Goal: Task Accomplishment & Management: Use online tool/utility

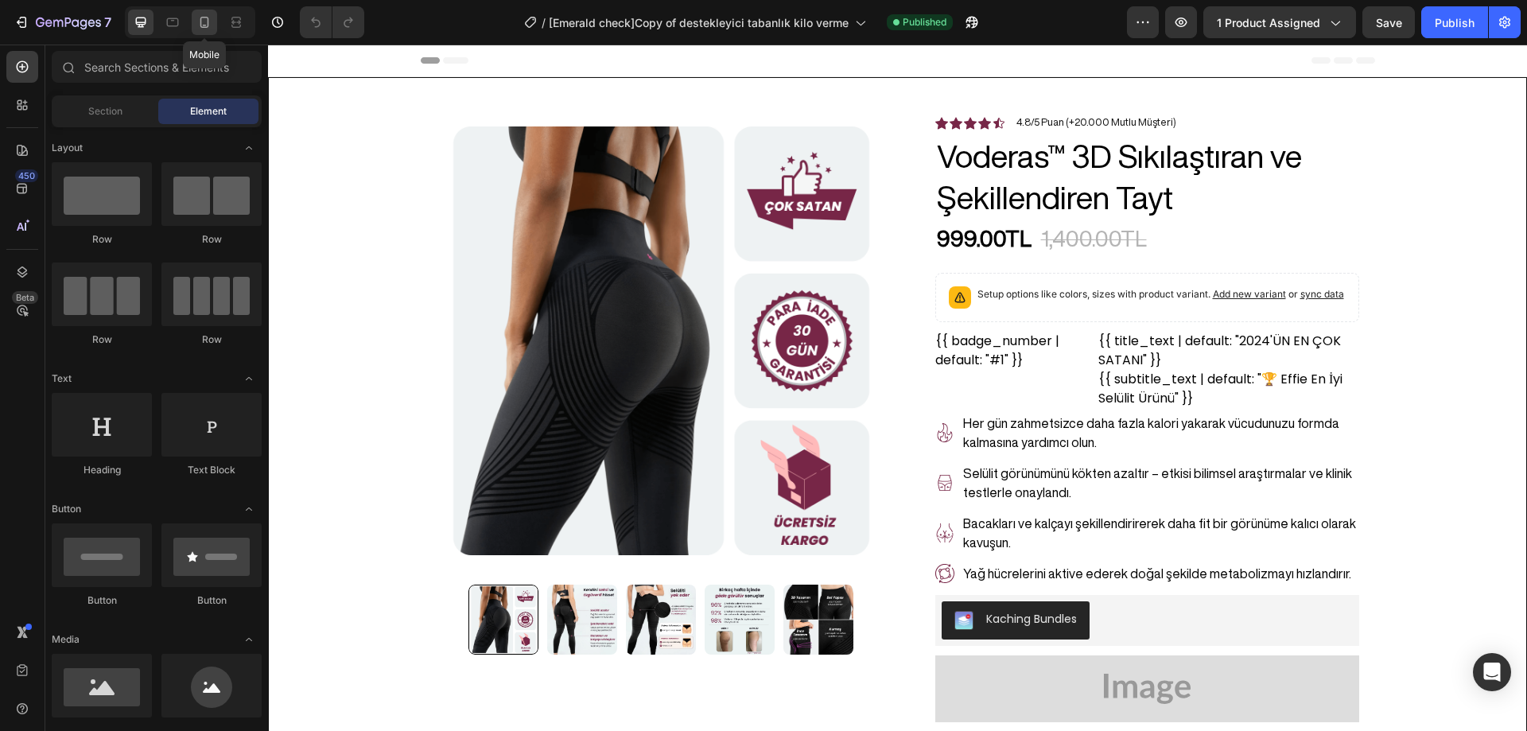
click at [209, 28] on icon at bounding box center [205, 22] width 16 height 16
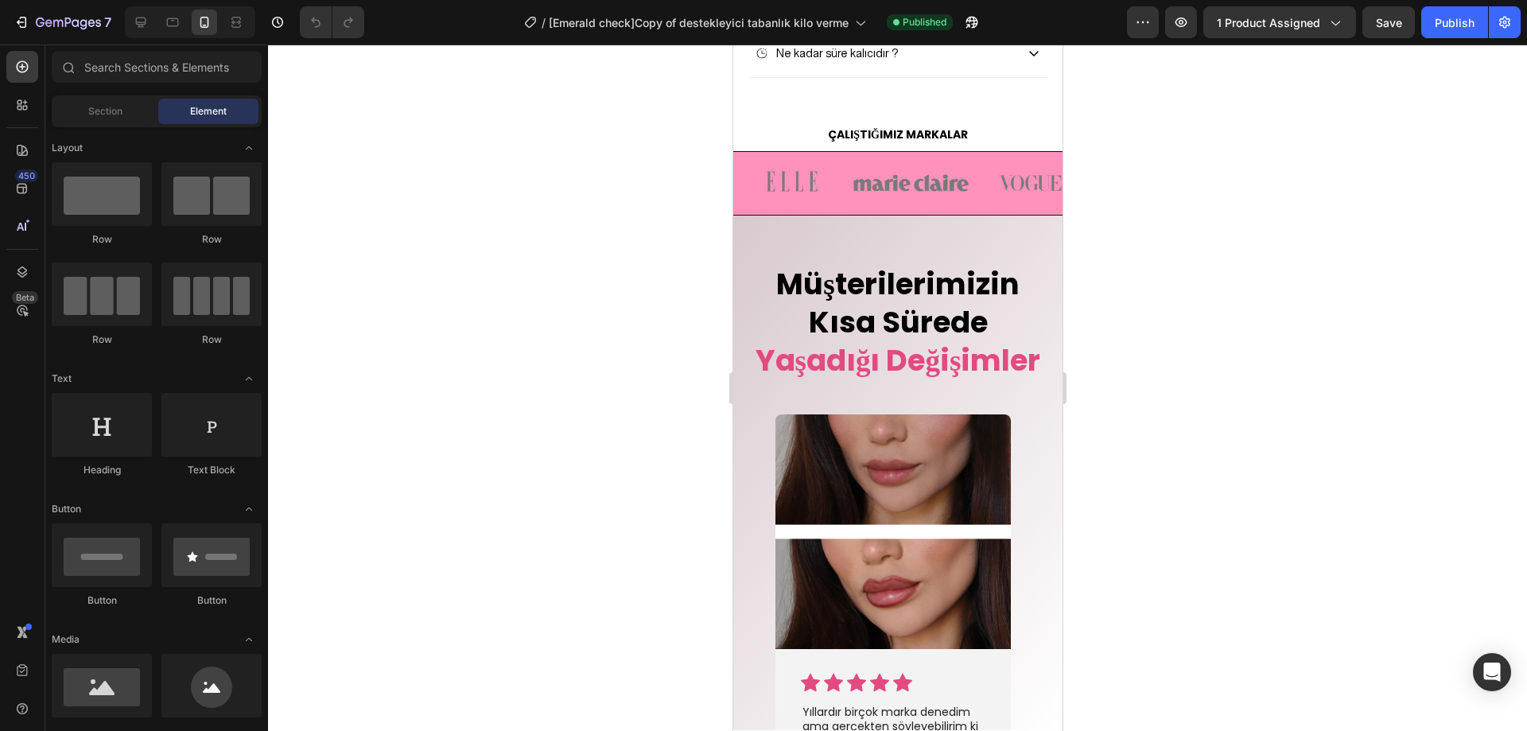
scroll to position [3880, 0]
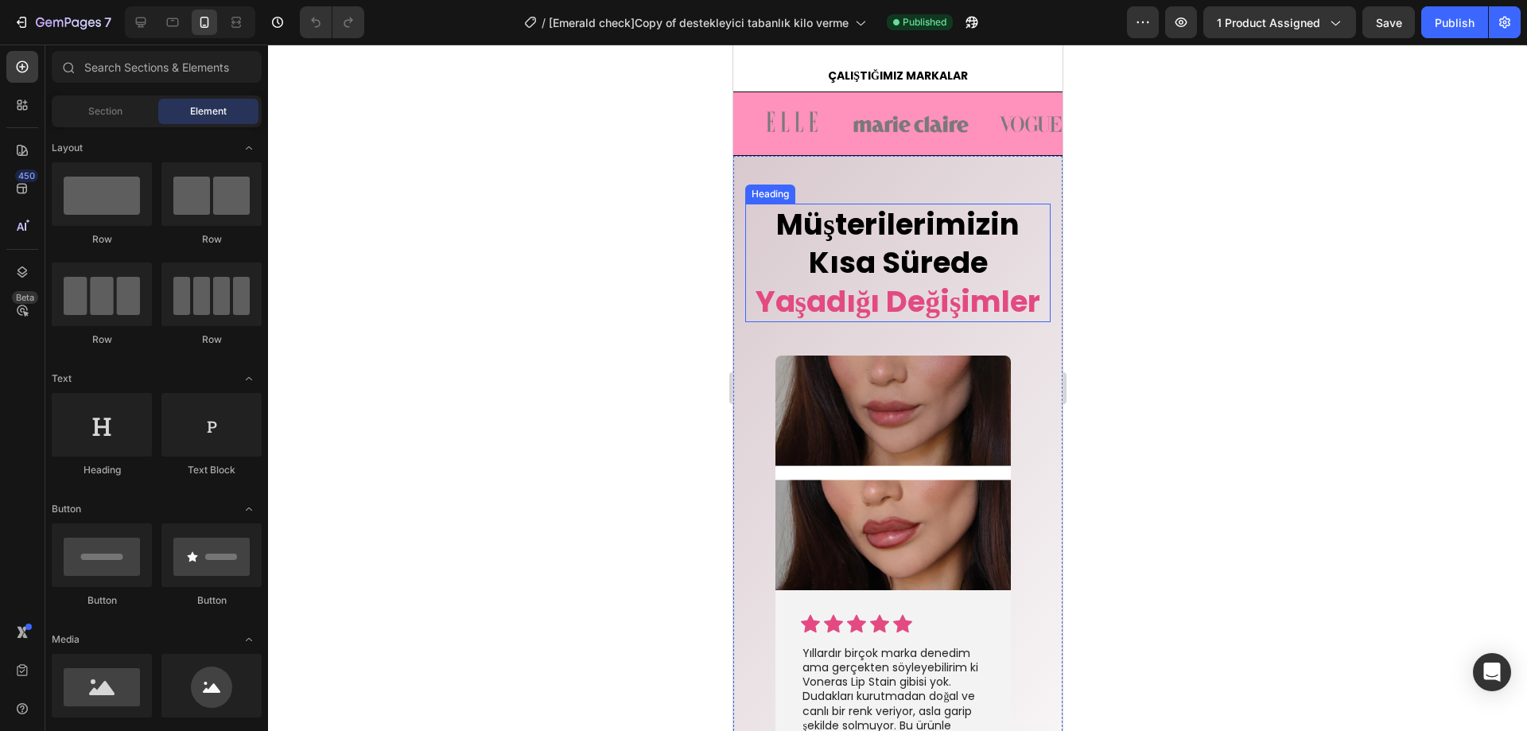
click at [959, 272] on span "Müşterilerimizin Kısa Sürede" at bounding box center [897, 244] width 243 height 80
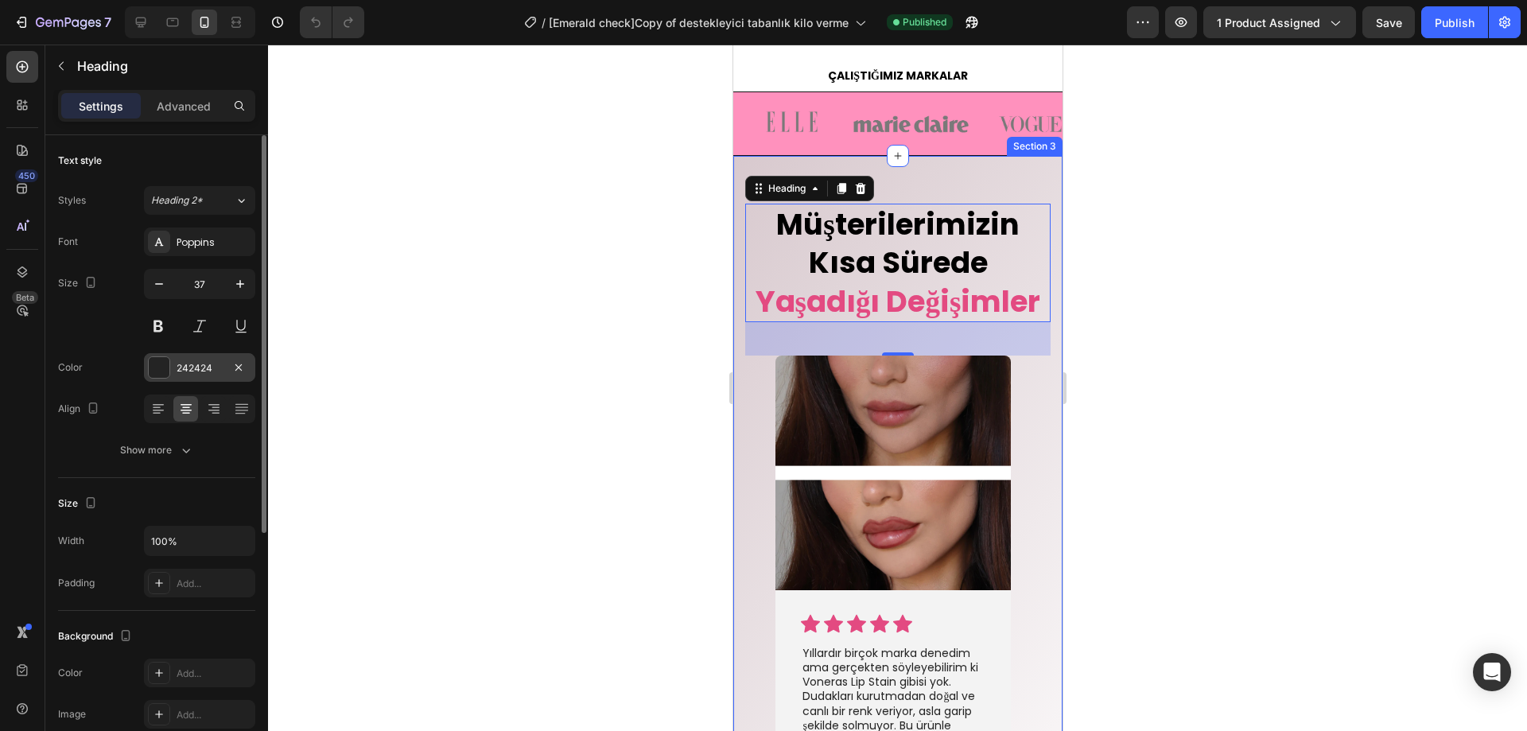
click at [163, 364] on div at bounding box center [159, 367] width 21 height 21
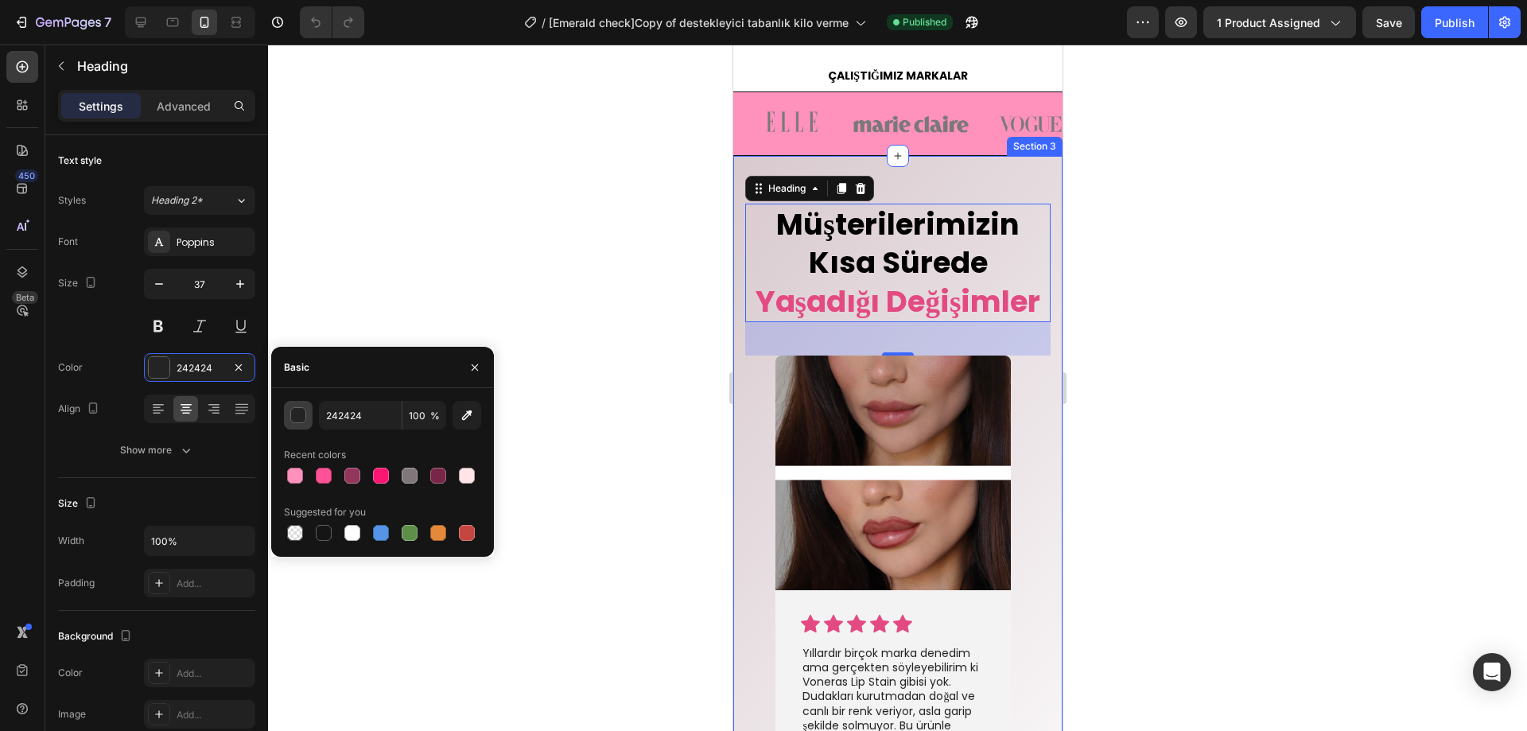
click at [298, 415] on div "button" at bounding box center [299, 416] width 16 height 16
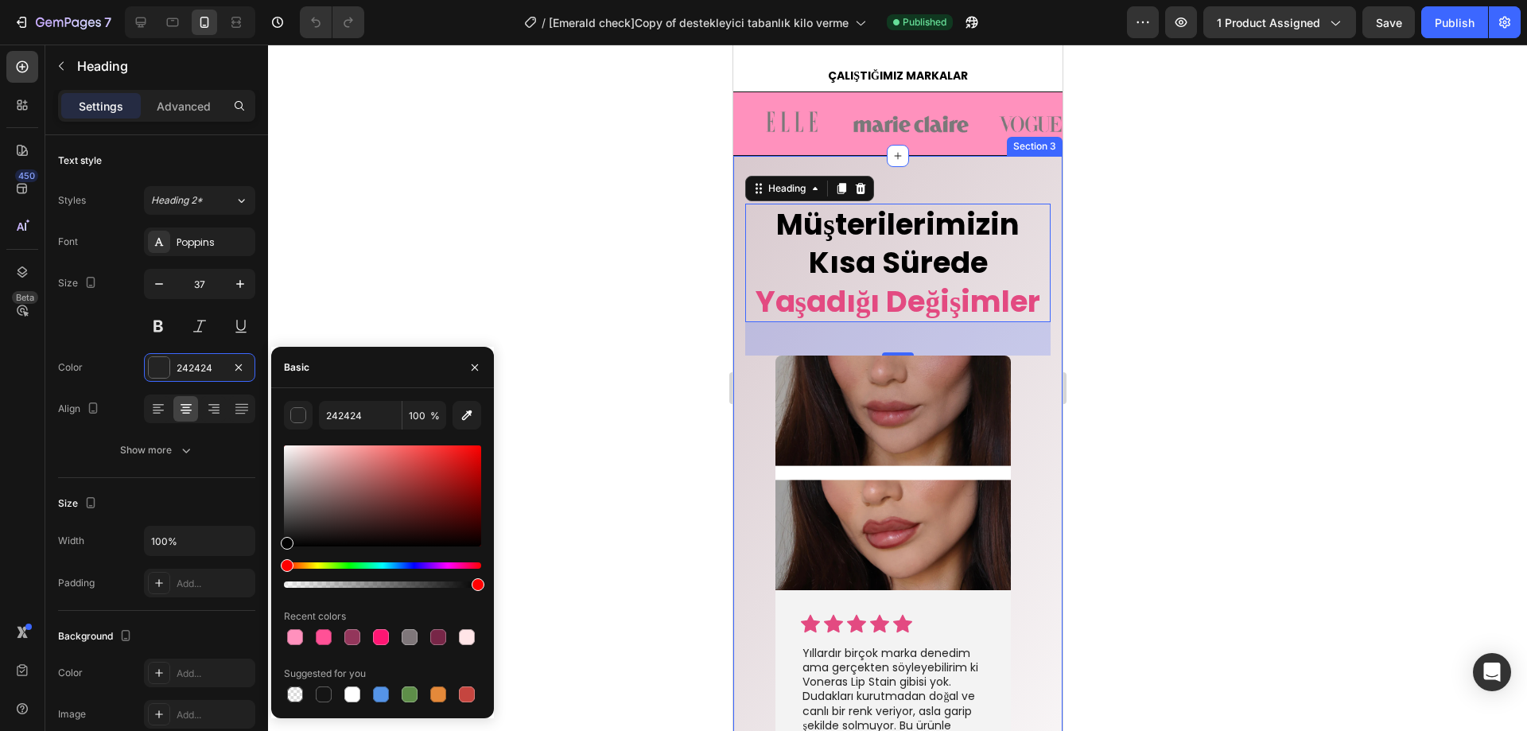
drag, startPoint x: 289, startPoint y: 524, endPoint x: 270, endPoint y: 574, distance: 53.4
click at [270, 0] on div "7 / [Emerald check]Copy of destekleyici tabanlık kilo verme Published Preview 1…" at bounding box center [763, 0] width 1527 height 0
type input "000000"
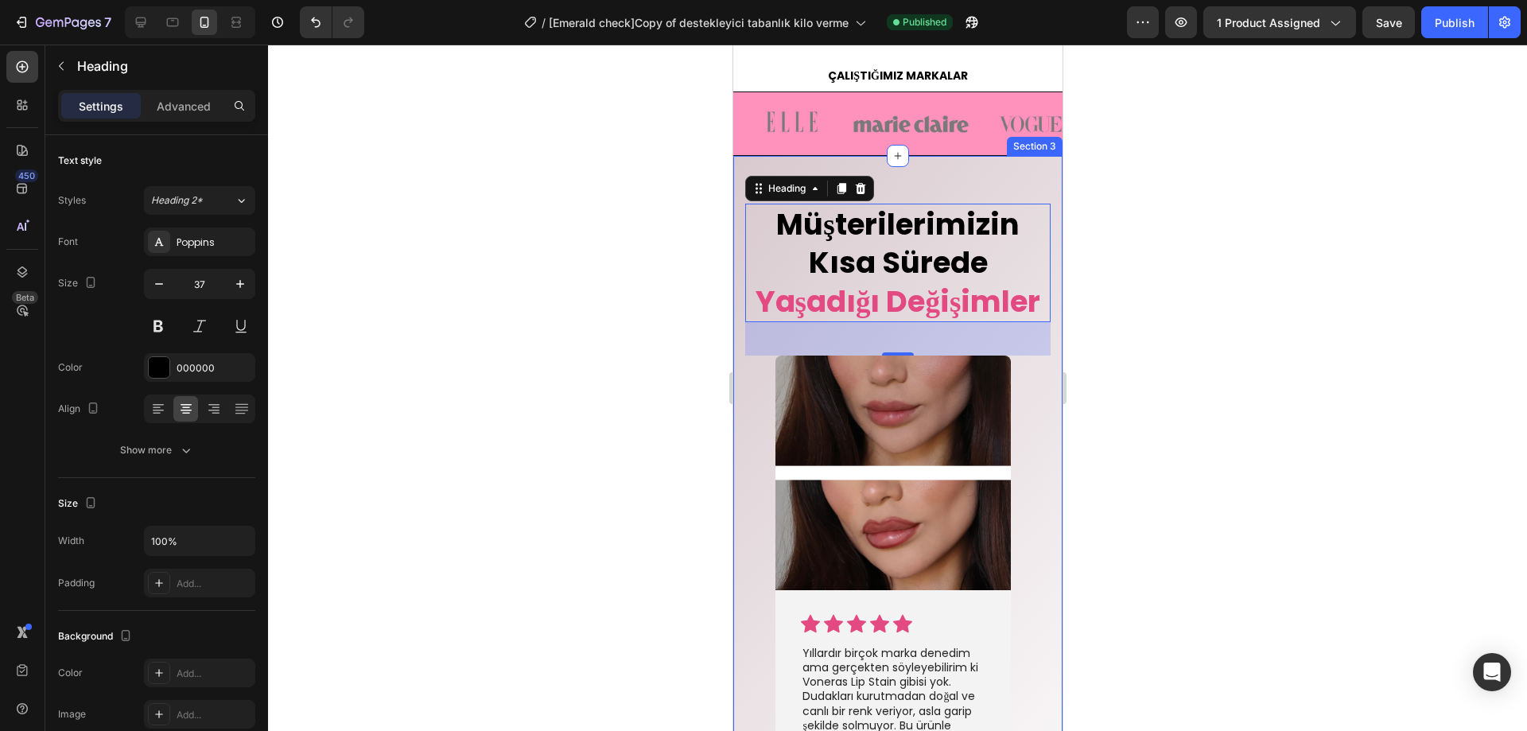
click at [345, 277] on div at bounding box center [897, 388] width 1259 height 687
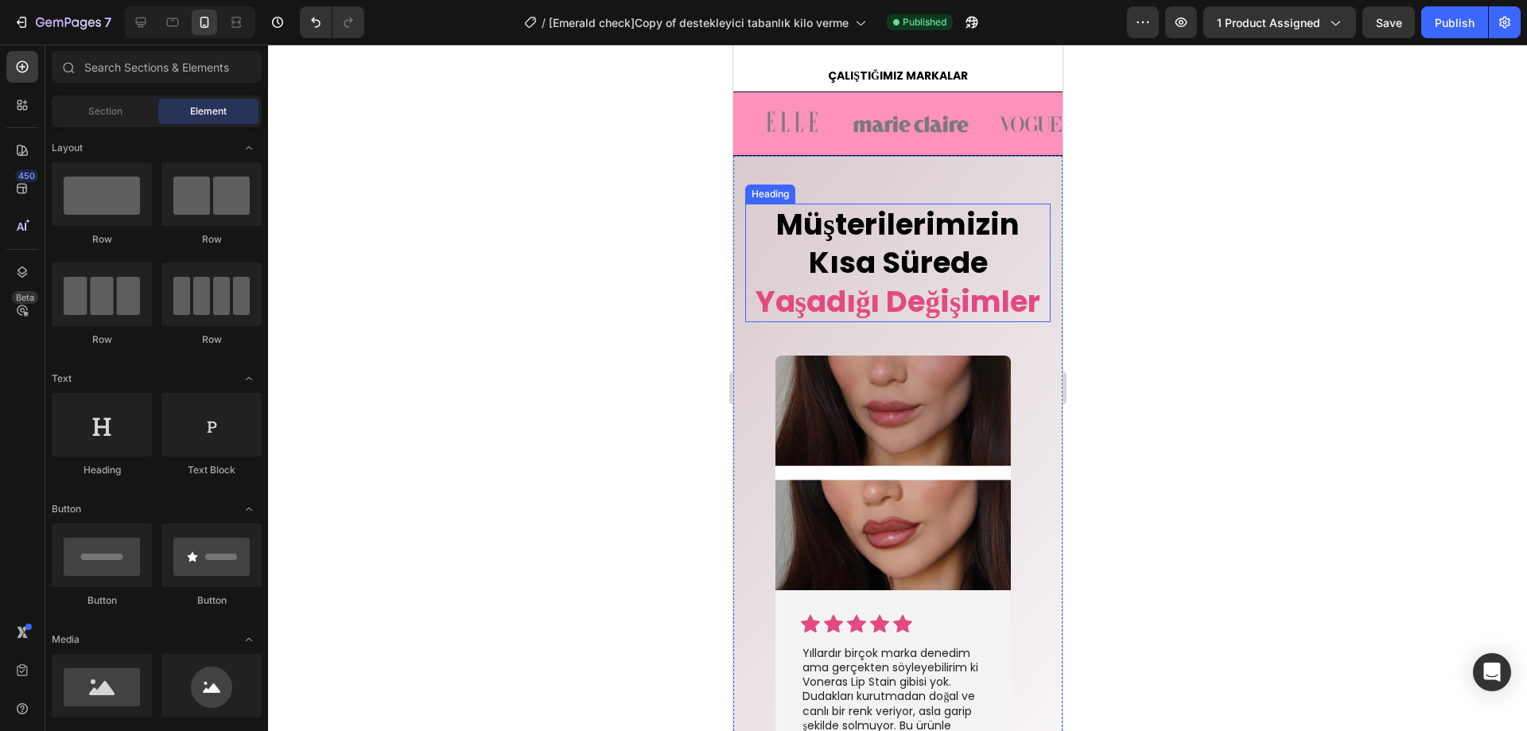
click at [916, 275] on span "Müşterilerimizin Kısa Sürede" at bounding box center [897, 244] width 243 height 80
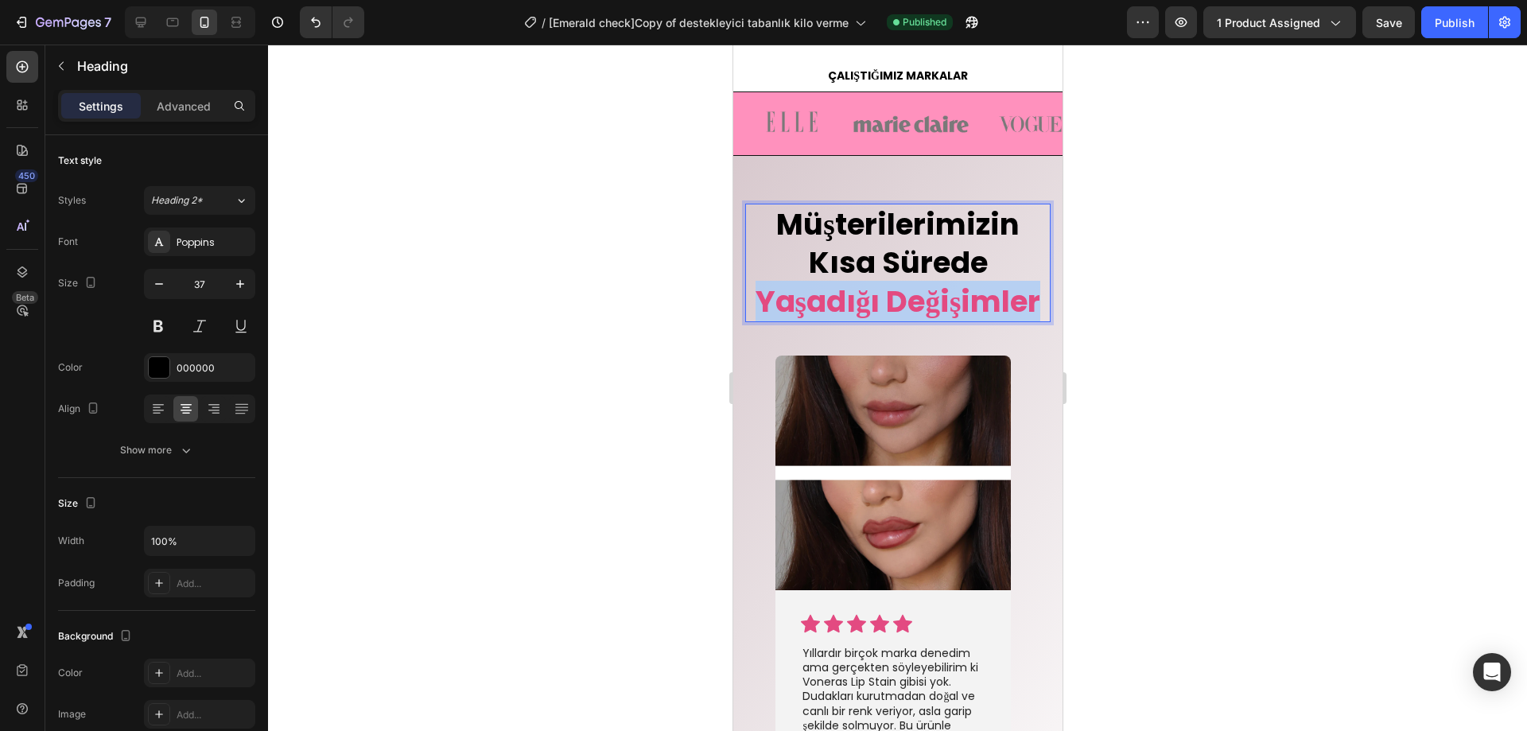
drag, startPoint x: 977, startPoint y: 340, endPoint x: 831, endPoint y: 304, distance: 150.7
click at [831, 304] on p "Müşterilerimizin Kısa Sürede Yaşadığı Değişimler" at bounding box center [897, 262] width 302 height 115
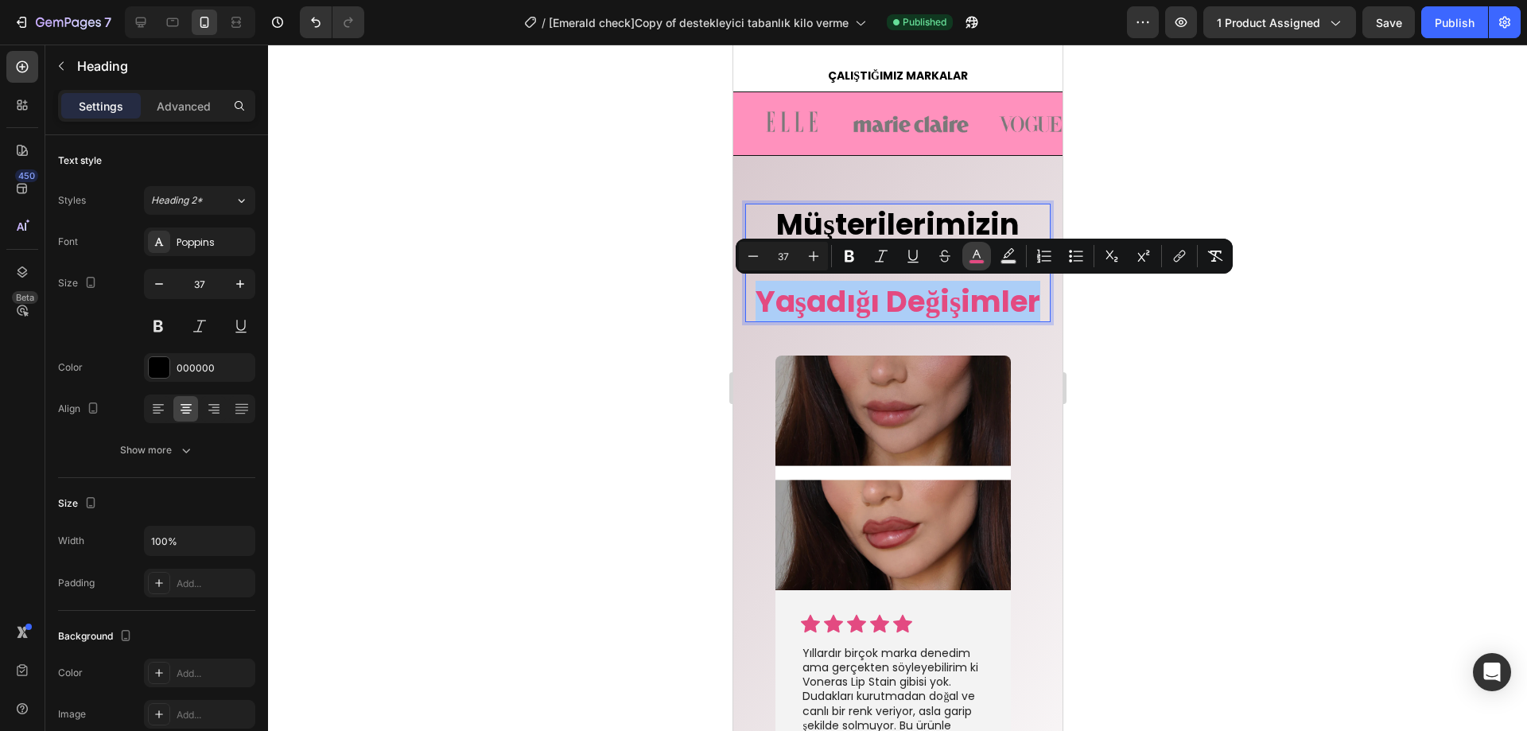
click at [979, 260] on rect "Editor contextual toolbar" at bounding box center [977, 262] width 15 height 4
type input "E34A81"
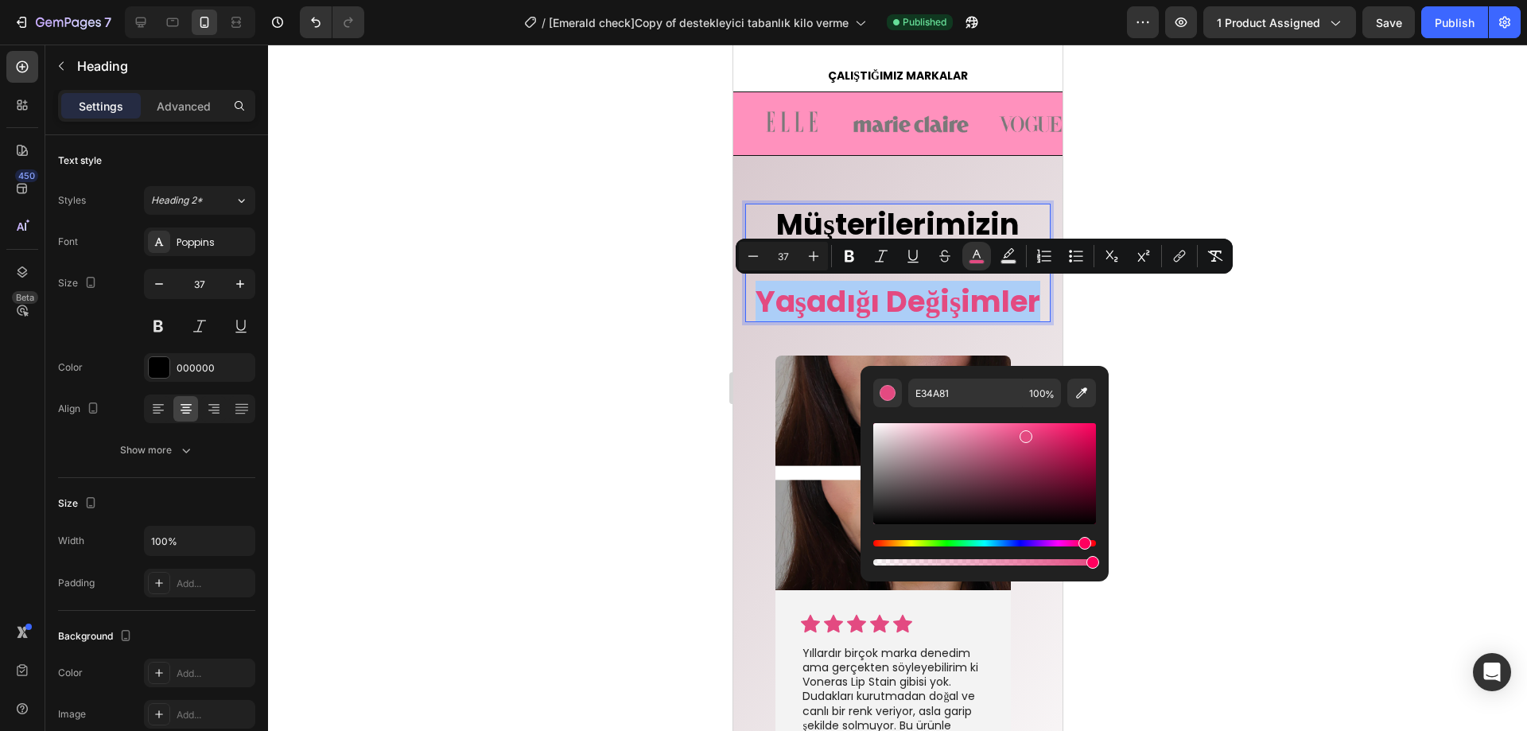
click at [902, 396] on div "E34A81 100 %" at bounding box center [985, 393] width 223 height 29
click at [893, 401] on div "Editor contextual toolbar" at bounding box center [888, 393] width 16 height 16
click at [526, 381] on div at bounding box center [897, 388] width 1259 height 687
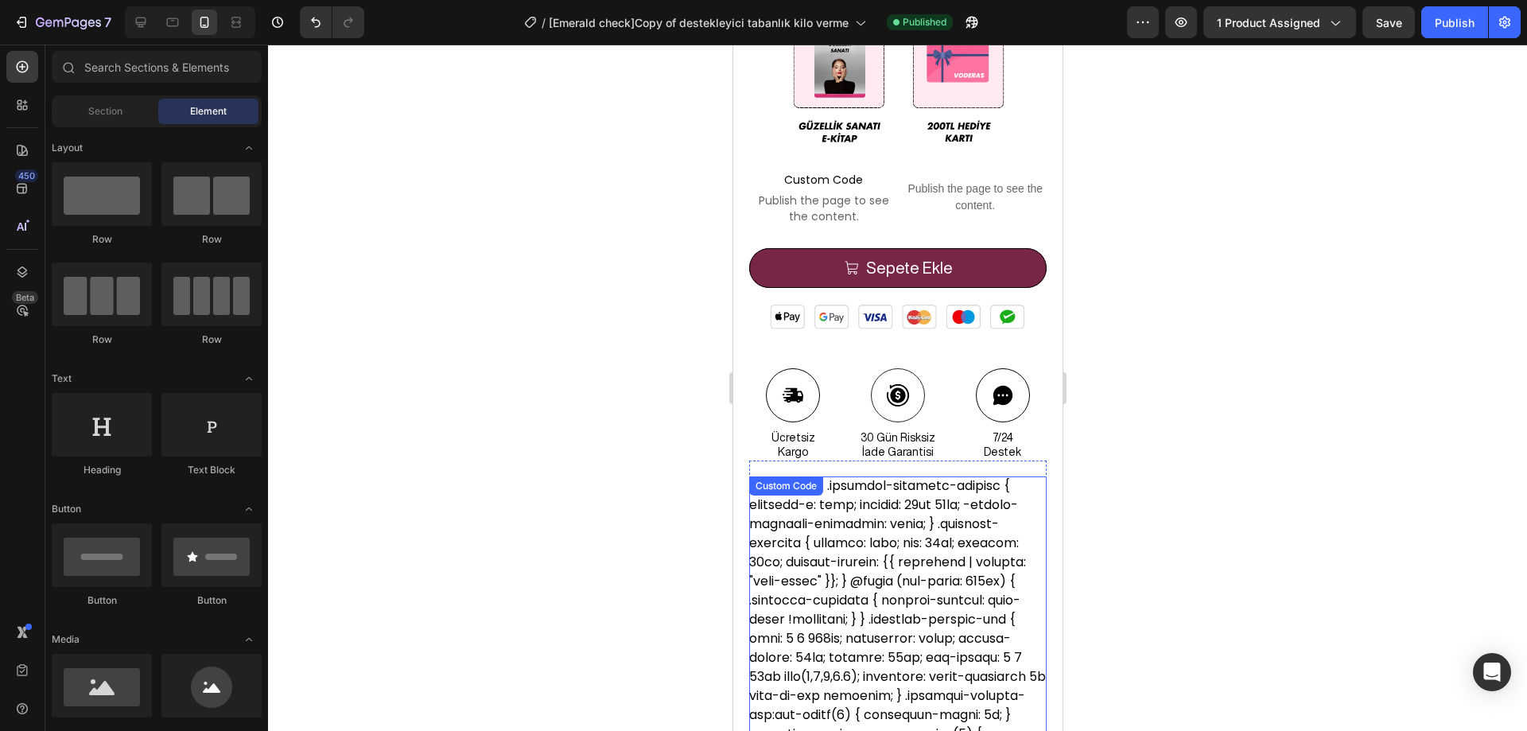
scroll to position [857, 0]
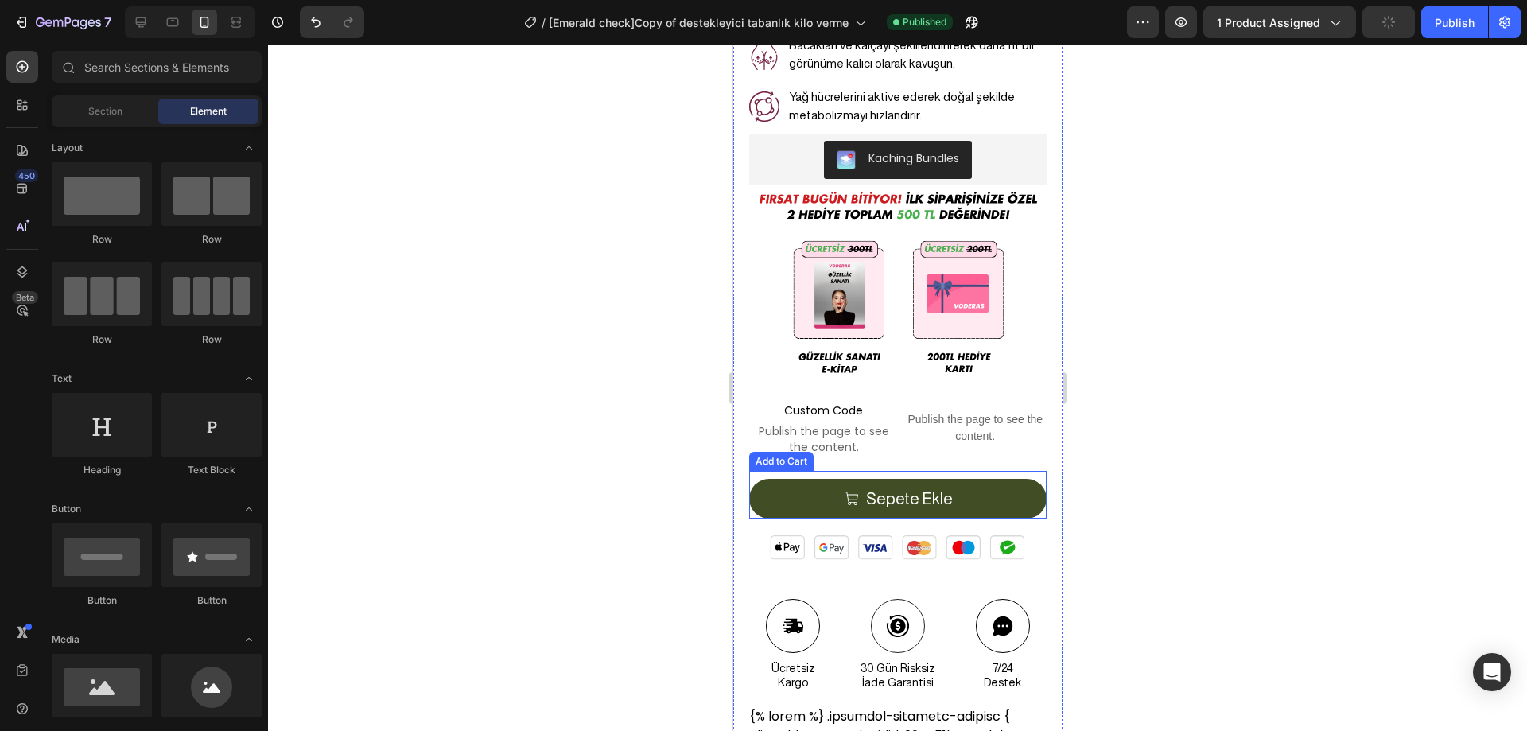
click at [846, 492] on icon "Sepete Ekle" at bounding box center [851, 499] width 16 height 16
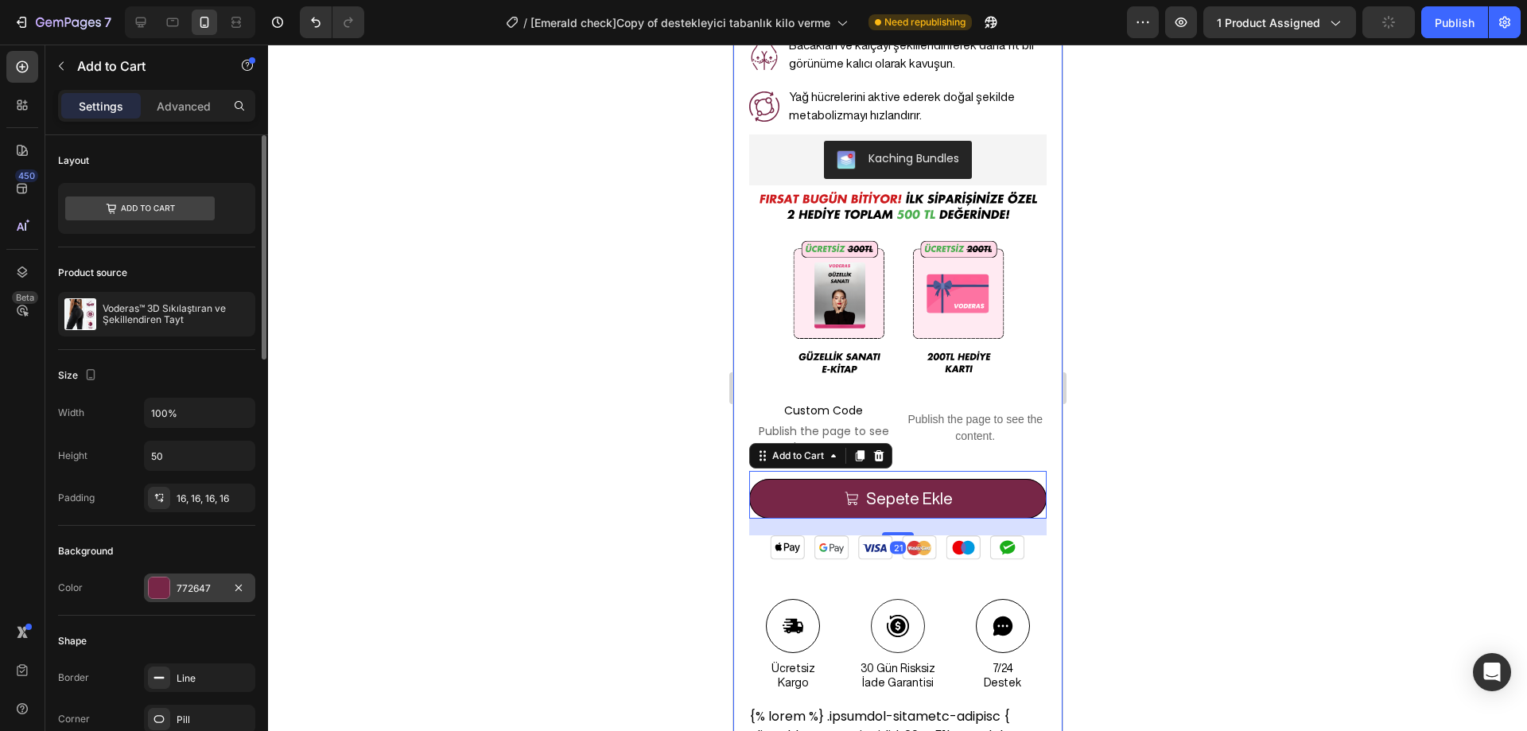
click at [158, 582] on div at bounding box center [159, 588] width 21 height 21
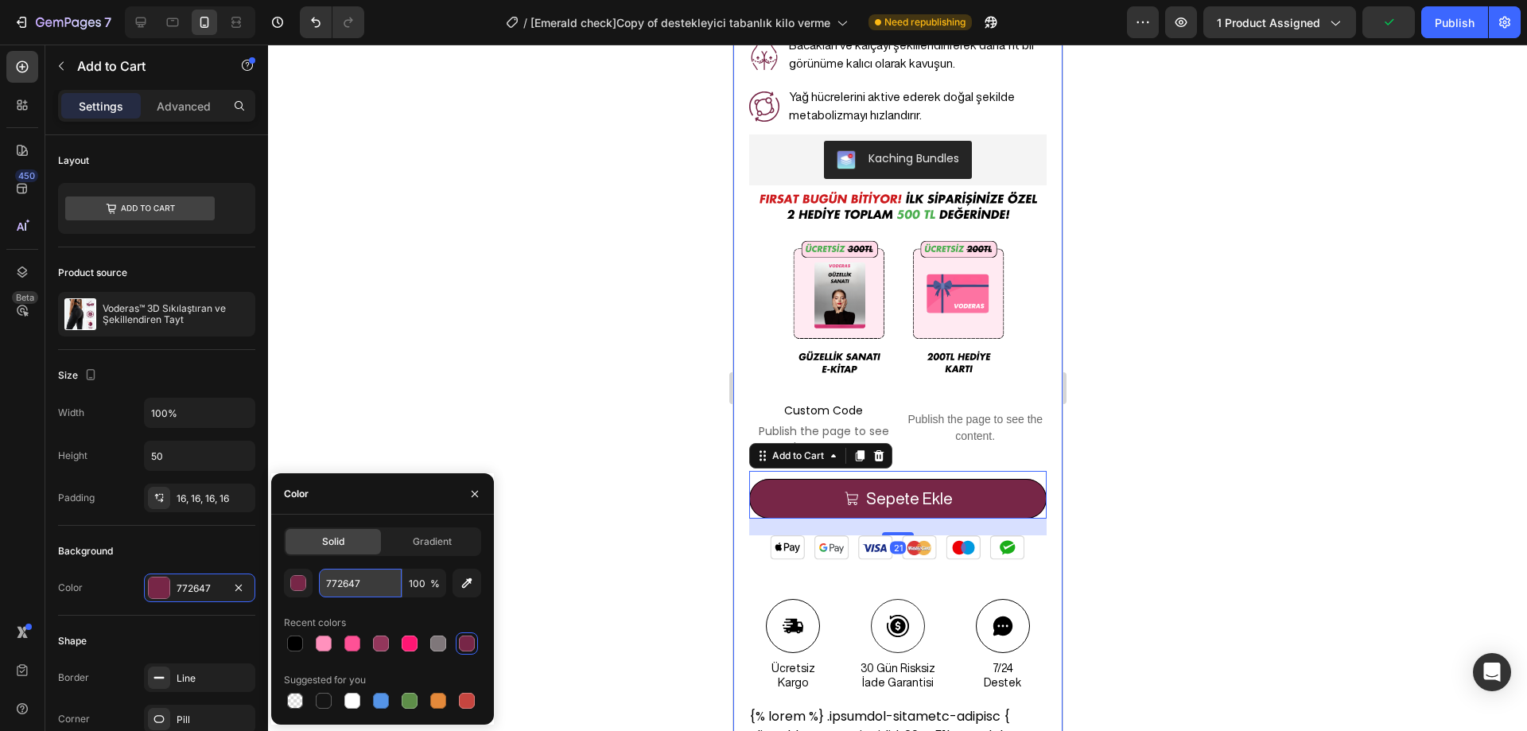
click at [345, 577] on input "772647" at bounding box center [360, 583] width 83 height 29
click at [541, 503] on div at bounding box center [897, 388] width 1259 height 687
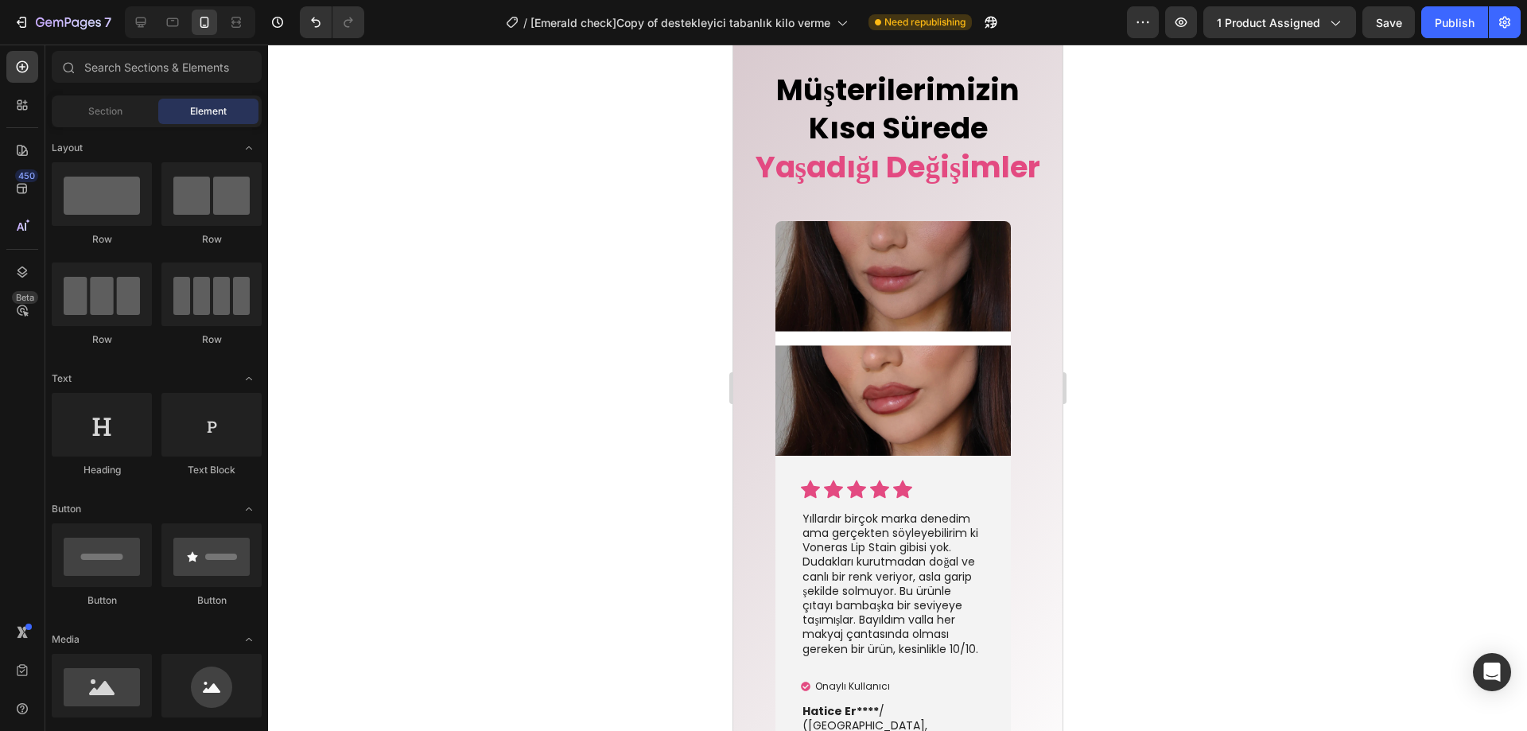
scroll to position [3949, 0]
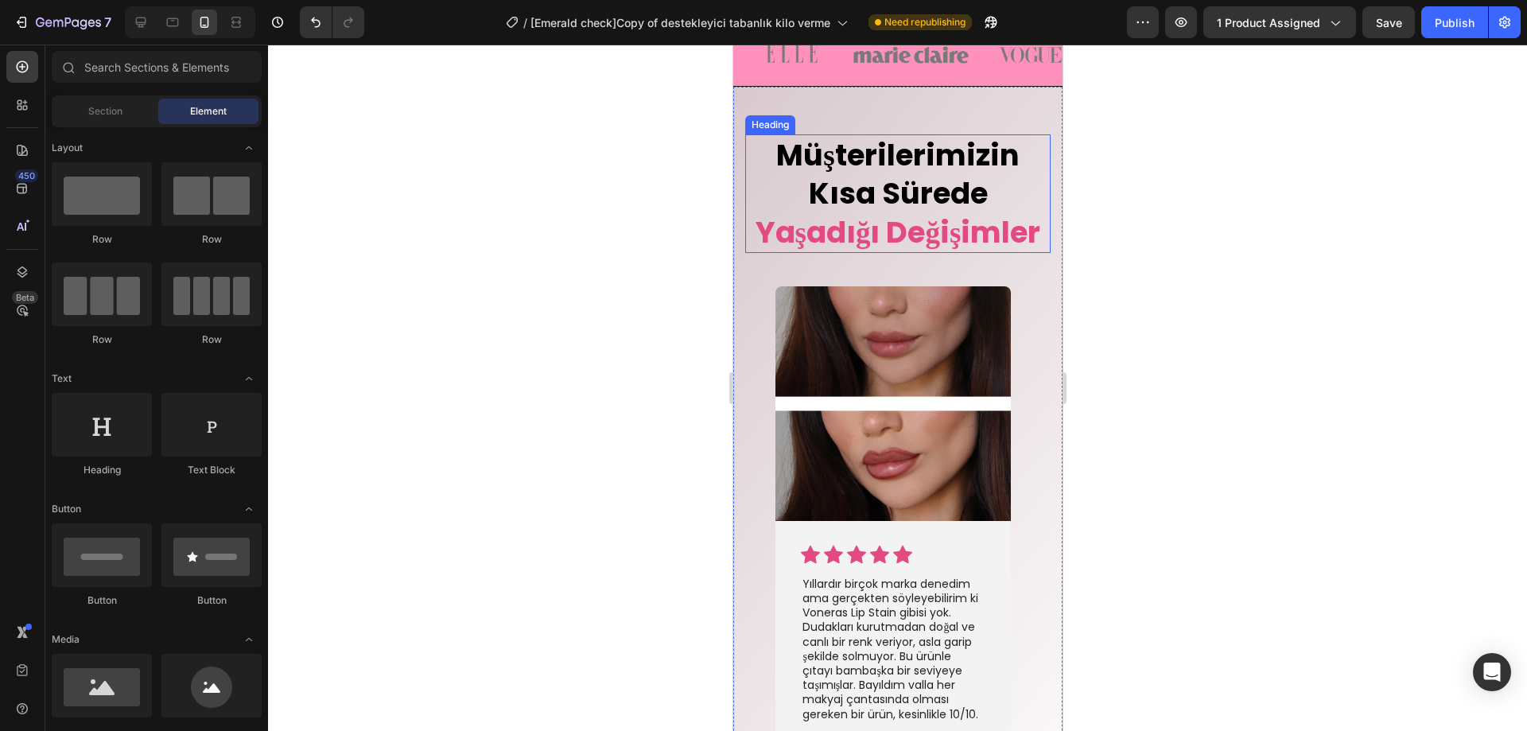
click at [908, 247] on span "Yaşadığı Değişimler" at bounding box center [898, 232] width 286 height 41
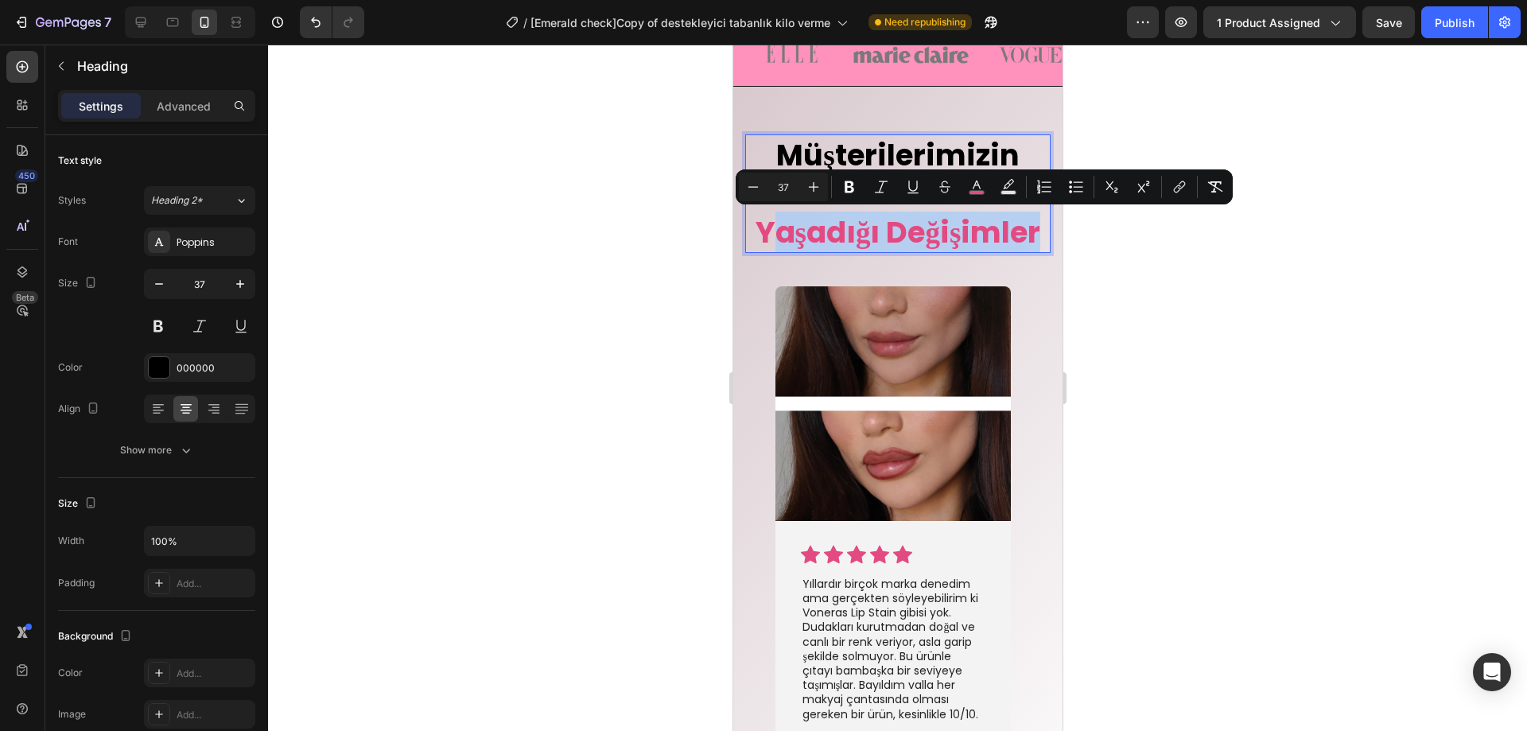
drag, startPoint x: 974, startPoint y: 269, endPoint x: 833, endPoint y: 238, distance: 144.2
click at [833, 238] on p "Müşterilerimizin Kısa Sürede Yaşadığı Değişimler" at bounding box center [897, 193] width 302 height 115
click at [833, 238] on span "Yaşadığı Değişimler" at bounding box center [898, 232] width 286 height 41
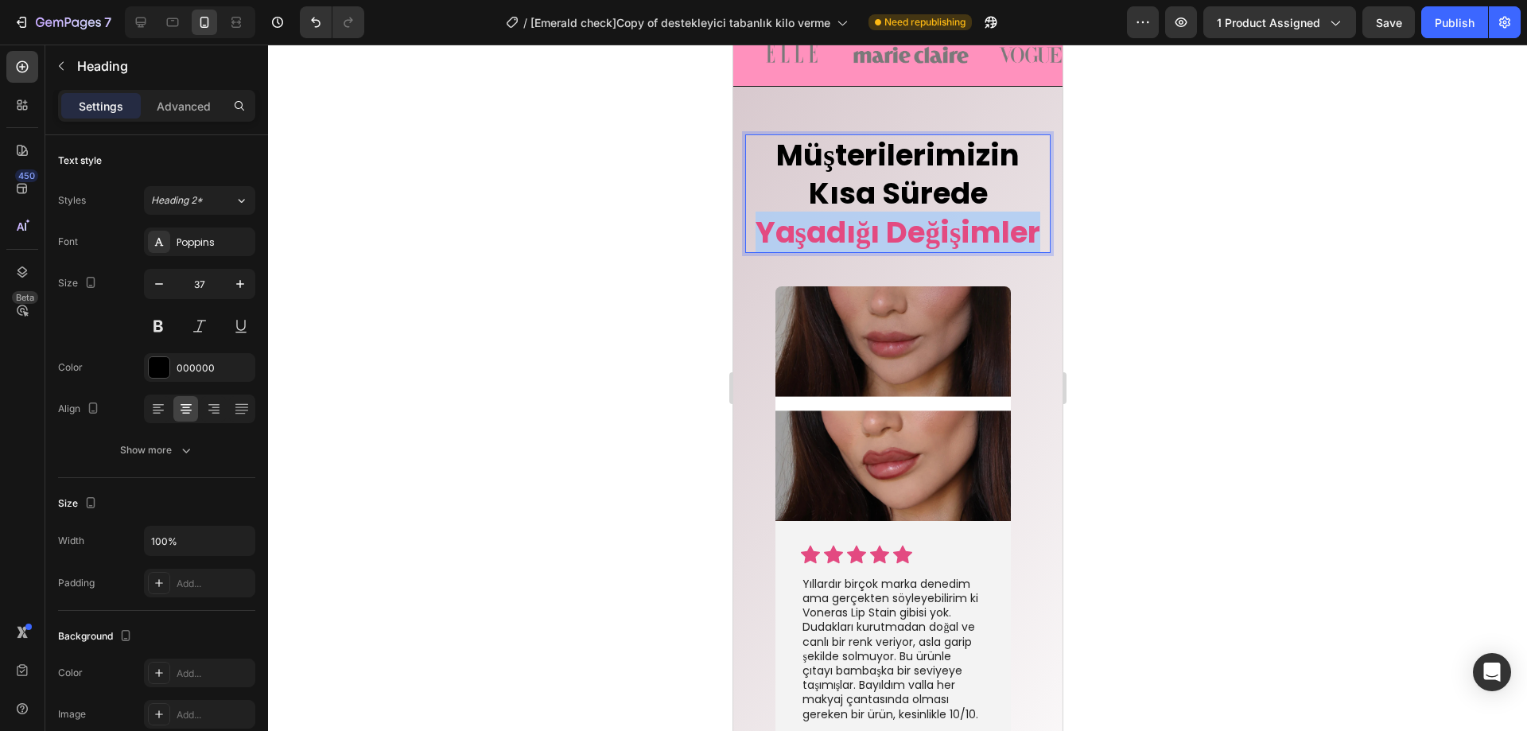
drag, startPoint x: 821, startPoint y: 232, endPoint x: 971, endPoint y: 275, distance: 155.6
click at [971, 251] on p "Müşterilerimizin Kısa Sürede Yaşadığı Değişimler" at bounding box center [897, 193] width 302 height 115
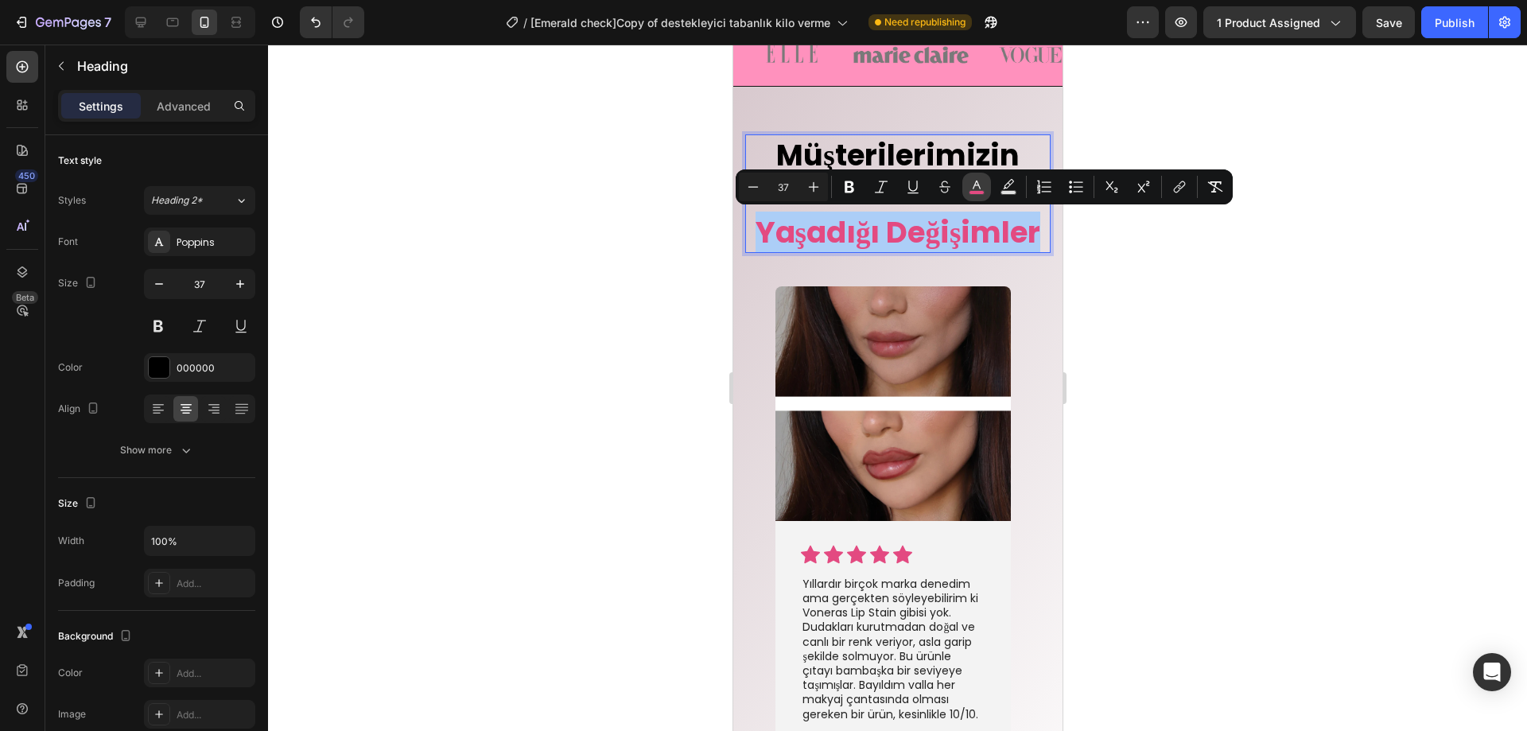
click at [977, 185] on icon "Editor contextual toolbar" at bounding box center [977, 185] width 8 height 9
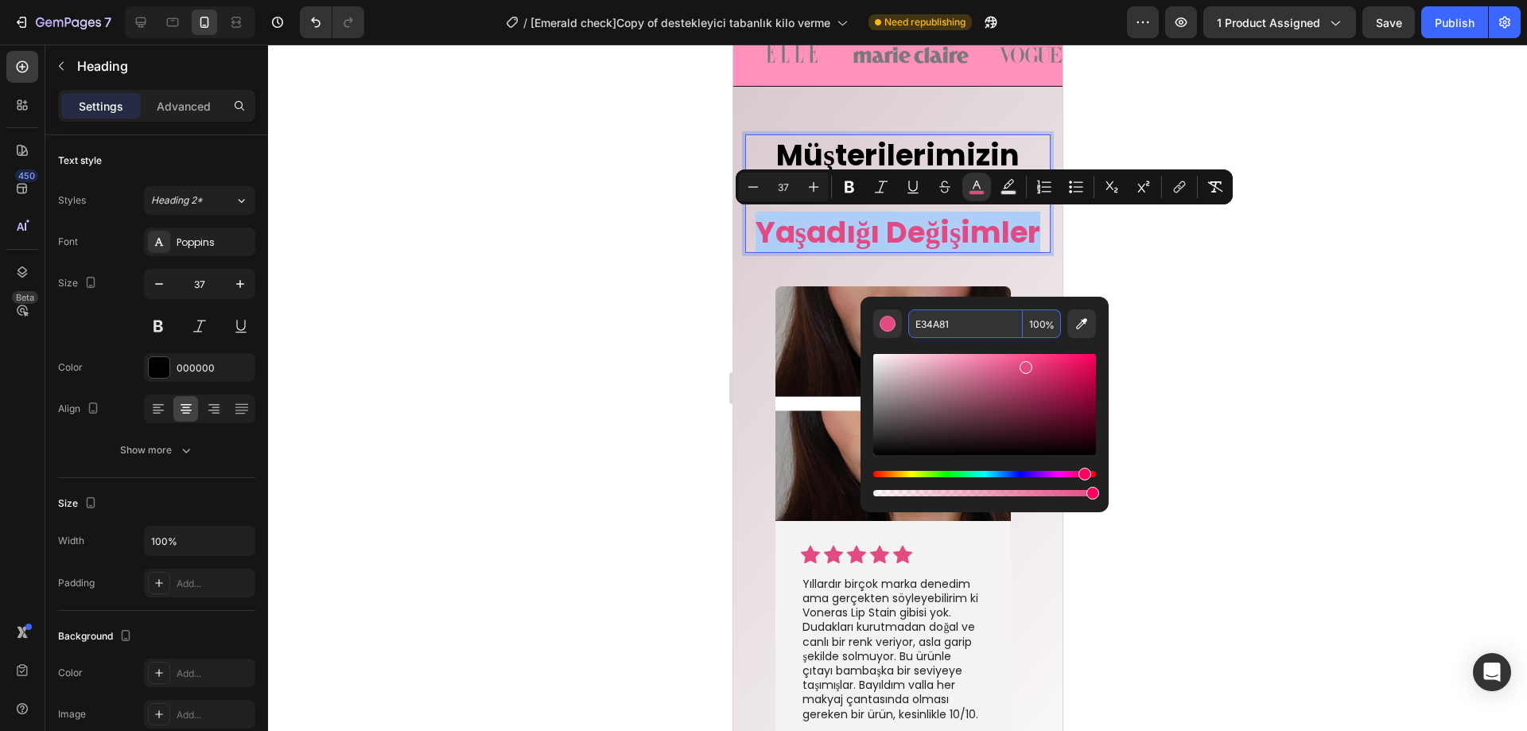
click at [955, 325] on input "E34A81" at bounding box center [966, 323] width 115 height 29
paste input "772647"
type input "772647"
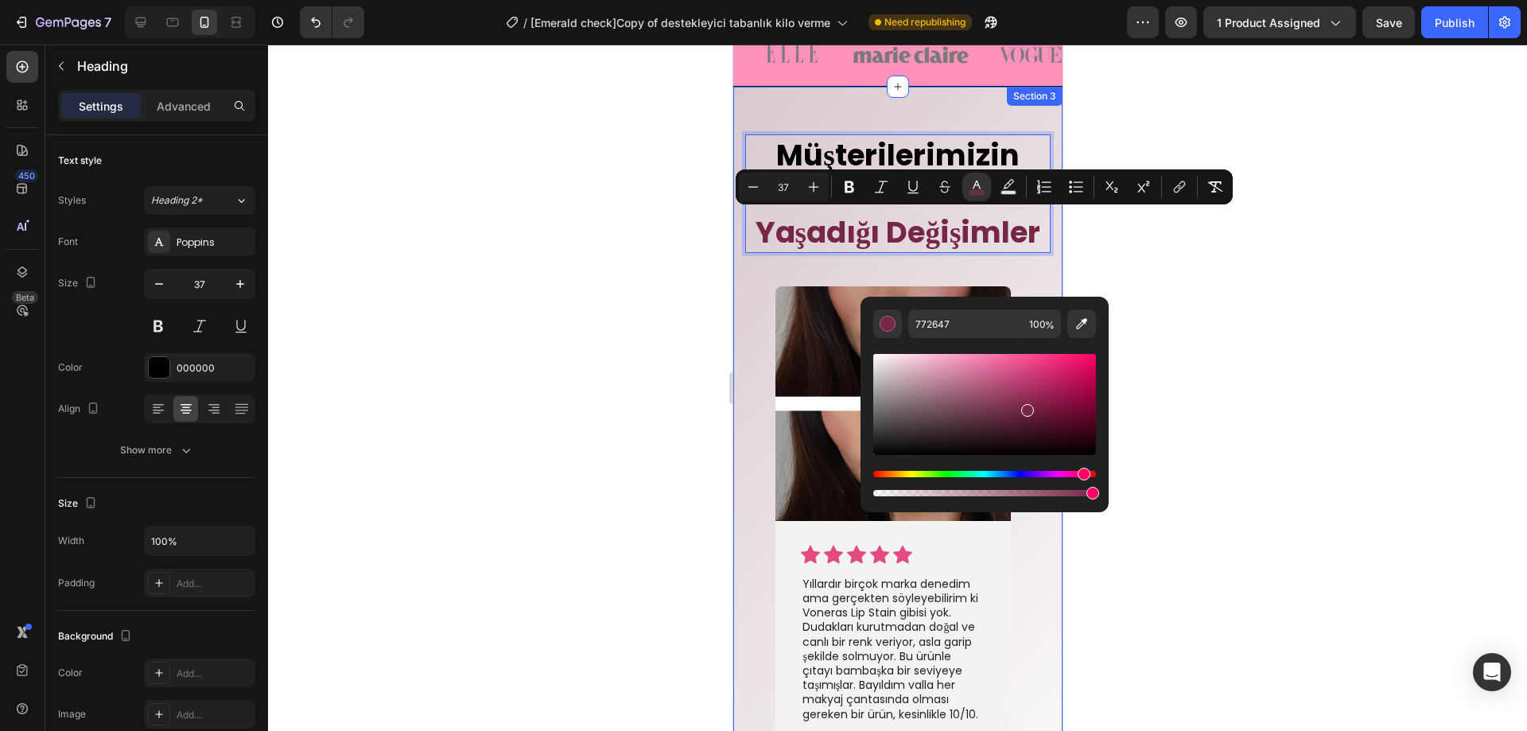
click at [574, 315] on div at bounding box center [897, 388] width 1259 height 687
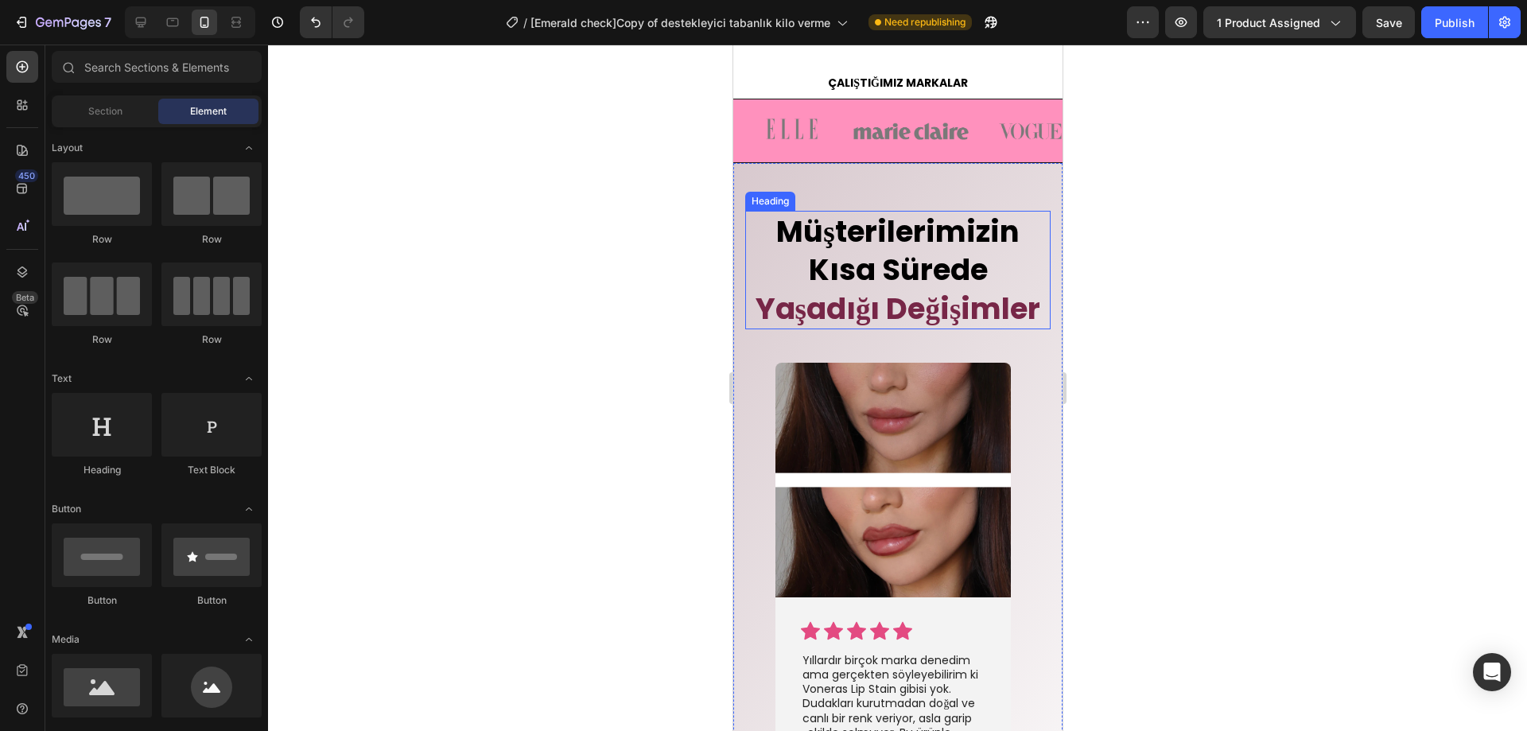
scroll to position [3870, 0]
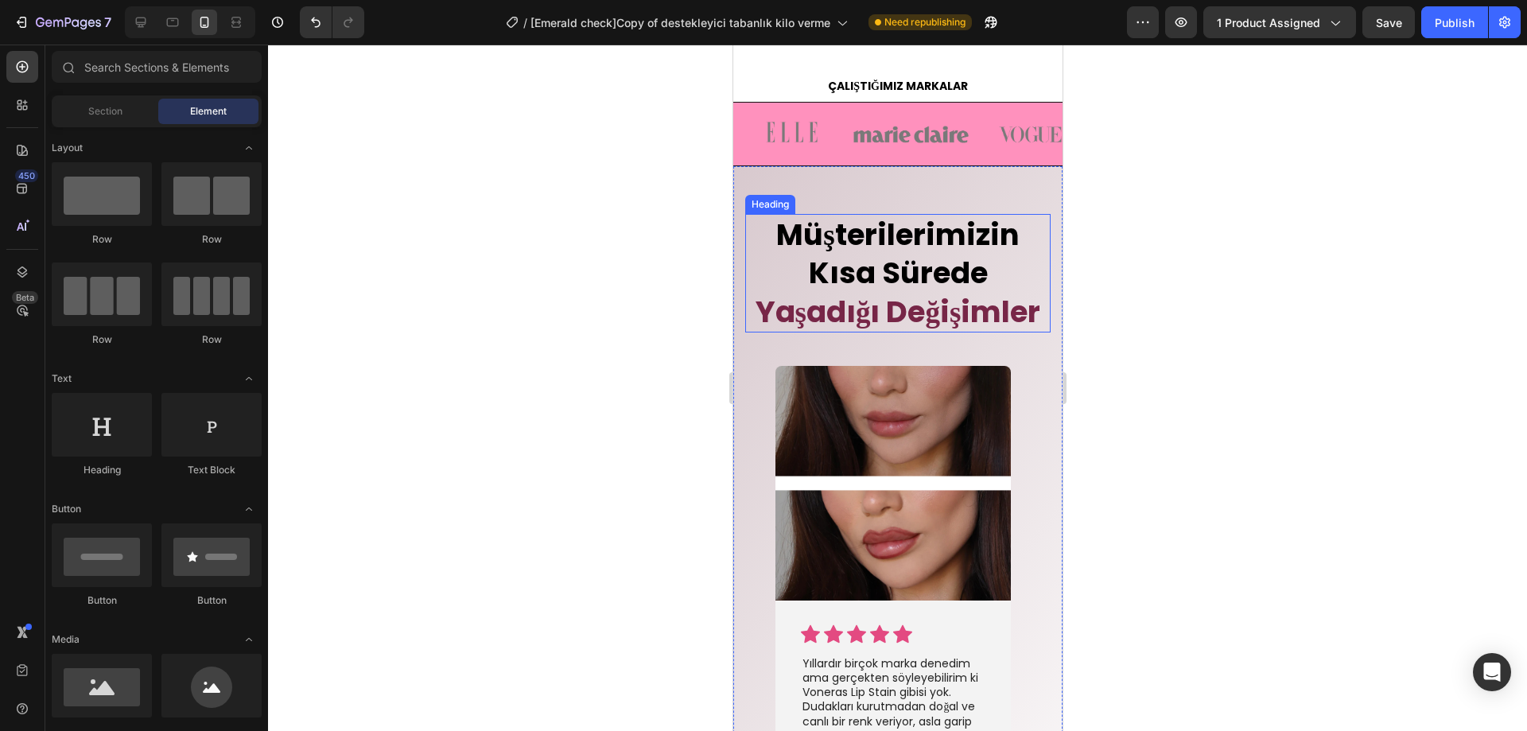
click at [955, 250] on span "Müşterilerimizin Kısa Sürede" at bounding box center [897, 254] width 243 height 80
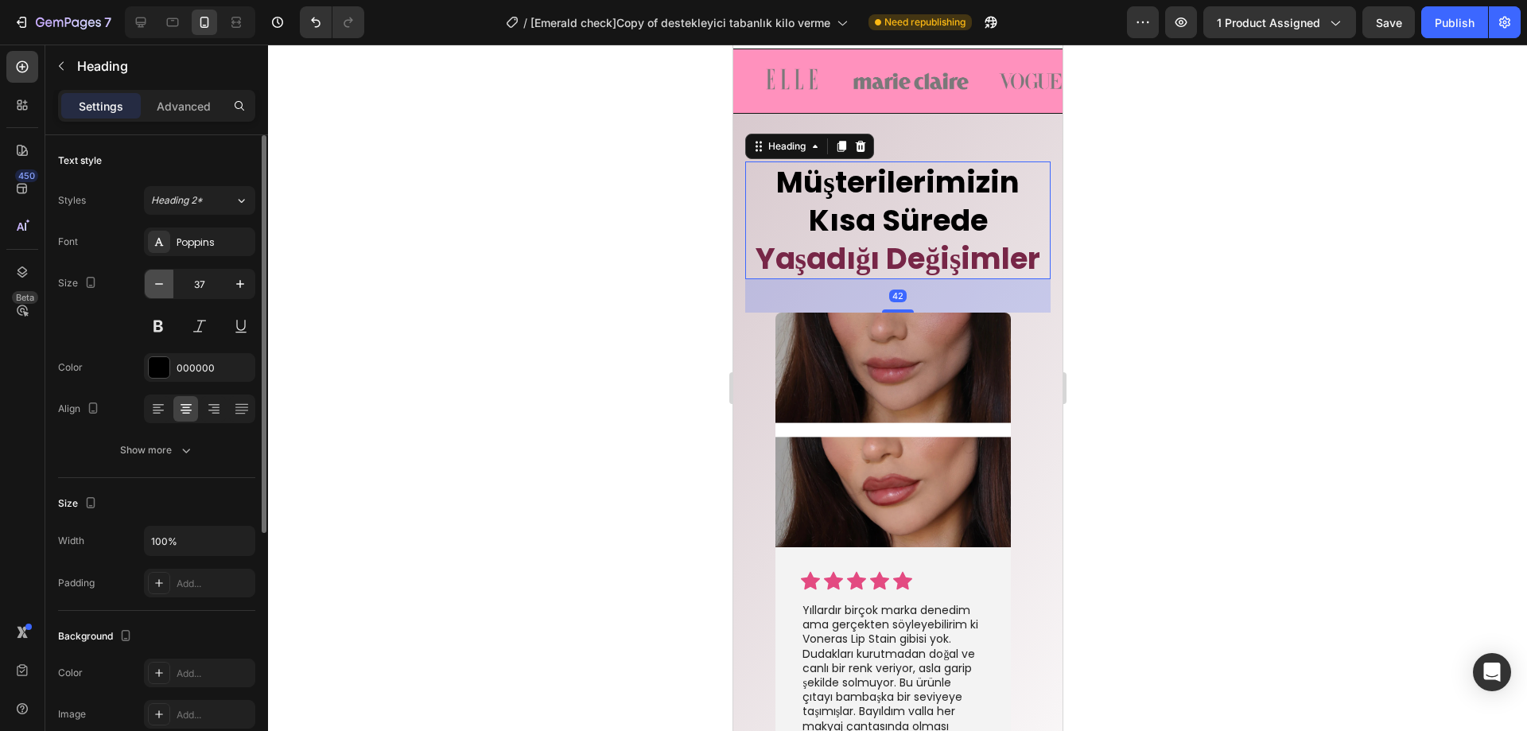
click at [162, 287] on icon "button" at bounding box center [159, 284] width 16 height 16
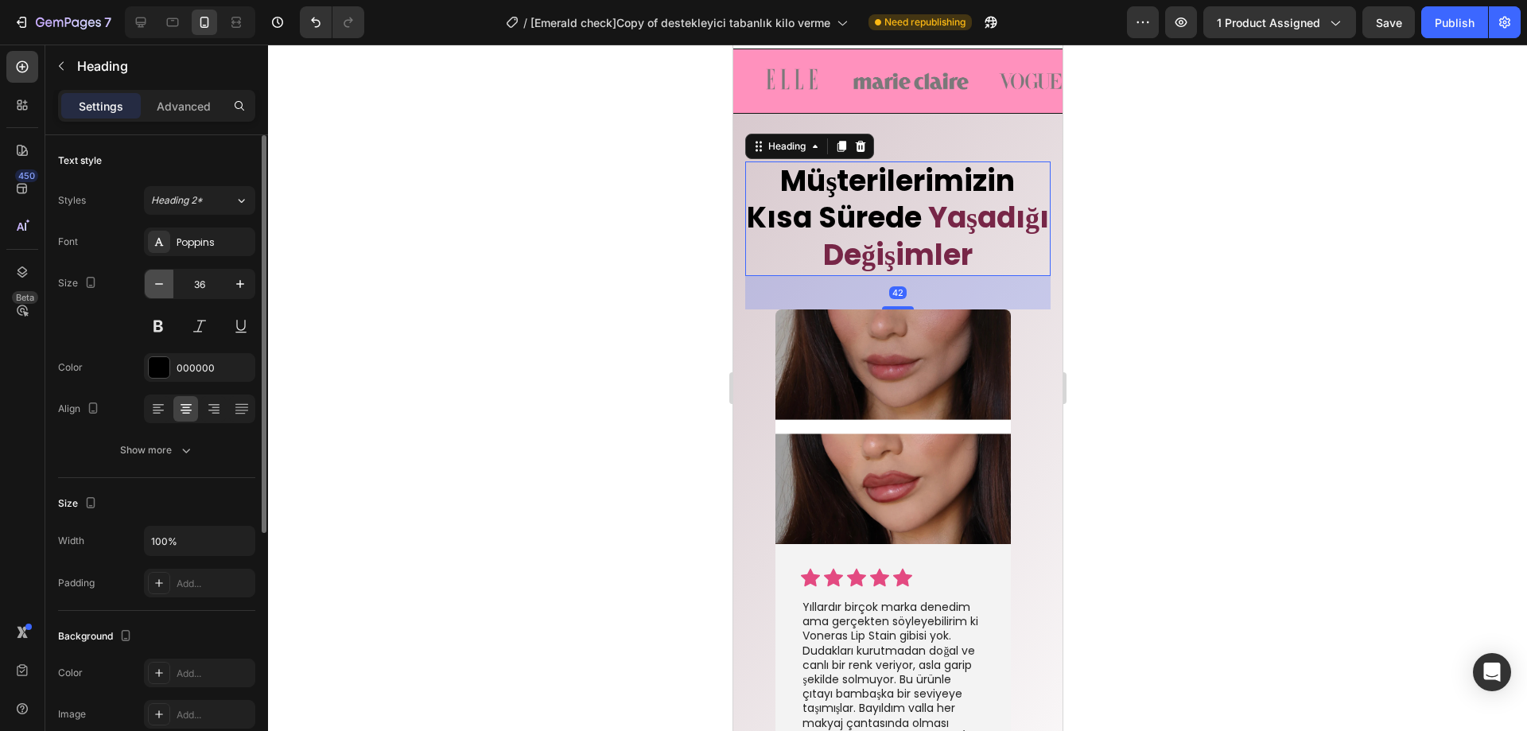
click at [162, 287] on icon "button" at bounding box center [159, 284] width 16 height 16
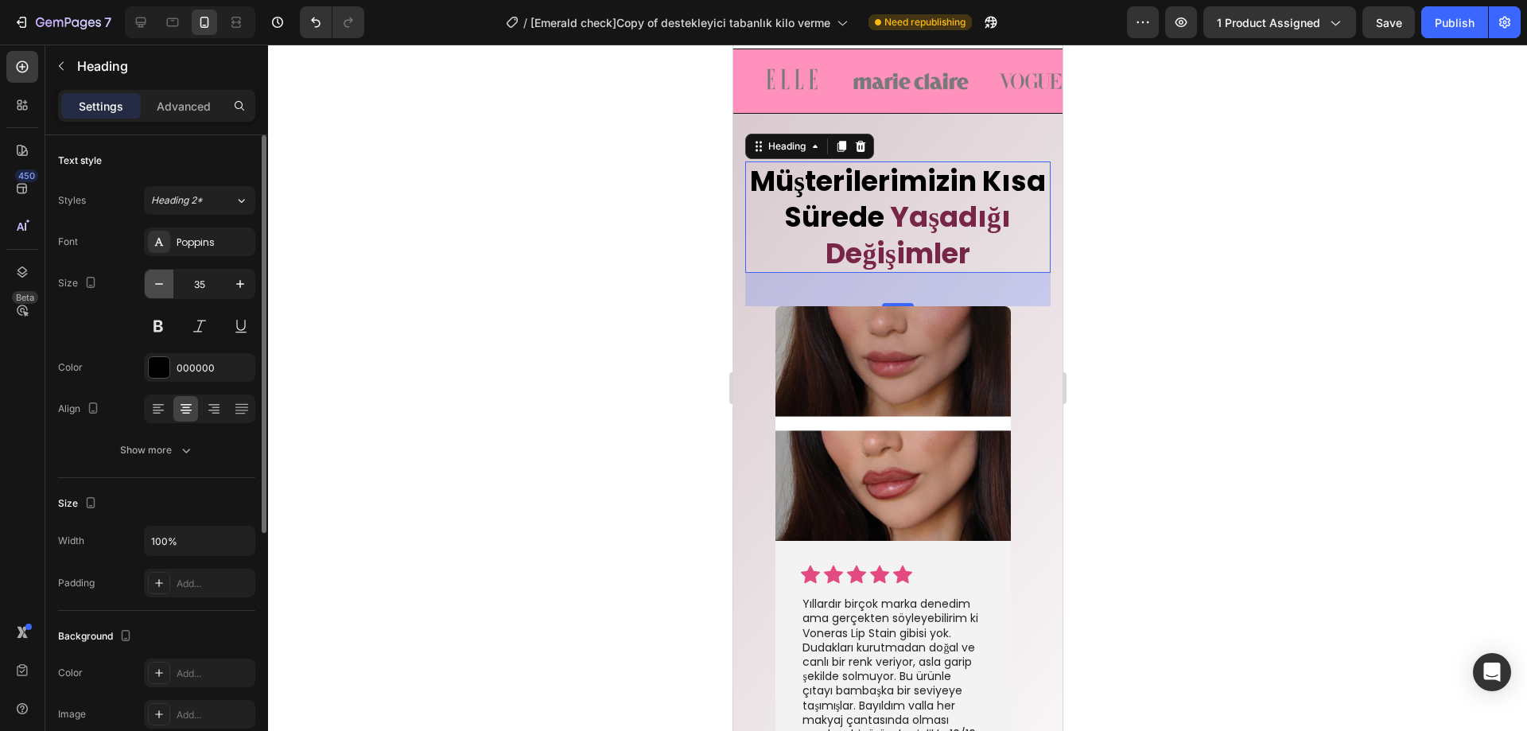
click at [162, 287] on icon "button" at bounding box center [159, 284] width 16 height 16
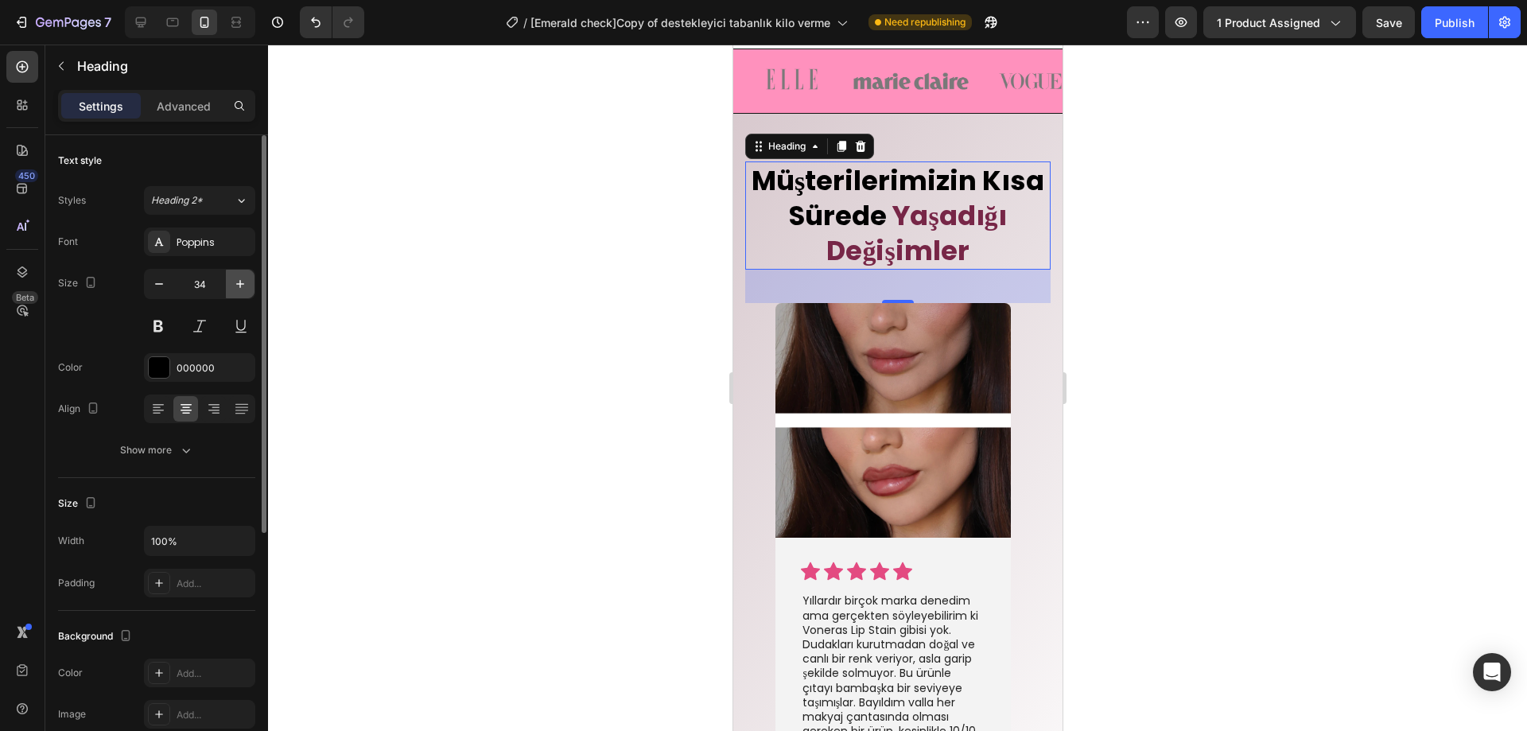
click at [232, 283] on button "button" at bounding box center [240, 284] width 29 height 29
type input "35"
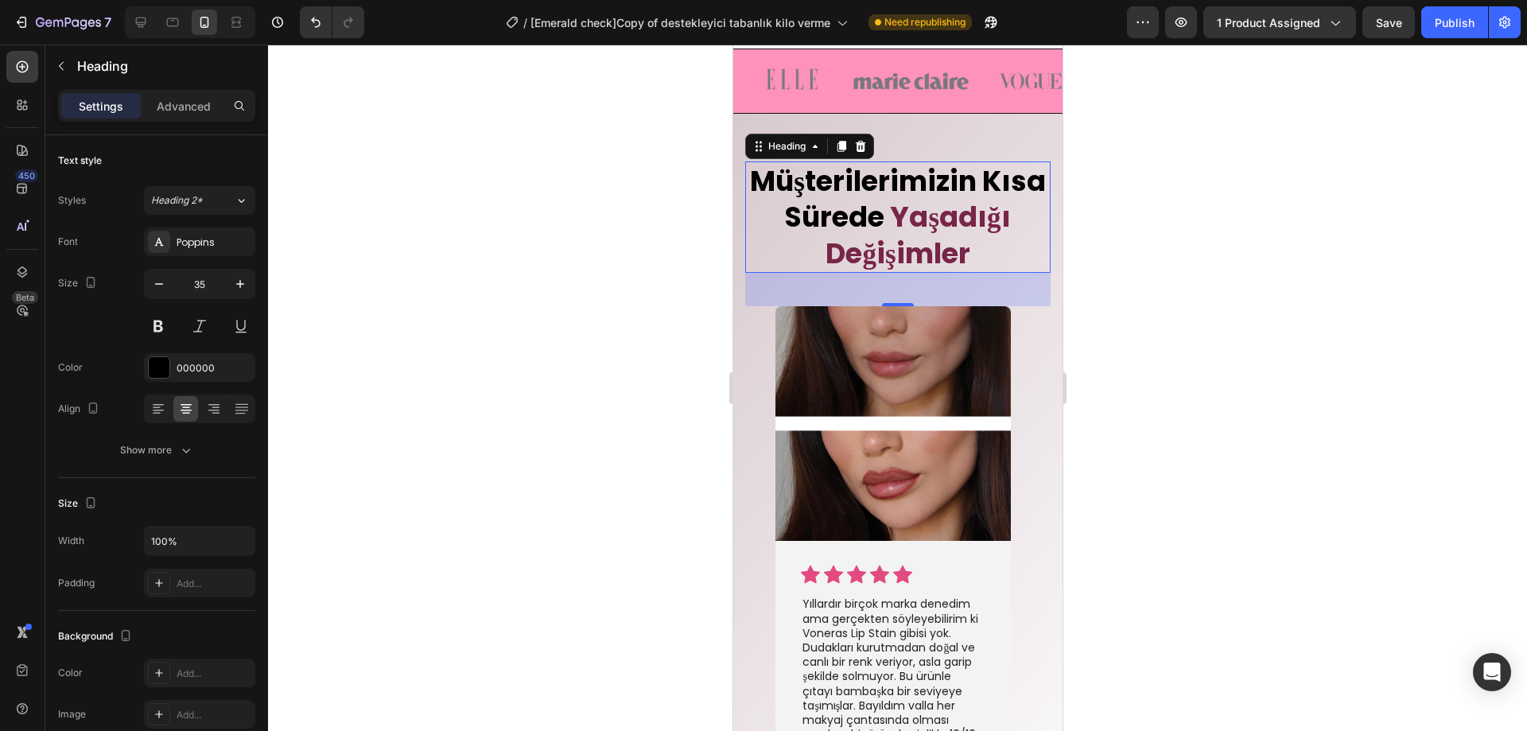
click at [426, 284] on div at bounding box center [897, 388] width 1259 height 687
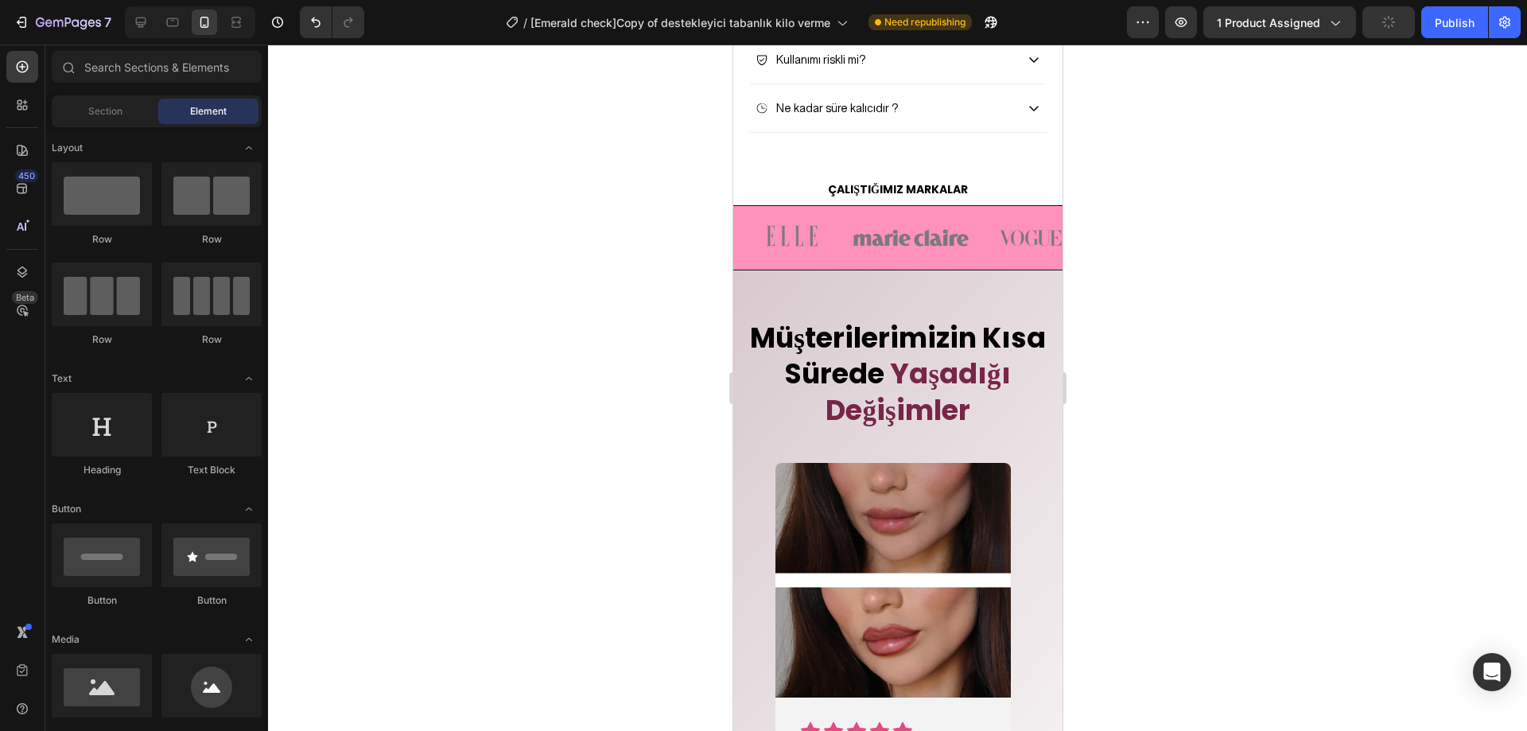
scroll to position [3699, 0]
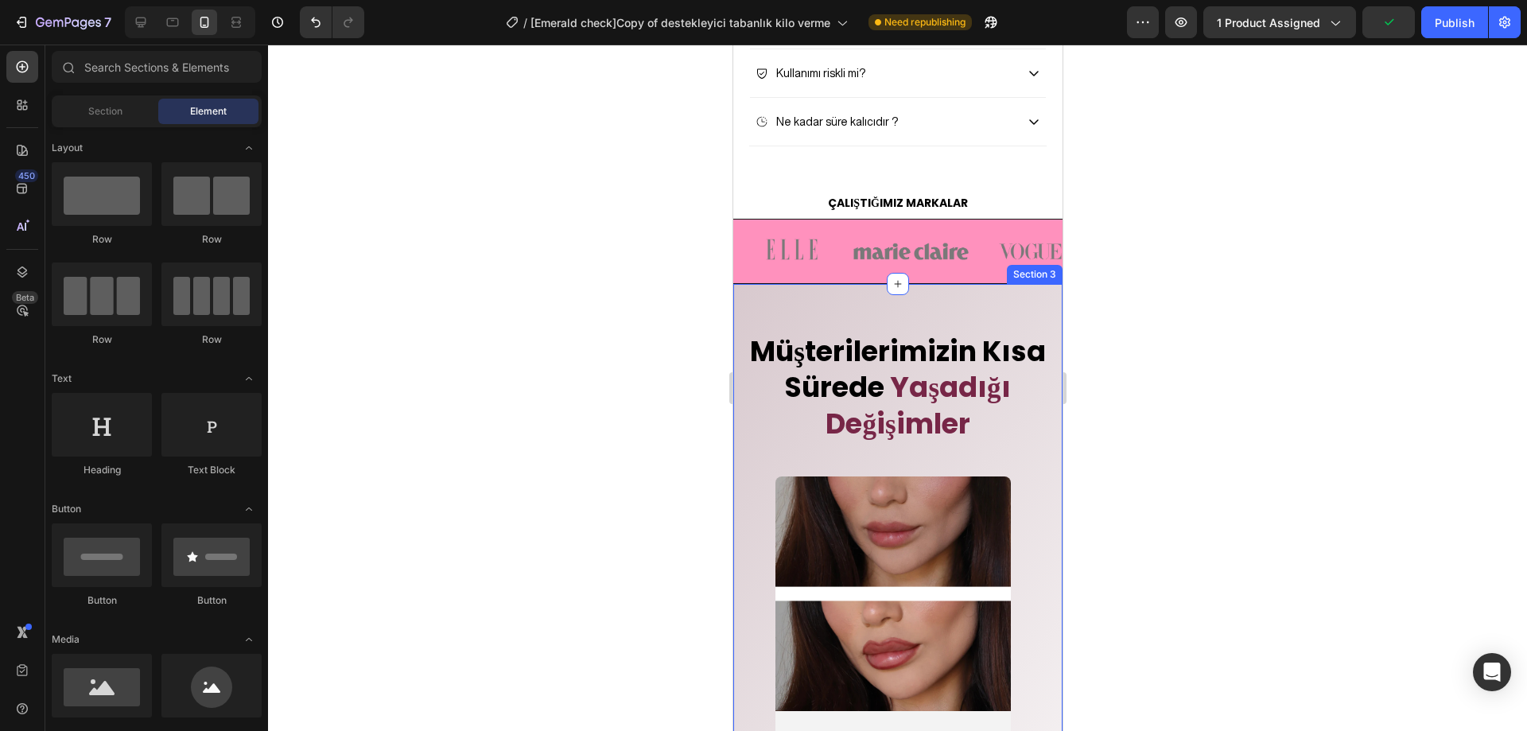
click at [954, 367] on div "⁠⁠⁠⁠⁠⁠⁠ Müşterilerimizin Kısa Sürede Yaşadığı Değişimler Heading Image Icon Ico…" at bounding box center [897, 693] width 329 height 819
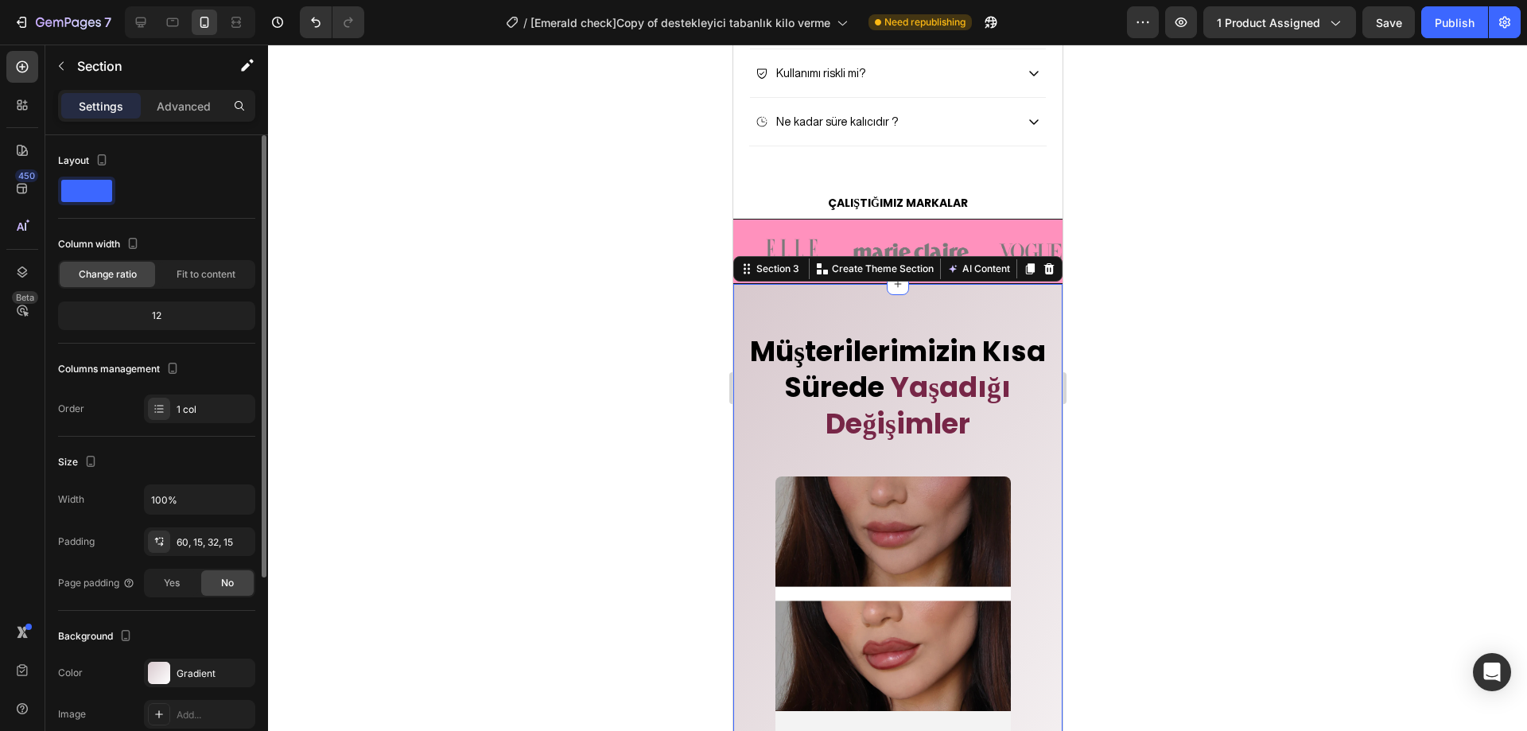
scroll to position [288, 0]
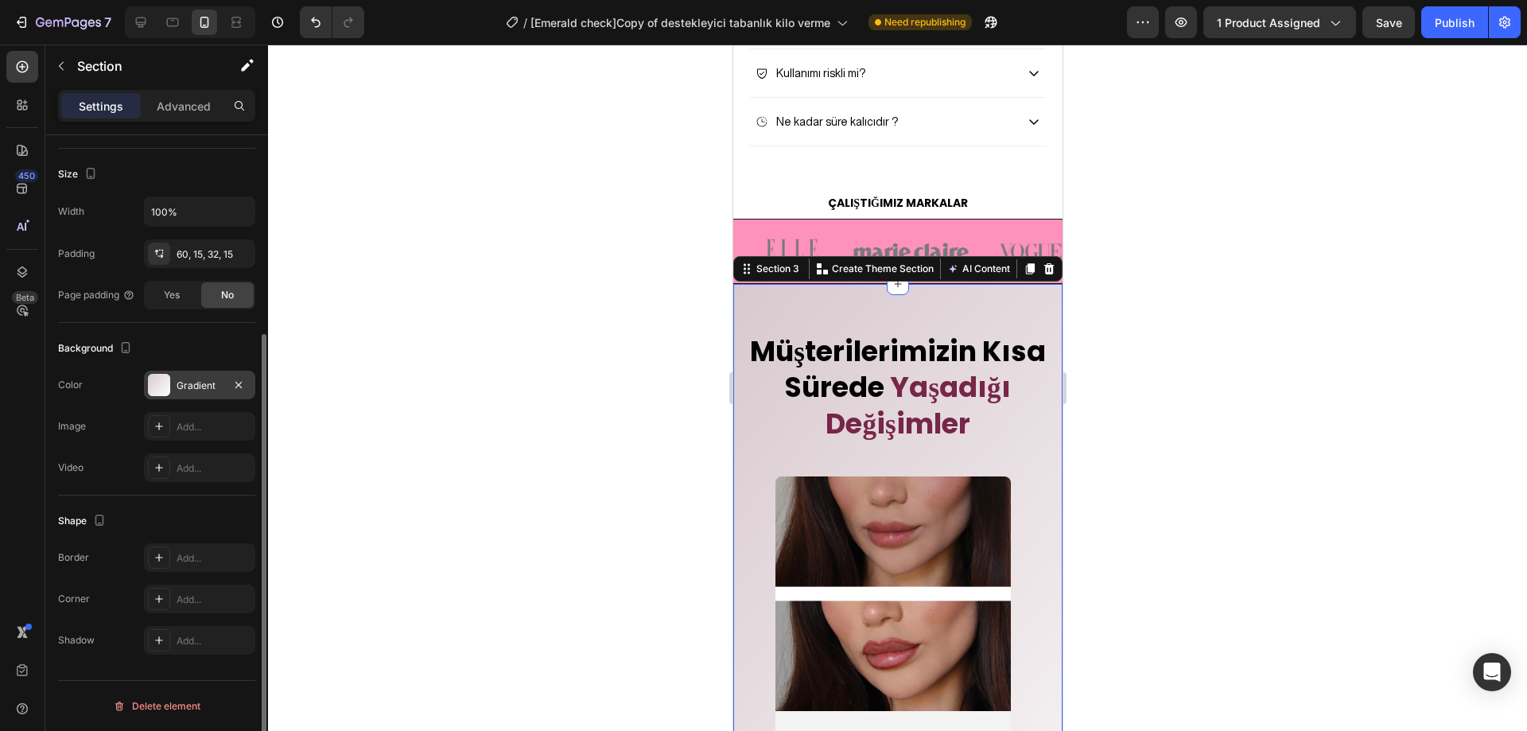
click at [162, 392] on div at bounding box center [159, 385] width 22 height 22
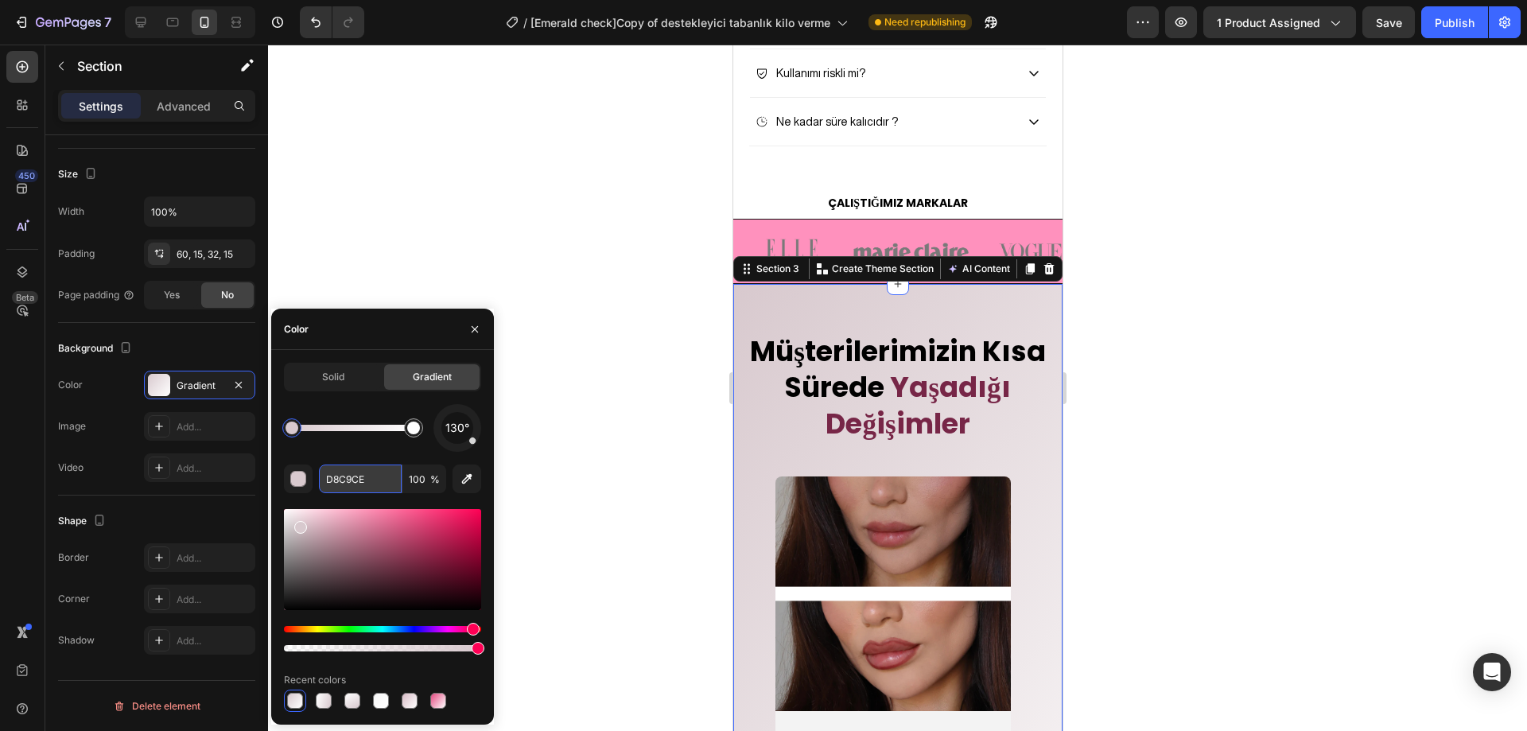
click at [367, 477] on input "D8C9CE" at bounding box center [360, 479] width 83 height 29
paste input "772647"
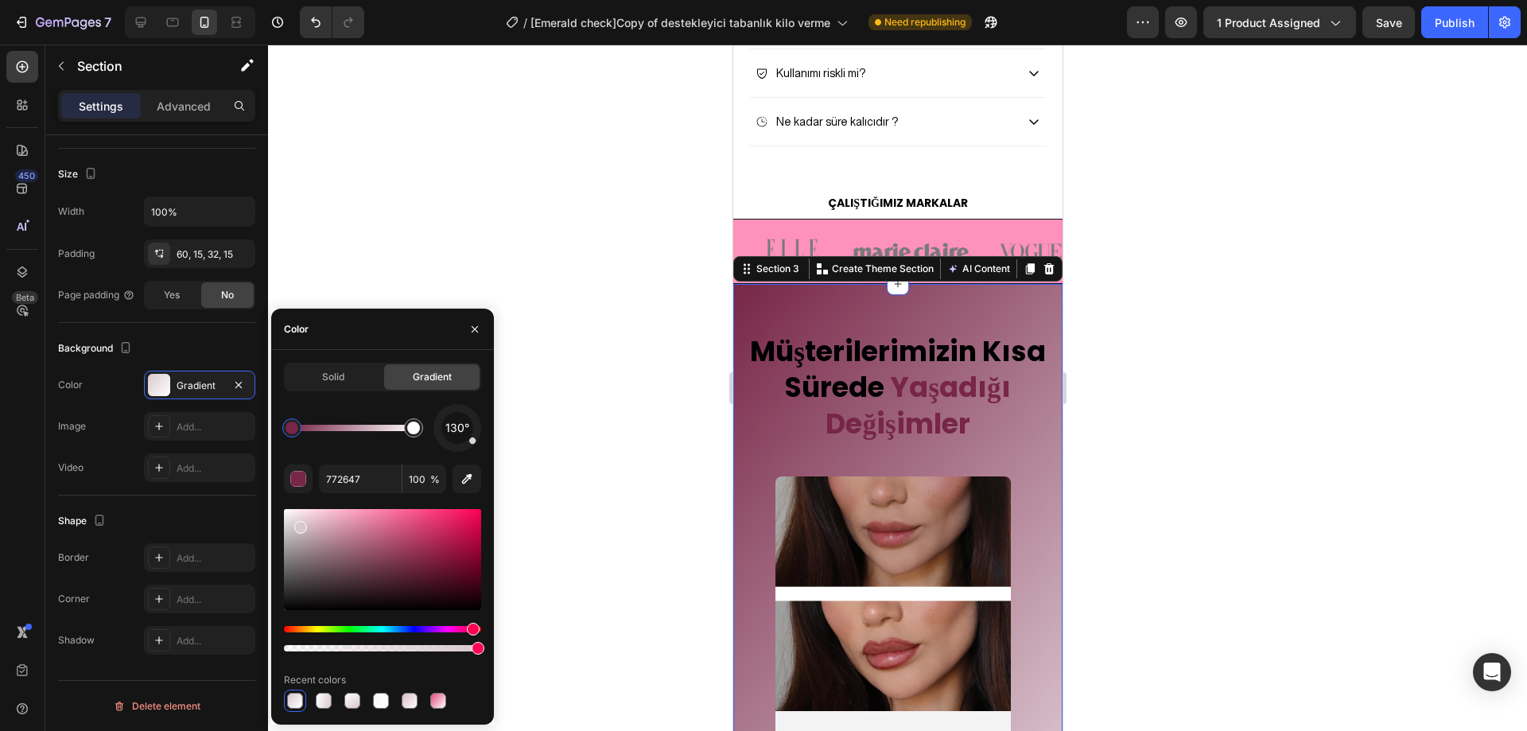
click at [355, 456] on div "130° 772647 100 % Recent colors" at bounding box center [382, 558] width 197 height 308
click at [352, 477] on input "772647" at bounding box center [360, 479] width 83 height 29
paste input "#E0AABF"
type input "#E0AABF"
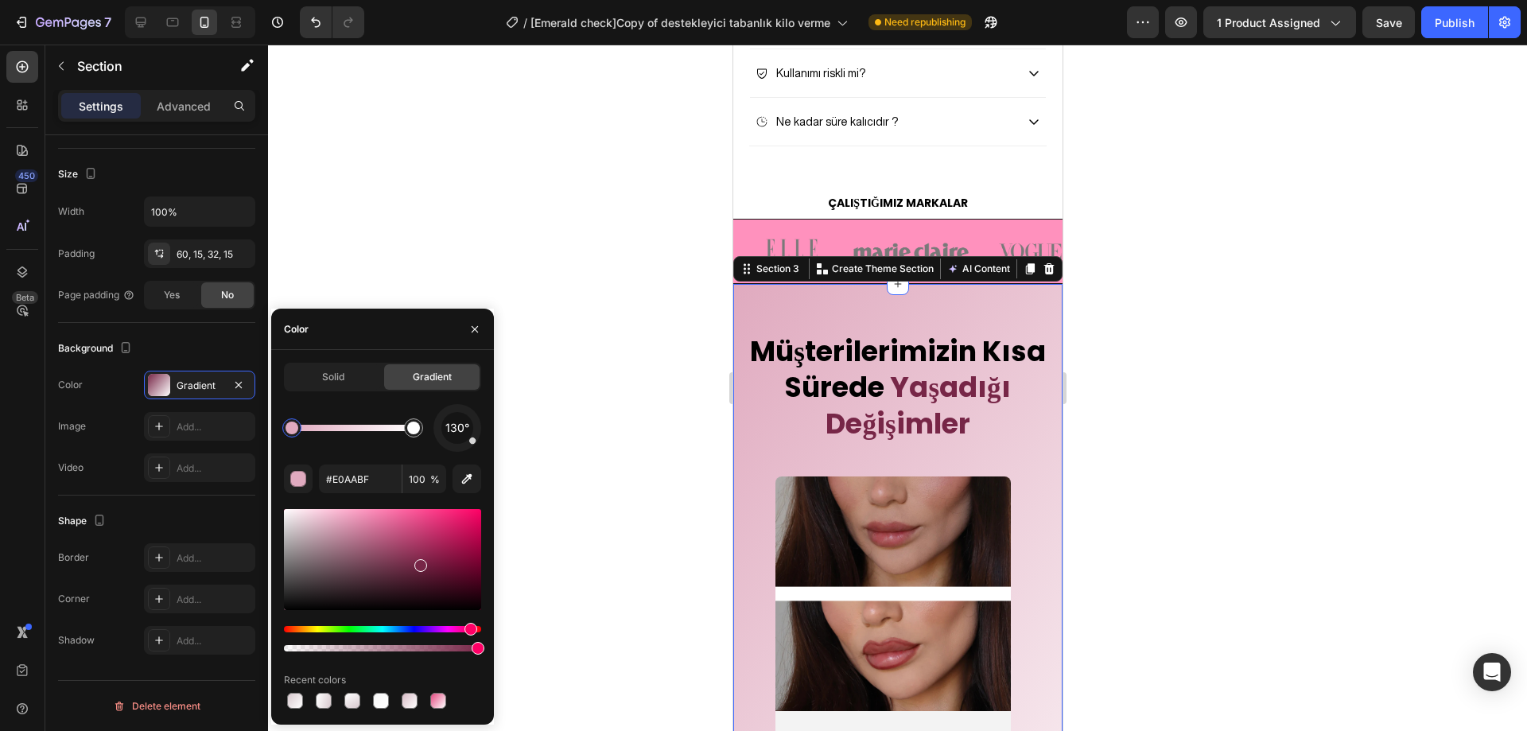
click at [423, 215] on div at bounding box center [897, 388] width 1259 height 687
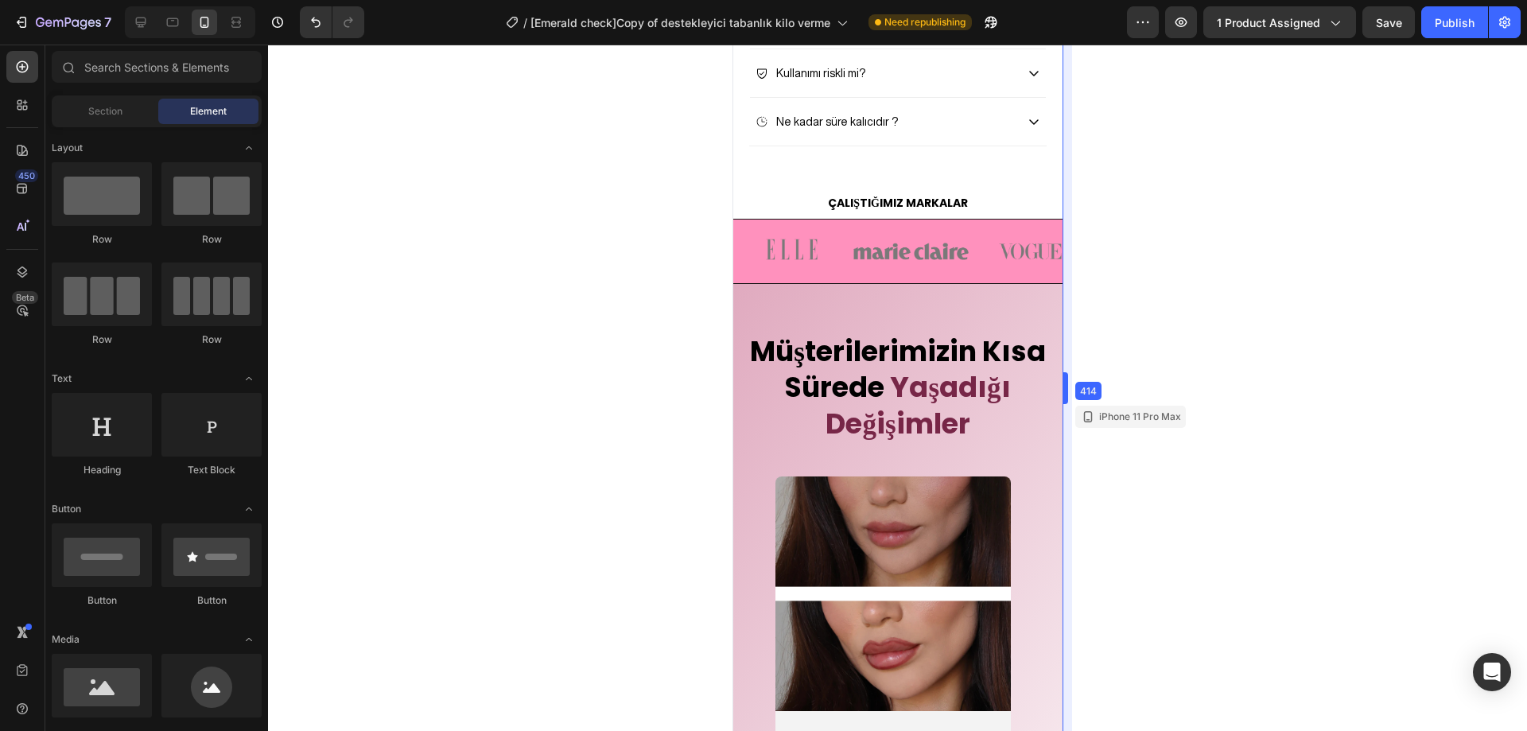
drag, startPoint x: 1062, startPoint y: 308, endPoint x: 1062, endPoint y: 319, distance: 11.1
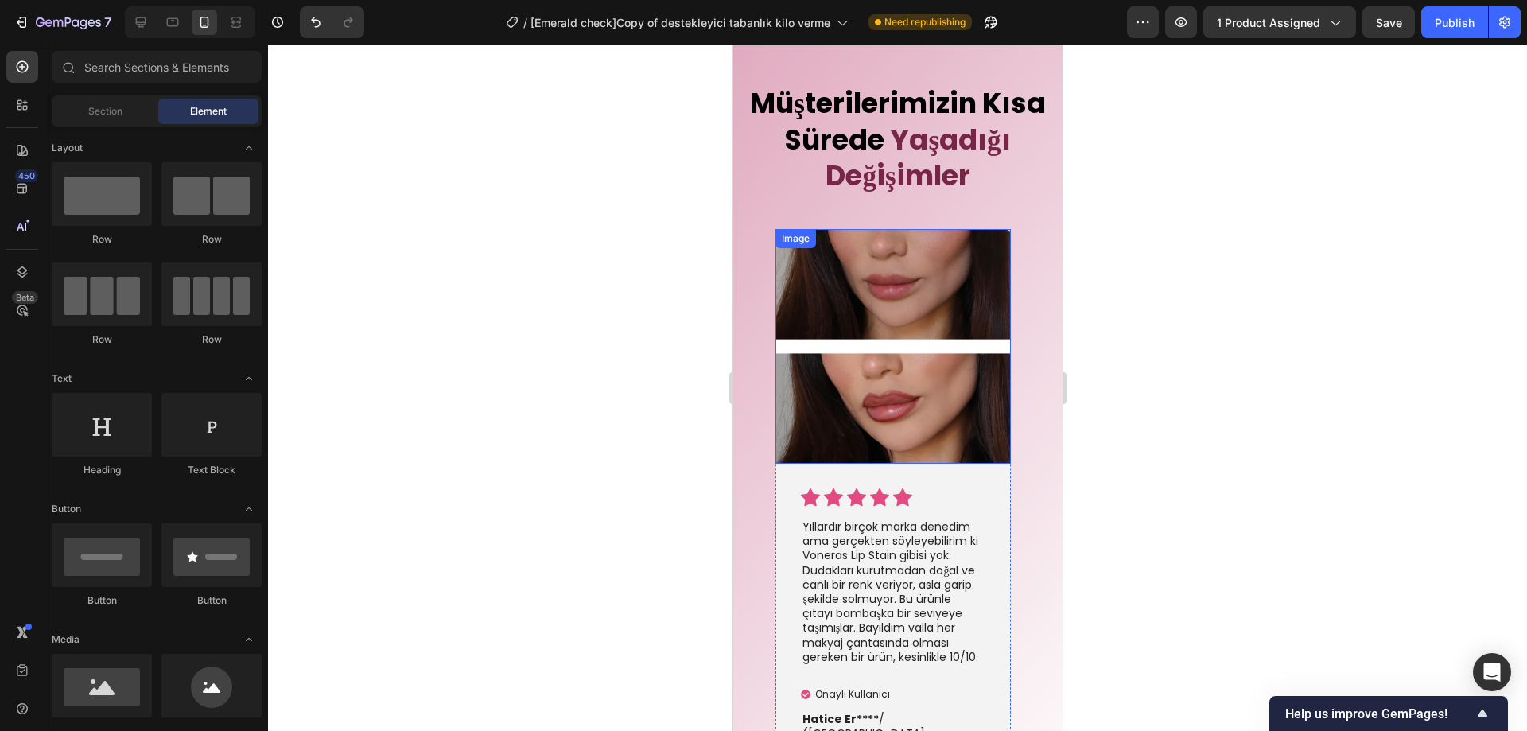
scroll to position [3761, 0]
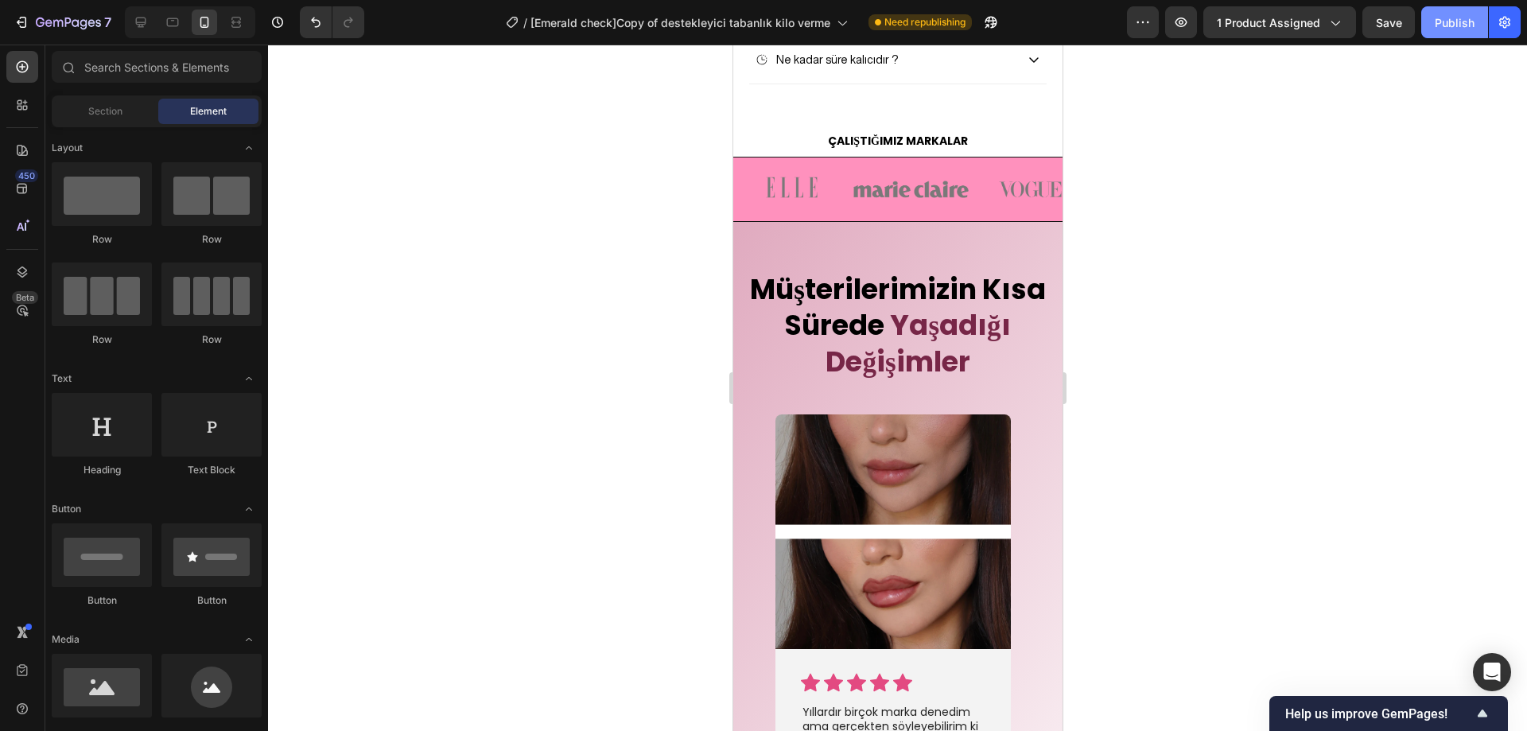
click at [1451, 14] on div "Publish" at bounding box center [1455, 22] width 40 height 17
click at [763, 296] on div "⁠⁠⁠⁠⁠⁠⁠ Müşterilerimizin Kısa Sürede Yaşadığı Değişimler Heading Image Icon Ico…" at bounding box center [897, 631] width 329 height 819
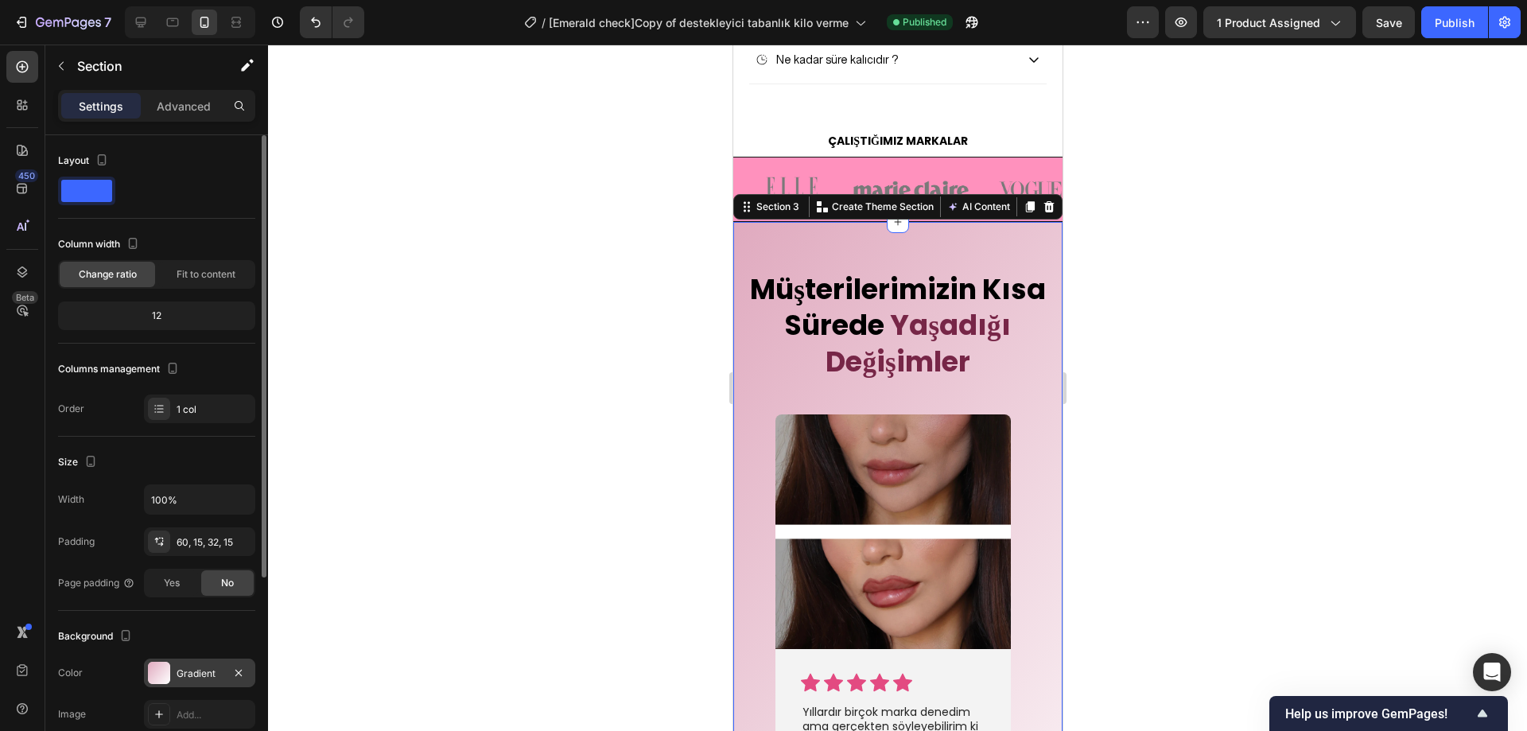
click at [161, 671] on div at bounding box center [159, 673] width 22 height 22
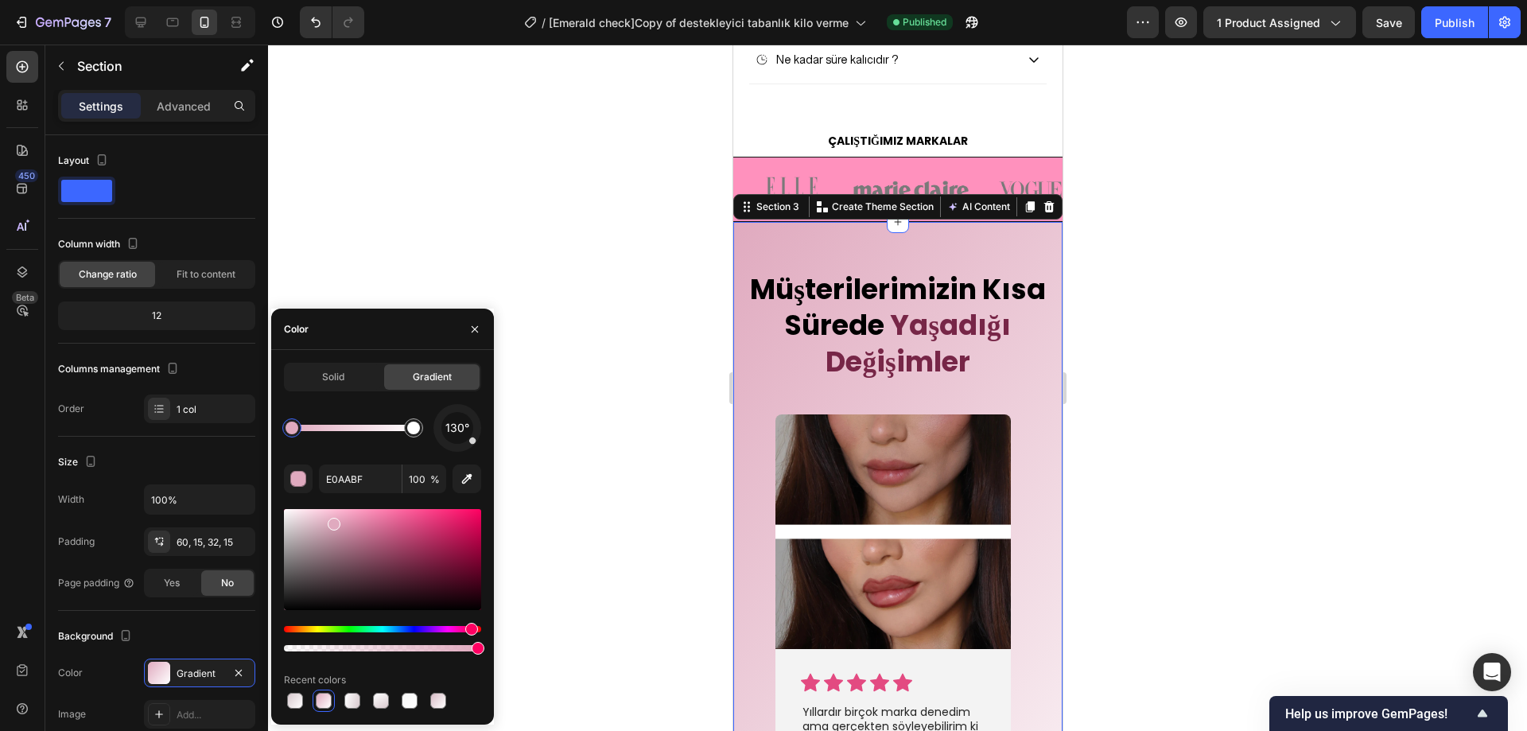
click at [349, 493] on div "130° E0AABF 100 % Recent colors" at bounding box center [382, 558] width 197 height 308
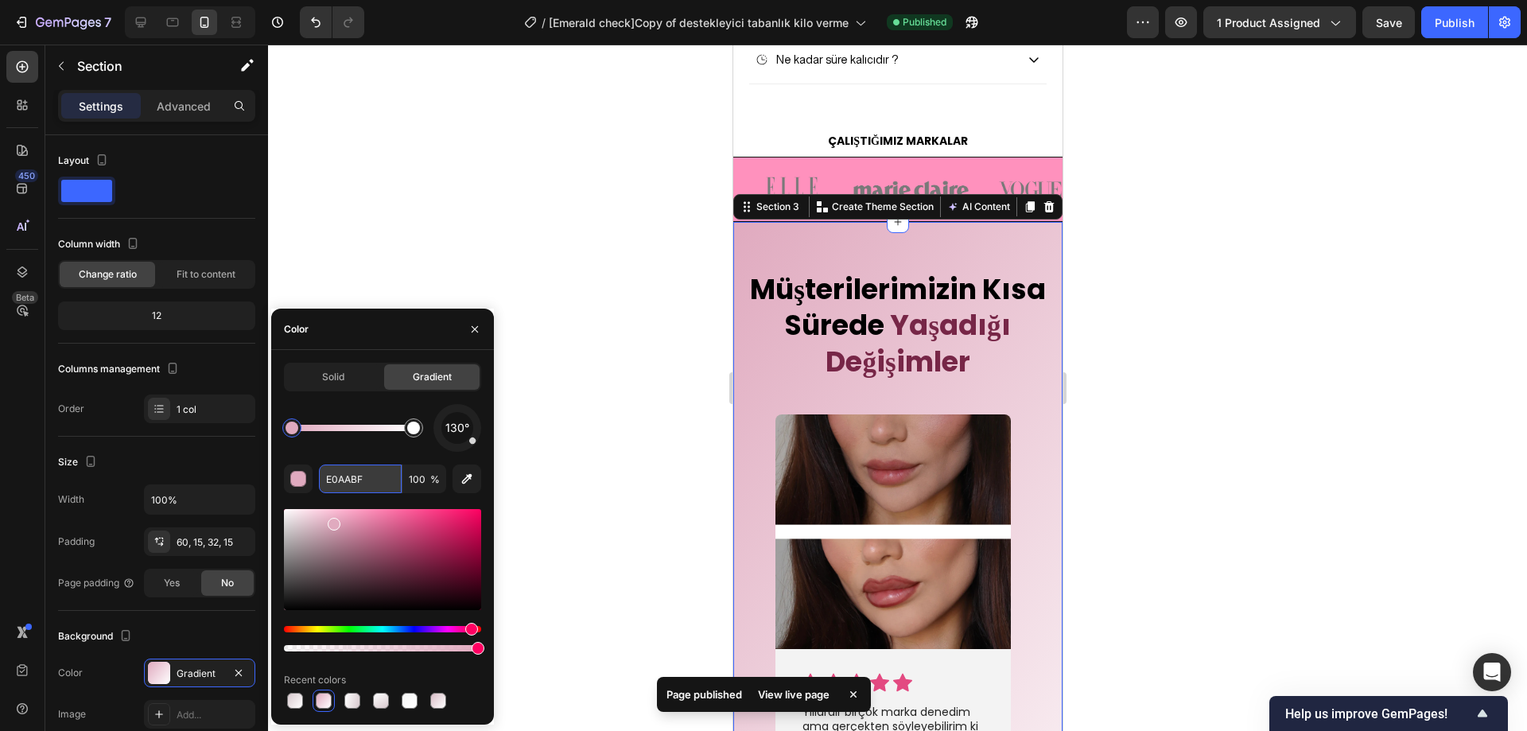
click at [354, 484] on input "E0AABF" at bounding box center [360, 479] width 83 height 29
paste input "FCD1DA"
type input "FCD1DA"
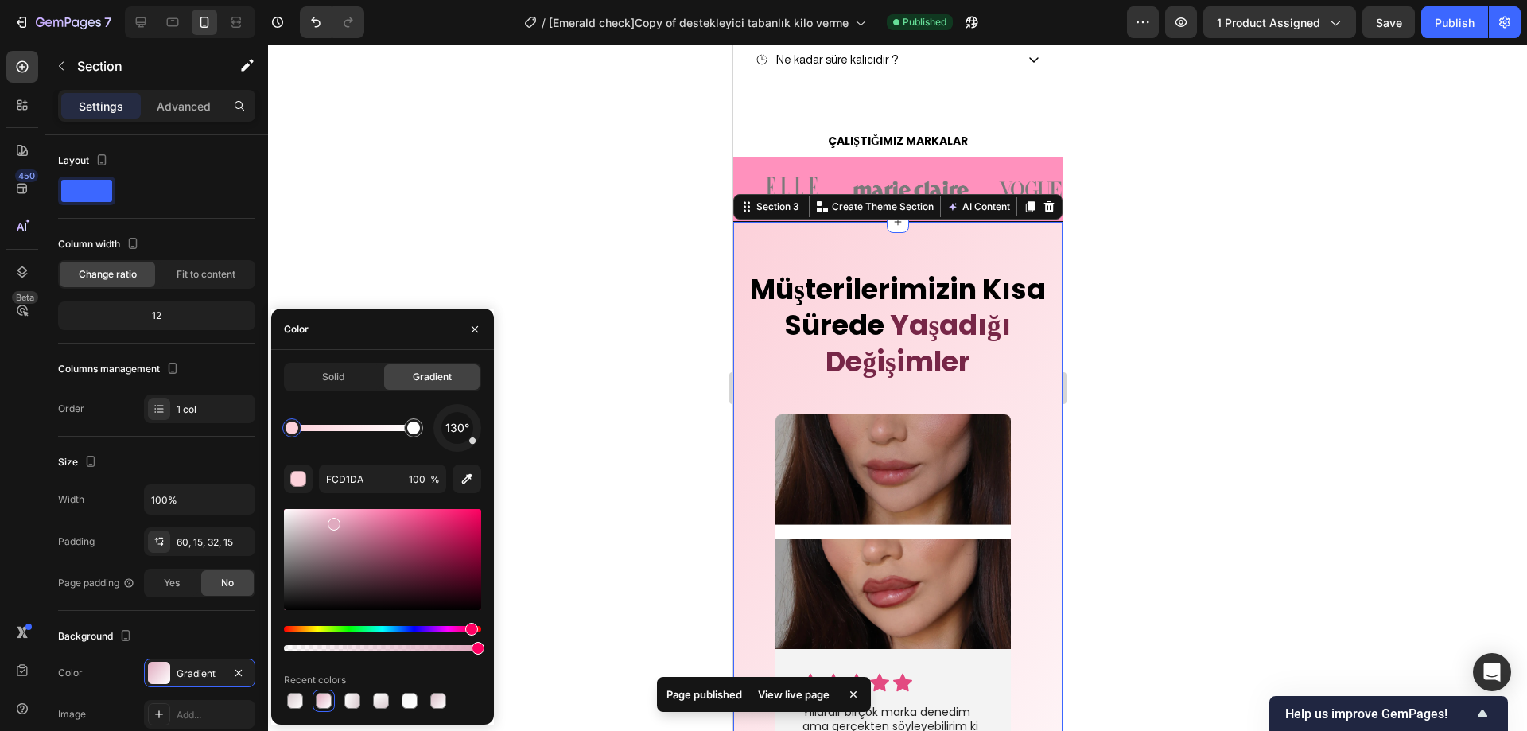
click at [537, 209] on div at bounding box center [897, 388] width 1259 height 687
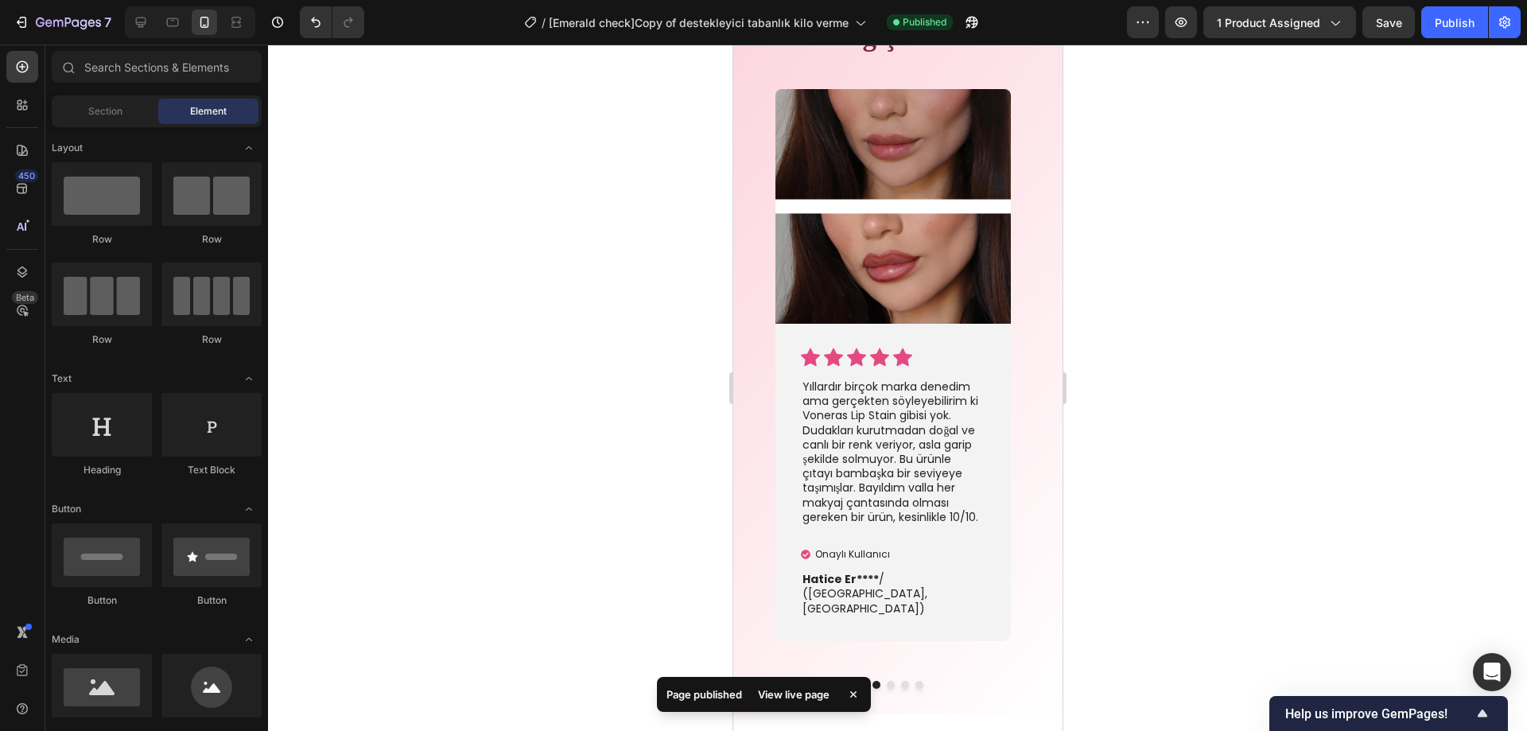
scroll to position [4049, 0]
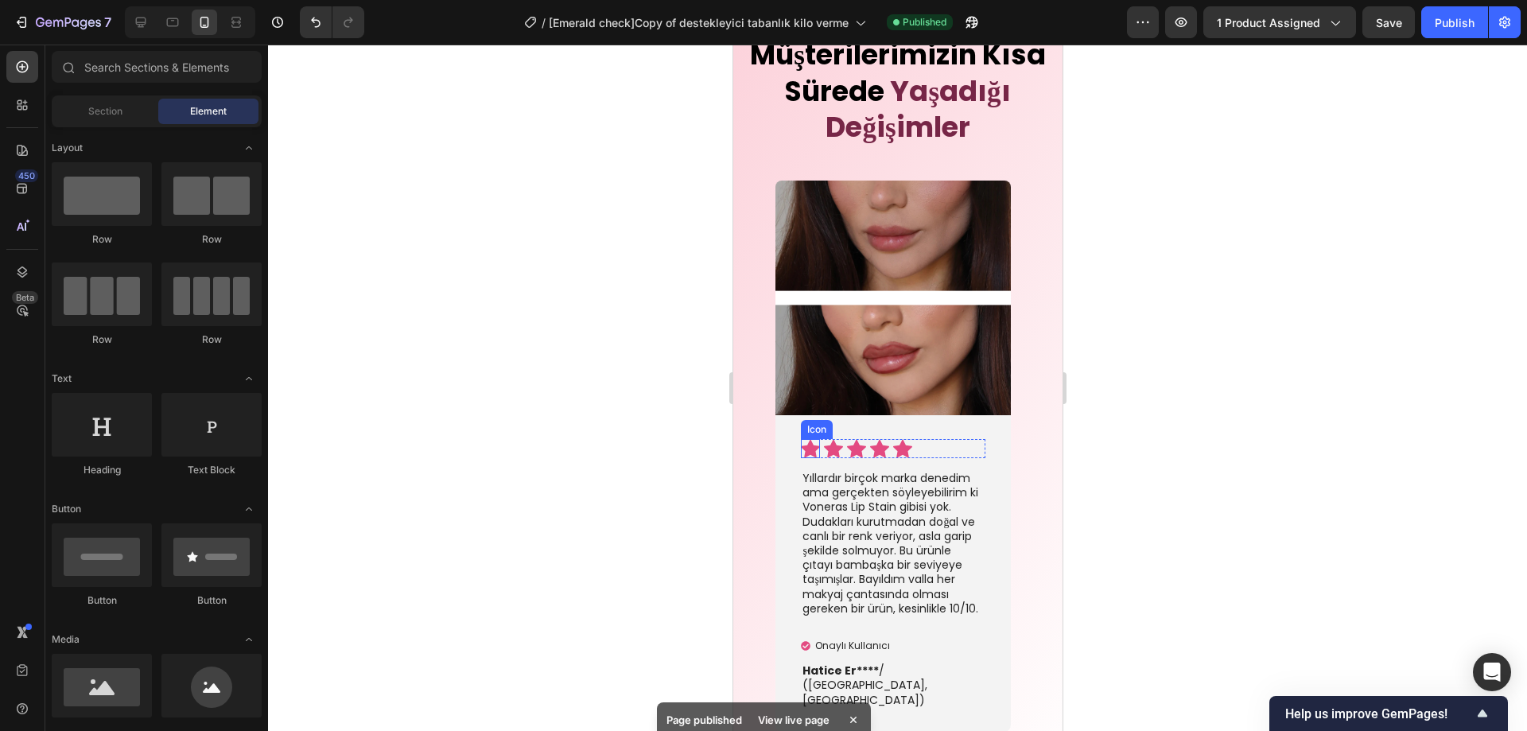
click at [804, 449] on icon at bounding box center [809, 449] width 19 height 18
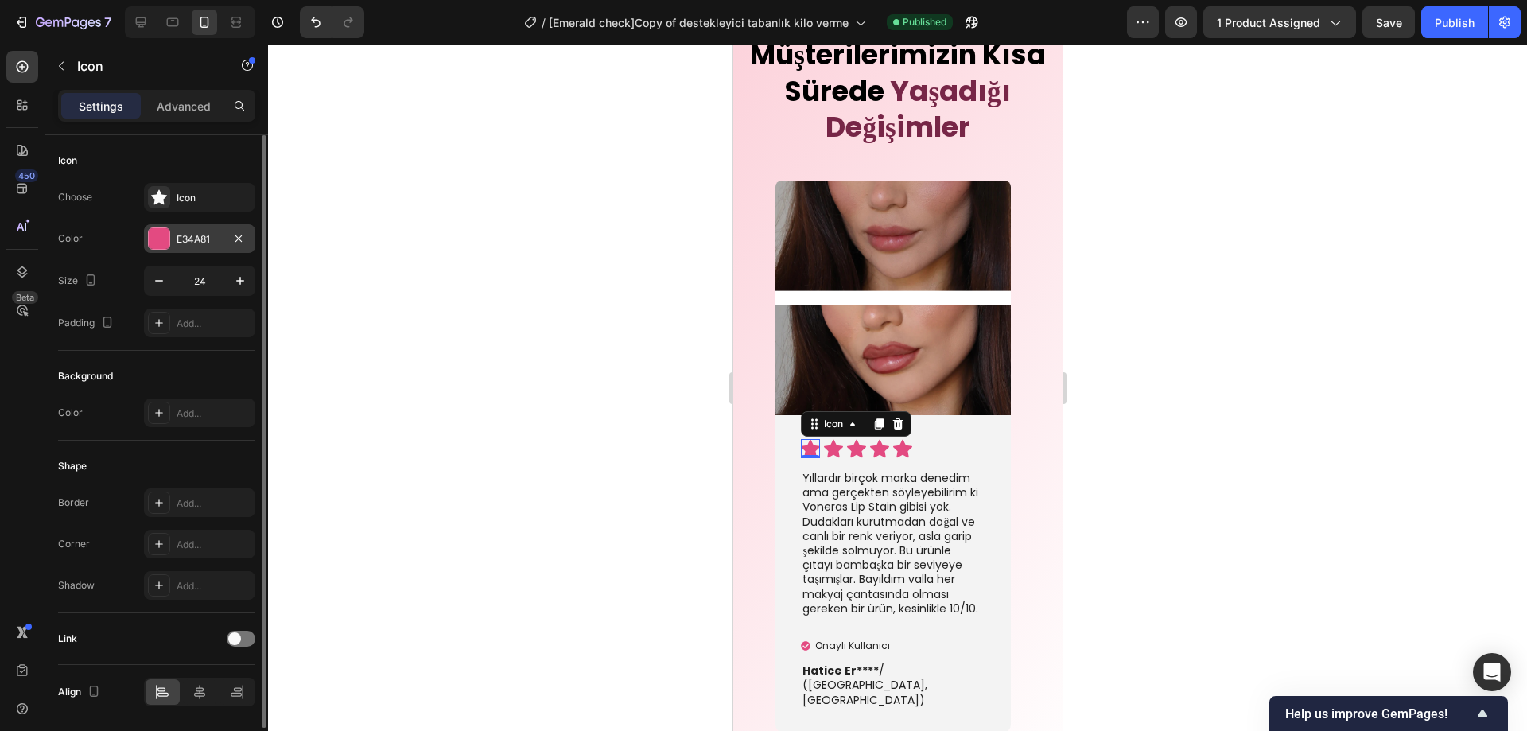
click at [162, 243] on div at bounding box center [159, 238] width 21 height 21
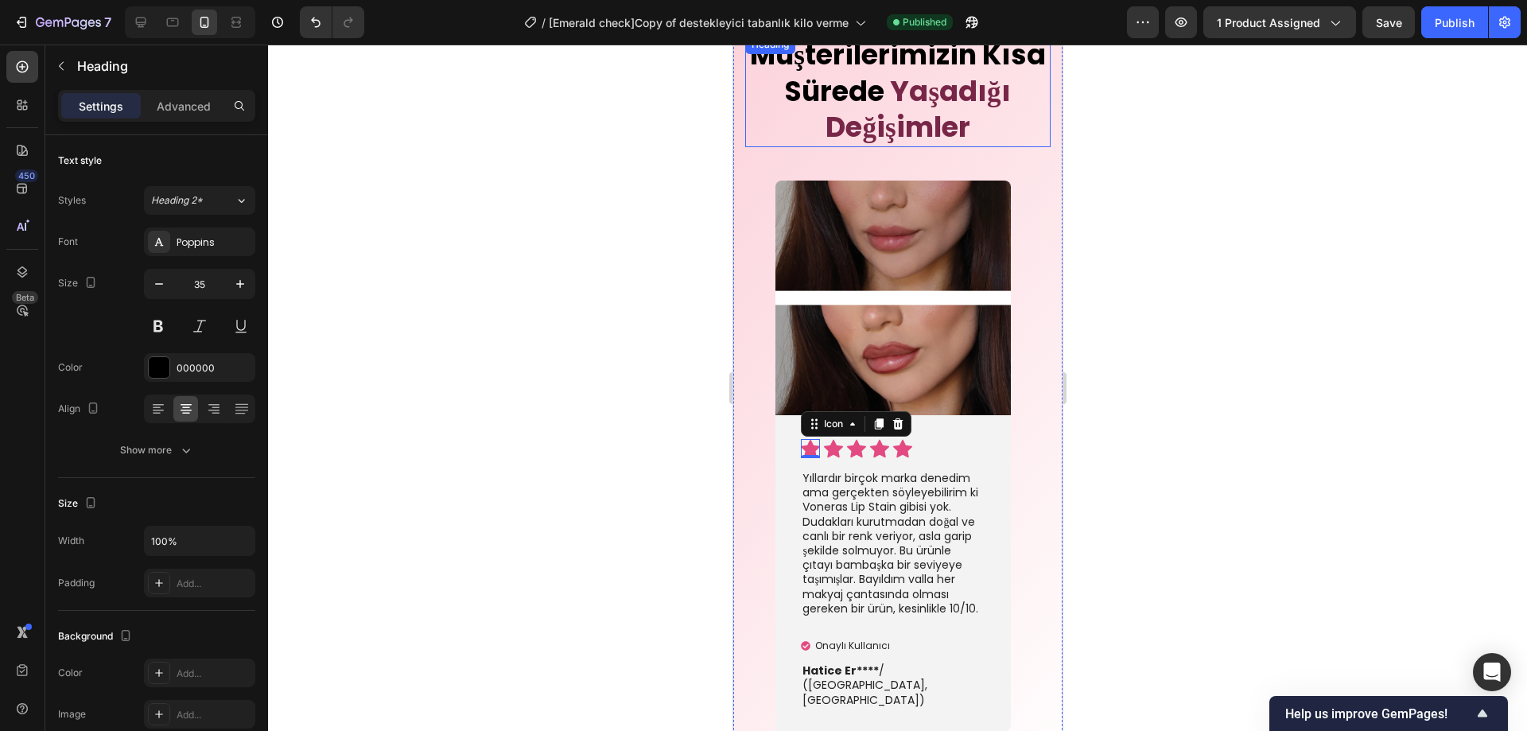
click at [919, 125] on span "Yaşadığı Değişimler" at bounding box center [917, 110] width 185 height 76
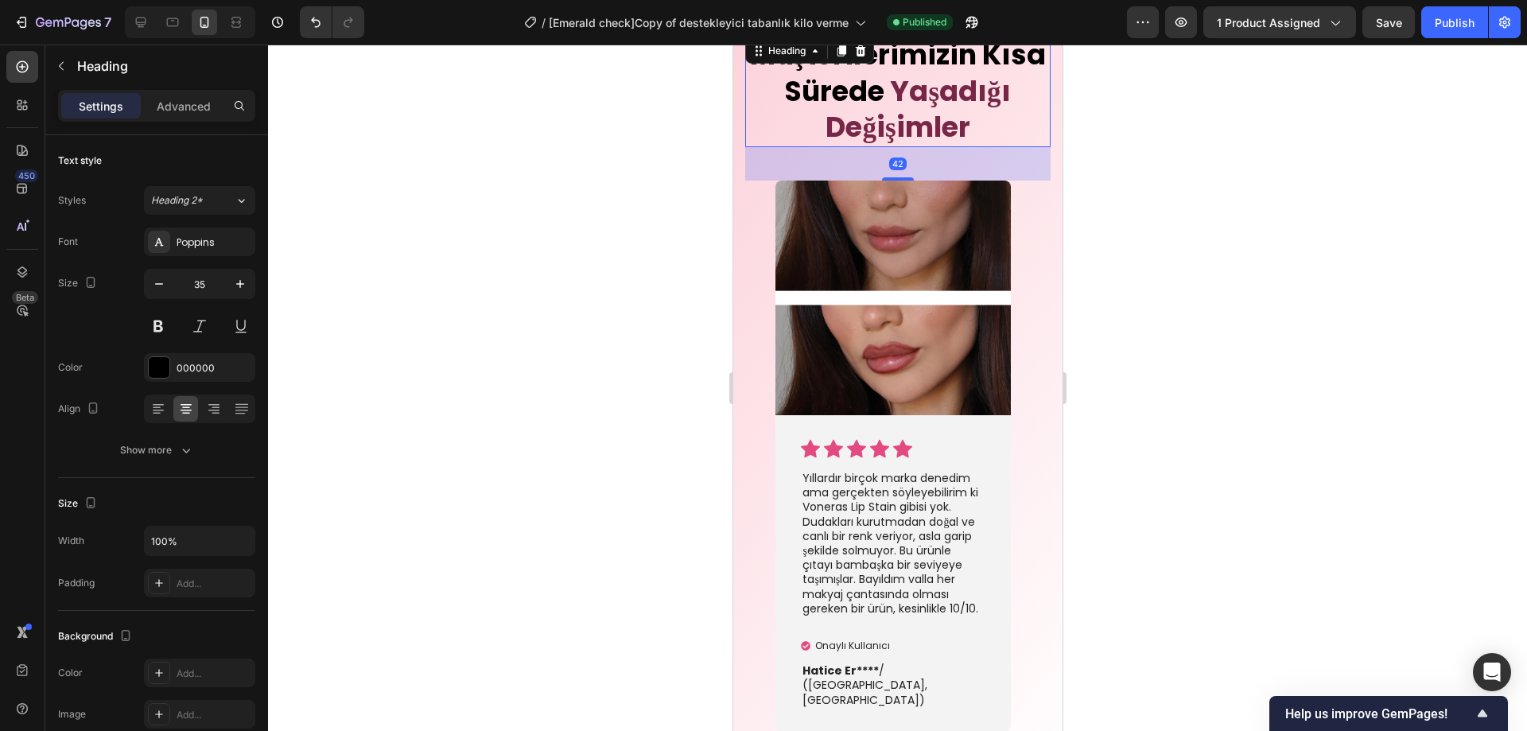
scroll to position [4039, 0]
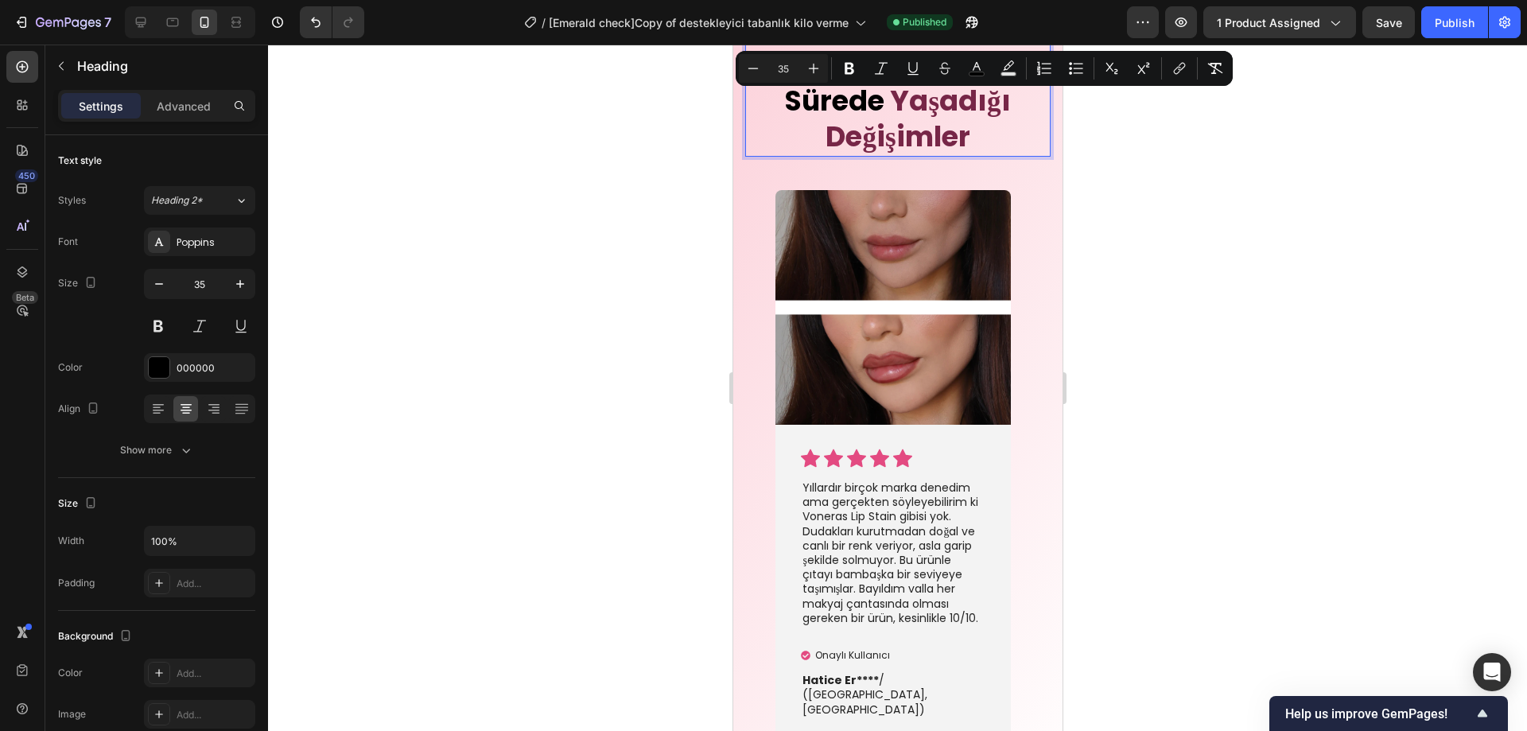
click at [905, 142] on span "Yaşadığı Değişimler" at bounding box center [917, 119] width 185 height 76
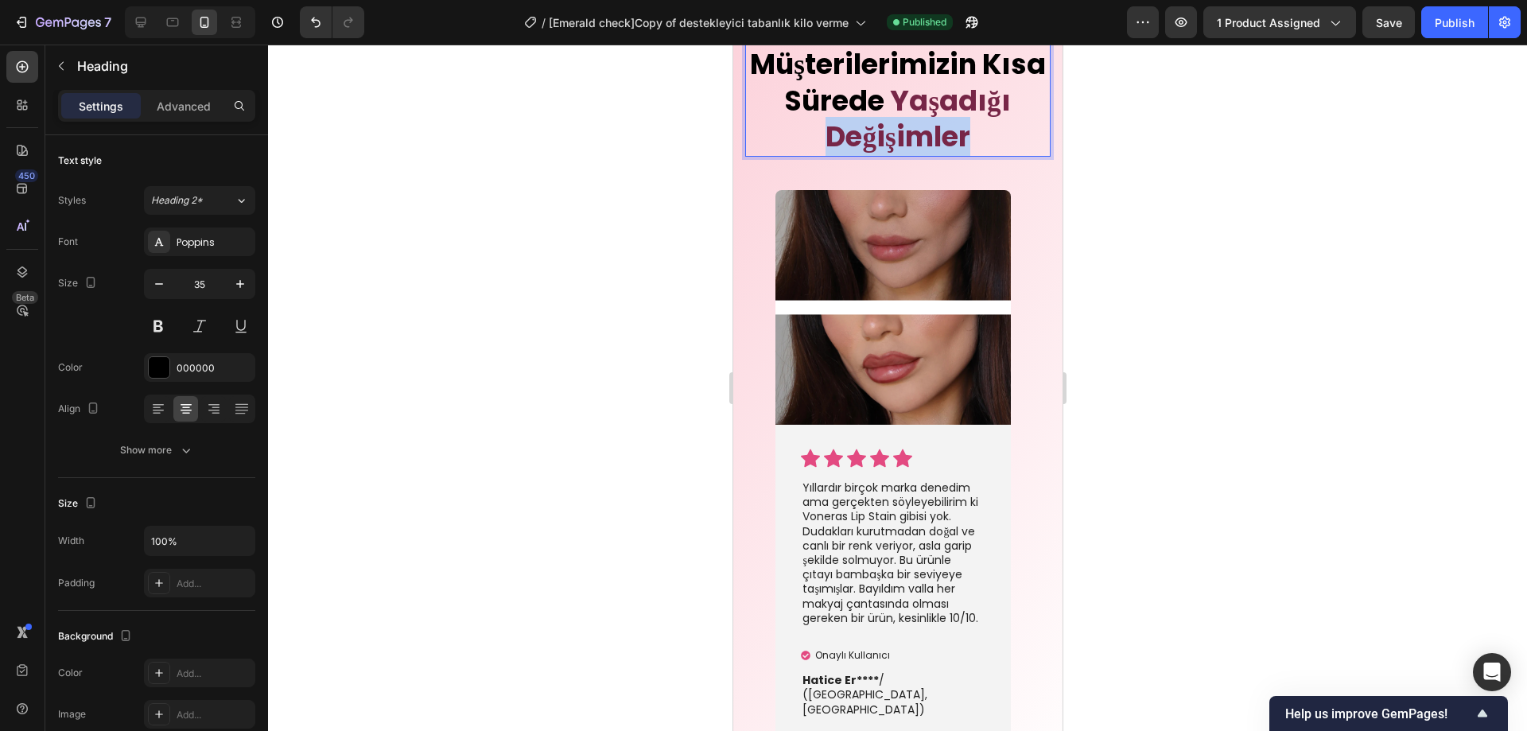
click at [905, 142] on span "Yaşadığı Değişimler" at bounding box center [917, 119] width 185 height 76
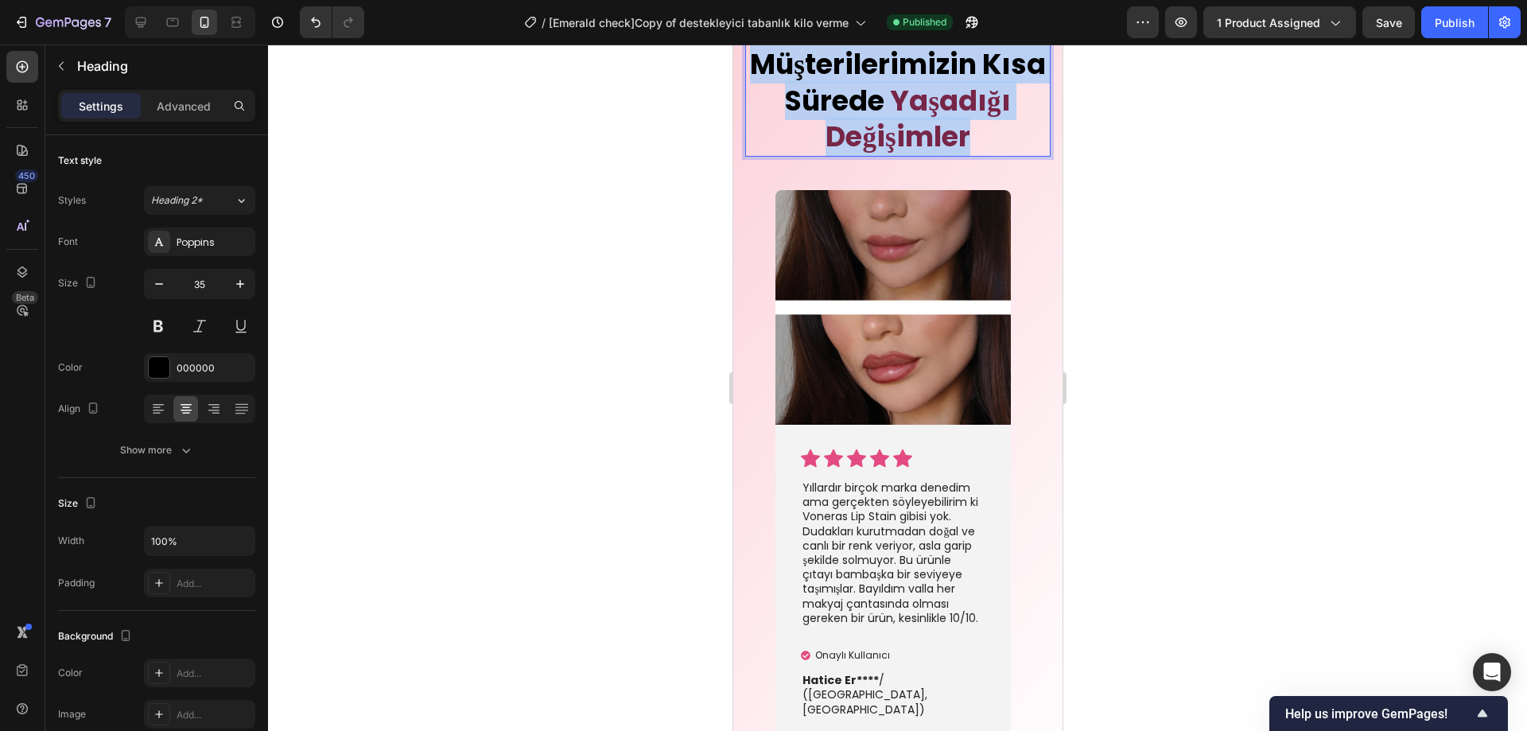
click at [905, 142] on span "Yaşadığı Değişimler" at bounding box center [917, 119] width 185 height 76
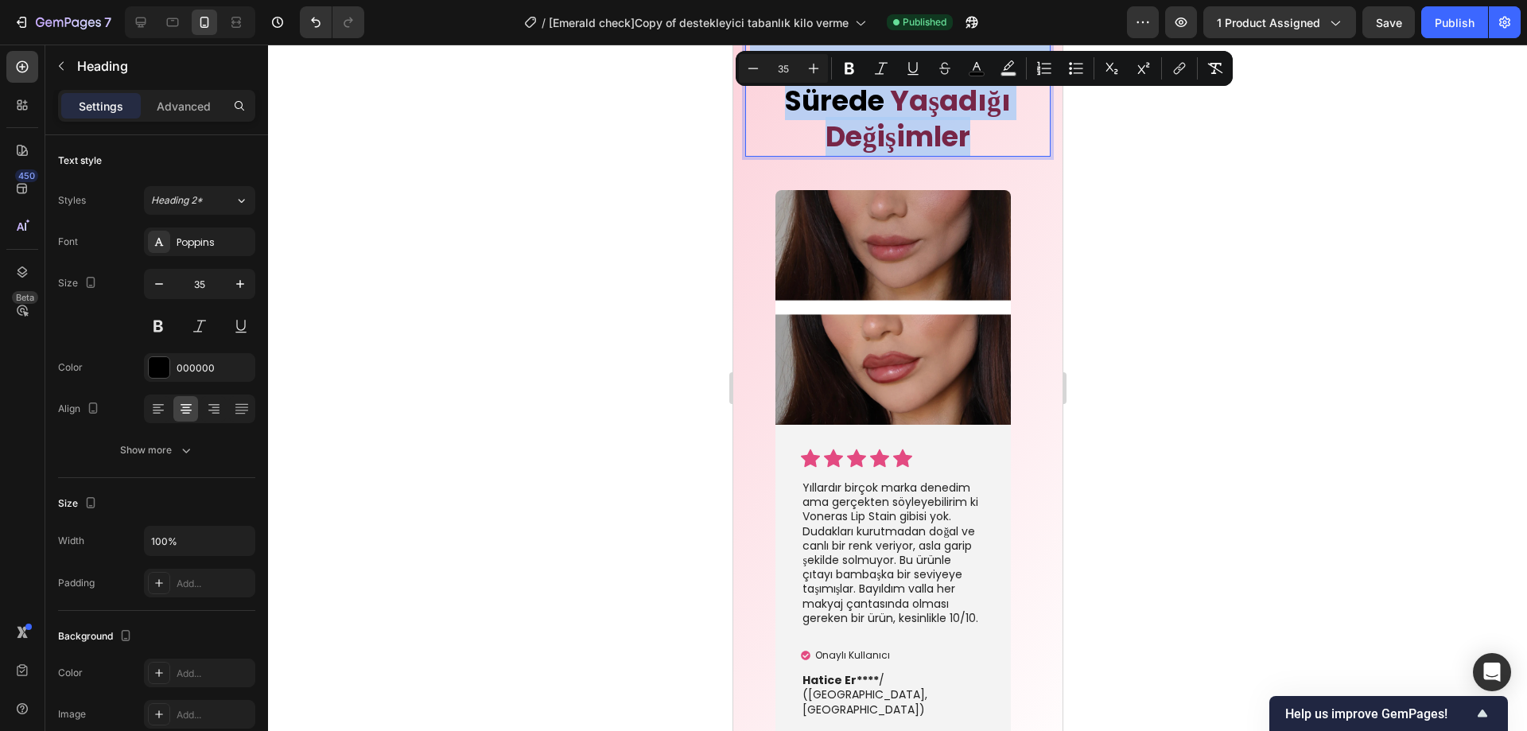
click at [905, 142] on span "Yaşadığı Değişimler" at bounding box center [917, 119] width 185 height 76
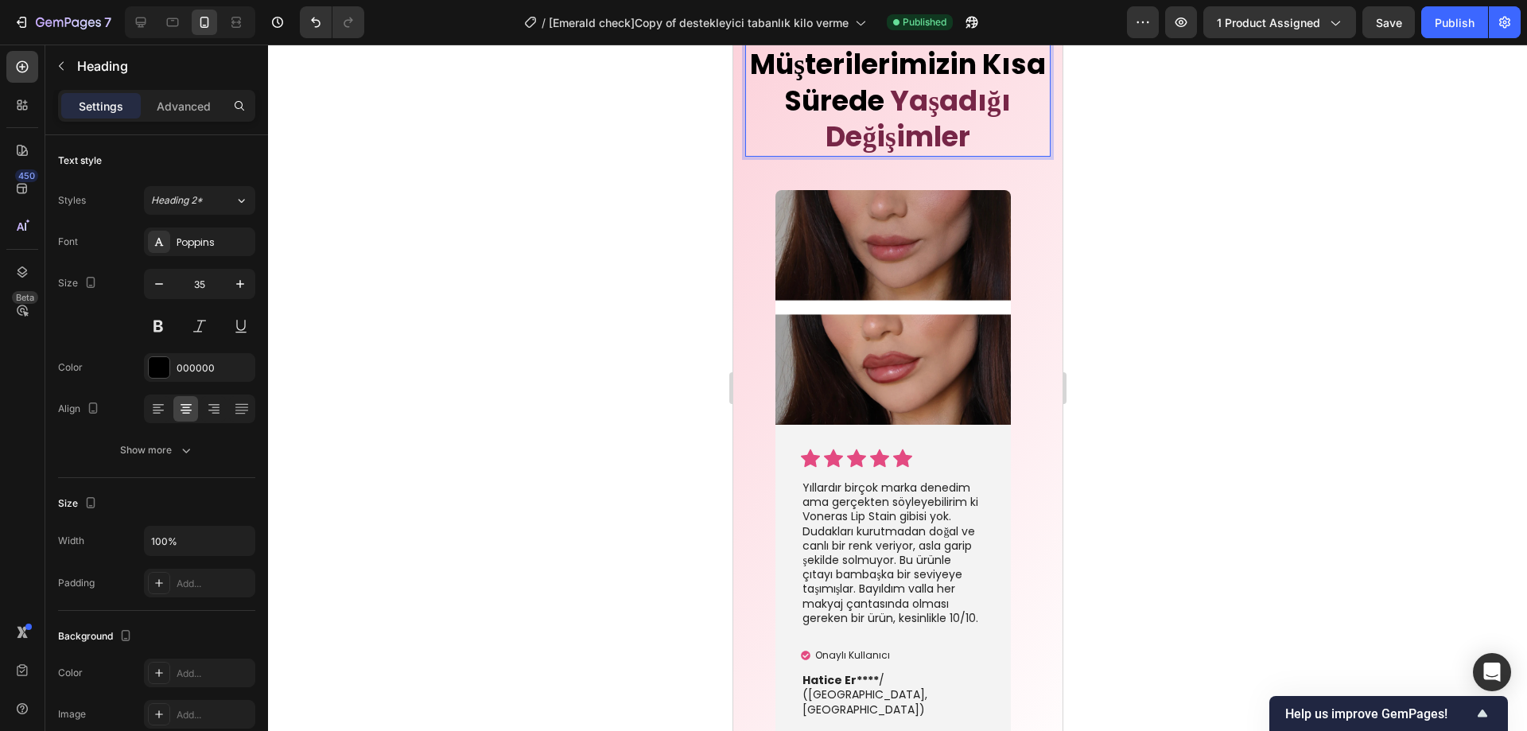
click at [930, 141] on span "Yaşadığı Değişimler" at bounding box center [917, 119] width 185 height 76
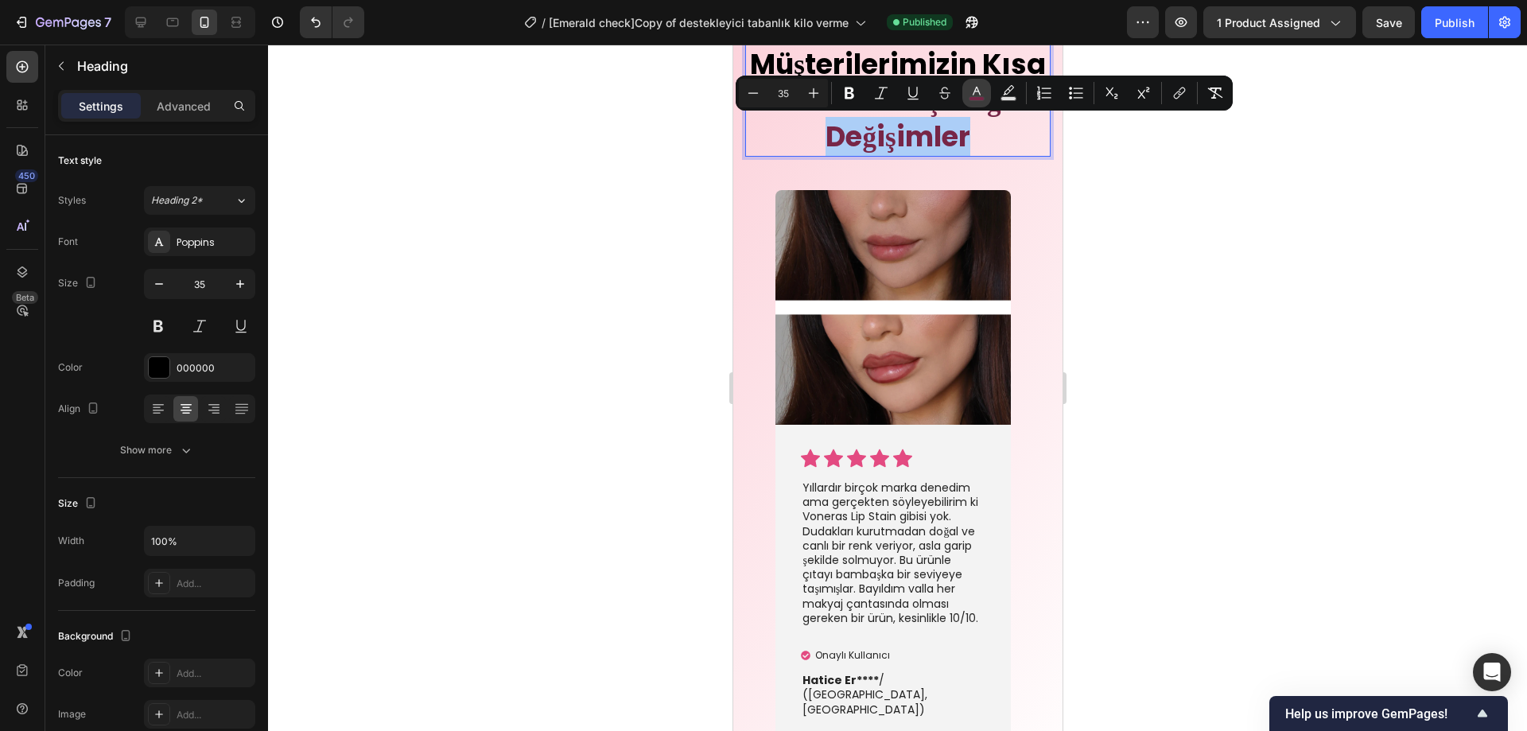
click at [979, 92] on icon "Editor contextual toolbar" at bounding box center [977, 93] width 16 height 16
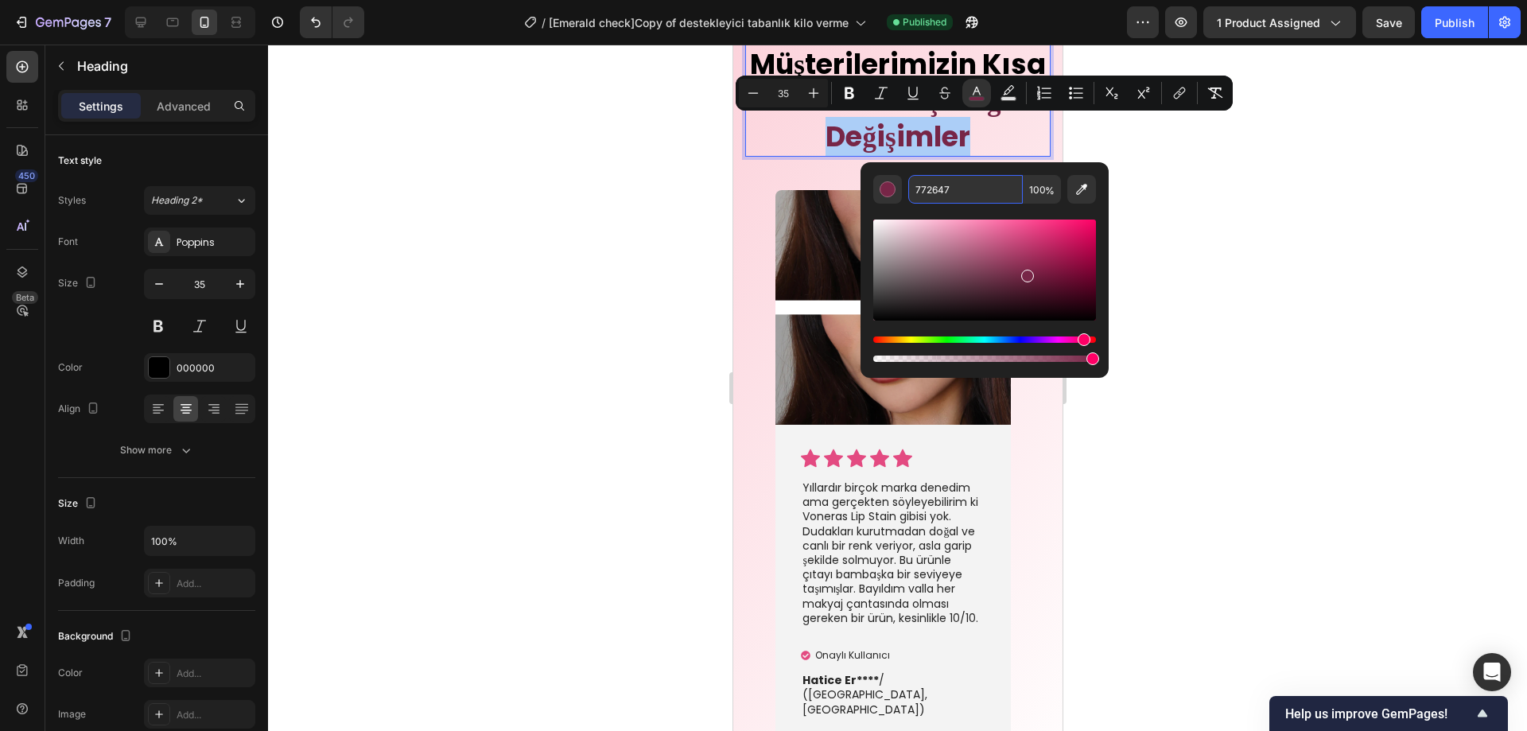
click at [939, 195] on input "772647" at bounding box center [966, 189] width 115 height 29
click at [617, 381] on div at bounding box center [897, 388] width 1259 height 687
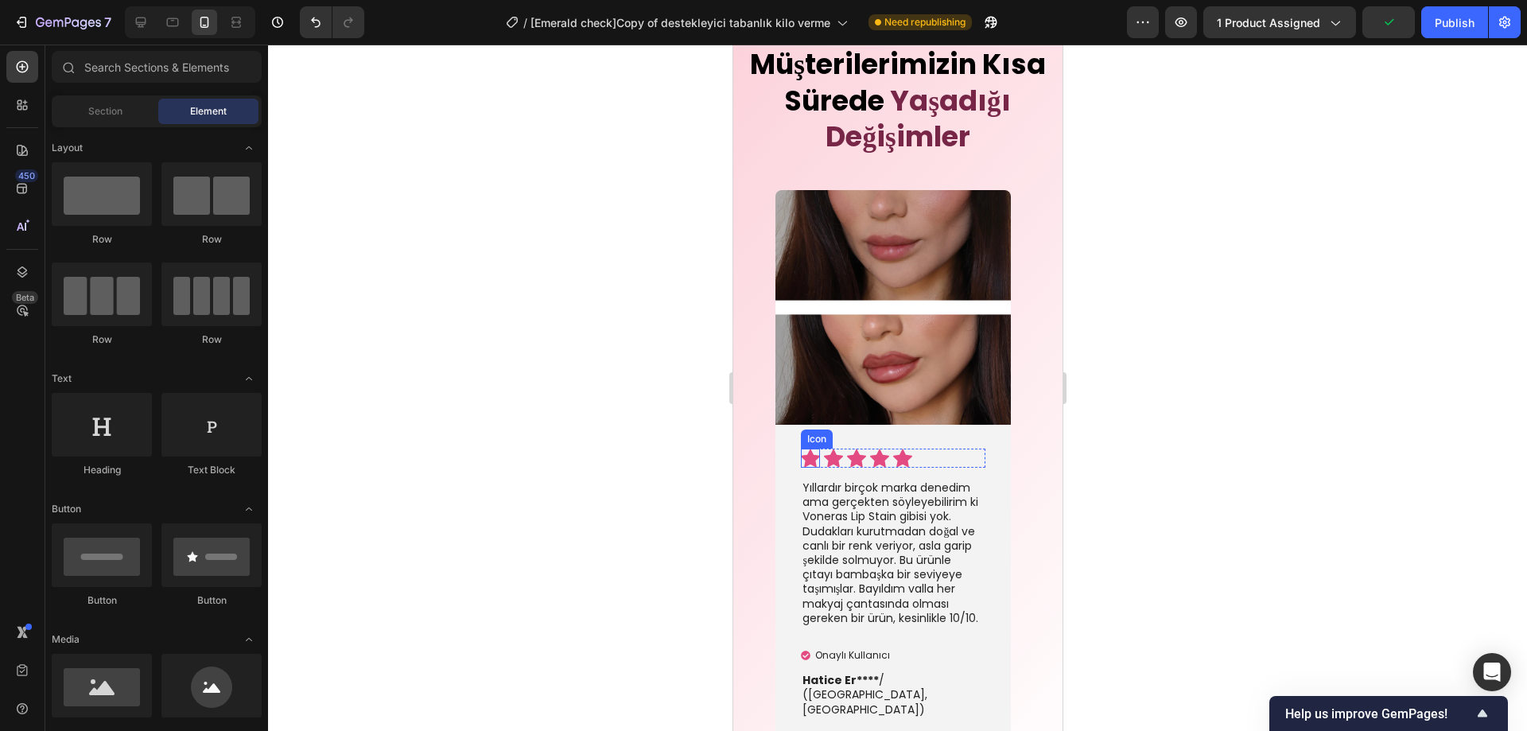
click at [802, 461] on icon at bounding box center [809, 458] width 19 height 19
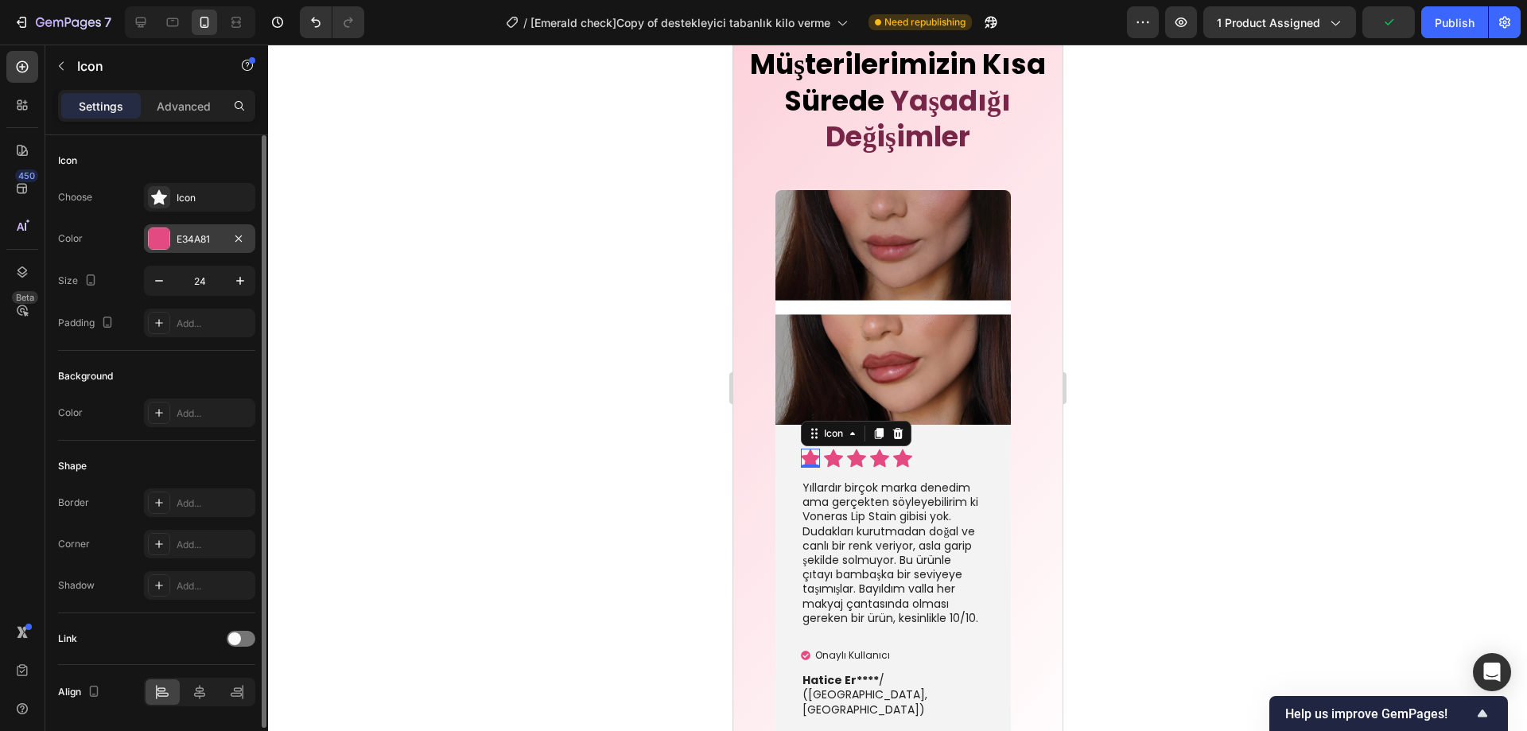
click at [150, 236] on div at bounding box center [159, 238] width 21 height 21
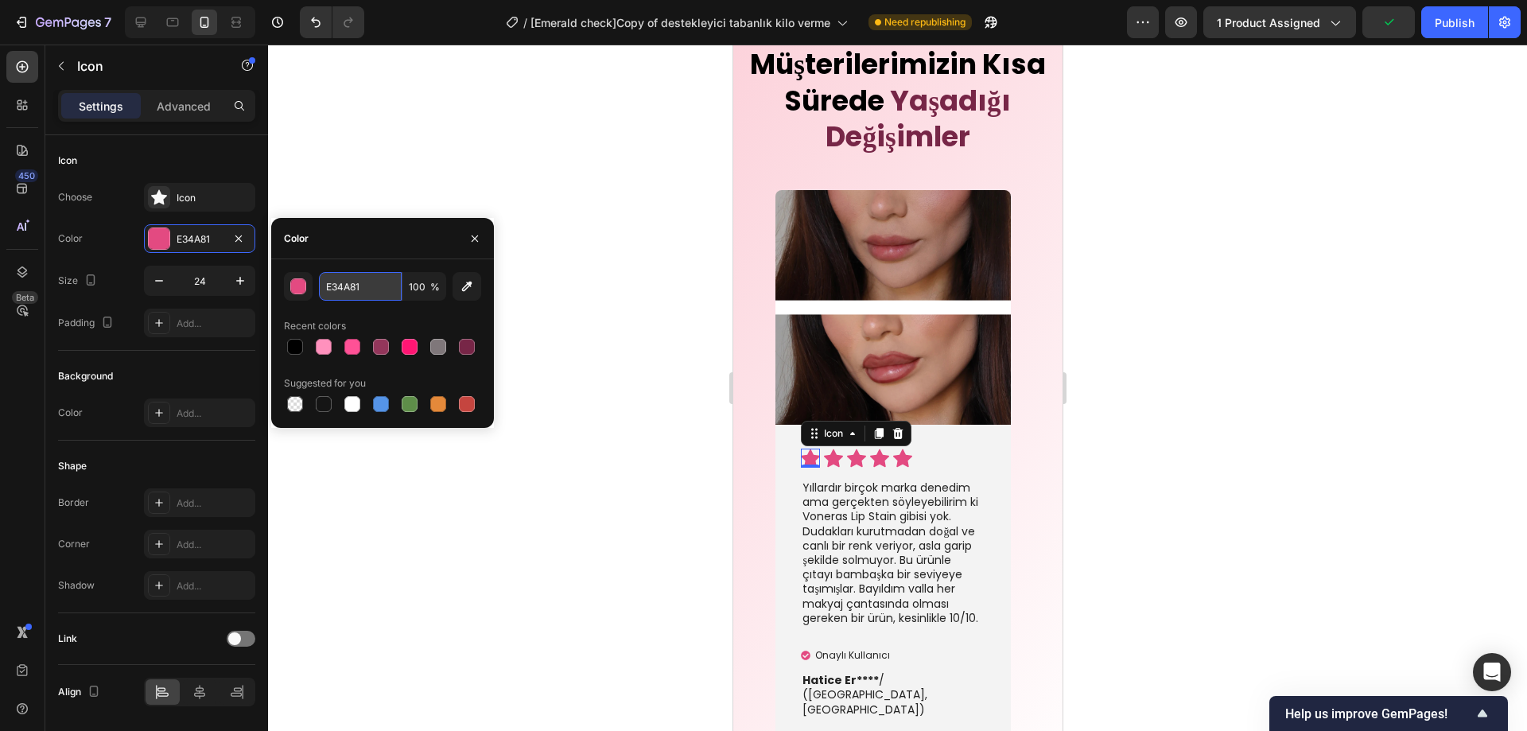
click at [346, 290] on input "E34A81" at bounding box center [360, 286] width 83 height 29
paste input "772647"
type input "772647"
click at [540, 371] on div at bounding box center [897, 388] width 1259 height 687
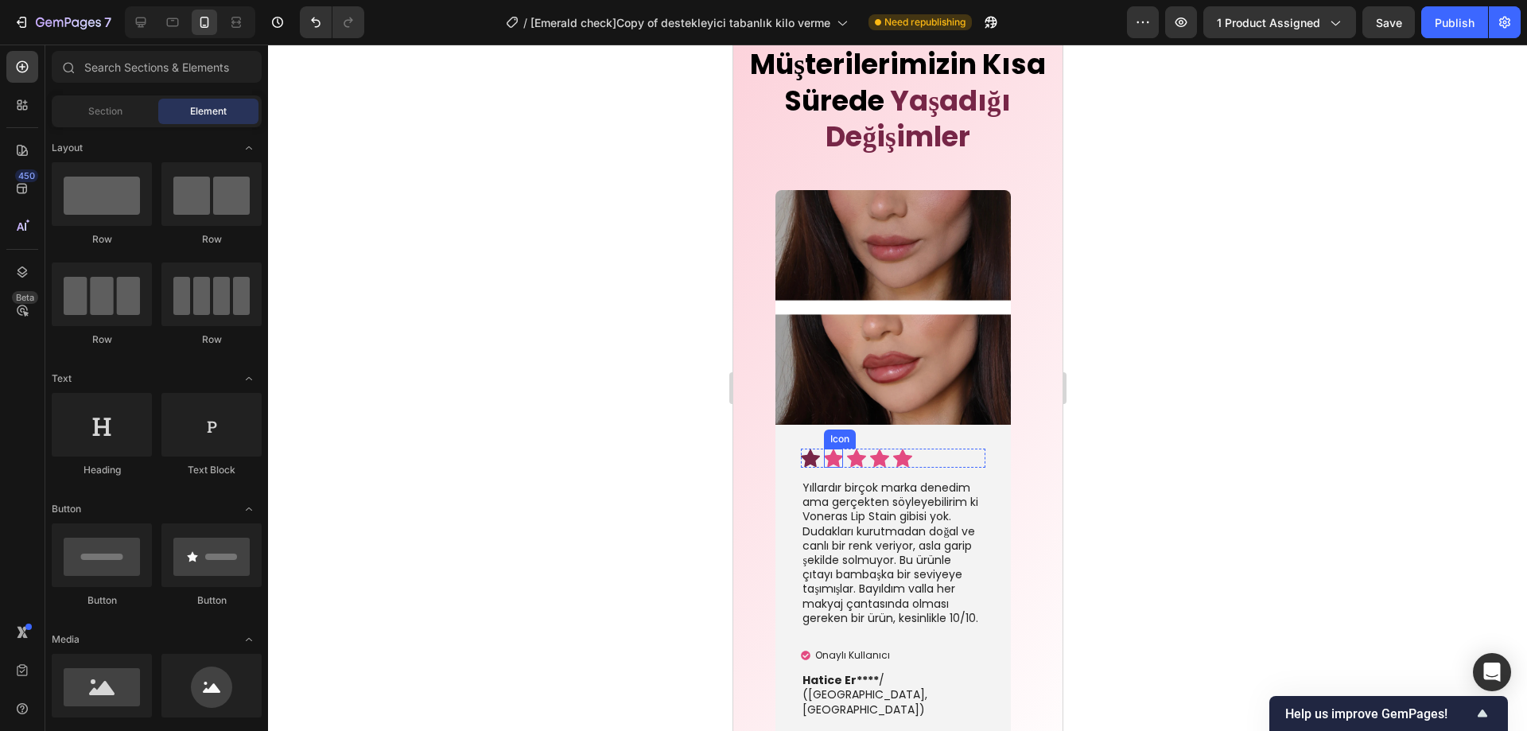
click at [827, 456] on icon at bounding box center [832, 458] width 19 height 18
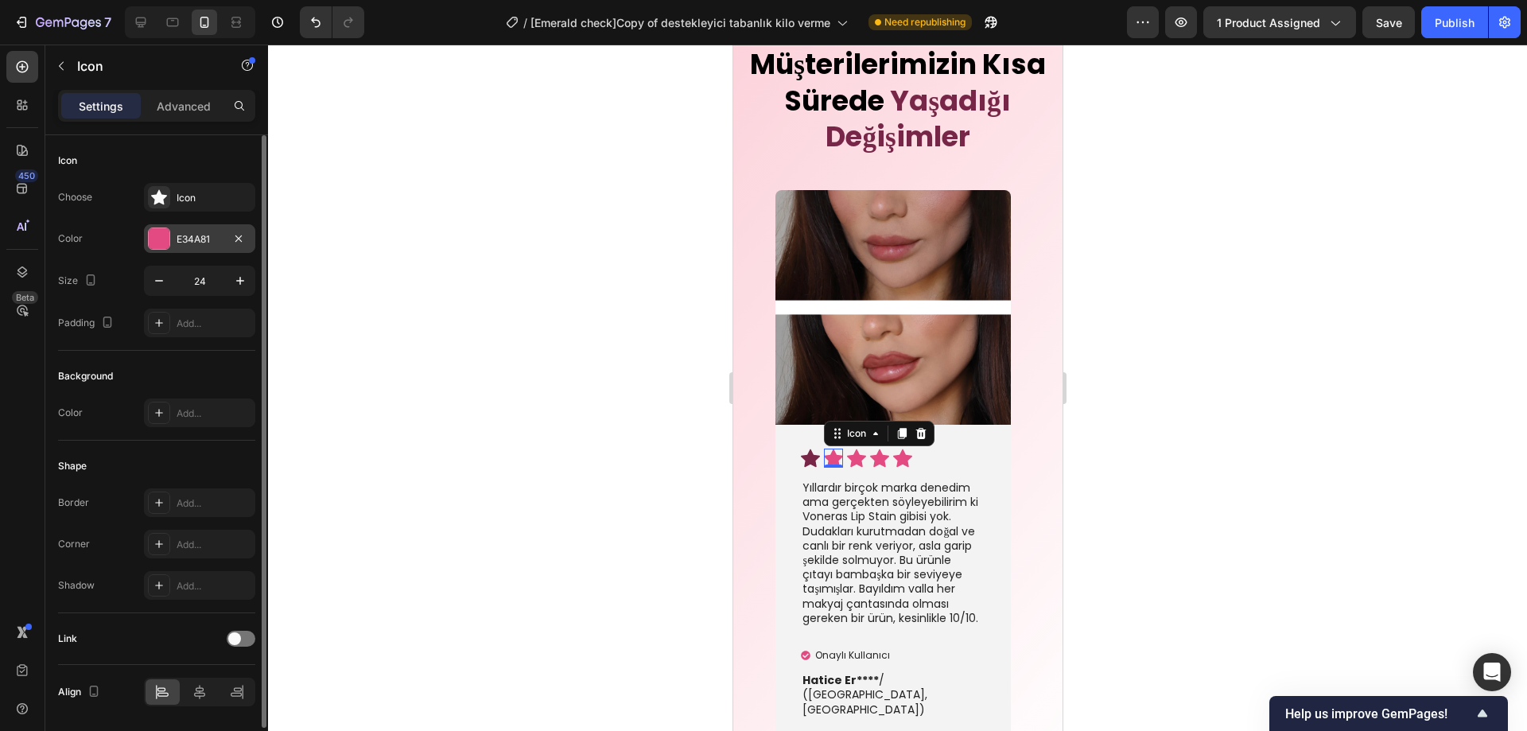
click at [153, 234] on div at bounding box center [159, 238] width 21 height 21
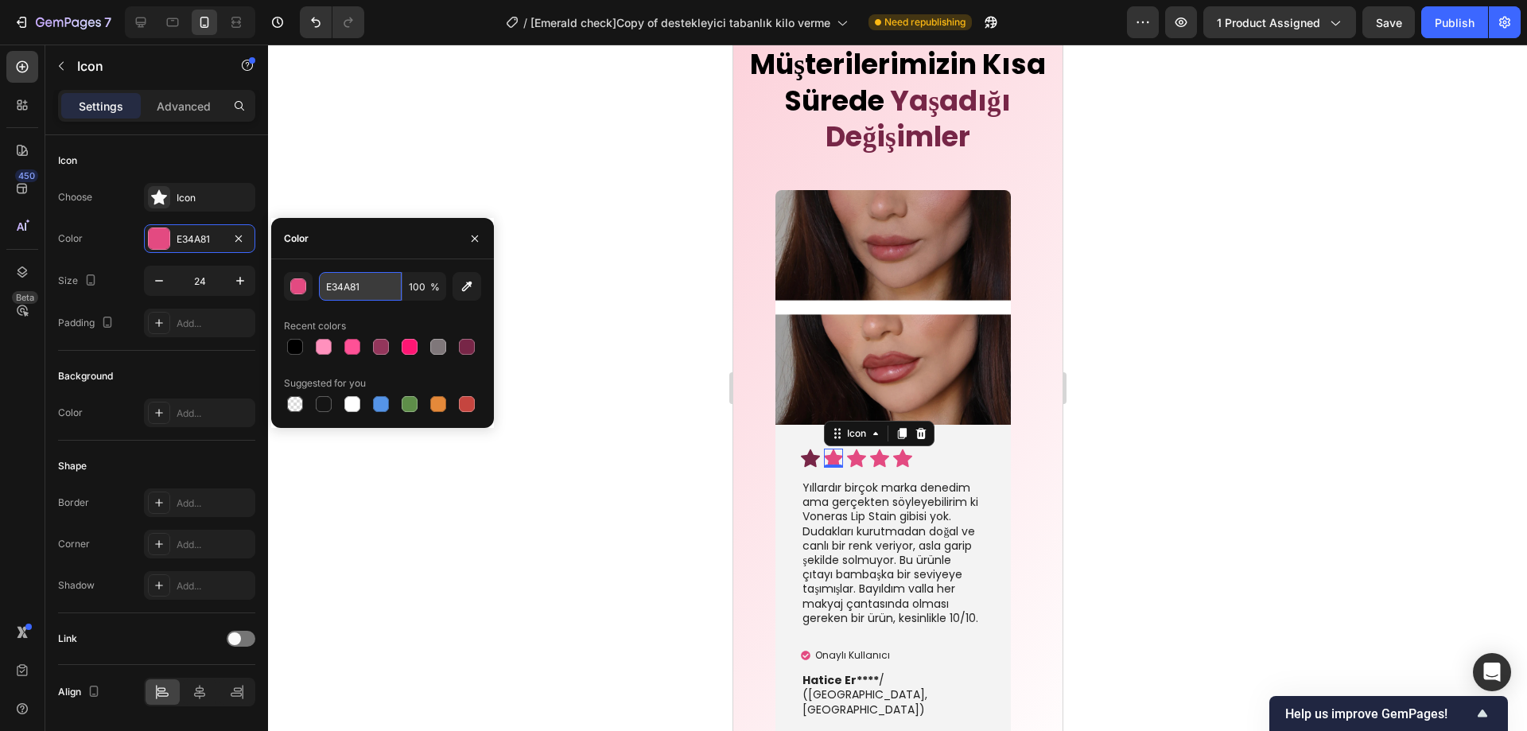
click at [363, 290] on input "E34A81" at bounding box center [360, 286] width 83 height 29
paste input "772647"
type input "772647"
click at [858, 460] on icon at bounding box center [855, 458] width 19 height 18
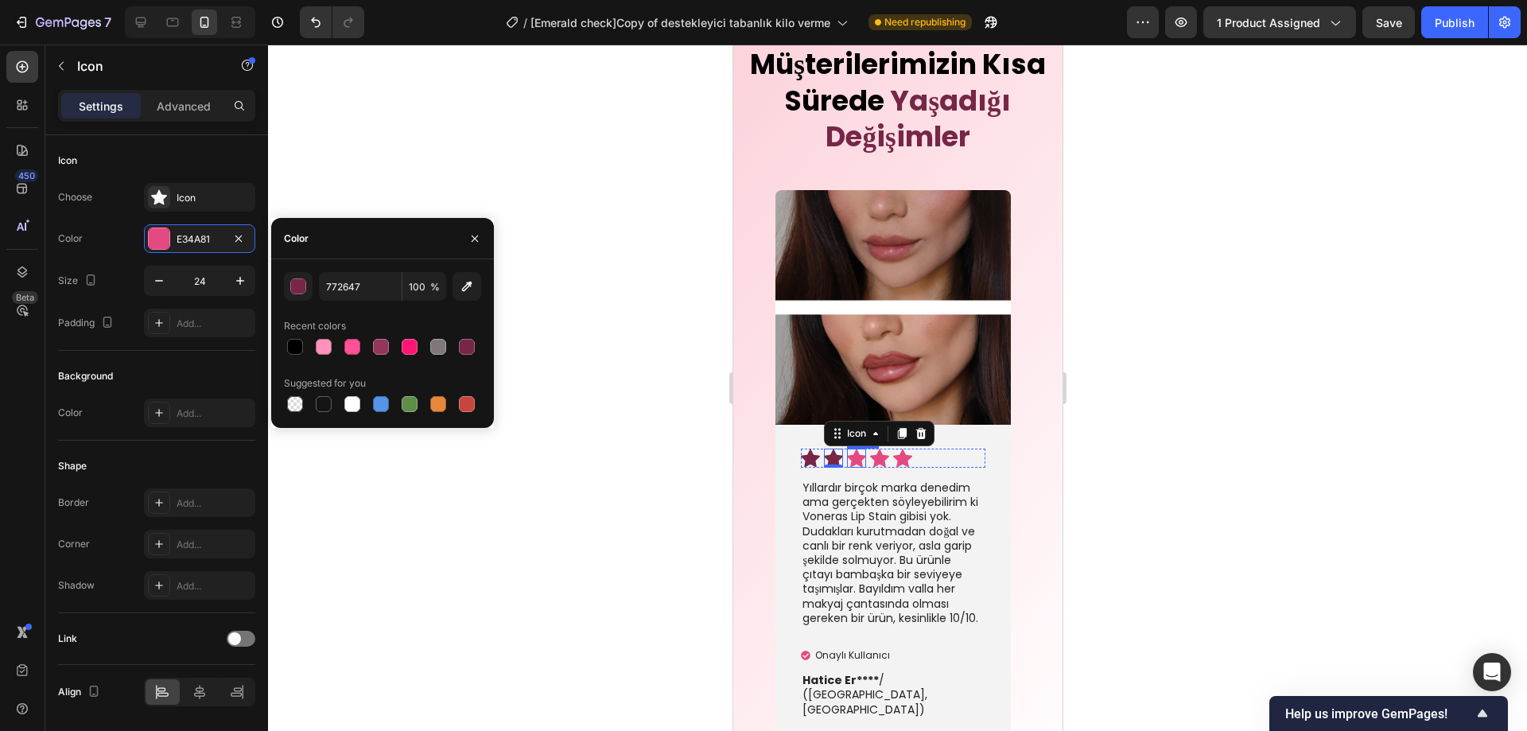
scroll to position [52, 0]
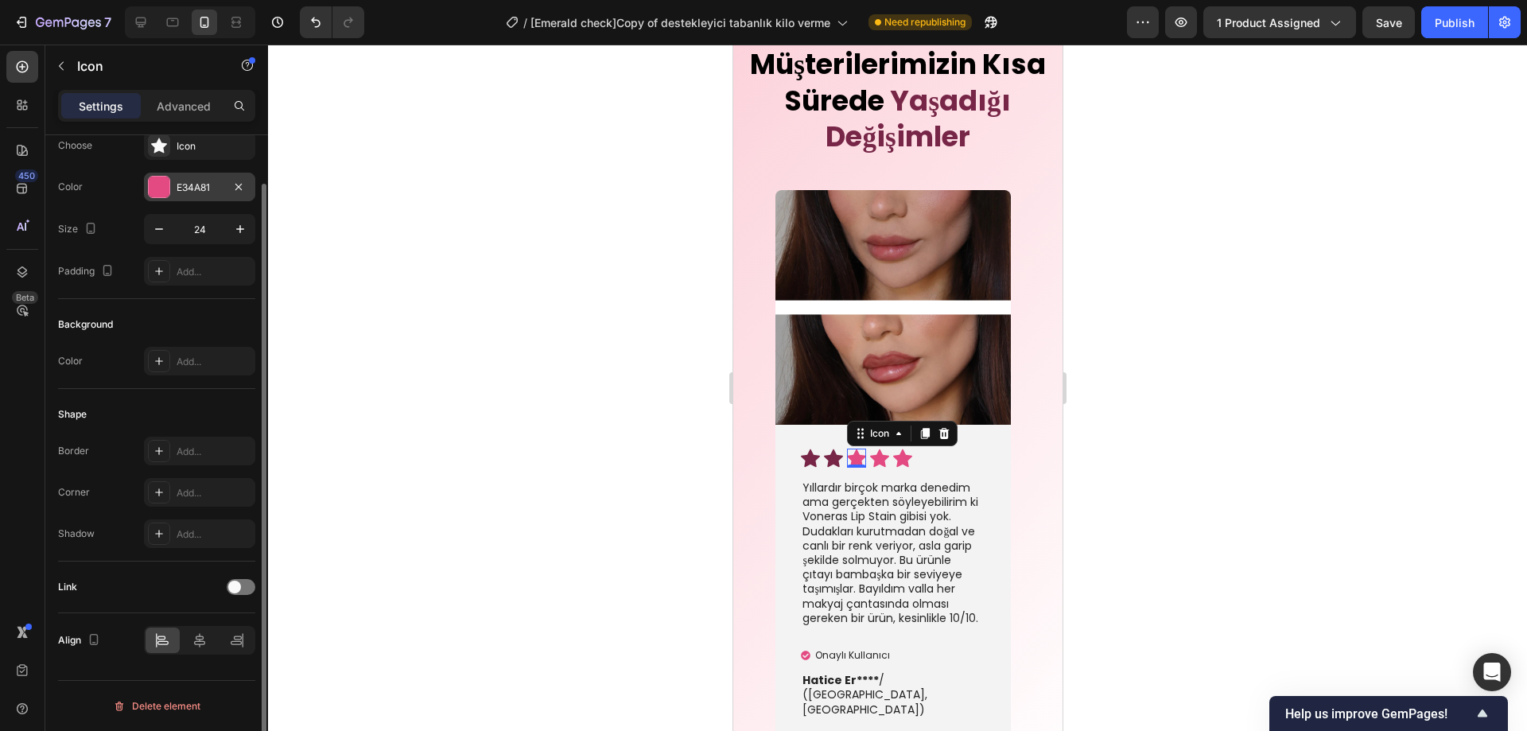
click at [169, 197] on div "E34A81" at bounding box center [199, 187] width 111 height 29
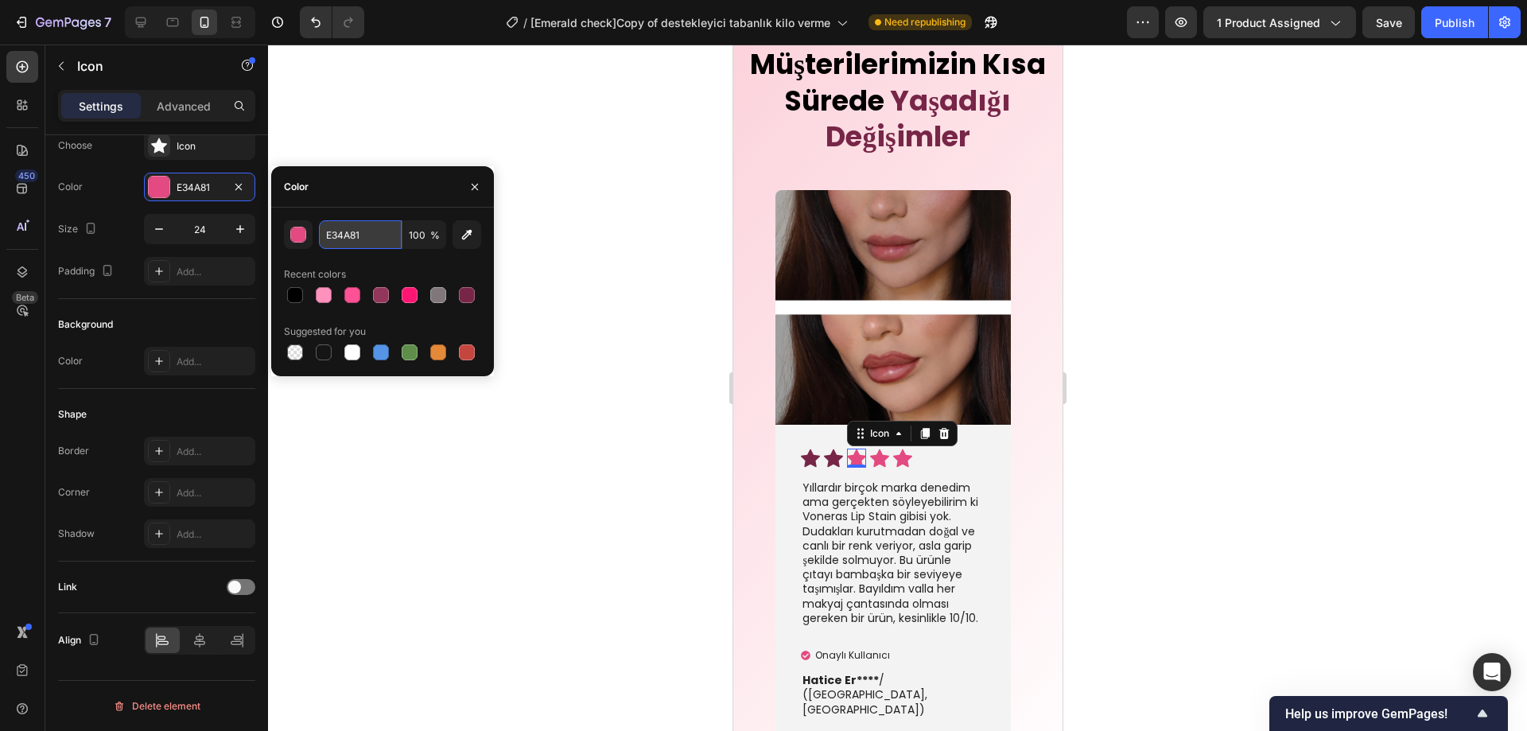
click at [360, 241] on input "E34A81" at bounding box center [360, 234] width 83 height 29
paste input "772647"
type input "772647"
click at [881, 456] on icon at bounding box center [879, 458] width 19 height 18
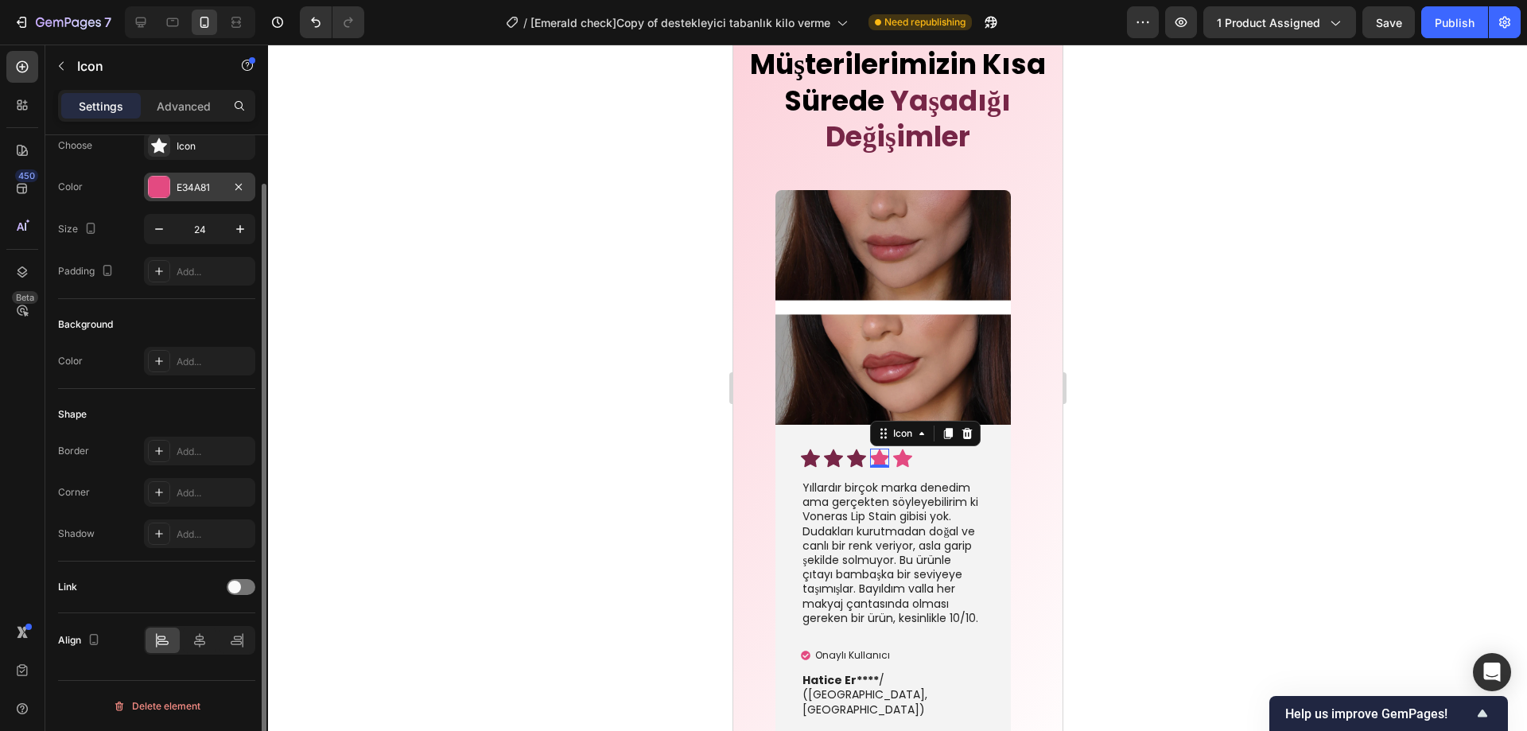
click at [204, 193] on div "E34A81" at bounding box center [200, 188] width 46 height 14
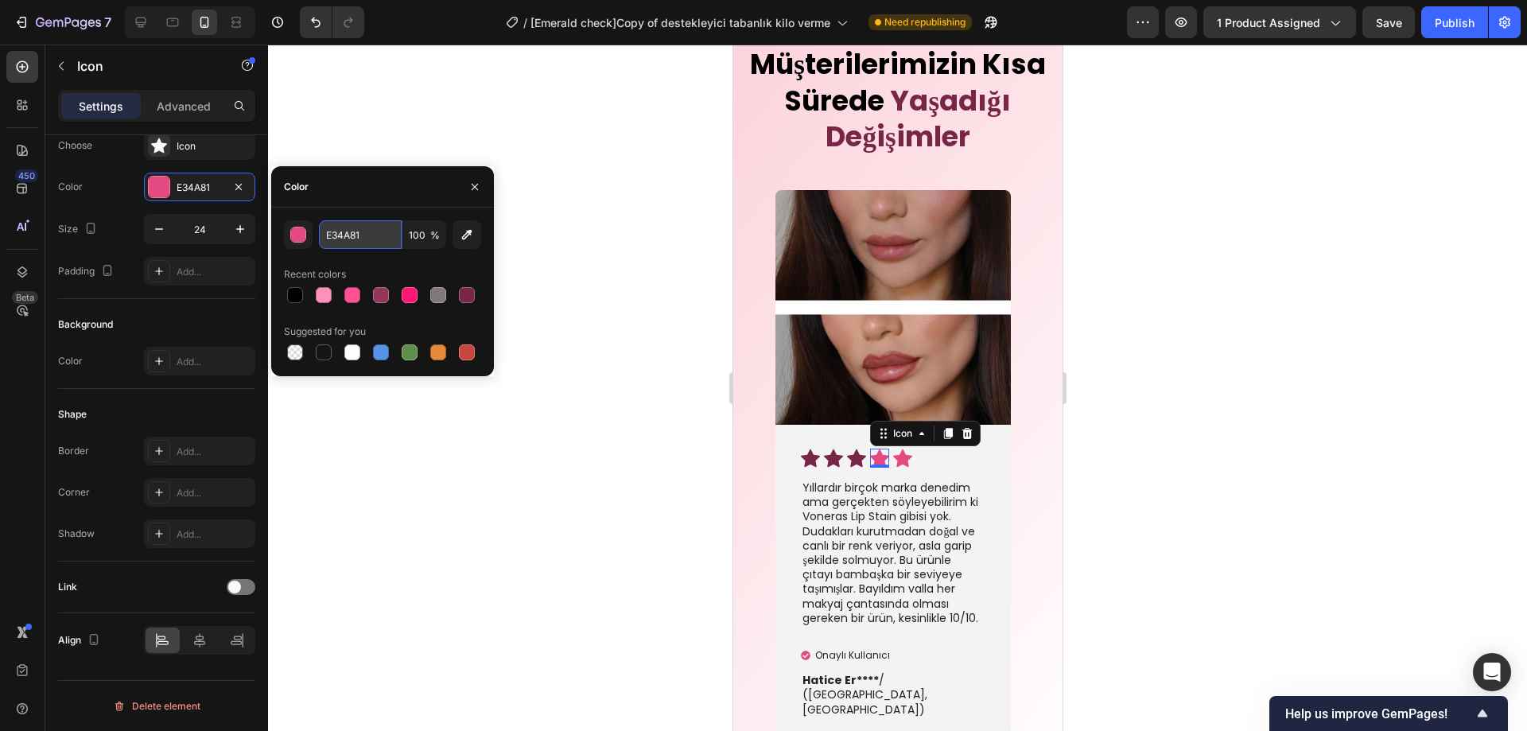
click at [333, 233] on input "E34A81" at bounding box center [360, 234] width 83 height 29
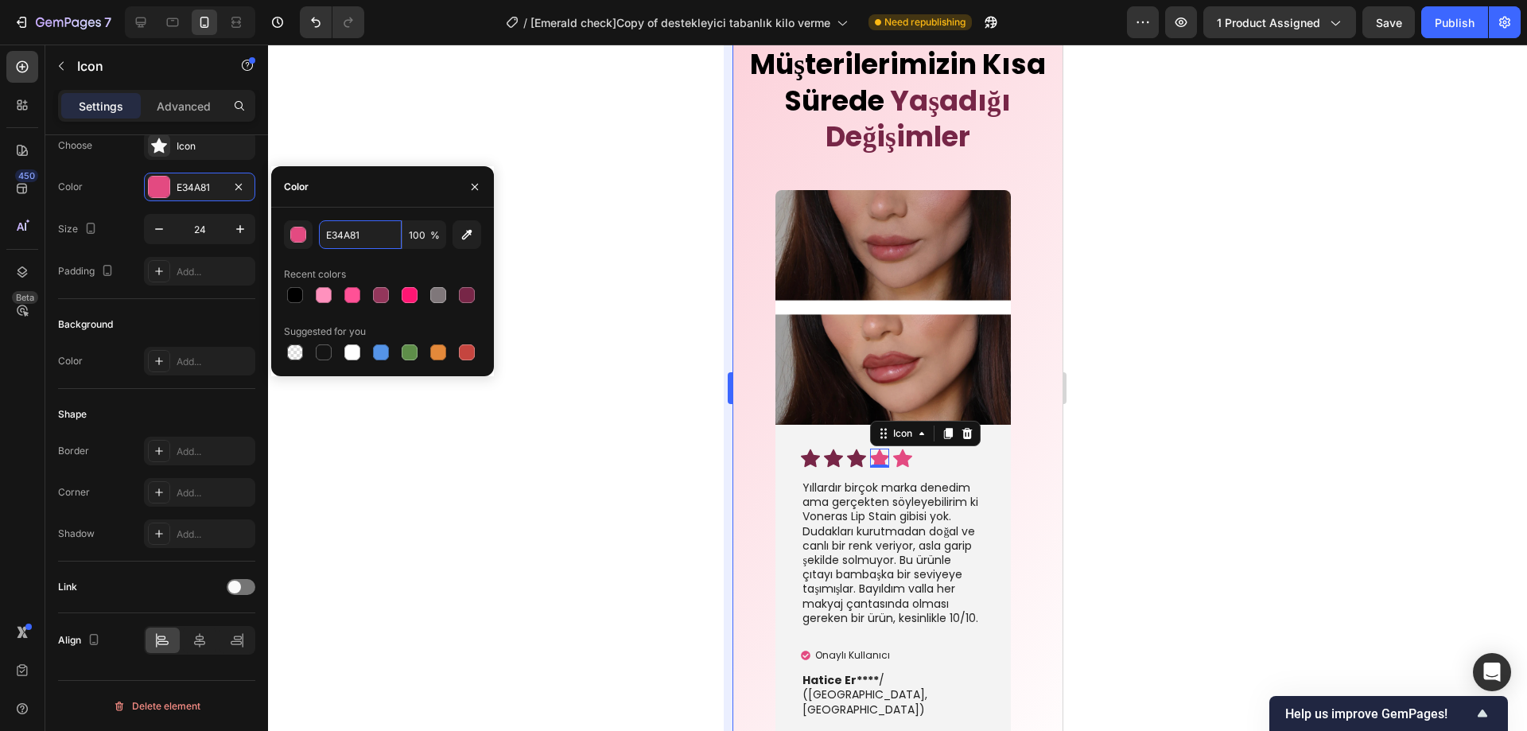
paste input "772647"
type input "772647"
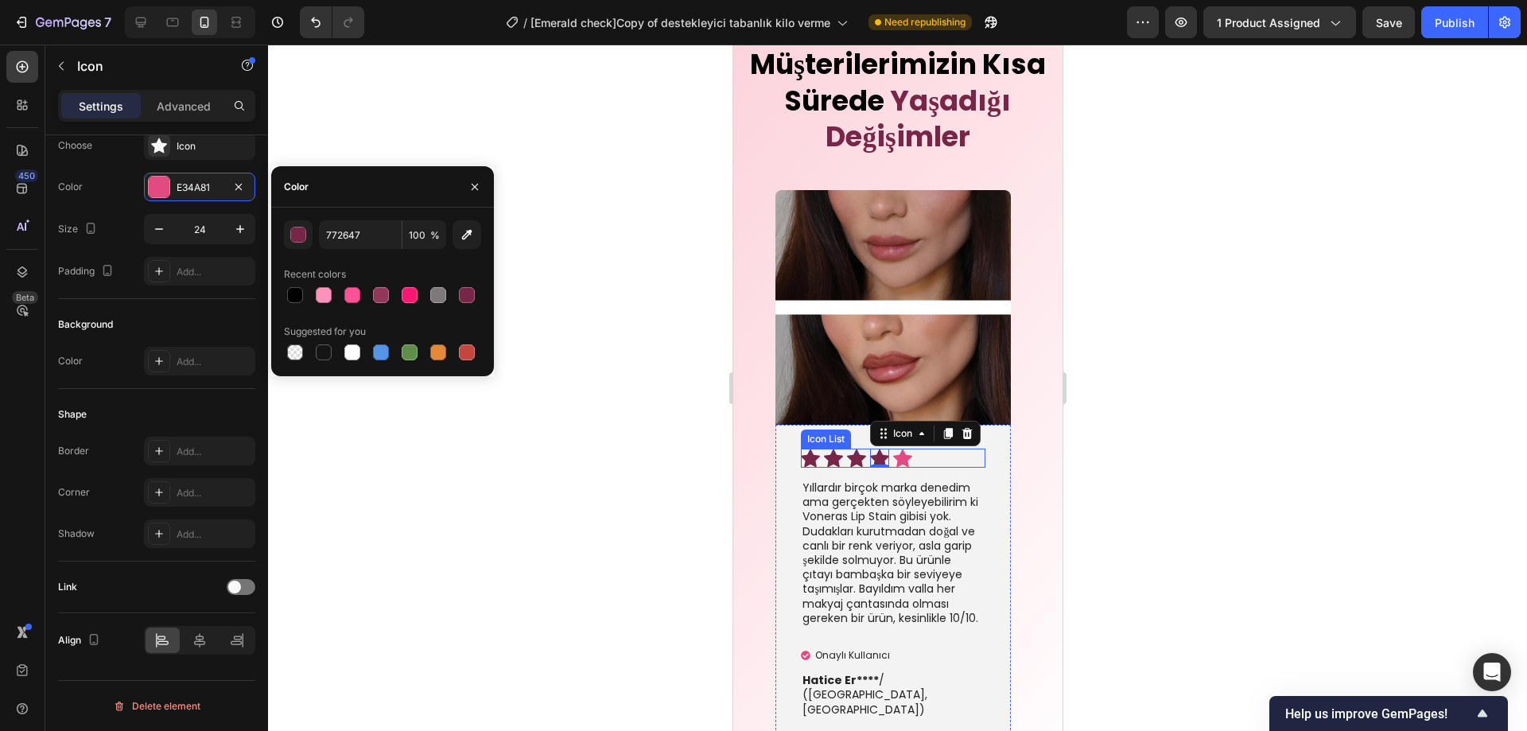
click at [911, 460] on div "Icon Icon Icon Icon 0 Icon" at bounding box center [892, 458] width 184 height 19
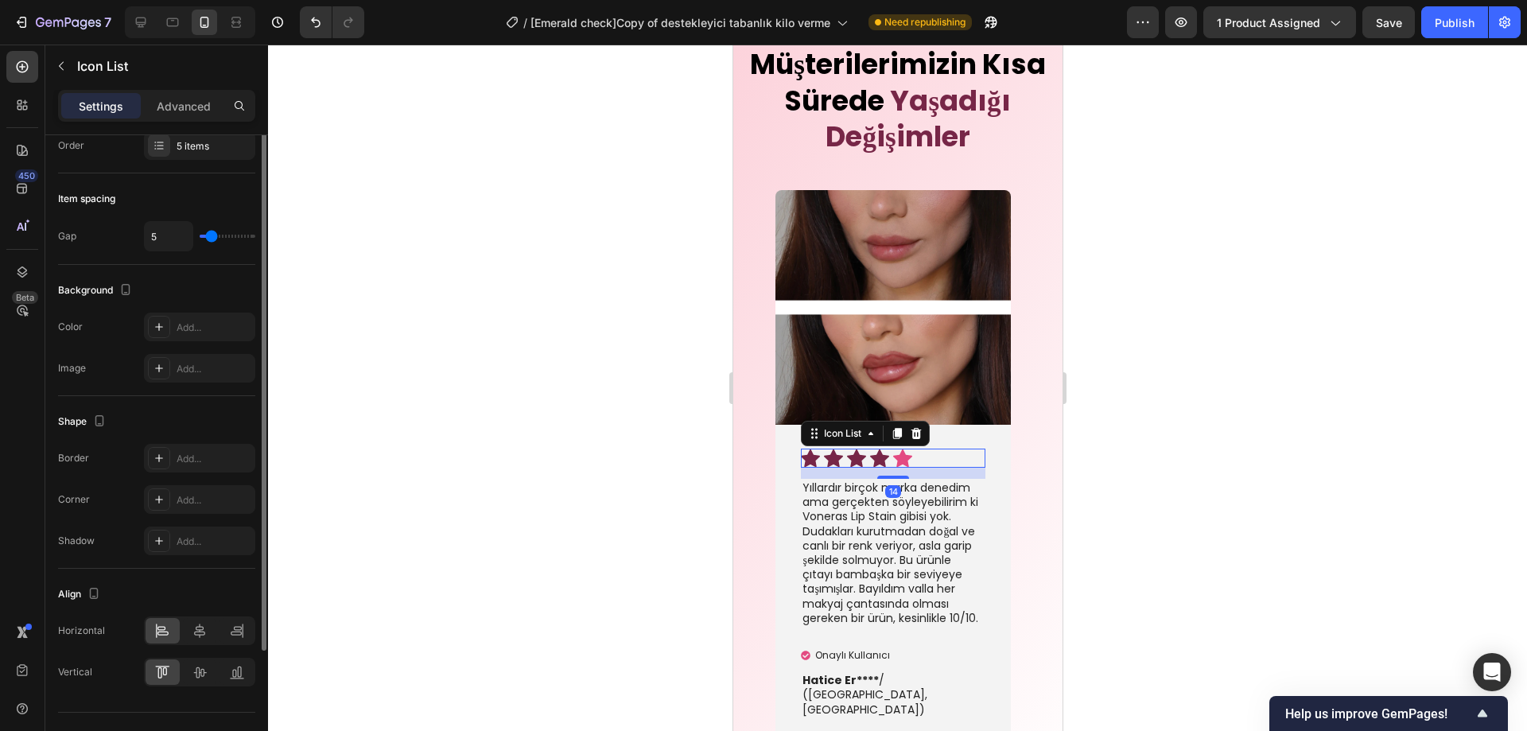
scroll to position [0, 0]
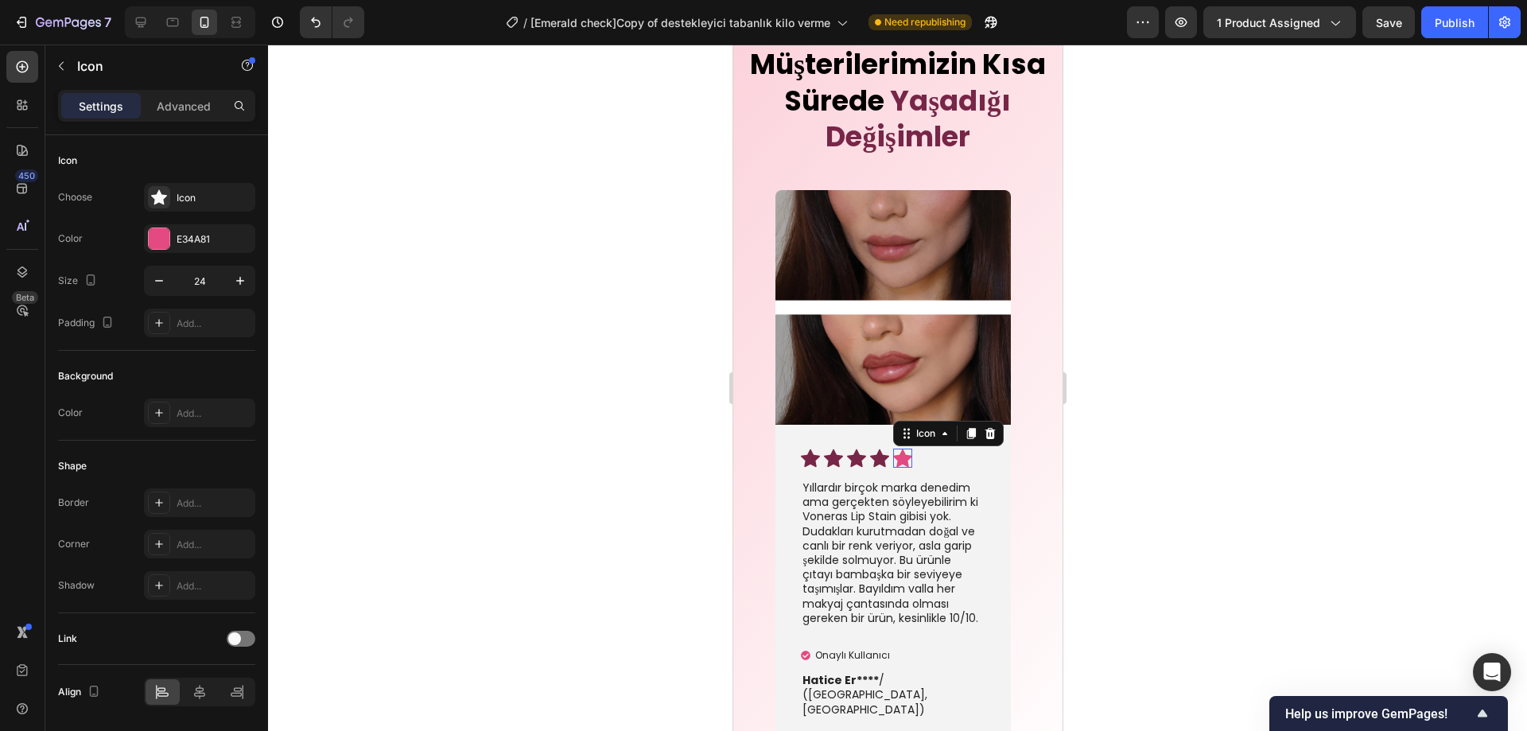
click at [903, 463] on div "Icon 0" at bounding box center [902, 458] width 19 height 19
click at [179, 244] on div "E34A81" at bounding box center [200, 239] width 46 height 14
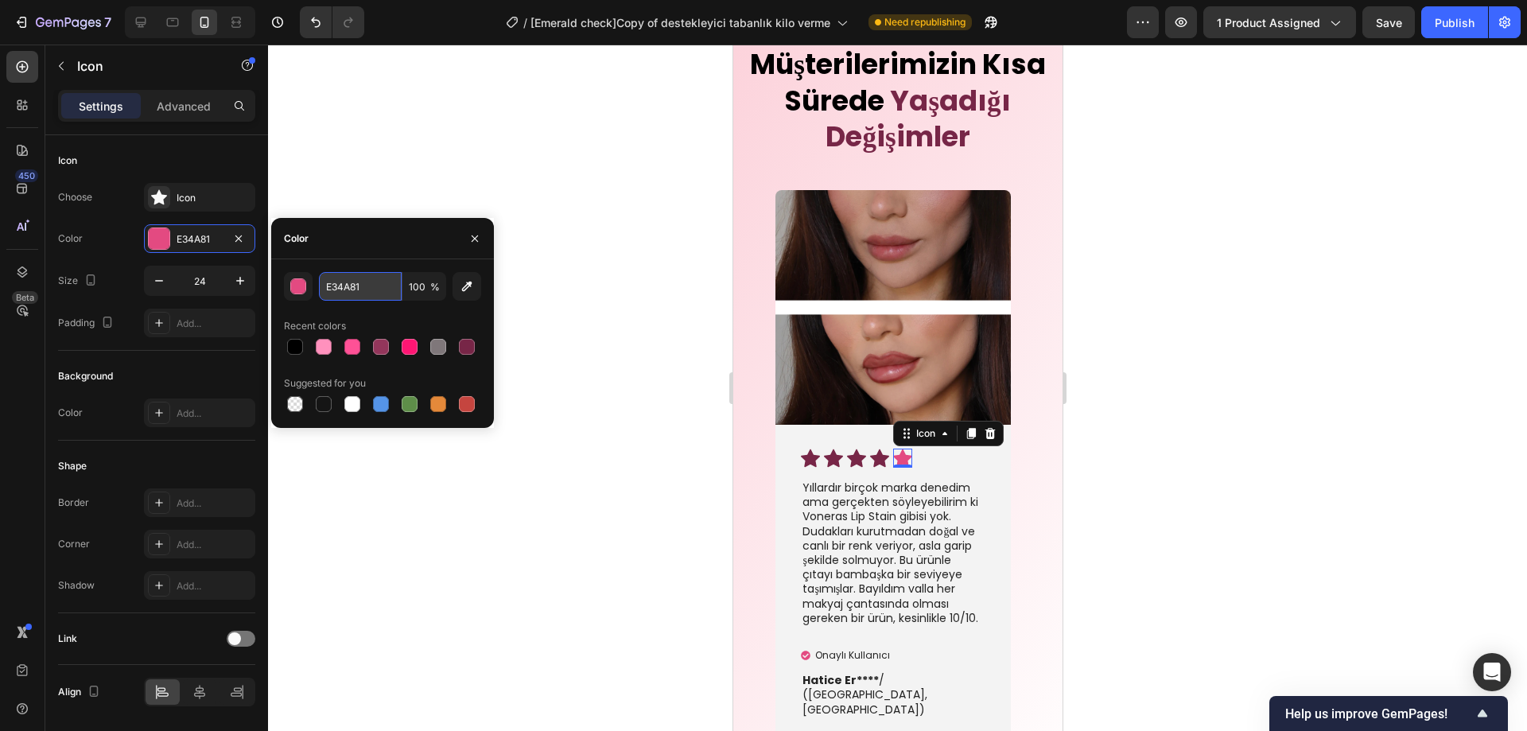
click at [353, 288] on input "E34A81" at bounding box center [360, 286] width 83 height 29
paste input "772647"
type input "772647"
click at [643, 484] on div at bounding box center [897, 388] width 1259 height 687
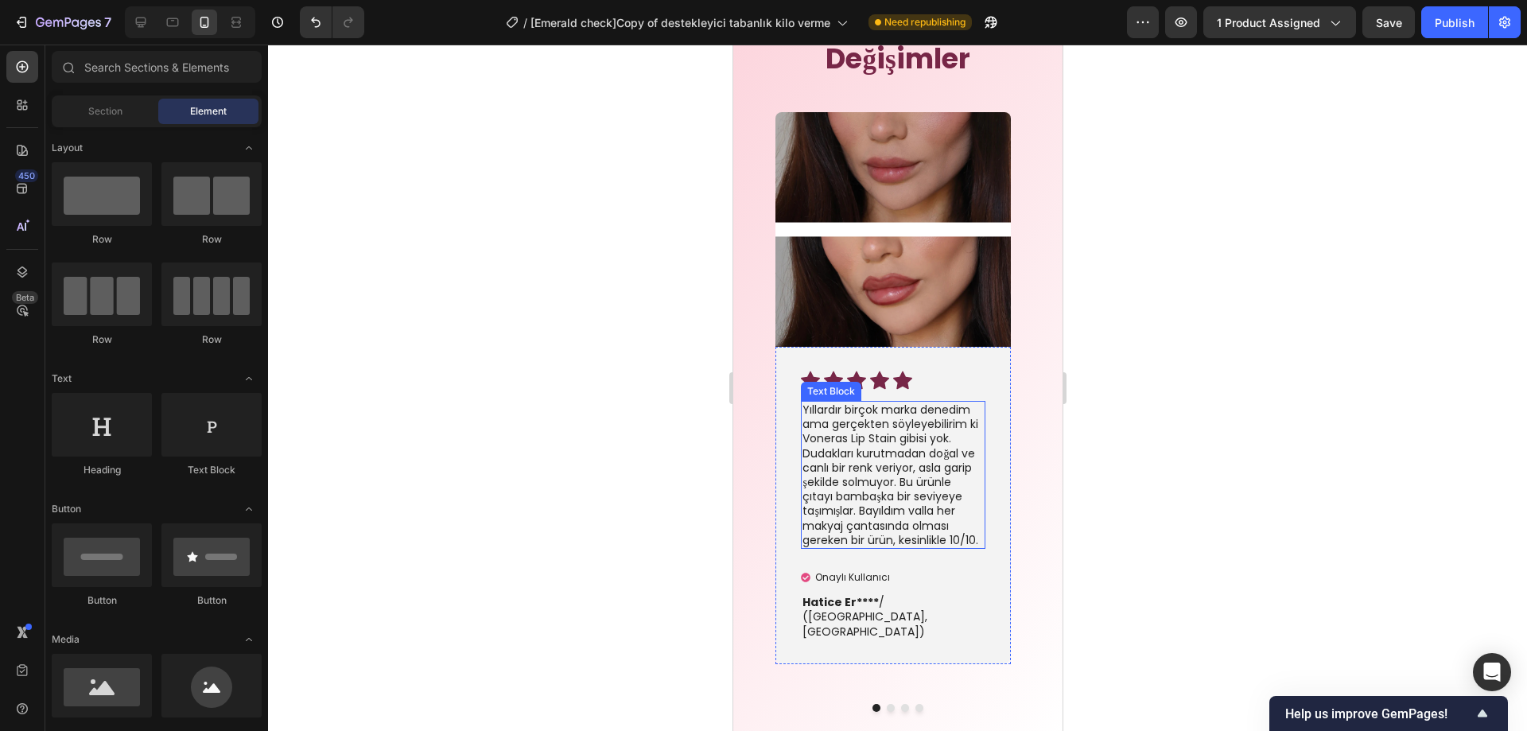
scroll to position [4119, 0]
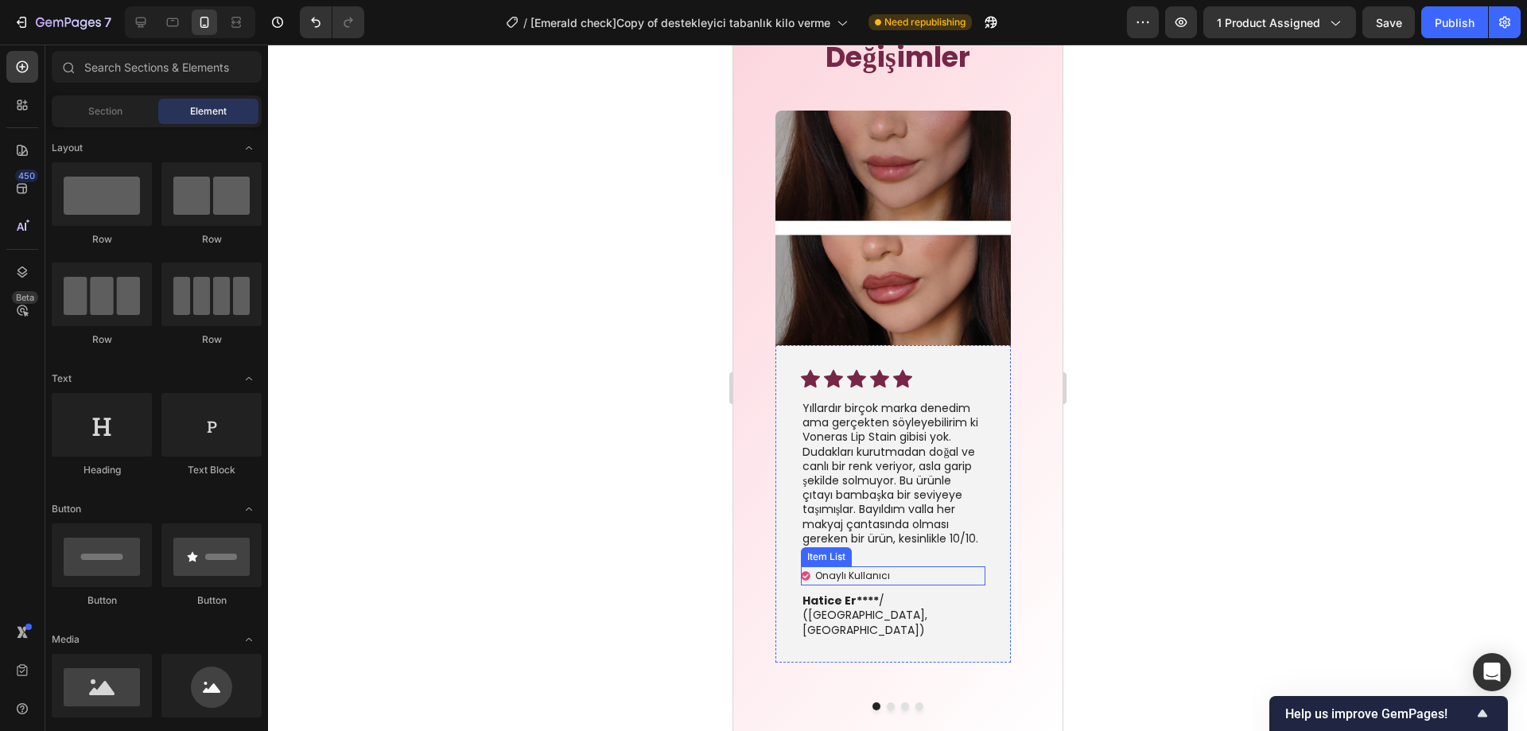
click at [809, 574] on div "Onaylı Kullanıcı" at bounding box center [845, 575] width 91 height 19
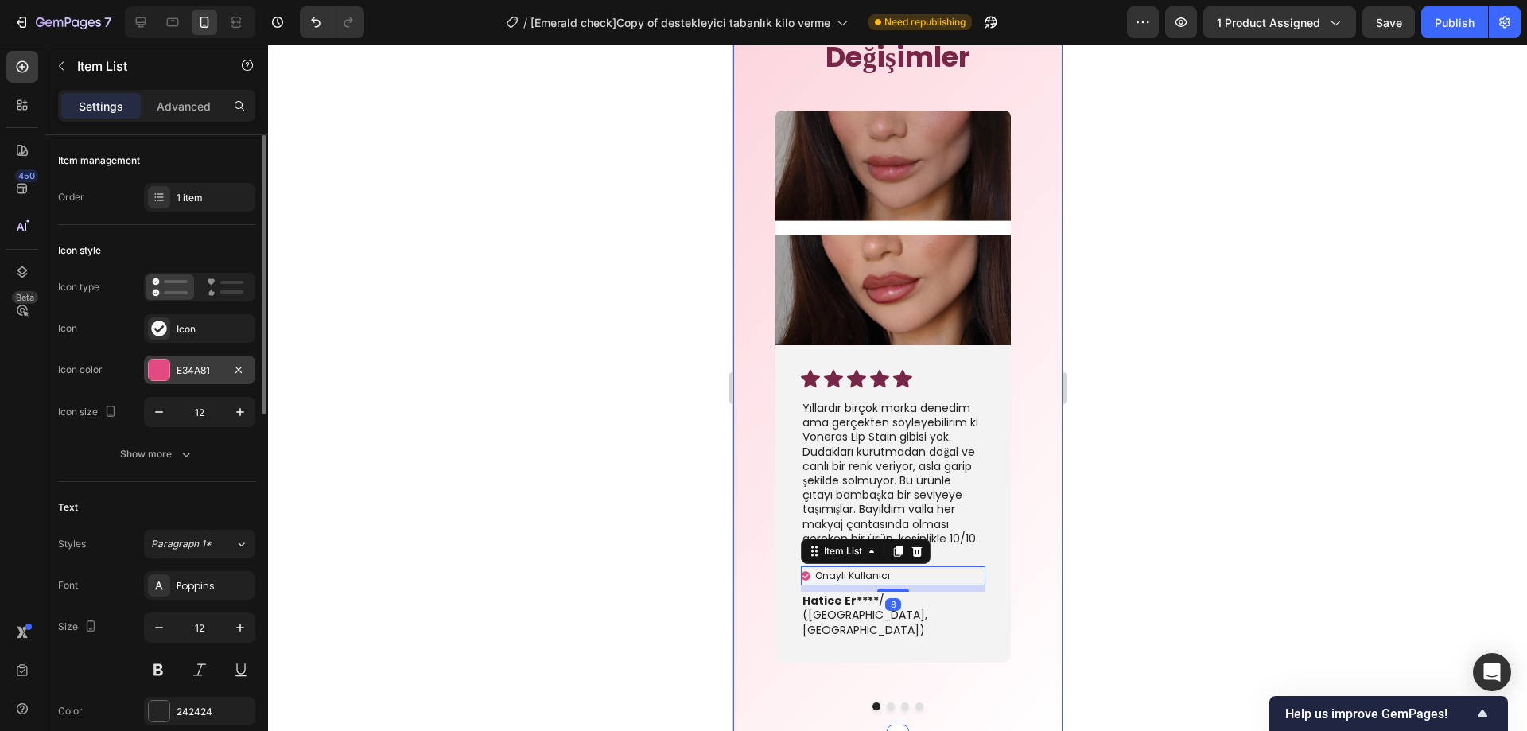
click at [169, 371] on div at bounding box center [159, 370] width 21 height 21
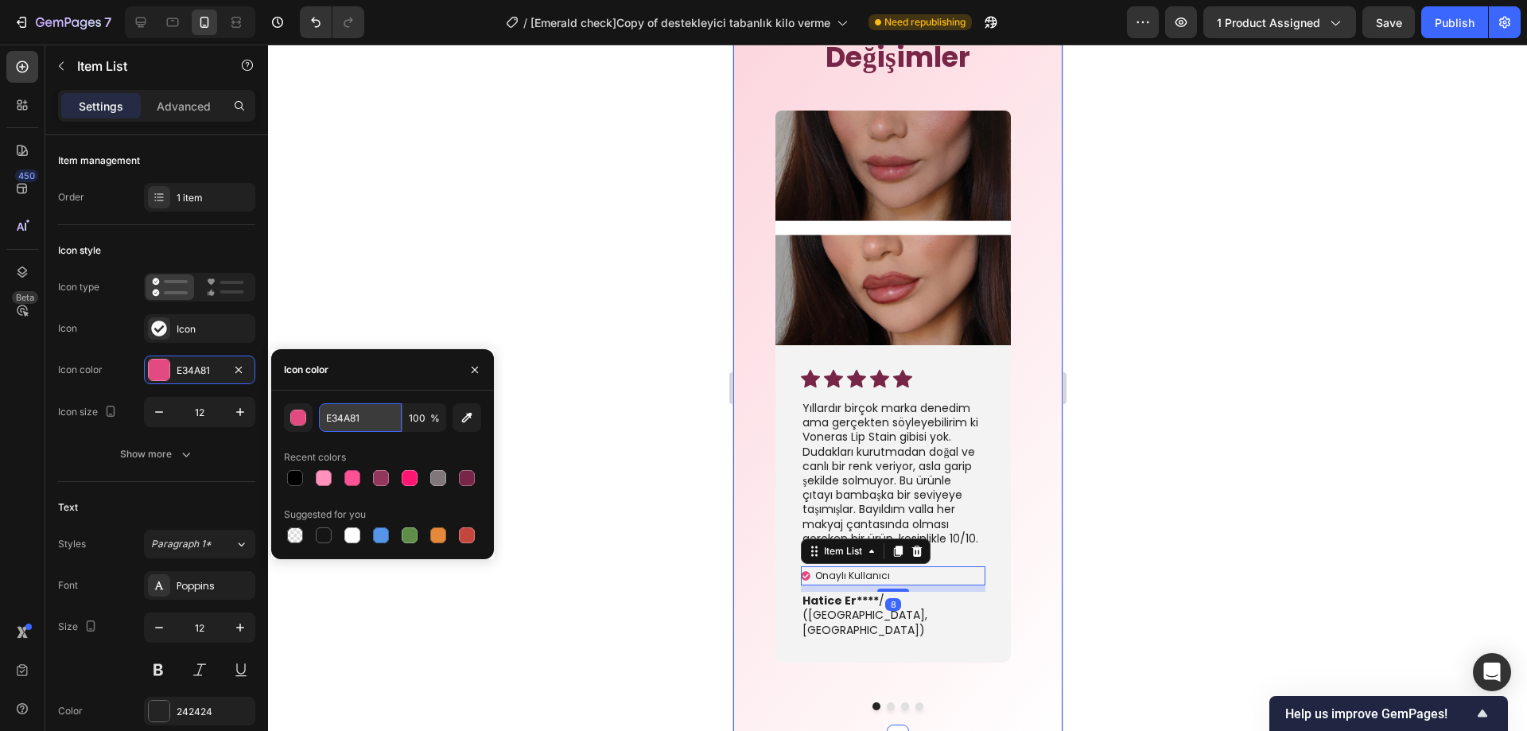
click at [336, 414] on input "E34A81" at bounding box center [360, 417] width 83 height 29
paste input "772647"
type input "772647"
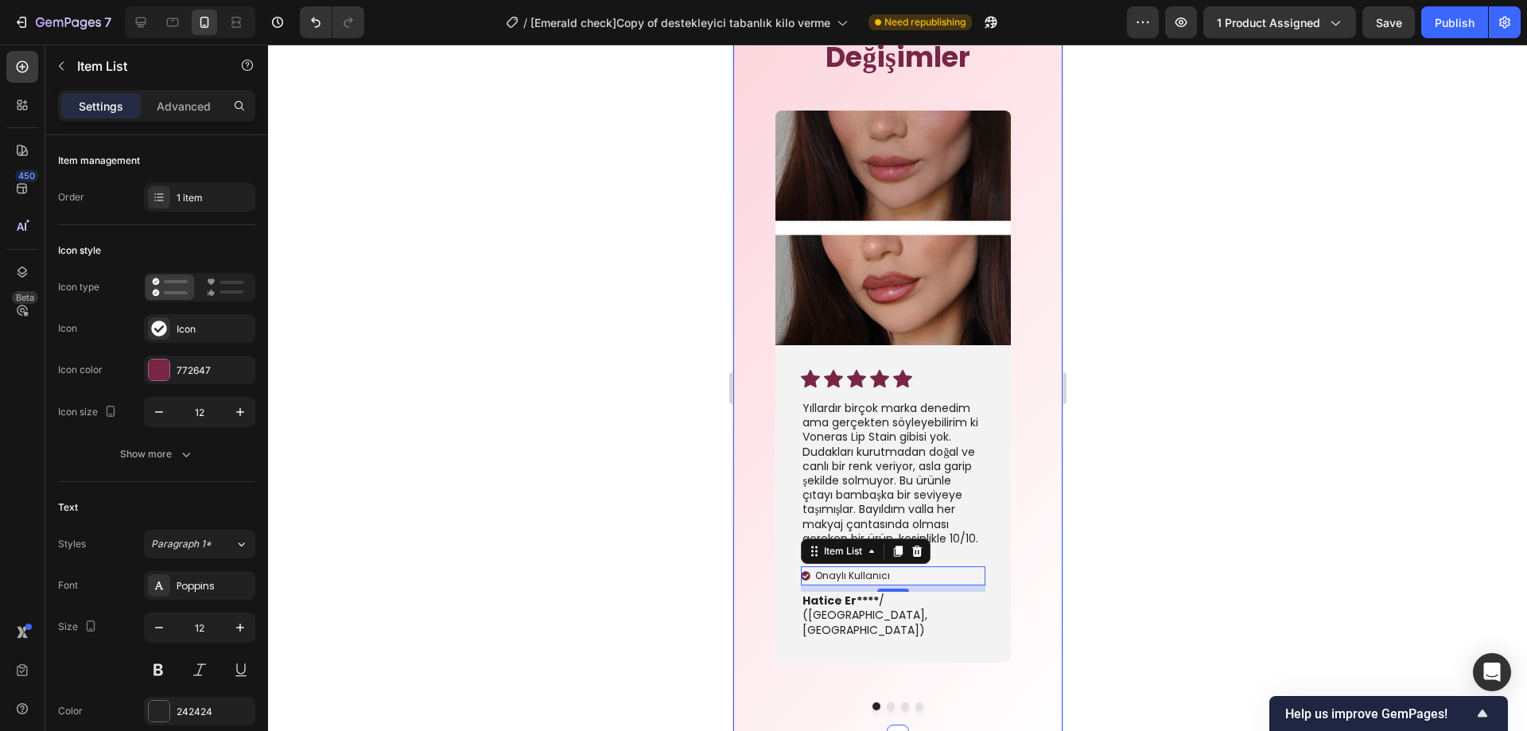
click at [543, 471] on div at bounding box center [897, 388] width 1259 height 687
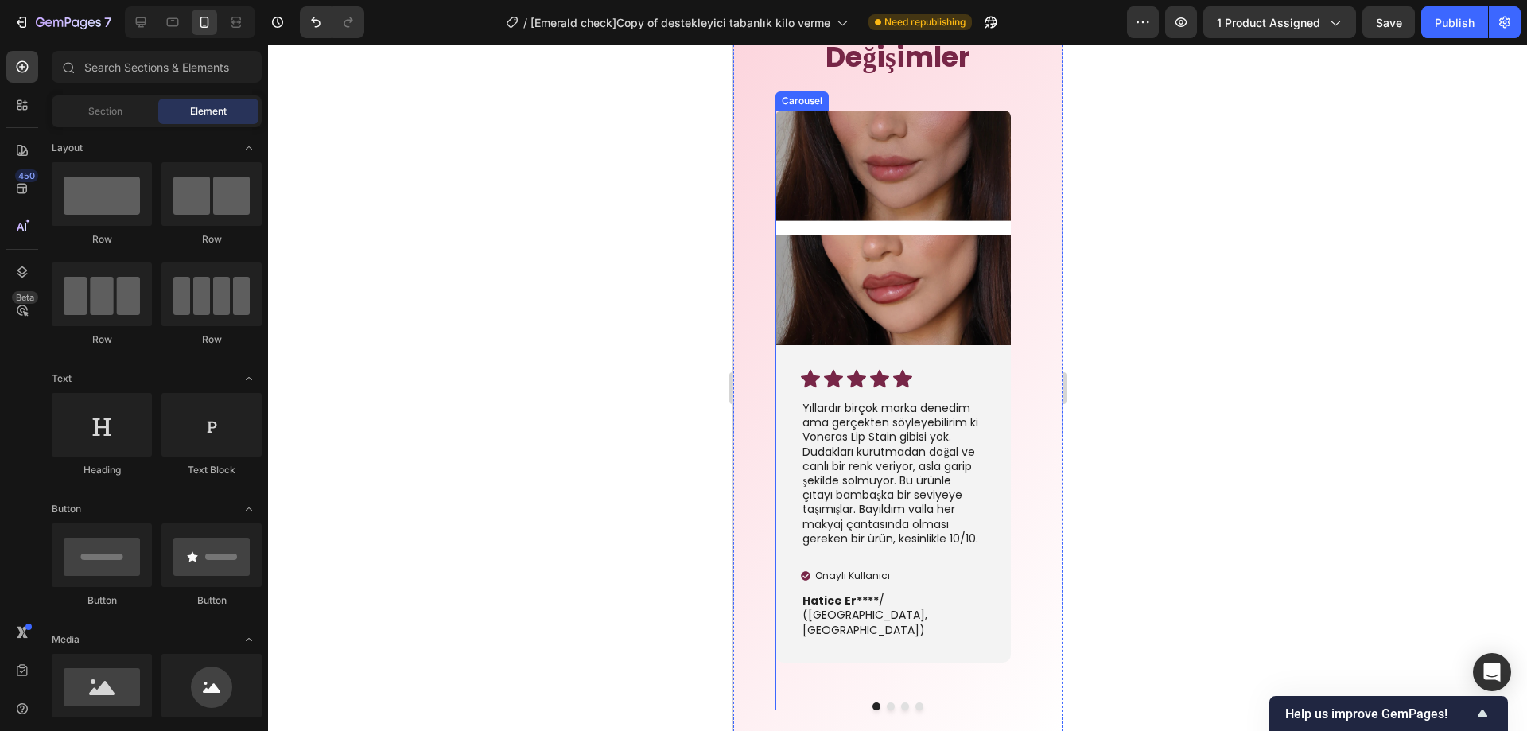
click at [886, 702] on button "Dot" at bounding box center [890, 706] width 8 height 8
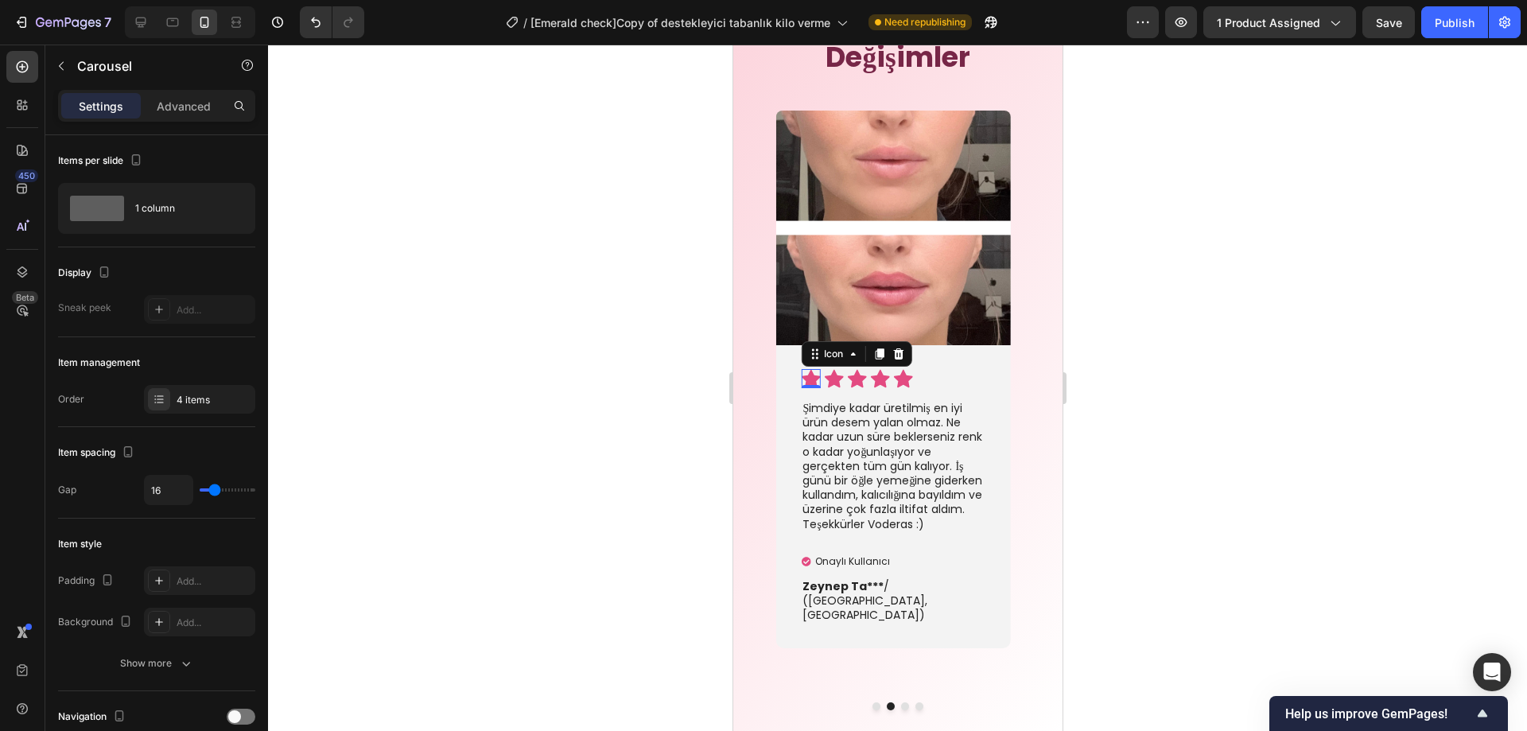
click at [807, 381] on icon at bounding box center [809, 379] width 19 height 18
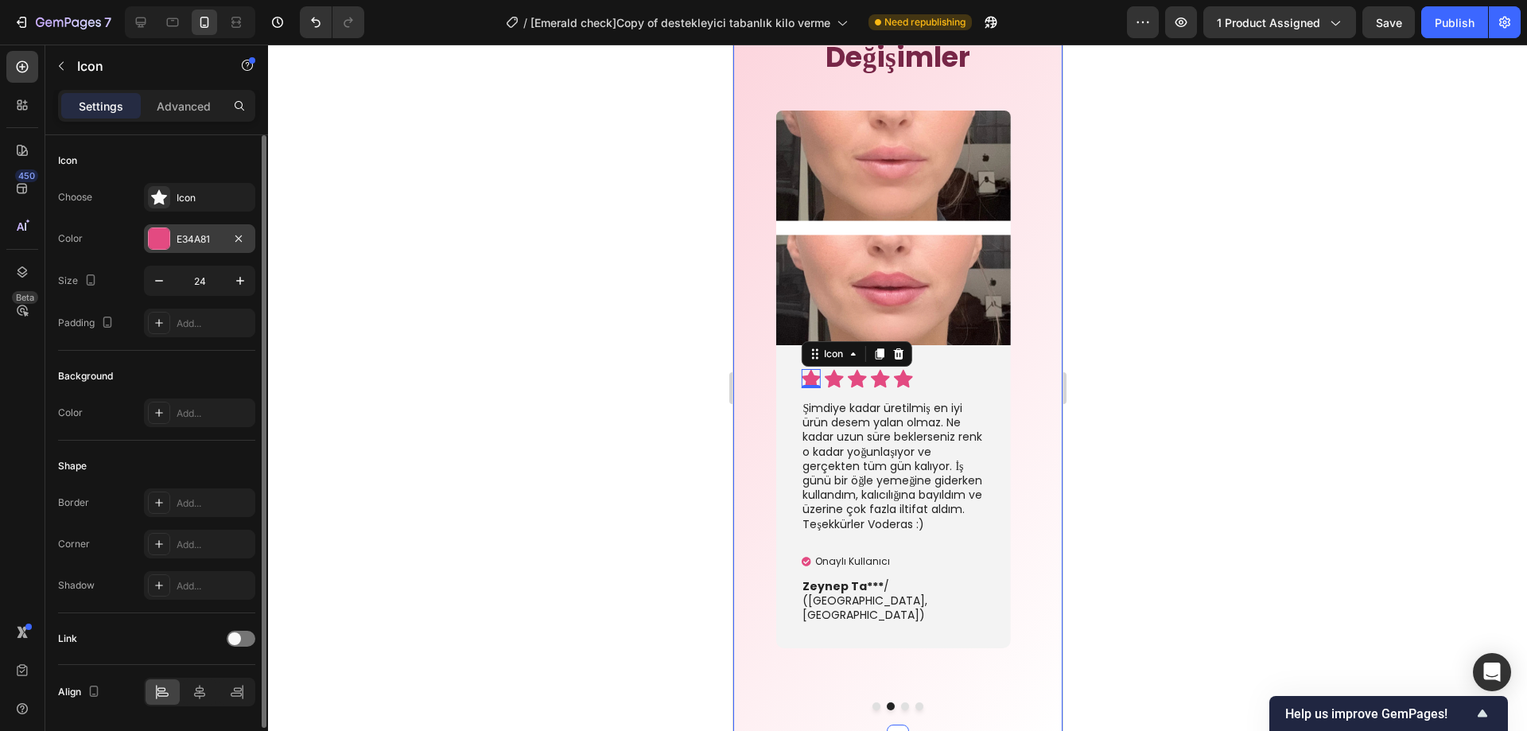
click at [197, 242] on div "E34A81" at bounding box center [200, 239] width 46 height 14
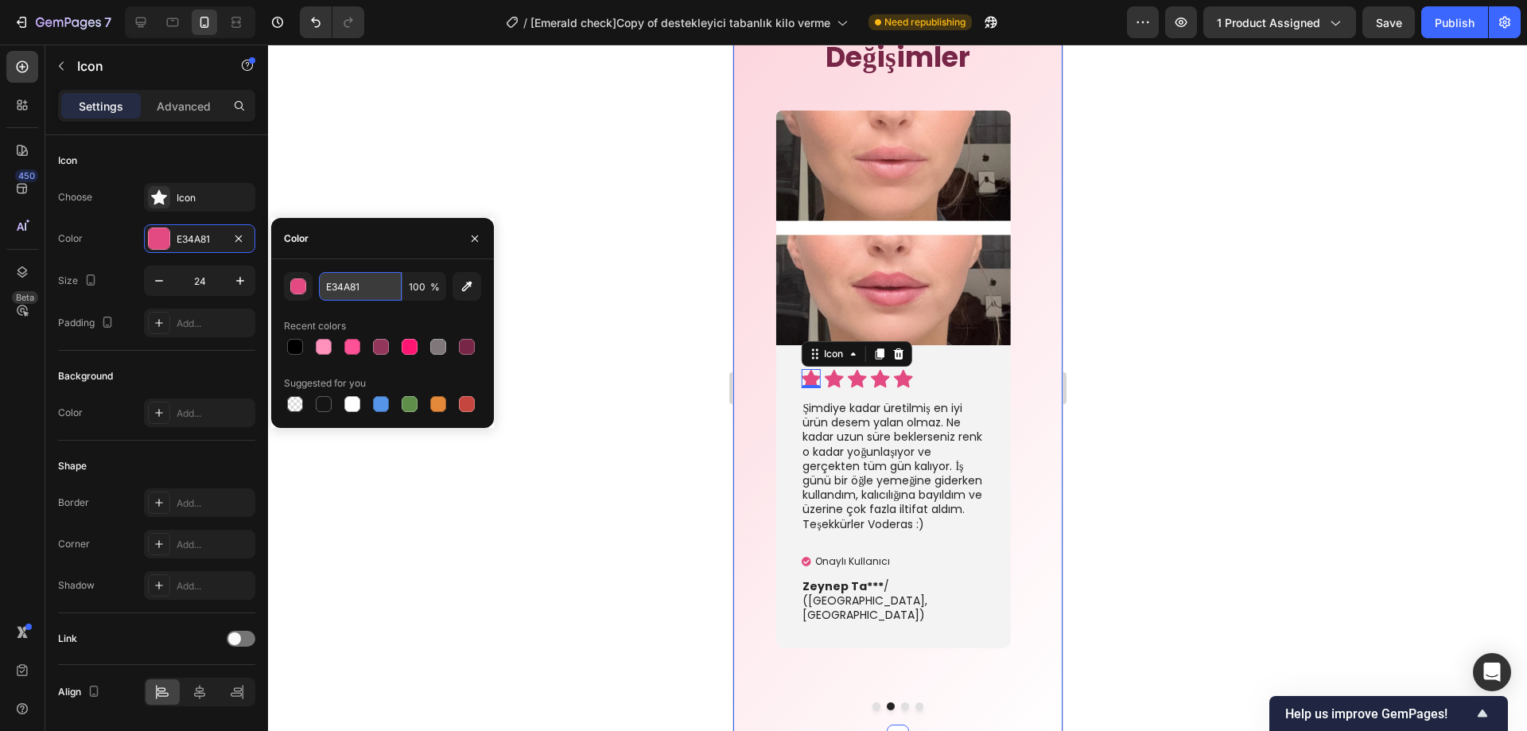
click at [356, 281] on input "E34A81" at bounding box center [360, 286] width 83 height 29
paste input "772647"
type input "772647"
click at [835, 380] on icon at bounding box center [832, 379] width 19 height 18
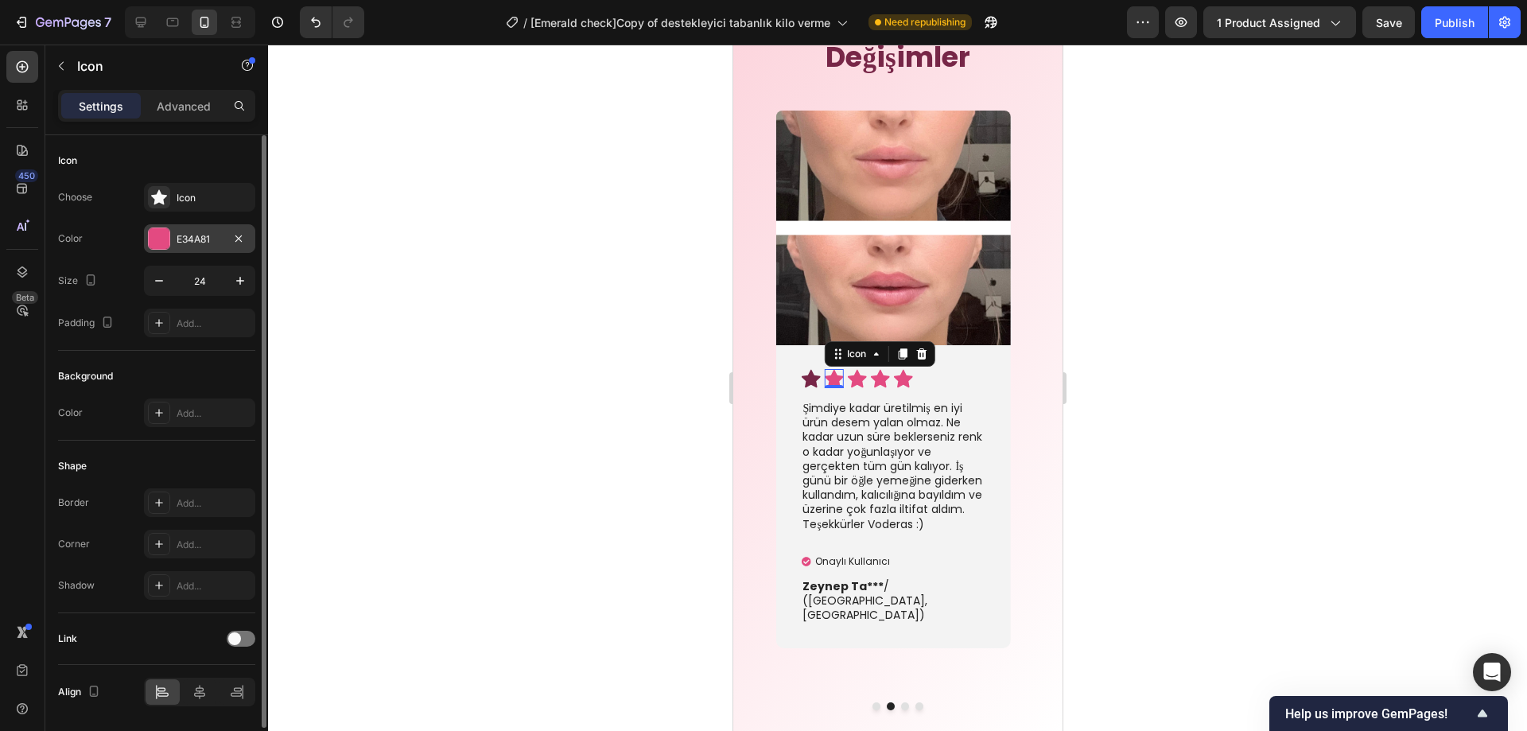
click at [189, 244] on div "E34A81" at bounding box center [200, 239] width 46 height 14
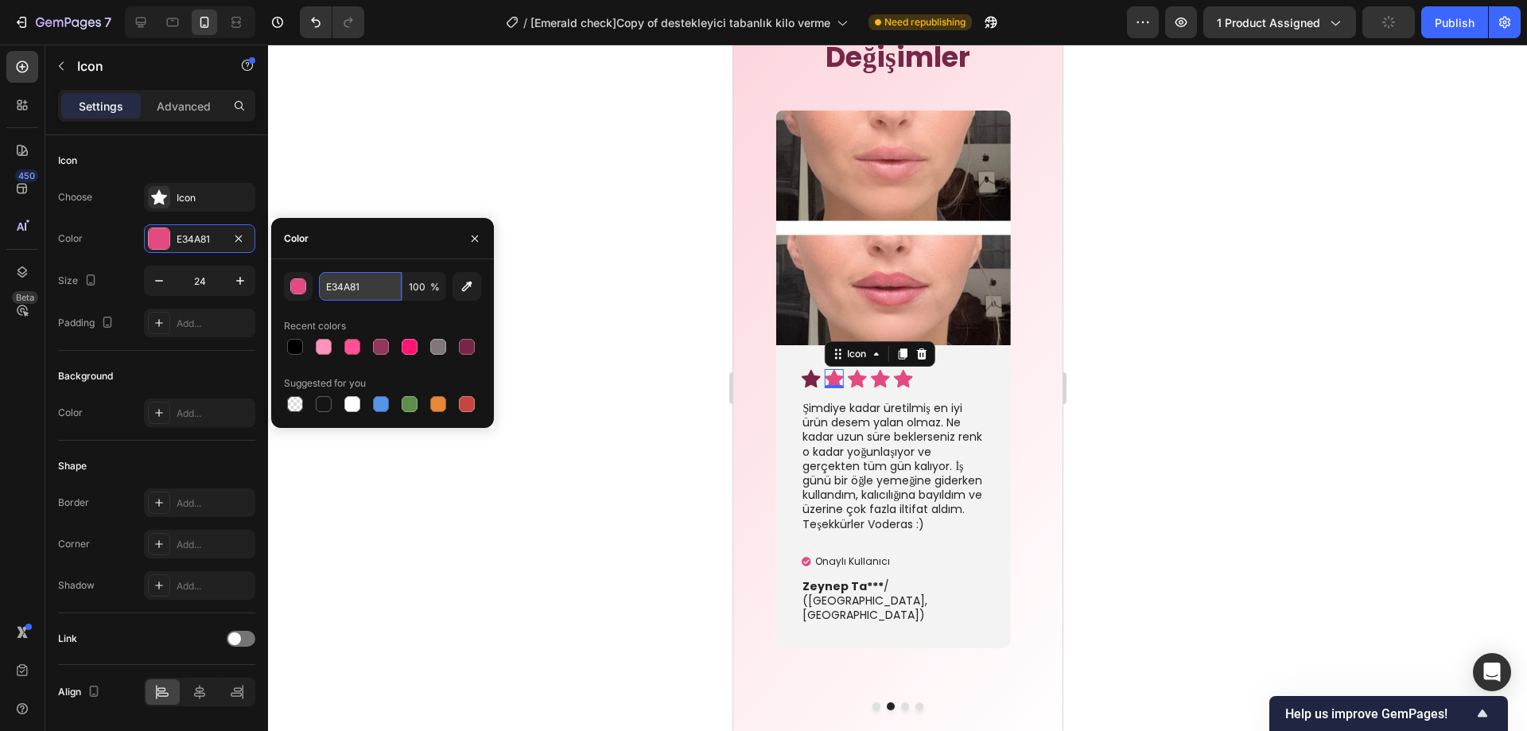
click at [372, 290] on input "E34A81" at bounding box center [360, 286] width 83 height 29
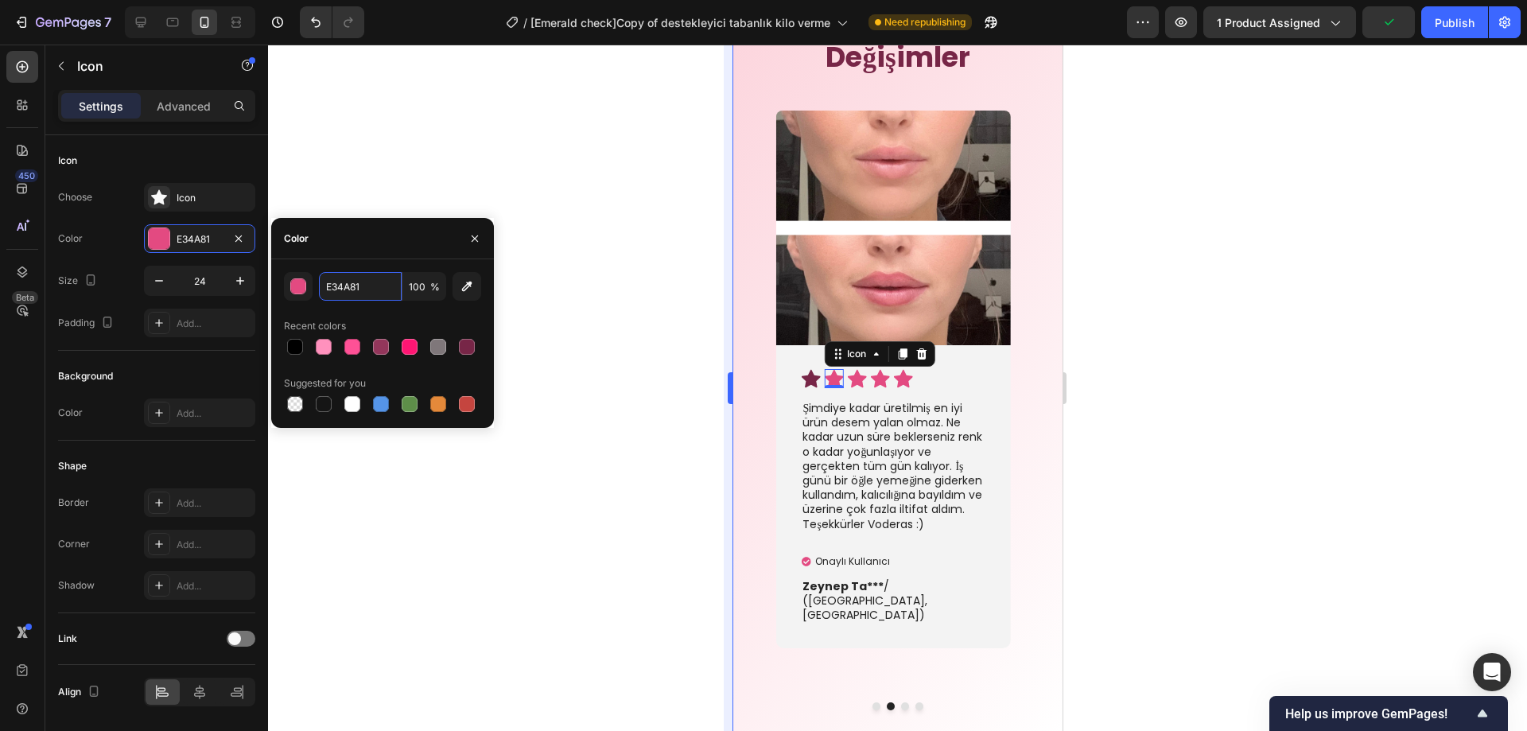
paste input "772647"
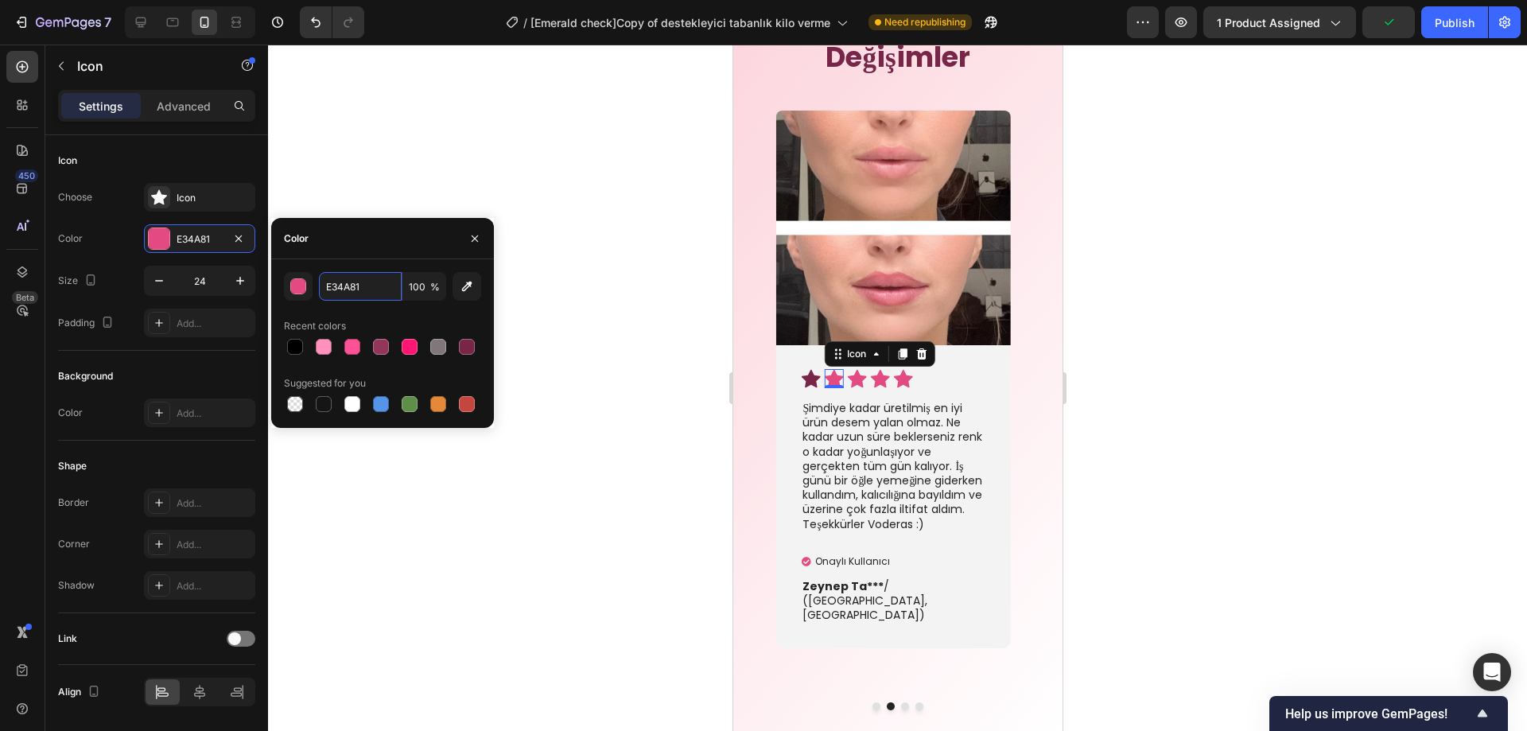
type input "772647"
click at [857, 383] on icon at bounding box center [855, 379] width 19 height 18
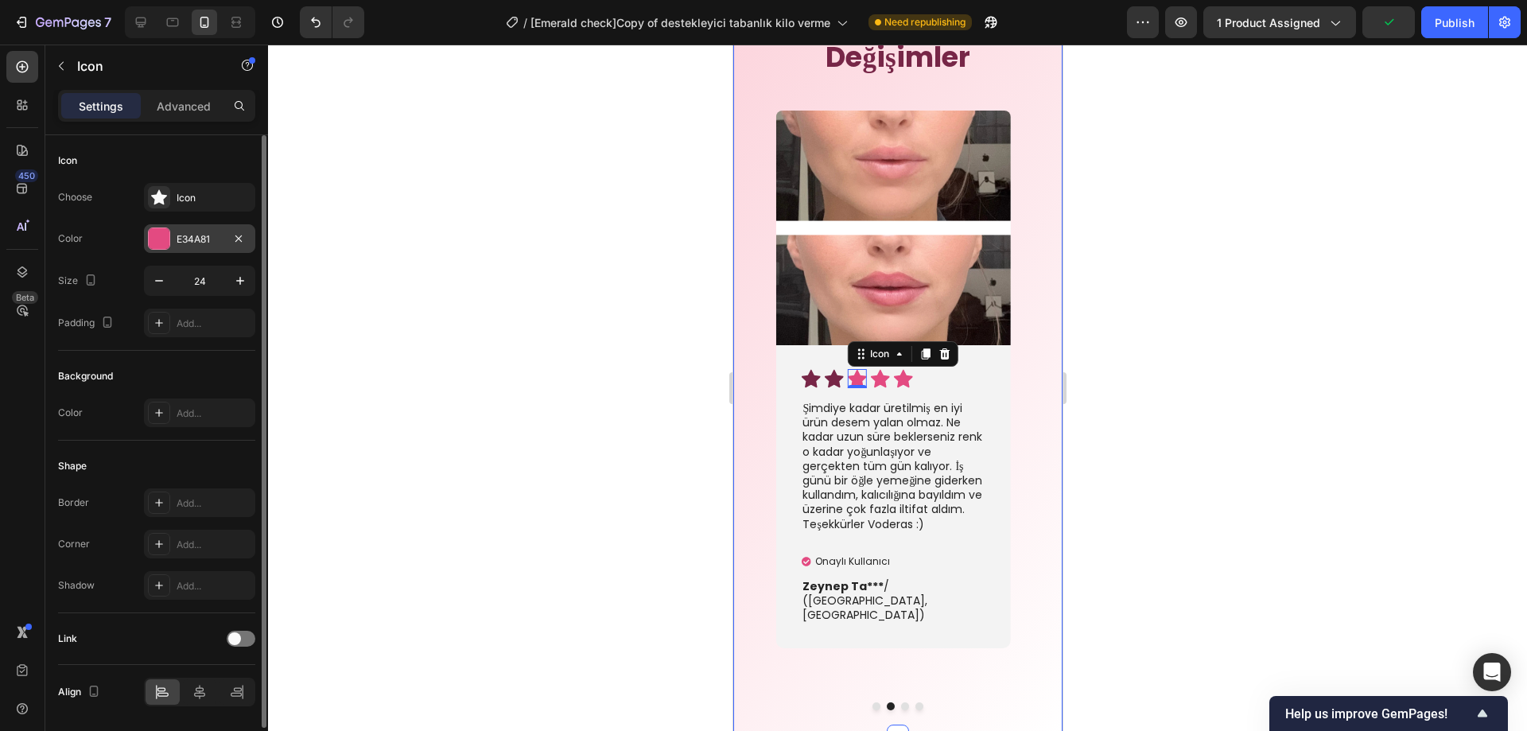
click at [194, 238] on div "E34A81" at bounding box center [200, 239] width 46 height 14
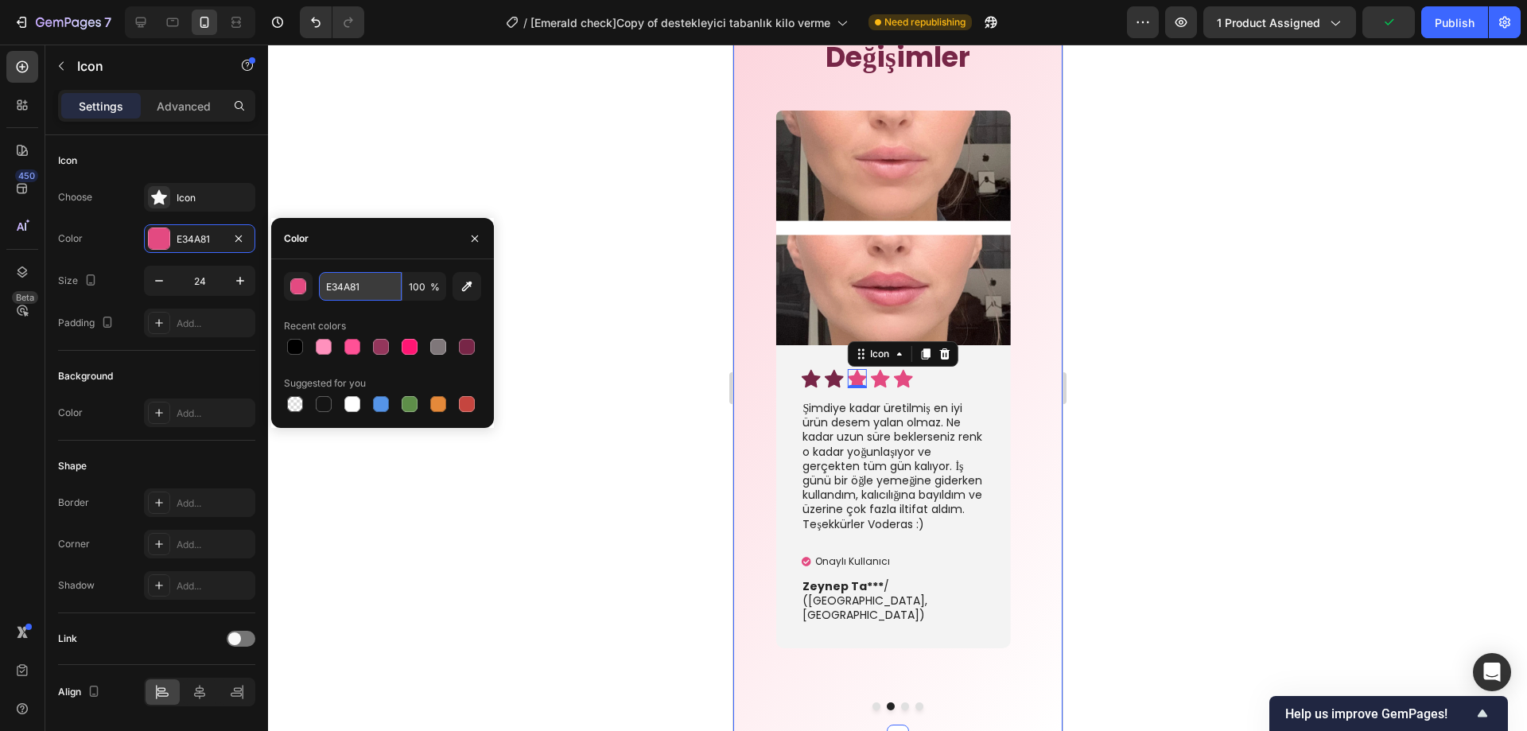
click at [352, 282] on input "E34A81" at bounding box center [360, 286] width 83 height 29
paste input "772647"
type input "772647"
click at [880, 383] on icon at bounding box center [879, 379] width 19 height 18
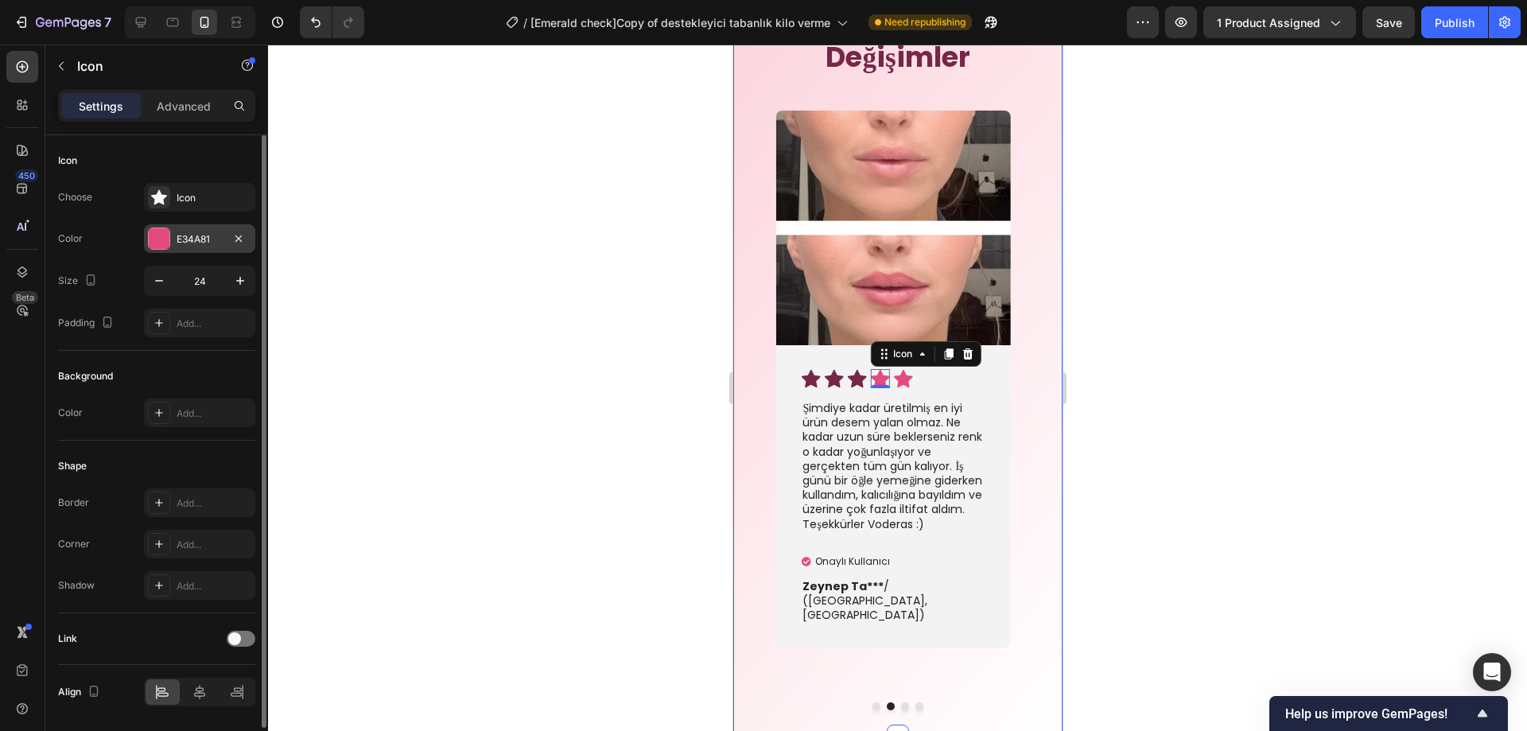
click at [180, 243] on div "E34A81" at bounding box center [200, 239] width 46 height 14
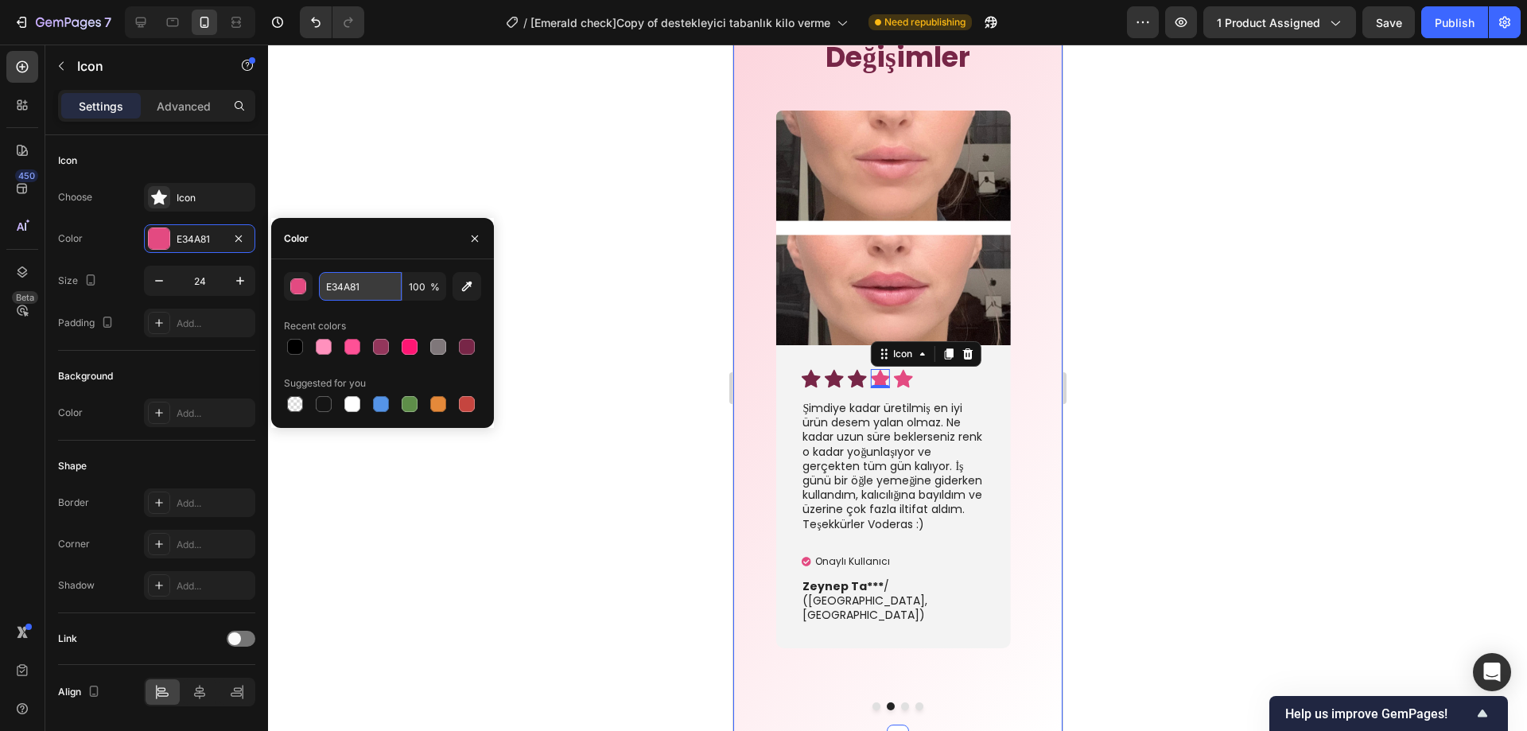
click at [326, 280] on input "E34A81" at bounding box center [360, 286] width 83 height 29
paste input "772647"
type input "772647"
click at [906, 378] on icon at bounding box center [902, 379] width 19 height 18
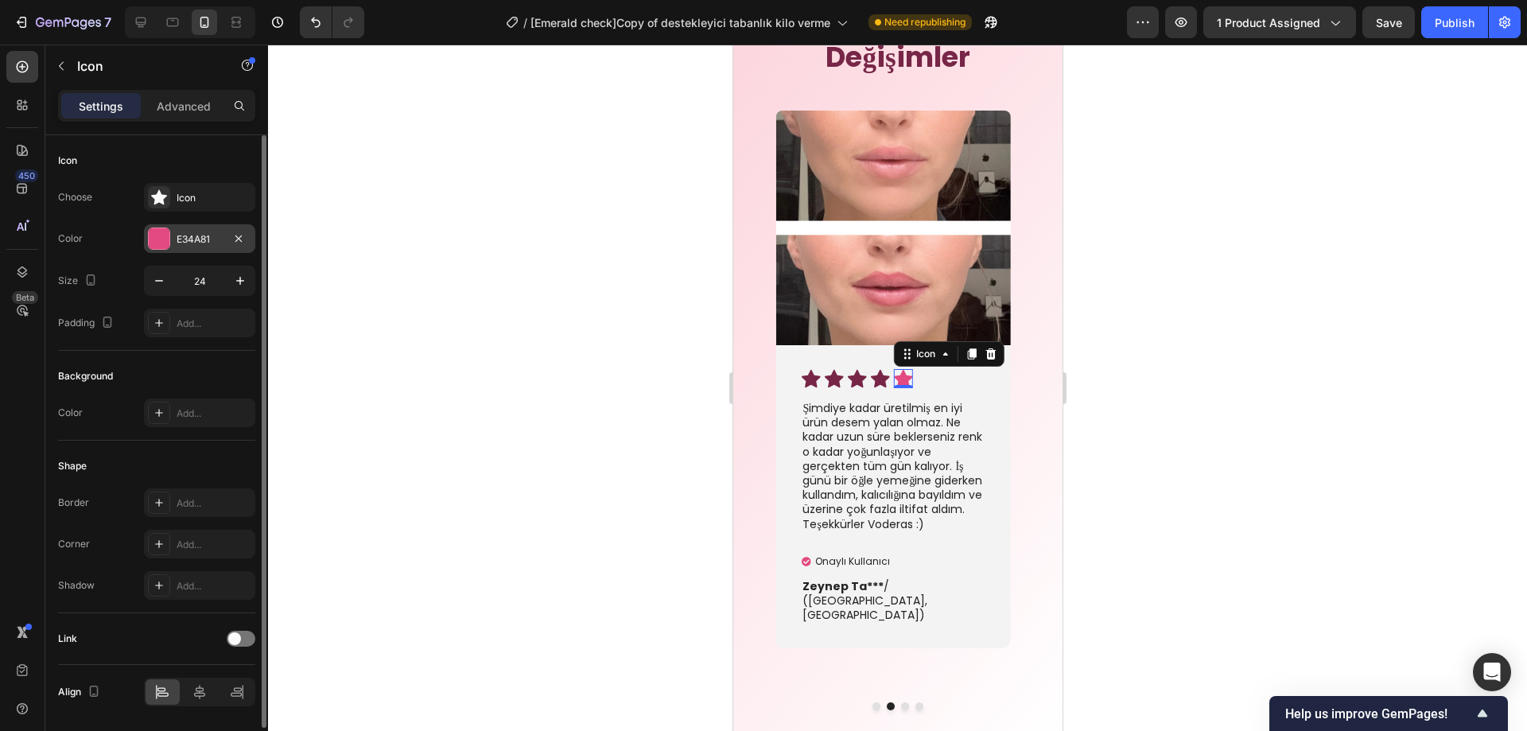
click at [207, 240] on div "E34A81" at bounding box center [200, 239] width 46 height 14
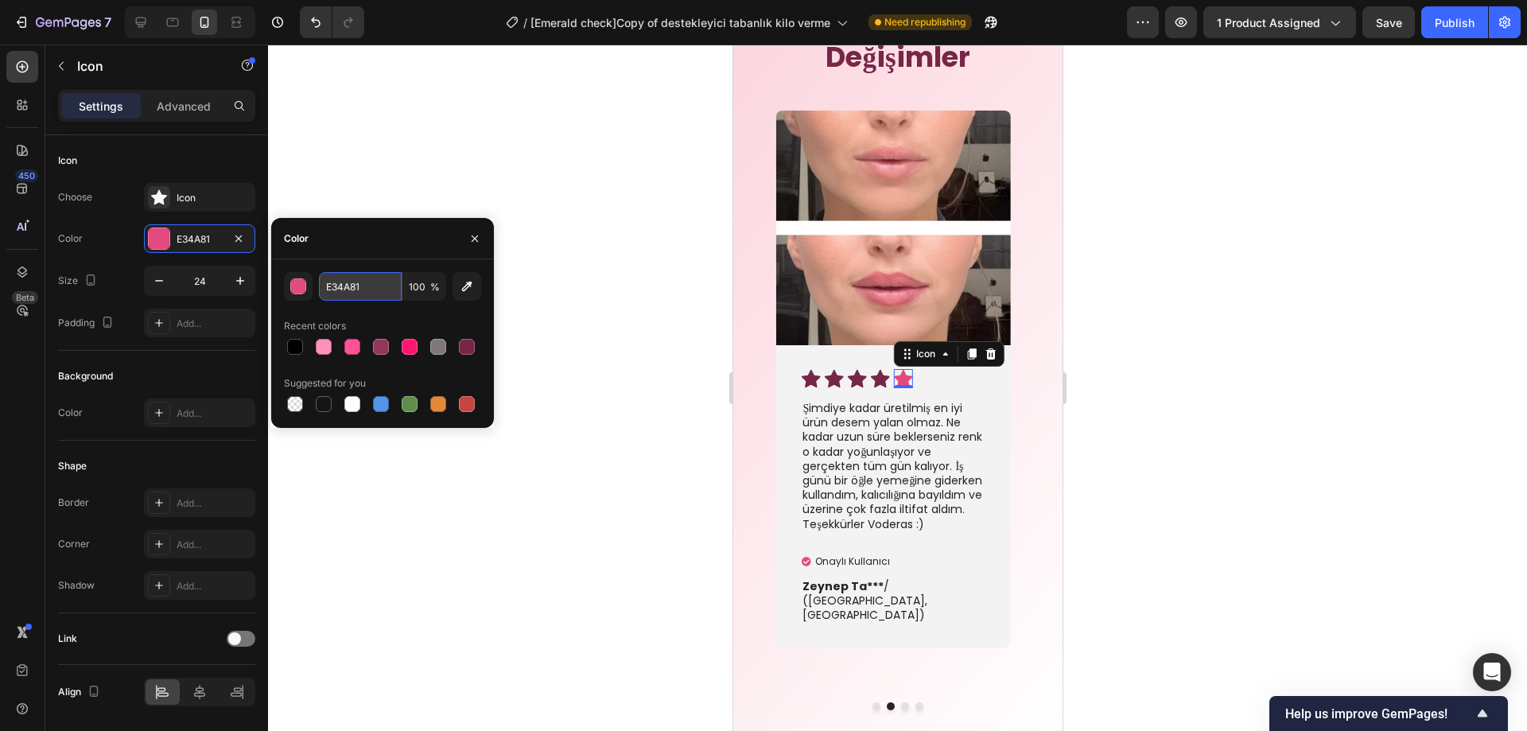
click at [347, 280] on input "E34A81" at bounding box center [360, 286] width 83 height 29
paste input "772647"
type input "772647"
click at [816, 569] on p "Onaylı Kullanıcı" at bounding box center [852, 561] width 75 height 14
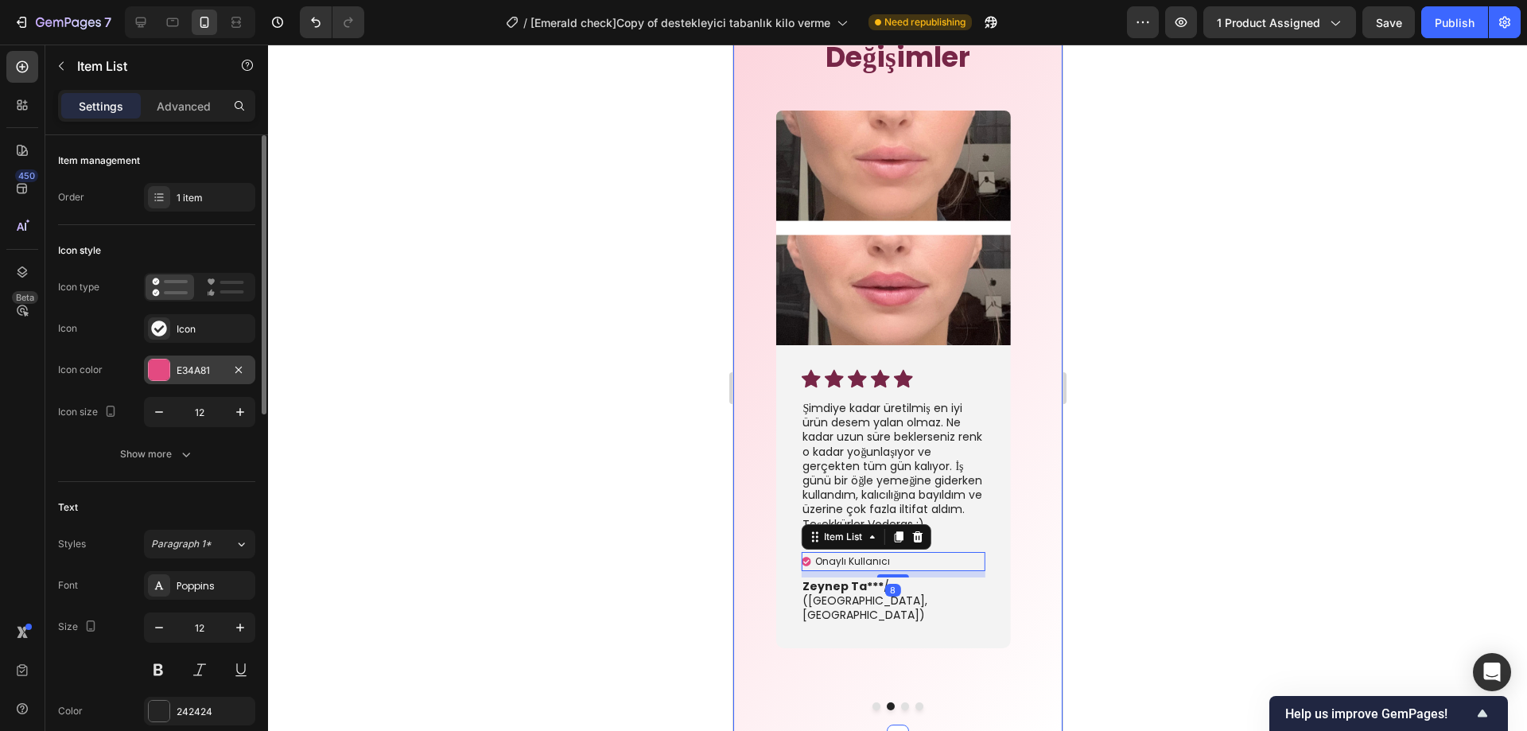
click at [174, 368] on div "E34A81" at bounding box center [199, 370] width 111 height 29
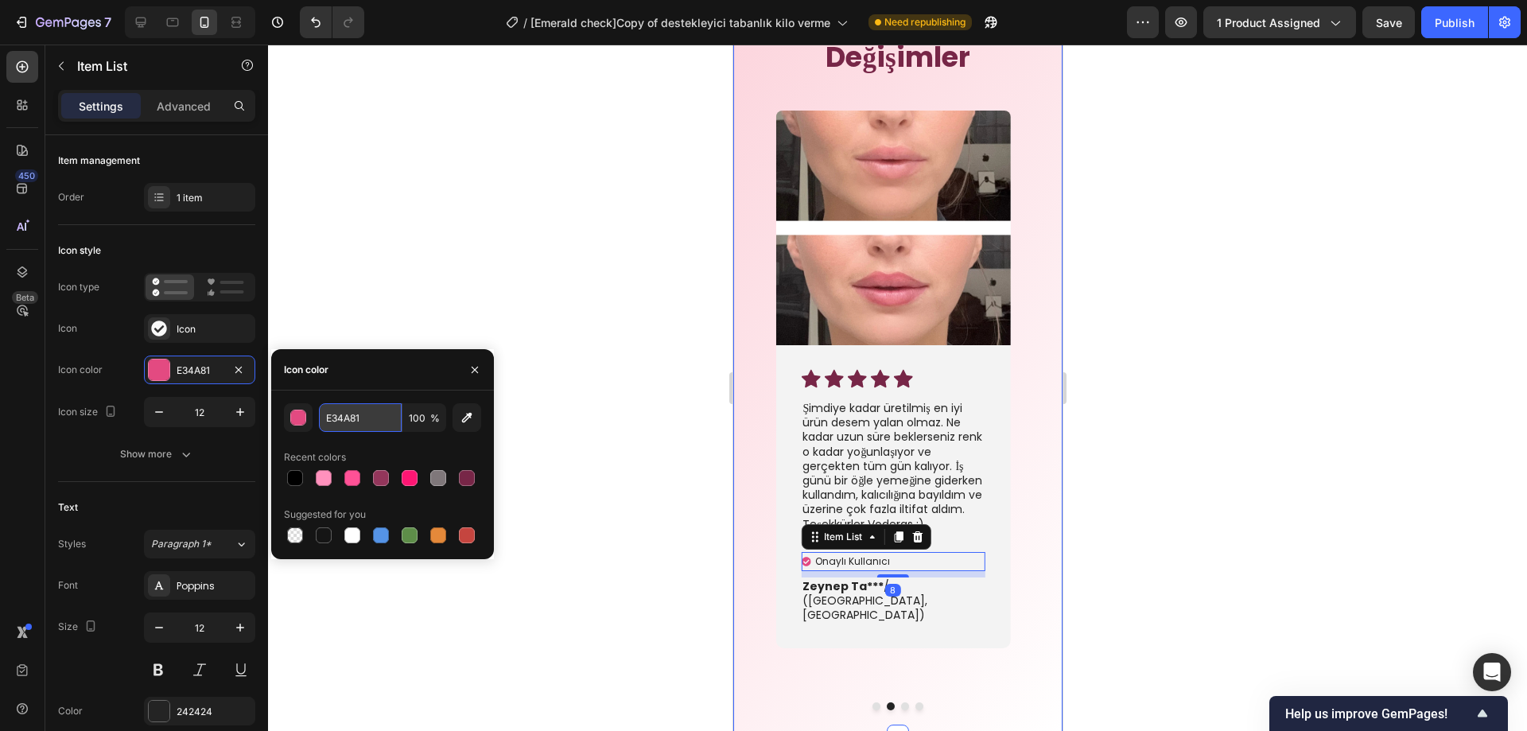
click at [352, 414] on input "E34A81" at bounding box center [360, 417] width 83 height 29
paste input "772647"
type input "772647"
click at [558, 508] on div at bounding box center [897, 388] width 1259 height 687
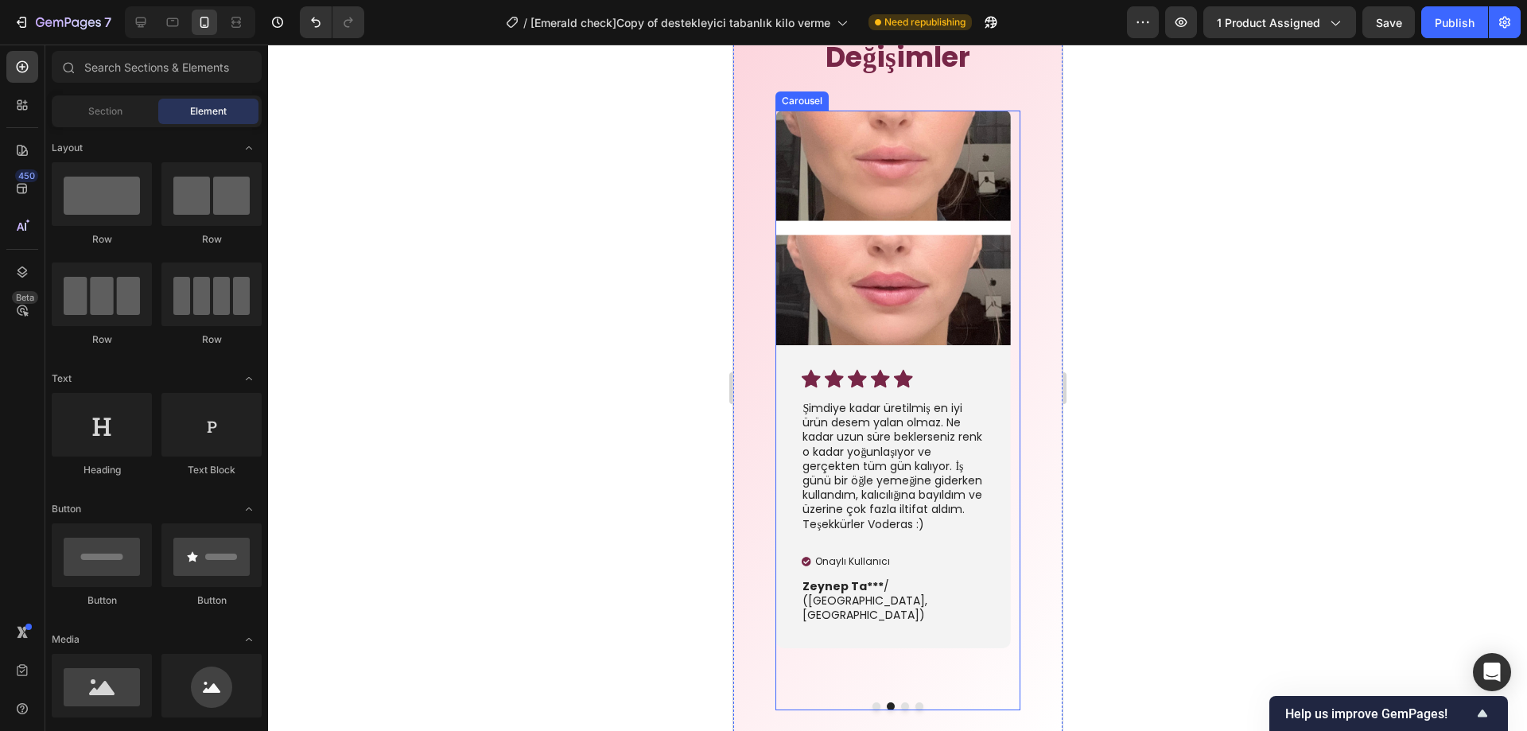
click at [901, 702] on button "Dot" at bounding box center [905, 706] width 8 height 8
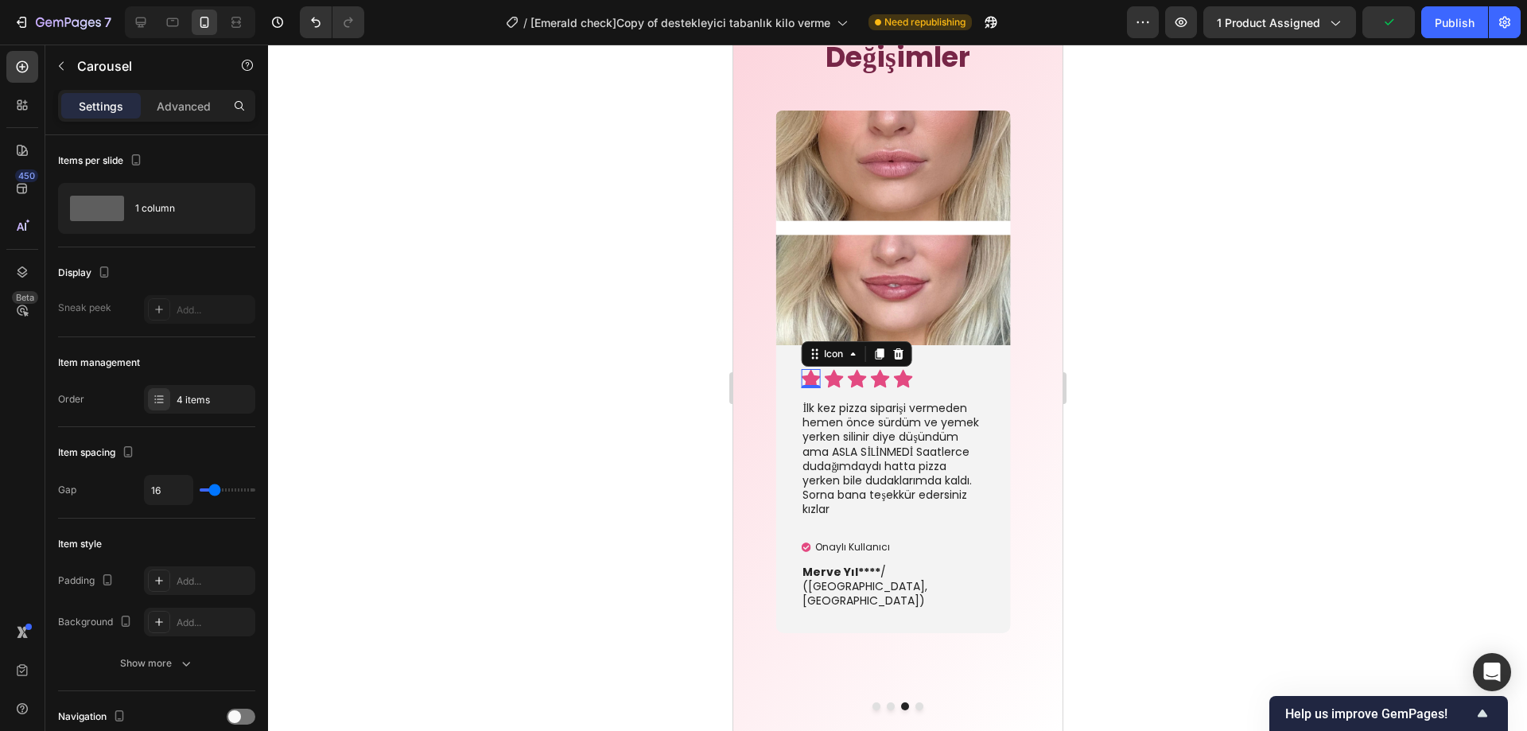
click at [813, 377] on icon at bounding box center [809, 379] width 19 height 18
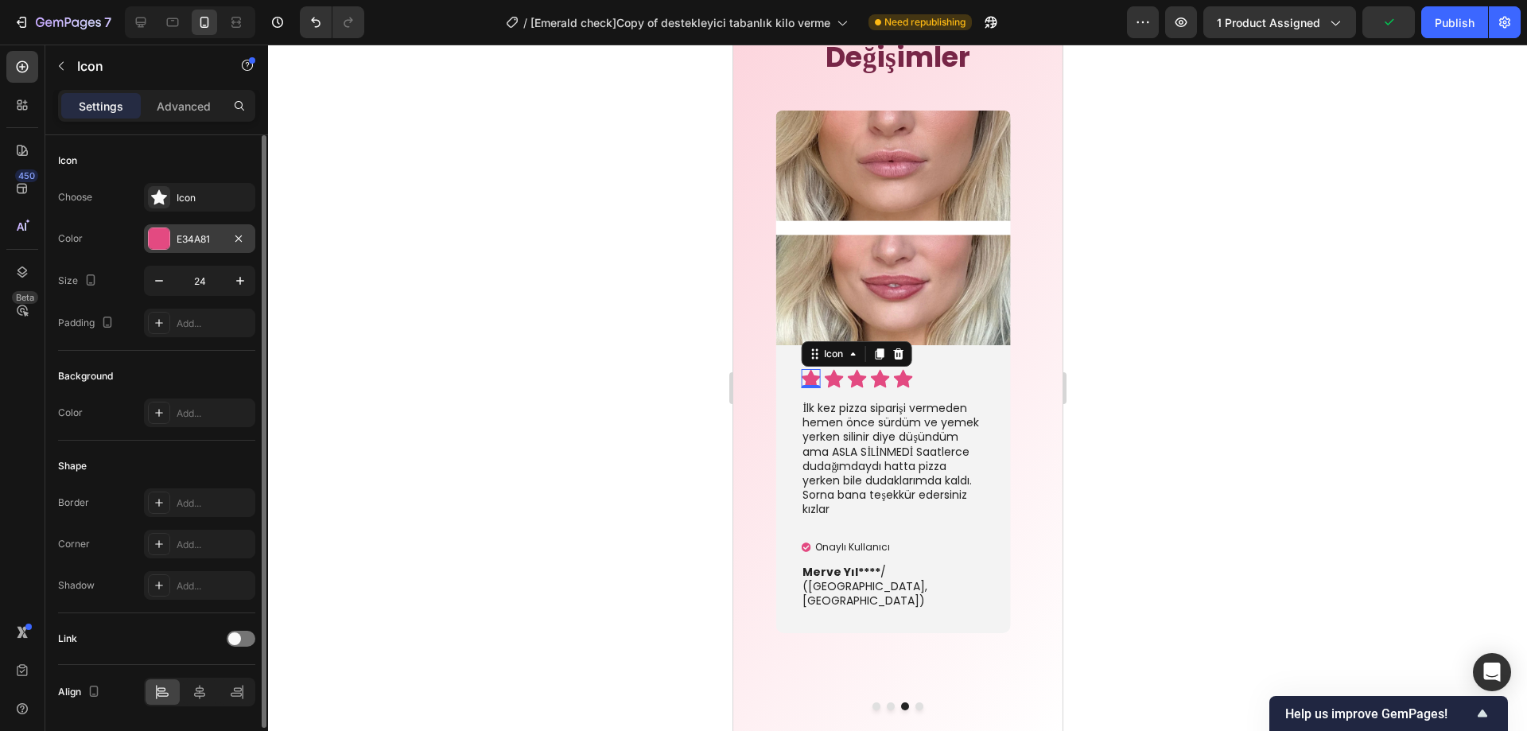
click at [159, 238] on div at bounding box center [159, 238] width 21 height 21
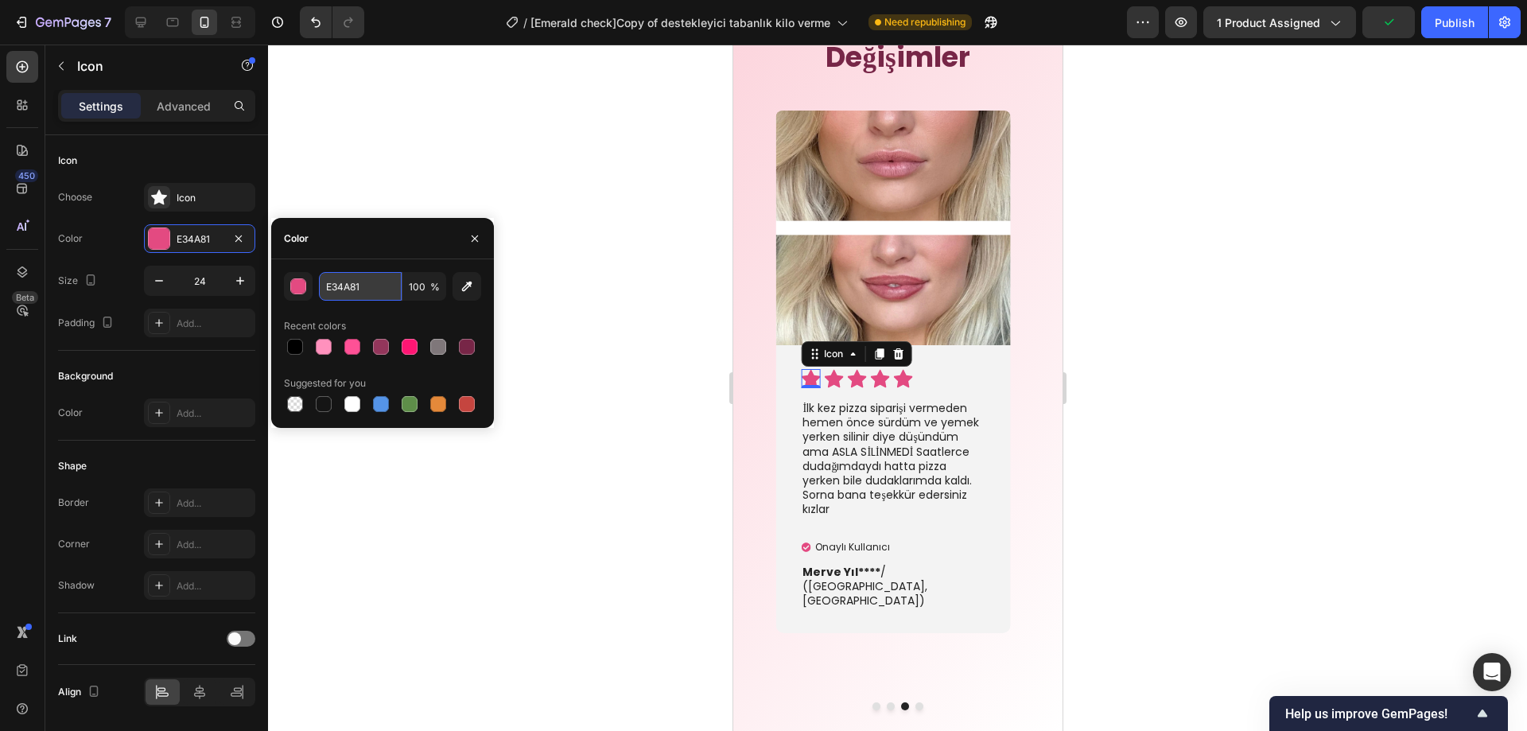
click at [342, 281] on input "E34A81" at bounding box center [360, 286] width 83 height 29
paste input "772647"
type input "772647"
click at [826, 376] on icon at bounding box center [832, 379] width 19 height 18
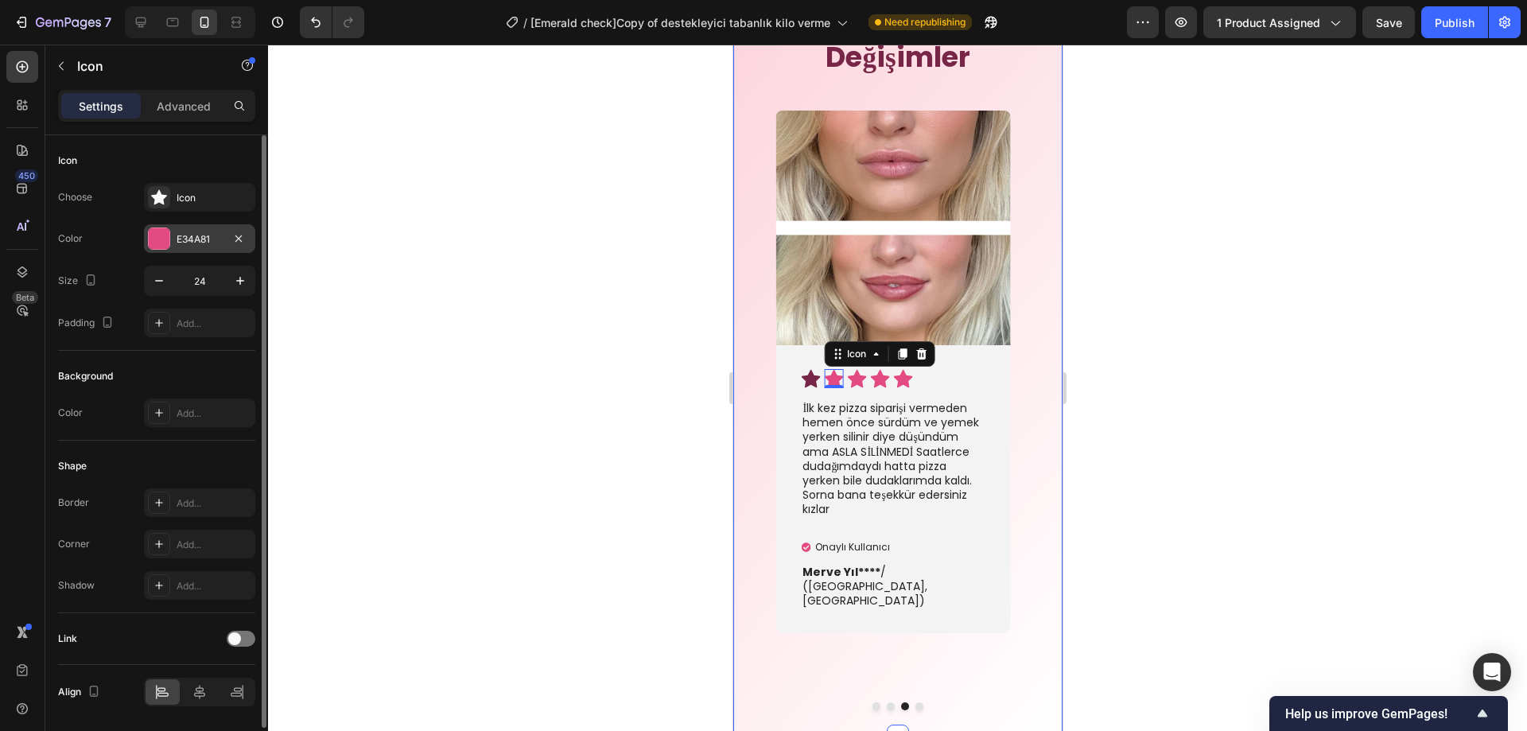
click at [169, 247] on div at bounding box center [159, 238] width 21 height 21
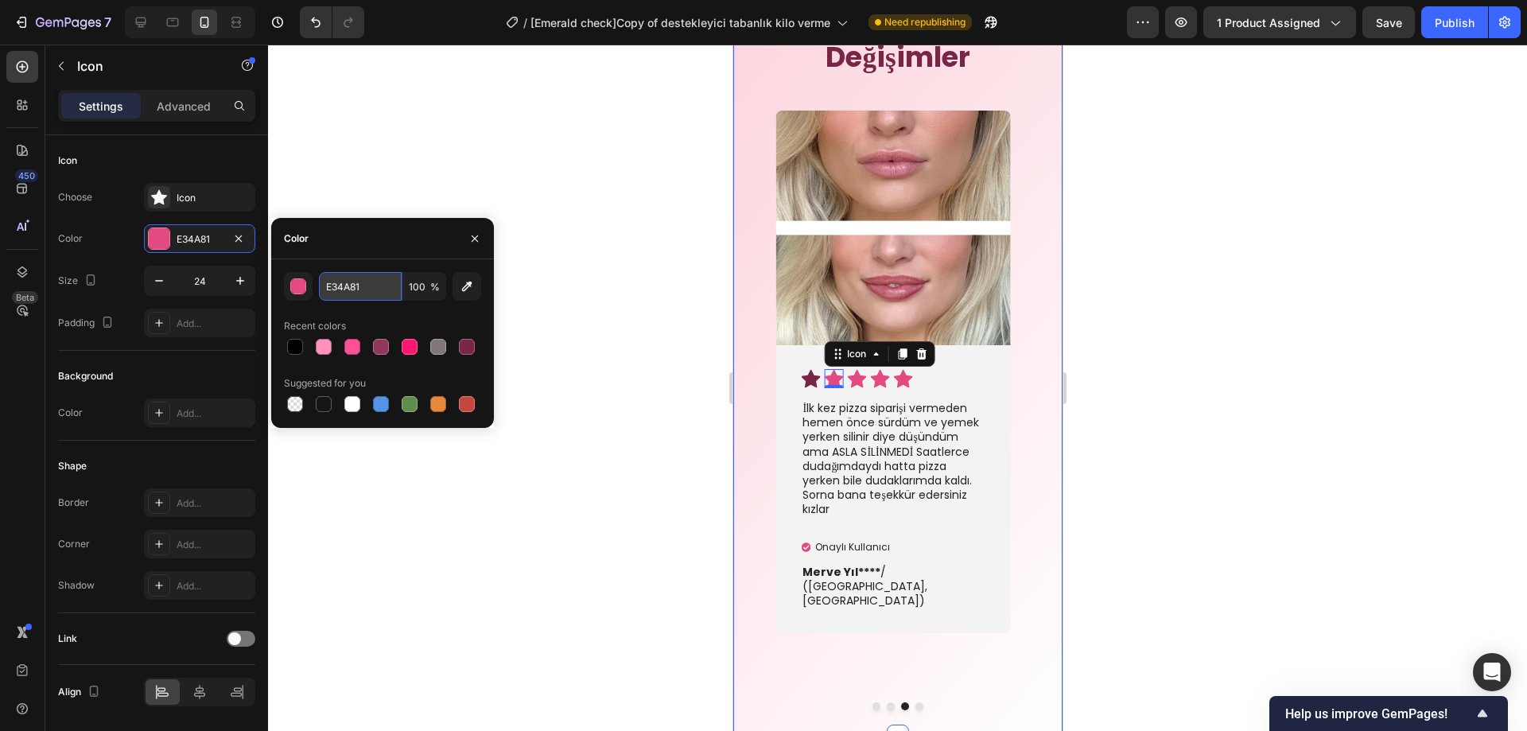
click at [344, 282] on input "E34A81" at bounding box center [360, 286] width 83 height 29
paste input "772647"
type input "772647"
click at [866, 375] on div "Icon Icon 0 Icon Icon Icon" at bounding box center [892, 378] width 184 height 19
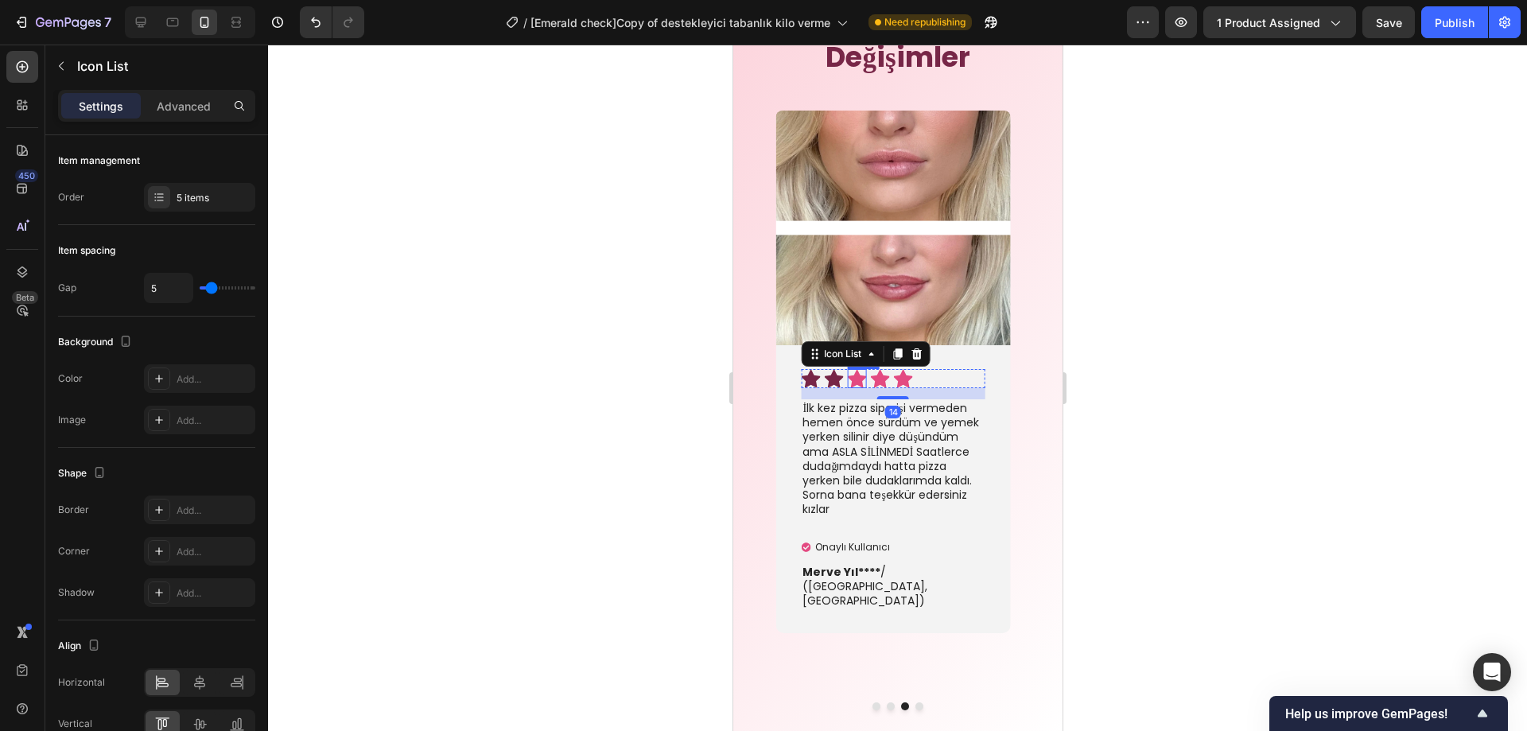
click at [859, 376] on icon at bounding box center [855, 379] width 19 height 18
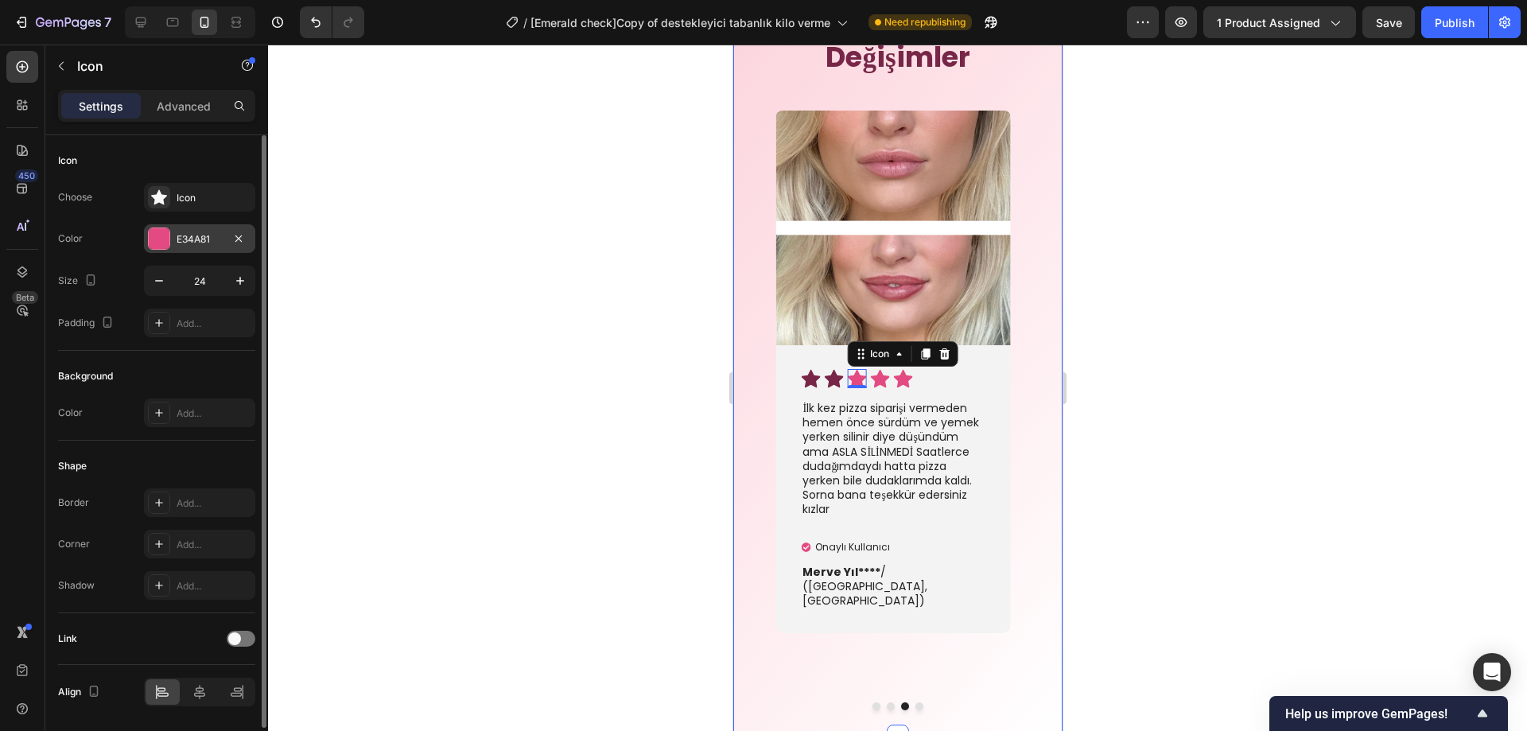
click at [174, 239] on div "E34A81" at bounding box center [199, 238] width 111 height 29
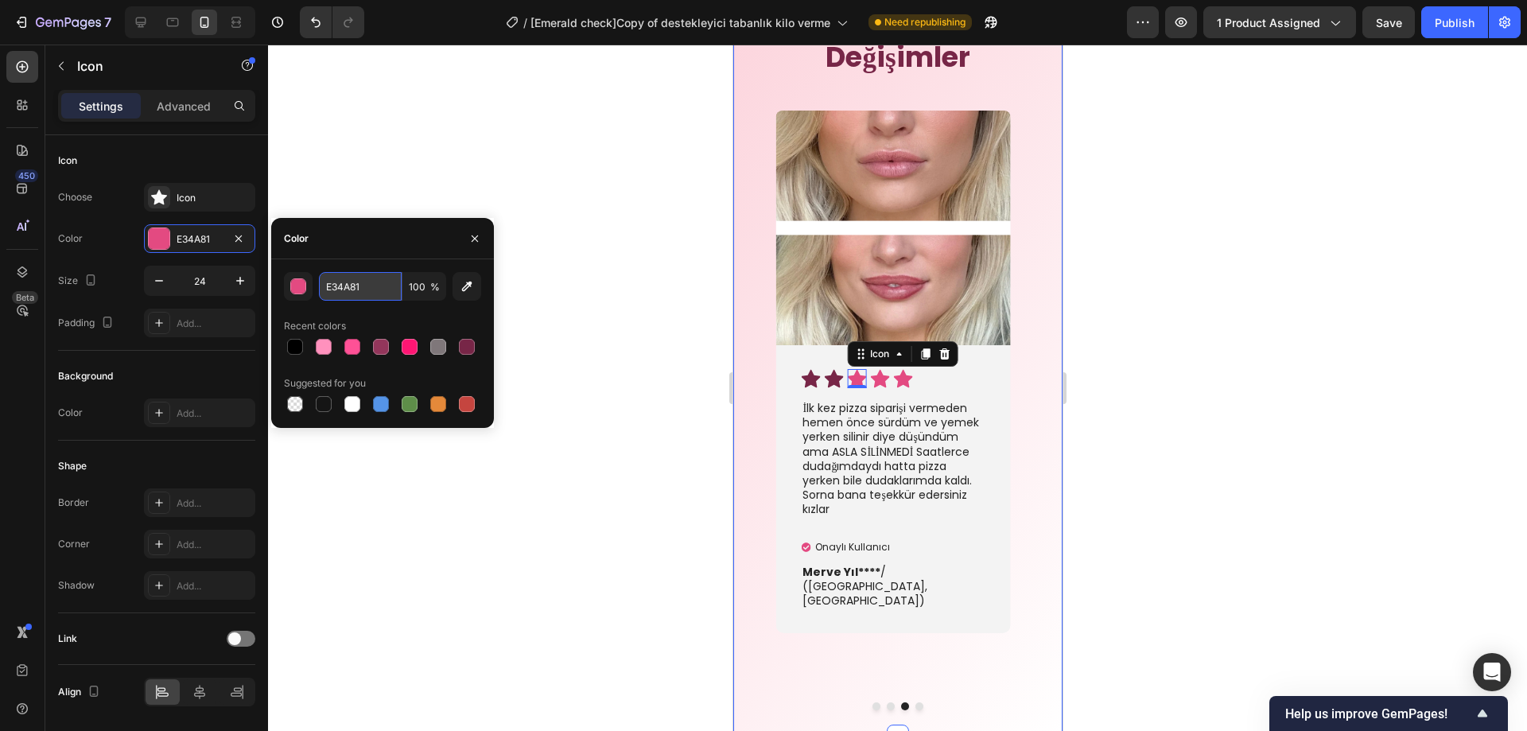
click at [374, 290] on input "E34A81" at bounding box center [360, 286] width 83 height 29
paste input "772647"
type input "772647"
click at [879, 378] on icon at bounding box center [879, 379] width 19 height 18
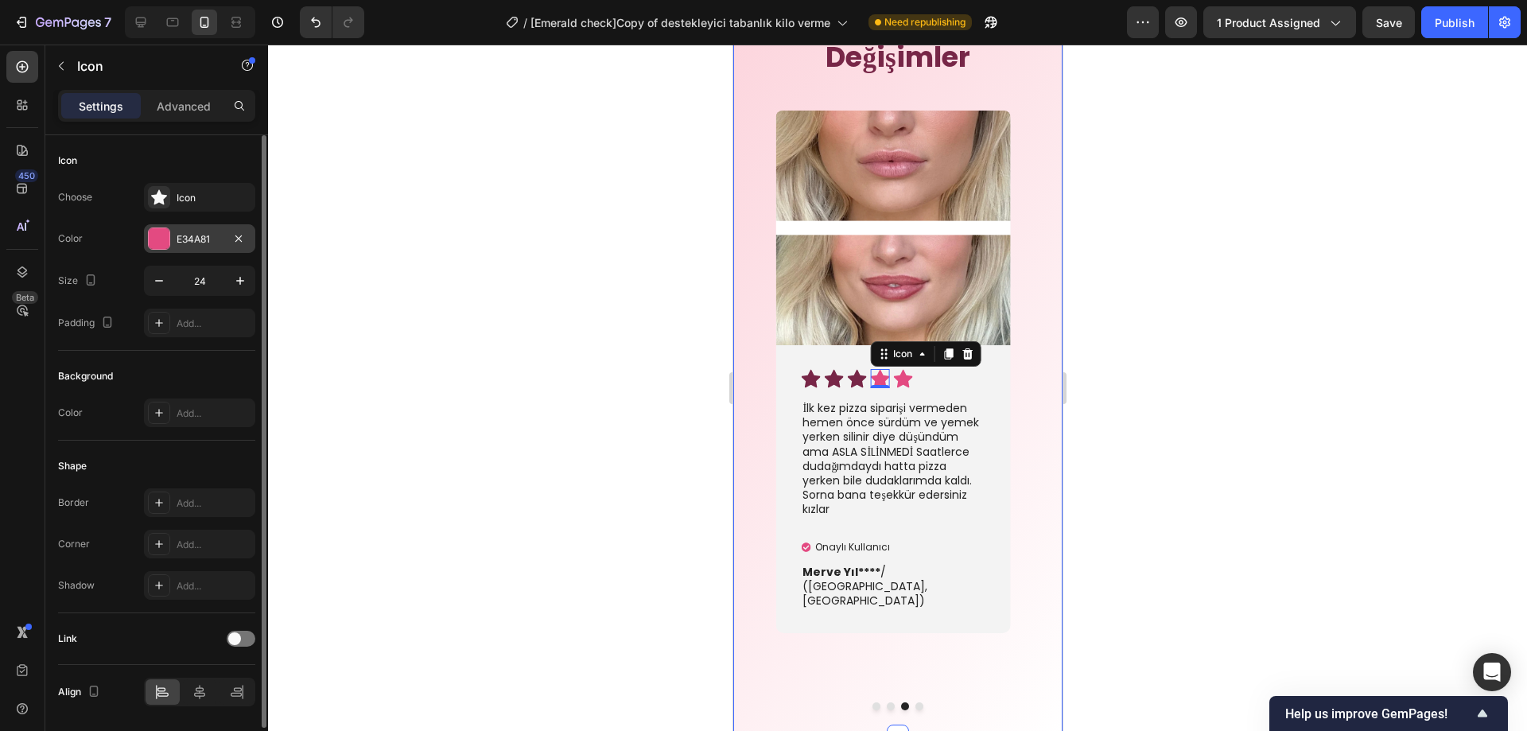
click at [183, 240] on div "E34A81" at bounding box center [200, 239] width 46 height 14
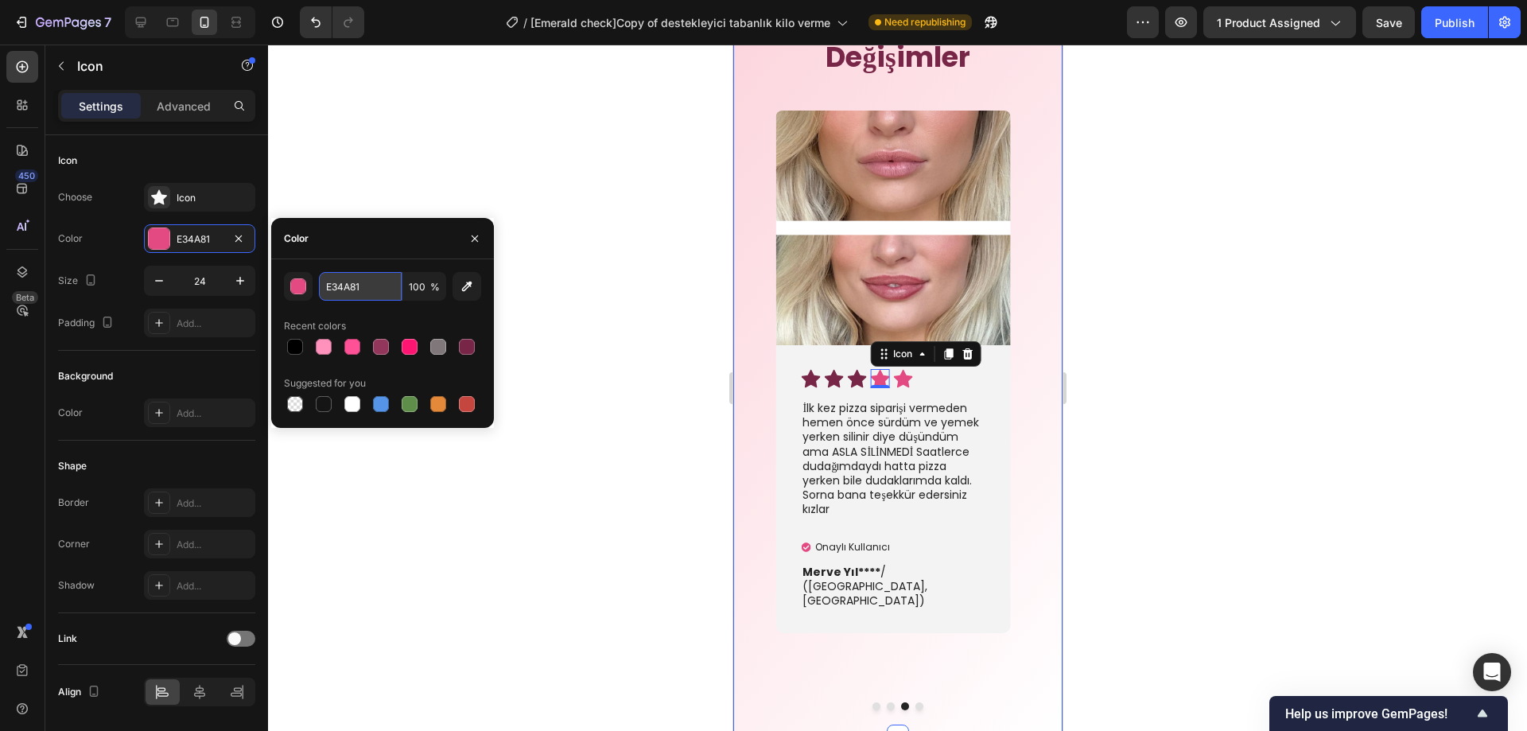
click at [388, 284] on input "E34A81" at bounding box center [360, 286] width 83 height 29
paste input "772647"
type input "772647"
click at [902, 372] on icon at bounding box center [902, 379] width 19 height 18
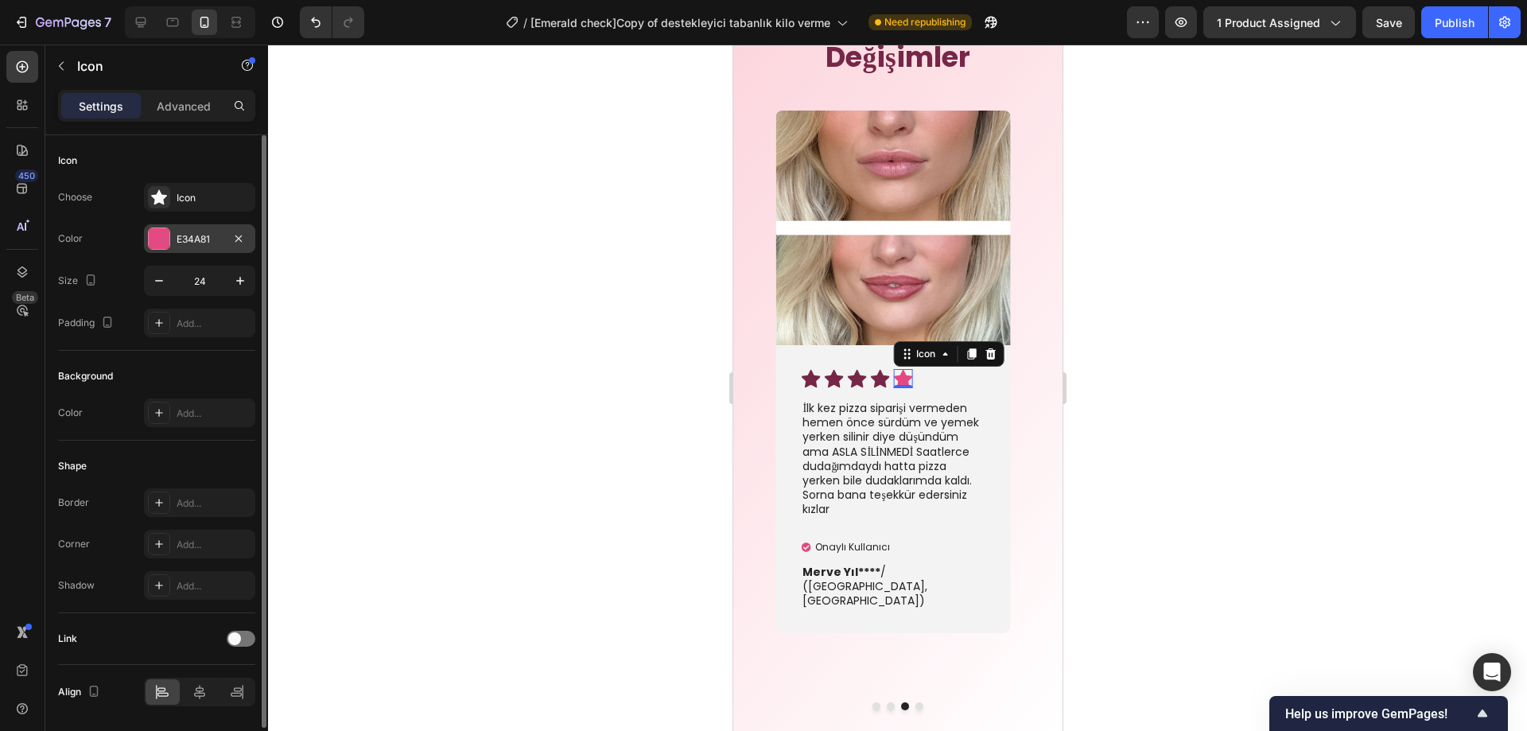
click at [177, 239] on div "E34A81" at bounding box center [200, 239] width 46 height 14
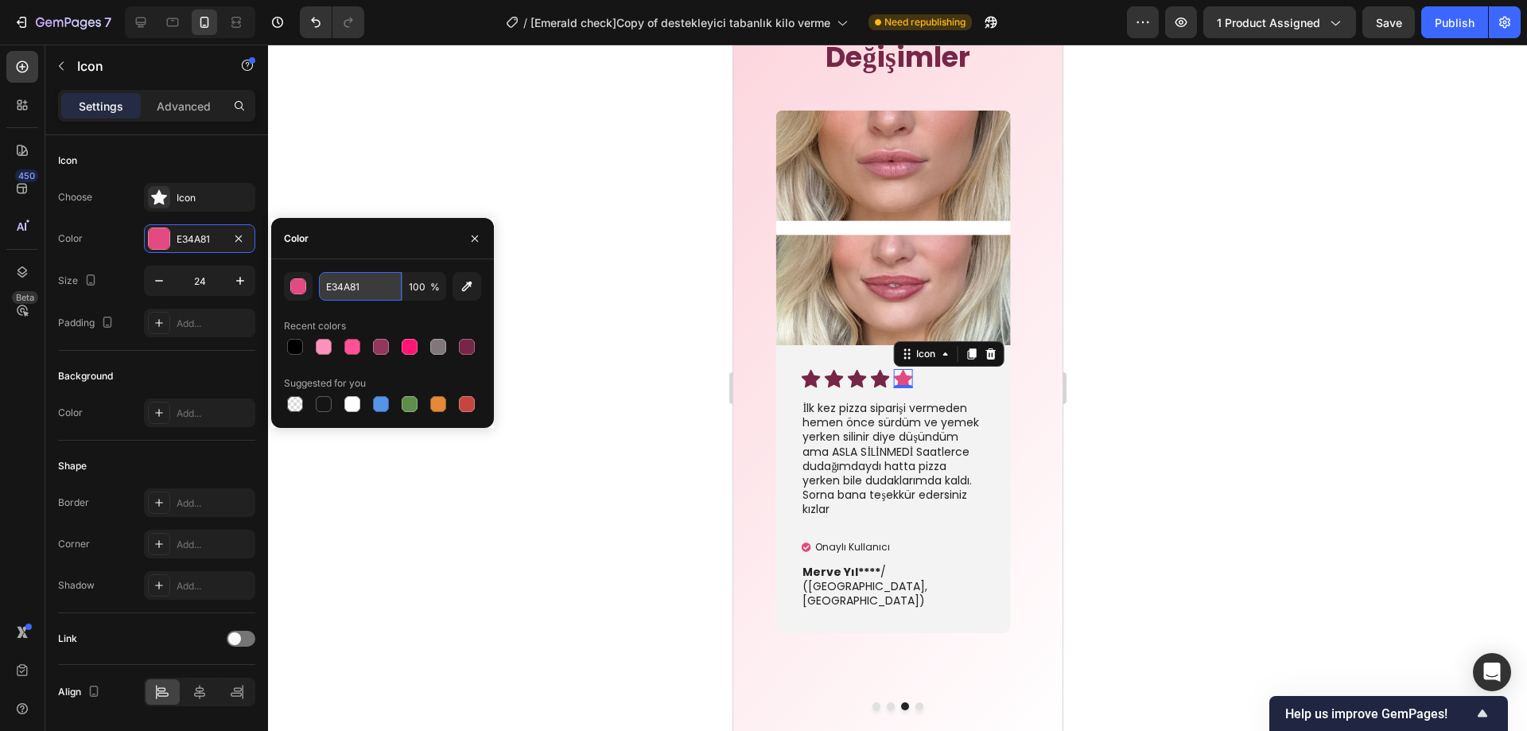
click at [388, 295] on input "E34A81" at bounding box center [360, 286] width 83 height 29
paste input "772647"
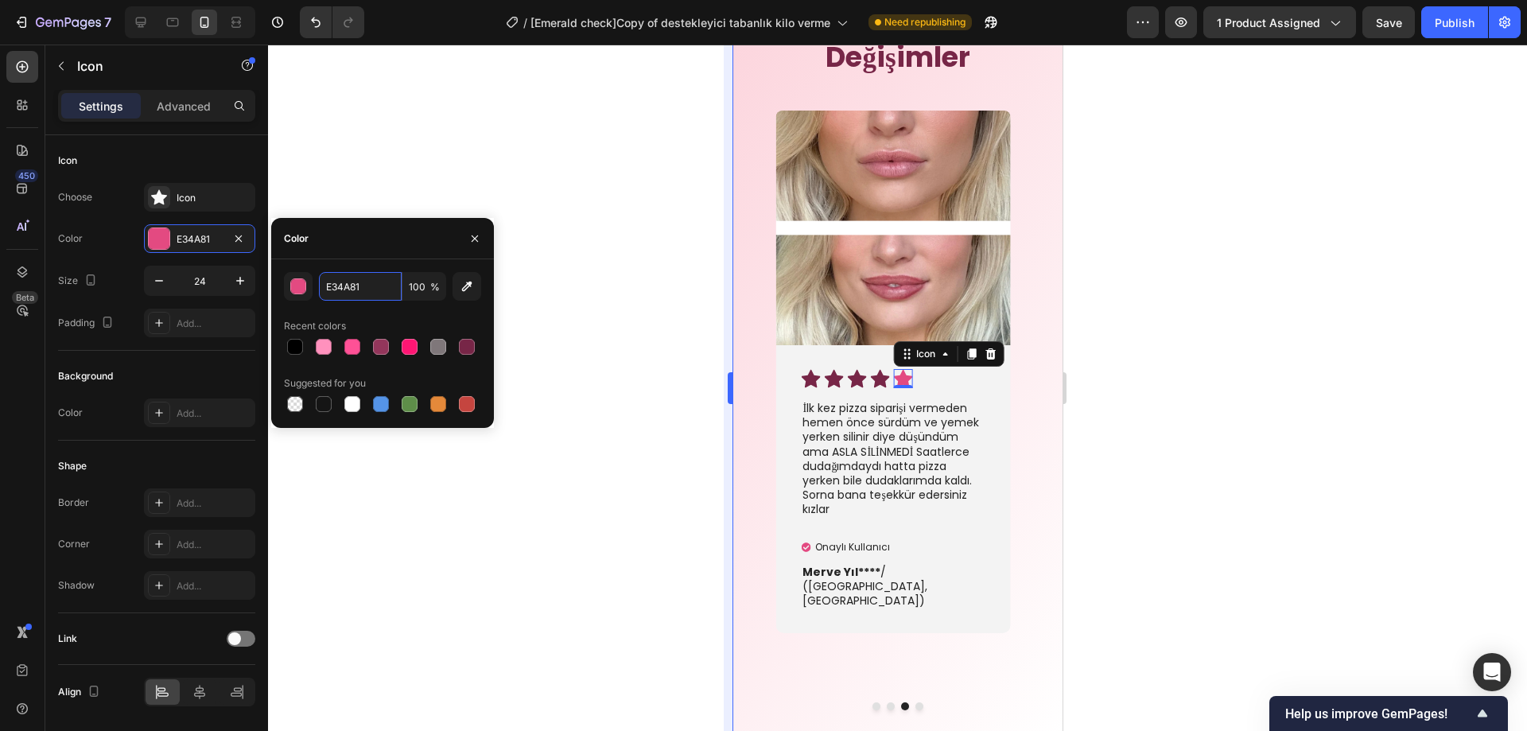
type input "772647"
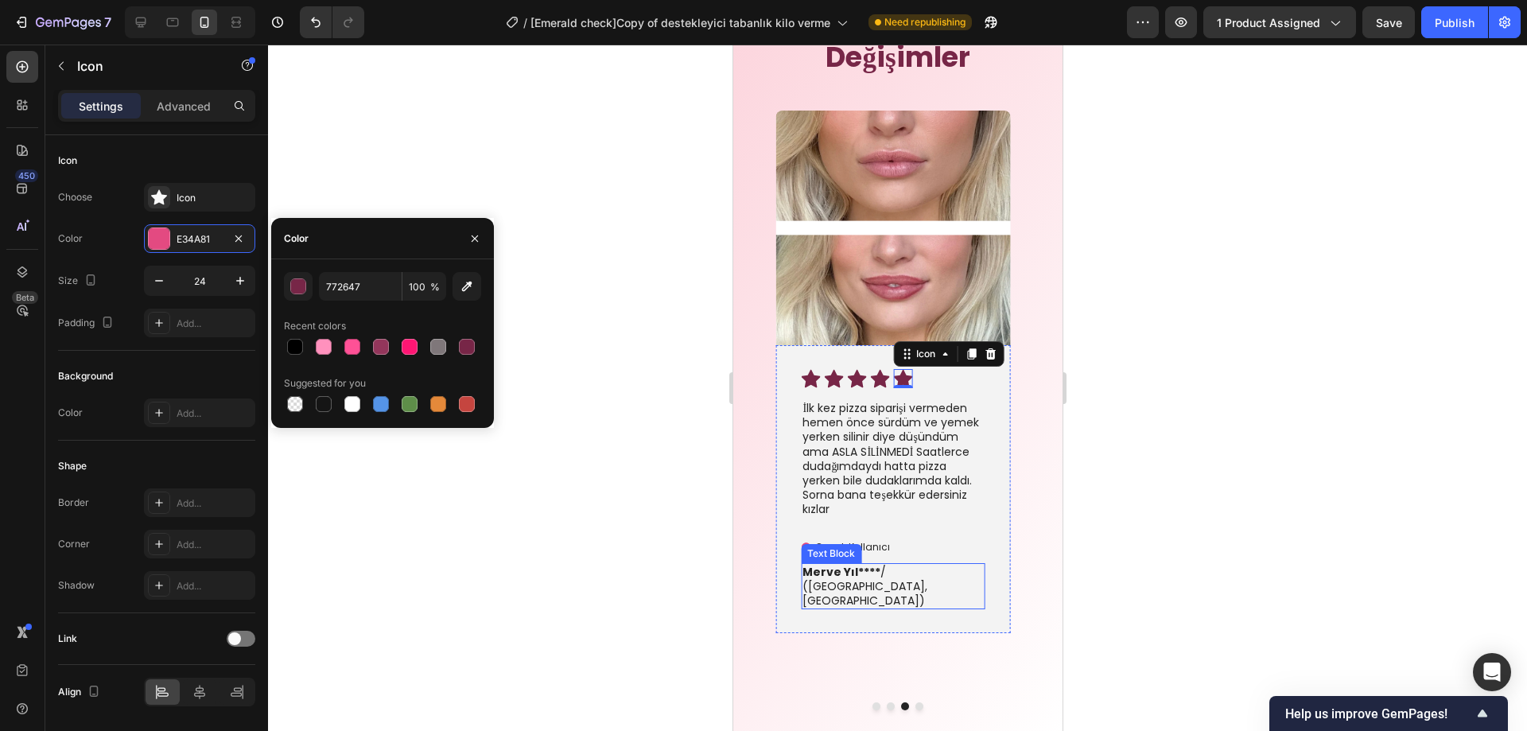
click at [815, 548] on div "Text Block" at bounding box center [831, 554] width 54 height 14
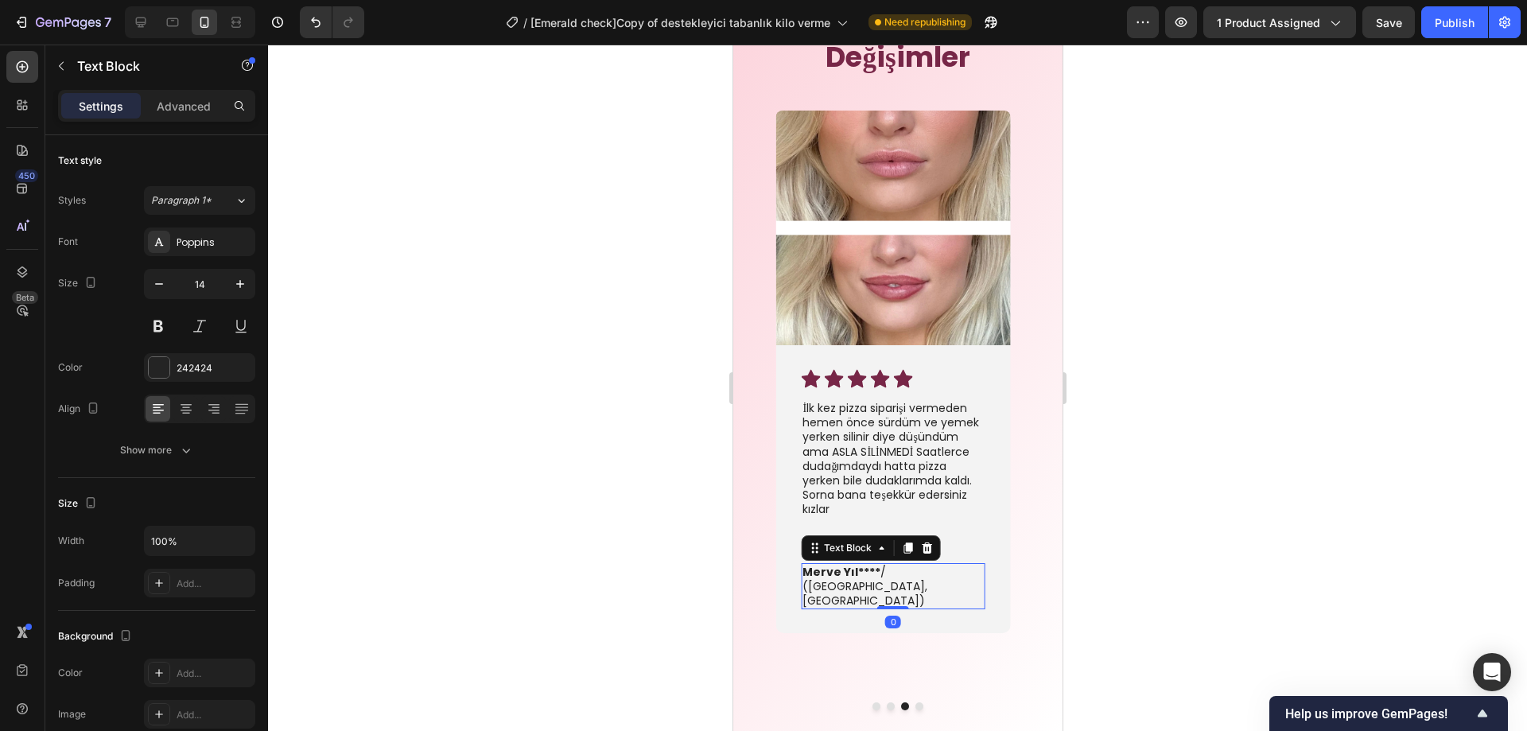
click at [1158, 551] on div at bounding box center [897, 388] width 1259 height 687
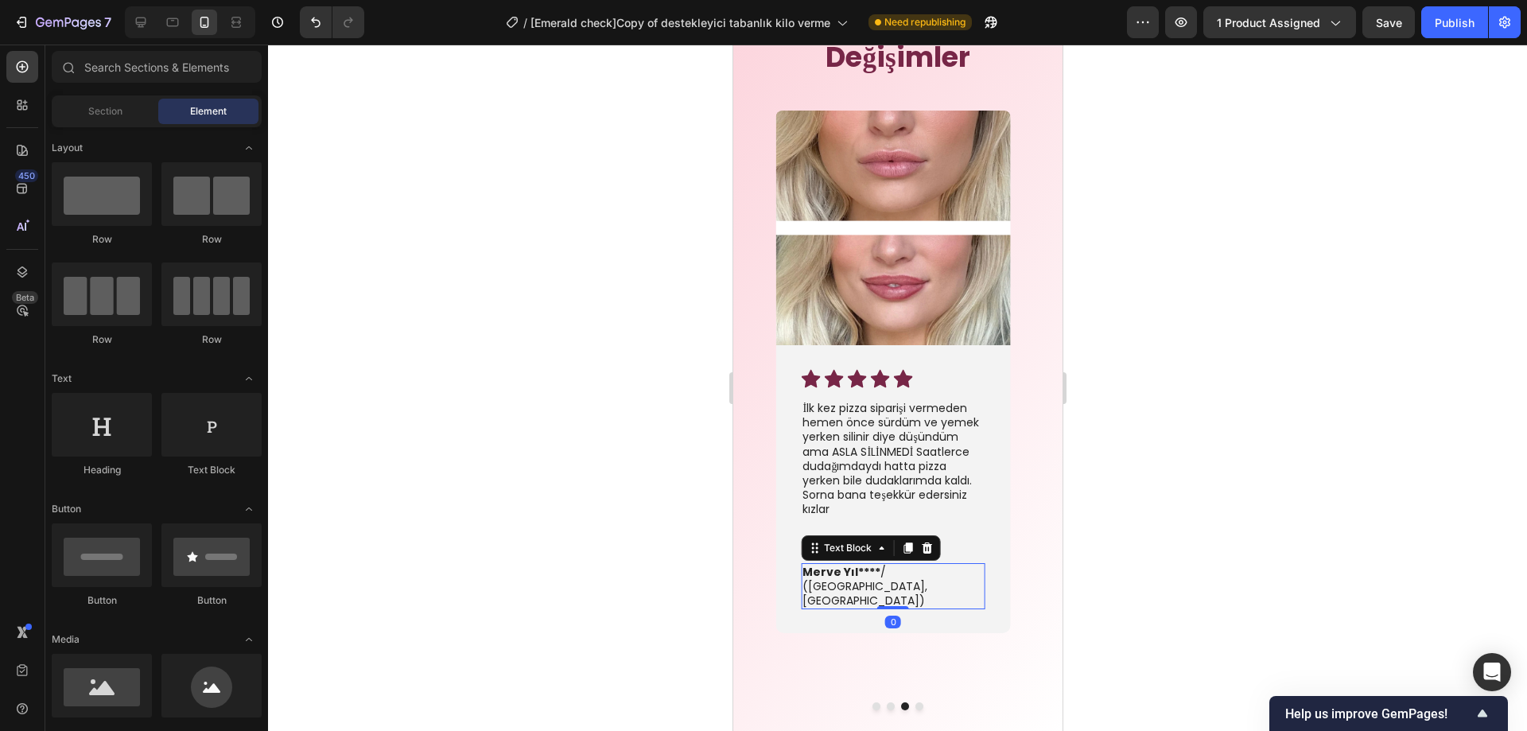
click at [1158, 551] on div at bounding box center [897, 388] width 1259 height 687
click at [804, 543] on icon at bounding box center [805, 548] width 10 height 10
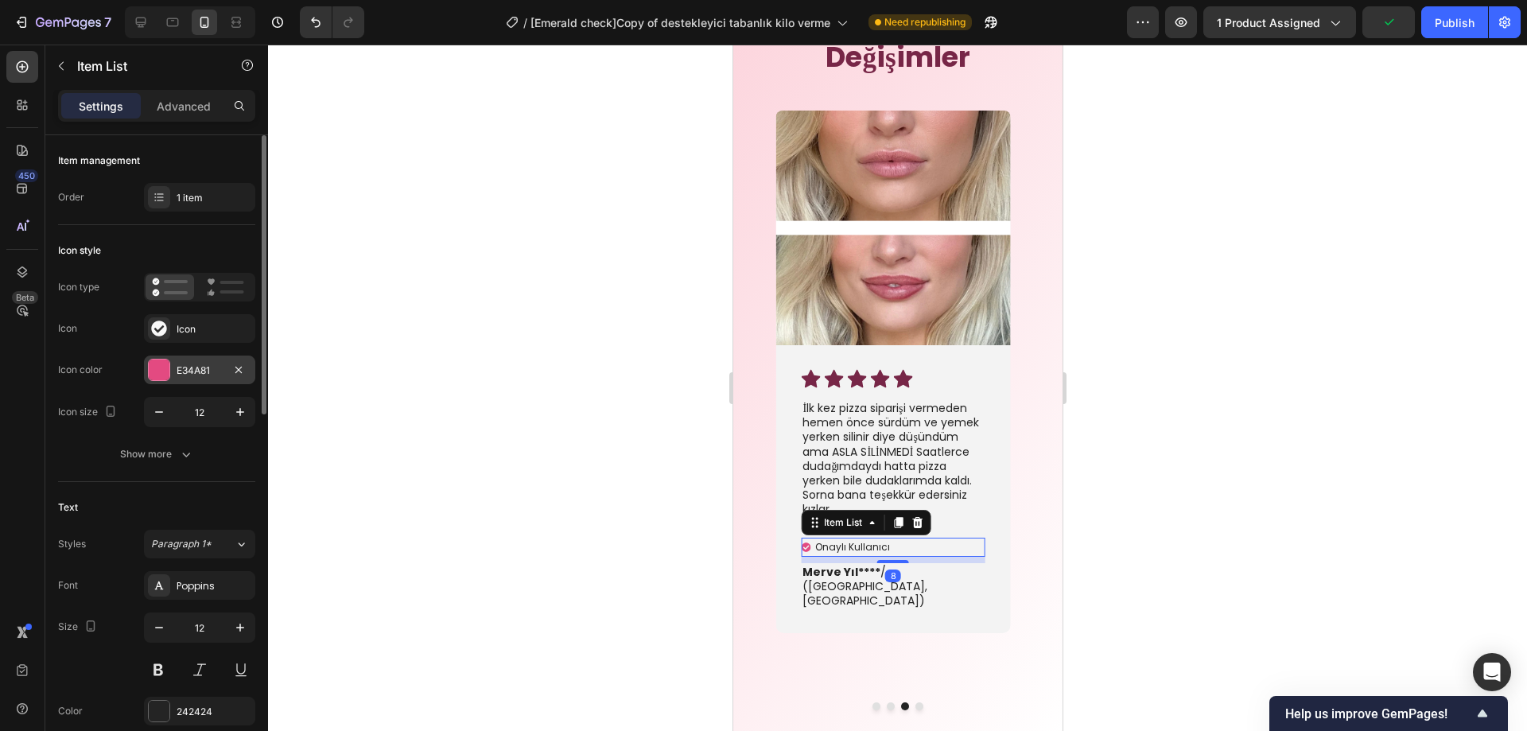
click at [172, 375] on div "E34A81" at bounding box center [199, 370] width 111 height 29
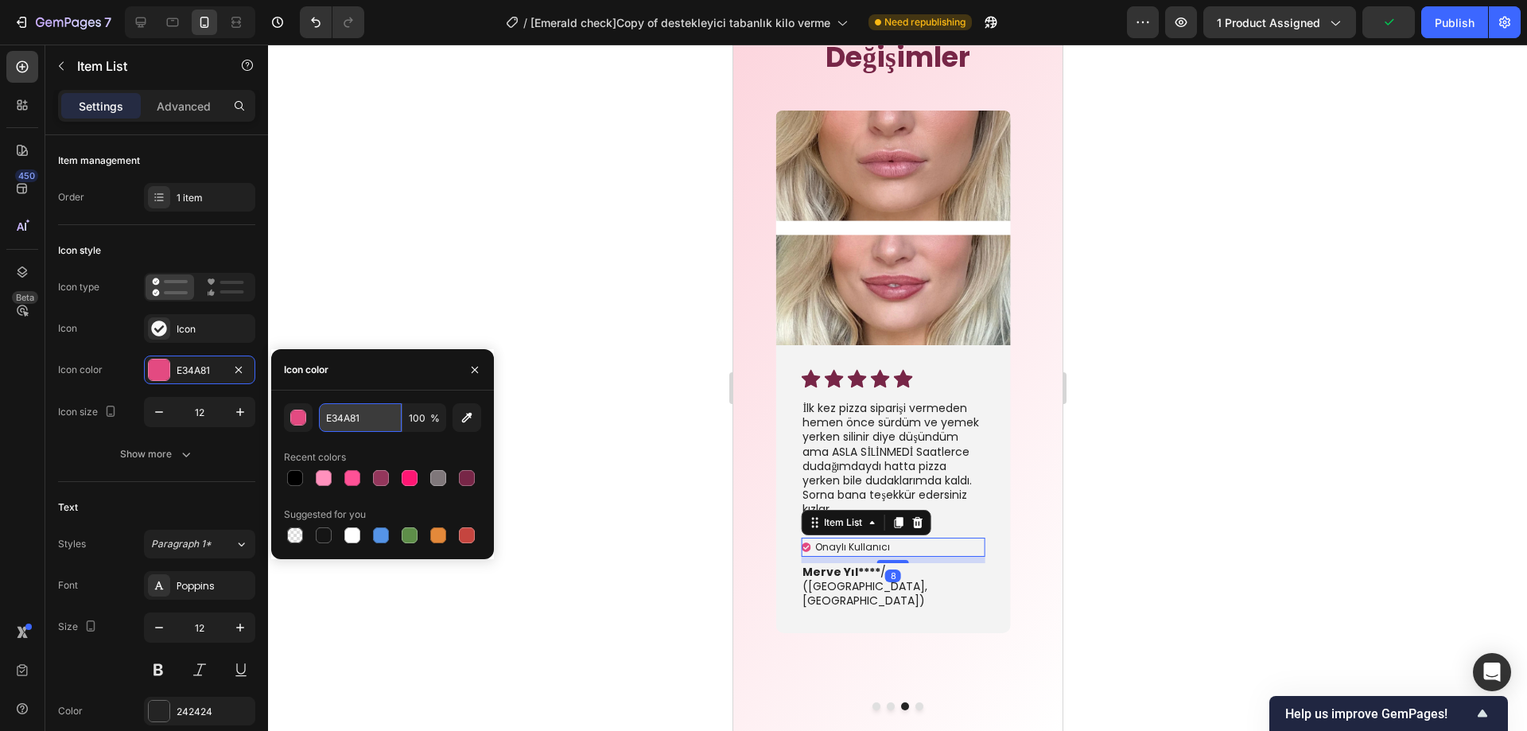
paste input "772647"
type input "772647"
click at [915, 702] on button "Dot" at bounding box center [919, 706] width 8 height 8
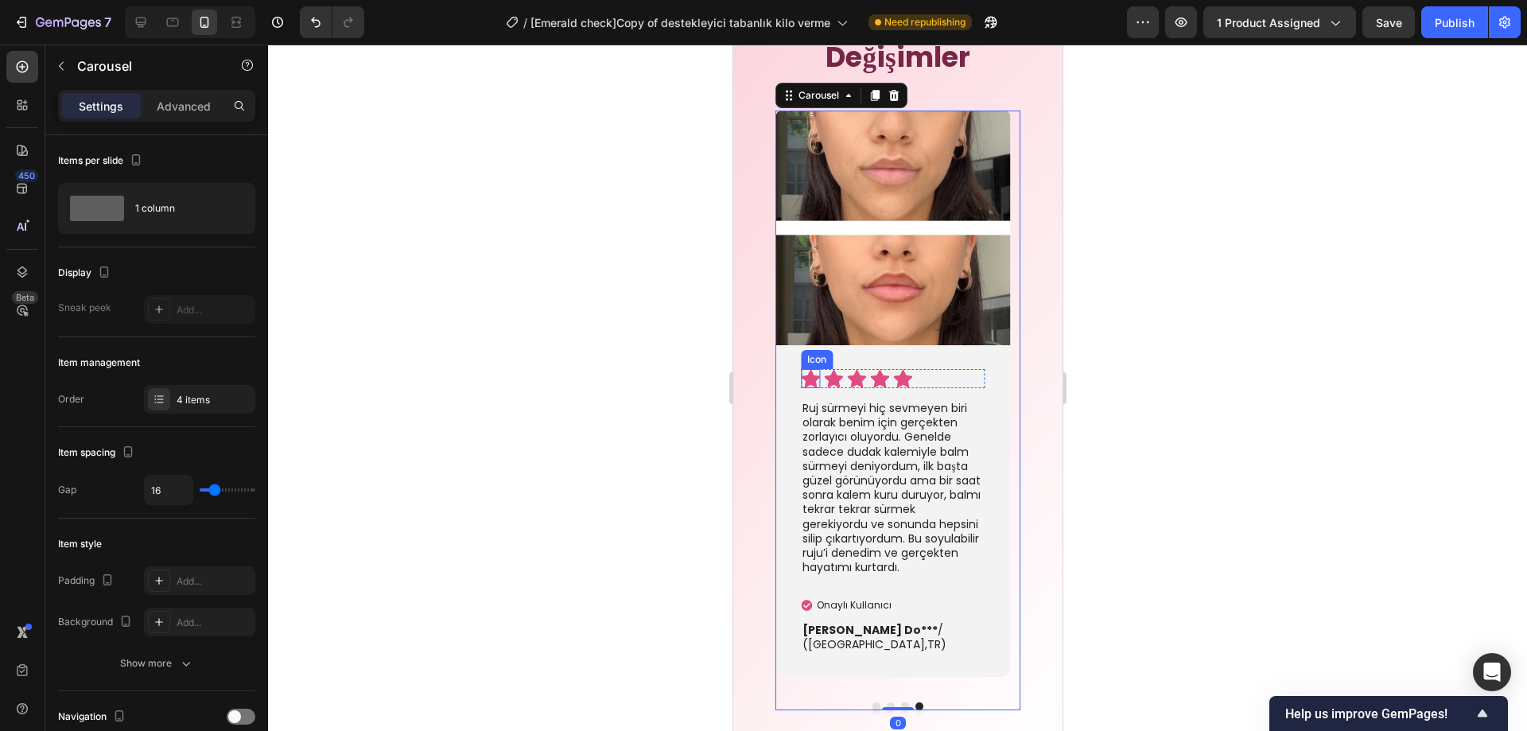
click at [801, 375] on icon at bounding box center [809, 378] width 19 height 19
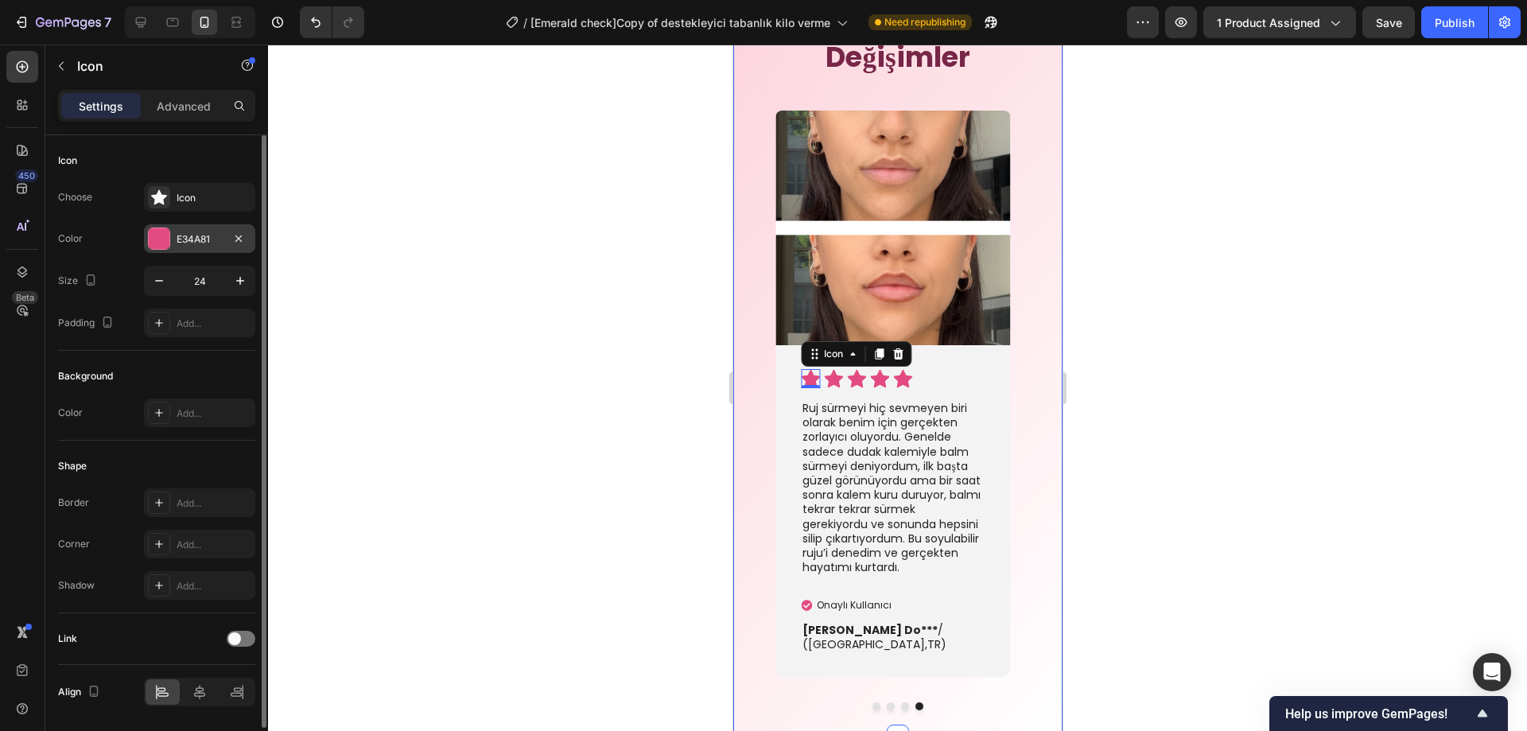
click at [173, 247] on div "E34A81" at bounding box center [199, 238] width 111 height 29
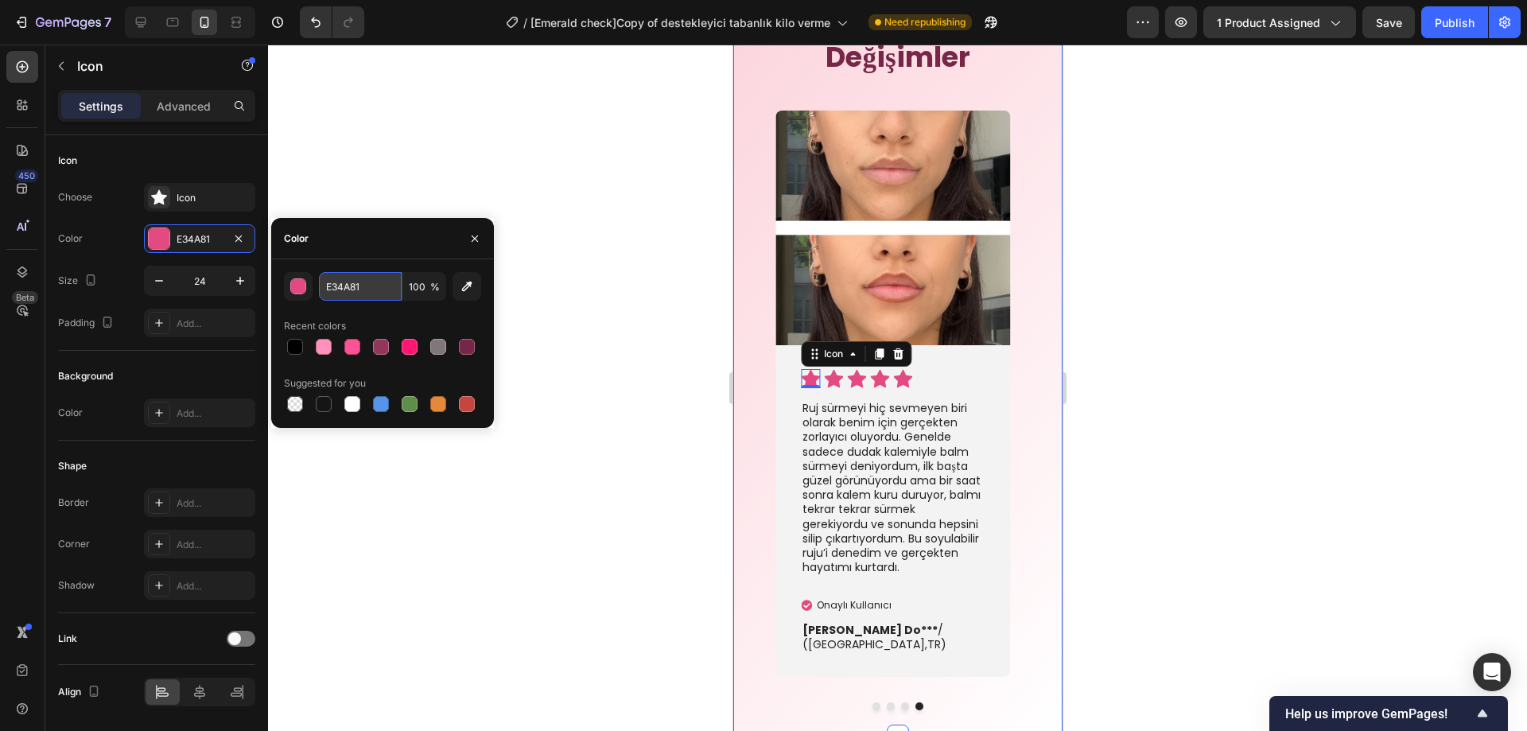
click at [342, 283] on input "E34A81" at bounding box center [360, 286] width 83 height 29
paste input "772647"
type input "772647"
click at [835, 377] on icon at bounding box center [832, 379] width 19 height 18
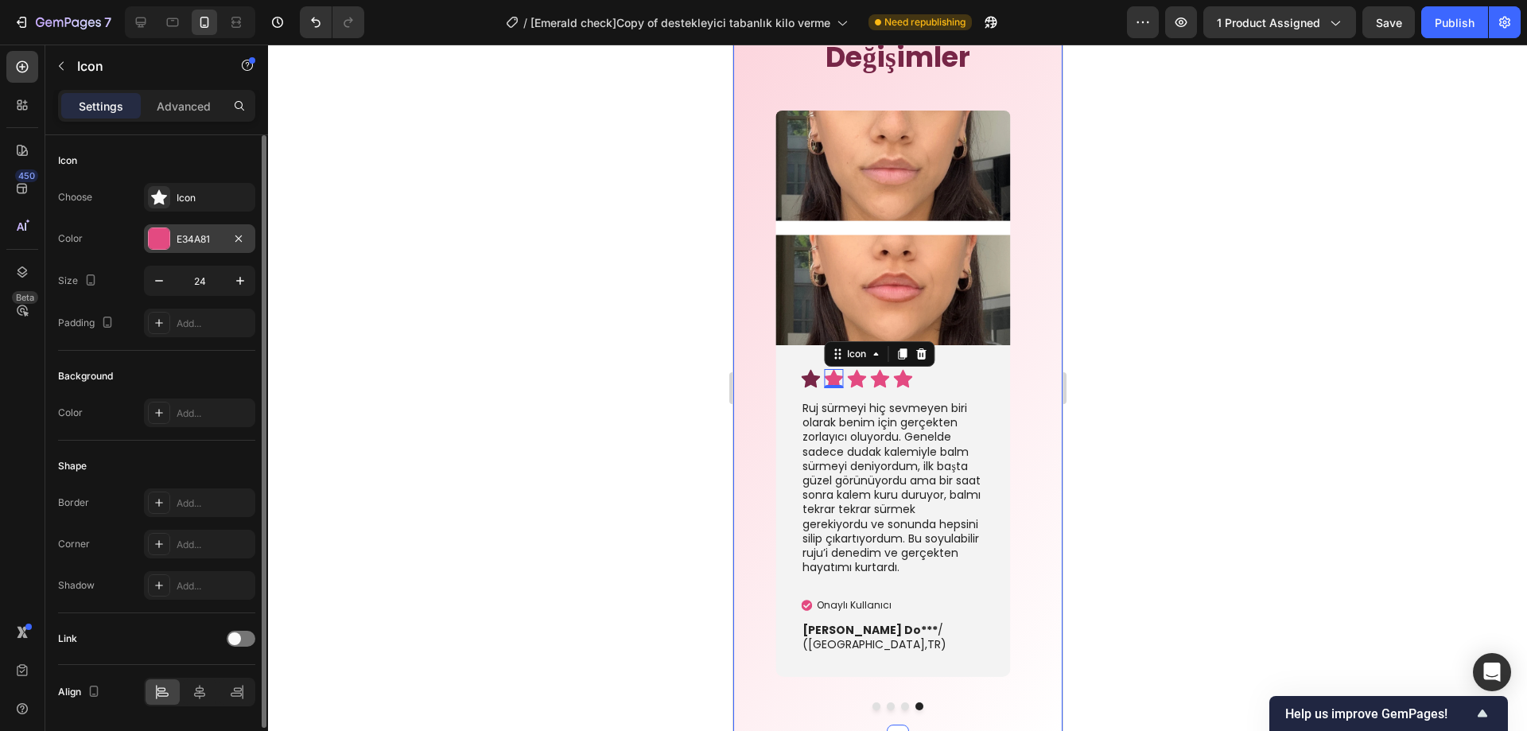
click at [193, 241] on div "E34A81" at bounding box center [200, 239] width 46 height 14
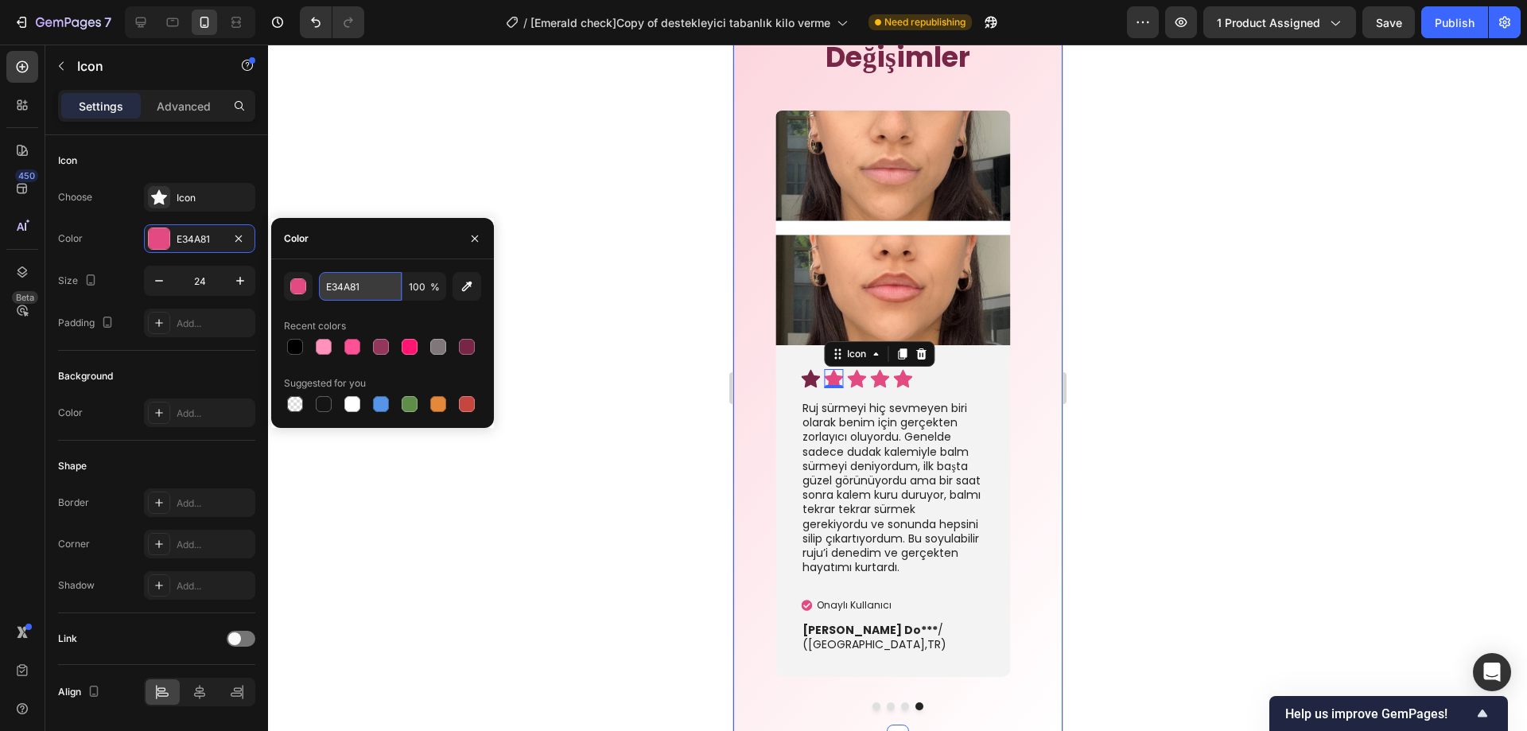
click at [360, 292] on input "E34A81" at bounding box center [360, 286] width 83 height 29
paste input "772647"
type input "772647"
click at [863, 374] on icon at bounding box center [855, 378] width 19 height 19
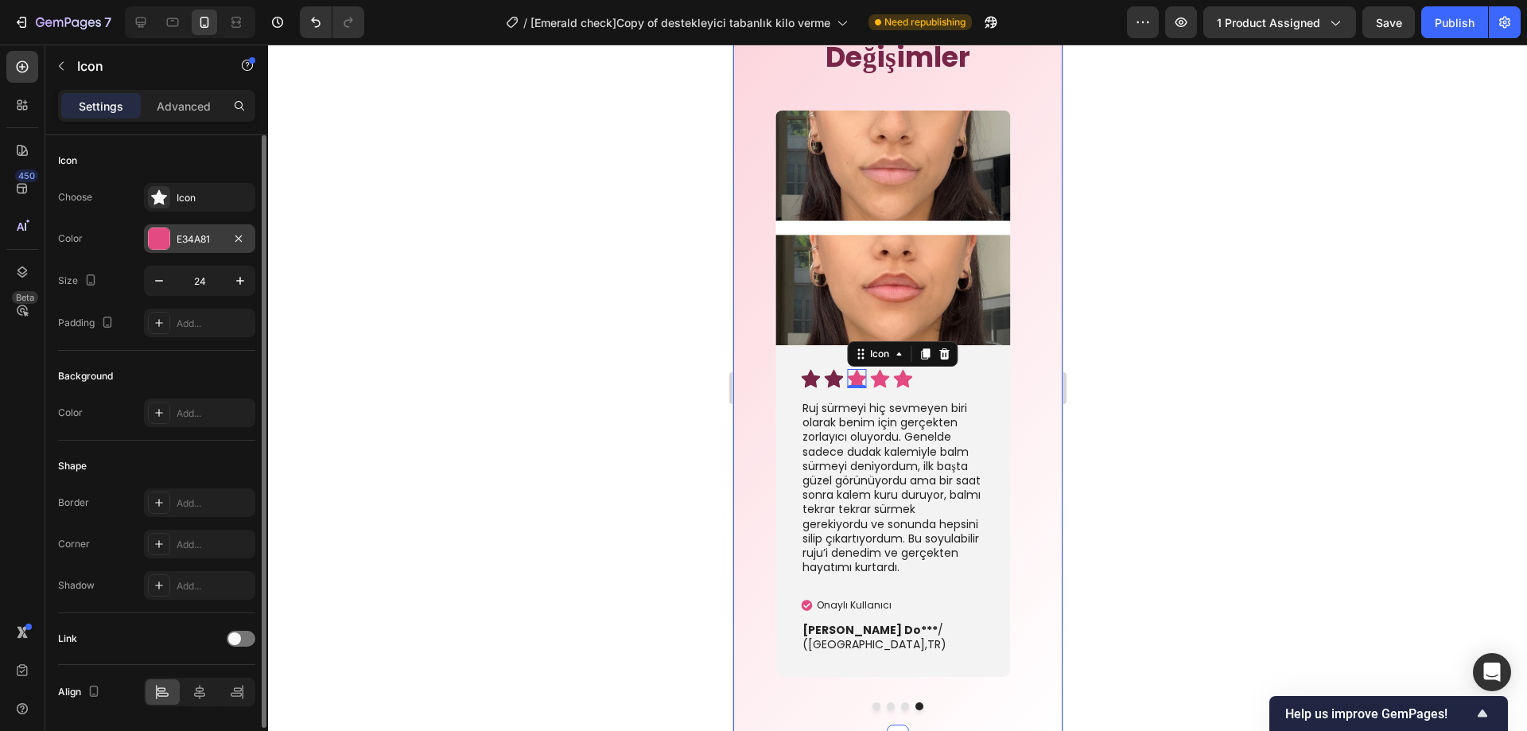
click at [173, 233] on div "E34A81" at bounding box center [199, 238] width 111 height 29
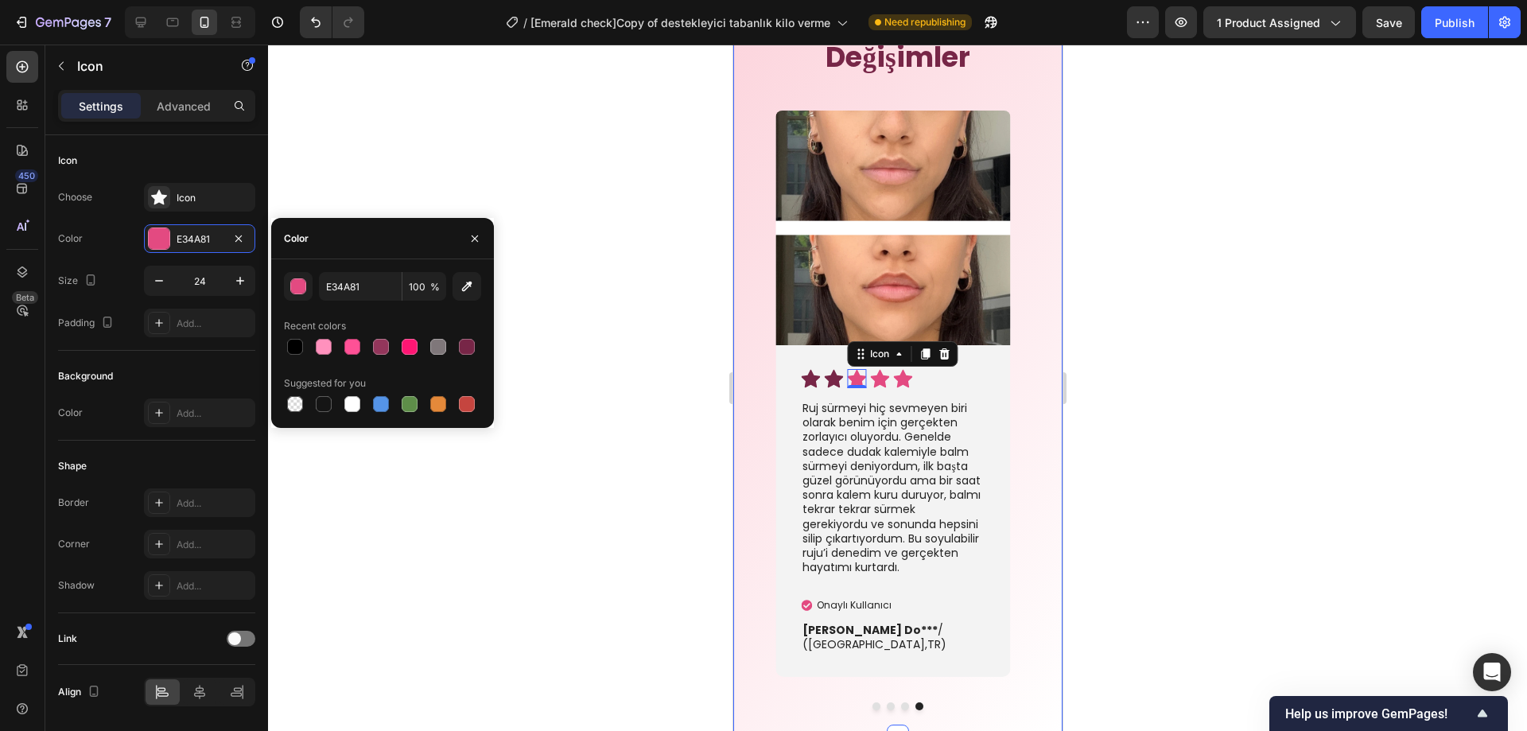
click at [358, 301] on div "E34A81 100 % Recent colors Suggested for you" at bounding box center [382, 343] width 197 height 143
click at [360, 288] on input "E34A81" at bounding box center [360, 286] width 83 height 29
paste input "772647"
type input "772647"
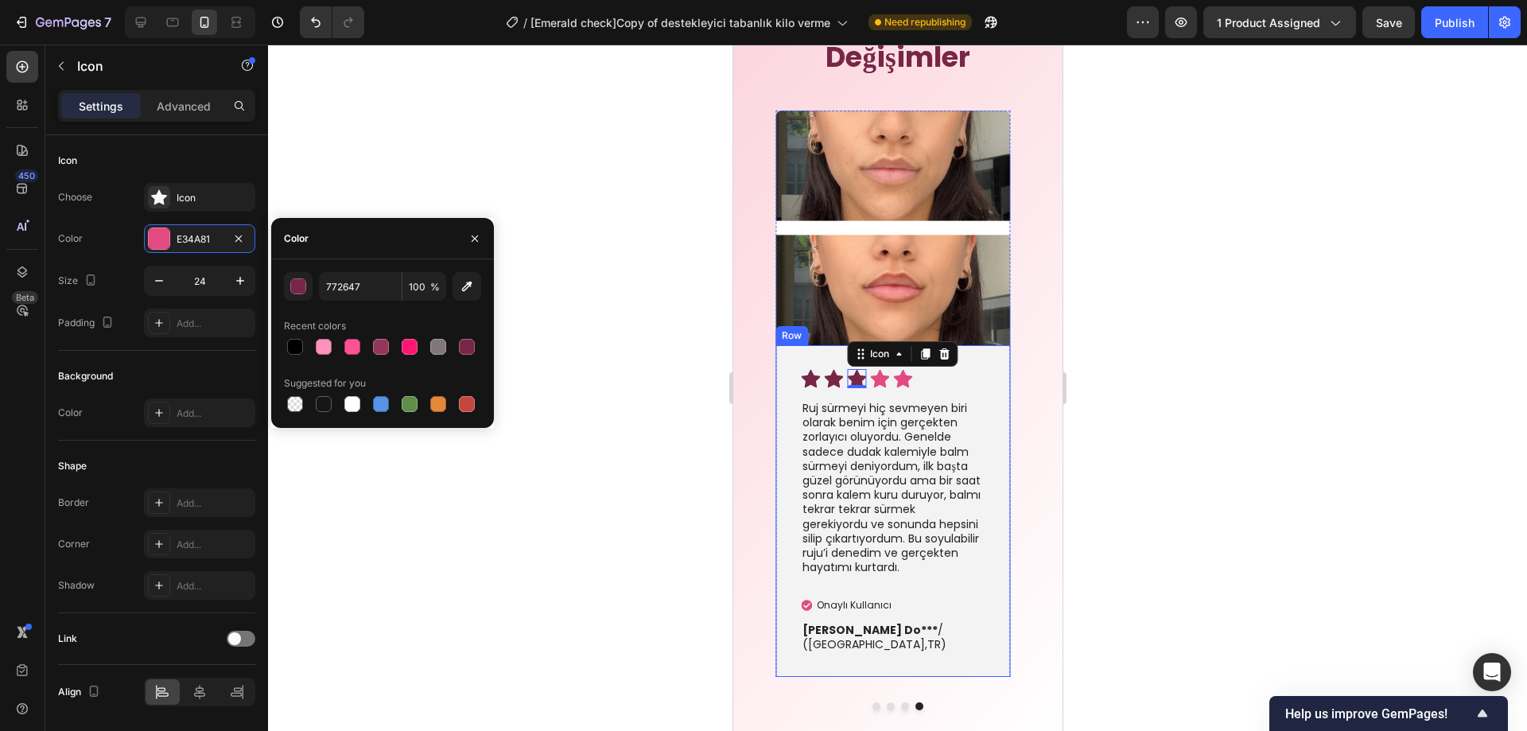
click at [881, 380] on icon at bounding box center [879, 379] width 19 height 18
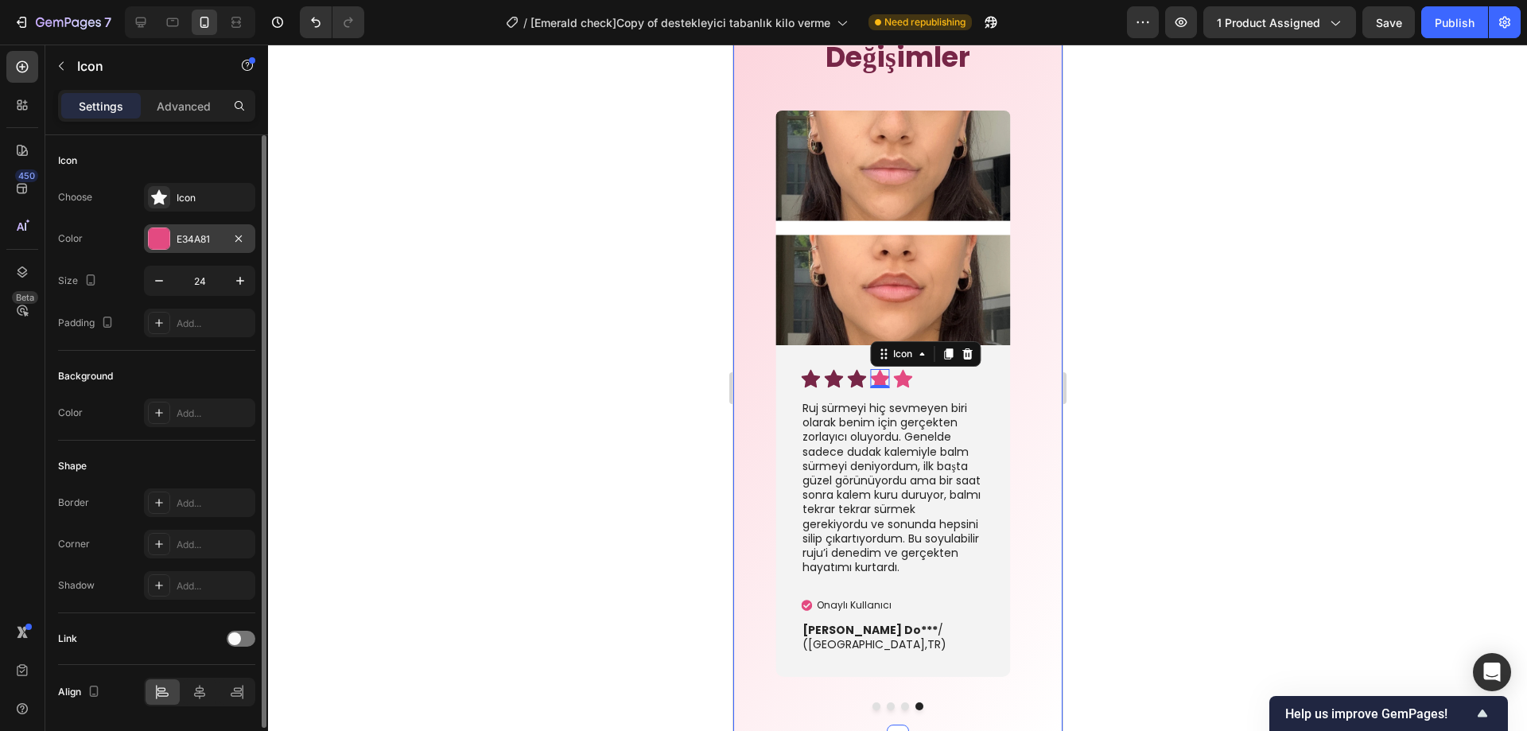
click at [184, 235] on div "E34A81" at bounding box center [200, 239] width 46 height 14
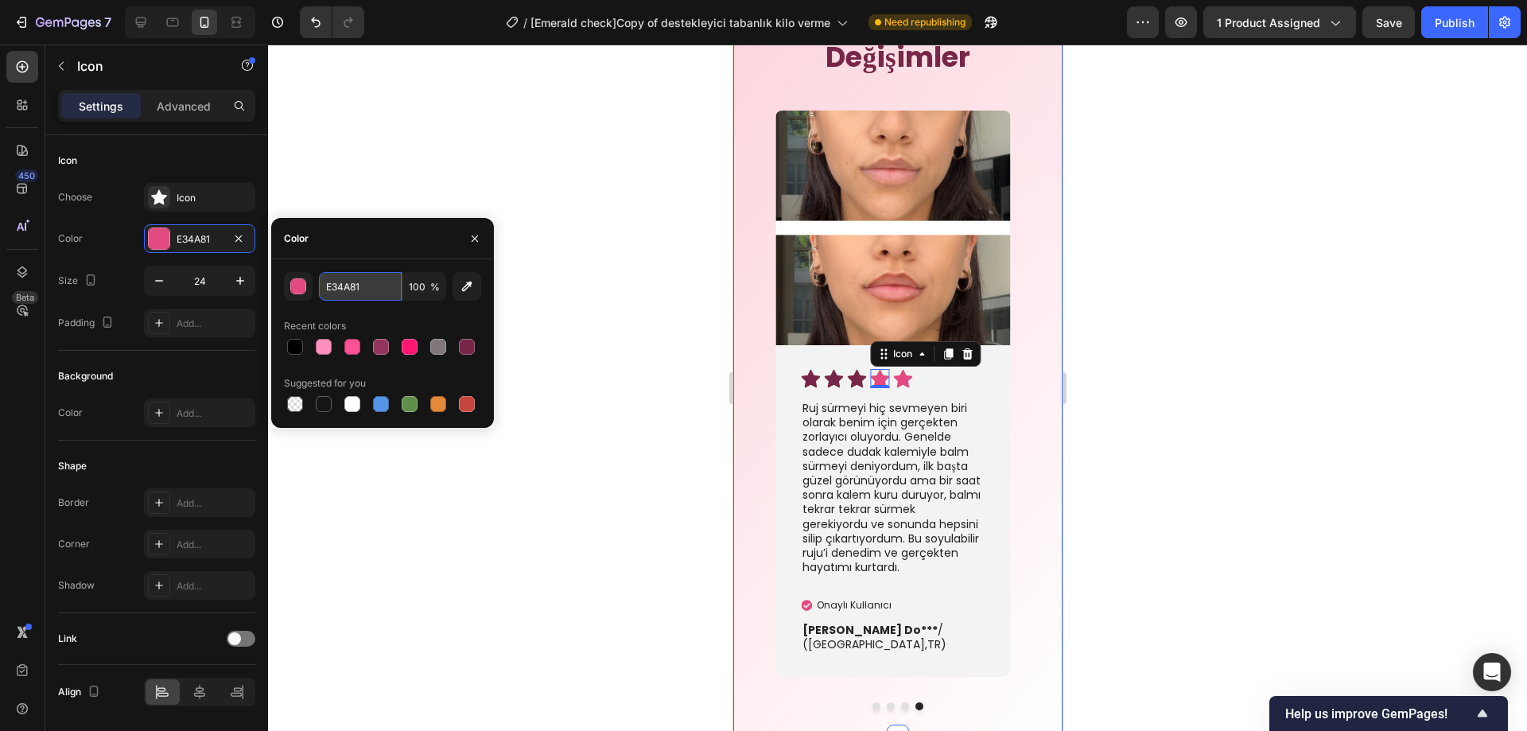
drag, startPoint x: 356, startPoint y: 290, endPoint x: 32, endPoint y: 319, distance: 325.1
click at [356, 290] on input "E34A81" at bounding box center [360, 286] width 83 height 29
paste input "772647"
type input "772647"
click at [901, 379] on icon at bounding box center [902, 379] width 19 height 18
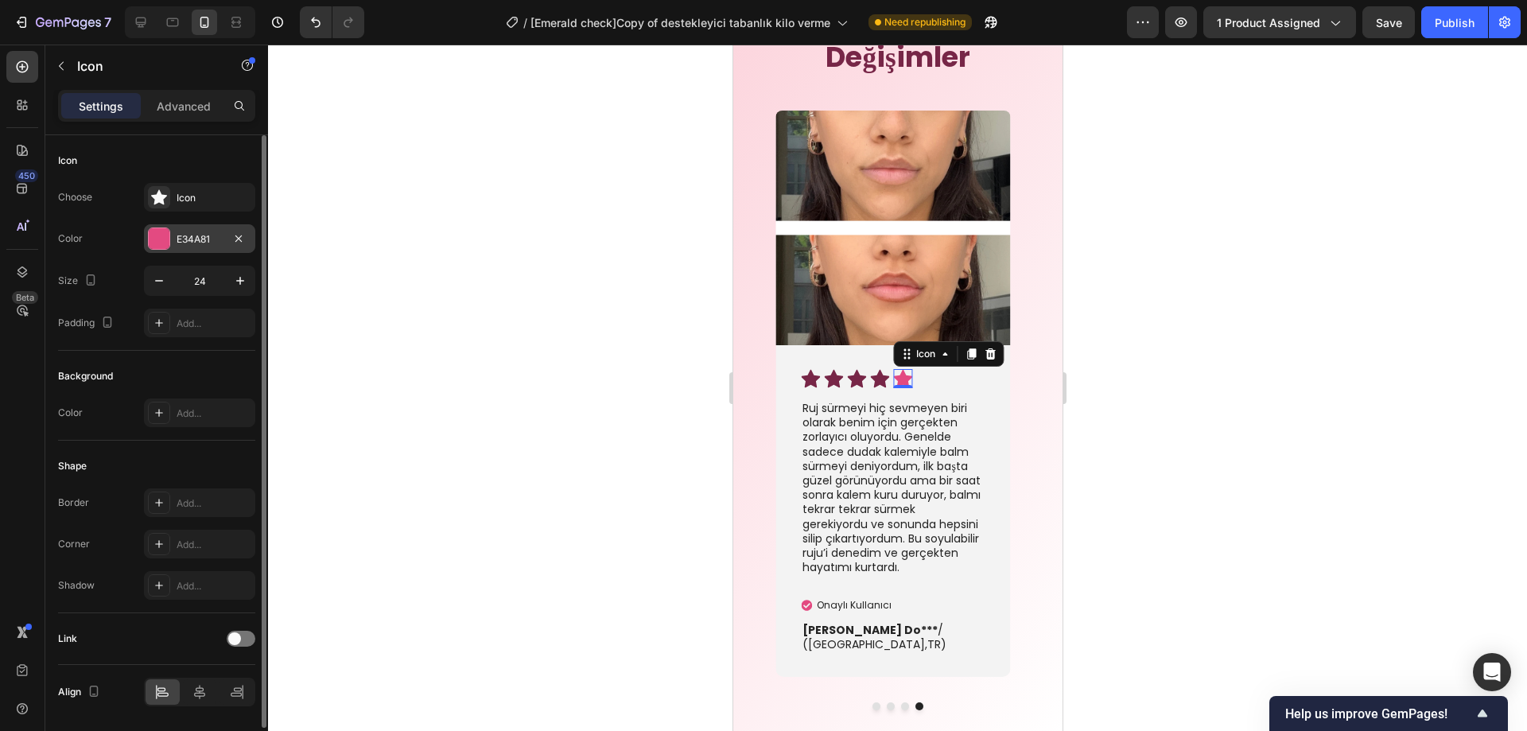
click at [181, 242] on div "E34A81" at bounding box center [200, 239] width 46 height 14
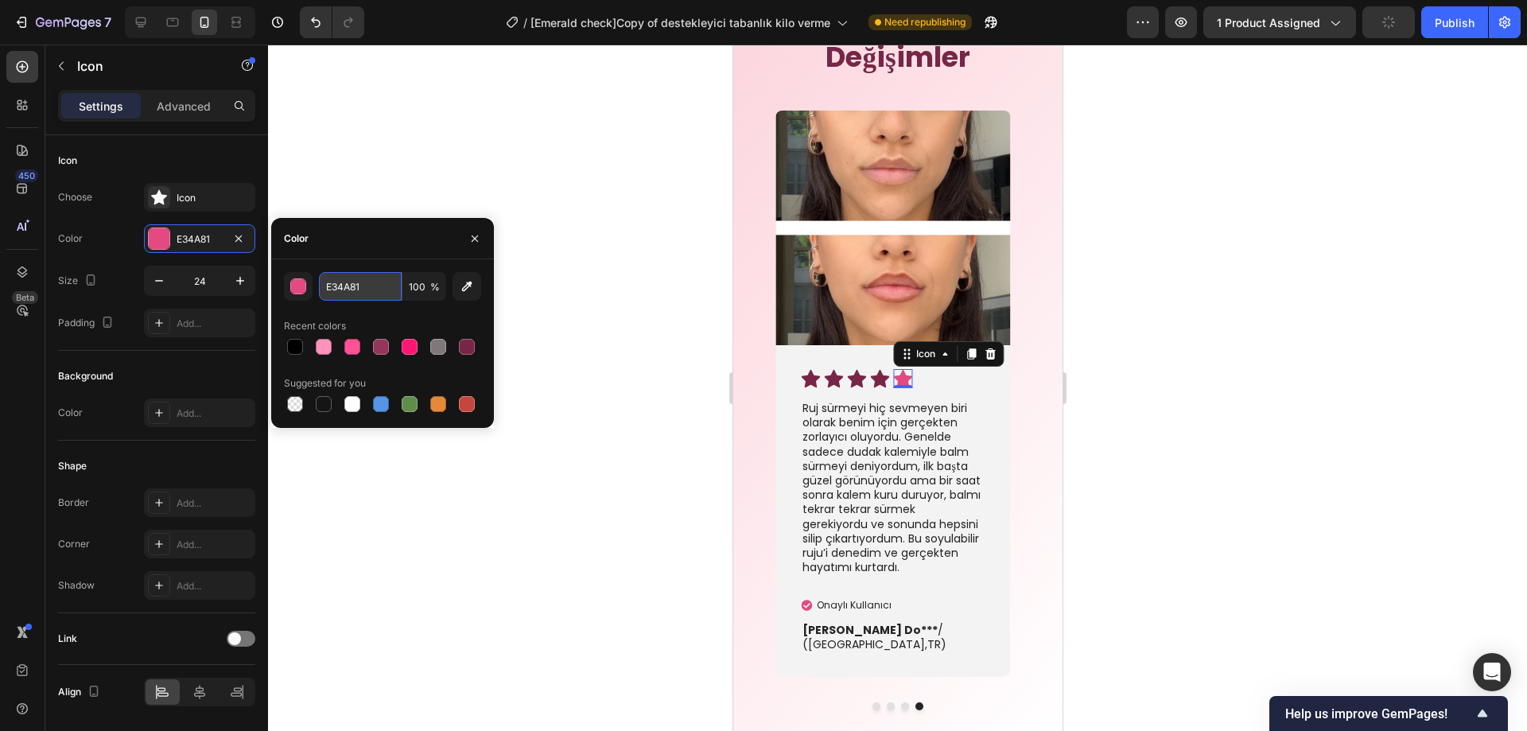
click at [344, 288] on input "E34A81" at bounding box center [360, 286] width 83 height 29
paste input "772647"
type input "772647"
click at [816, 605] on p "Onaylı Kullanıcı" at bounding box center [853, 605] width 75 height 14
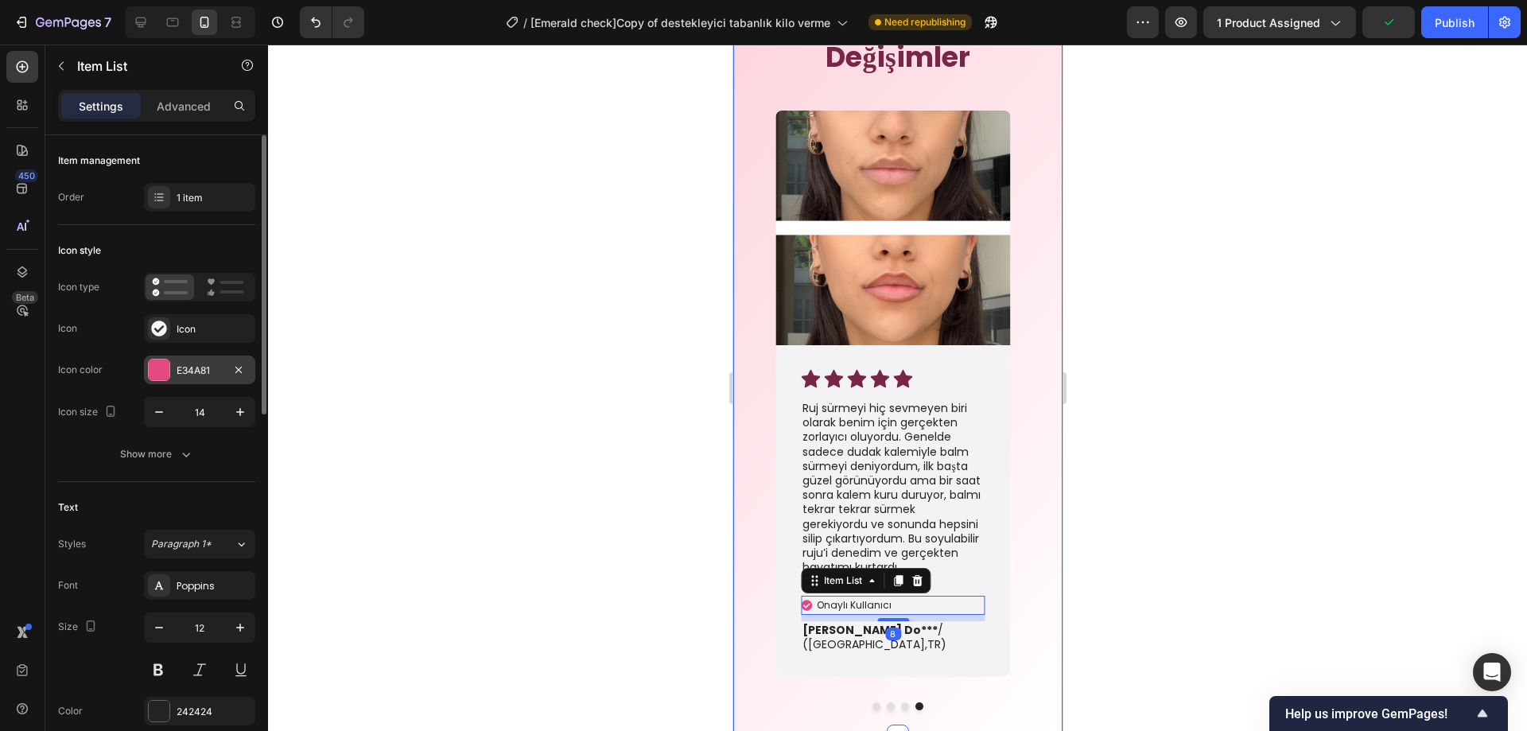
click at [160, 365] on div at bounding box center [159, 370] width 21 height 21
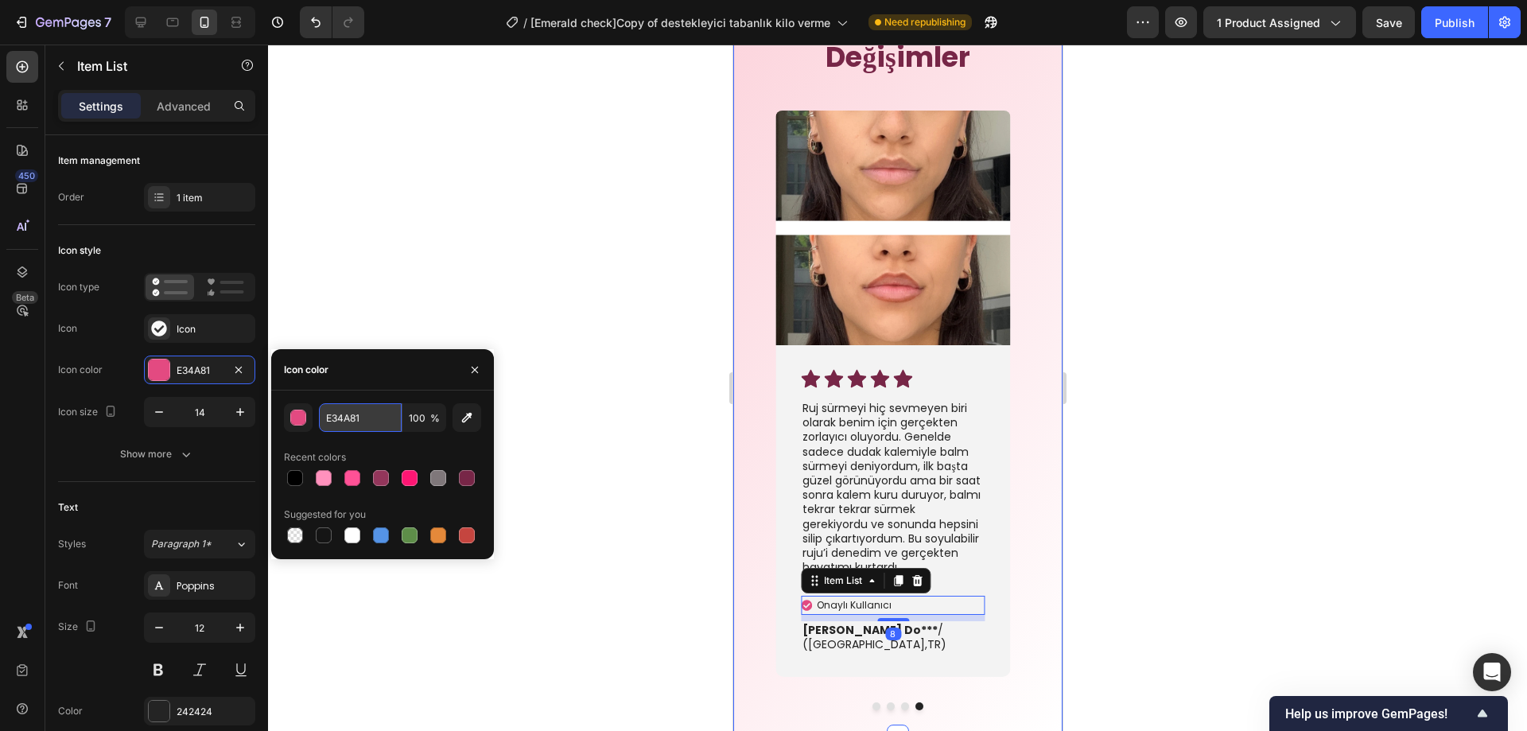
click at [329, 405] on input "E34A81" at bounding box center [360, 417] width 83 height 29
paste input "772647"
type input "772647"
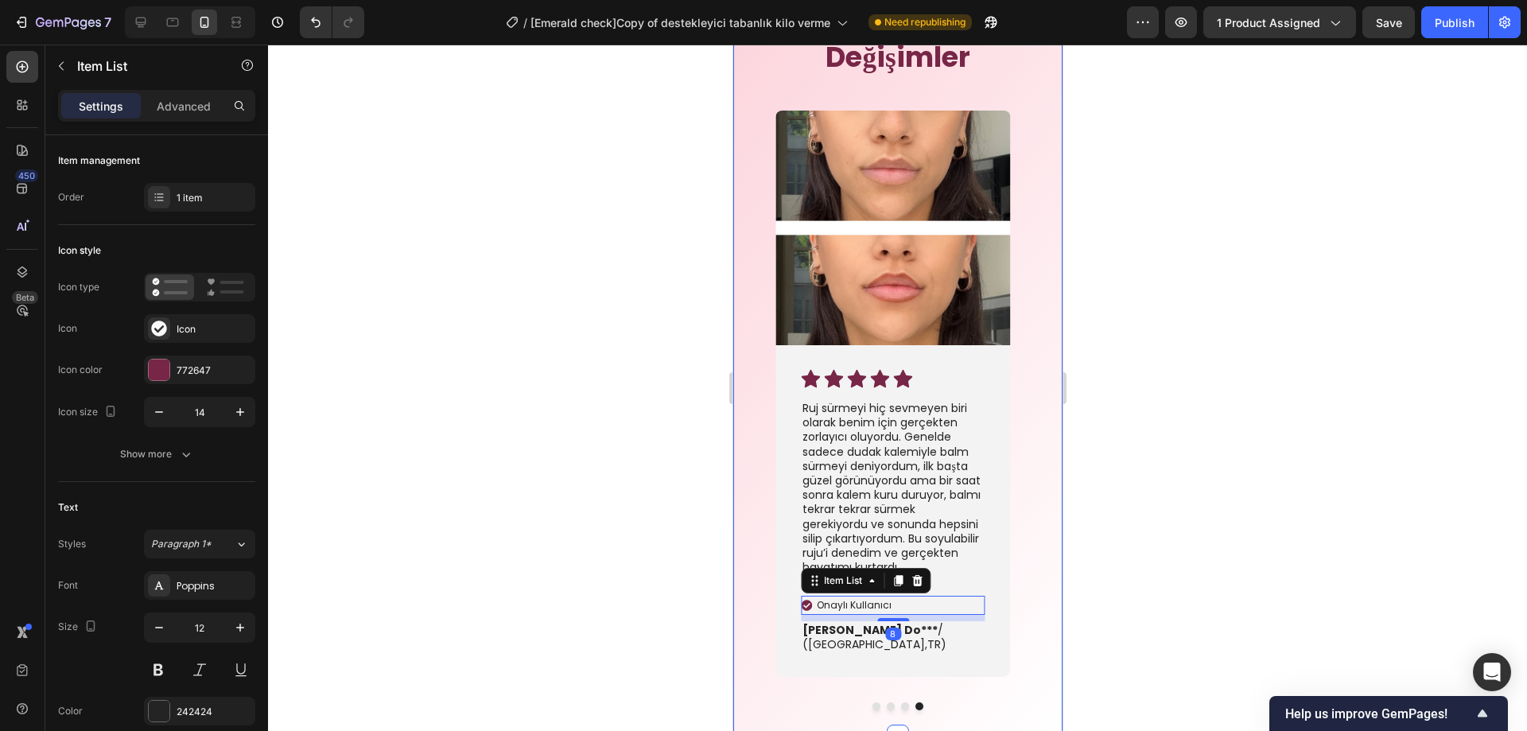
drag, startPoint x: 412, startPoint y: 333, endPoint x: 0, endPoint y: 315, distance: 412.5
click at [412, 333] on div at bounding box center [897, 388] width 1259 height 687
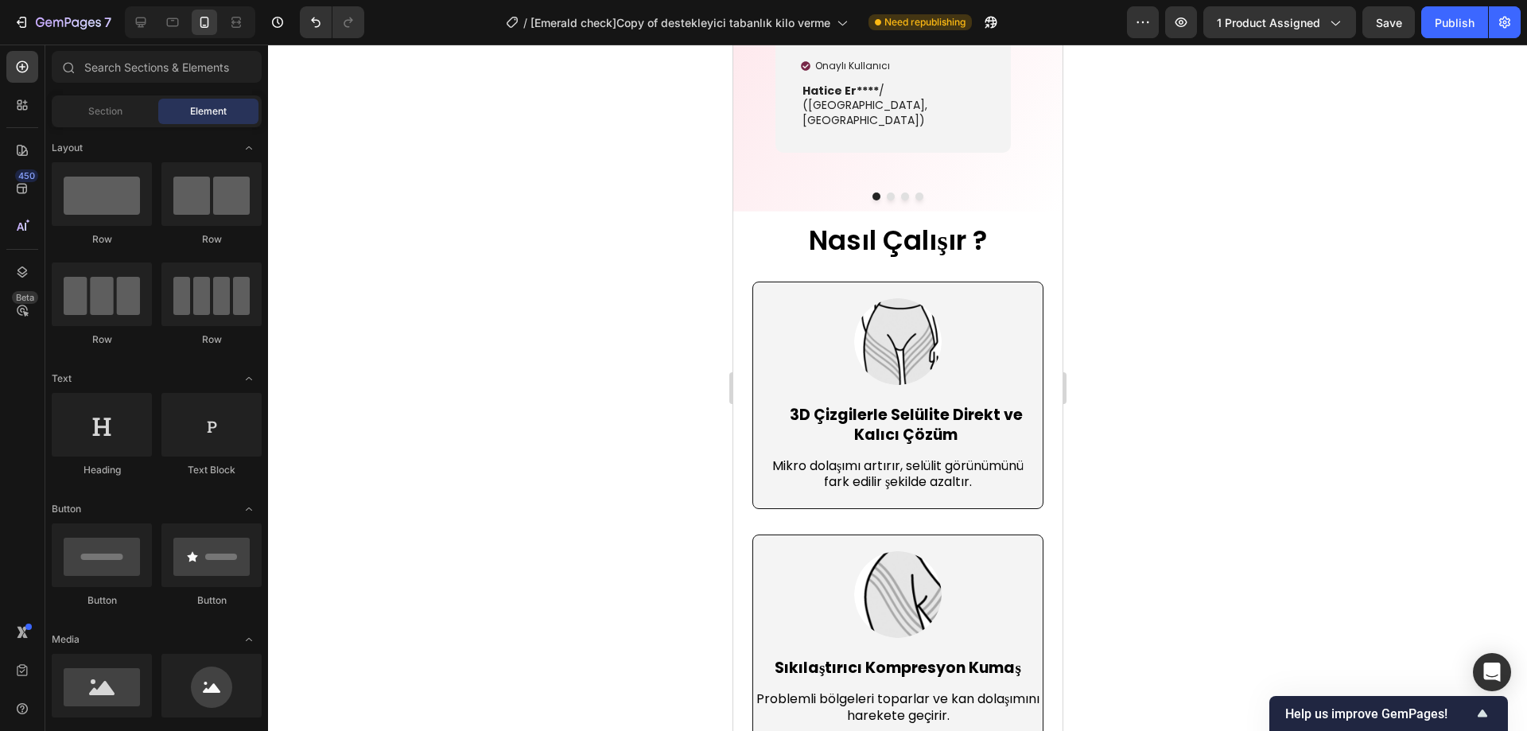
scroll to position [4367, 0]
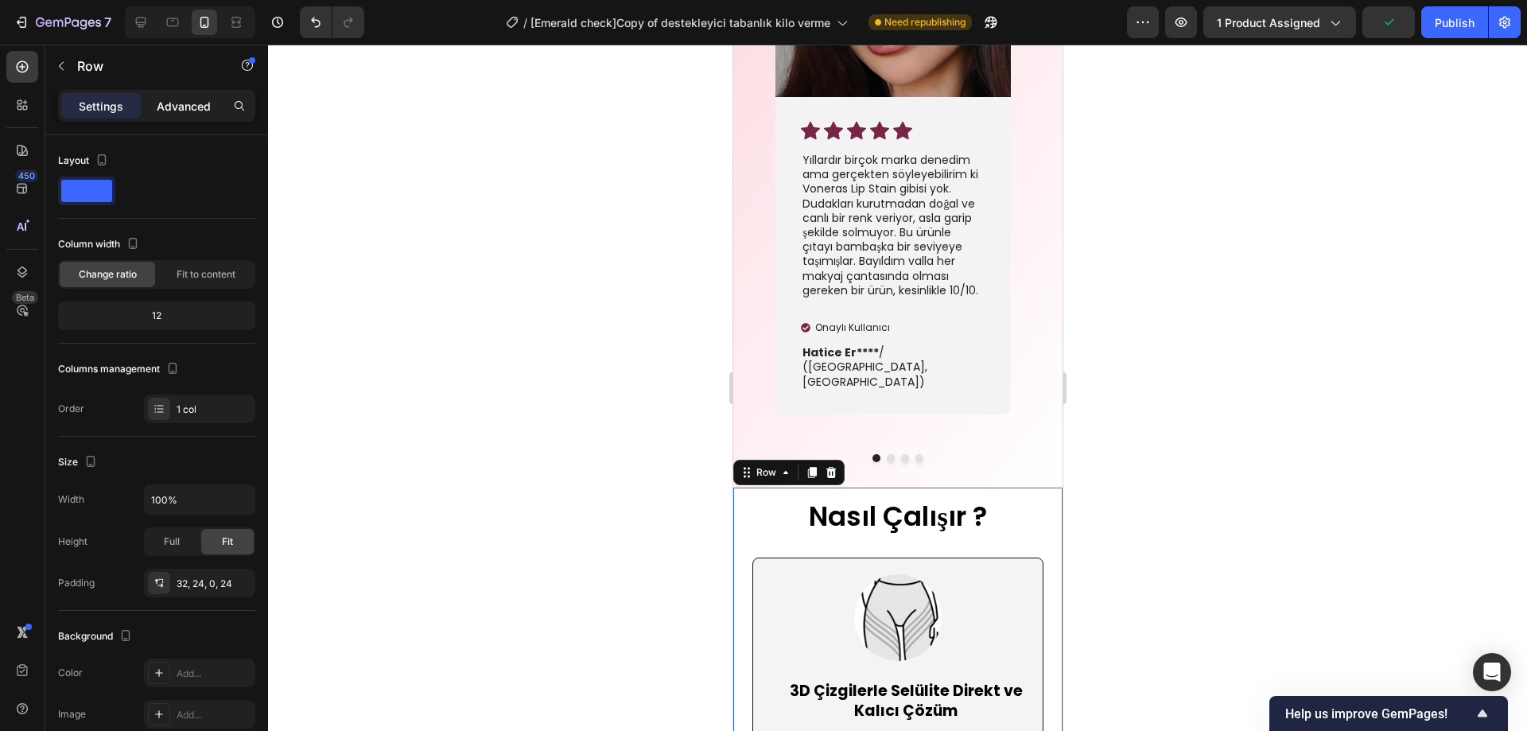
click at [168, 109] on p "Advanced" at bounding box center [184, 106] width 54 height 17
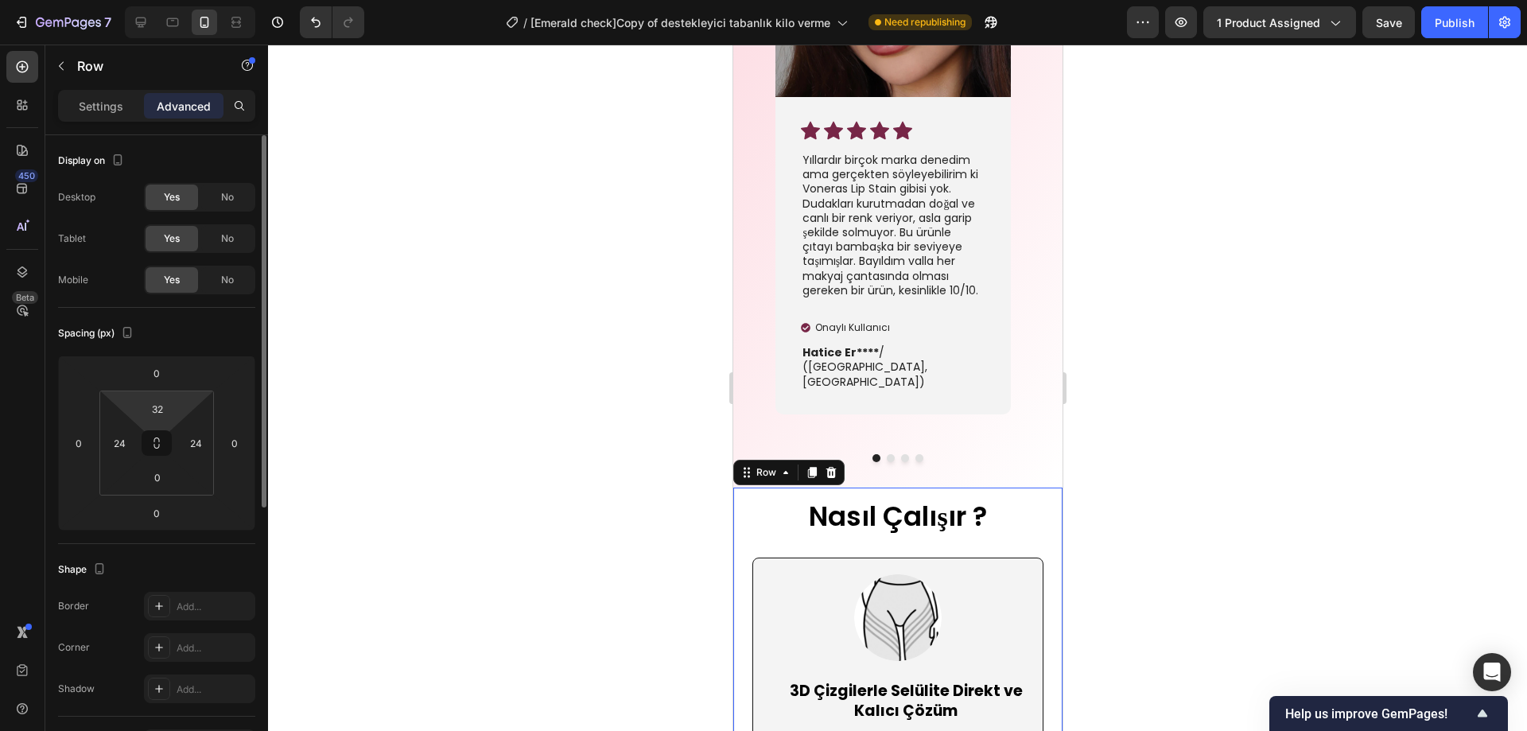
click at [150, 431] on button at bounding box center [157, 442] width 30 height 25
click at [161, 405] on input "32" at bounding box center [158, 409] width 32 height 24
type input "4"
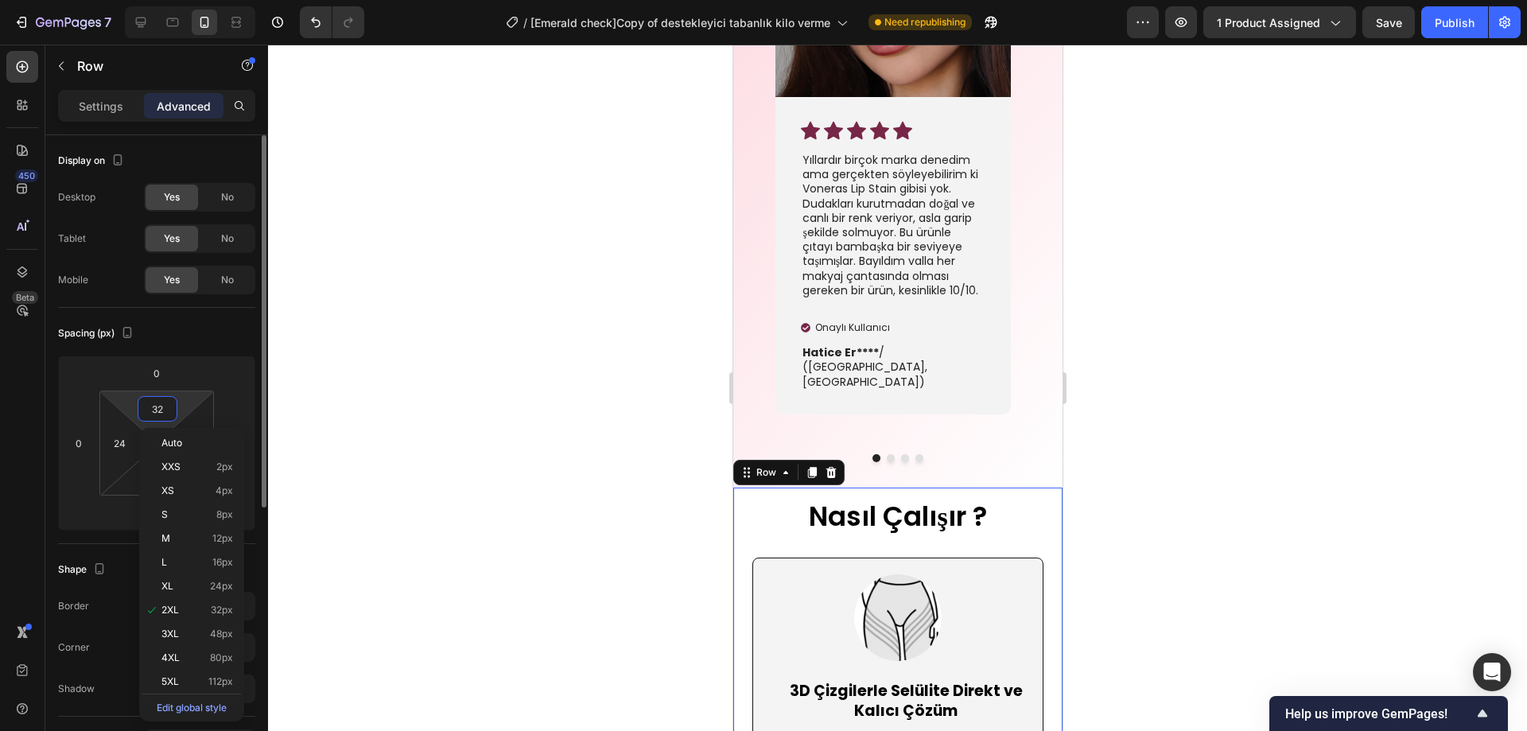
type input "4"
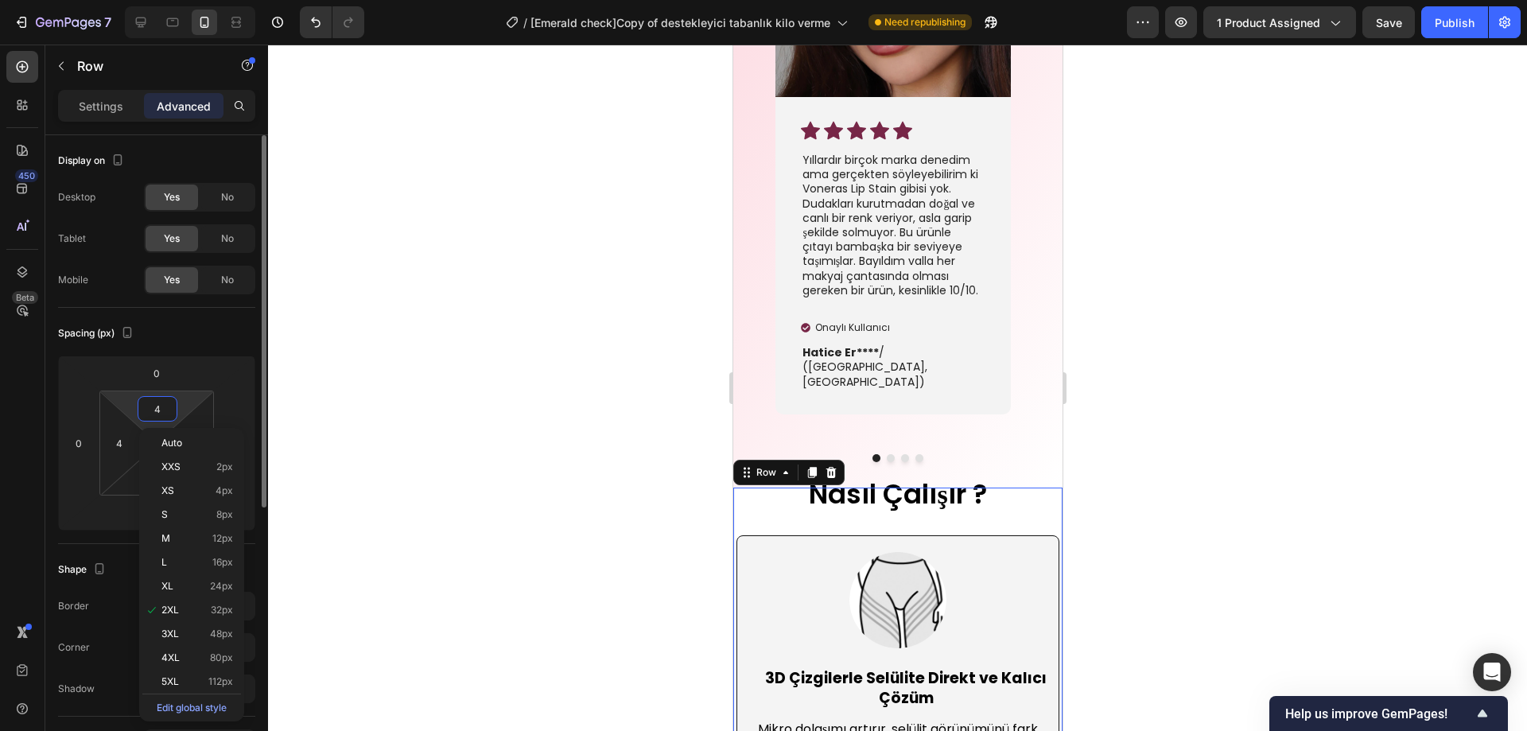
type input "40"
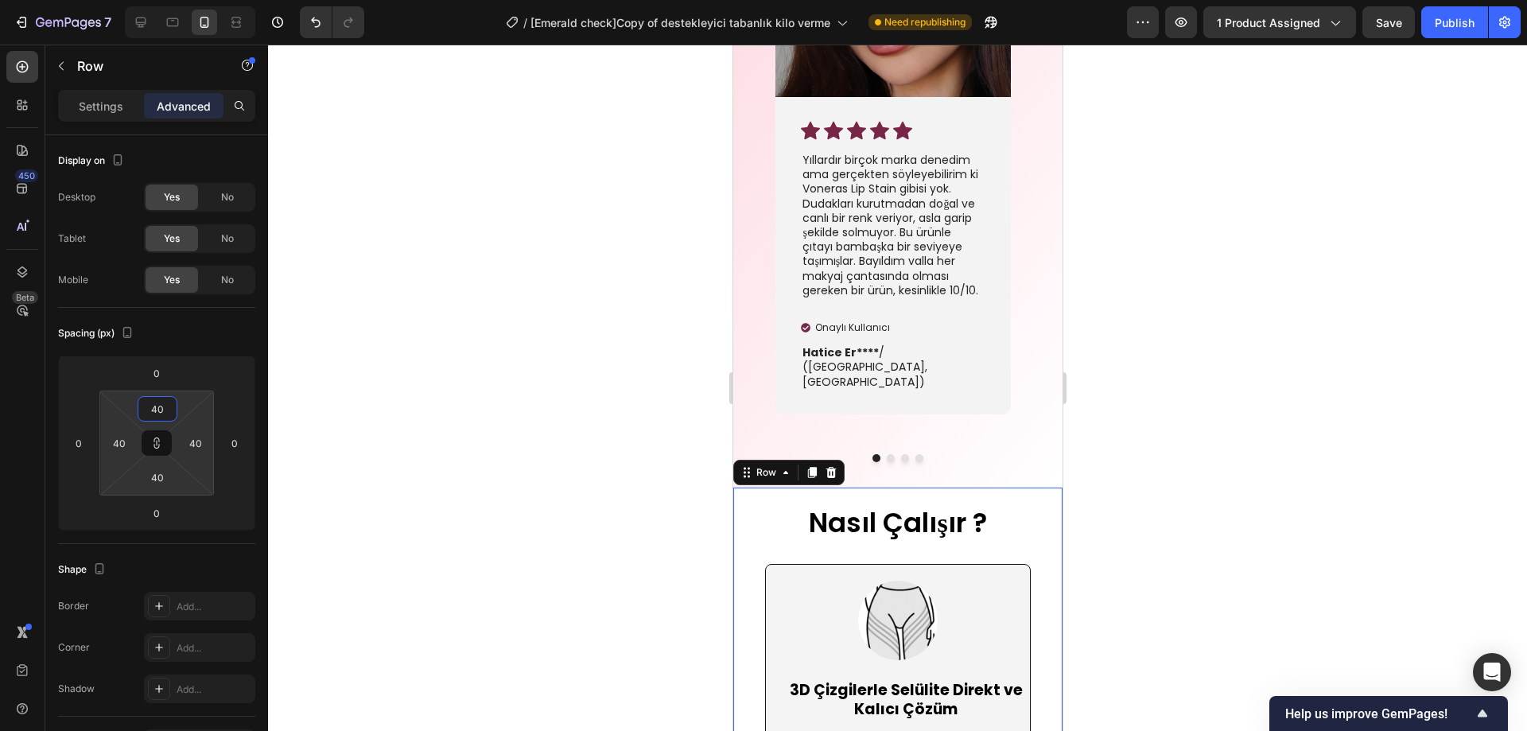
type input "40"
click at [421, 372] on div at bounding box center [897, 388] width 1259 height 687
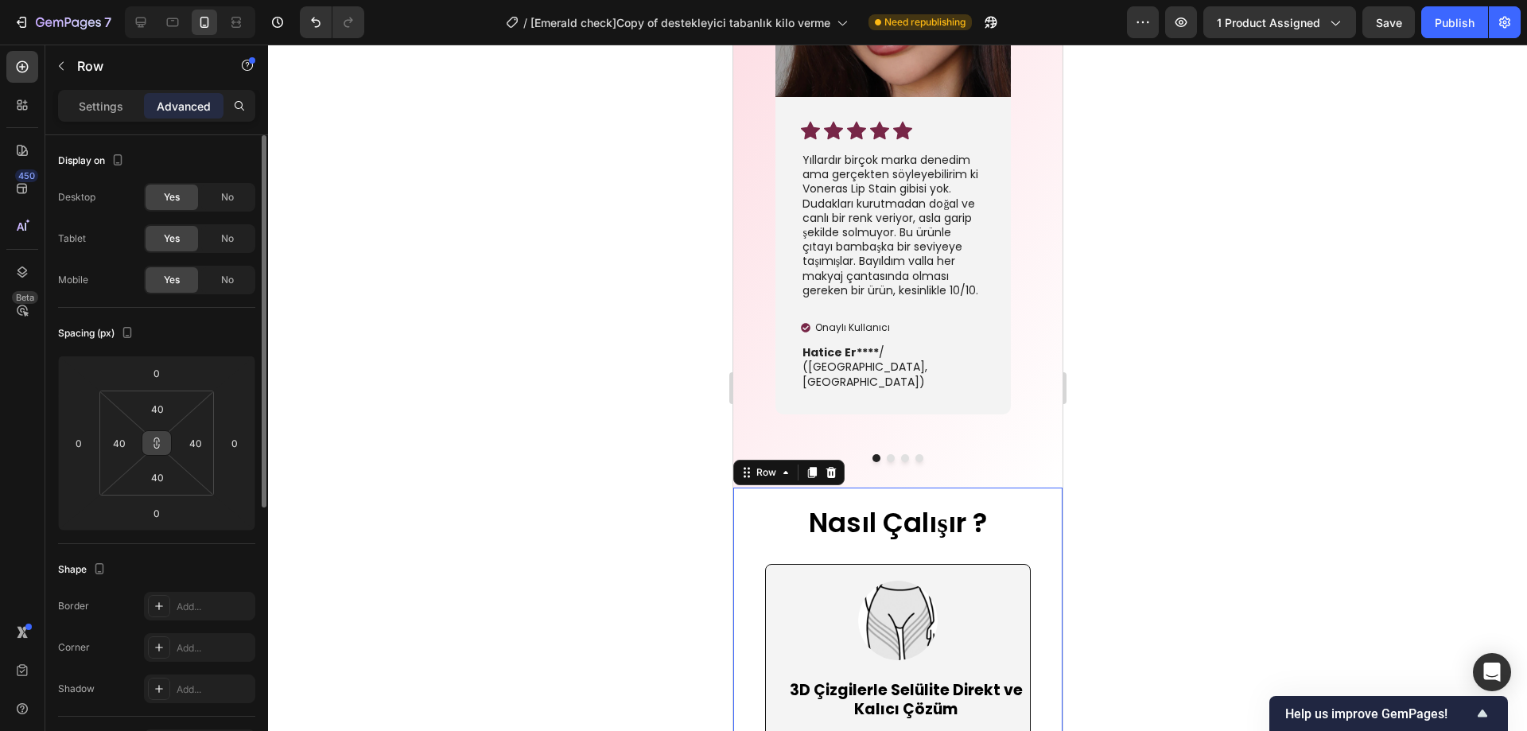
click at [150, 442] on icon at bounding box center [156, 443] width 13 height 13
click at [312, 16] on icon "Undo/Redo" at bounding box center [316, 22] width 16 height 16
type input "32"
type input "24"
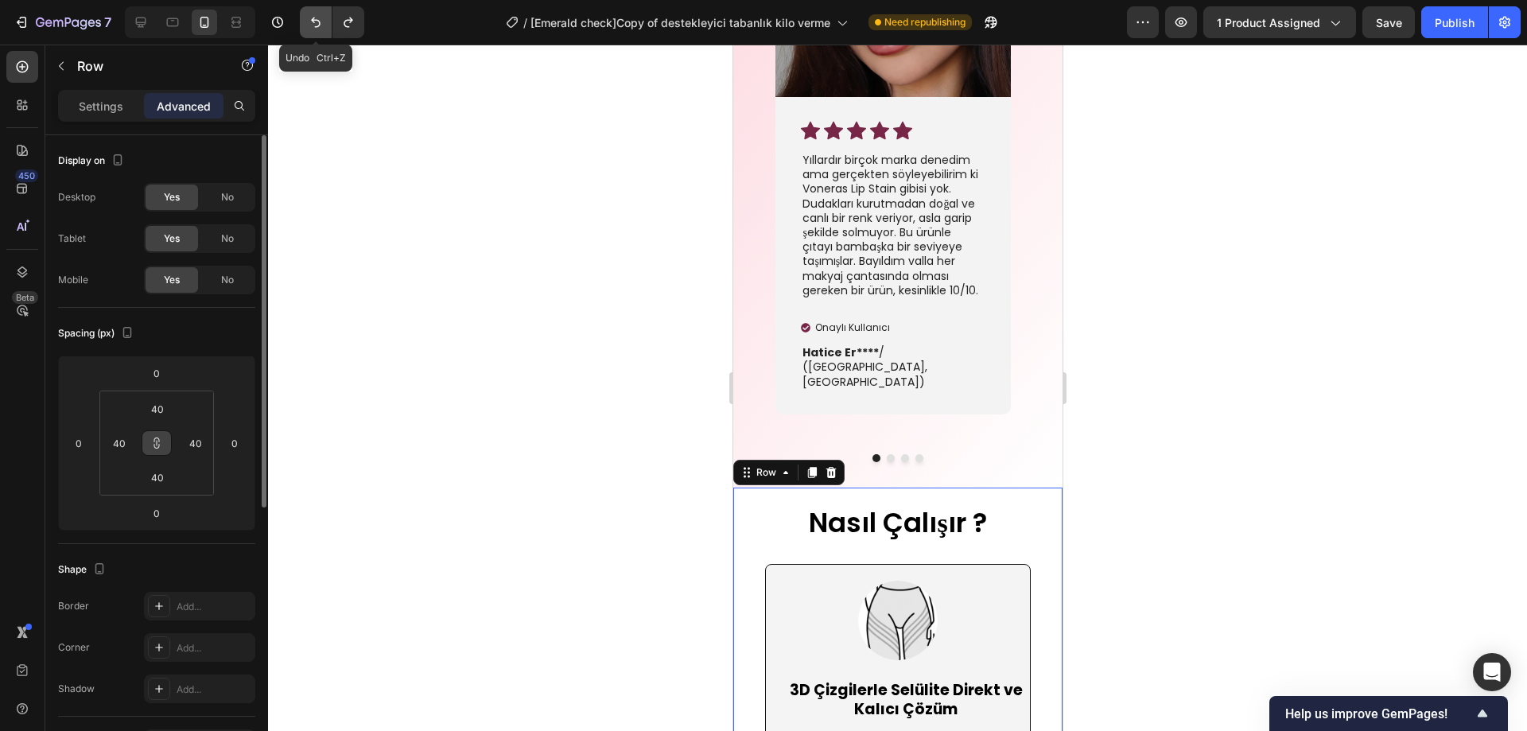
type input "0"
type input "24"
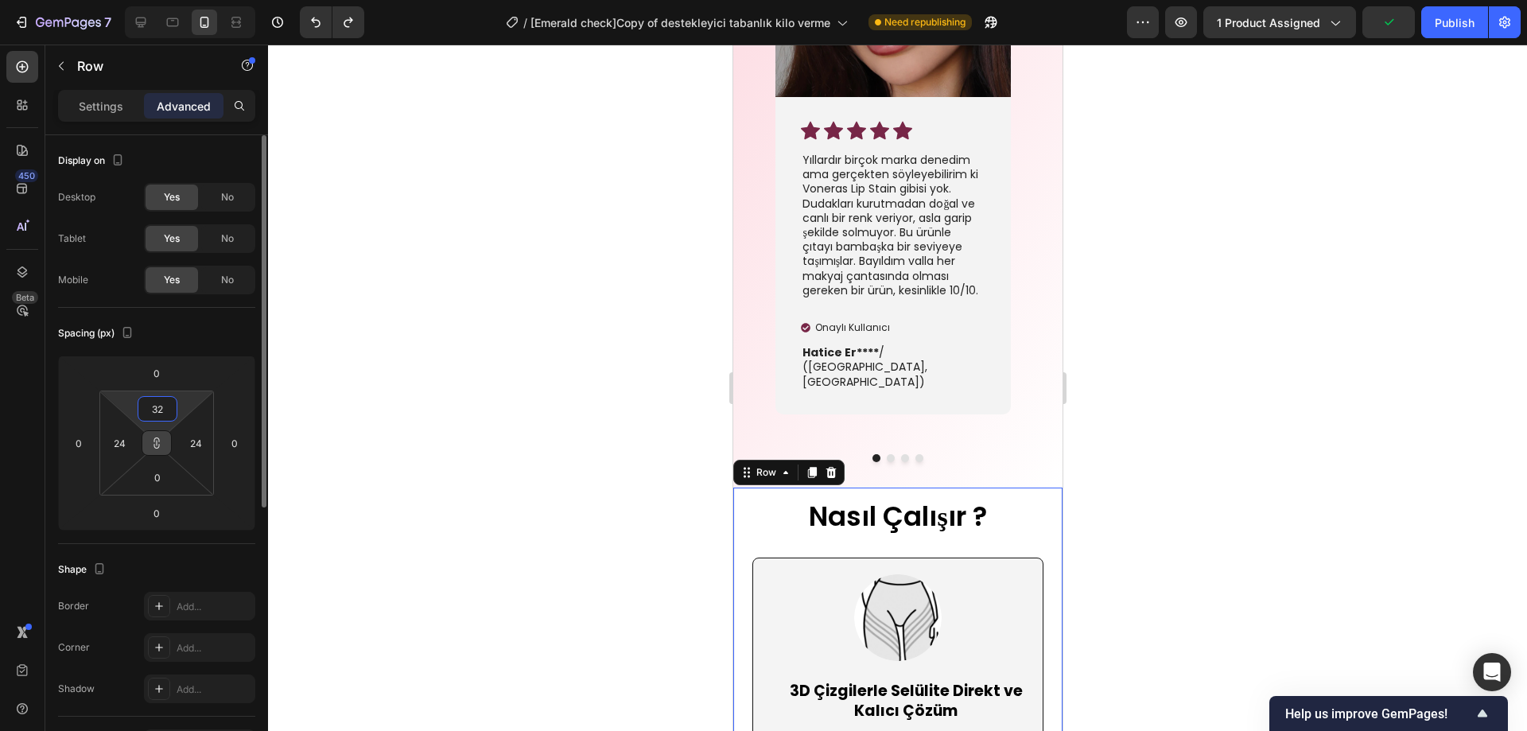
click at [159, 401] on input "32" at bounding box center [158, 409] width 32 height 24
type input "4"
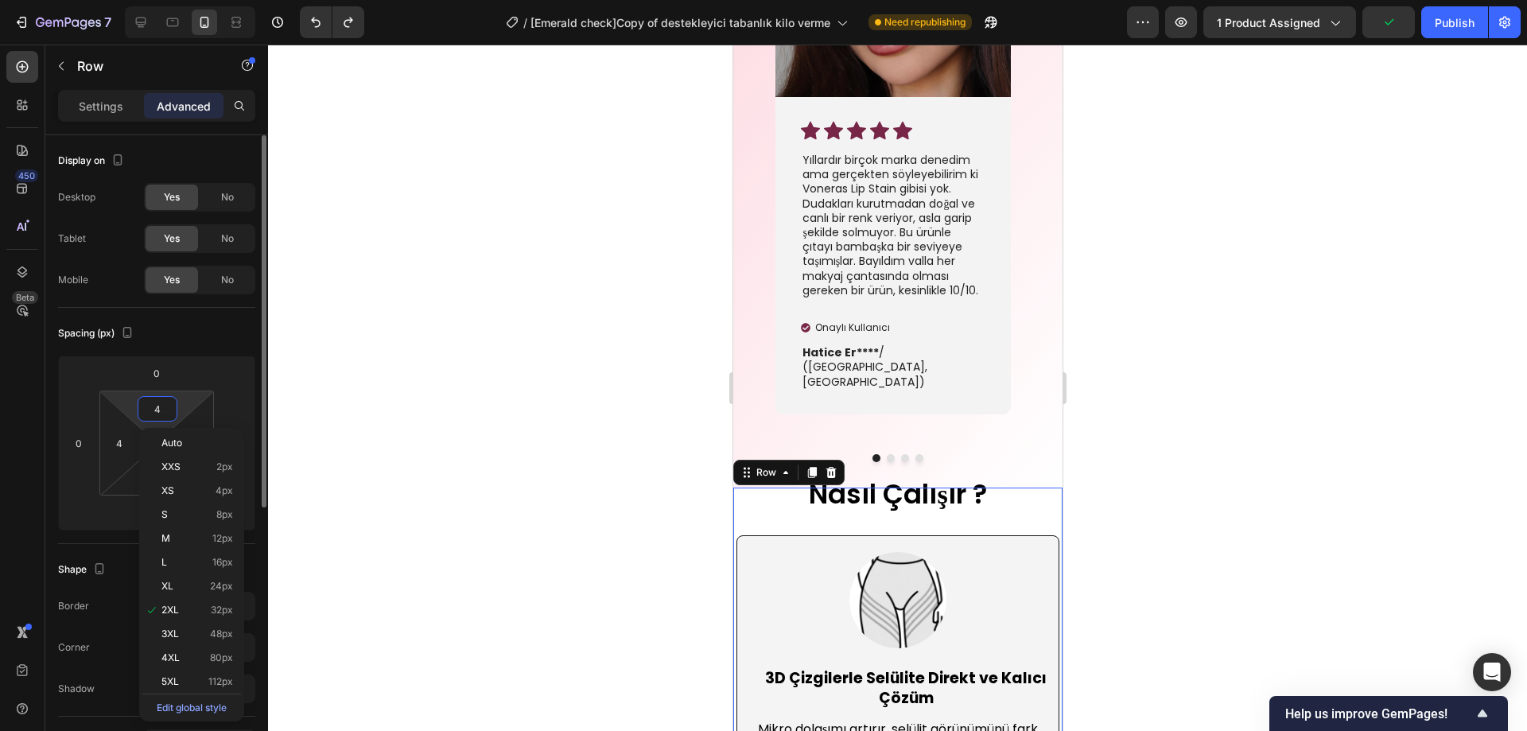
type input "40"
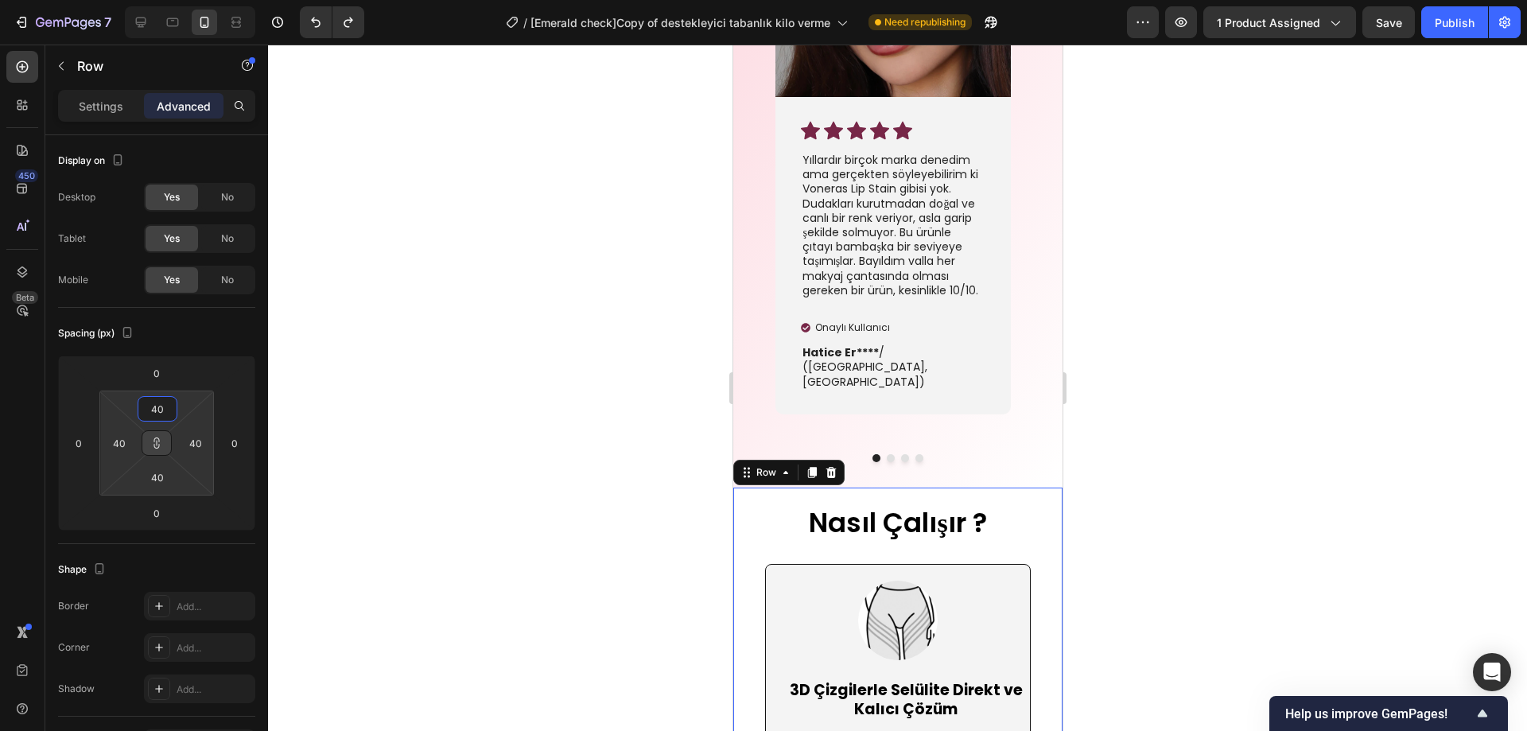
click at [426, 423] on div at bounding box center [897, 388] width 1259 height 687
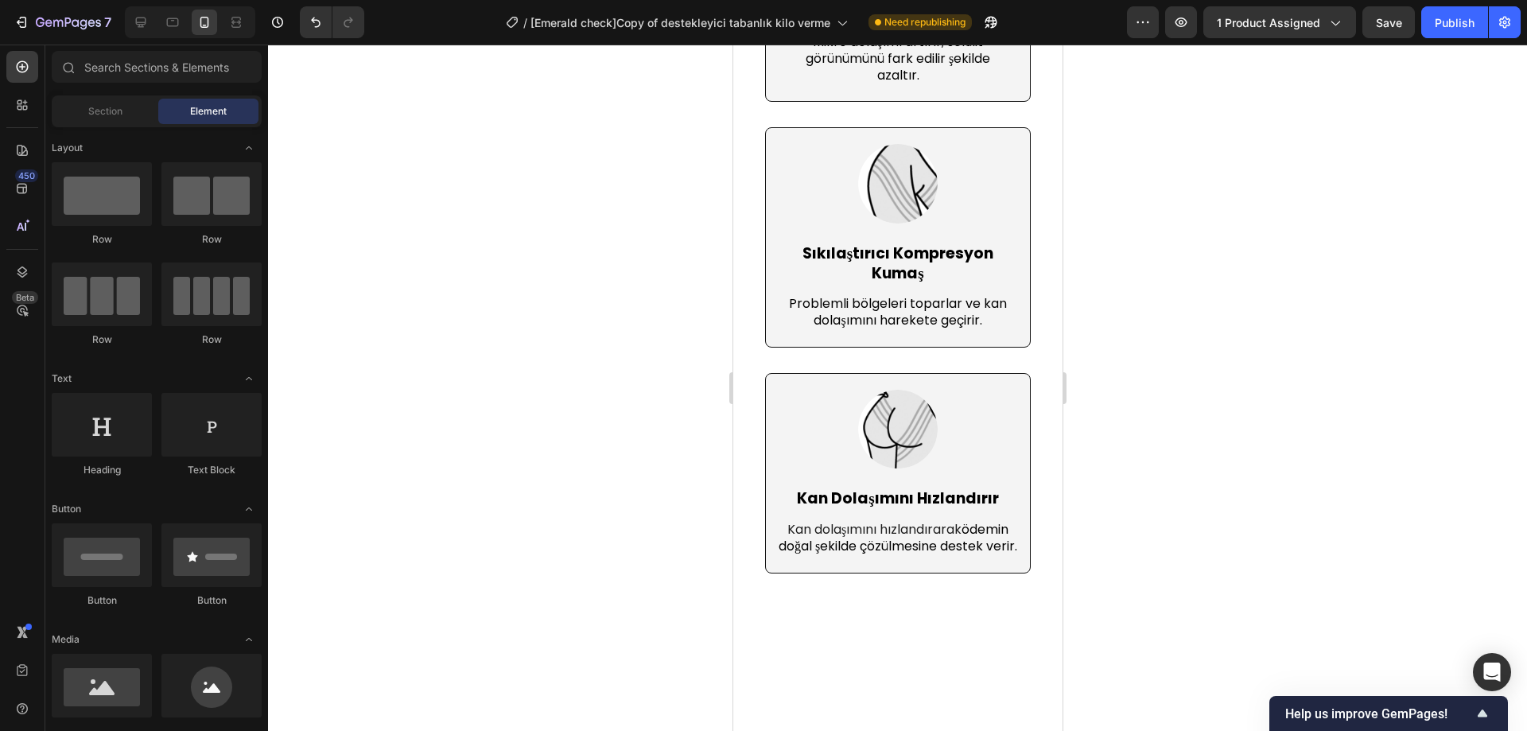
scroll to position [4525, 0]
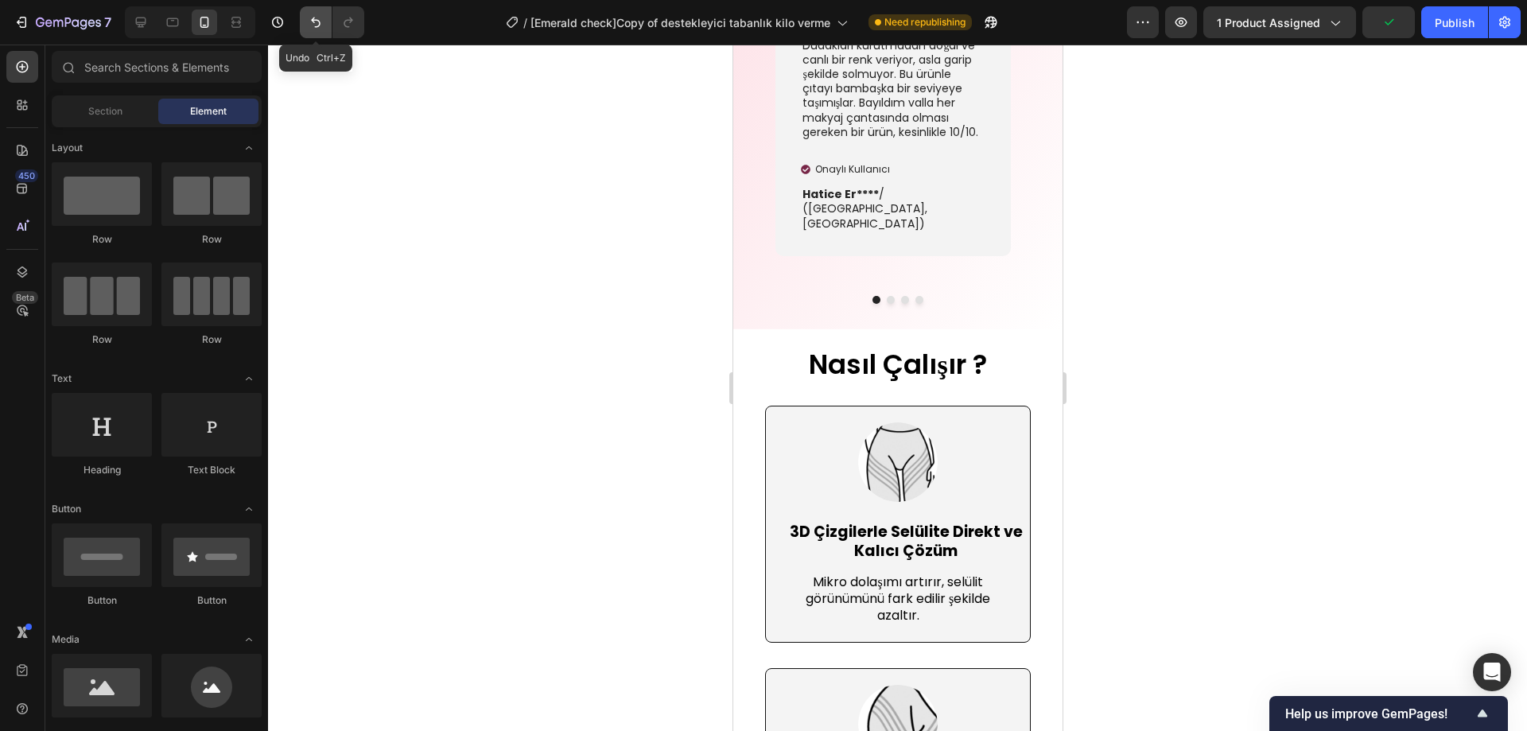
click at [314, 18] on icon "Undo/Redo" at bounding box center [316, 23] width 10 height 10
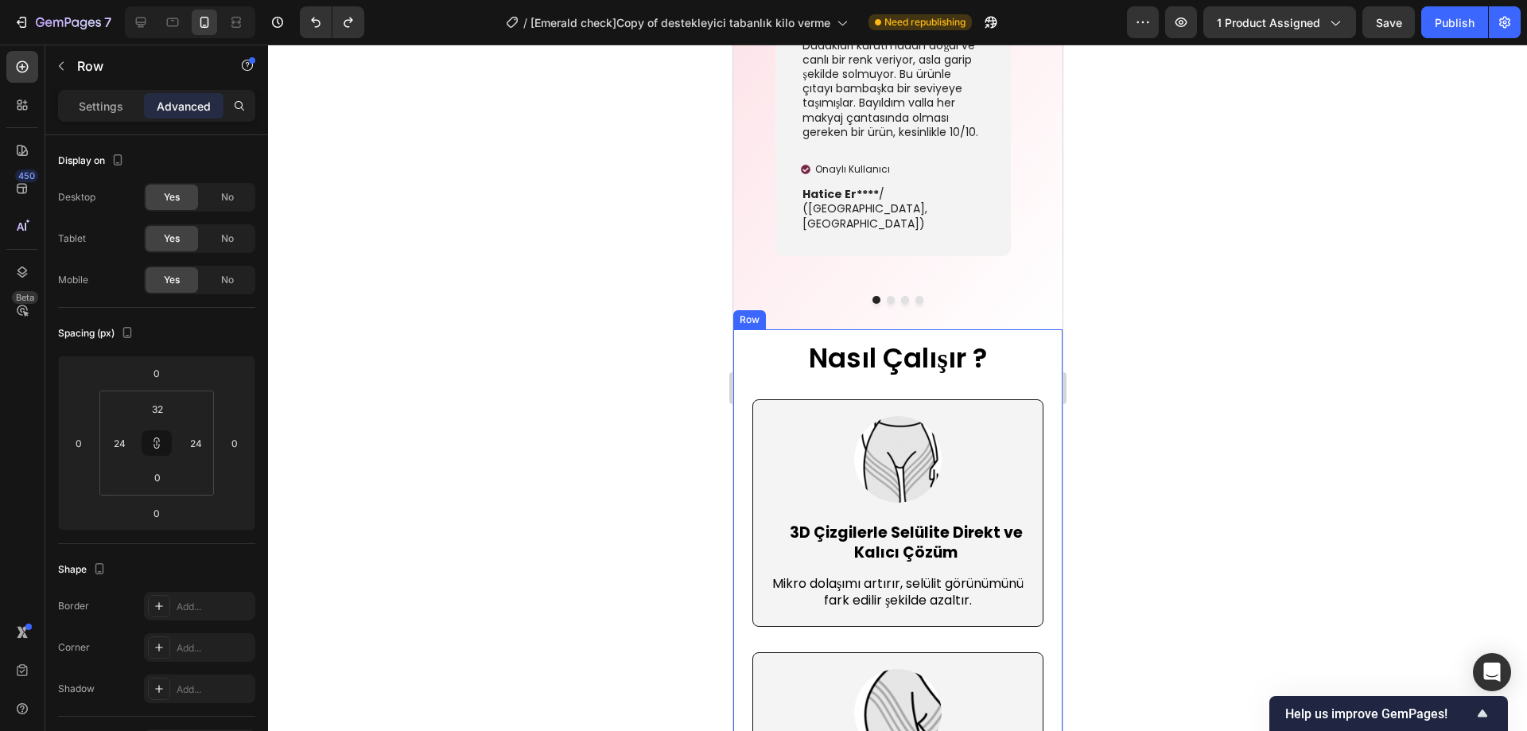
click at [1021, 329] on div "Nasıl Çalışır ? Heading Image 3D Çizgilerle Selülite Direkt ve Kalıcı Çözüm Tex…" at bounding box center [897, 711] width 329 height 765
click at [154, 442] on icon at bounding box center [157, 440] width 6 height 5
click at [159, 411] on input "32" at bounding box center [158, 409] width 32 height 24
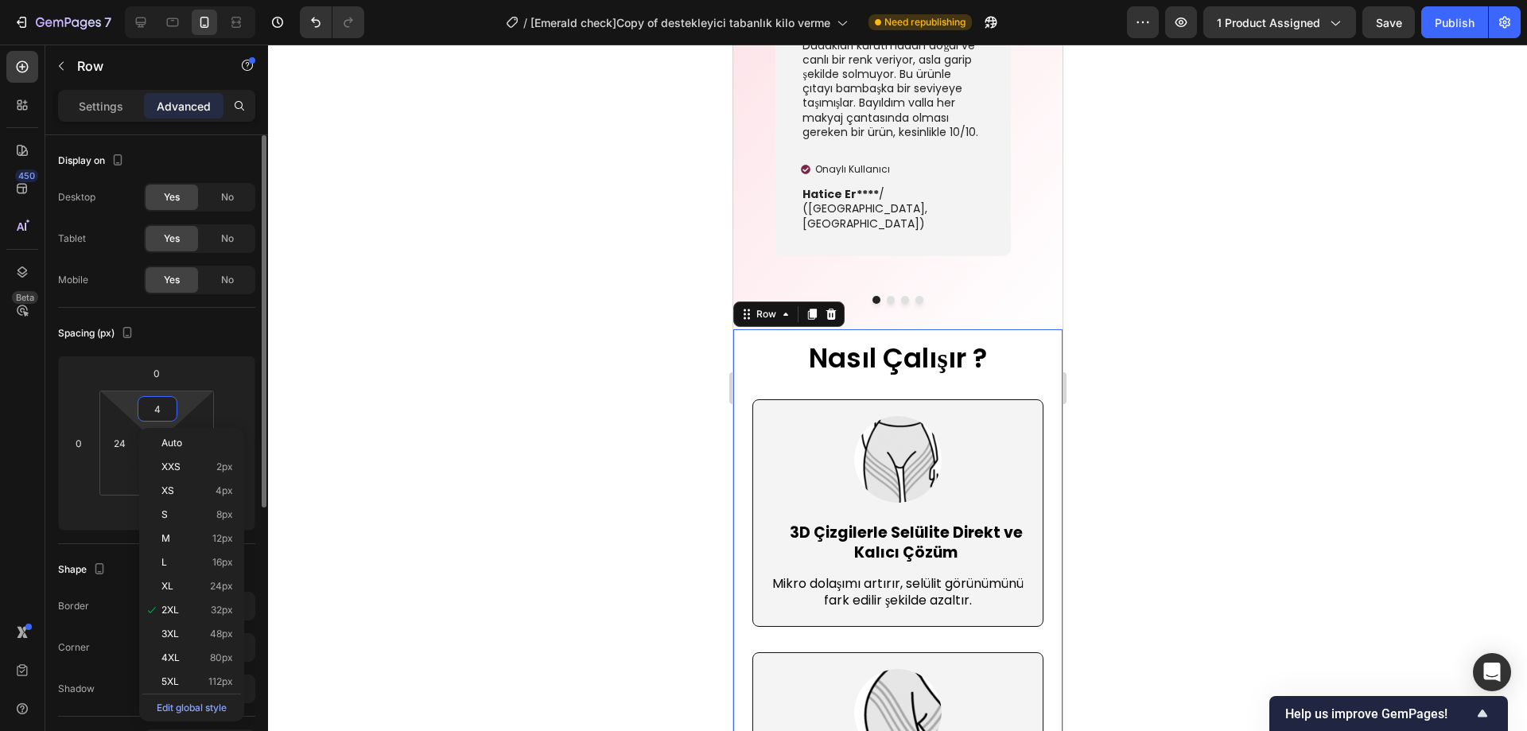
type input "40"
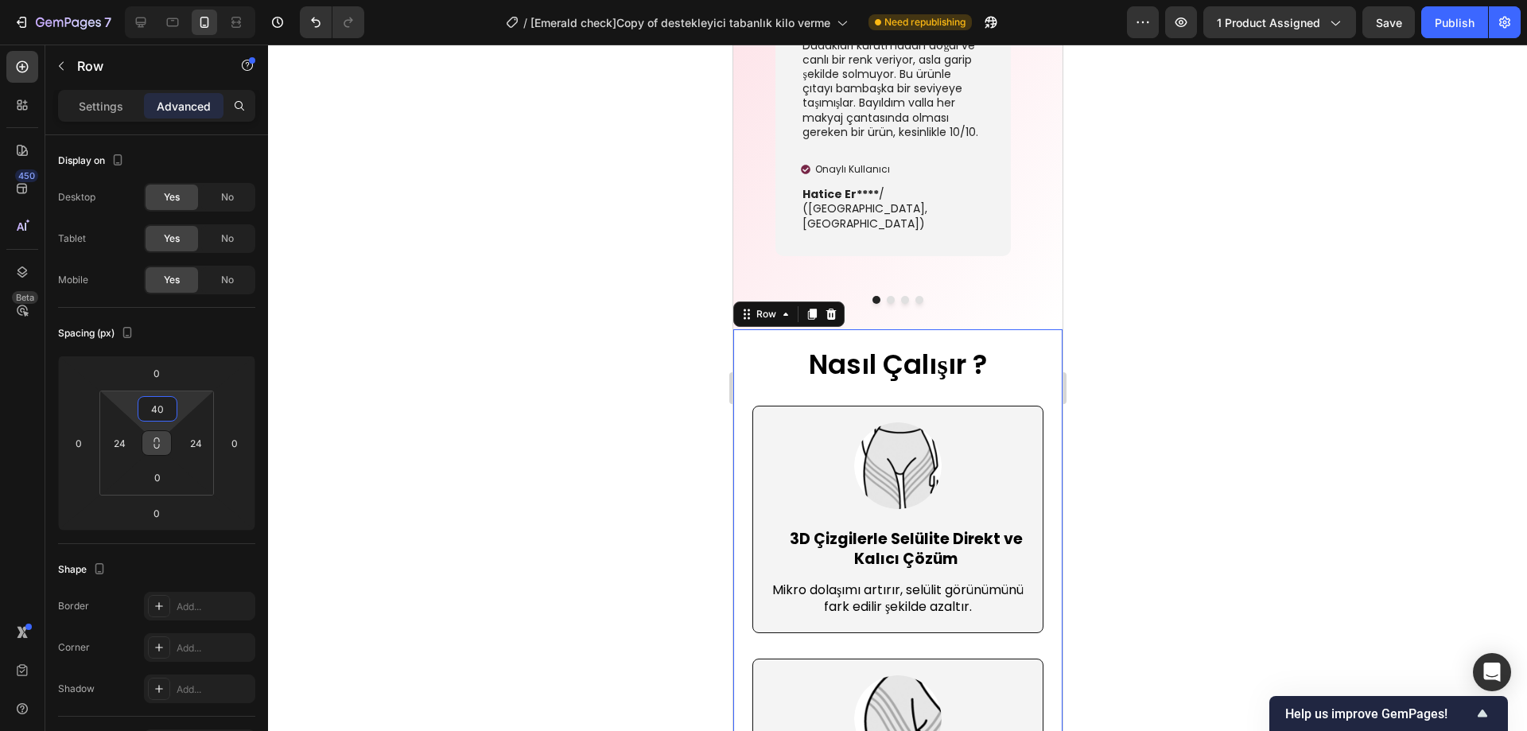
click at [380, 379] on div at bounding box center [897, 388] width 1259 height 687
click at [898, 329] on div "Nasıl Çalışır ? Heading Image 3D Çizgilerle Selülite Direkt ve Kalıcı Çözüm Tex…" at bounding box center [897, 714] width 329 height 771
click at [156, 411] on input "40" at bounding box center [158, 409] width 32 height 24
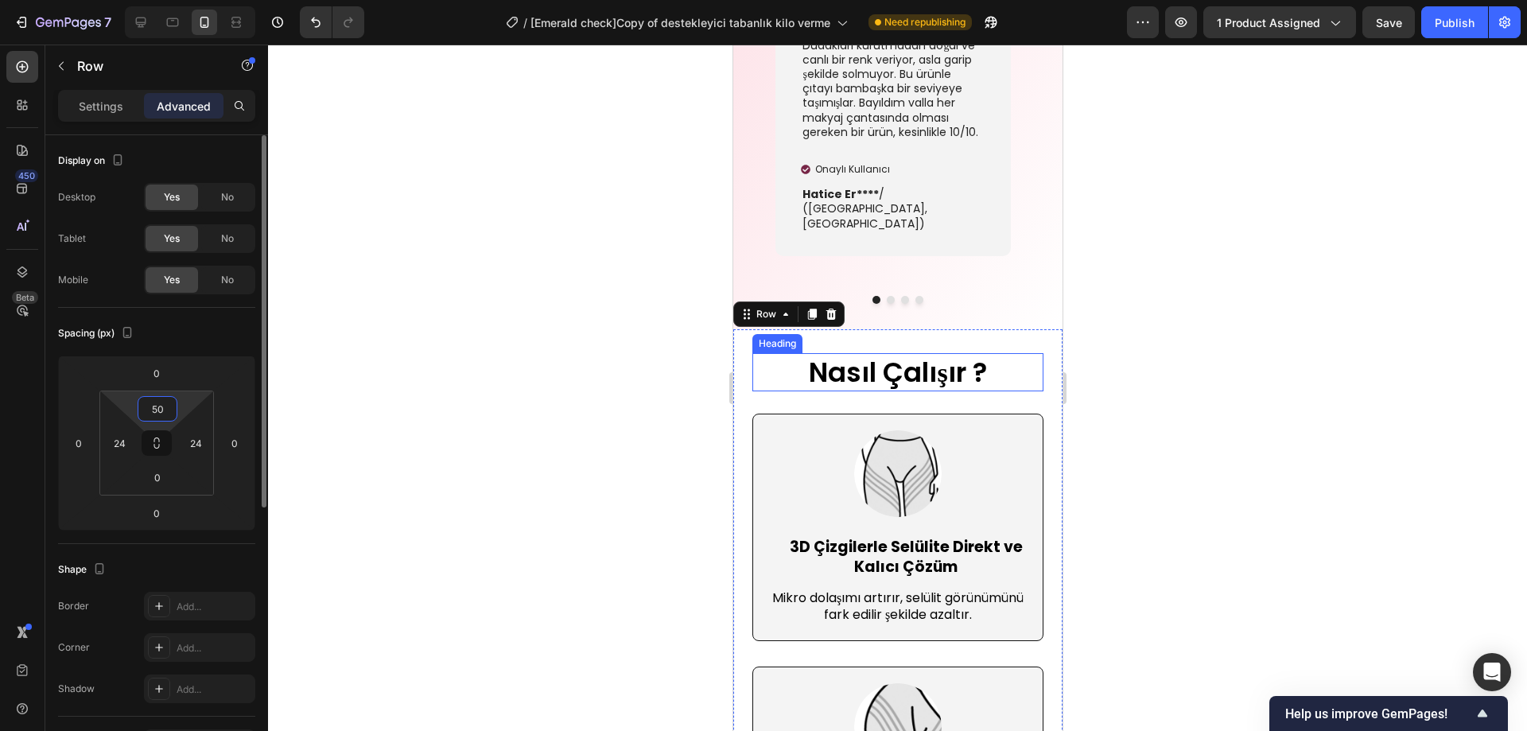
type input "5"
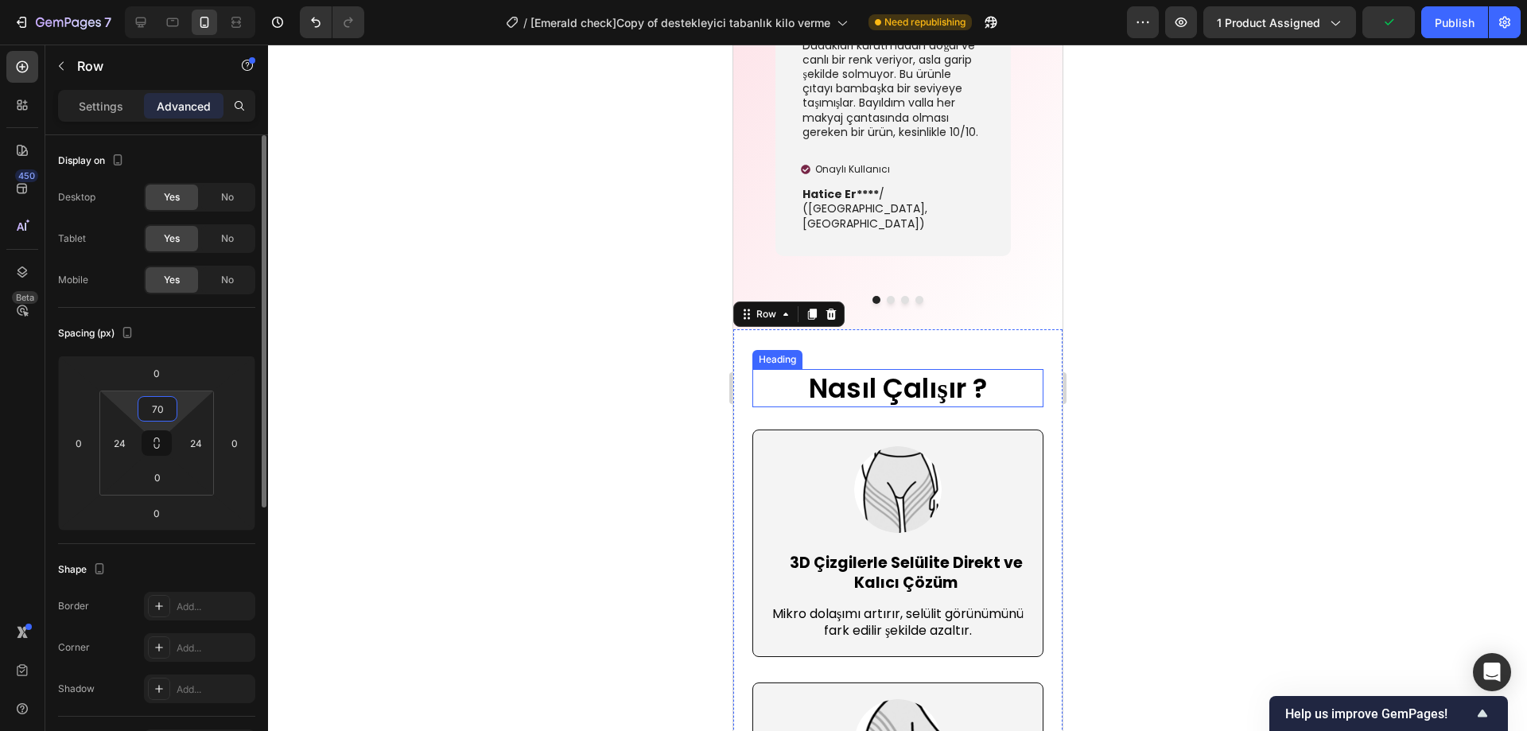
type input "7"
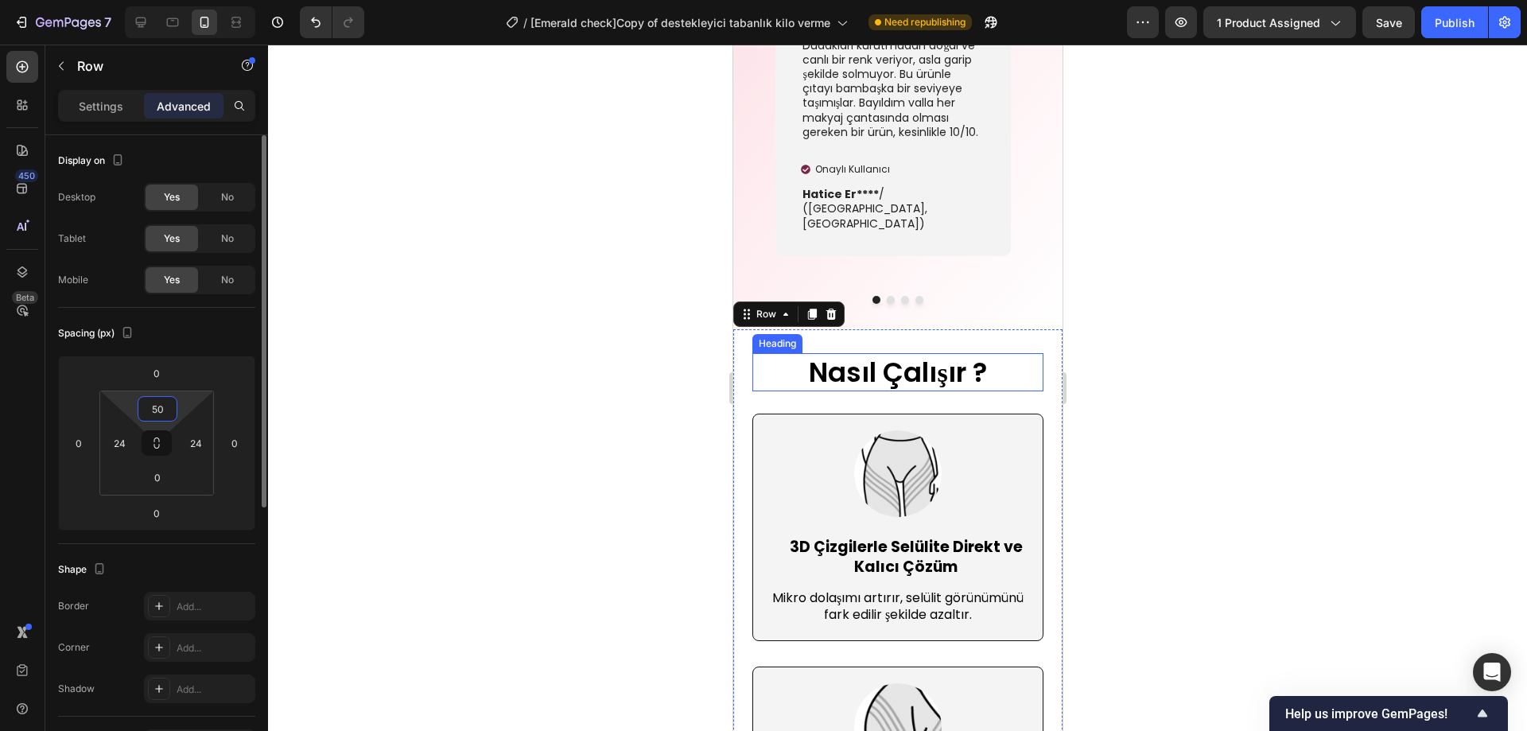
type input "5"
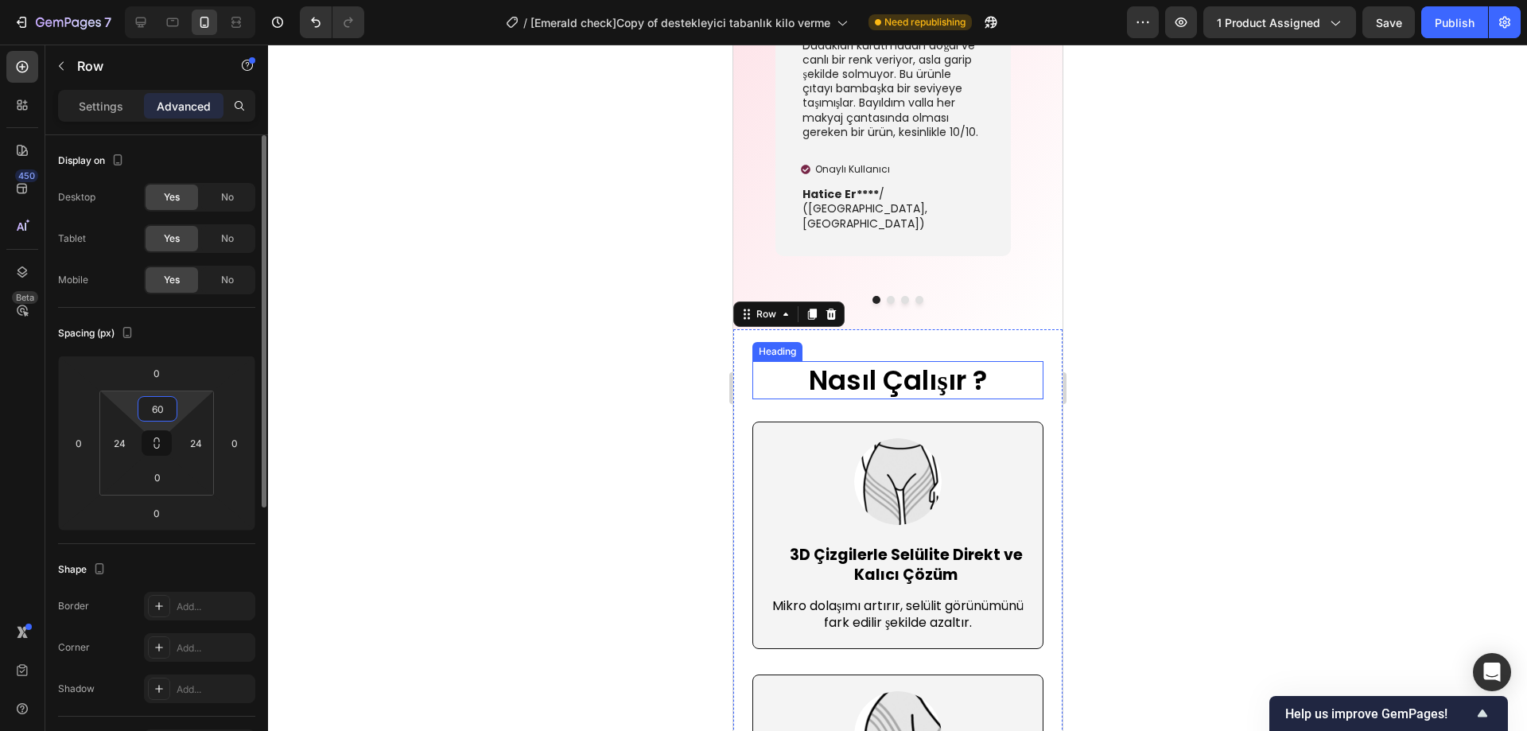
type input "6"
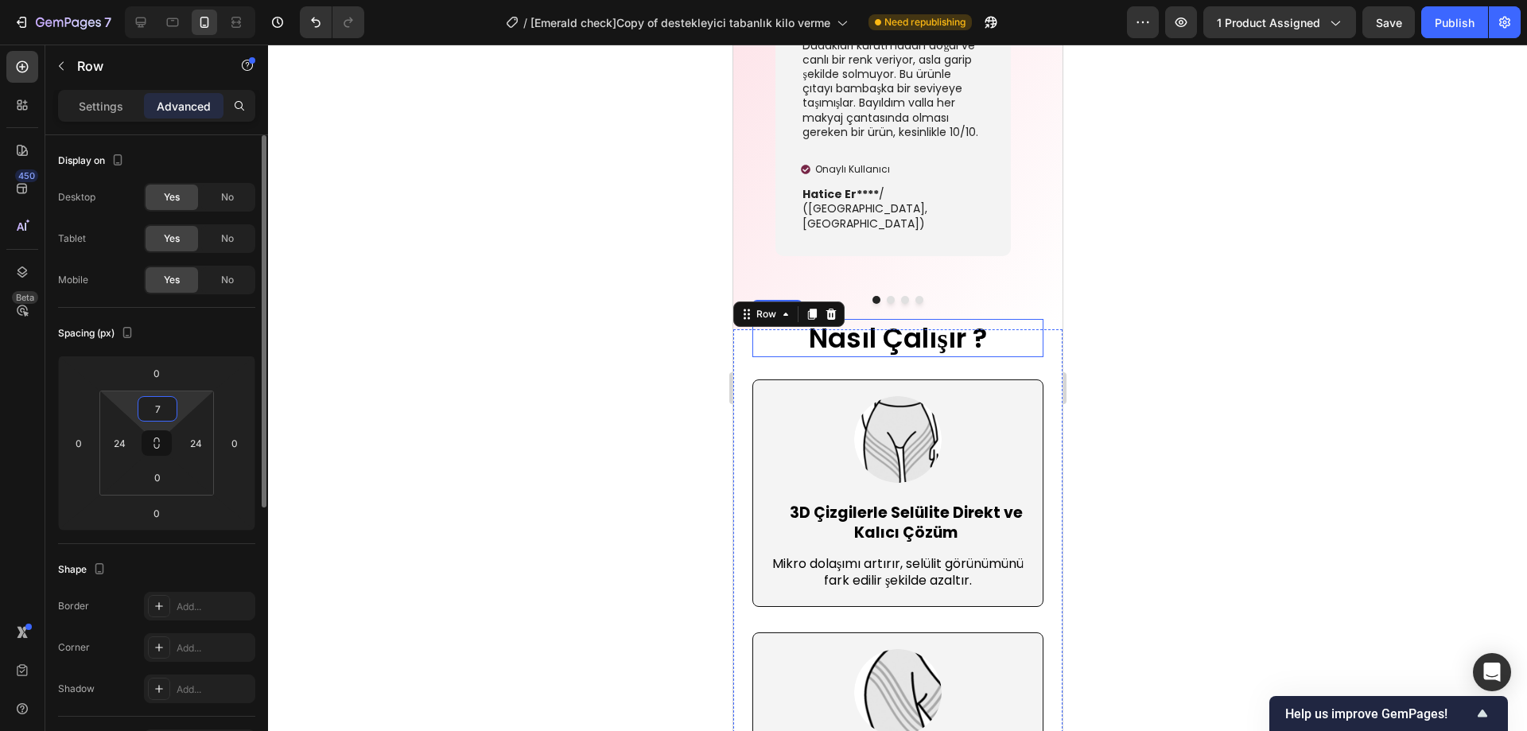
type input "70"
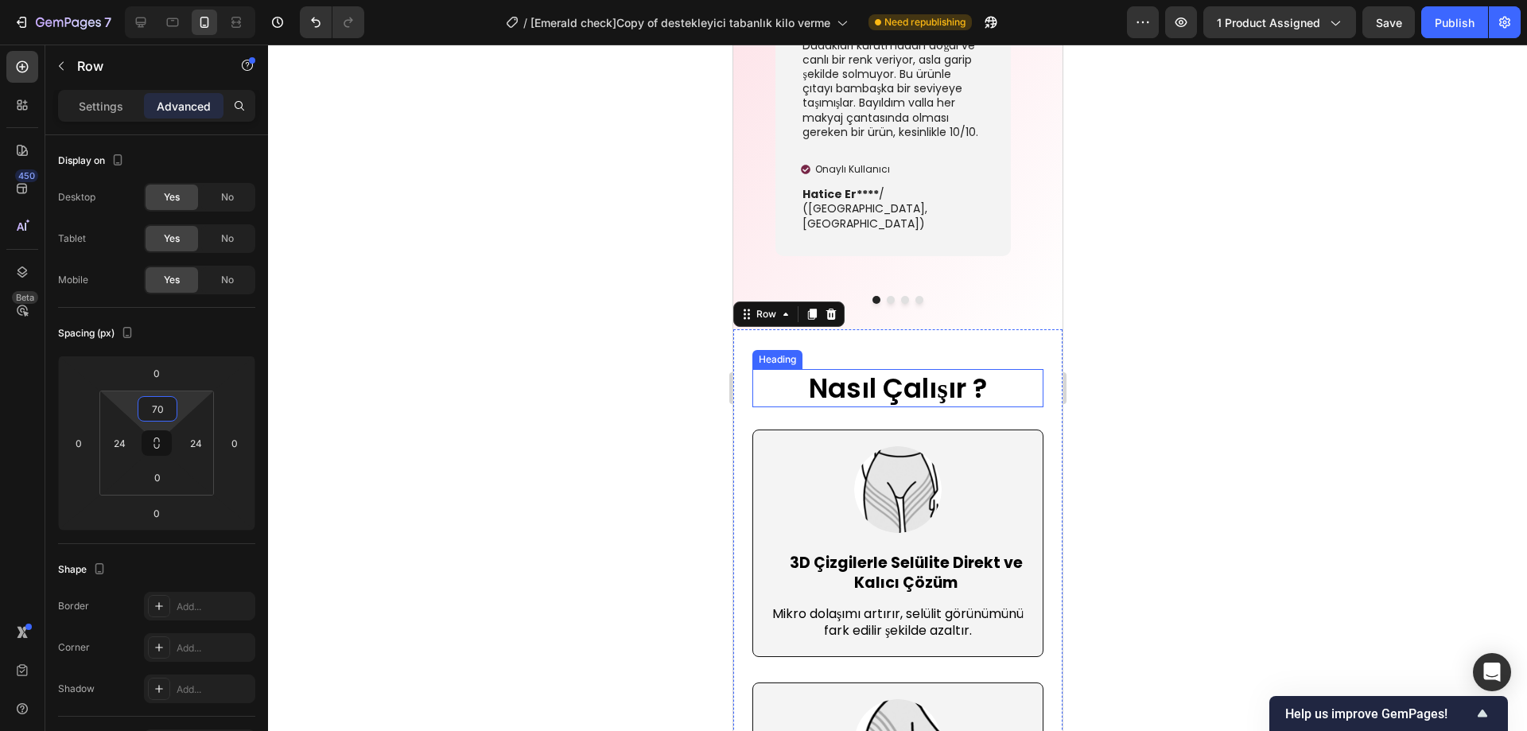
click at [557, 397] on div at bounding box center [897, 388] width 1259 height 687
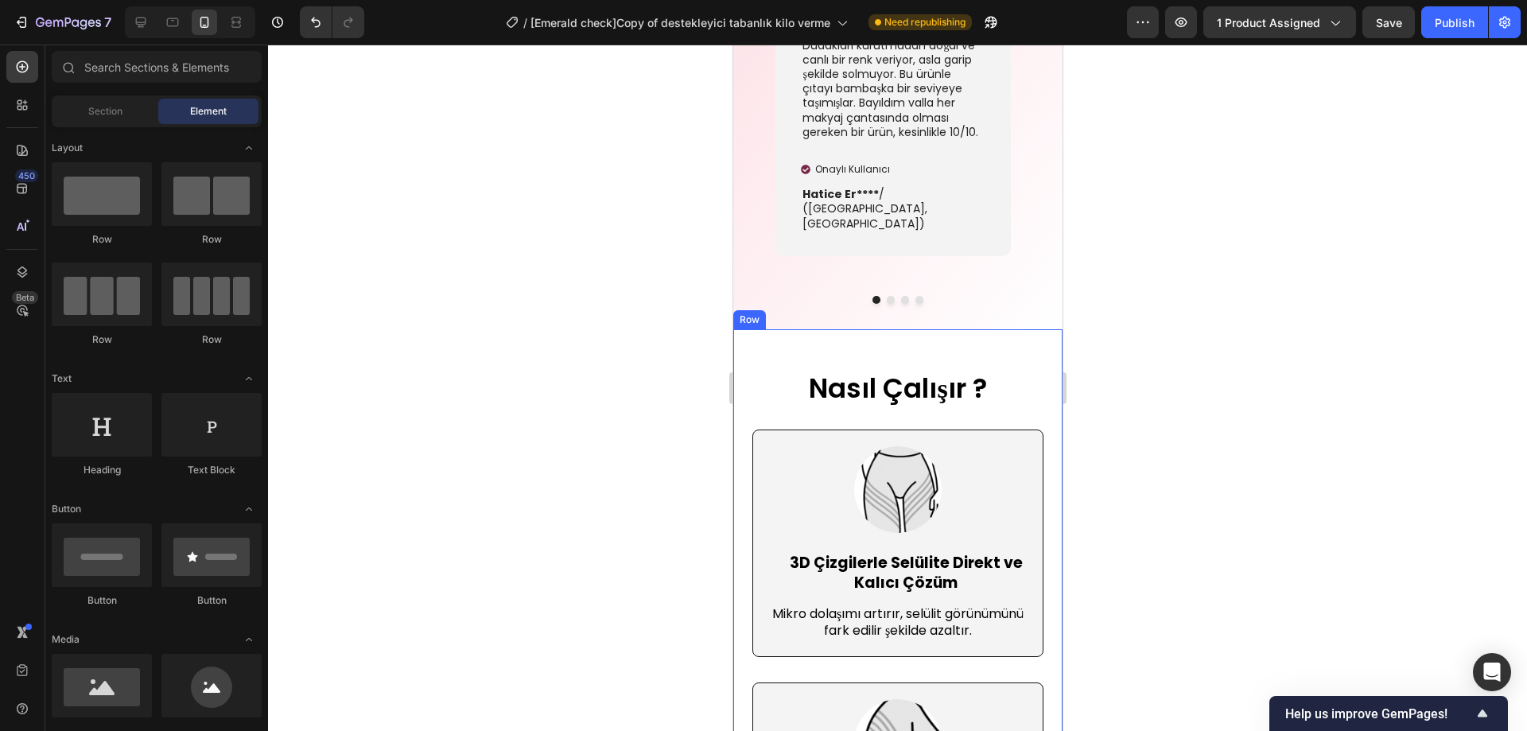
click at [1350, 309] on div at bounding box center [897, 388] width 1259 height 687
click at [1453, 26] on div "Publish" at bounding box center [1455, 22] width 40 height 17
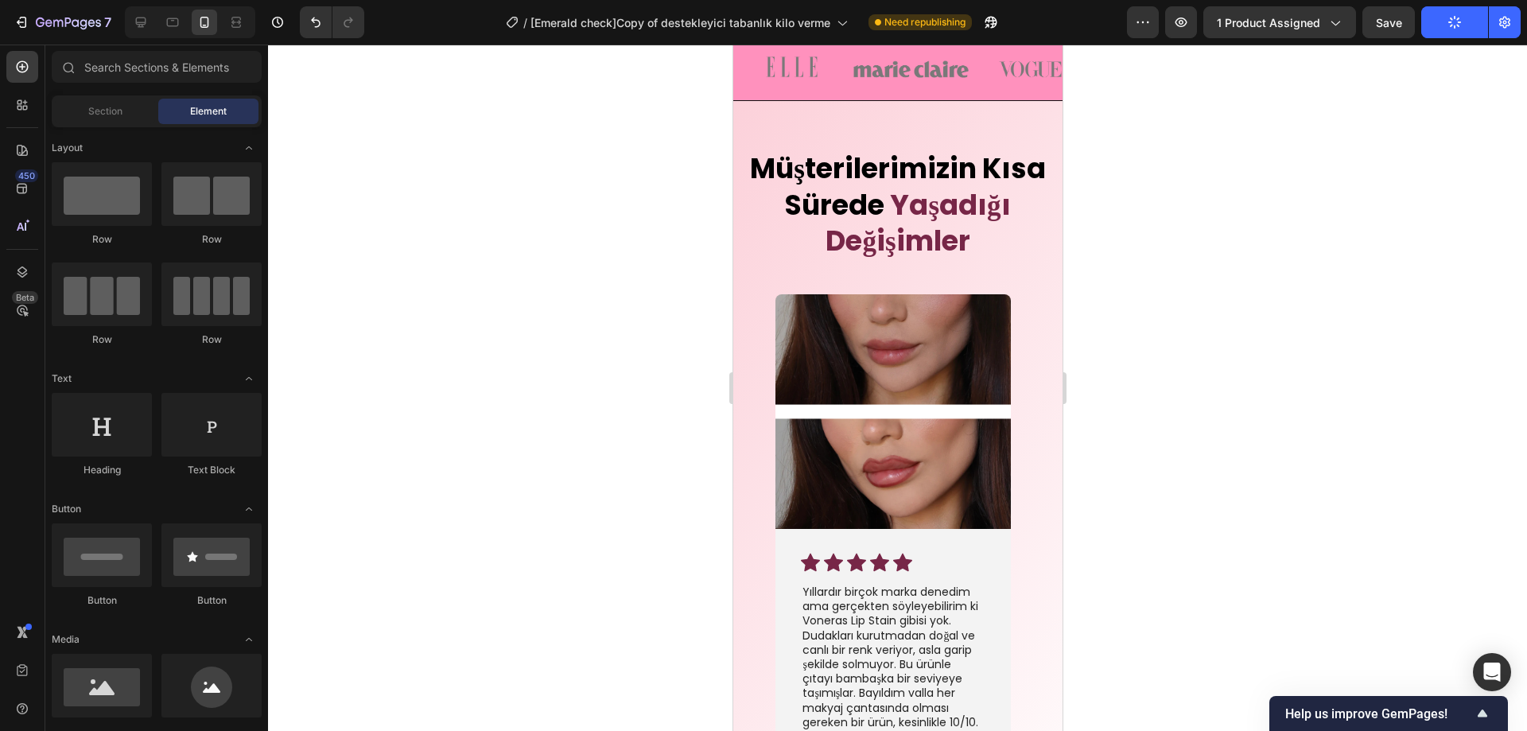
scroll to position [3882, 0]
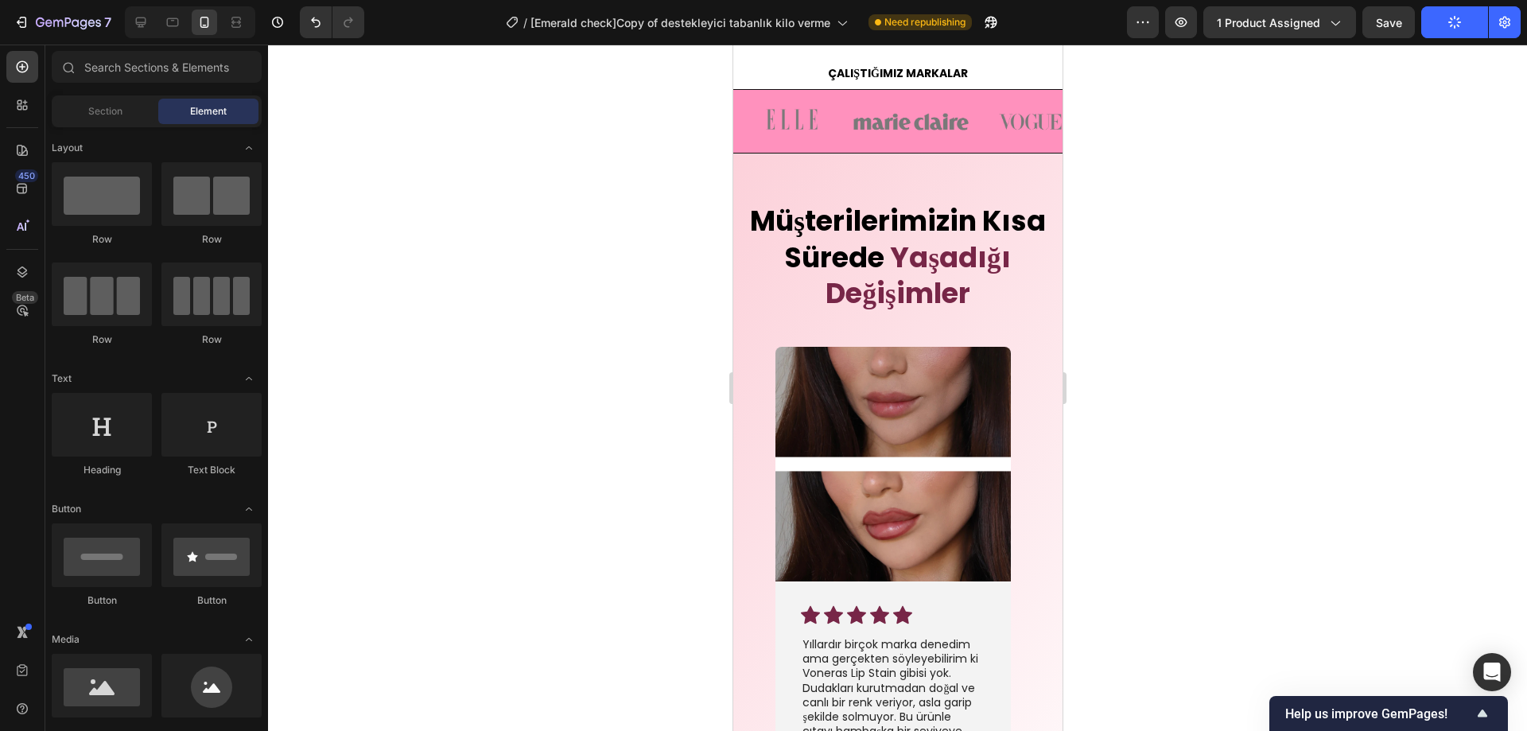
drag, startPoint x: 1053, startPoint y: 355, endPoint x: 1796, endPoint y: 352, distance: 743.0
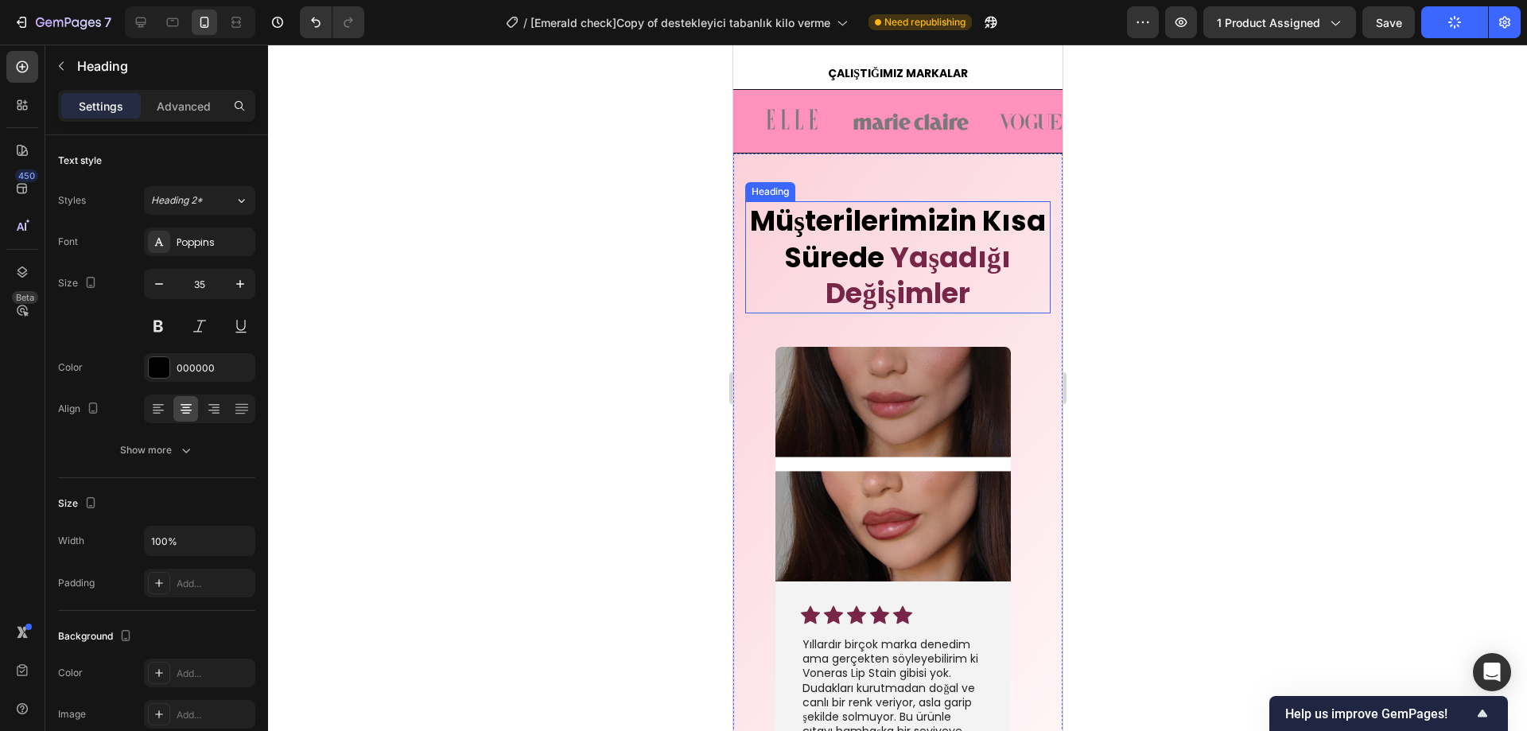
click at [954, 243] on span "Müşterilerimizin Kısa Sürede" at bounding box center [897, 239] width 296 height 76
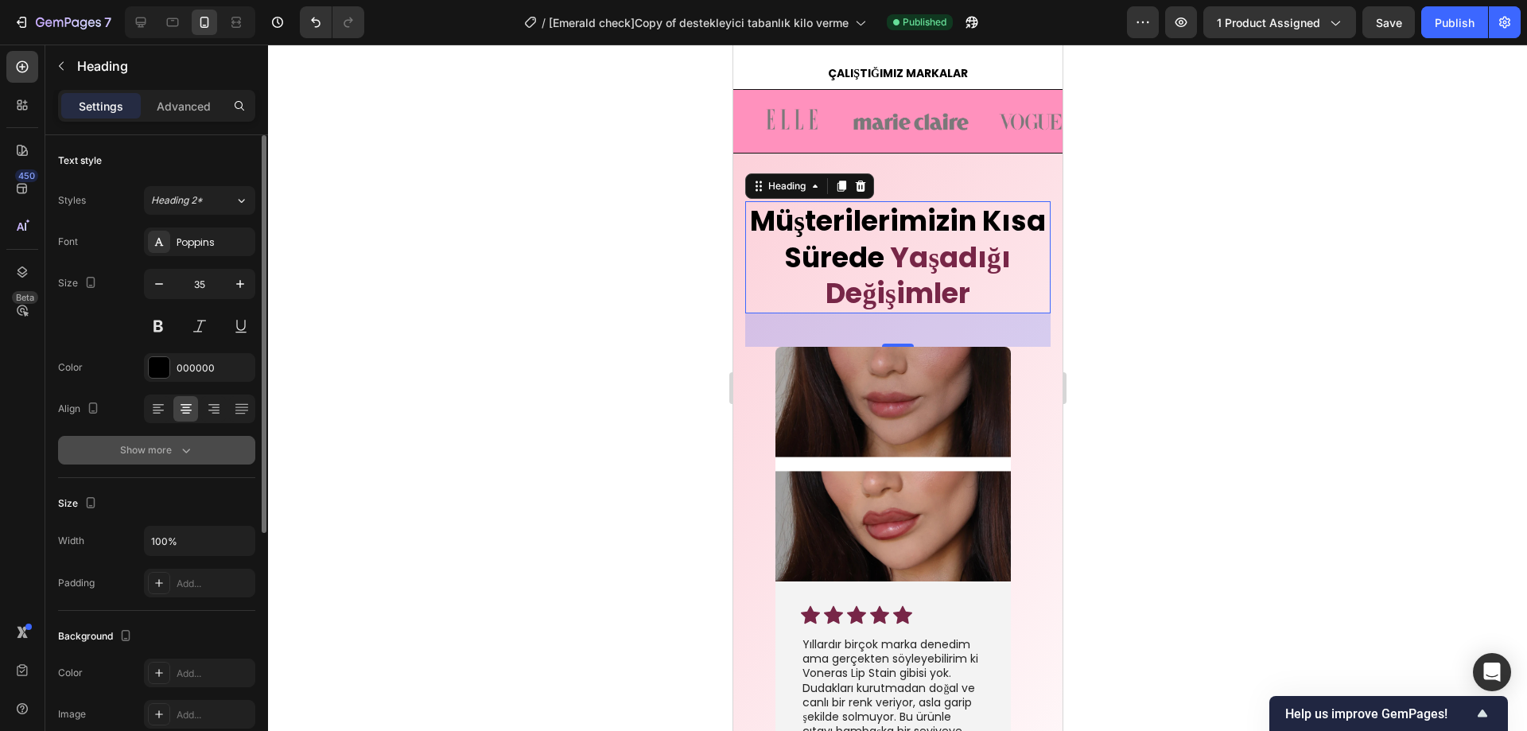
click at [184, 457] on icon "button" at bounding box center [186, 450] width 16 height 16
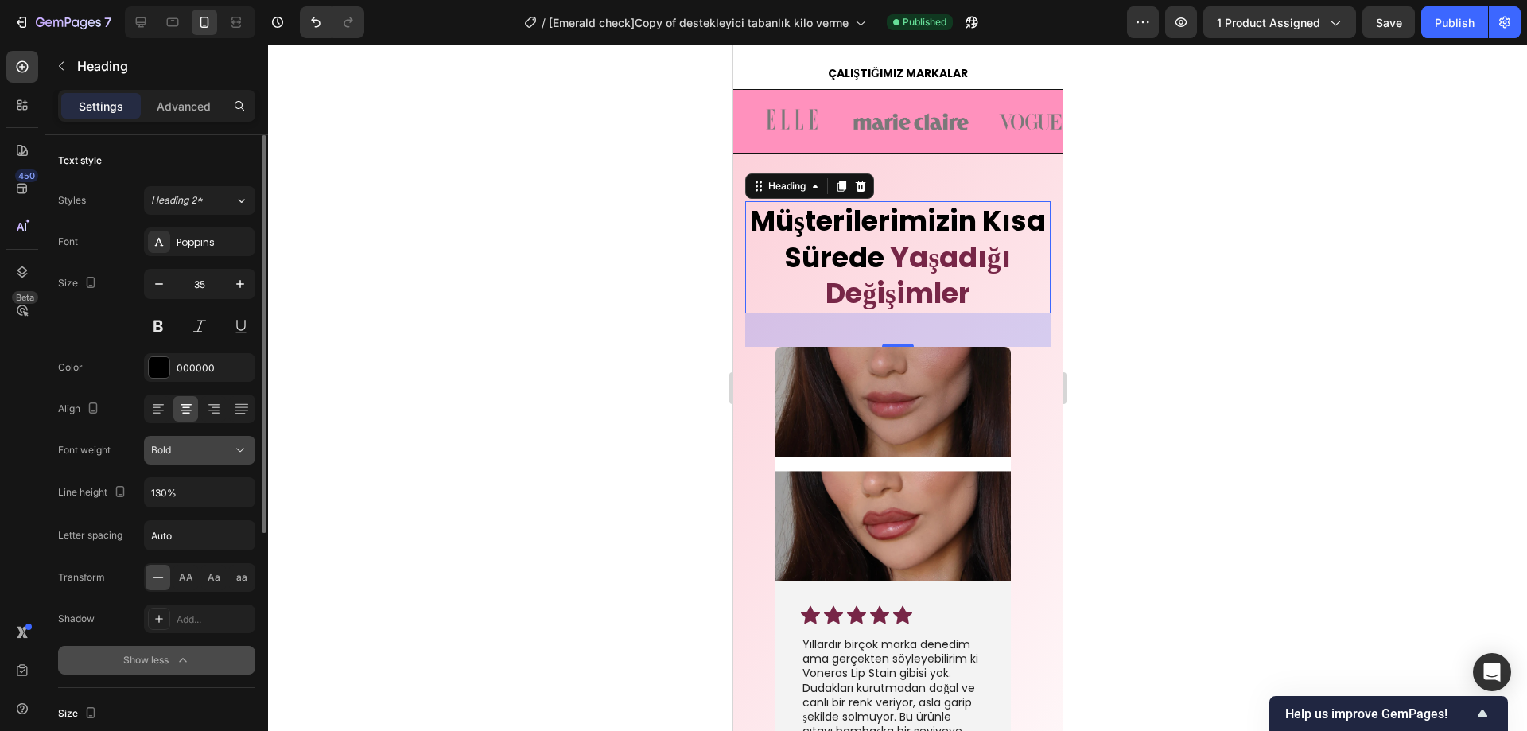
click at [189, 449] on div "Bold" at bounding box center [191, 450] width 81 height 14
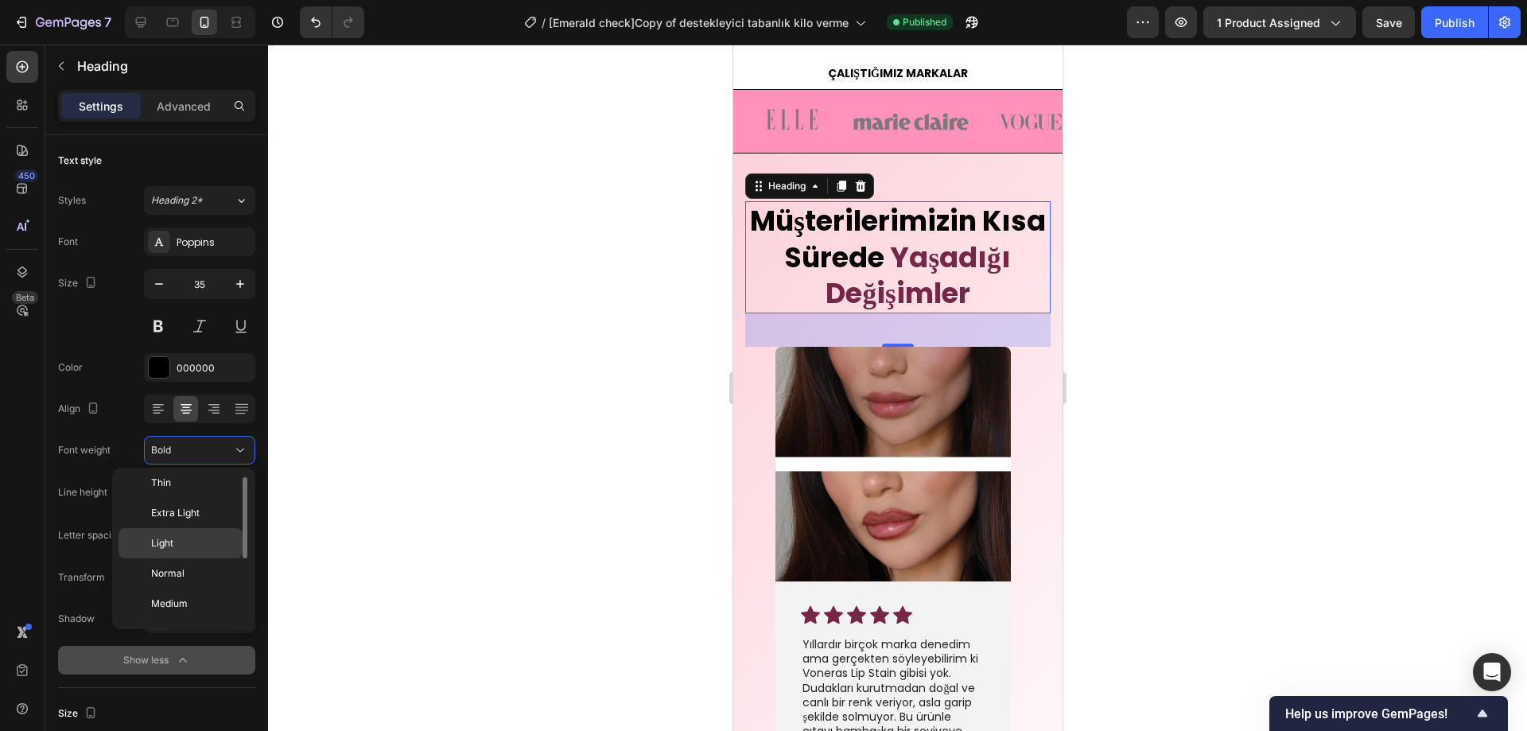
scroll to position [0, 0]
click at [513, 469] on div at bounding box center [897, 388] width 1259 height 687
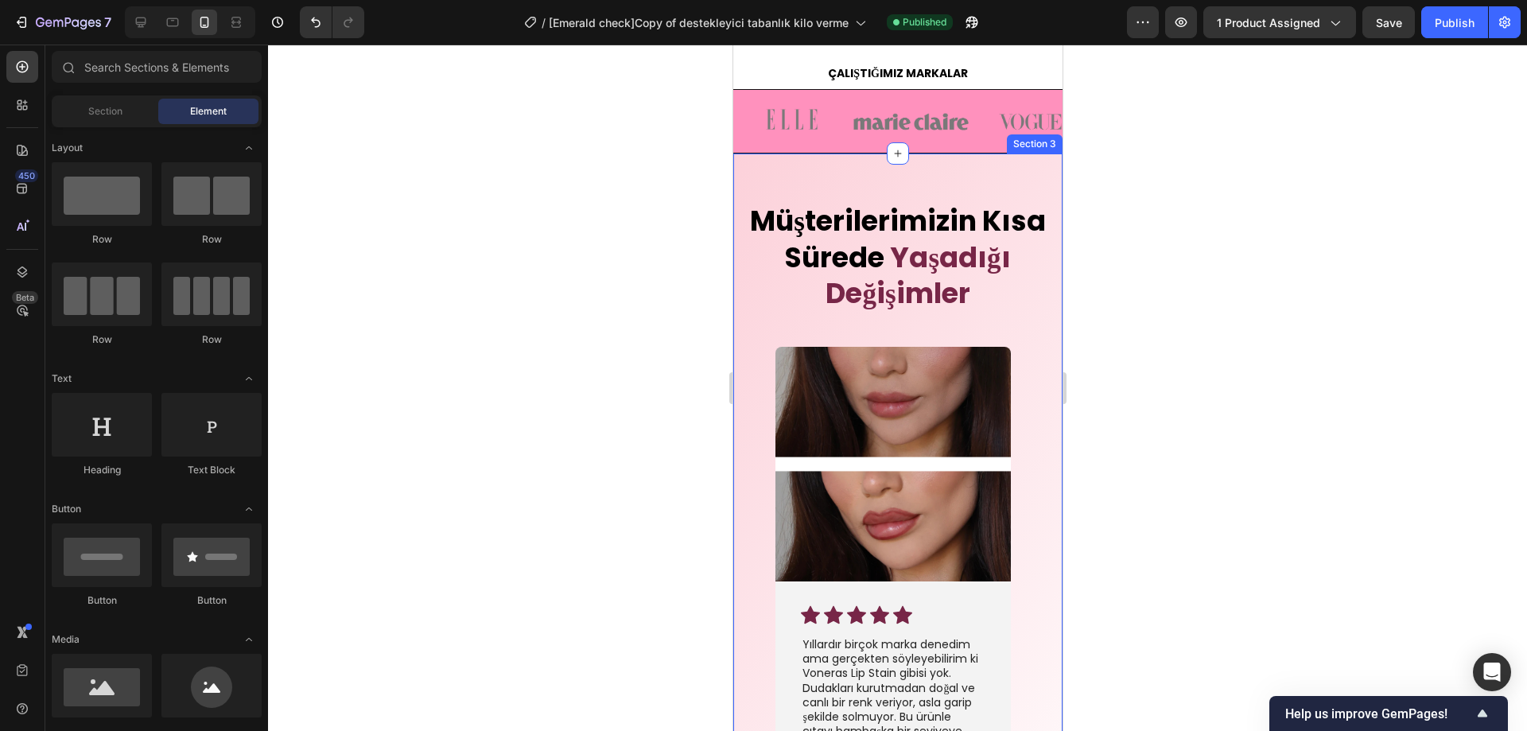
click at [1198, 335] on div at bounding box center [897, 388] width 1259 height 687
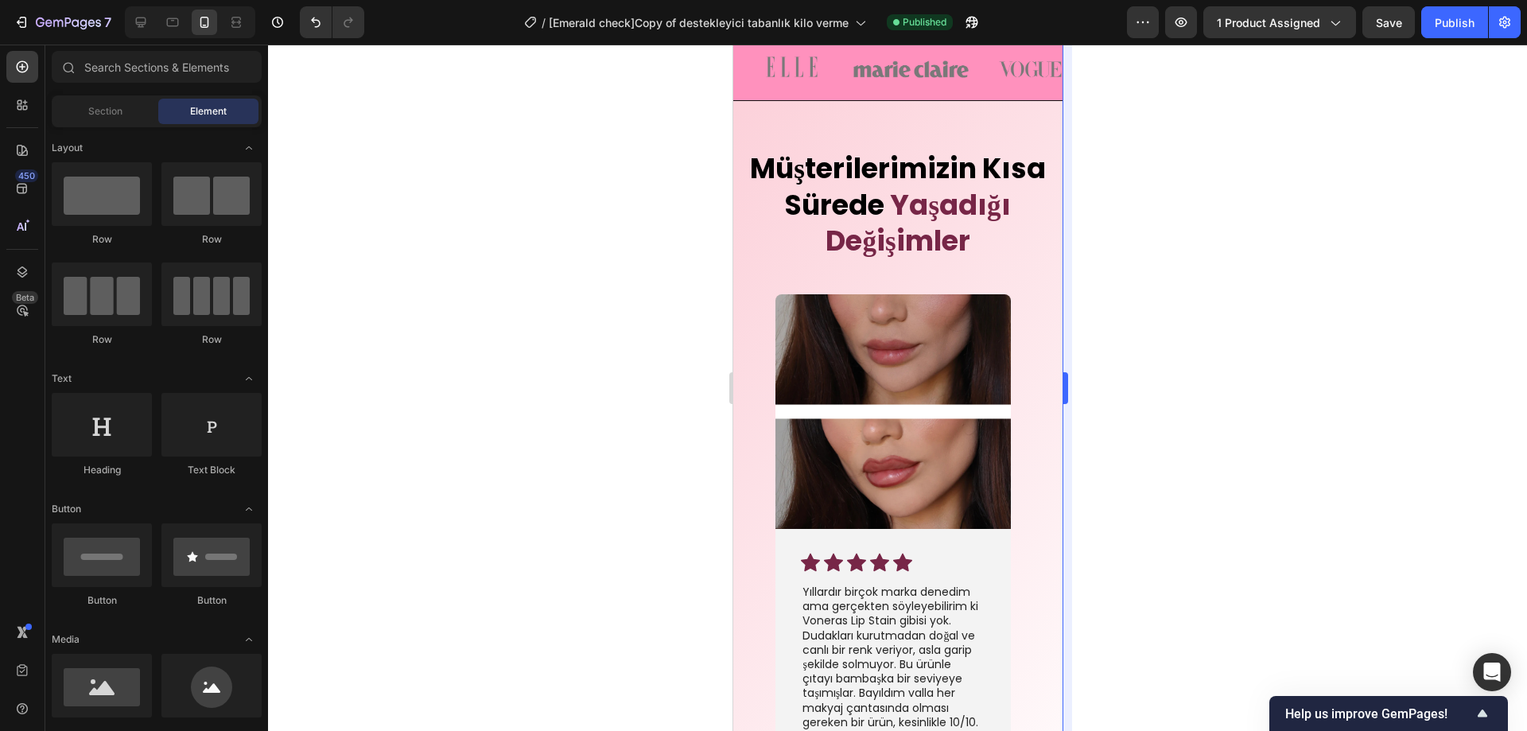
scroll to position [3840, 0]
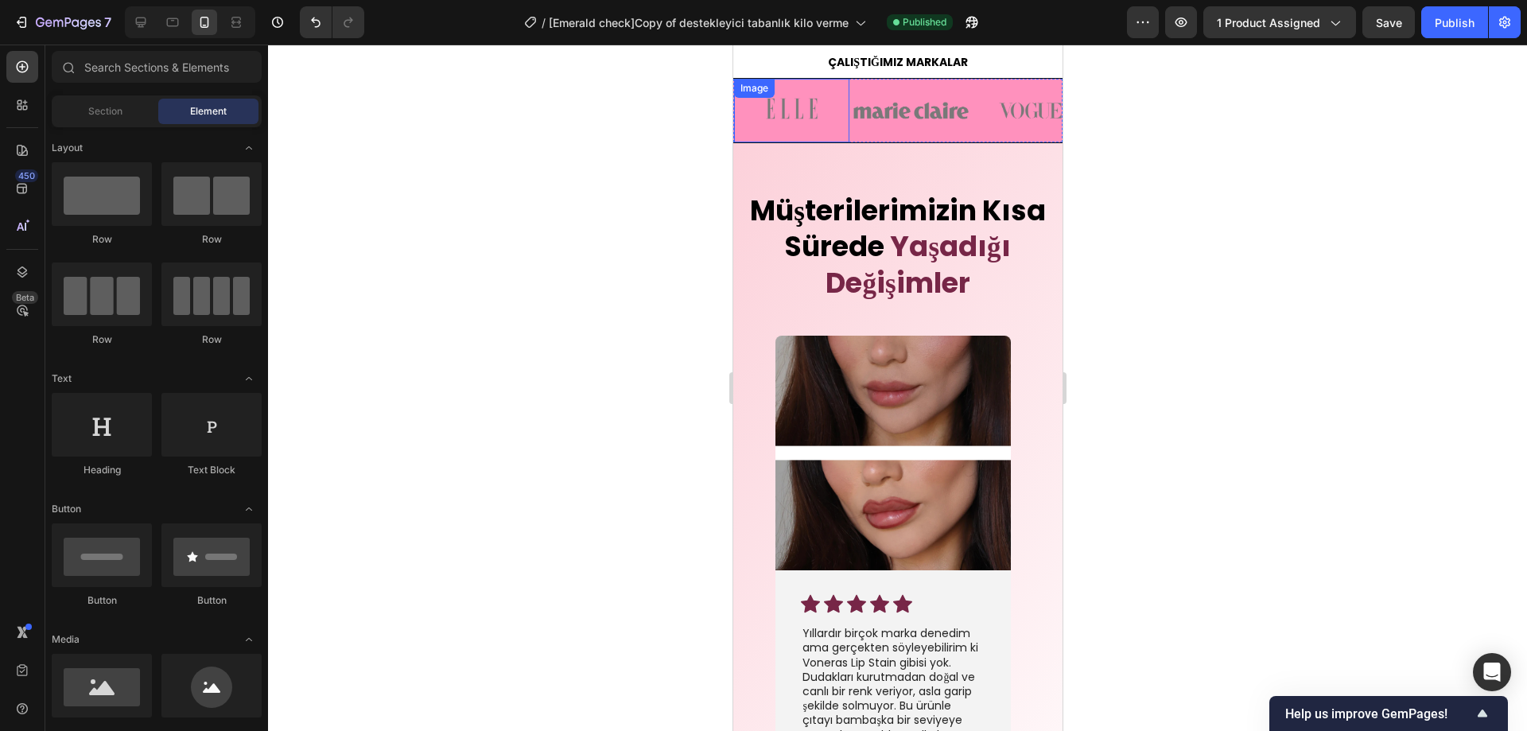
click at [811, 134] on img at bounding box center [790, 108] width 115 height 51
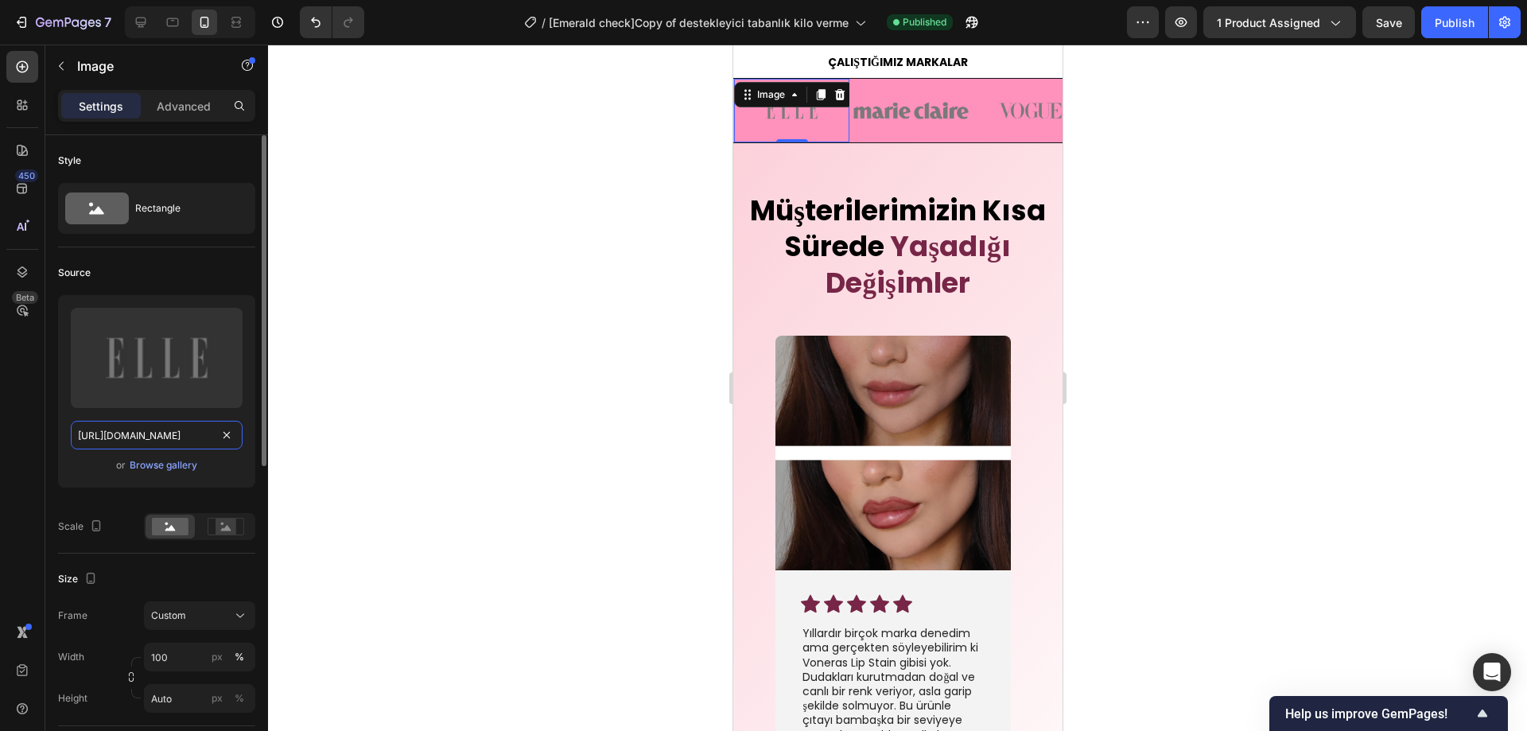
click at [185, 427] on input "https://cdn.shopify.com/s/files/1/0947/2475/1690/files/gempages_582635351286219…" at bounding box center [157, 435] width 172 height 29
click at [1228, 303] on div at bounding box center [897, 388] width 1259 height 687
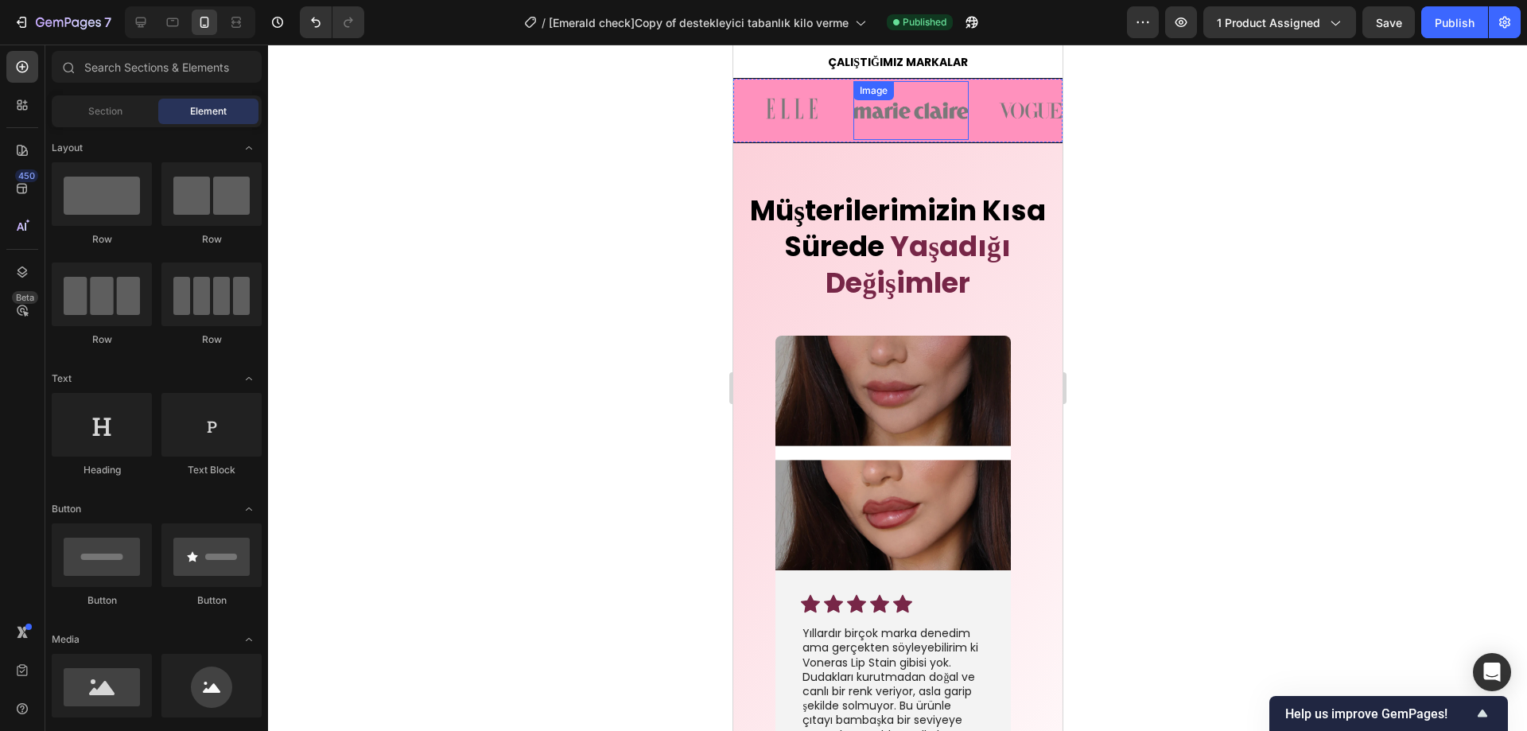
click at [932, 140] on div "Image" at bounding box center [910, 110] width 115 height 59
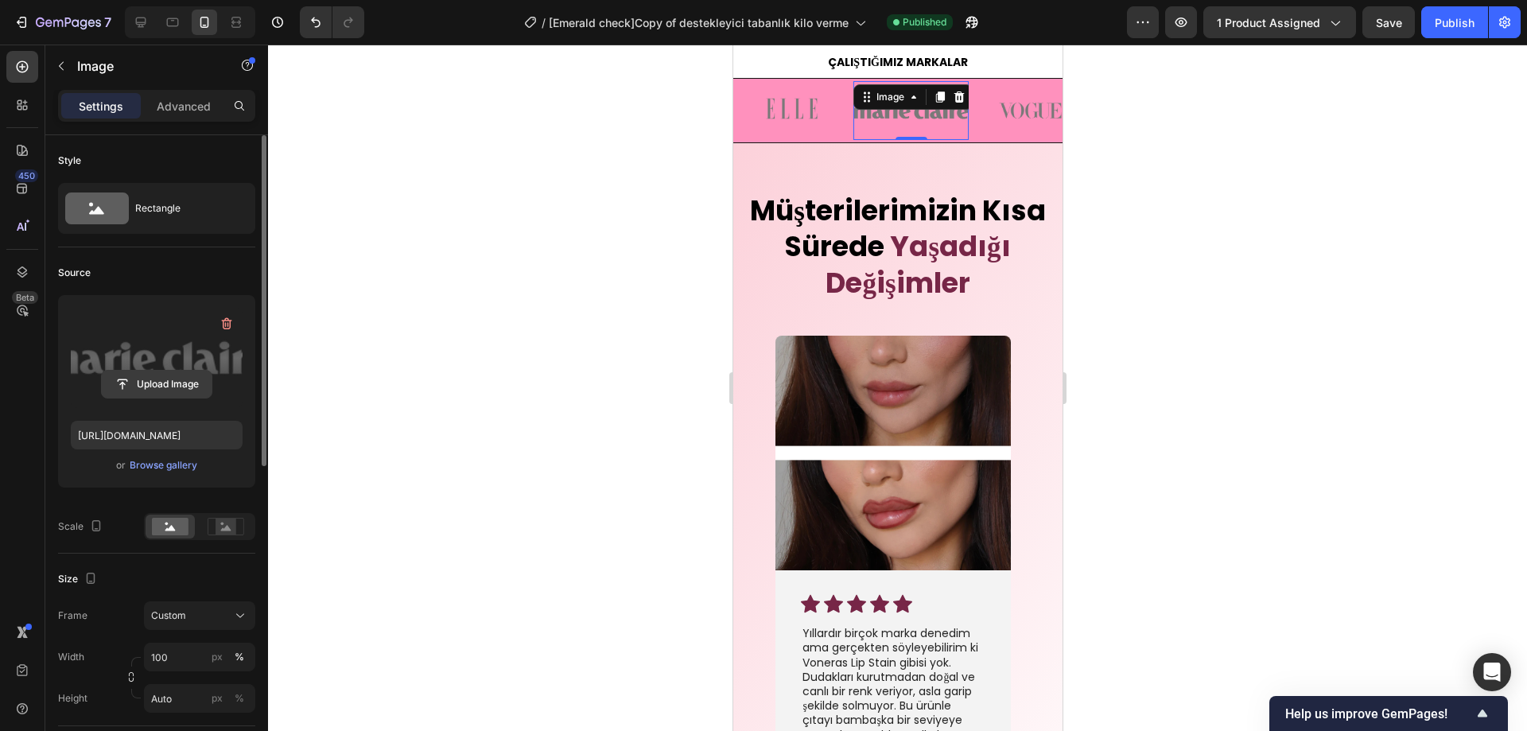
click at [168, 378] on input "file" at bounding box center [157, 384] width 110 height 27
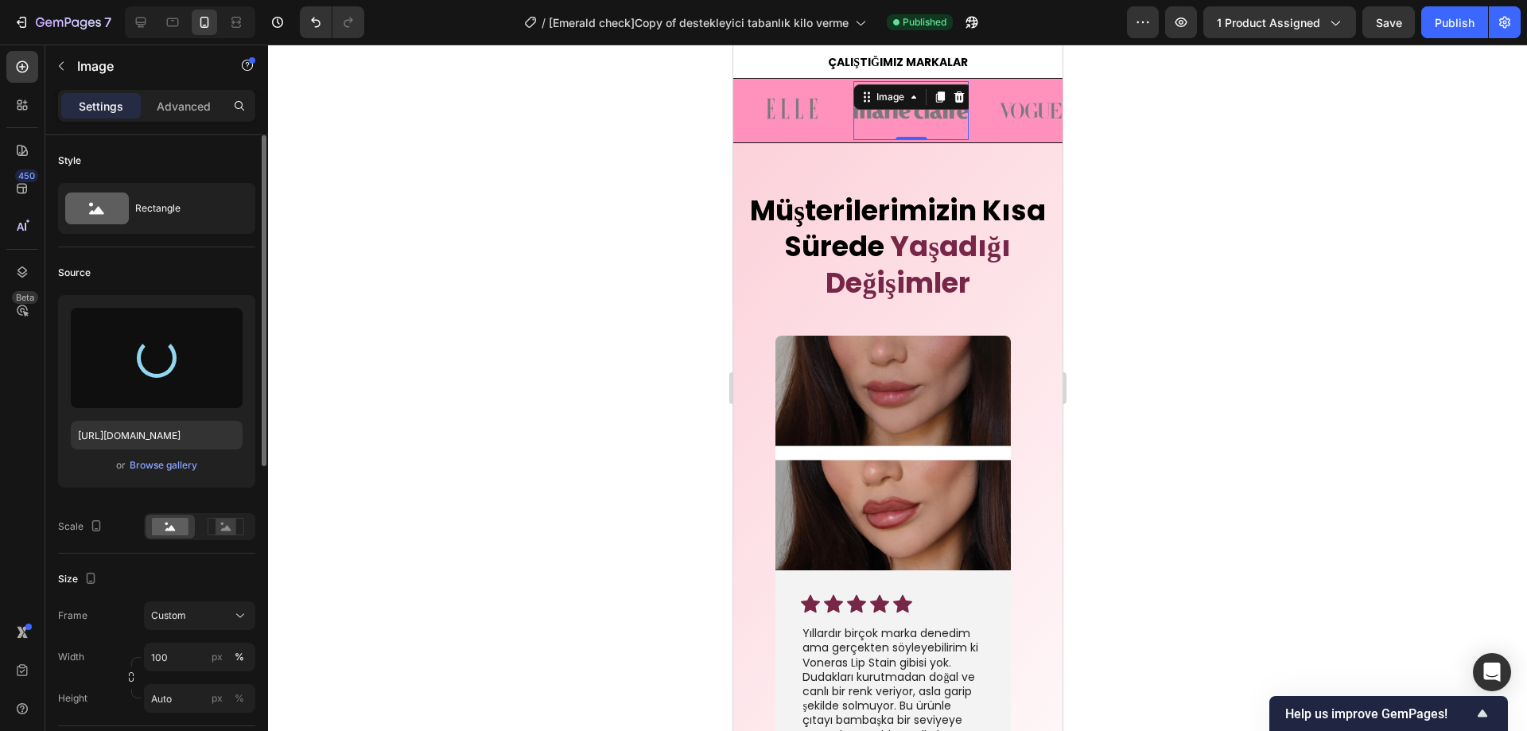
type input "https://cdn.shopify.com/s/files/1/0947/2475/1690/files/gempages_582635351286219…"
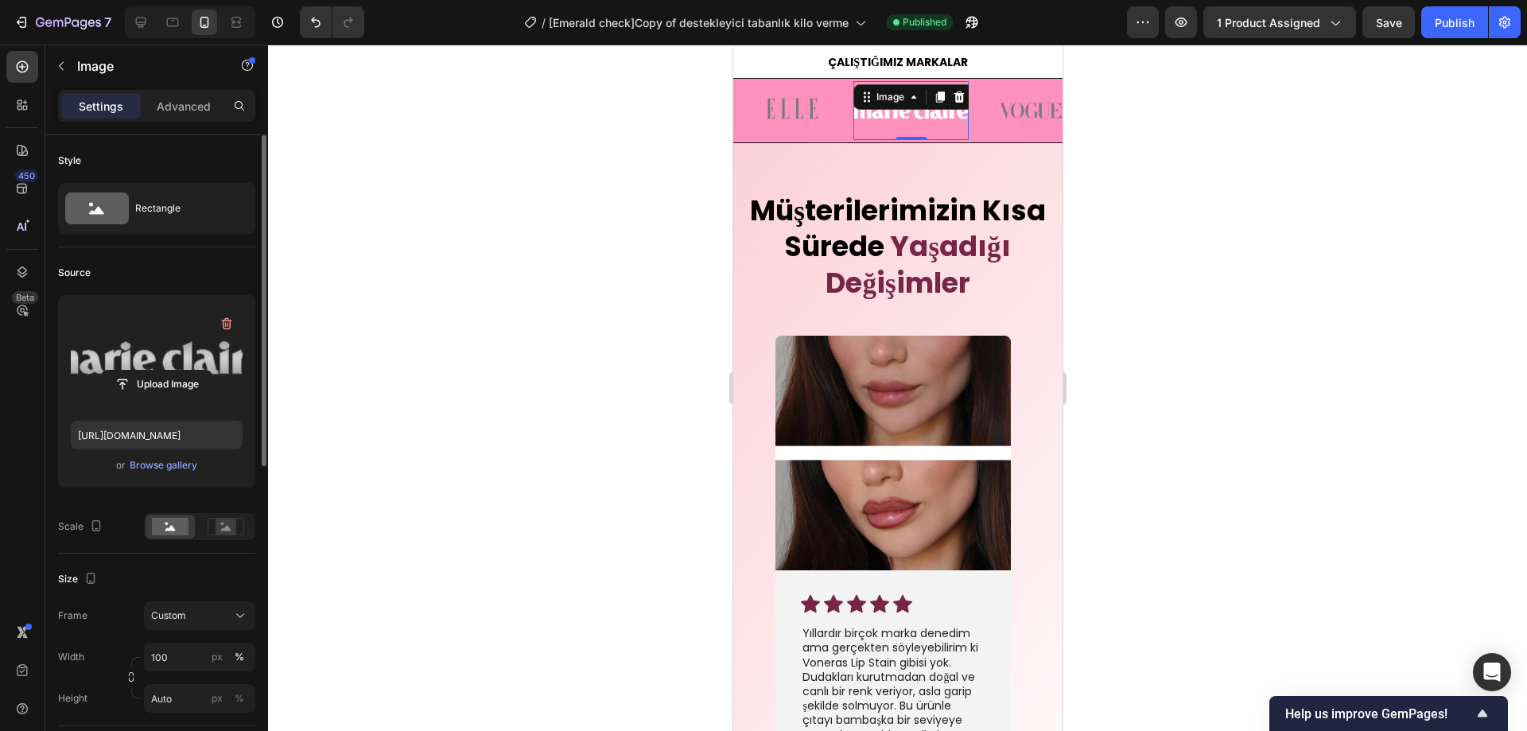
click at [1180, 283] on div at bounding box center [897, 388] width 1259 height 687
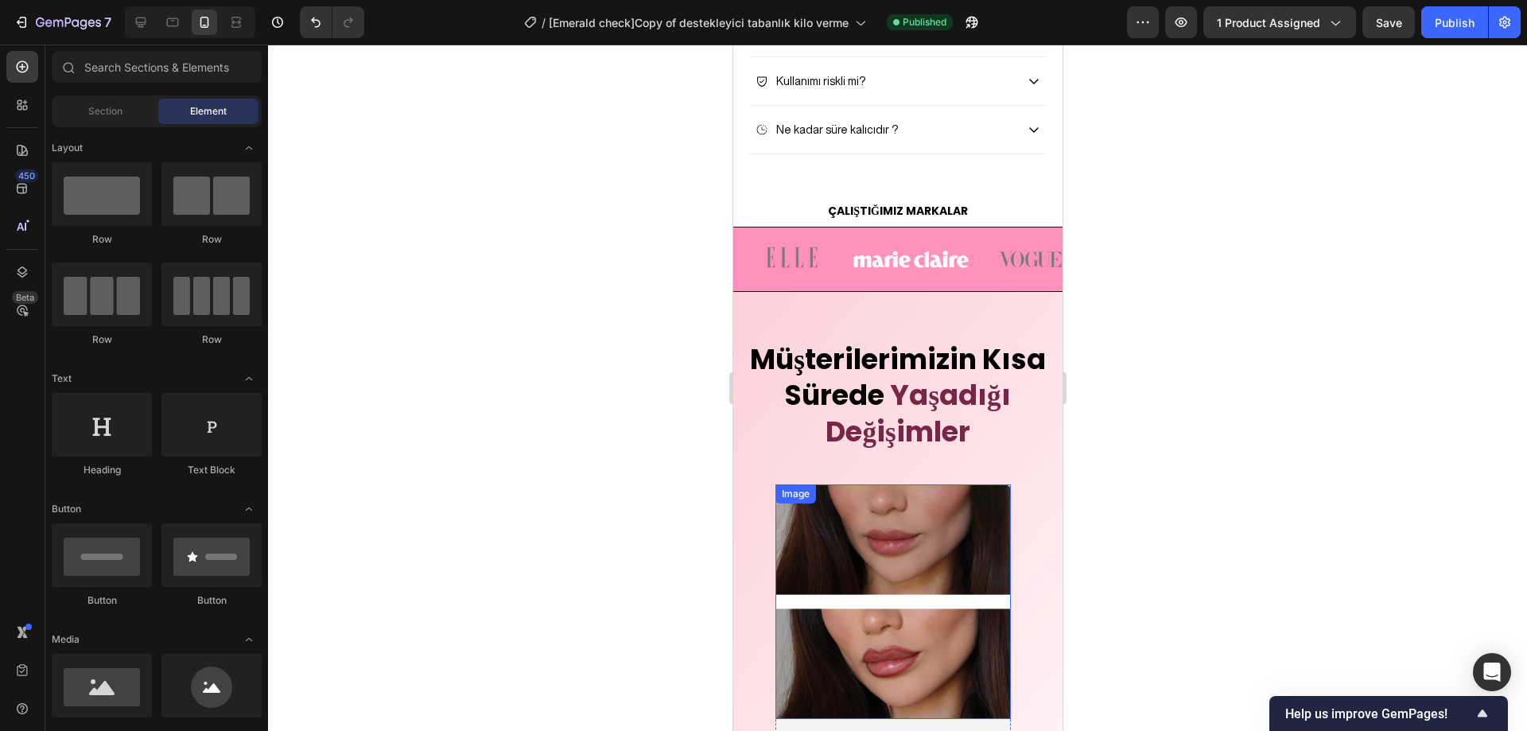
scroll to position [3681, 0]
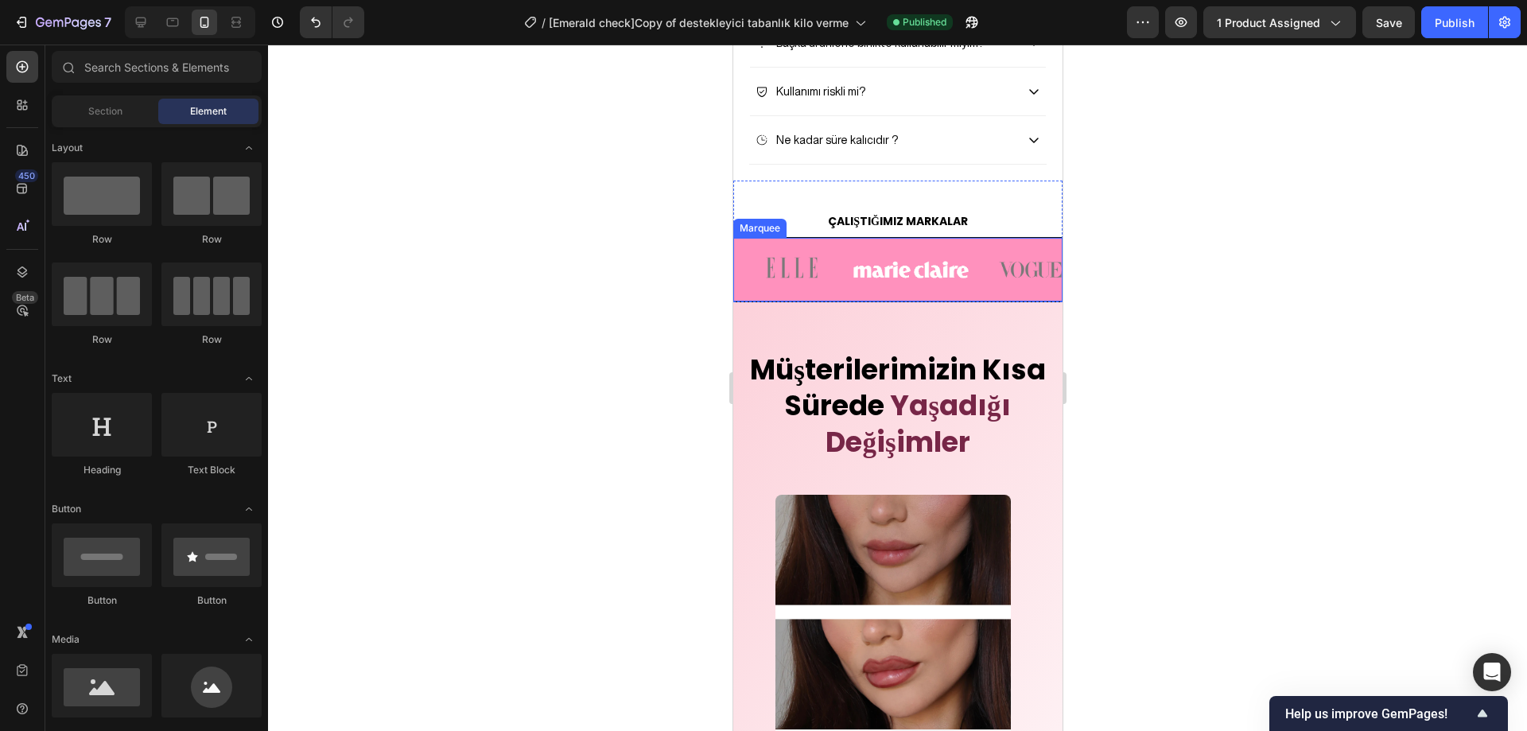
click at [975, 292] on div "Image Image Image Image Image" at bounding box center [1031, 269] width 597 height 63
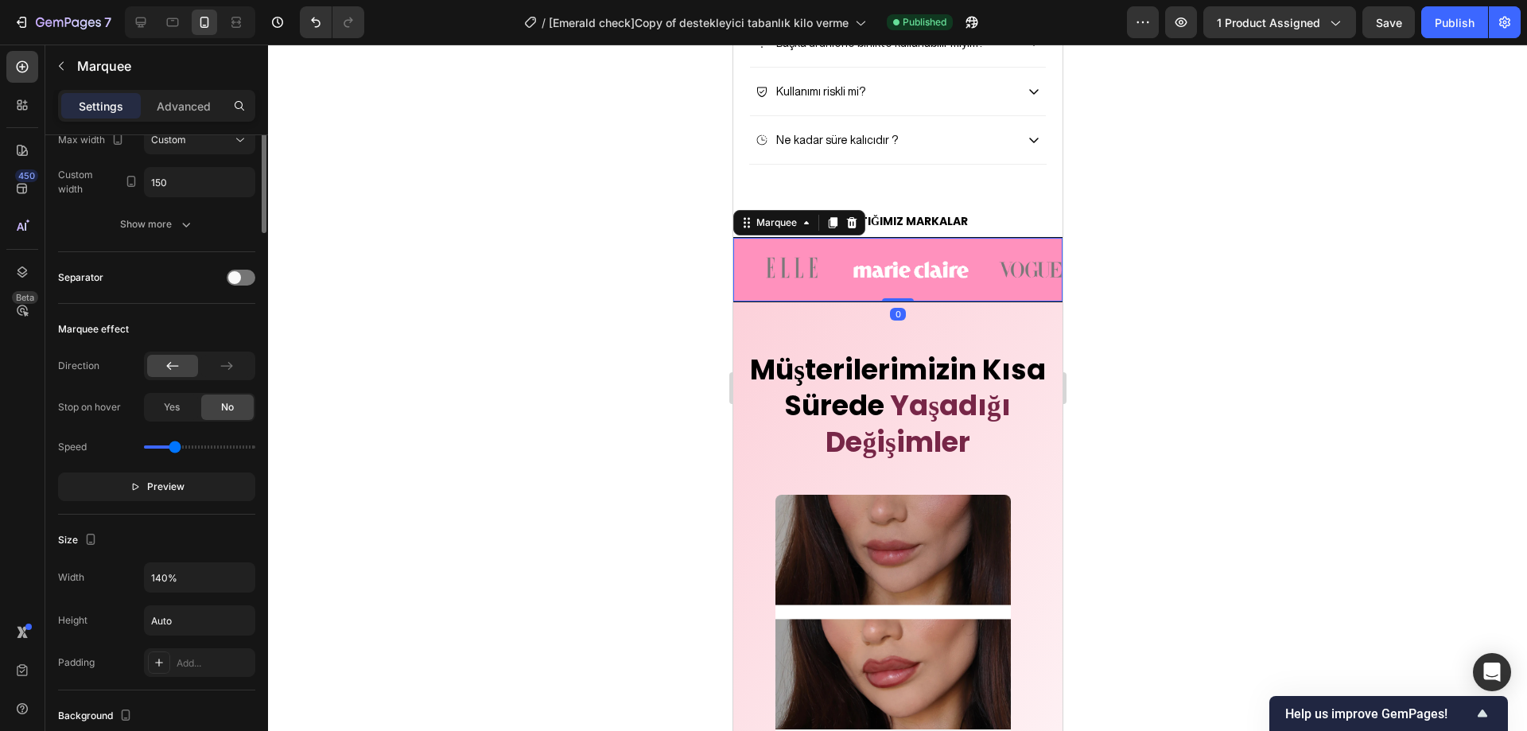
scroll to position [318, 0]
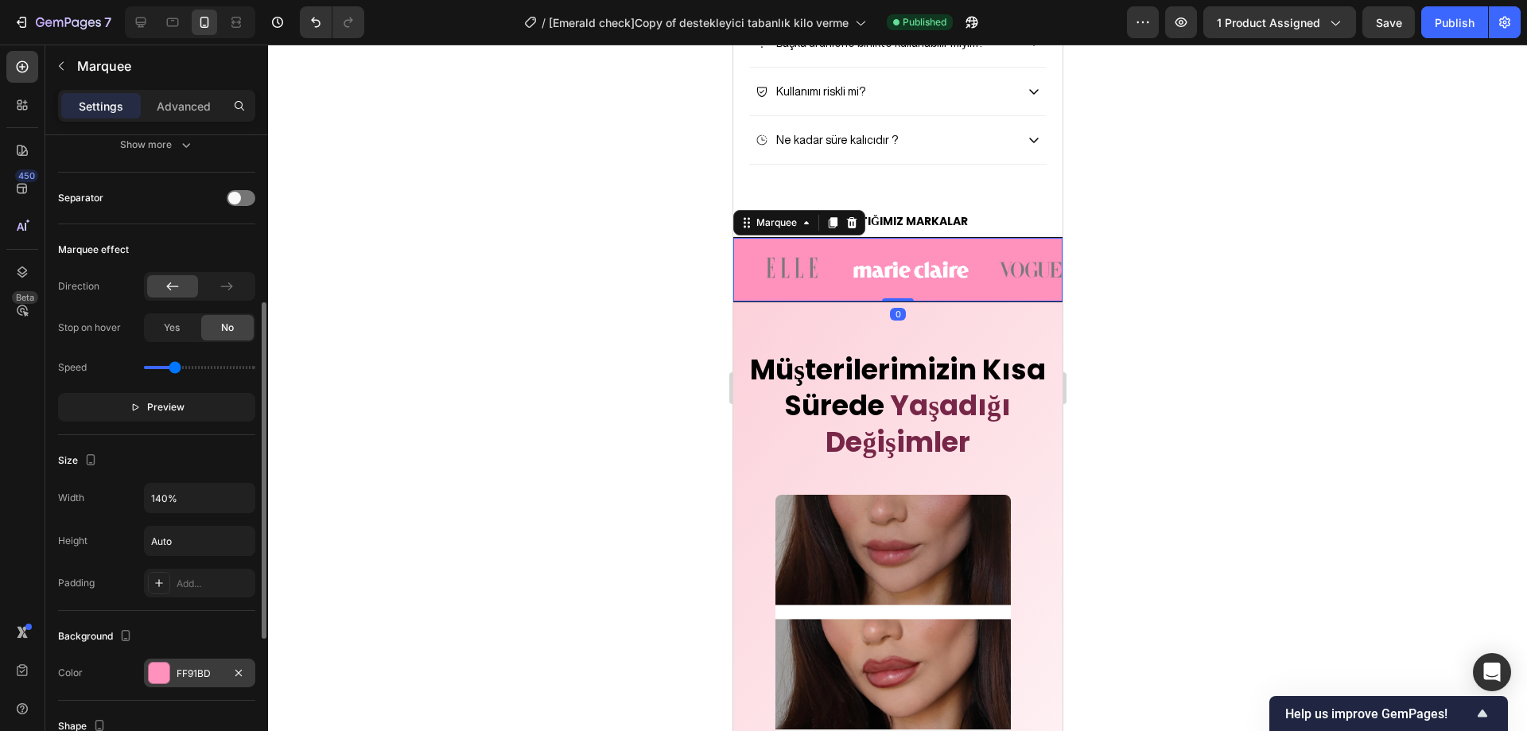
click at [157, 679] on div at bounding box center [159, 673] width 21 height 21
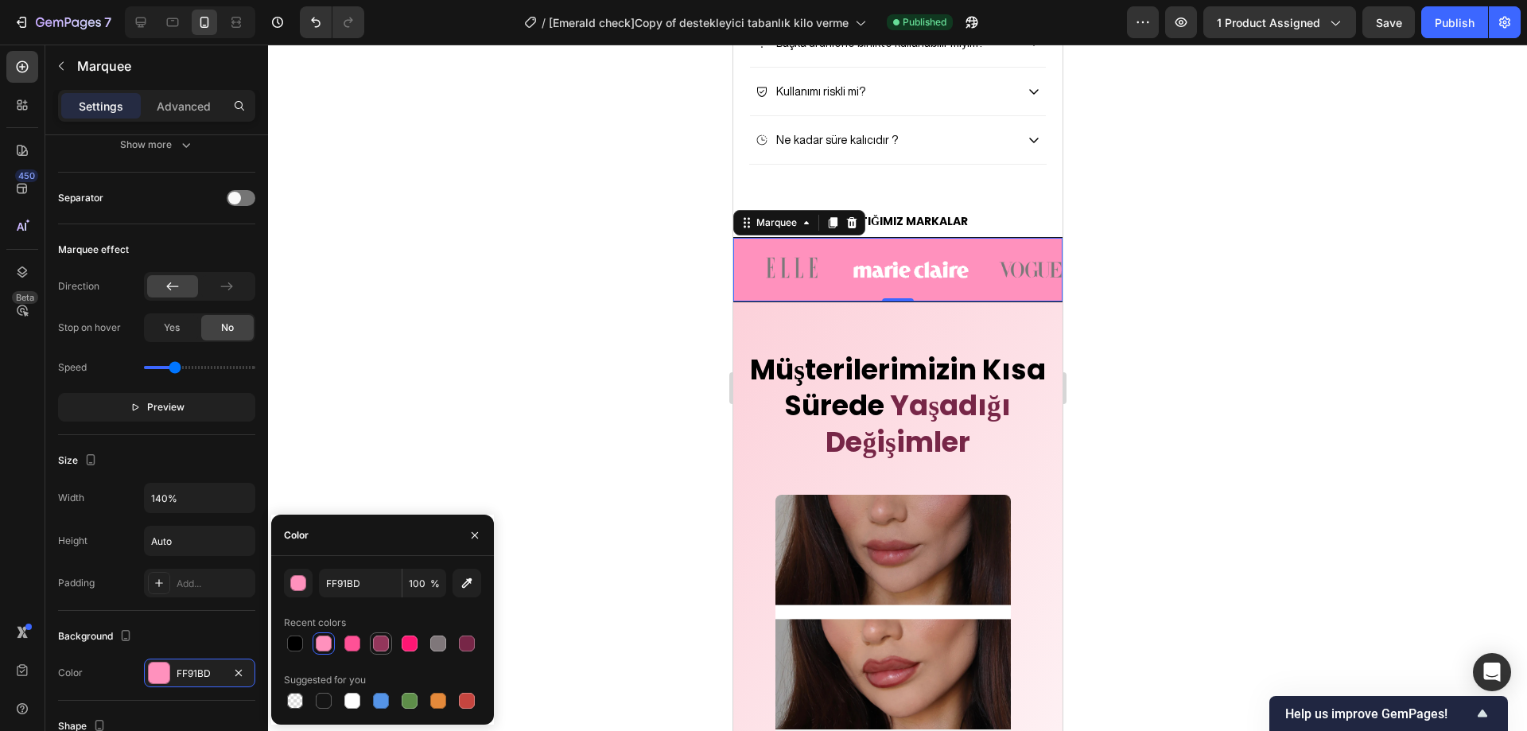
click at [383, 645] on div at bounding box center [381, 644] width 16 height 16
type input "93365B"
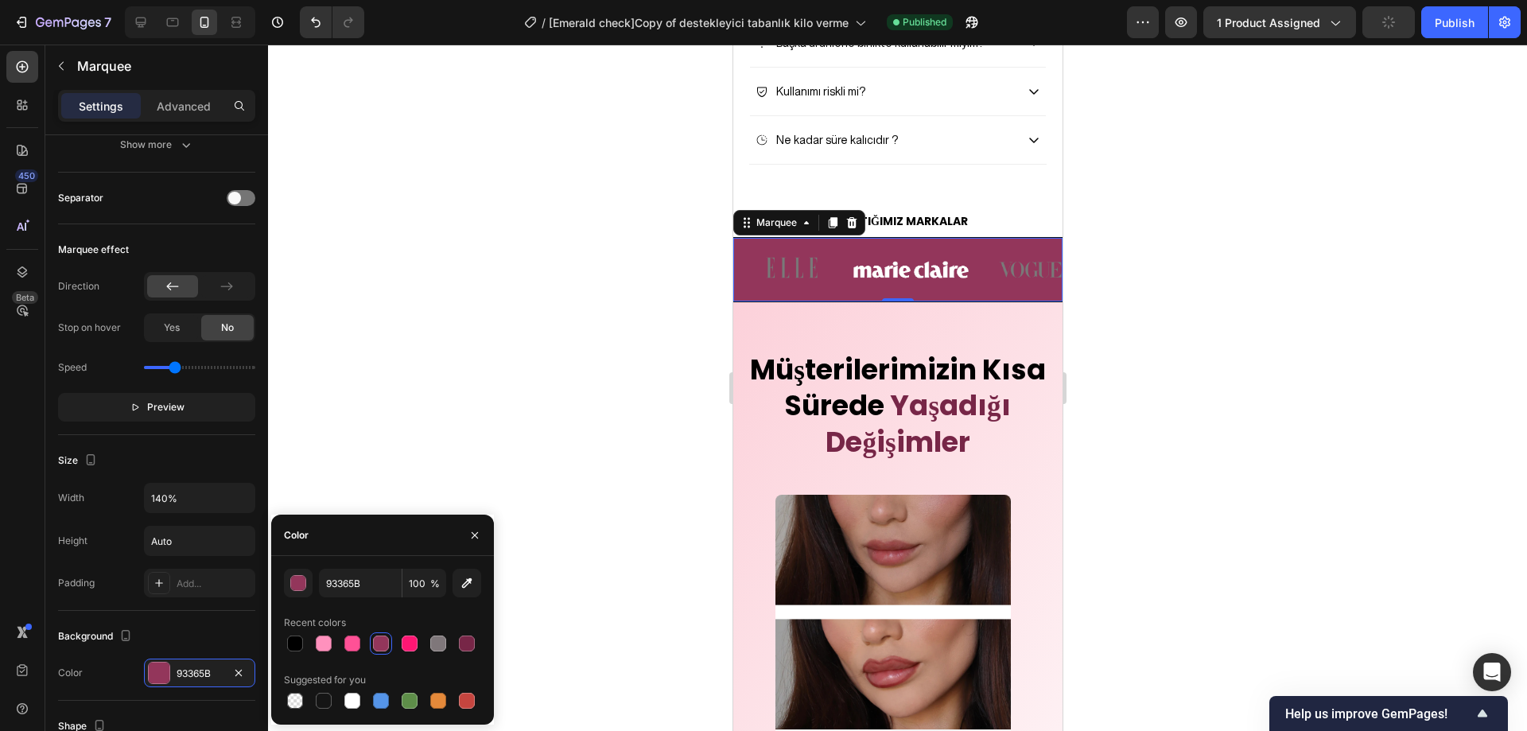
click at [460, 380] on div at bounding box center [897, 388] width 1259 height 687
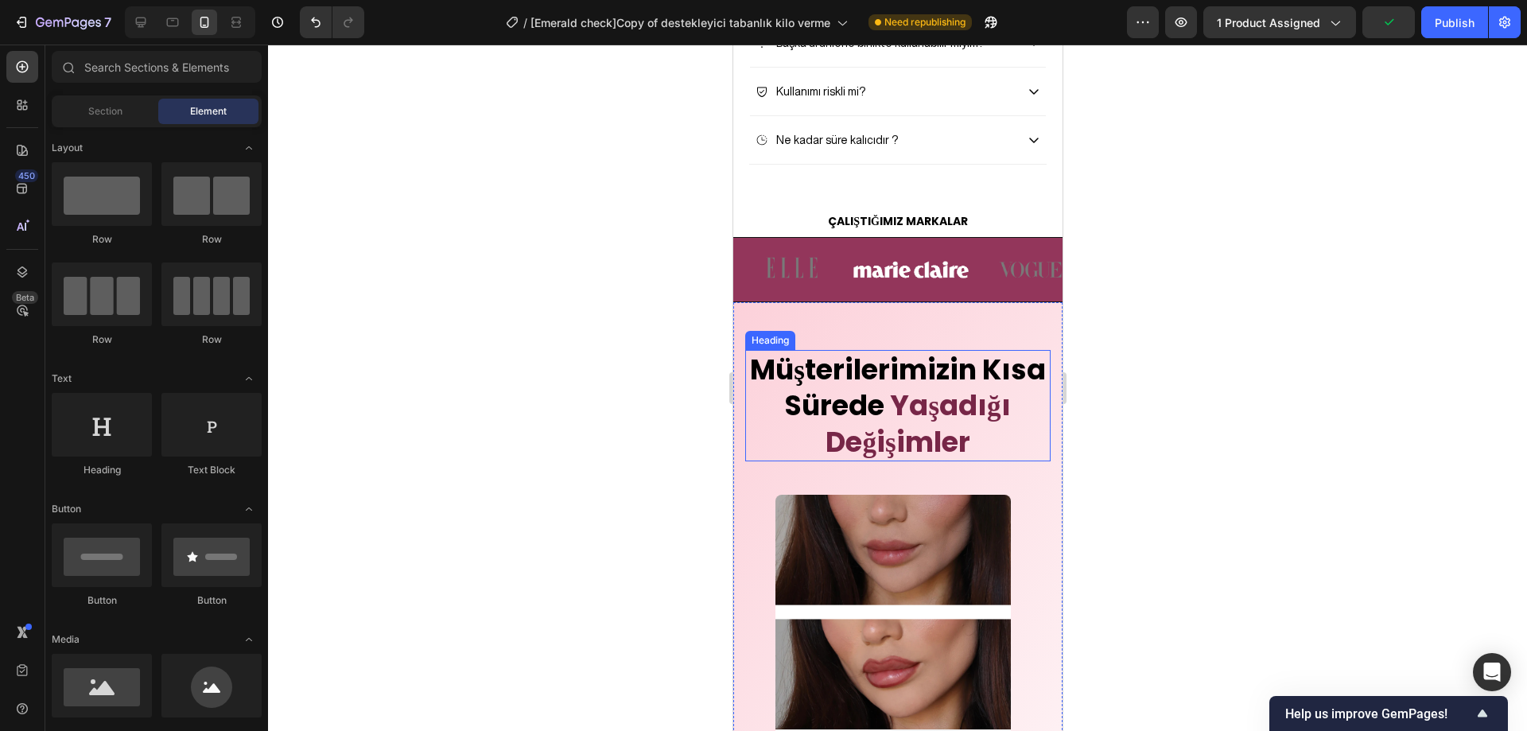
click at [941, 461] on span "Yaşadığı Değişimler" at bounding box center [917, 424] width 185 height 76
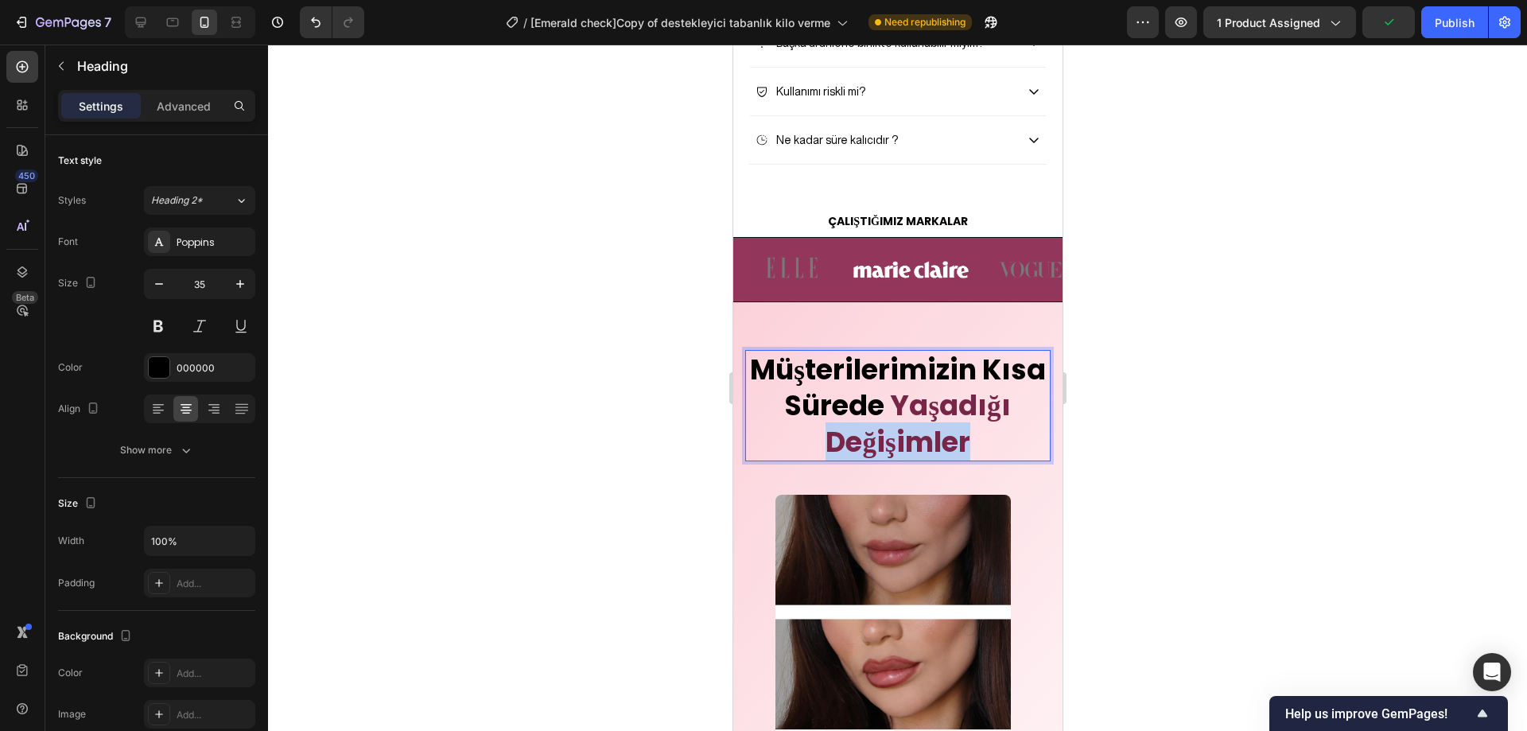
click at [928, 461] on span "Yaşadığı Değişimler" at bounding box center [917, 424] width 185 height 76
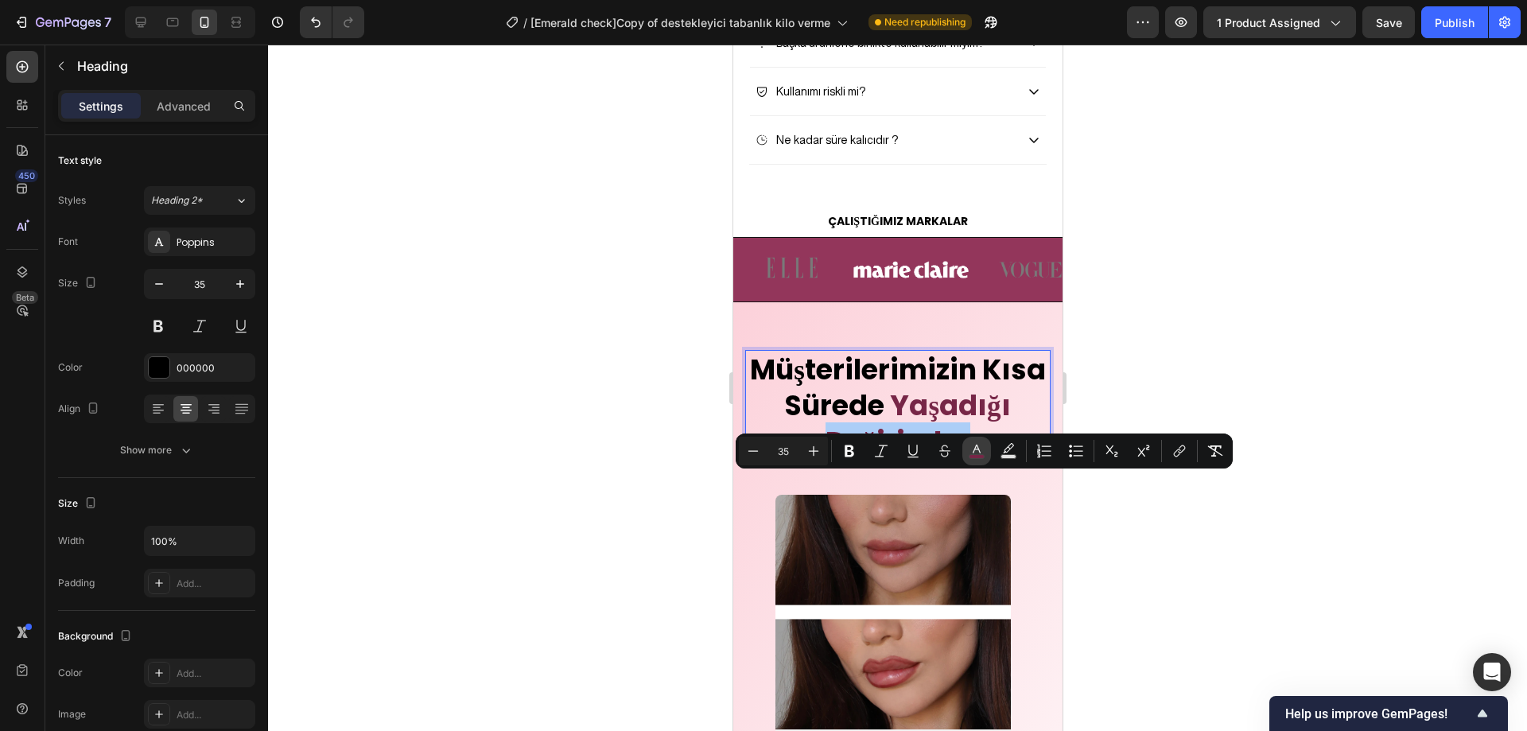
click at [972, 453] on icon "Editor contextual toolbar" at bounding box center [977, 451] width 16 height 16
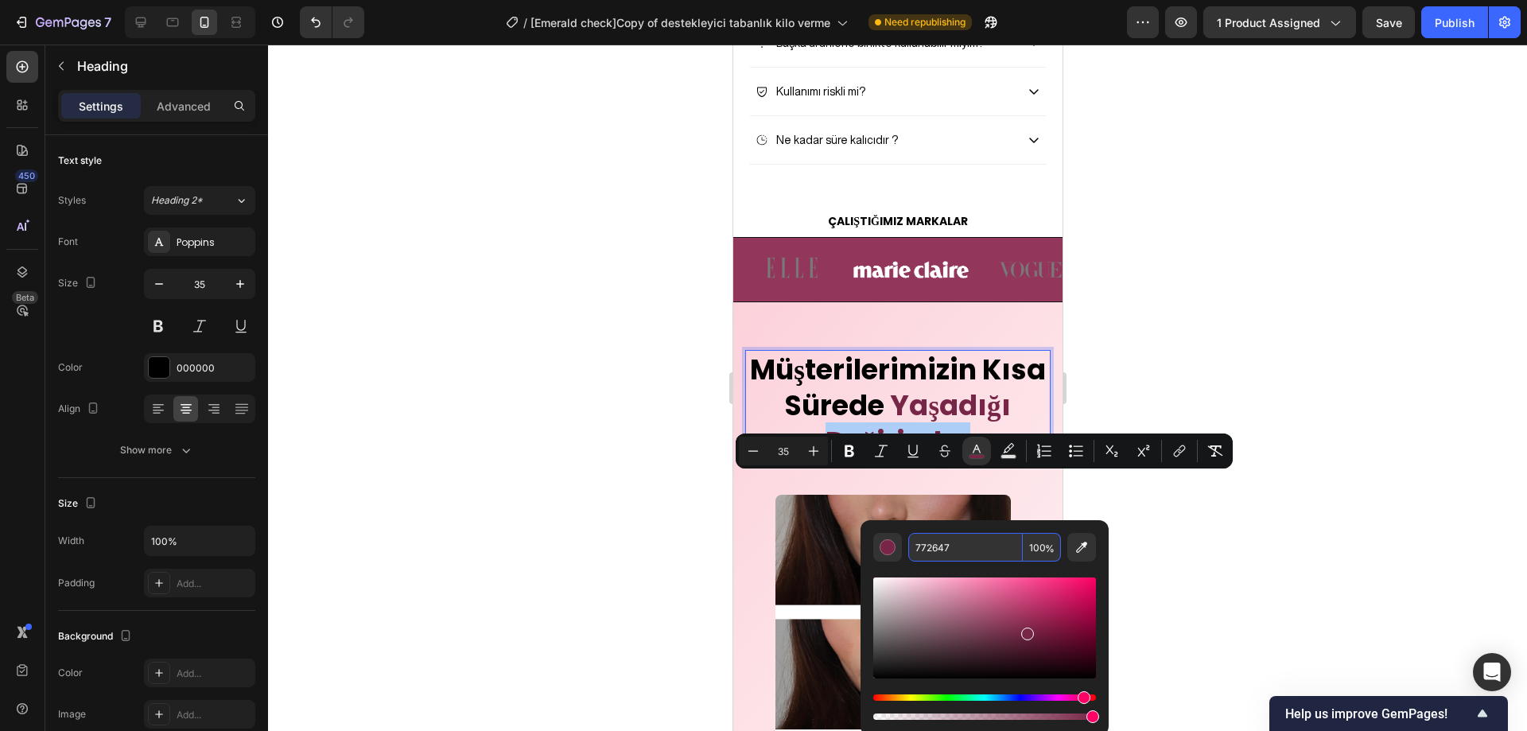
click at [947, 539] on input "772647" at bounding box center [966, 547] width 115 height 29
click at [532, 369] on div at bounding box center [897, 388] width 1259 height 687
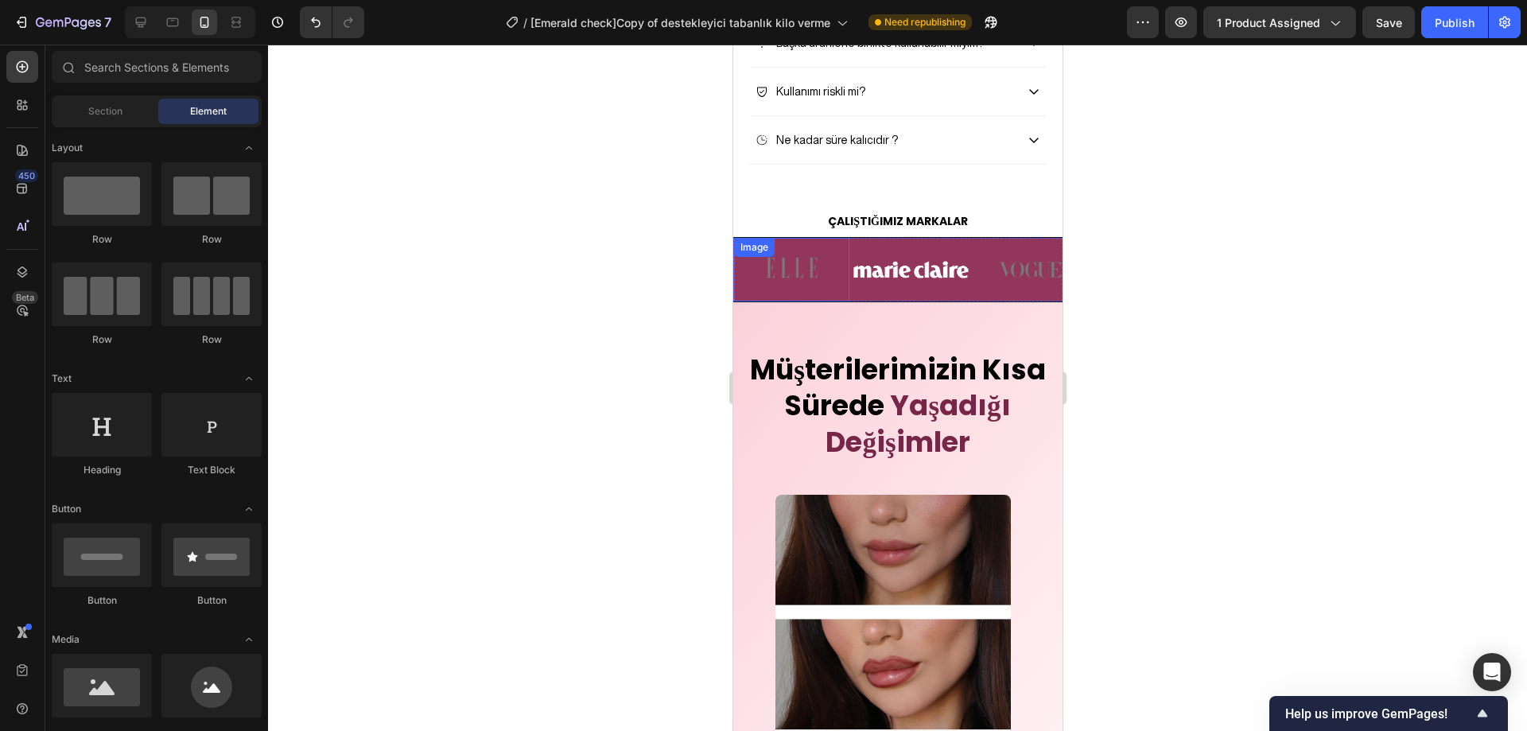
click at [786, 293] on img at bounding box center [790, 267] width 115 height 51
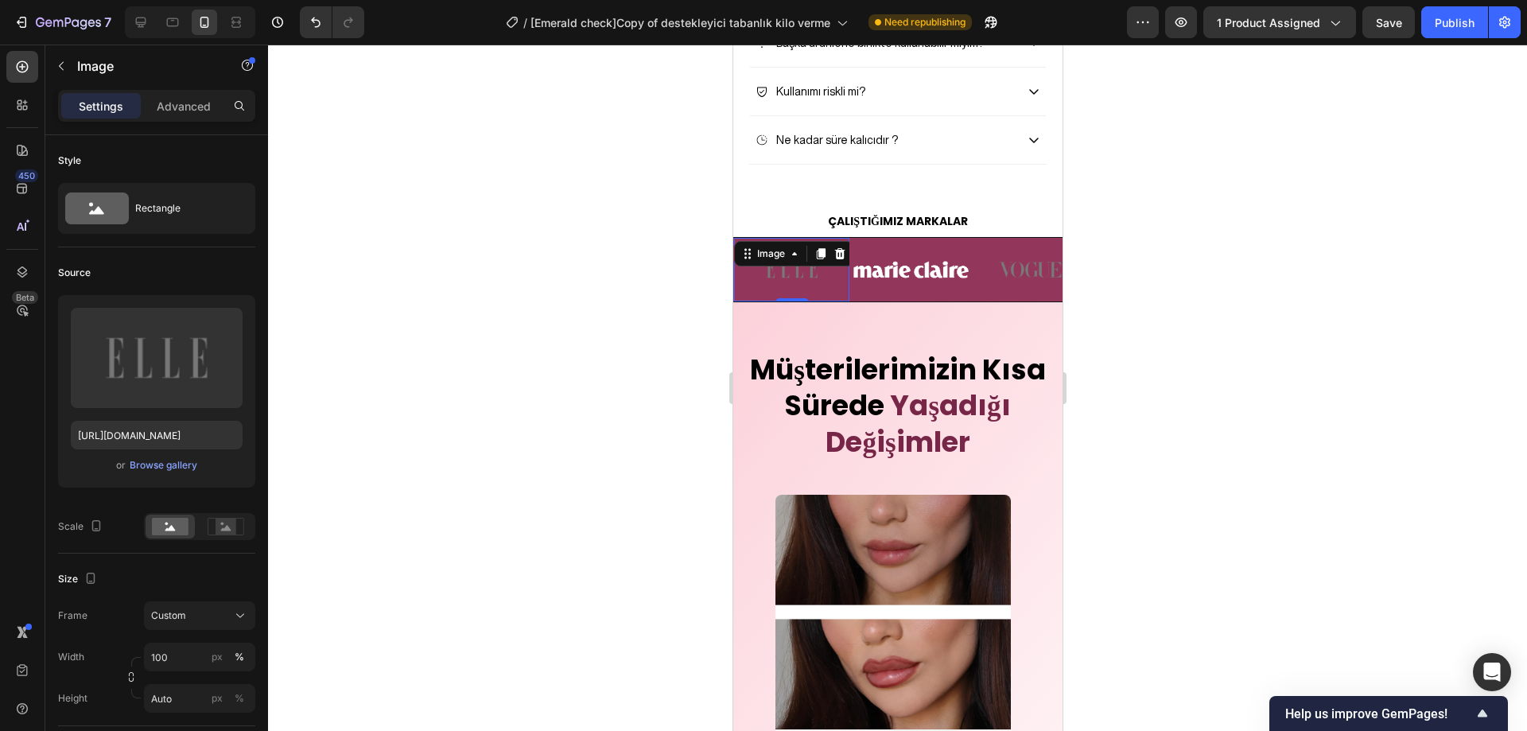
click at [860, 295] on img at bounding box center [910, 269] width 115 height 51
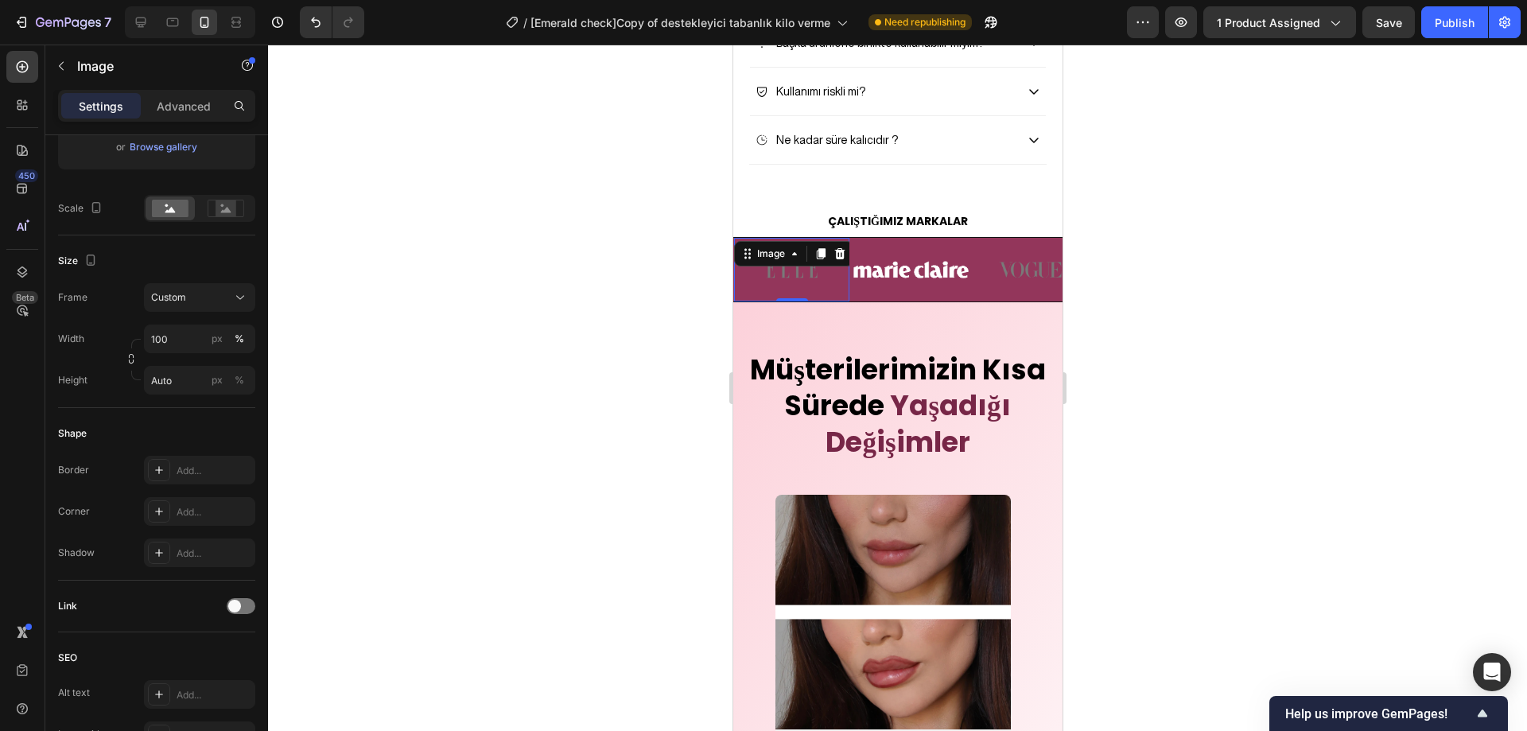
click at [844, 291] on div "Image 0" at bounding box center [790, 269] width 115 height 63
click at [879, 299] on div "Image 0" at bounding box center [910, 269] width 115 height 59
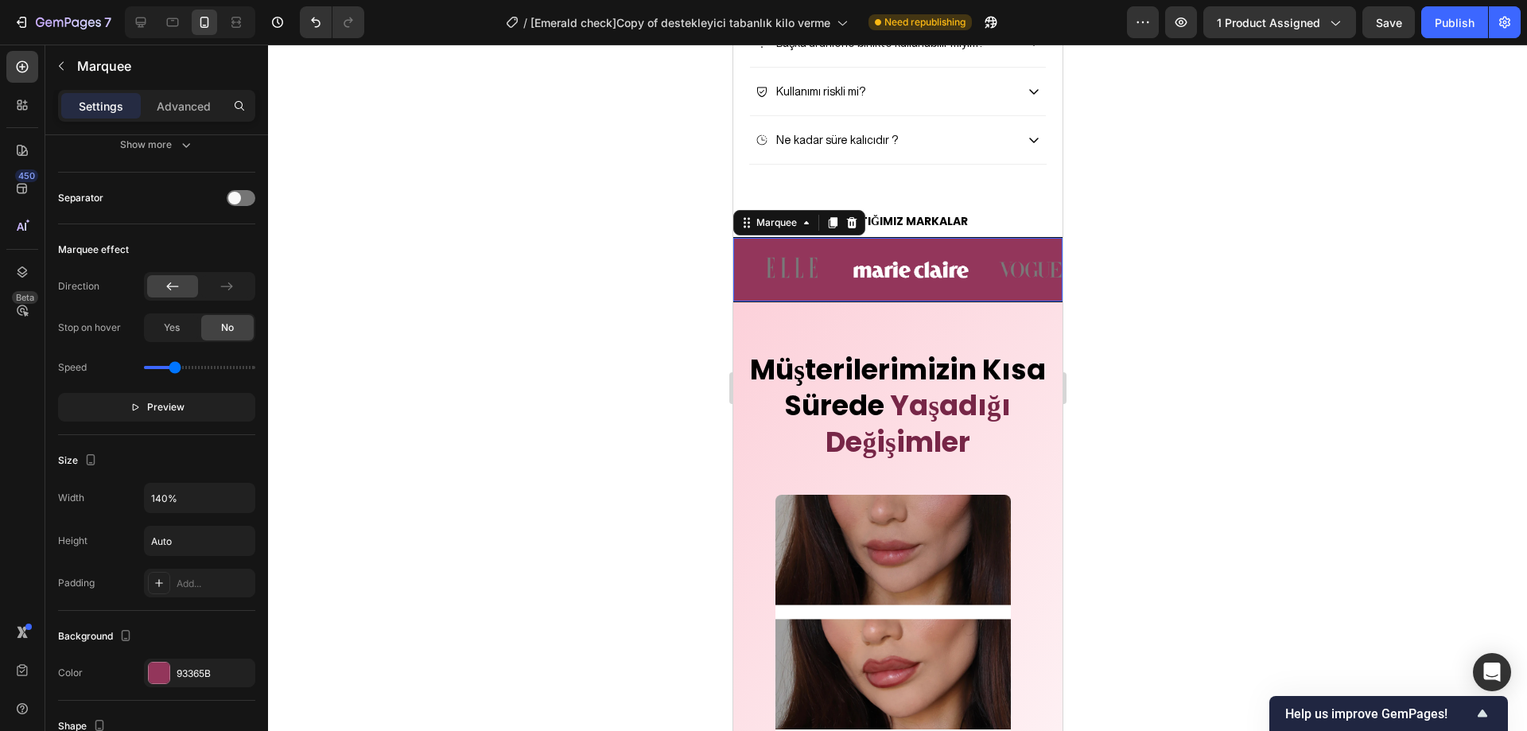
click at [849, 301] on div "Image" at bounding box center [792, 269] width 119 height 63
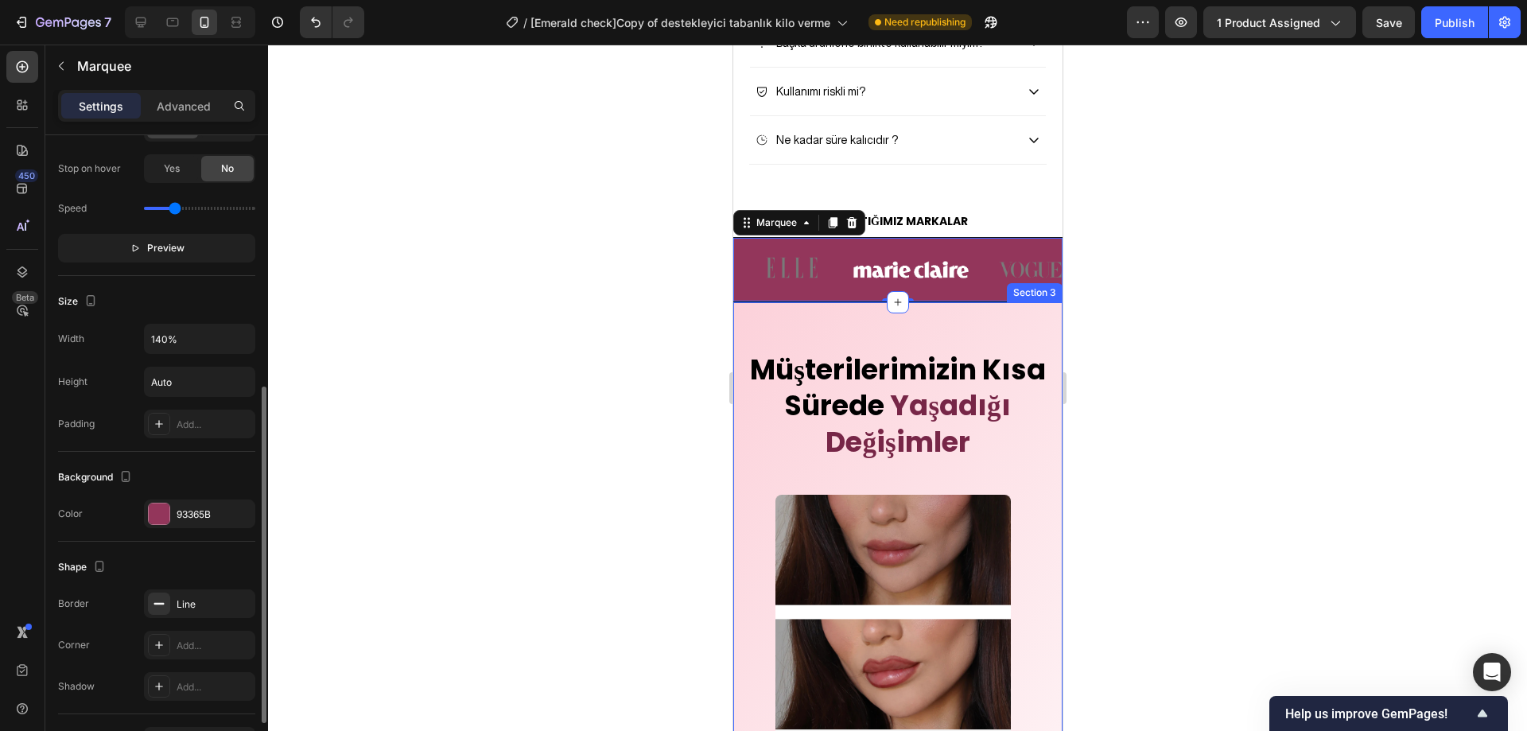
click at [206, 501] on div "93365B" at bounding box center [199, 514] width 111 height 29
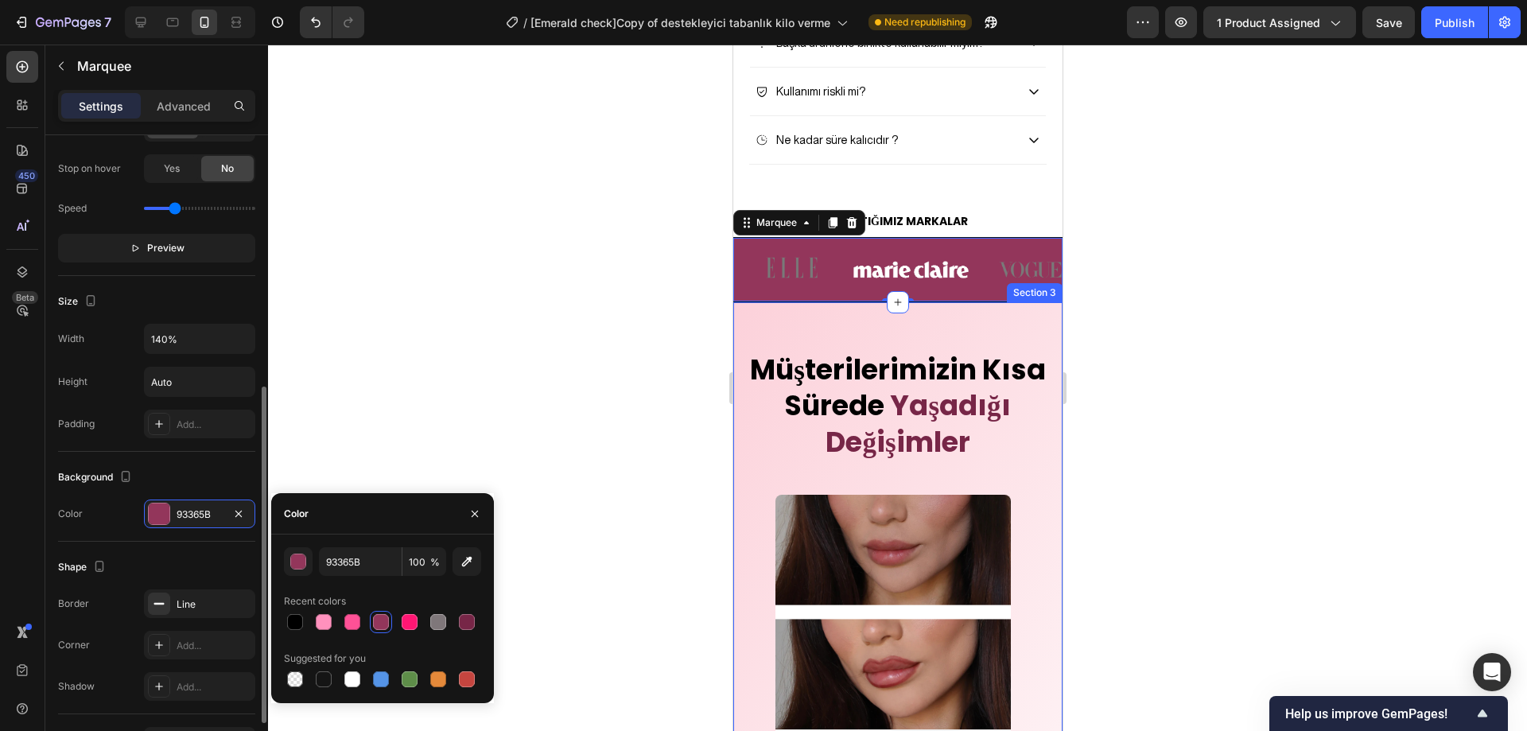
click at [360, 546] on div "93365B 100 % Recent colors Suggested for you" at bounding box center [382, 619] width 223 height 169
click at [360, 548] on input "93365B" at bounding box center [360, 561] width 83 height 29
paste input "772647"
type input "772647"
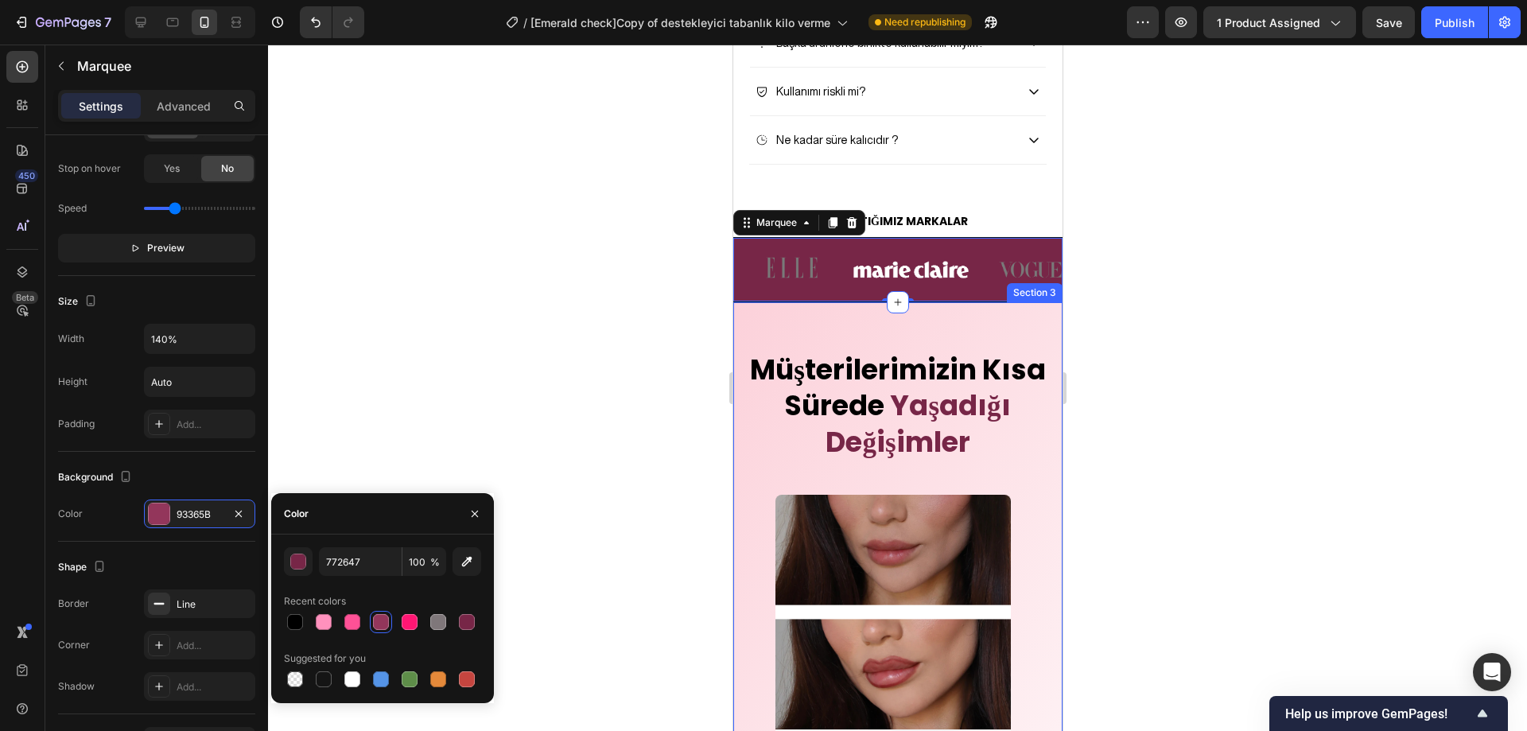
click at [433, 391] on div at bounding box center [897, 388] width 1259 height 687
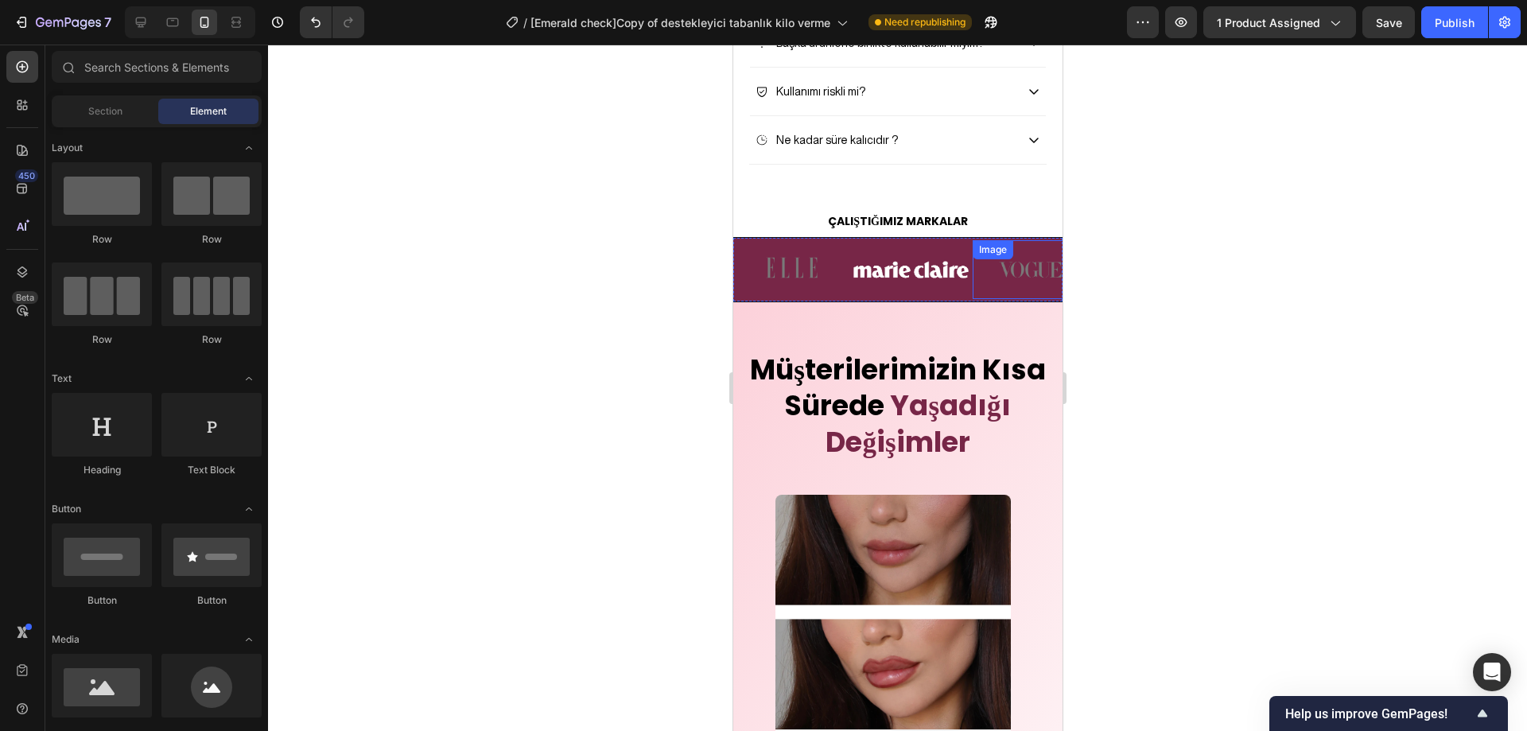
click at [1217, 321] on div at bounding box center [897, 388] width 1259 height 687
click at [967, 295] on img at bounding box center [910, 269] width 115 height 51
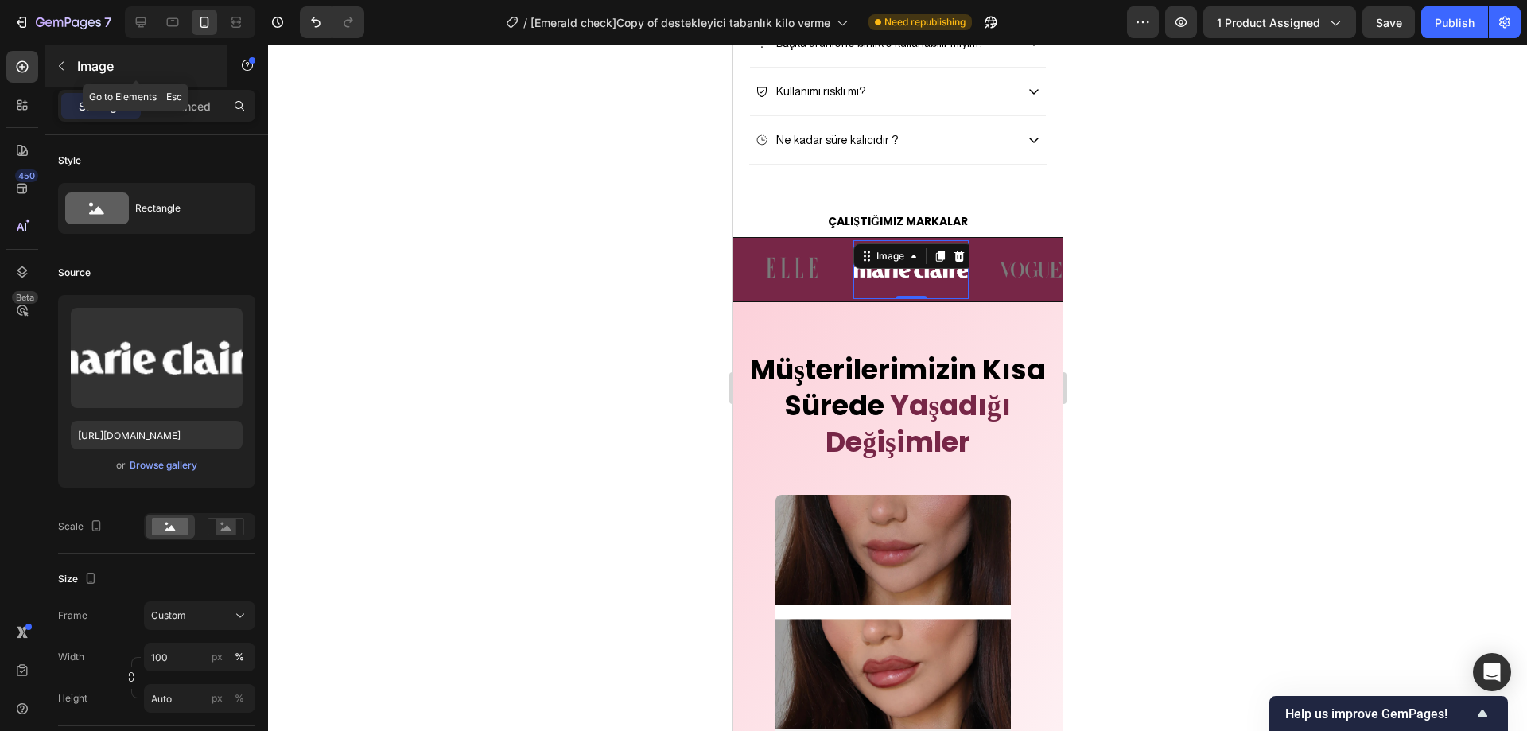
click at [74, 72] on div "Image" at bounding box center [135, 65] width 181 height 41
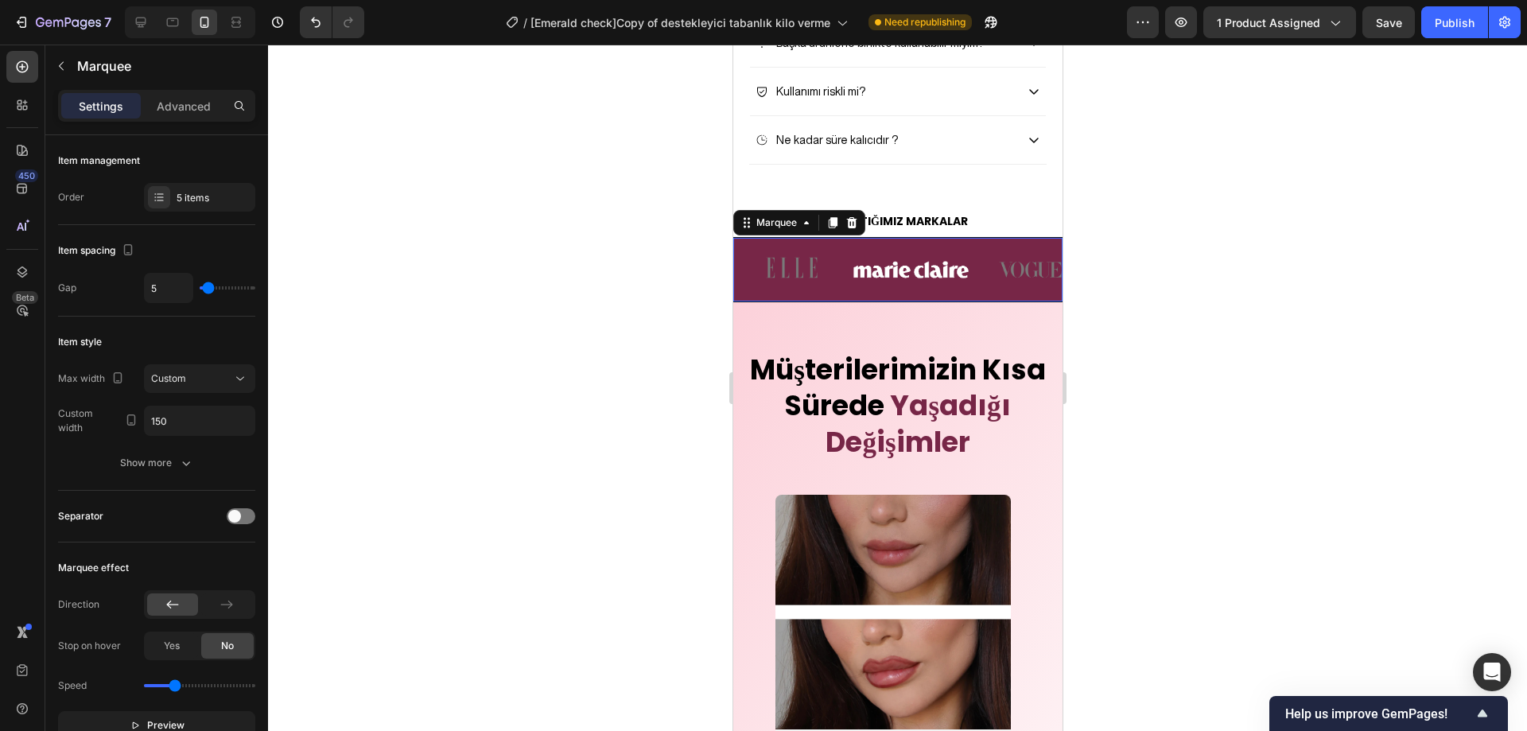
click at [944, 292] on div "Image Image Image Image Image" at bounding box center [1031, 269] width 597 height 63
click at [160, 205] on div at bounding box center [159, 197] width 22 height 22
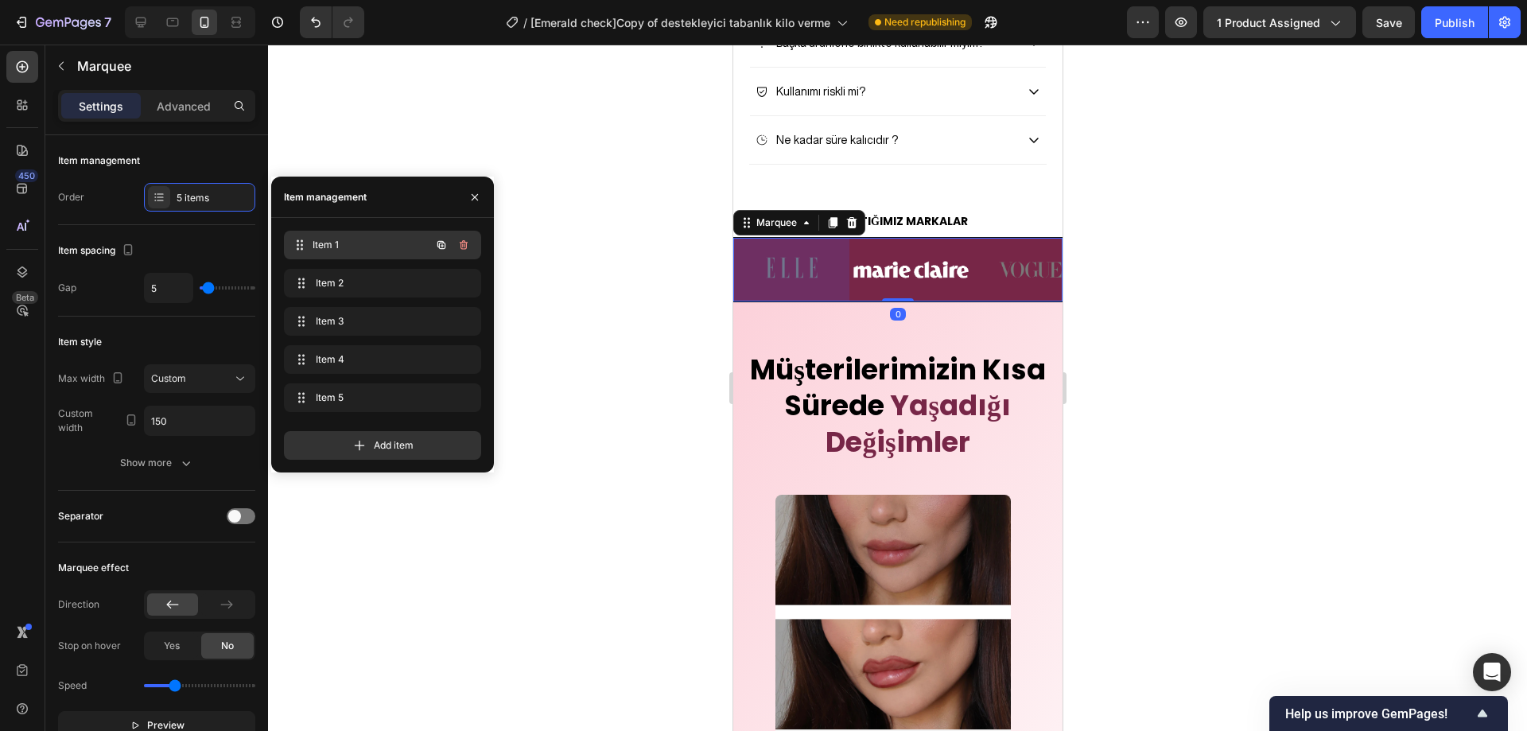
click at [352, 251] on span "Item 1" at bounding box center [372, 245] width 118 height 14
click at [346, 274] on div "Item 2 Item 2" at bounding box center [382, 283] width 185 height 22
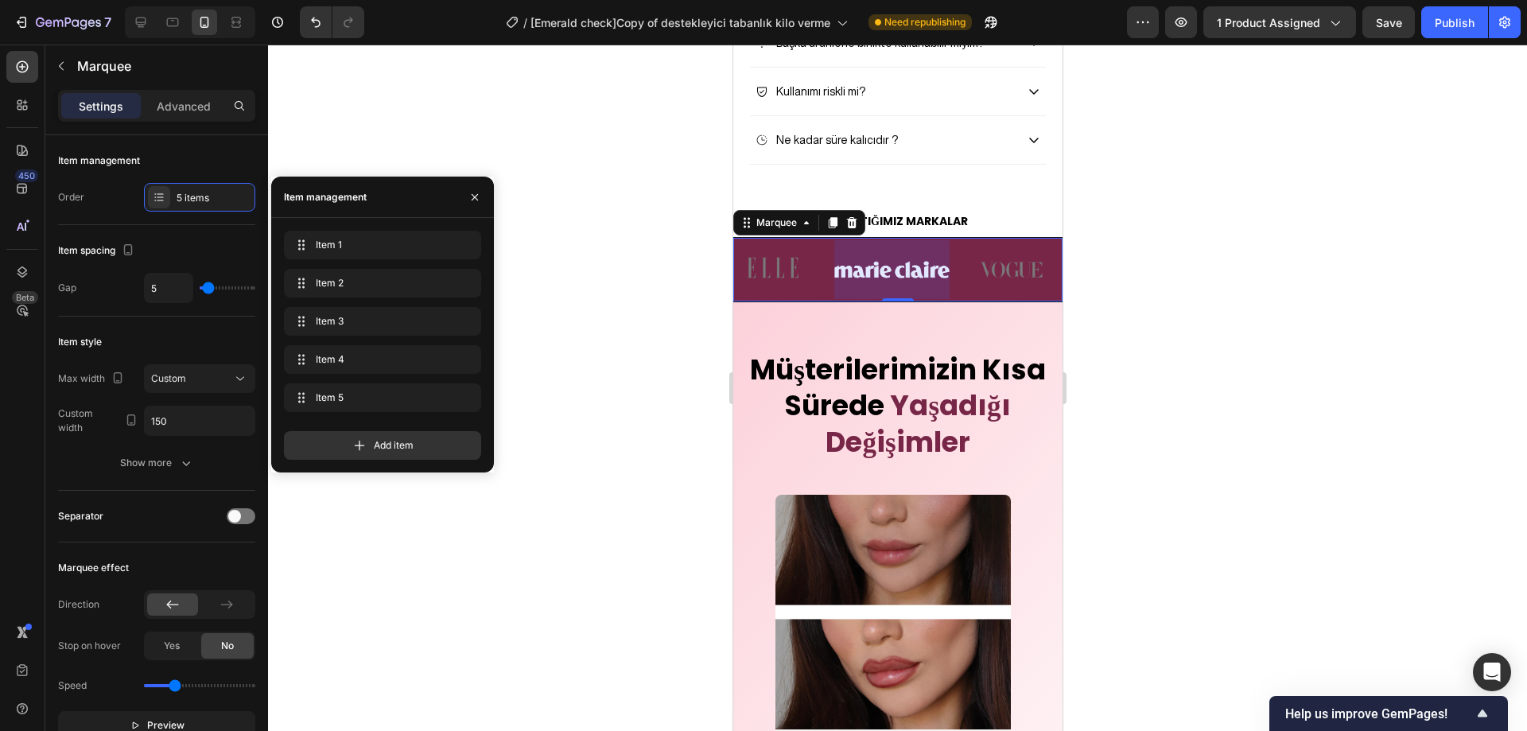
click at [348, 306] on div "Item 1 Item 1 Item 2 Item 2 Item 3 Item 3 Item 4 Item 4 Item 5 Item 5" at bounding box center [382, 325] width 197 height 188
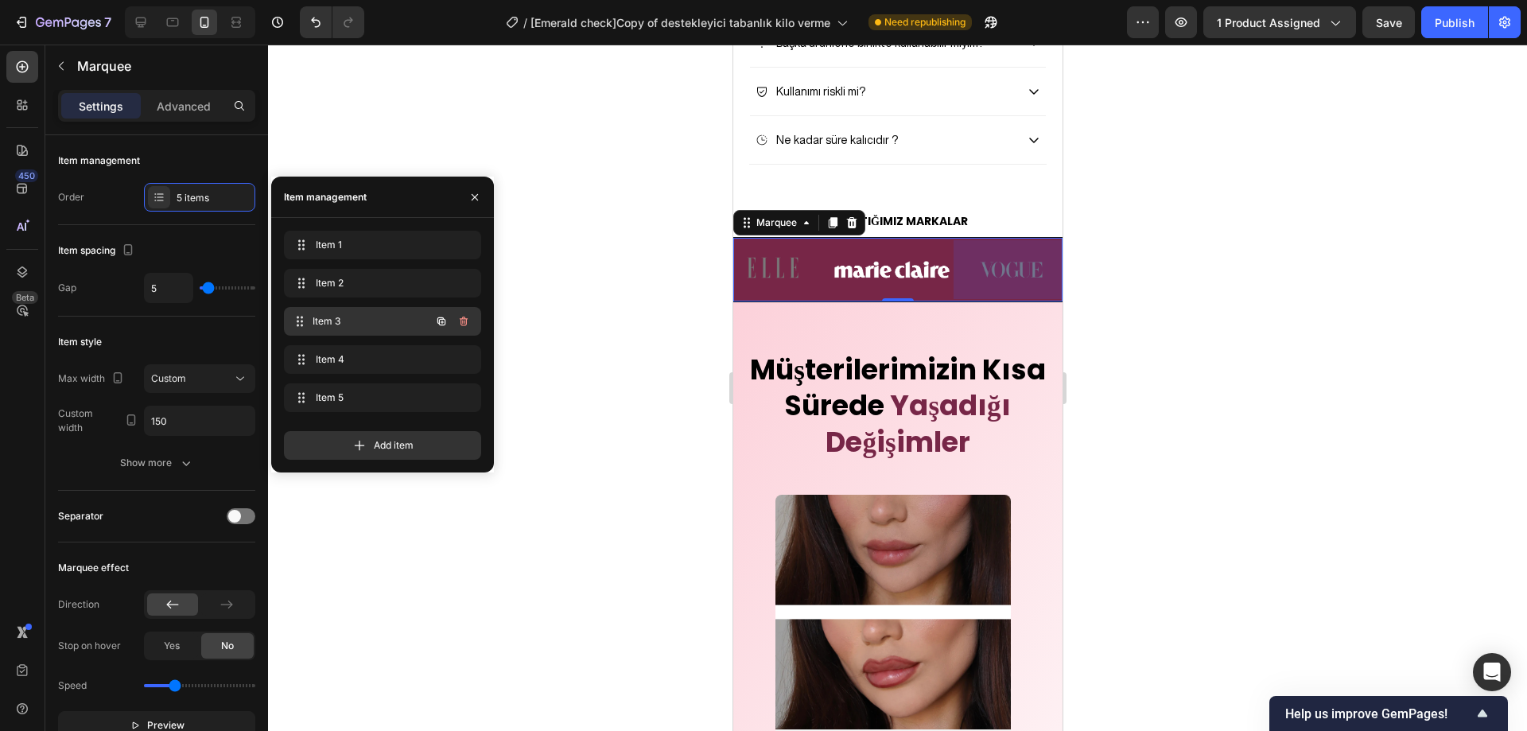
click at [348, 319] on span "Item 3" at bounding box center [372, 321] width 118 height 14
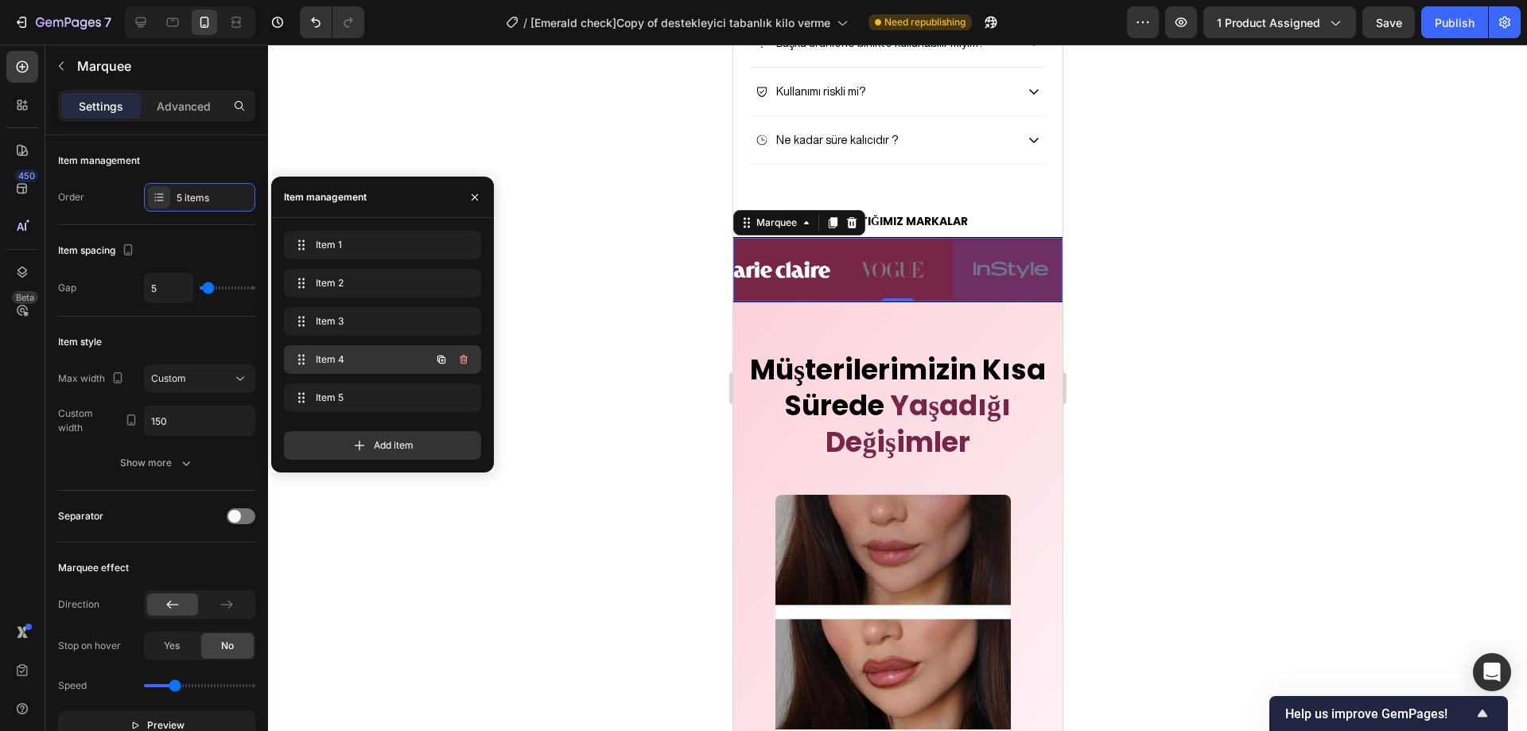
click at [348, 350] on div "Item 4 Item 4" at bounding box center [360, 359] width 140 height 22
click at [345, 396] on span "Item 5" at bounding box center [379, 398] width 127 height 14
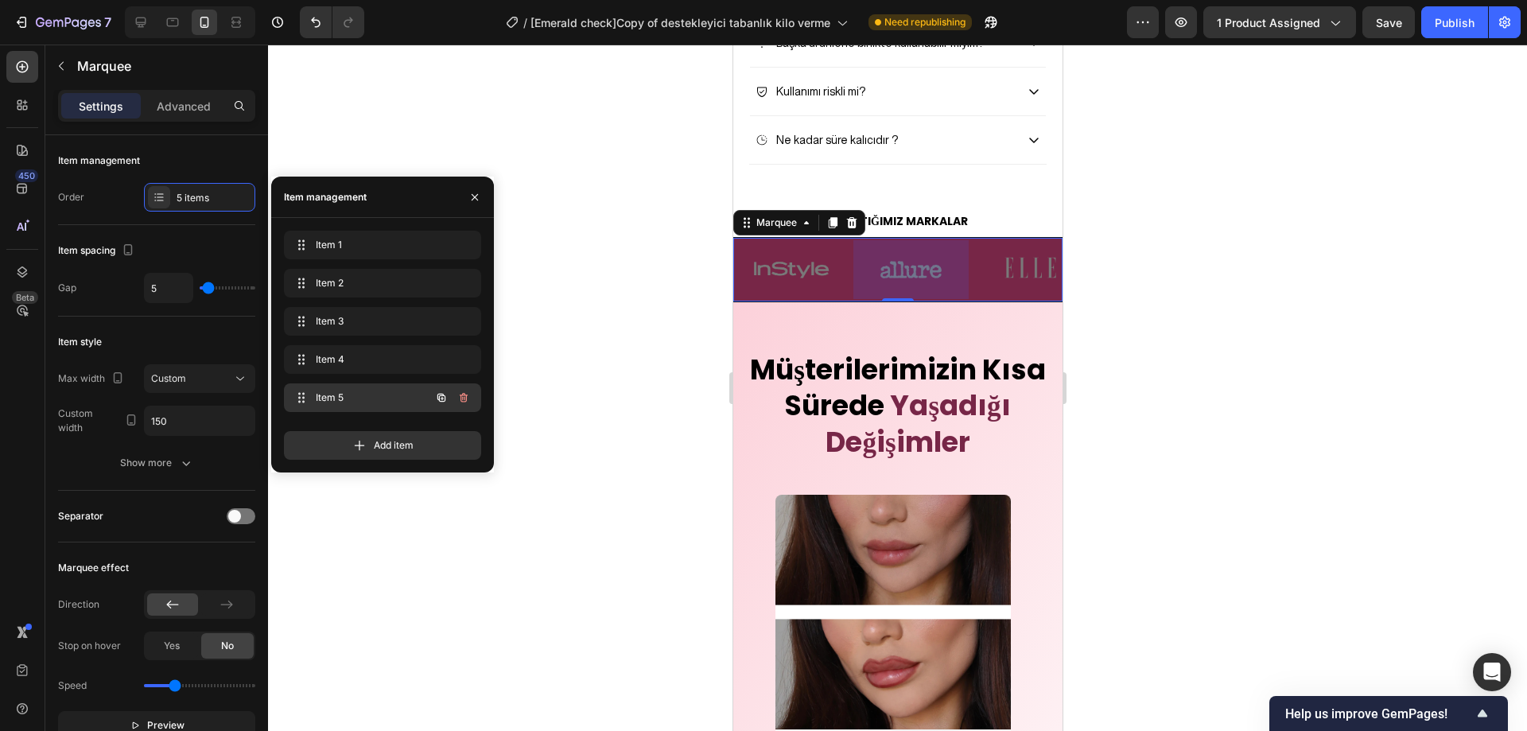
scroll to position [0, 377]
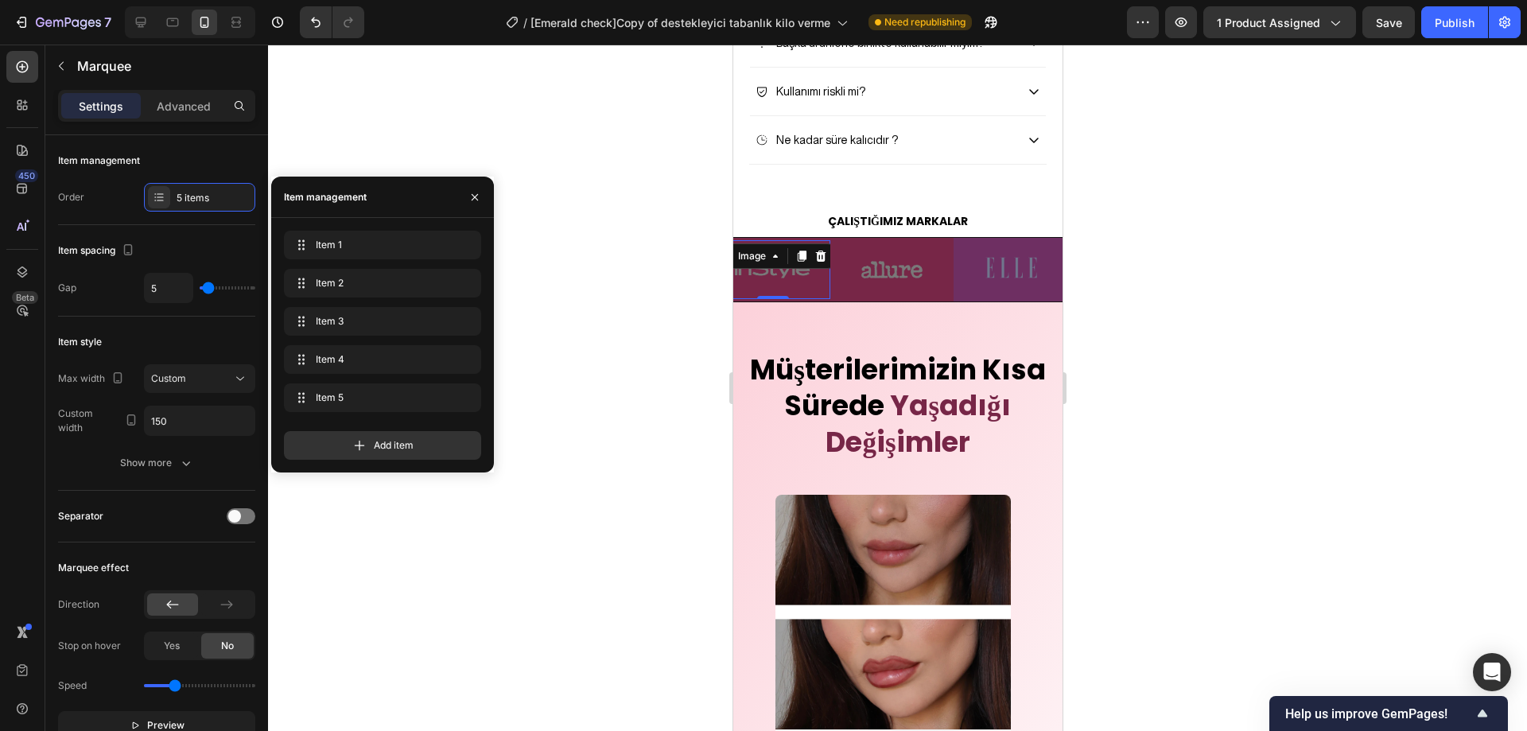
click at [772, 299] on div "Image 0" at bounding box center [771, 269] width 115 height 59
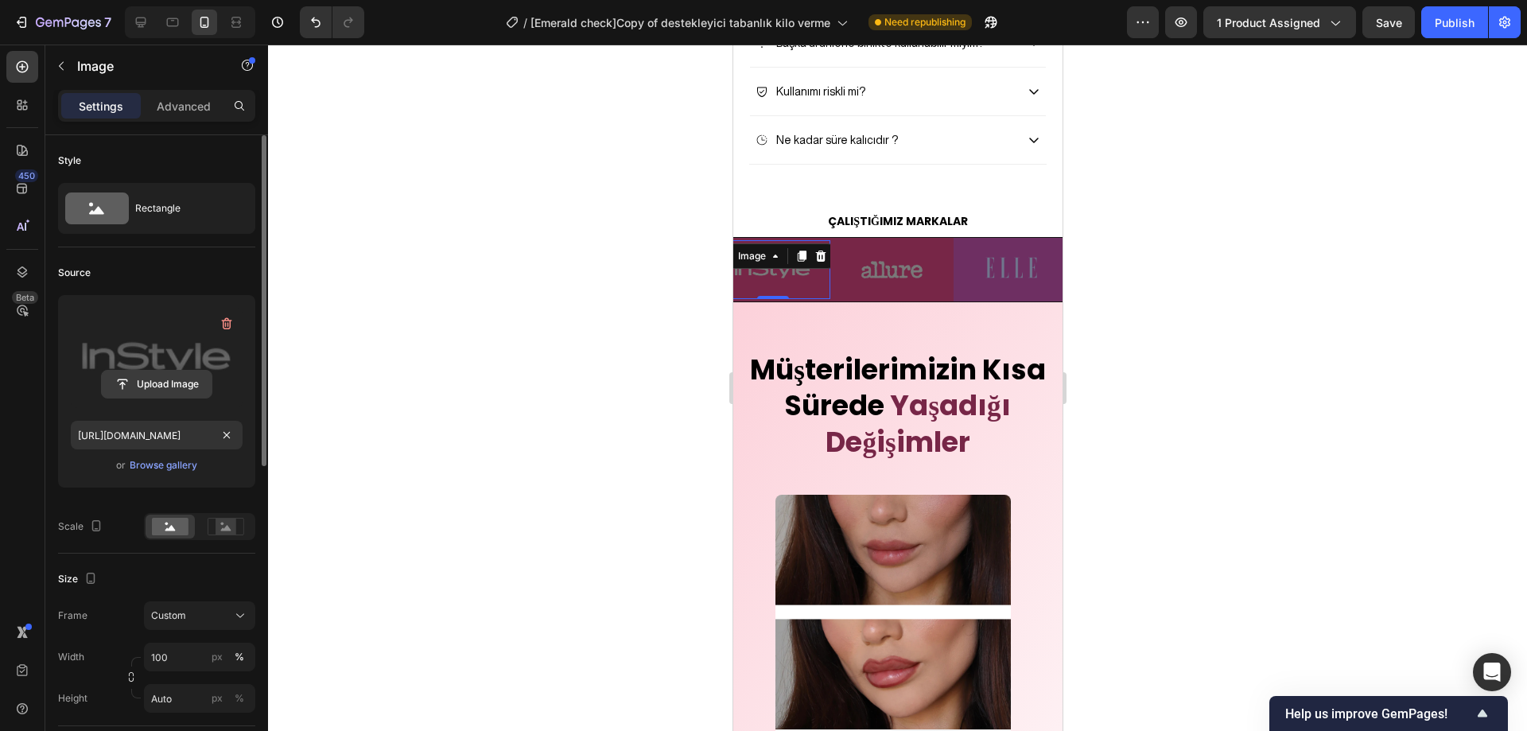
click at [161, 379] on input "file" at bounding box center [157, 384] width 110 height 27
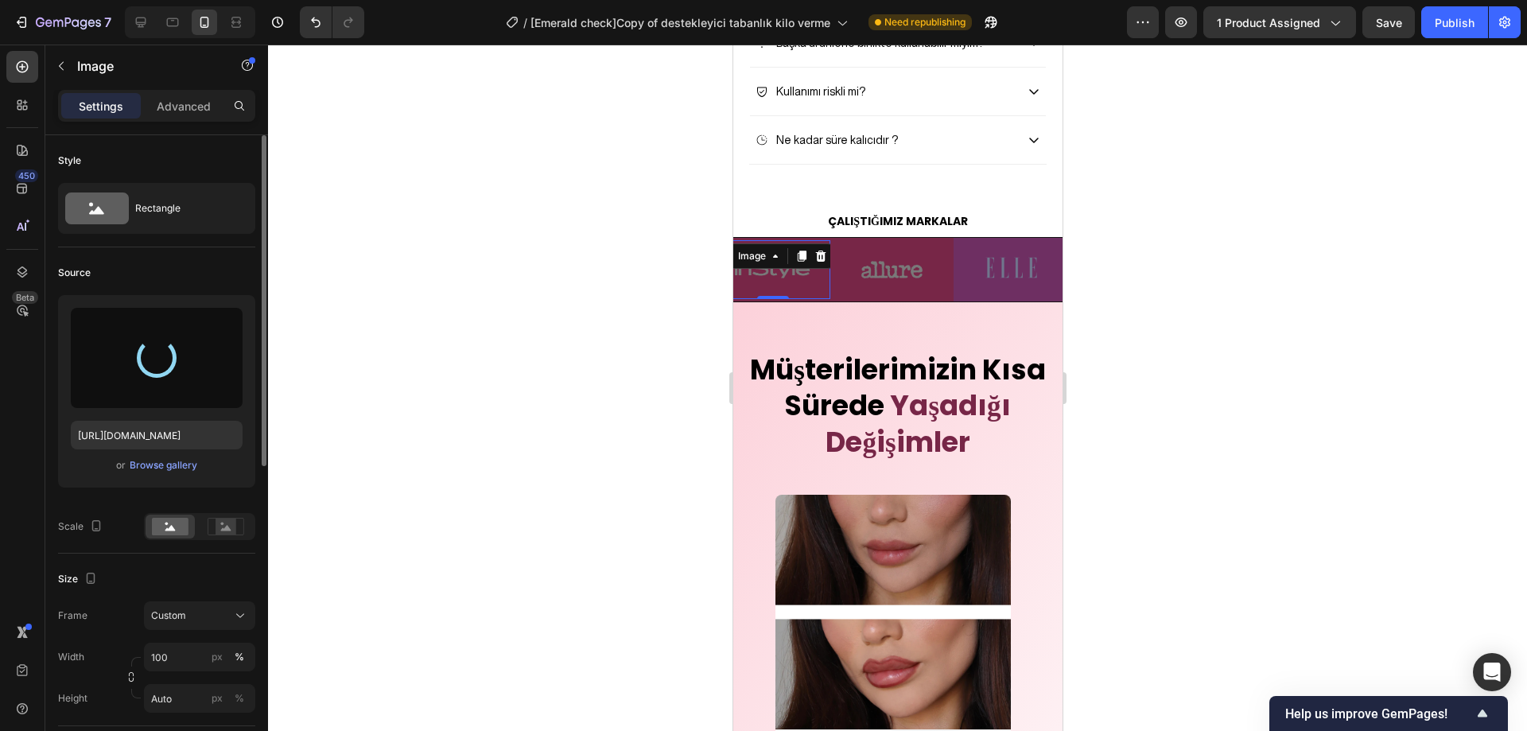
type input "https://cdn.shopify.com/s/files/1/0947/2475/1690/files/gempages_582635351286219…"
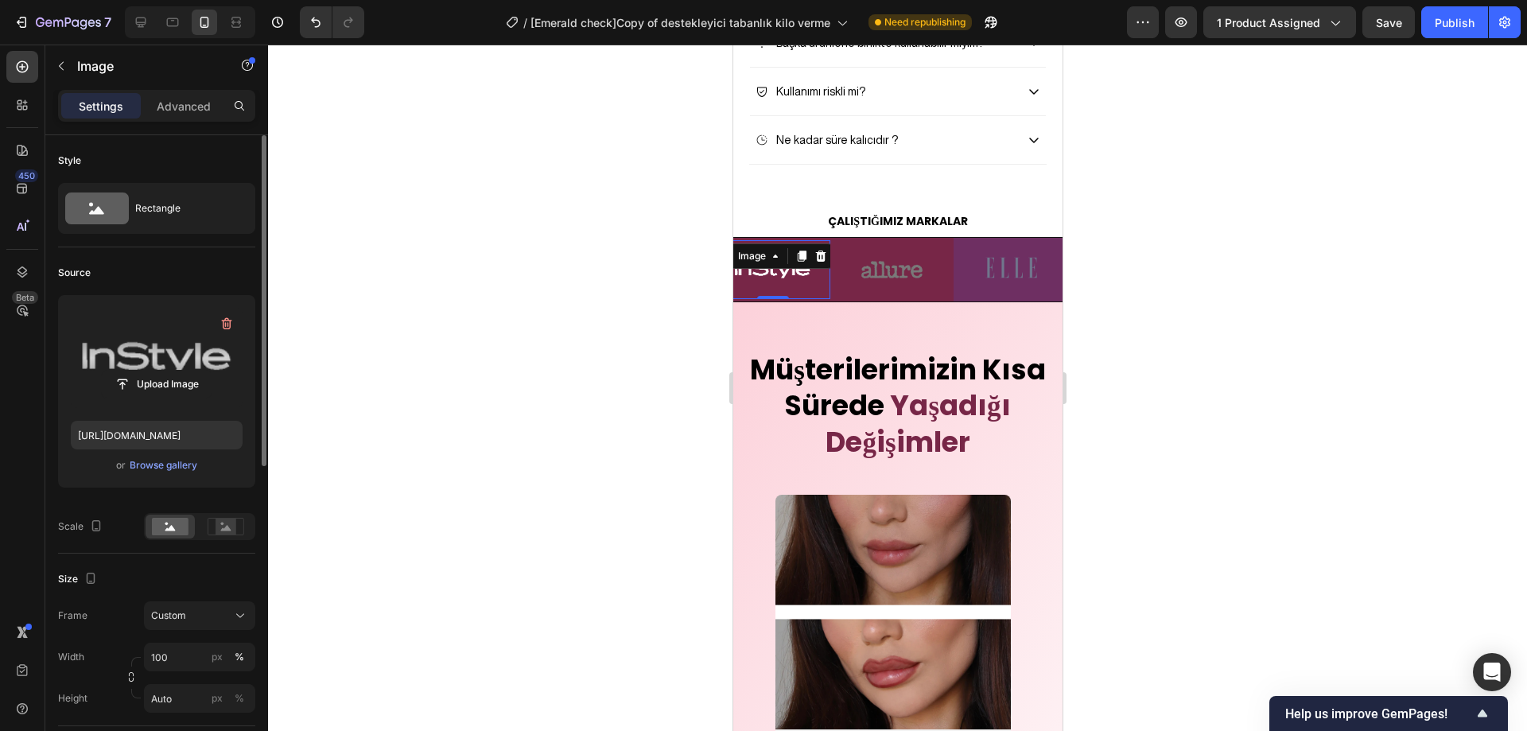
click at [1246, 375] on div at bounding box center [897, 388] width 1259 height 687
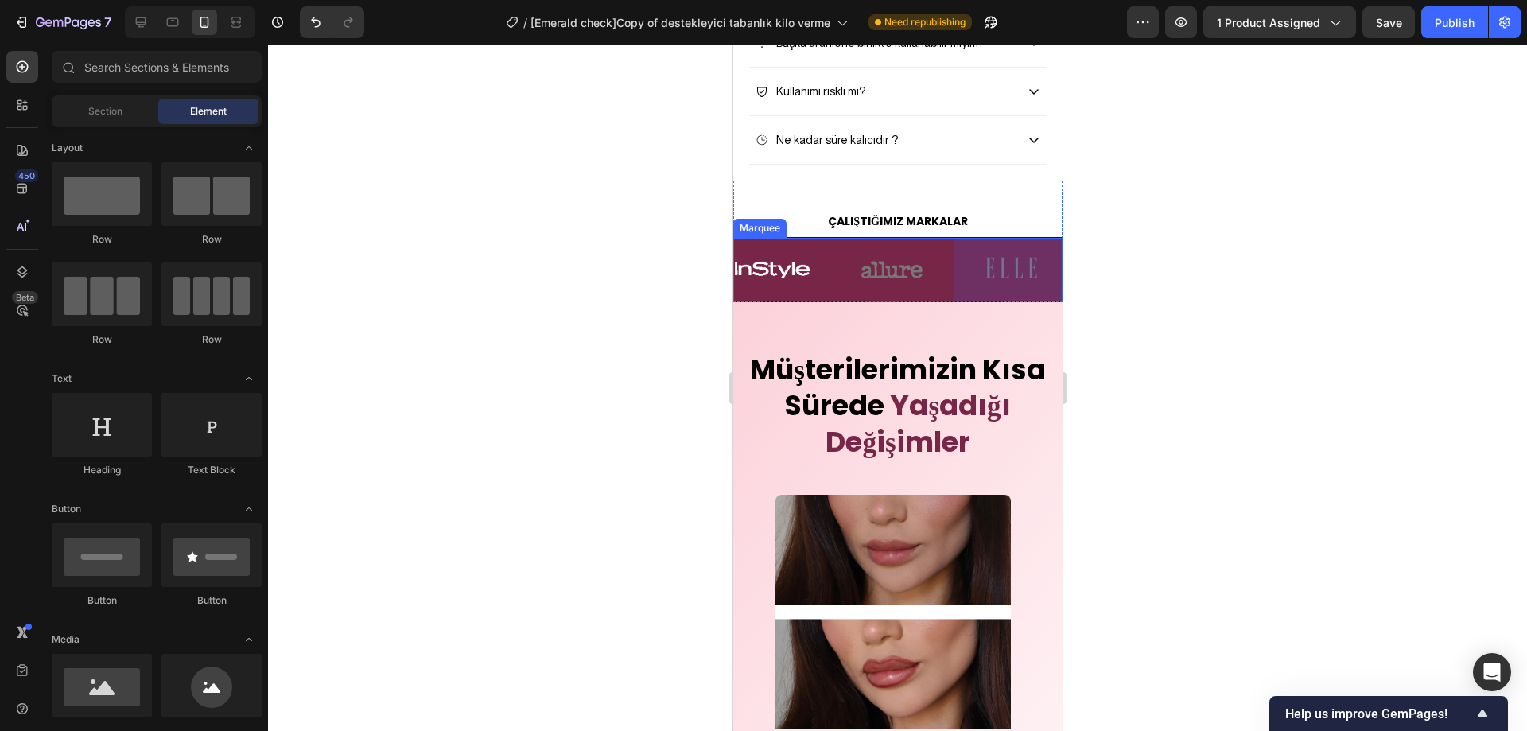
click at [1020, 301] on div at bounding box center [1010, 269] width 115 height 63
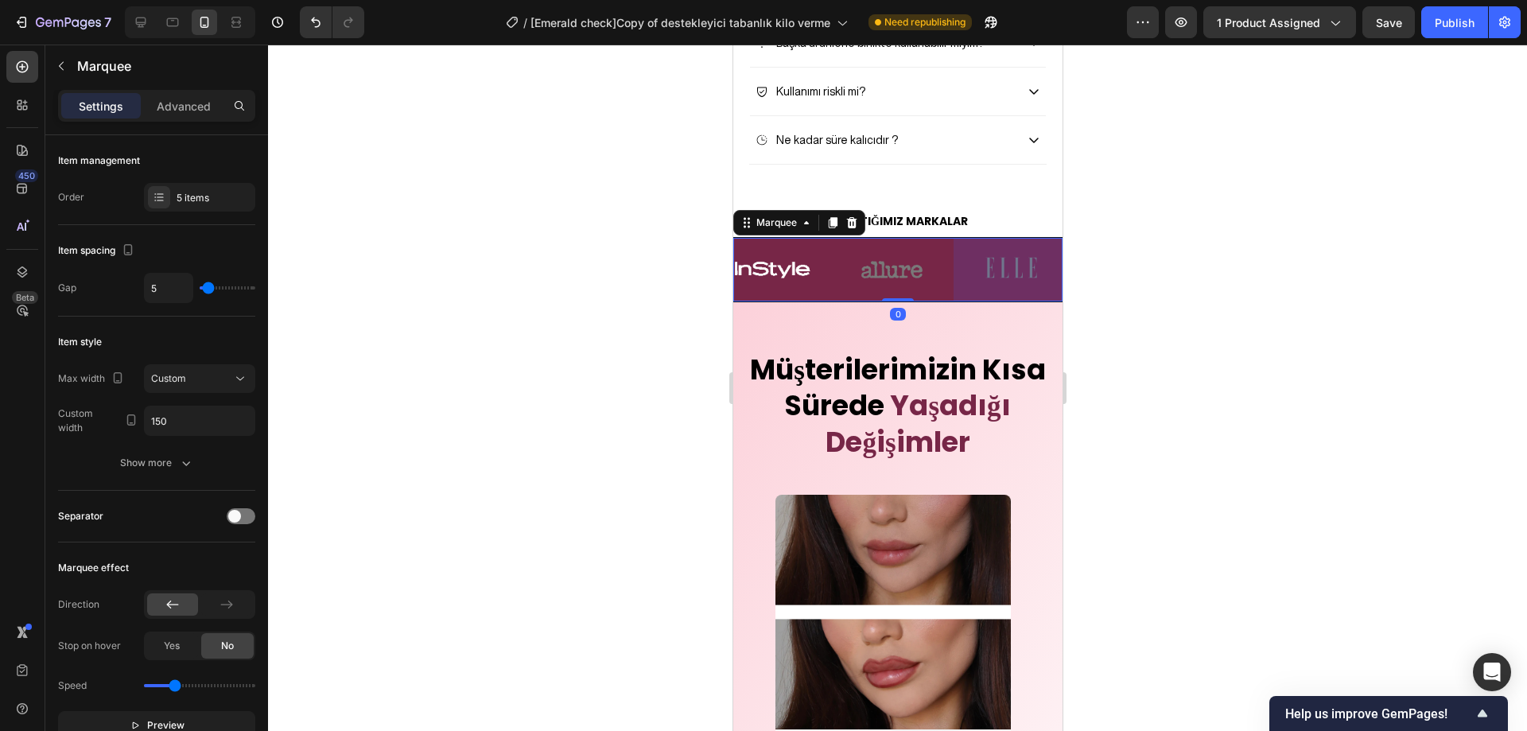
click at [1009, 301] on div at bounding box center [1010, 269] width 115 height 63
click at [55, 68] on icon "button" at bounding box center [61, 66] width 13 height 13
click at [1006, 301] on div at bounding box center [1010, 269] width 115 height 63
click at [1228, 346] on div at bounding box center [897, 388] width 1259 height 687
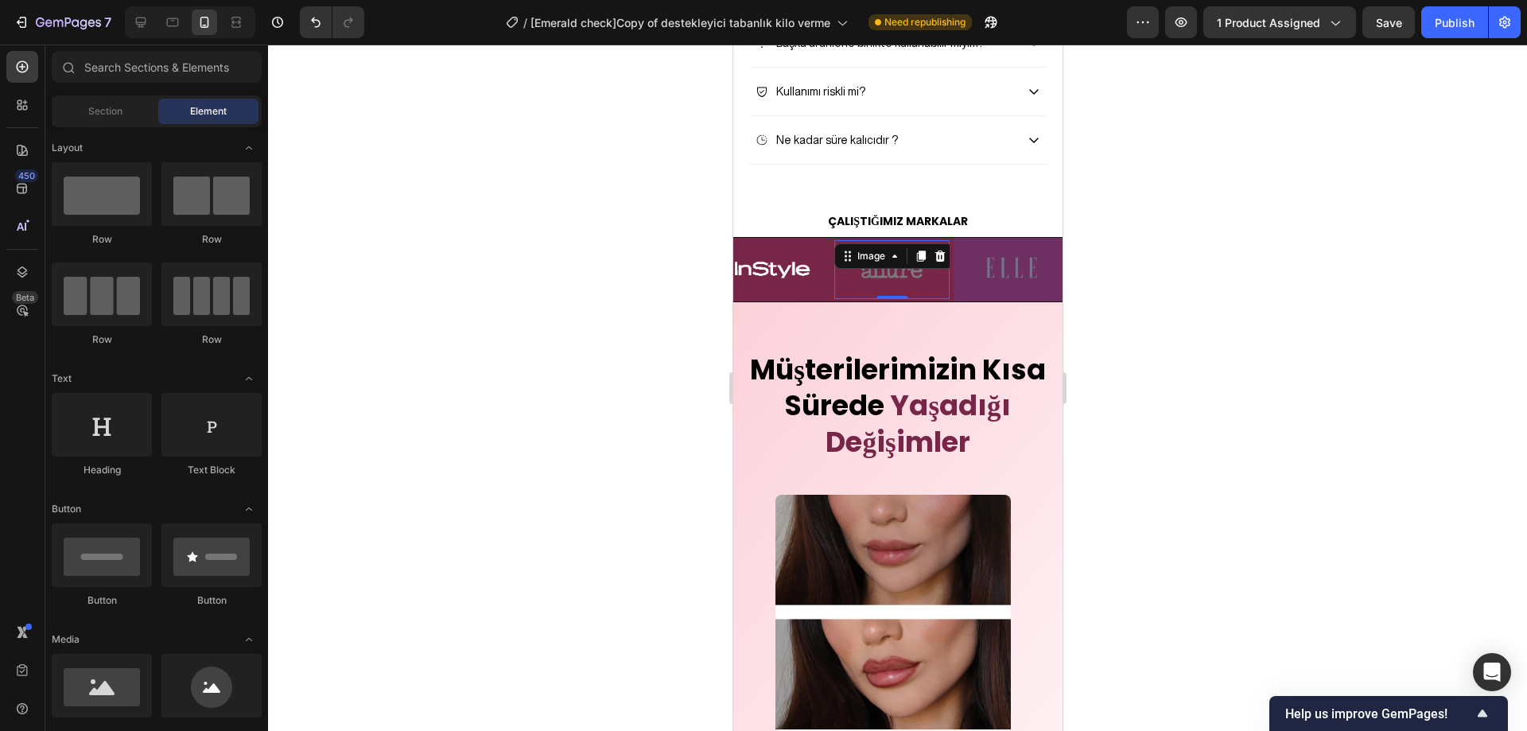
click at [906, 295] on img at bounding box center [891, 269] width 115 height 51
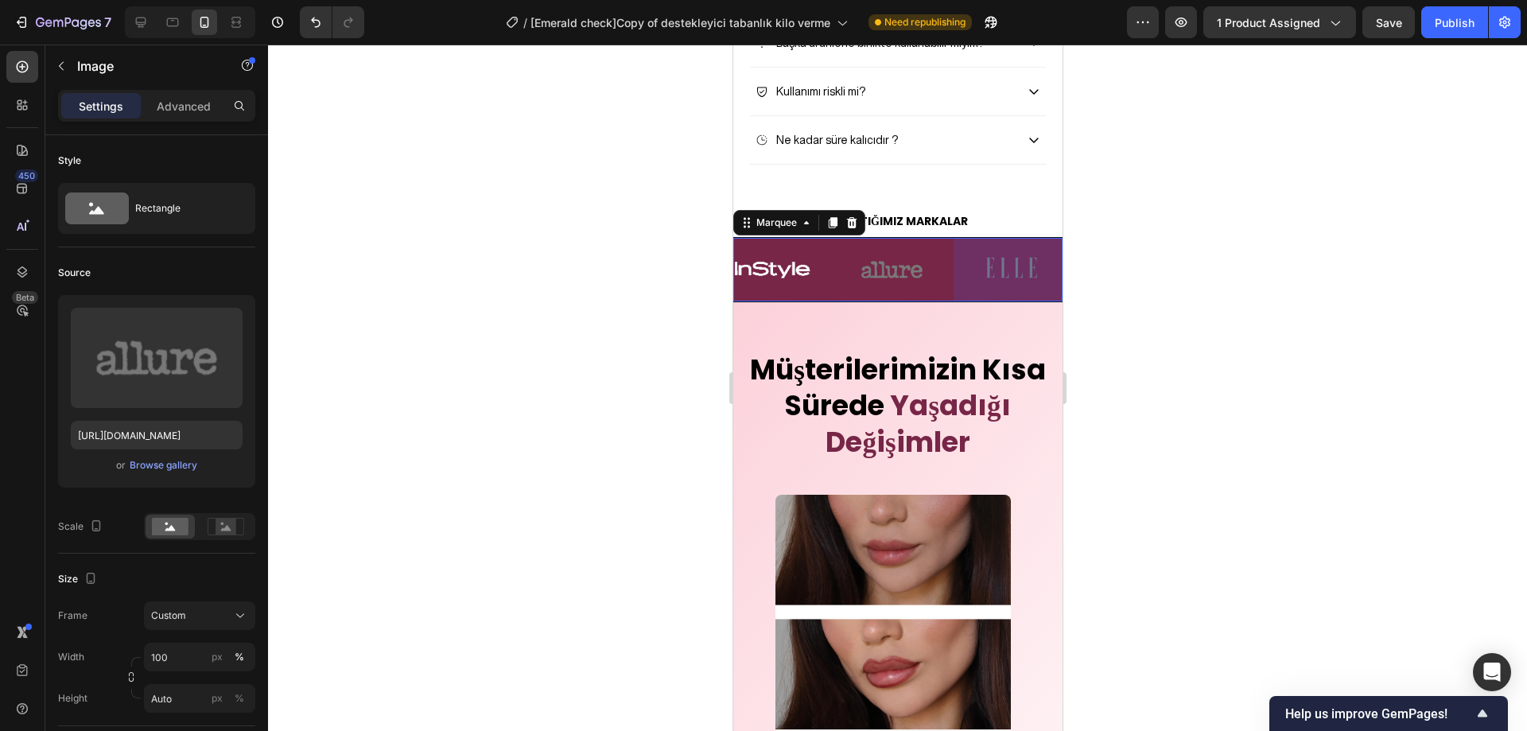
click at [1005, 301] on div at bounding box center [1010, 269] width 115 height 63
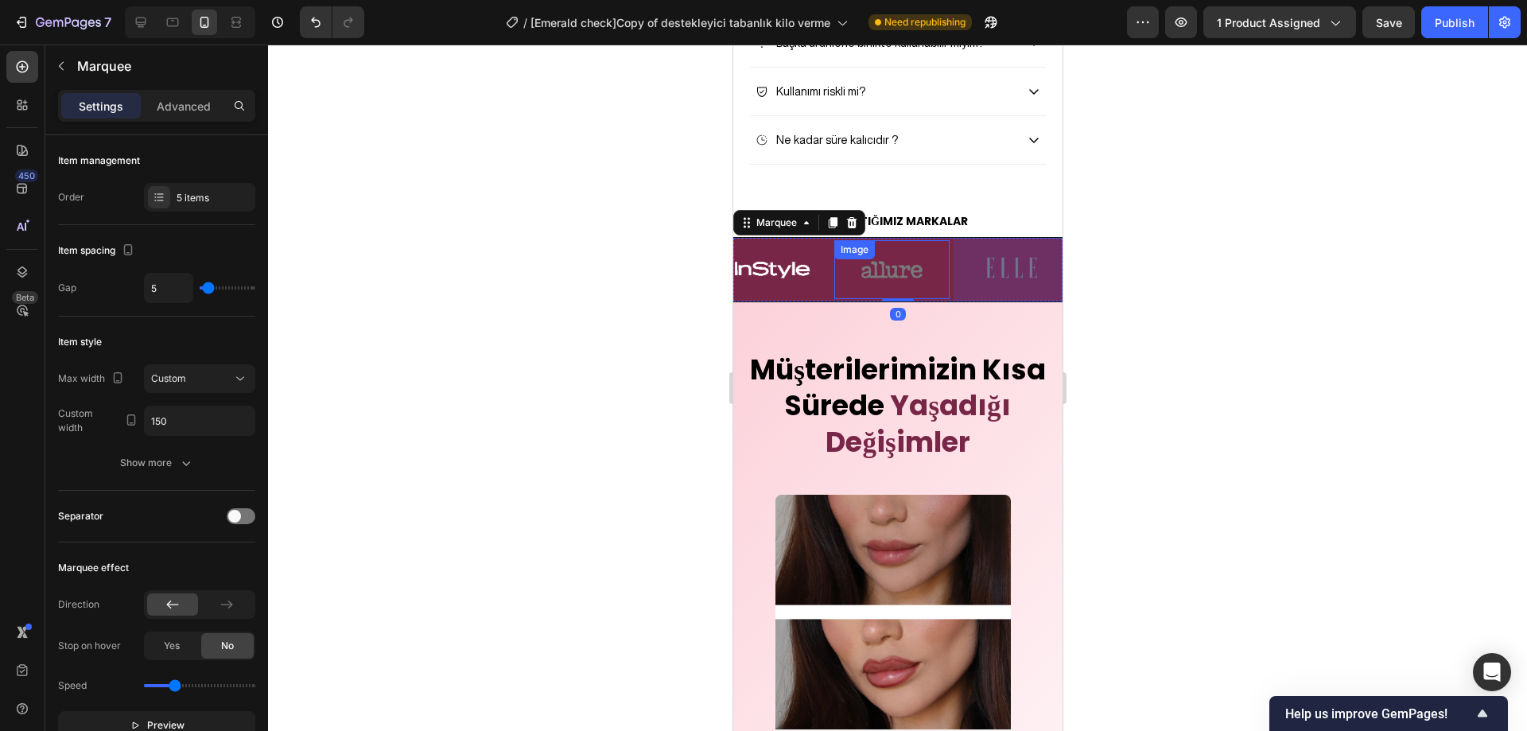
click at [894, 295] on img at bounding box center [891, 269] width 115 height 51
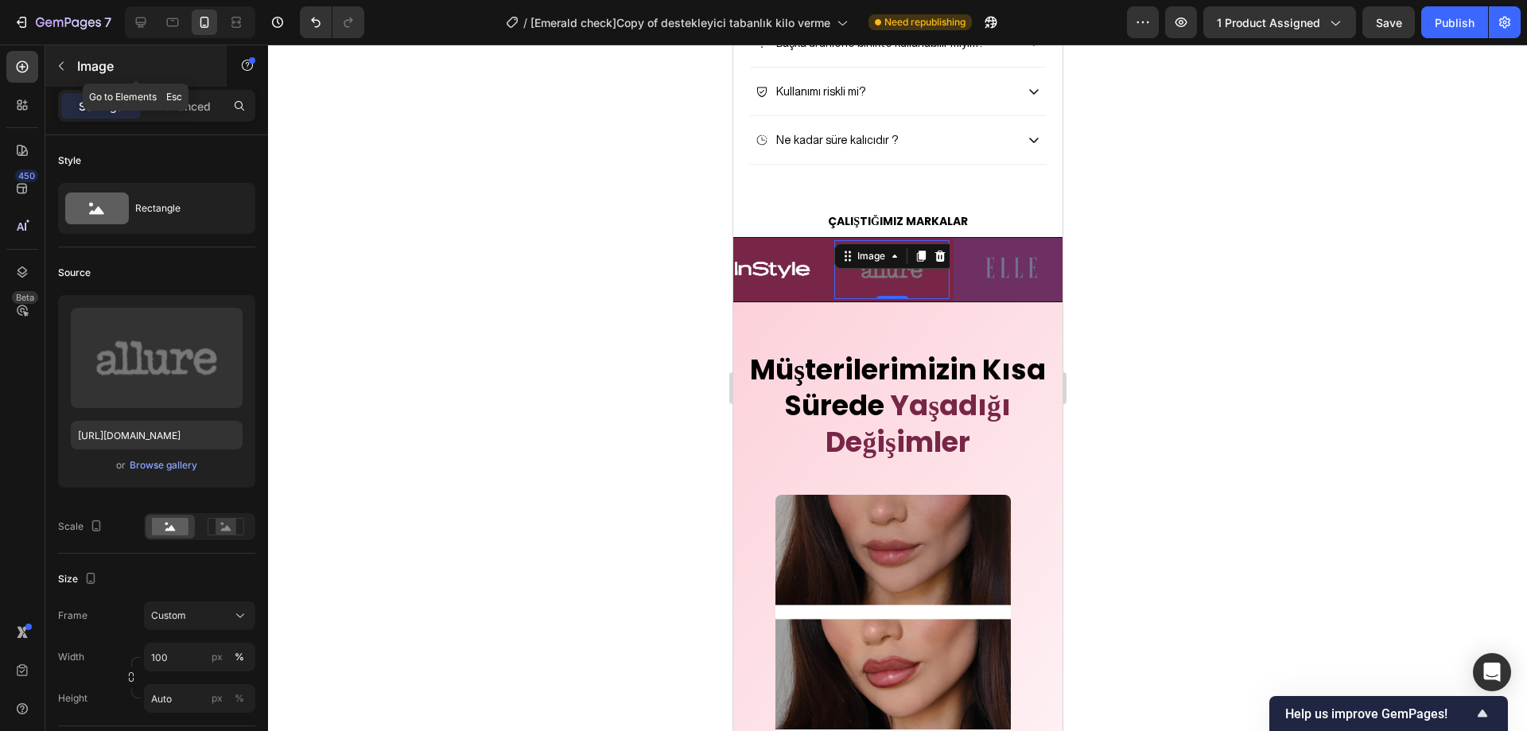
click at [59, 70] on icon "button" at bounding box center [61, 66] width 13 height 13
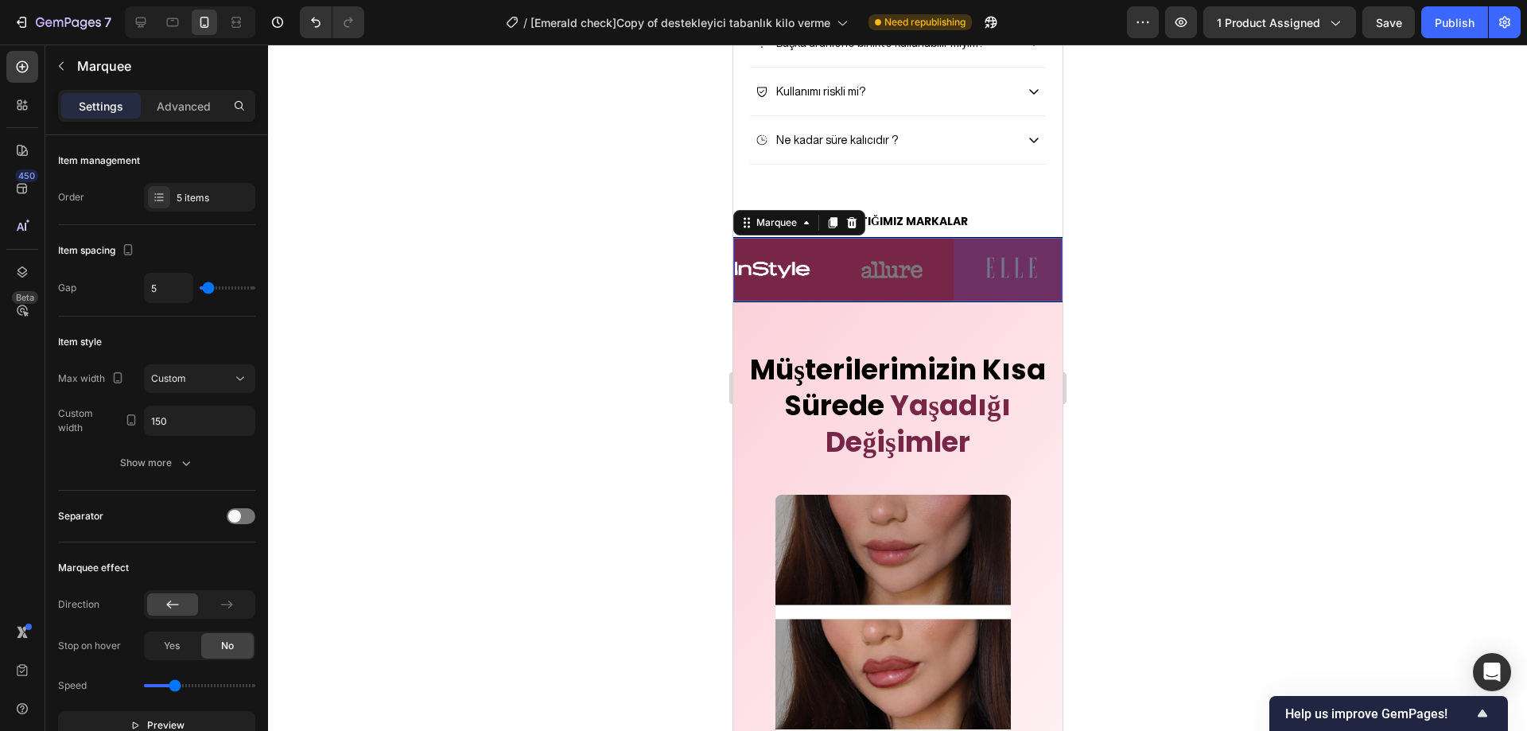
click at [831, 297] on div "Image" at bounding box center [773, 269] width 119 height 59
click at [171, 193] on div "5 items" at bounding box center [199, 197] width 111 height 29
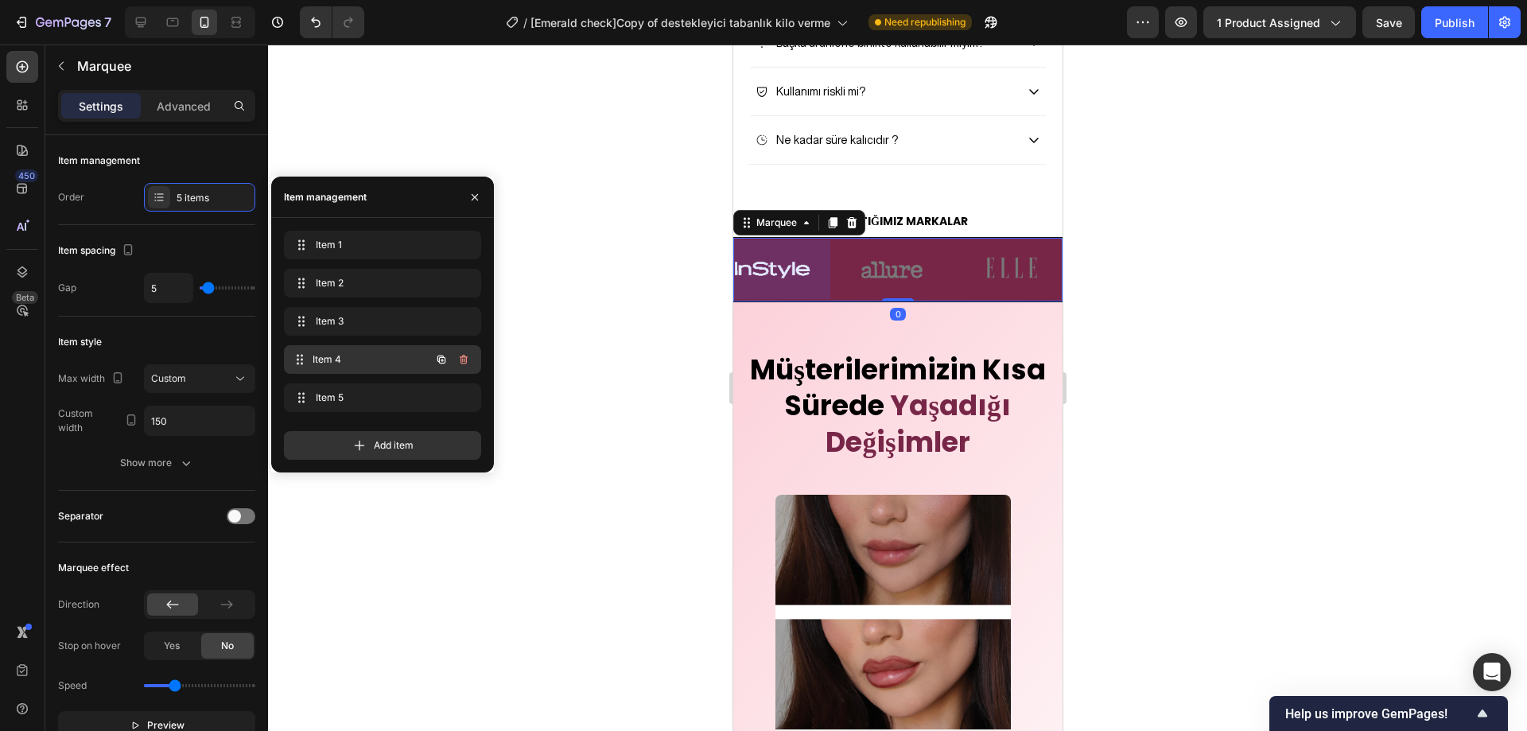
click at [339, 353] on span "Item 4" at bounding box center [372, 359] width 118 height 14
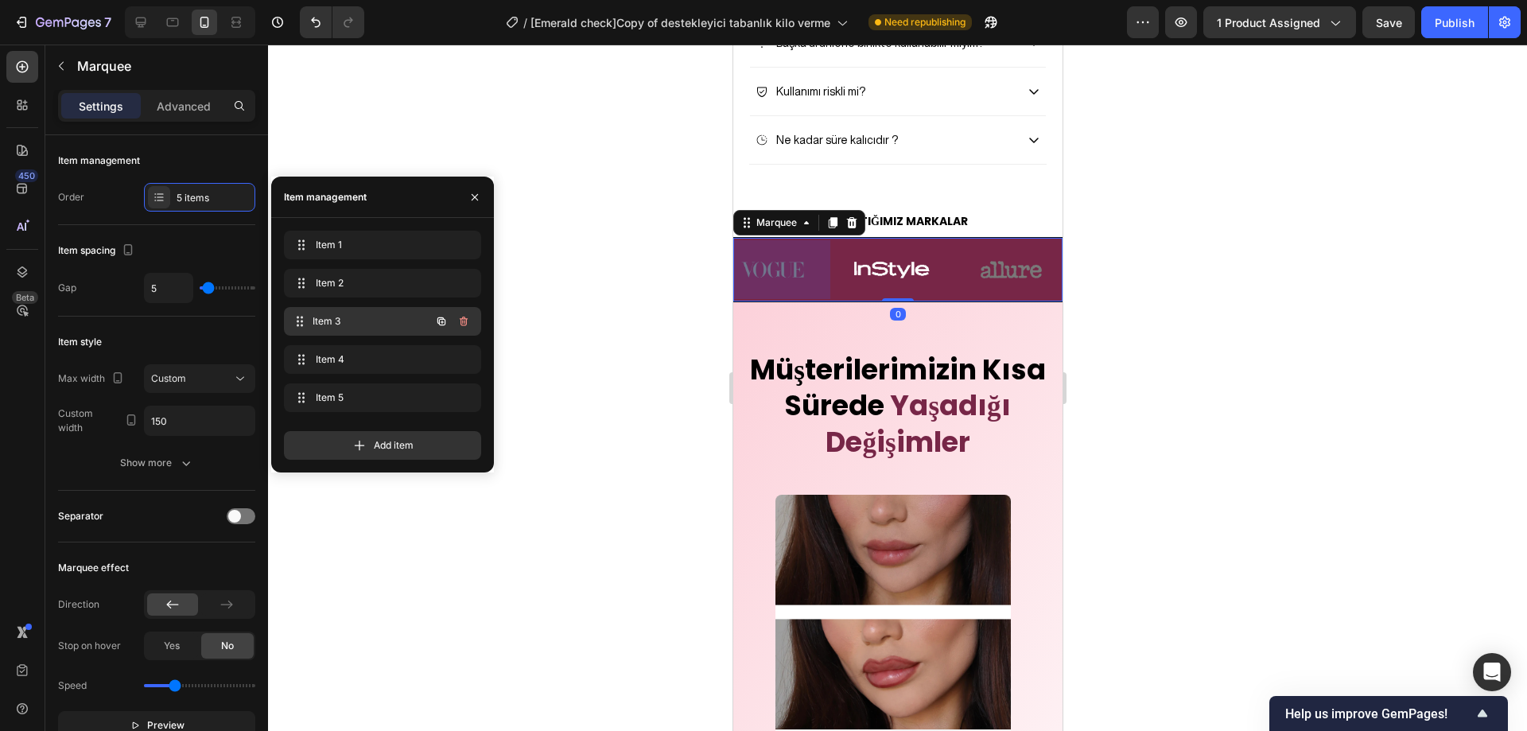
click at [348, 325] on span "Item 3" at bounding box center [372, 321] width 118 height 14
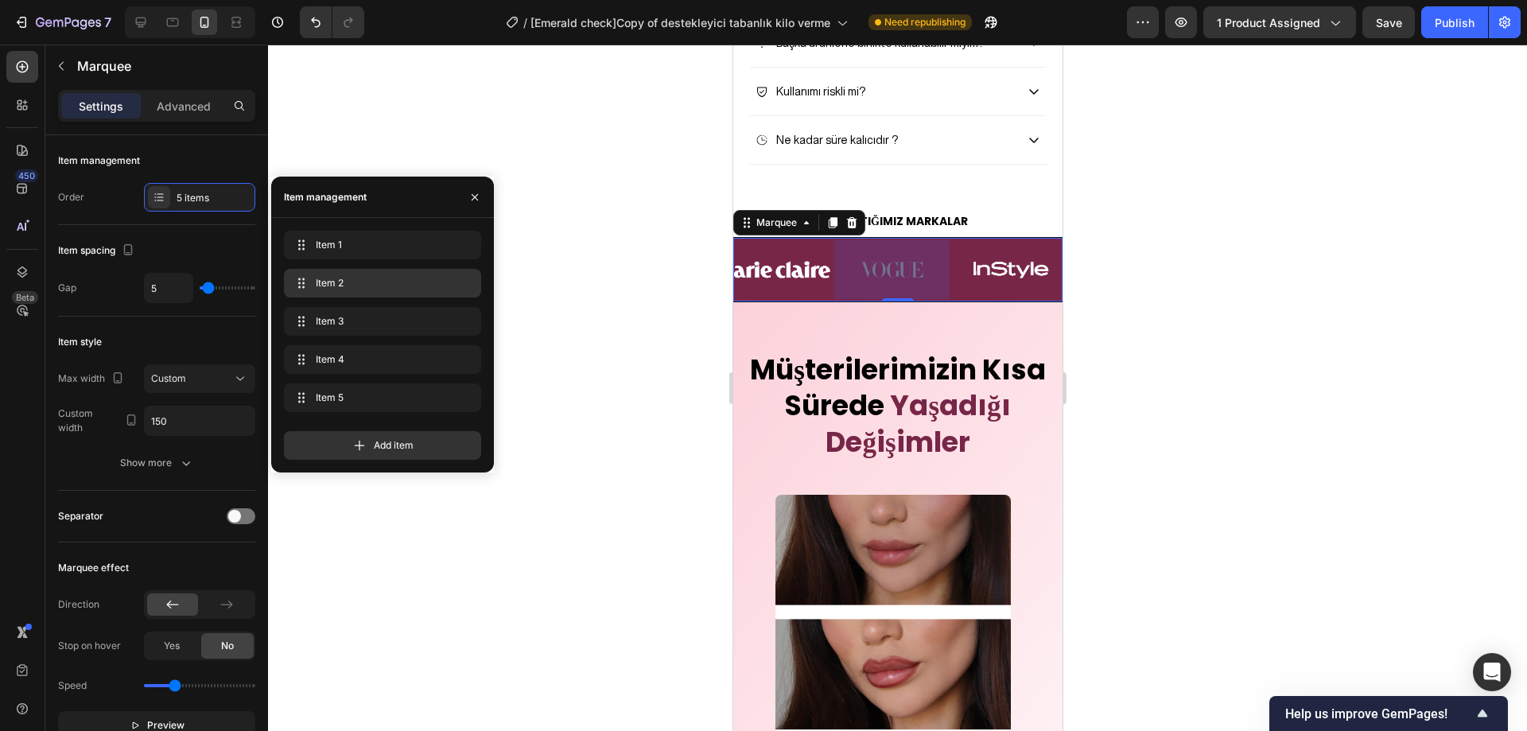
click at [348, 290] on span "Item 2" at bounding box center [379, 283] width 127 height 14
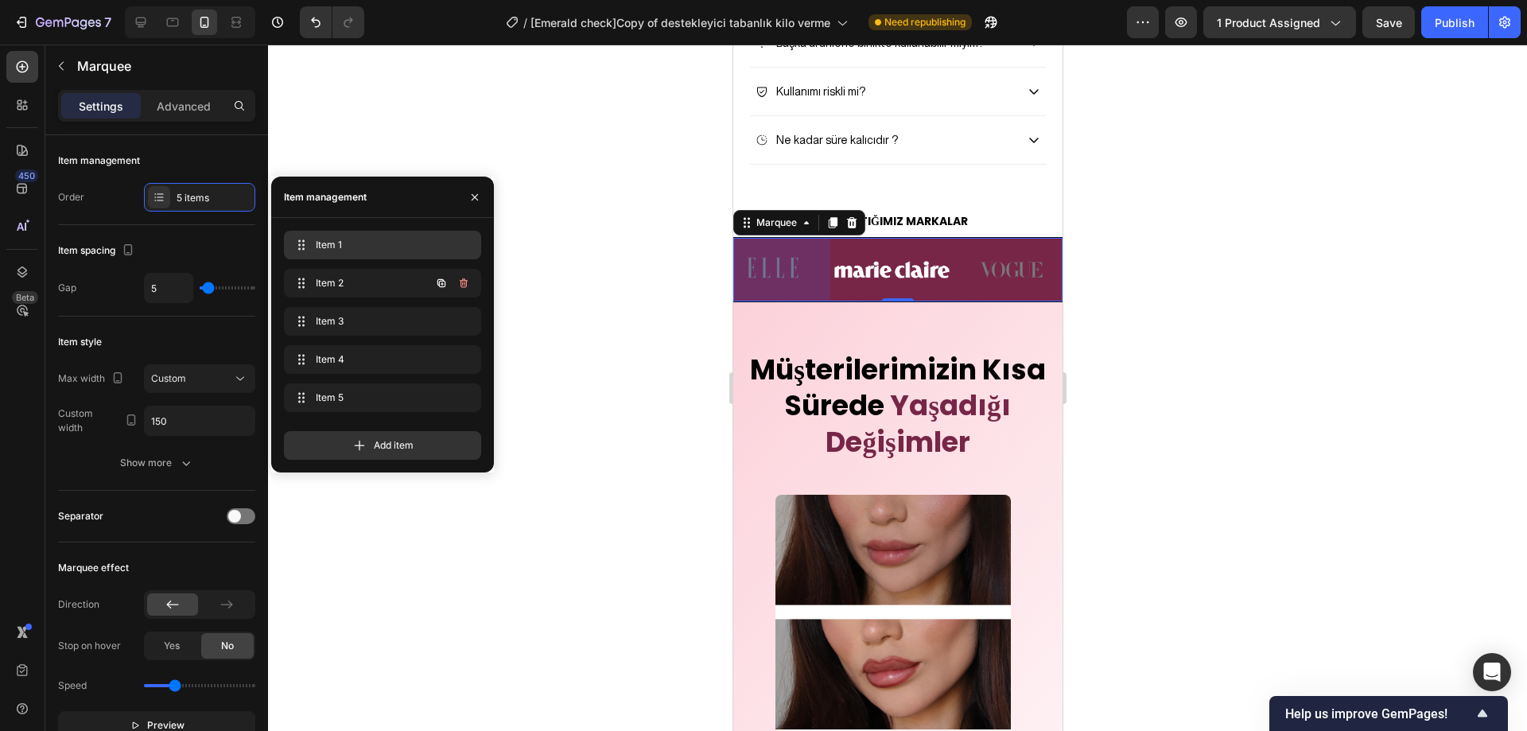
click at [346, 246] on span "Item 1" at bounding box center [379, 245] width 127 height 14
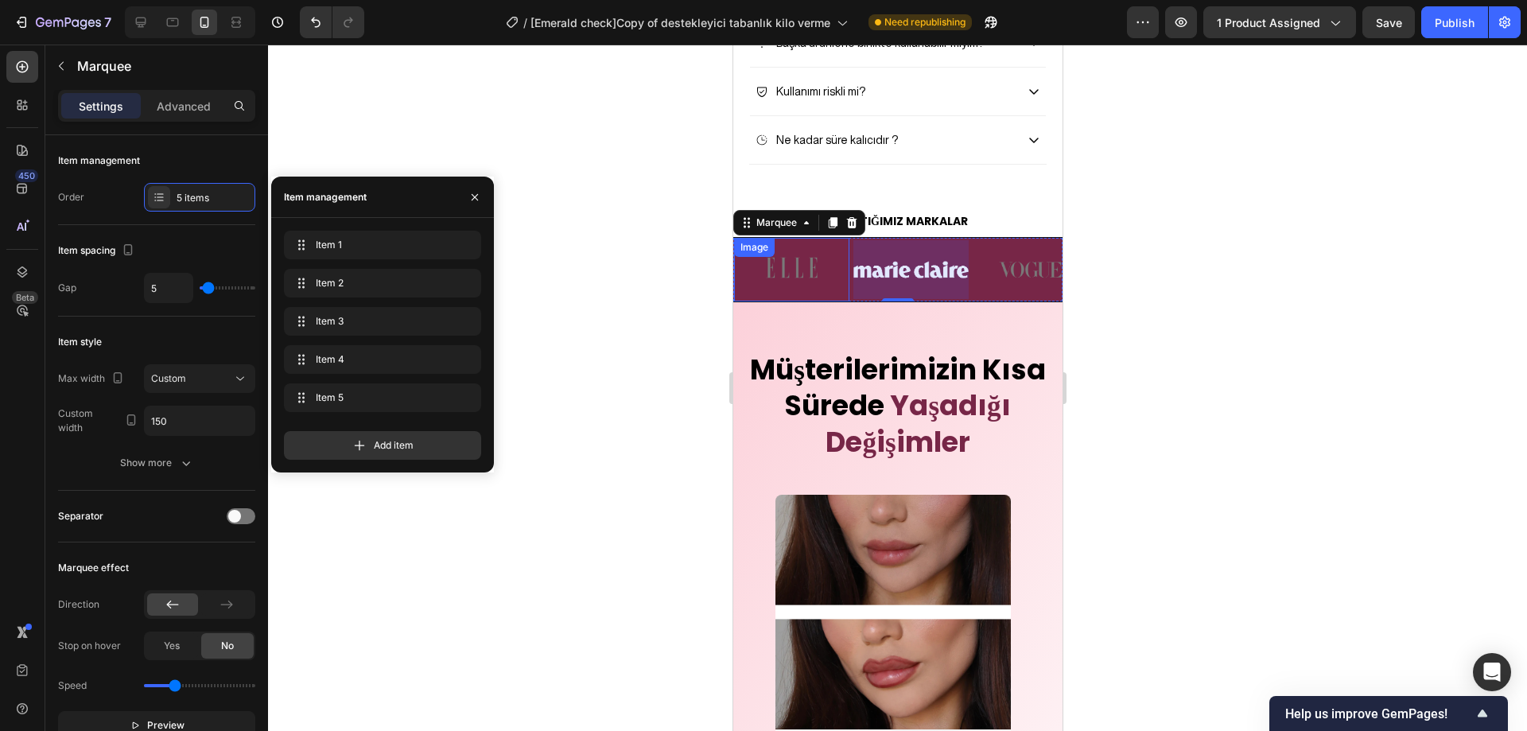
click at [796, 301] on div "Image" at bounding box center [790, 269] width 115 height 63
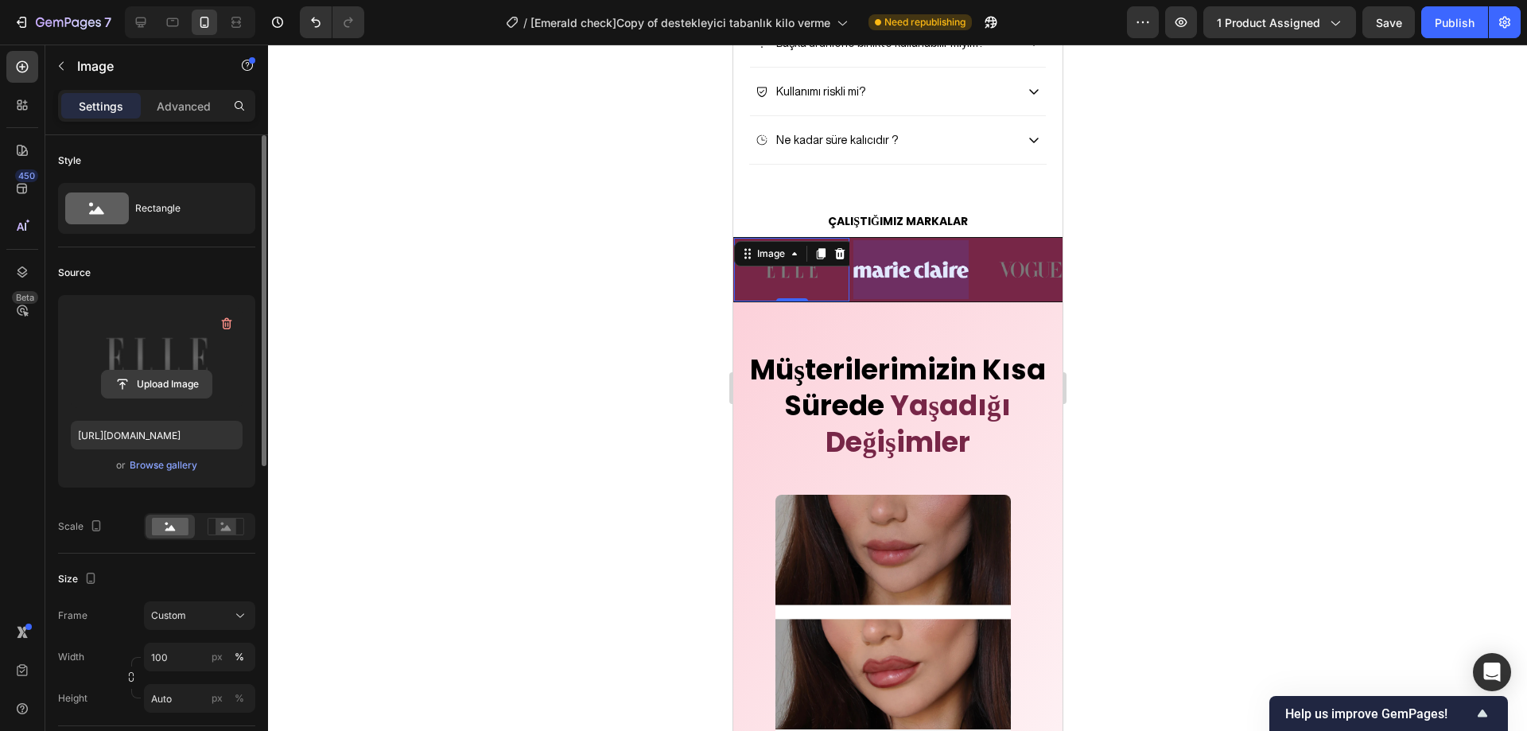
click at [176, 383] on input "file" at bounding box center [157, 384] width 110 height 27
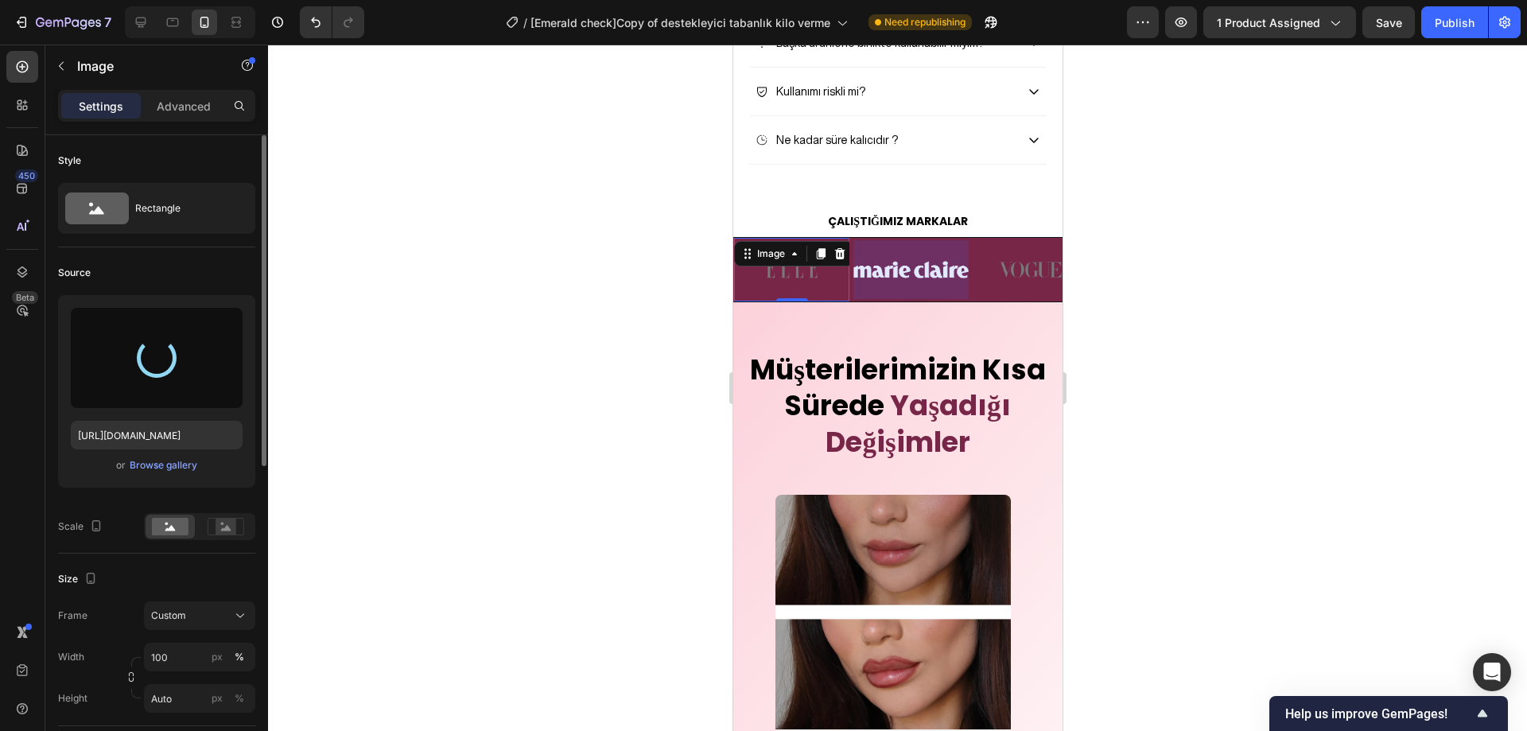
type input "https://cdn.shopify.com/s/files/1/0947/2475/1690/files/gempages_582635351286219…"
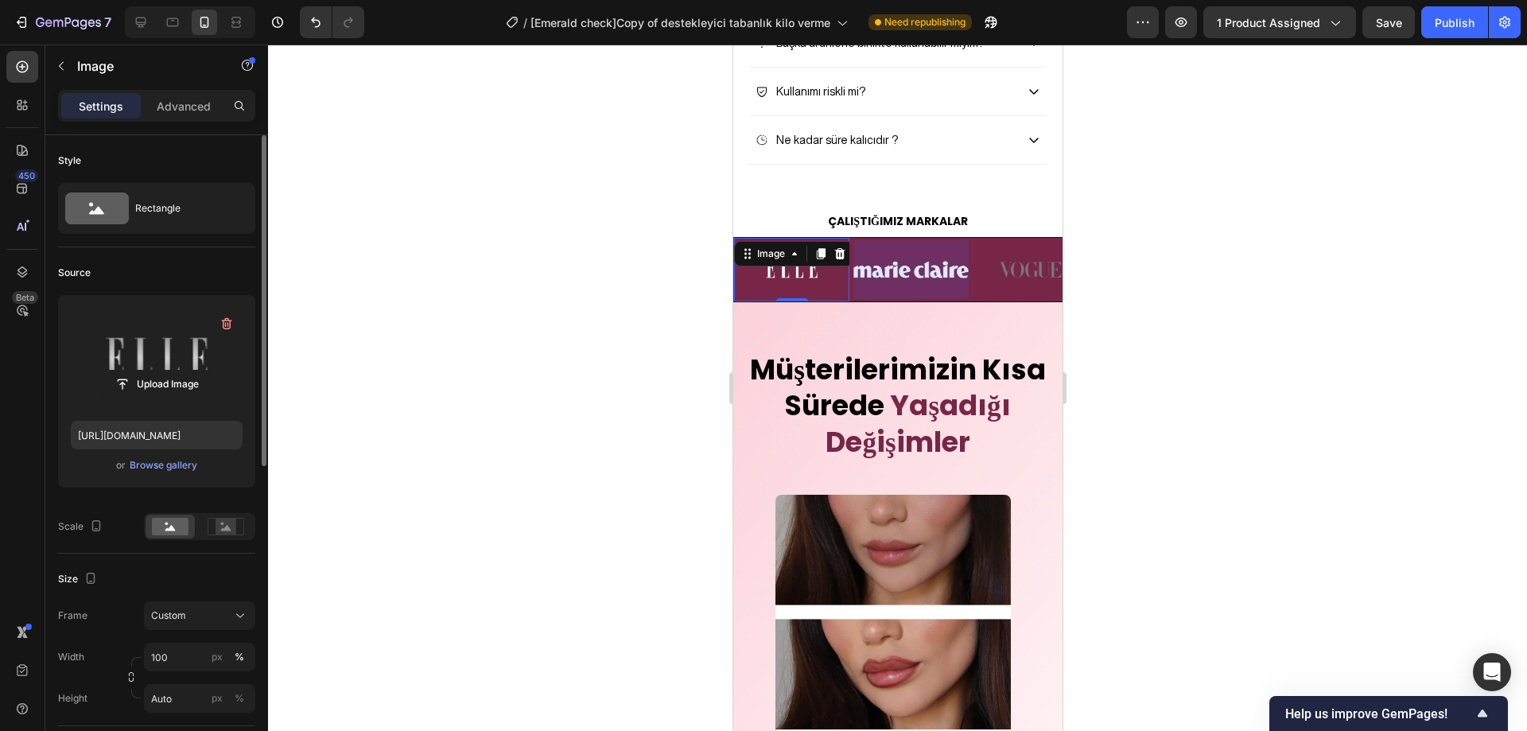
click at [1224, 337] on div at bounding box center [897, 388] width 1259 height 687
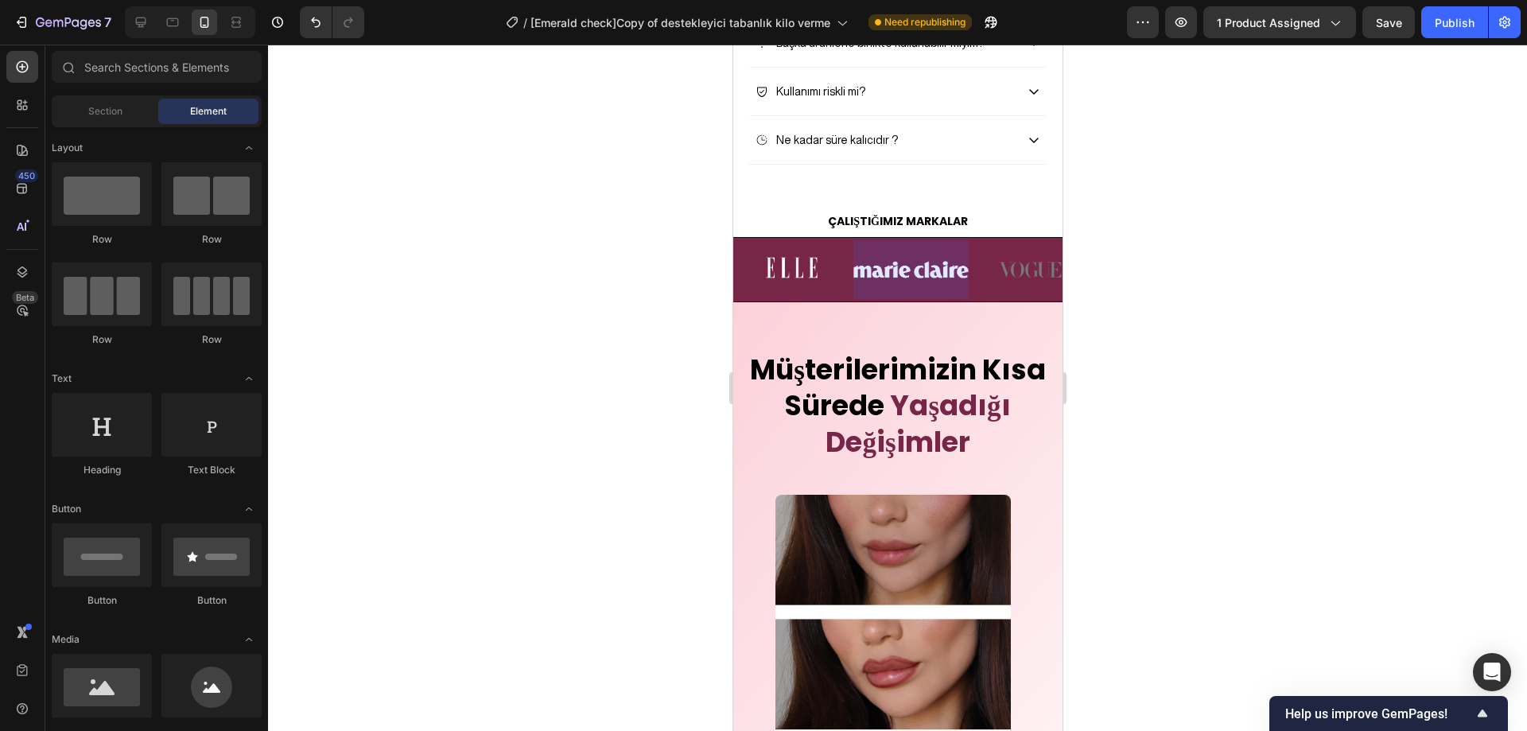
click at [1204, 366] on div at bounding box center [897, 388] width 1259 height 687
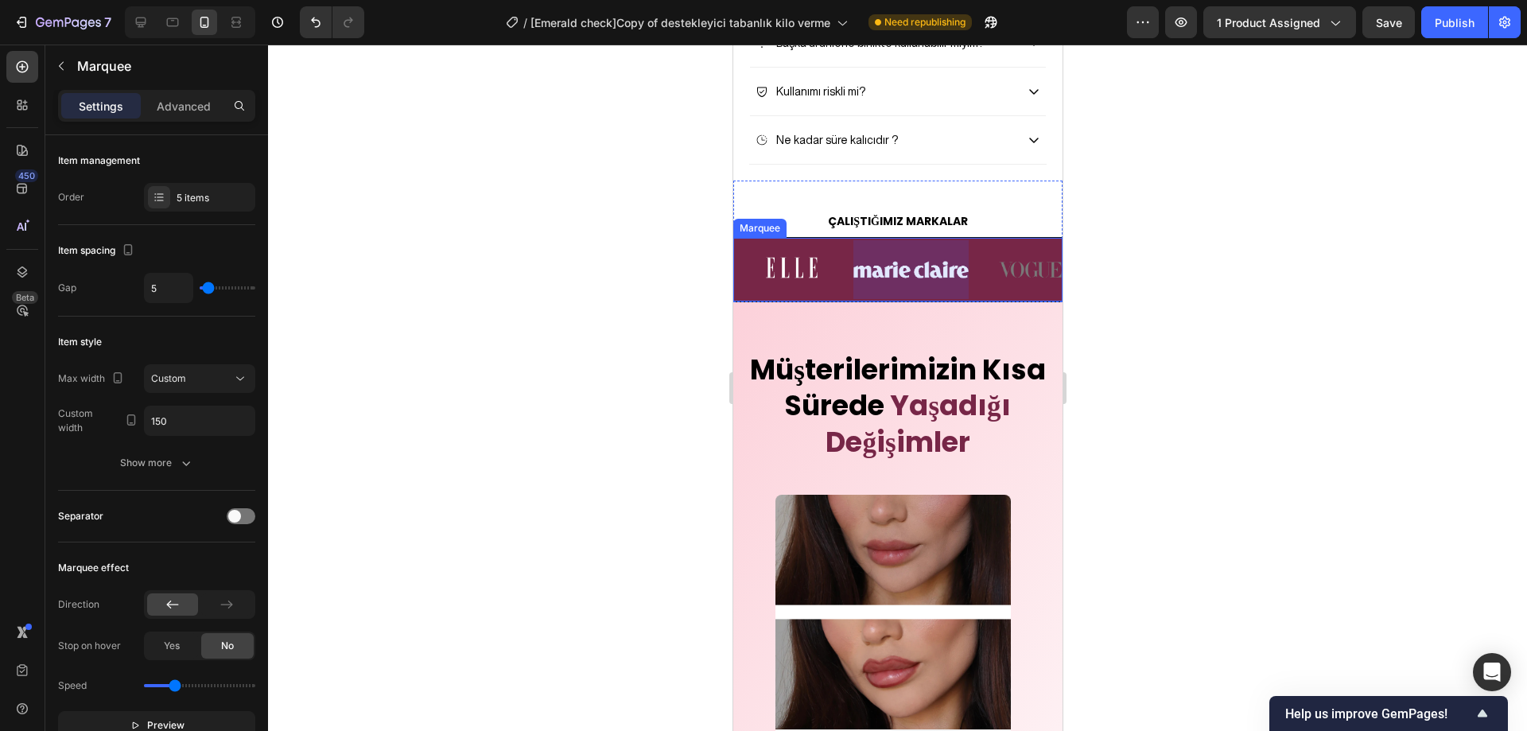
click at [853, 299] on div at bounding box center [910, 269] width 115 height 59
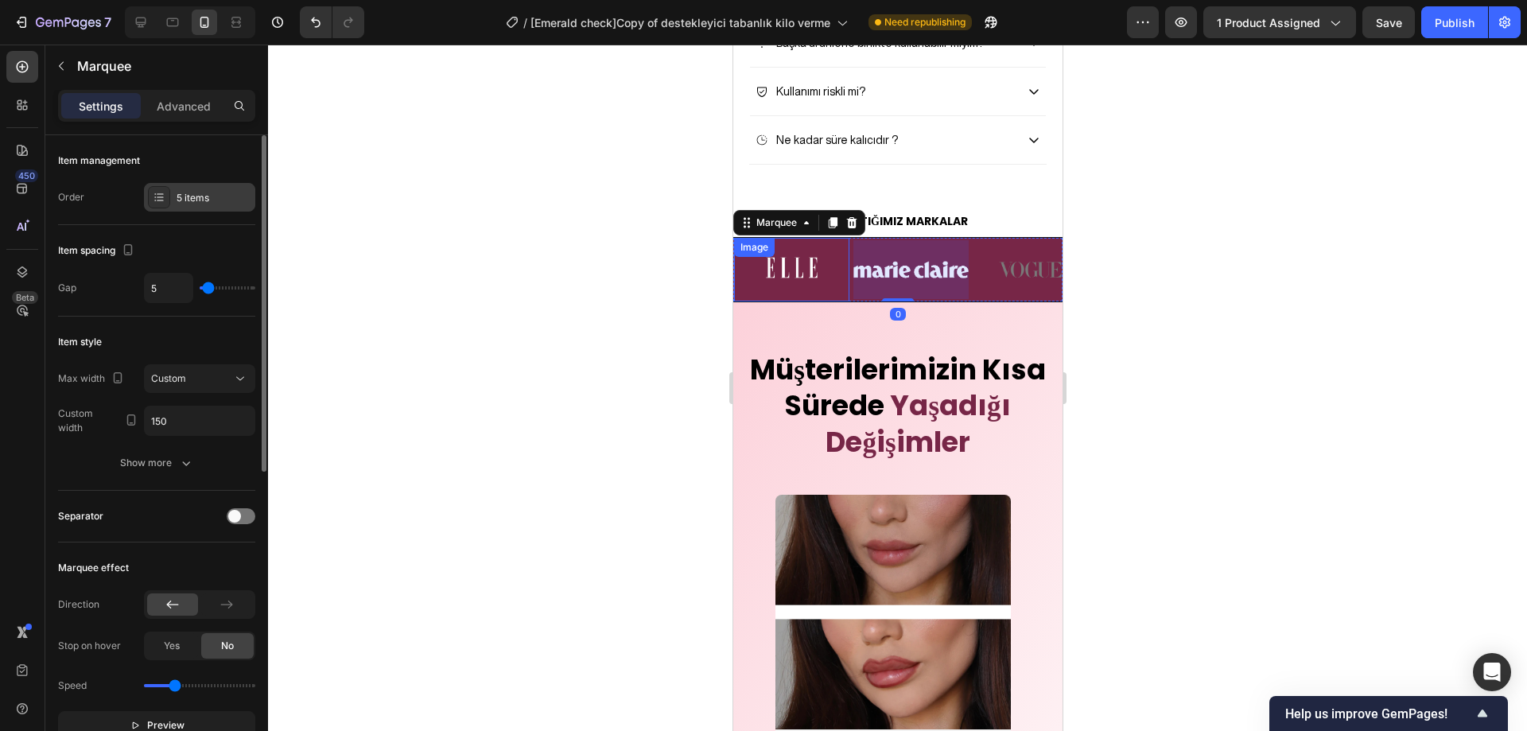
click at [167, 198] on div at bounding box center [159, 197] width 22 height 22
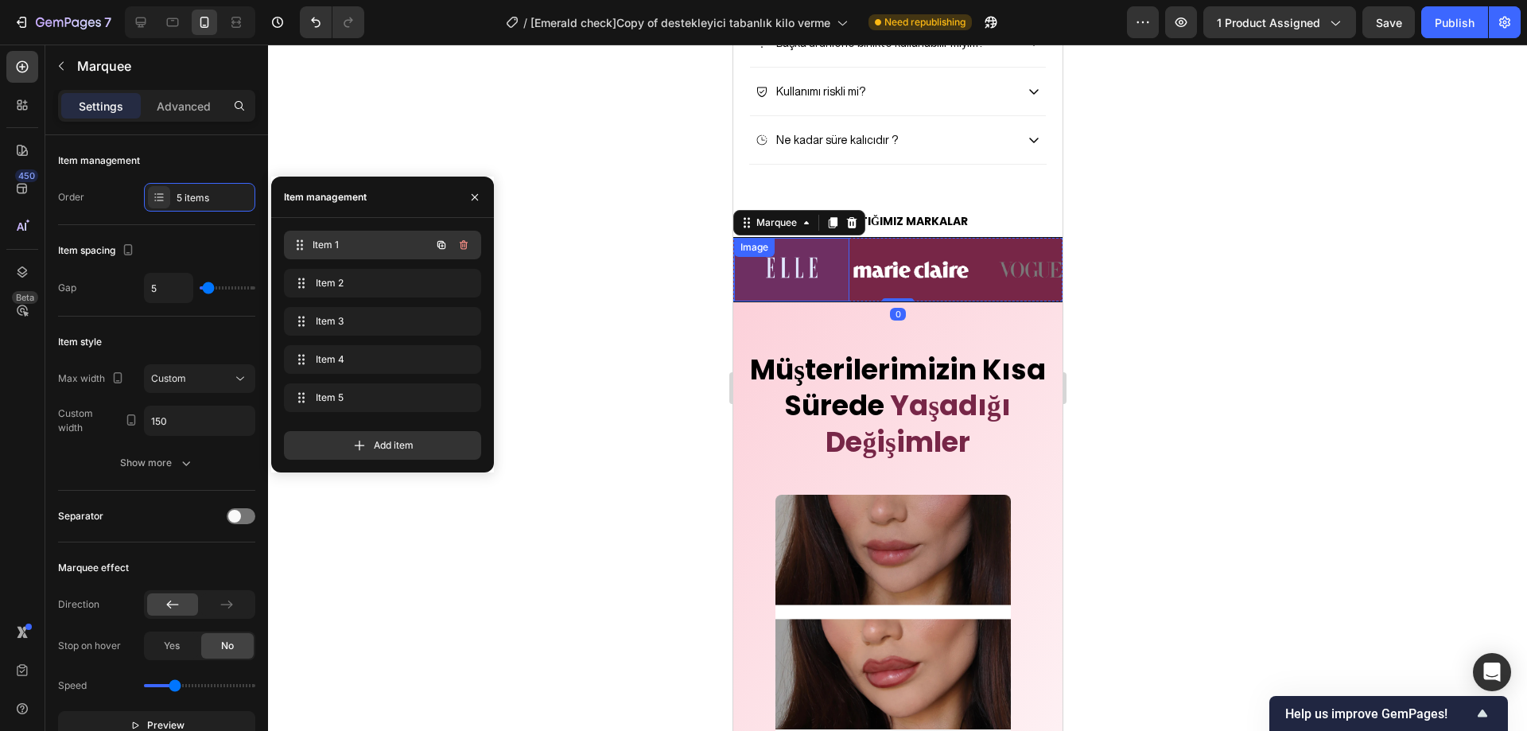
click at [333, 239] on span "Item 1" at bounding box center [372, 245] width 118 height 14
click at [343, 264] on div "Item 1 Item 1" at bounding box center [382, 248] width 197 height 35
click at [342, 277] on span "Item 2" at bounding box center [379, 283] width 127 height 14
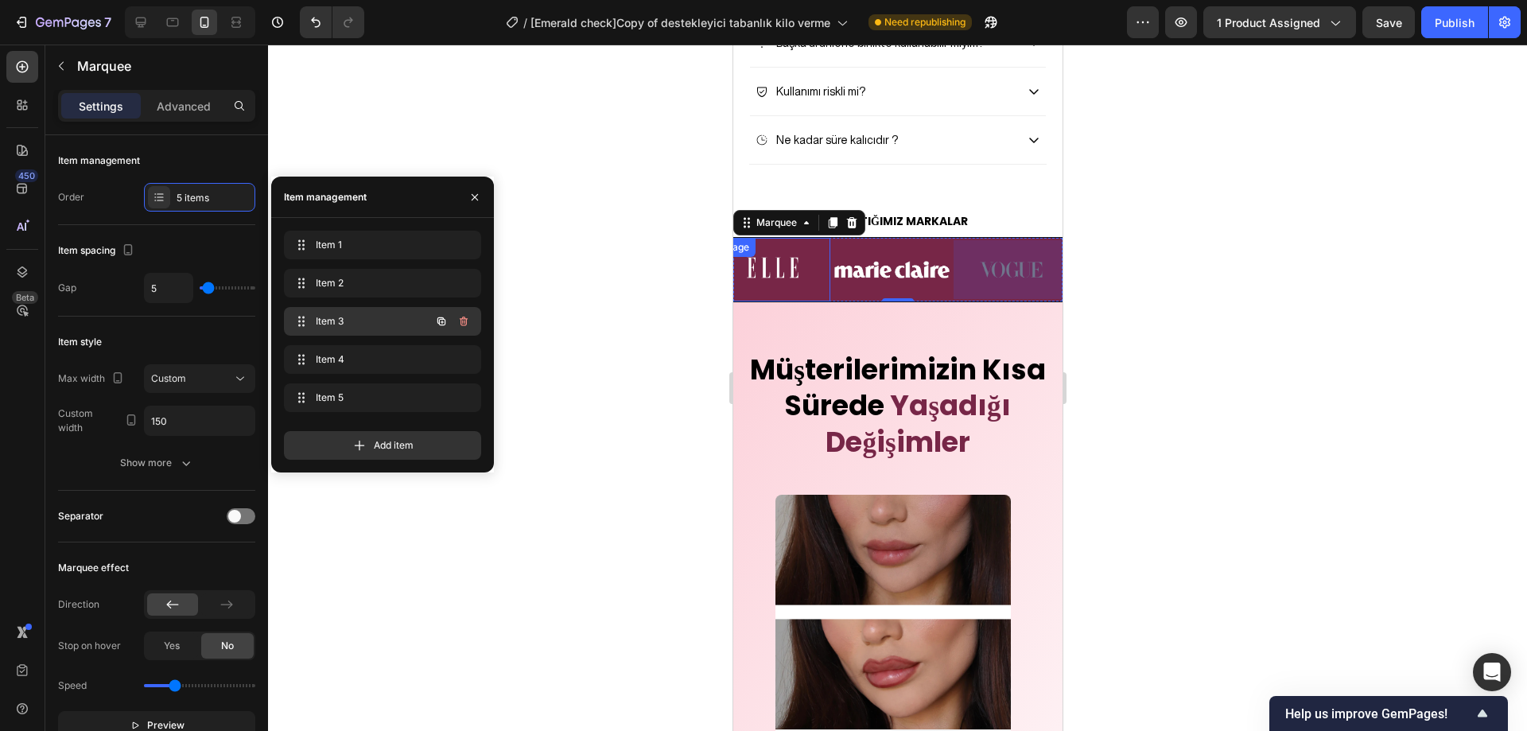
click at [340, 319] on span "Item 3" at bounding box center [361, 321] width 90 height 14
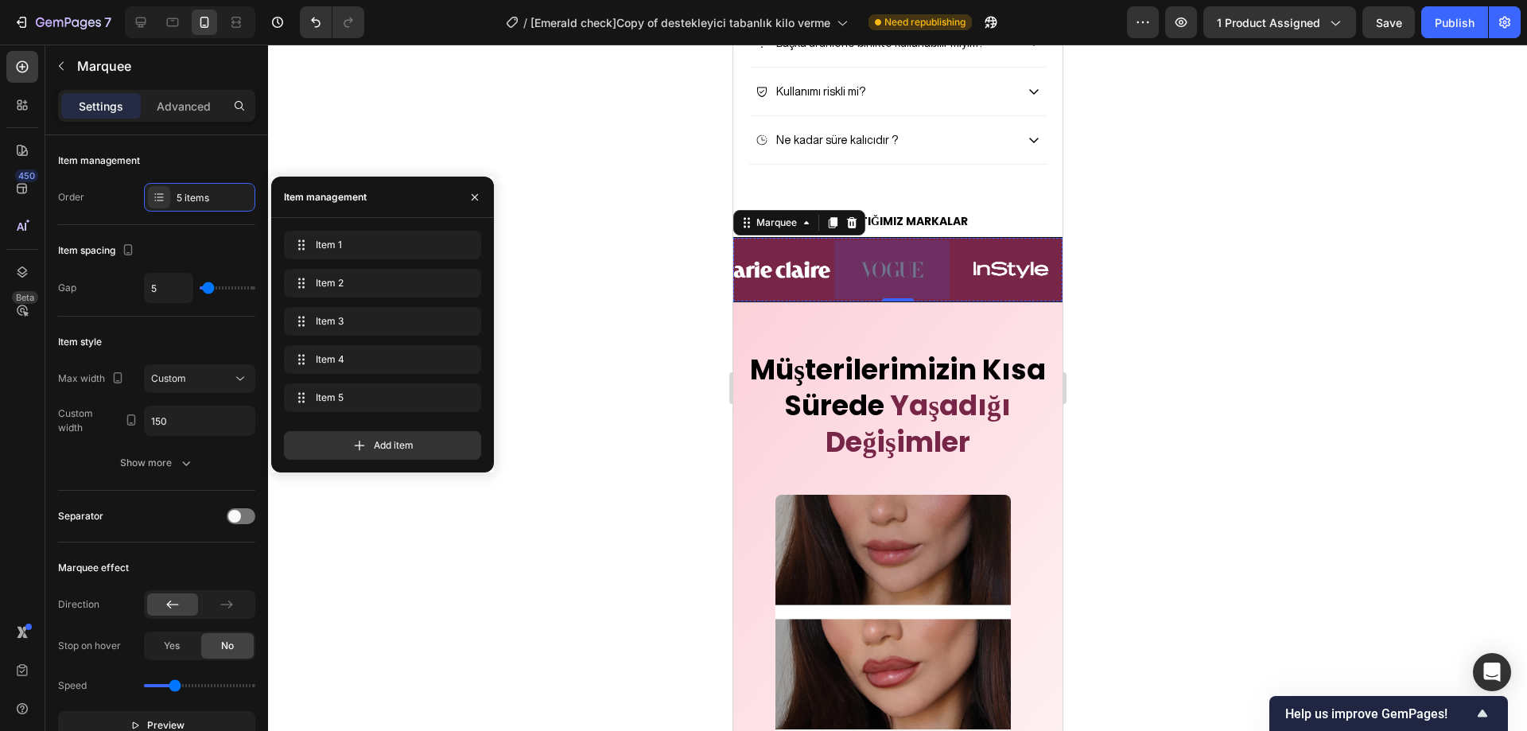
click at [342, 342] on div "Item 1 Item 1 Item 2 Item 2 Item 3 Item 3 Item 4 Item 4 Item 5 Item 5" at bounding box center [382, 325] width 197 height 188
click at [342, 359] on span "Item 4" at bounding box center [361, 359] width 90 height 14
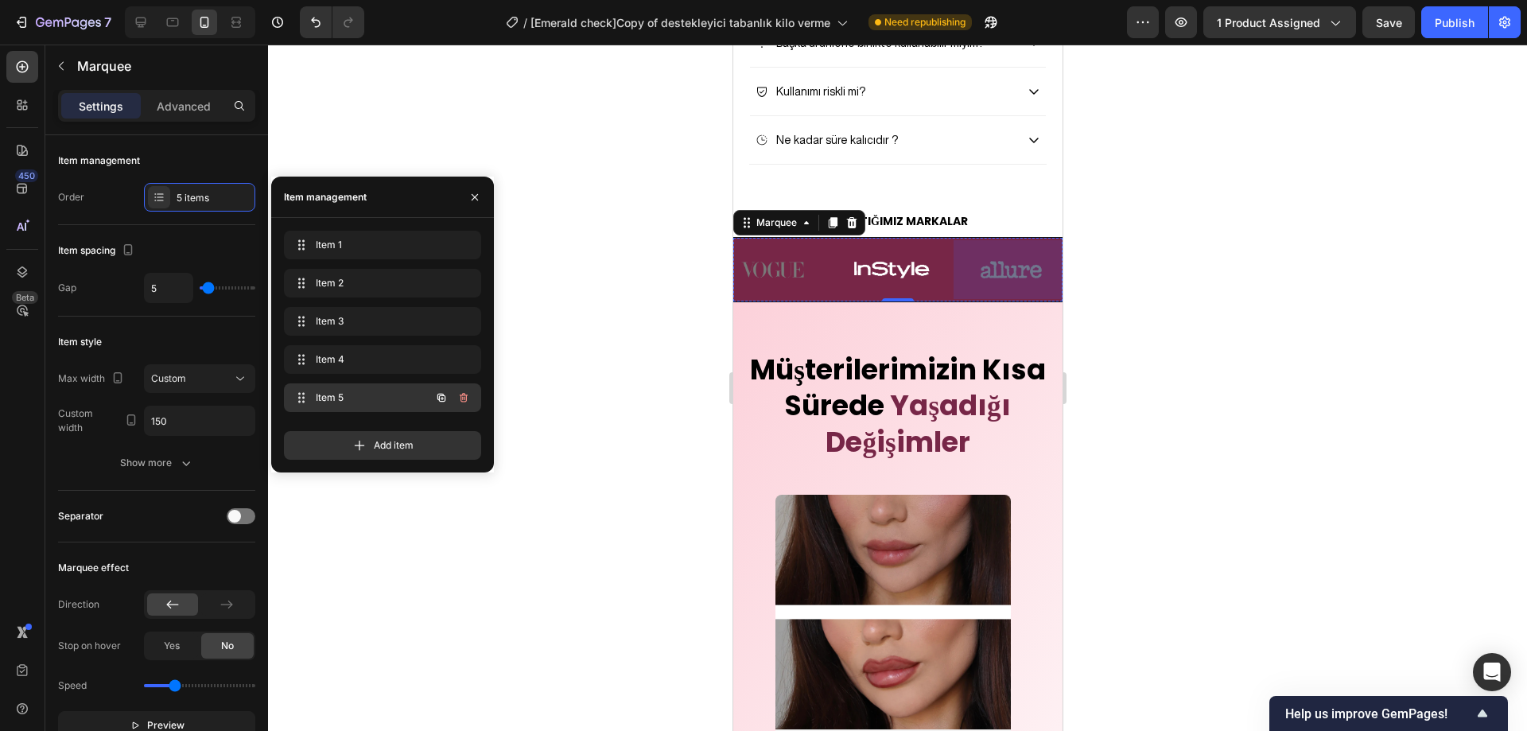
click at [340, 397] on span "Item 5" at bounding box center [361, 398] width 90 height 14
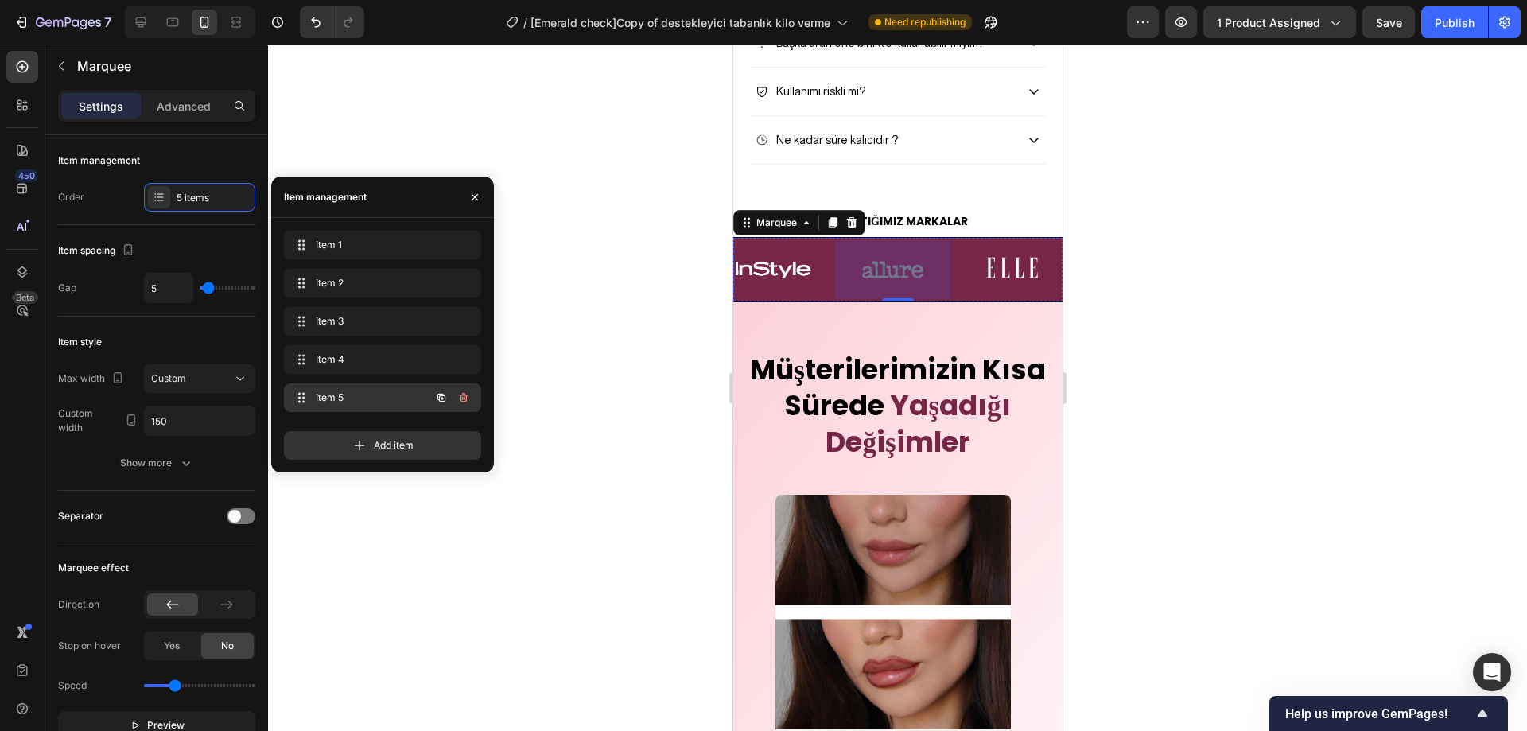
scroll to position [0, 377]
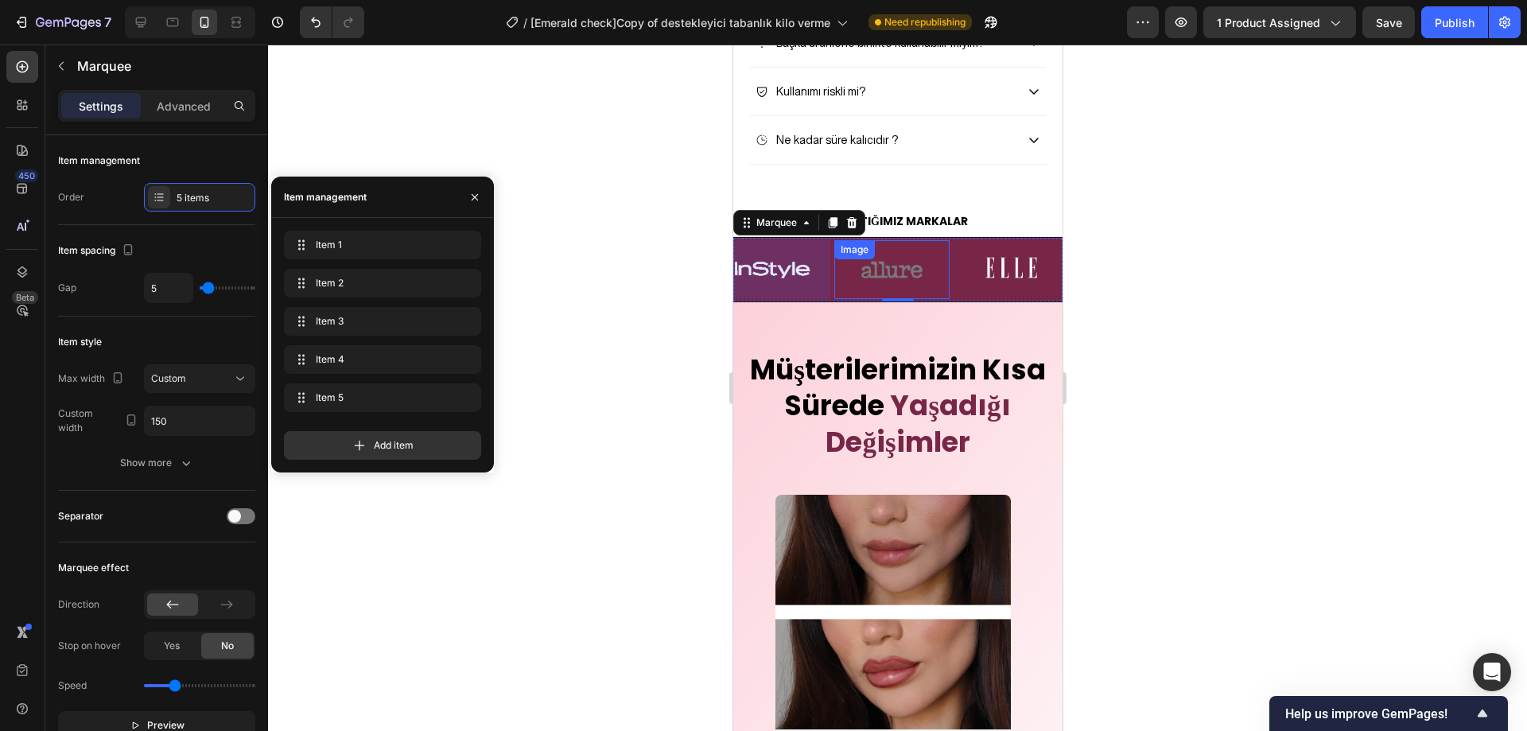
click at [875, 295] on img at bounding box center [891, 269] width 115 height 51
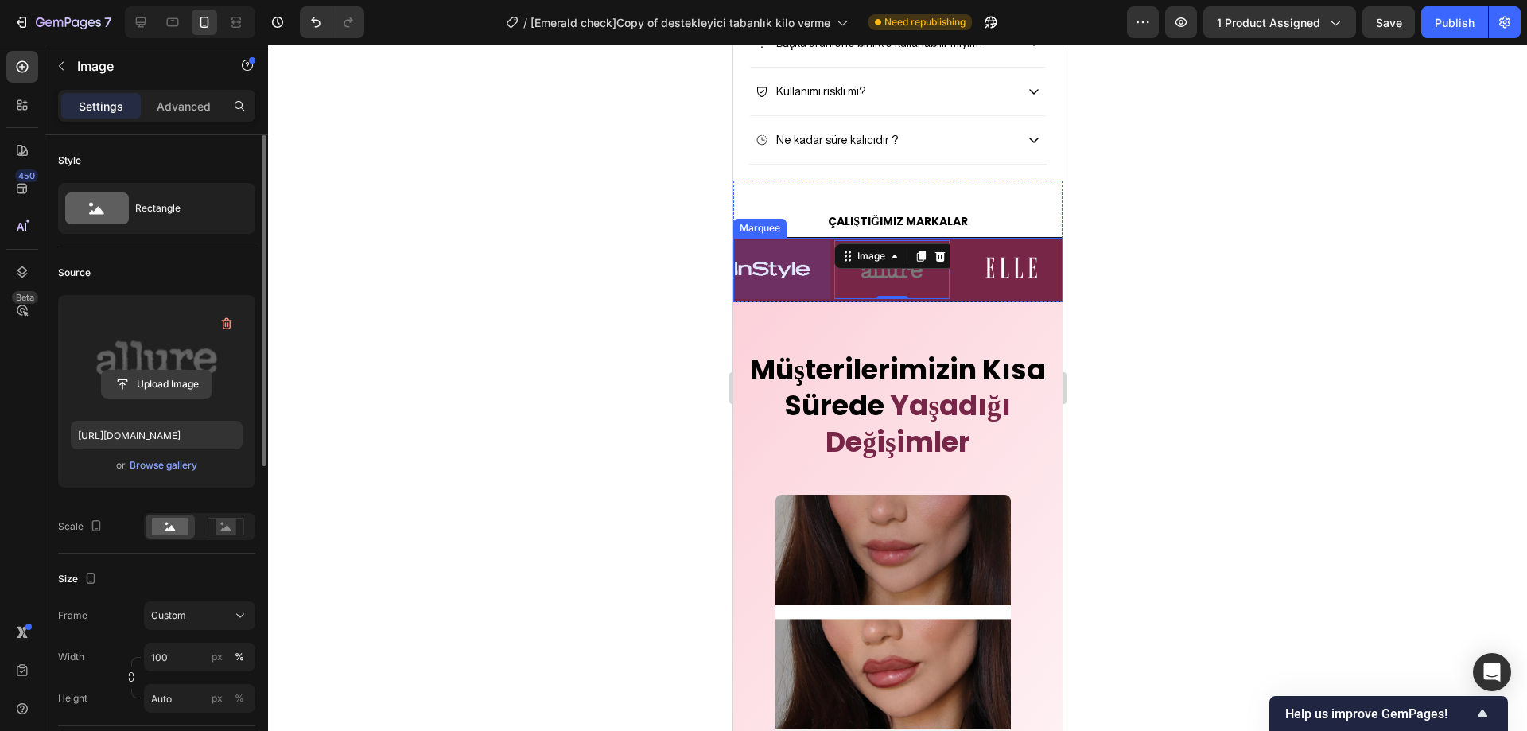
click at [175, 382] on input "file" at bounding box center [157, 384] width 110 height 27
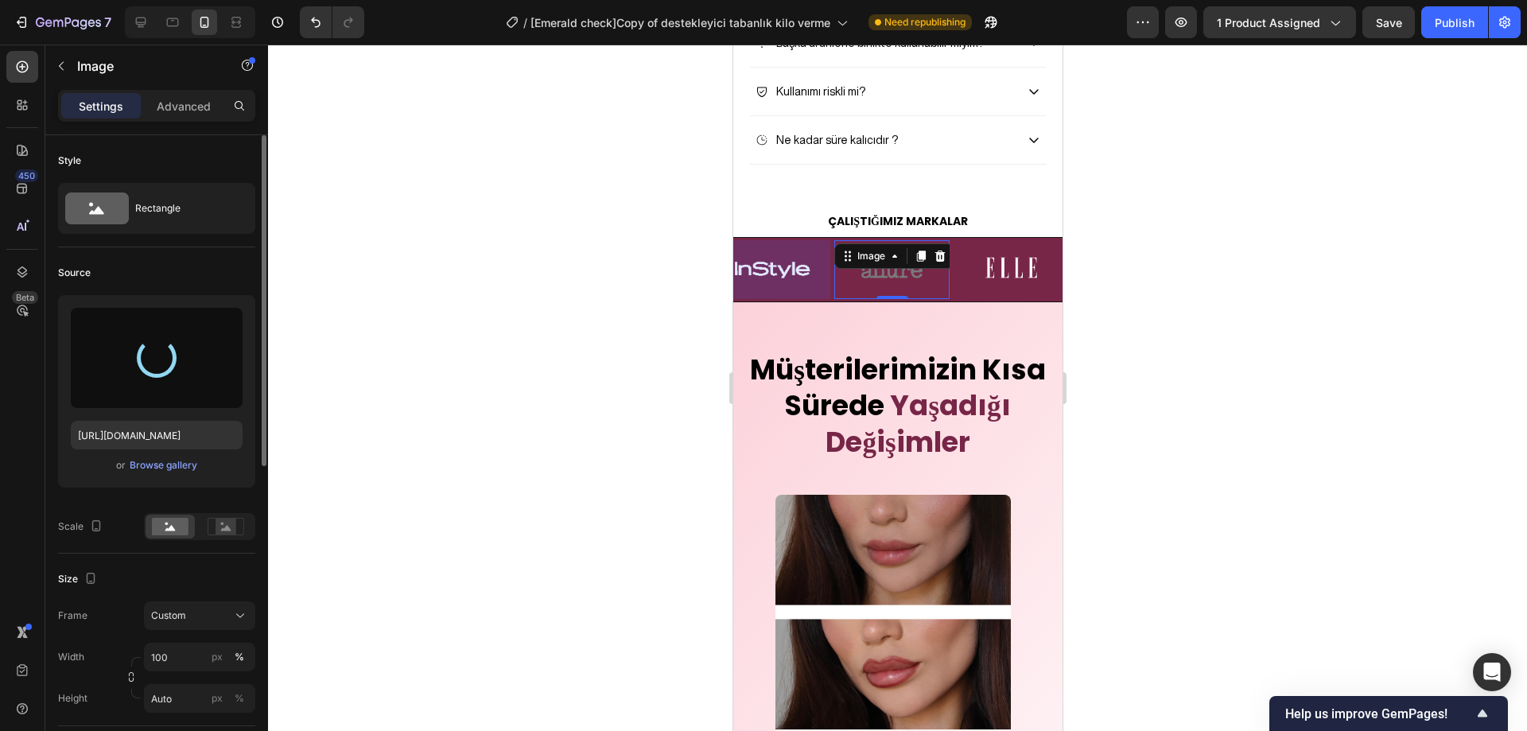
type input "https://cdn.shopify.com/s/files/1/0947/2475/1690/files/gempages_582635351286219…"
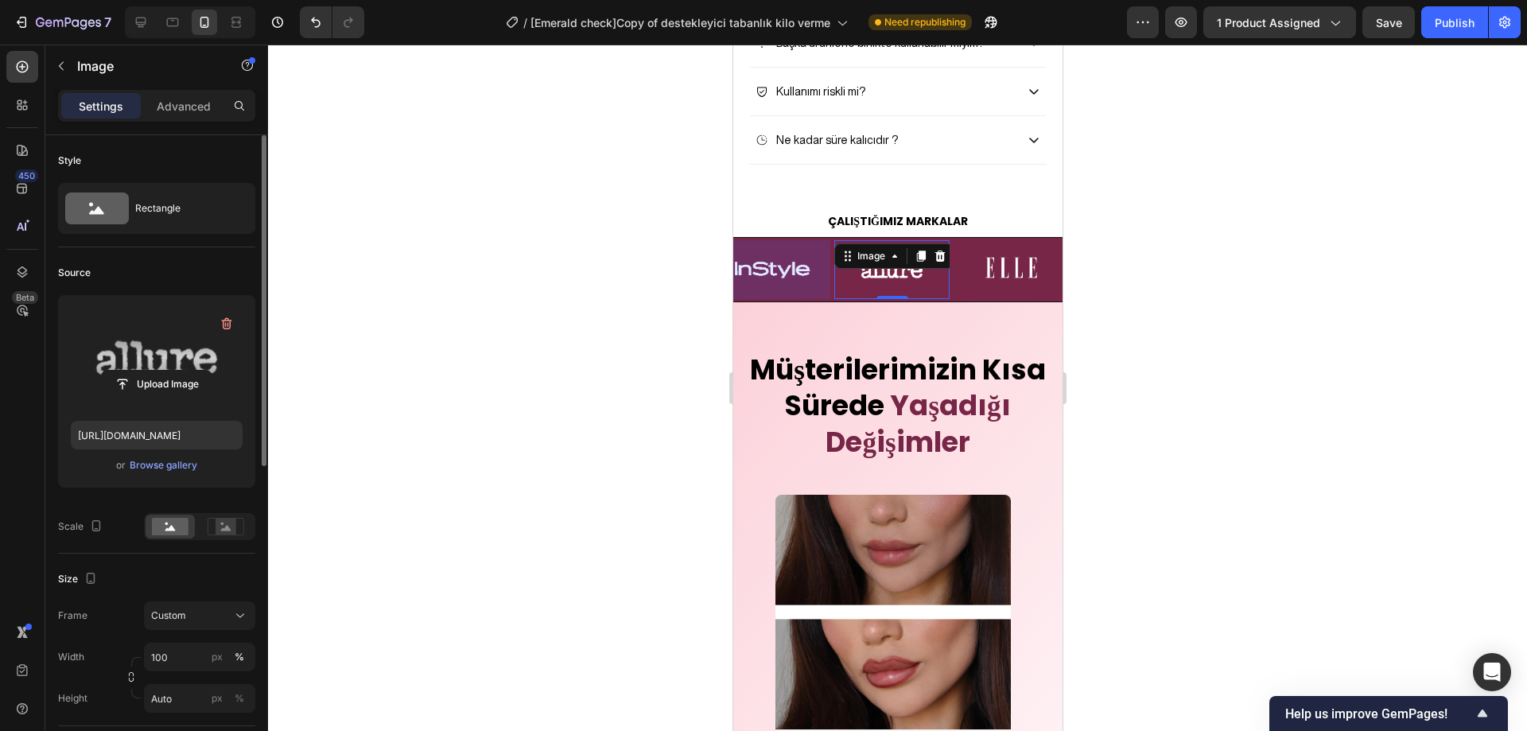
click at [493, 346] on div at bounding box center [897, 388] width 1259 height 687
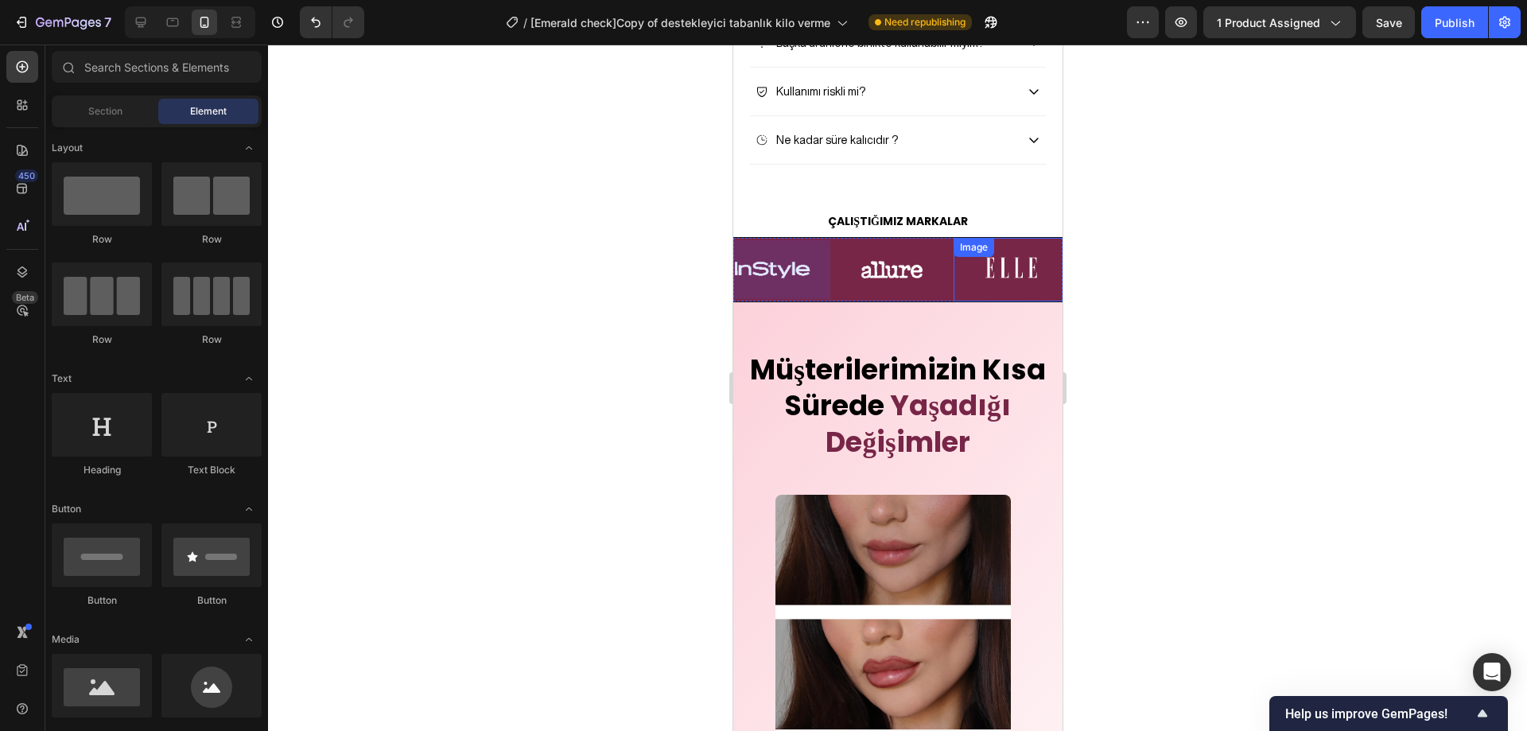
click at [1198, 337] on div at bounding box center [897, 388] width 1259 height 687
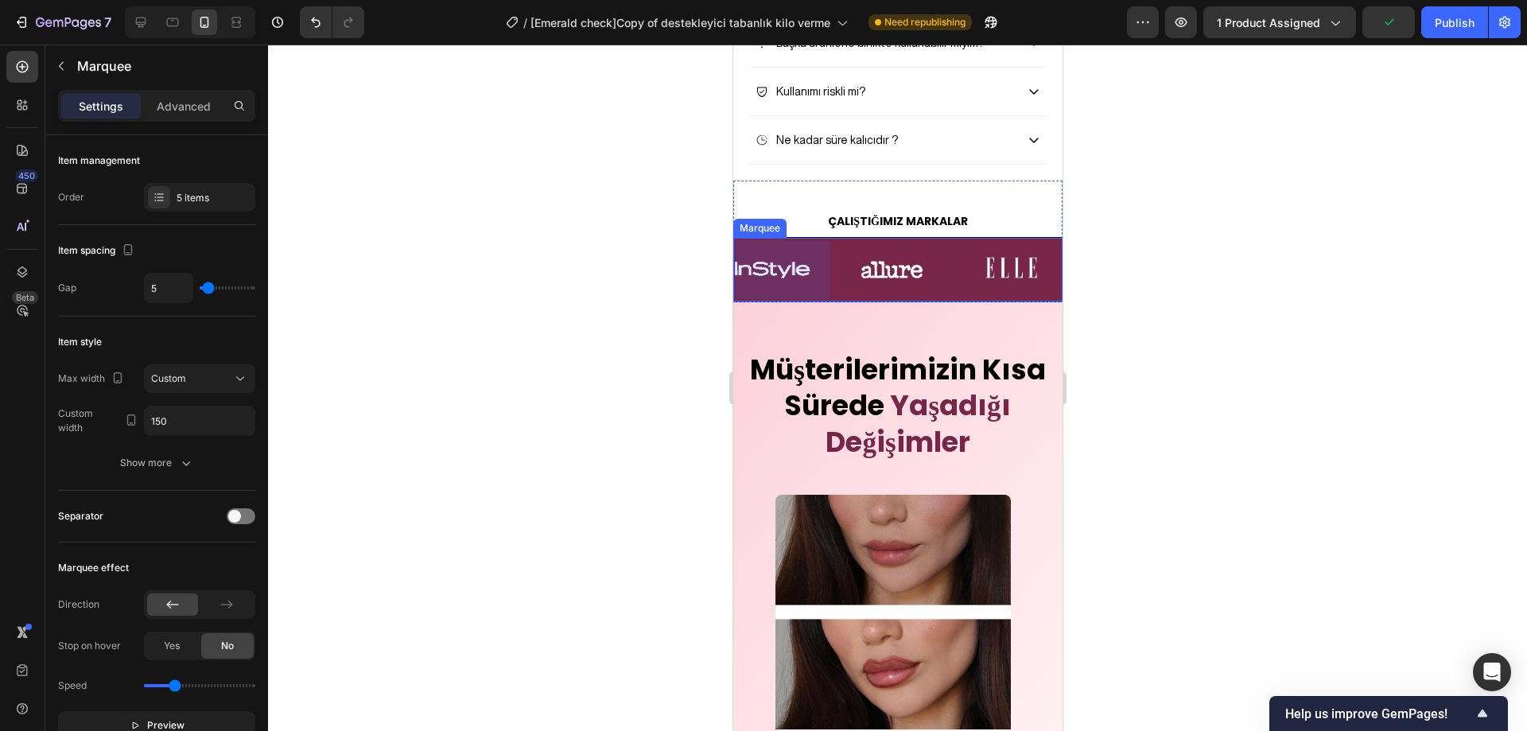
click at [951, 299] on div "Image" at bounding box center [893, 269] width 119 height 59
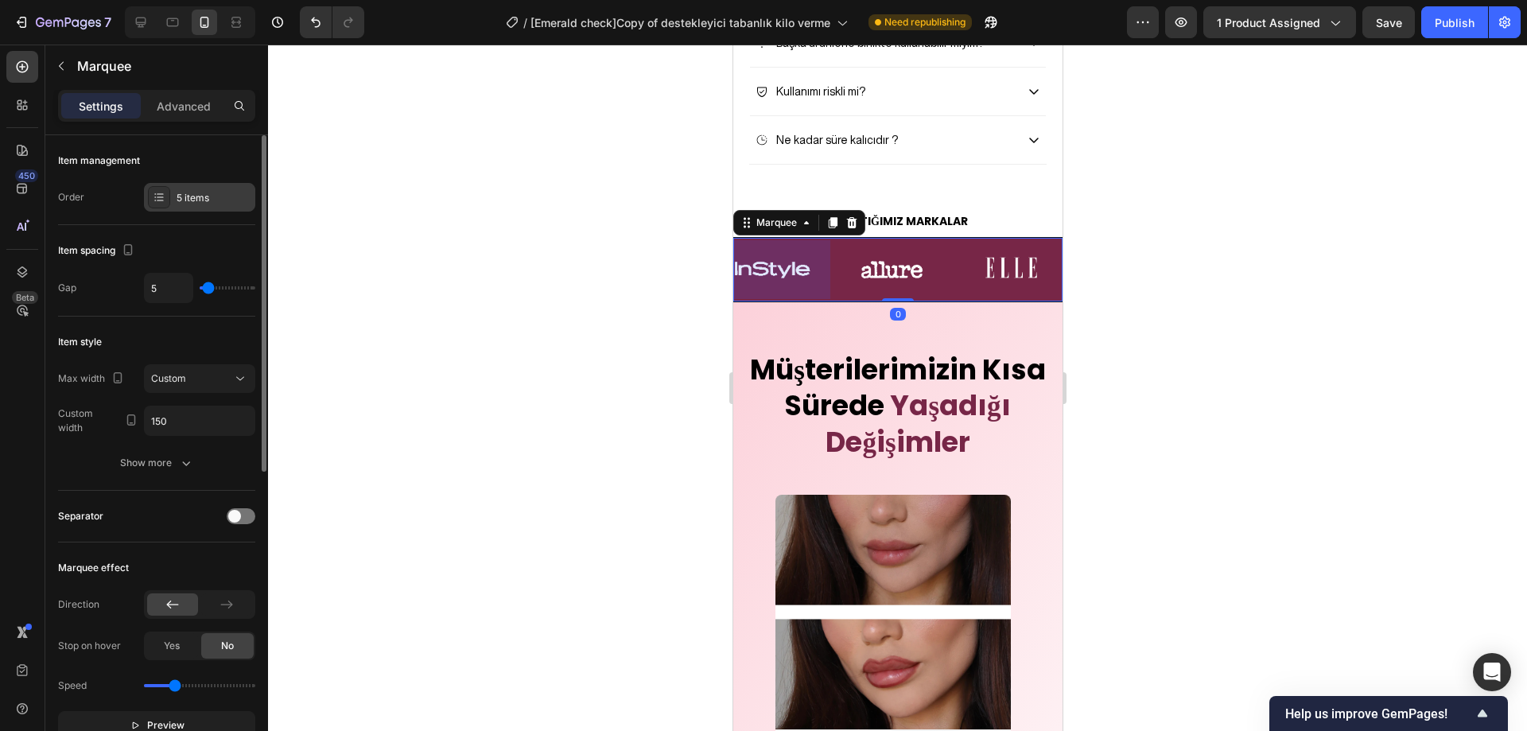
click at [199, 200] on div "5 items" at bounding box center [214, 198] width 75 height 14
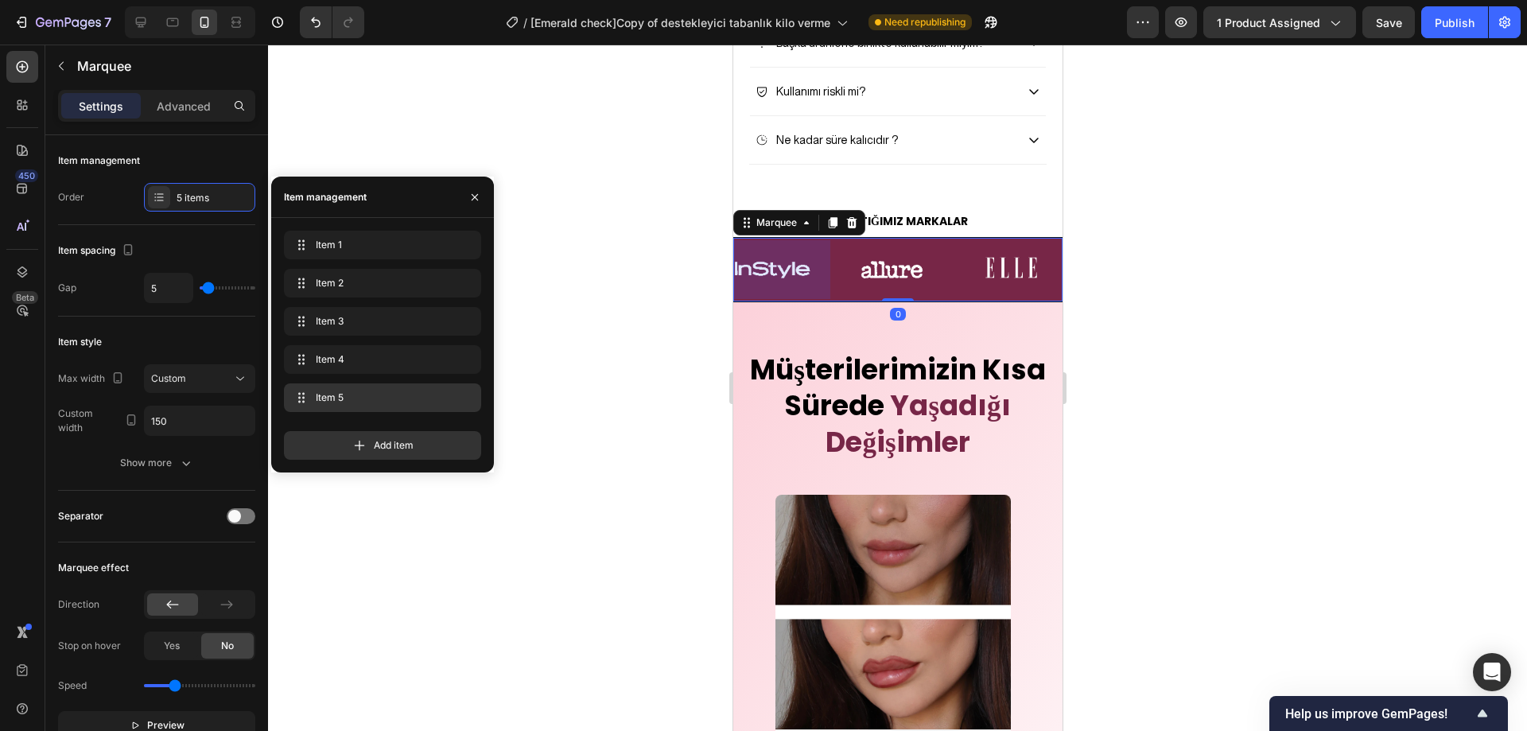
click at [340, 391] on span "Item 5" at bounding box center [379, 398] width 127 height 14
click at [351, 356] on span "Item 4" at bounding box center [361, 359] width 90 height 14
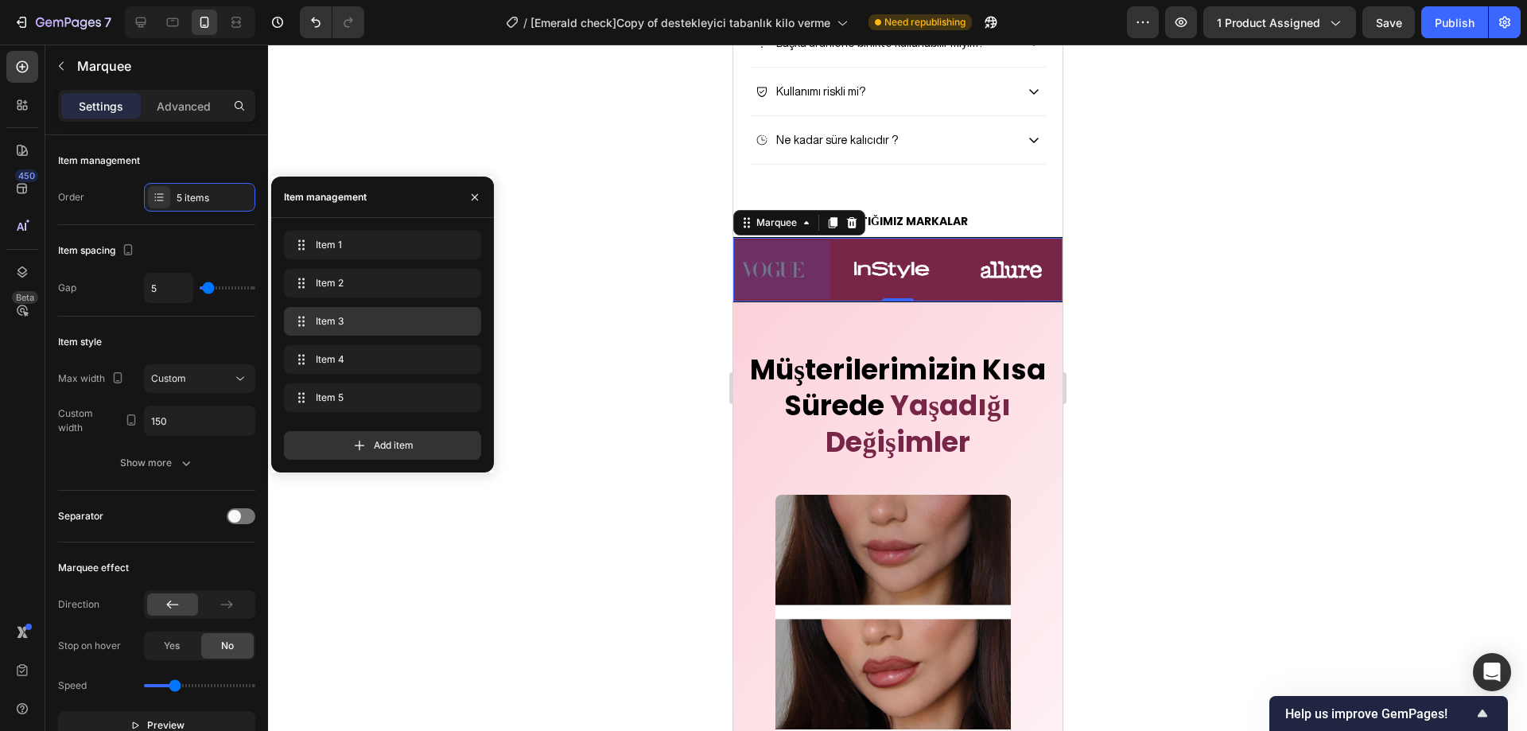
click at [352, 334] on div "Item 3 Item 3" at bounding box center [382, 321] width 197 height 29
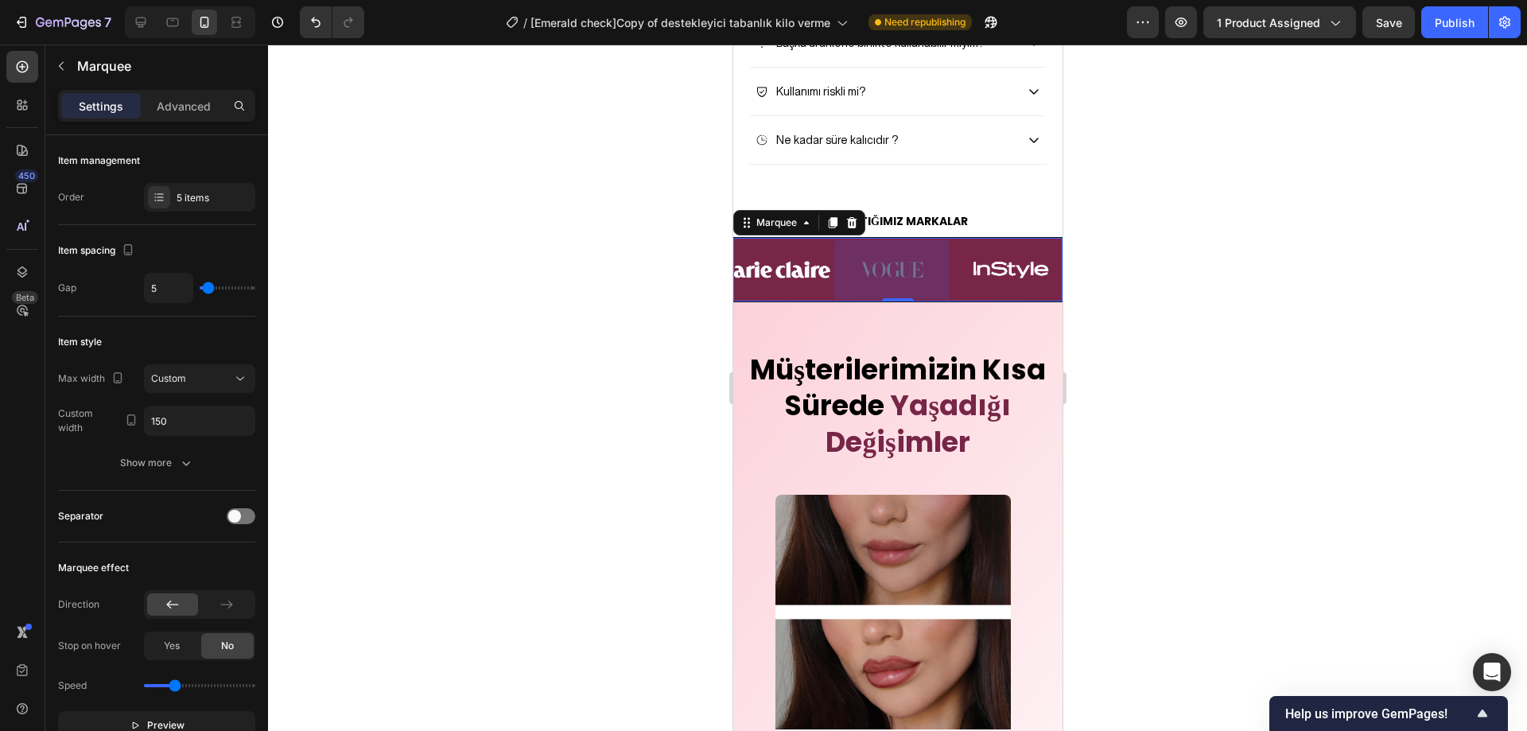
click at [905, 299] on div at bounding box center [891, 269] width 115 height 59
click at [907, 299] on div "Image" at bounding box center [891, 269] width 115 height 59
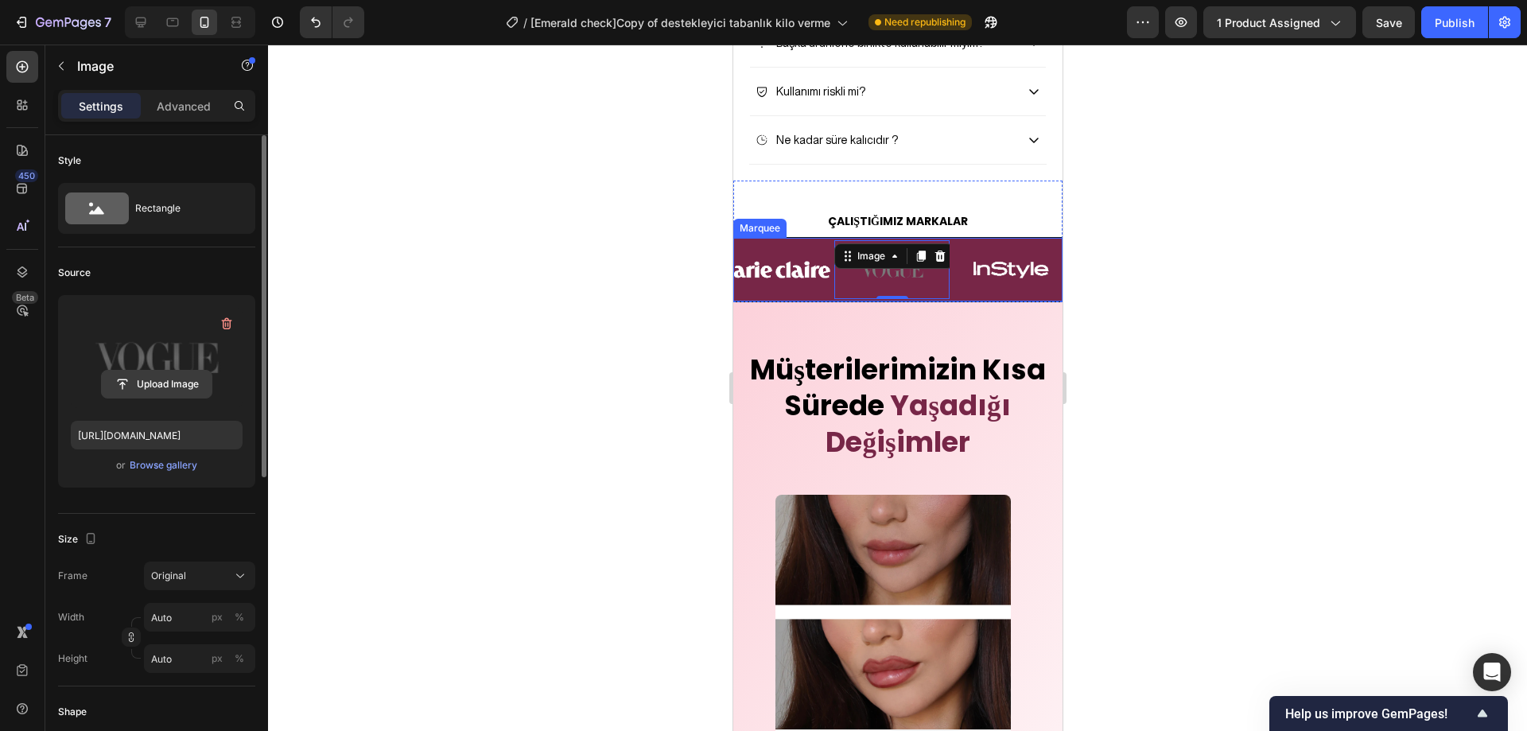
click at [170, 391] on input "file" at bounding box center [157, 384] width 110 height 27
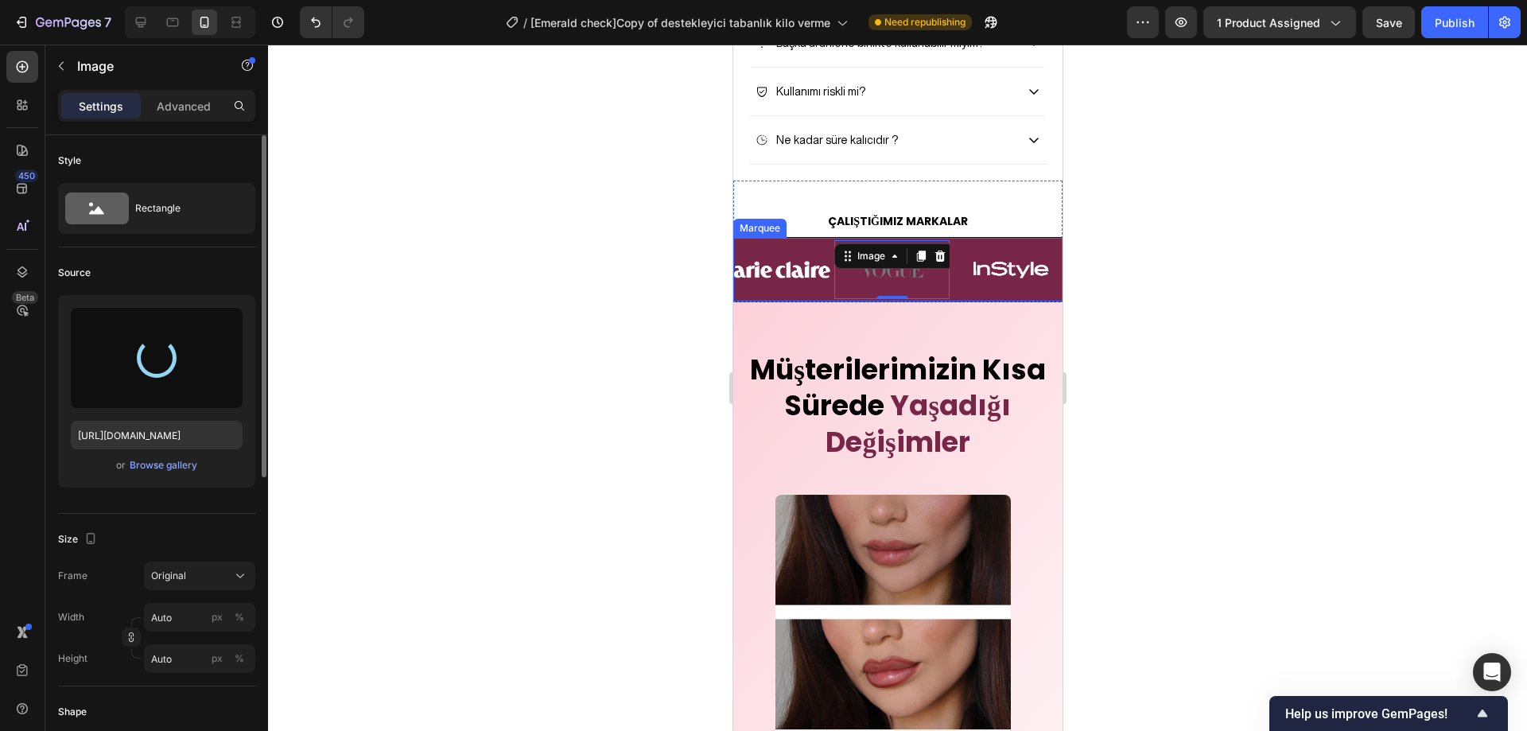
type input "https://cdn.shopify.com/s/files/1/0947/2475/1690/files/gempages_582635351286219…"
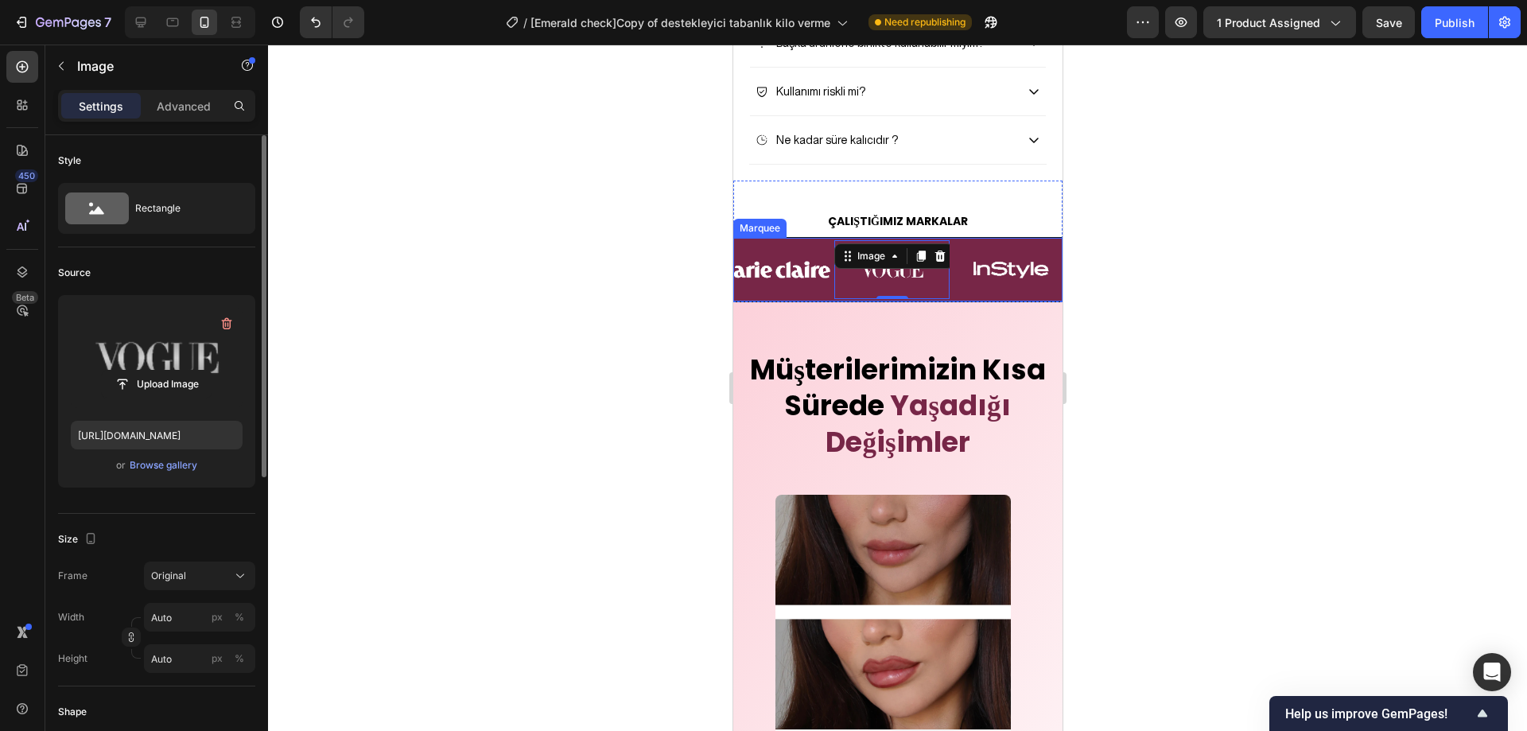
click at [1201, 342] on div at bounding box center [897, 388] width 1259 height 687
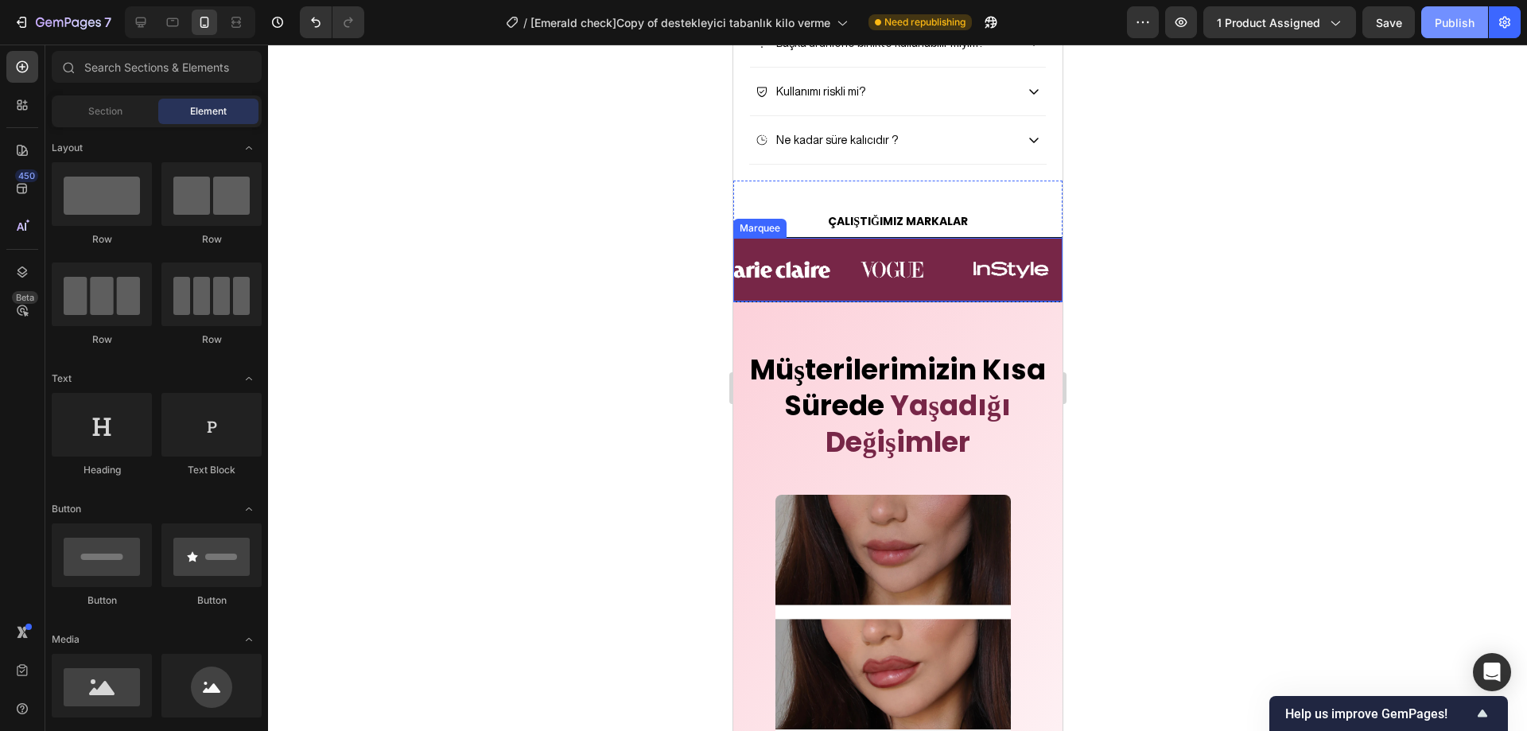
click at [1465, 23] on div "Publish" at bounding box center [1455, 22] width 40 height 17
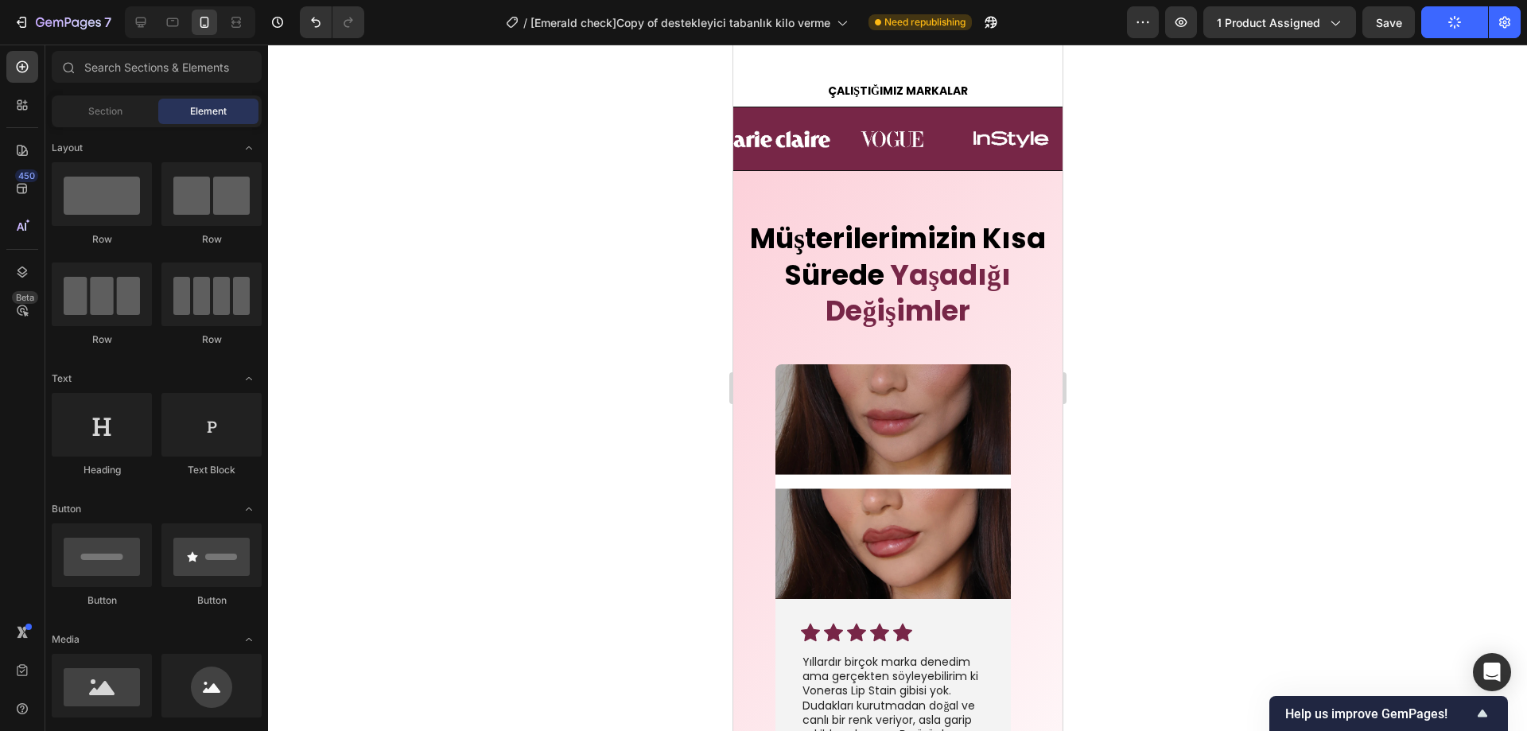
scroll to position [4022, 0]
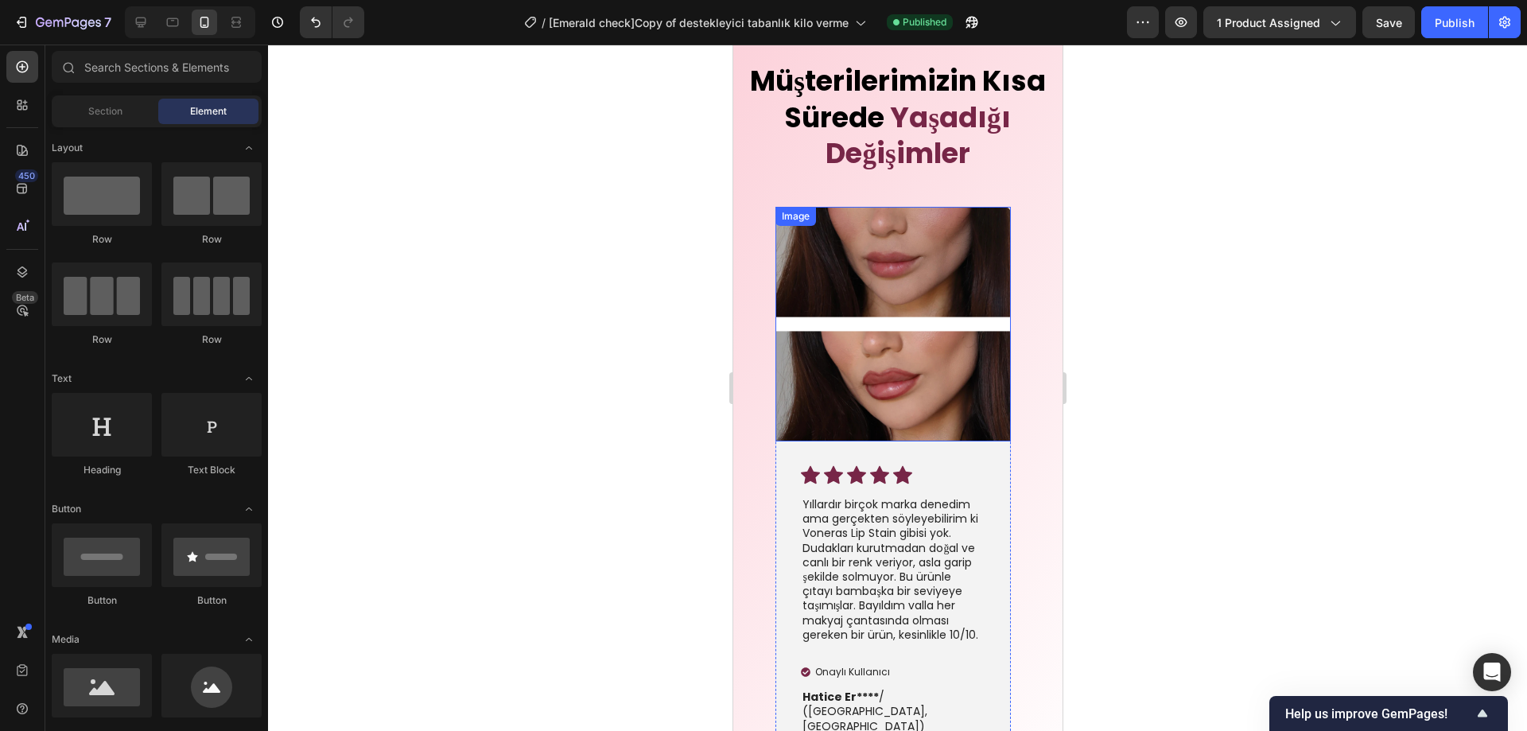
click at [895, 338] on img at bounding box center [892, 324] width 235 height 235
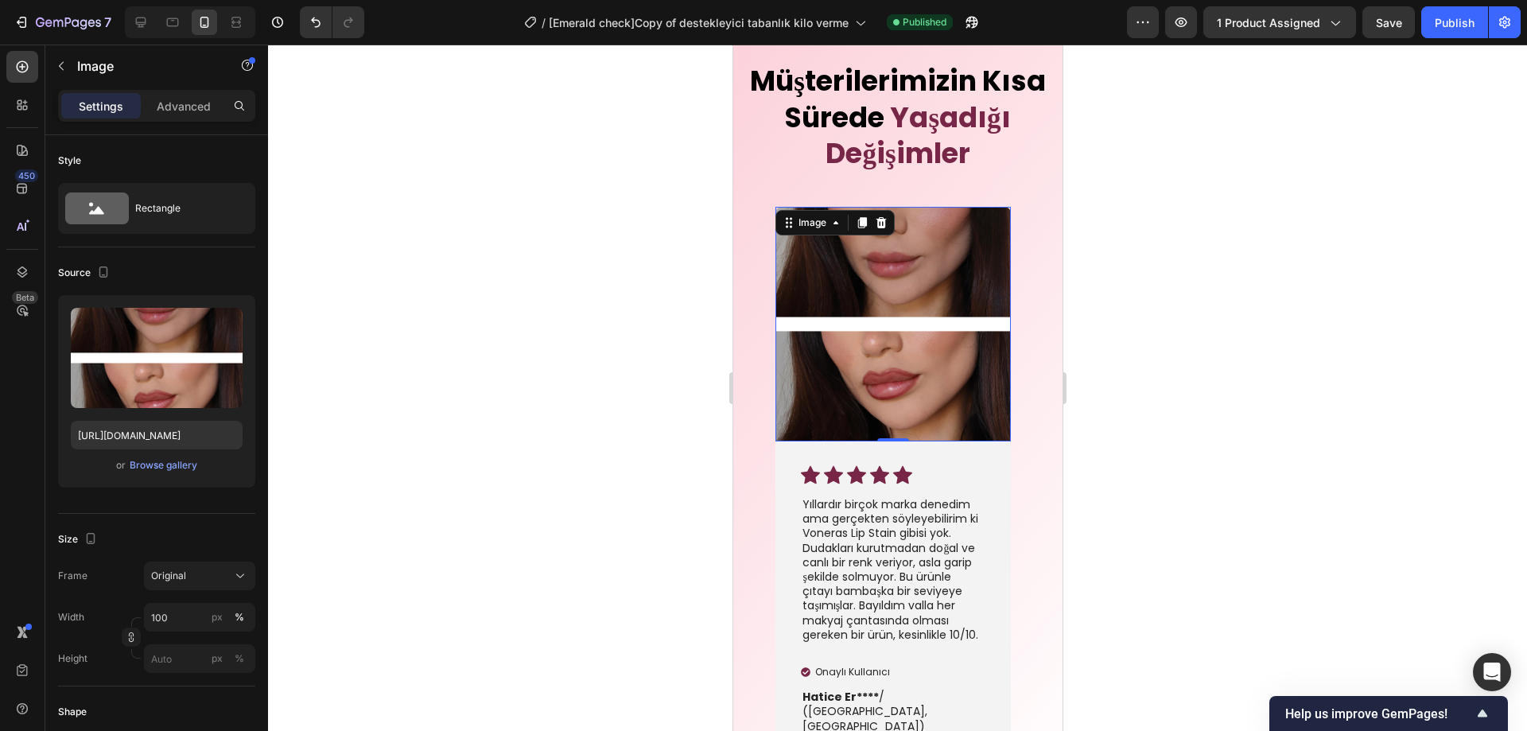
click at [1135, 373] on div at bounding box center [897, 388] width 1259 height 687
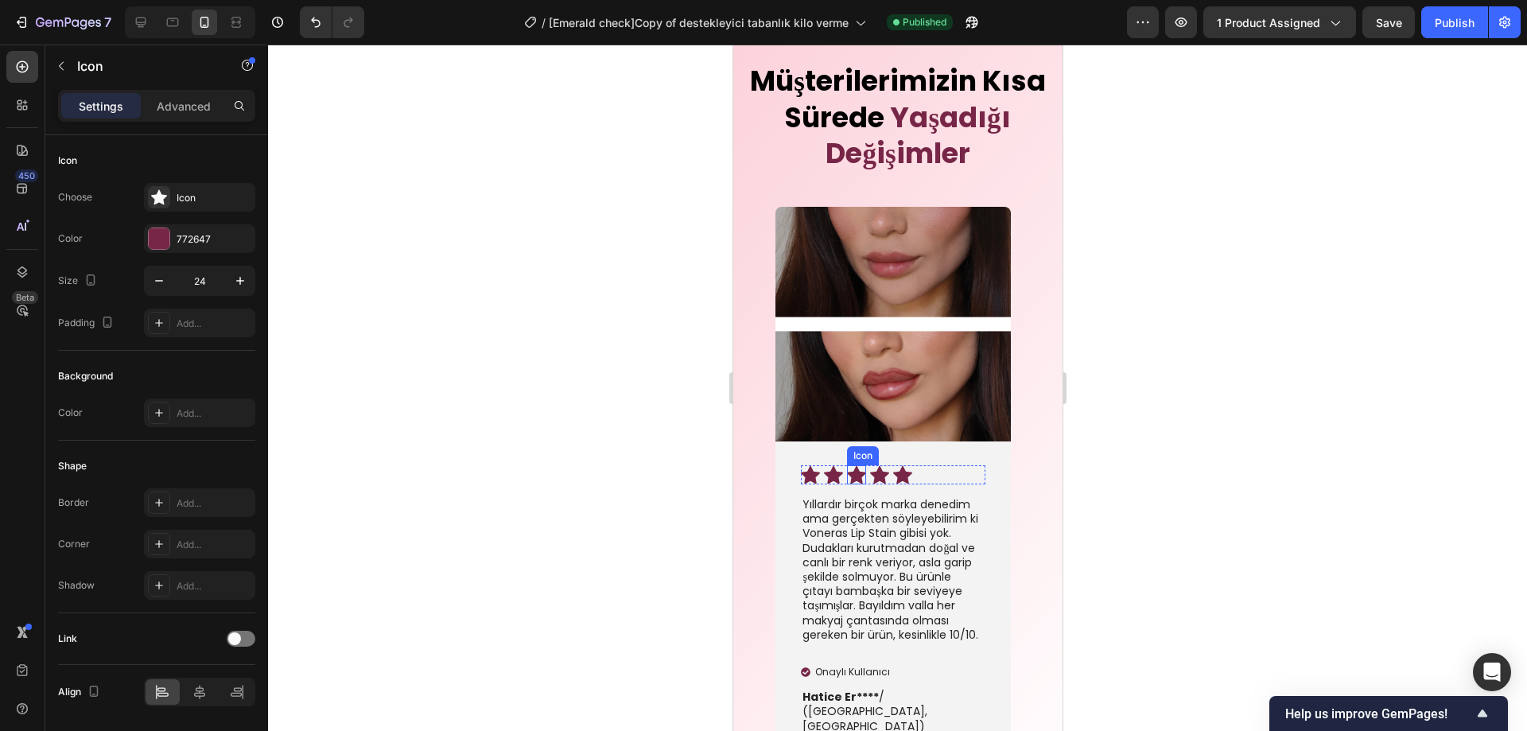
click at [849, 480] on div "Icon" at bounding box center [855, 474] width 19 height 19
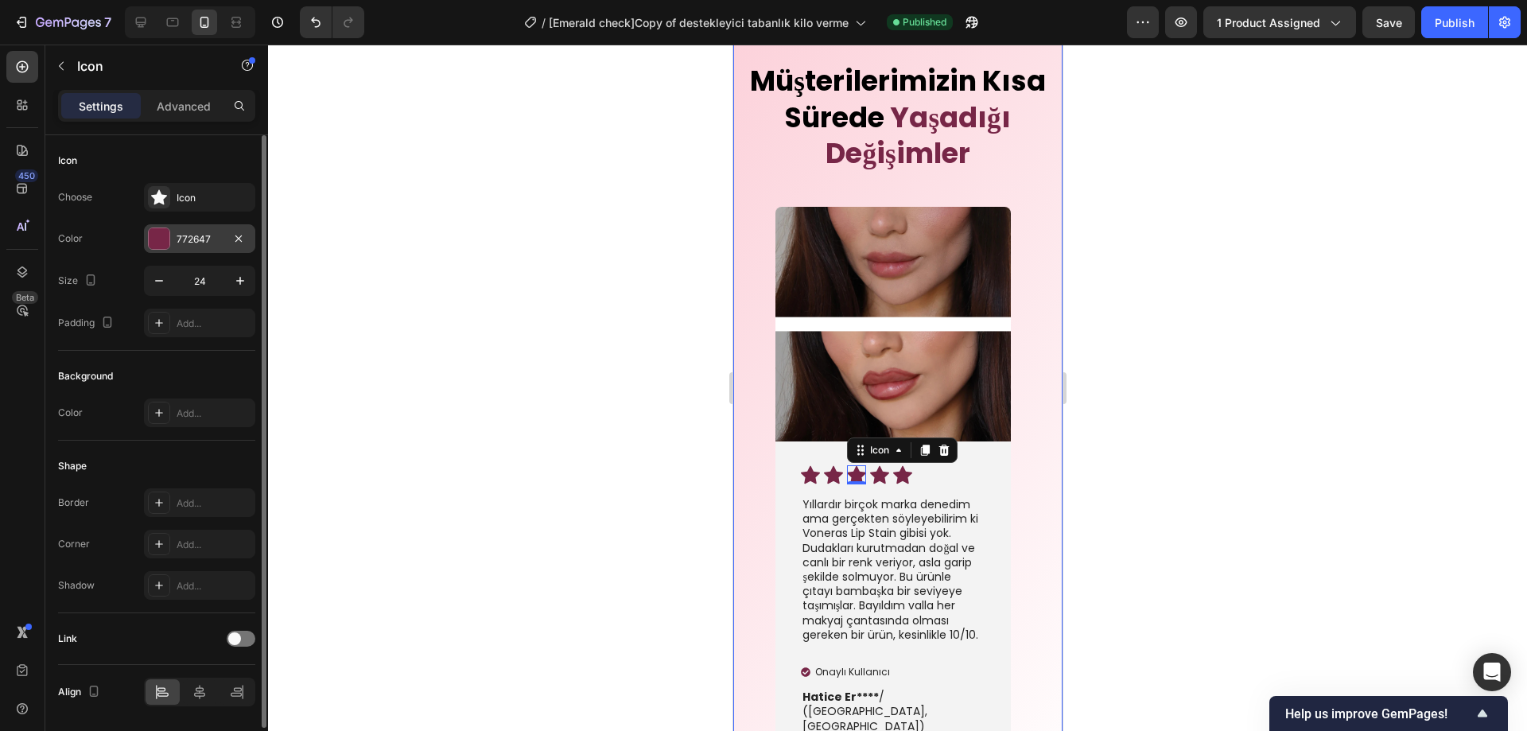
click at [181, 228] on div "772647" at bounding box center [199, 238] width 111 height 29
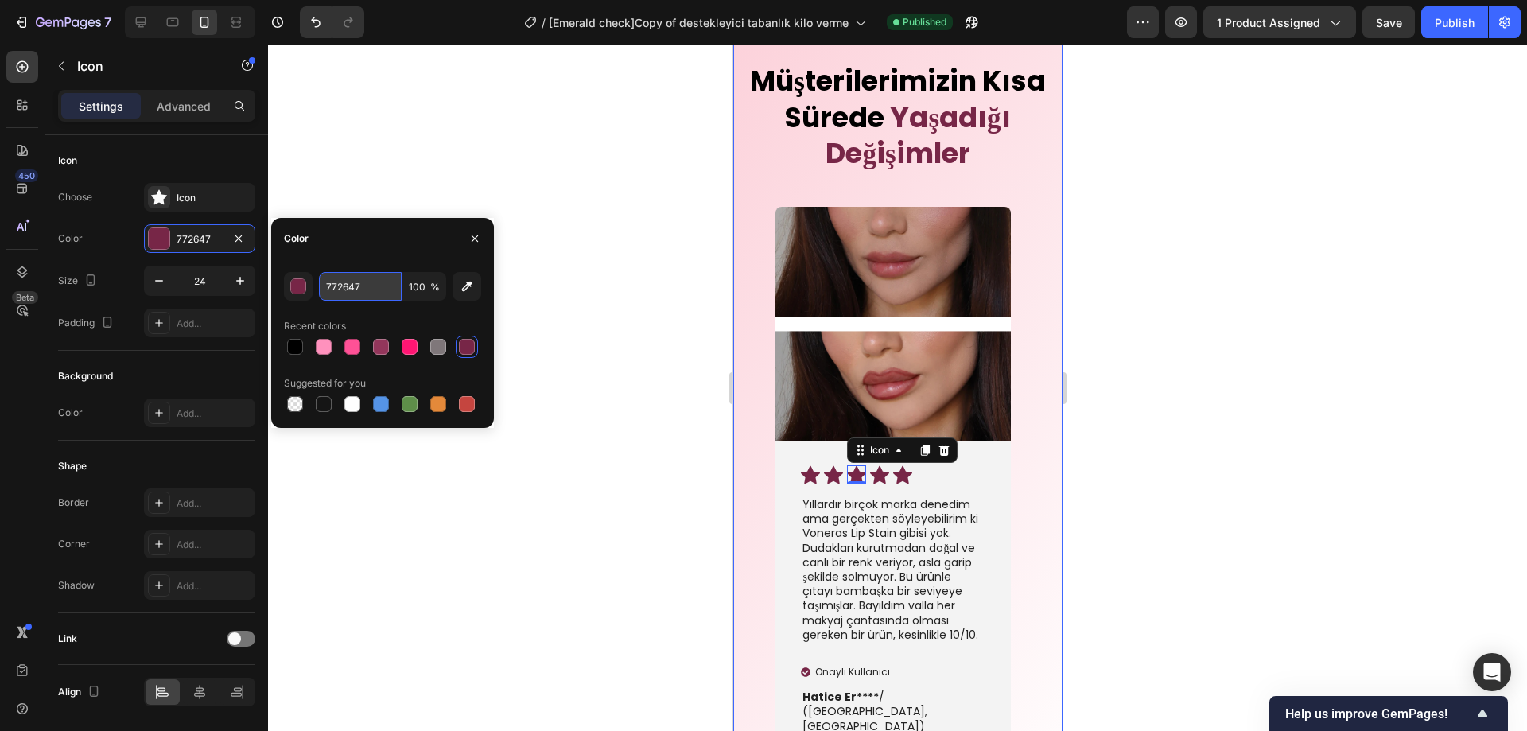
click at [340, 286] on input "772647" at bounding box center [360, 286] width 83 height 29
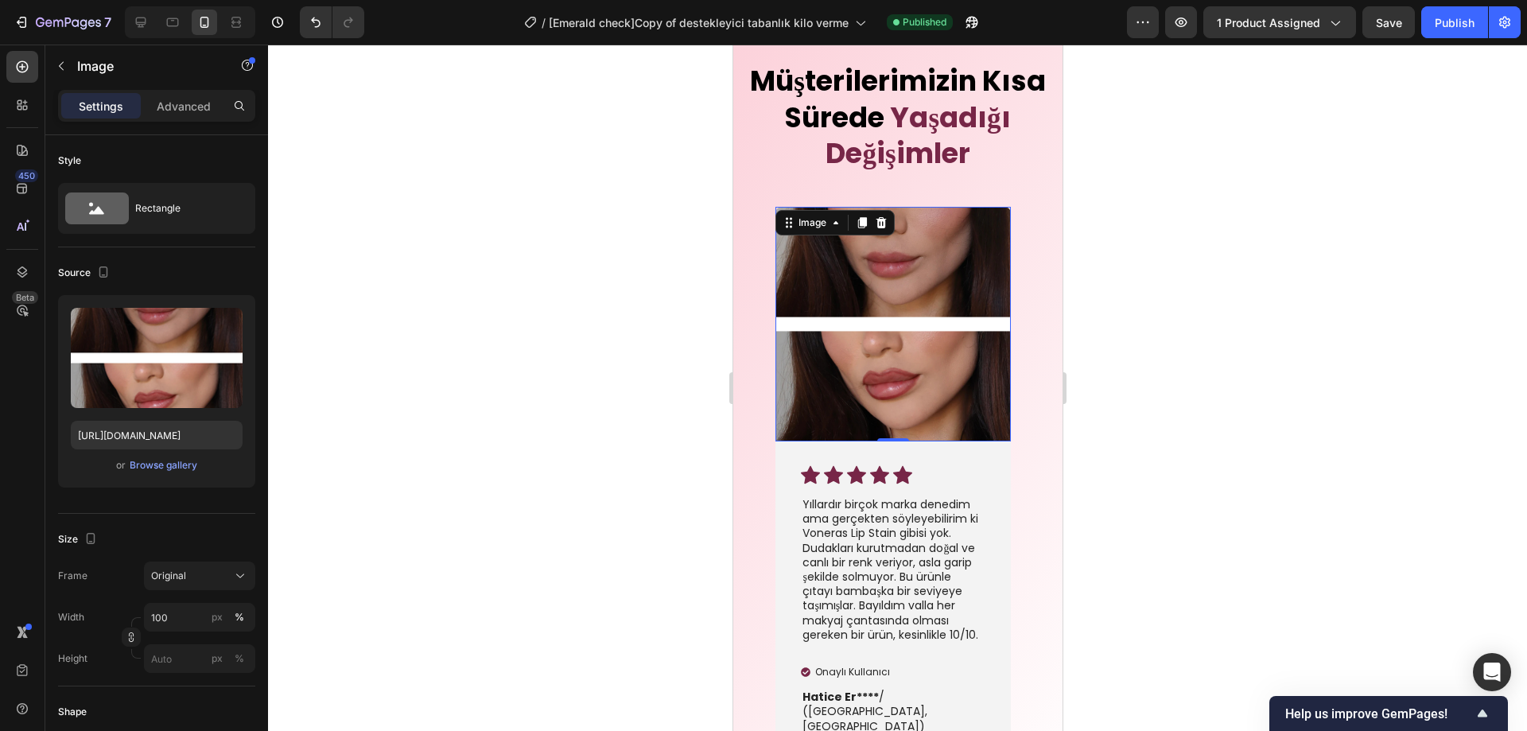
click at [882, 271] on img at bounding box center [892, 324] width 235 height 235
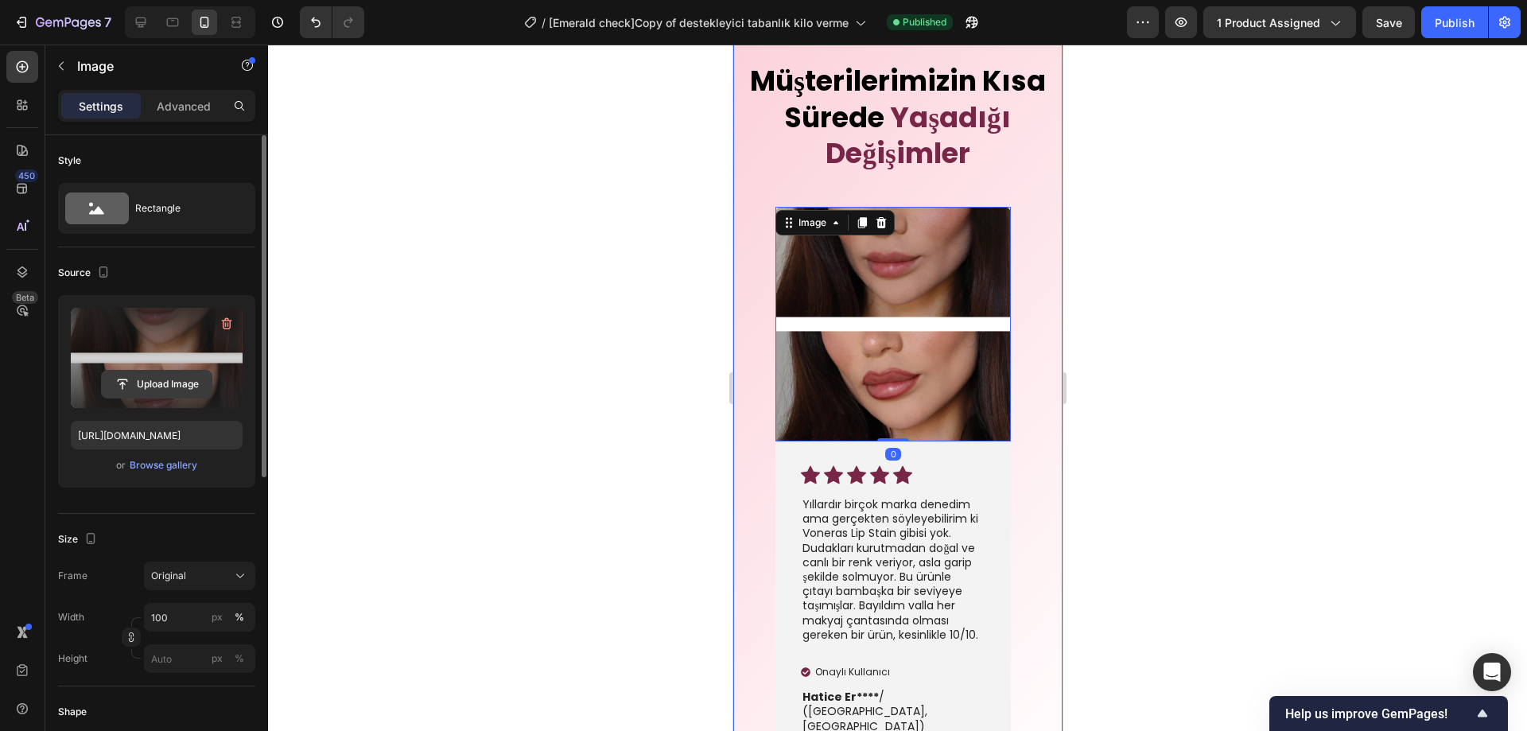
click at [153, 387] on input "file" at bounding box center [157, 384] width 110 height 27
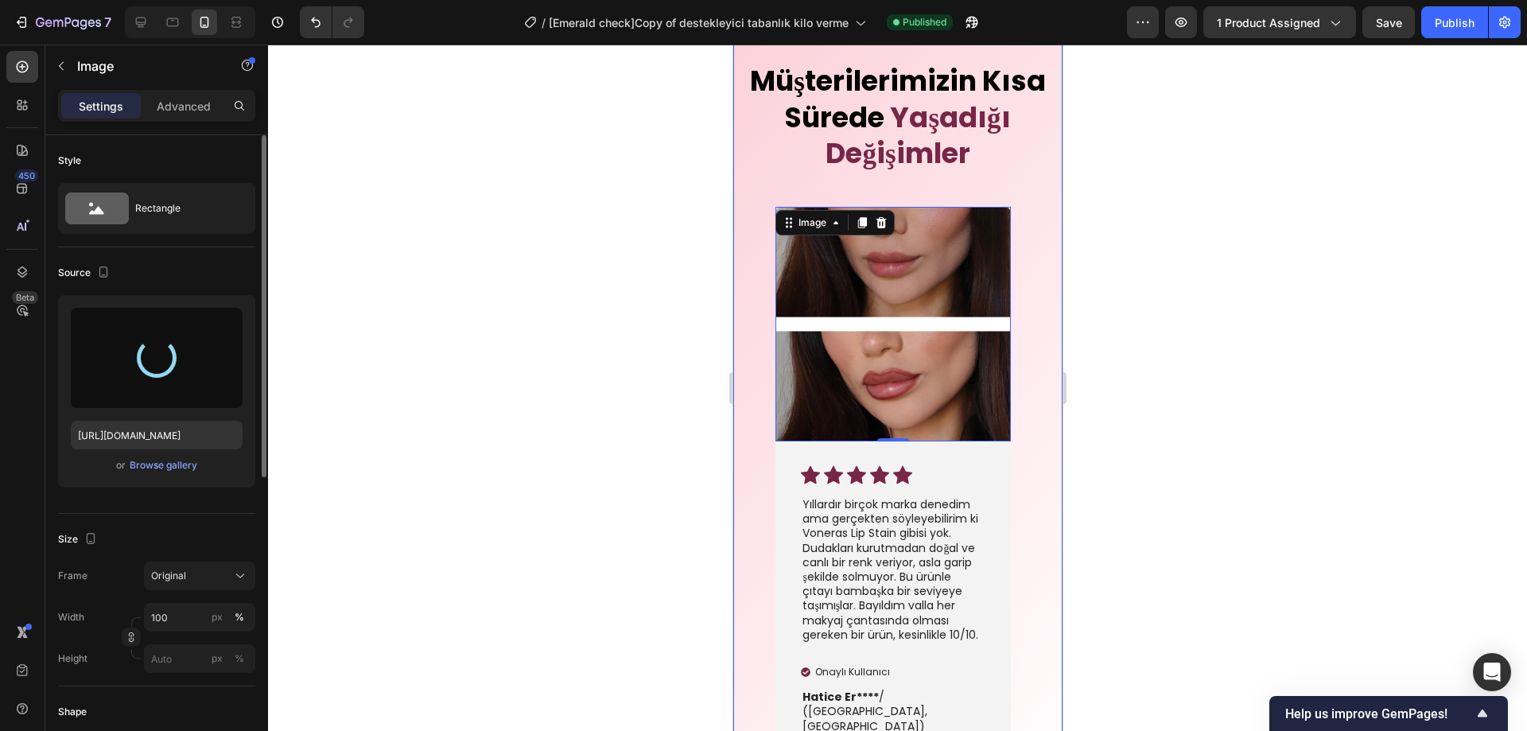
type input "[URL][DOMAIN_NAME]"
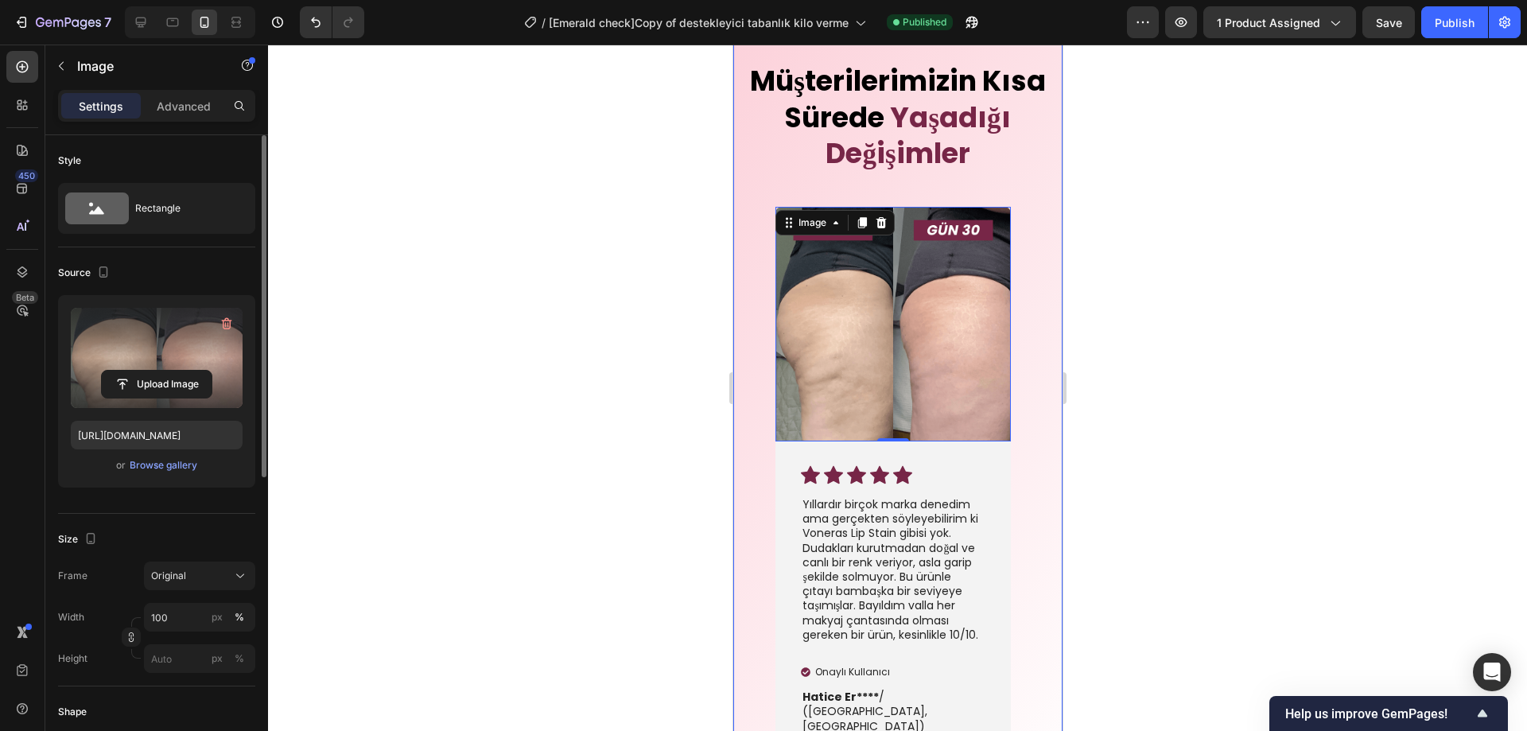
click at [1239, 366] on div at bounding box center [897, 388] width 1259 height 687
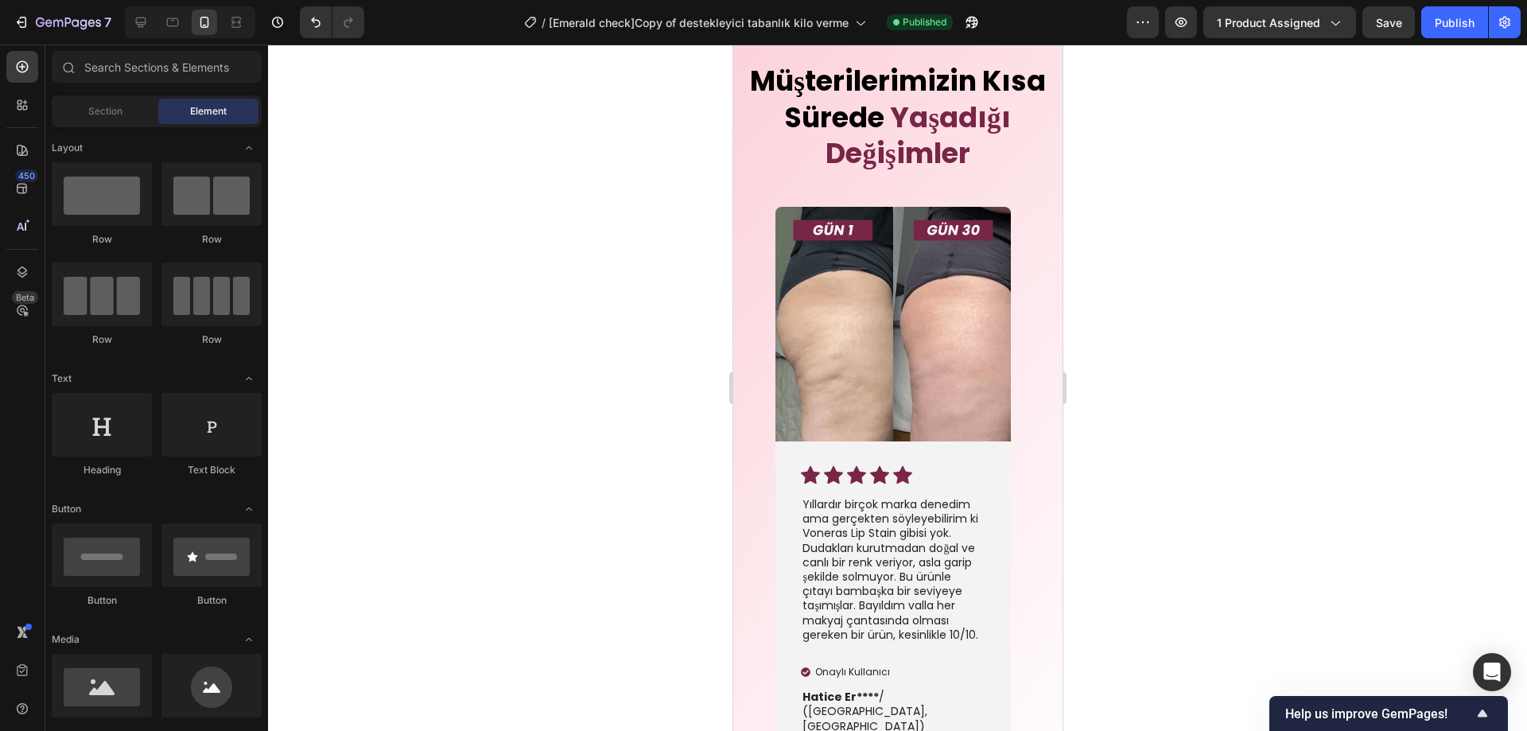
scroll to position [4035, 0]
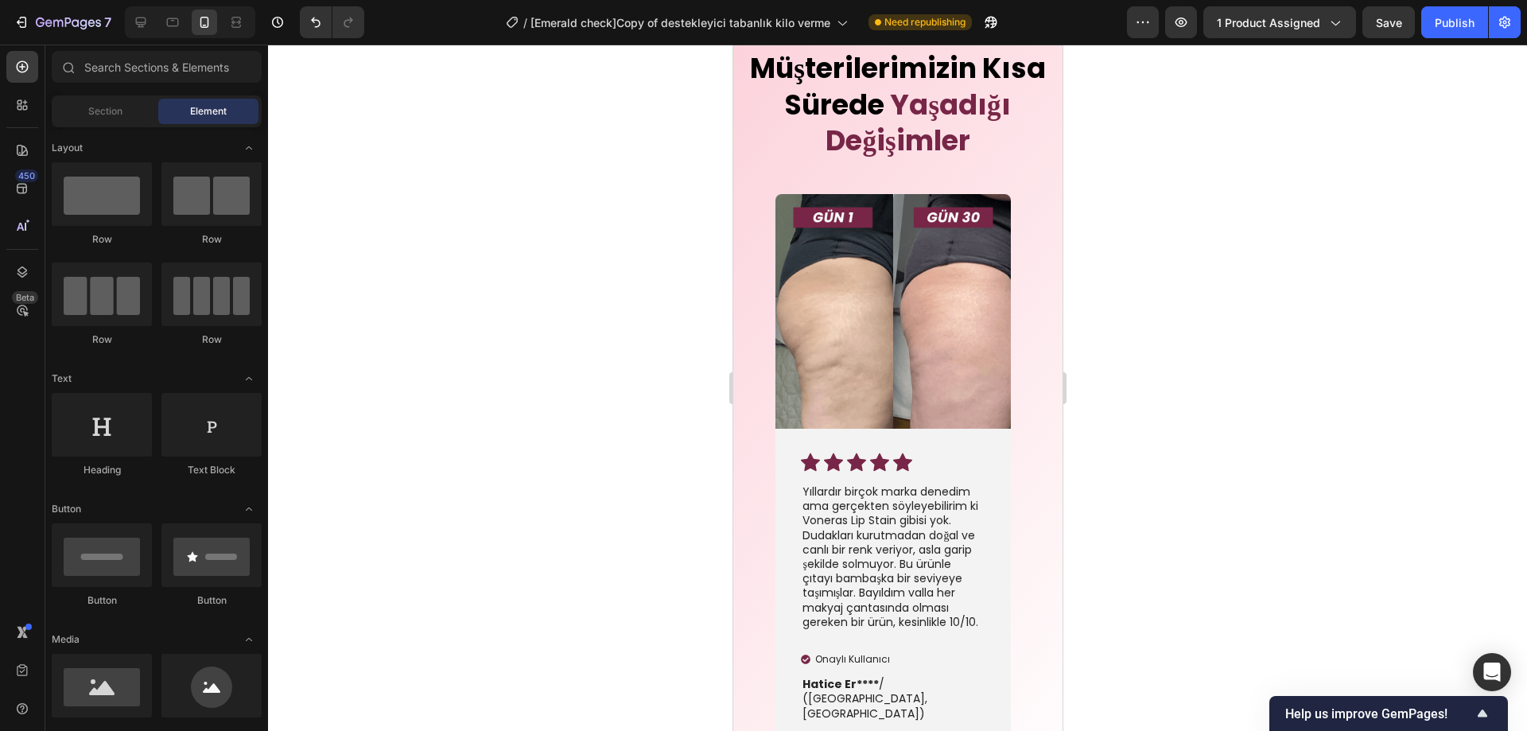
click at [1206, 343] on div at bounding box center [897, 388] width 1259 height 687
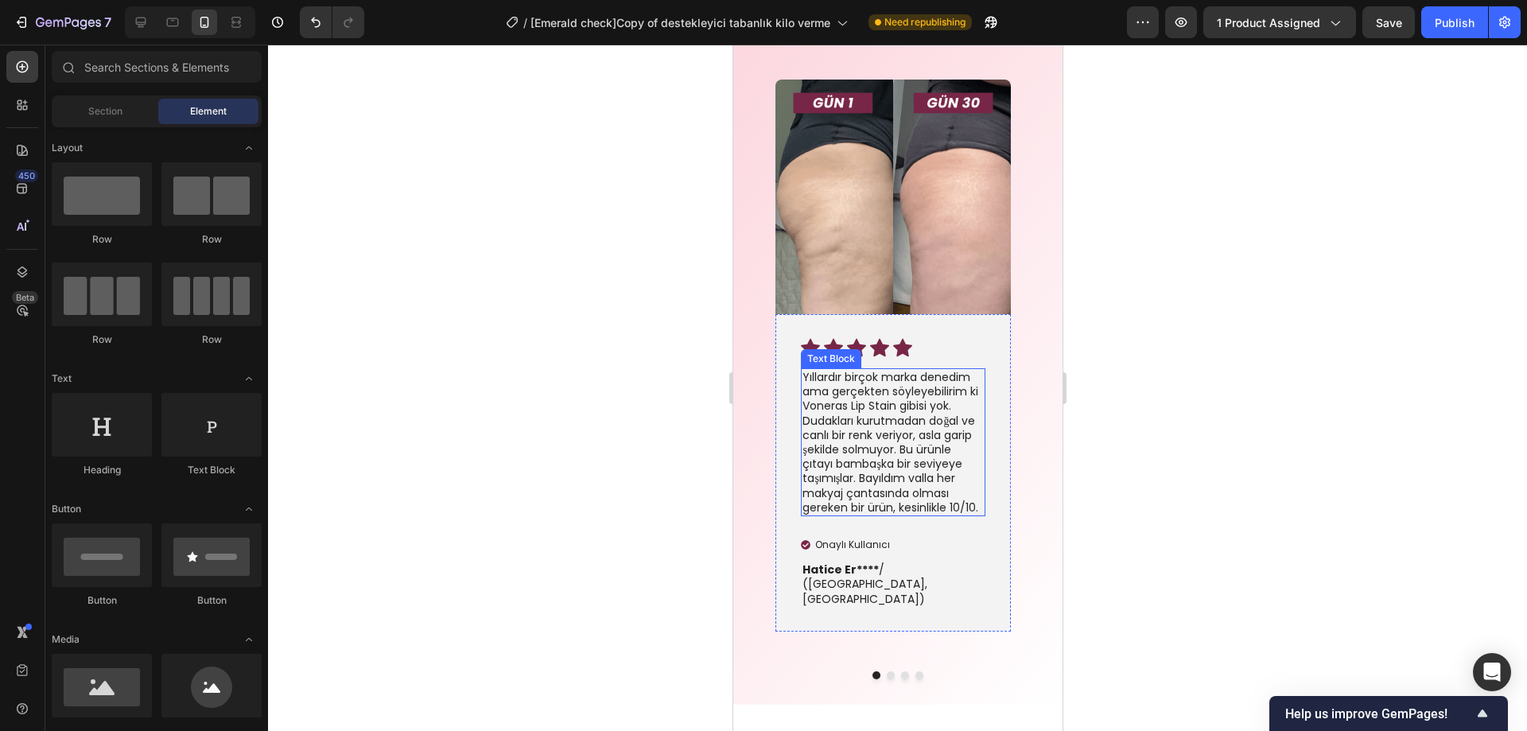
scroll to position [4197, 0]
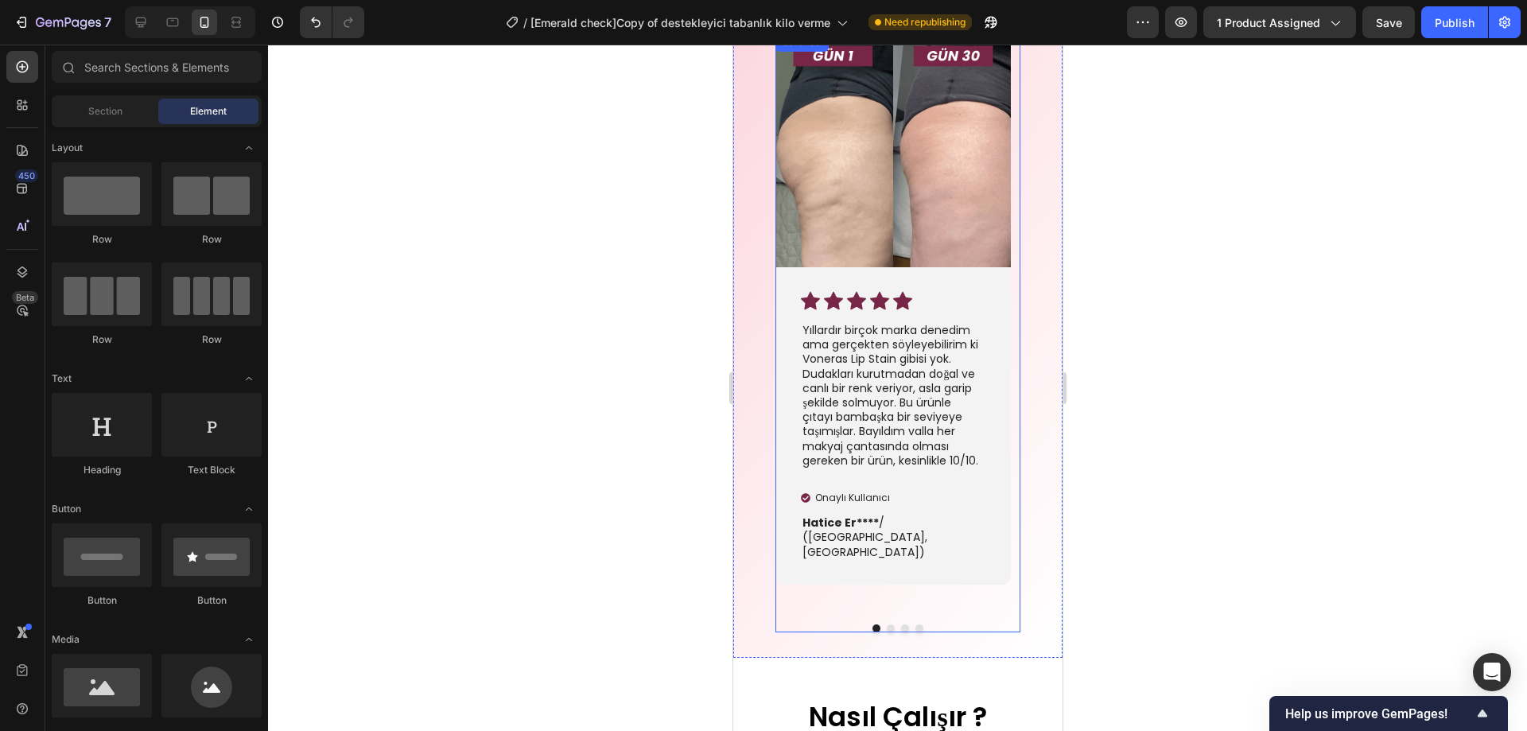
click at [886, 625] on button "Dot" at bounding box center [890, 629] width 8 height 8
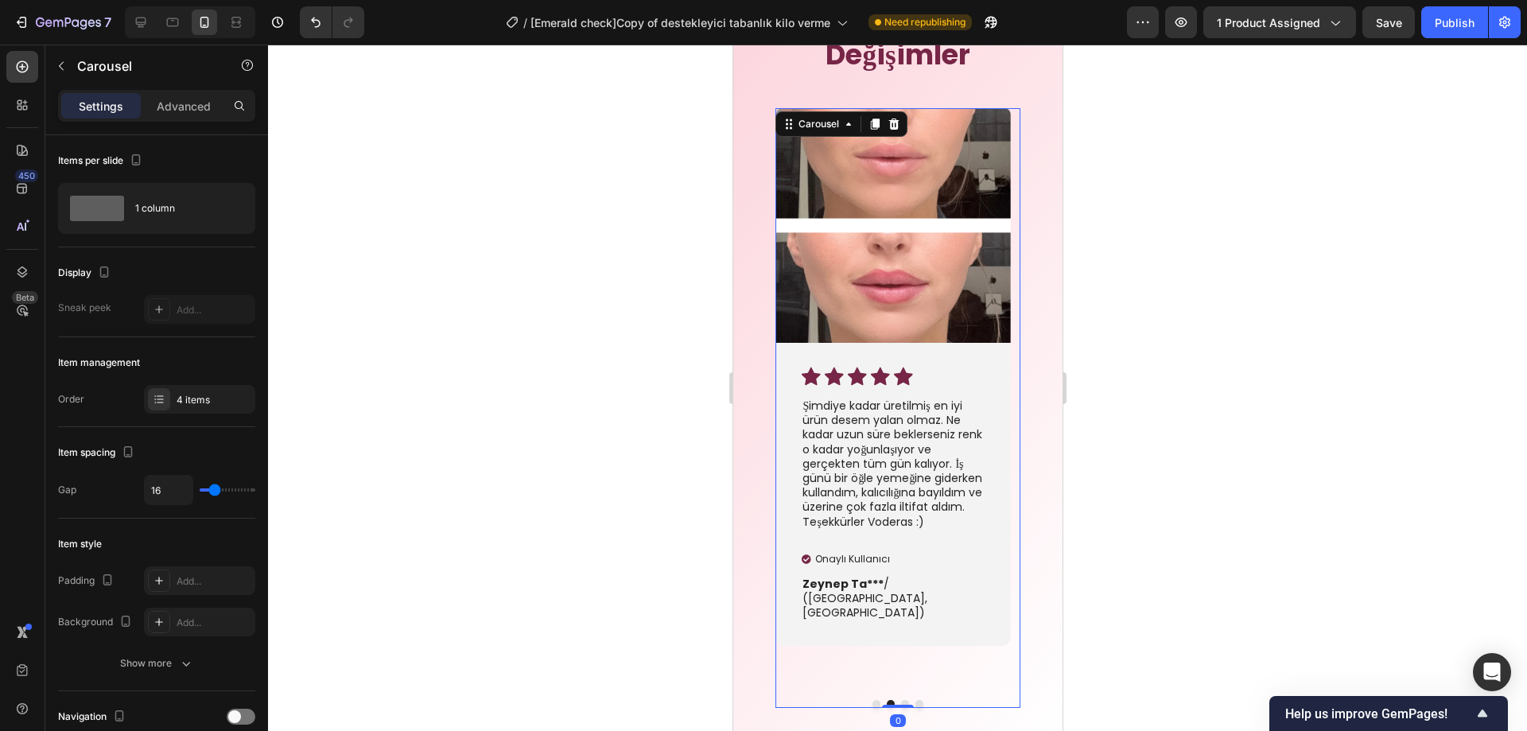
scroll to position [4117, 0]
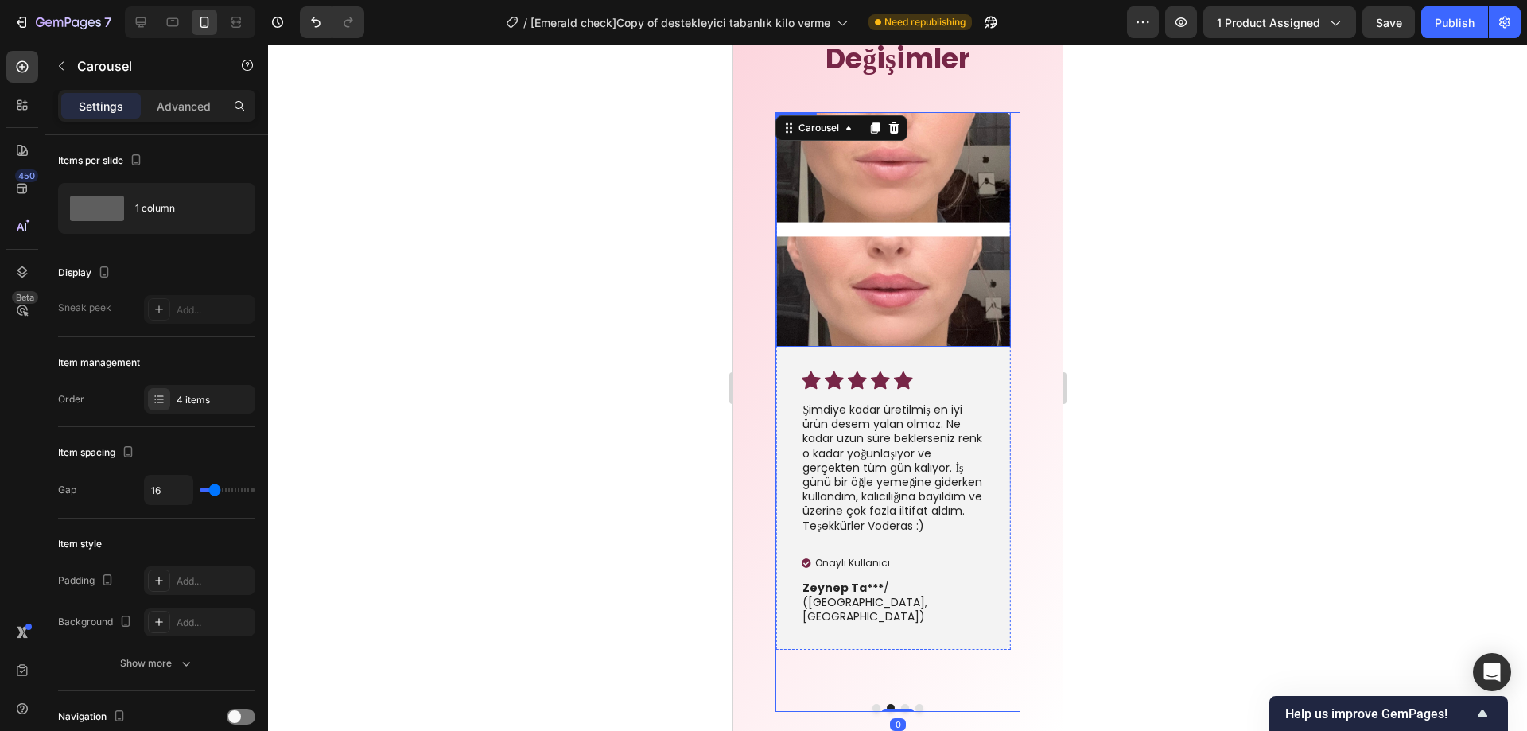
click at [893, 237] on img at bounding box center [892, 229] width 235 height 235
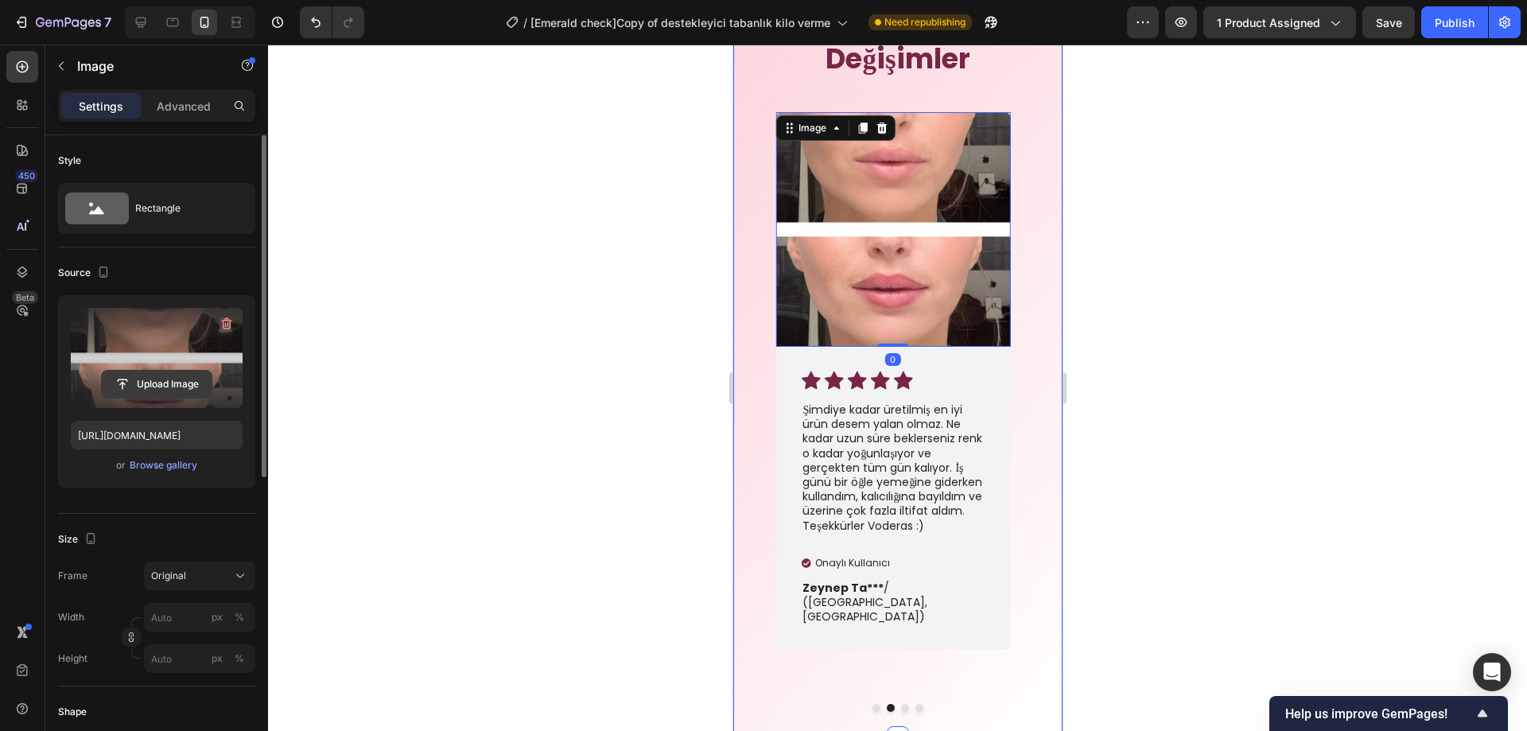
click at [179, 380] on input "file" at bounding box center [157, 384] width 110 height 27
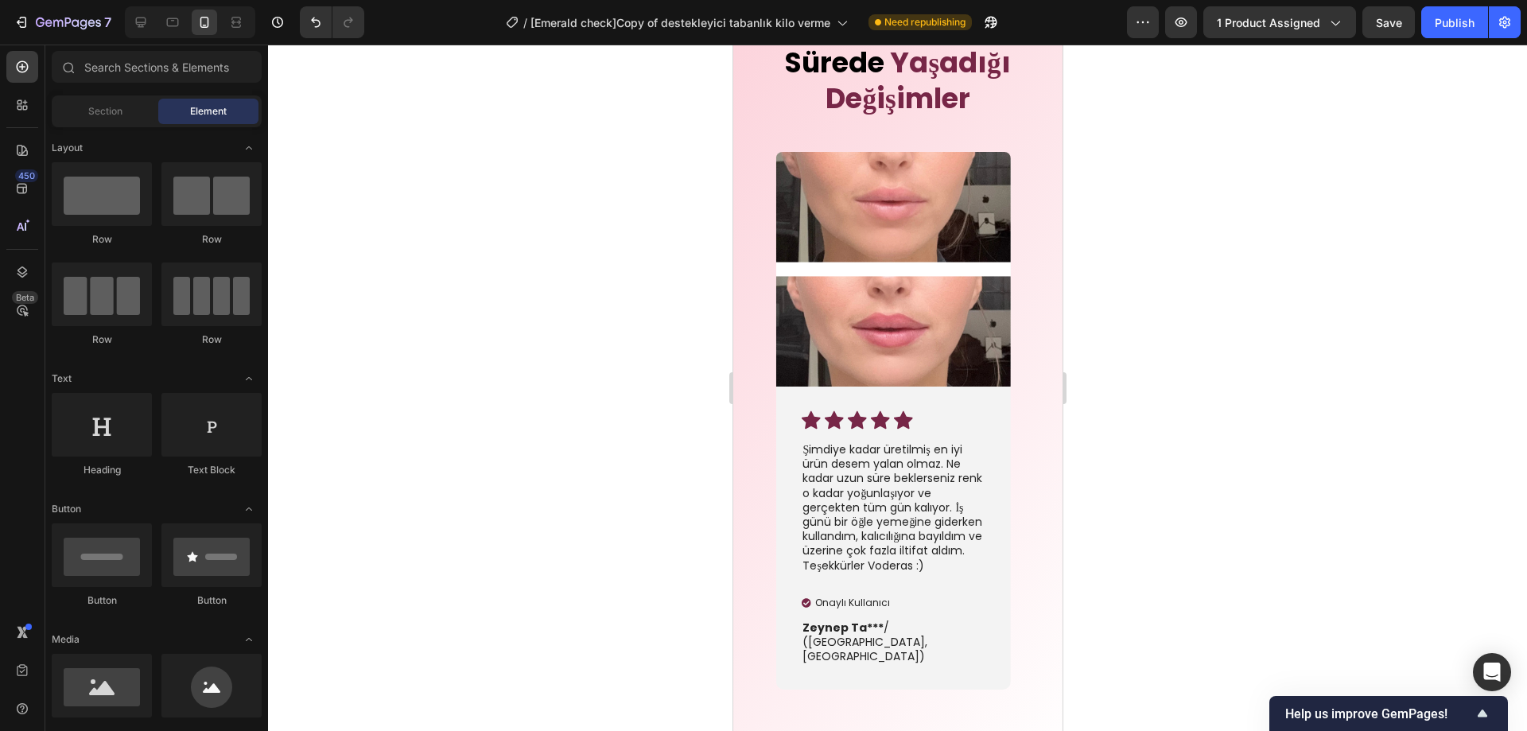
scroll to position [4051, 0]
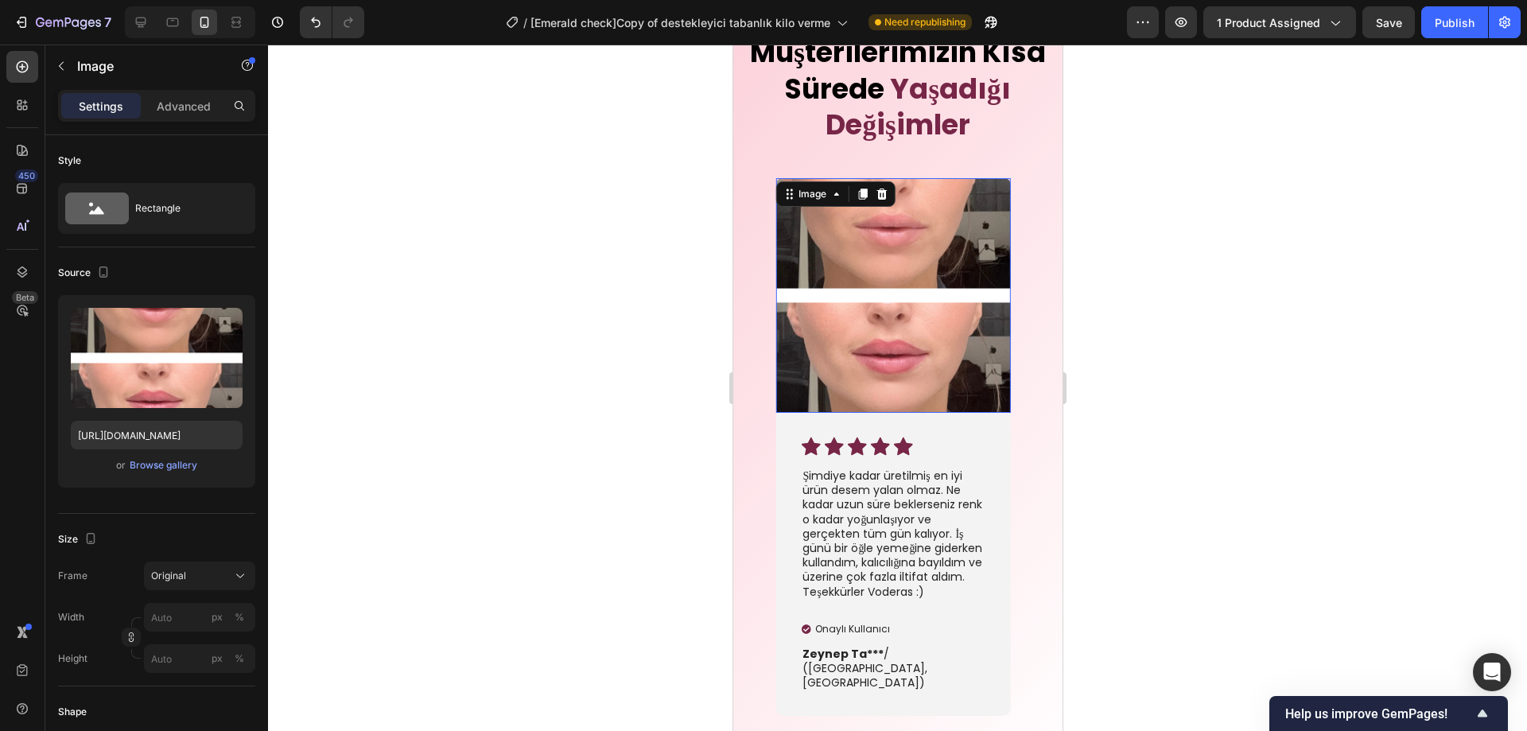
click at [919, 307] on img at bounding box center [892, 295] width 235 height 235
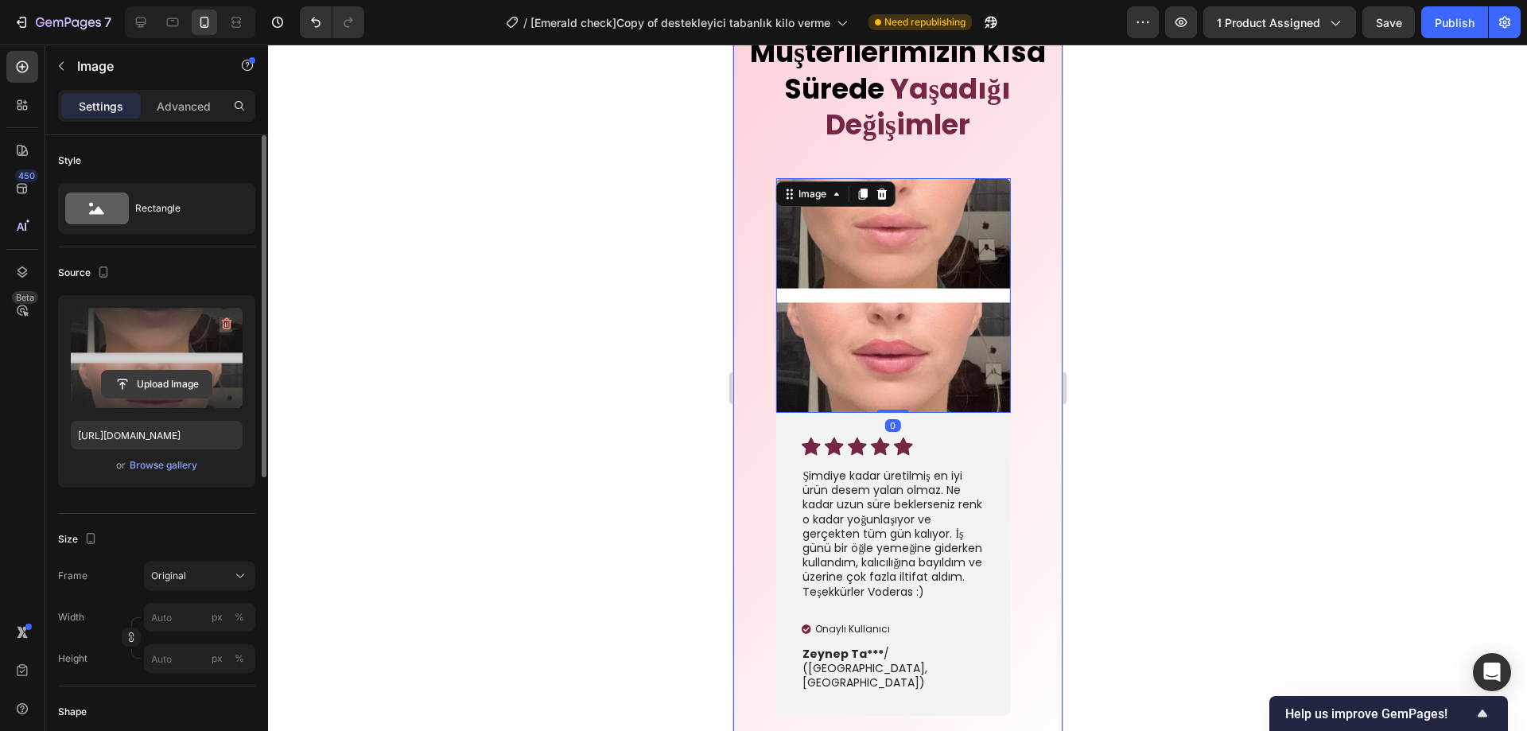
click at [151, 379] on input "file" at bounding box center [157, 384] width 110 height 27
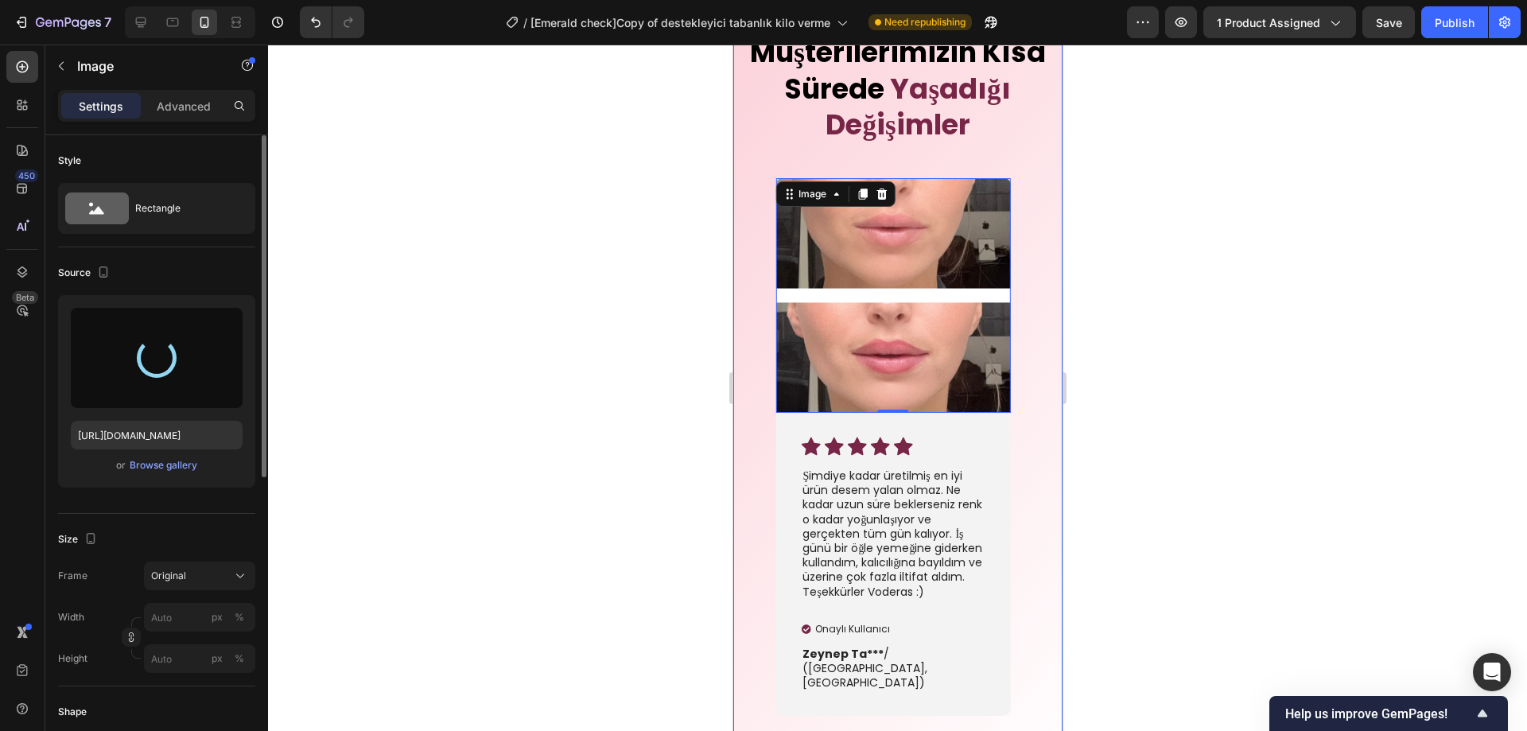
type input "https://cdn.shopify.com/s/files/1/0947/2475/1690/files/gempages_582635351286219…"
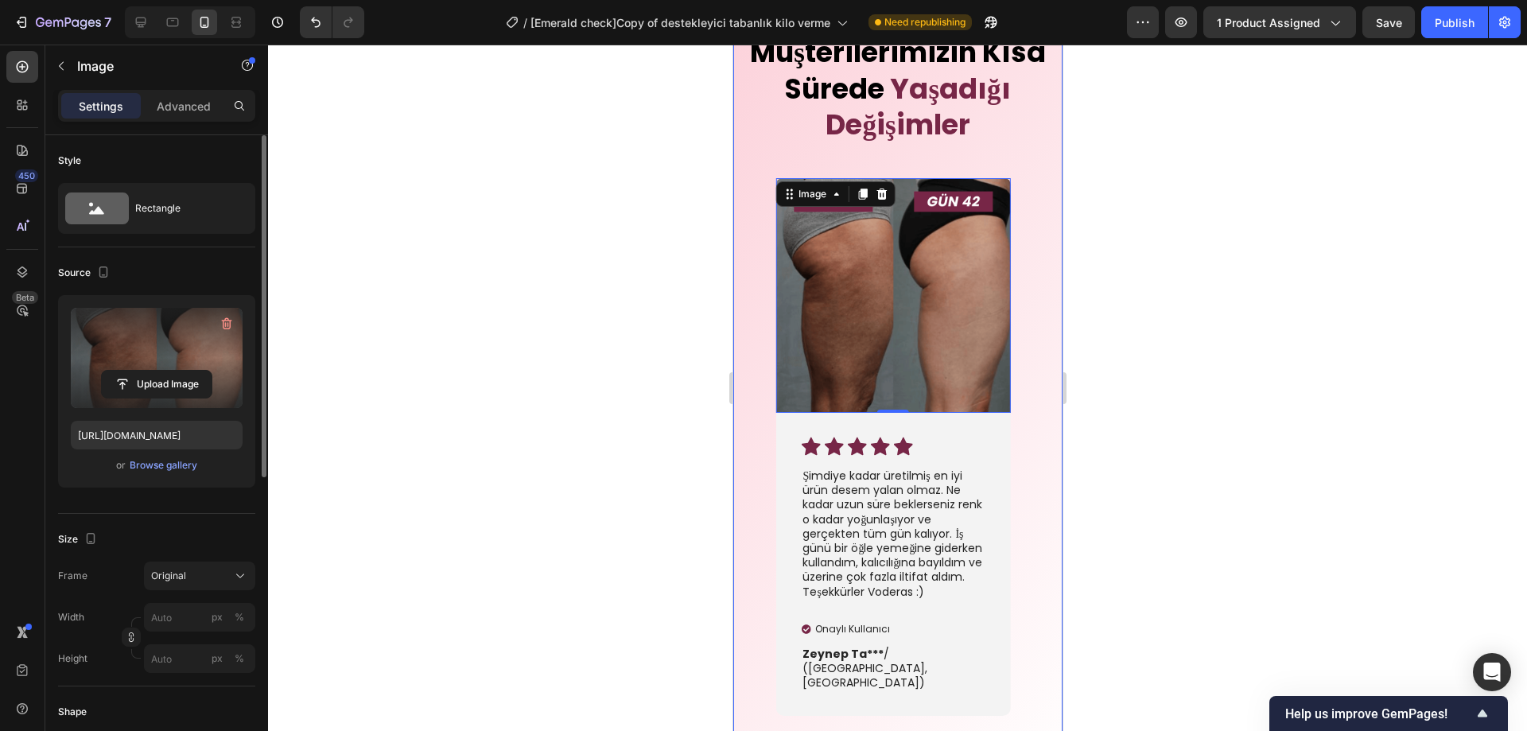
click at [1159, 371] on div at bounding box center [897, 388] width 1259 height 687
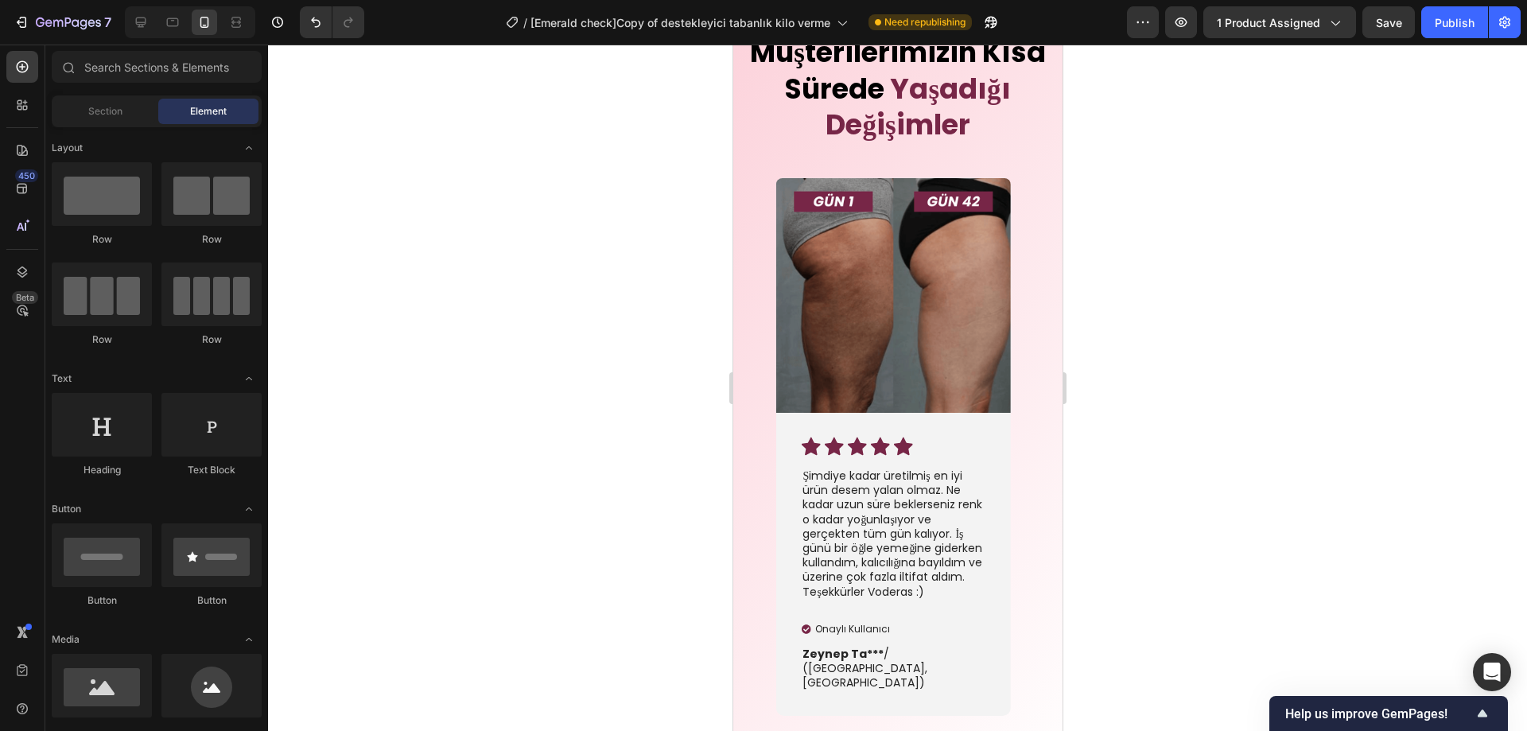
click at [1208, 297] on div at bounding box center [897, 388] width 1259 height 687
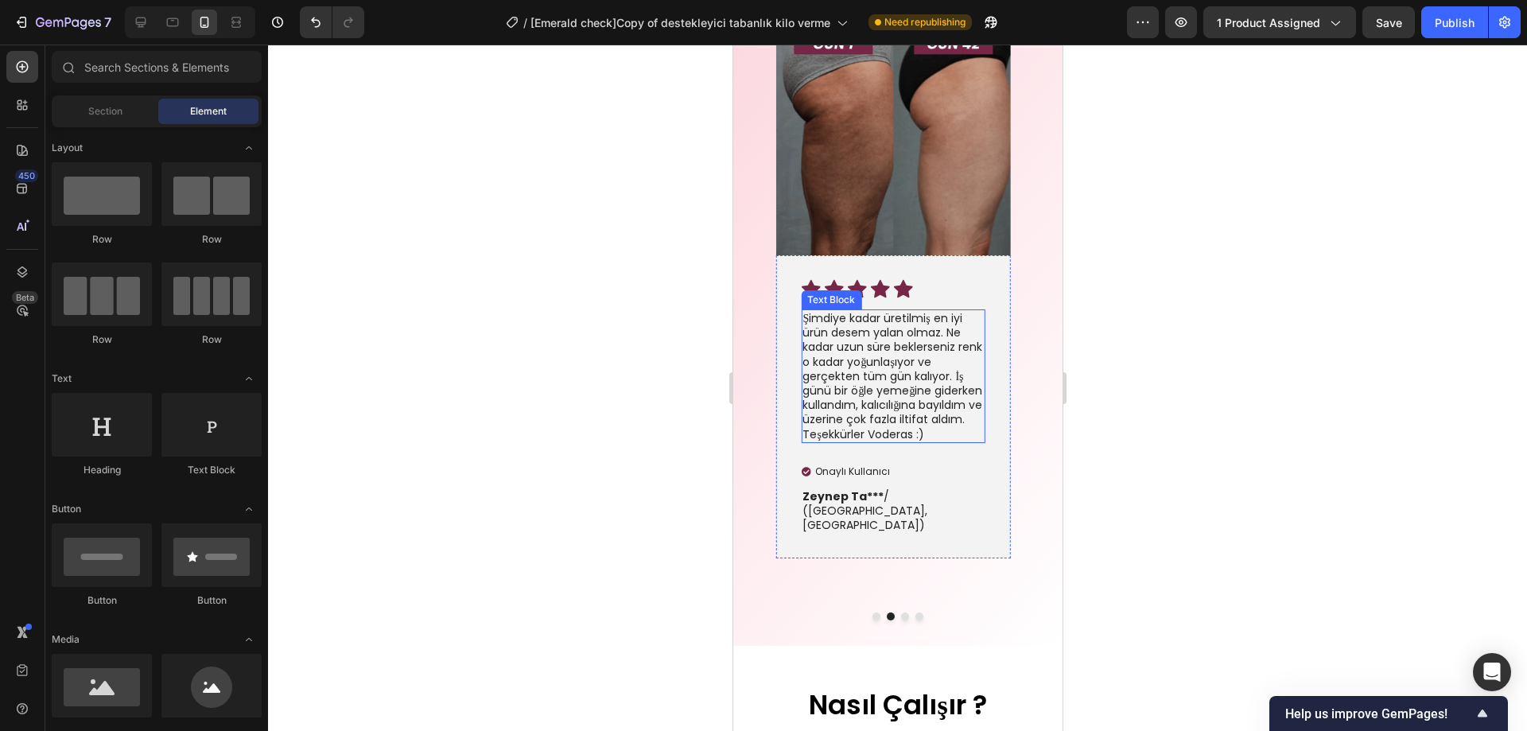
scroll to position [4210, 0]
click at [872, 611] on button "Dot" at bounding box center [876, 615] width 8 height 8
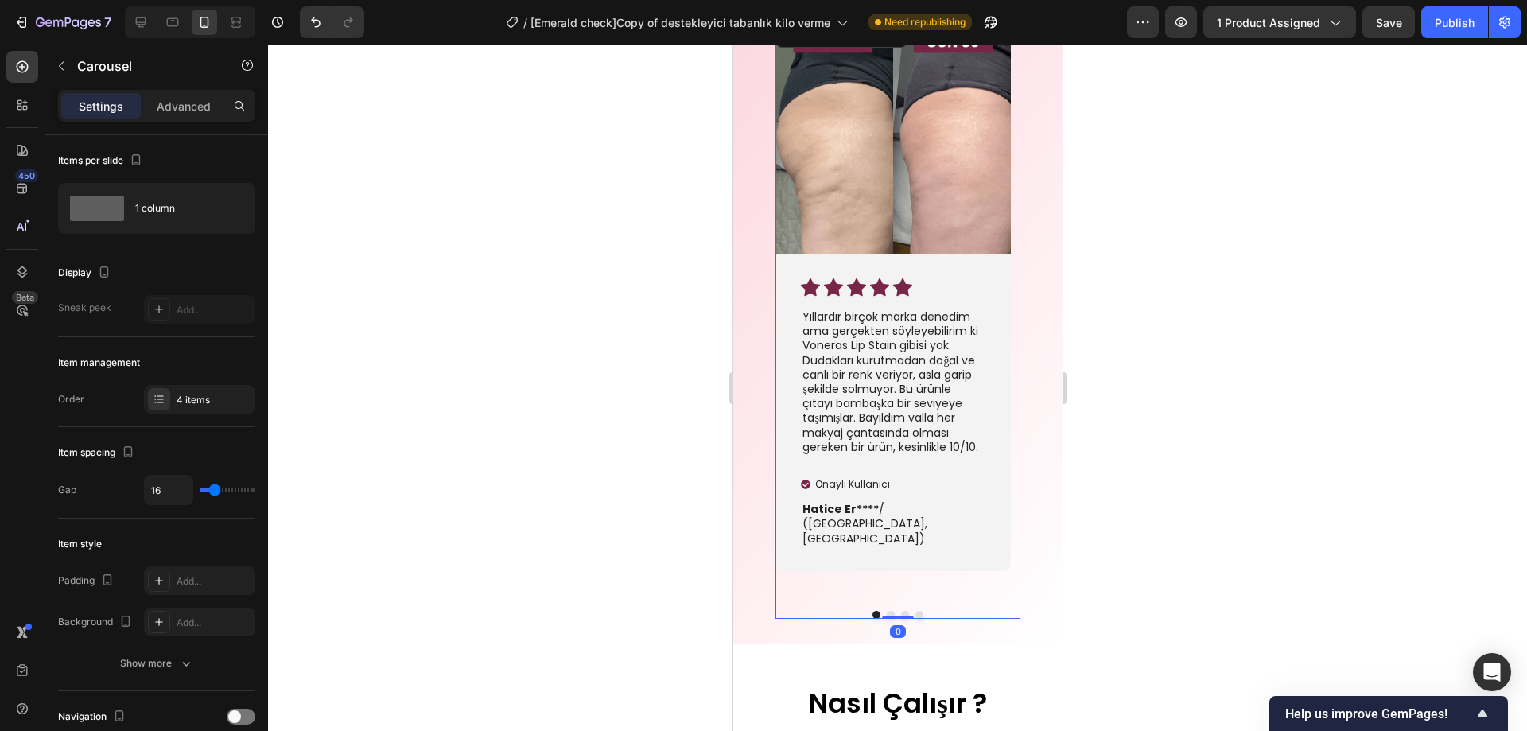
click at [1209, 427] on div at bounding box center [897, 388] width 1259 height 687
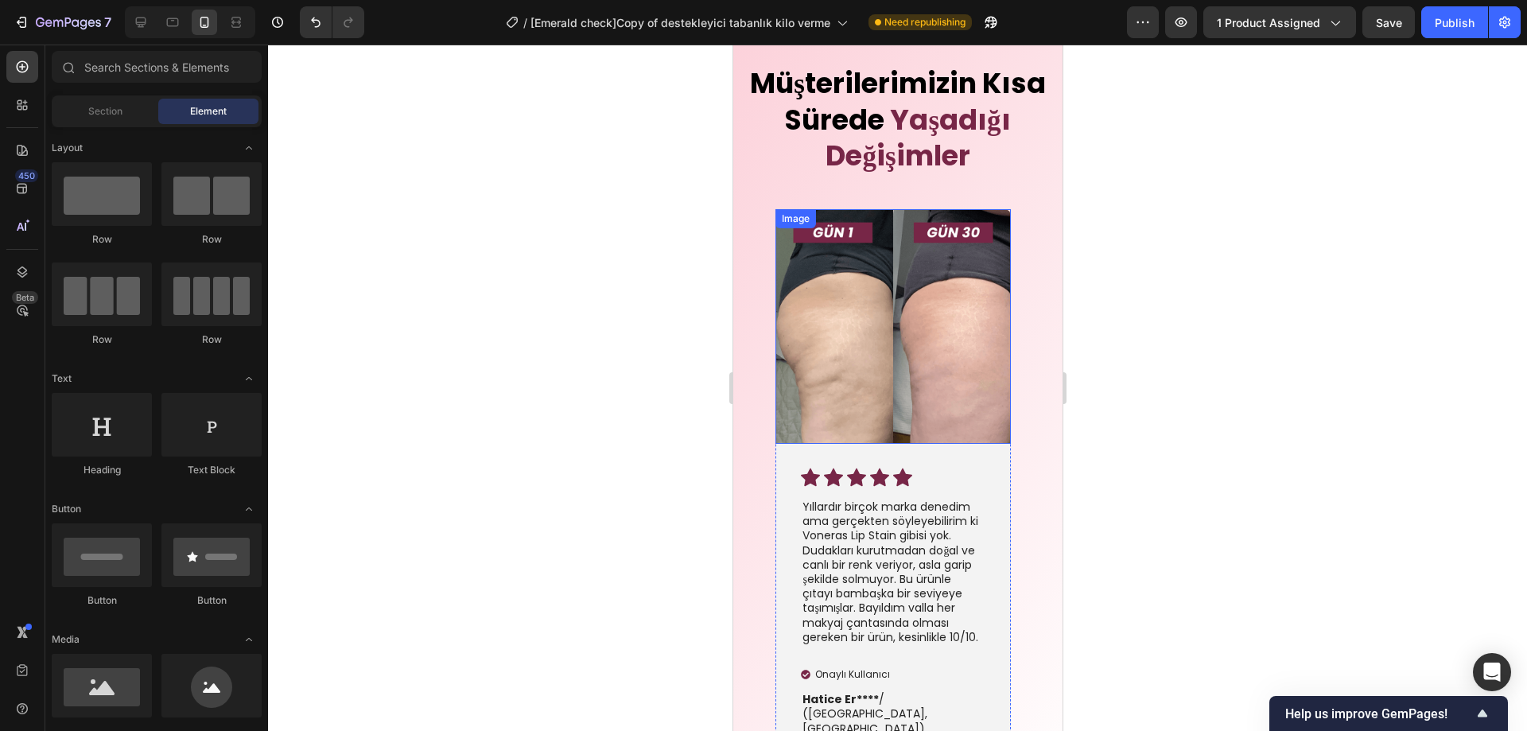
scroll to position [4121, 0]
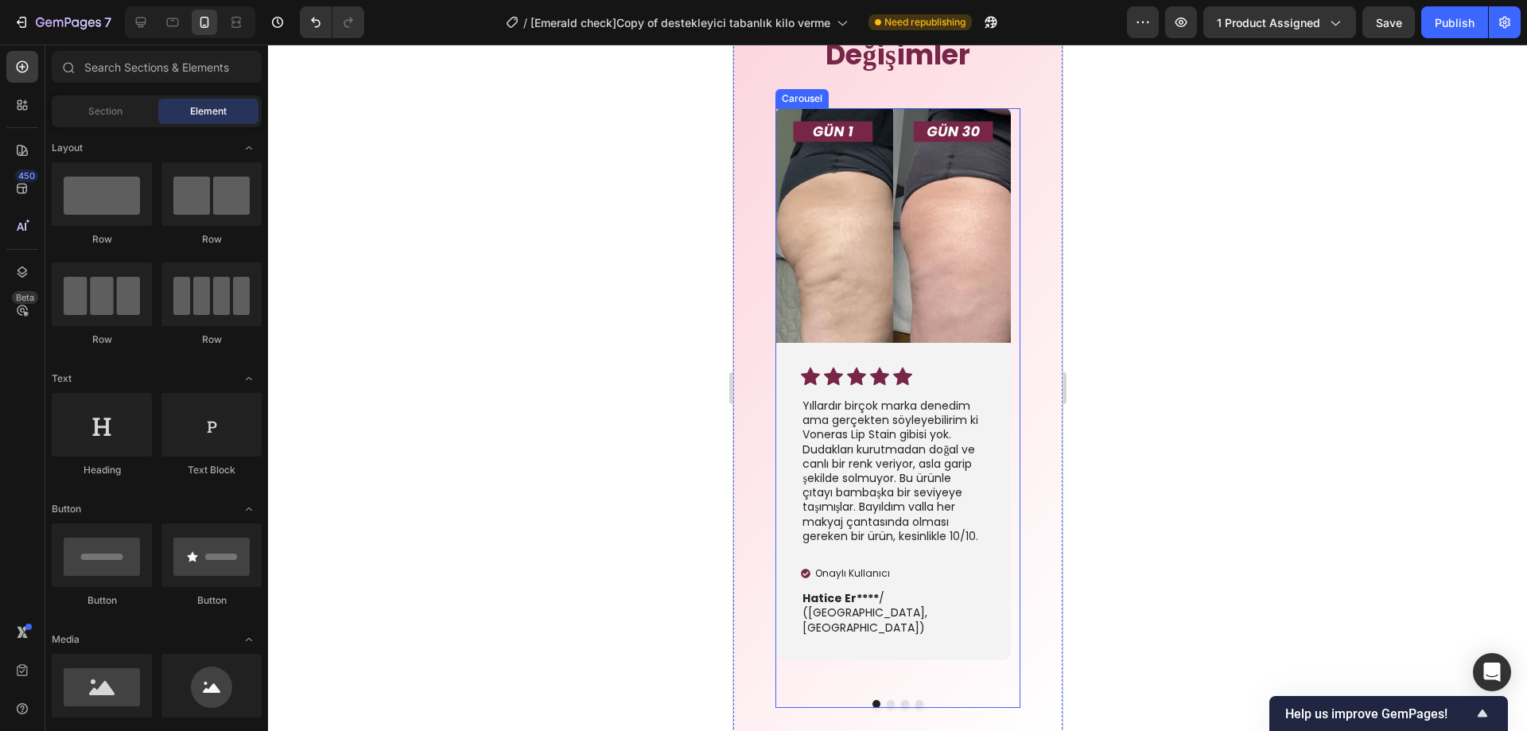
click at [886, 700] on button "Dot" at bounding box center [890, 704] width 8 height 8
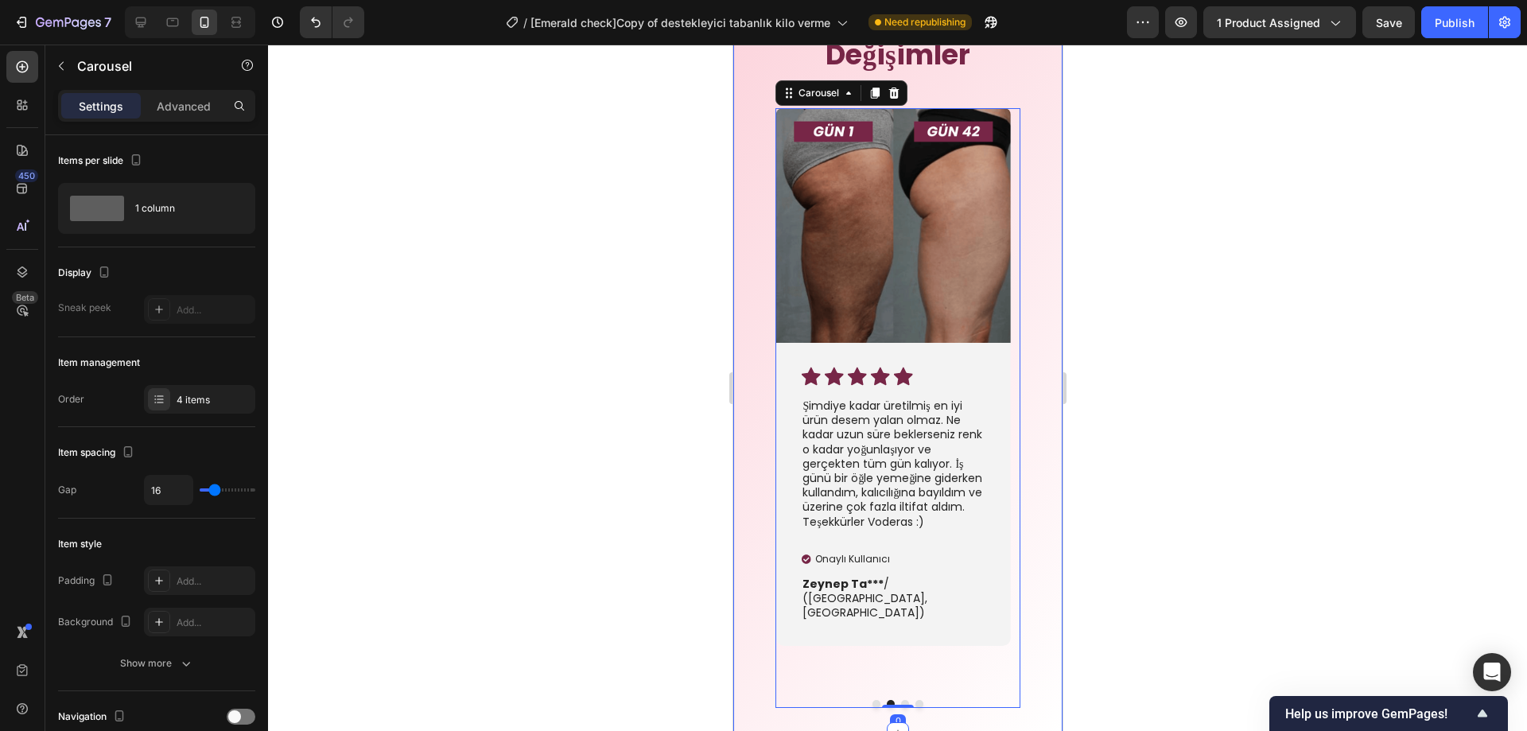
click at [1151, 576] on div at bounding box center [897, 388] width 1259 height 687
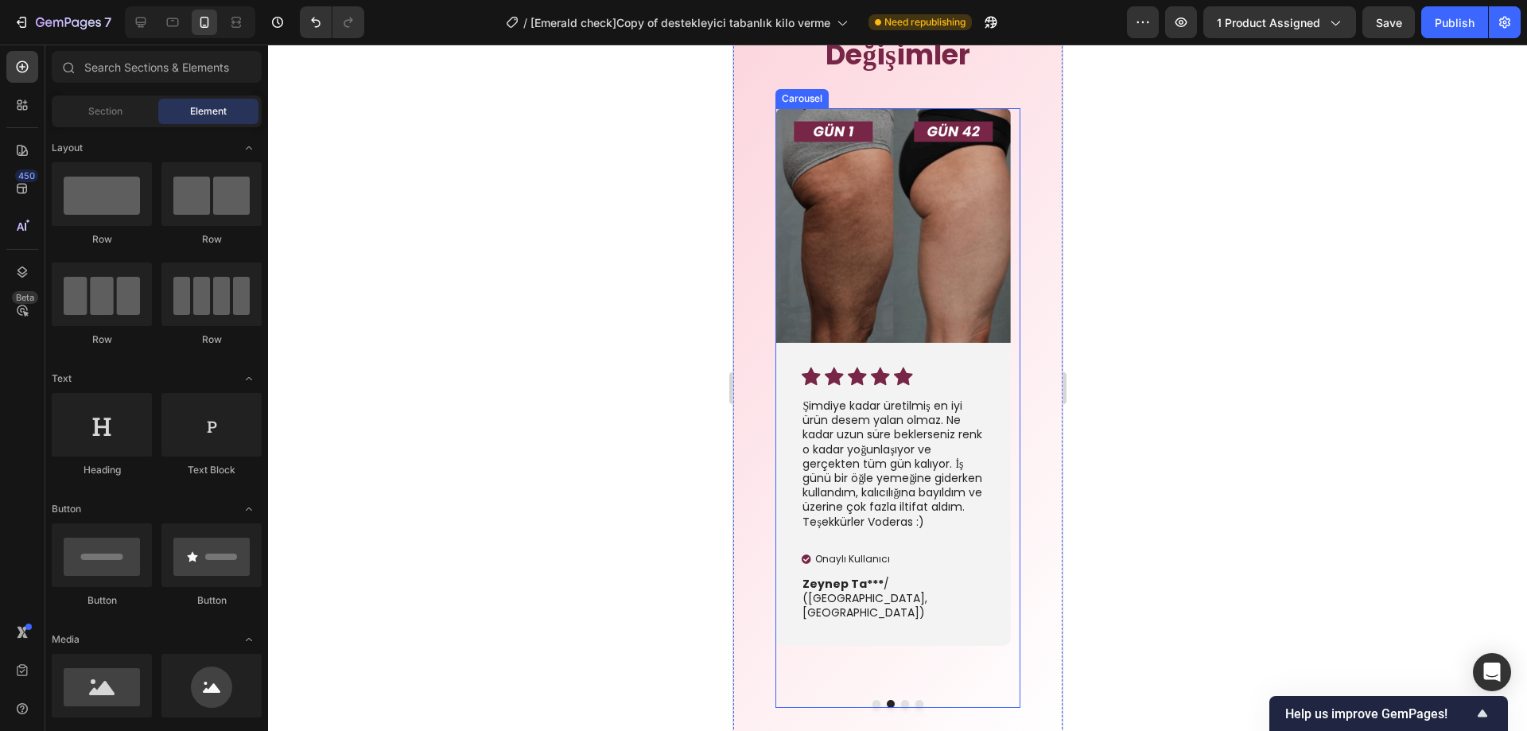
click at [901, 700] on button "Dot" at bounding box center [905, 704] width 8 height 8
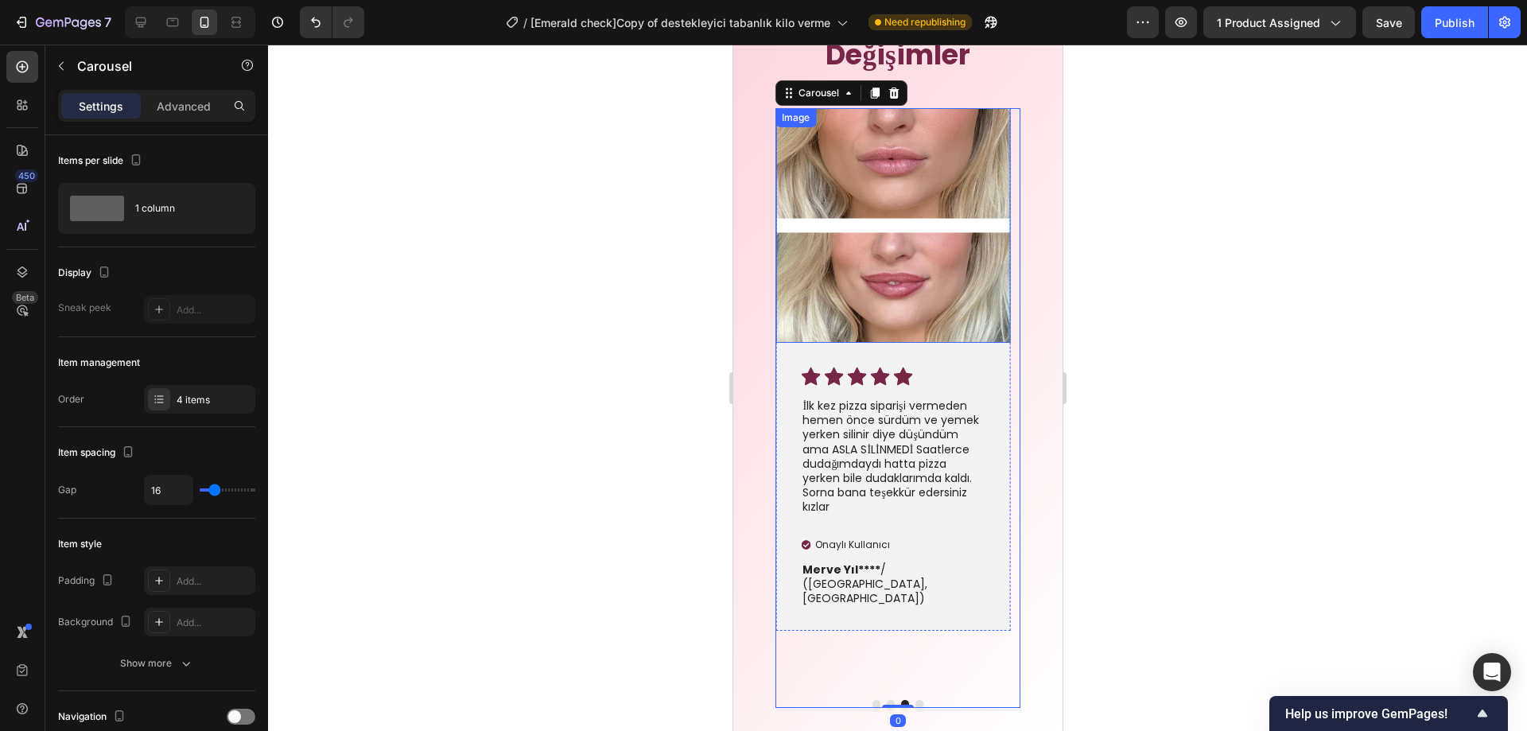
click at [905, 235] on img at bounding box center [892, 225] width 235 height 235
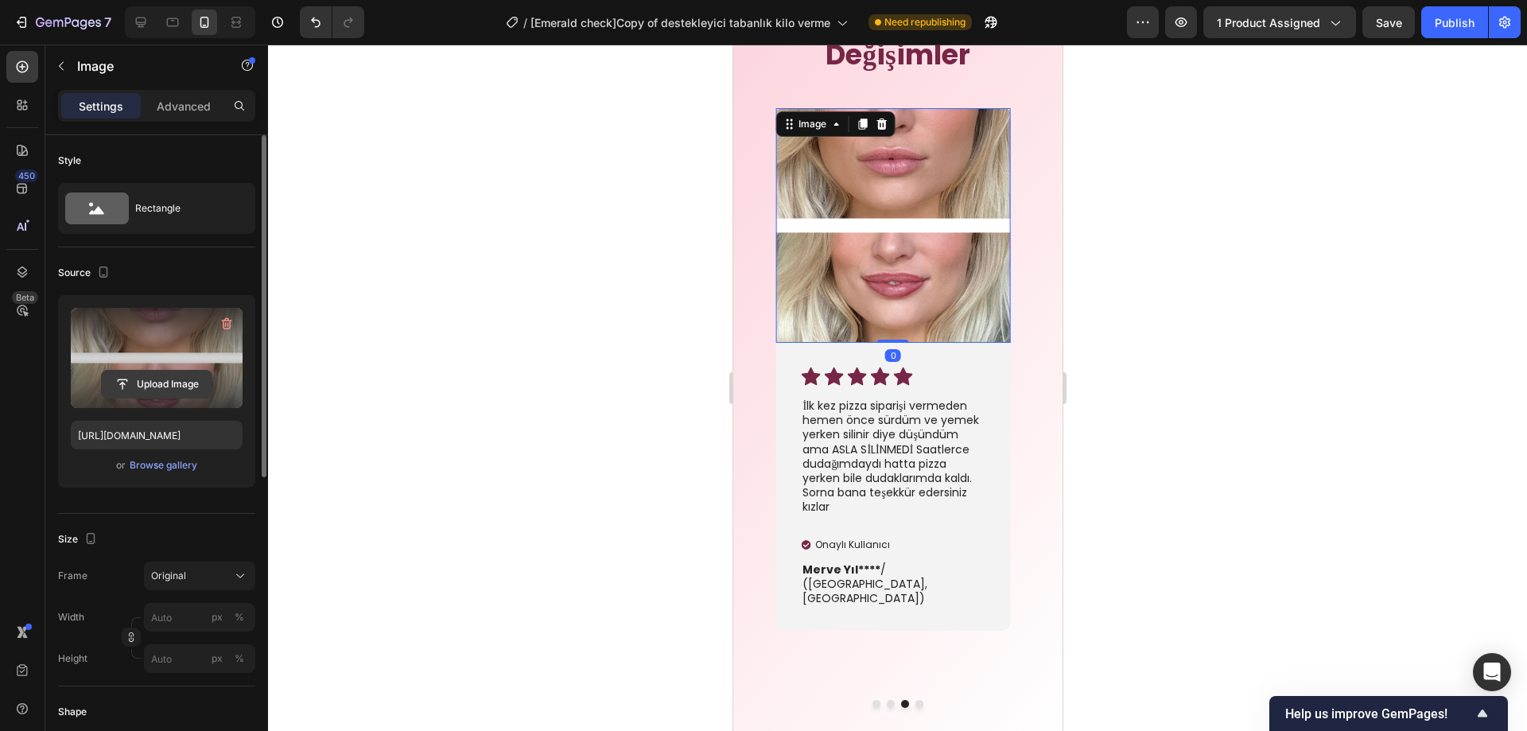
click at [161, 388] on input "file" at bounding box center [157, 384] width 110 height 27
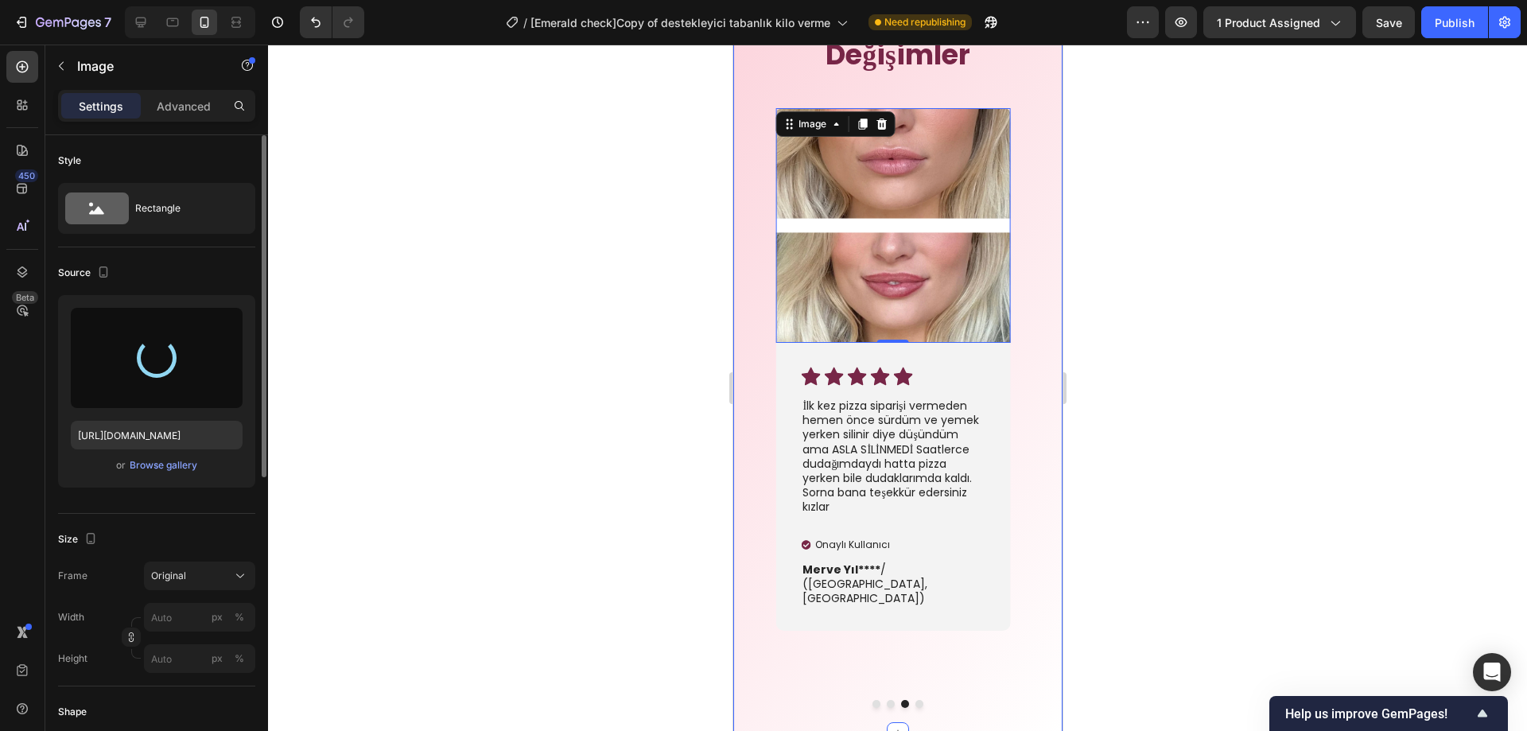
type input "https://cdn.shopify.com/s/files/1/0947/2475/1690/files/gempages_582635351286219…"
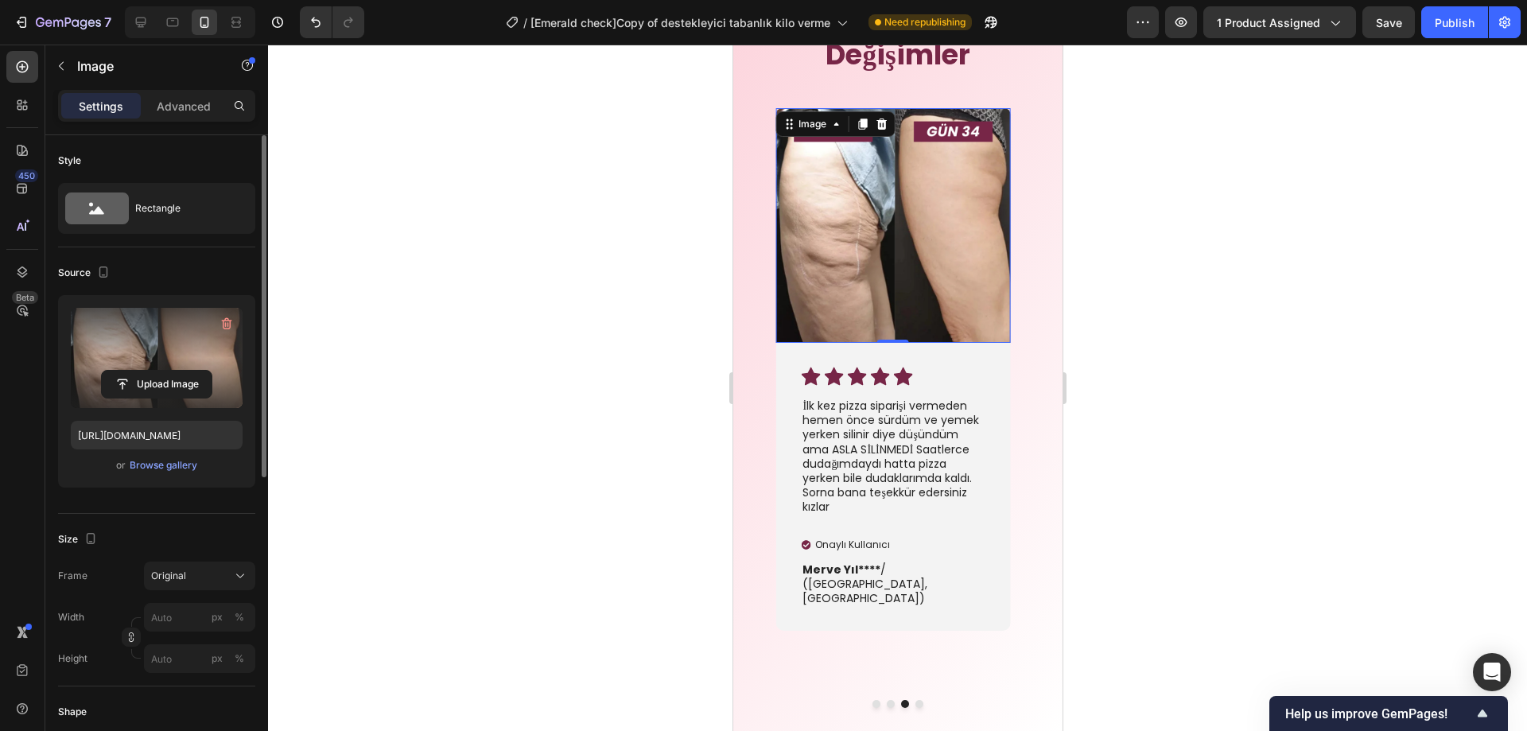
click at [1207, 277] on div at bounding box center [897, 388] width 1259 height 687
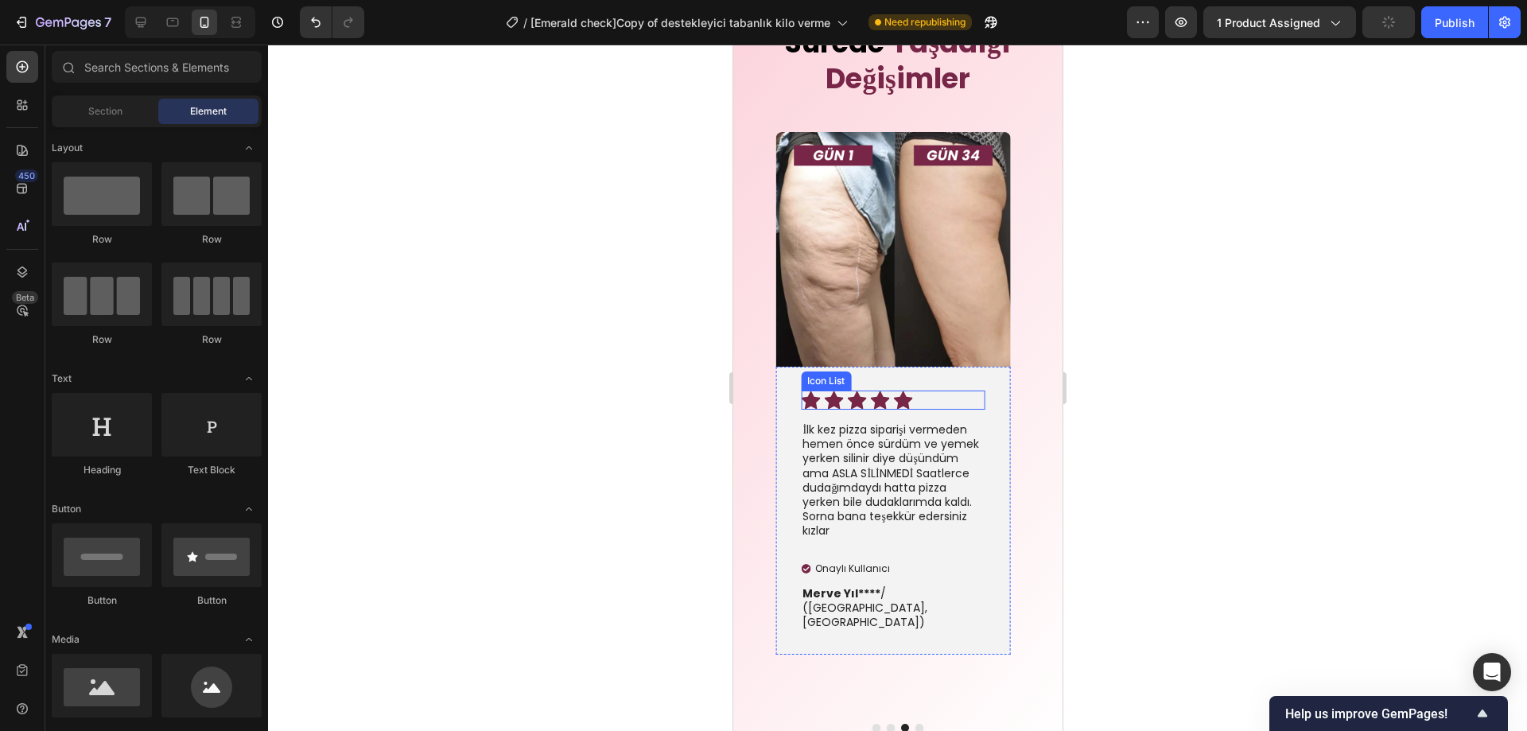
scroll to position [4200, 0]
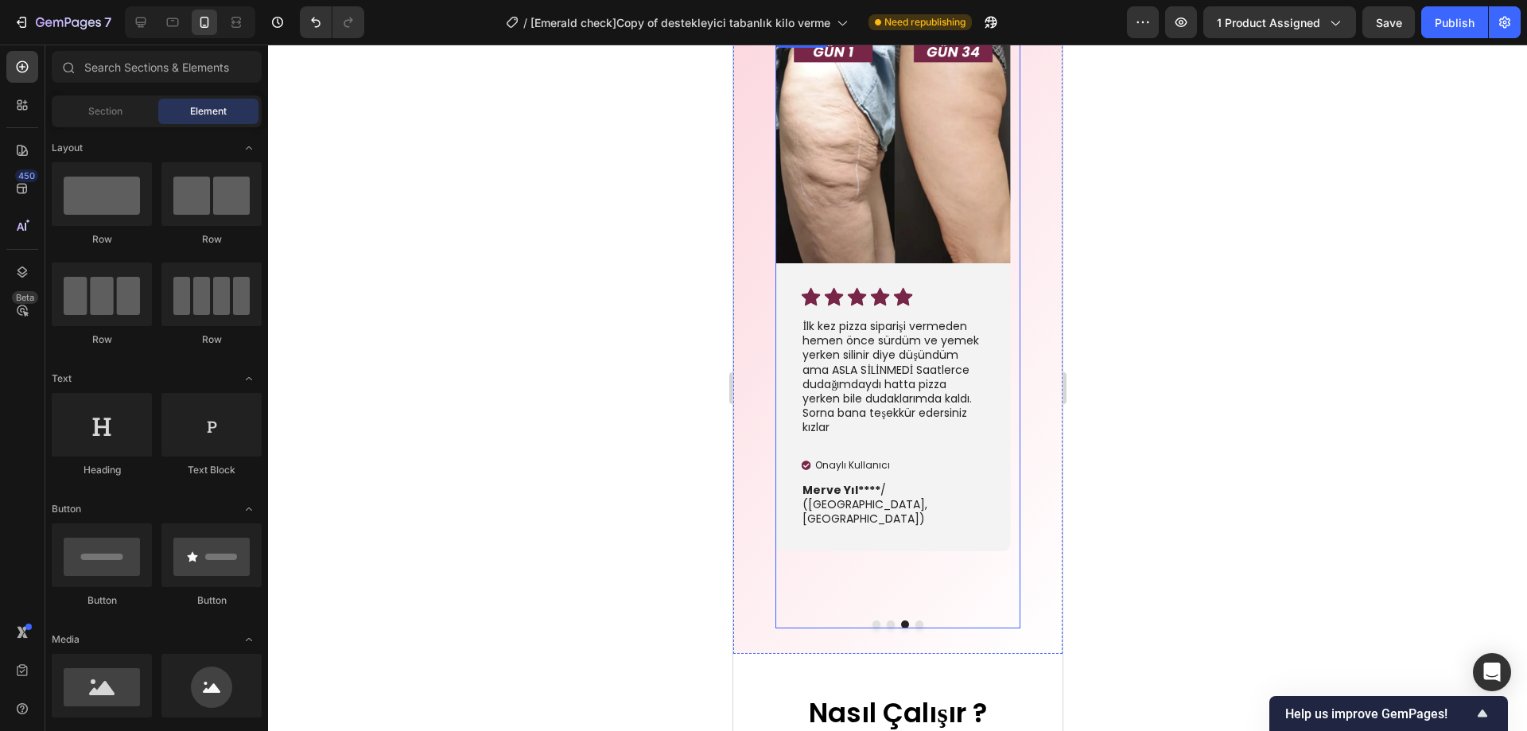
click at [915, 621] on button "Dot" at bounding box center [919, 625] width 8 height 8
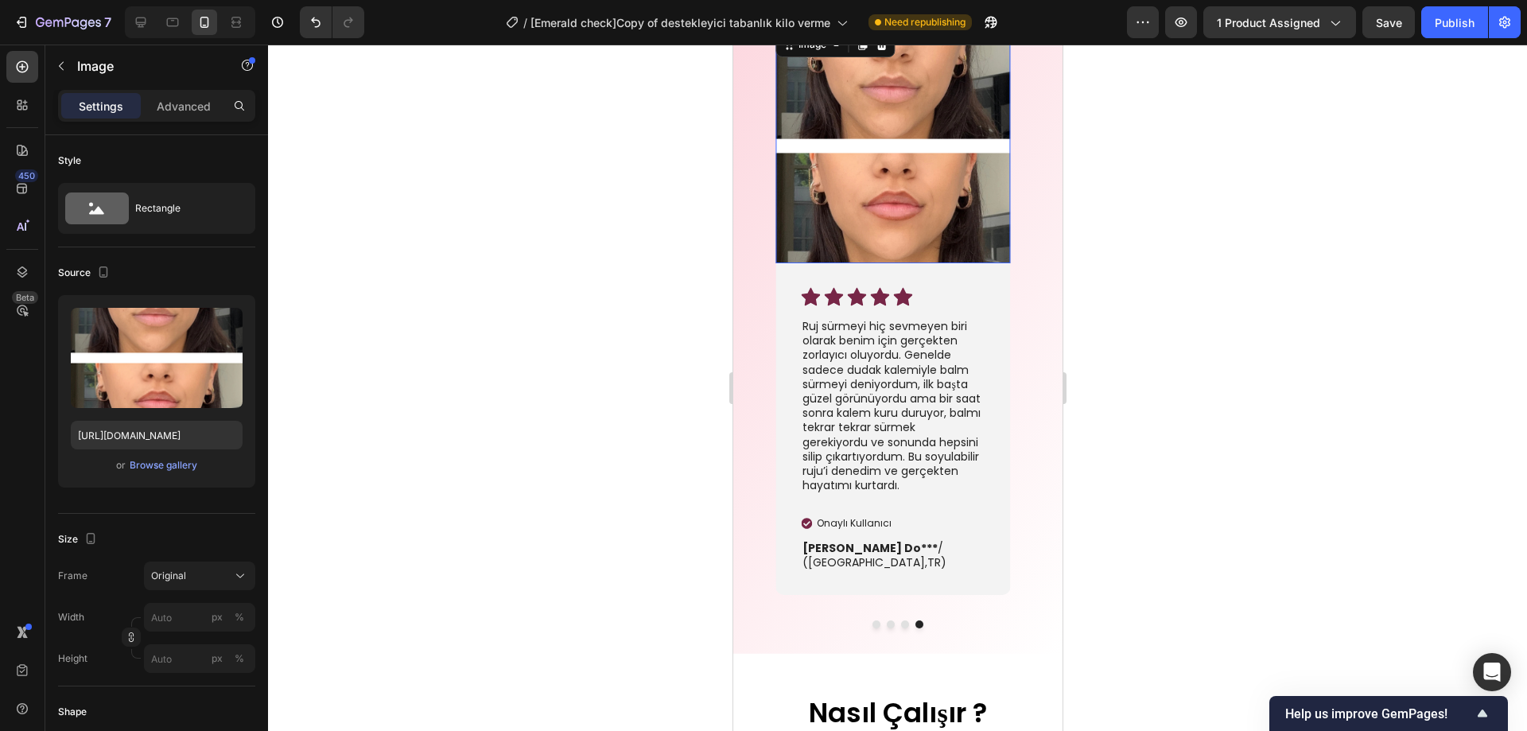
click at [892, 187] on img at bounding box center [892, 146] width 235 height 235
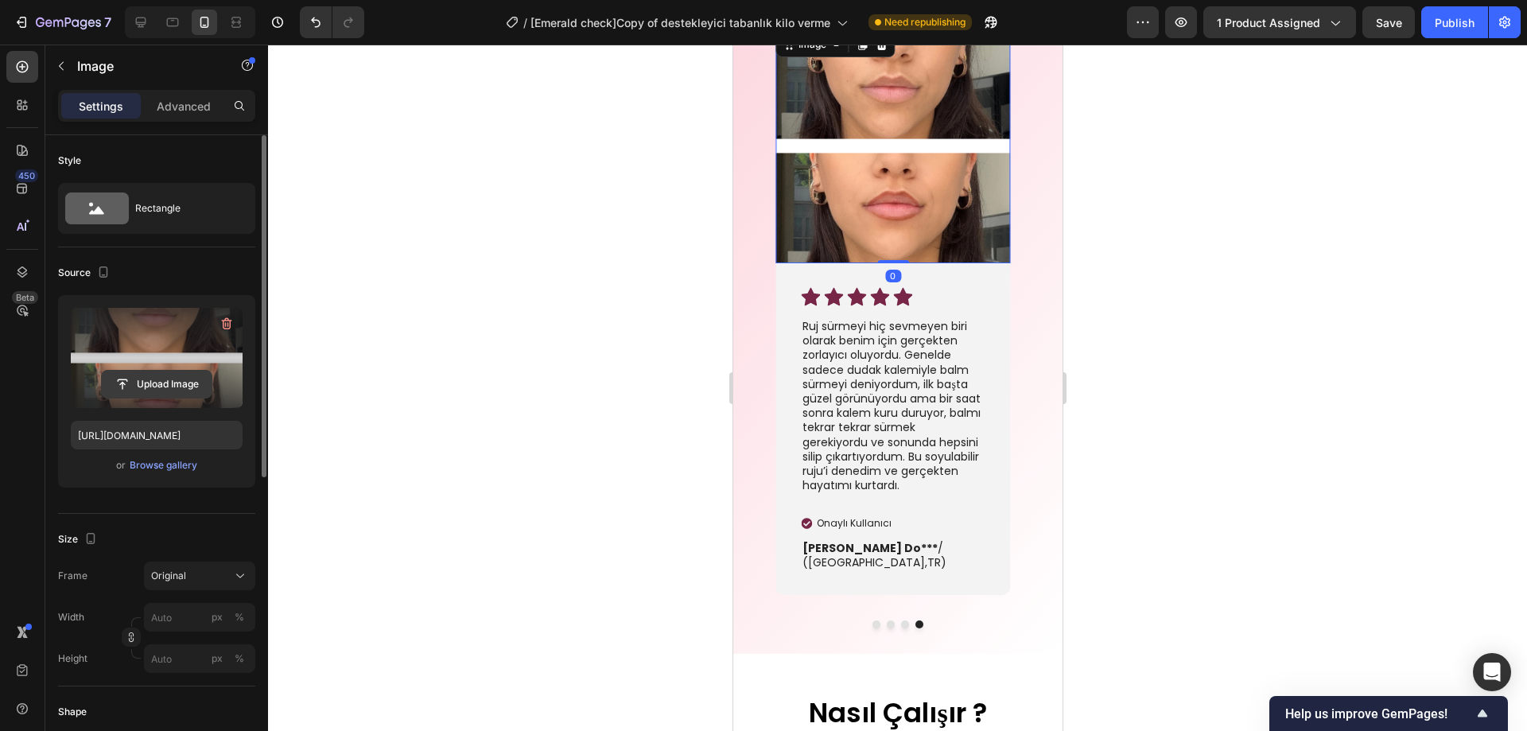
click at [140, 375] on input "file" at bounding box center [157, 384] width 110 height 27
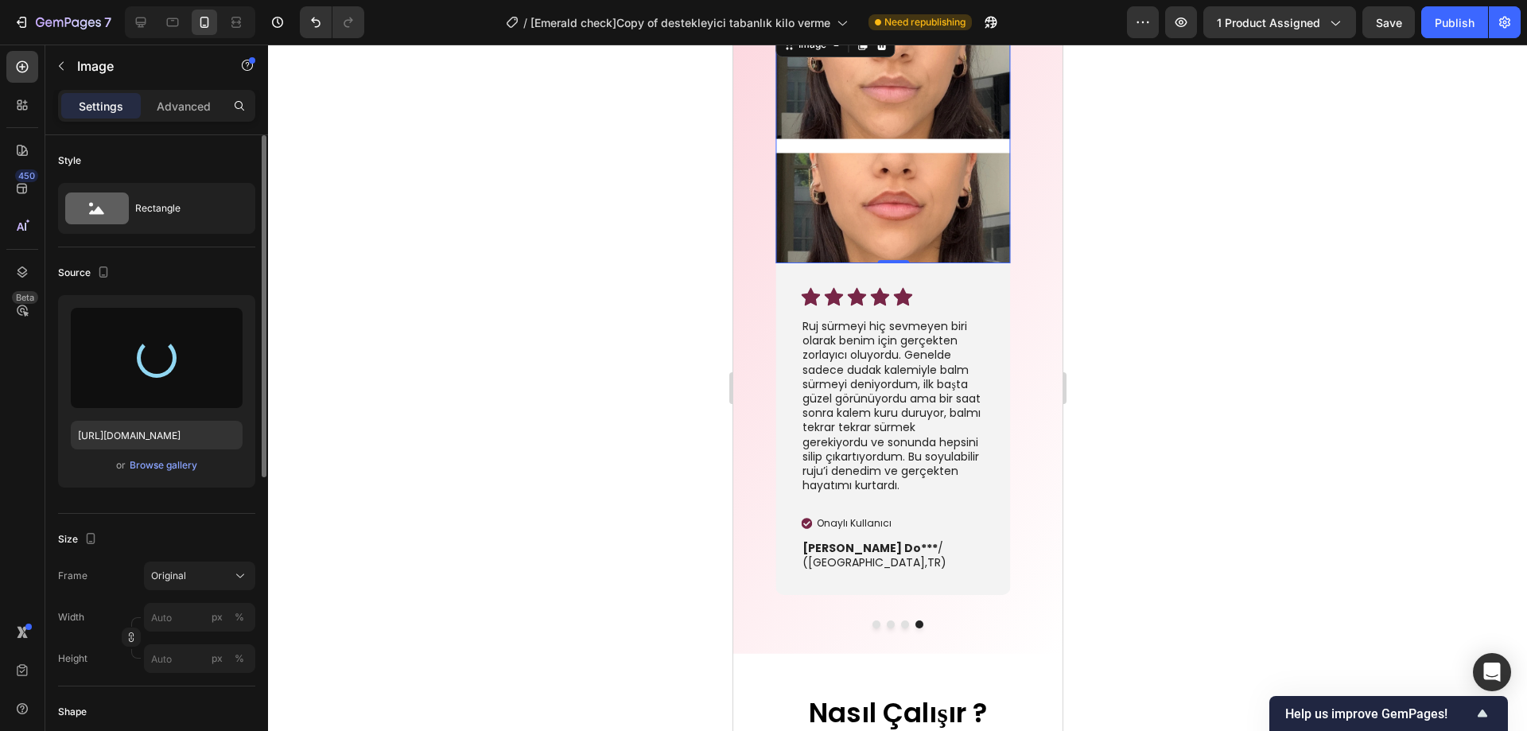
type input "https://cdn.shopify.com/s/files/1/0947/2475/1690/files/gempages_582635351286219…"
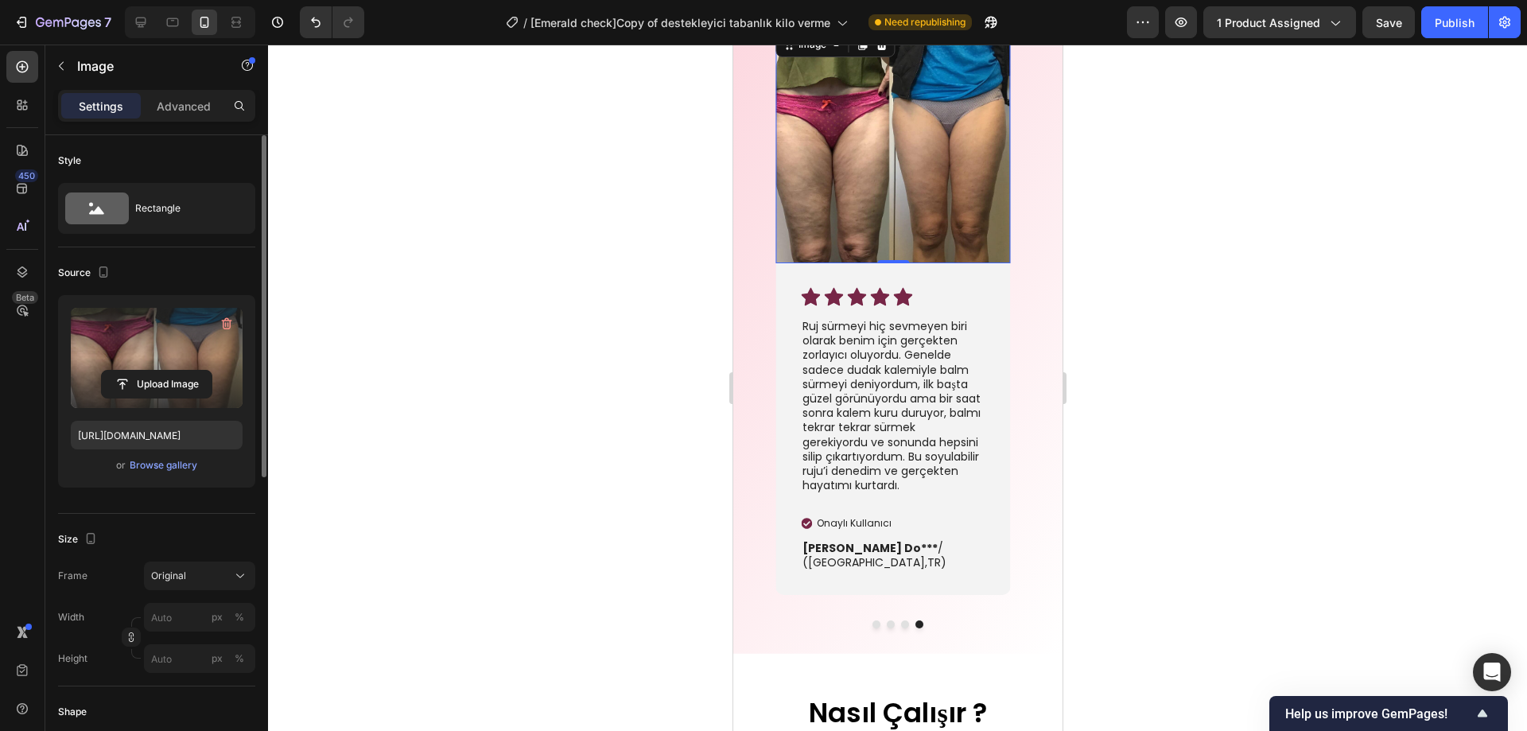
click at [1191, 392] on div at bounding box center [897, 388] width 1259 height 687
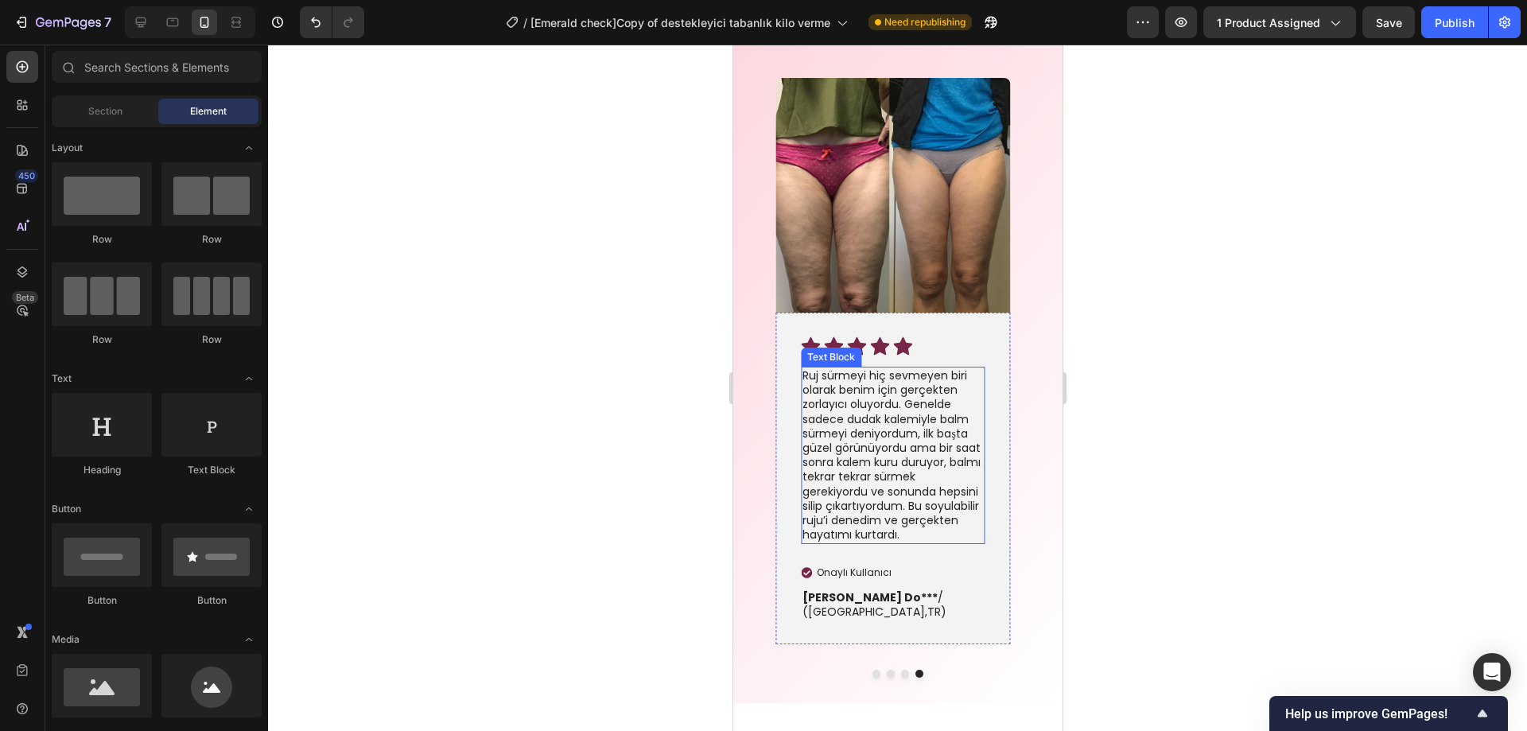
scroll to position [4041, 0]
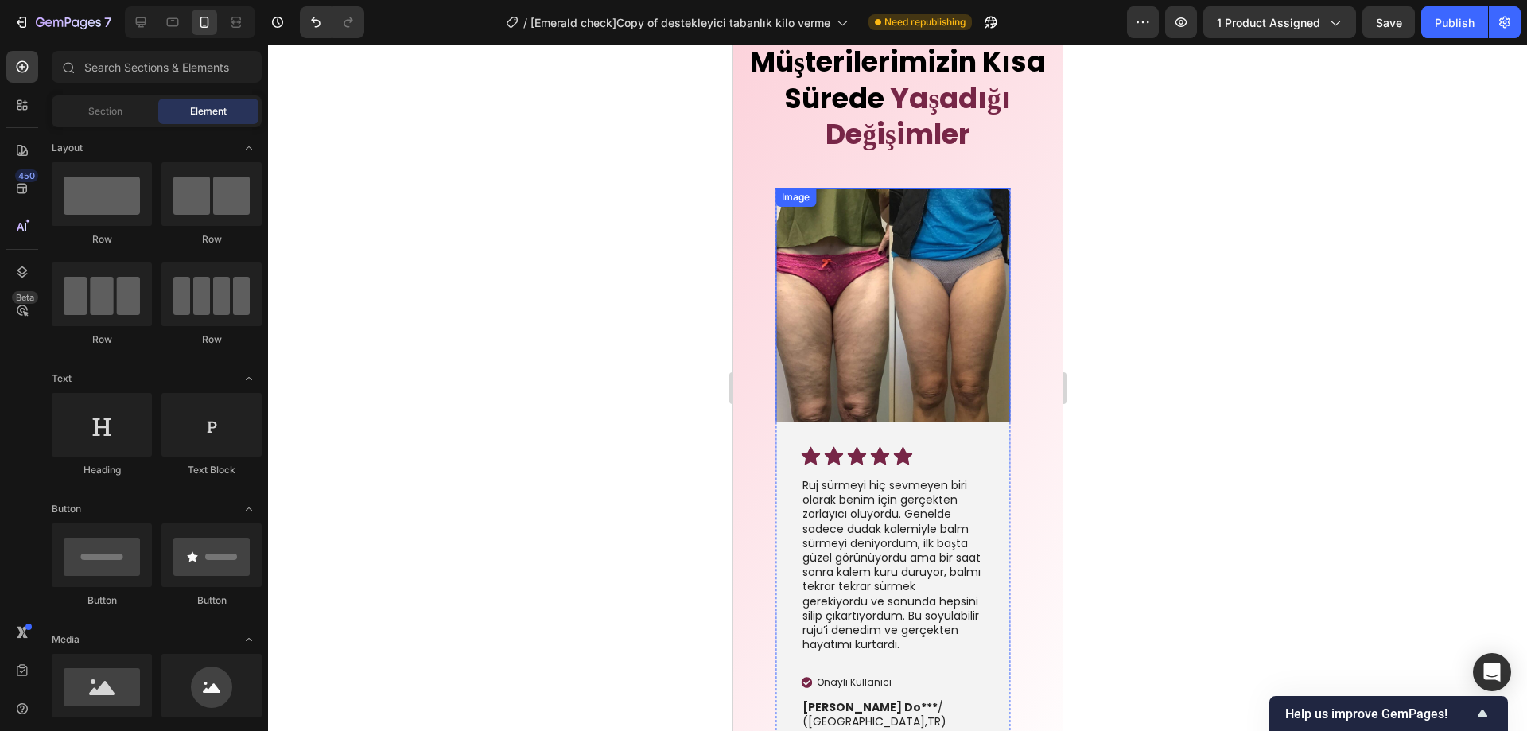
click at [919, 277] on img at bounding box center [892, 305] width 235 height 235
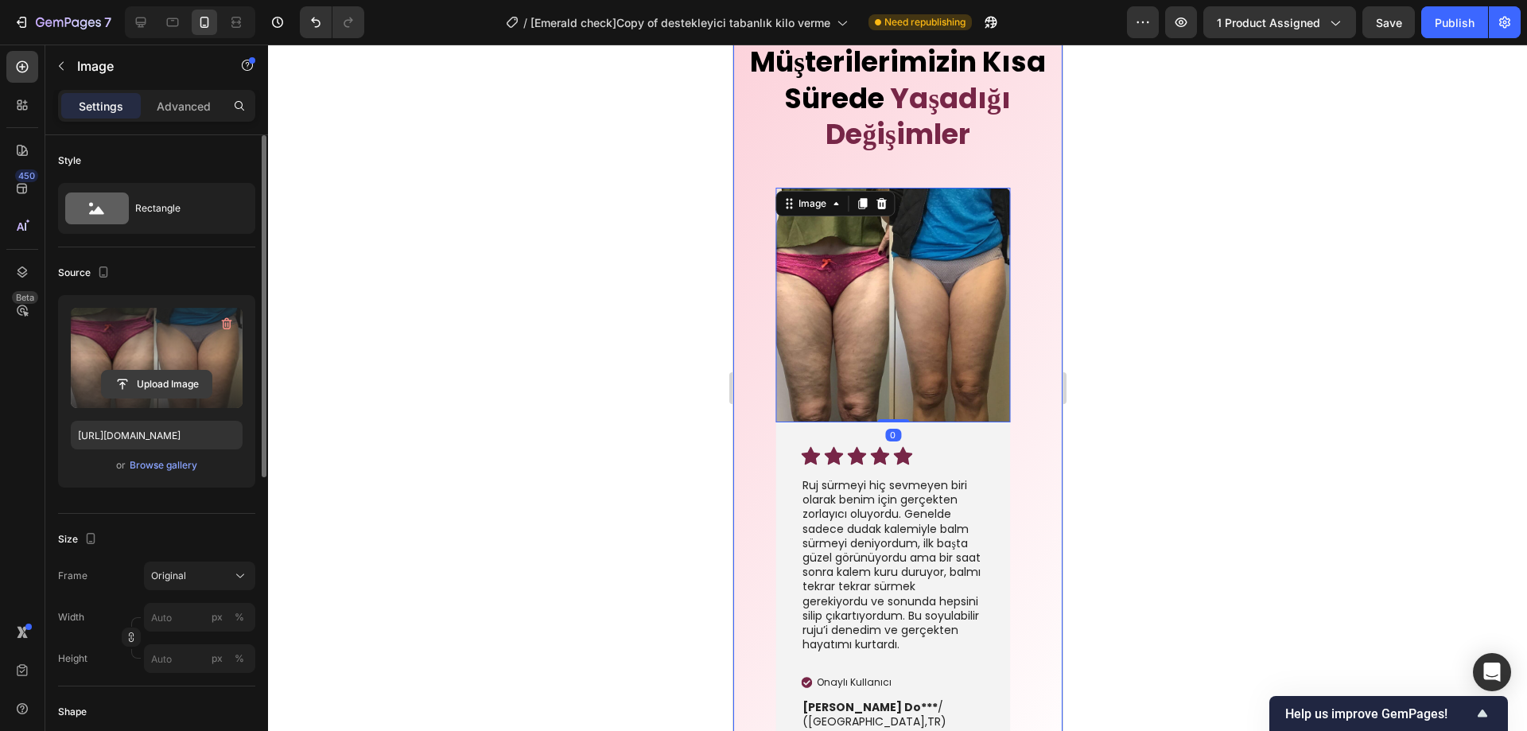
click at [165, 372] on input "file" at bounding box center [157, 384] width 110 height 27
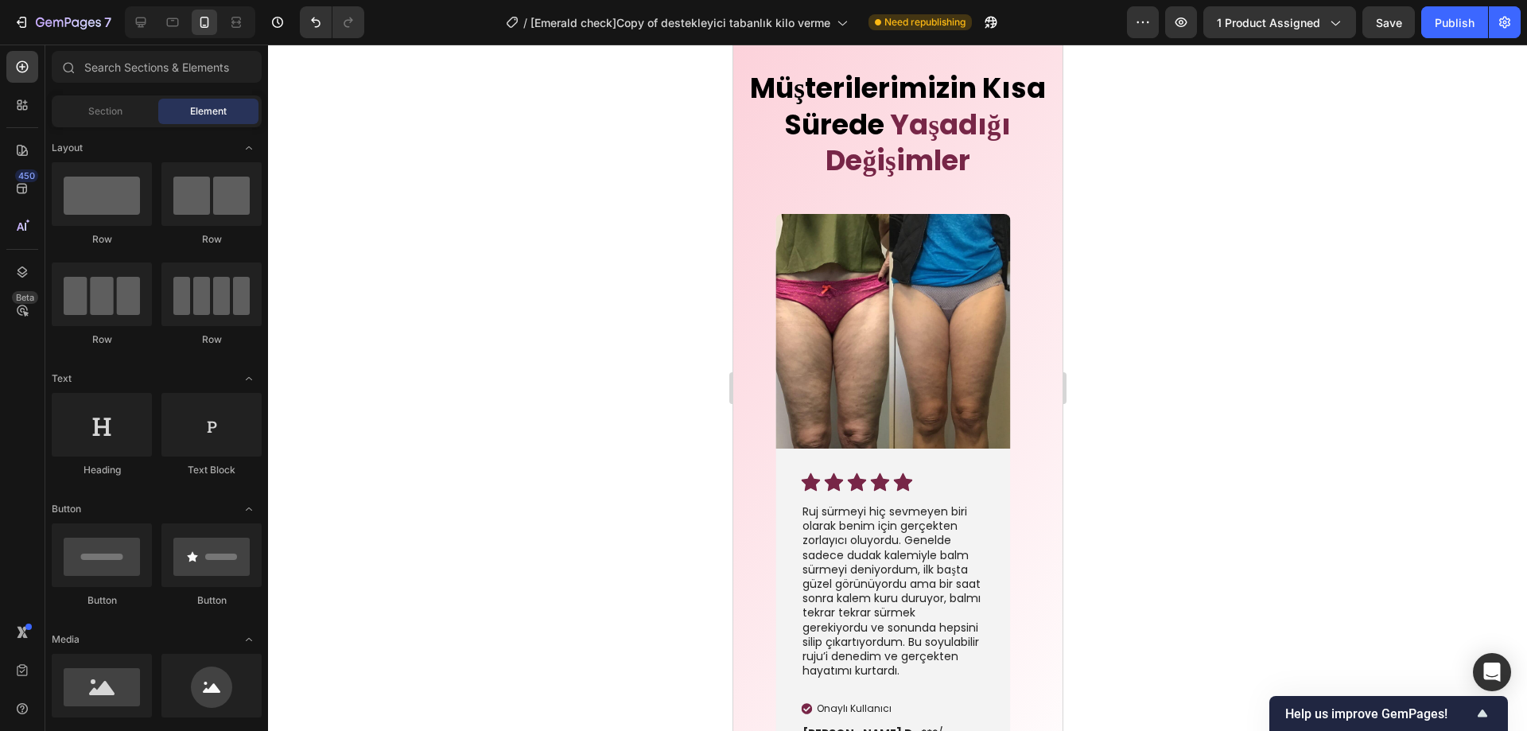
scroll to position [3989, 0]
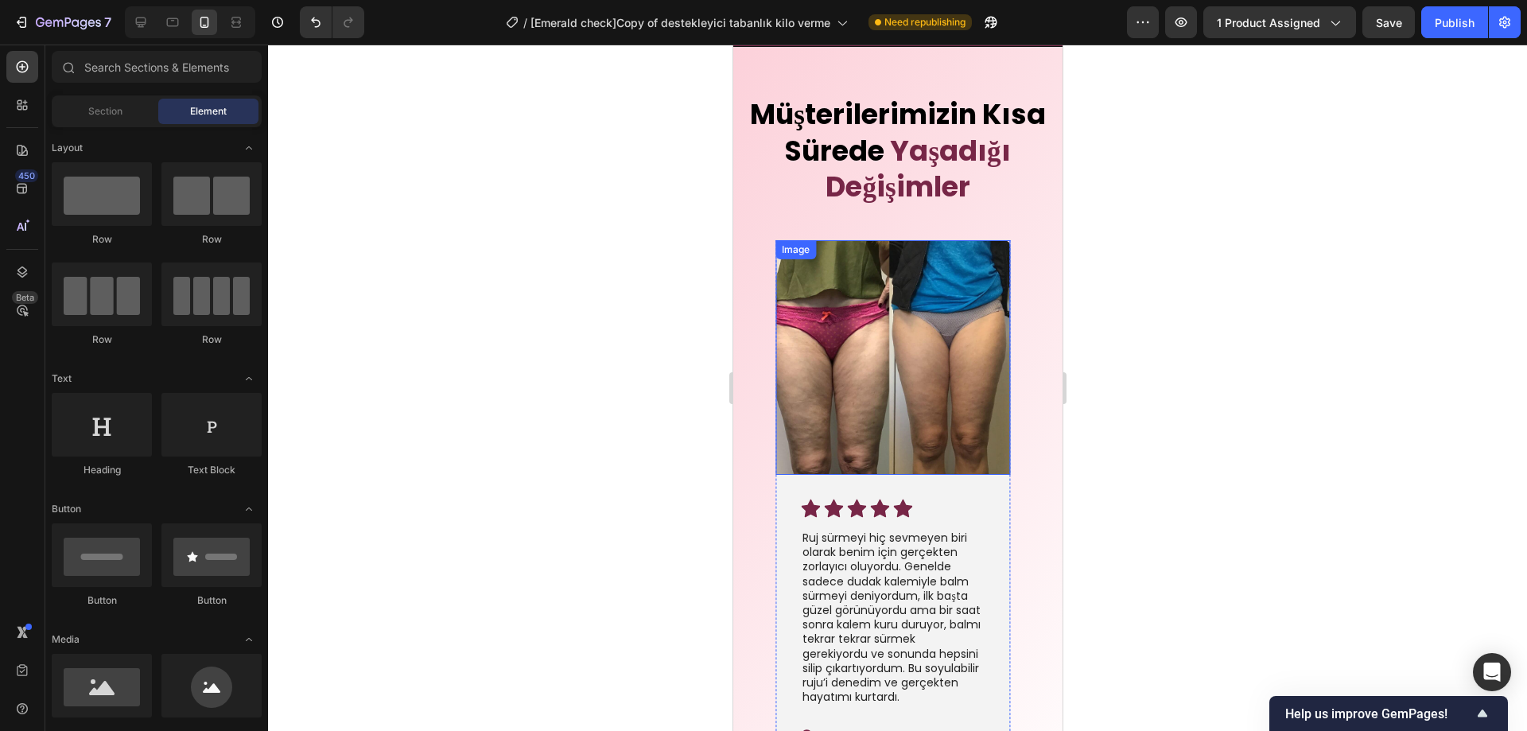
click at [930, 356] on img at bounding box center [892, 357] width 235 height 235
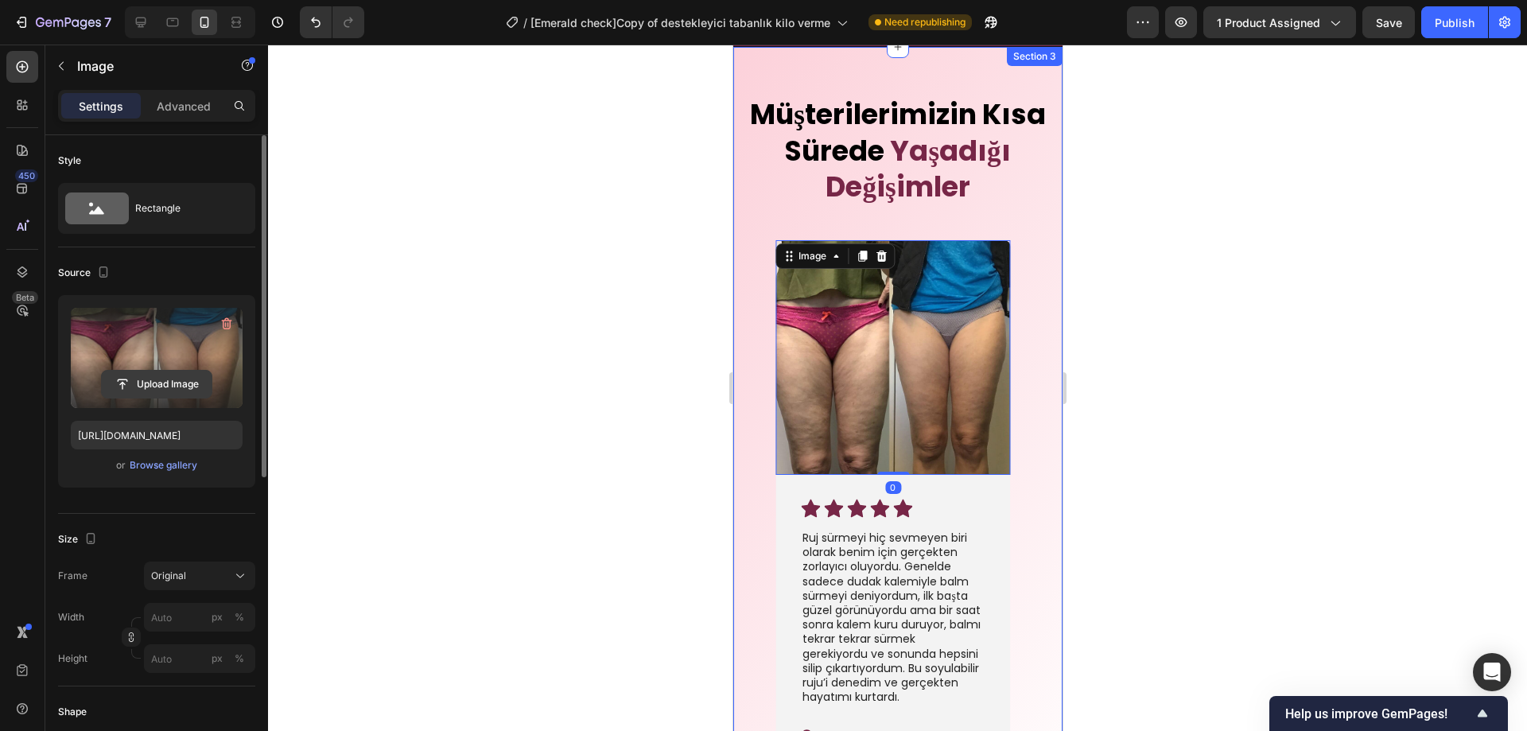
click at [165, 375] on input "file" at bounding box center [157, 384] width 110 height 27
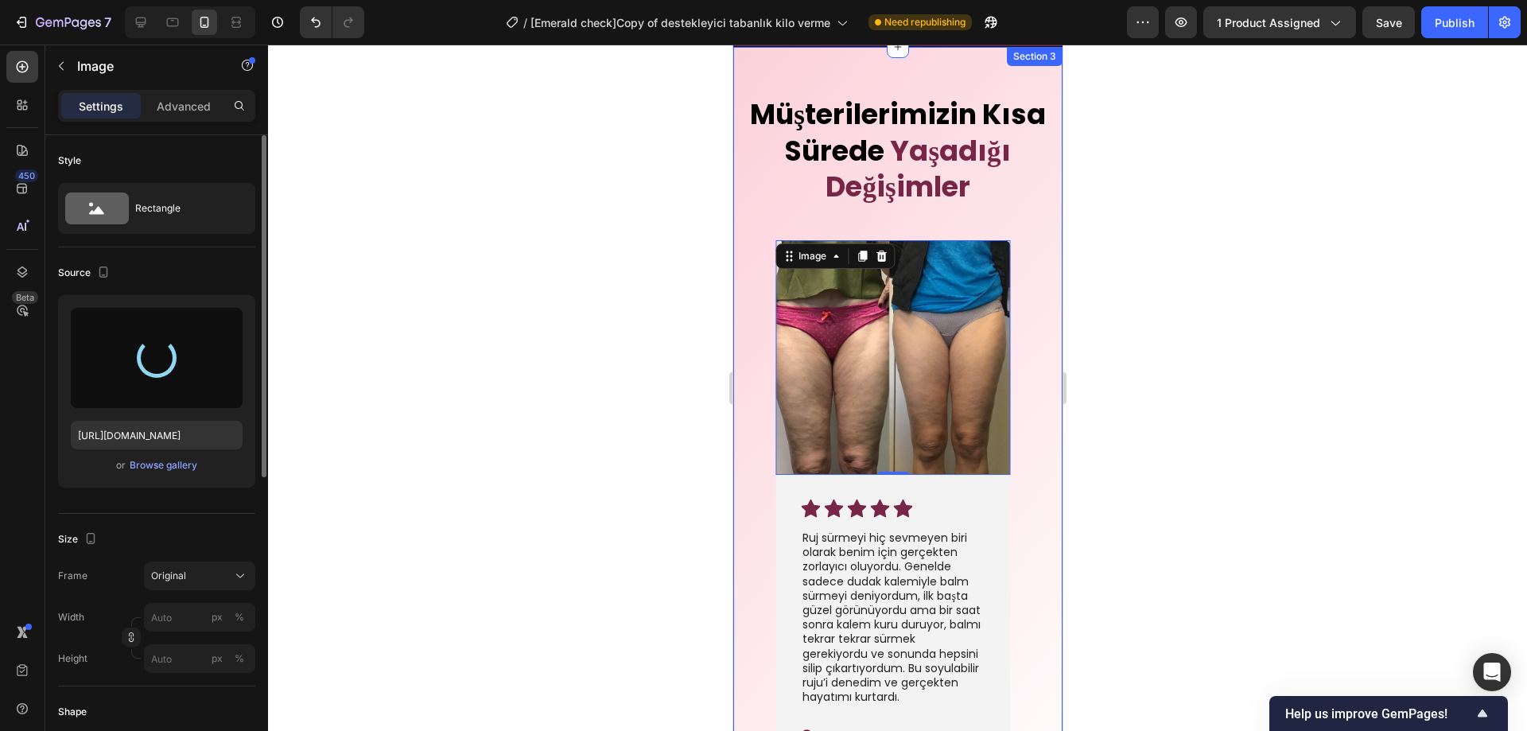
type input "https://cdn.shopify.com/s/files/1/0947/2475/1690/files/gempages_582635351286219…"
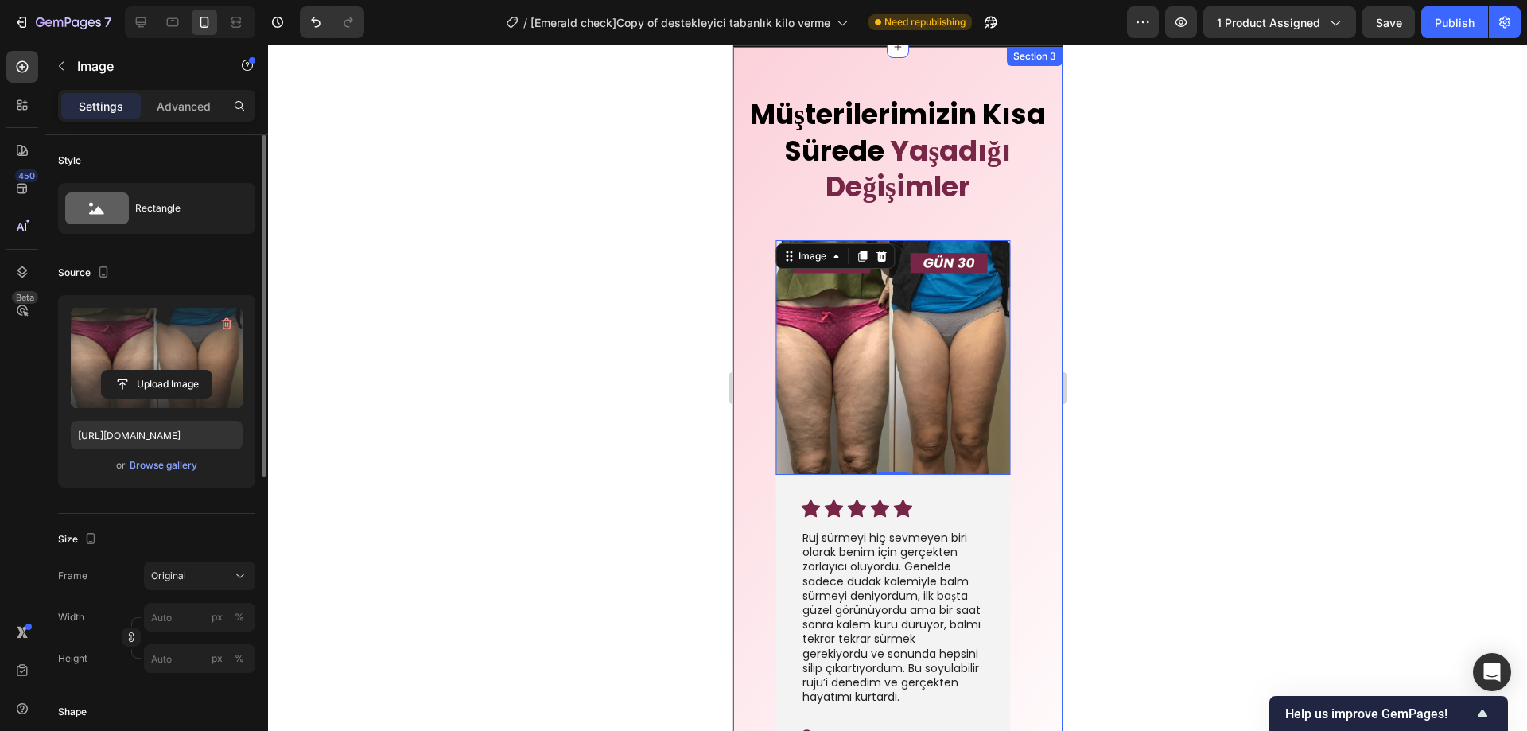
click at [1166, 391] on div at bounding box center [897, 388] width 1259 height 687
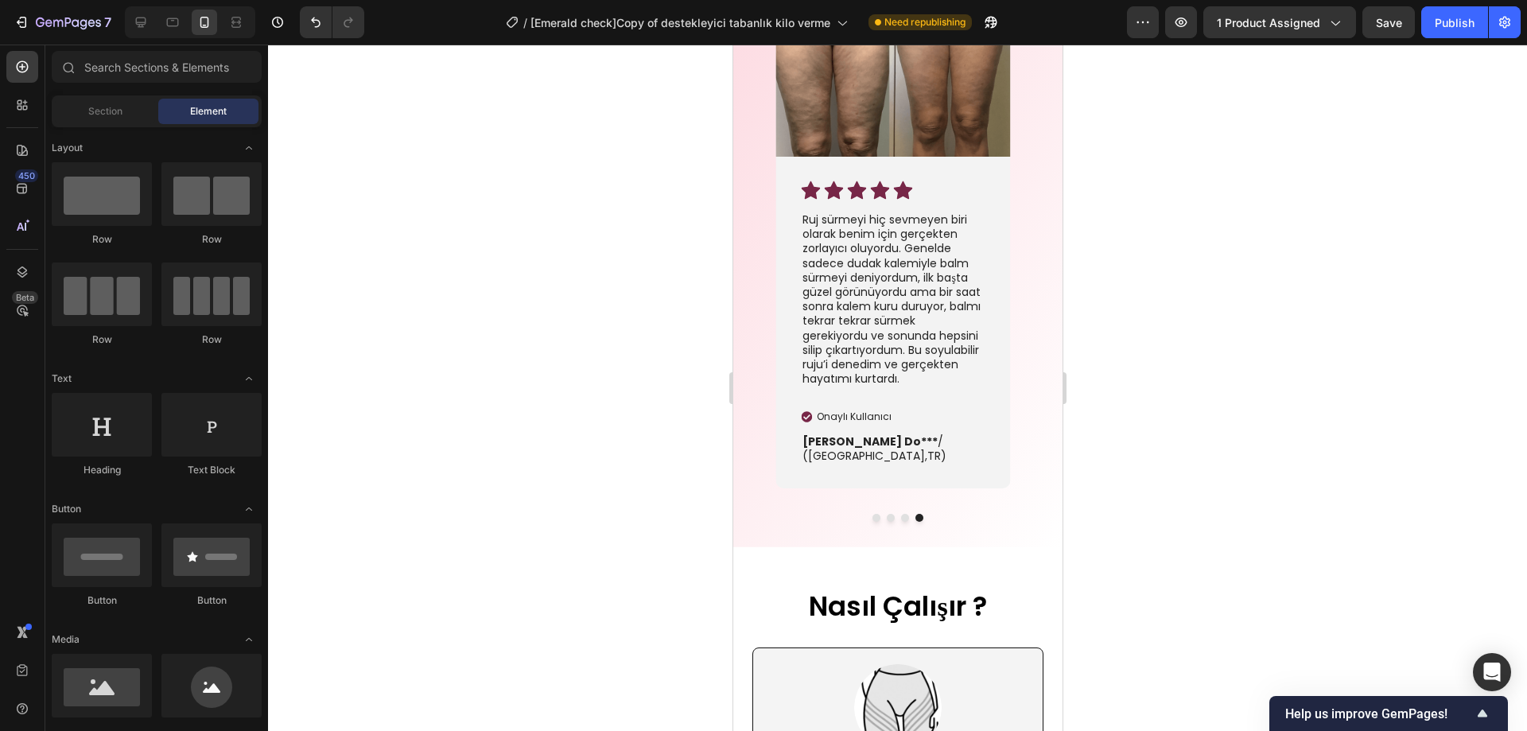
scroll to position [4675, 0]
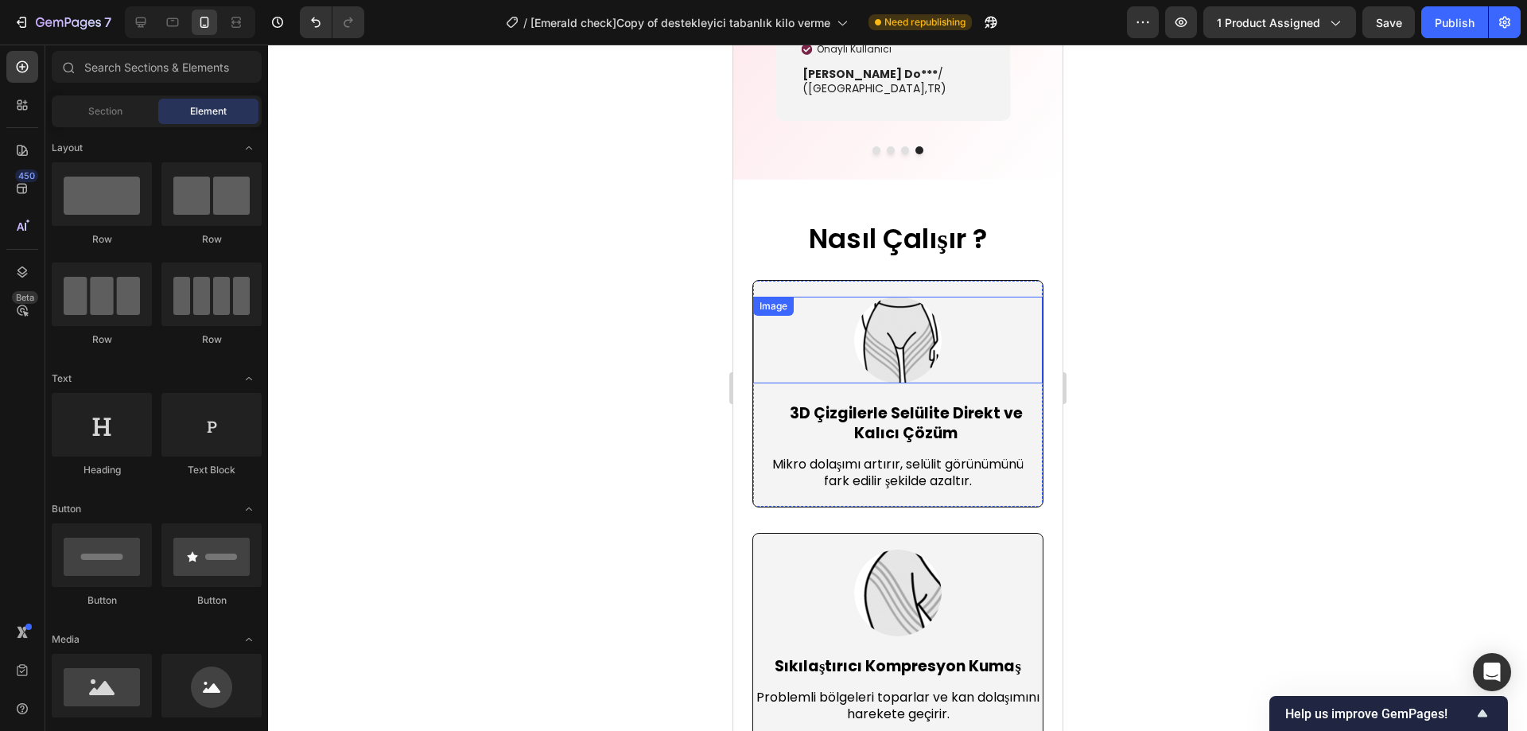
click at [918, 333] on img at bounding box center [897, 340] width 87 height 87
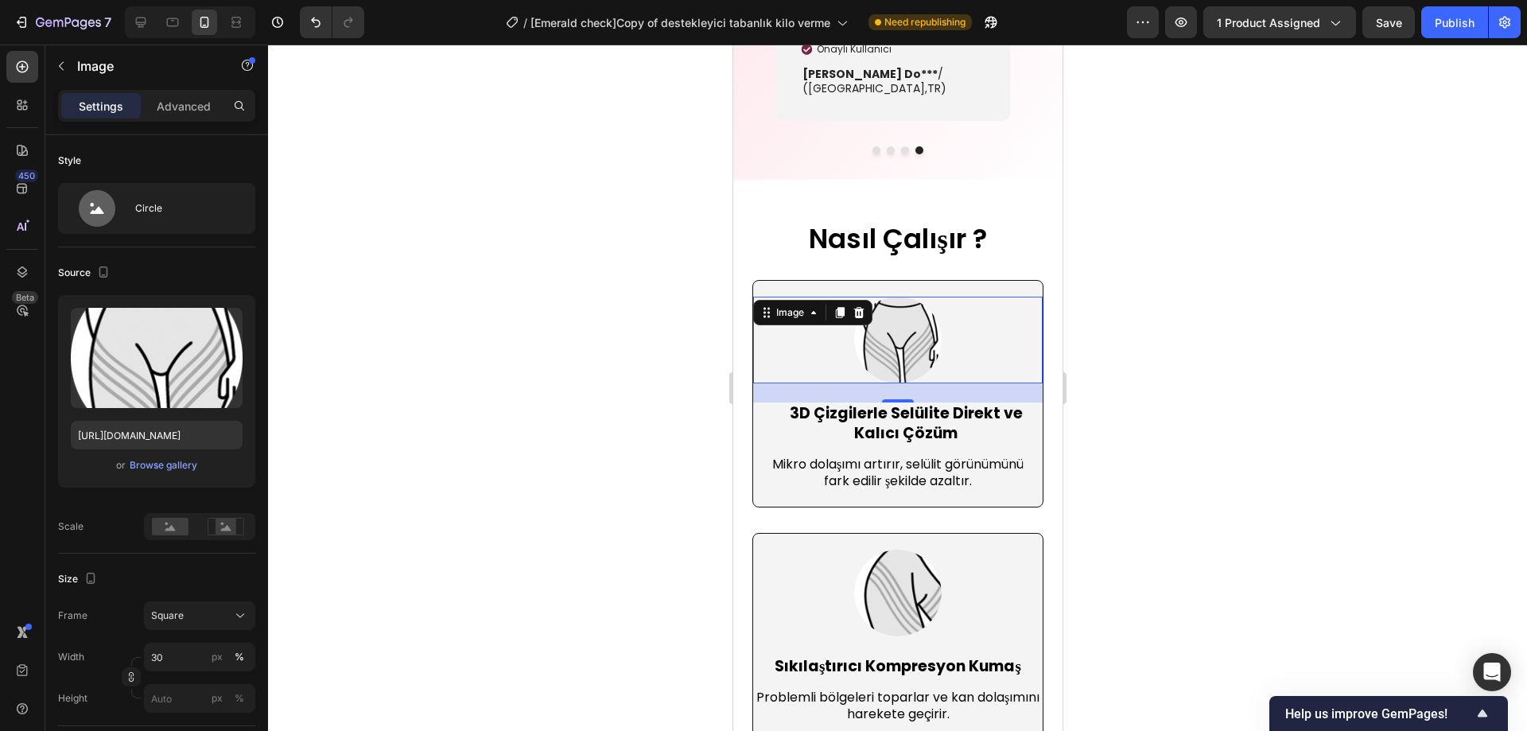
click at [1110, 353] on div at bounding box center [897, 388] width 1259 height 687
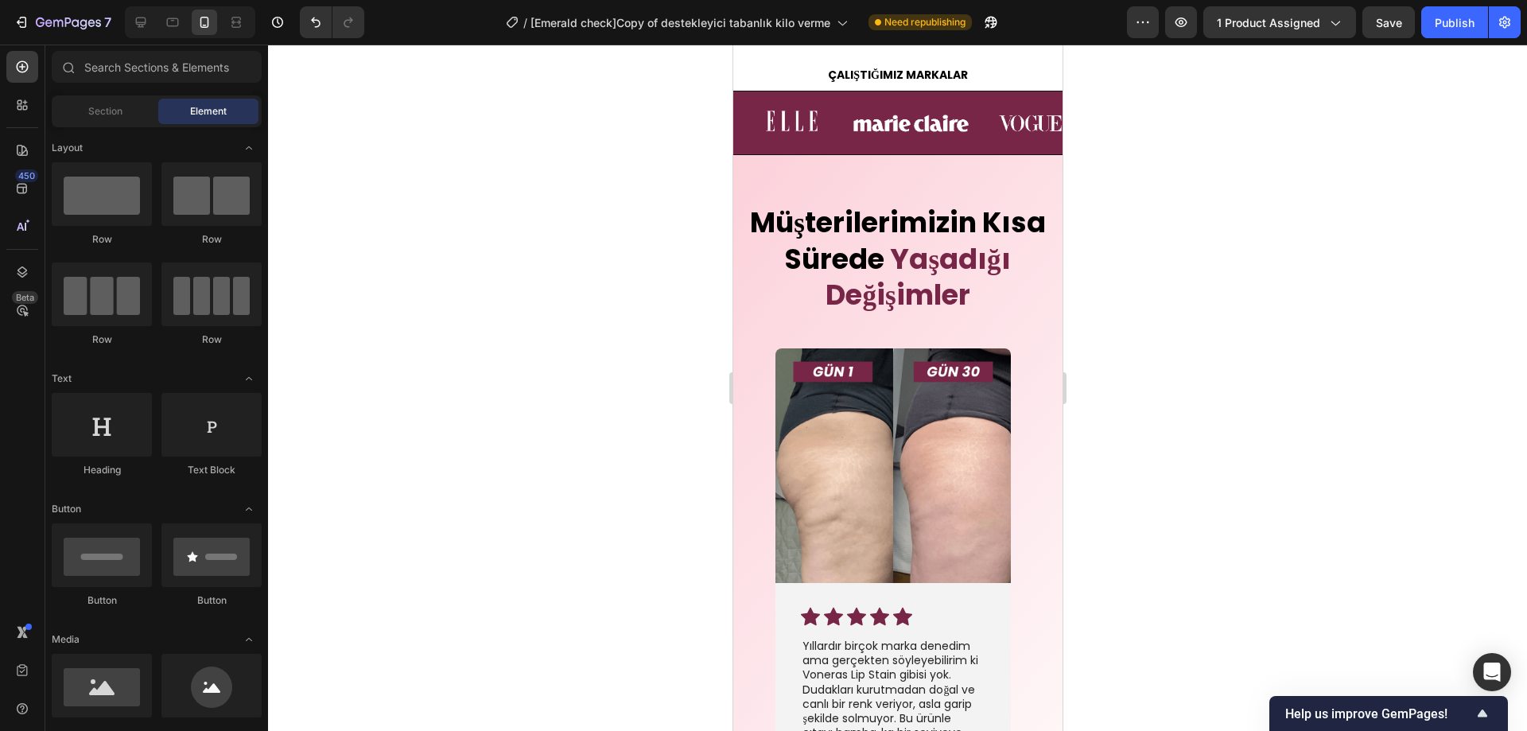
scroll to position [3771, 0]
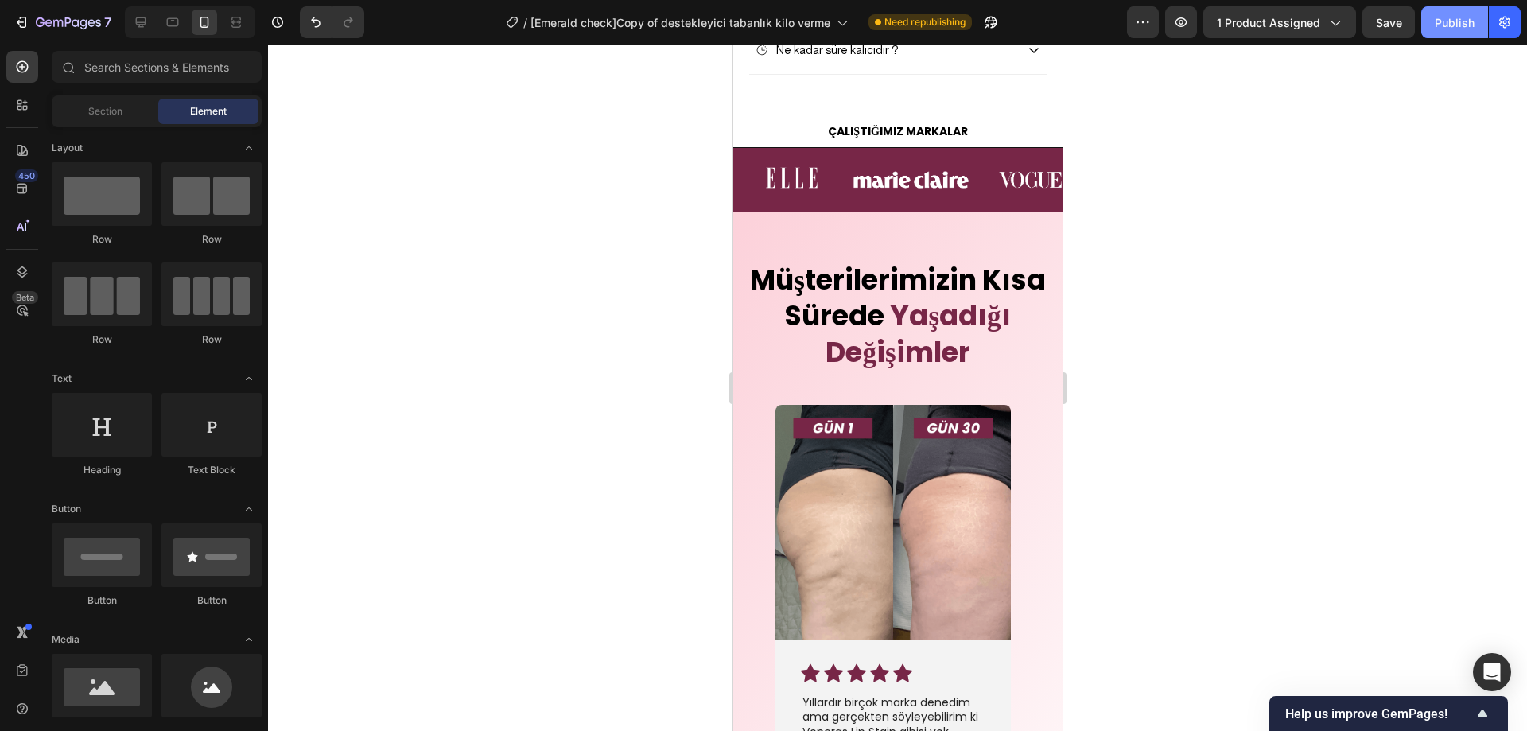
click at [1450, 26] on div "Publish" at bounding box center [1455, 22] width 40 height 17
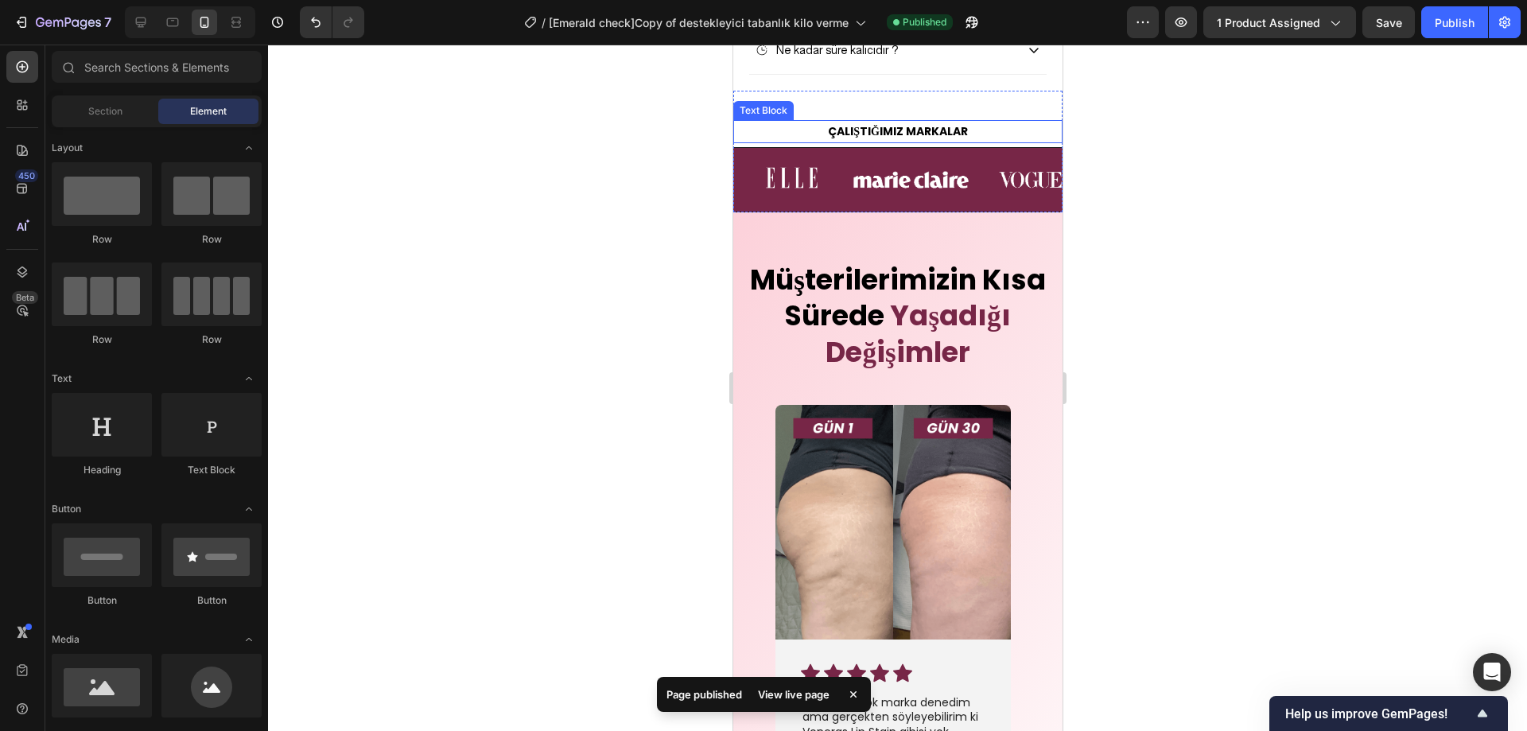
click at [916, 139] on strong "ÇALIŞTIĞIMIZ MARKALAR" at bounding box center [897, 131] width 140 height 16
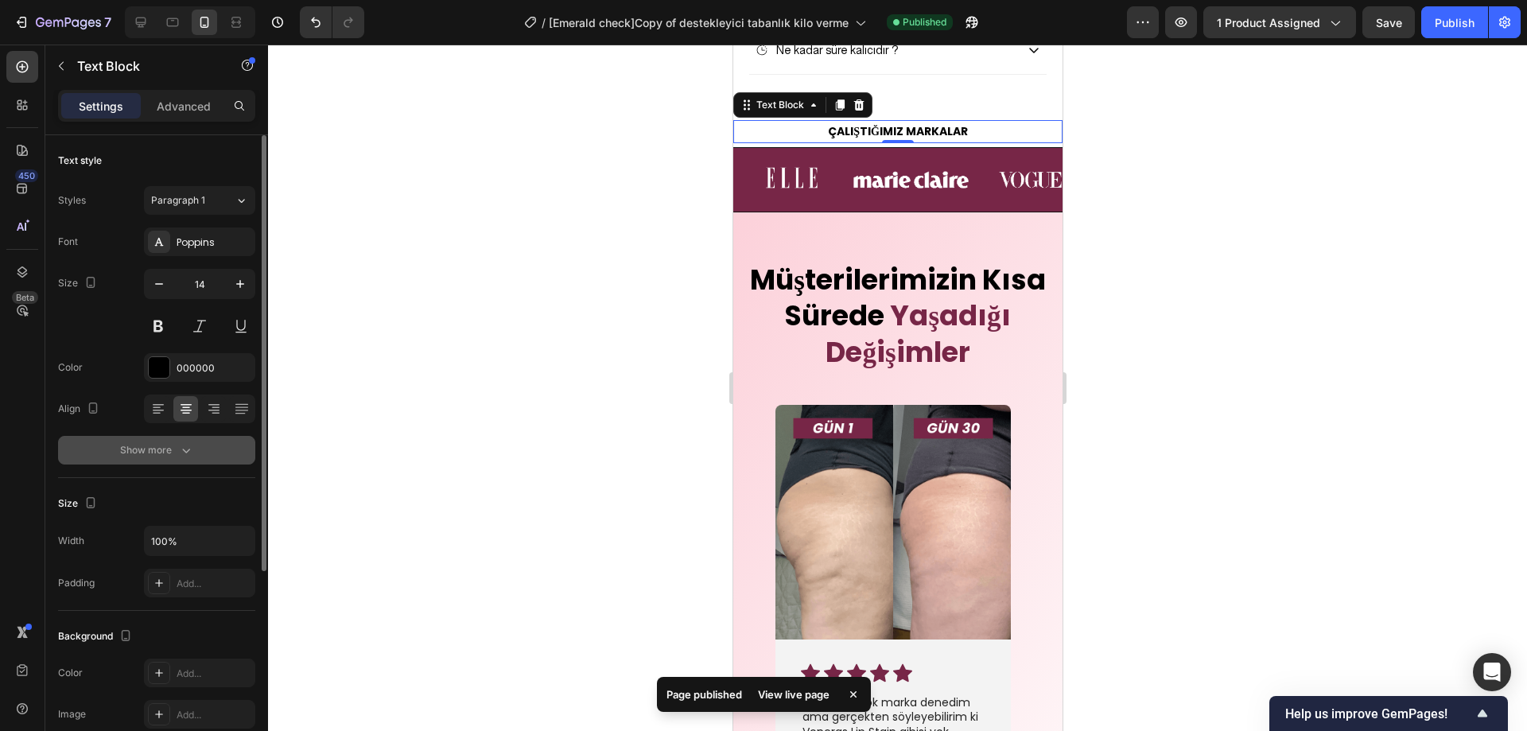
click at [165, 448] on div "Show more" at bounding box center [157, 450] width 74 height 16
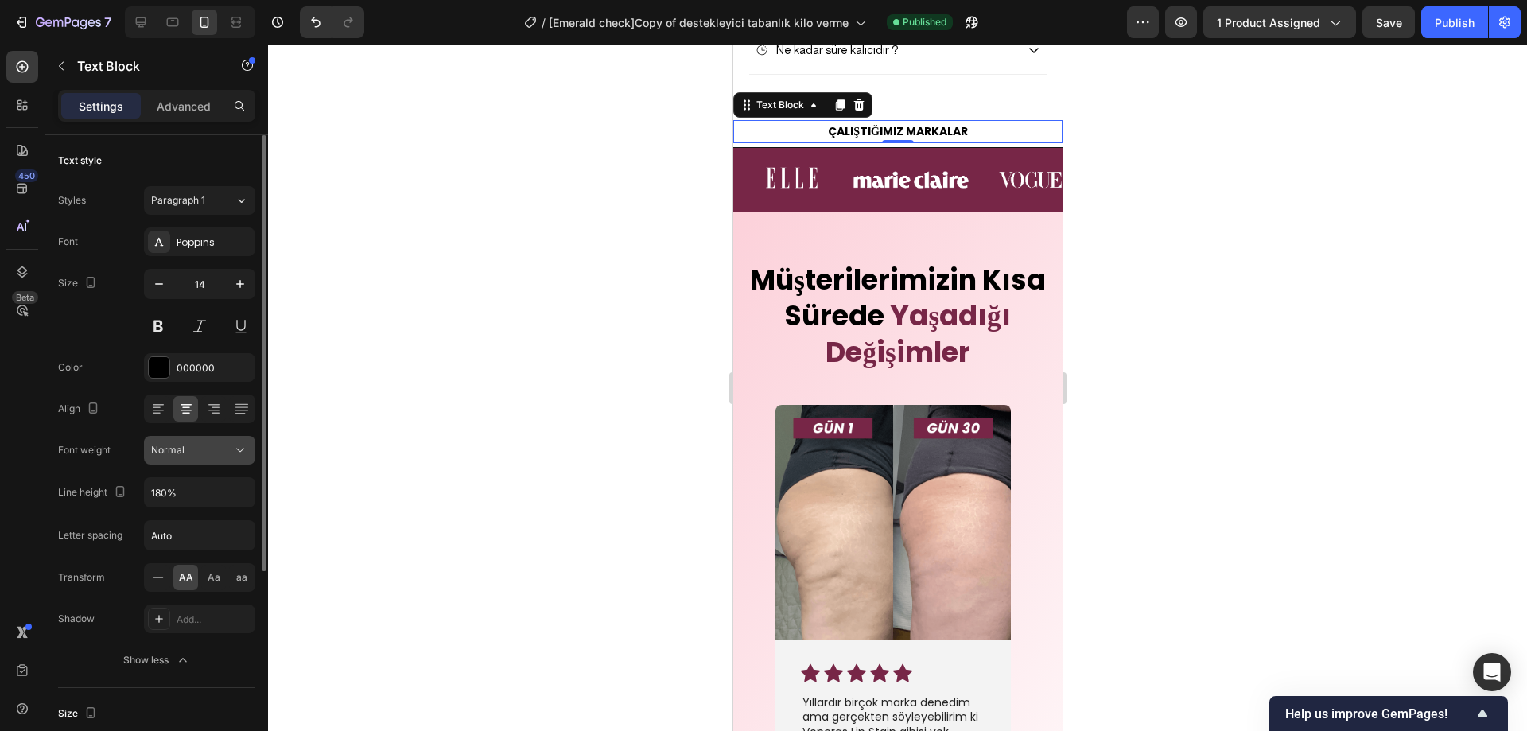
click at [183, 449] on span "Normal" at bounding box center [167, 450] width 33 height 12
click at [190, 452] on div "Normal" at bounding box center [191, 450] width 81 height 14
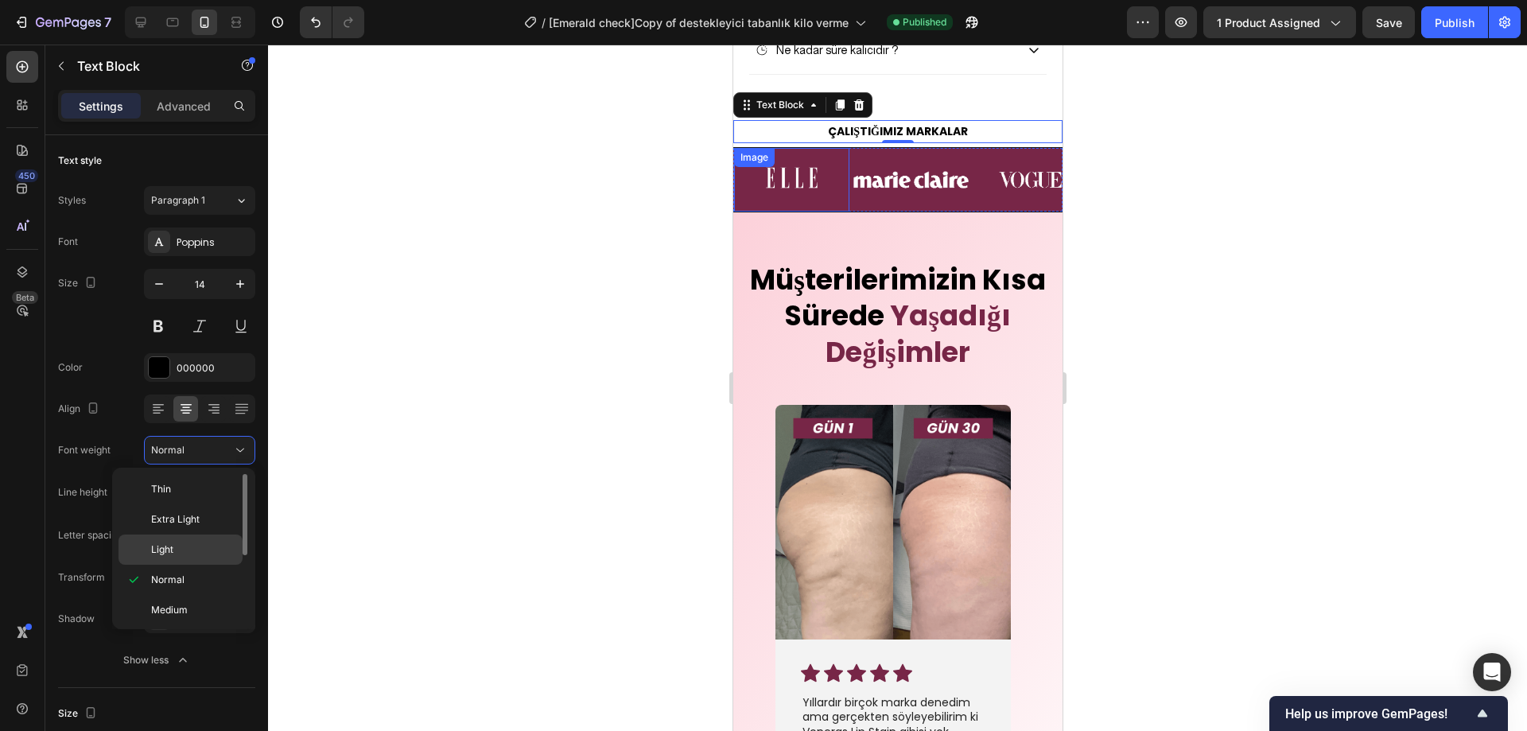
click at [169, 543] on span "Light" at bounding box center [162, 550] width 22 height 14
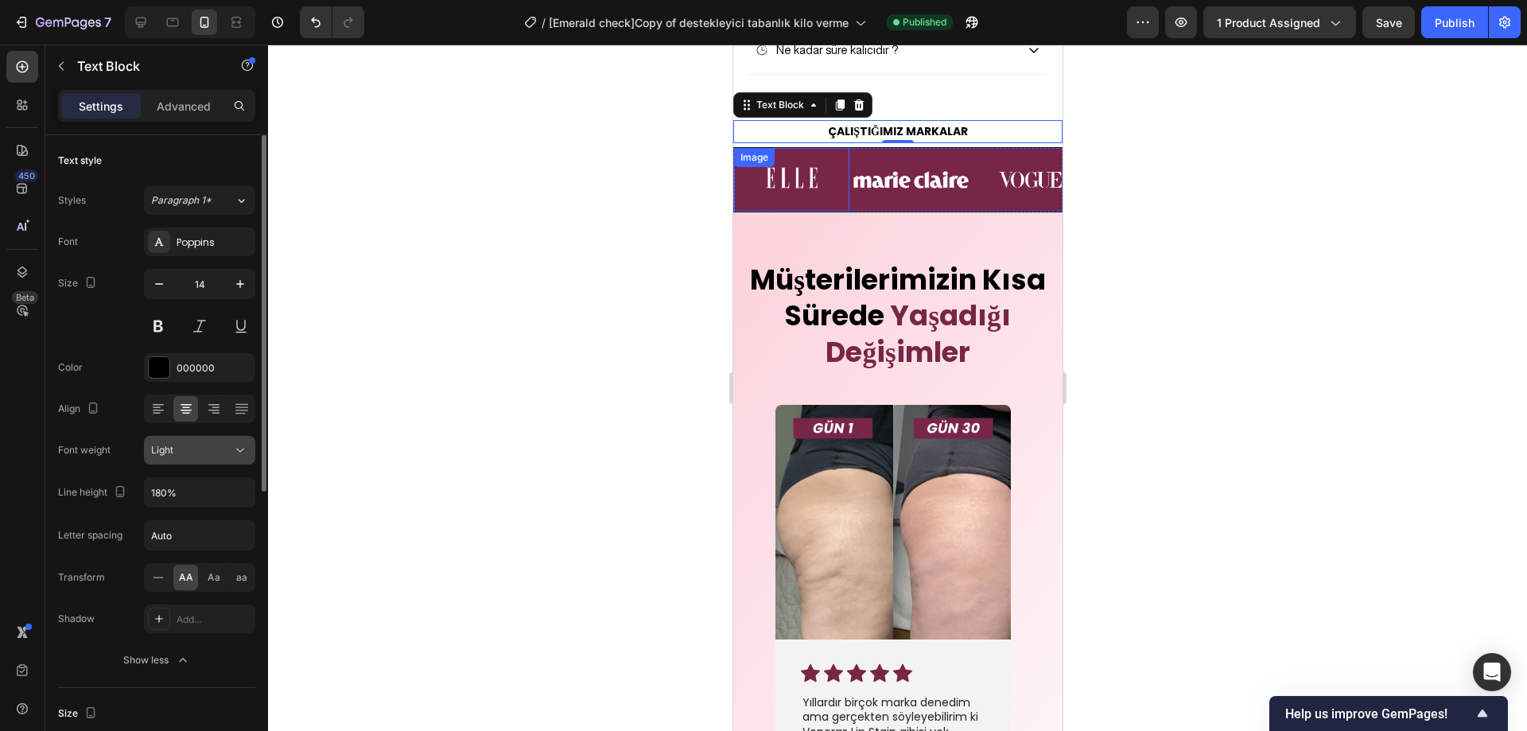
click at [195, 451] on div "Light" at bounding box center [191, 450] width 81 height 14
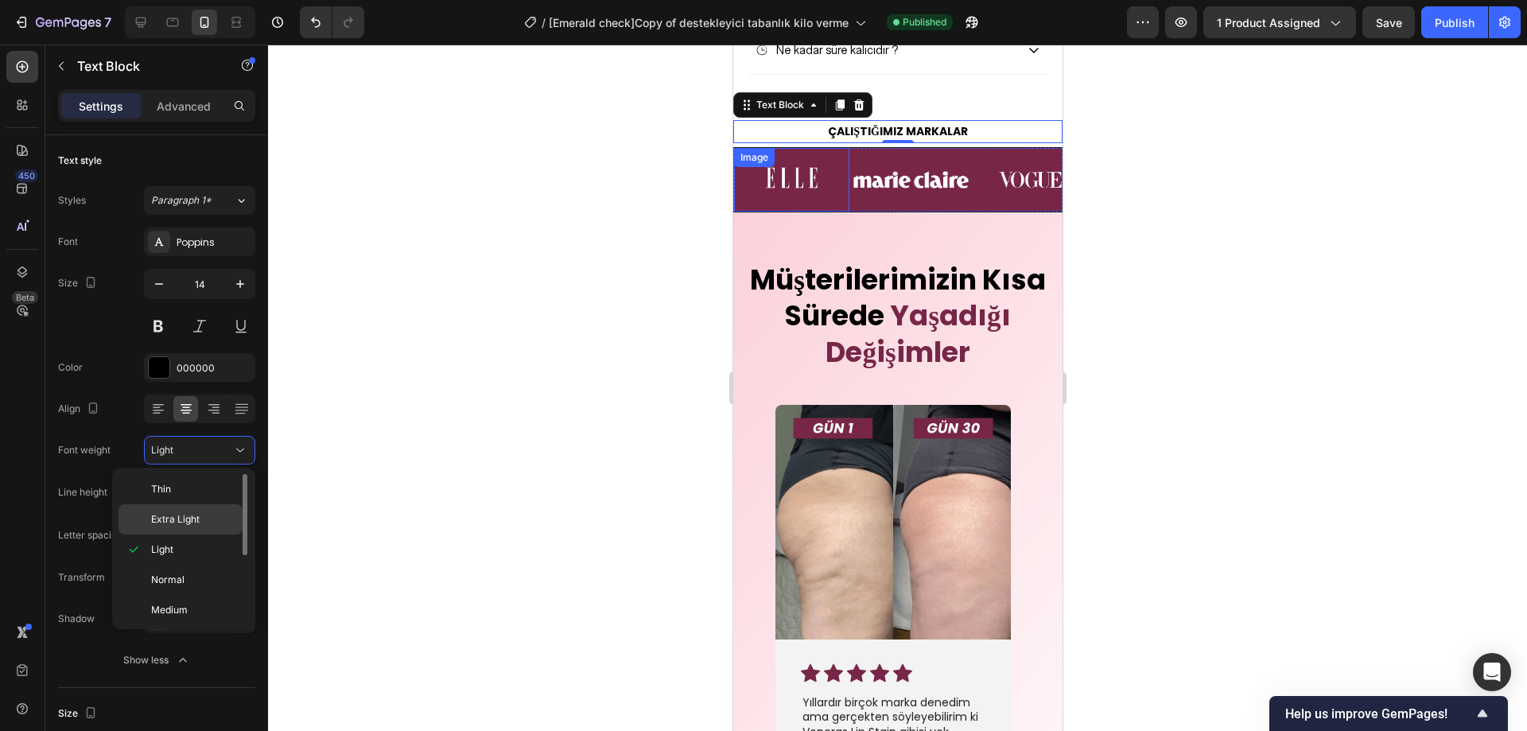
click at [190, 523] on span "Extra Light" at bounding box center [175, 519] width 49 height 14
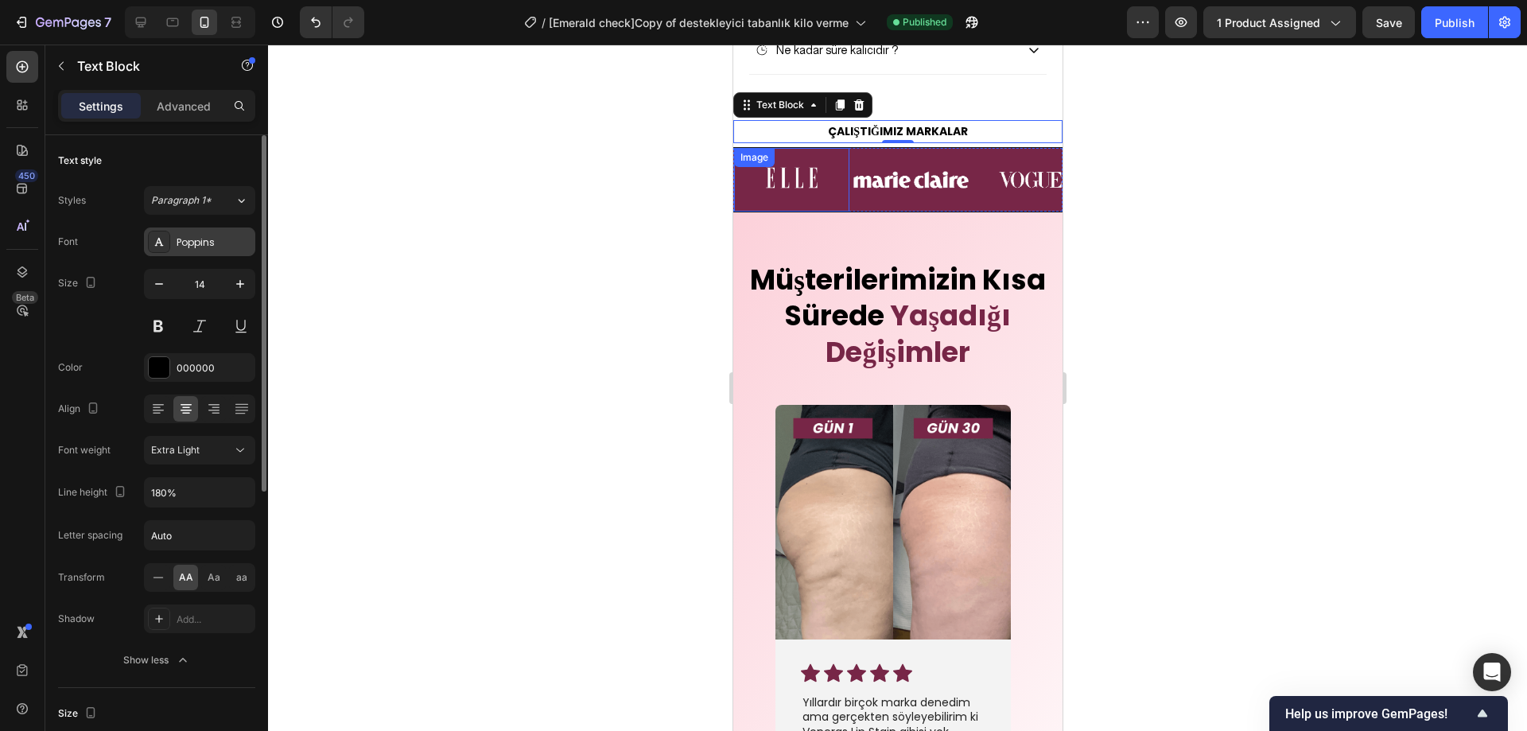
click at [237, 231] on div "Poppins" at bounding box center [199, 242] width 111 height 29
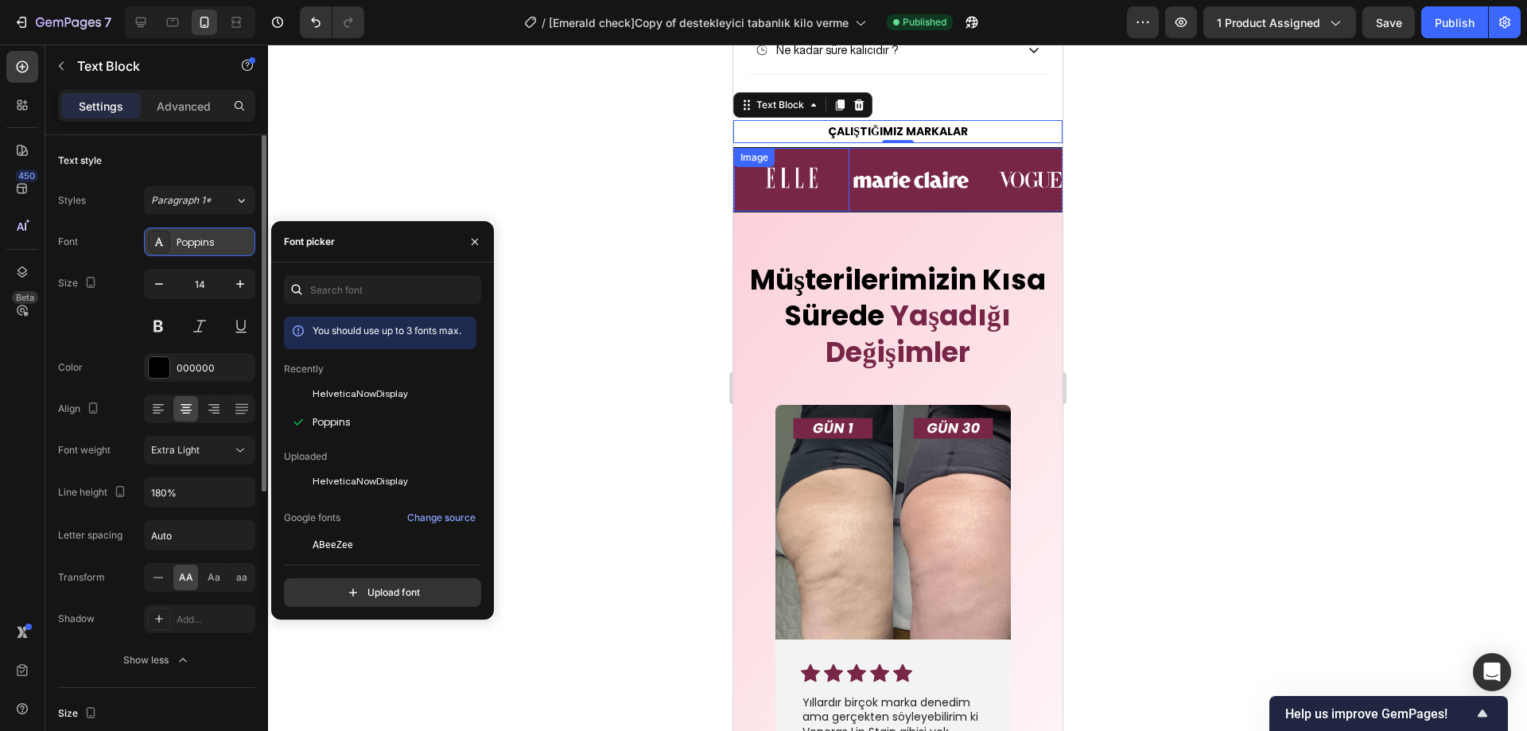
click at [237, 231] on div "Poppins" at bounding box center [199, 242] width 111 height 29
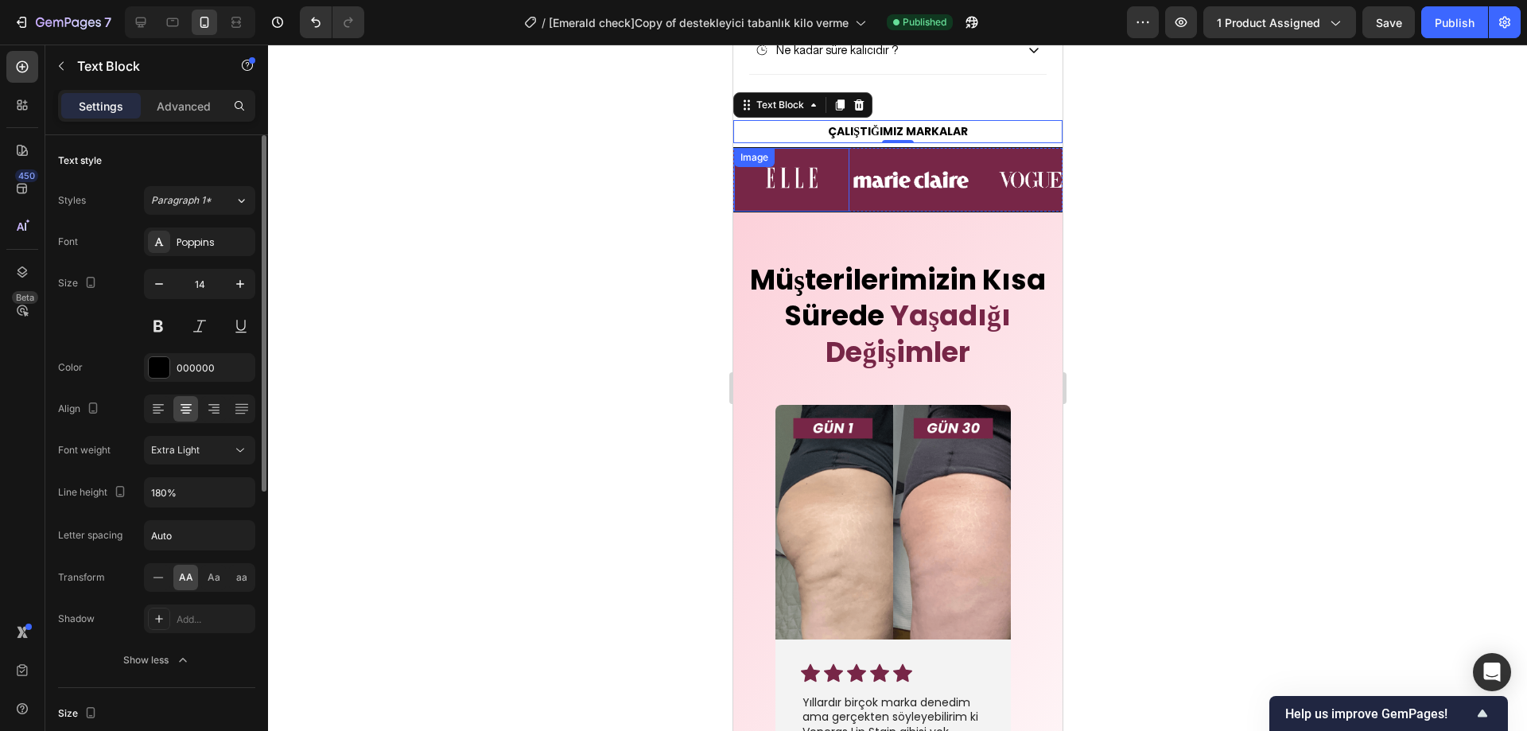
click at [189, 660] on icon "button" at bounding box center [183, 660] width 16 height 16
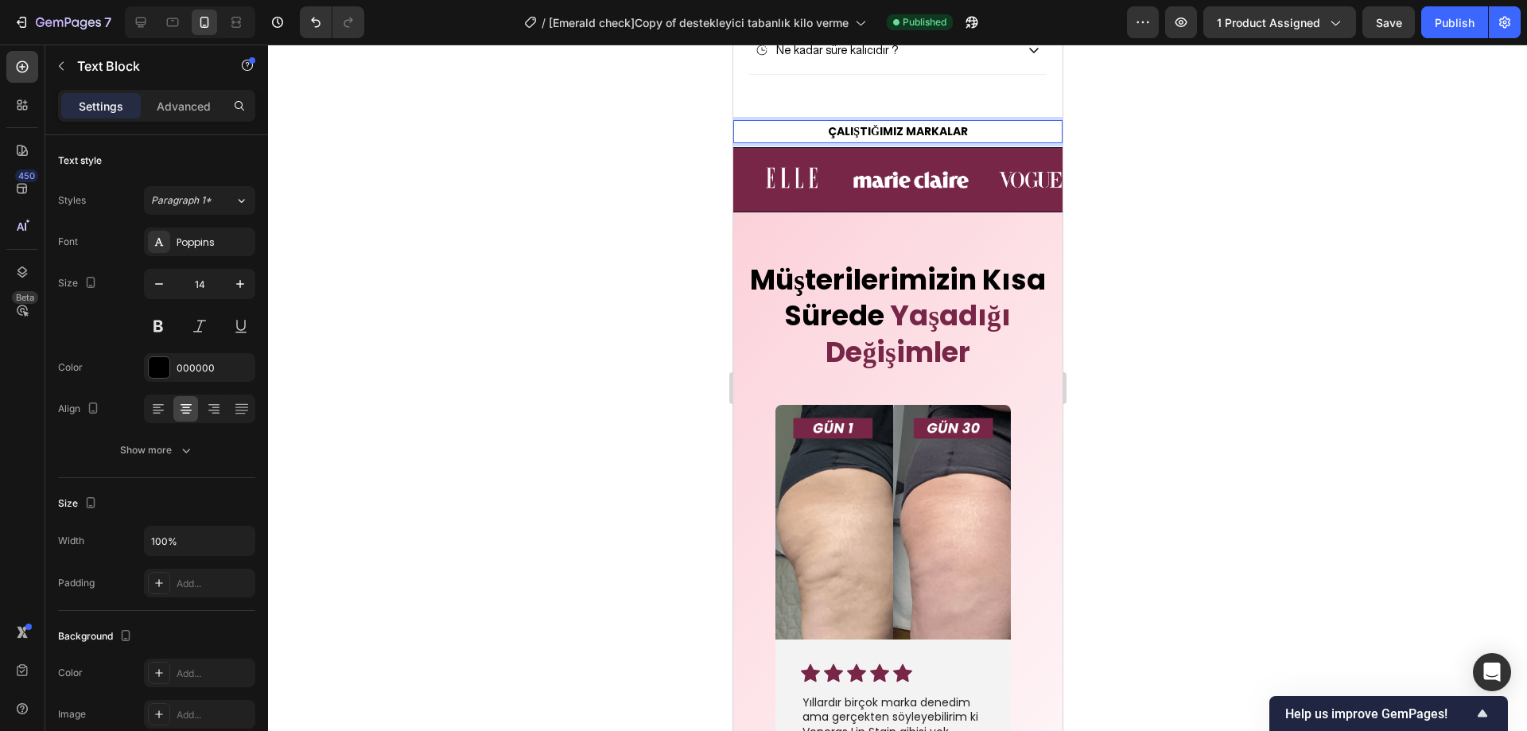
click at [904, 139] on strong "ÇALIŞTIĞIMIZ MARKALAR" at bounding box center [897, 131] width 140 height 16
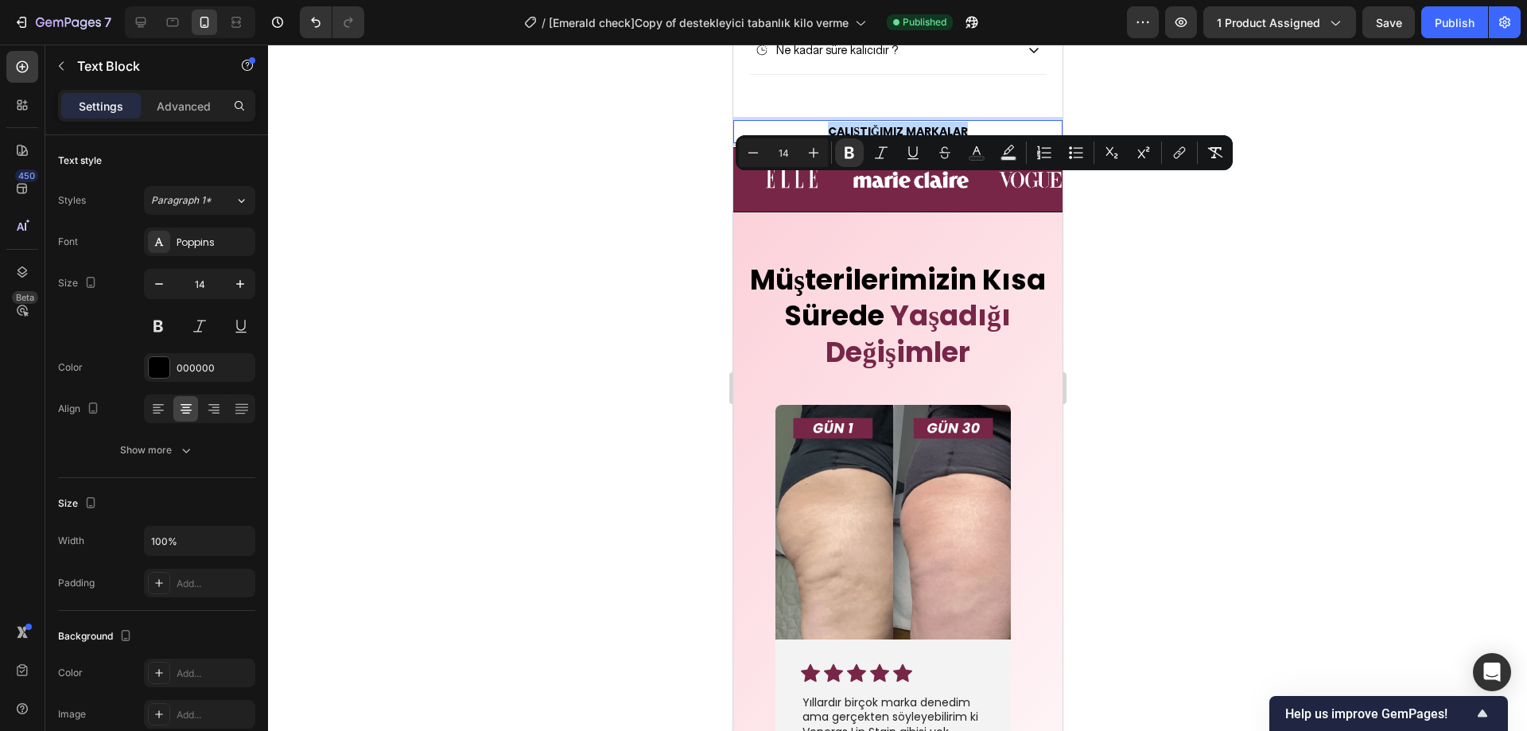
click at [904, 139] on strong "ÇALIŞTIĞIMIZ MARKALAR" at bounding box center [897, 131] width 140 height 16
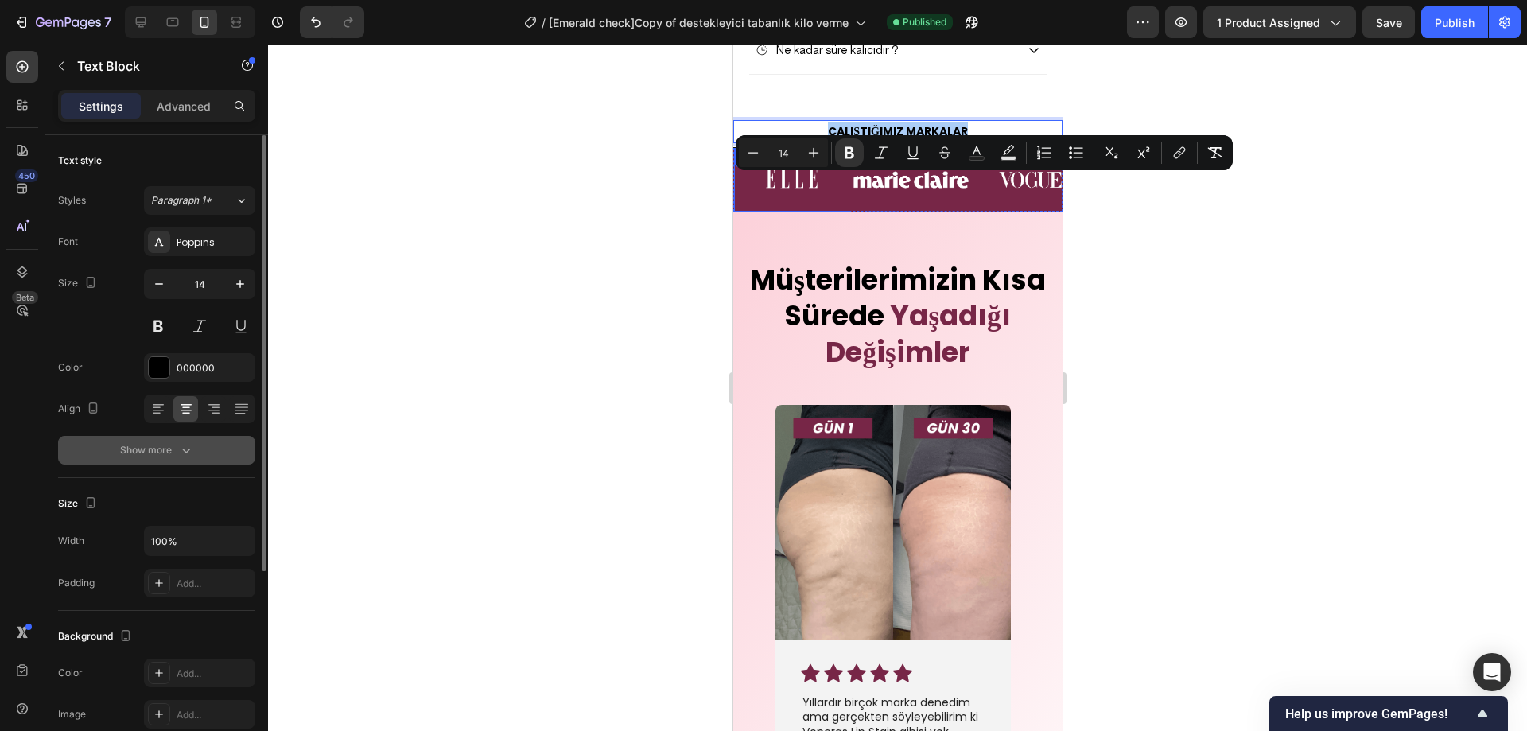
click at [189, 454] on icon "button" at bounding box center [186, 450] width 16 height 16
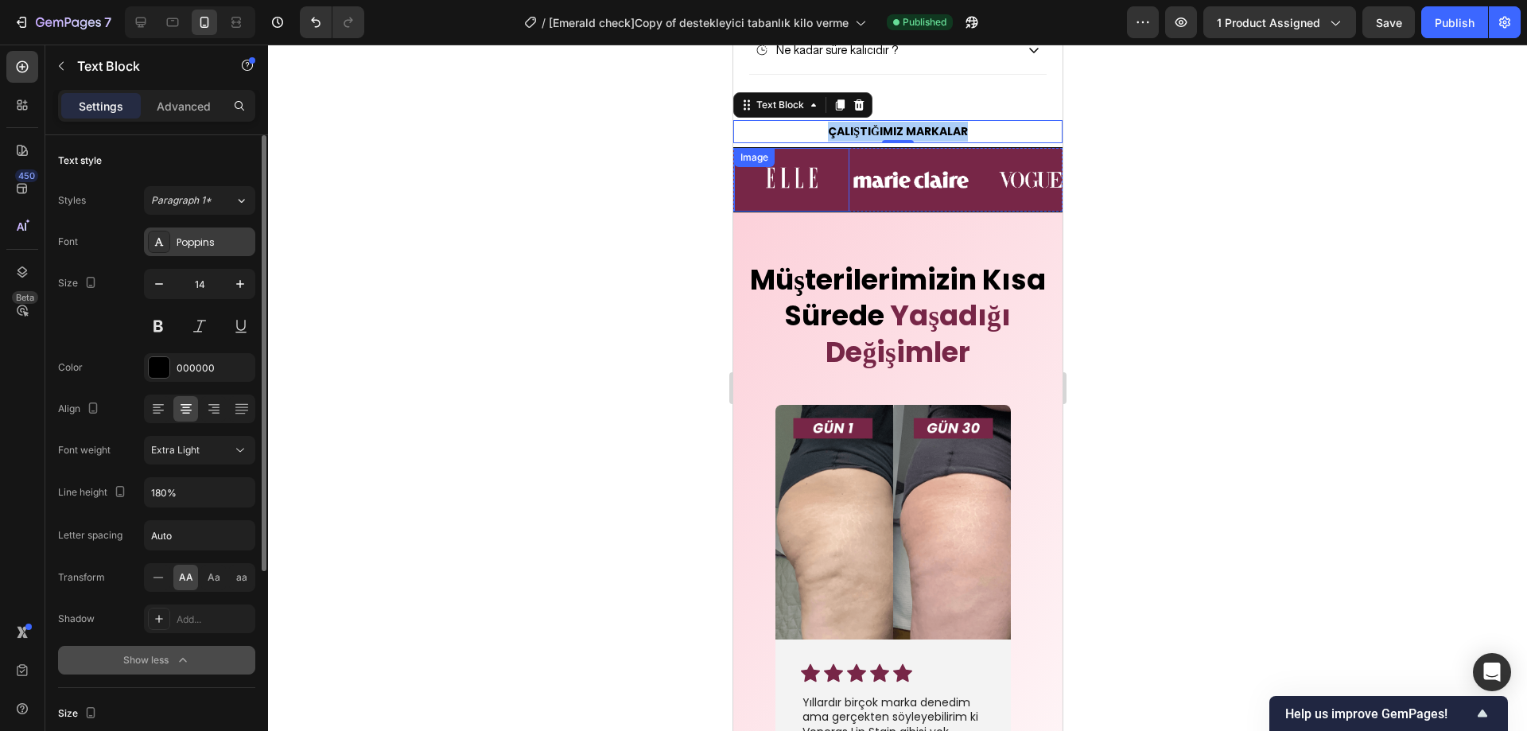
click at [219, 241] on div "Poppins" at bounding box center [214, 242] width 75 height 14
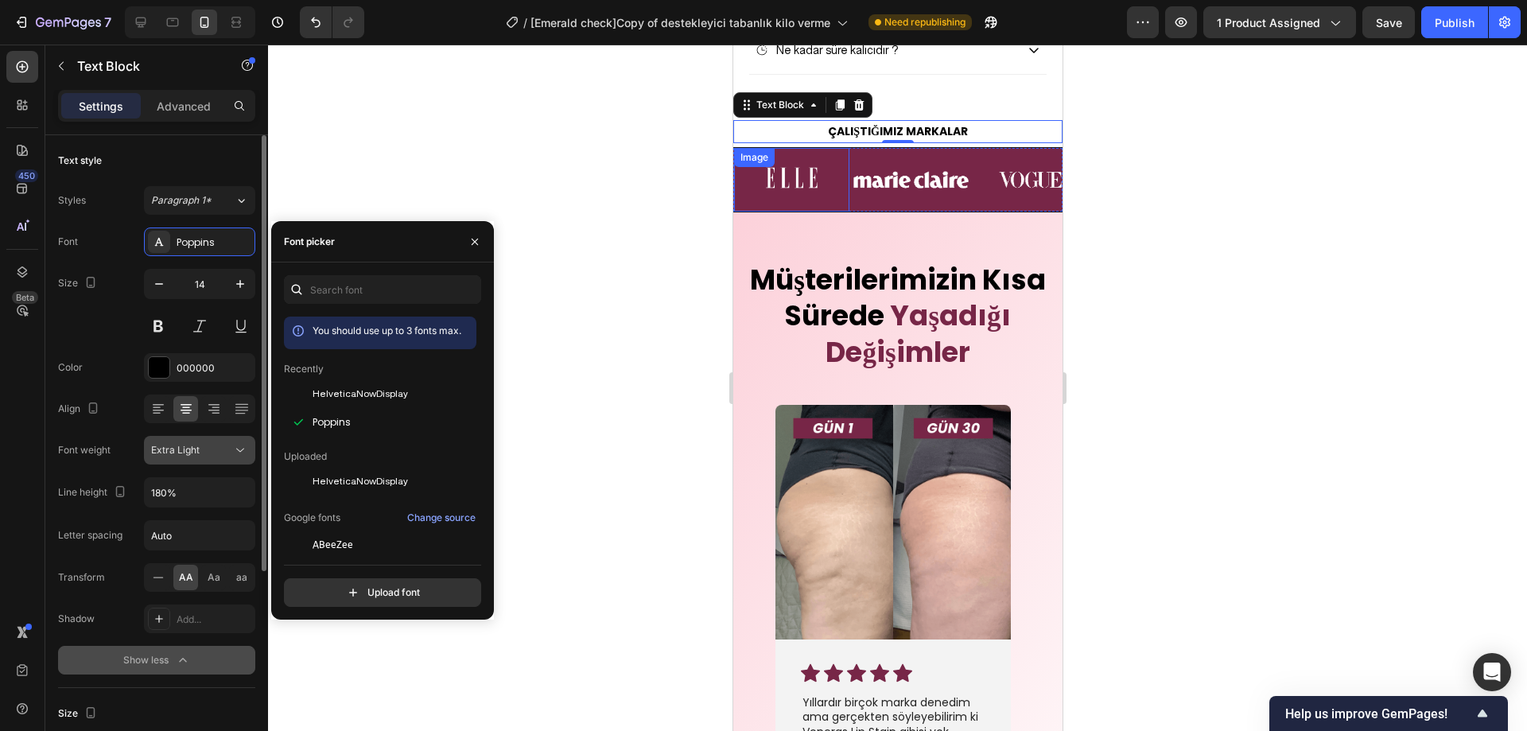
click at [209, 457] on div "Extra Light" at bounding box center [199, 450] width 97 height 16
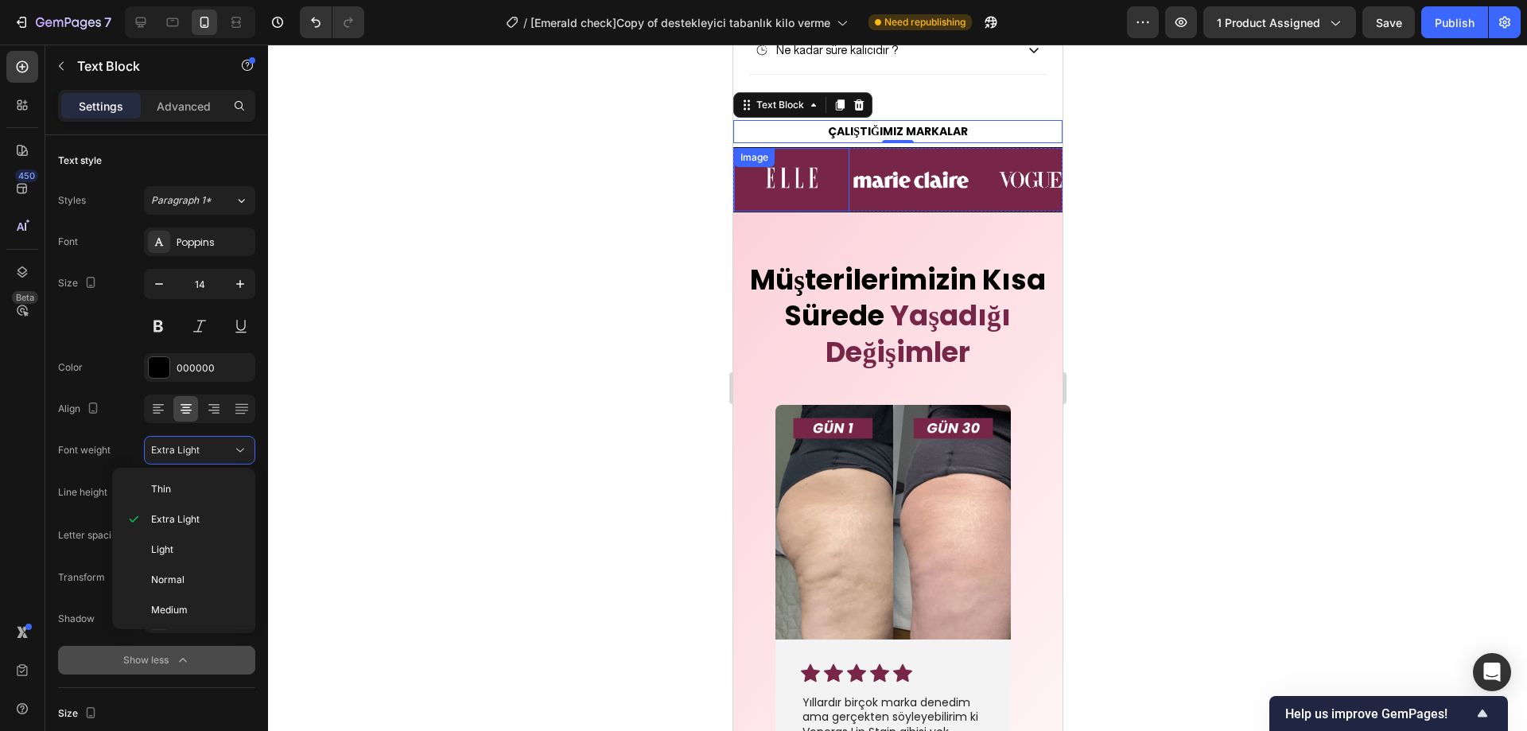
click at [438, 414] on div at bounding box center [897, 388] width 1259 height 687
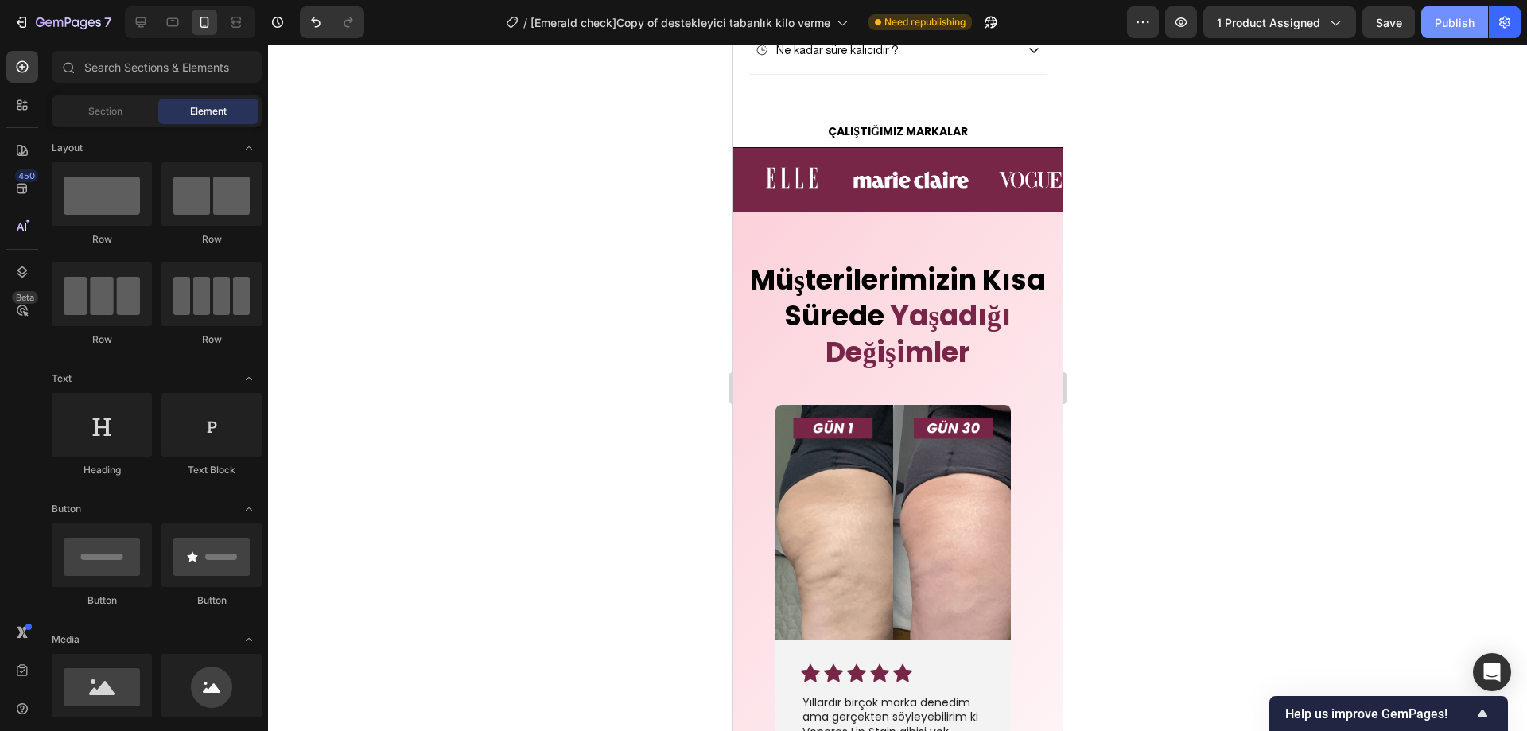
click at [1463, 25] on div "Publish" at bounding box center [1455, 22] width 40 height 17
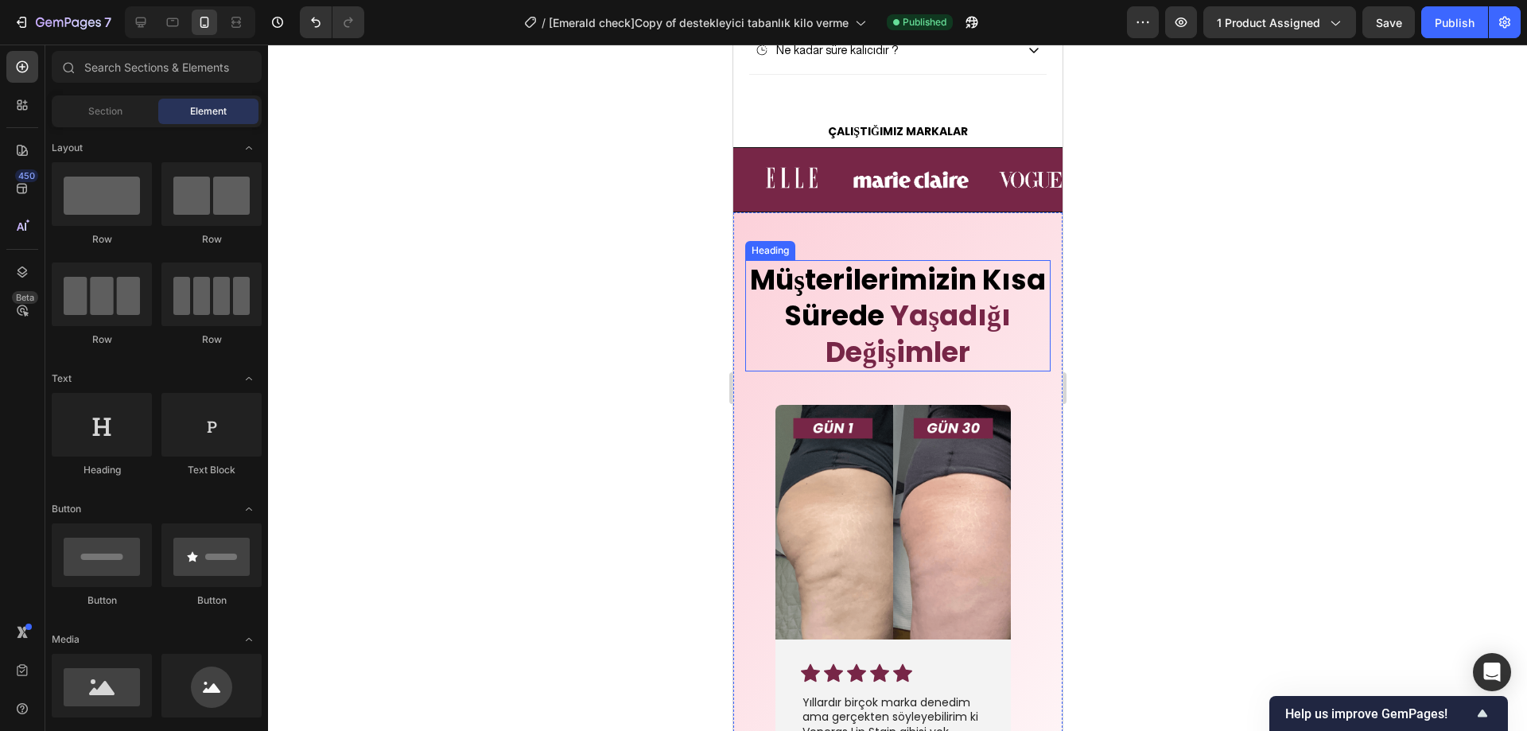
click at [952, 336] on span "Müşterilerimizin Kısa Sürede" at bounding box center [897, 298] width 296 height 76
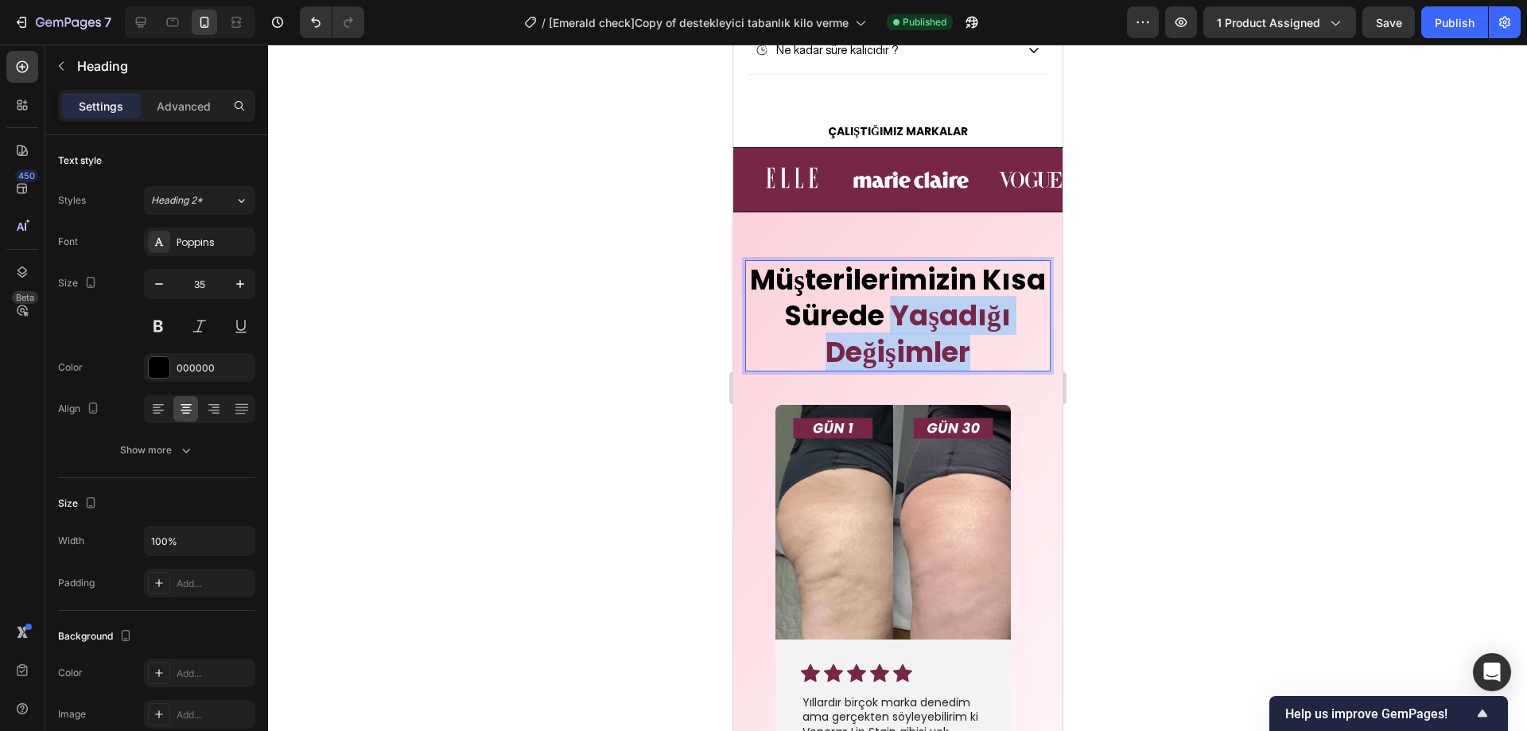
drag, startPoint x: 751, startPoint y: 405, endPoint x: 1036, endPoint y: 417, distance: 285.1
click at [1036, 371] on p "Müşterilerimizin Kısa Sürede Yaşadığı Değişimler" at bounding box center [897, 316] width 302 height 109
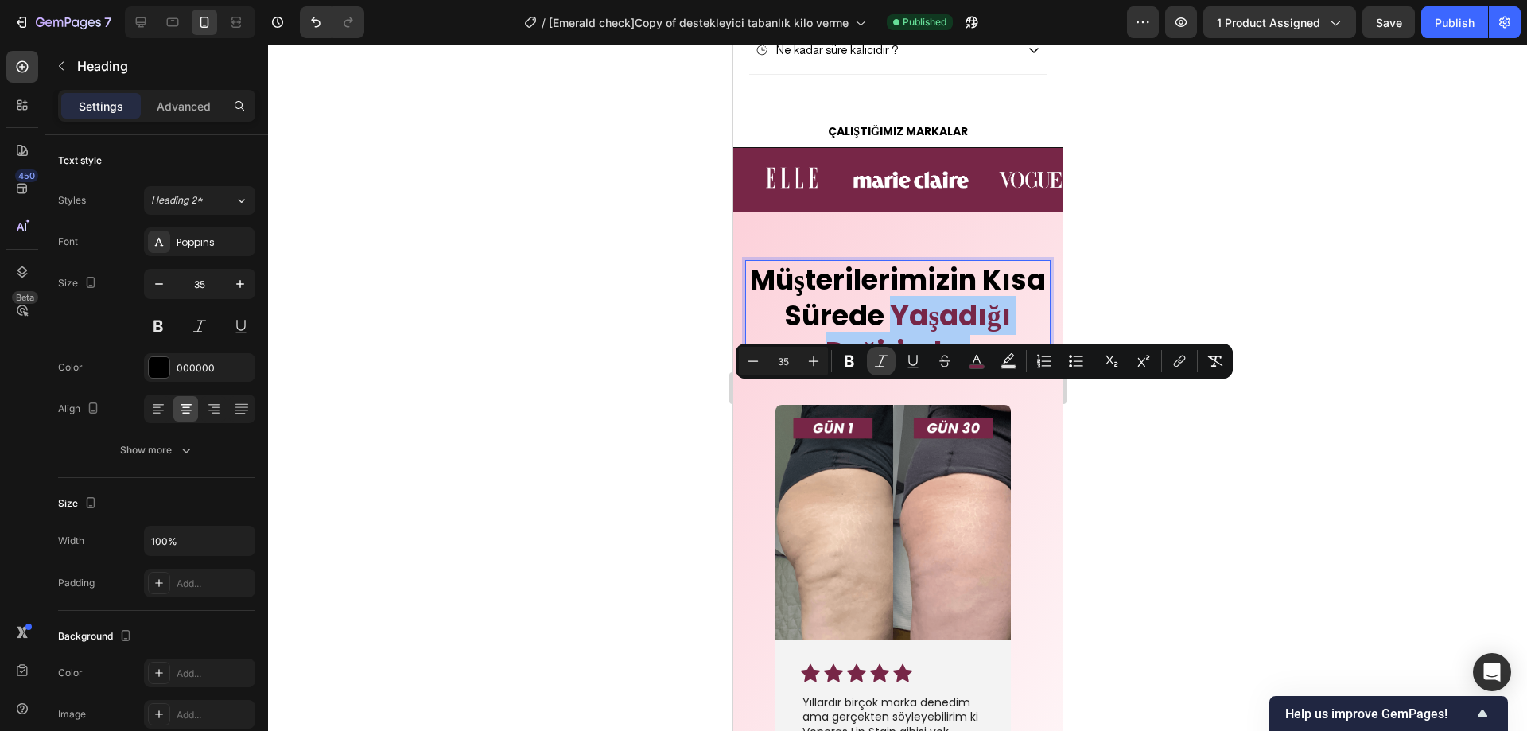
click at [877, 361] on icon "Editor contextual toolbar" at bounding box center [882, 361] width 16 height 16
click at [1163, 448] on div at bounding box center [897, 388] width 1259 height 687
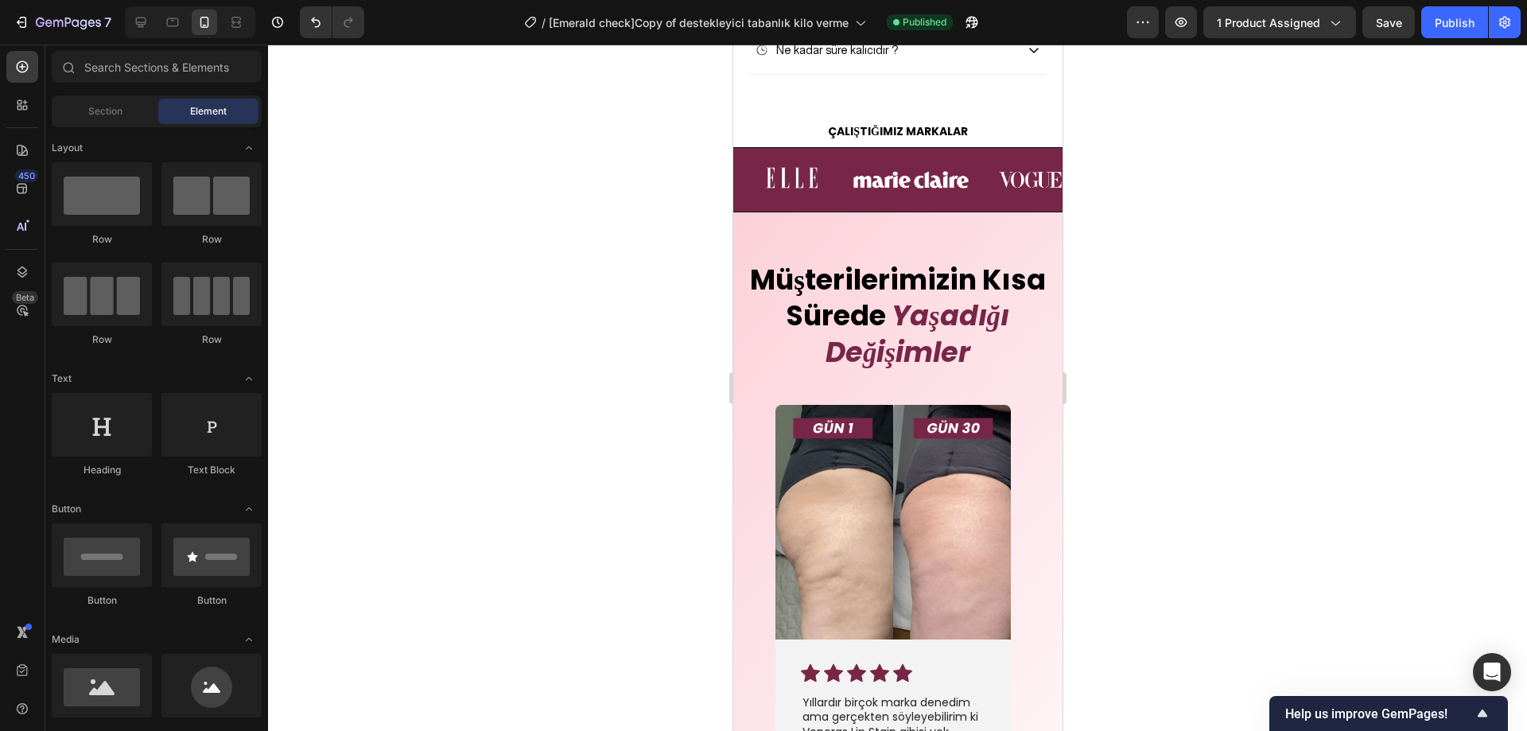
drag, startPoint x: 1443, startPoint y: 27, endPoint x: 1421, endPoint y: 45, distance: 28.8
click at [1443, 26] on div "Publish" at bounding box center [1455, 22] width 40 height 17
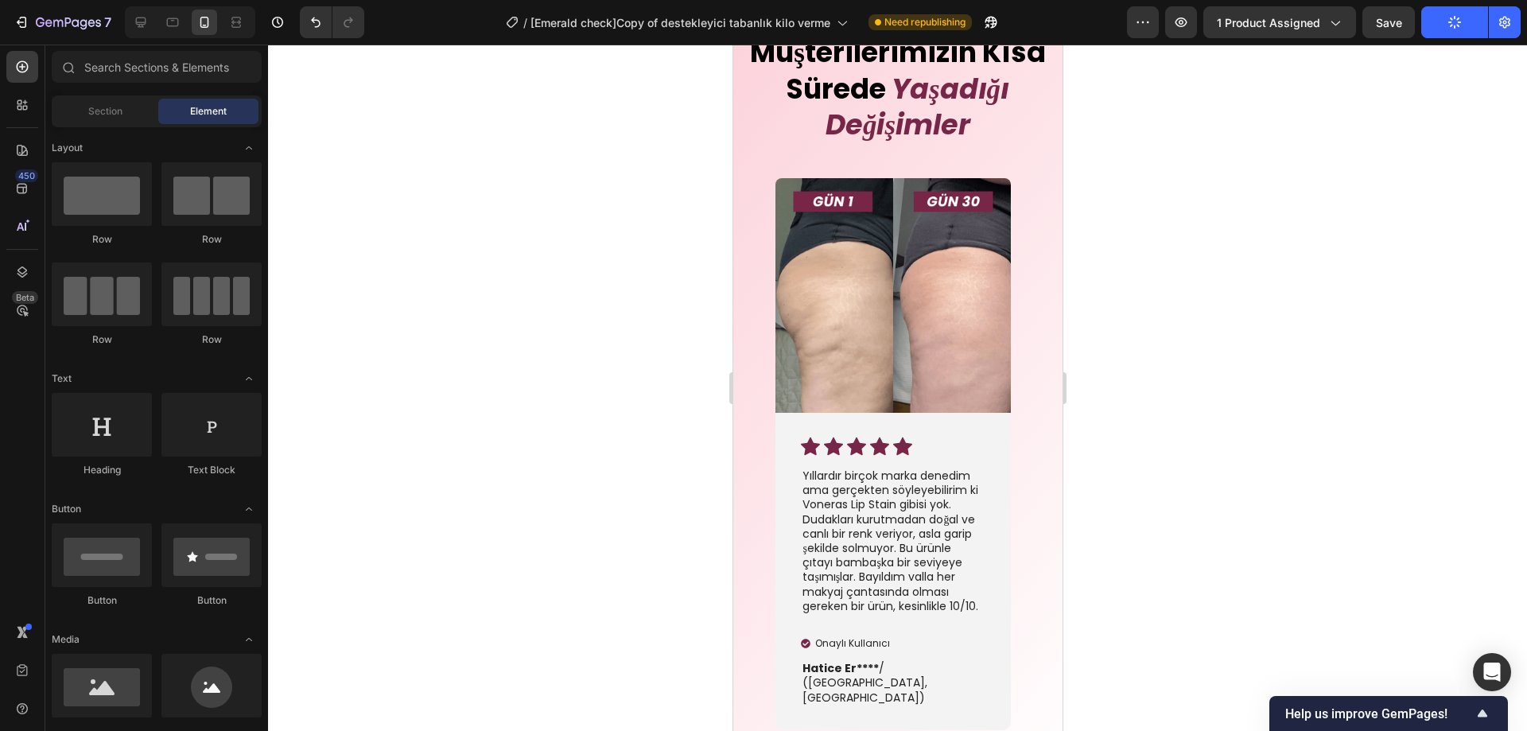
scroll to position [3890, 0]
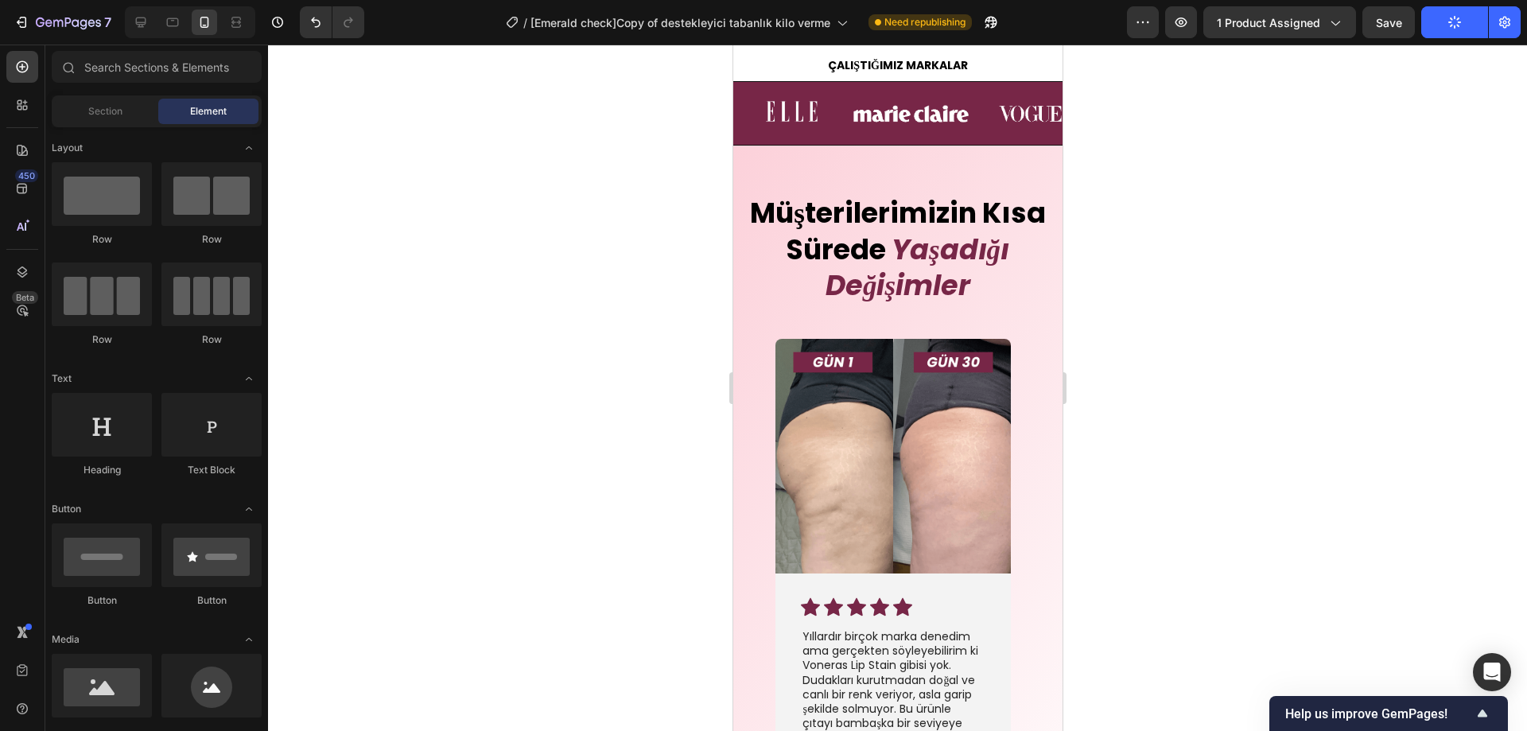
click at [958, 256] on span "Müşterilerimizin Kısa Sürede" at bounding box center [897, 231] width 296 height 76
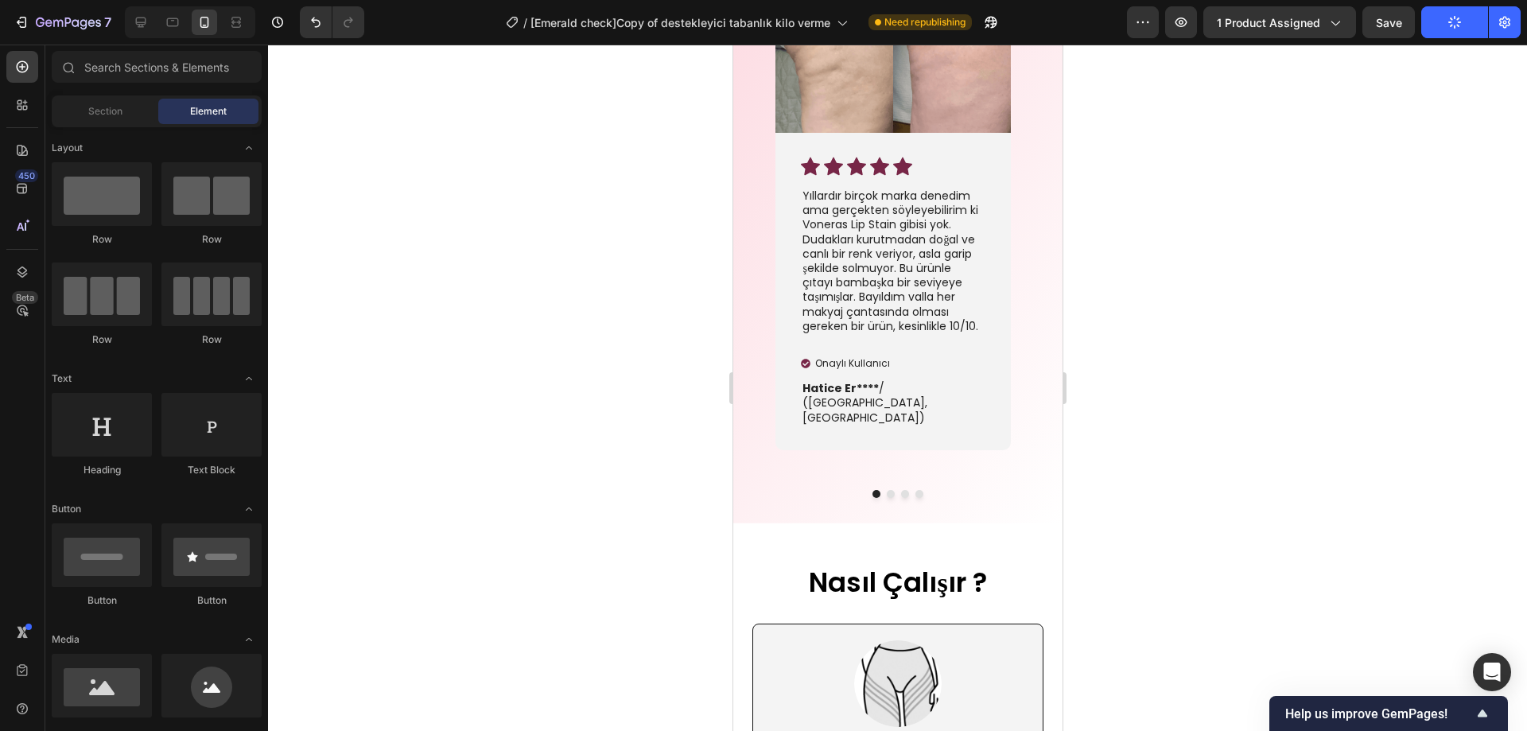
scroll to position [4398, 0]
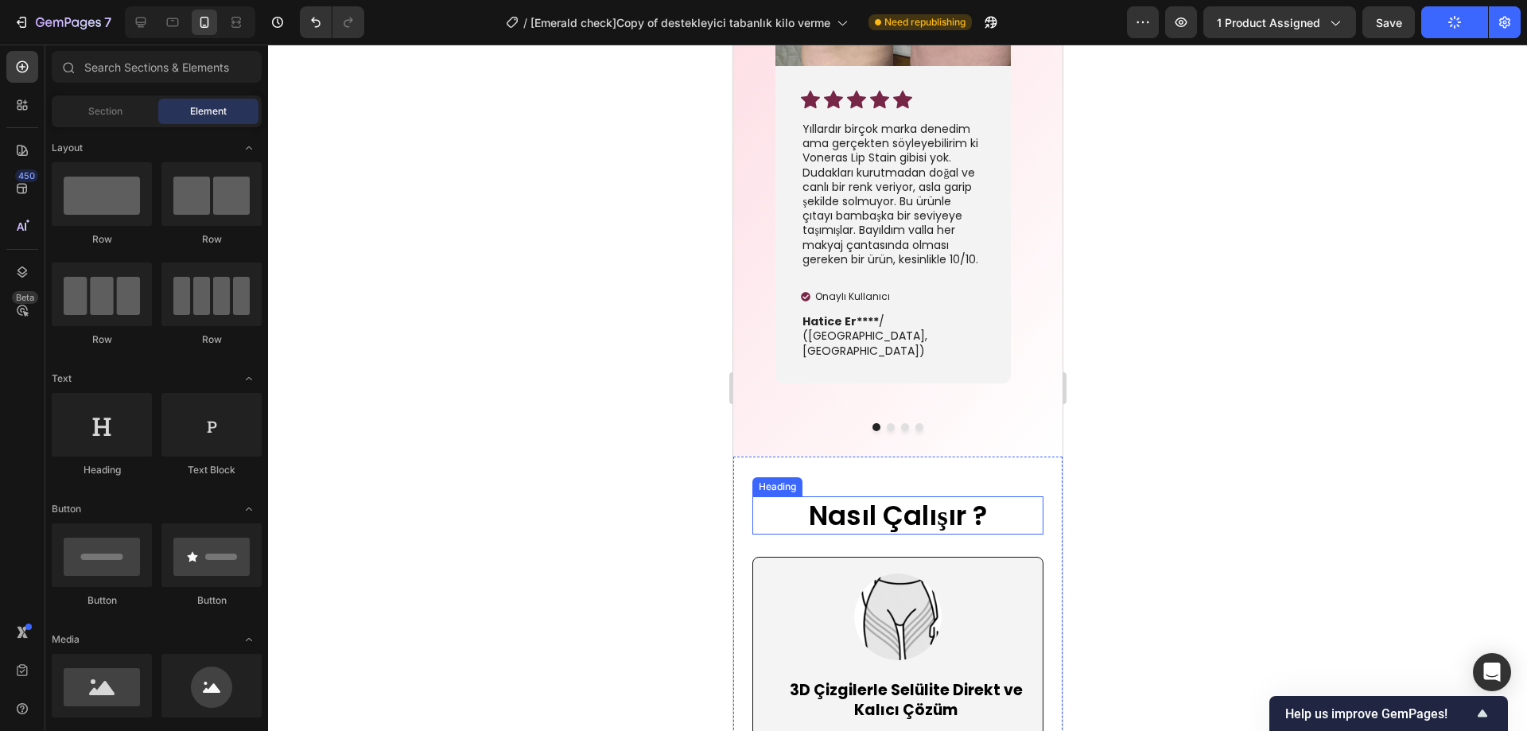
click at [948, 496] on h2 "Nasıl Çalışır ?" at bounding box center [897, 515] width 291 height 38
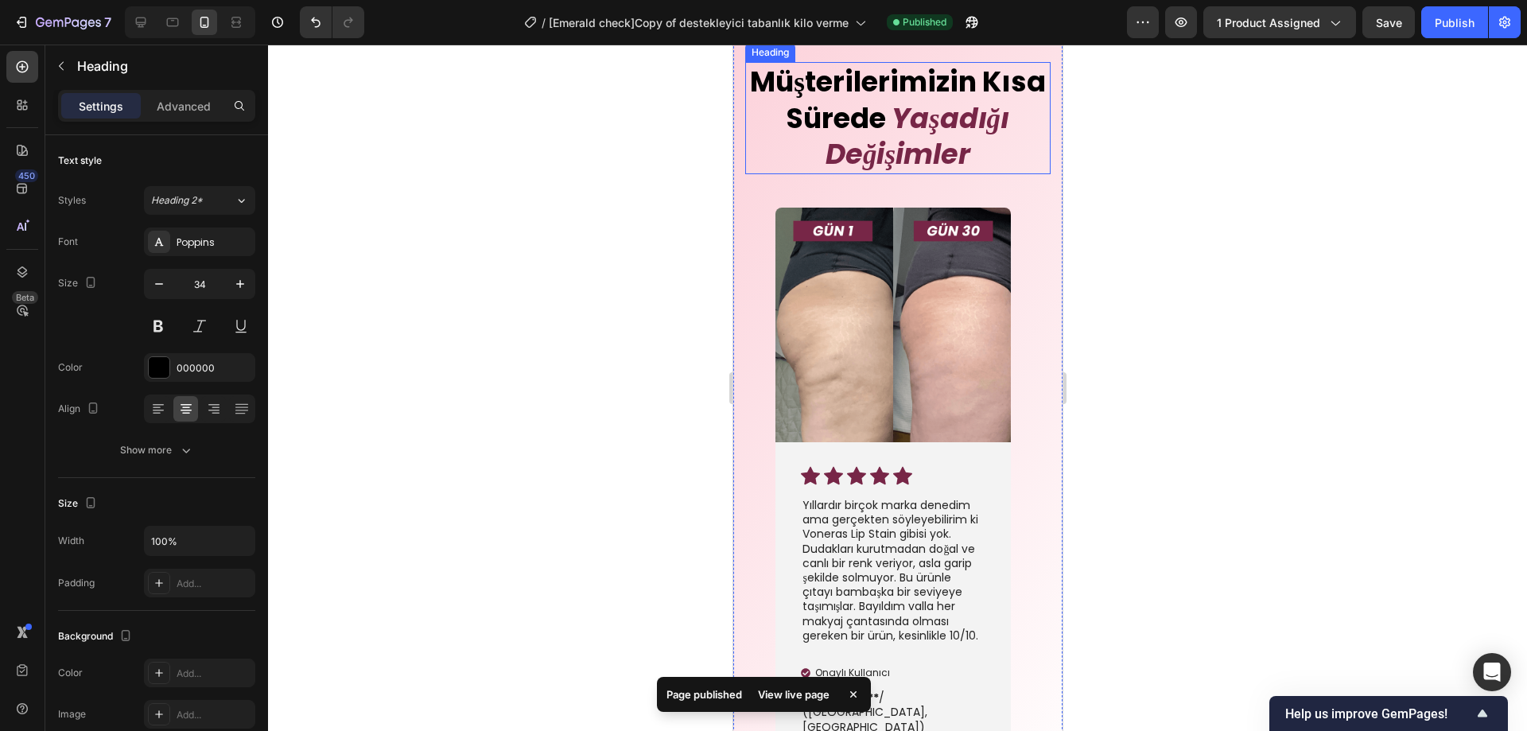
scroll to position [3841, 0]
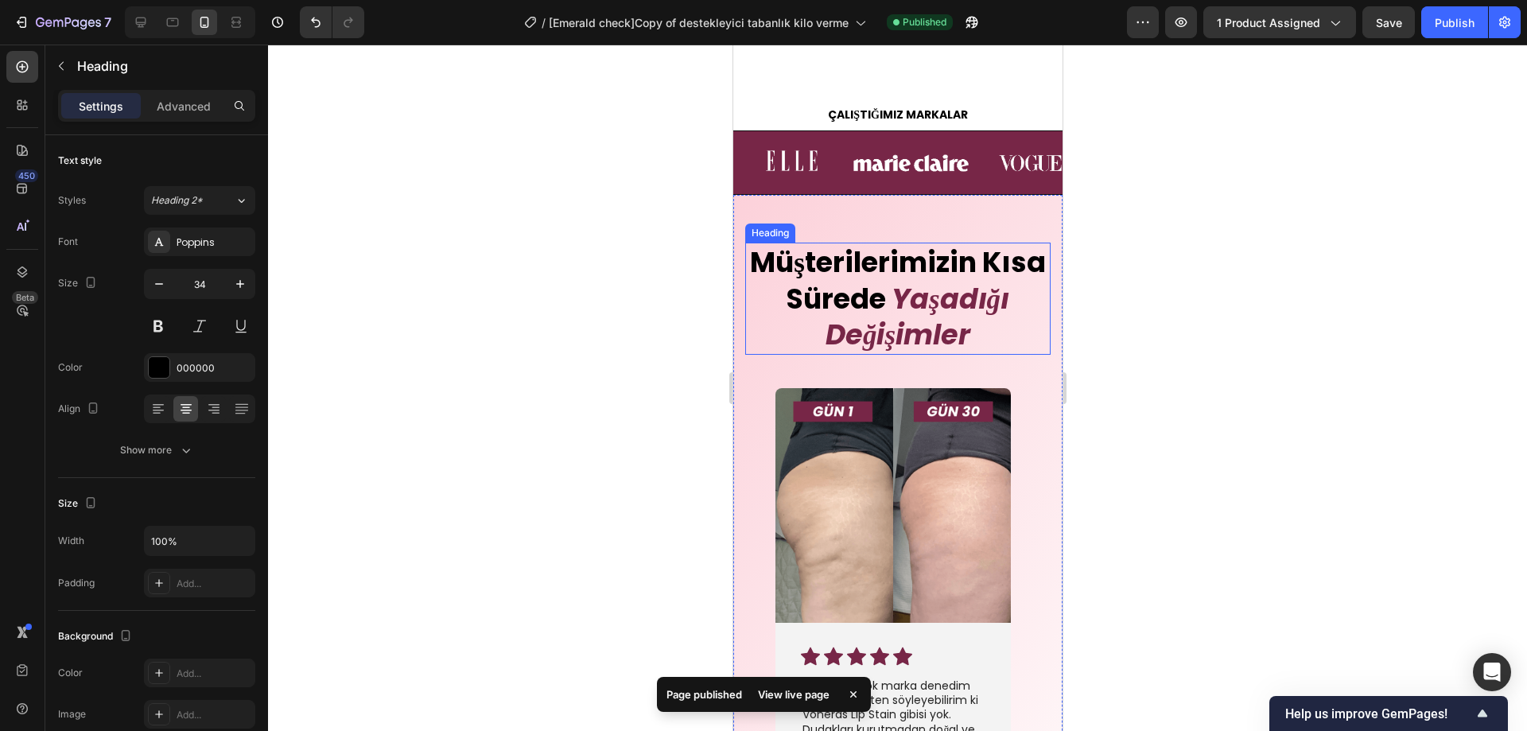
click at [908, 294] on span "Müşterilerimizin Kısa Sürede" at bounding box center [897, 281] width 296 height 76
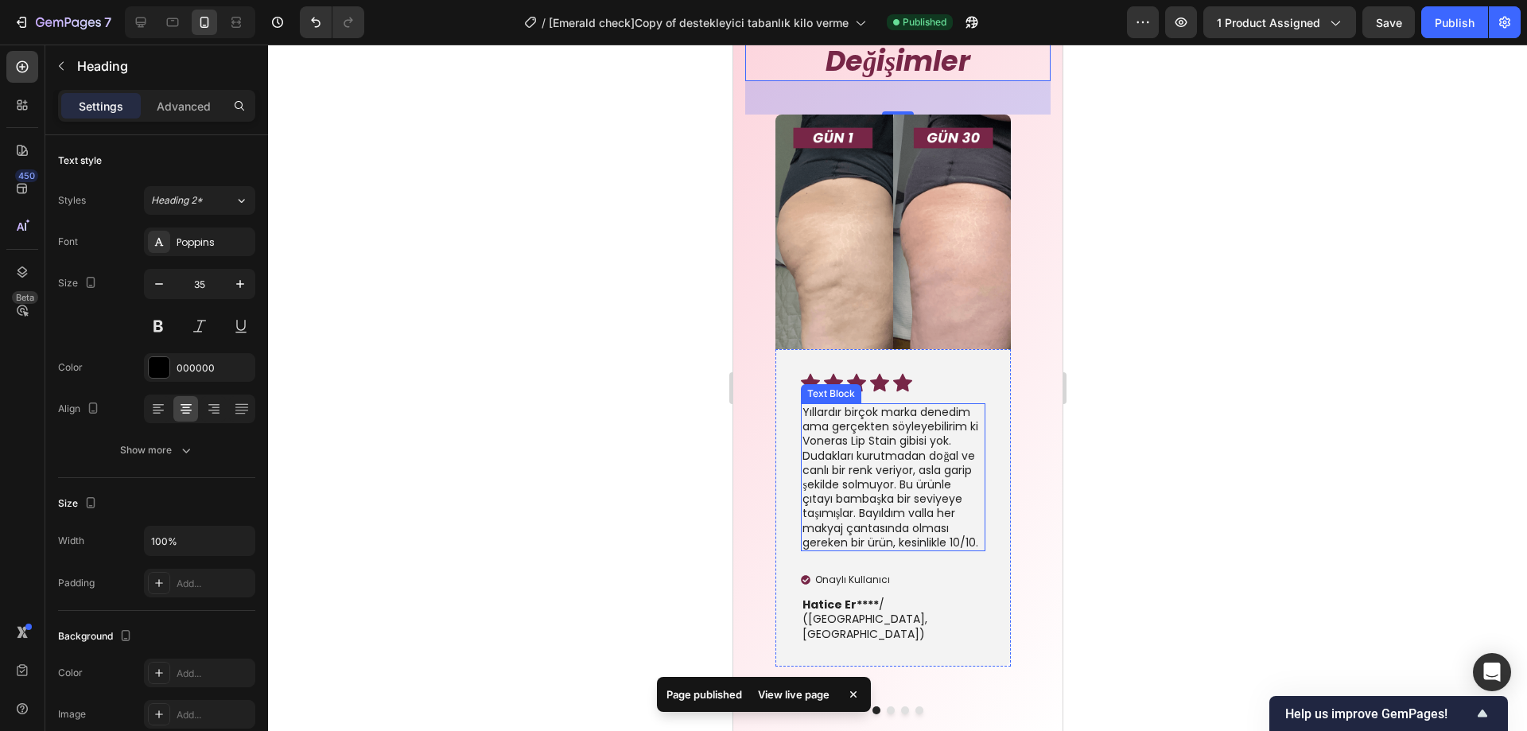
scroll to position [4318, 0]
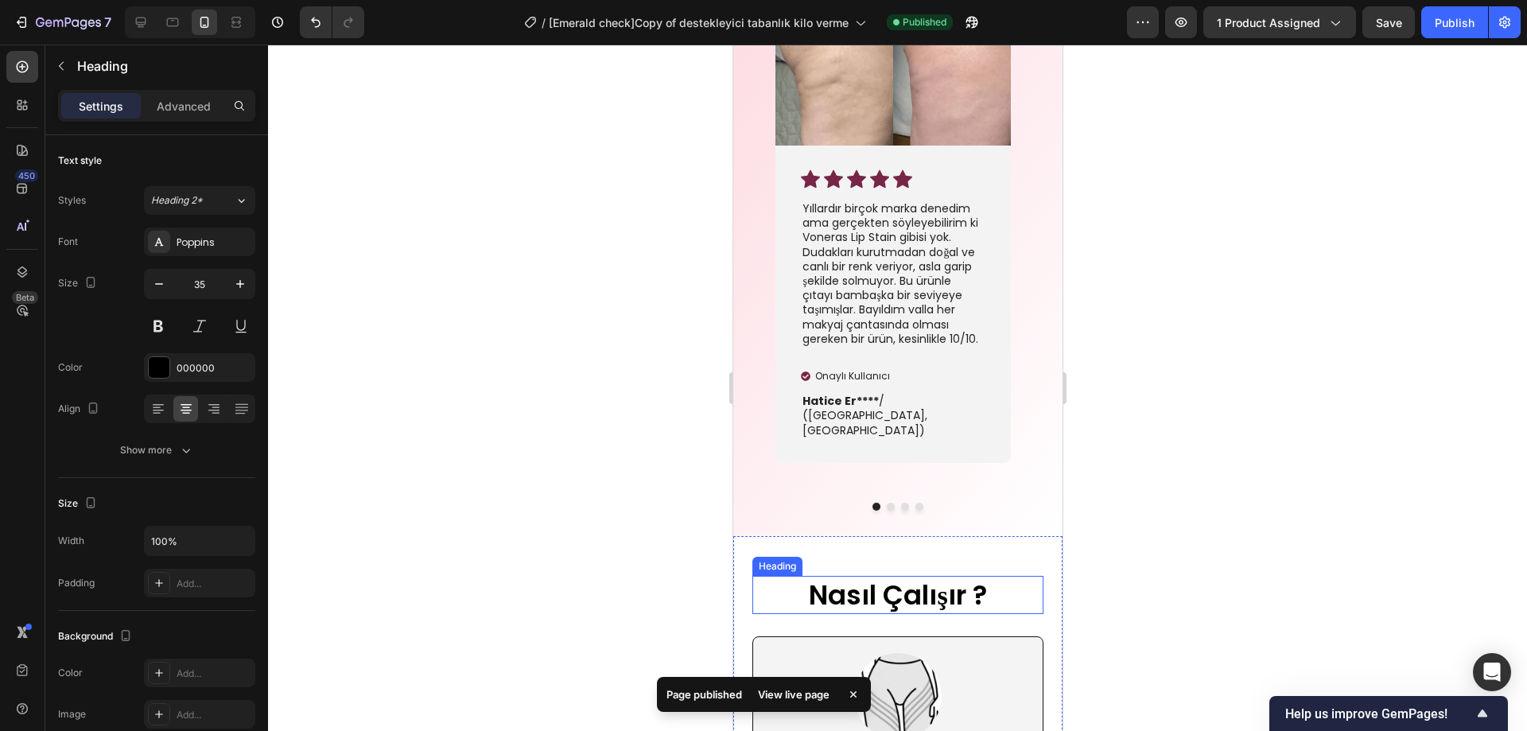
click at [906, 576] on h2 "Nasıl Çalışır ?" at bounding box center [897, 595] width 291 height 38
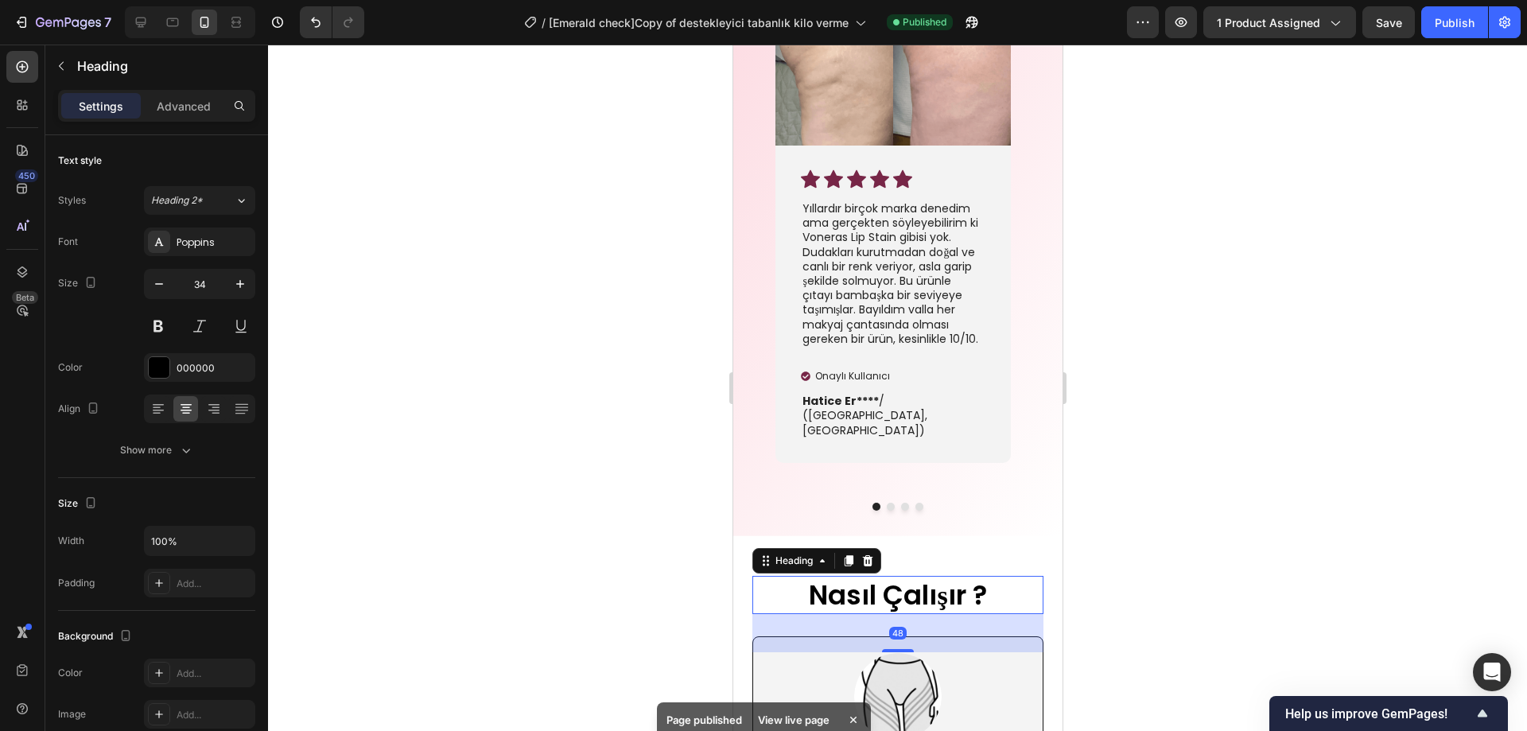
click at [1204, 375] on div at bounding box center [897, 388] width 1259 height 687
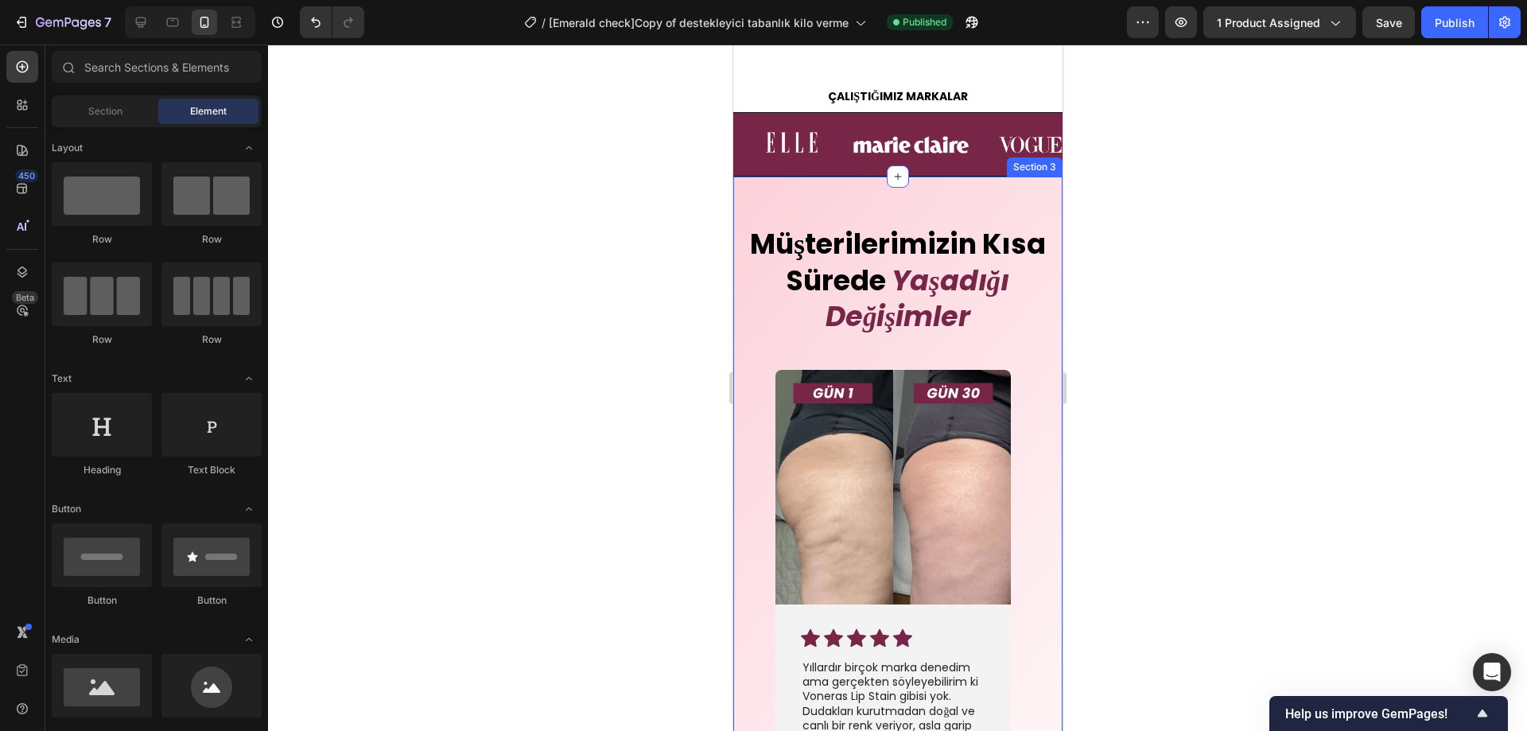
scroll to position [3706, 0]
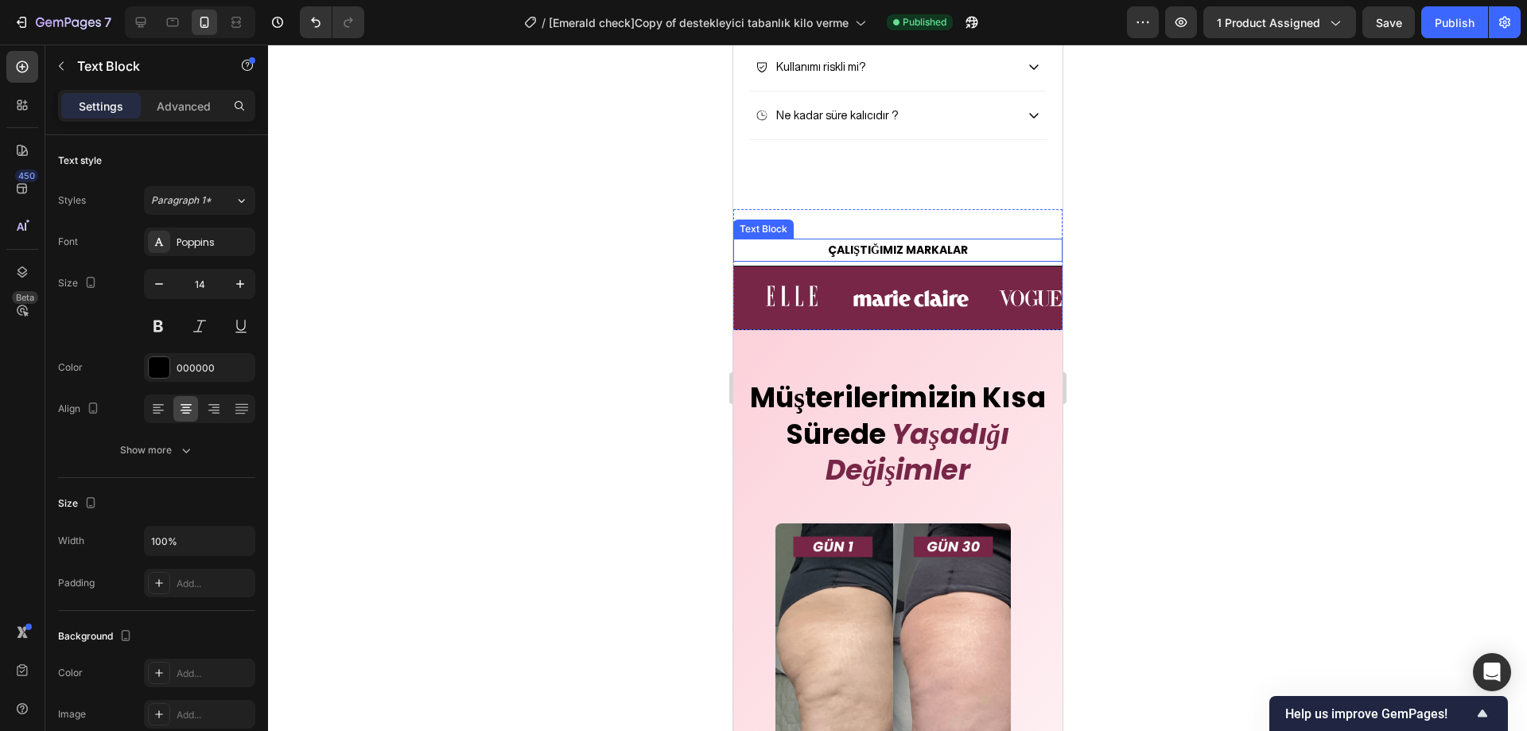
click at [915, 248] on strong "ÇALIŞTIĞIMIZ MARKALAR" at bounding box center [897, 250] width 140 height 16
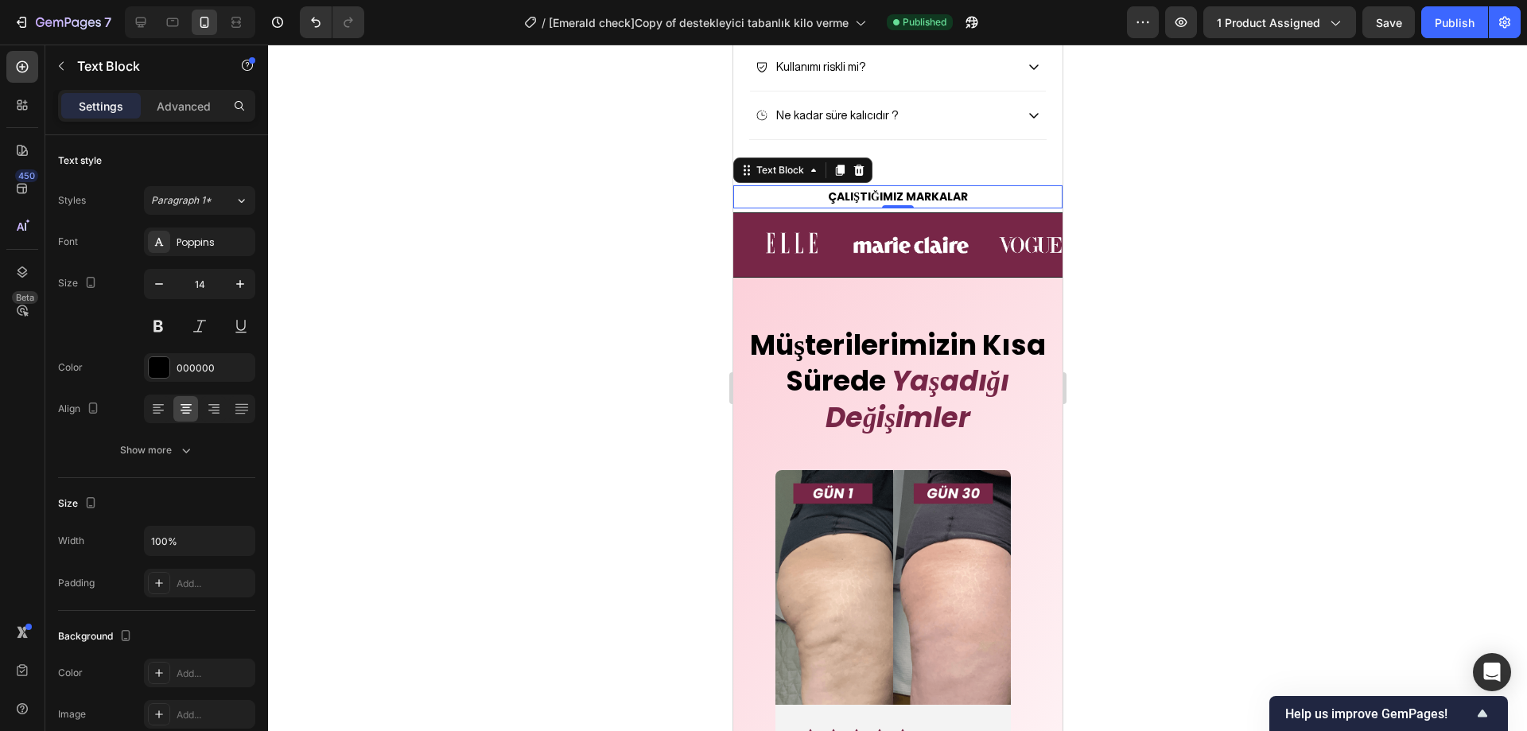
click at [916, 204] on strong "ÇALIŞTIĞIMIZ MARKALAR" at bounding box center [897, 197] width 140 height 16
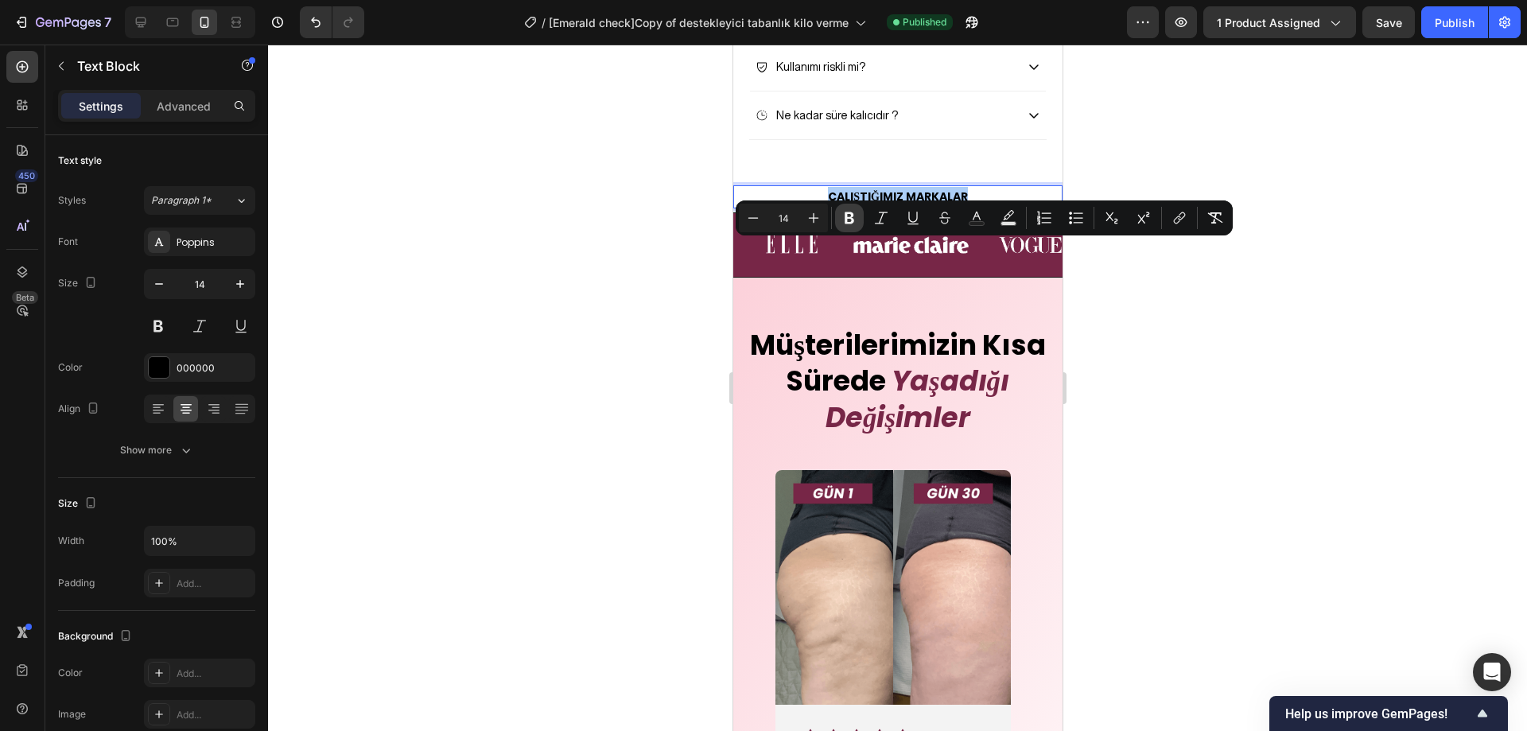
click at [848, 216] on icon "Editor contextual toolbar" at bounding box center [850, 218] width 16 height 16
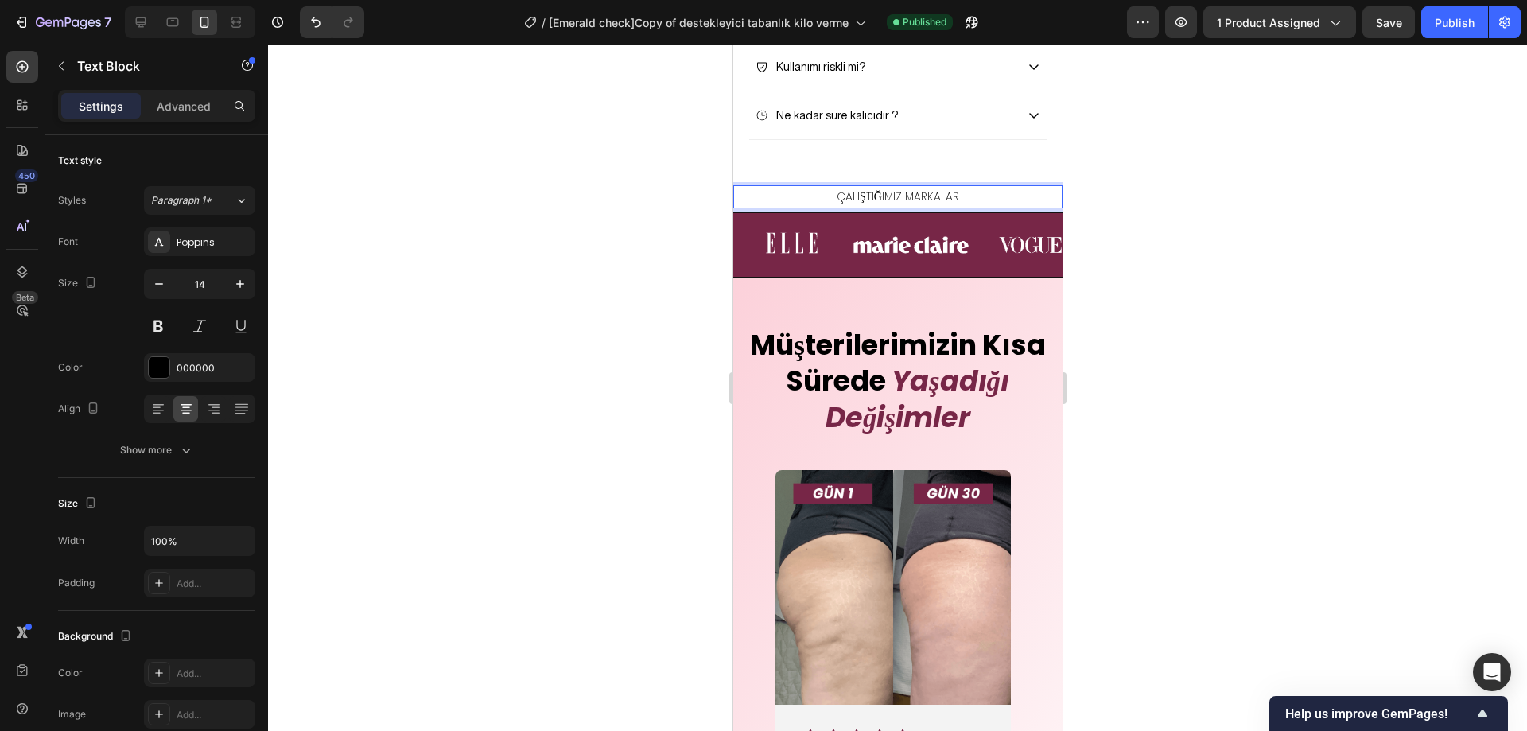
click at [1191, 306] on div at bounding box center [897, 388] width 1259 height 687
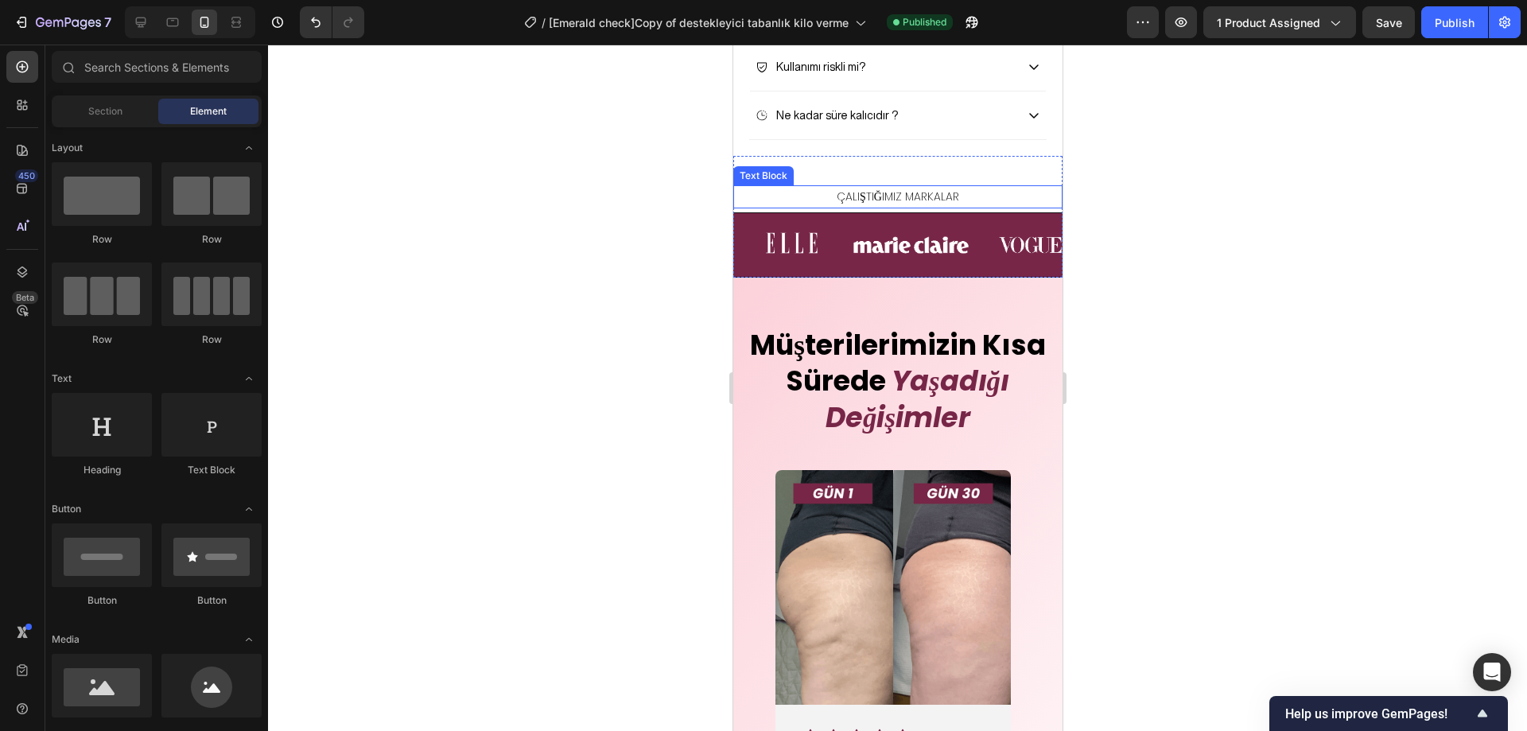
click at [919, 207] on p "ÇALIŞTIĞIMIZ MARKALAR" at bounding box center [897, 197] width 326 height 20
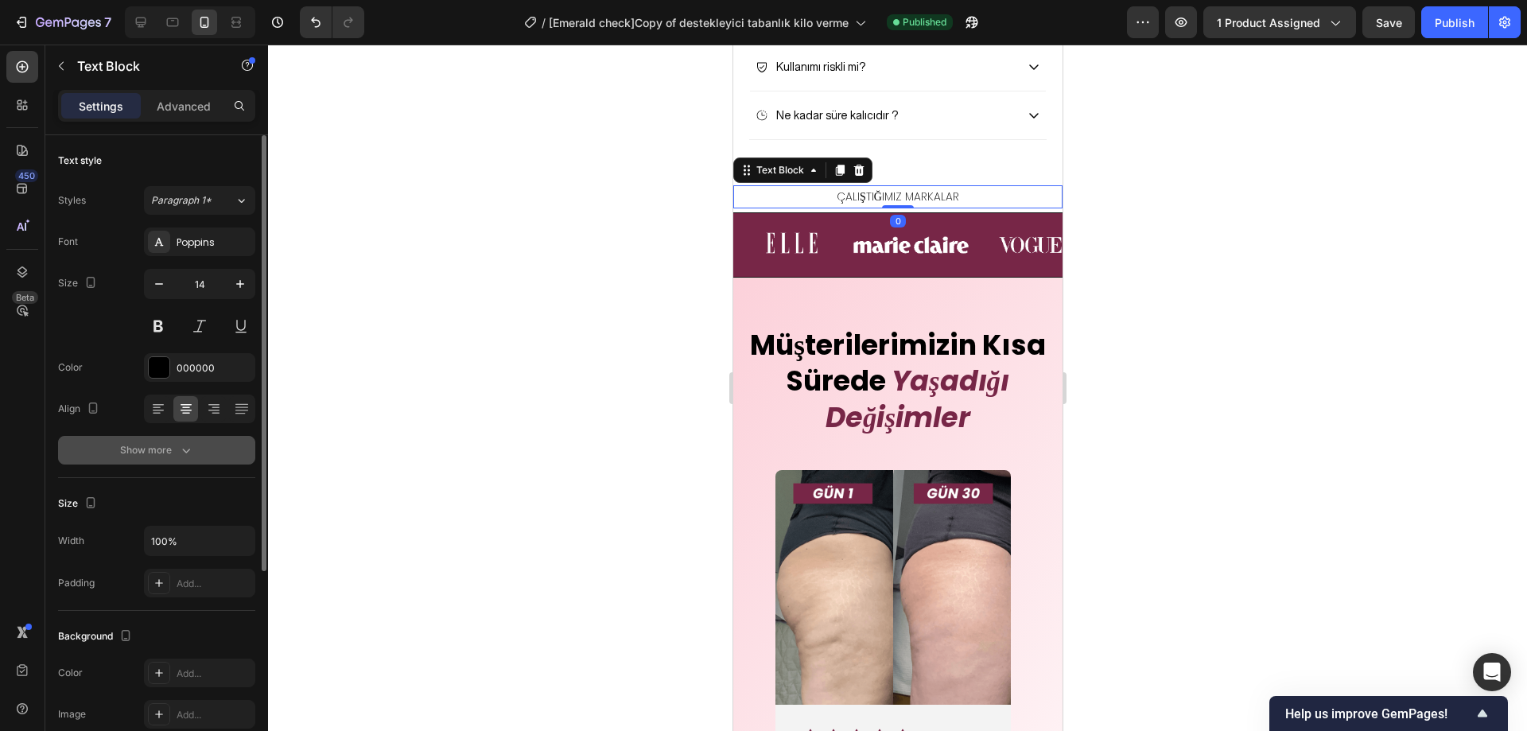
click at [188, 446] on icon "button" at bounding box center [186, 450] width 16 height 16
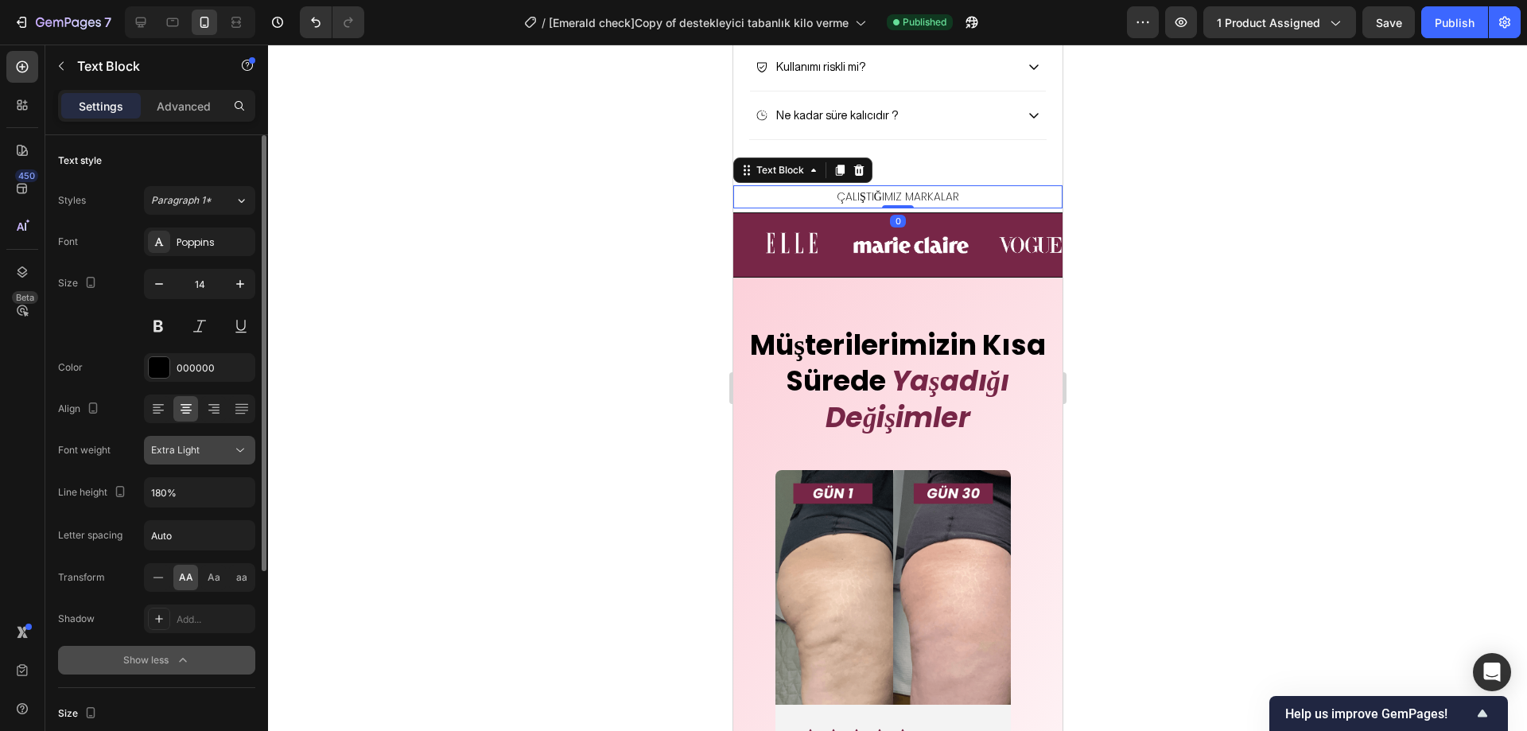
click at [202, 447] on div "Extra Light" at bounding box center [191, 450] width 81 height 14
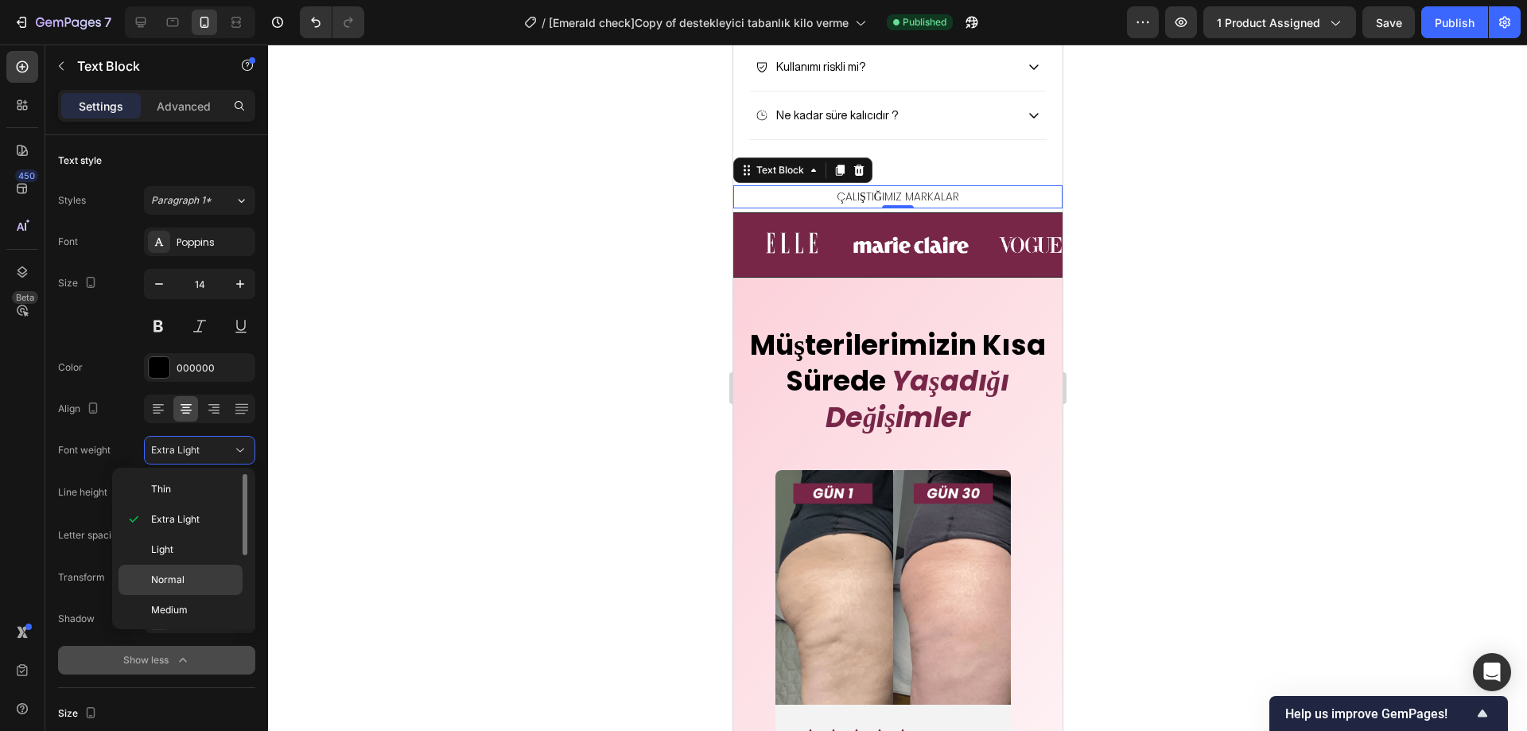
click at [183, 584] on span "Normal" at bounding box center [167, 580] width 33 height 14
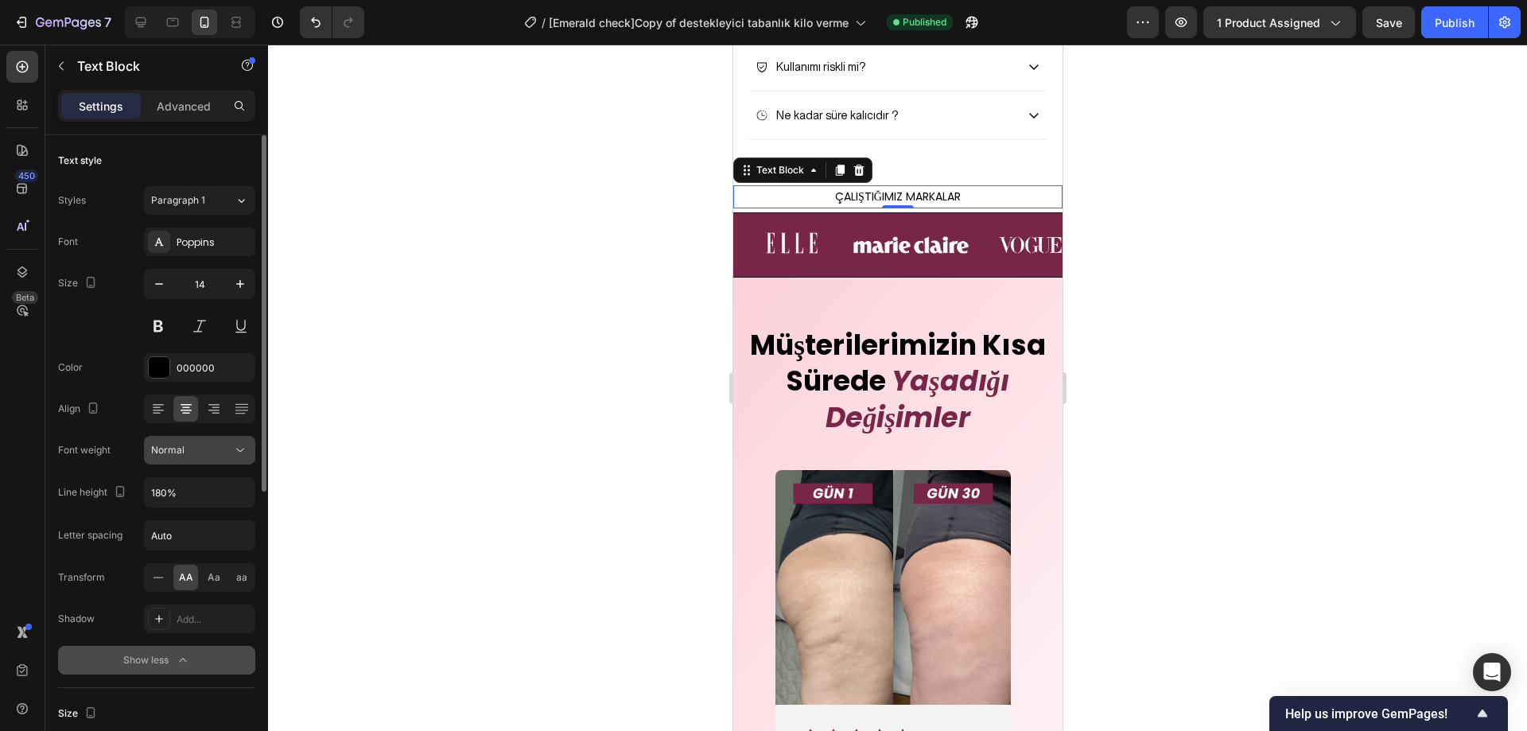
click at [209, 454] on div "Normal" at bounding box center [191, 450] width 81 height 14
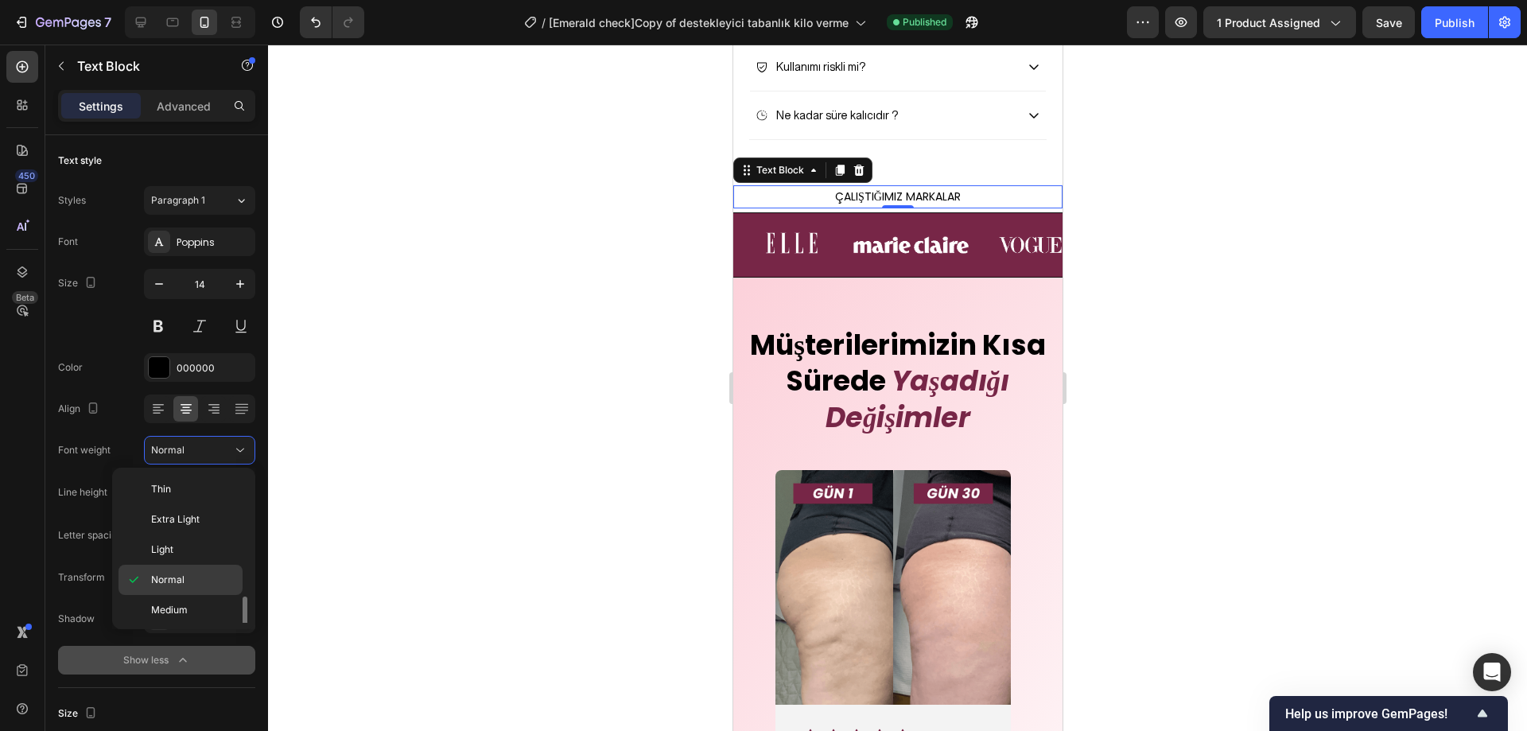
scroll to position [123, 0]
click at [197, 577] on span "Extra Bold" at bounding box center [174, 577] width 46 height 14
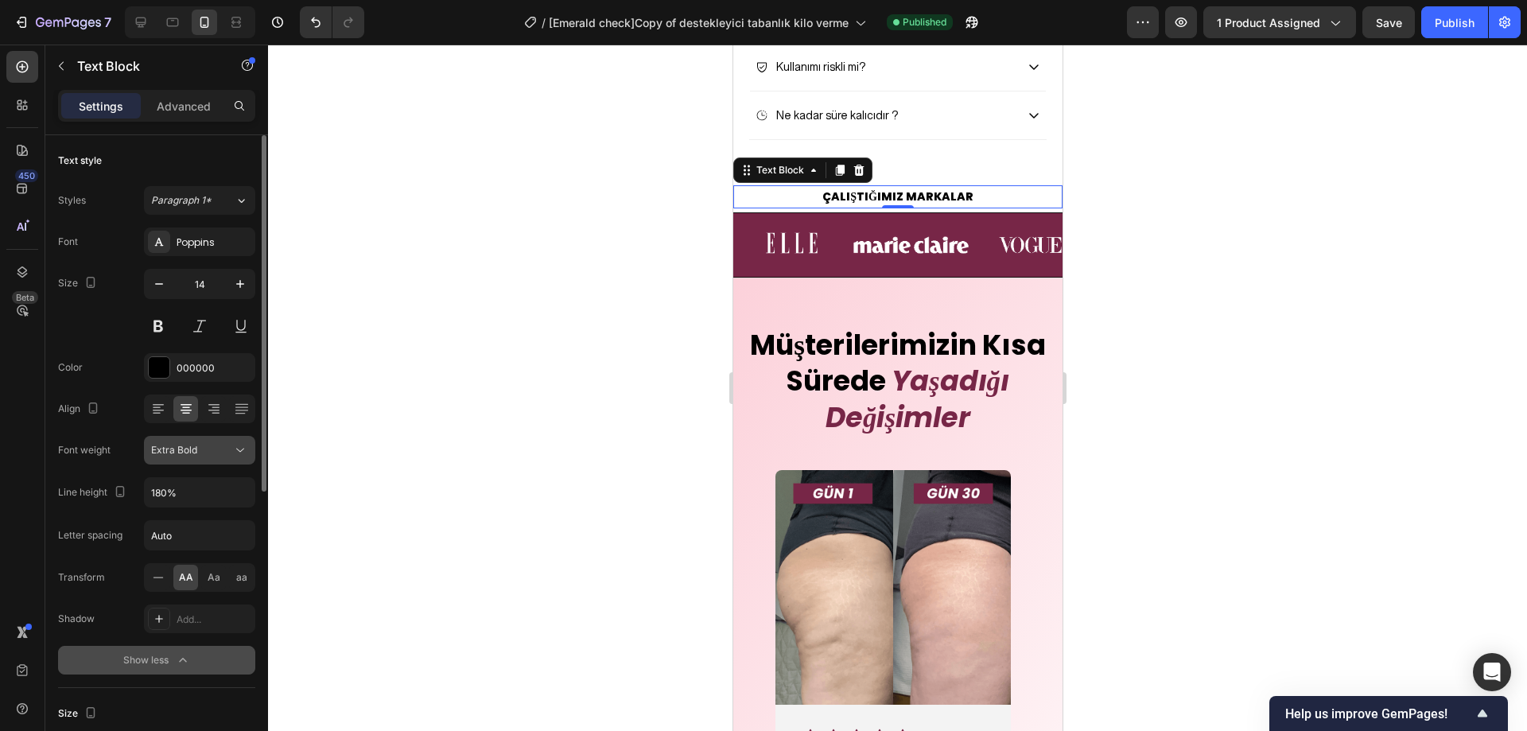
click at [196, 446] on span "Extra Bold" at bounding box center [174, 450] width 46 height 12
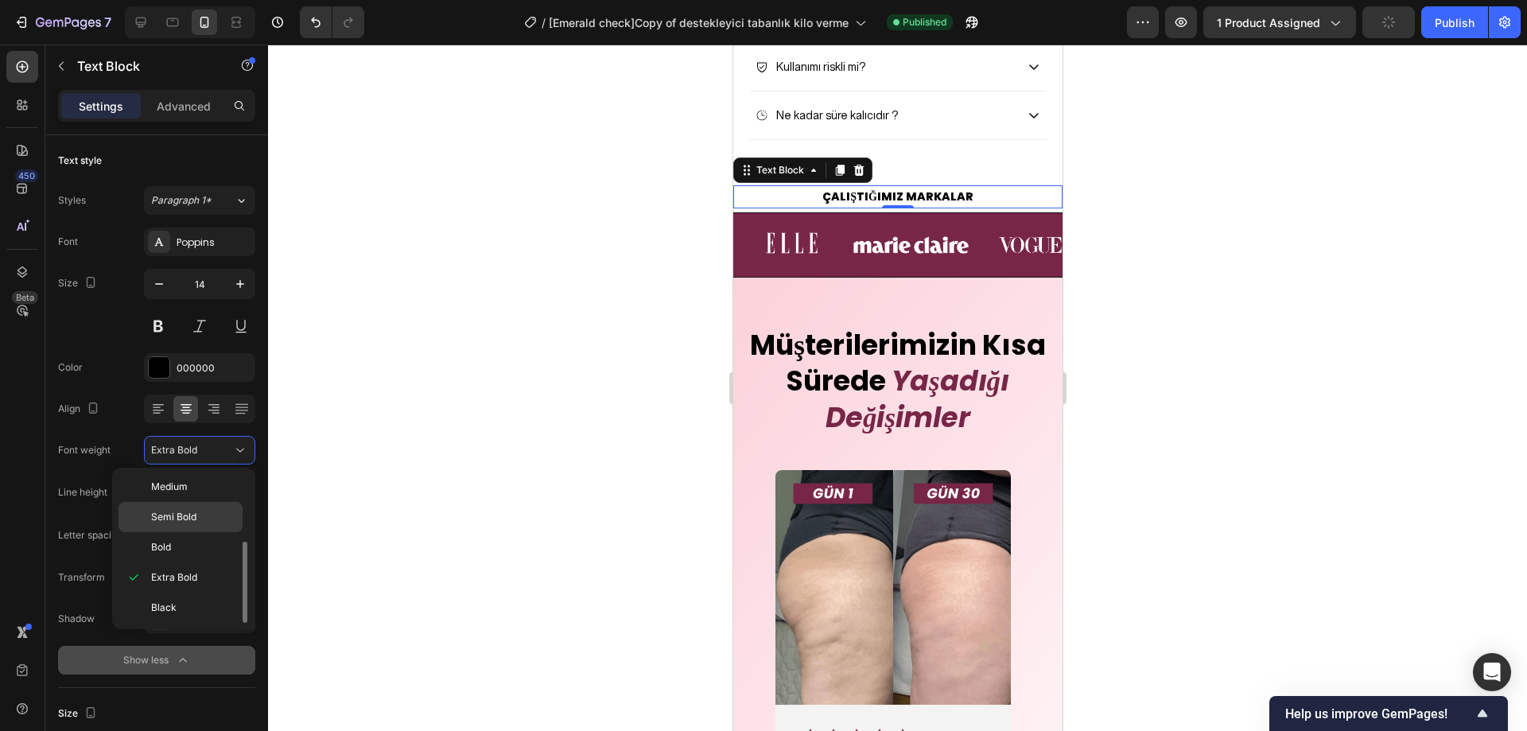
click at [192, 523] on span "Semi Bold" at bounding box center [173, 517] width 45 height 14
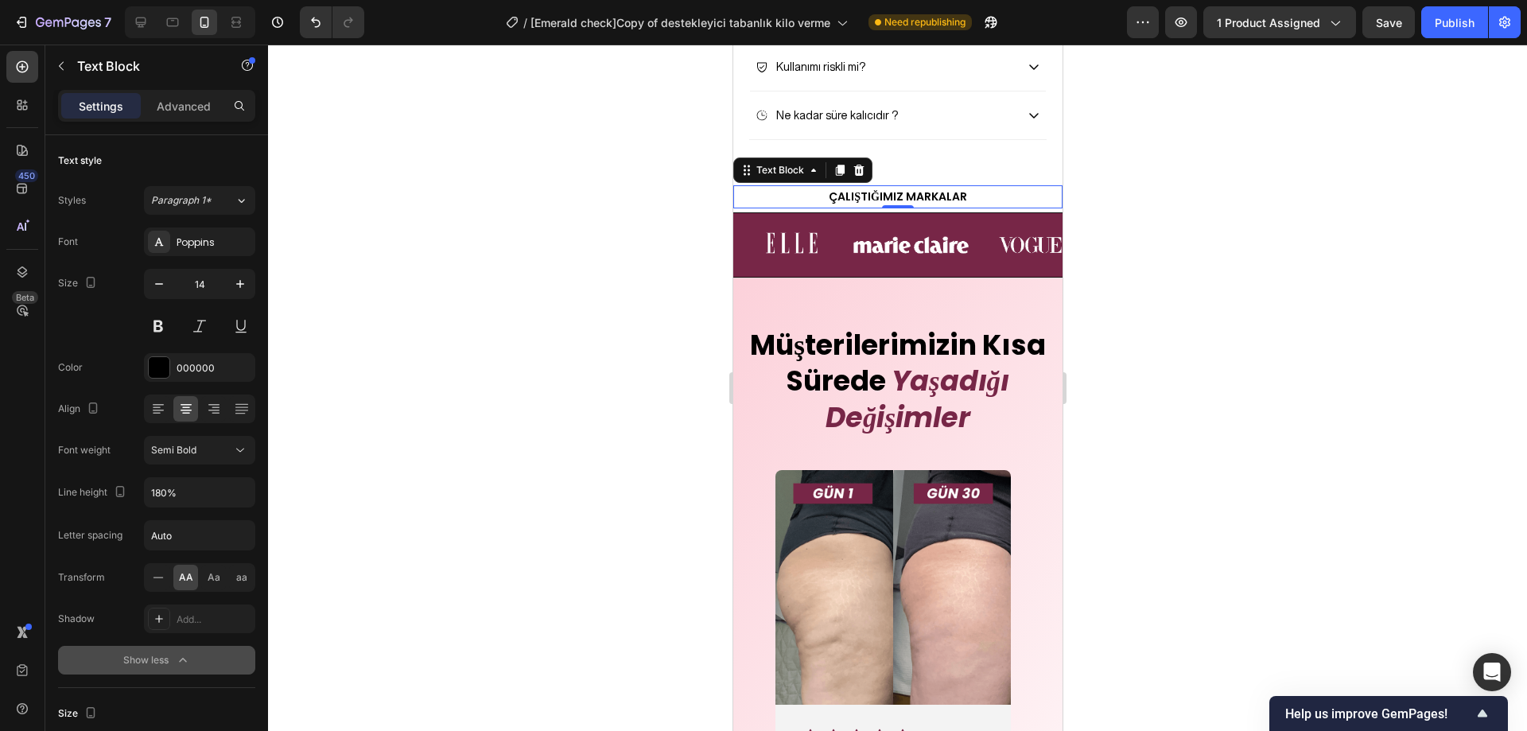
click at [392, 389] on div at bounding box center [897, 388] width 1259 height 687
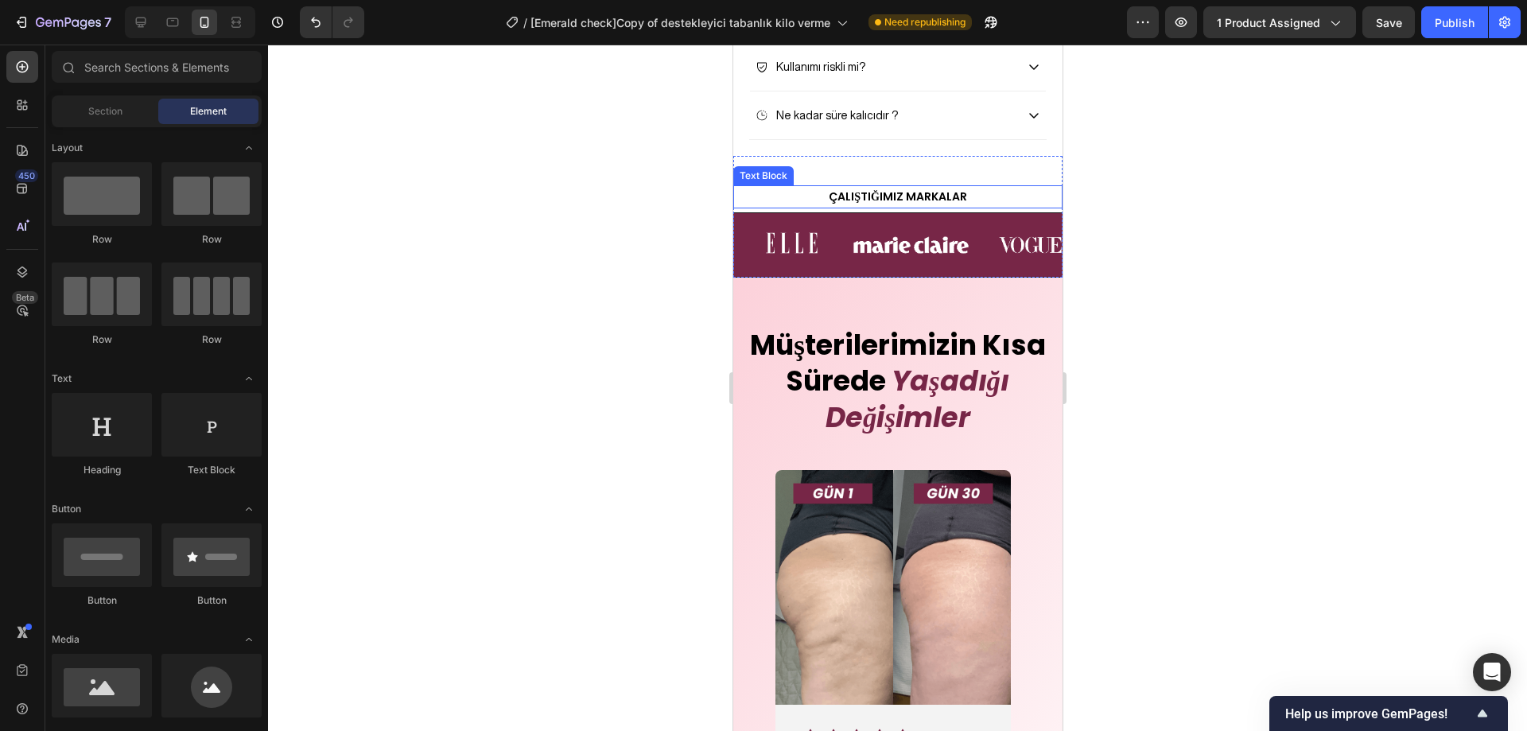
click at [912, 207] on p "ÇALIŞTIĞIMIZ MARKALAR" at bounding box center [897, 197] width 326 height 20
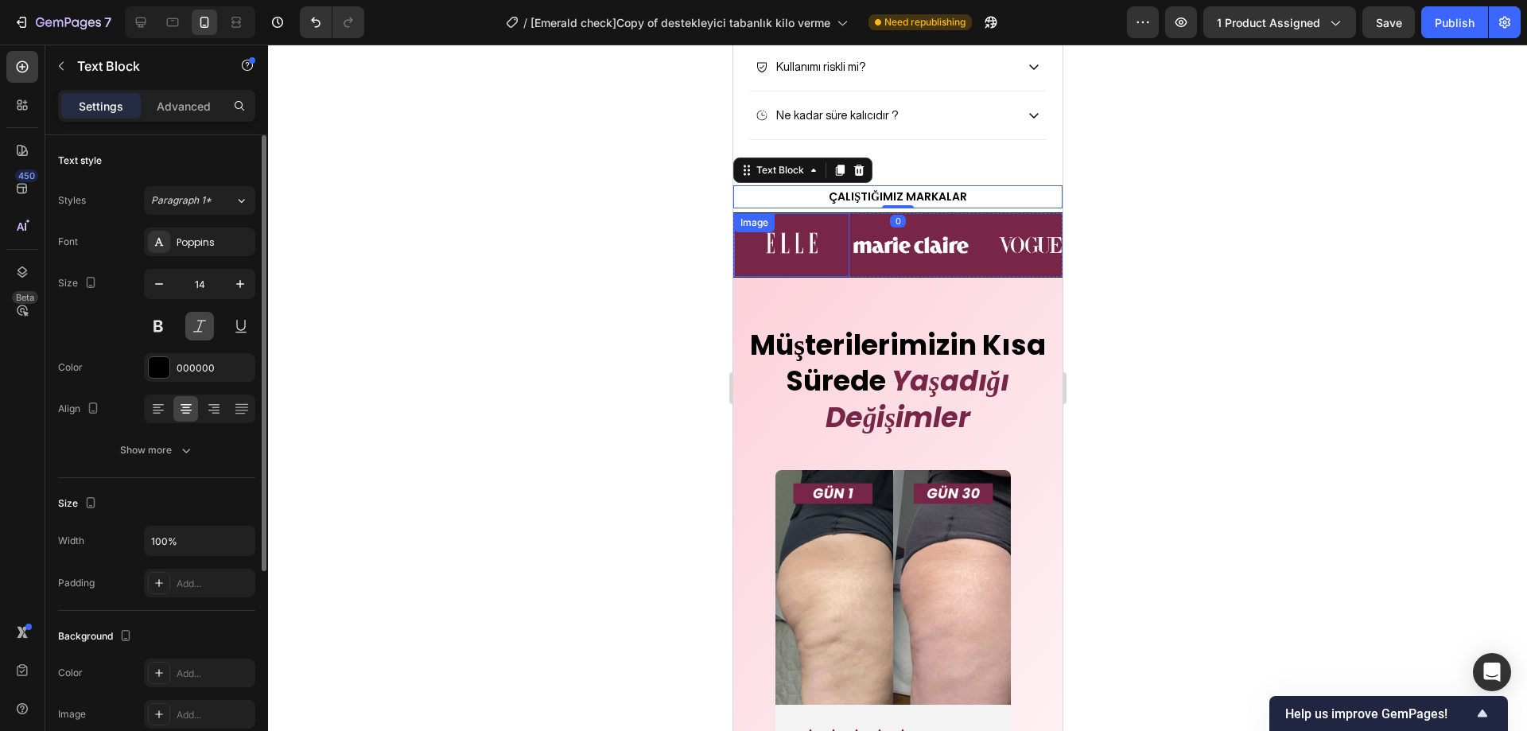
click at [208, 323] on button at bounding box center [199, 326] width 29 height 29
click at [1356, 227] on div at bounding box center [897, 388] width 1259 height 687
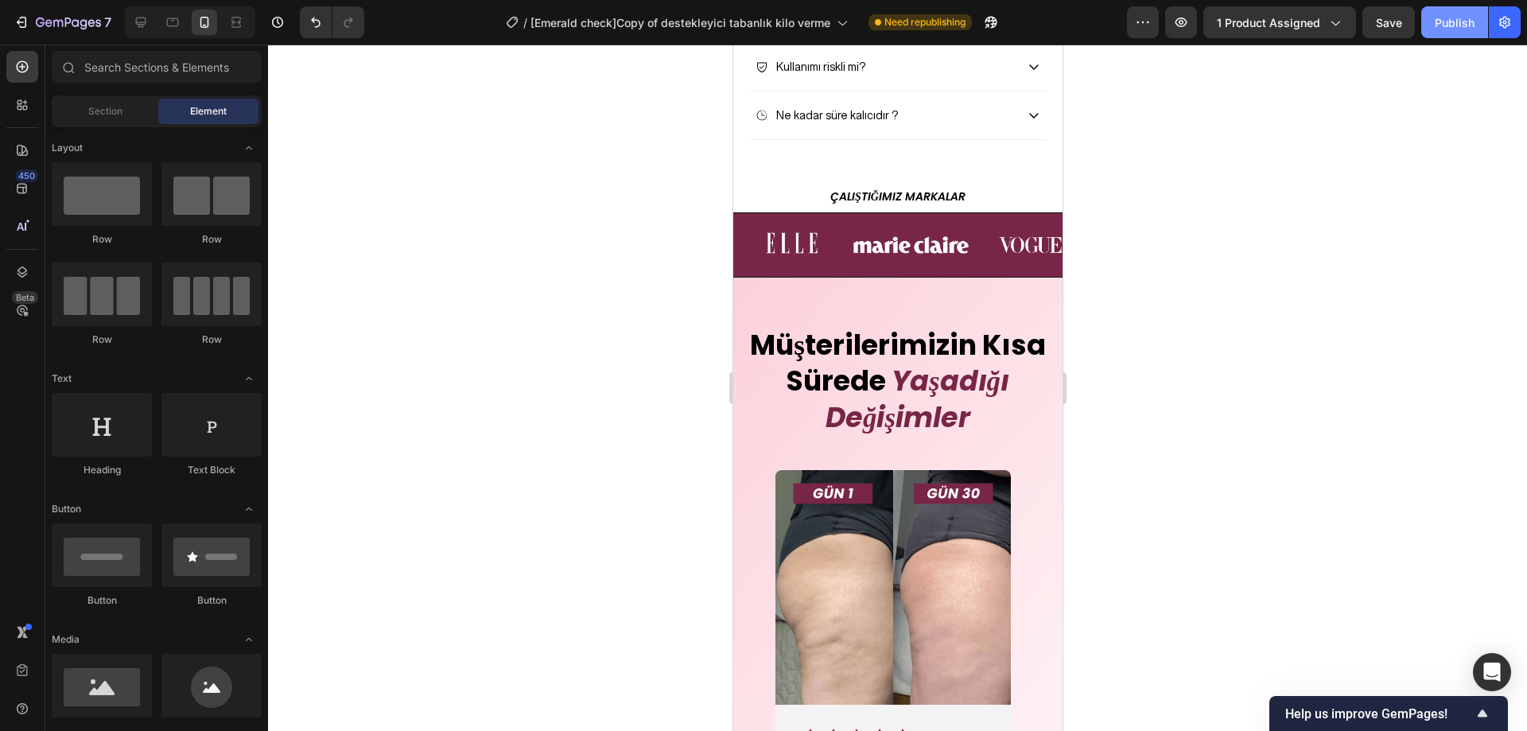
click at [1447, 32] on button "Publish" at bounding box center [1455, 22] width 67 height 32
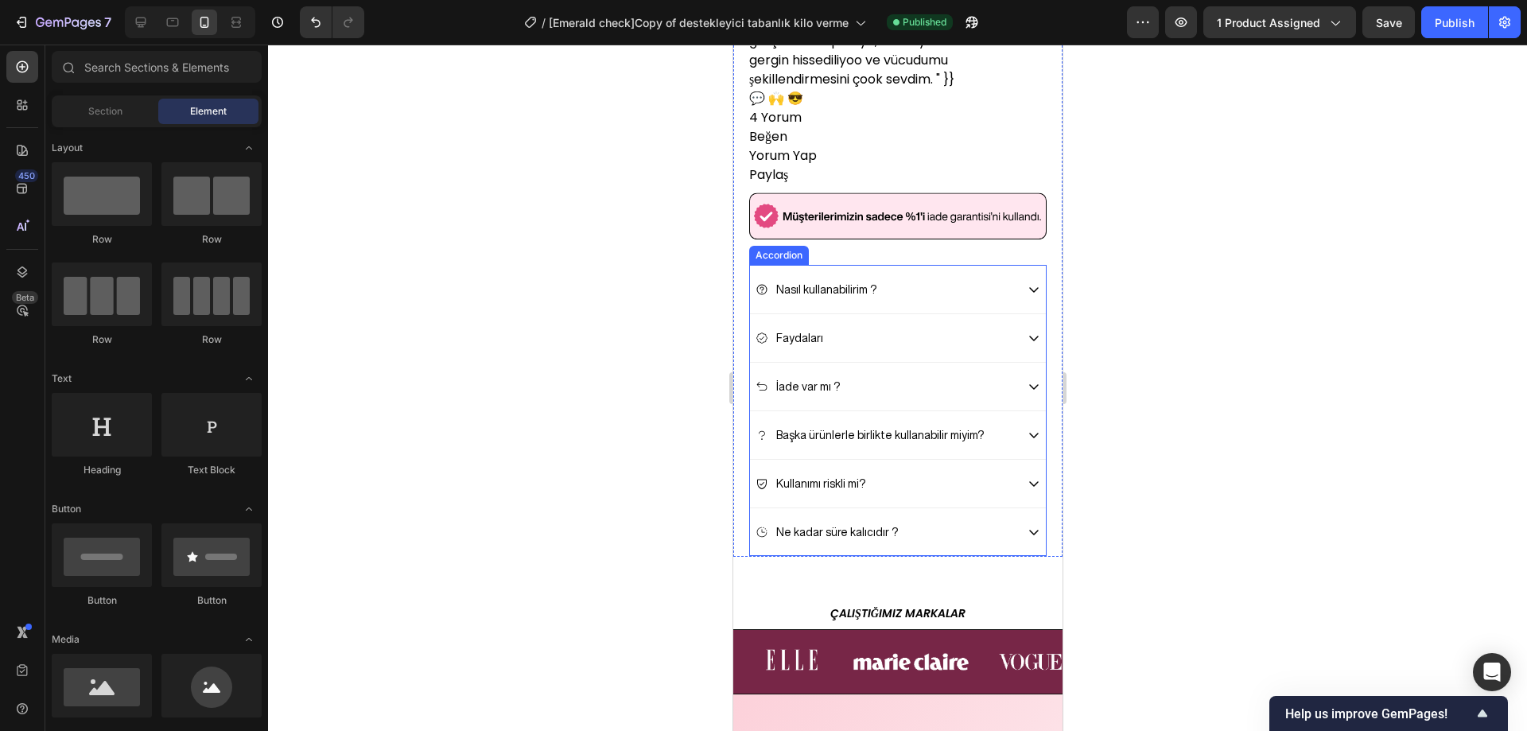
scroll to position [3017, 0]
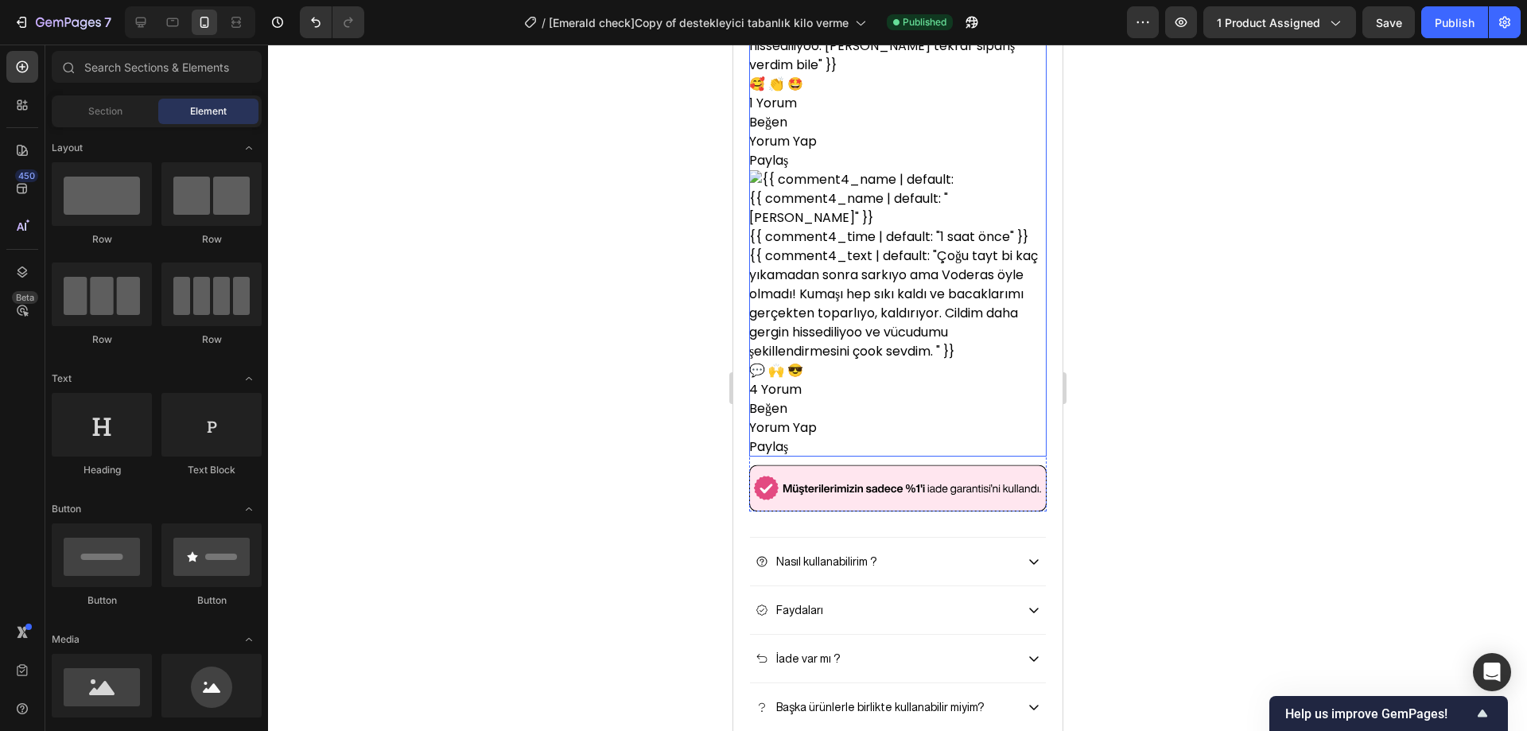
click at [928, 313] on div "{{ comment4_text | default: "Çoğu tayt bi kaç yıkamadan sonra sarkıyo ama Voder…" at bounding box center [898, 304] width 298 height 115
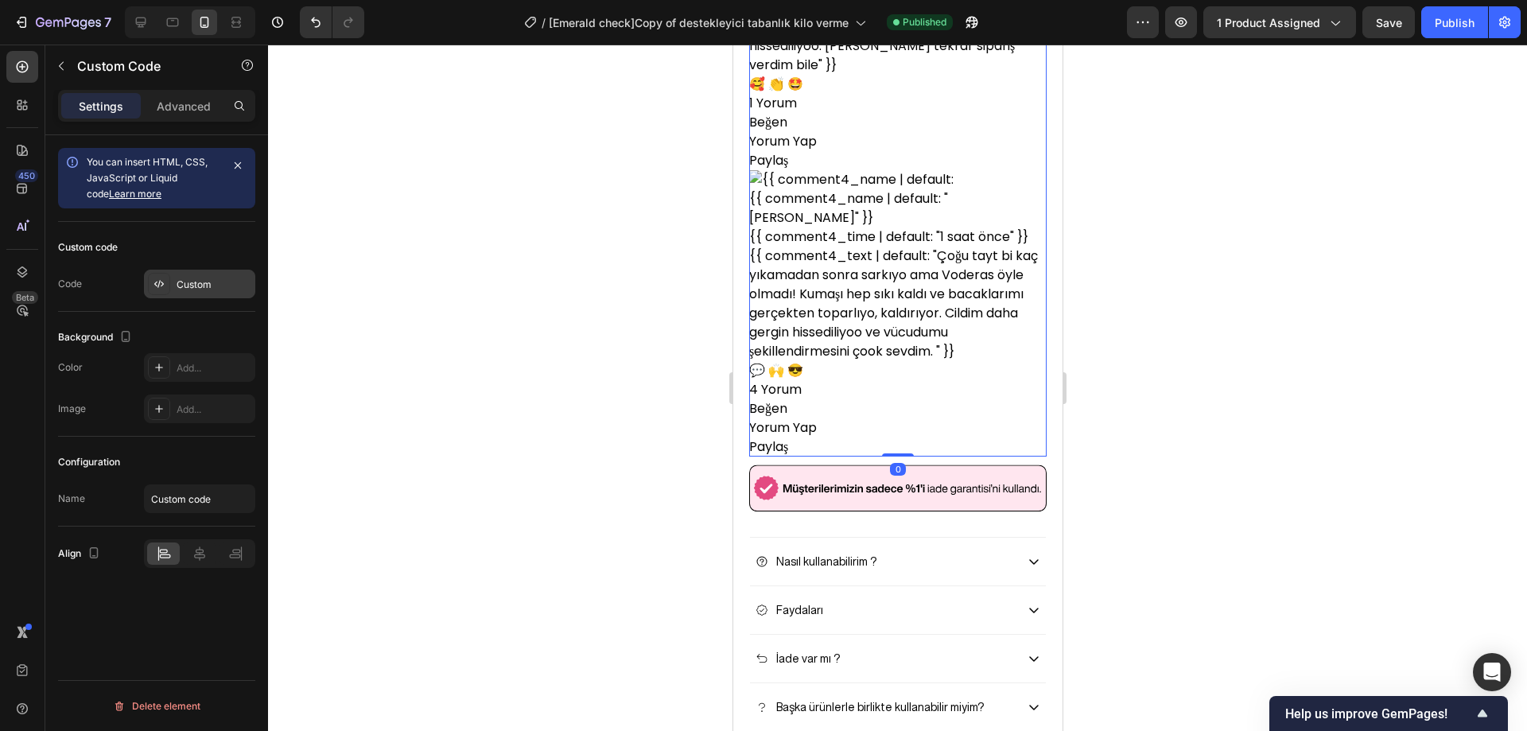
click at [186, 282] on div "Custom" at bounding box center [214, 285] width 75 height 14
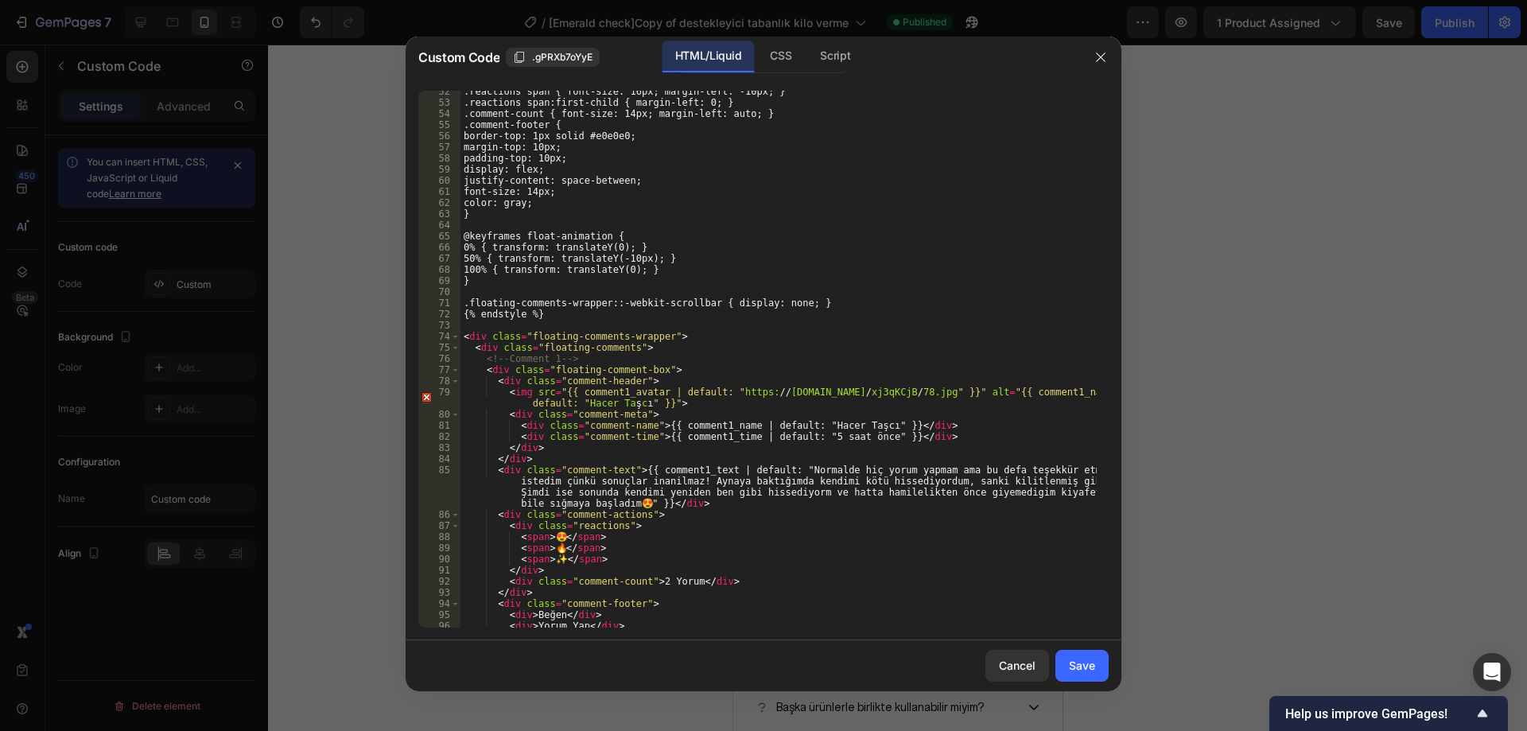
scroll to position [573, 0]
drag, startPoint x: 691, startPoint y: 484, endPoint x: 901, endPoint y: 468, distance: 211.4
click at [901, 468] on div ".reactions span { font-size: 16px; margin-left: -10px; } .reactions span:first-…" at bounding box center [779, 365] width 636 height 559
click at [804, 482] on div ".reactions span { font-size: 16px; margin-left: -10px; } .reactions span:first-…" at bounding box center [779, 365] width 636 height 559
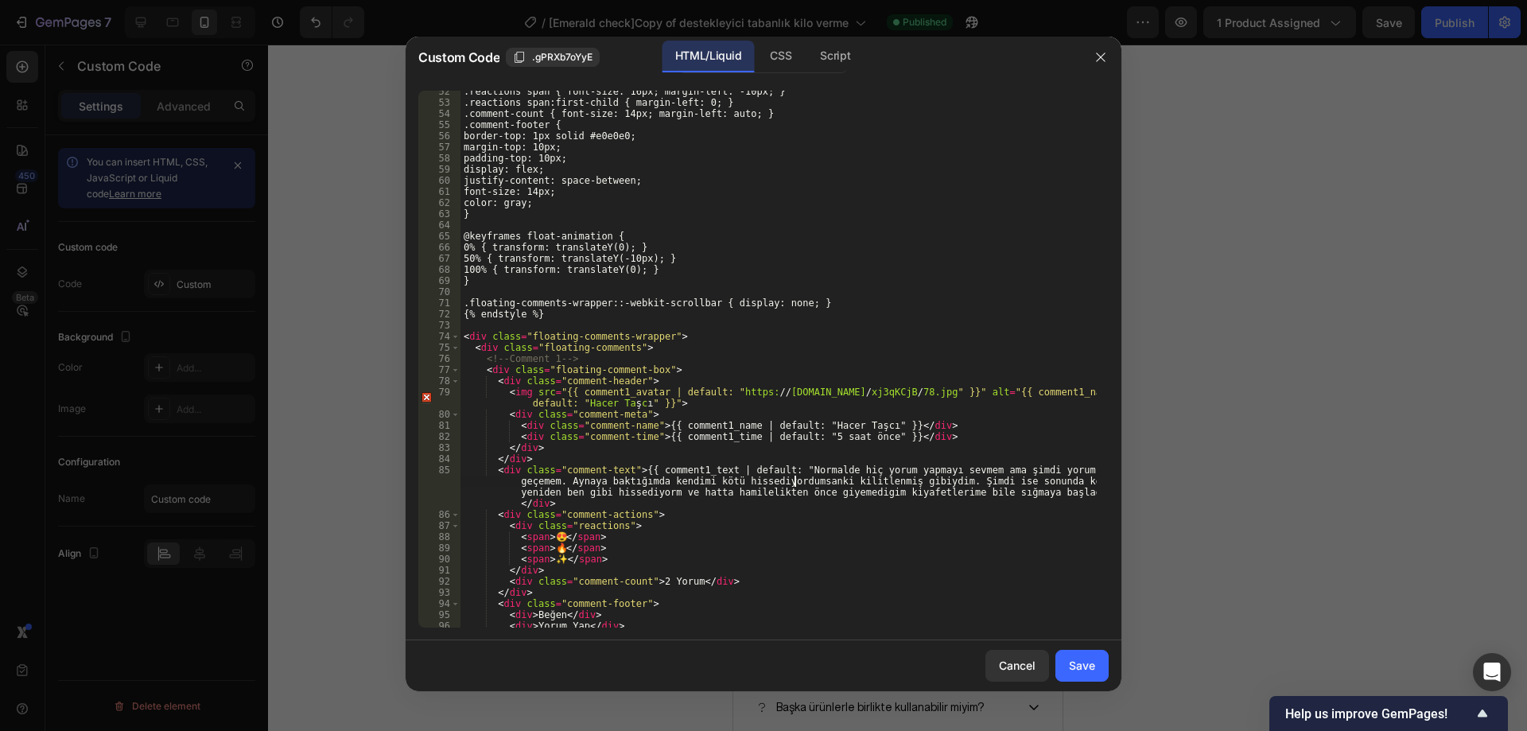
scroll to position [0, 76]
drag, startPoint x: 891, startPoint y: 482, endPoint x: 838, endPoint y: 482, distance: 53.3
click at [838, 482] on div ".reactions span { font-size: 16px; margin-left: -10px; } .reactions span:first-…" at bounding box center [779, 365] width 636 height 559
drag, startPoint x: 514, startPoint y: 494, endPoint x: 599, endPoint y: 494, distance: 85.1
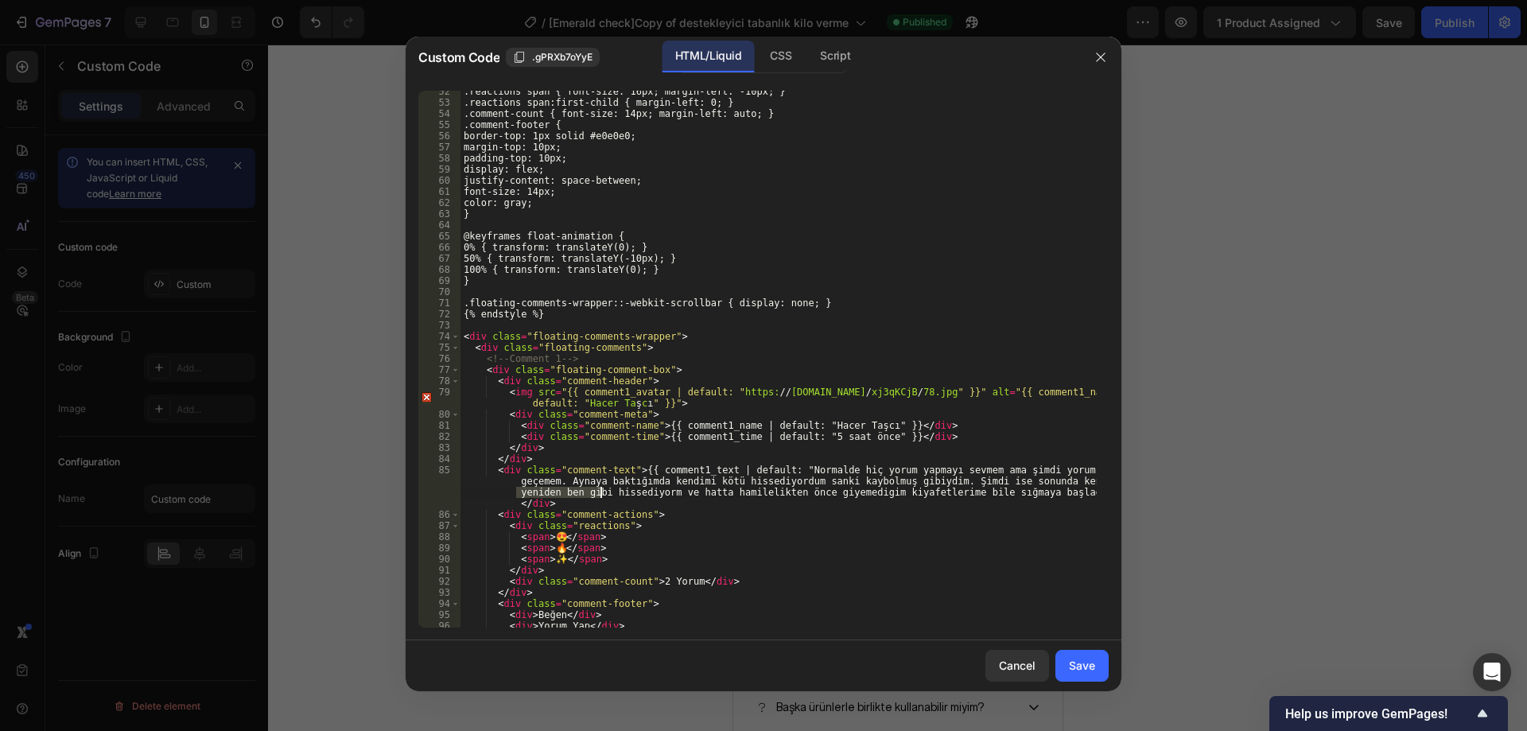
click at [599, 494] on div ".reactions span { font-size: 16px; margin-left: -10px; } .reactions span:first-…" at bounding box center [779, 365] width 636 height 559
drag, startPoint x: 697, startPoint y: 495, endPoint x: 687, endPoint y: 495, distance: 10.3
click at [687, 495] on div ".reactions span { font-size: 16px; margin-left: -10px; } .reactions span:first-…" at bounding box center [779, 365] width 636 height 559
type textarea "<div class="comment-text">{{ comment1_text | default: "Normalde hiç yorum yapma…"
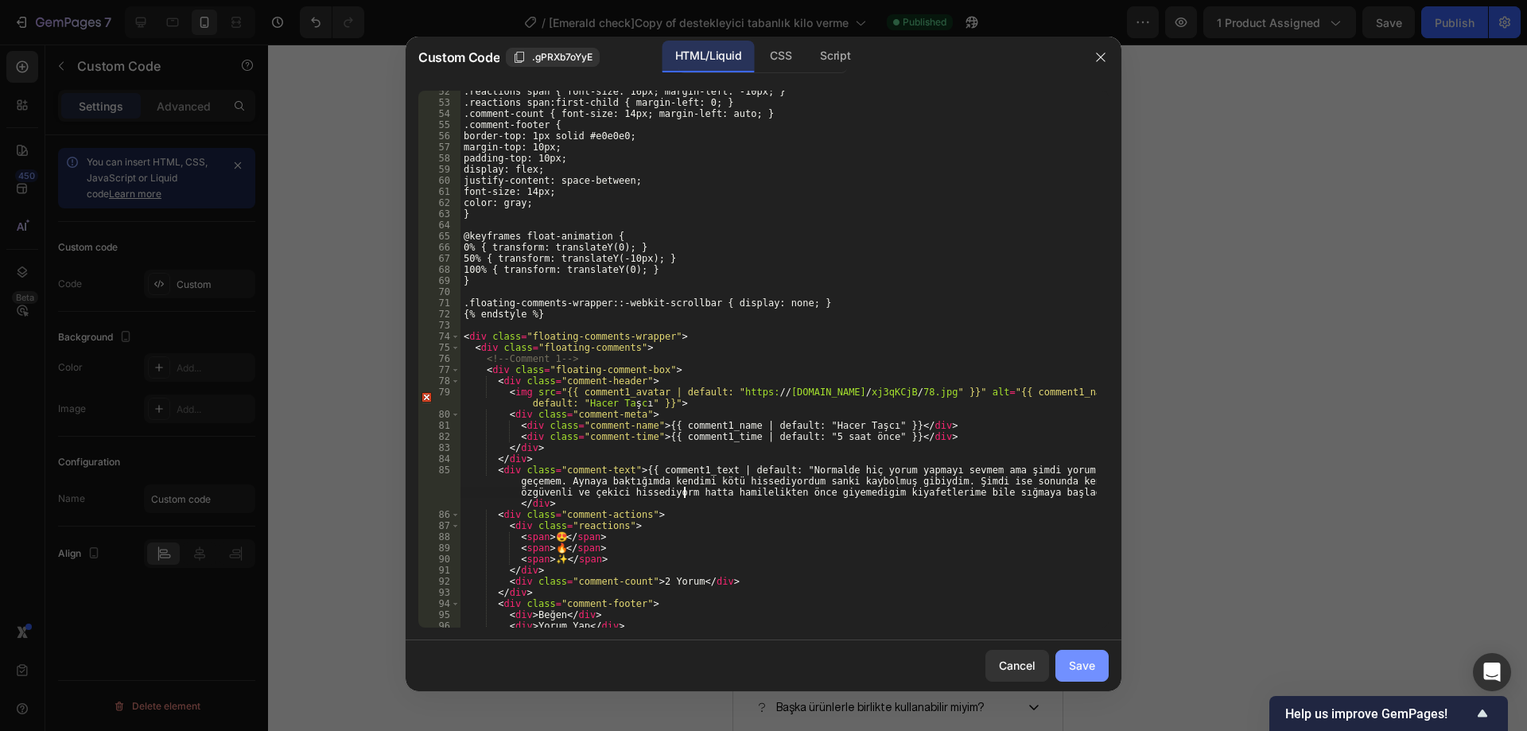
click at [1096, 664] on button "Save" at bounding box center [1082, 666] width 53 height 32
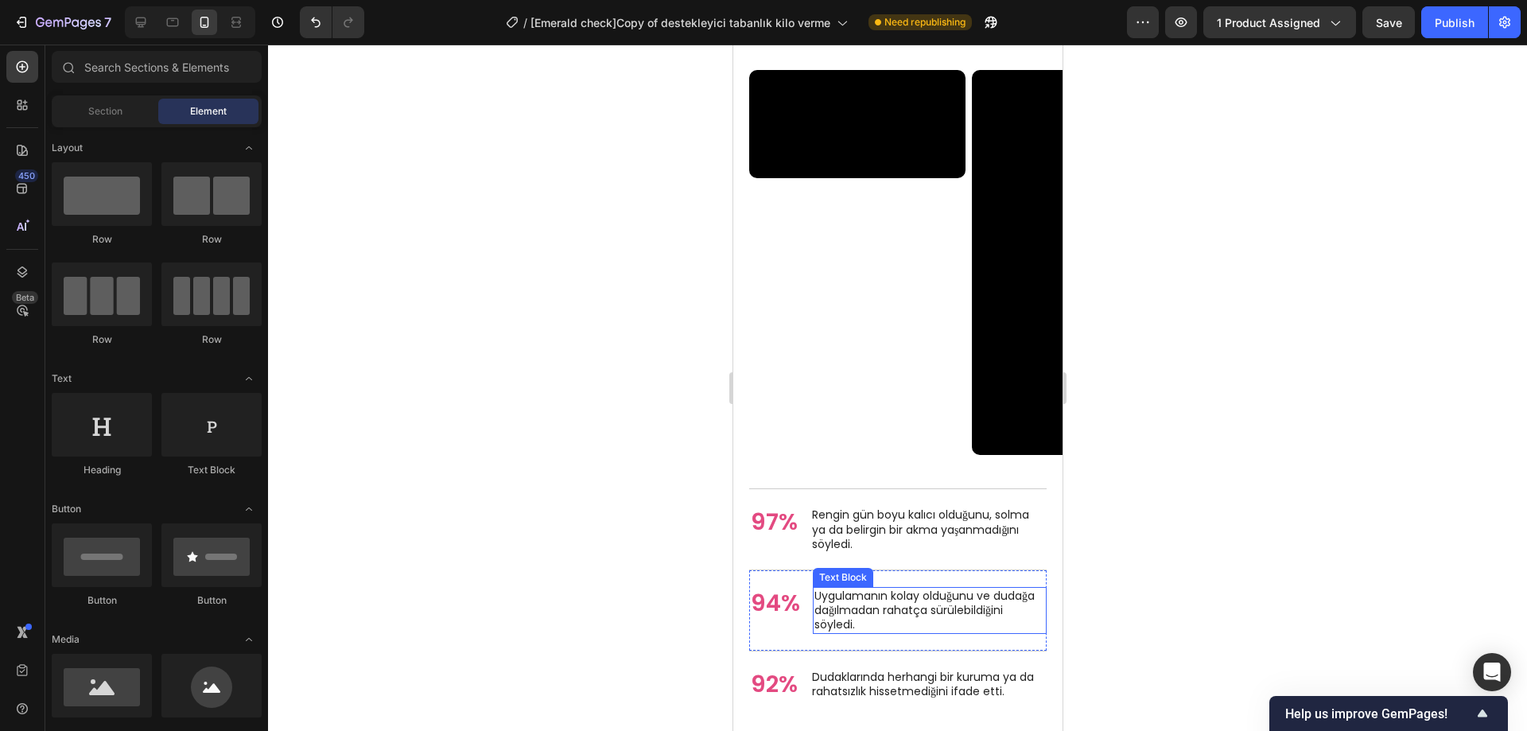
scroll to position [5740, 0]
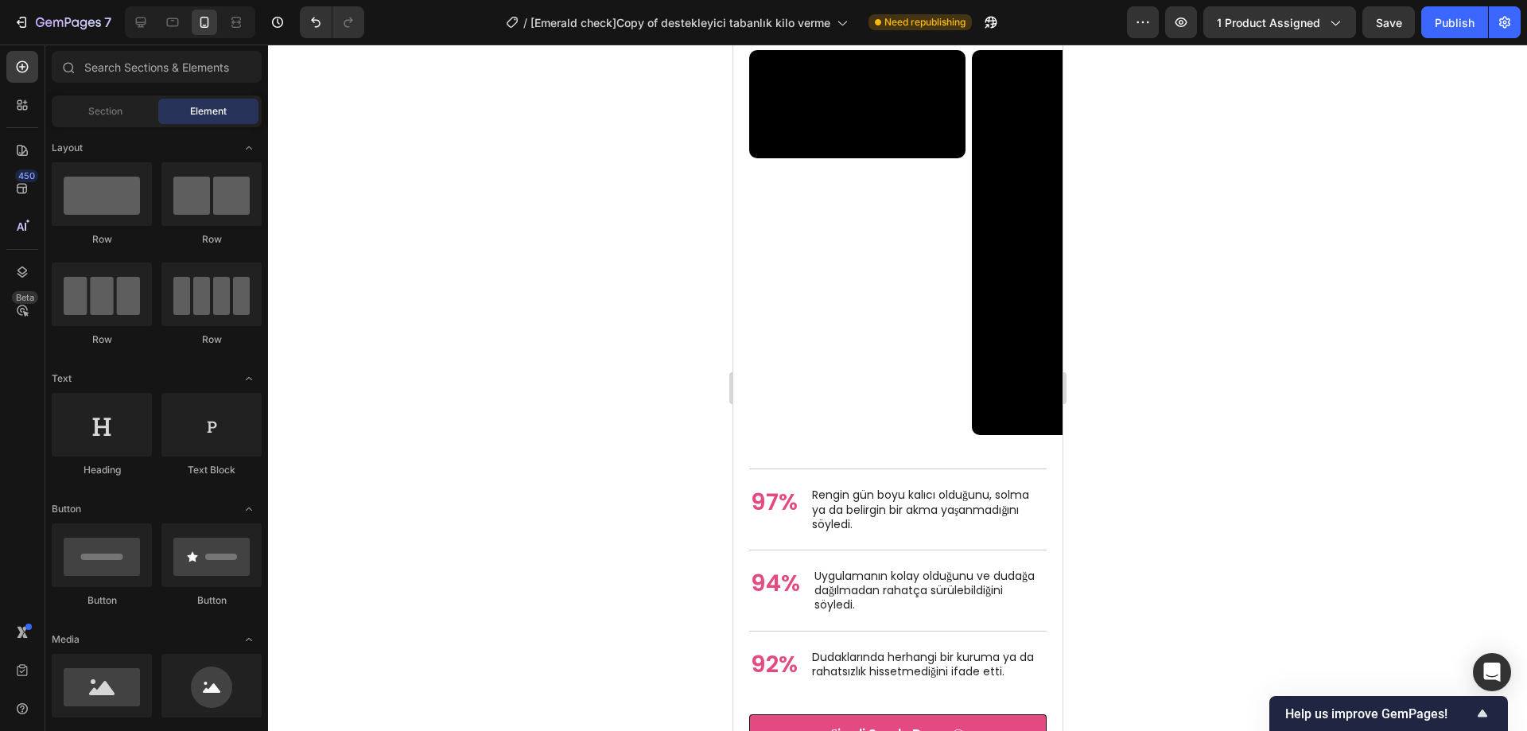
click at [1304, 339] on div at bounding box center [897, 388] width 1259 height 687
click at [895, 158] on video at bounding box center [857, 104] width 216 height 108
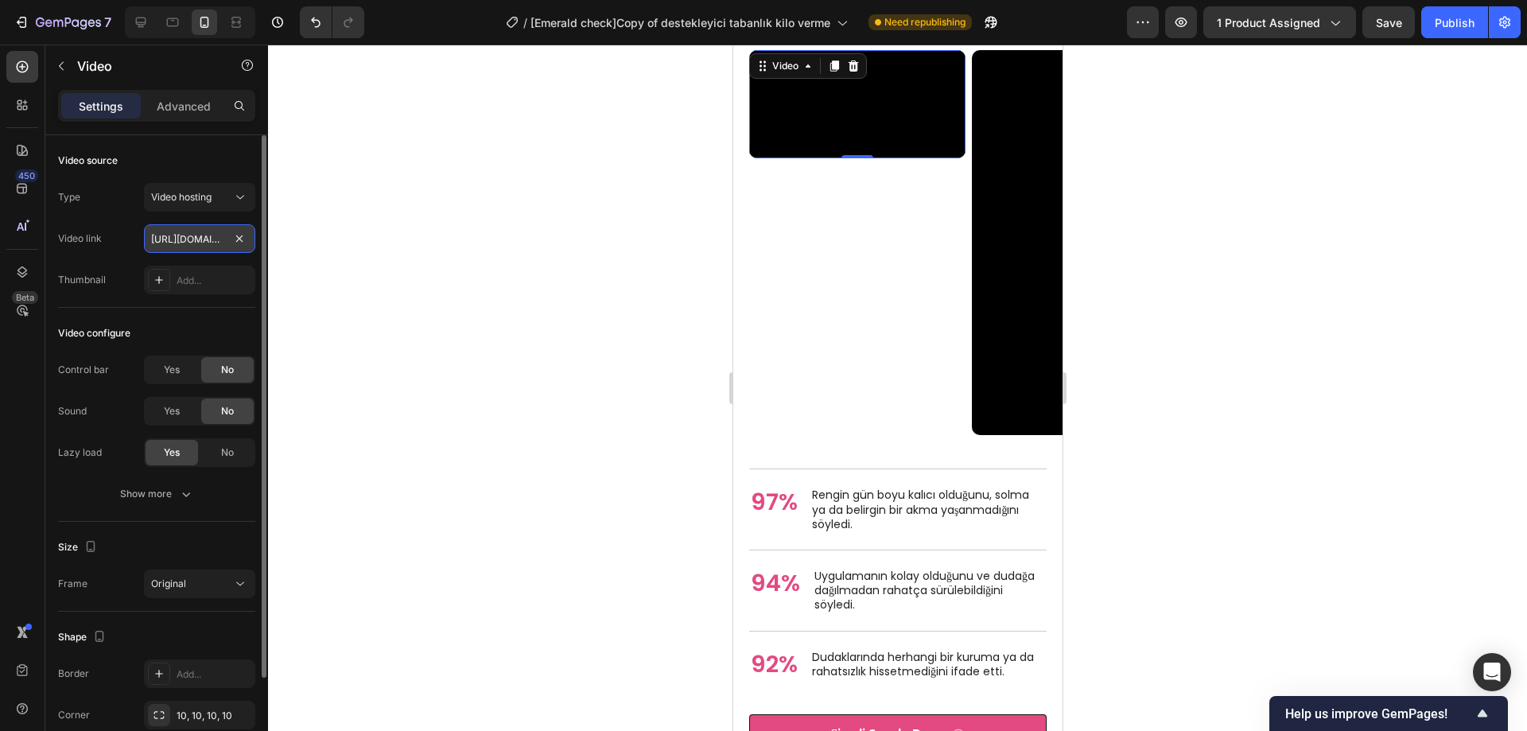
click at [189, 228] on input "https://cdn.shopify.com/videos/c/o/v/3003db670b89451f92310b7633fce489.mp4" at bounding box center [199, 238] width 111 height 29
paste input "f0b656f3e2524051b0d199ba7ed43708"
type input "[URL][DOMAIN_NAME]"
click at [496, 236] on div at bounding box center [897, 388] width 1259 height 687
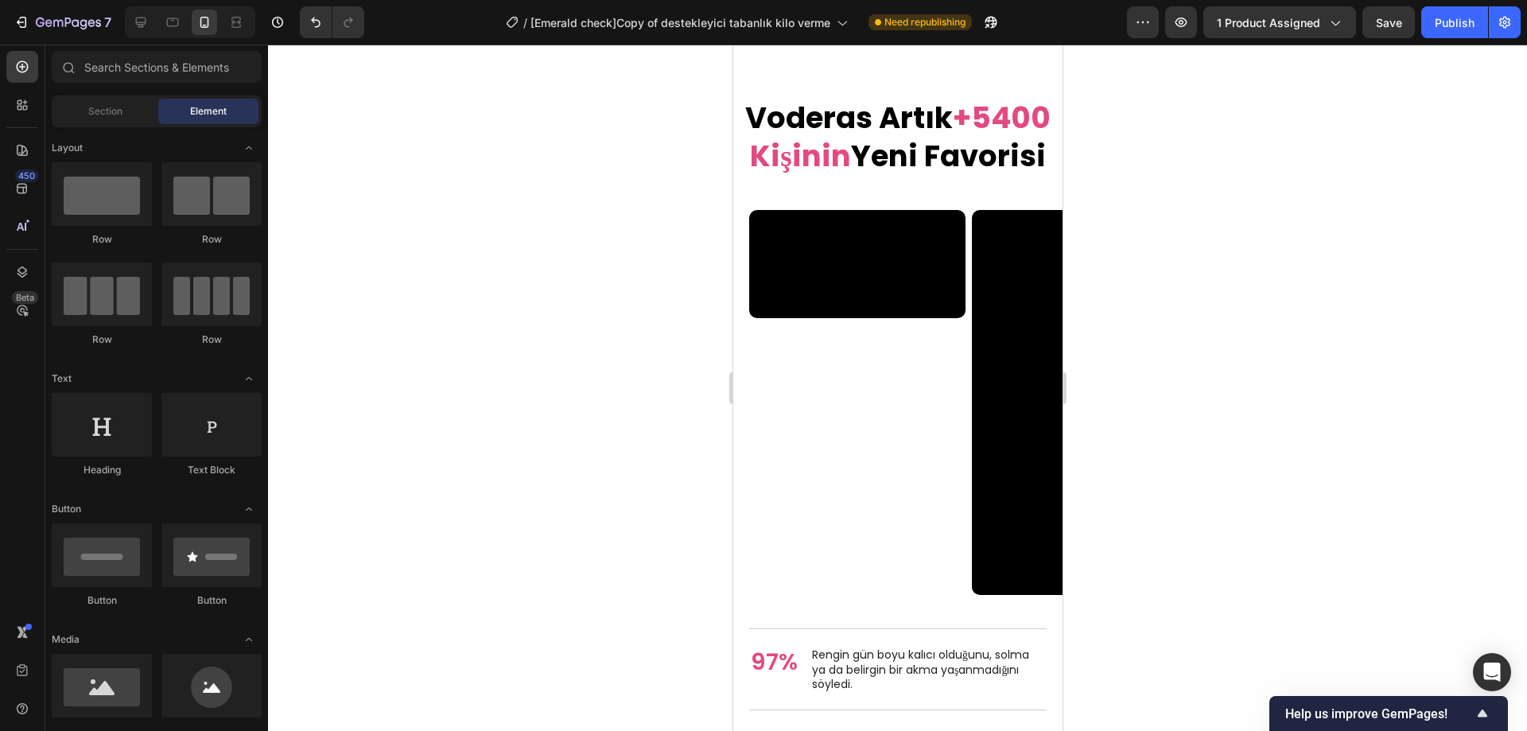
scroll to position [5527, 0]
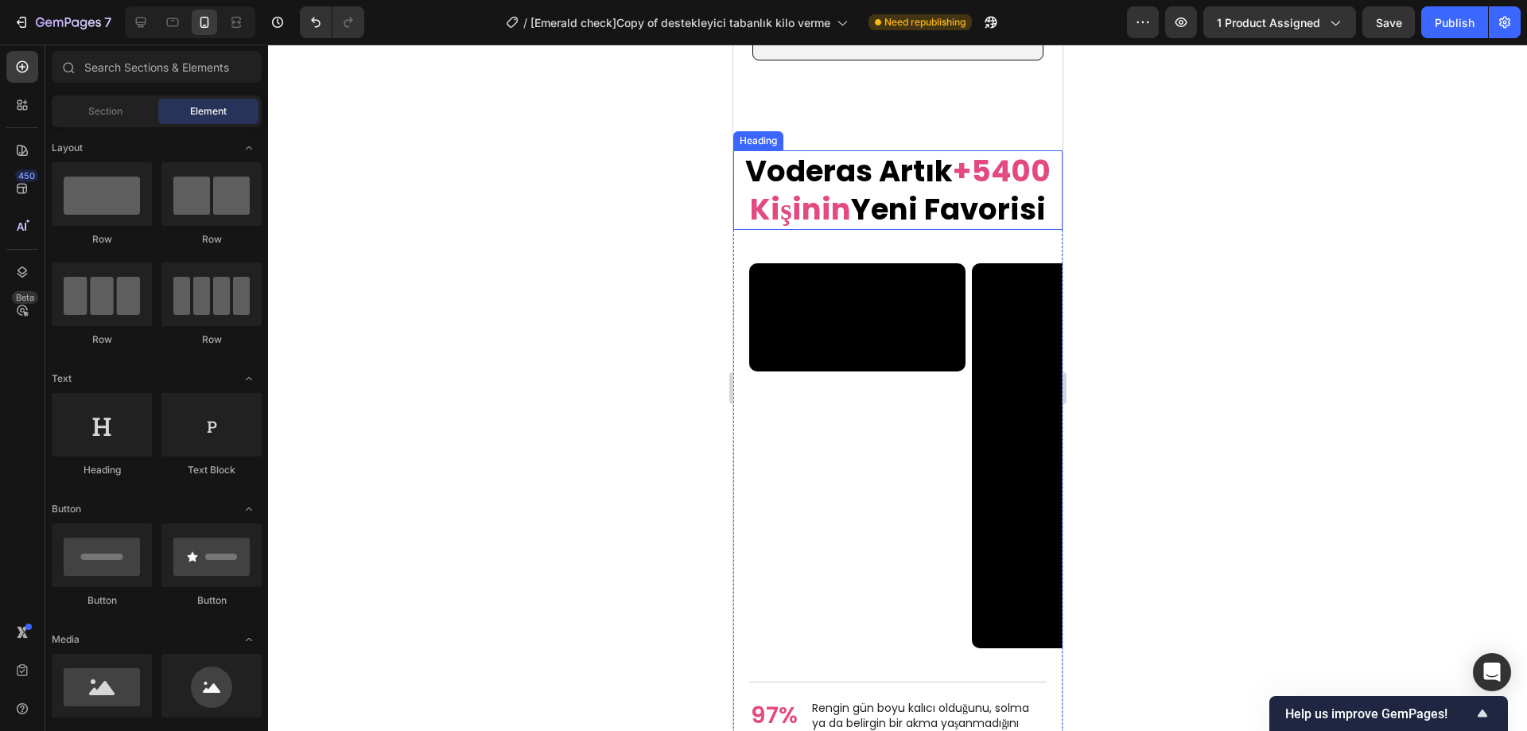
click at [970, 167] on span "+5400 Kişinin" at bounding box center [899, 190] width 301 height 80
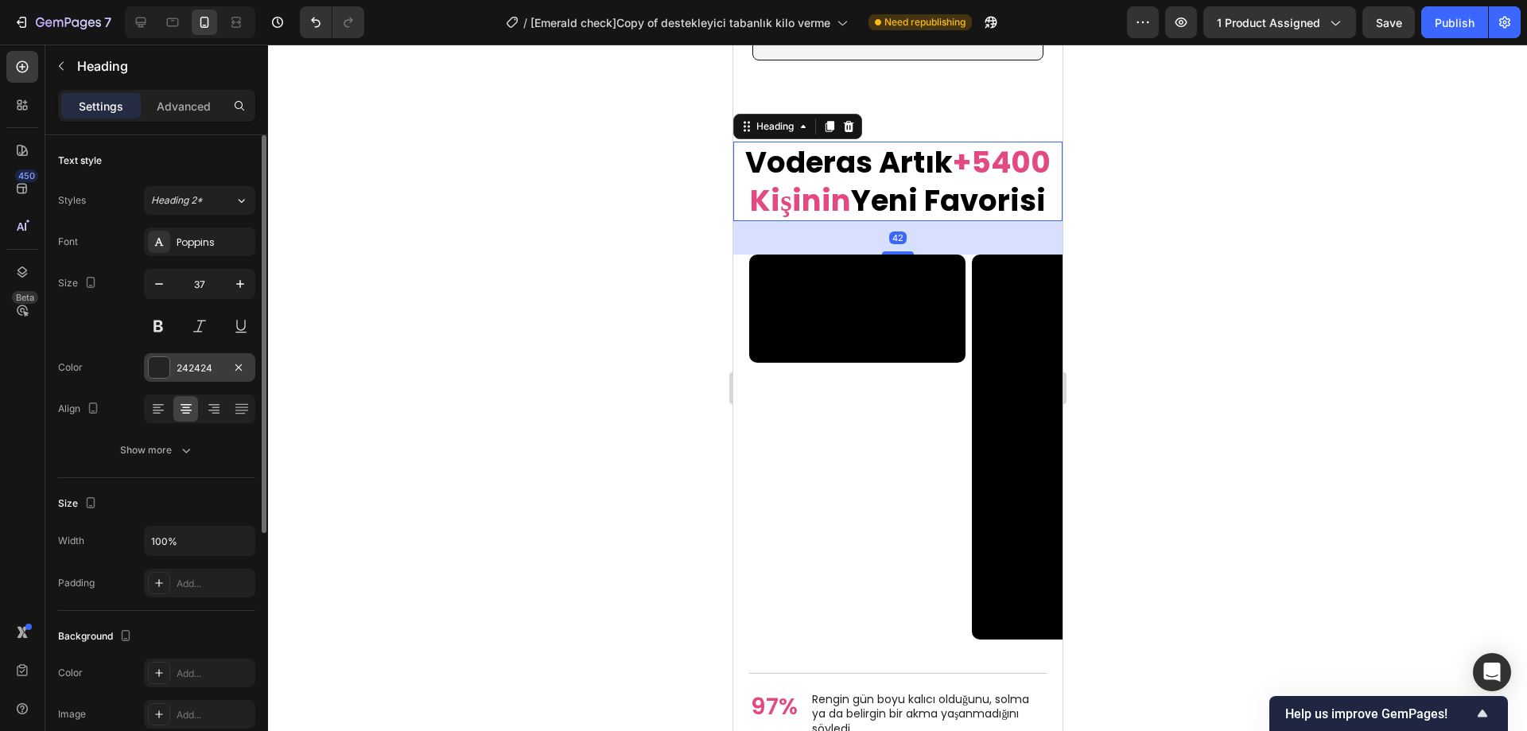
click at [156, 366] on div at bounding box center [159, 367] width 21 height 21
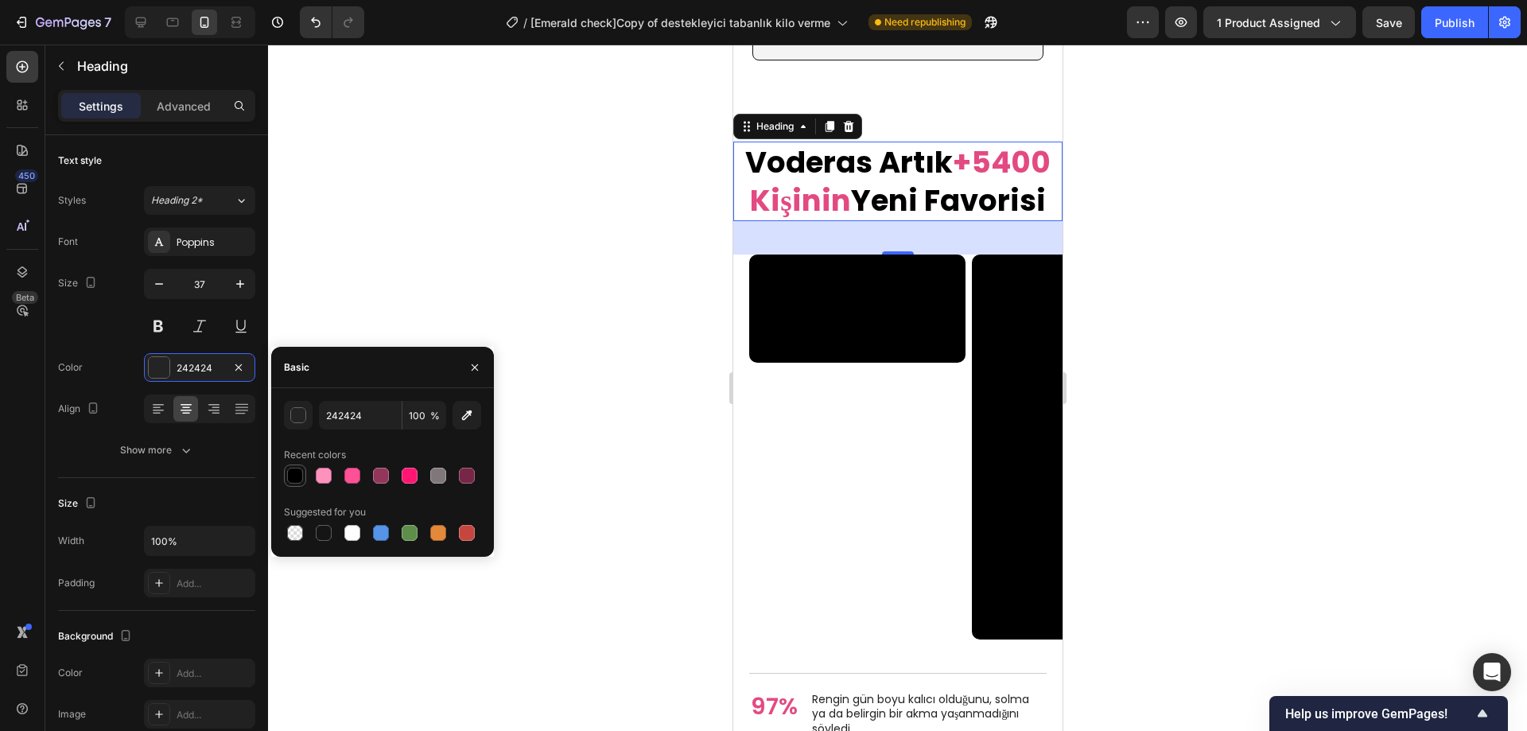
click at [294, 473] on div at bounding box center [295, 476] width 16 height 16
type input "000000"
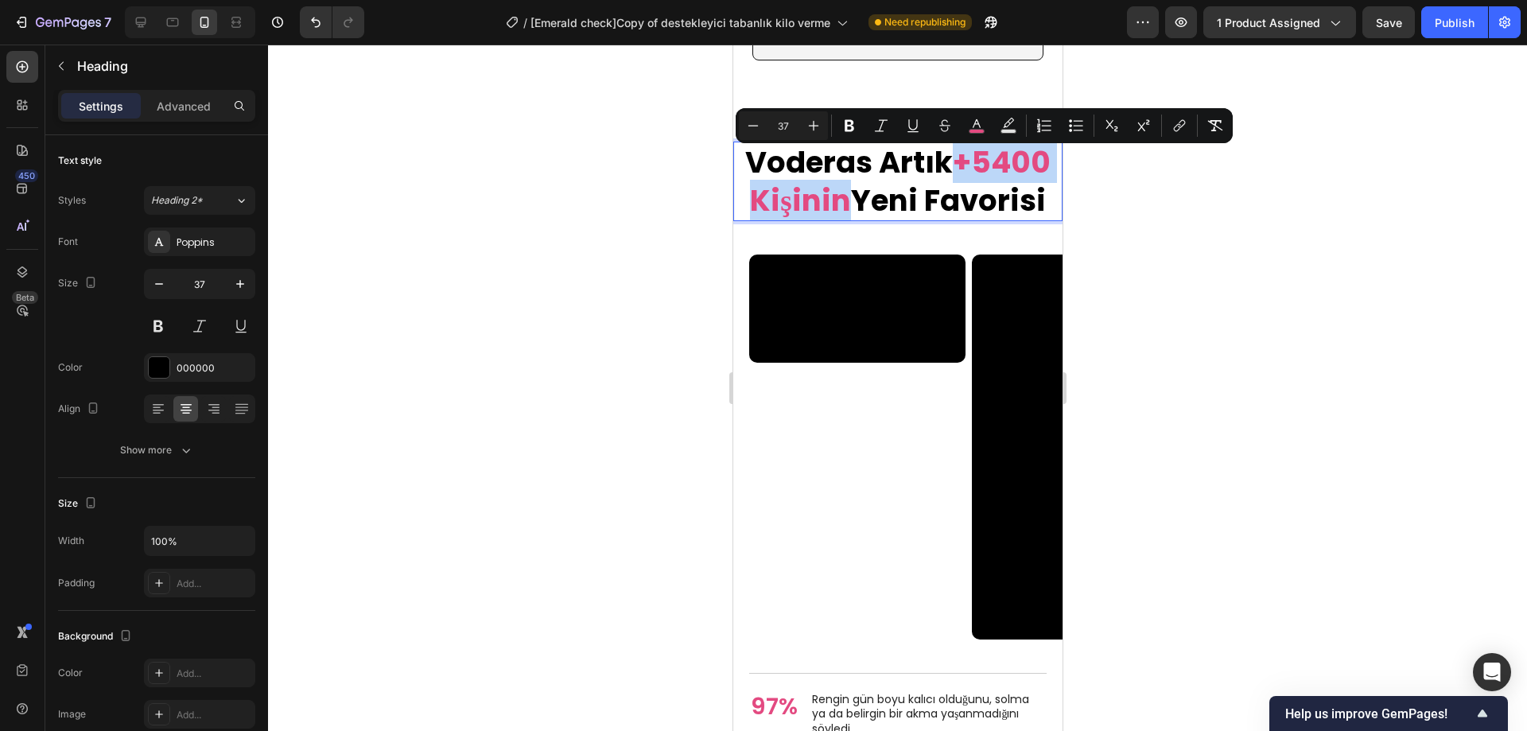
drag, startPoint x: 956, startPoint y: 176, endPoint x: 835, endPoint y: 207, distance: 124.8
click at [835, 207] on span "+5400 Kişinin" at bounding box center [899, 182] width 301 height 80
click at [978, 181] on span "+5400 Kişinin" at bounding box center [899, 182] width 301 height 80
drag, startPoint x: 957, startPoint y: 175, endPoint x: 1053, endPoint y: 183, distance: 95.8
click at [1053, 183] on html "iPhone 11 Pro Max ( 414 px) iPhone 13 Mini iPhone 13 Pro iPhone 11 Pro Max iPho…" at bounding box center [897, 24] width 329 height 11012
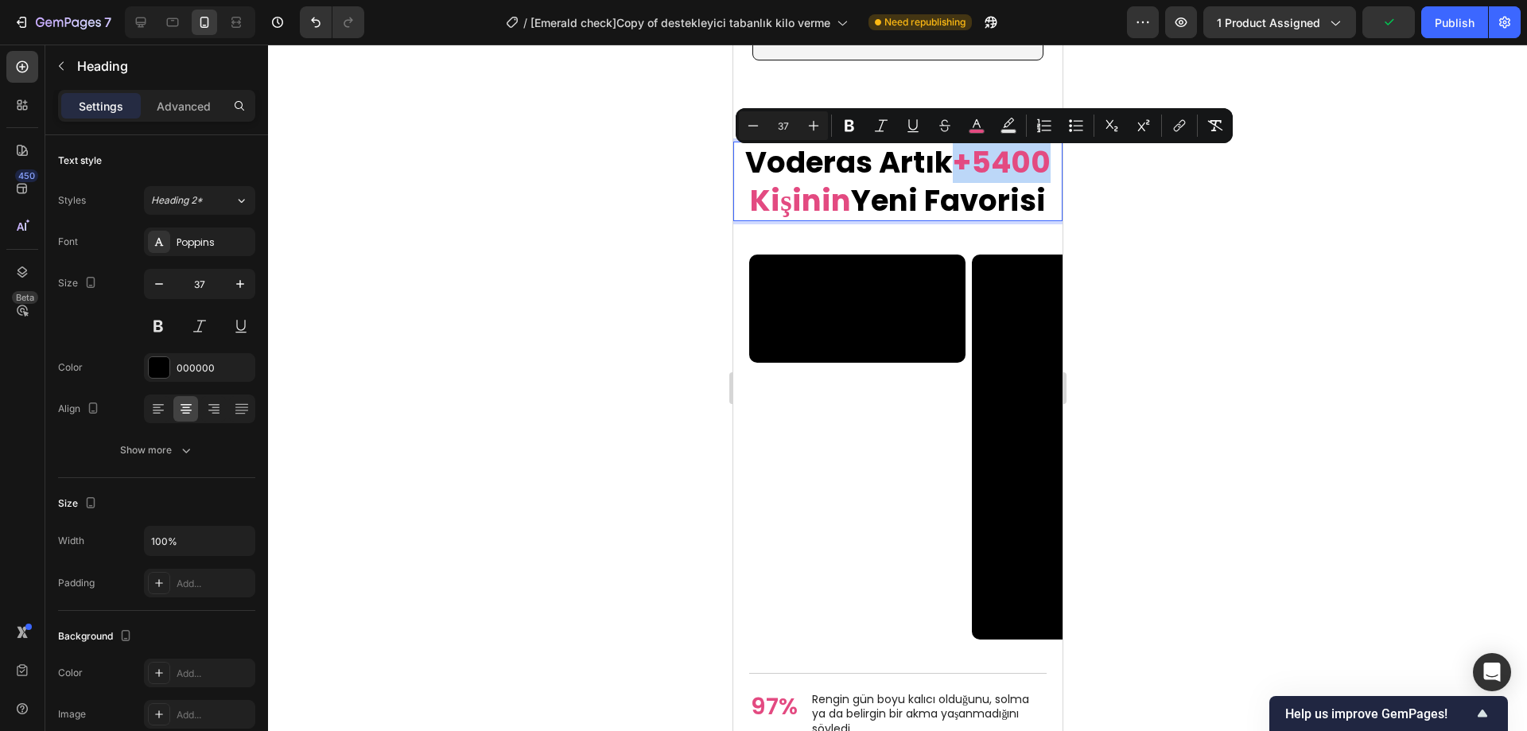
click at [982, 179] on span "+5400 Kişinin" at bounding box center [899, 182] width 301 height 80
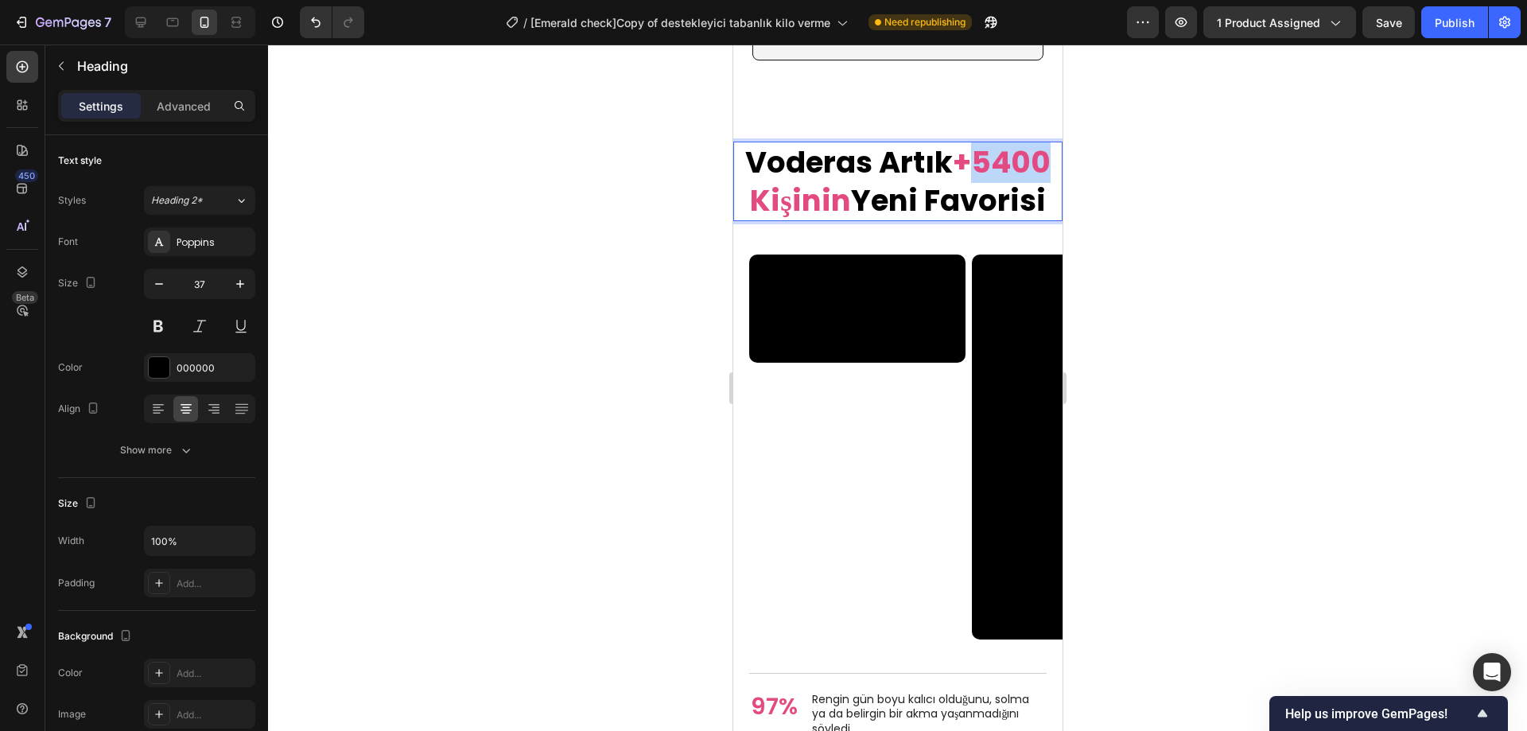
drag, startPoint x: 971, startPoint y: 176, endPoint x: 1041, endPoint y: 177, distance: 70.8
click at [1041, 177] on span "+5400 Kişinin" at bounding box center [899, 182] width 301 height 80
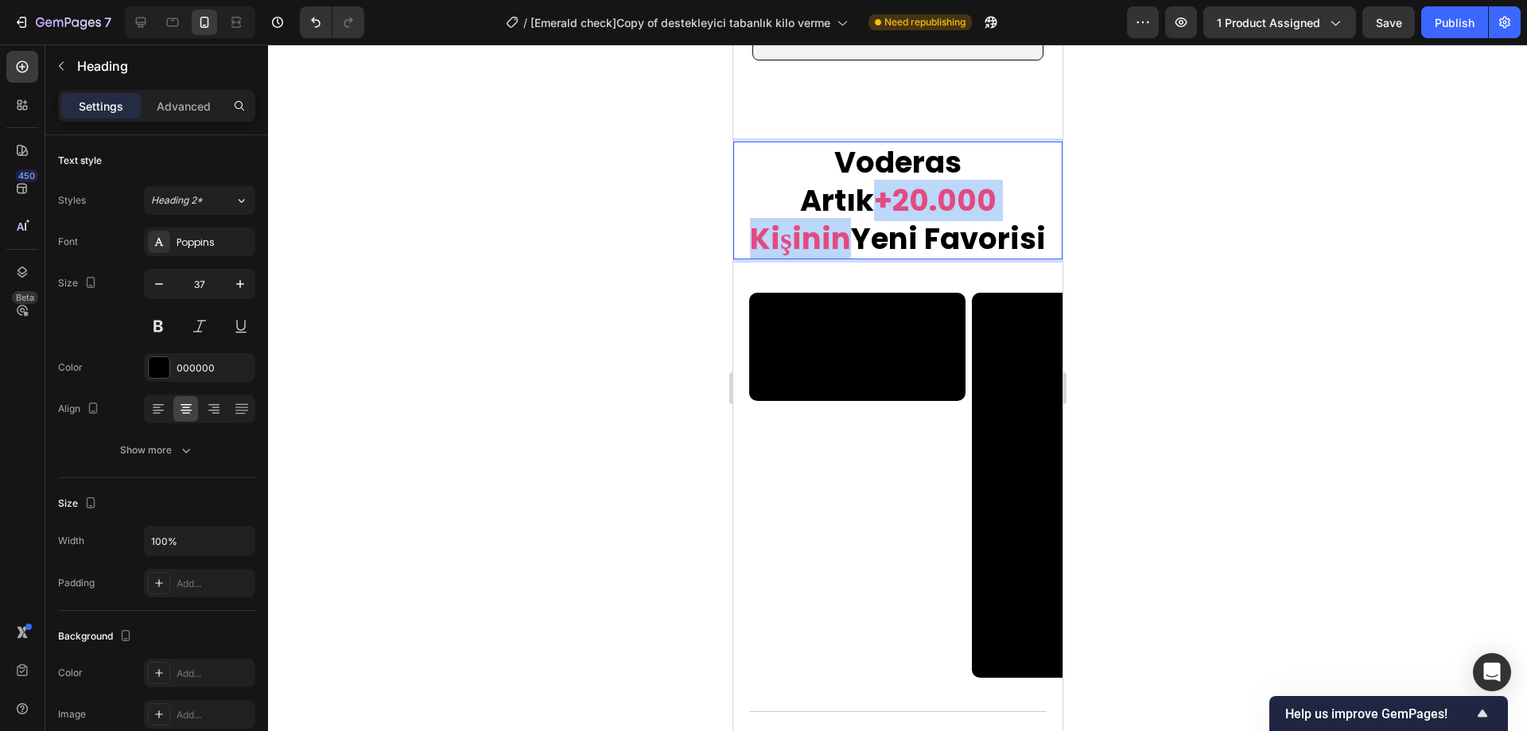
drag, startPoint x: 970, startPoint y: 213, endPoint x: 748, endPoint y: 204, distance: 222.1
click at [748, 204] on p "Voderas Artık +20.000 Kişinin Yeni Favorisi" at bounding box center [897, 200] width 326 height 115
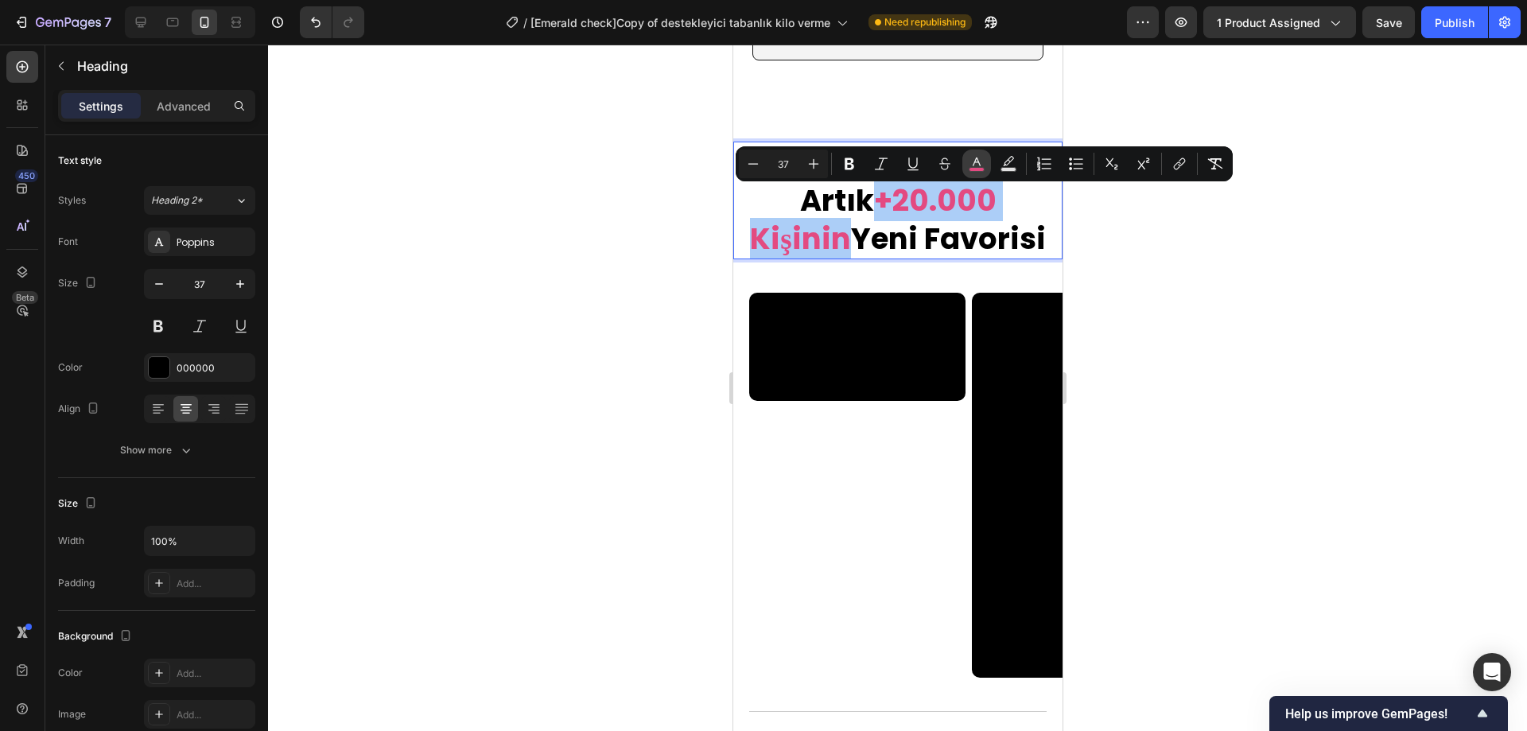
click at [976, 168] on rect "Editor contextual toolbar" at bounding box center [977, 170] width 15 height 4
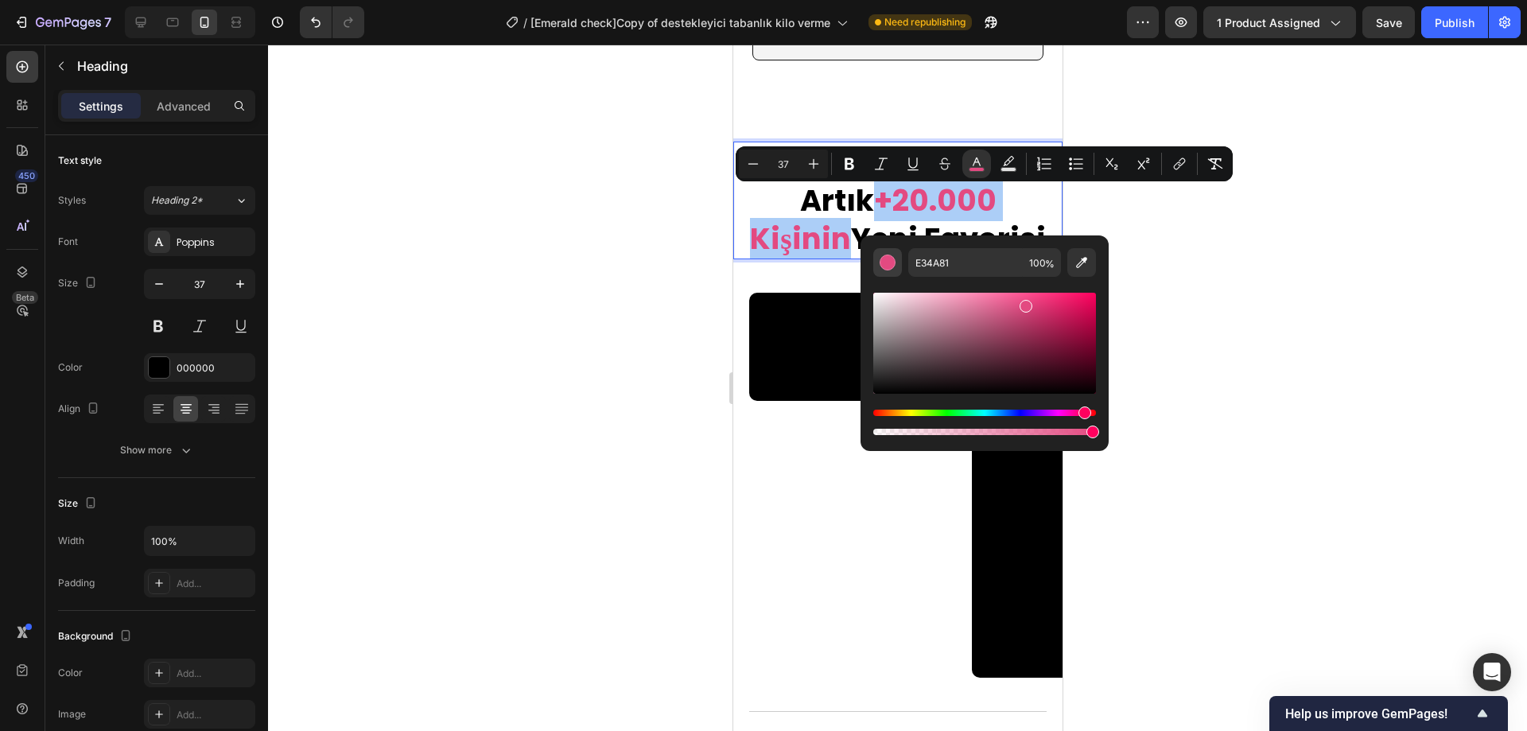
click at [887, 267] on div "Editor contextual toolbar" at bounding box center [888, 263] width 16 height 16
click at [1235, 302] on div at bounding box center [897, 388] width 1259 height 687
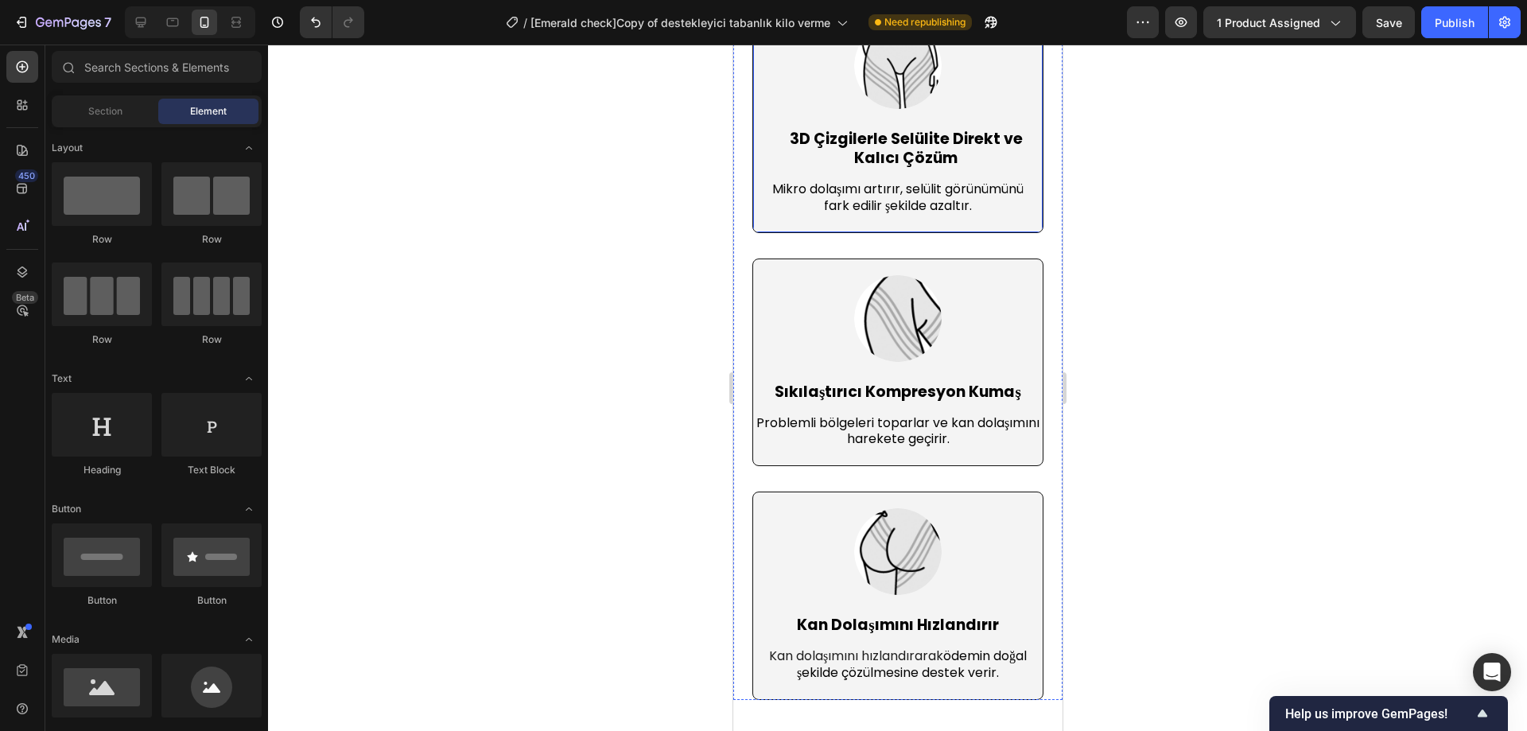
scroll to position [4174, 0]
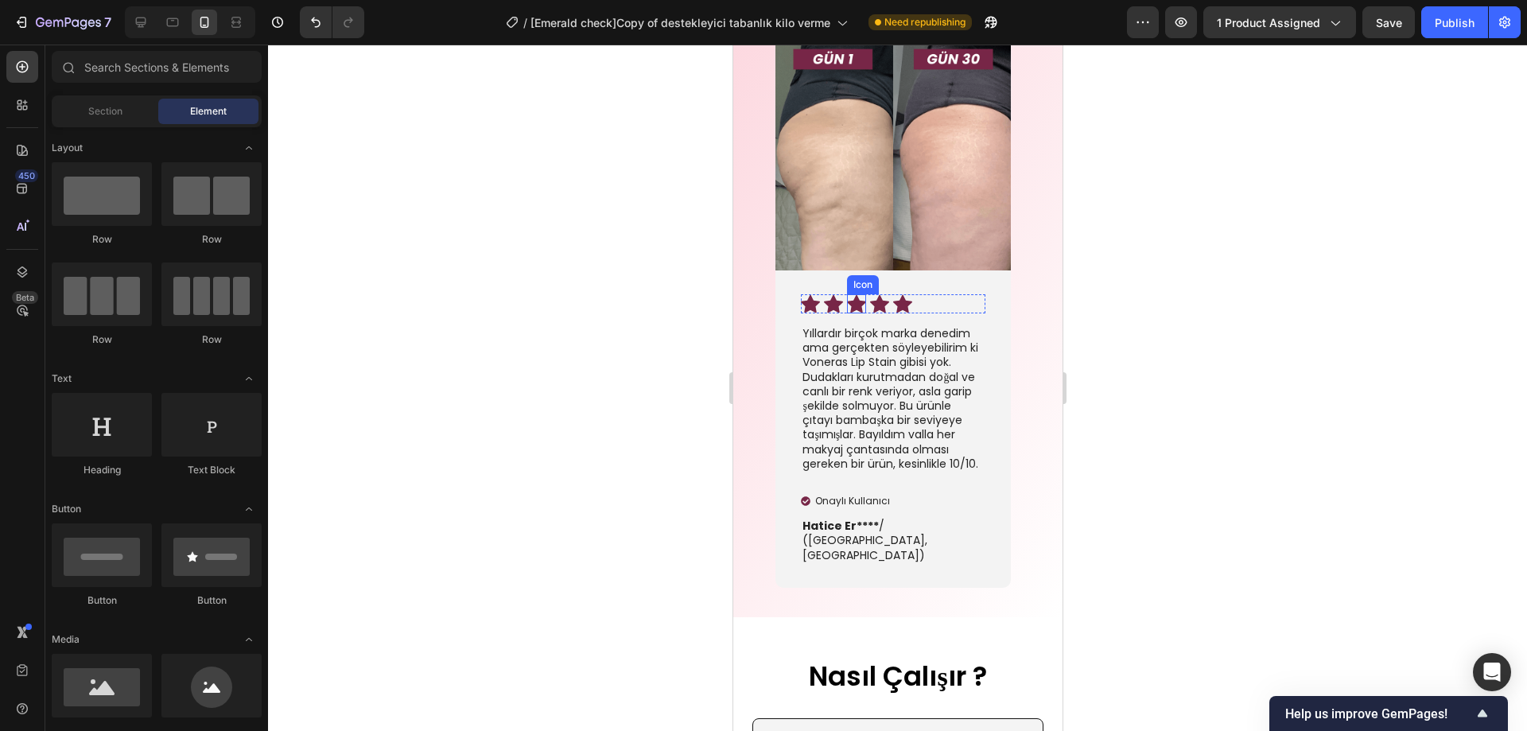
click at [854, 298] on icon at bounding box center [855, 304] width 19 height 18
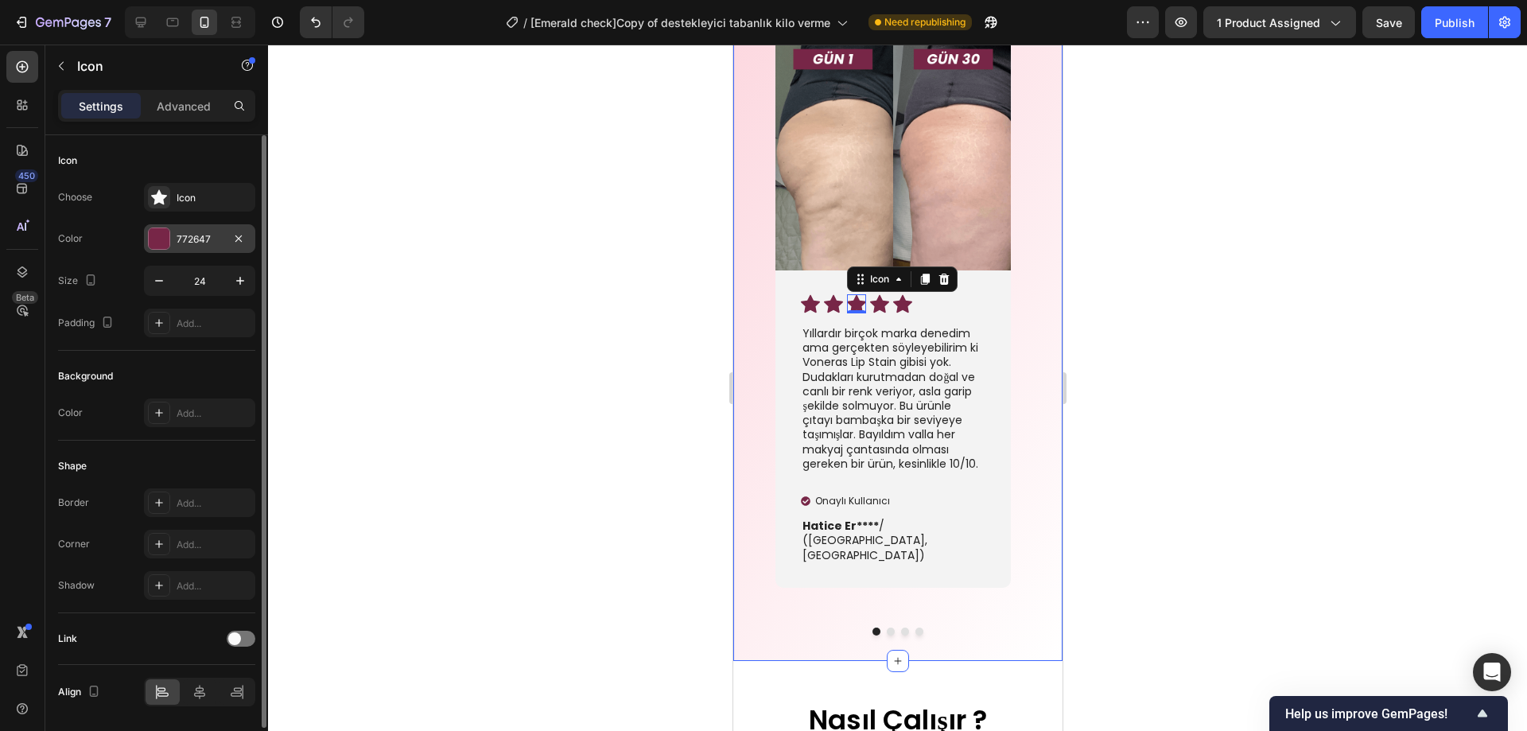
click at [201, 241] on div "772647" at bounding box center [200, 239] width 46 height 14
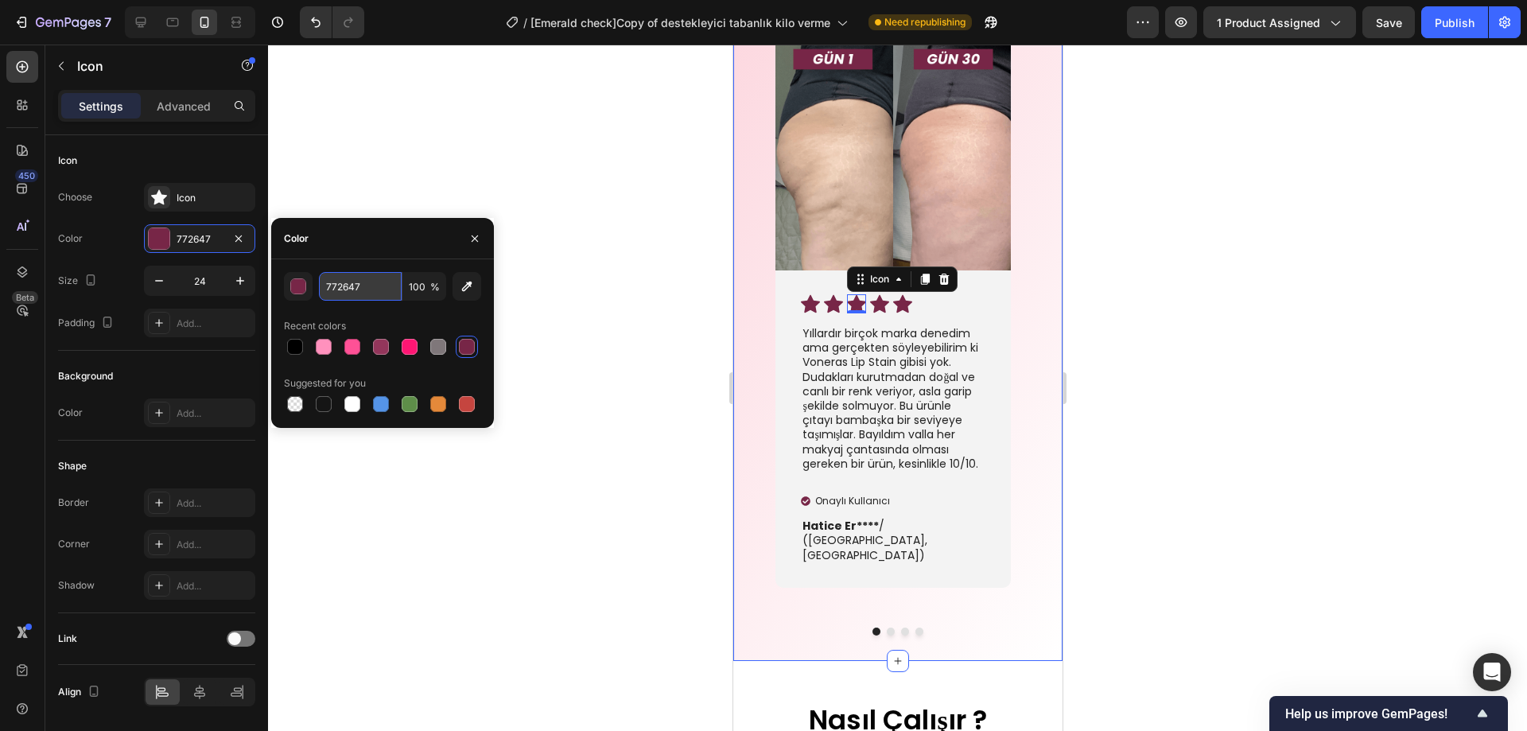
click at [344, 290] on input "772647" at bounding box center [360, 286] width 83 height 29
click at [613, 372] on div at bounding box center [897, 388] width 1259 height 687
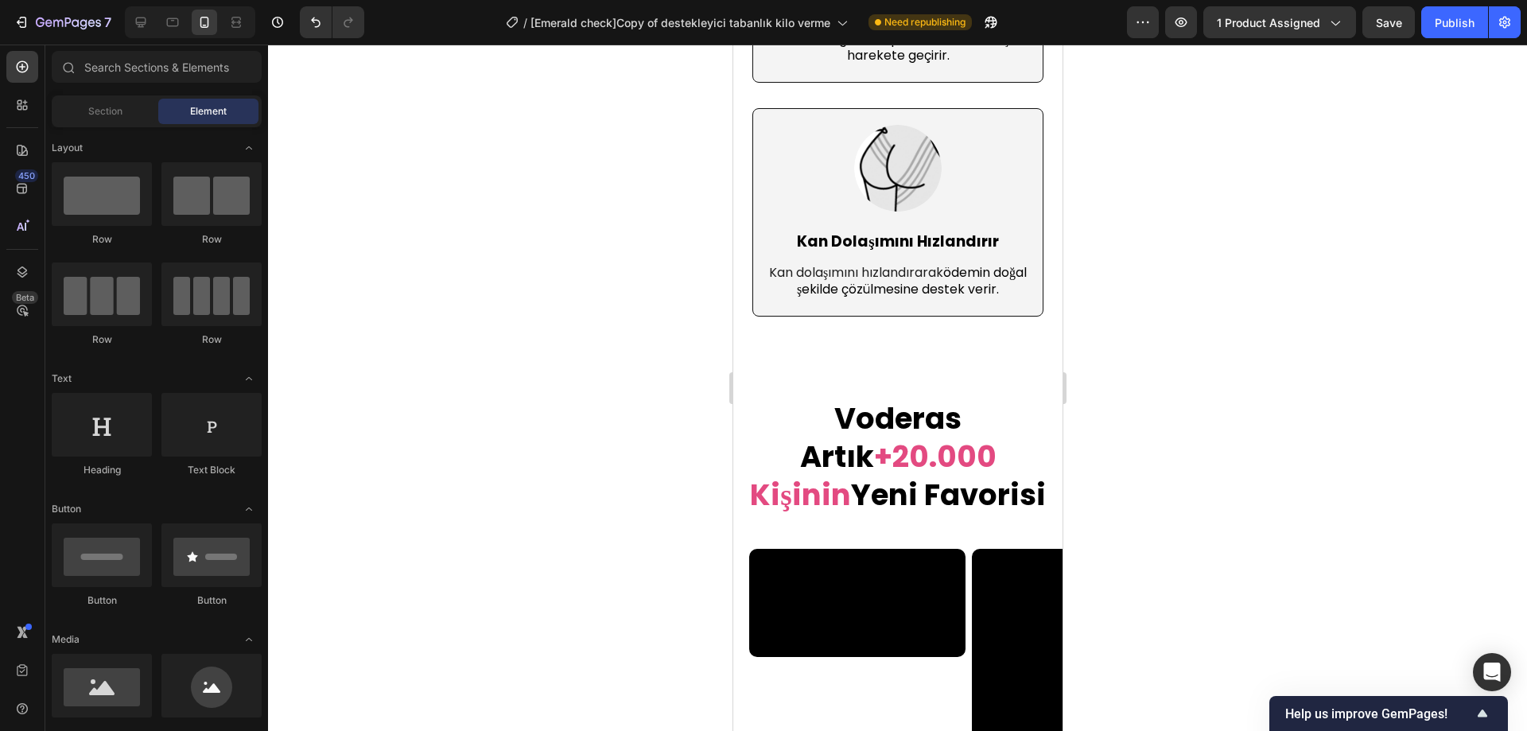
scroll to position [5497, 0]
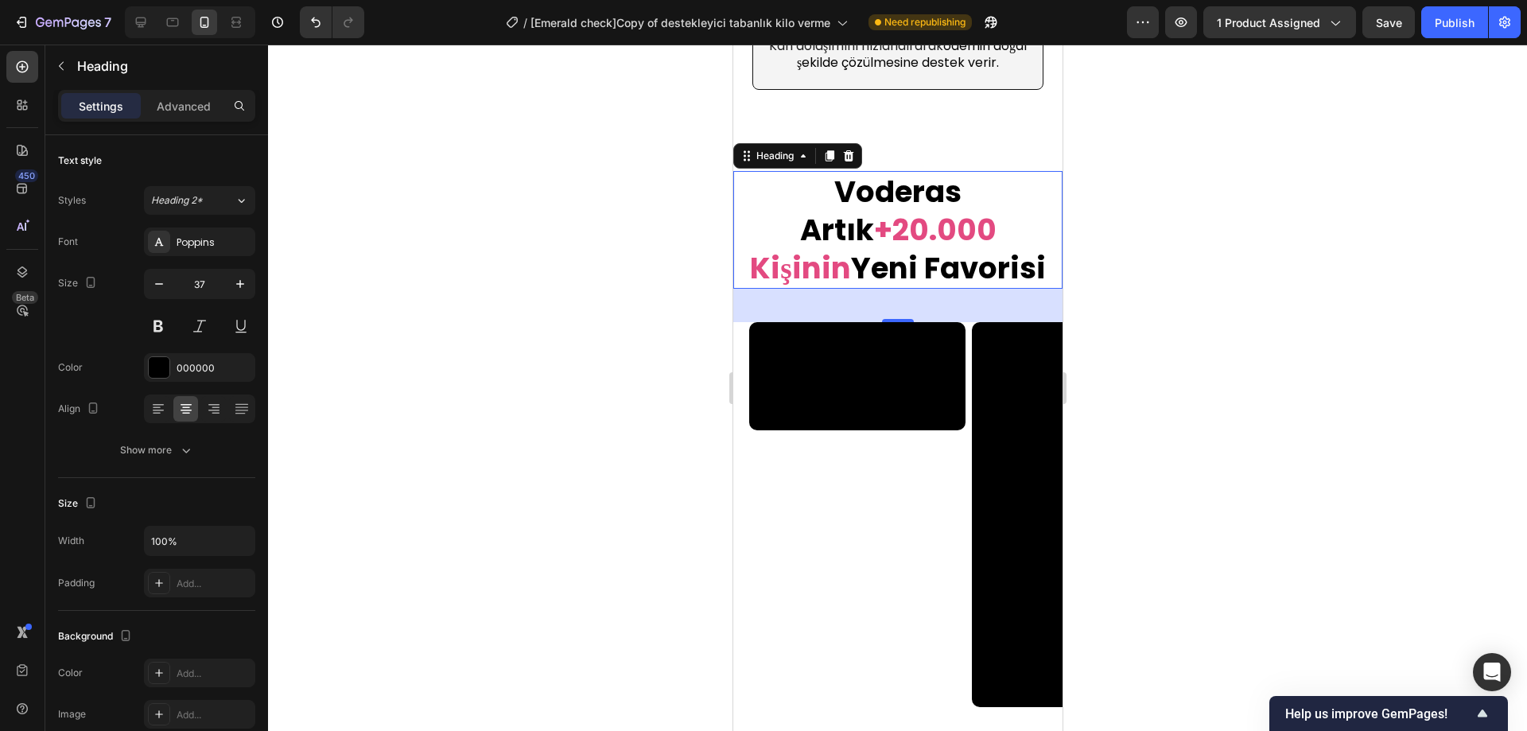
click at [912, 239] on span "+20.000 Kişinin" at bounding box center [872, 249] width 246 height 80
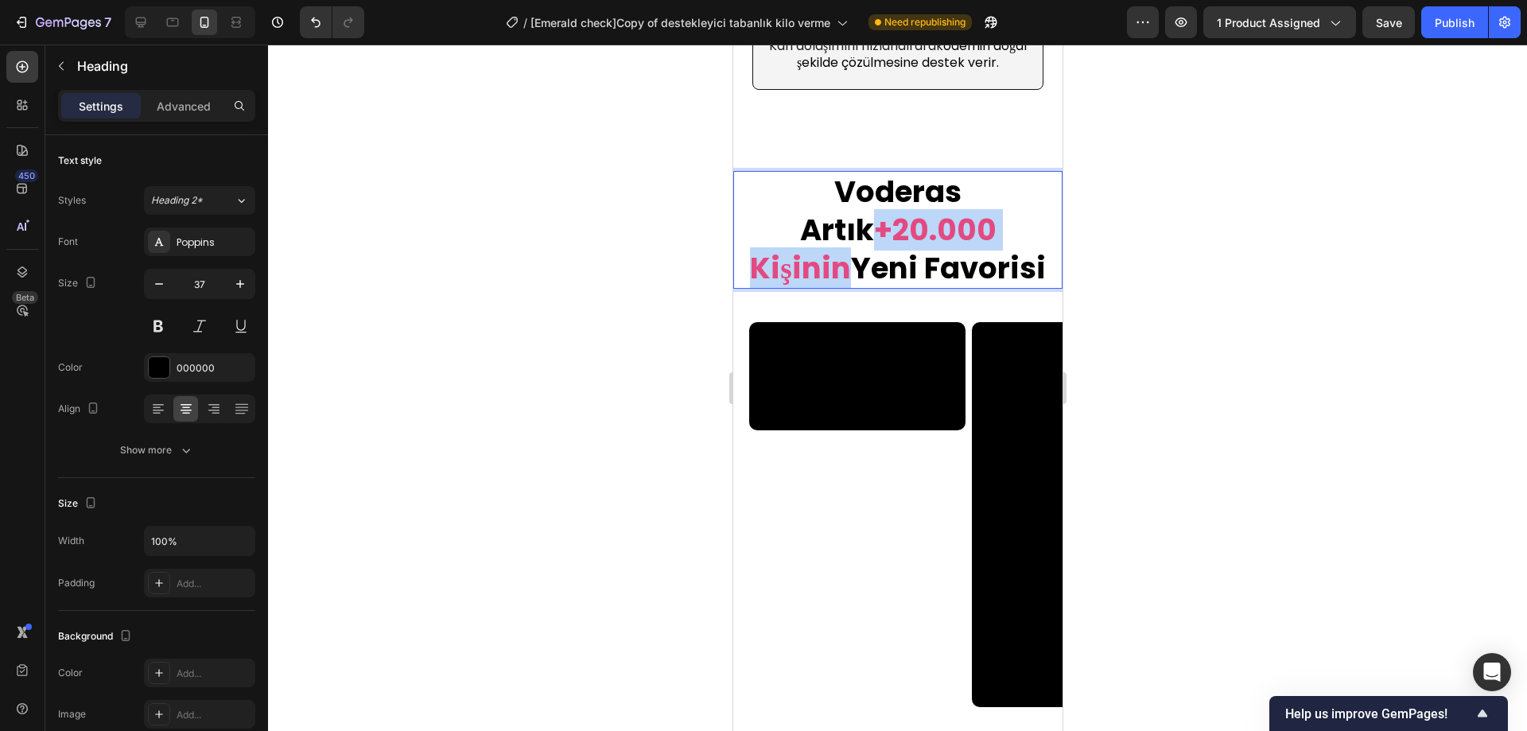
drag, startPoint x: 966, startPoint y: 243, endPoint x: 747, endPoint y: 241, distance: 218.8
click at [749, 241] on span "+20.000 Kişinin" at bounding box center [872, 249] width 246 height 80
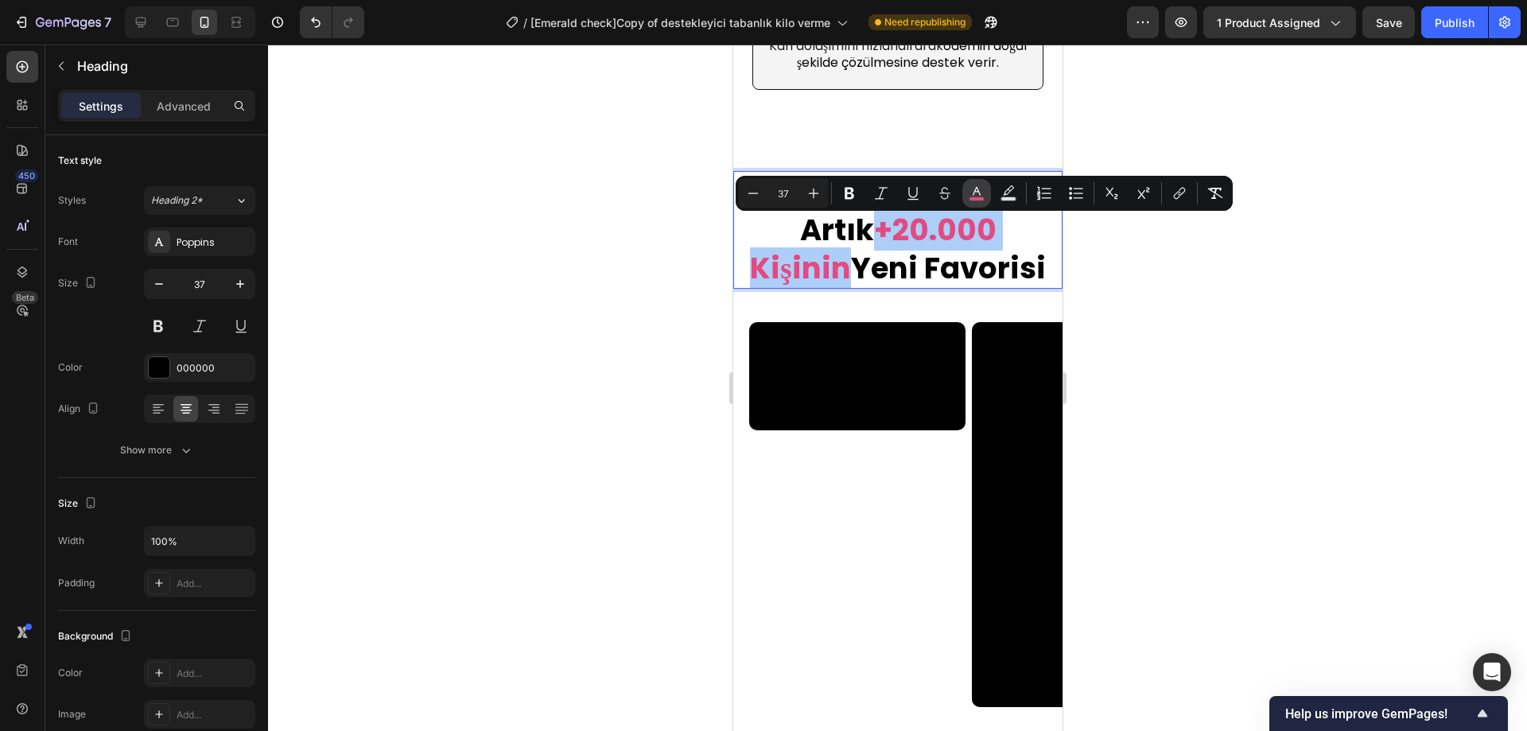
click at [975, 192] on icon "Editor contextual toolbar" at bounding box center [977, 191] width 8 height 9
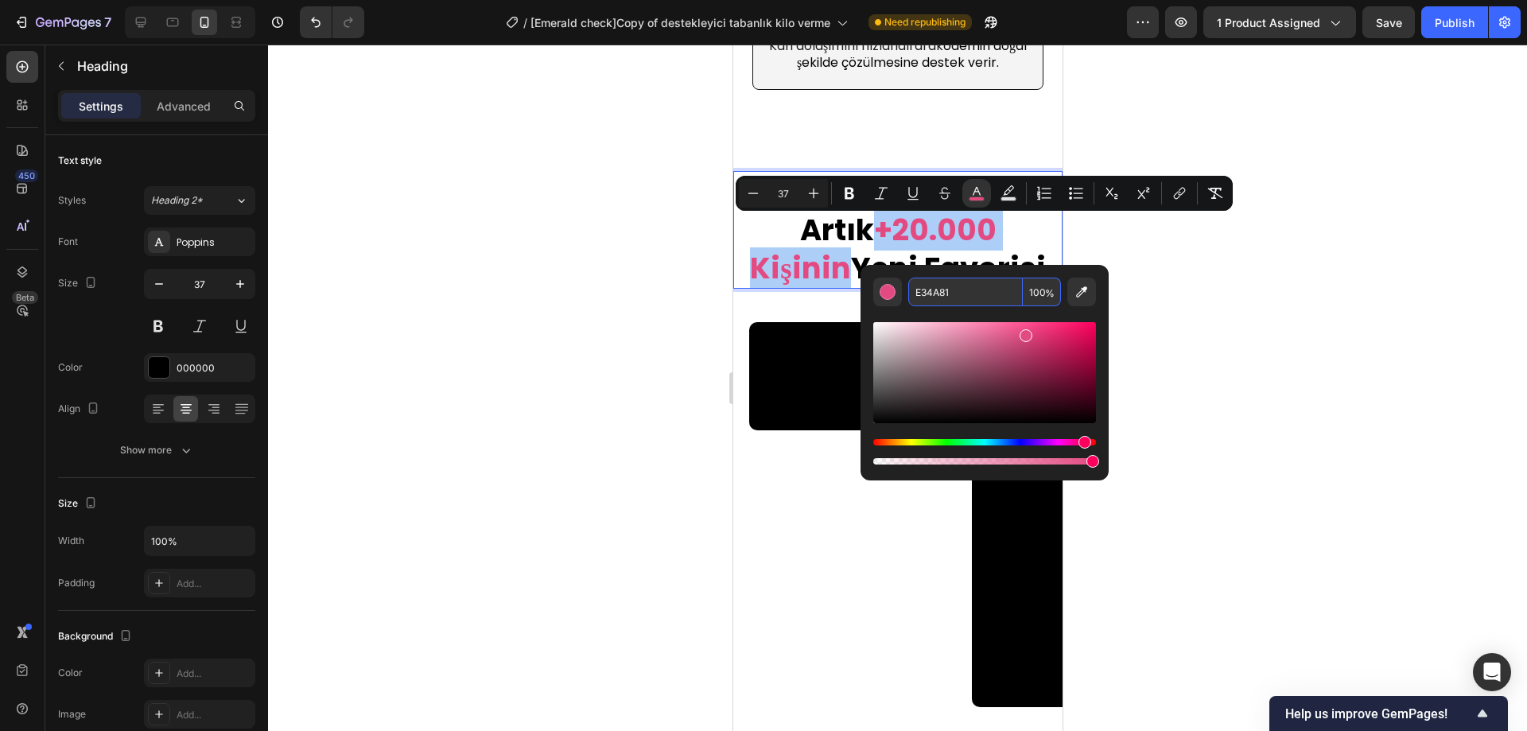
click at [945, 294] on input "E34A81" at bounding box center [966, 292] width 115 height 29
paste input "772647"
type input "772647"
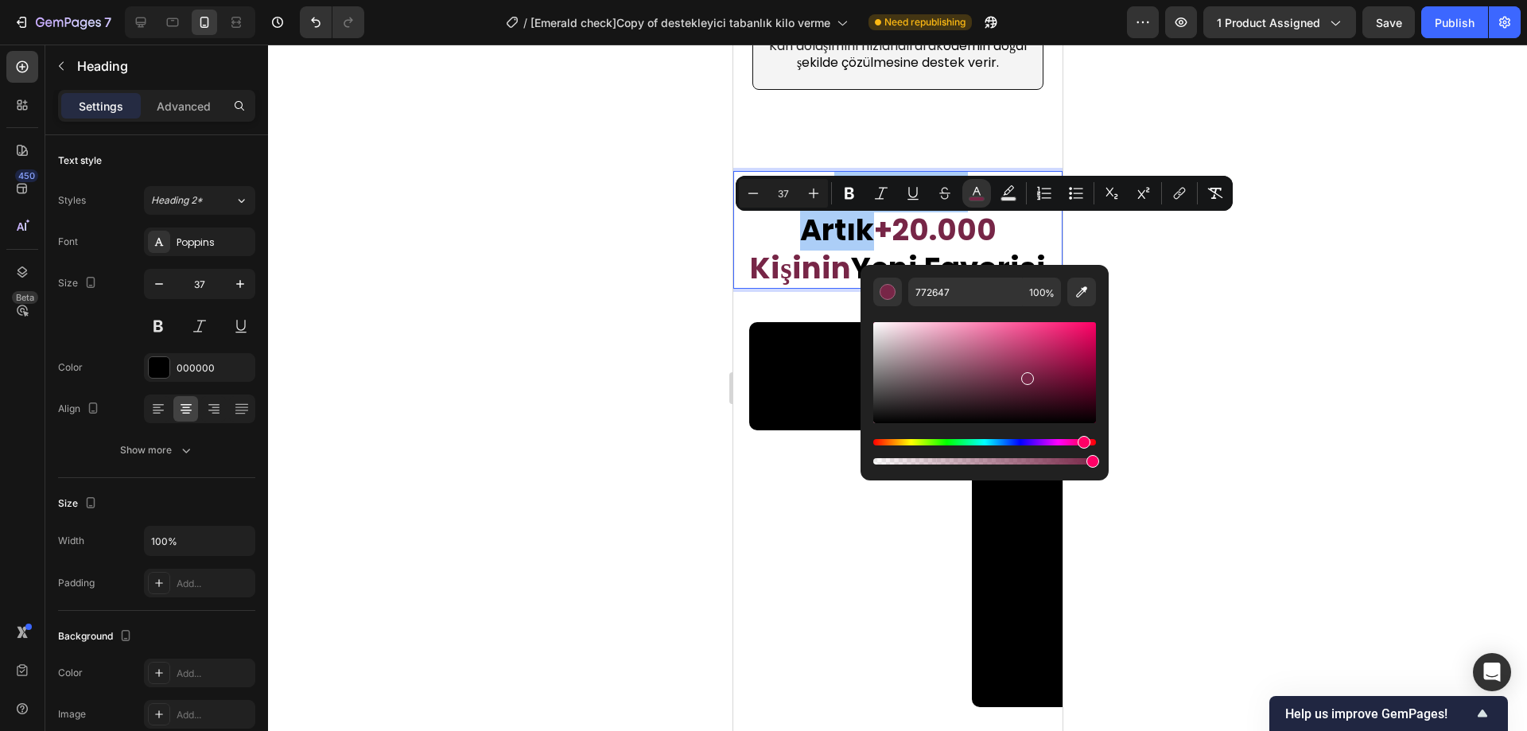
click at [1237, 303] on div at bounding box center [897, 388] width 1259 height 687
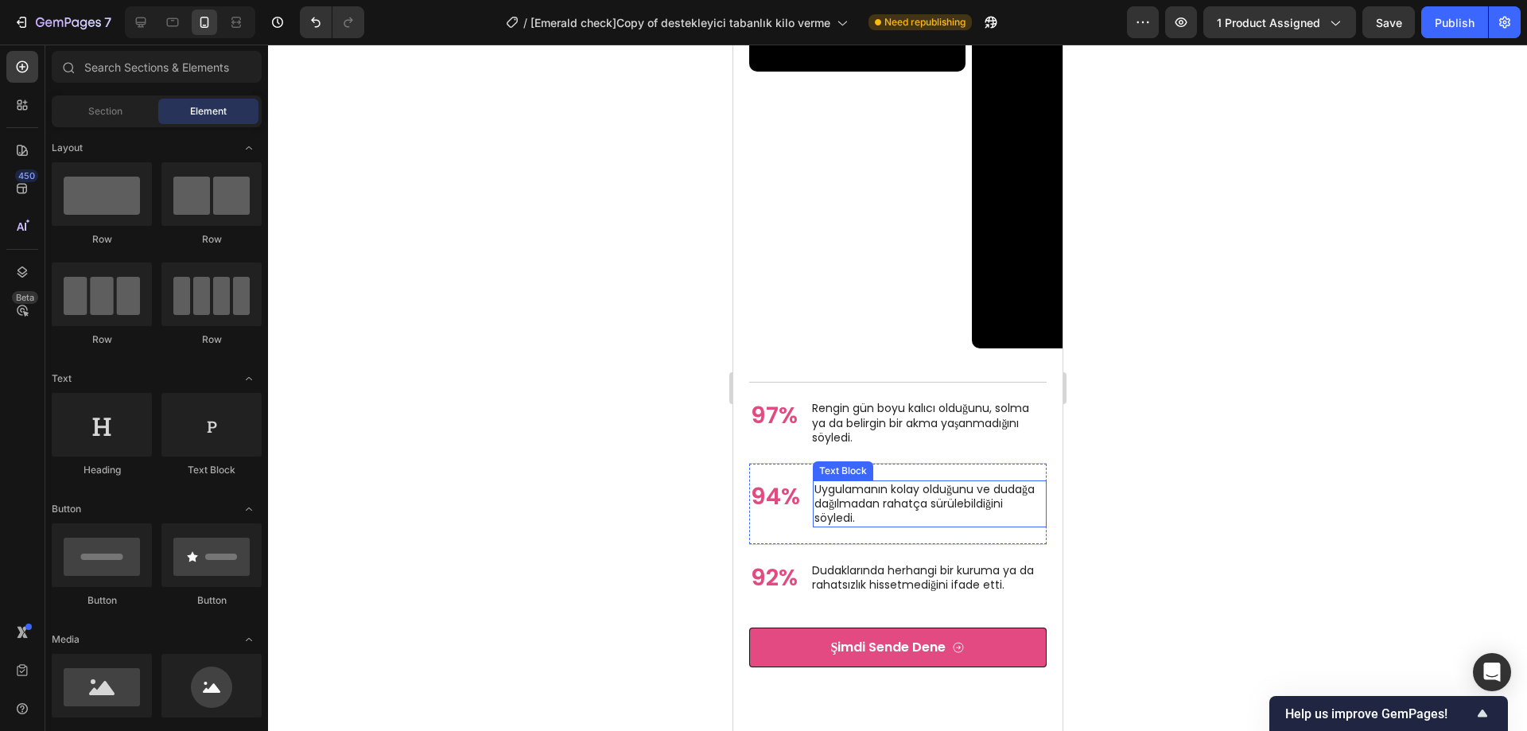
scroll to position [5895, 0]
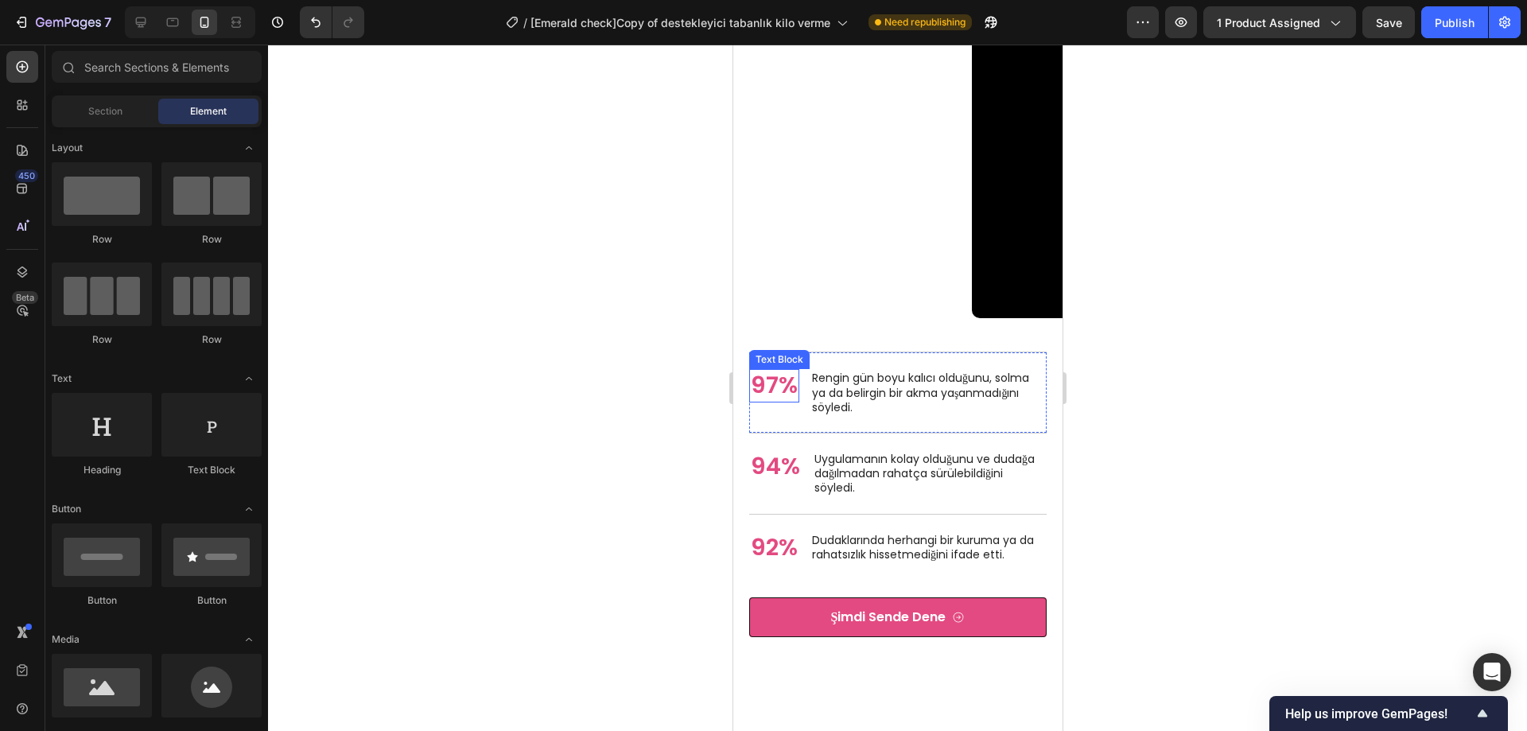
click at [778, 396] on p "97%" at bounding box center [773, 386] width 47 height 30
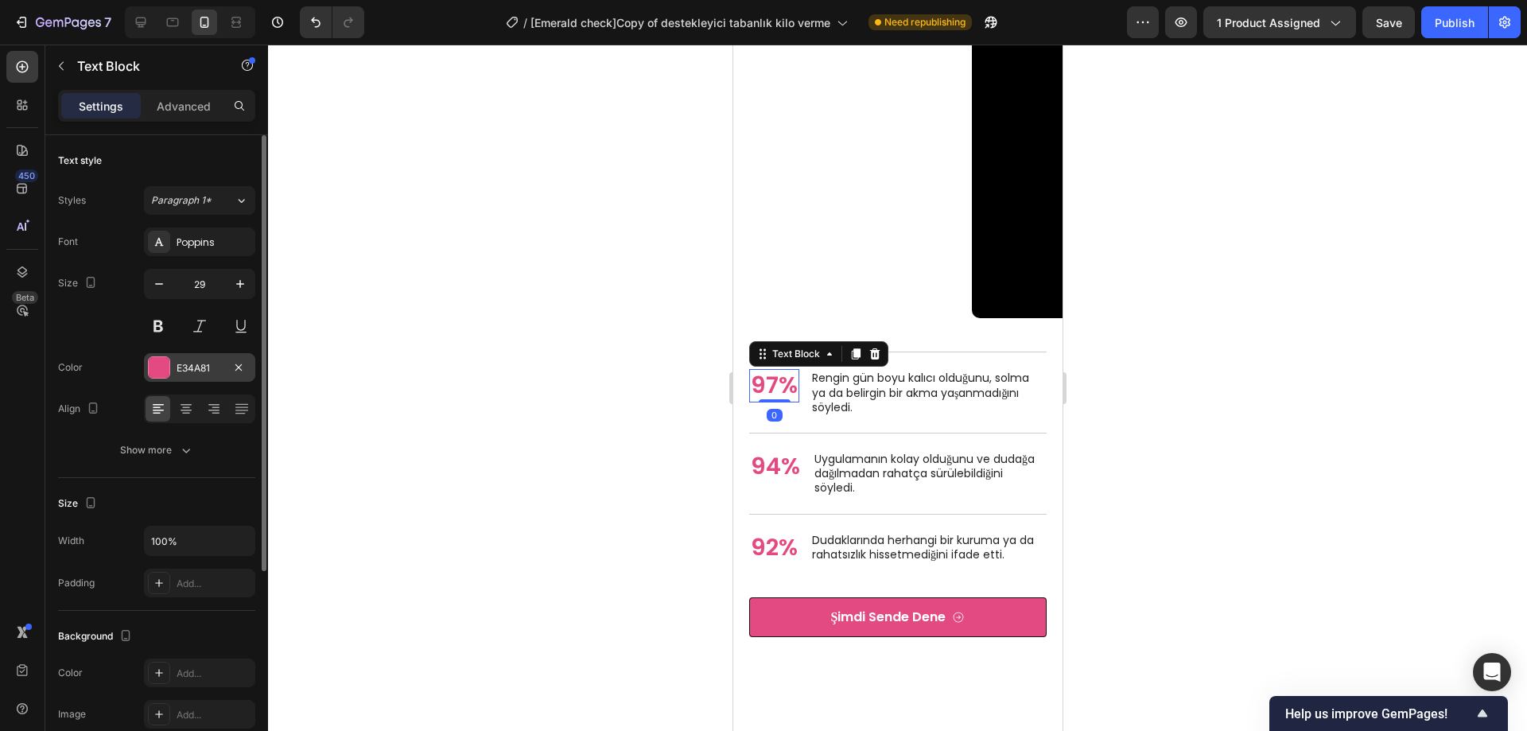
click at [161, 372] on div at bounding box center [159, 367] width 21 height 21
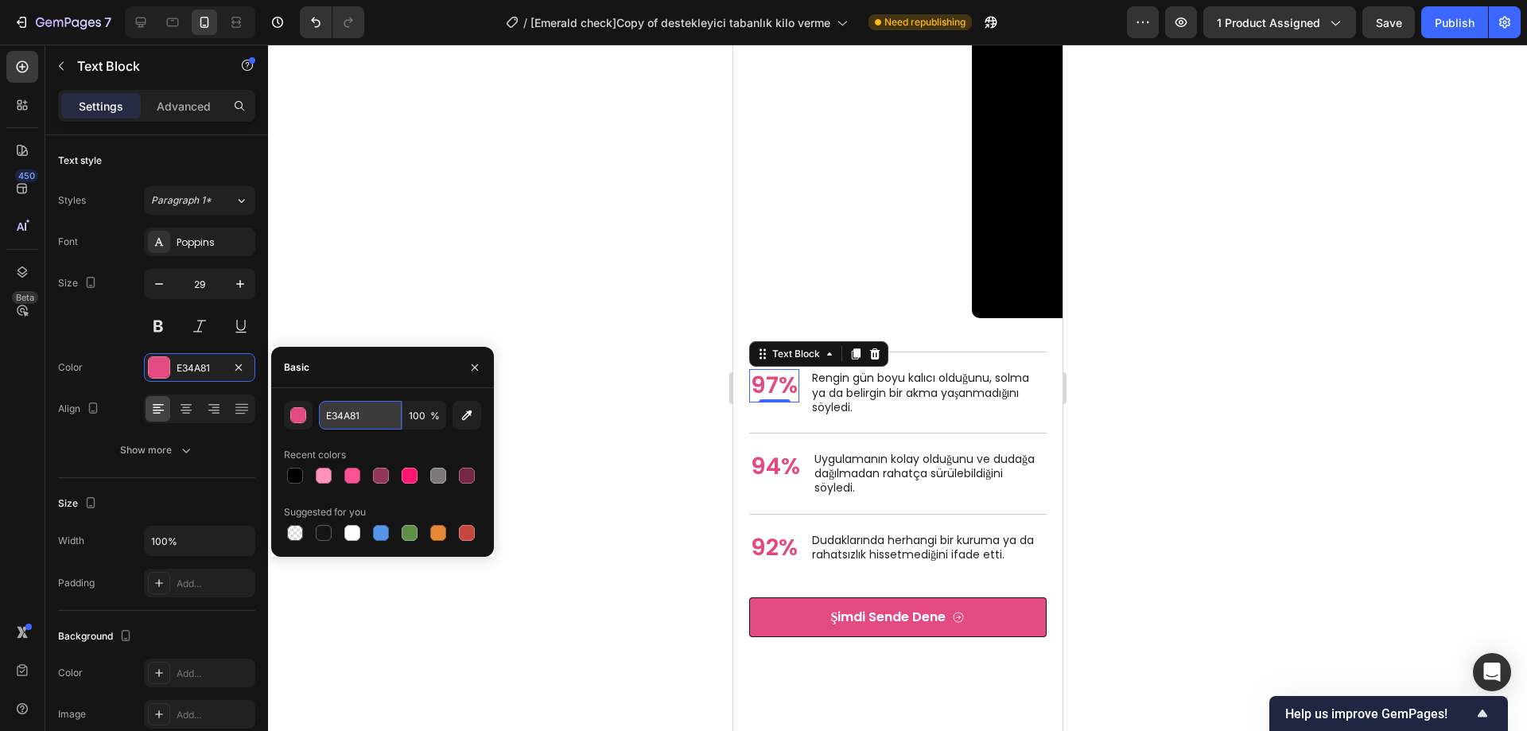
click at [358, 418] on input "E34A81" at bounding box center [360, 415] width 83 height 29
paste input "772647"
type input "772647"
click at [764, 461] on p "94%" at bounding box center [774, 467] width 49 height 30
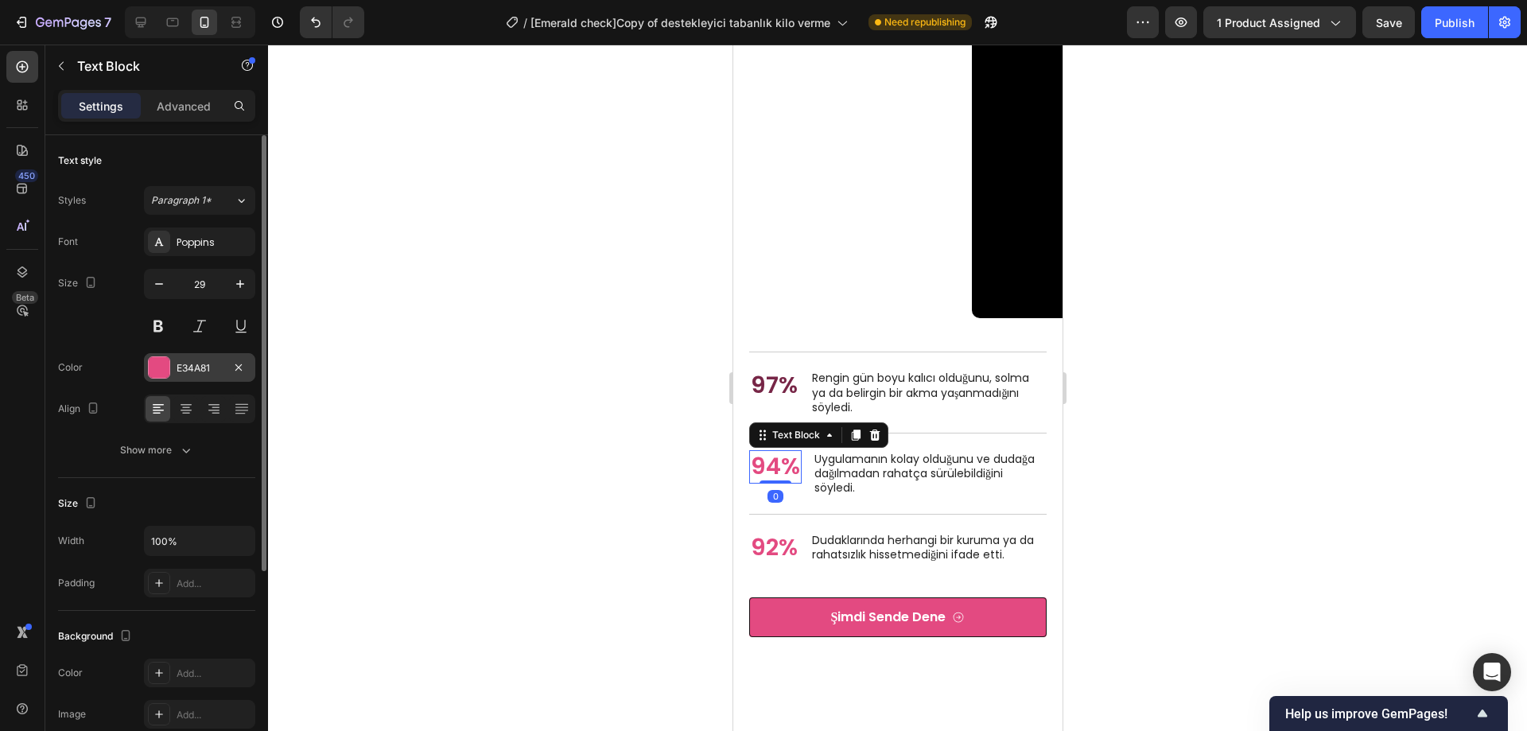
click at [158, 371] on div at bounding box center [159, 367] width 21 height 21
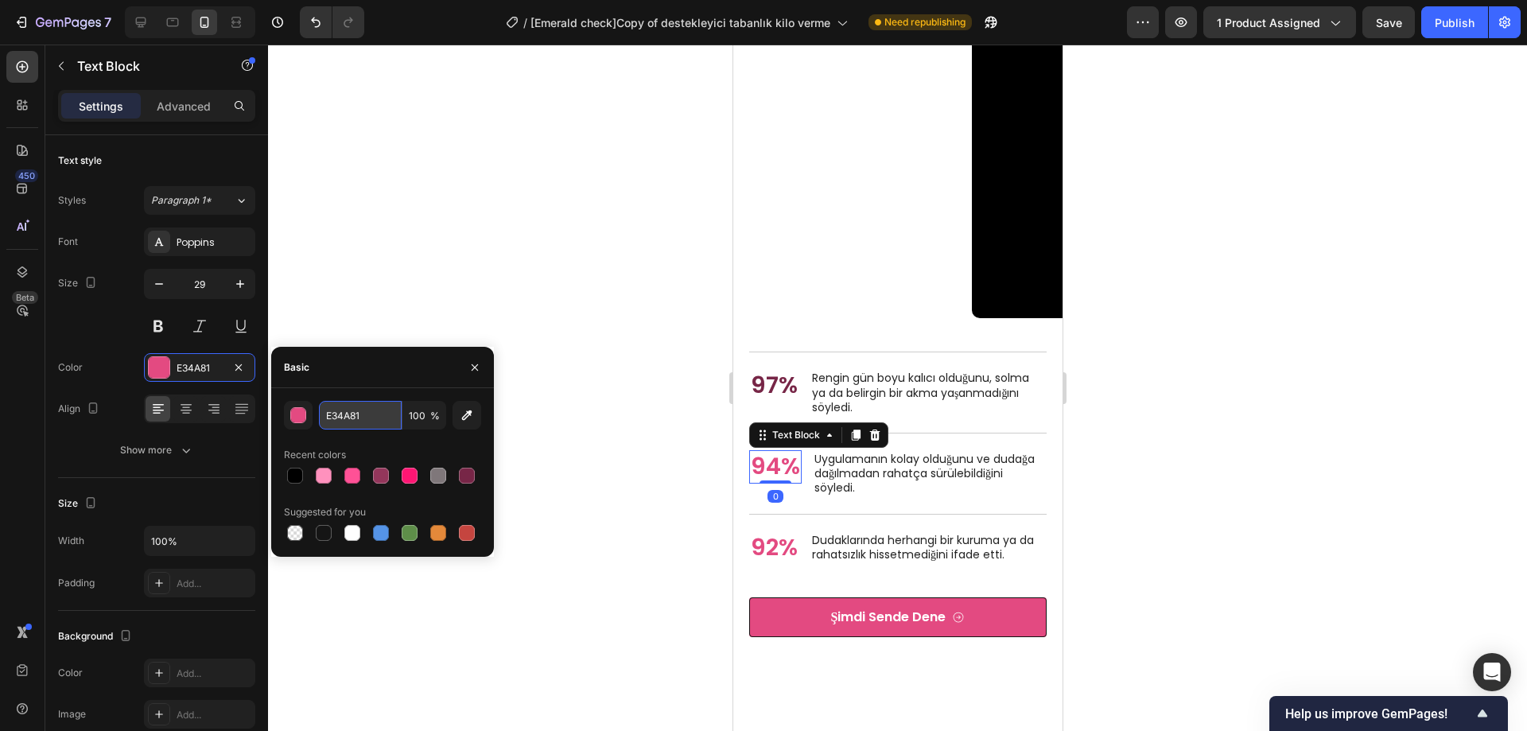
click at [337, 416] on input "E34A81" at bounding box center [360, 415] width 83 height 29
paste input "772647"
type input "772647"
click at [776, 535] on p "92%" at bounding box center [773, 548] width 47 height 30
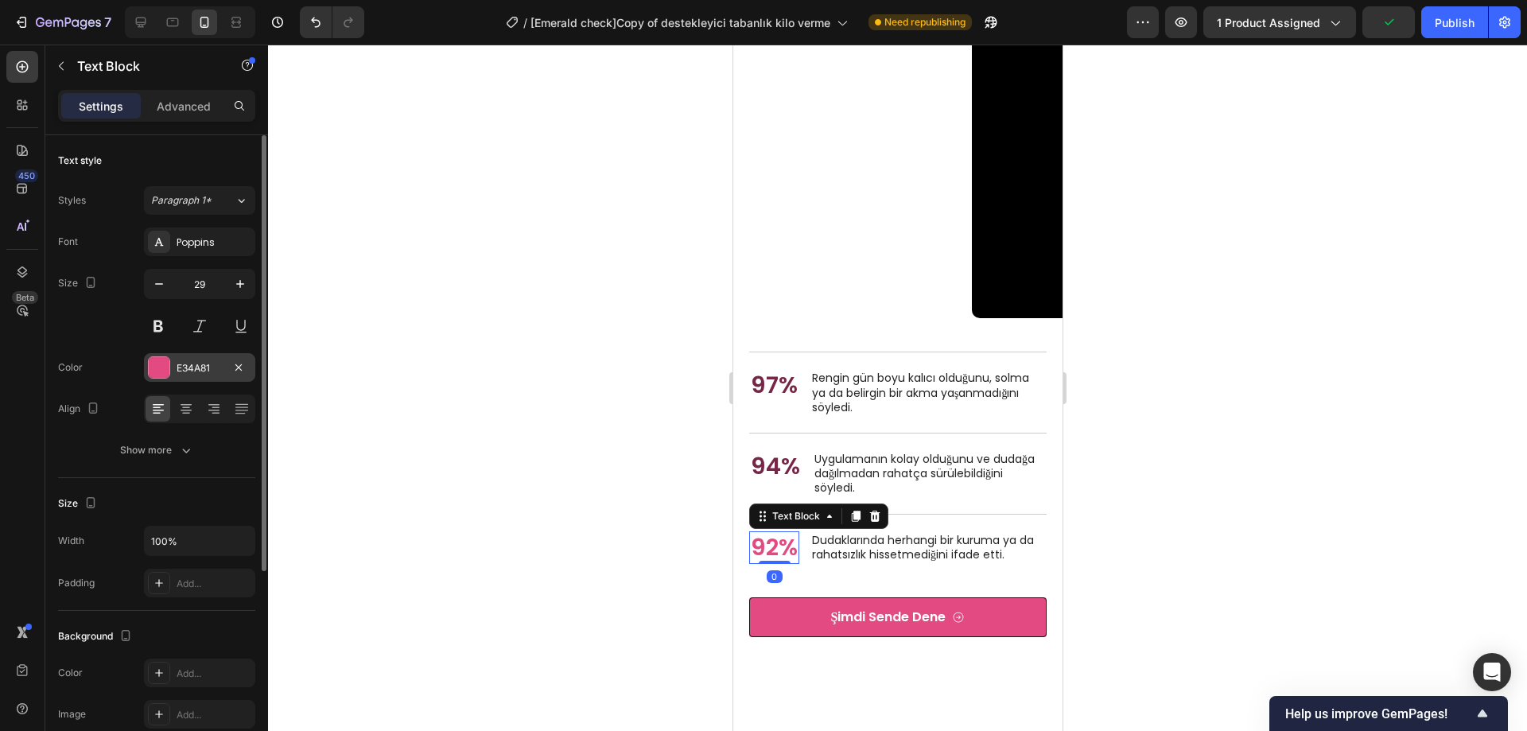
click at [163, 364] on div at bounding box center [159, 367] width 21 height 21
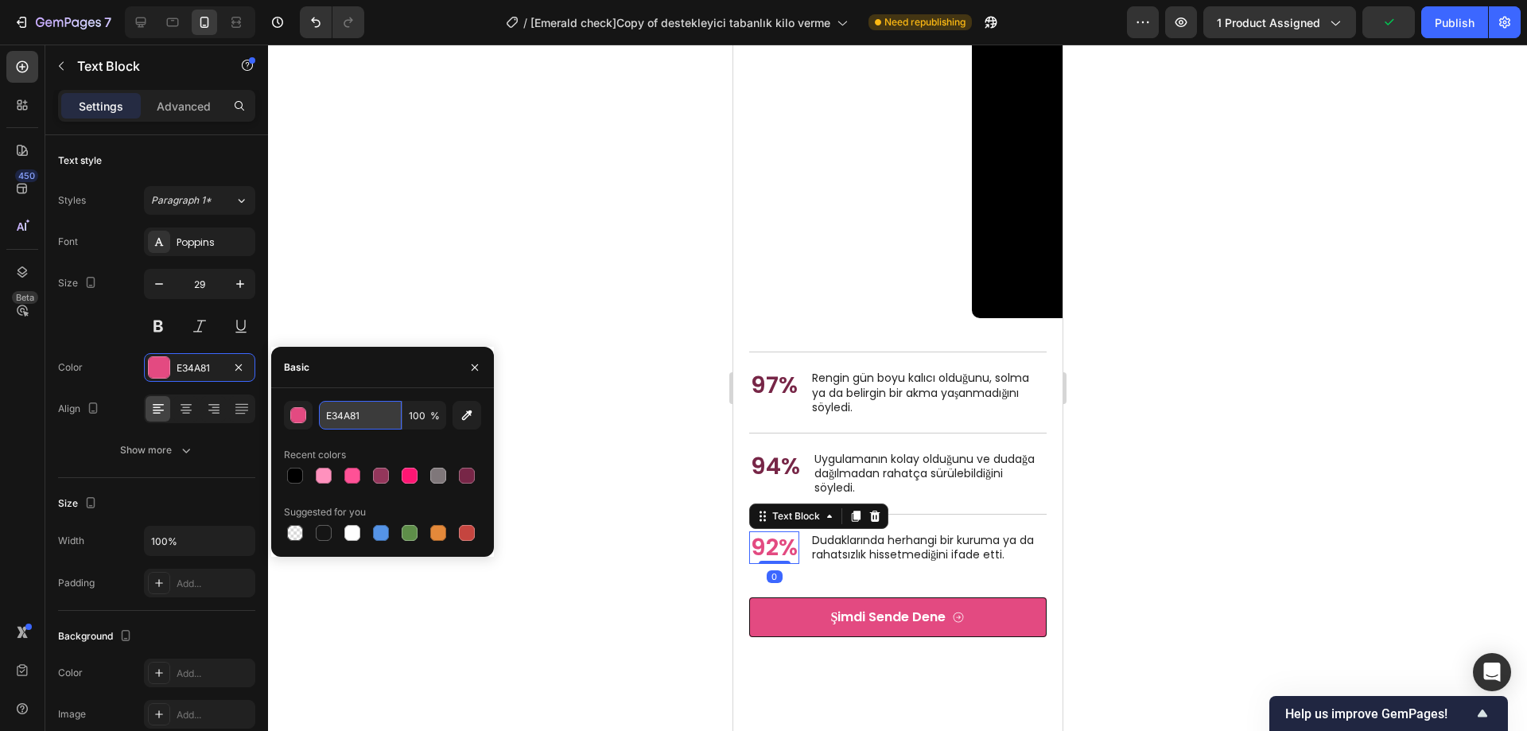
click at [352, 409] on input "E34A81" at bounding box center [360, 415] width 83 height 29
paste input "772647"
type input "772647"
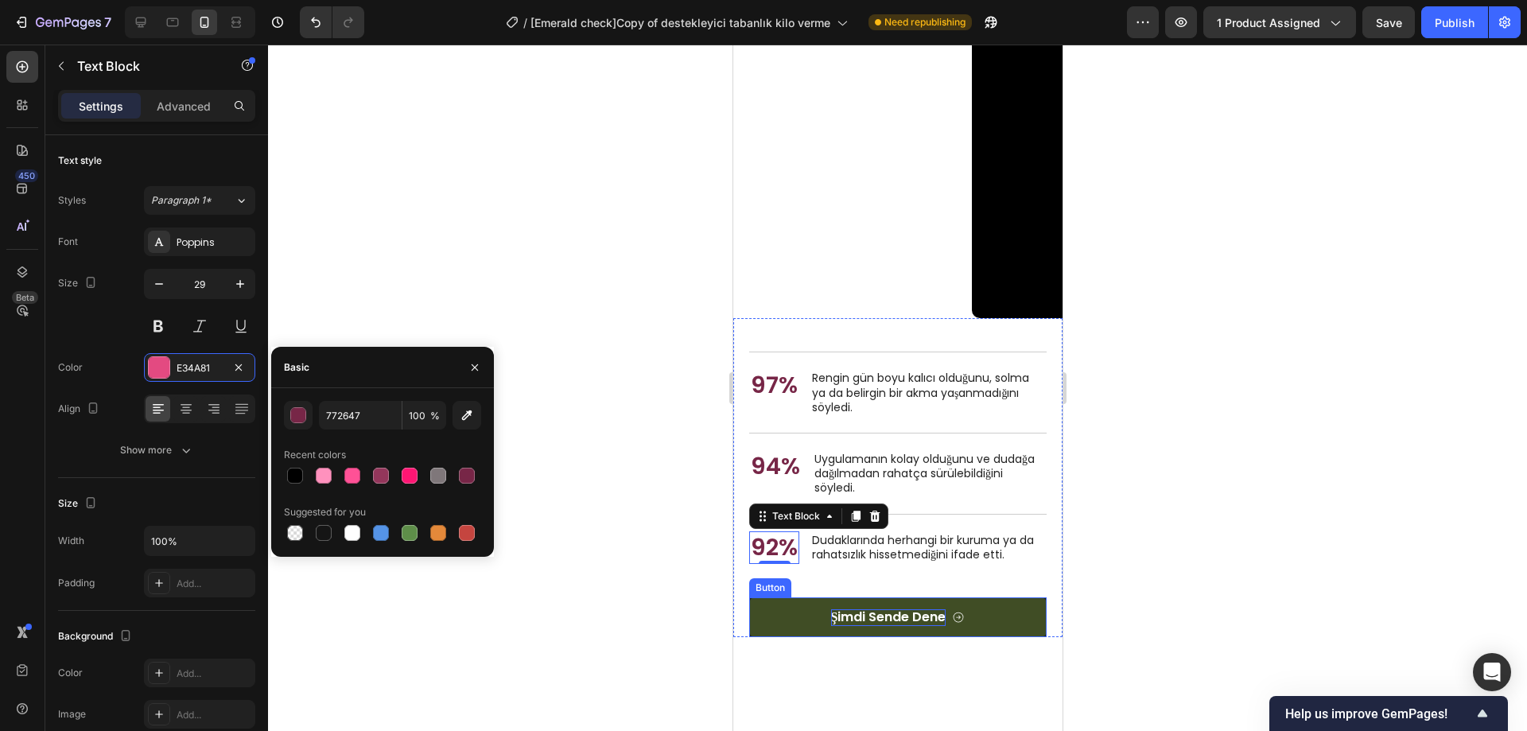
click at [894, 613] on p "Şimdi Sende Dene" at bounding box center [888, 617] width 115 height 17
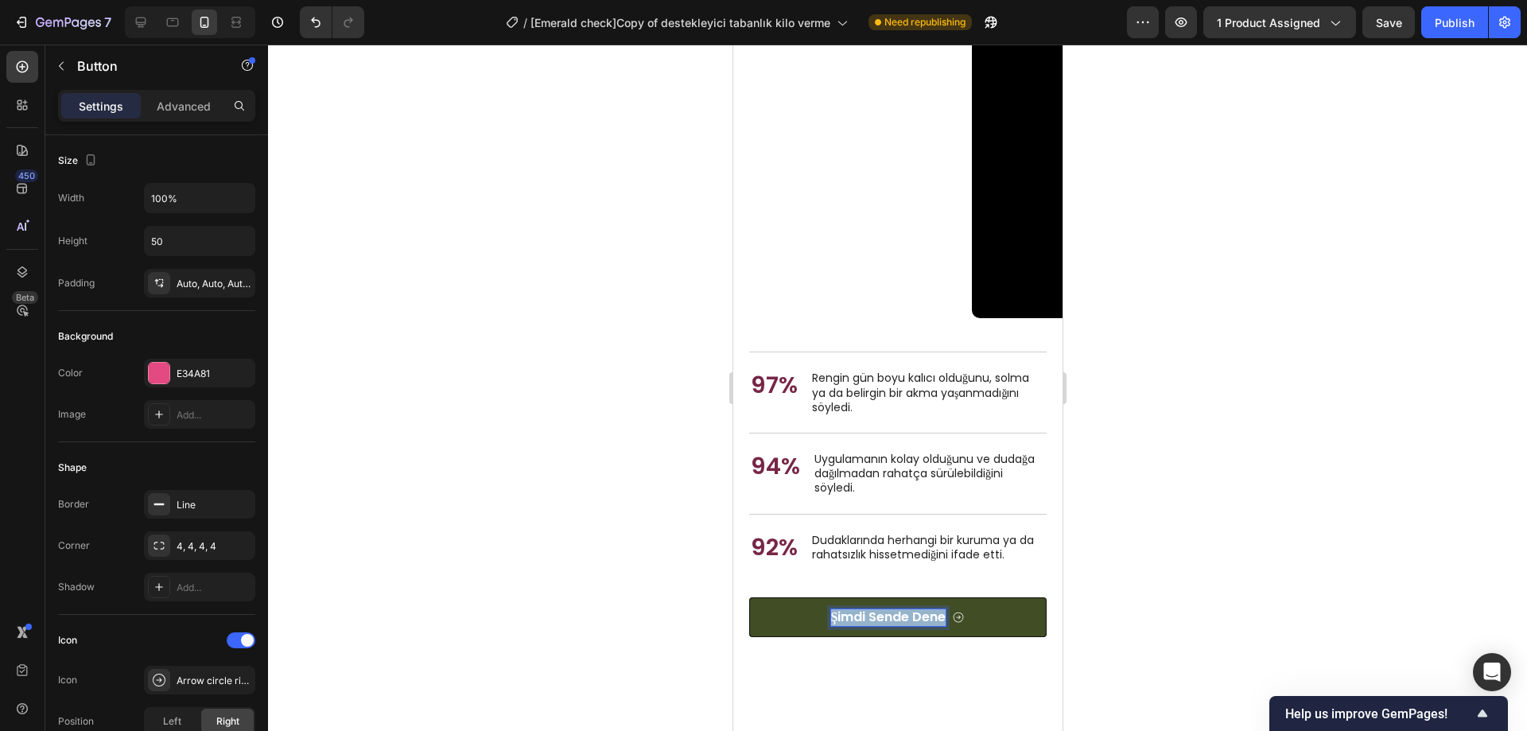
click at [894, 613] on p "Şimdi Sende Dene" at bounding box center [888, 617] width 115 height 17
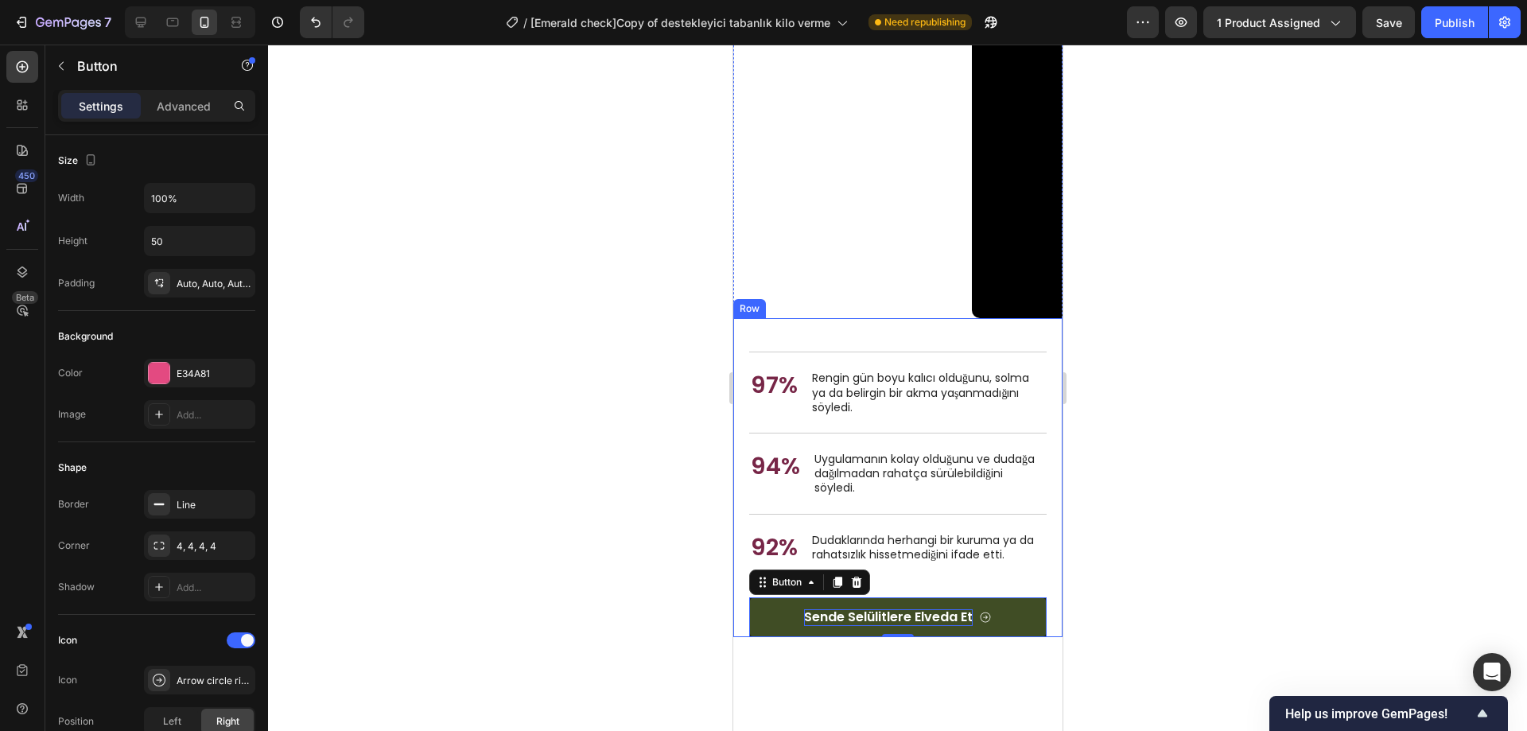
click at [617, 547] on div at bounding box center [897, 388] width 1259 height 687
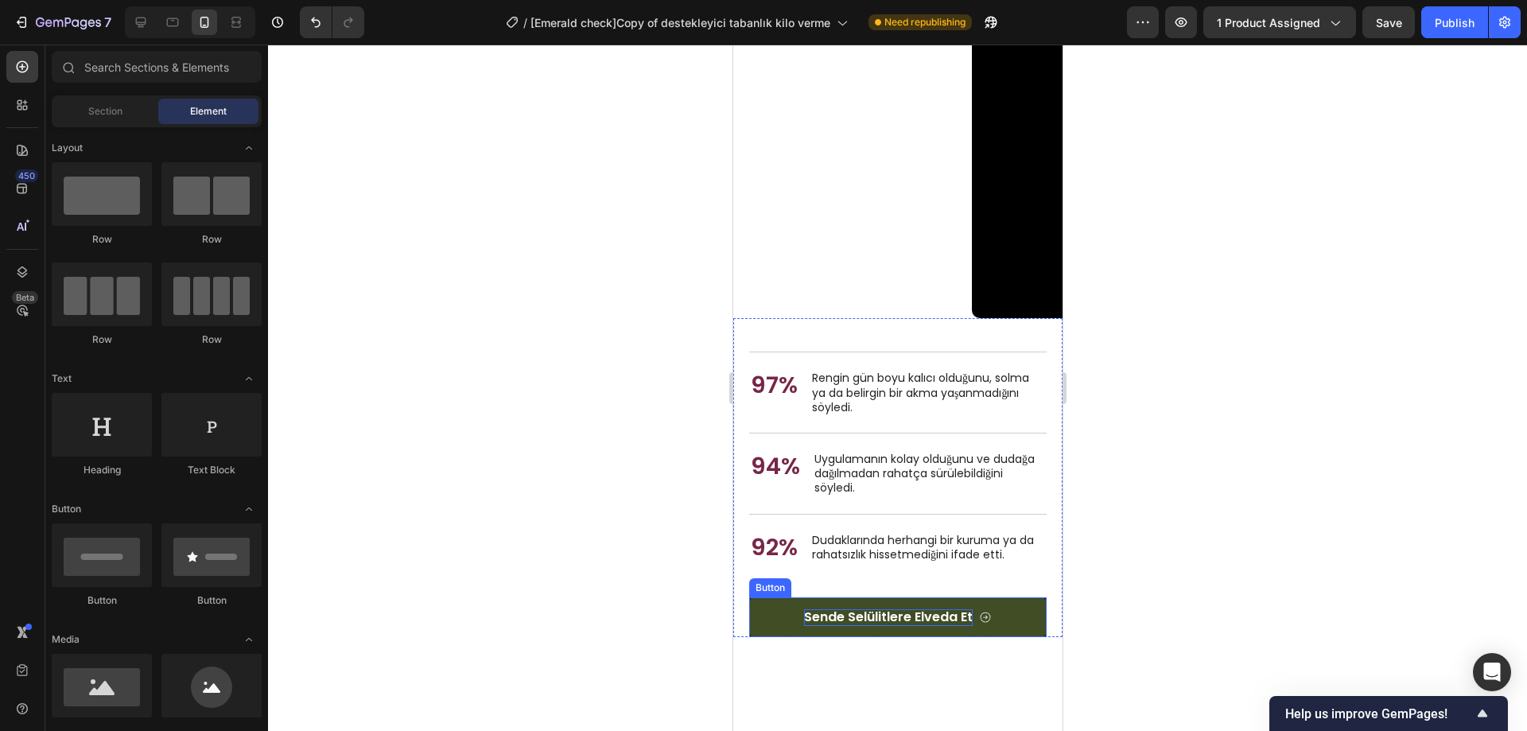
click at [1010, 606] on link "Sende Selülitlere Elveda Et" at bounding box center [898, 617] width 298 height 40
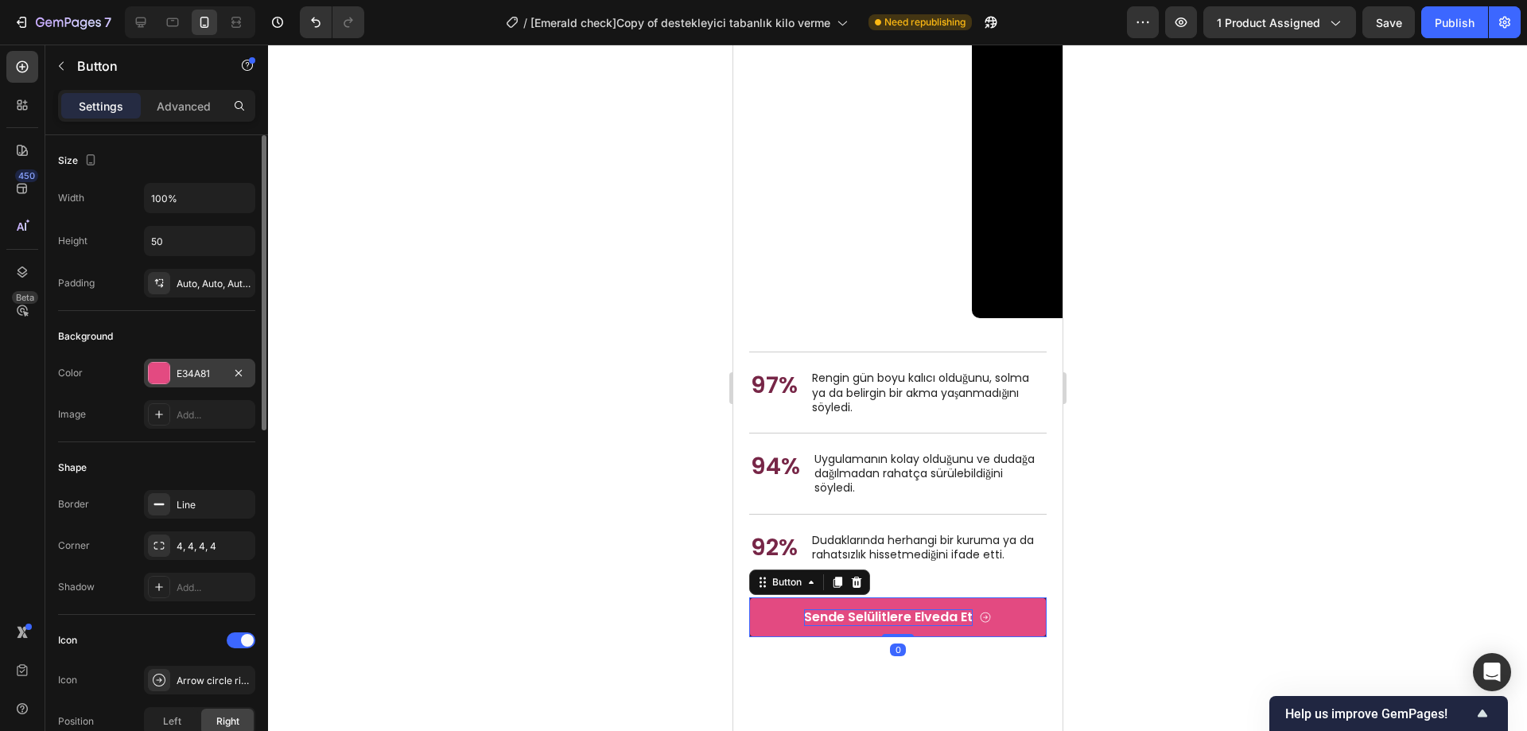
click at [170, 372] on div "E34A81" at bounding box center [199, 373] width 111 height 29
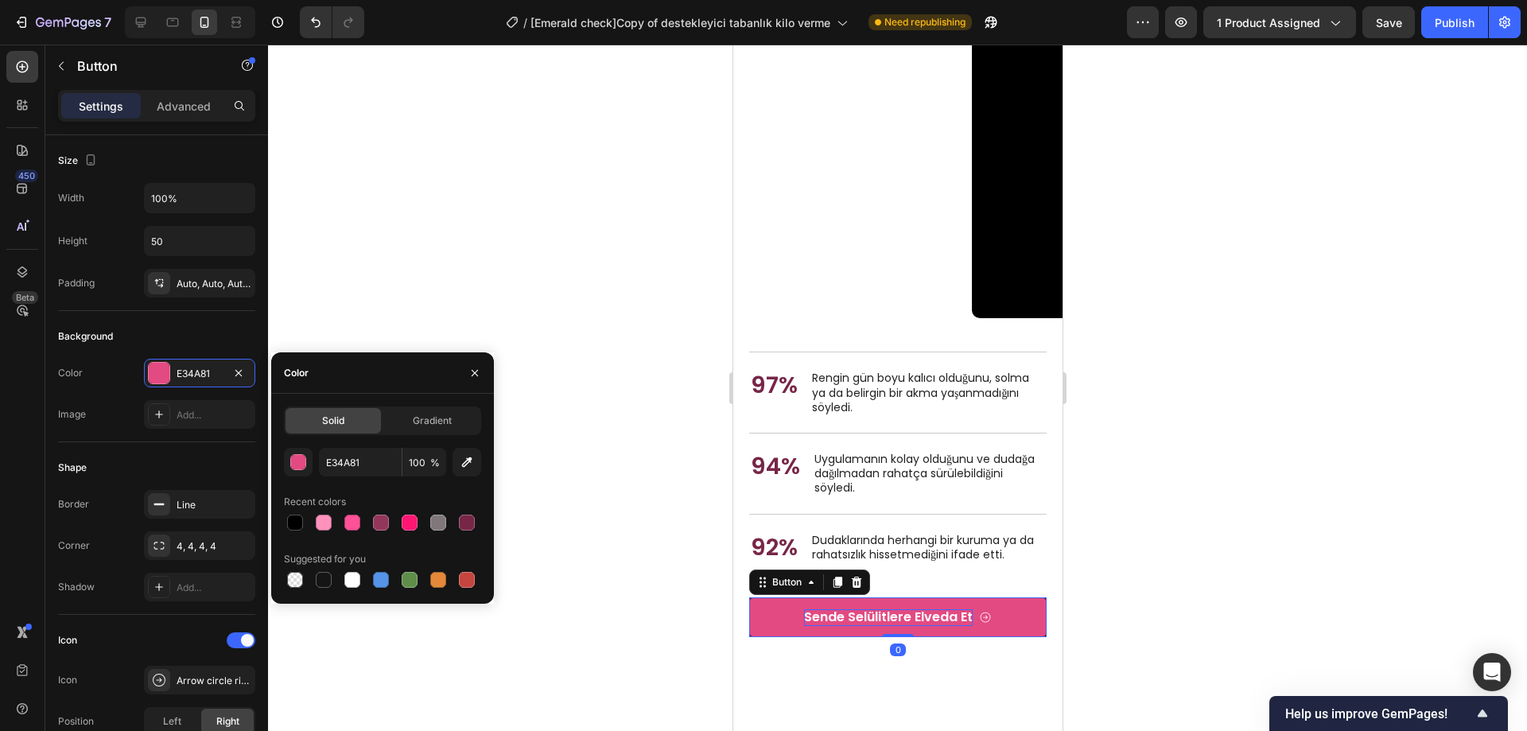
click at [344, 423] on span "Solid" at bounding box center [333, 421] width 22 height 14
click at [360, 469] on input "E34A81" at bounding box center [360, 462] width 83 height 29
paste input "772647"
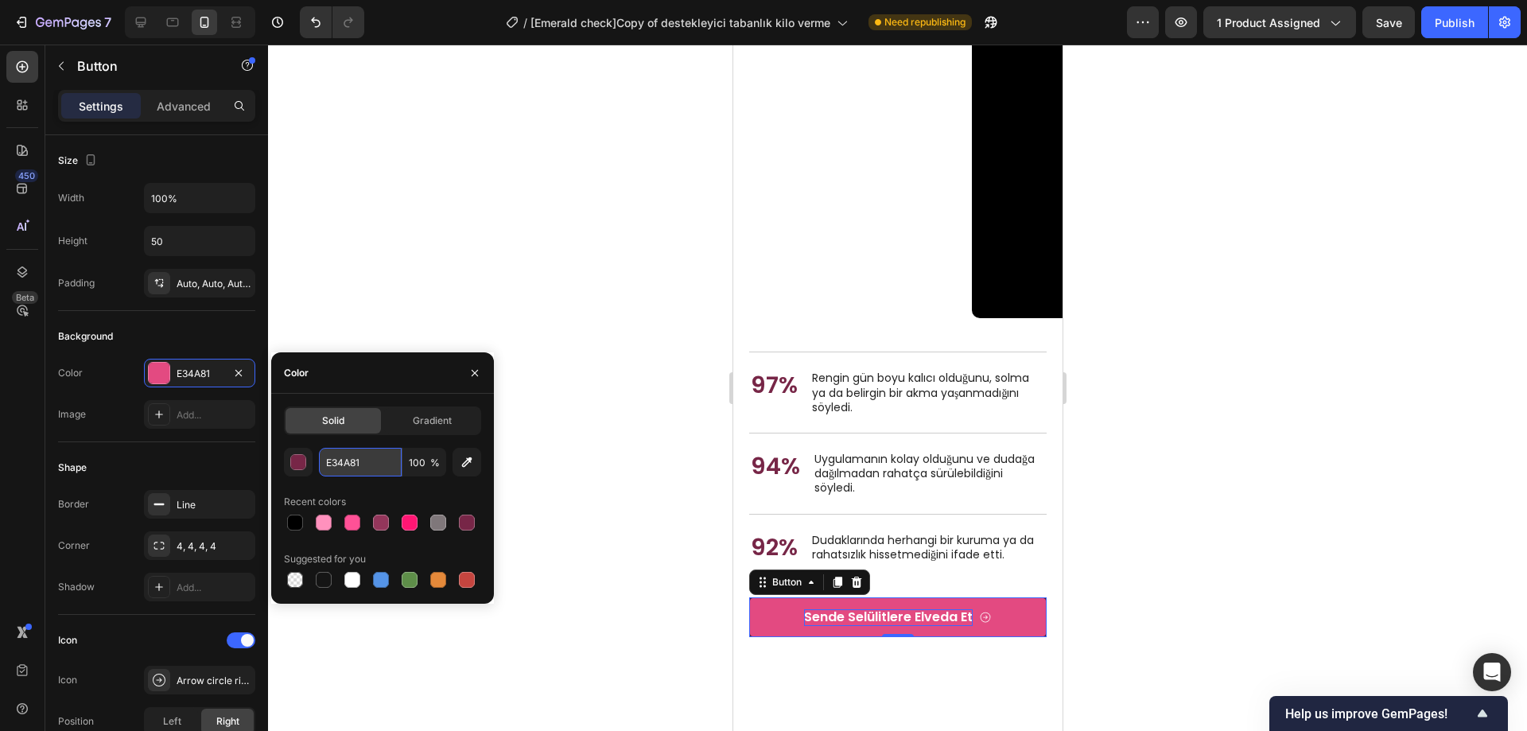
type input "772647"
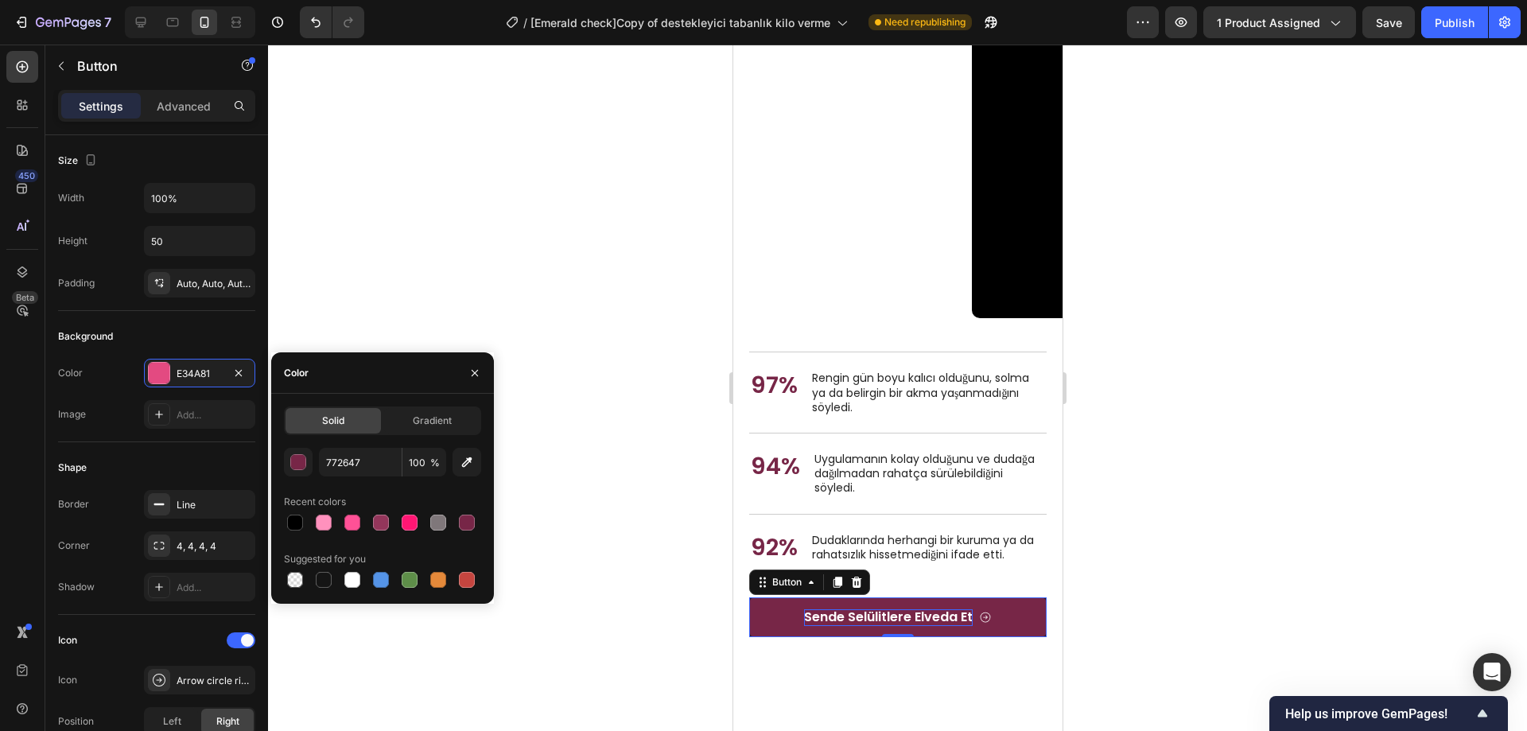
click at [485, 289] on div at bounding box center [897, 388] width 1259 height 687
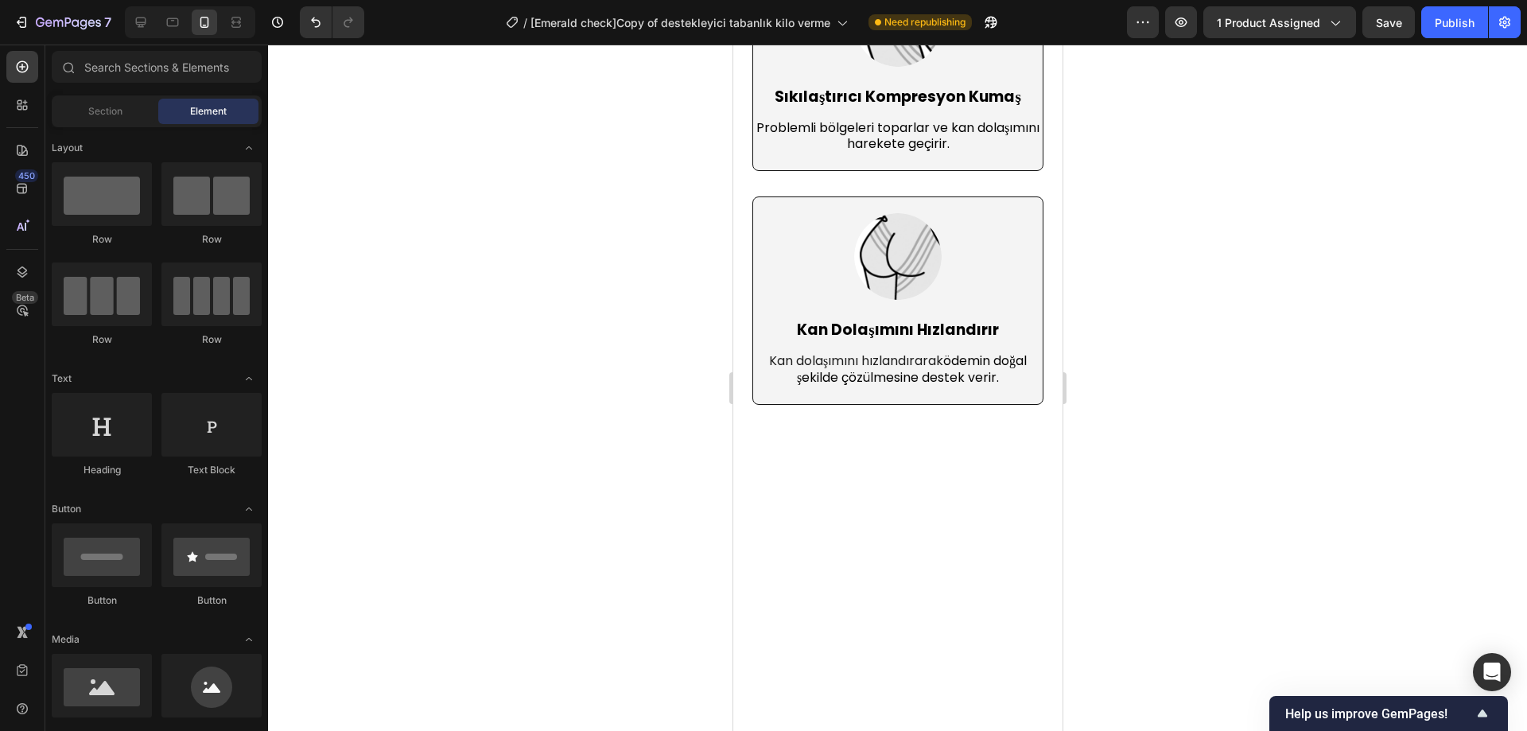
scroll to position [3604, 0]
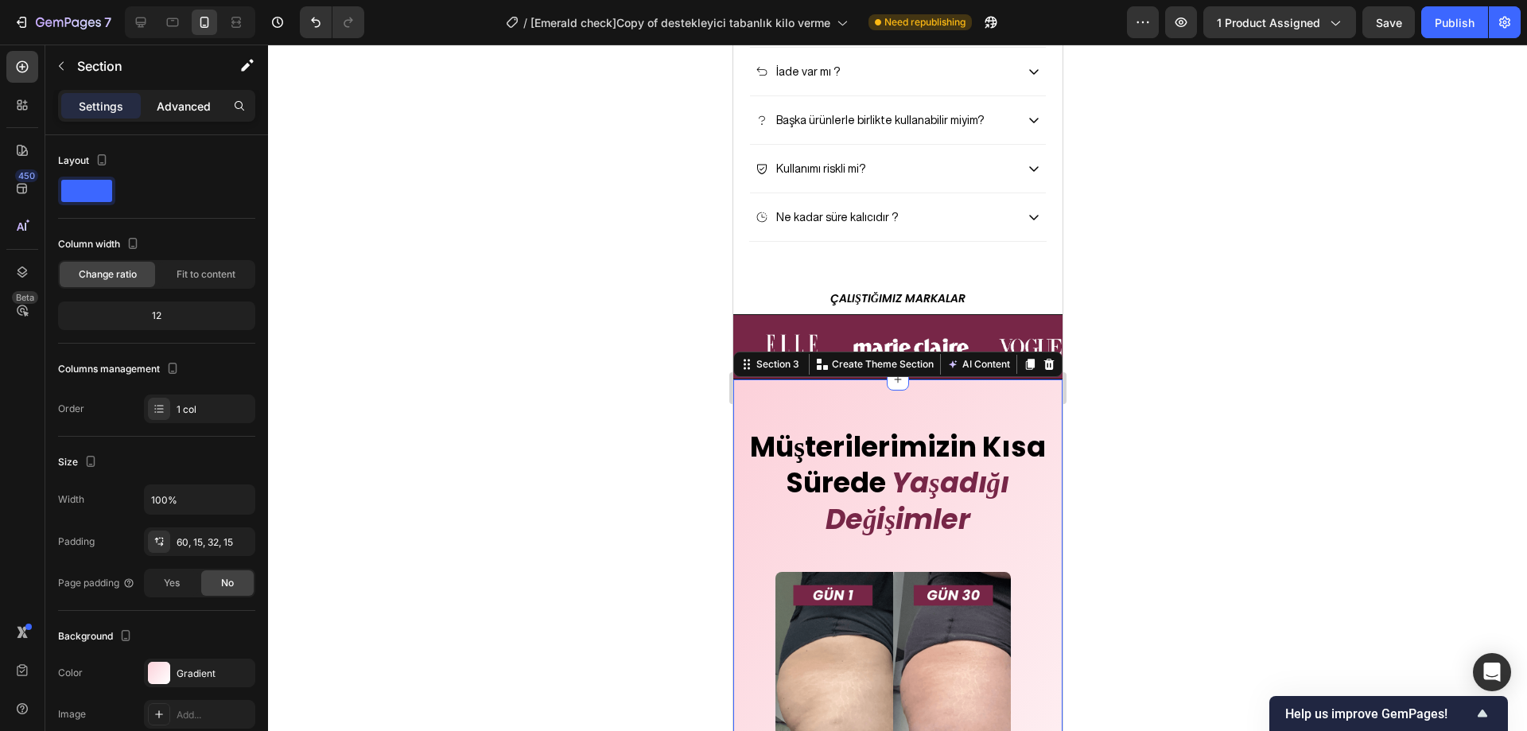
click at [180, 101] on p "Advanced" at bounding box center [184, 106] width 54 height 17
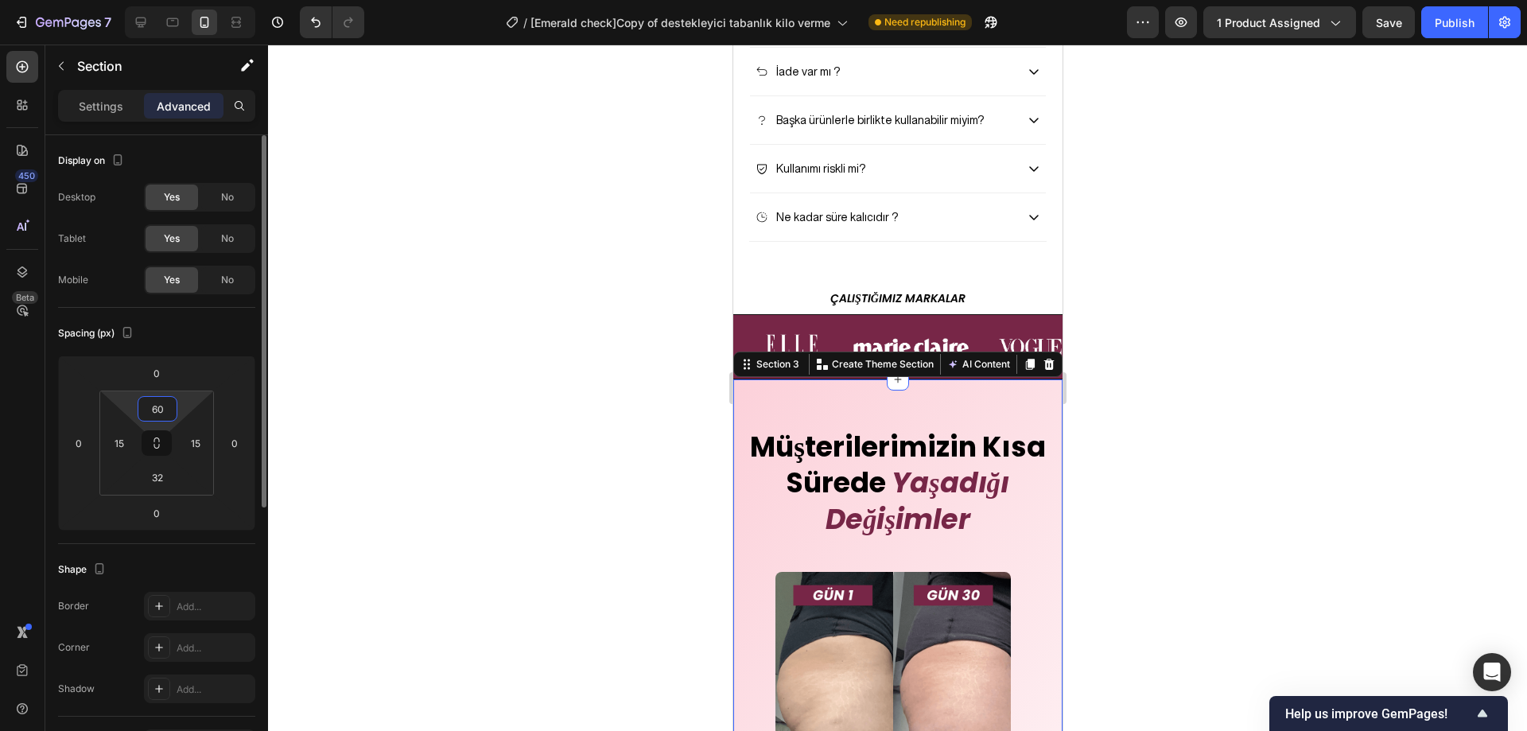
click at [159, 408] on input "60" at bounding box center [158, 409] width 32 height 24
type input "70"
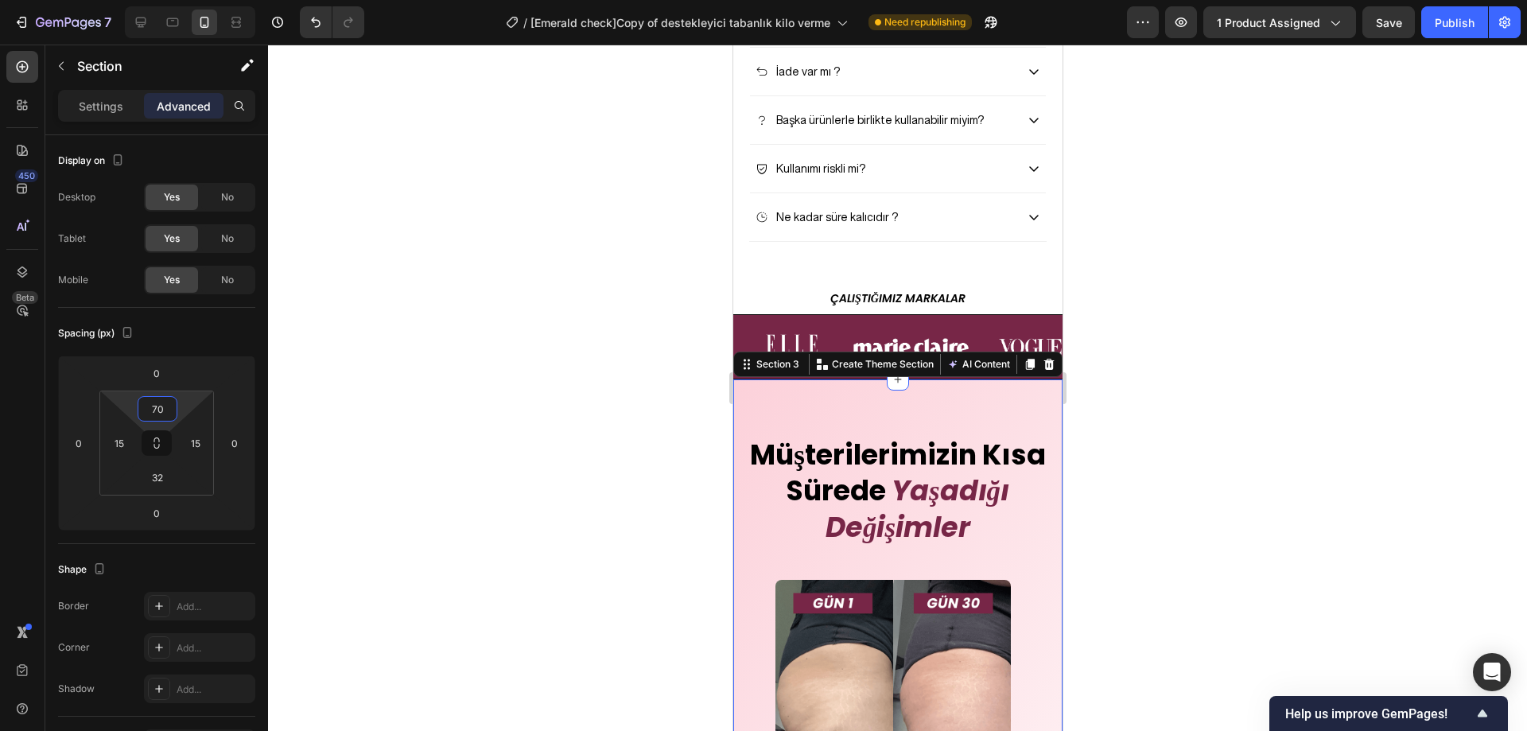
click at [466, 399] on div at bounding box center [897, 388] width 1259 height 687
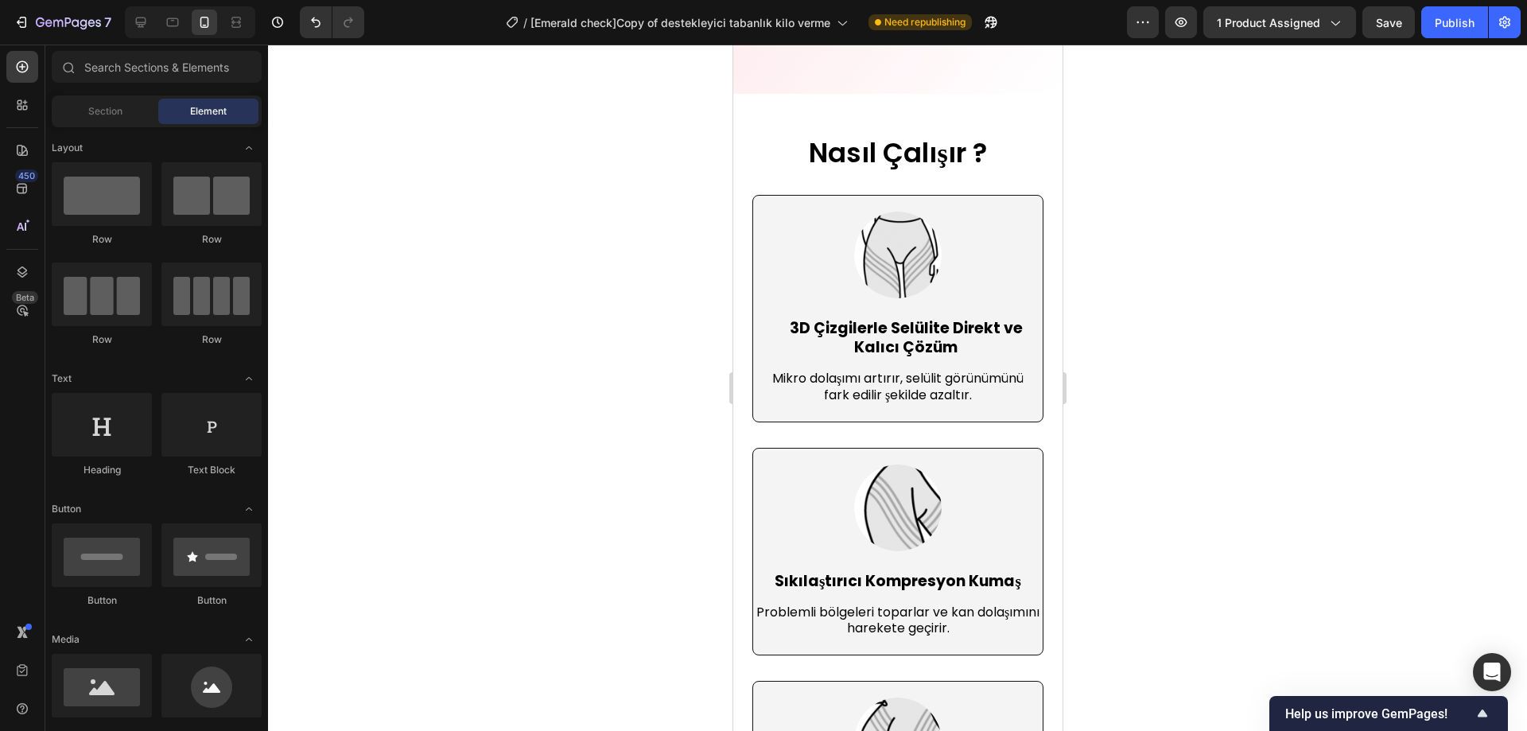
scroll to position [5861, 0]
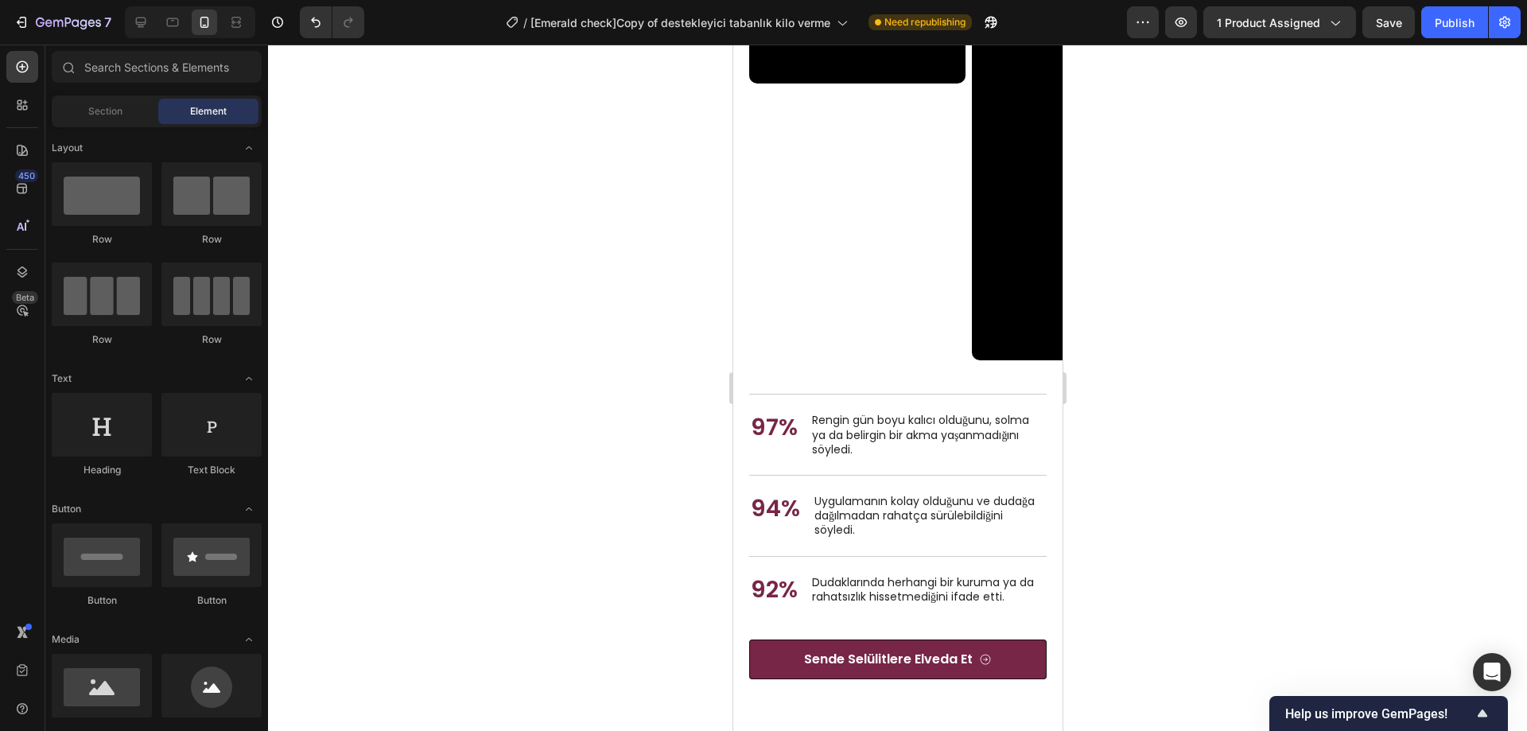
drag, startPoint x: 1053, startPoint y: 299, endPoint x: 1796, endPoint y: 474, distance: 763.4
click at [1022, 197] on video at bounding box center [1079, 167] width 216 height 385
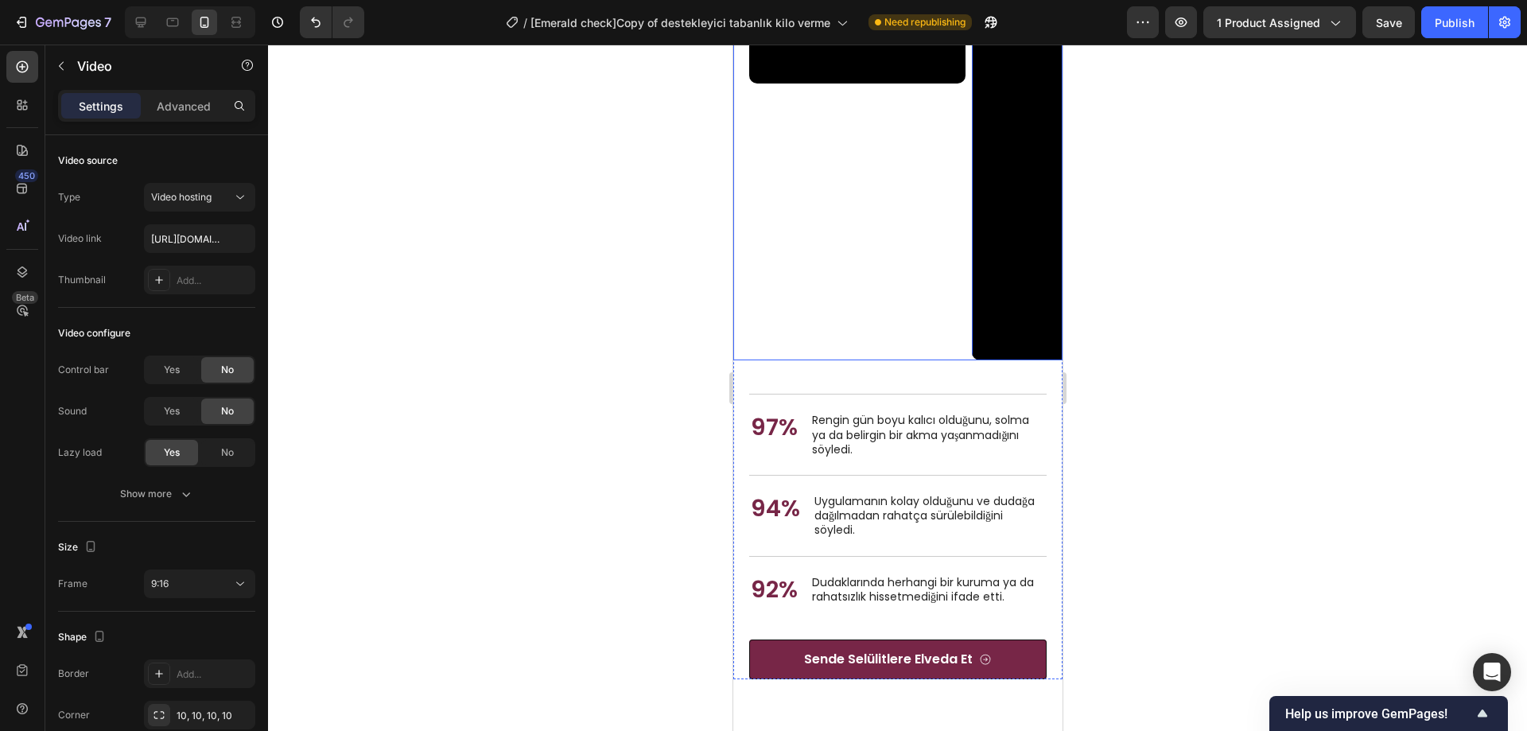
click at [966, 356] on div "Video Video 0 Video" at bounding box center [905, 167] width 313 height 385
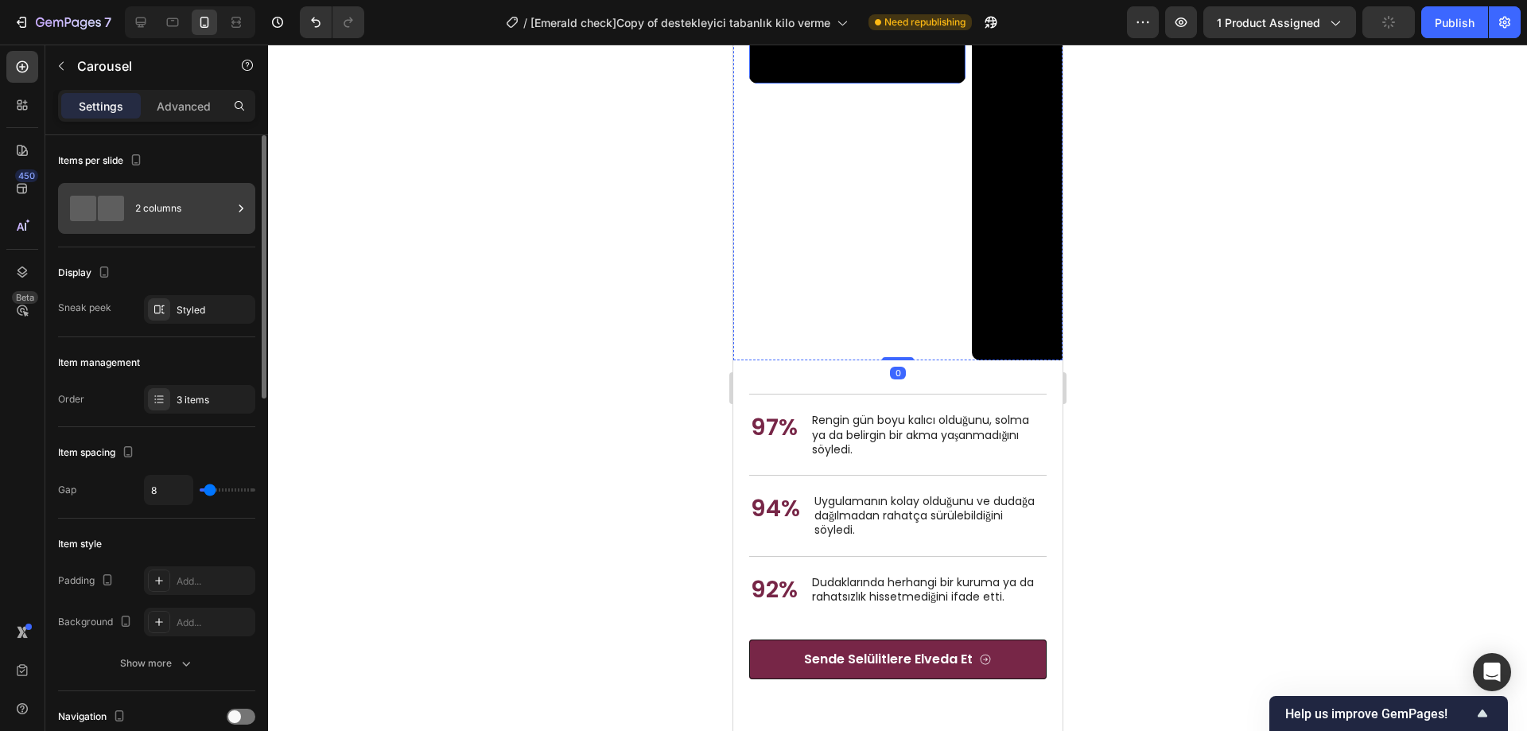
click at [130, 204] on div "2 columns" at bounding box center [156, 208] width 197 height 51
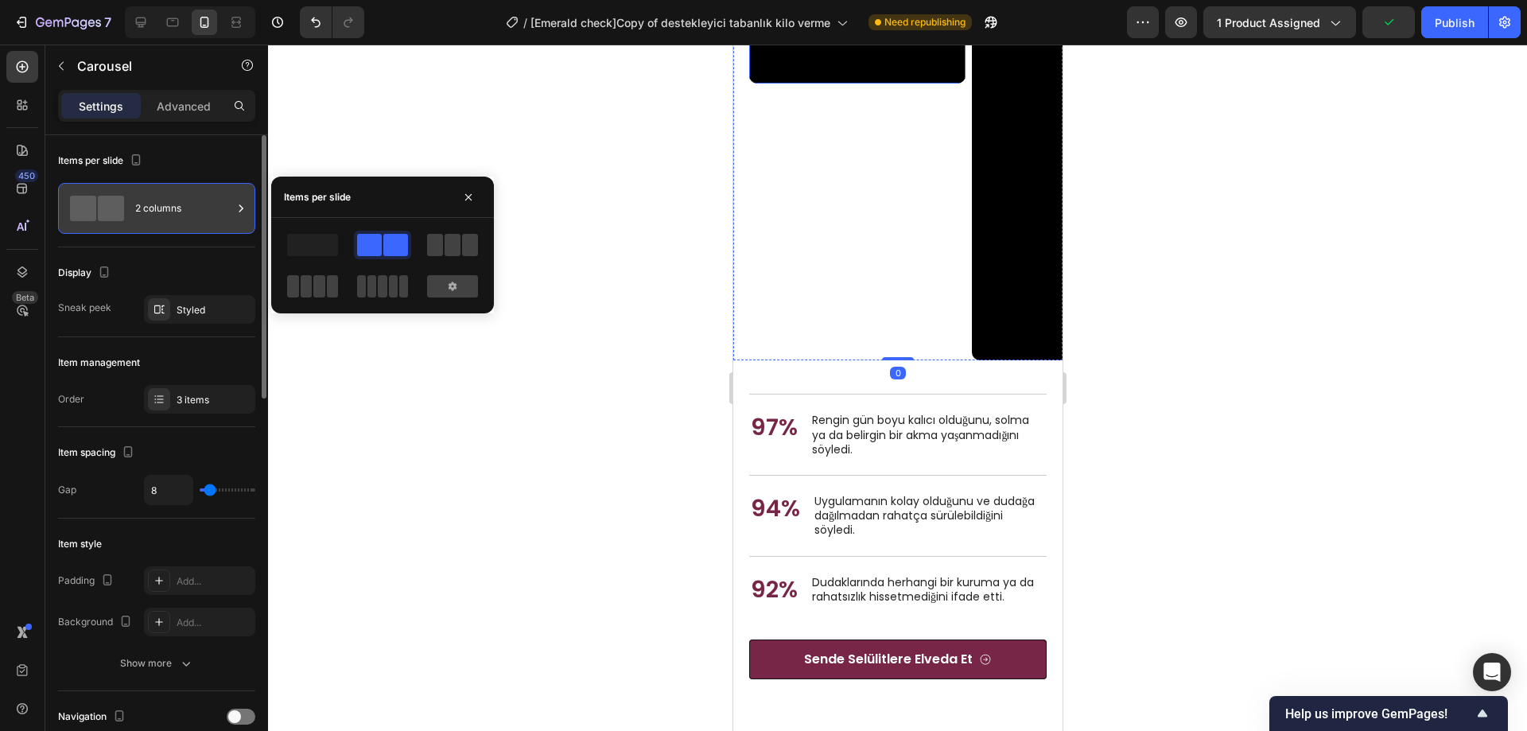
click at [144, 208] on div "2 columns" at bounding box center [183, 208] width 97 height 37
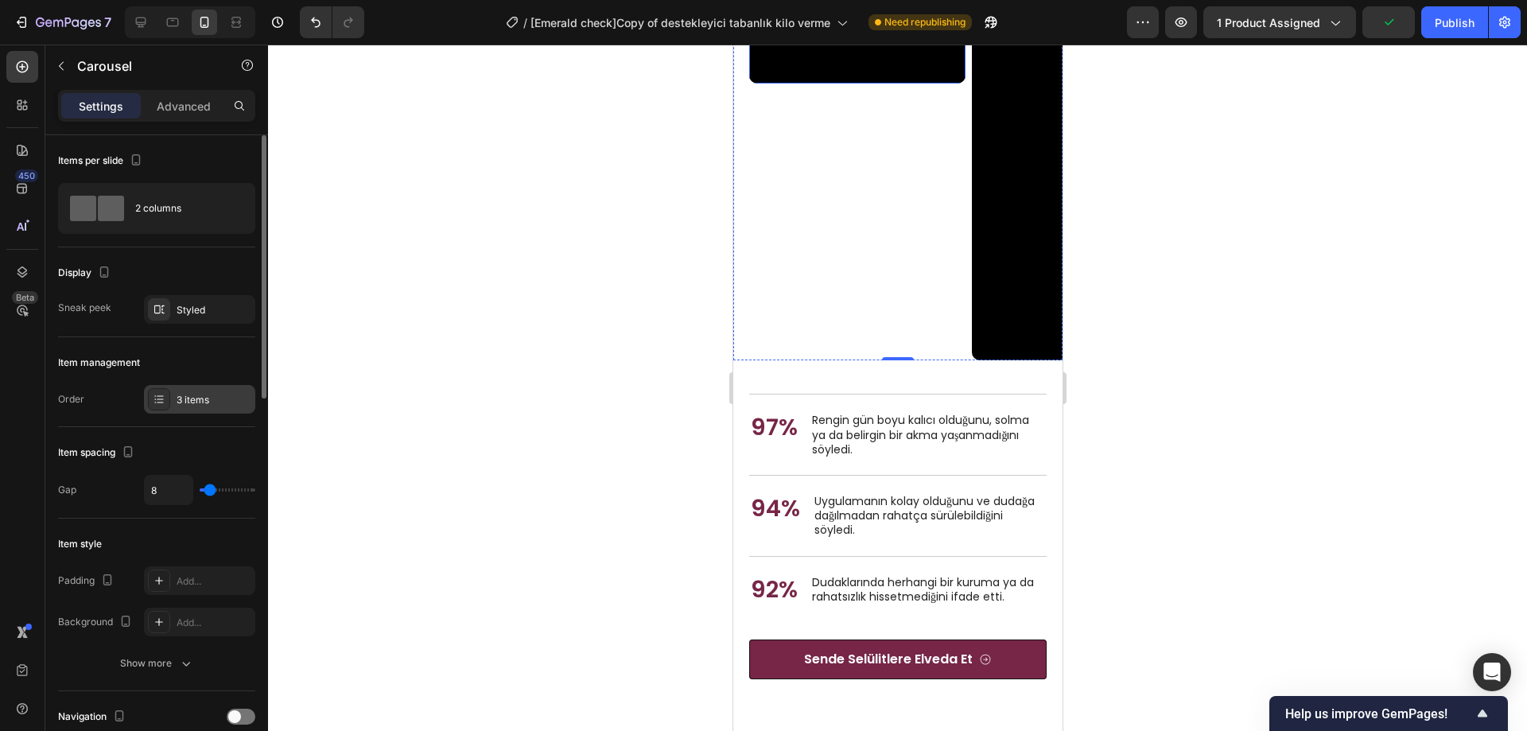
click at [176, 390] on div "3 items" at bounding box center [199, 399] width 111 height 29
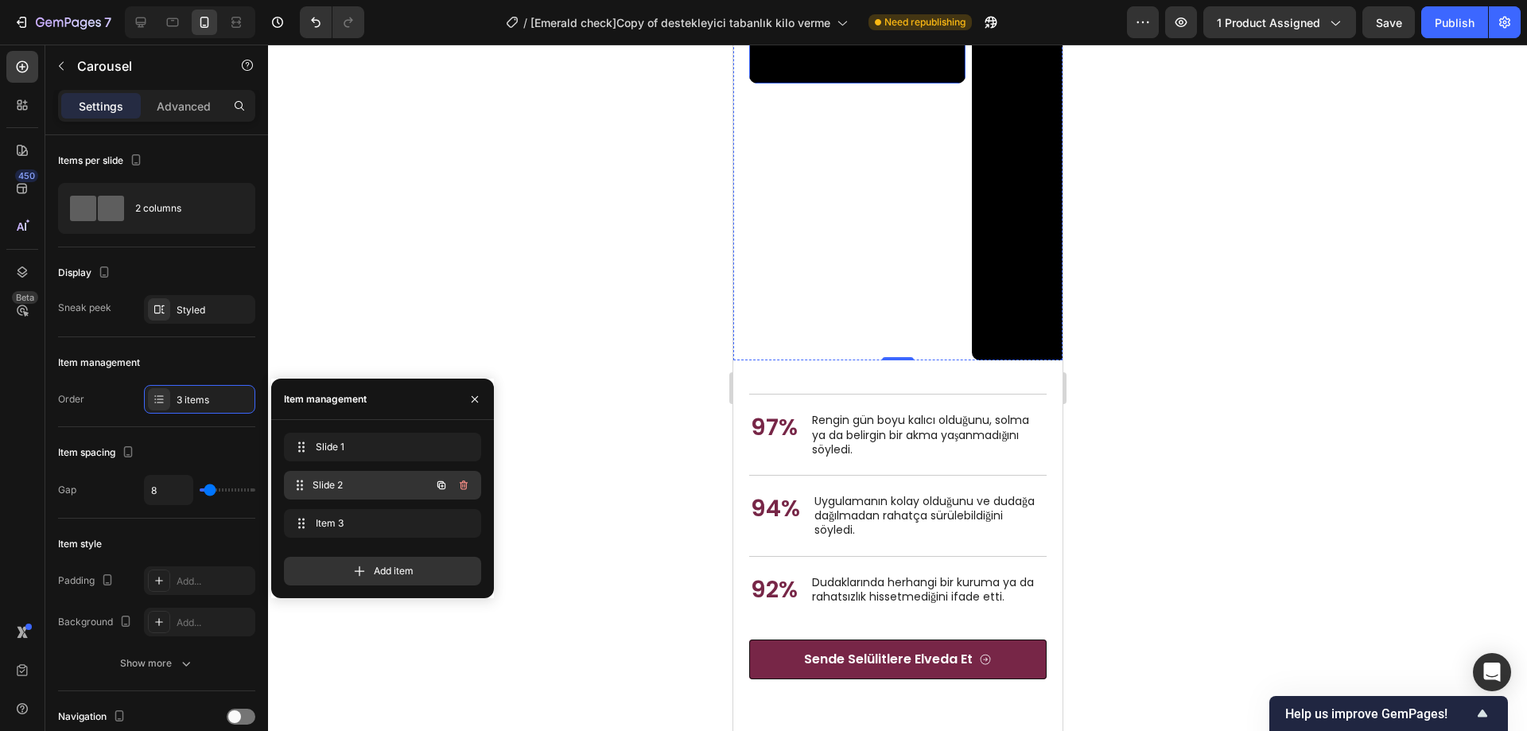
click at [333, 483] on span "Slide 2" at bounding box center [372, 485] width 118 height 14
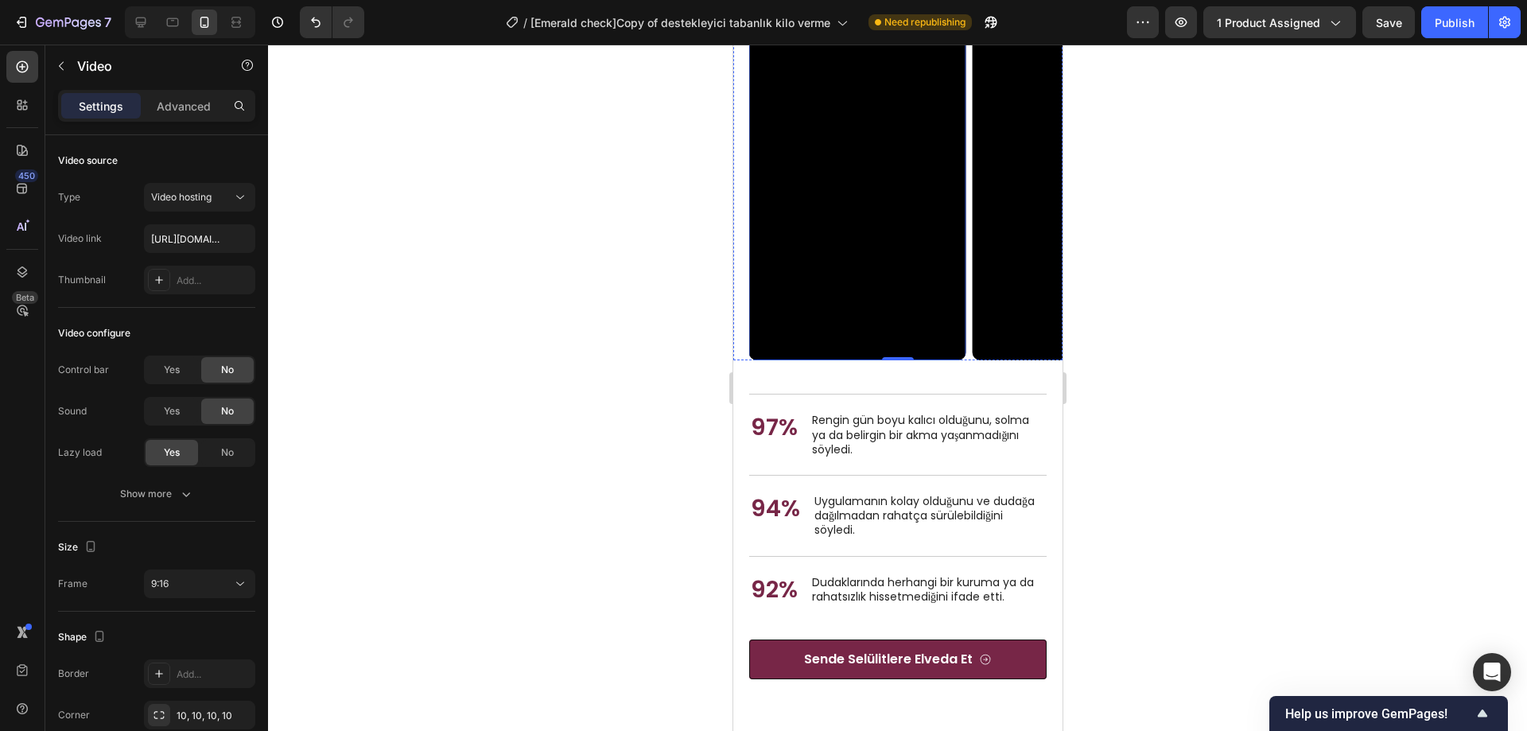
click at [890, 203] on video at bounding box center [857, 167] width 216 height 385
click at [188, 243] on input "https://cdn.shopify.com/videos/c/o/v/97baf61885e64514a16c1ae294ee09c9.mp4" at bounding box center [199, 238] width 111 height 29
paste input "f1d159e7eac34f08bd4542e90c797bda"
type input "[URL][DOMAIN_NAME]"
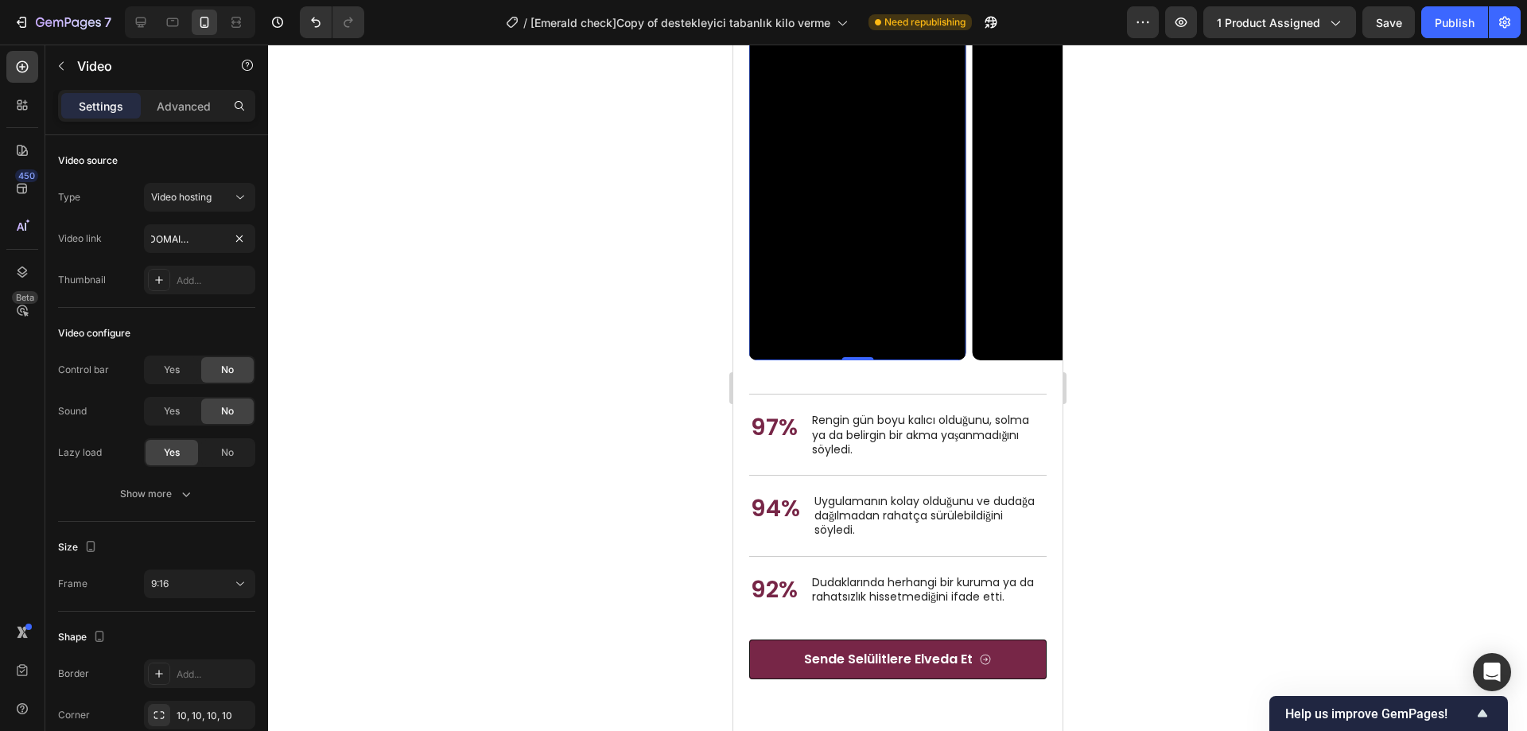
click at [469, 308] on div at bounding box center [897, 388] width 1259 height 687
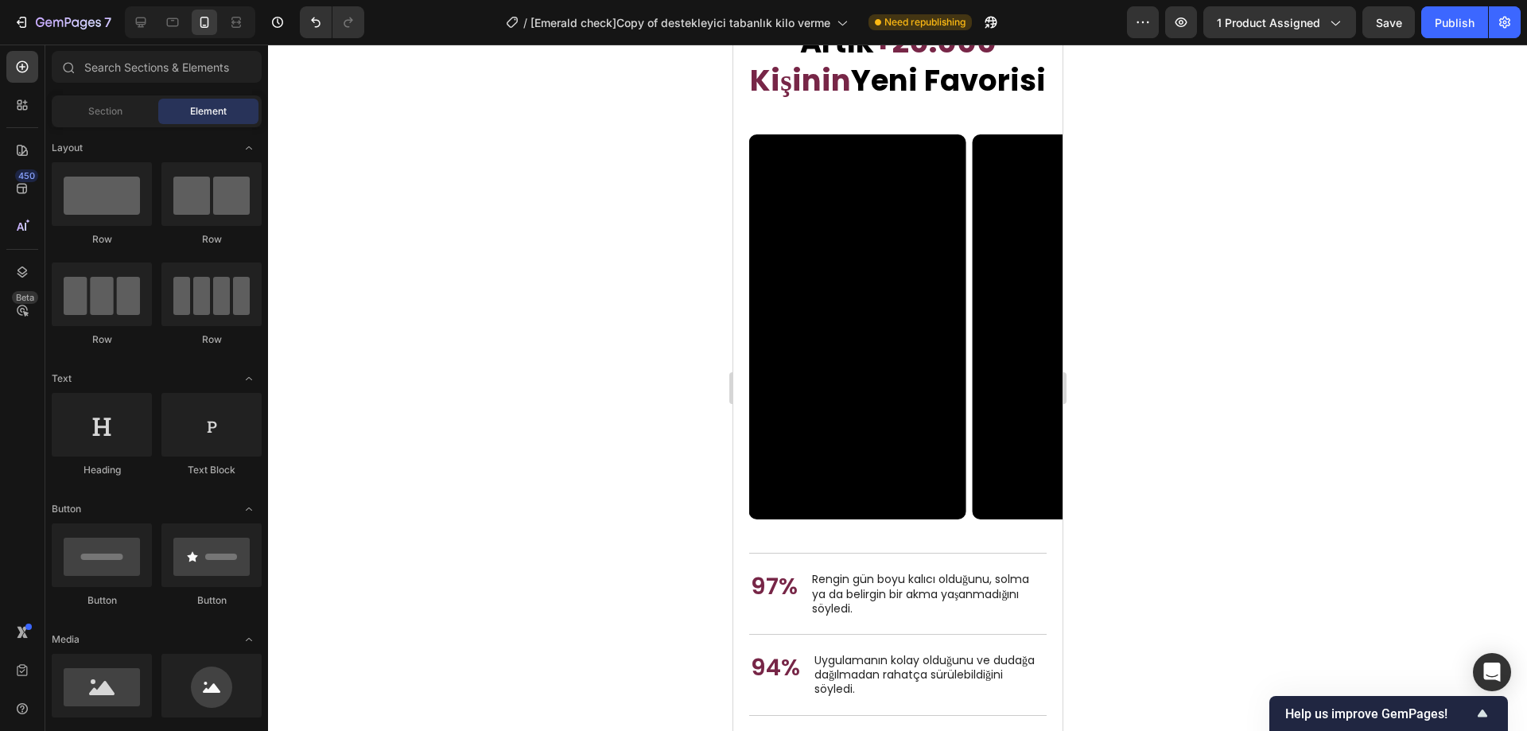
scroll to position [5662, 0]
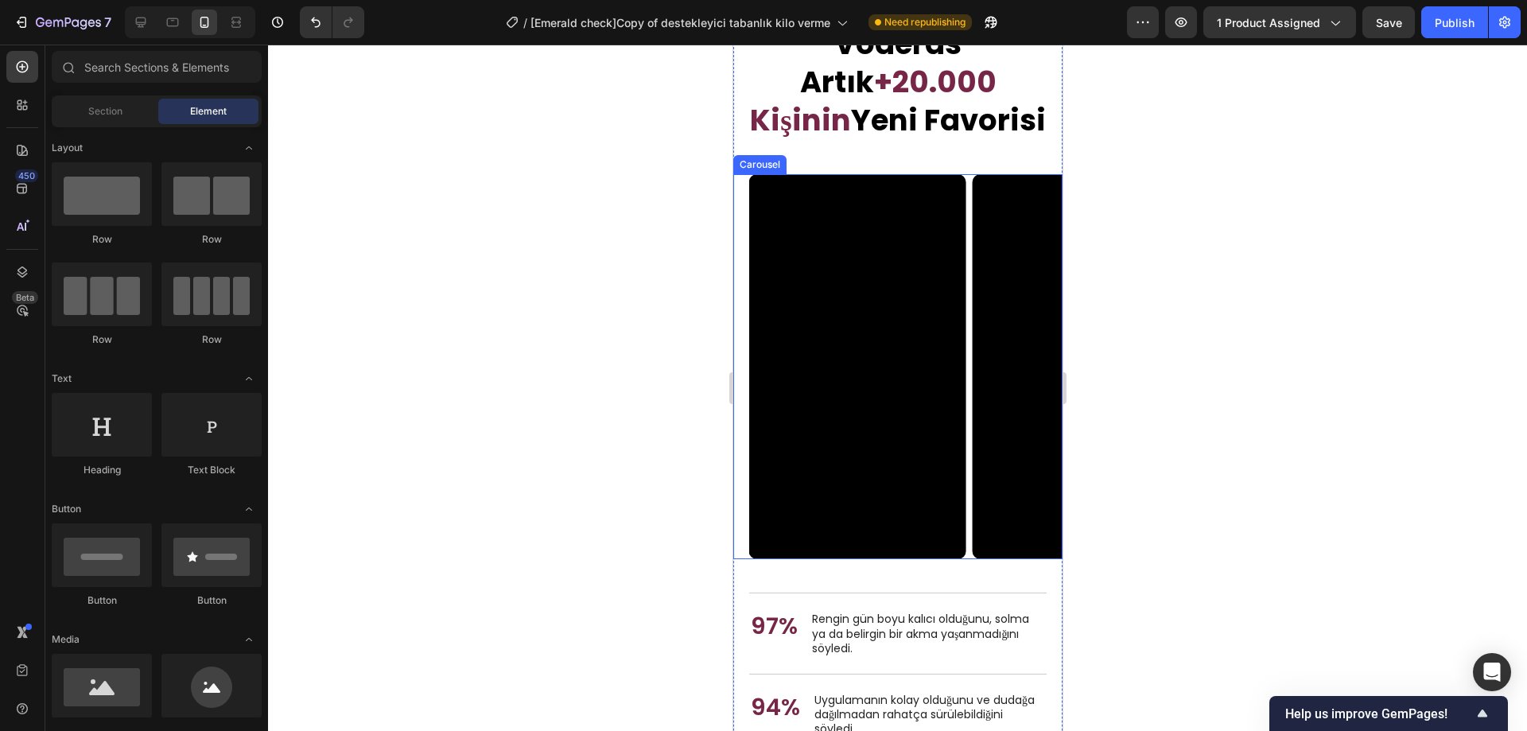
click at [969, 433] on div "Video Video Video" at bounding box center [905, 366] width 313 height 385
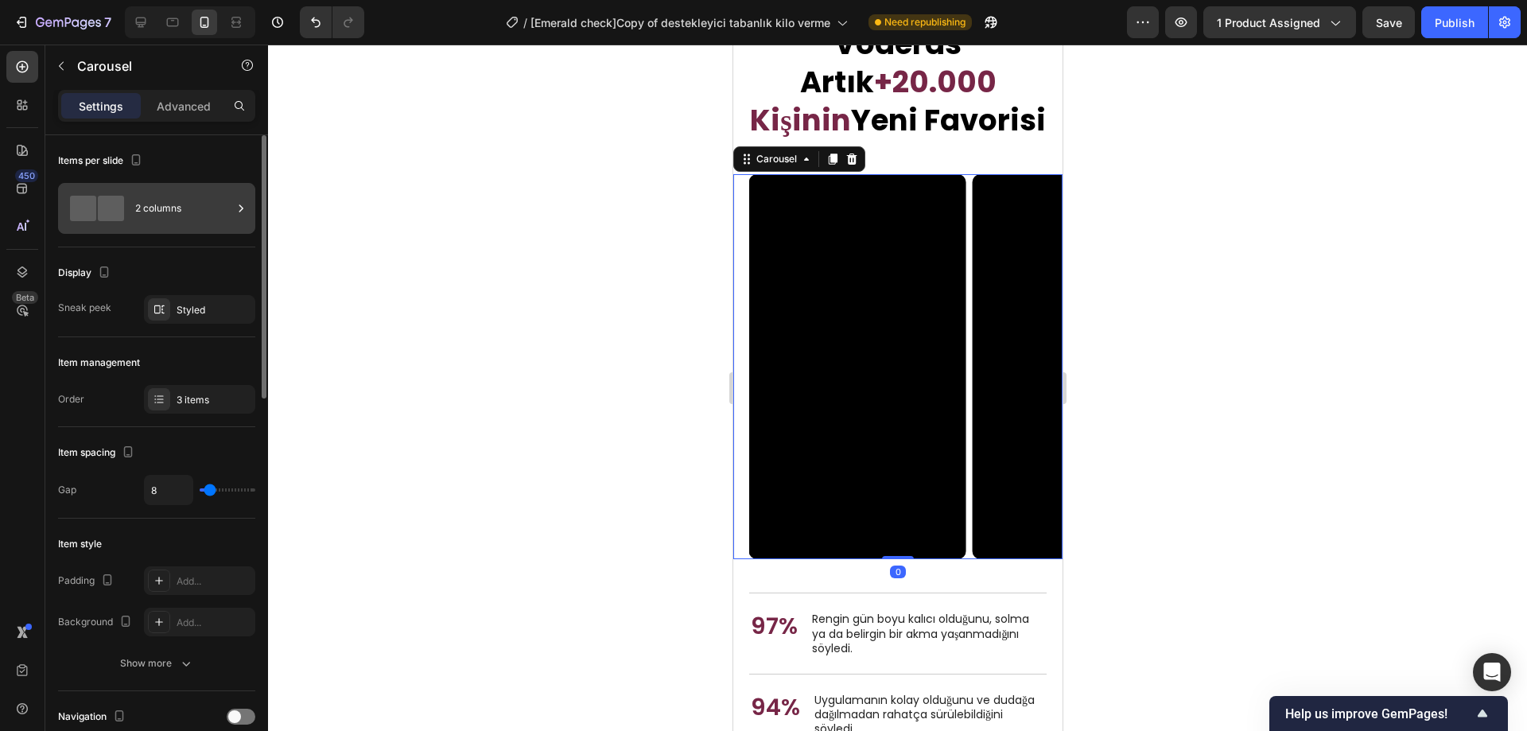
click at [123, 233] on div "2 columns" at bounding box center [156, 208] width 197 height 51
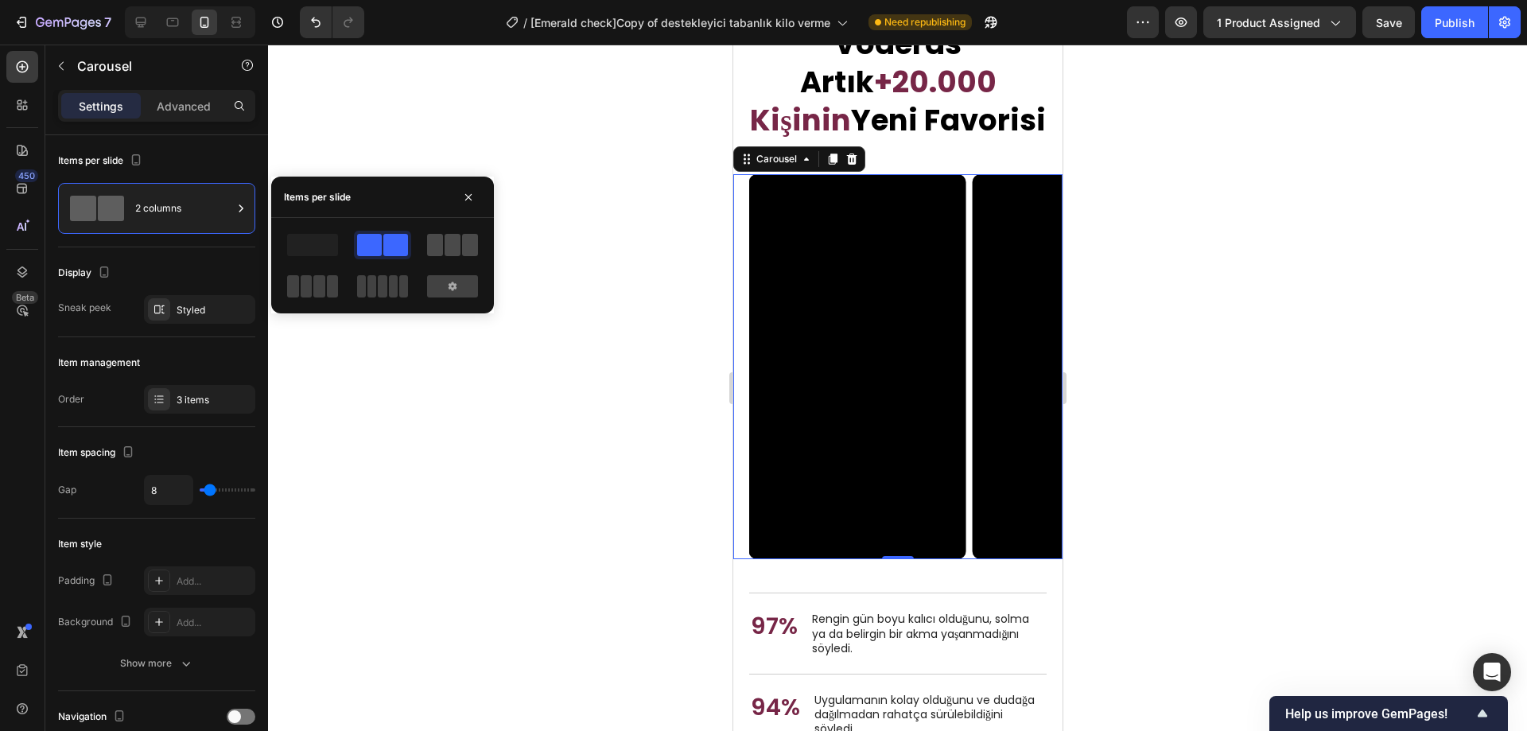
click at [452, 252] on span at bounding box center [453, 245] width 16 height 22
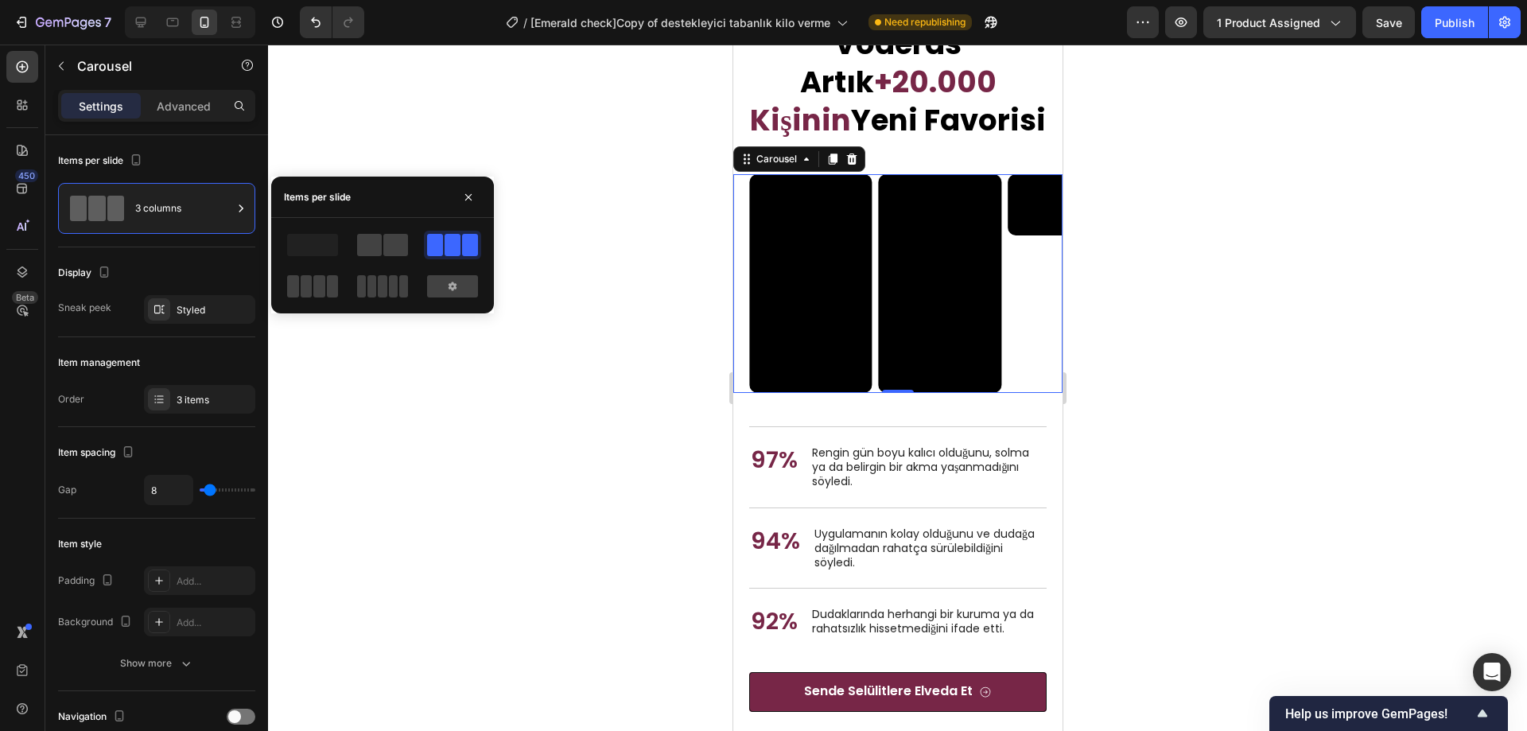
scroll to position [5496, 0]
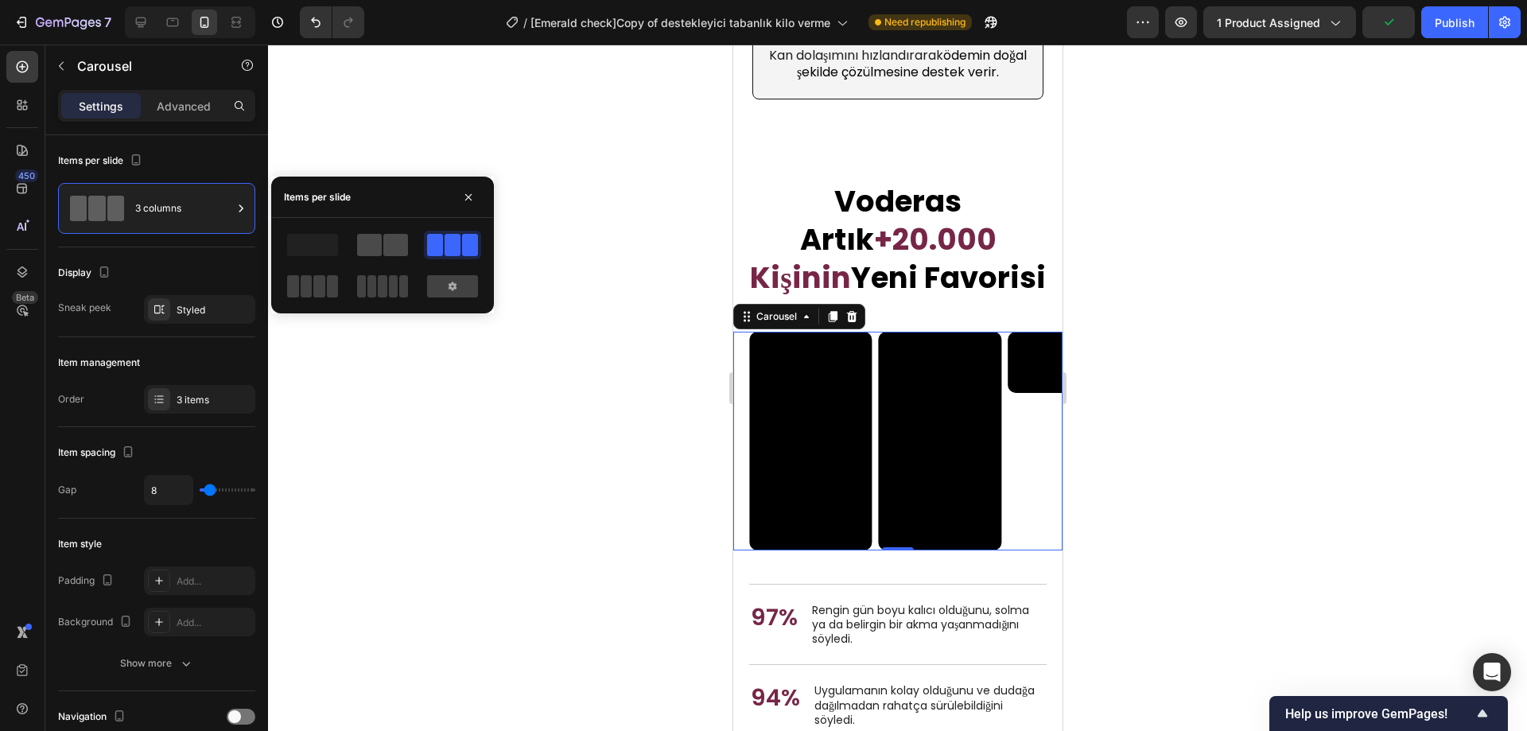
click at [378, 243] on span at bounding box center [369, 245] width 25 height 22
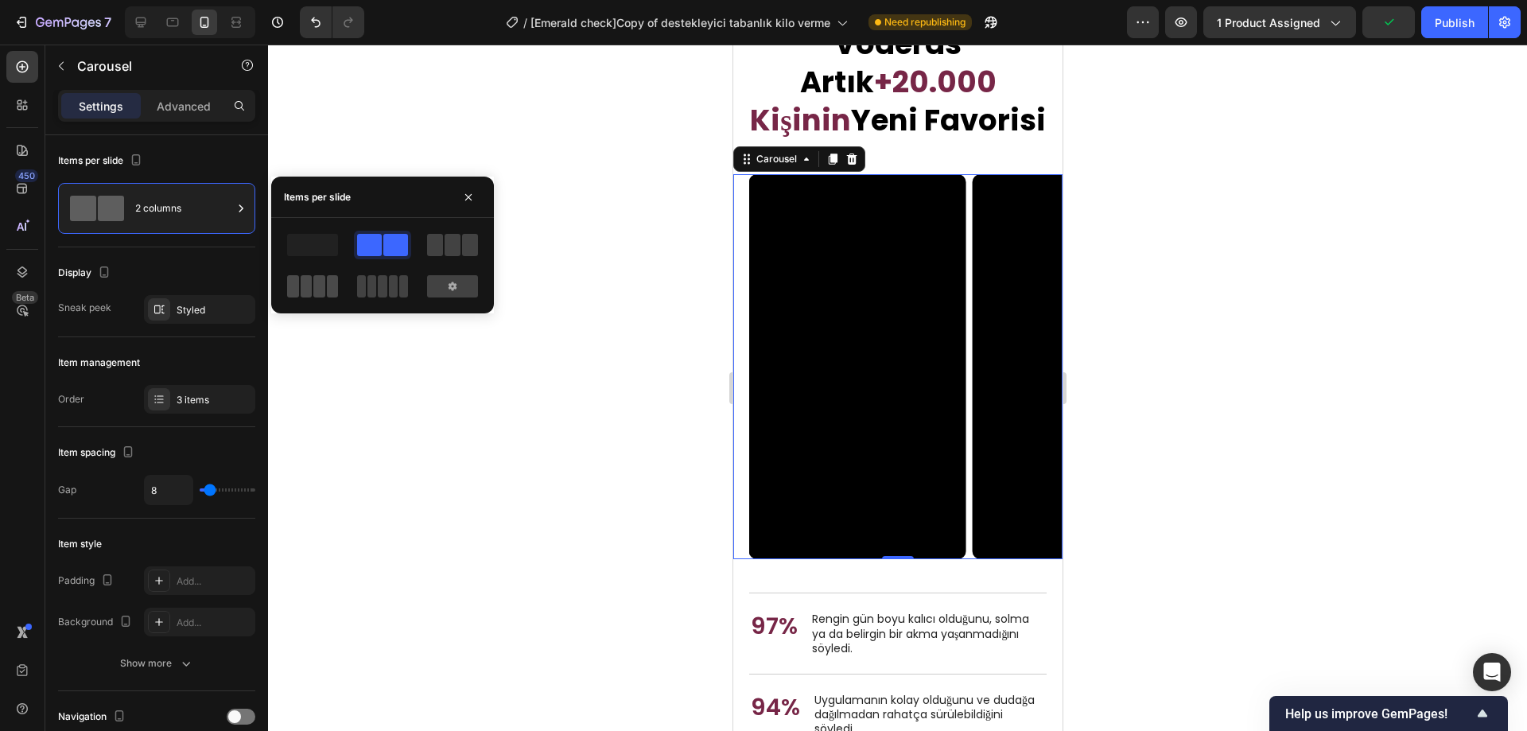
click at [311, 286] on span at bounding box center [307, 286] width 12 height 22
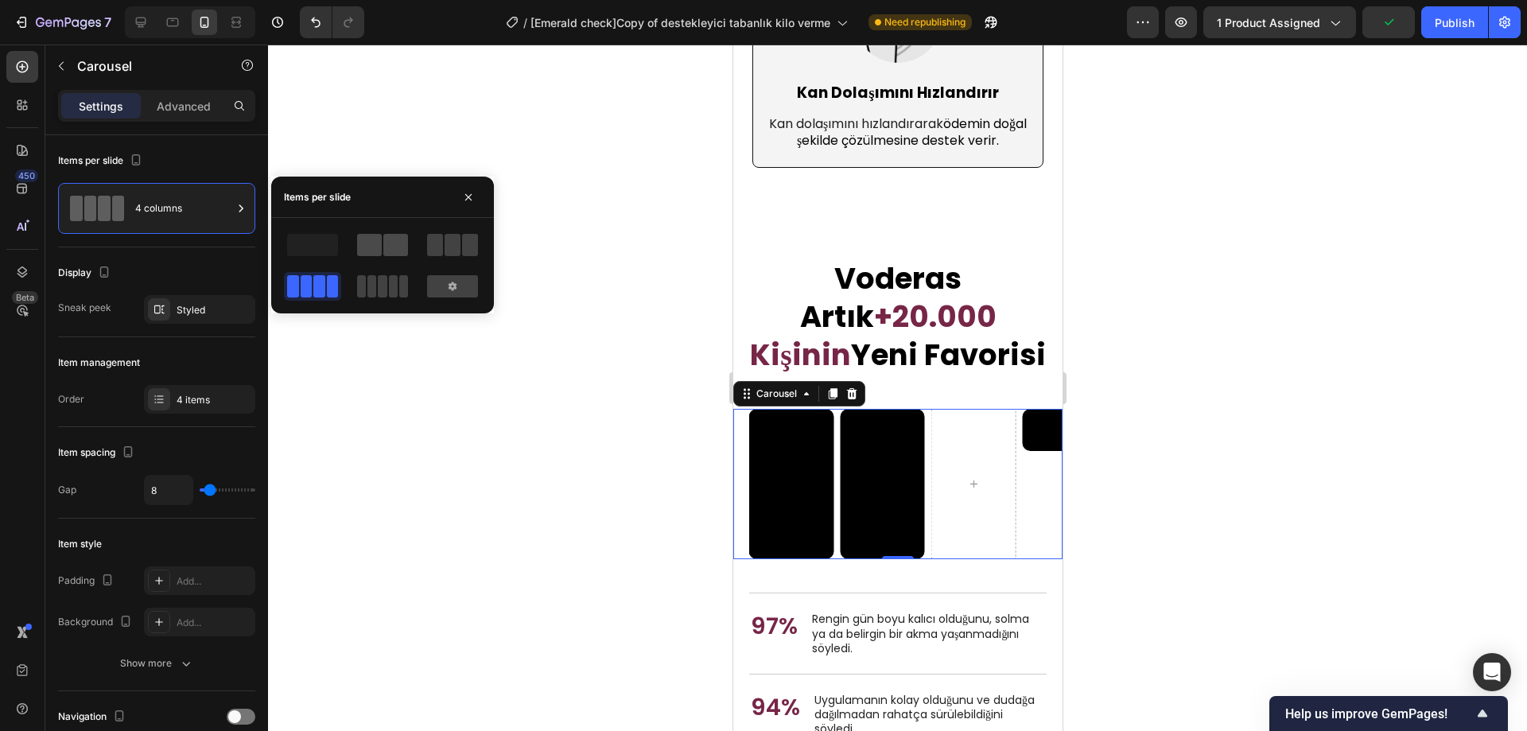
click at [383, 251] on span at bounding box center [395, 245] width 25 height 22
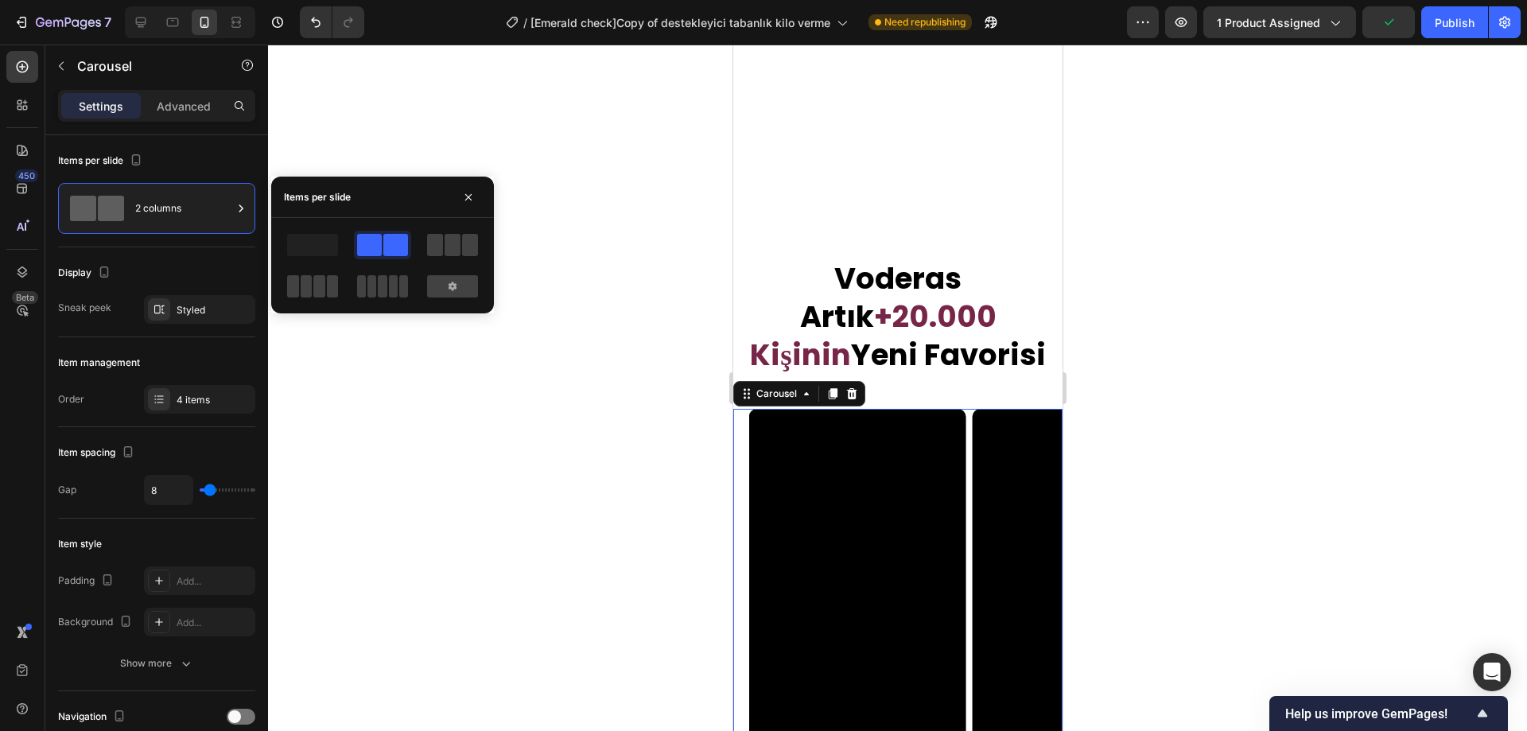
scroll to position [5662, 0]
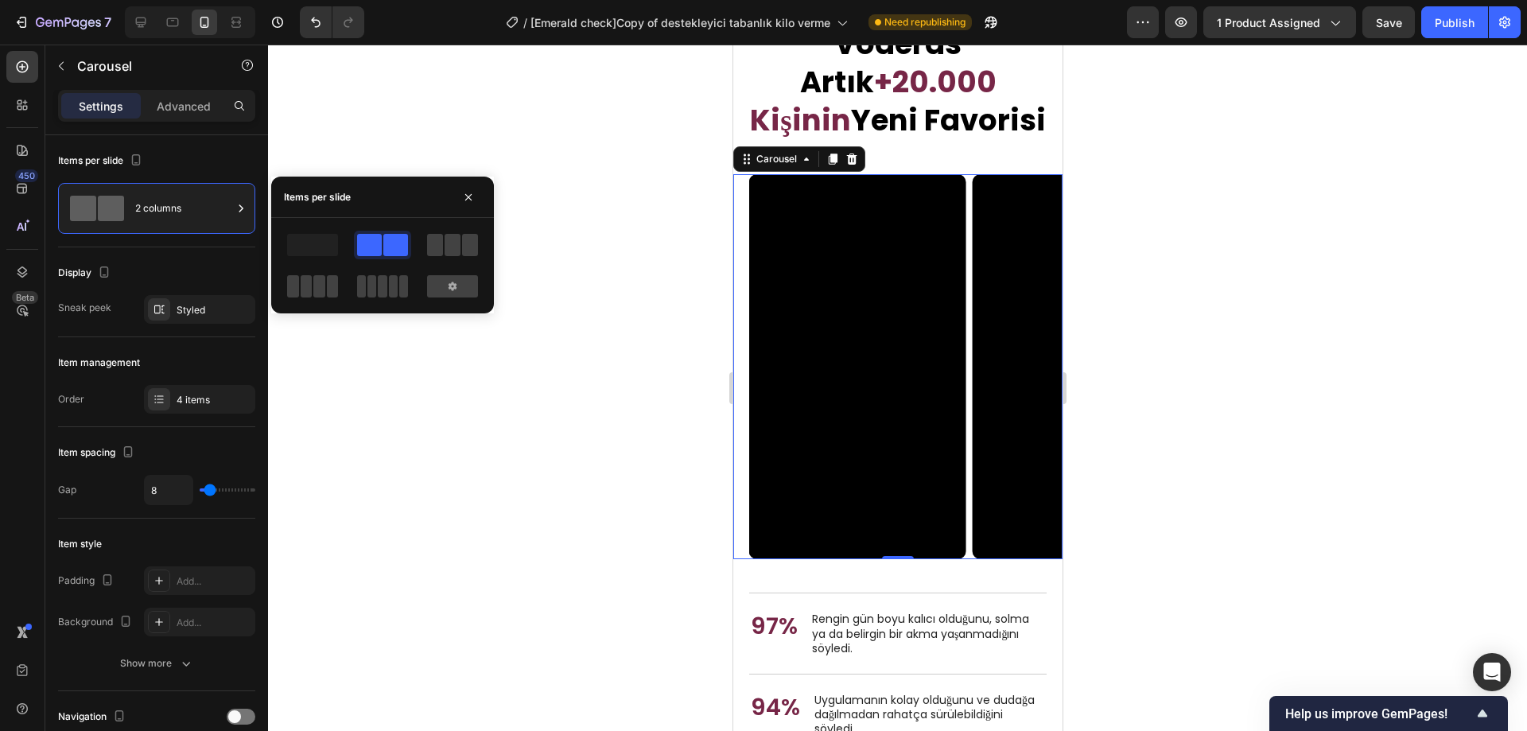
click at [544, 251] on div at bounding box center [897, 388] width 1259 height 687
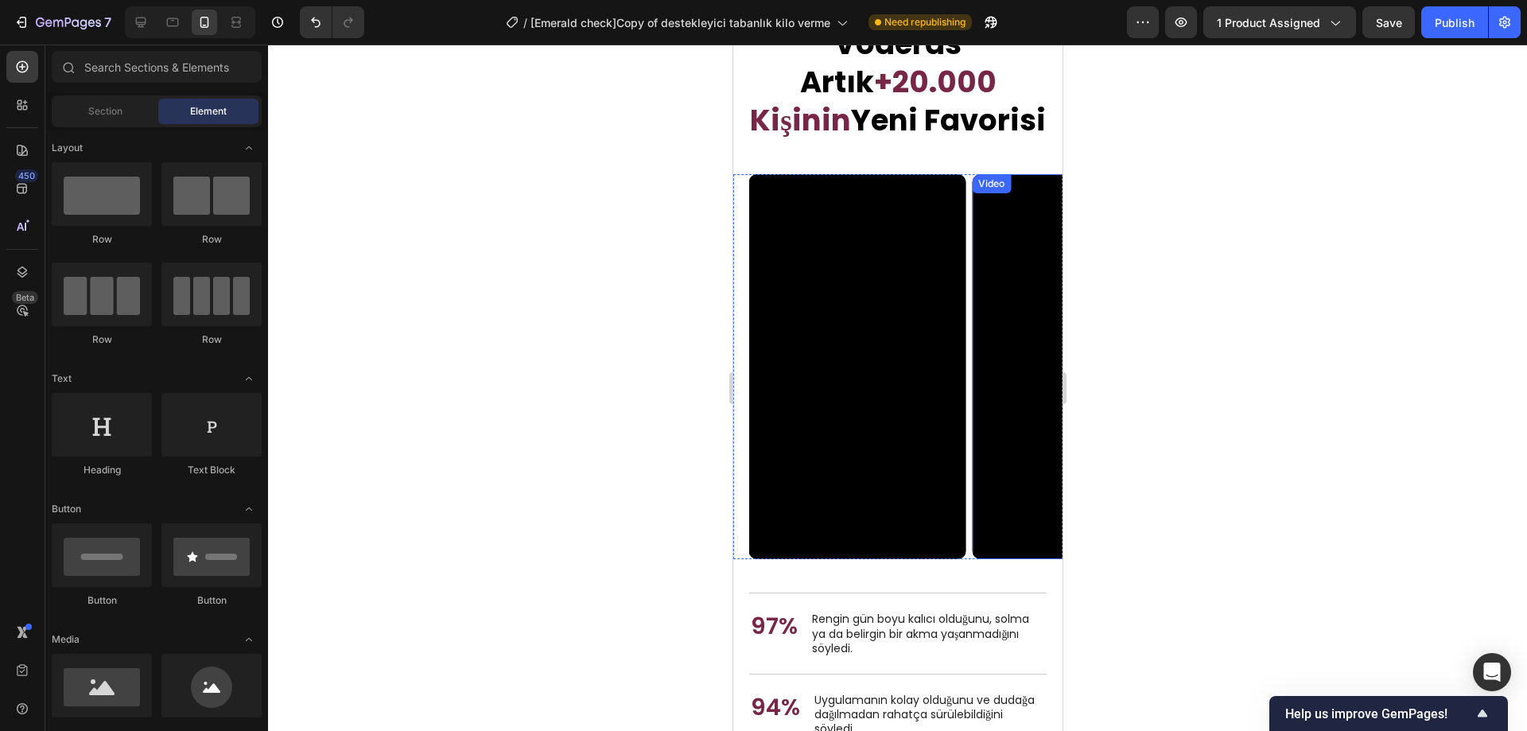
click at [1020, 328] on video at bounding box center [1079, 366] width 216 height 385
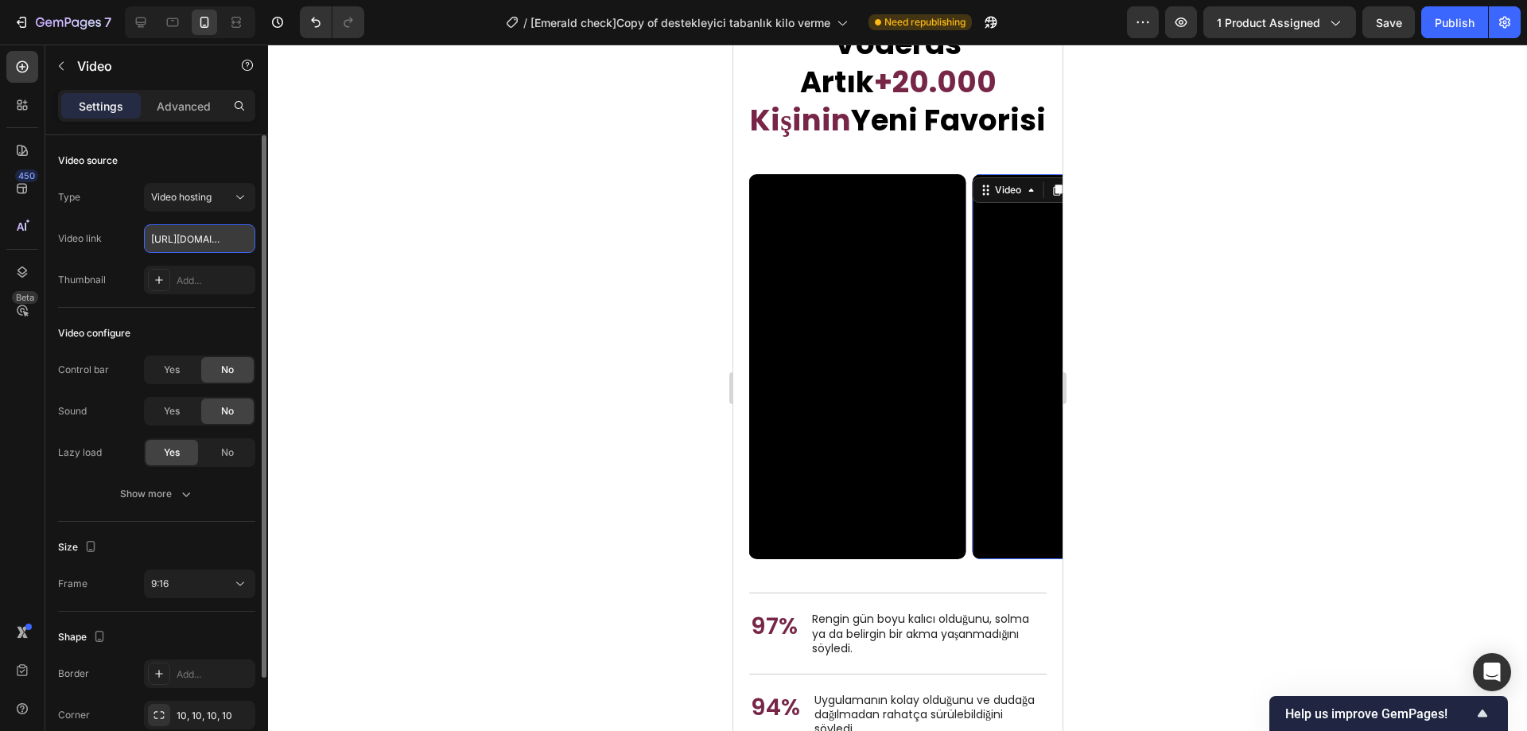
click at [198, 237] on input "https://cdn.shopify.com/videos/c/o/v/8547ec8ac2564e6a9e906ca4458a8f95.mp4" at bounding box center [199, 238] width 111 height 29
paste input "75da7cac66fd4c919e91959e734f27e7"
type input "[URL][DOMAIN_NAME]"
click at [1212, 451] on div at bounding box center [897, 388] width 1259 height 687
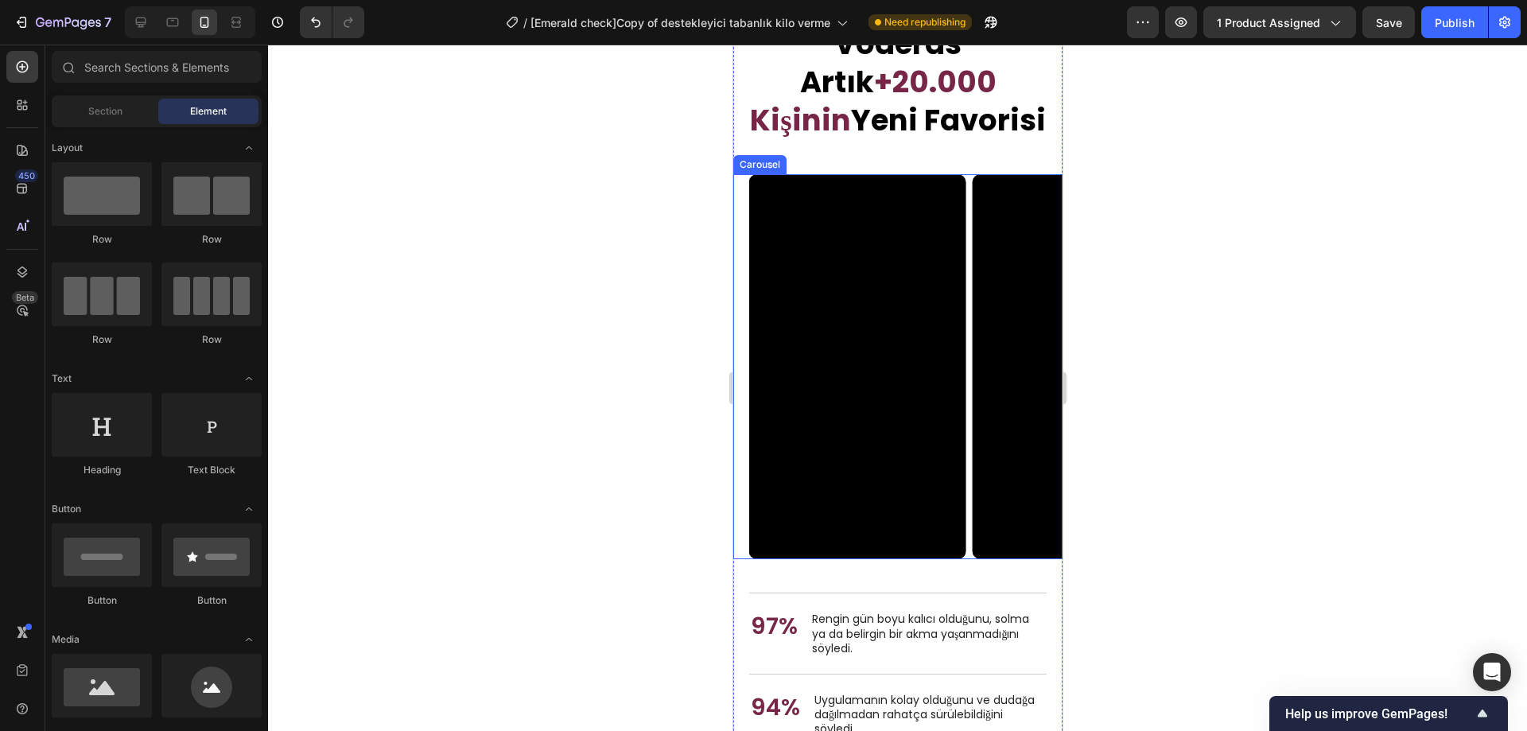
click at [967, 516] on div "Video Video Video Drop element here" at bounding box center [905, 366] width 313 height 385
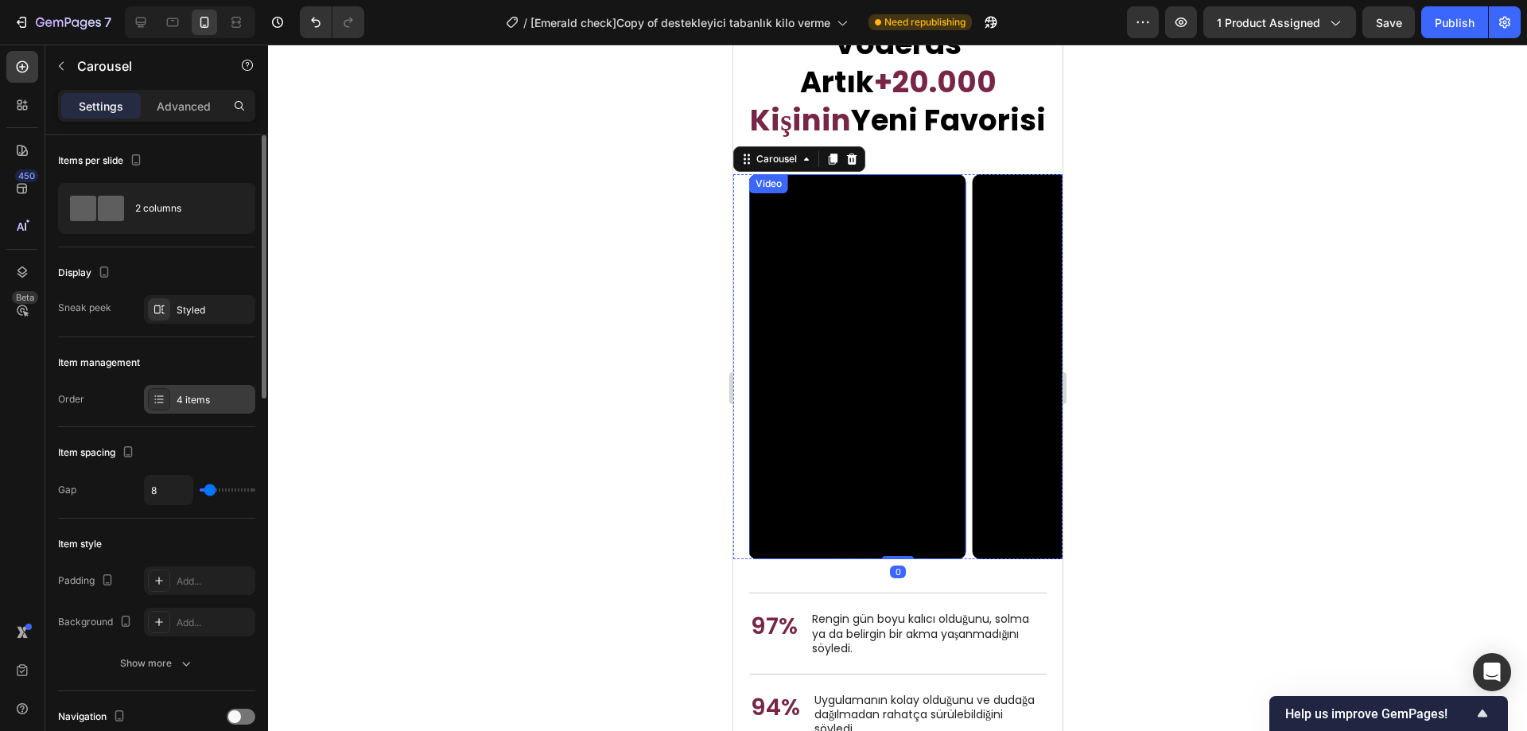
click at [202, 389] on div "4 items" at bounding box center [199, 399] width 111 height 29
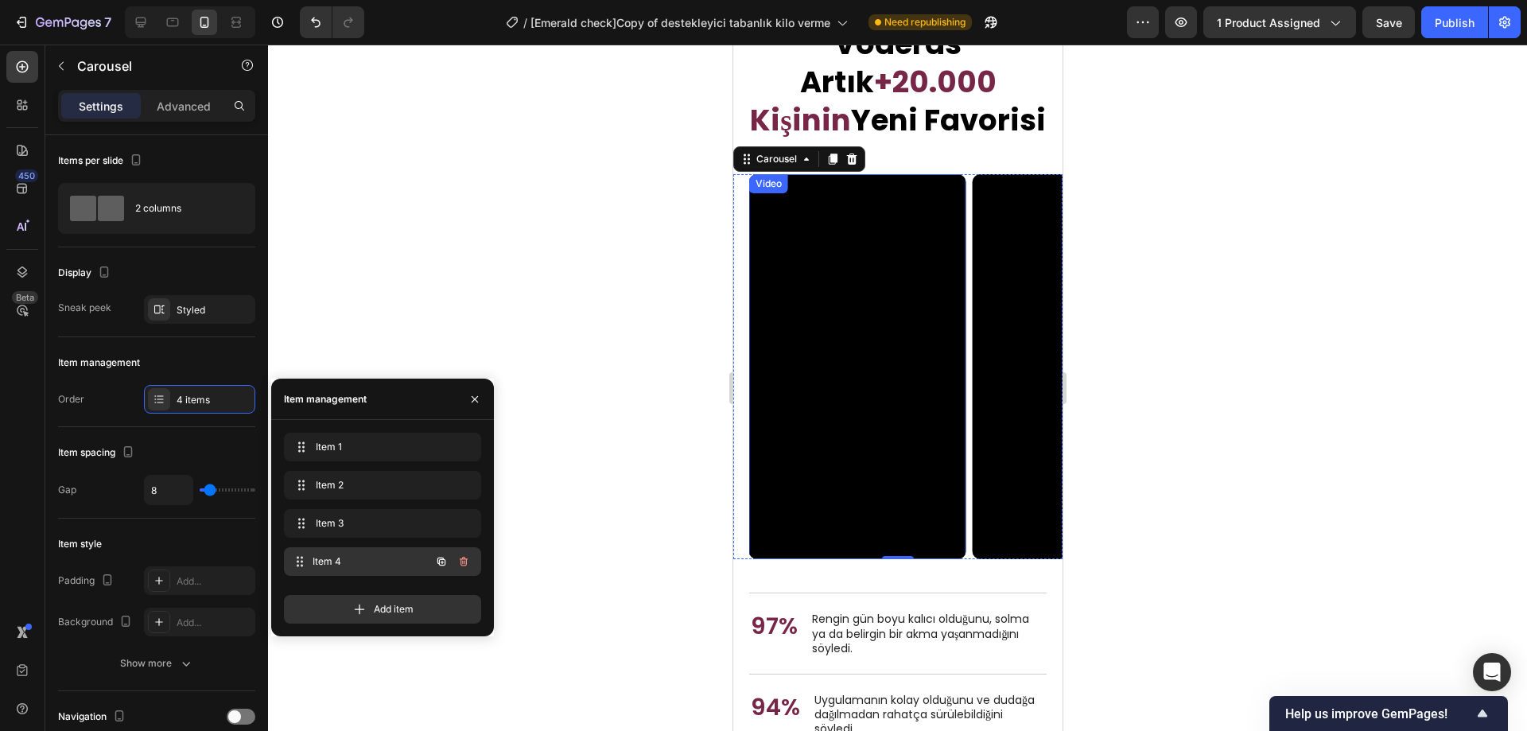
click at [340, 556] on span "Item 4" at bounding box center [372, 561] width 118 height 14
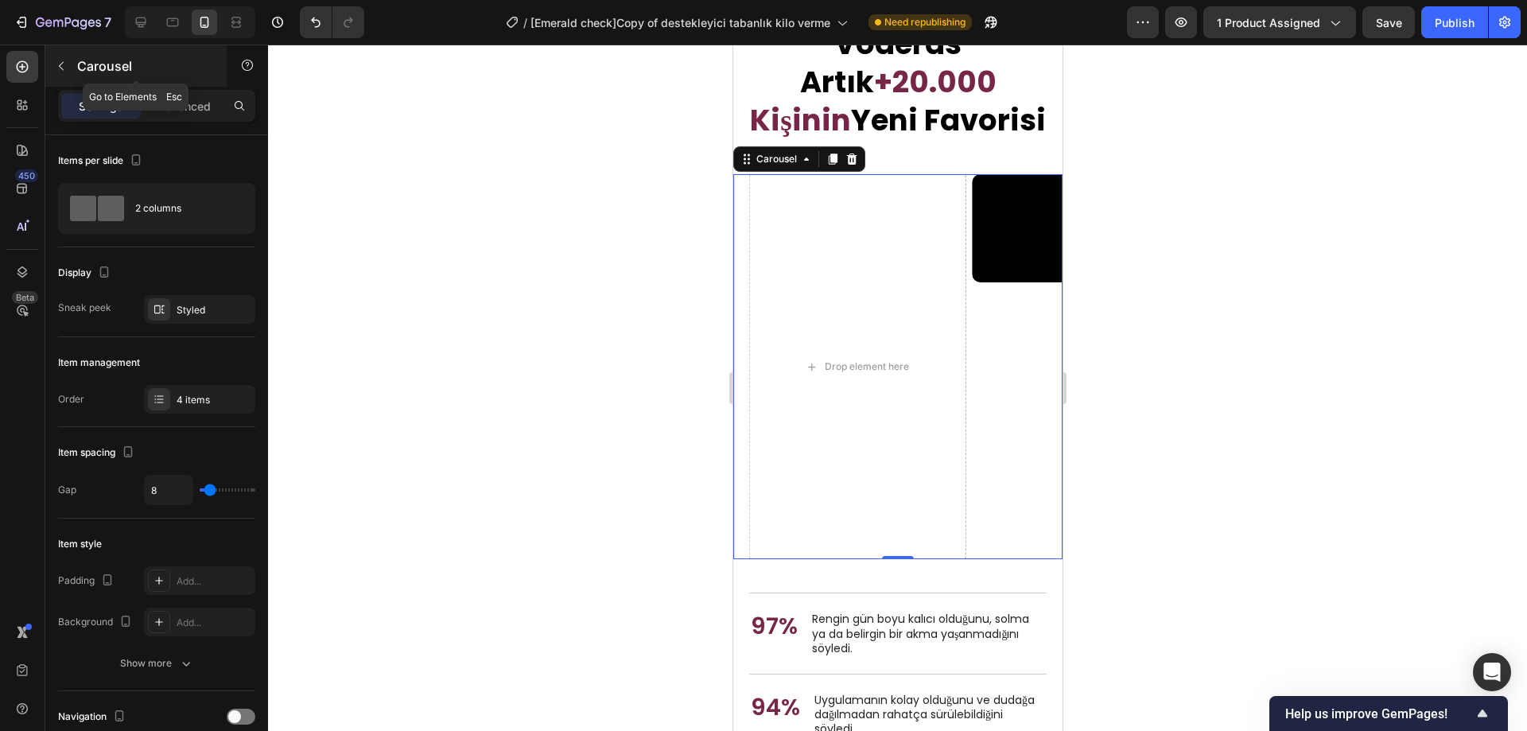
click at [66, 72] on button "button" at bounding box center [61, 65] width 25 height 25
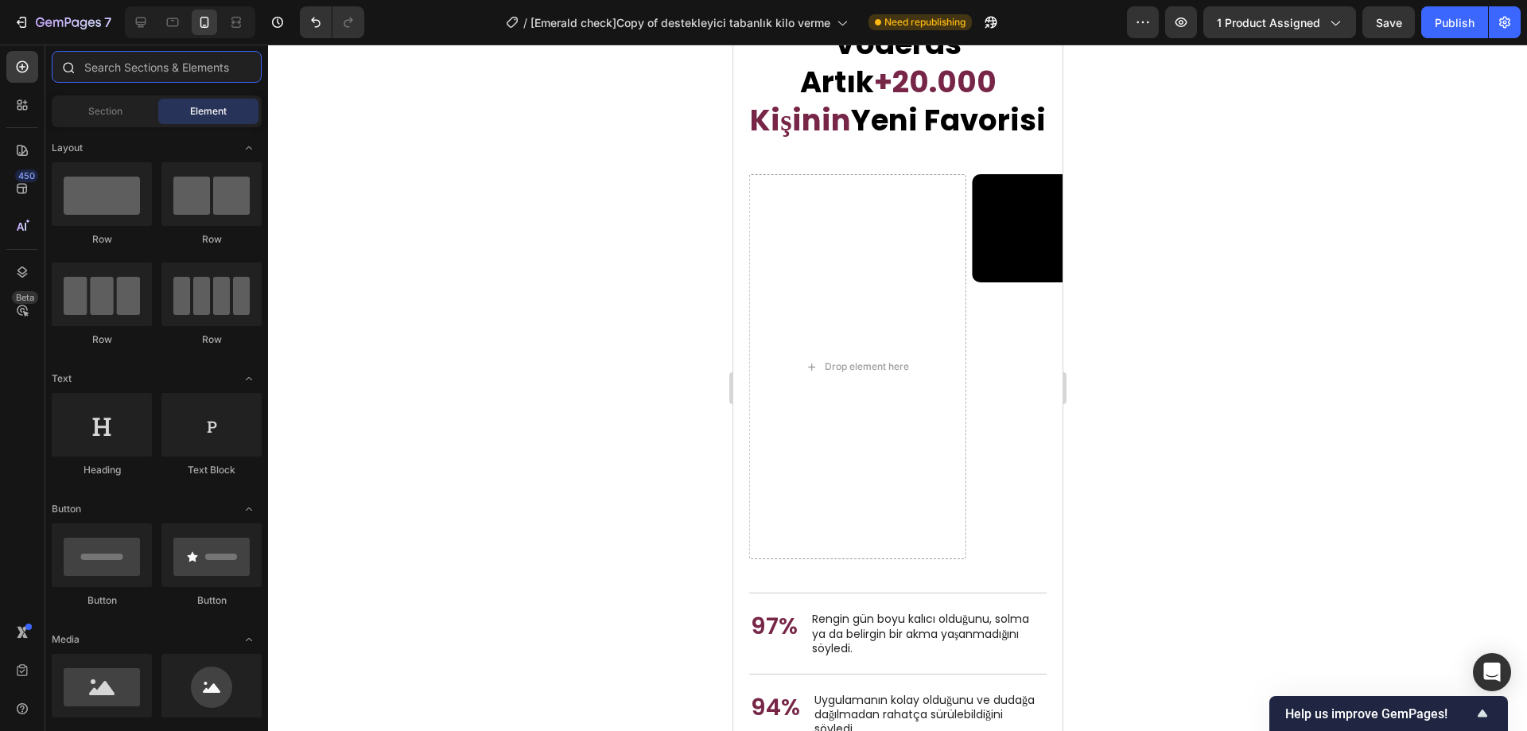
click at [163, 73] on input "text" at bounding box center [157, 67] width 210 height 32
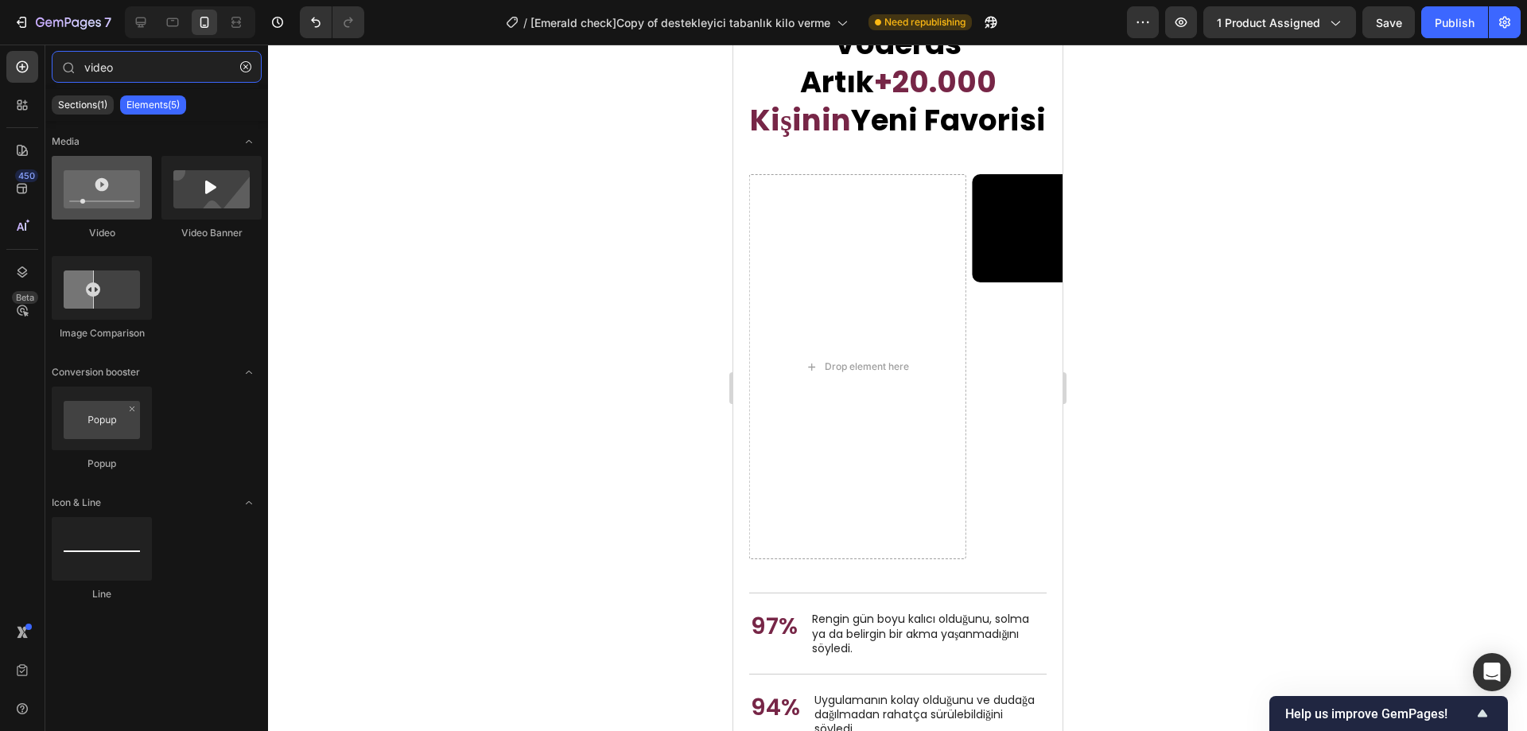
type input "video"
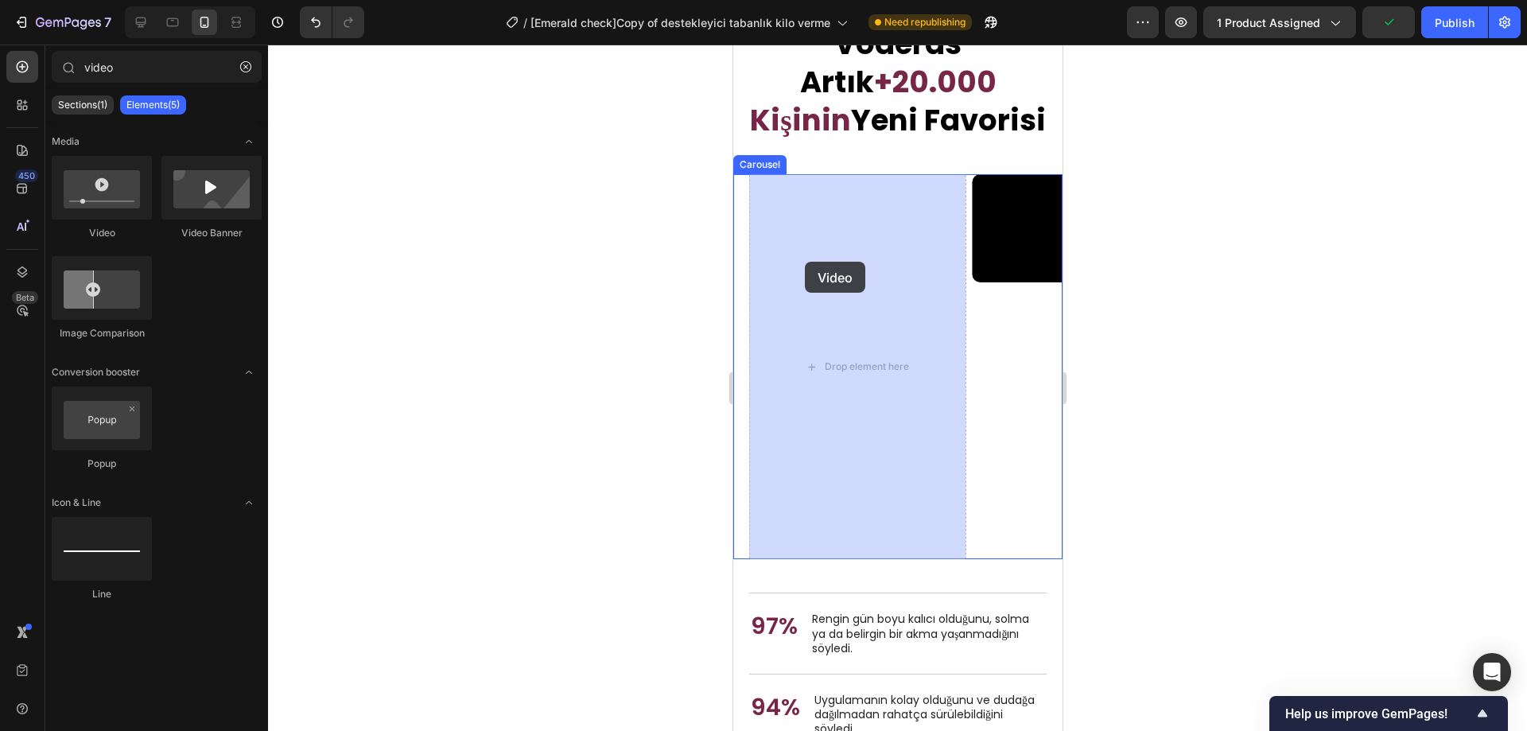
drag, startPoint x: 846, startPoint y: 232, endPoint x: 804, endPoint y: 262, distance: 51.4
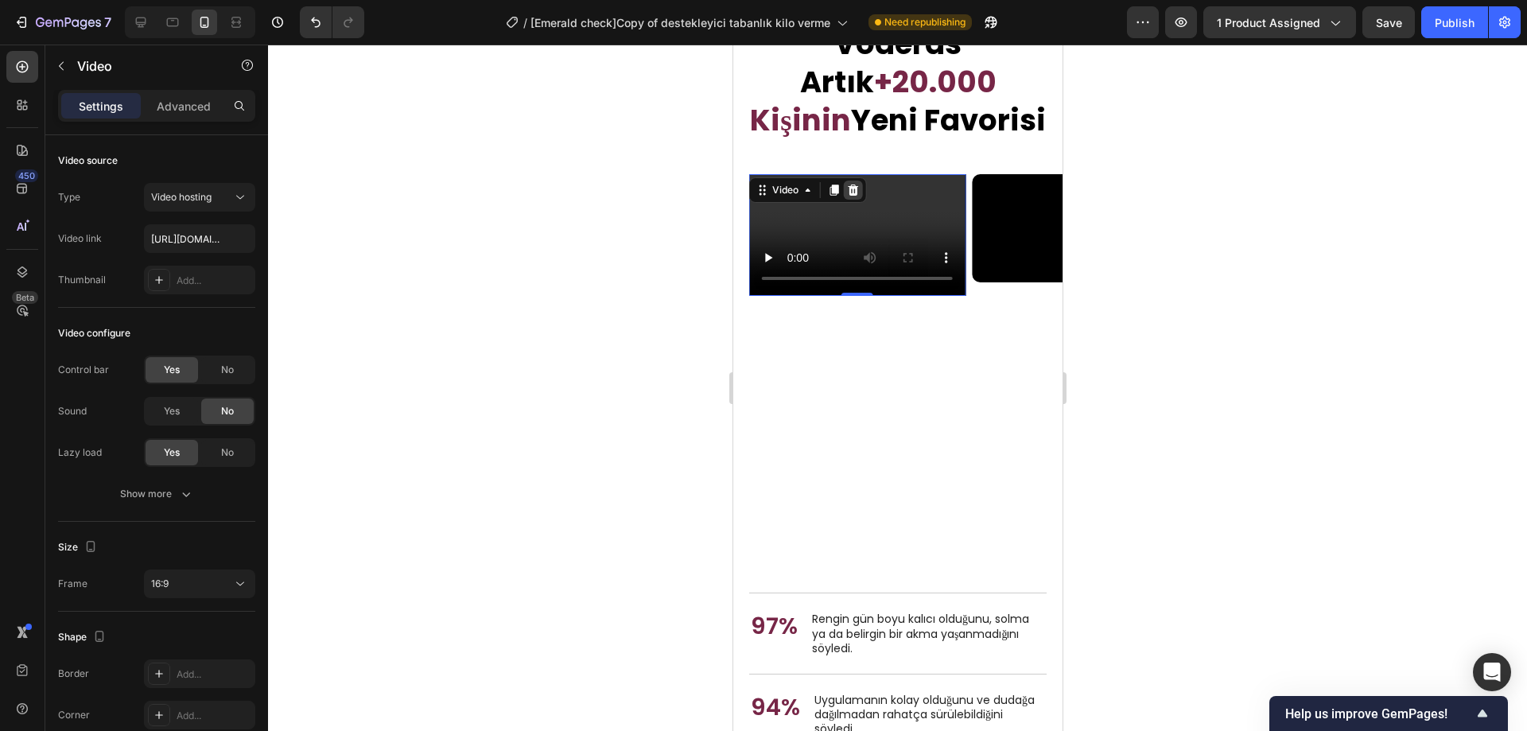
click at [852, 195] on icon at bounding box center [852, 190] width 10 height 11
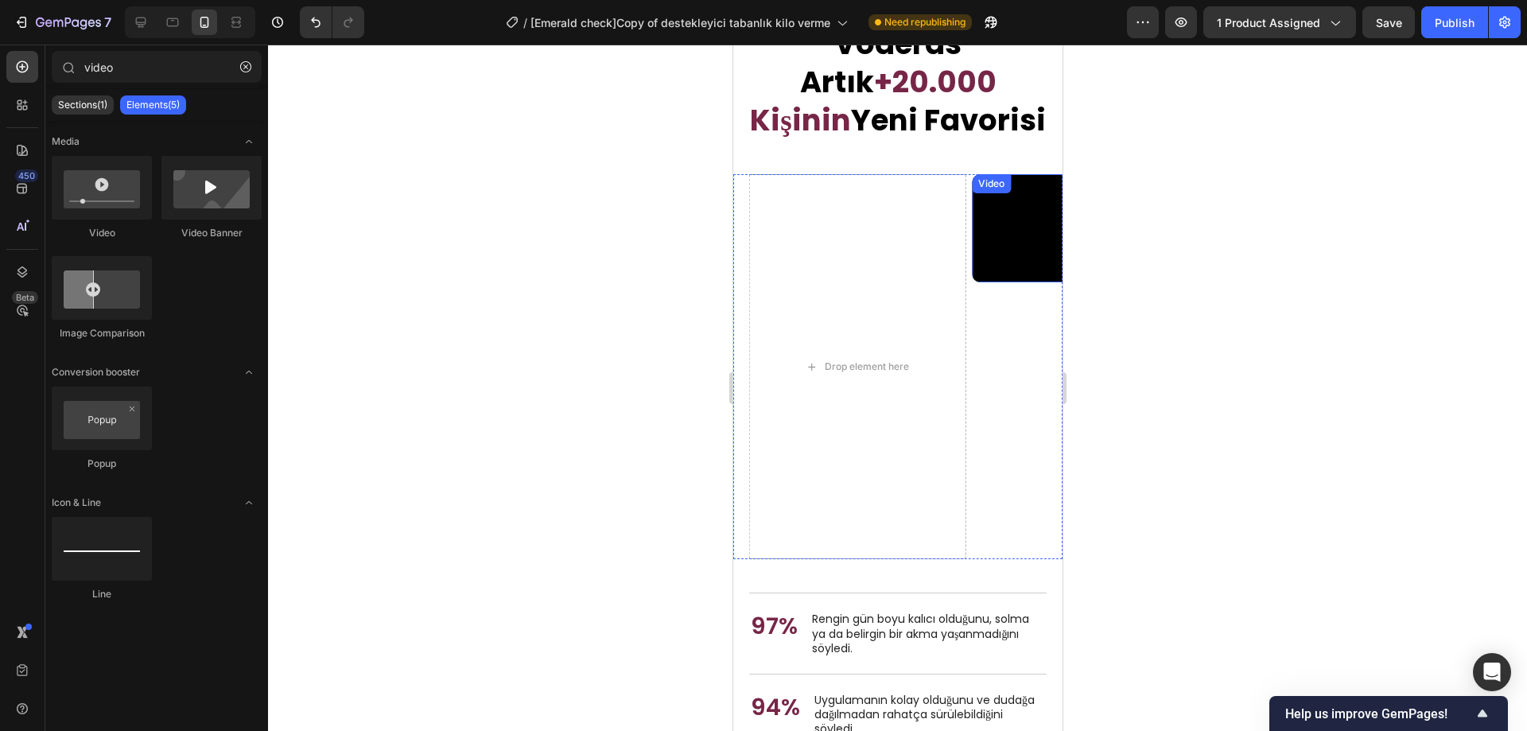
click at [887, 248] on div "Drop element here" at bounding box center [857, 366] width 216 height 385
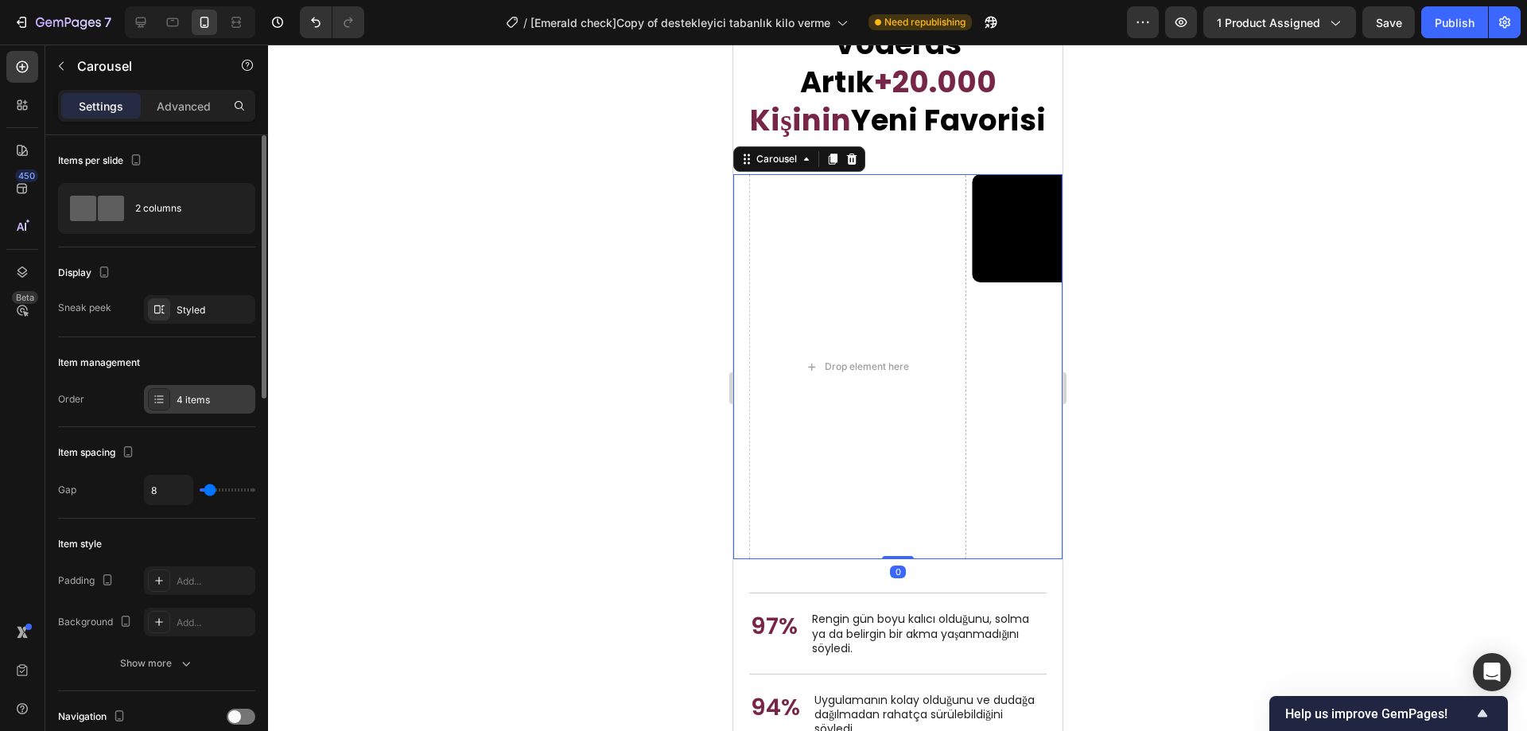
click at [181, 397] on div "4 items" at bounding box center [214, 400] width 75 height 14
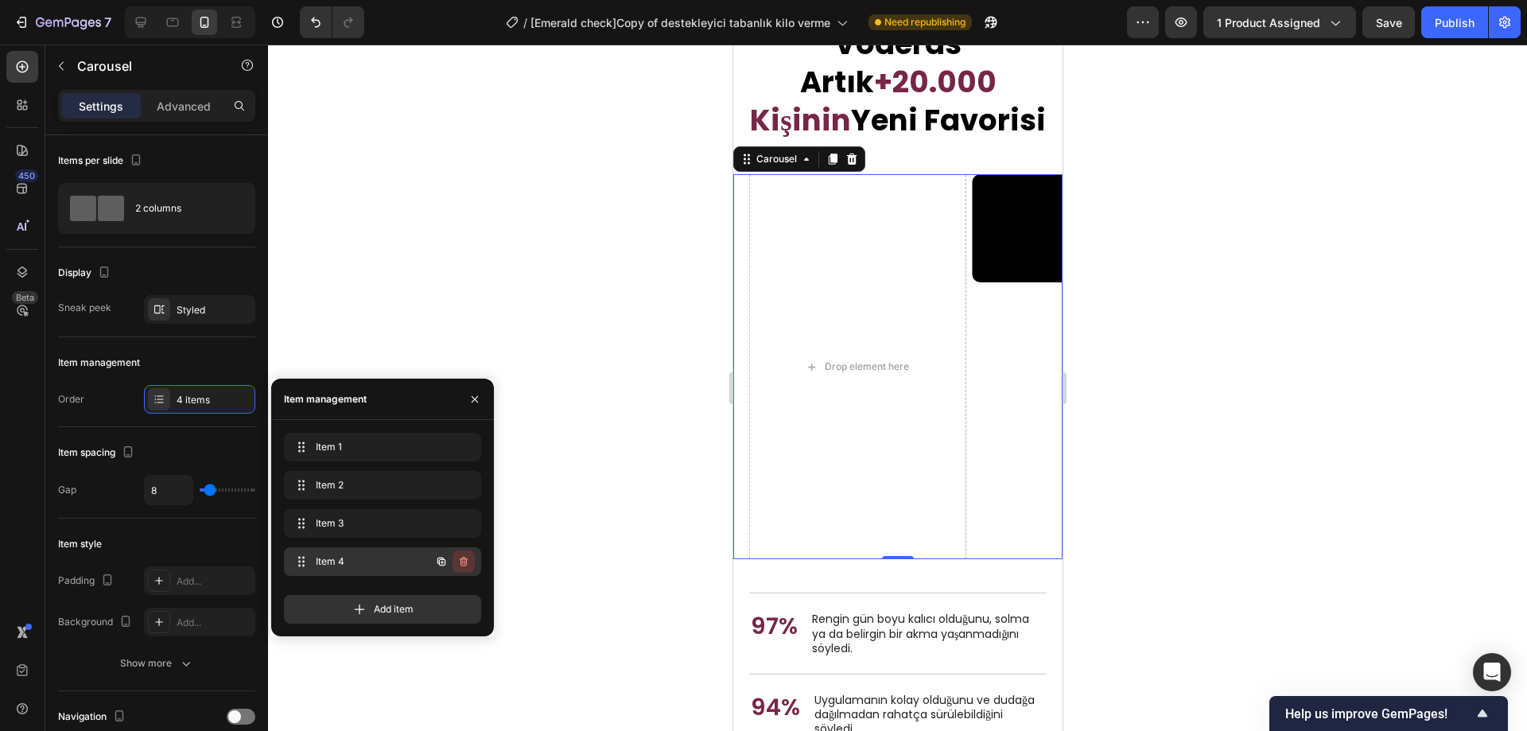
click at [461, 563] on icon "button" at bounding box center [464, 562] width 8 height 10
click at [456, 562] on div "Delete" at bounding box center [452, 561] width 29 height 14
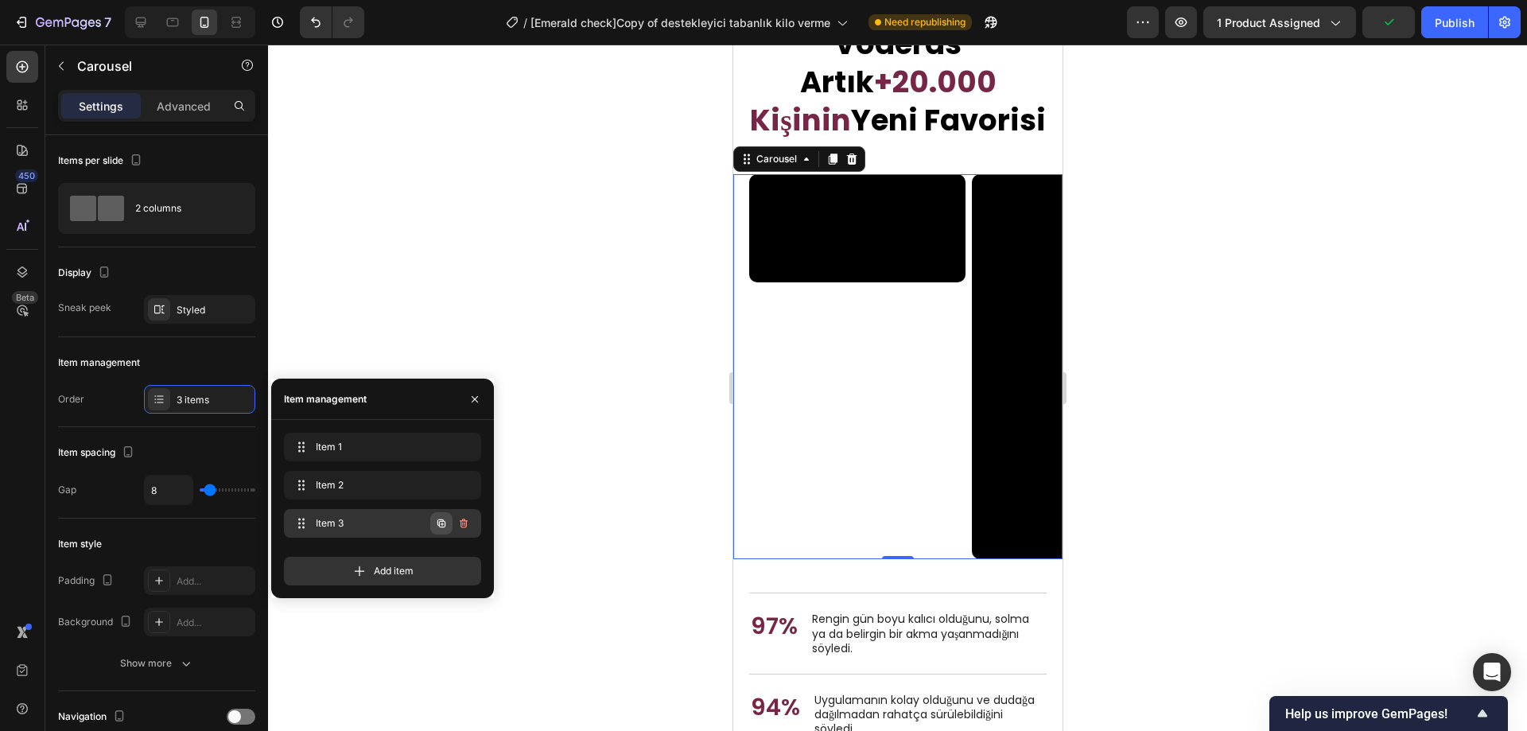
click at [442, 522] on icon "button" at bounding box center [442, 523] width 8 height 8
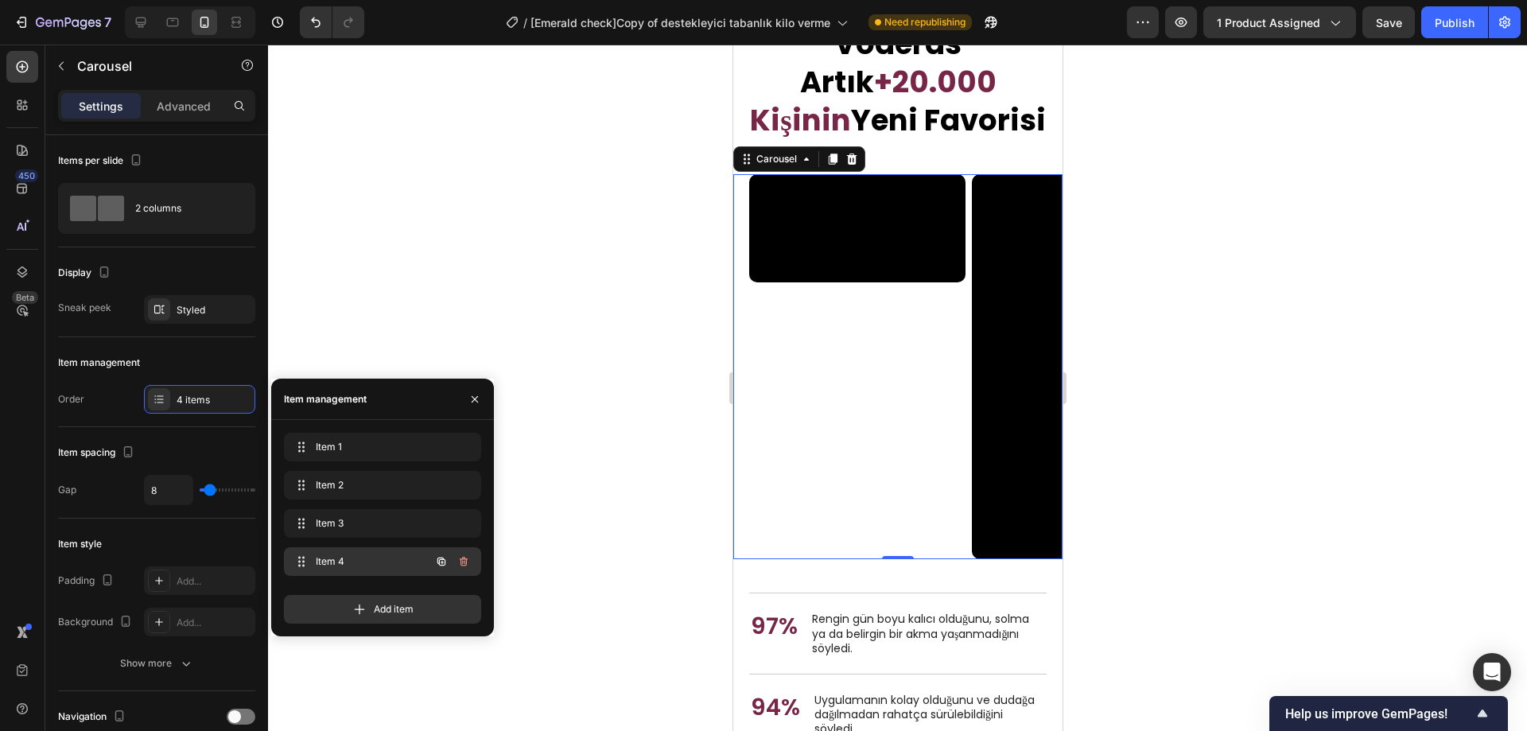
click at [383, 559] on span "Item 4" at bounding box center [361, 561] width 90 height 14
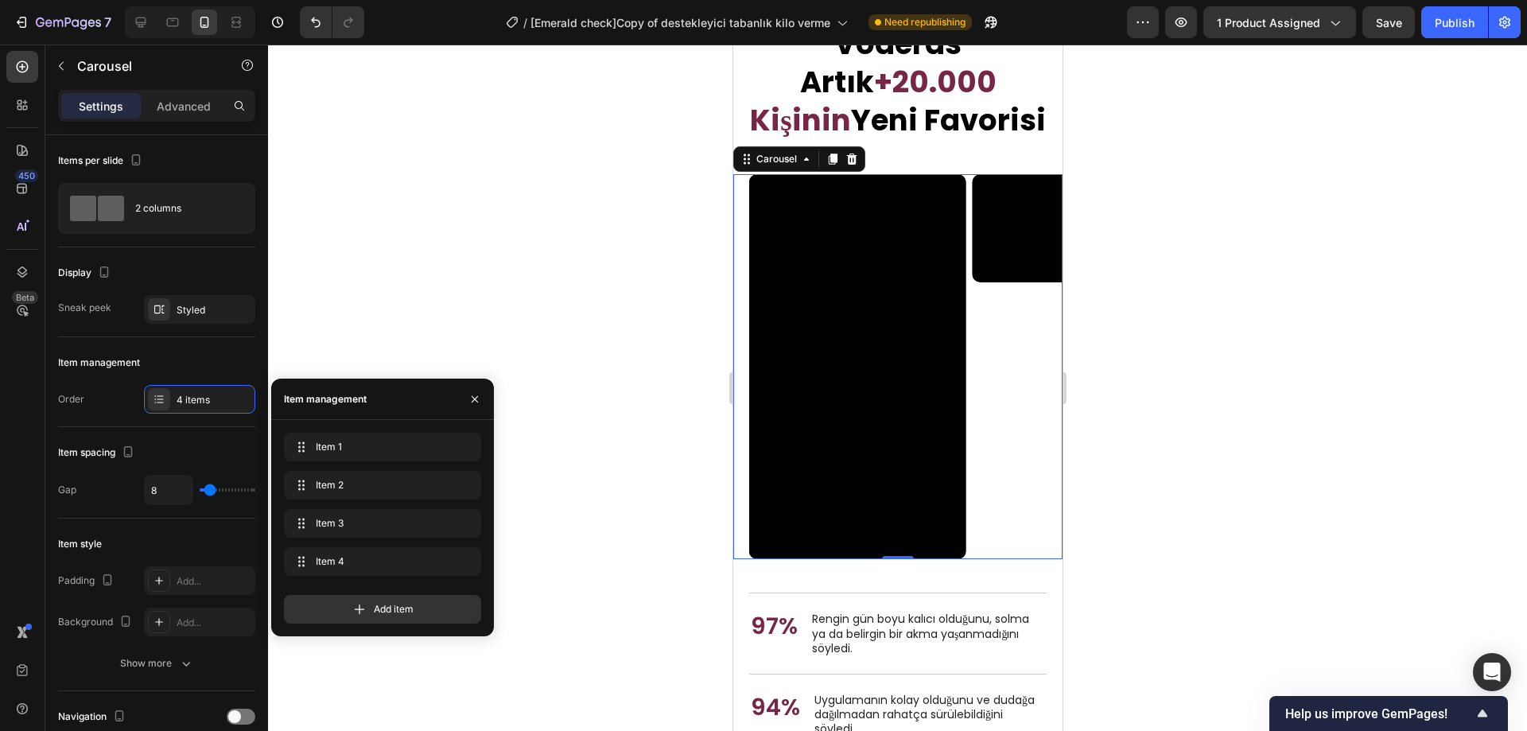
click at [1165, 185] on div at bounding box center [897, 388] width 1259 height 687
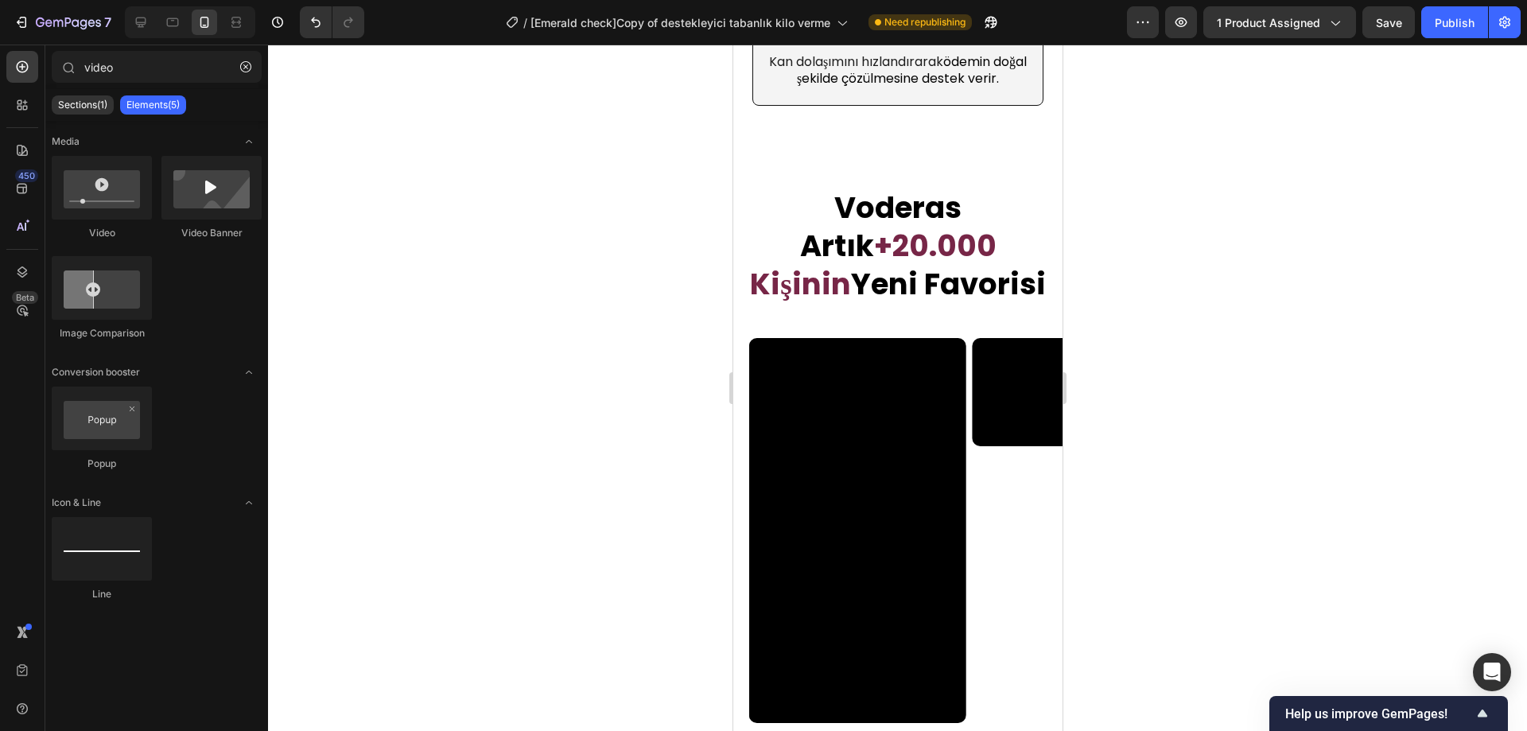
scroll to position [5476, 0]
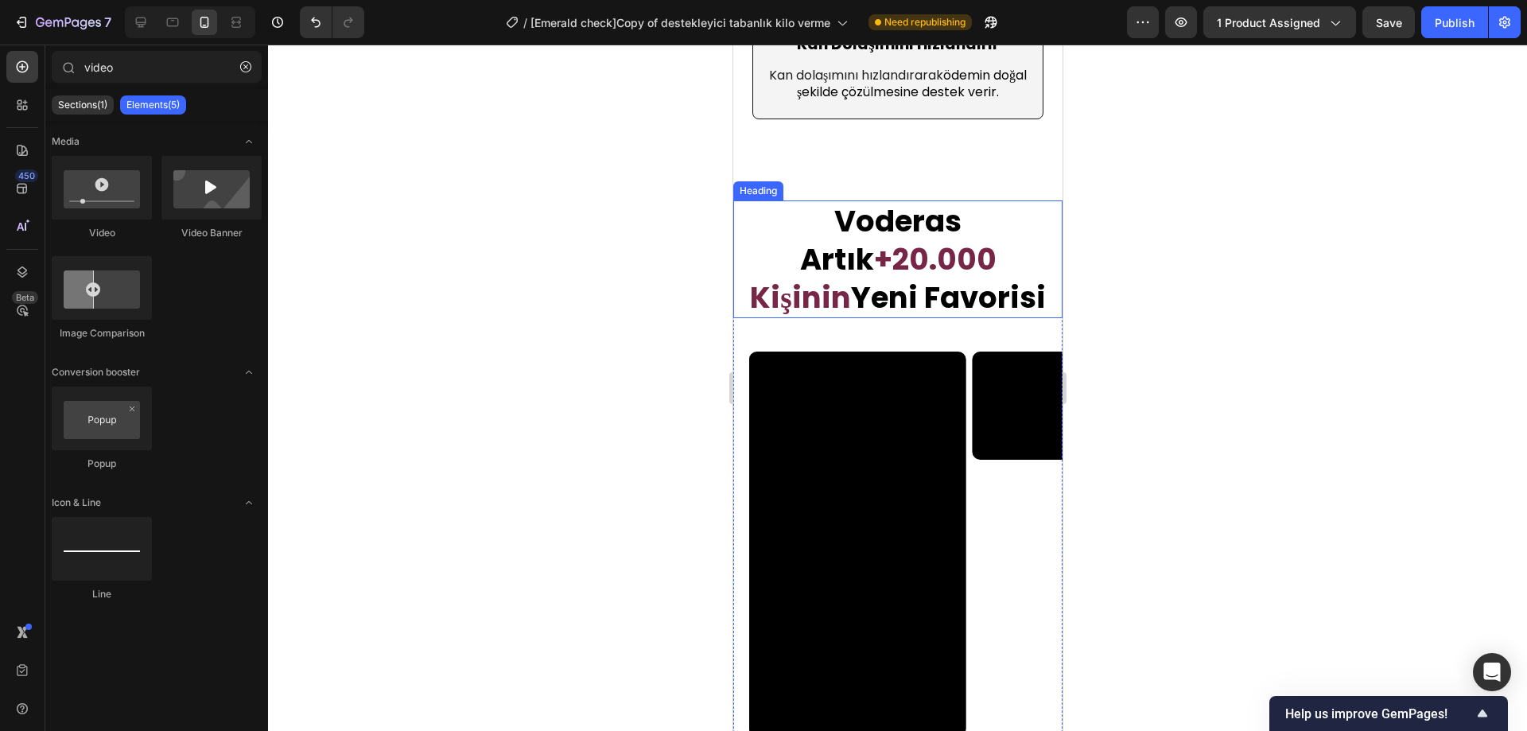
click at [944, 277] on span "+20.000 Kişinin" at bounding box center [872, 279] width 246 height 80
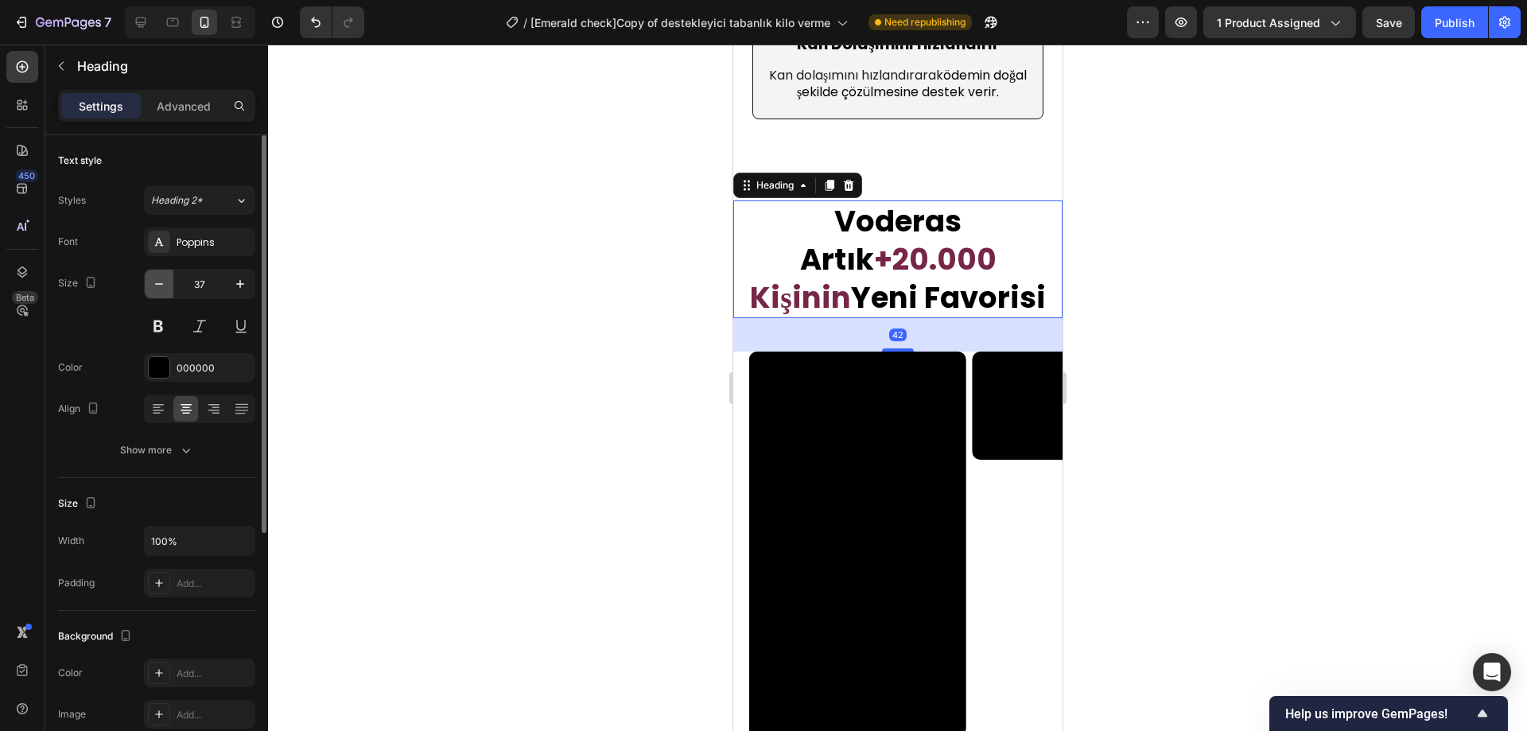
click at [161, 290] on icon "button" at bounding box center [159, 284] width 16 height 16
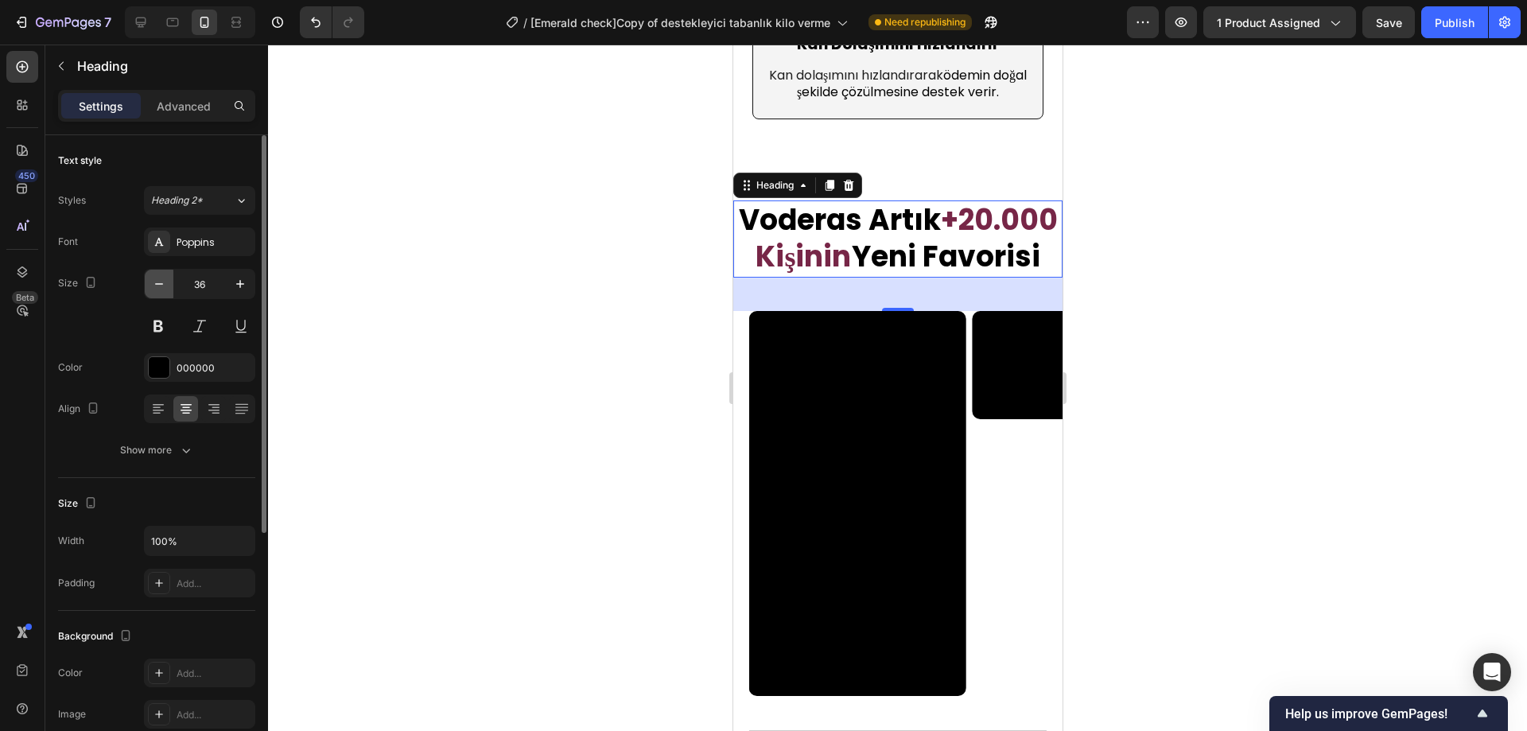
click at [161, 290] on icon "button" at bounding box center [159, 284] width 16 height 16
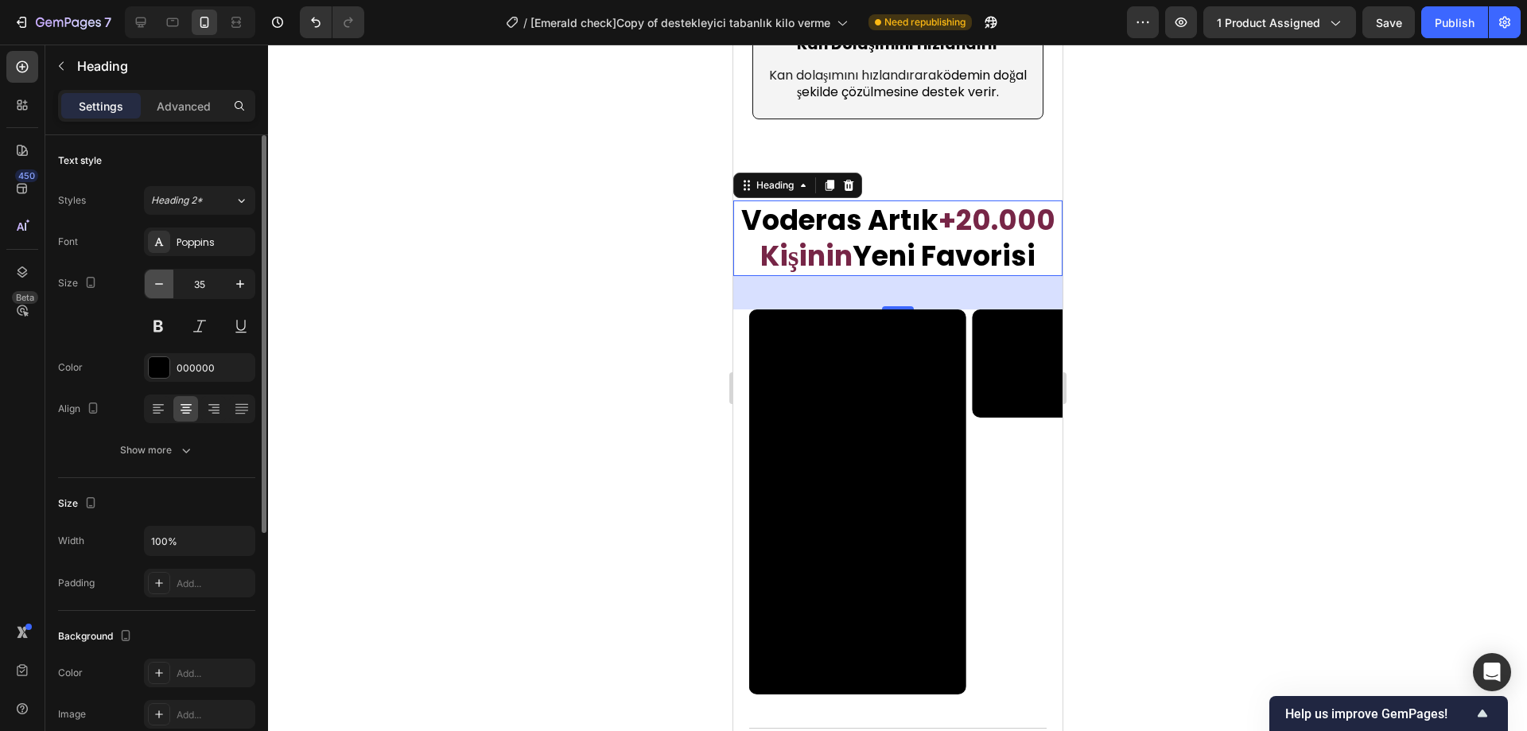
click at [161, 290] on icon "button" at bounding box center [159, 284] width 16 height 16
type input "34"
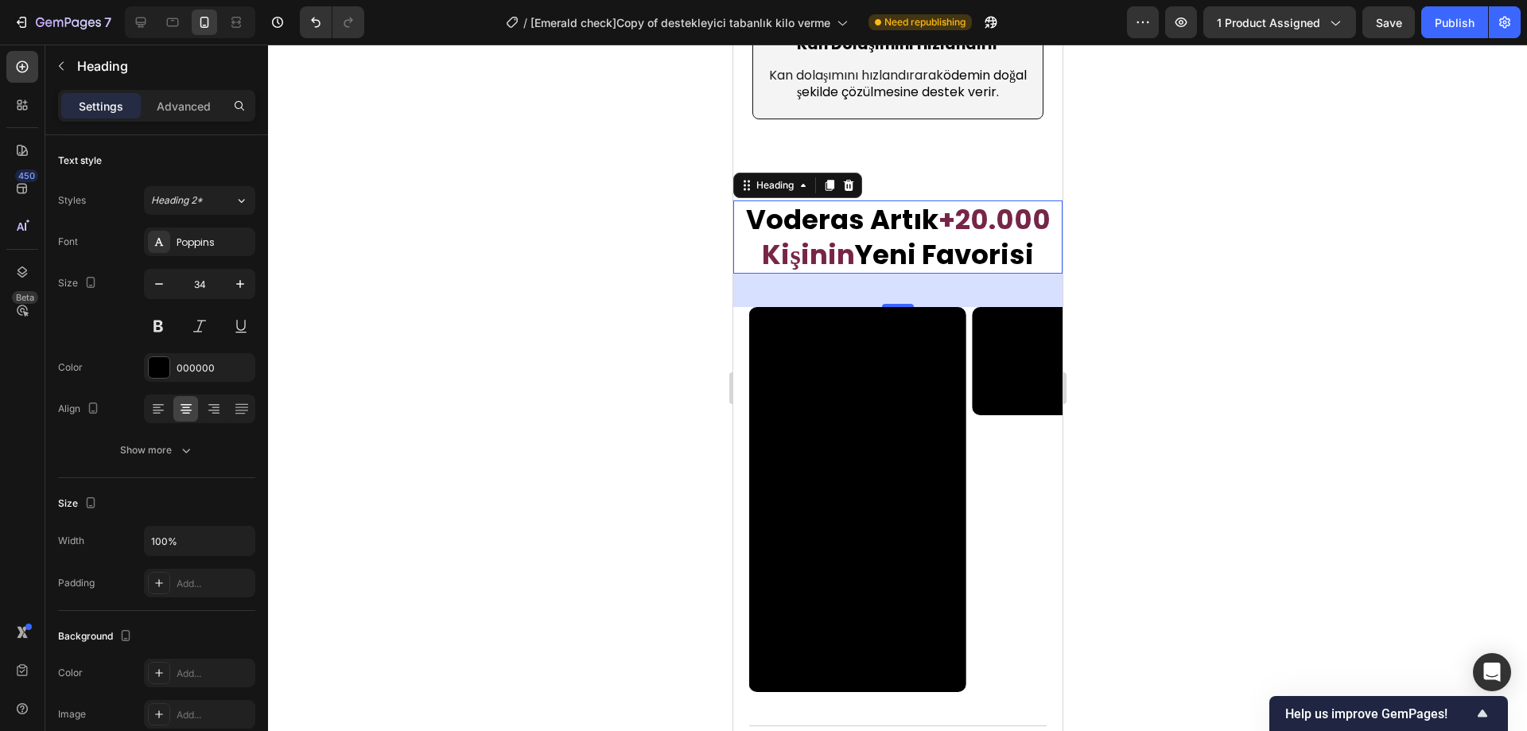
click at [419, 273] on div at bounding box center [897, 388] width 1259 height 687
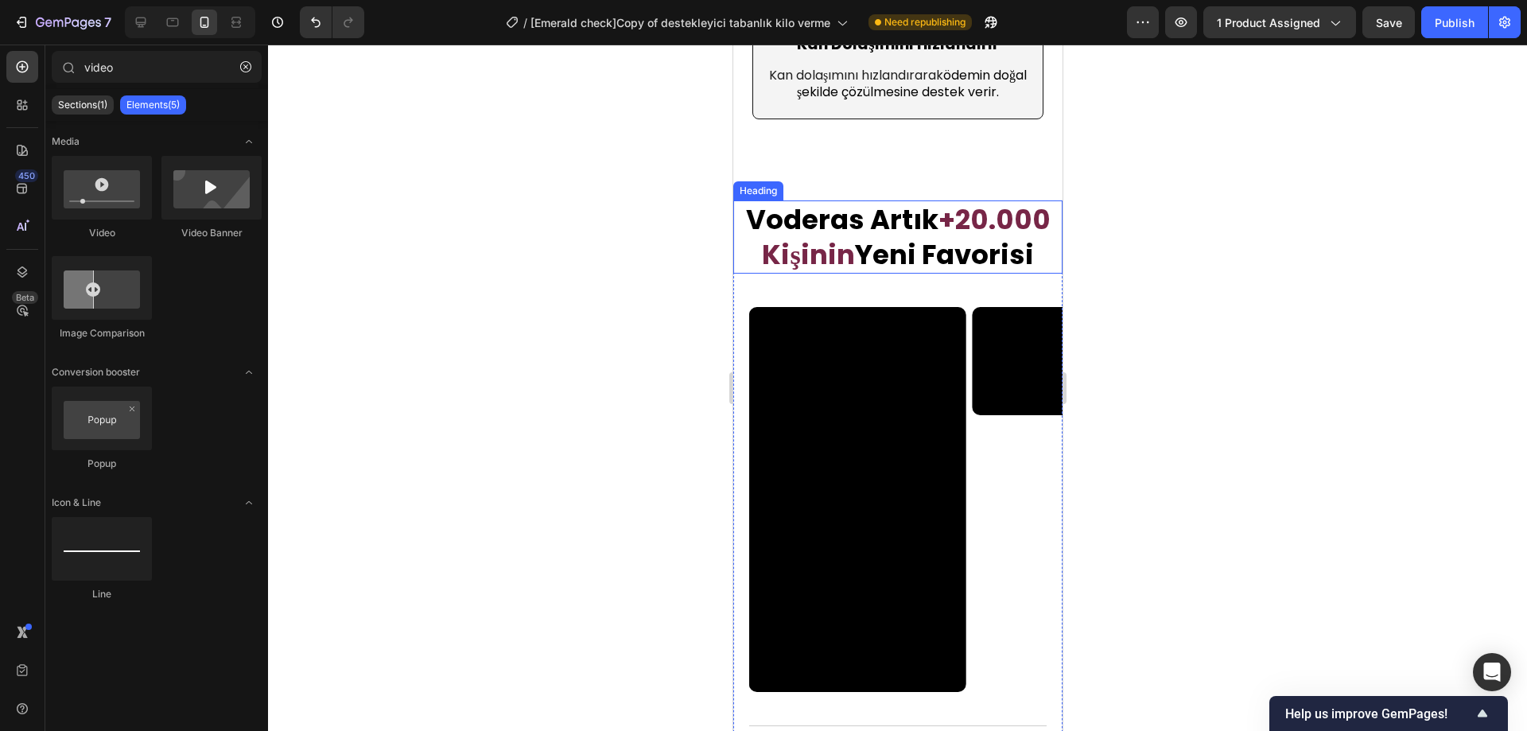
click at [868, 244] on span "Yeni Favorisi" at bounding box center [943, 254] width 179 height 38
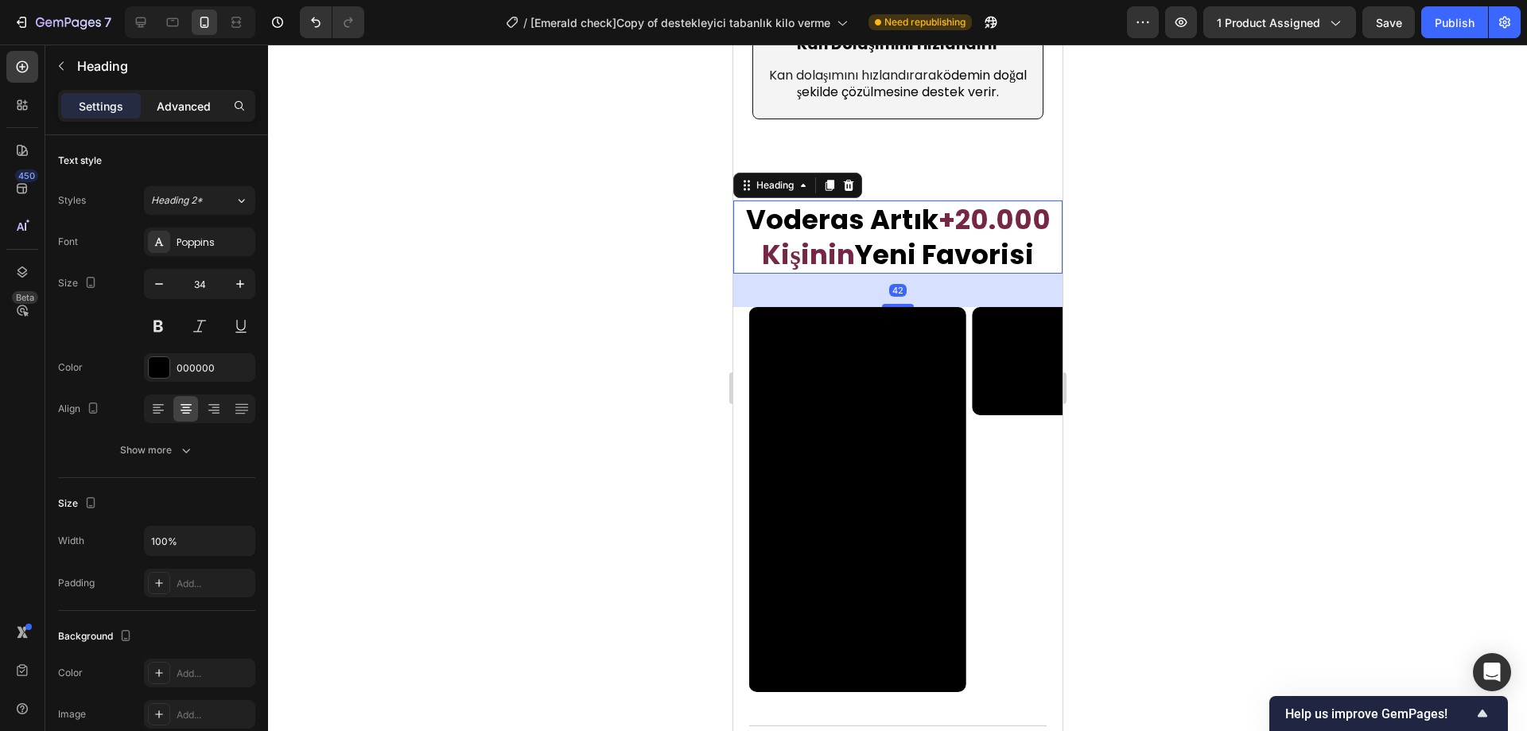
click at [189, 114] on p "Advanced" at bounding box center [184, 106] width 54 height 17
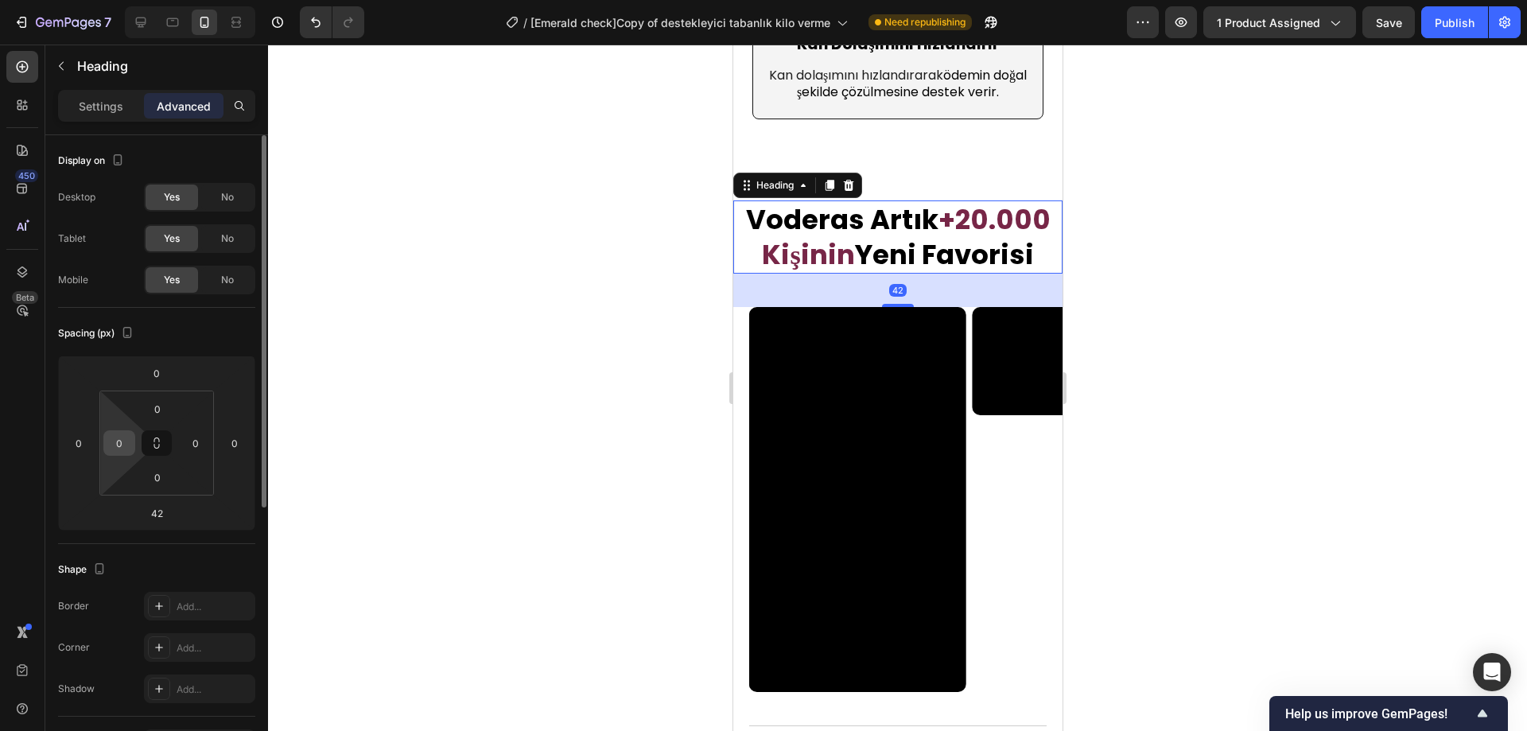
click at [112, 440] on input "0" at bounding box center [119, 443] width 24 height 24
type input "10"
click at [200, 446] on input "0" at bounding box center [196, 443] width 24 height 24
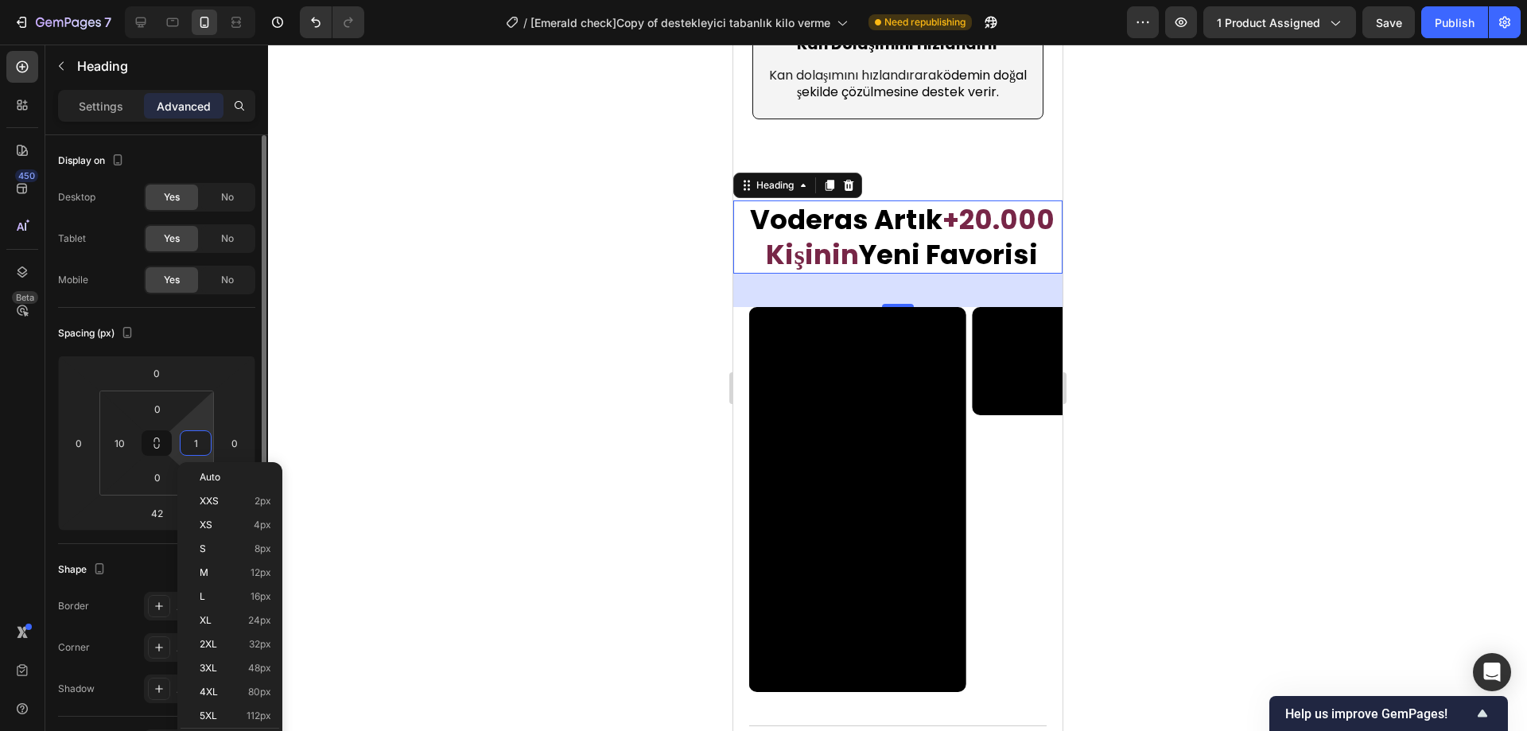
type input "10"
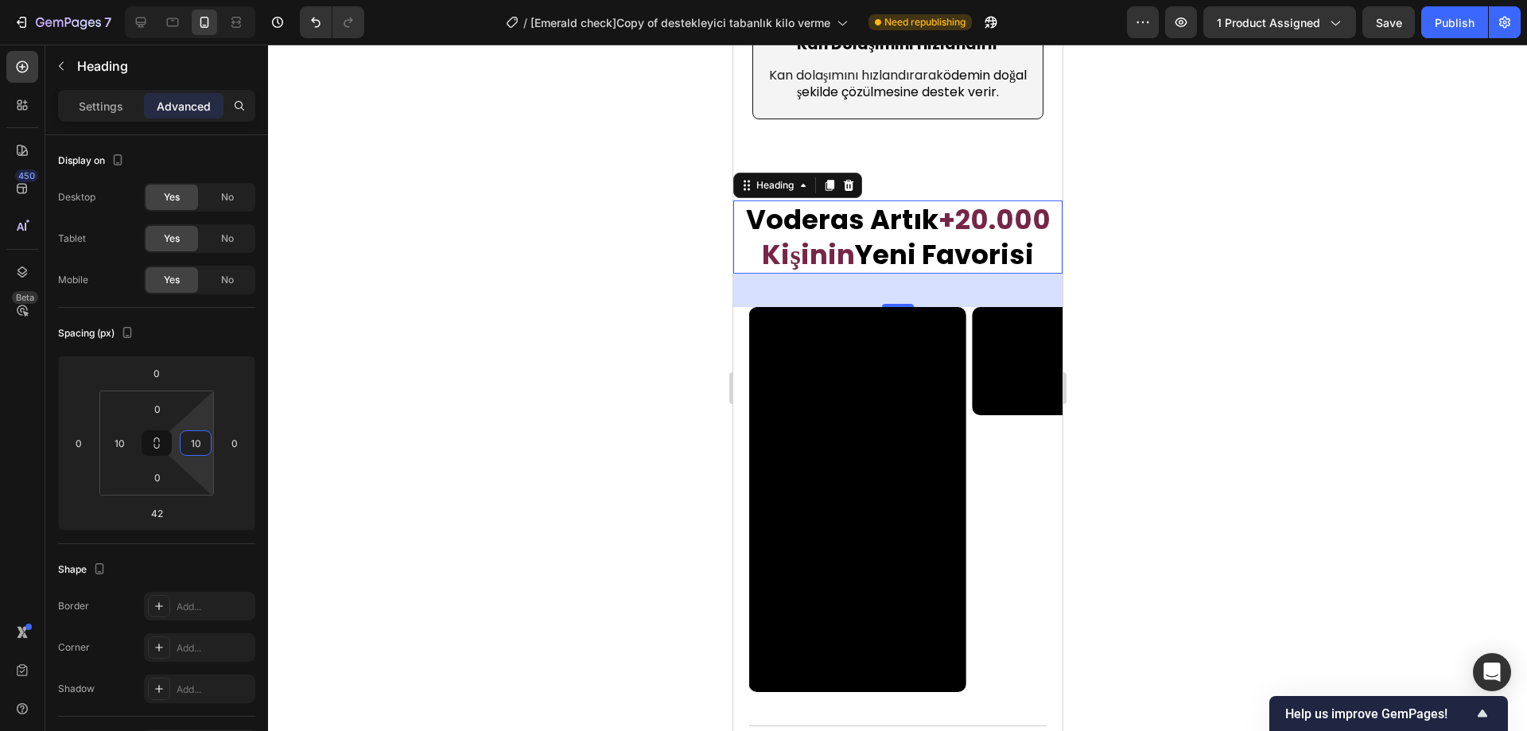
click at [413, 356] on div at bounding box center [897, 388] width 1259 height 687
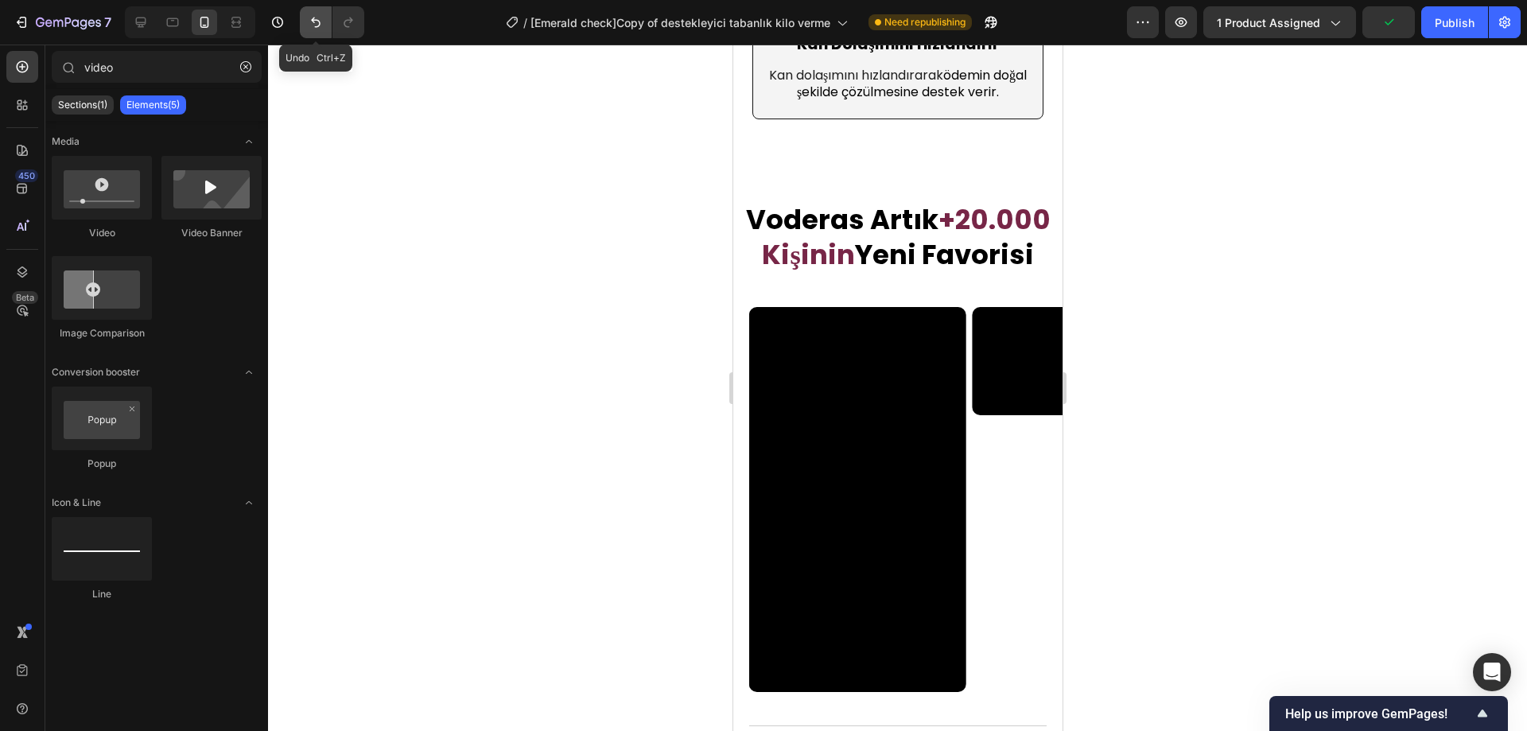
click at [313, 24] on icon "Undo/Redo" at bounding box center [316, 22] width 16 height 16
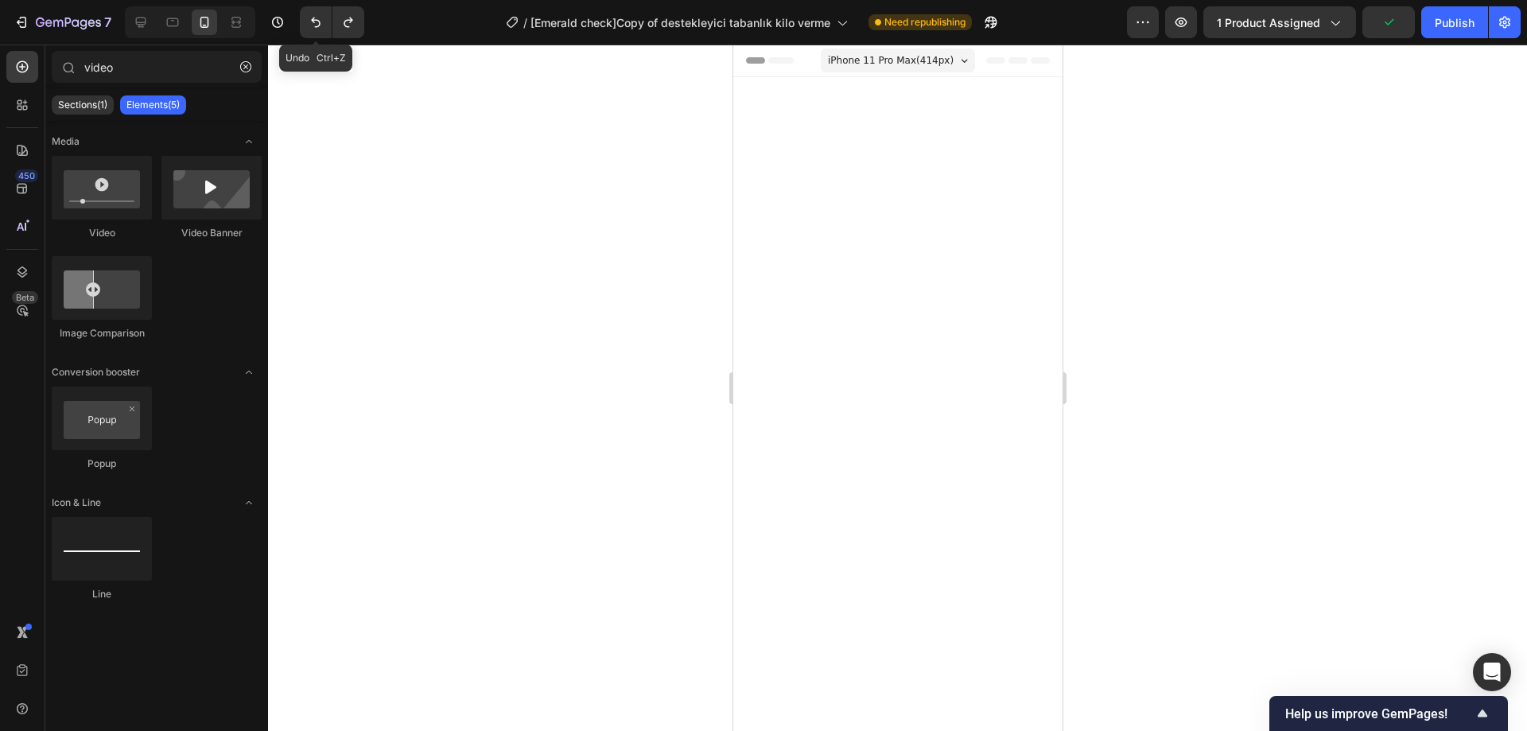
scroll to position [5476, 0]
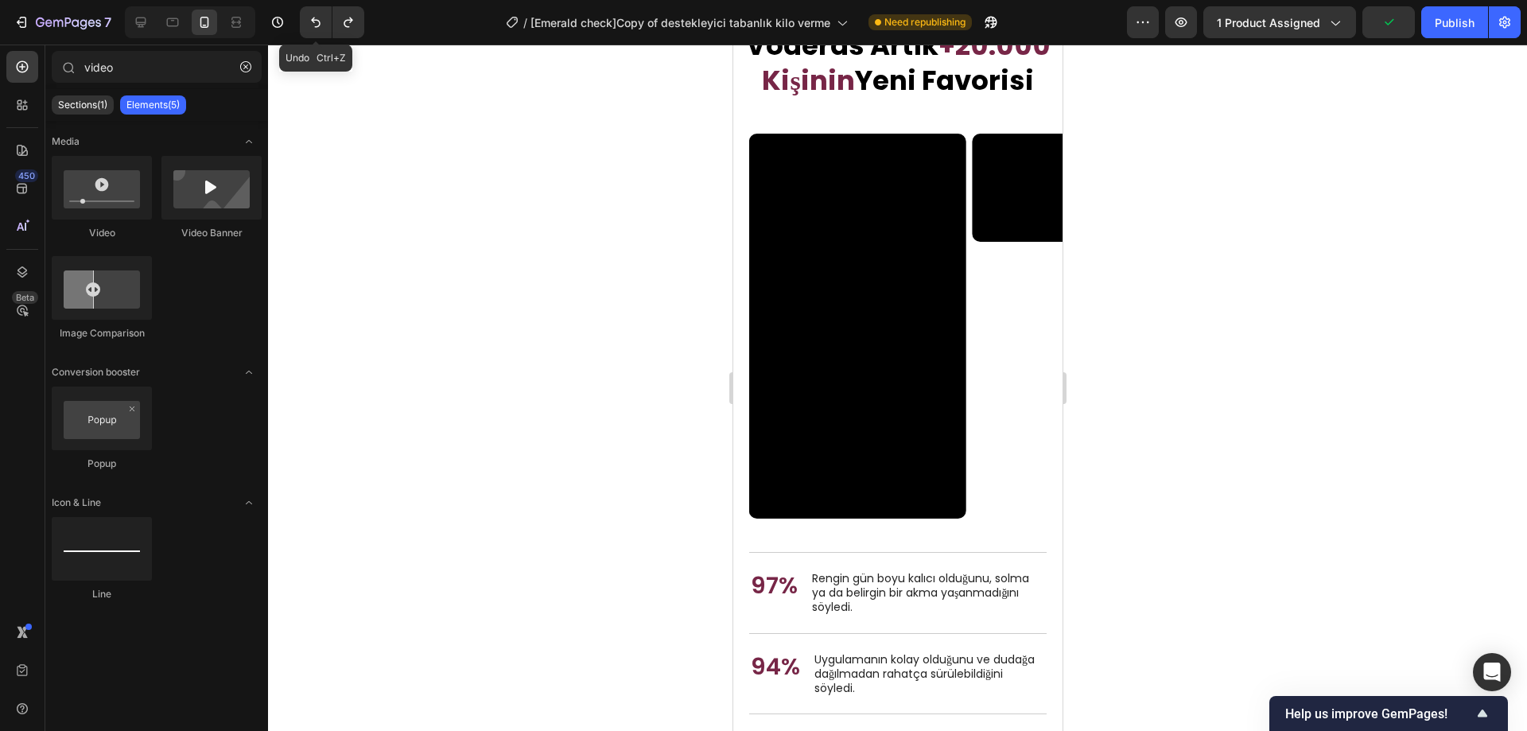
click at [313, 24] on icon "Undo/Redo" at bounding box center [316, 22] width 16 height 16
click at [822, 64] on span "Voderas Artık" at bounding box center [841, 45] width 193 height 38
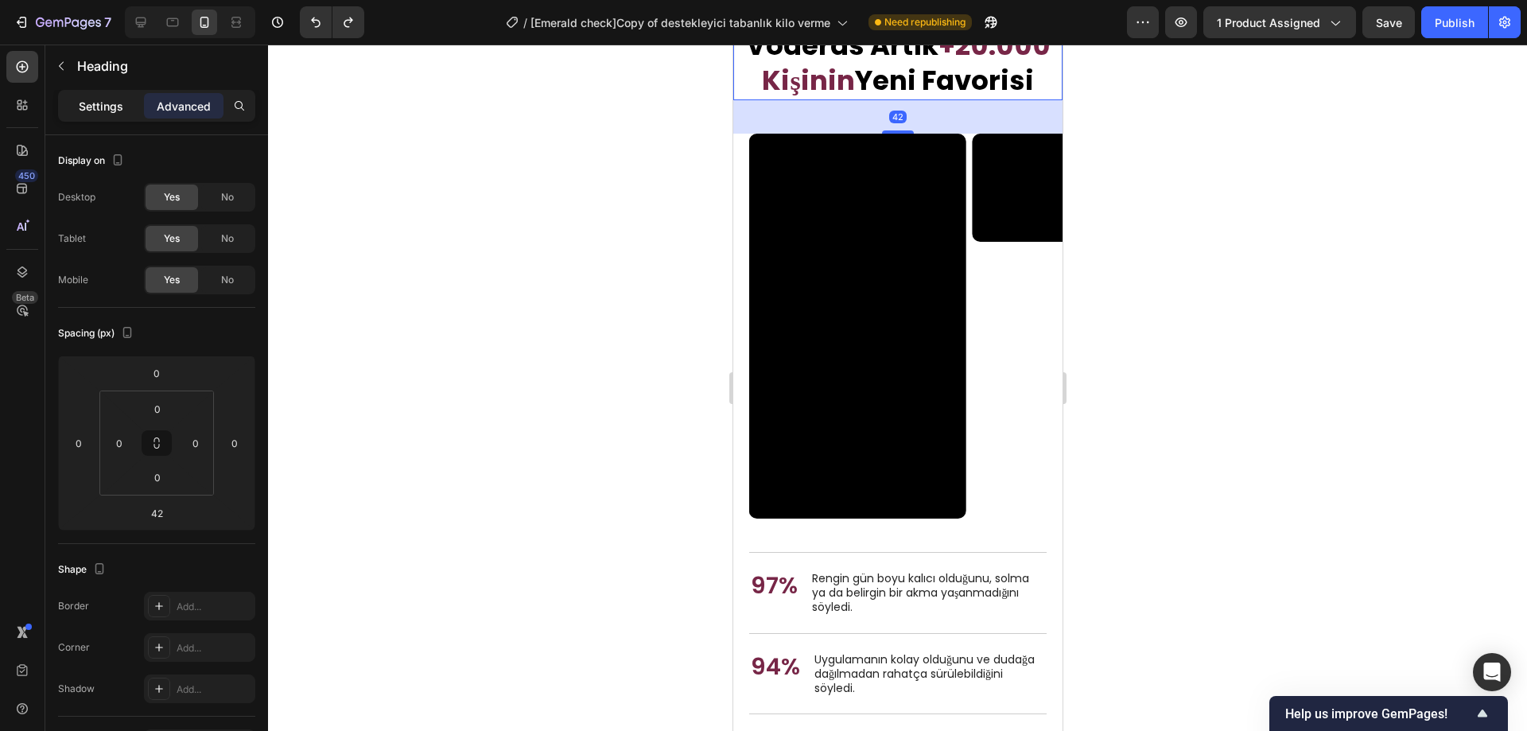
click at [111, 105] on p "Settings" at bounding box center [101, 106] width 45 height 17
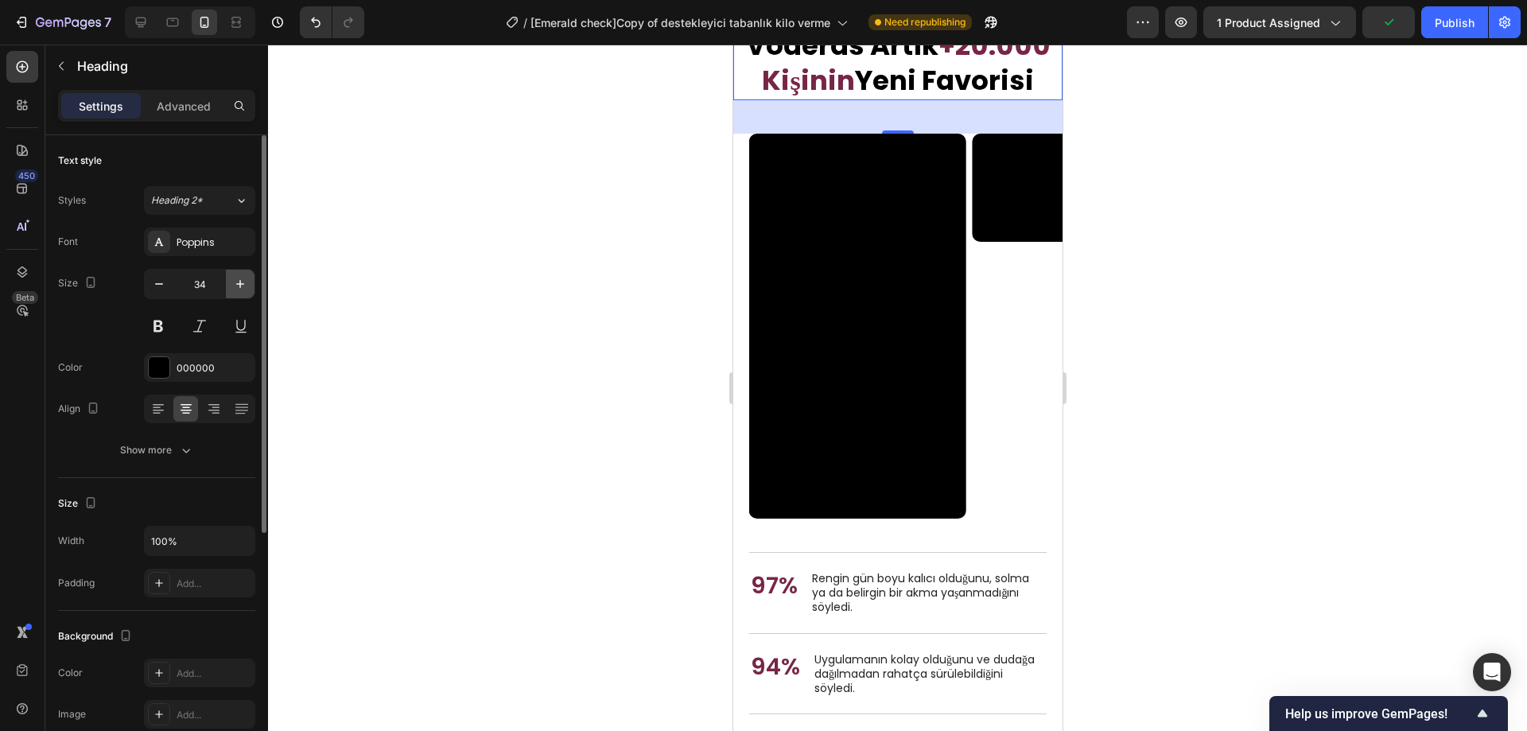
click at [243, 286] on icon "button" at bounding box center [240, 284] width 16 height 16
type input "35"
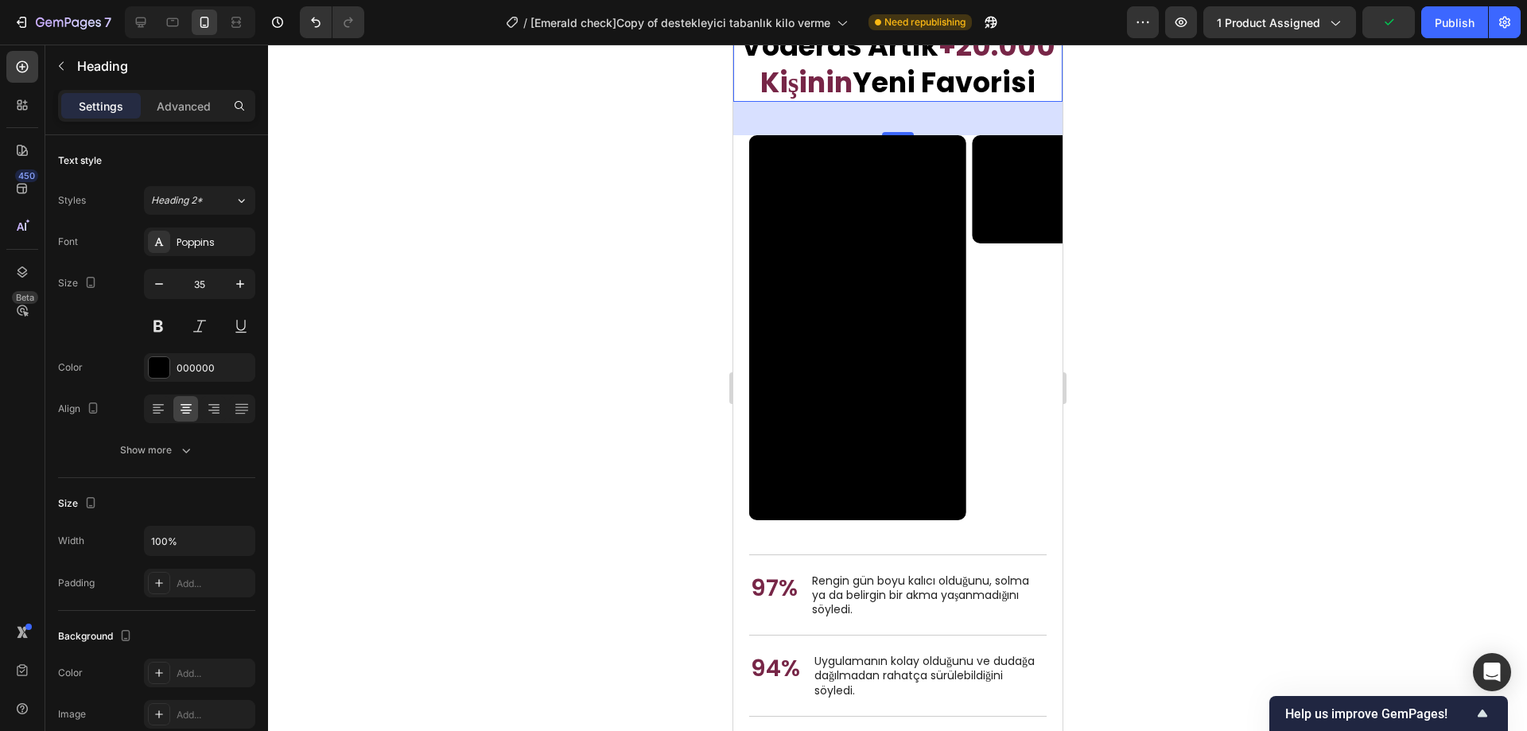
click at [442, 317] on div at bounding box center [897, 388] width 1259 height 687
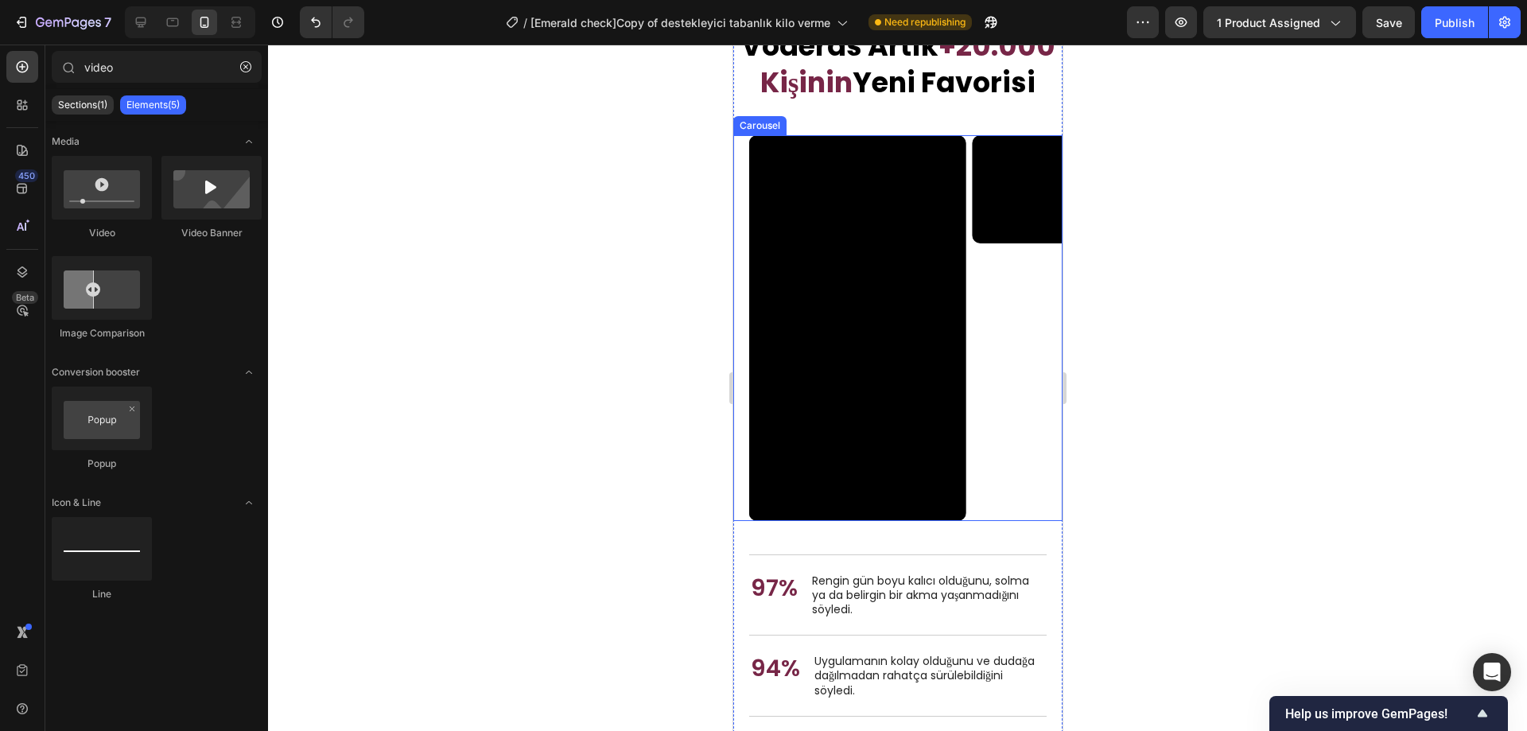
click at [968, 496] on div "Video Video Video Video" at bounding box center [905, 327] width 313 height 385
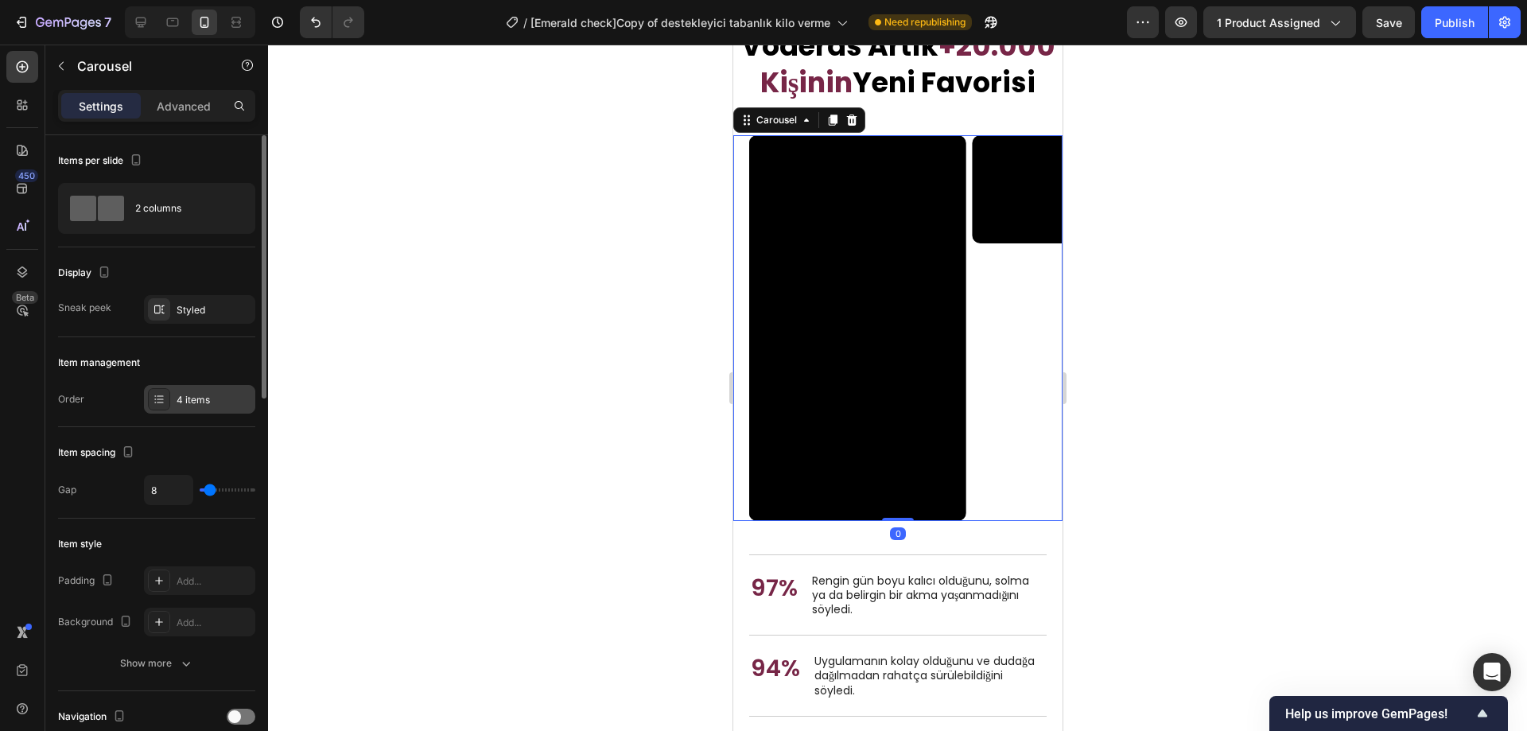
click at [158, 397] on icon at bounding box center [159, 399] width 13 height 13
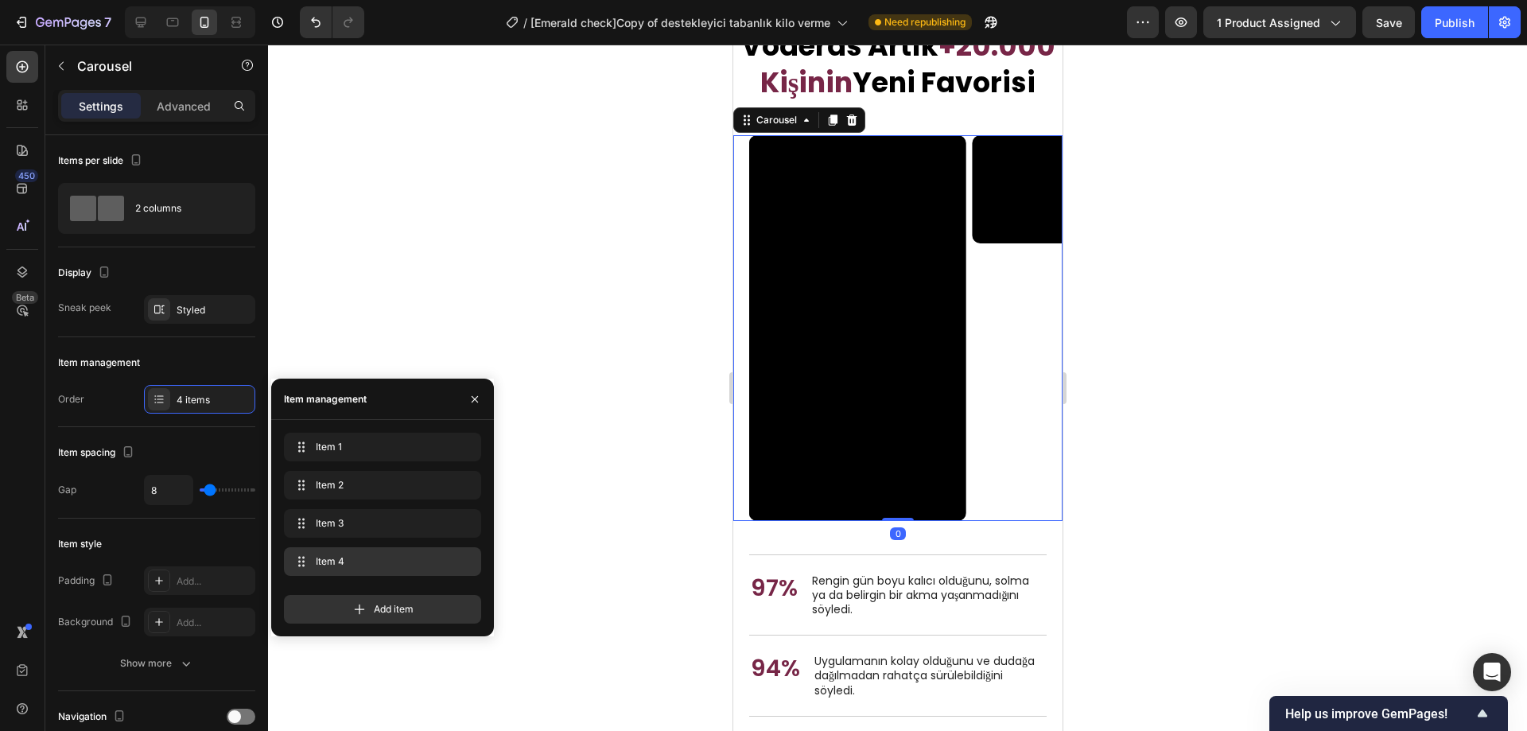
click at [340, 556] on span "Item 4" at bounding box center [379, 561] width 127 height 14
click at [340, 556] on span "Item 4" at bounding box center [372, 561] width 118 height 14
click at [340, 520] on span "Item 3" at bounding box center [372, 523] width 118 height 14
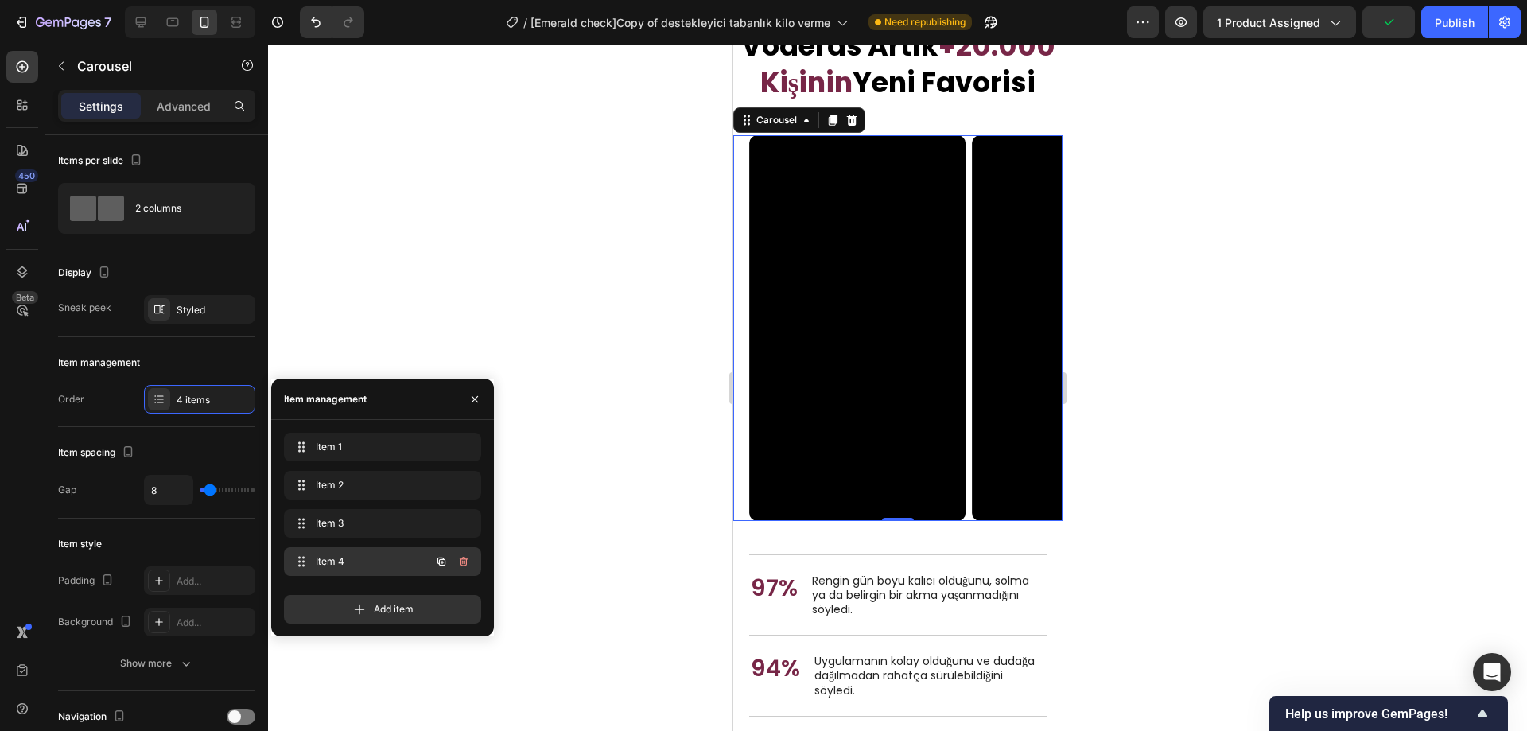
click at [343, 561] on span "Item 4" at bounding box center [361, 561] width 90 height 14
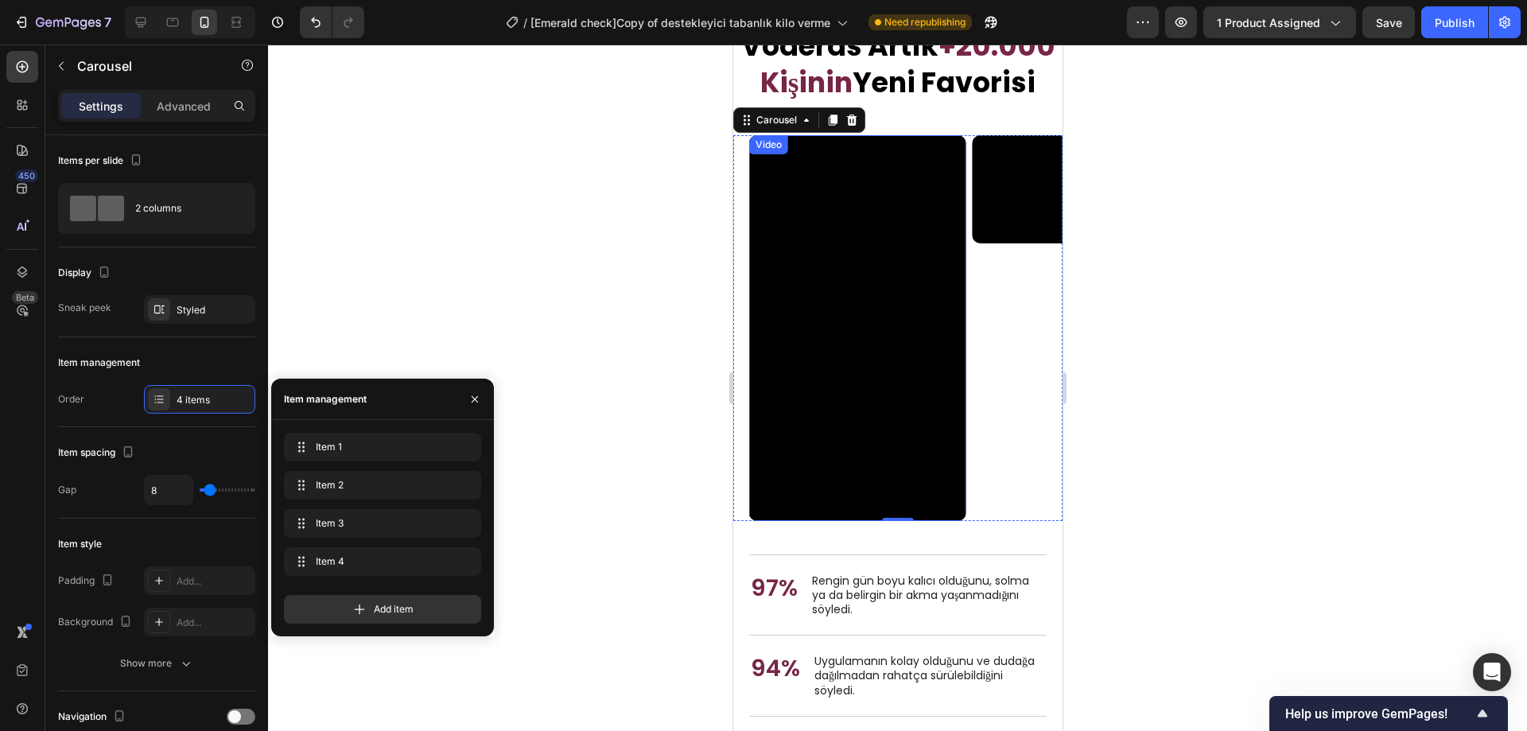
click at [880, 465] on video at bounding box center [857, 327] width 216 height 385
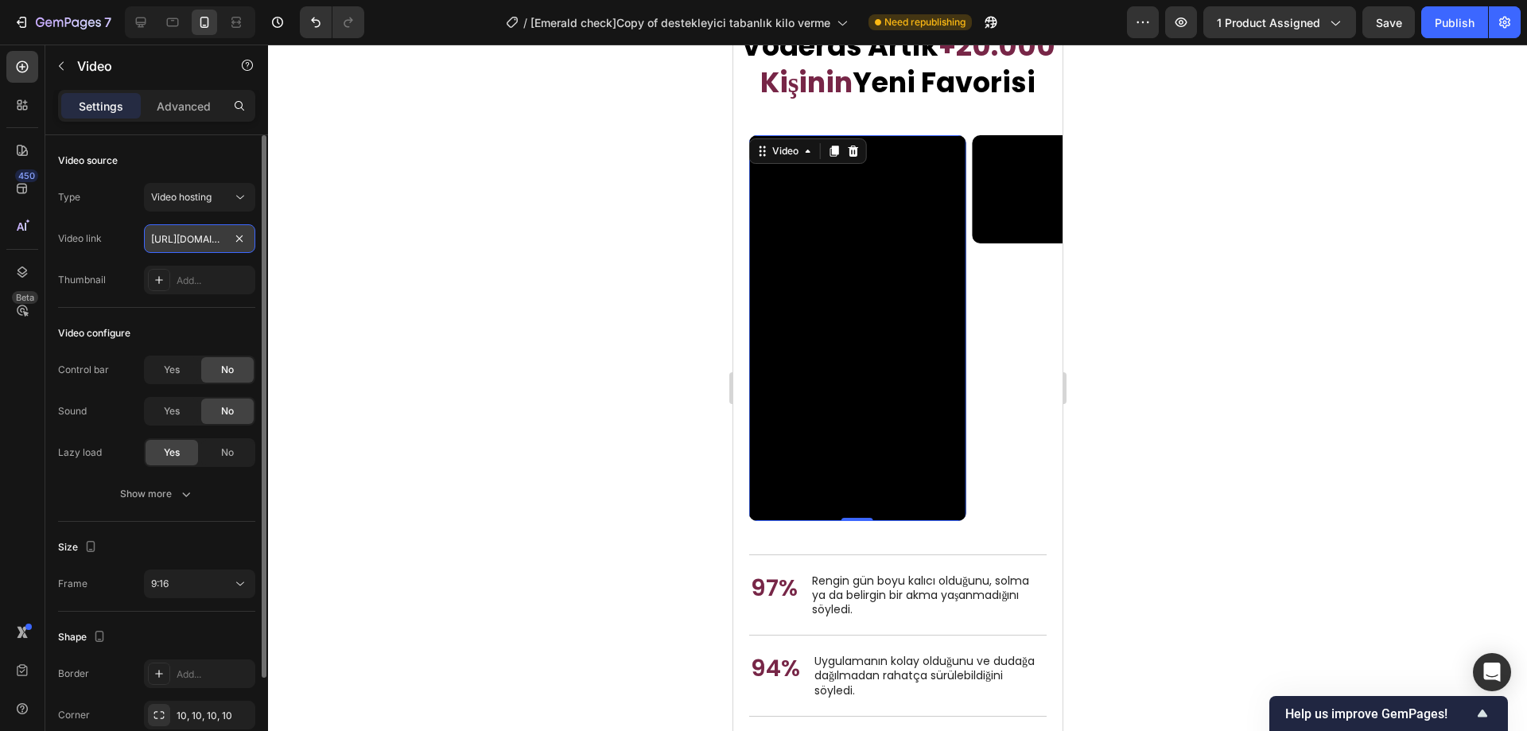
click at [201, 237] on input "[URL][DOMAIN_NAME]" at bounding box center [199, 238] width 111 height 29
paste input "e65dda17a1cf47418813010caa6b5e4a"
type input "[URL][DOMAIN_NAME]"
click at [457, 326] on div at bounding box center [897, 388] width 1259 height 687
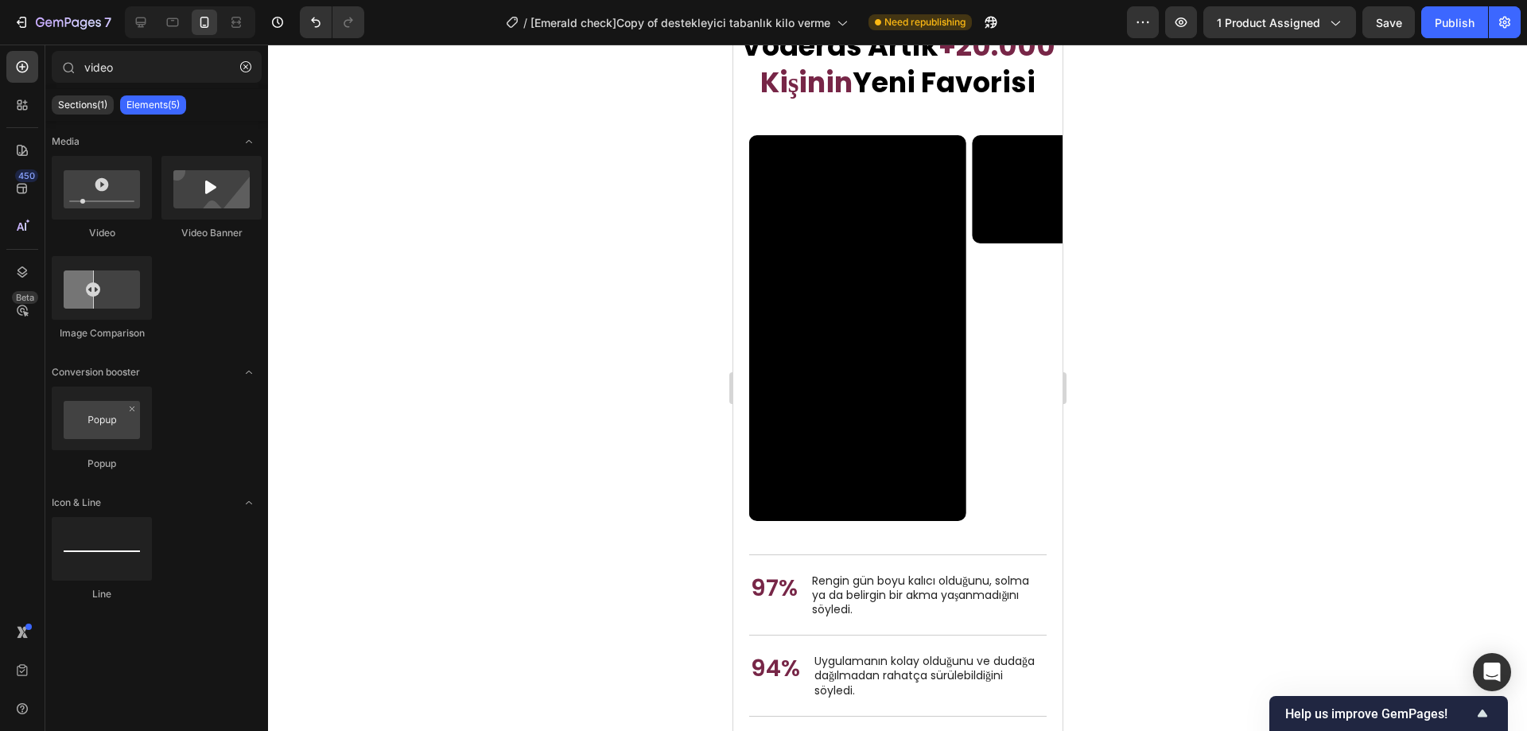
scroll to position [5635, 0]
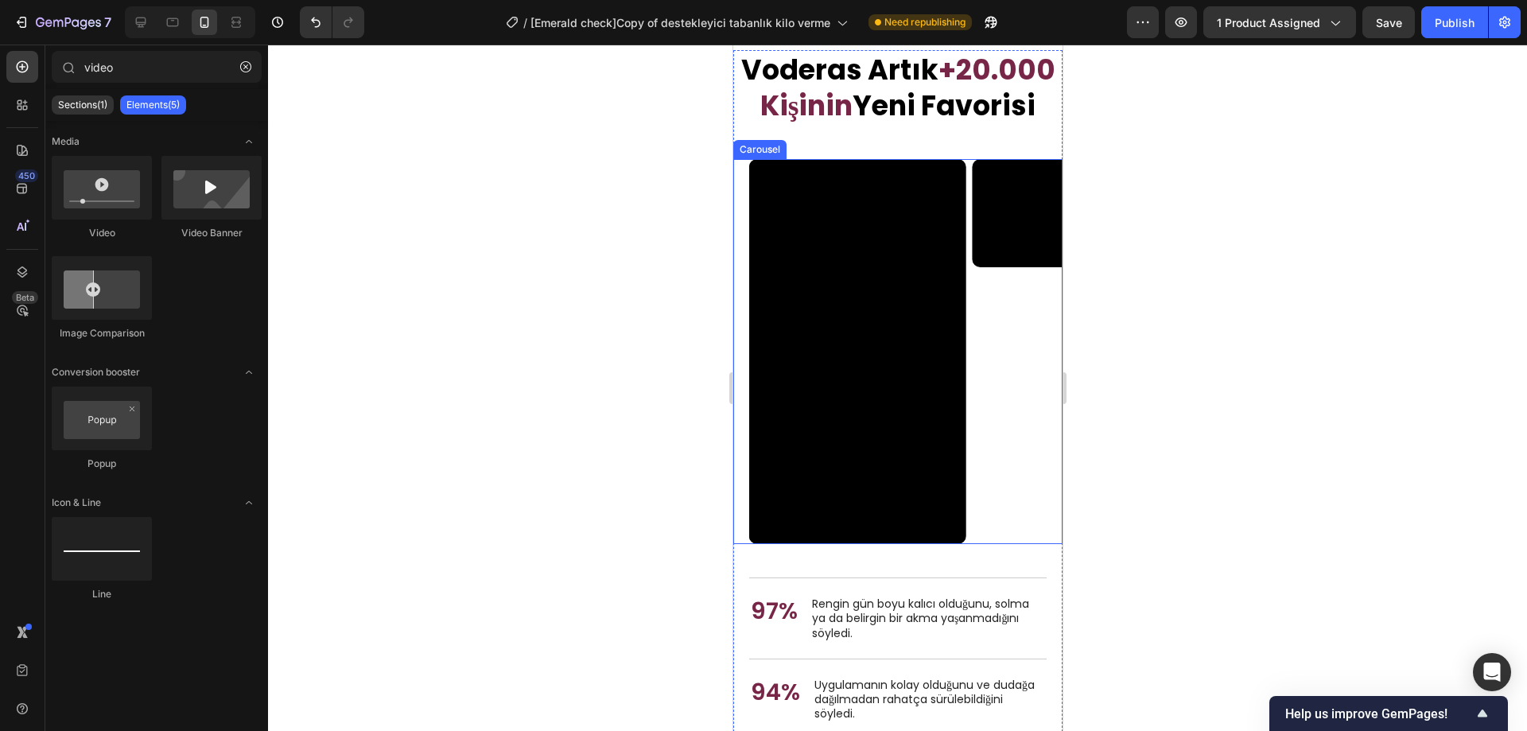
click at [967, 389] on div "Video Video Video Video" at bounding box center [905, 351] width 313 height 385
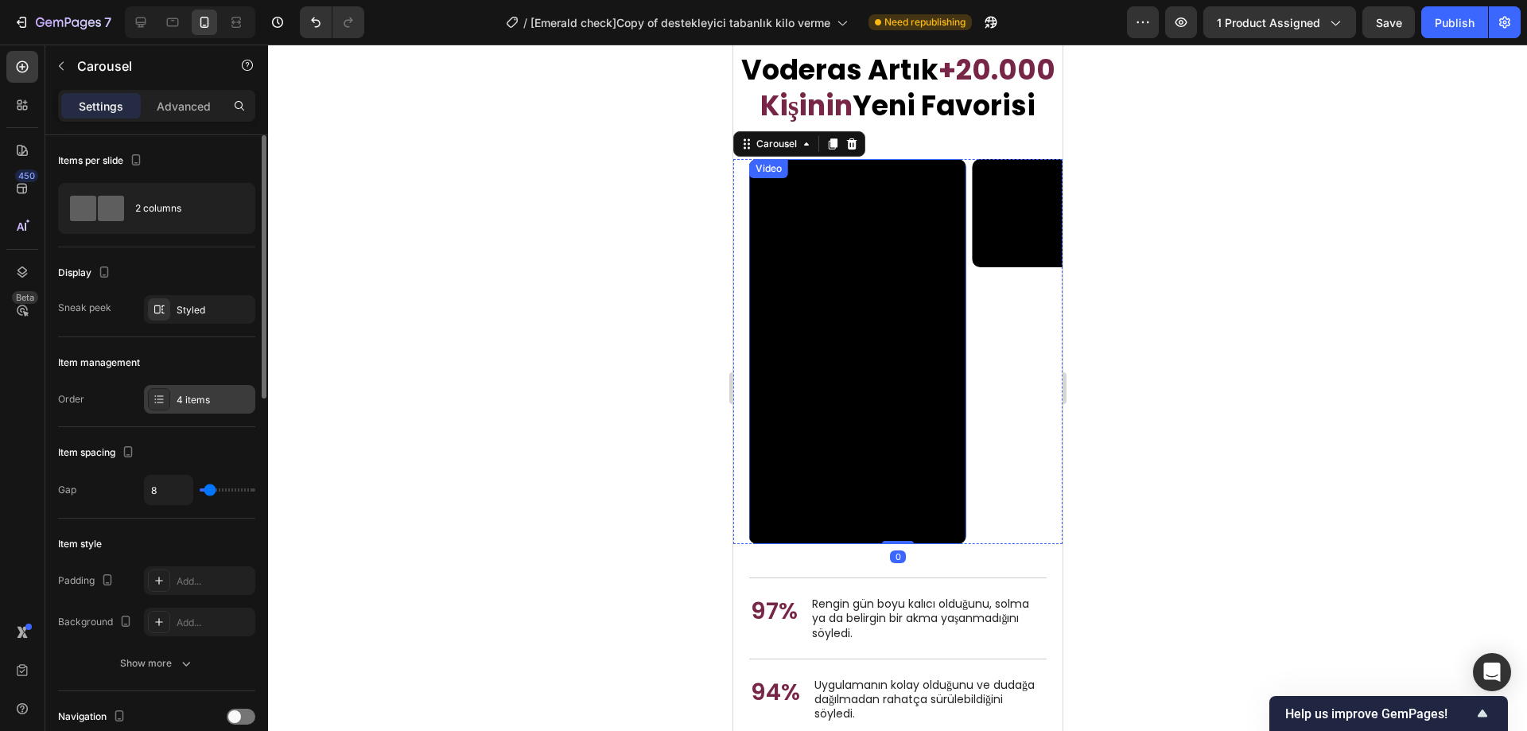
click at [180, 399] on div "4 items" at bounding box center [214, 400] width 75 height 14
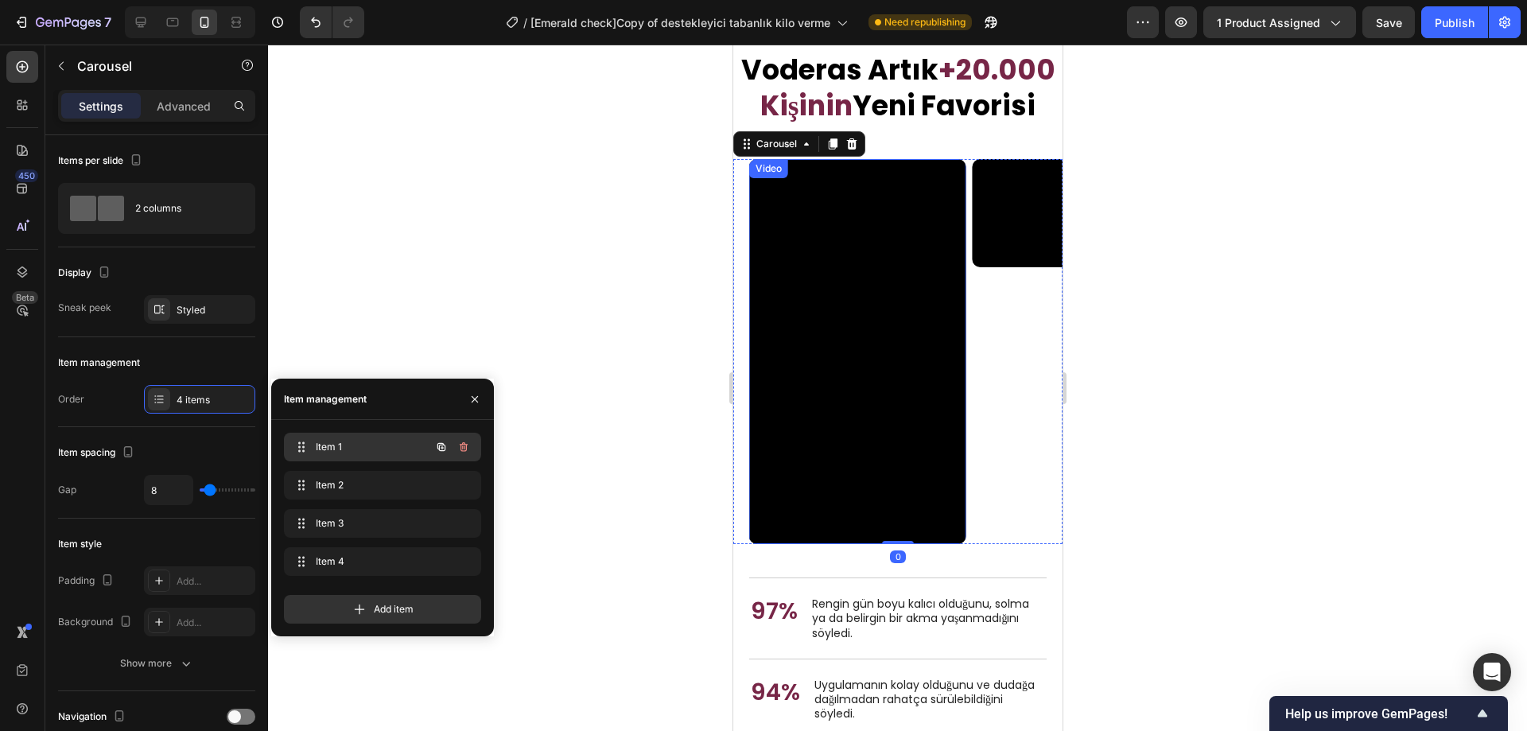
click at [359, 435] on div "Item 1 Item 1" at bounding box center [382, 447] width 197 height 29
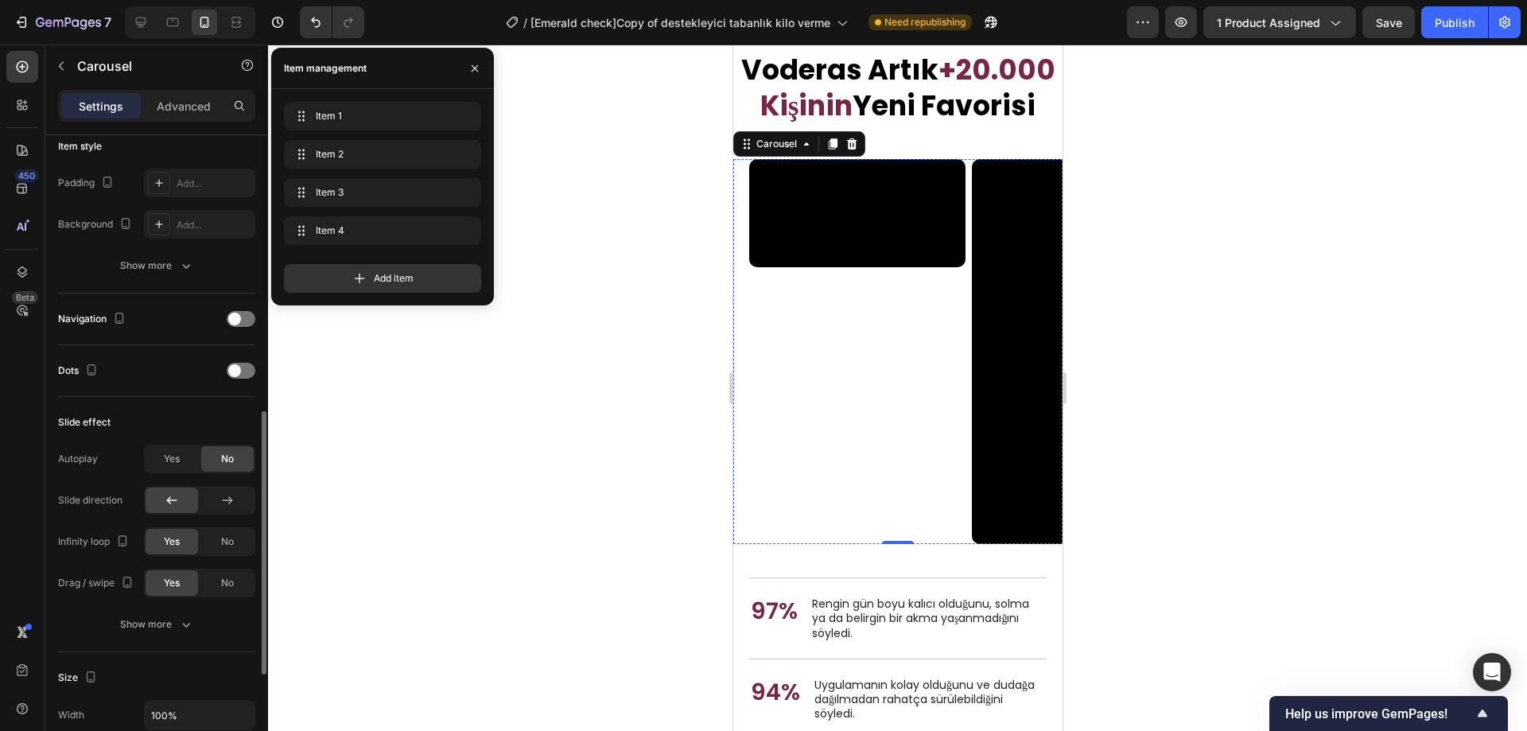
scroll to position [477, 0]
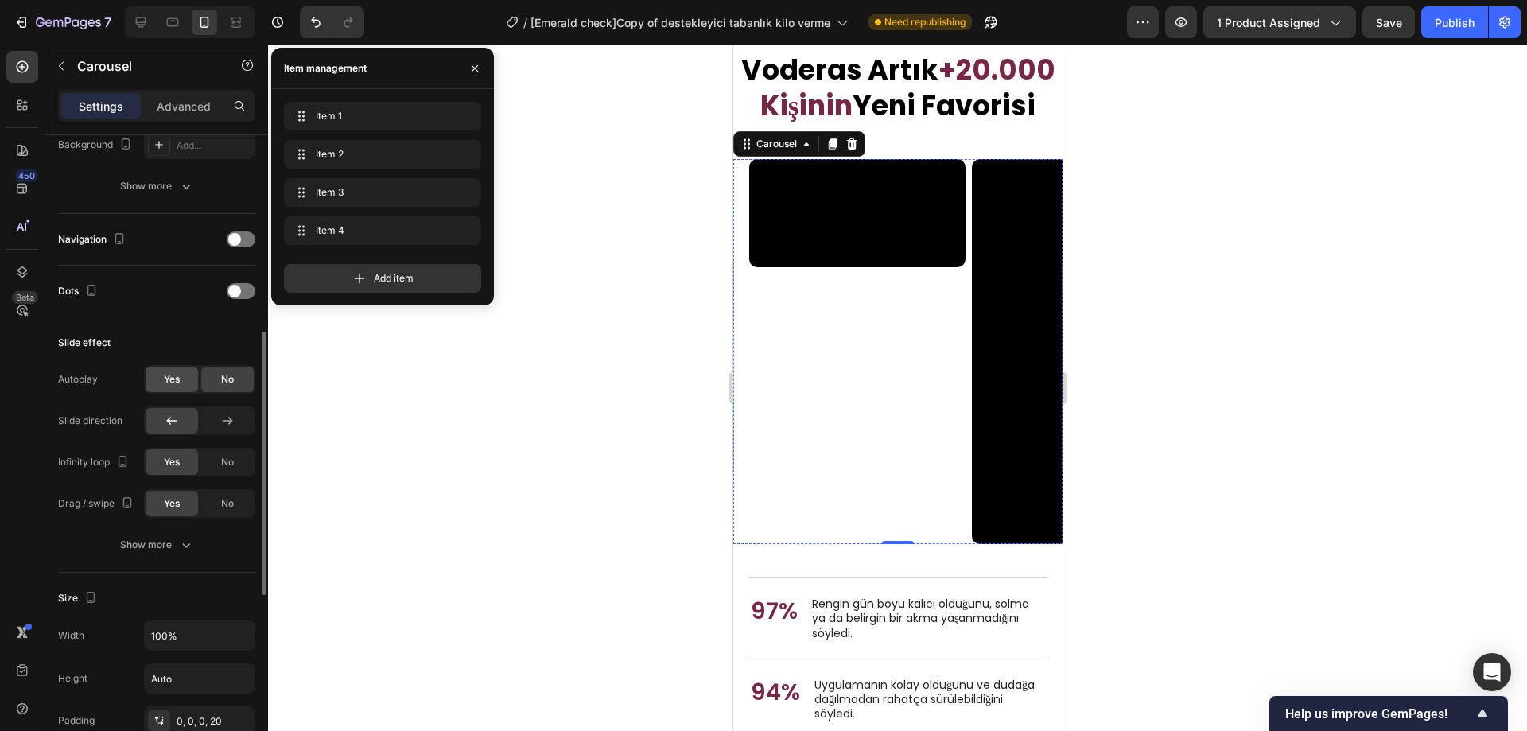
click at [177, 383] on span "Yes" at bounding box center [172, 379] width 16 height 14
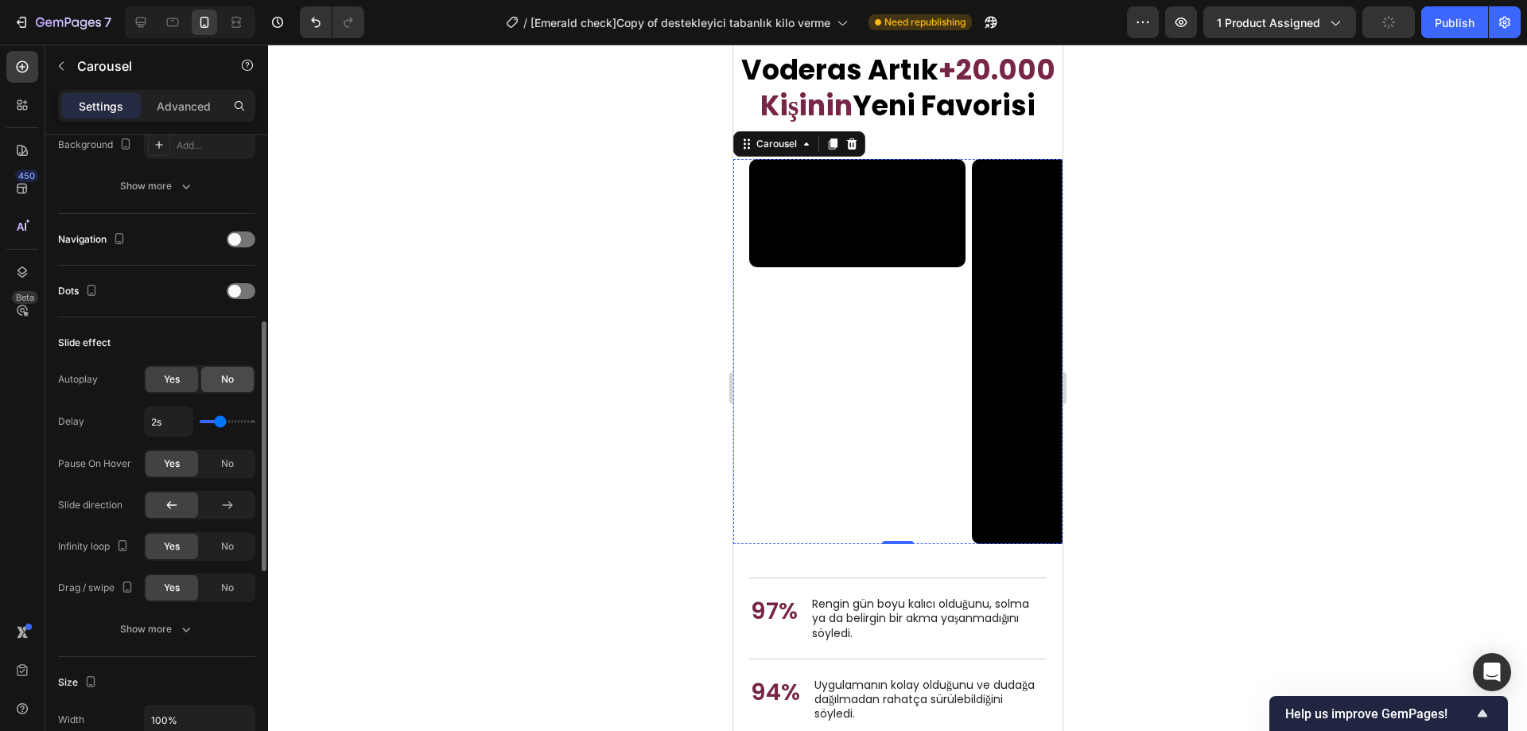
click at [220, 376] on div "No" at bounding box center [227, 379] width 53 height 25
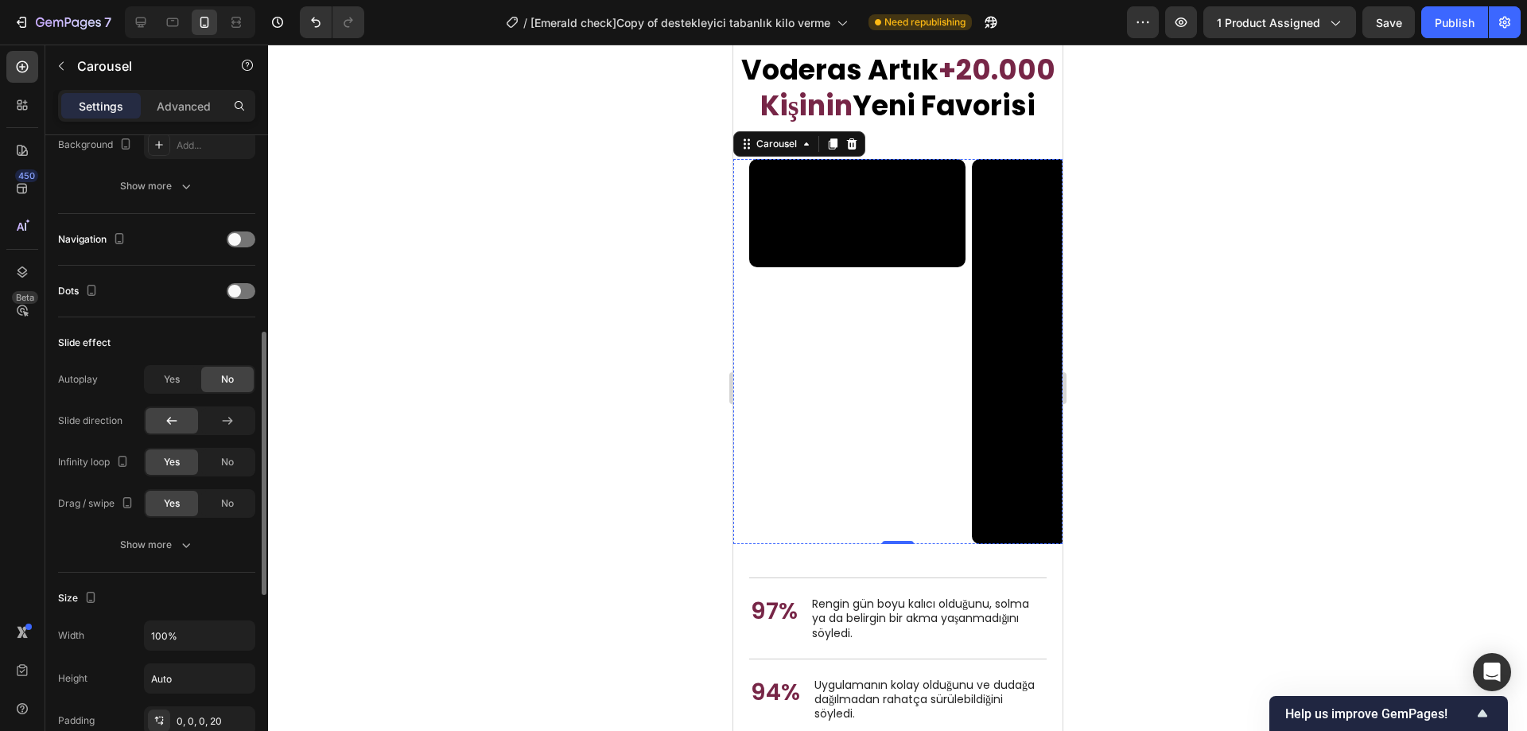
click at [204, 354] on div "Slide effect" at bounding box center [156, 342] width 197 height 25
click at [187, 536] on button "Show more" at bounding box center [156, 545] width 197 height 29
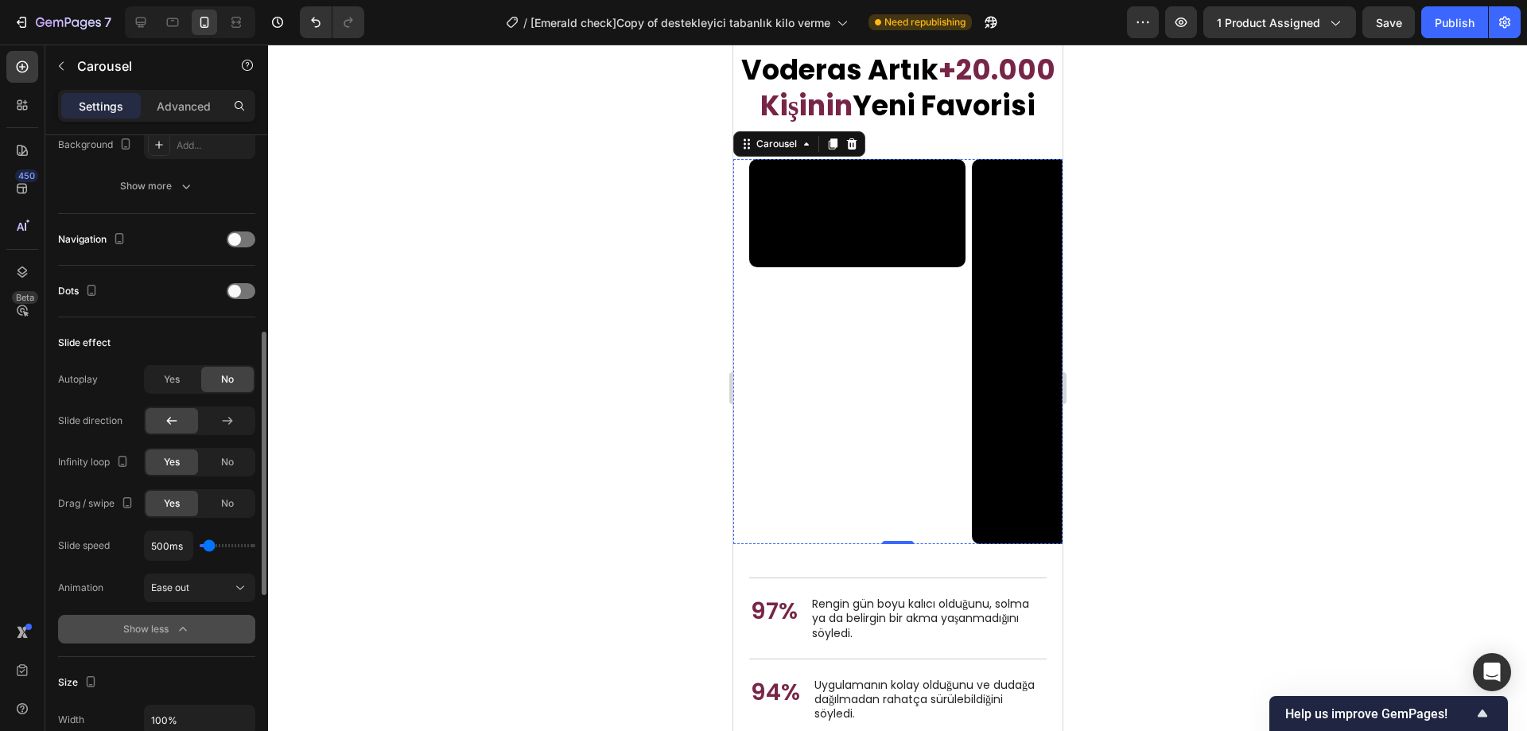
click at [183, 628] on icon "button" at bounding box center [182, 629] width 7 height 4
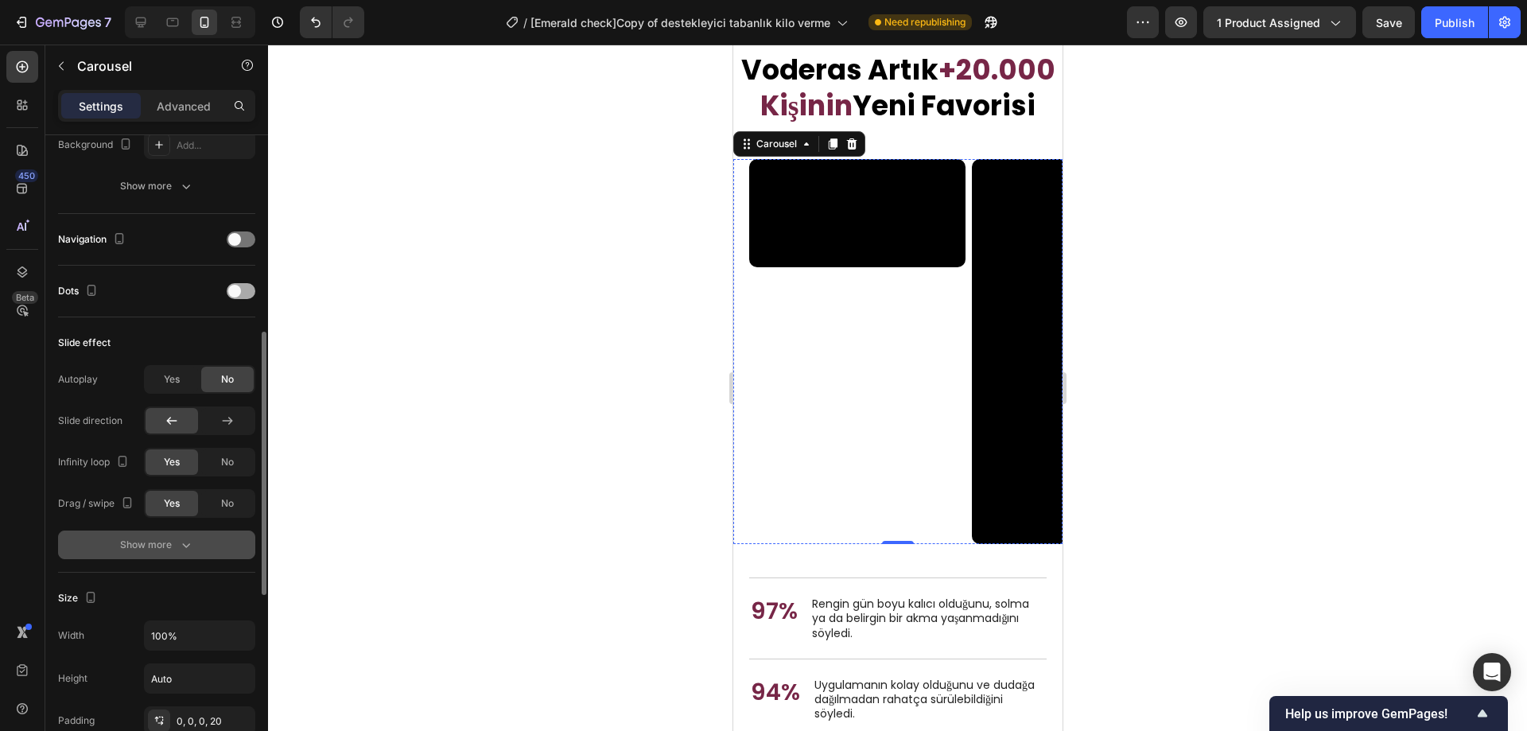
click at [249, 288] on div at bounding box center [241, 291] width 29 height 16
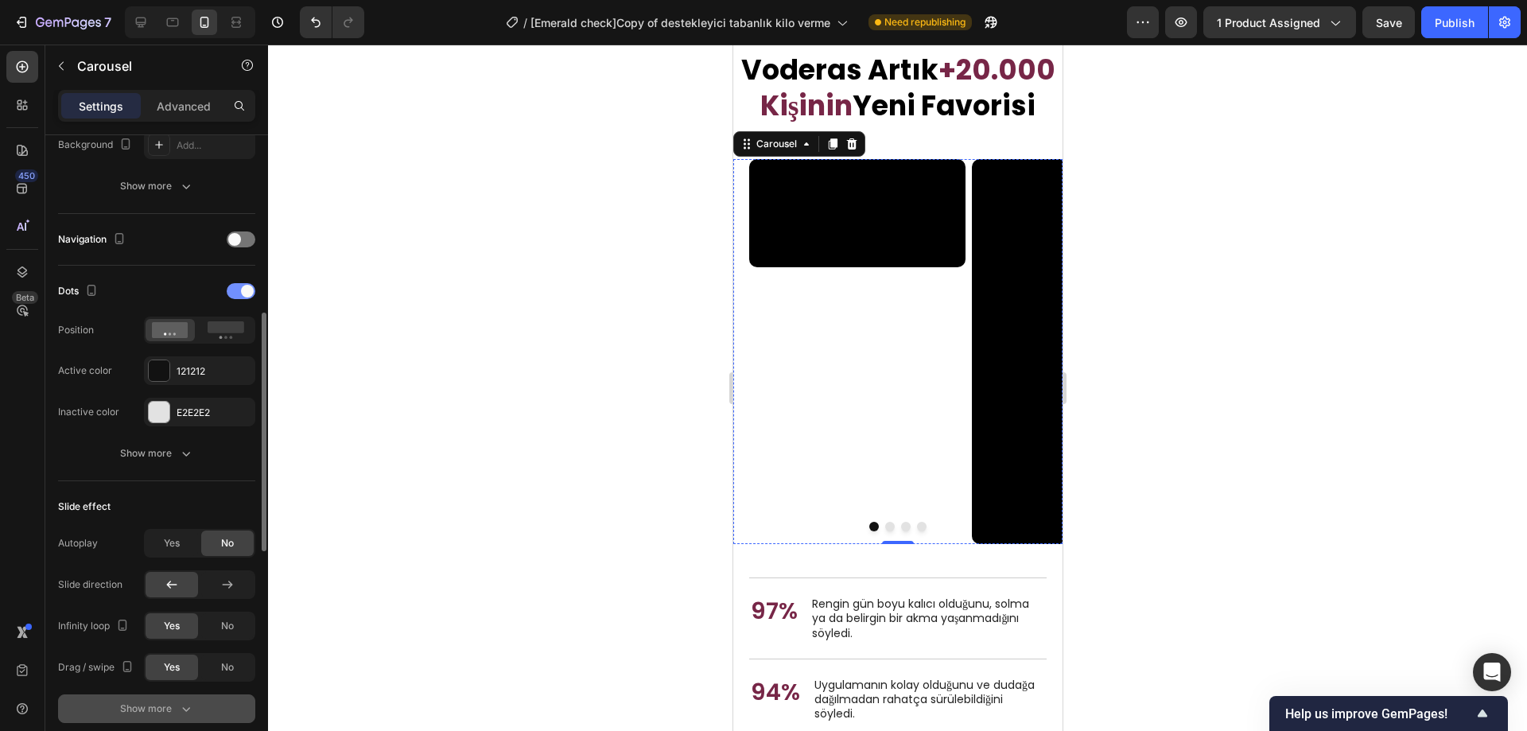
click at [249, 288] on span at bounding box center [247, 291] width 13 height 13
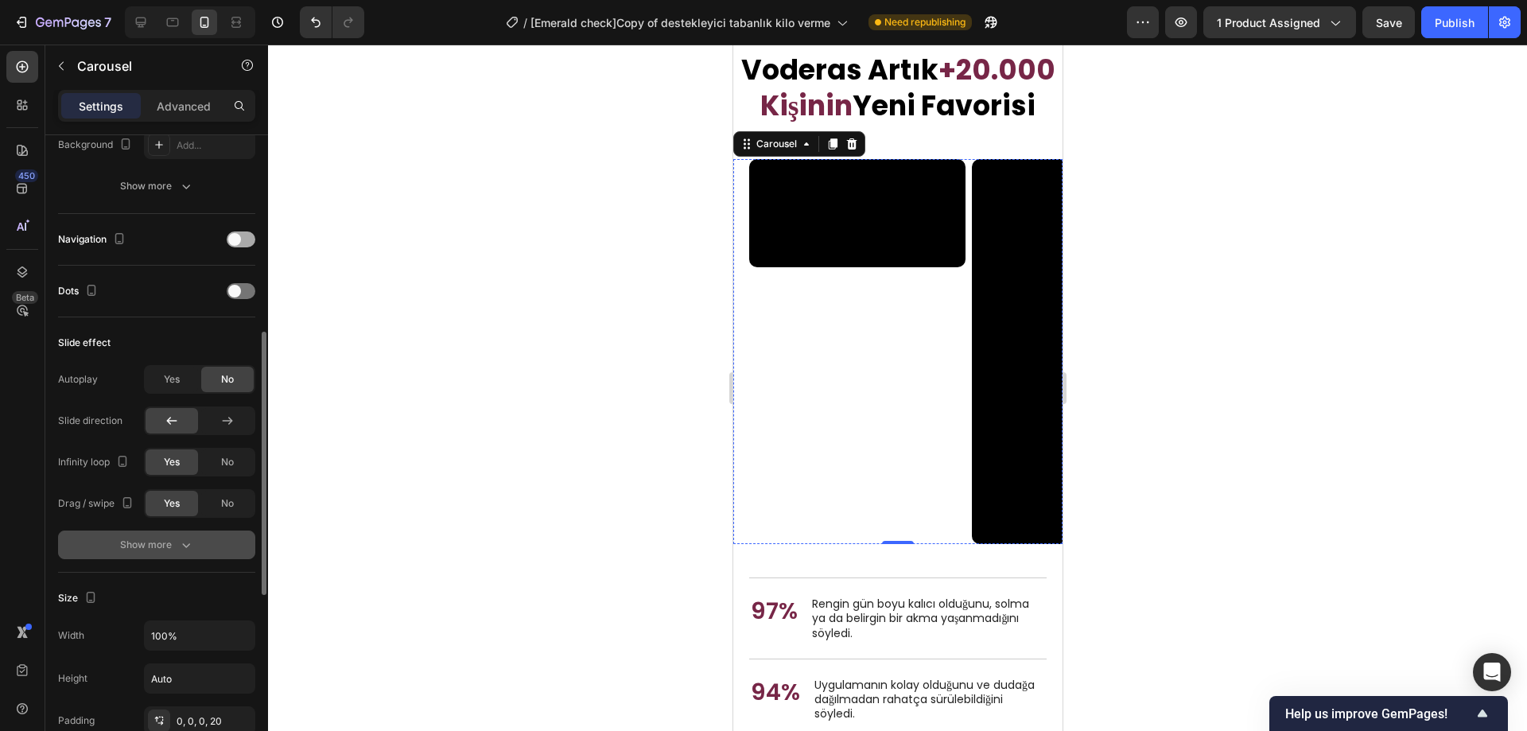
click at [243, 237] on div at bounding box center [241, 240] width 29 height 16
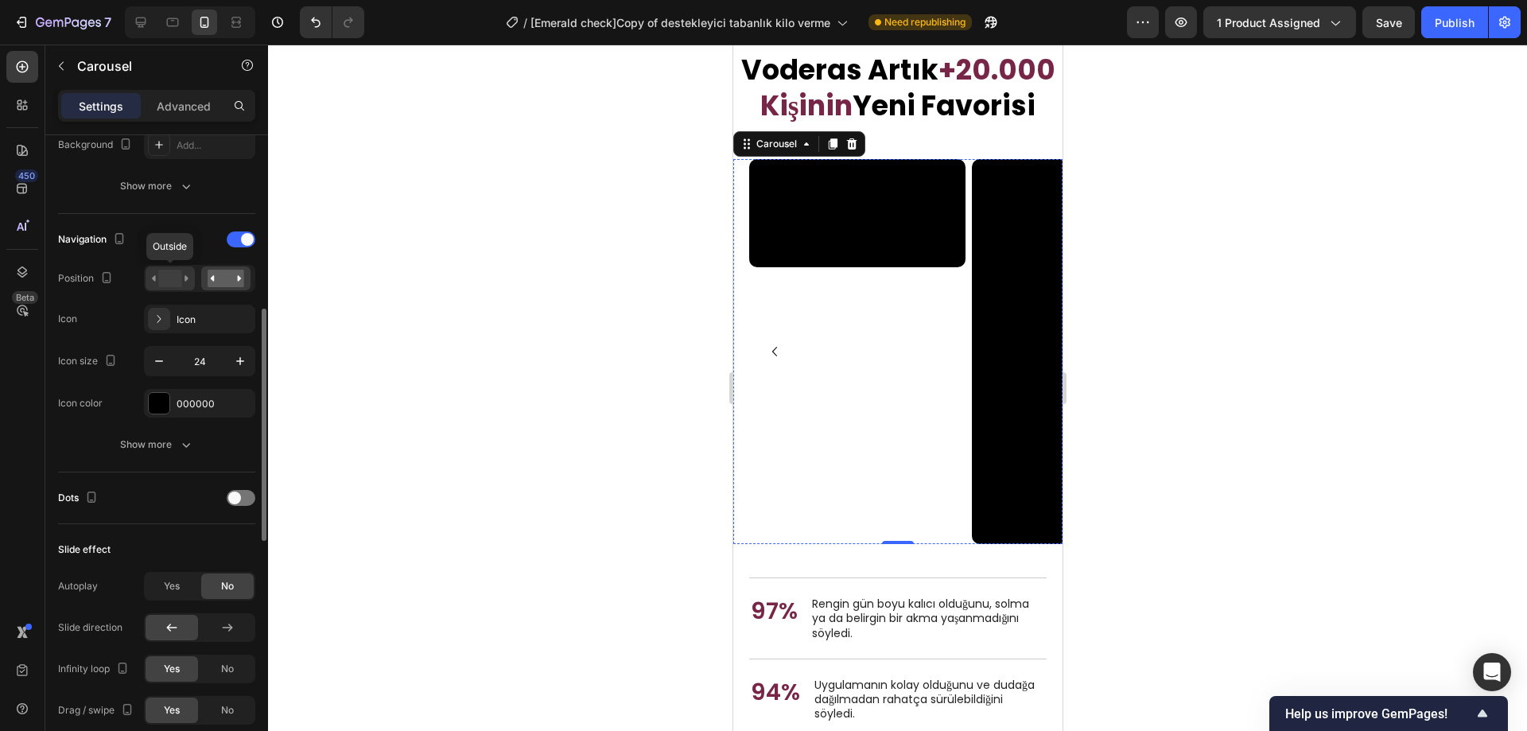
click at [184, 277] on icon at bounding box center [170, 279] width 37 height 18
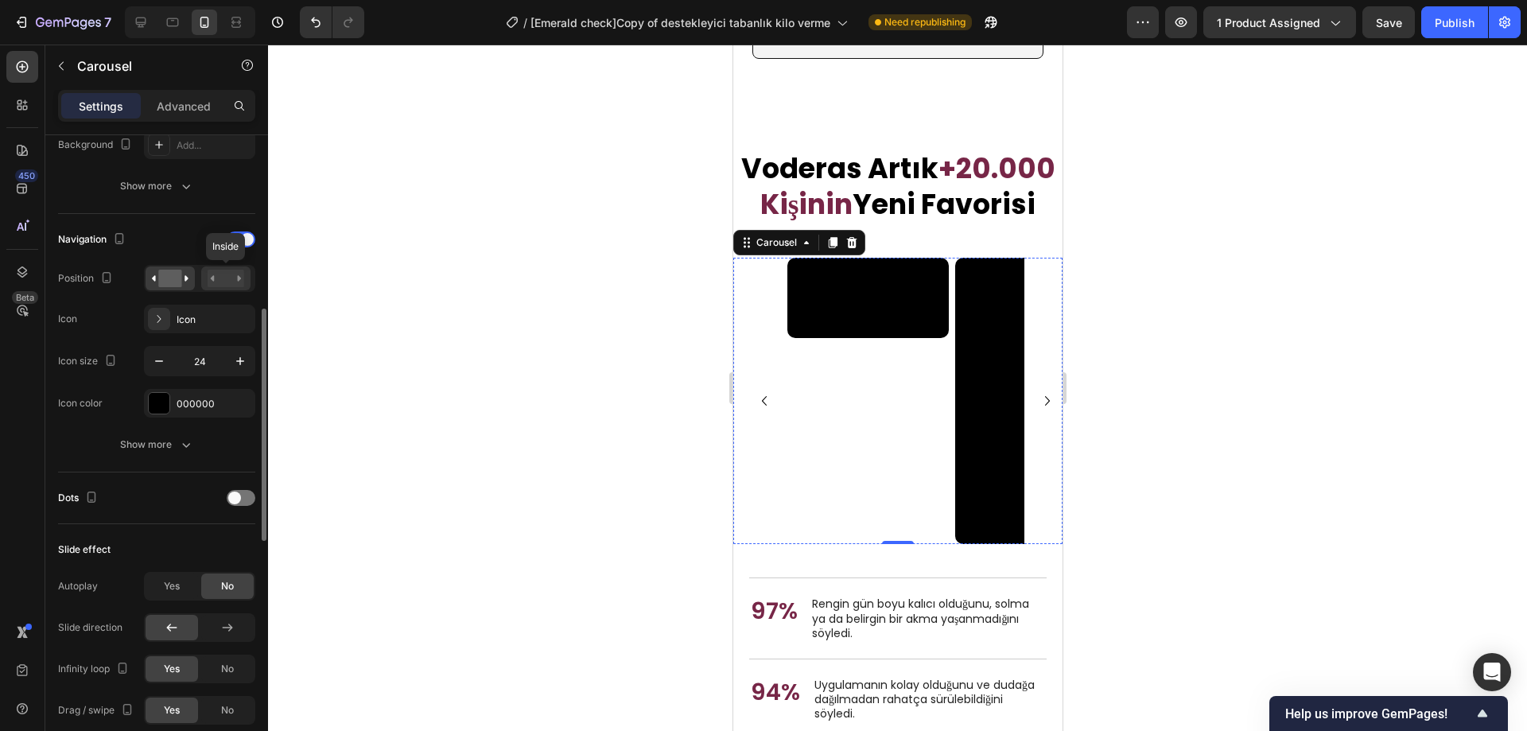
click at [235, 278] on rect at bounding box center [226, 279] width 37 height 18
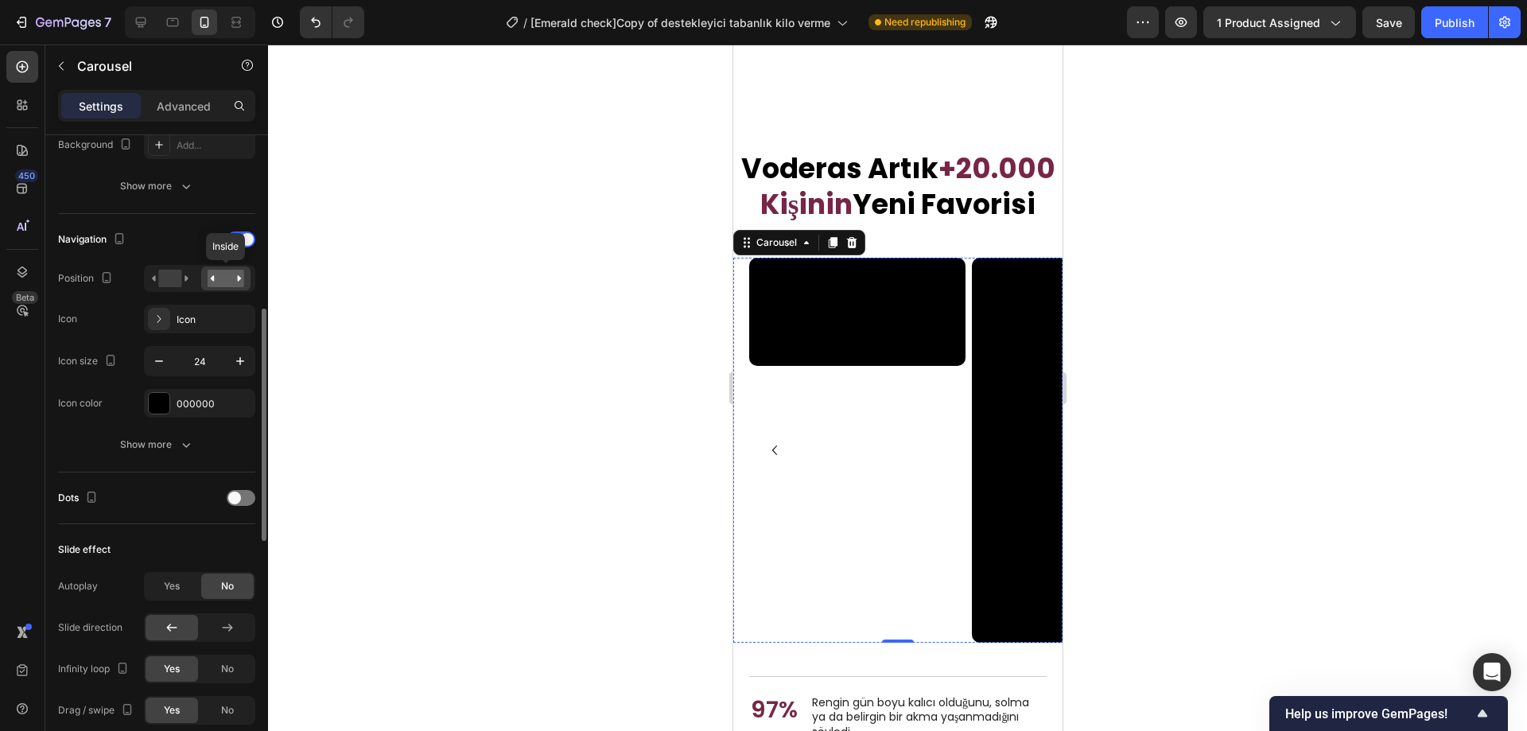
scroll to position [5635, 0]
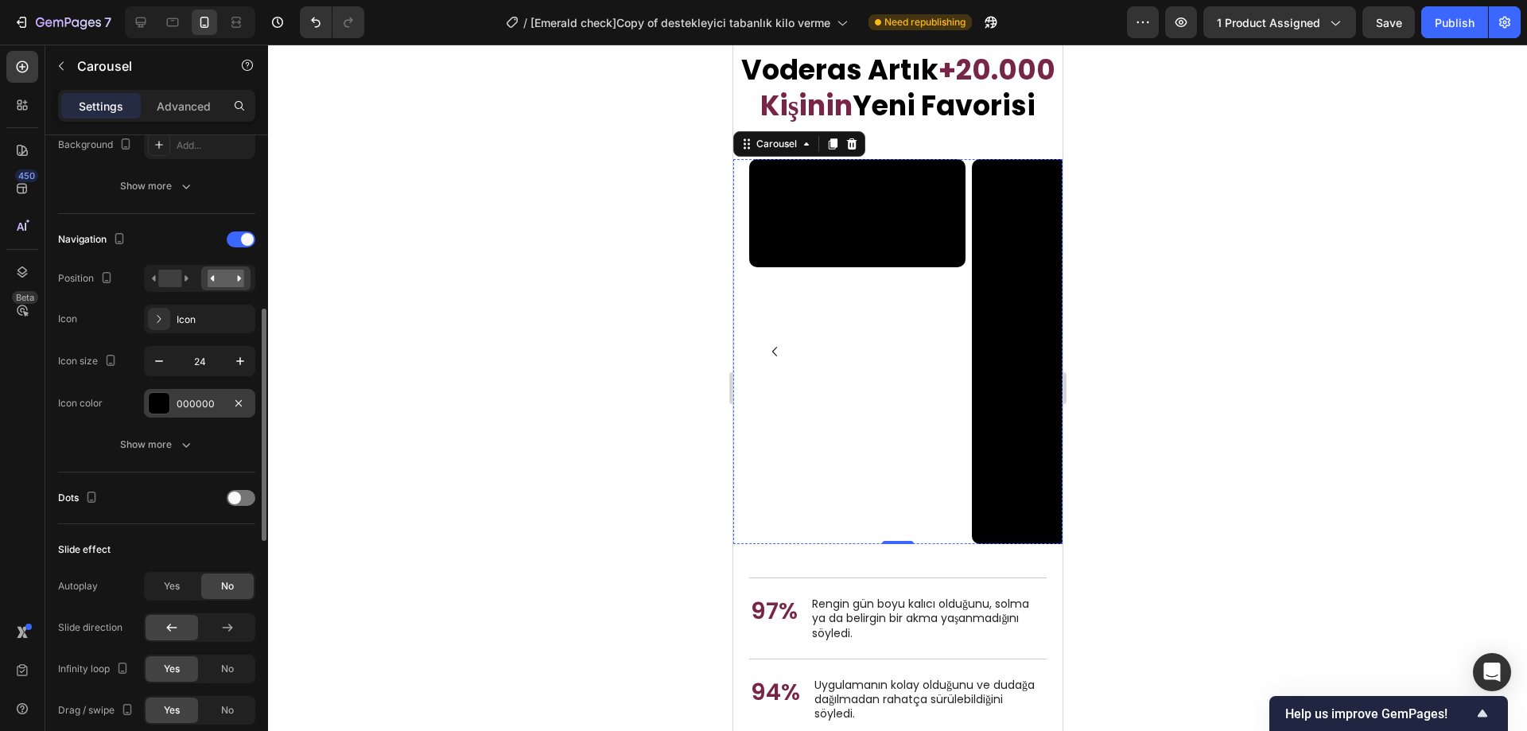
click at [161, 409] on div at bounding box center [159, 403] width 21 height 21
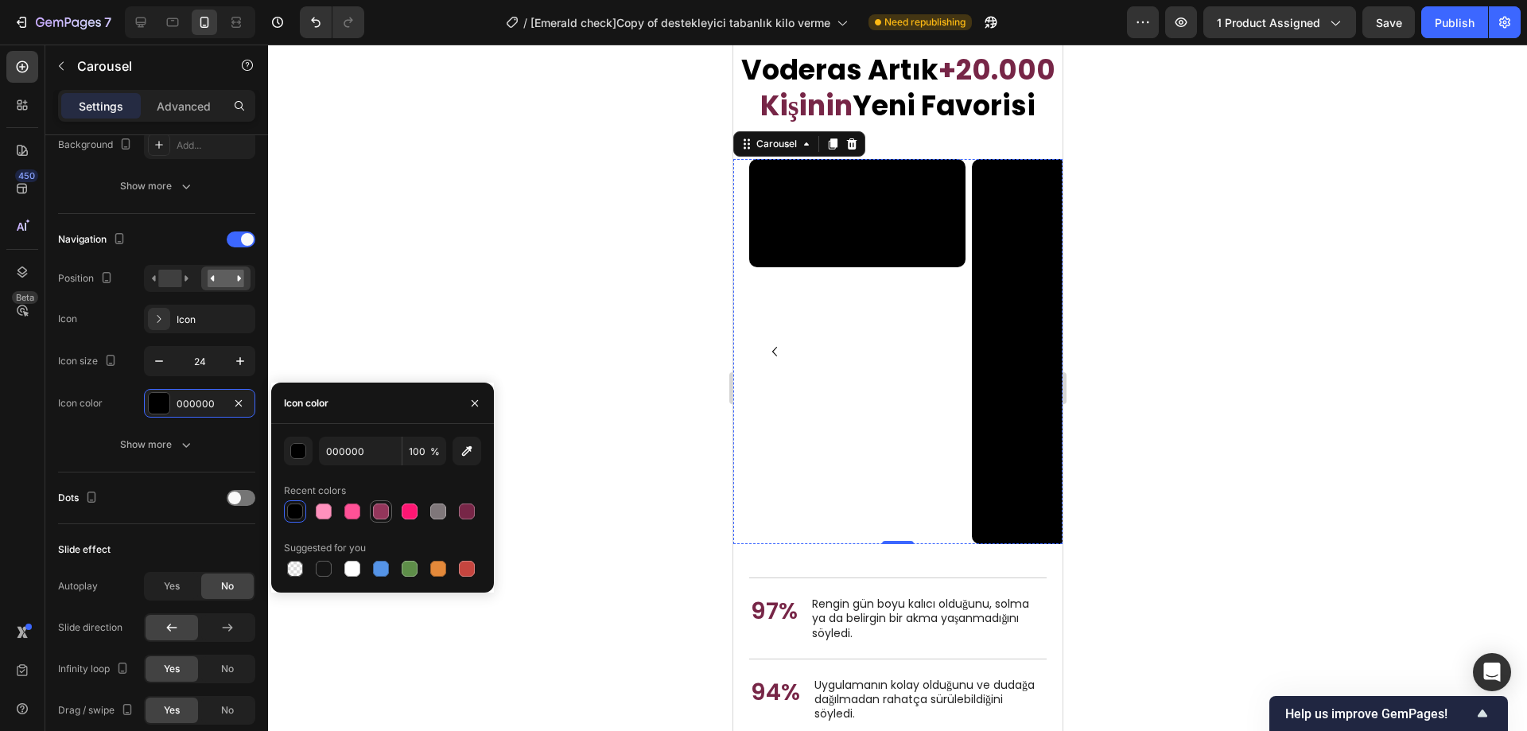
click at [381, 519] on div at bounding box center [381, 512] width 16 height 16
click at [296, 509] on div at bounding box center [295, 512] width 16 height 16
click at [355, 566] on div at bounding box center [352, 569] width 16 height 16
click at [298, 505] on div at bounding box center [295, 512] width 16 height 16
type input "000000"
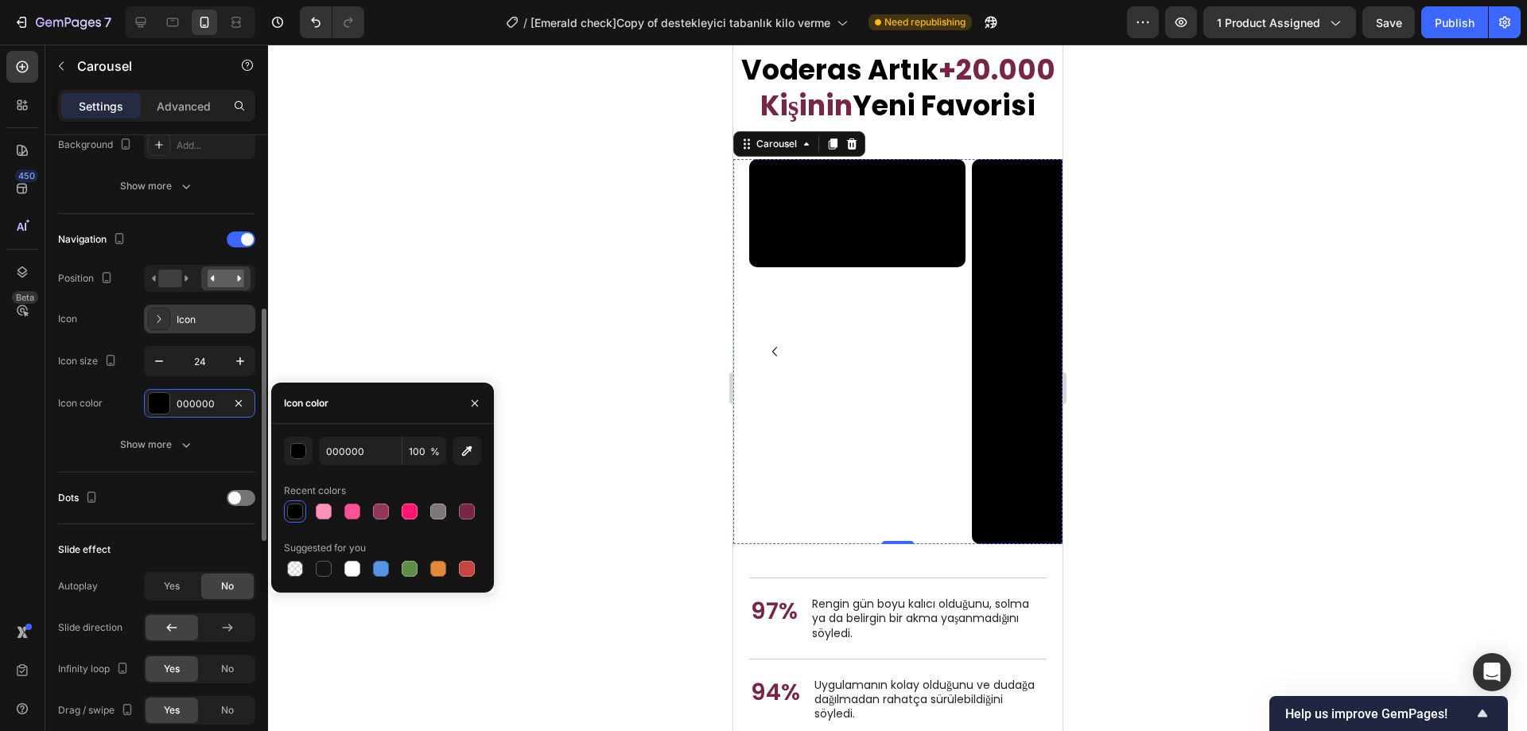
click at [210, 313] on div "Icon" at bounding box center [214, 320] width 75 height 14
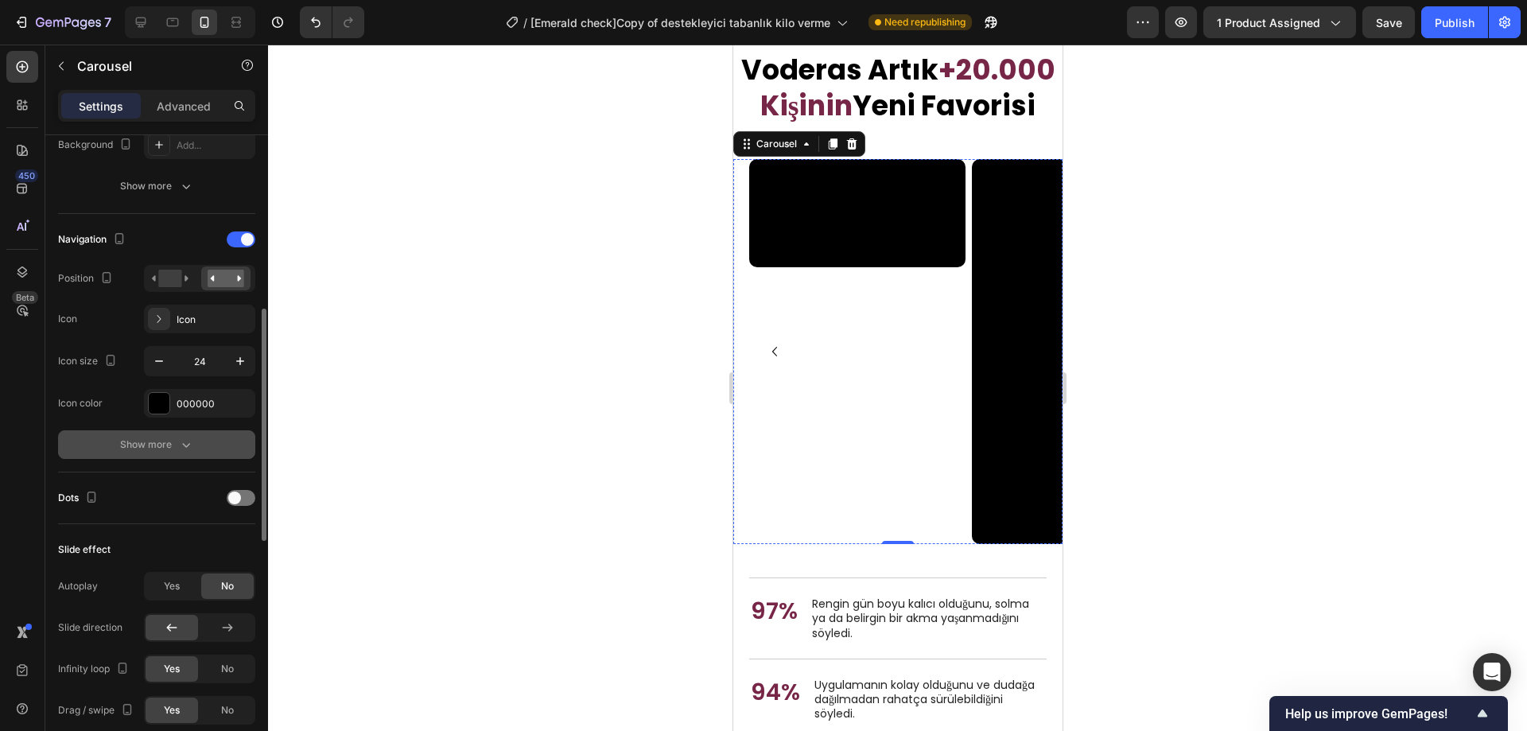
click at [181, 440] on icon "button" at bounding box center [186, 445] width 16 height 16
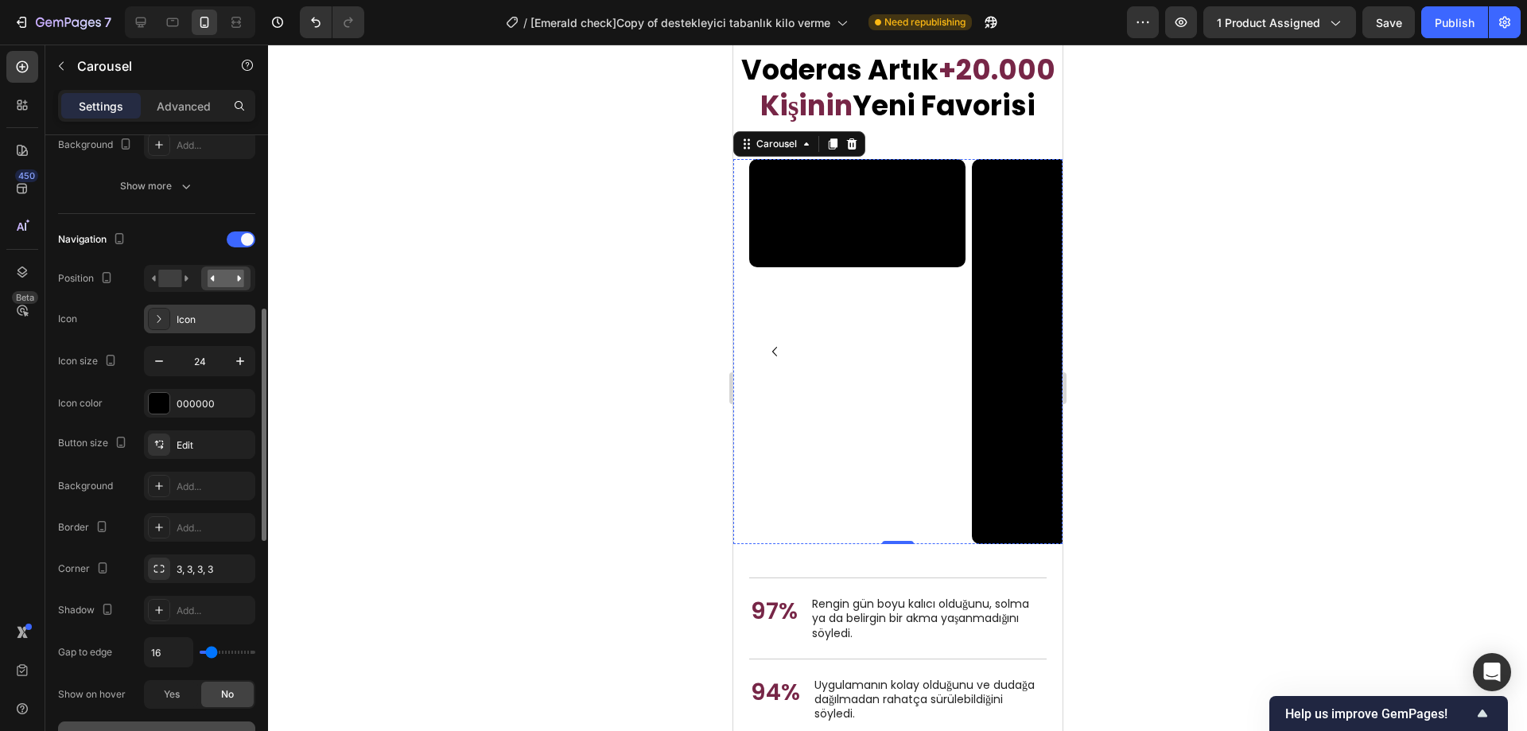
click at [205, 321] on div "Icon" at bounding box center [214, 320] width 75 height 14
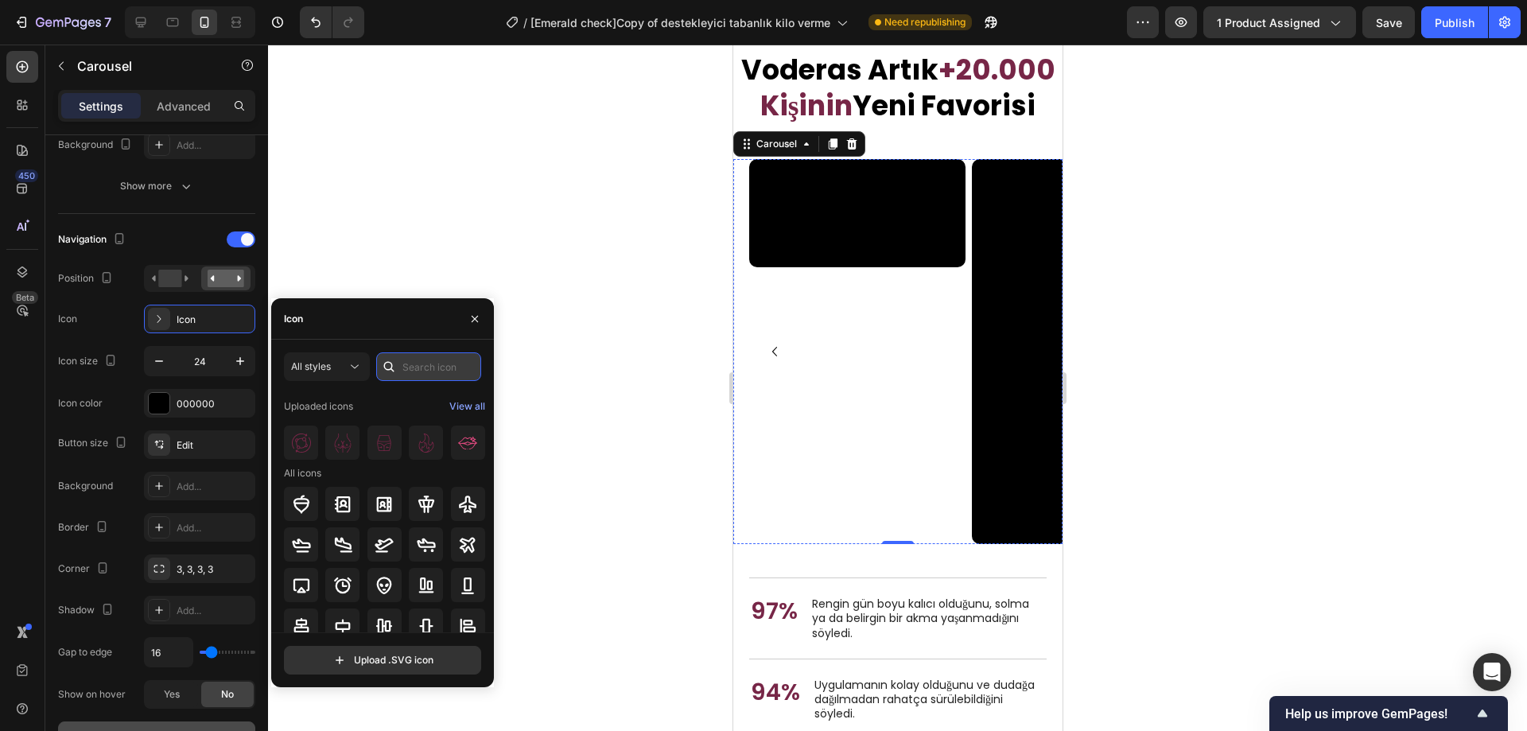
click at [446, 368] on input "text" at bounding box center [428, 366] width 105 height 29
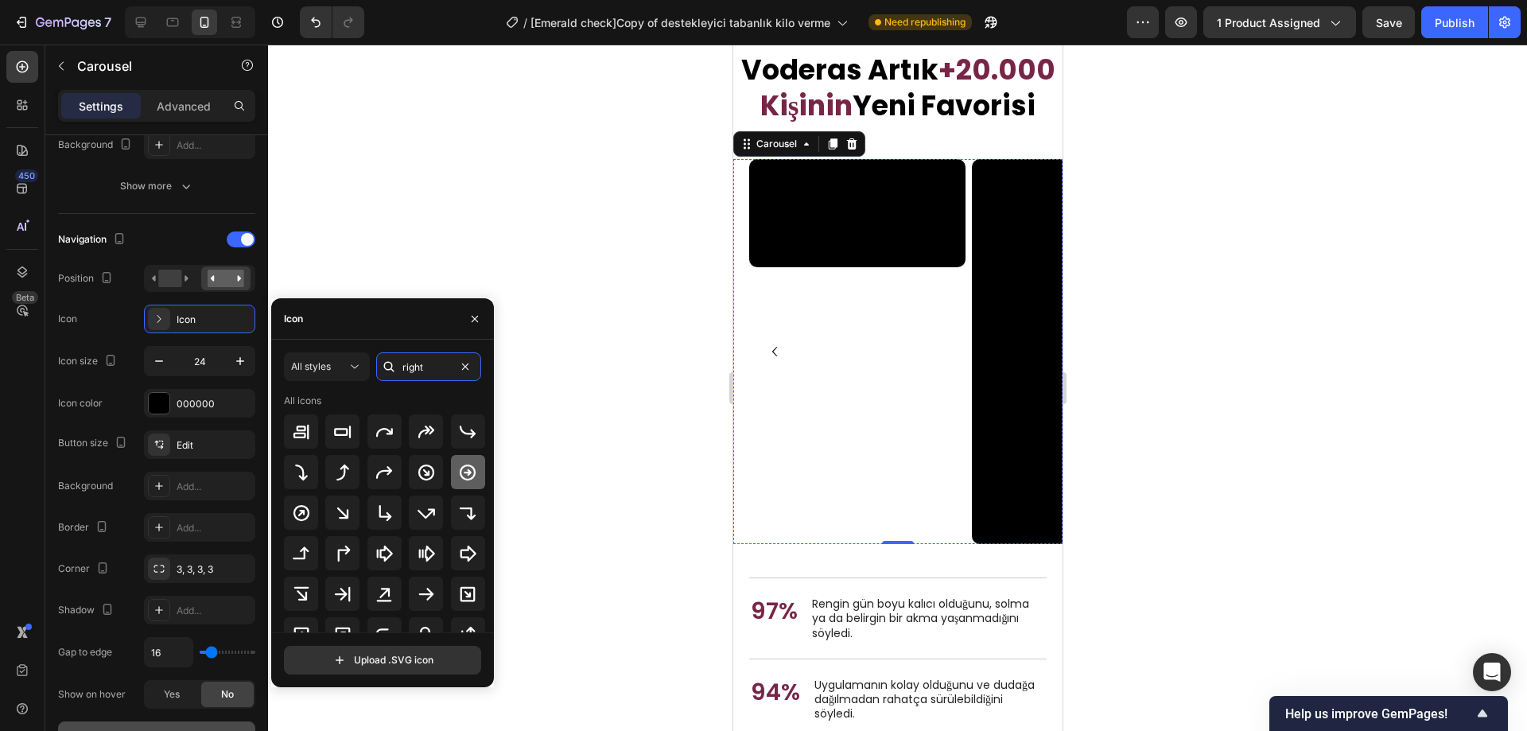
type input "right"
click at [475, 469] on div at bounding box center [468, 472] width 34 height 34
click at [465, 547] on icon at bounding box center [469, 553] width 16 height 16
click at [423, 587] on icon at bounding box center [426, 594] width 19 height 19
click at [352, 376] on button "All styles" at bounding box center [327, 366] width 86 height 29
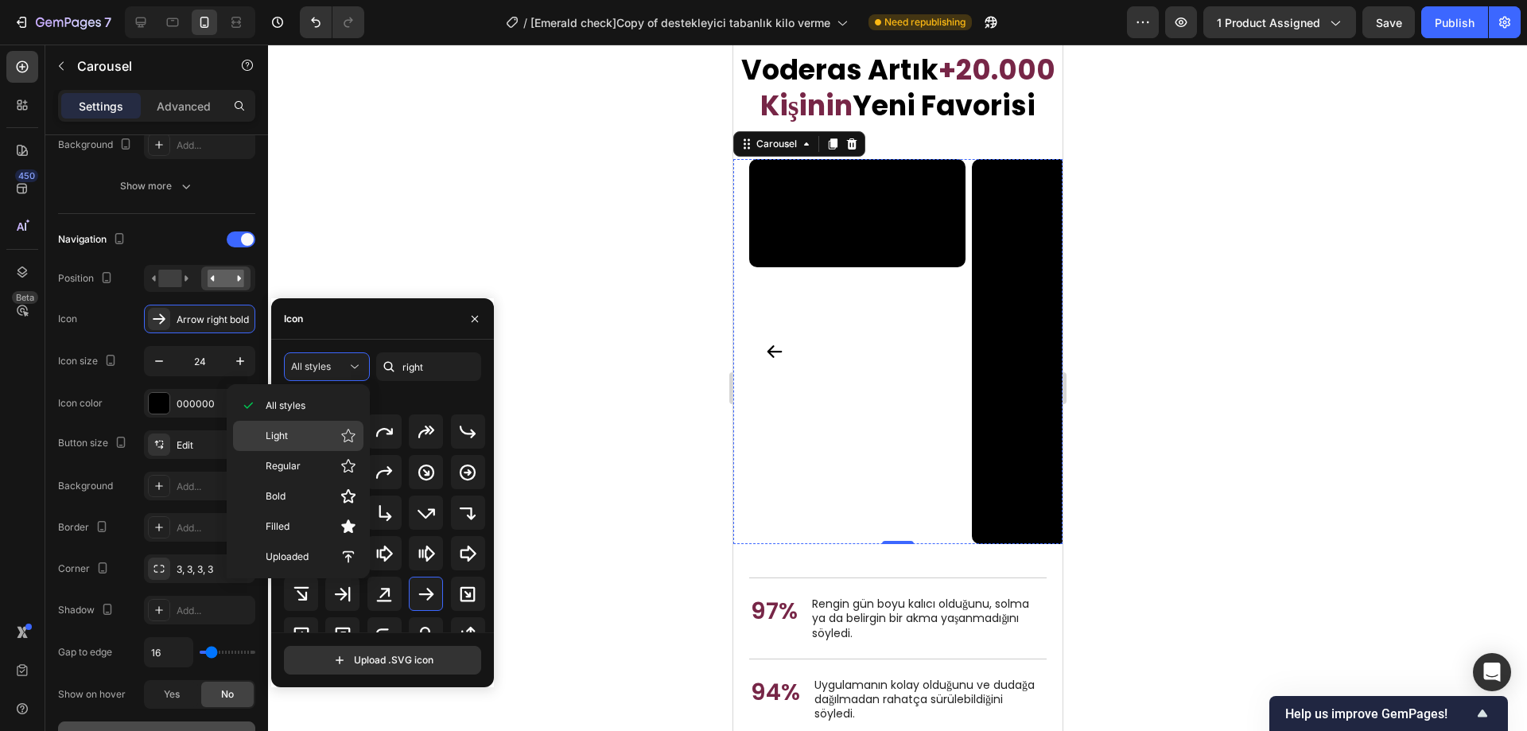
click at [321, 434] on p "Light" at bounding box center [311, 436] width 91 height 16
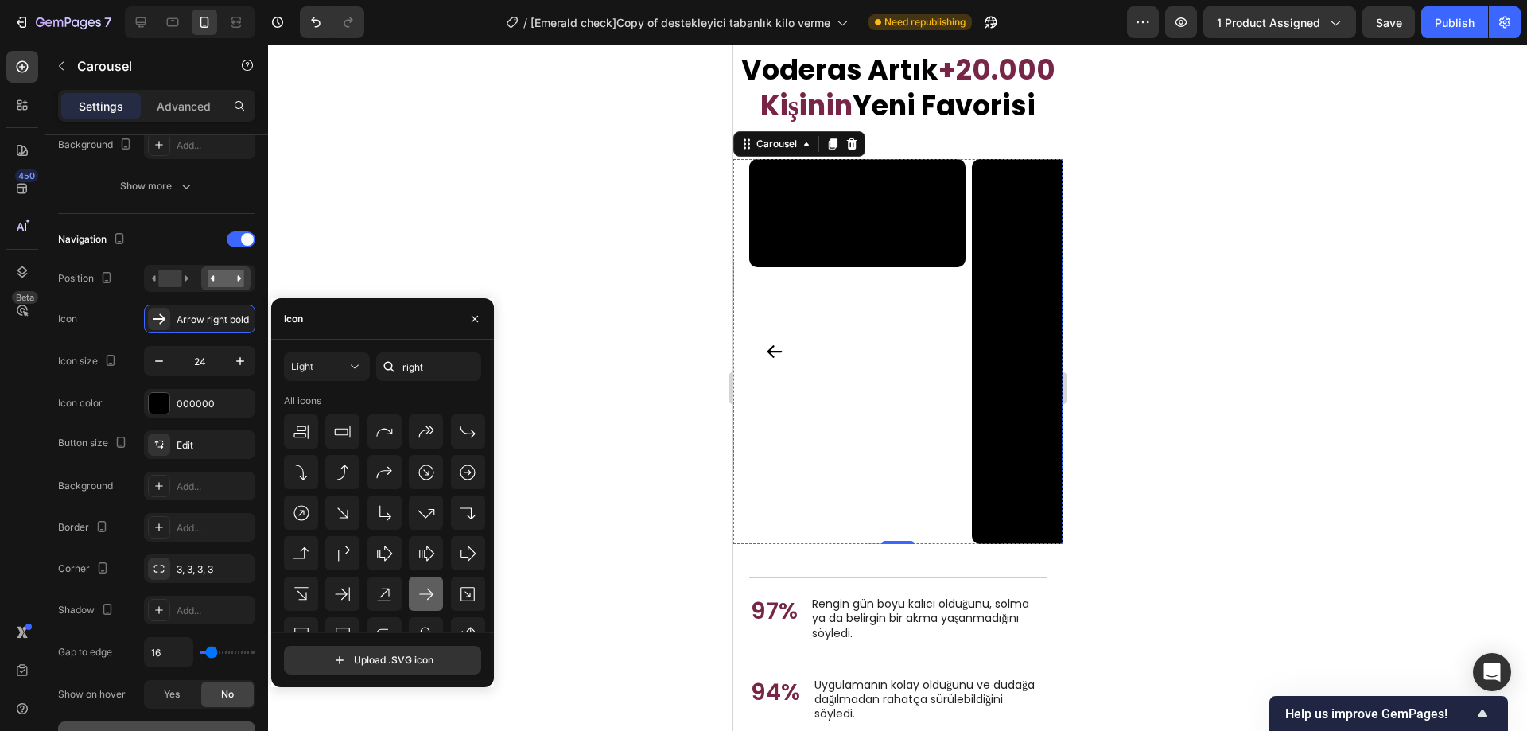
click at [428, 588] on icon at bounding box center [426, 594] width 19 height 19
click at [469, 474] on icon at bounding box center [467, 472] width 19 height 19
click at [461, 544] on icon at bounding box center [467, 553] width 19 height 19
click at [427, 594] on icon at bounding box center [426, 594] width 14 height 12
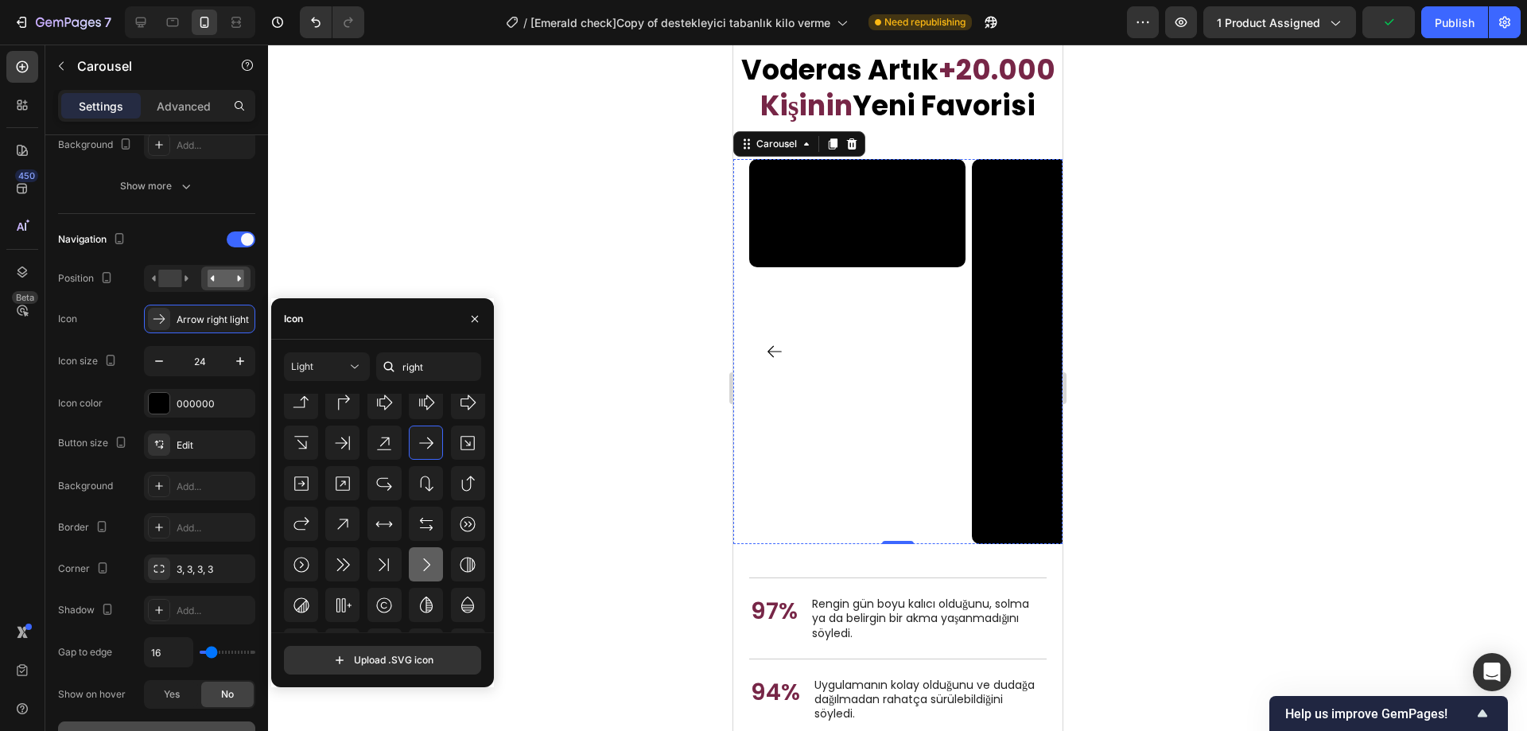
scroll to position [159, 0]
click at [430, 558] on icon at bounding box center [426, 556] width 19 height 19
click at [205, 216] on div "Navigation Position Icon Caret right light Icon size 24 Icon color 000000 Butto…" at bounding box center [156, 489] width 197 height 550
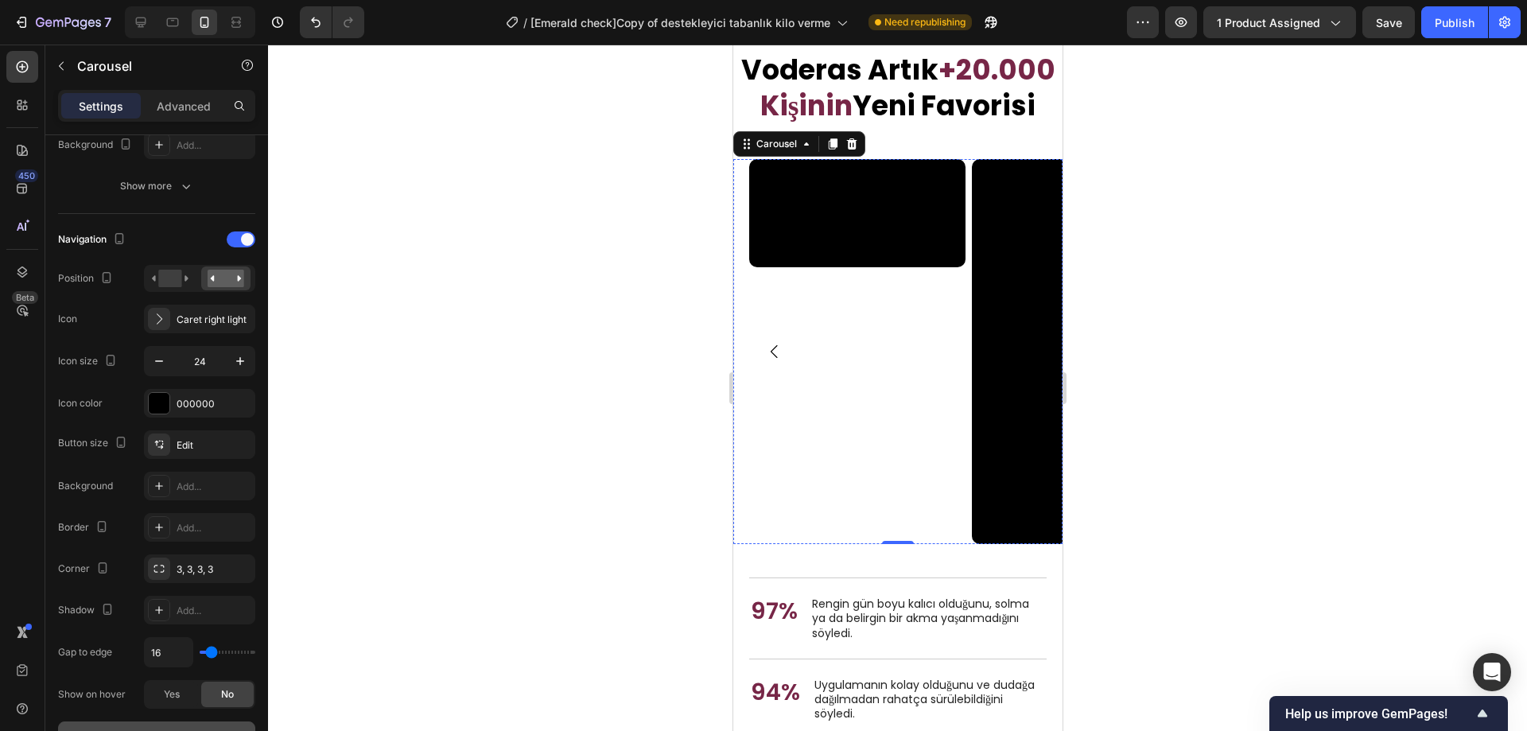
click at [352, 267] on div at bounding box center [897, 388] width 1259 height 687
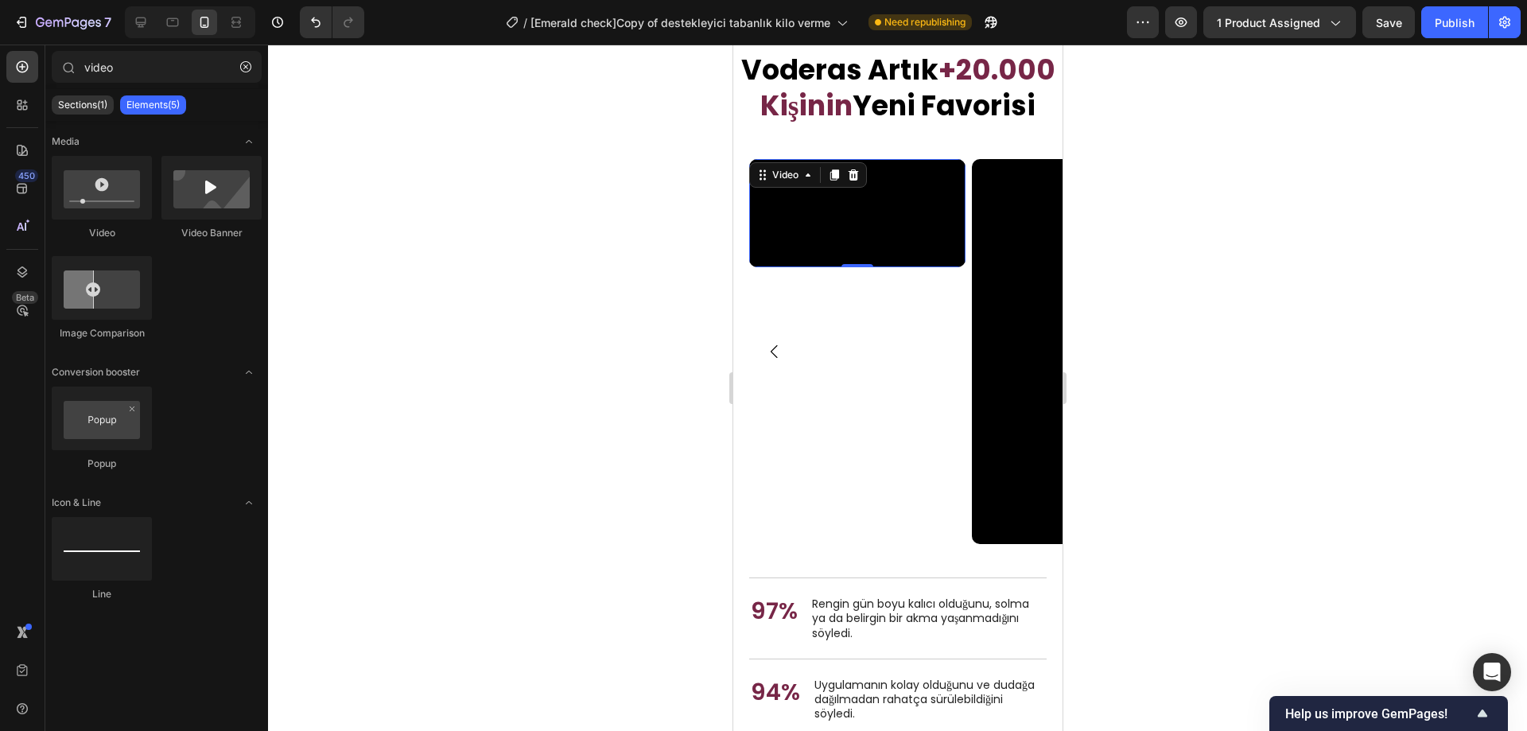
click at [845, 267] on video at bounding box center [857, 213] width 216 height 108
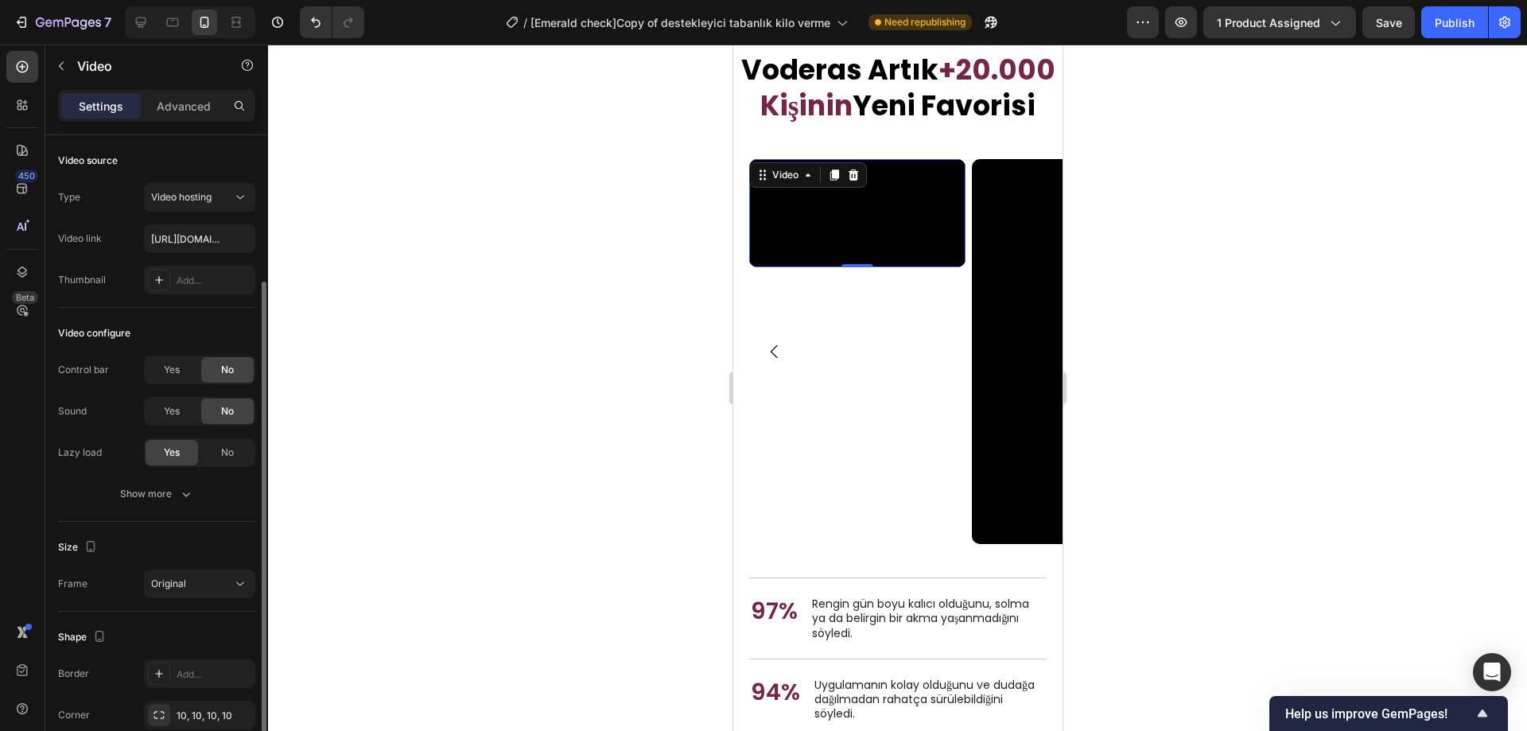
scroll to position [116, 0]
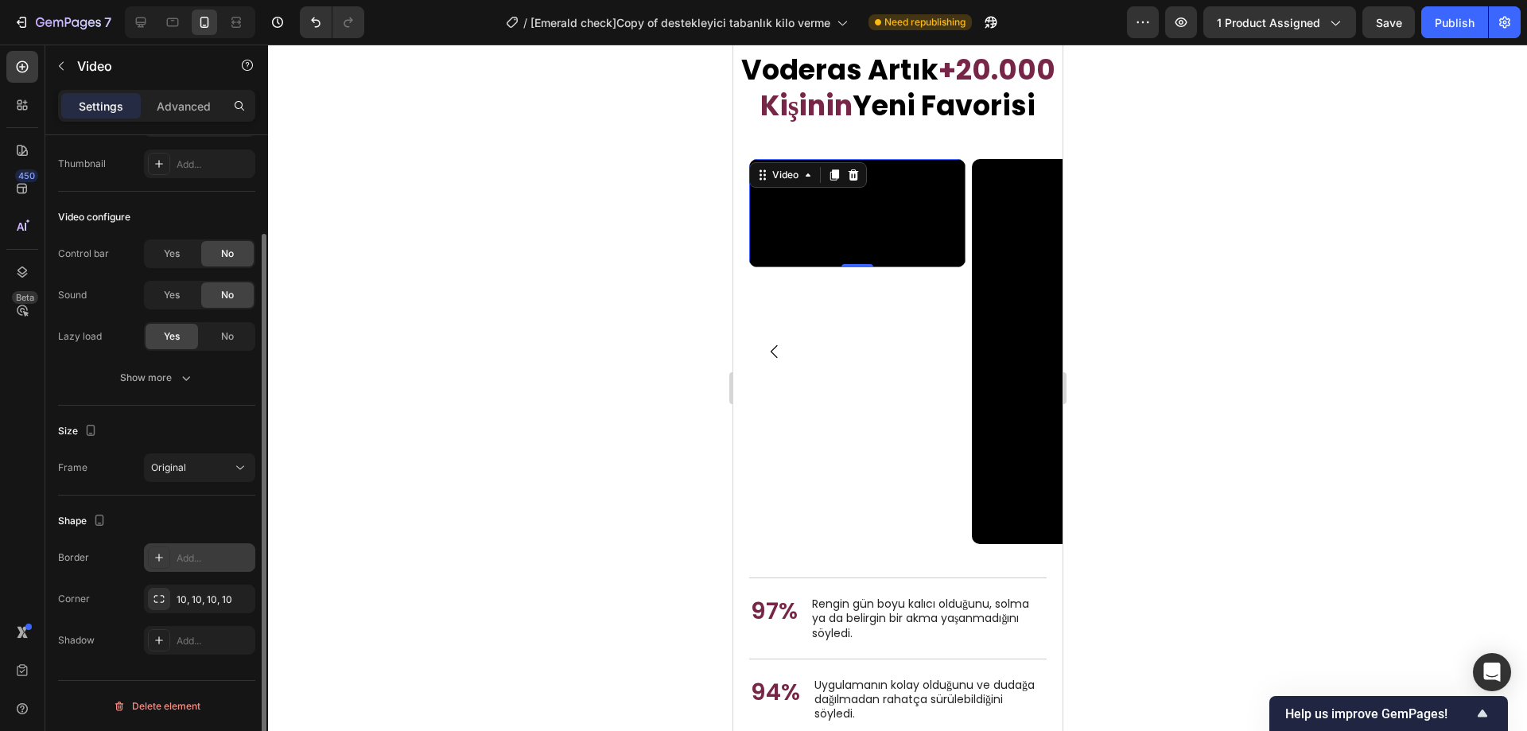
click at [194, 556] on div "Add..." at bounding box center [214, 558] width 75 height 14
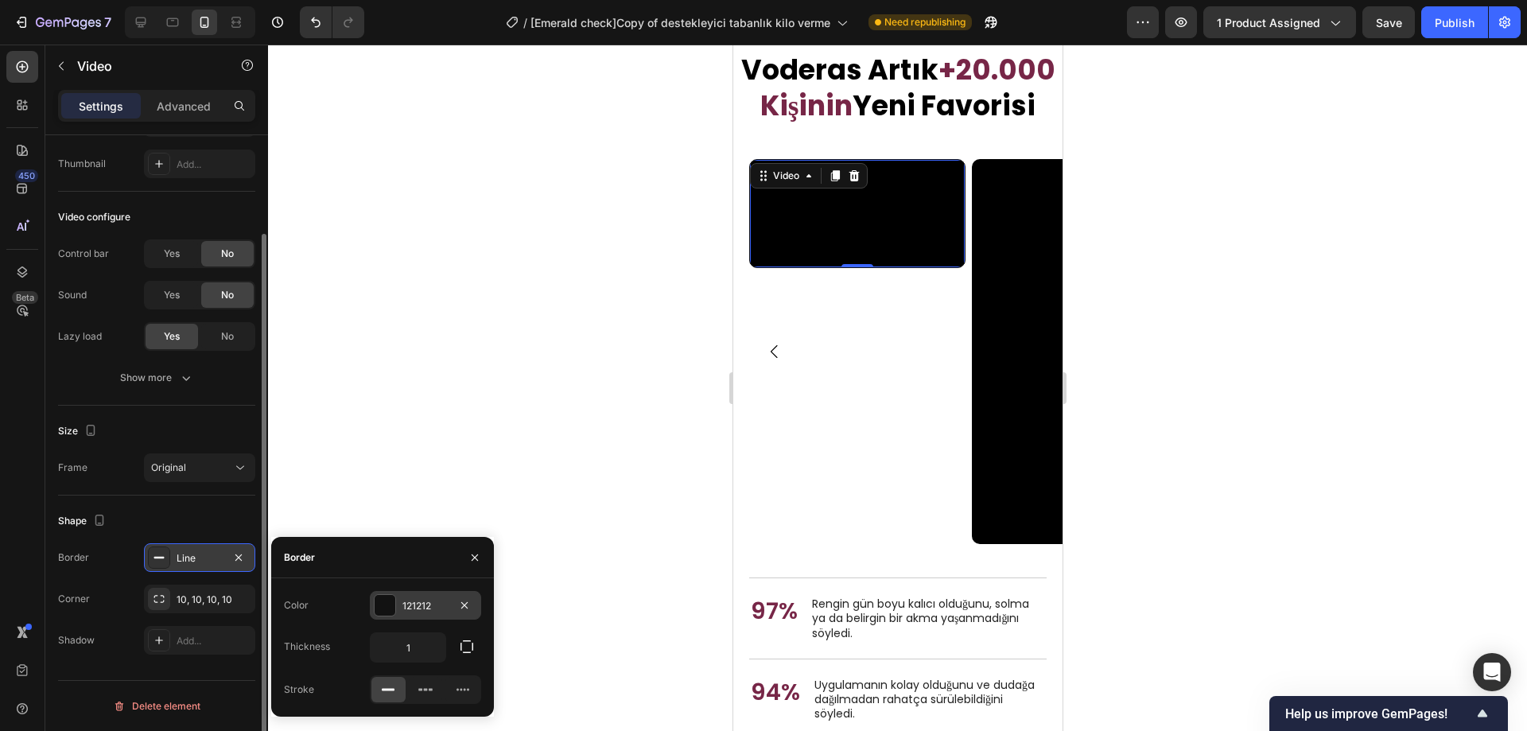
click at [395, 597] on div at bounding box center [385, 605] width 21 height 21
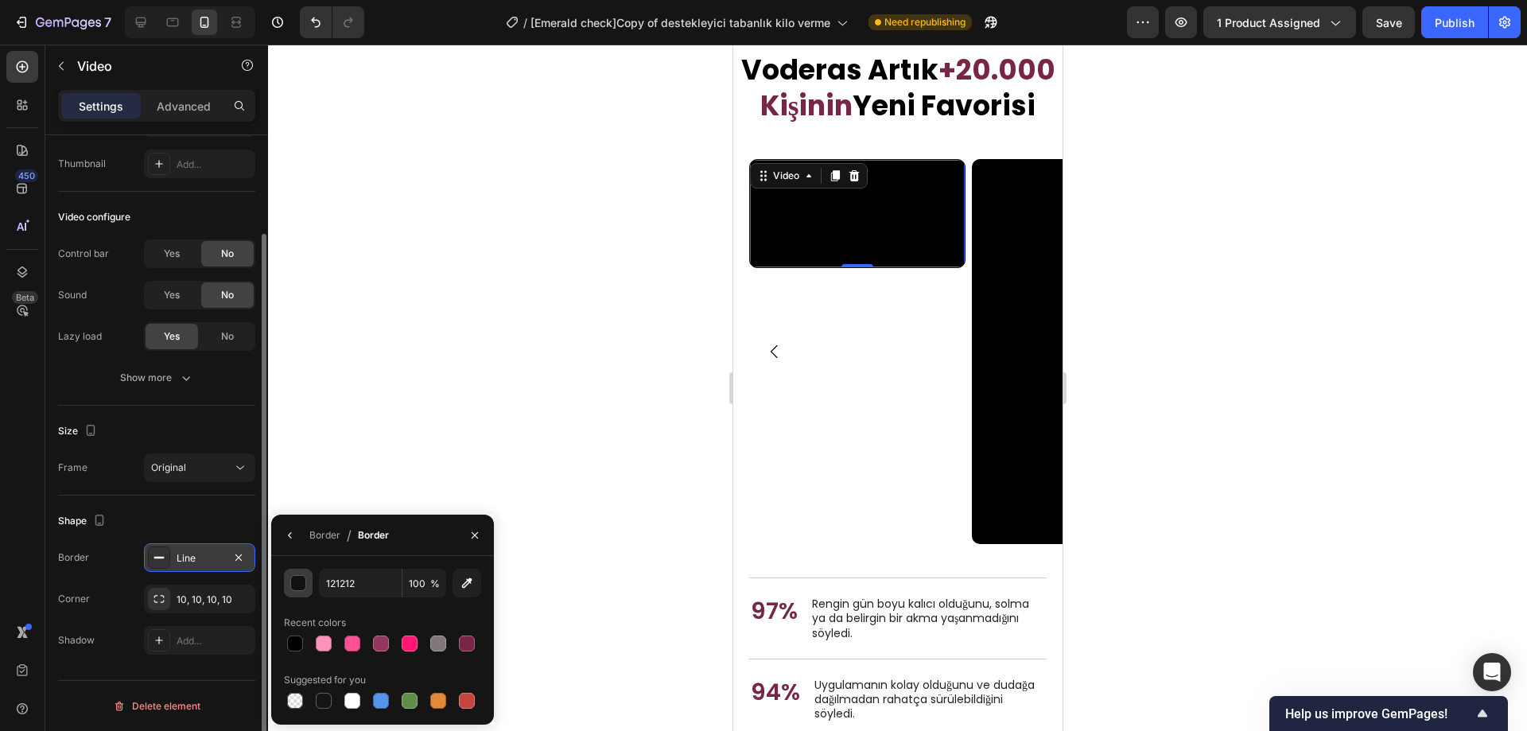
click at [298, 583] on div "button" at bounding box center [299, 584] width 16 height 16
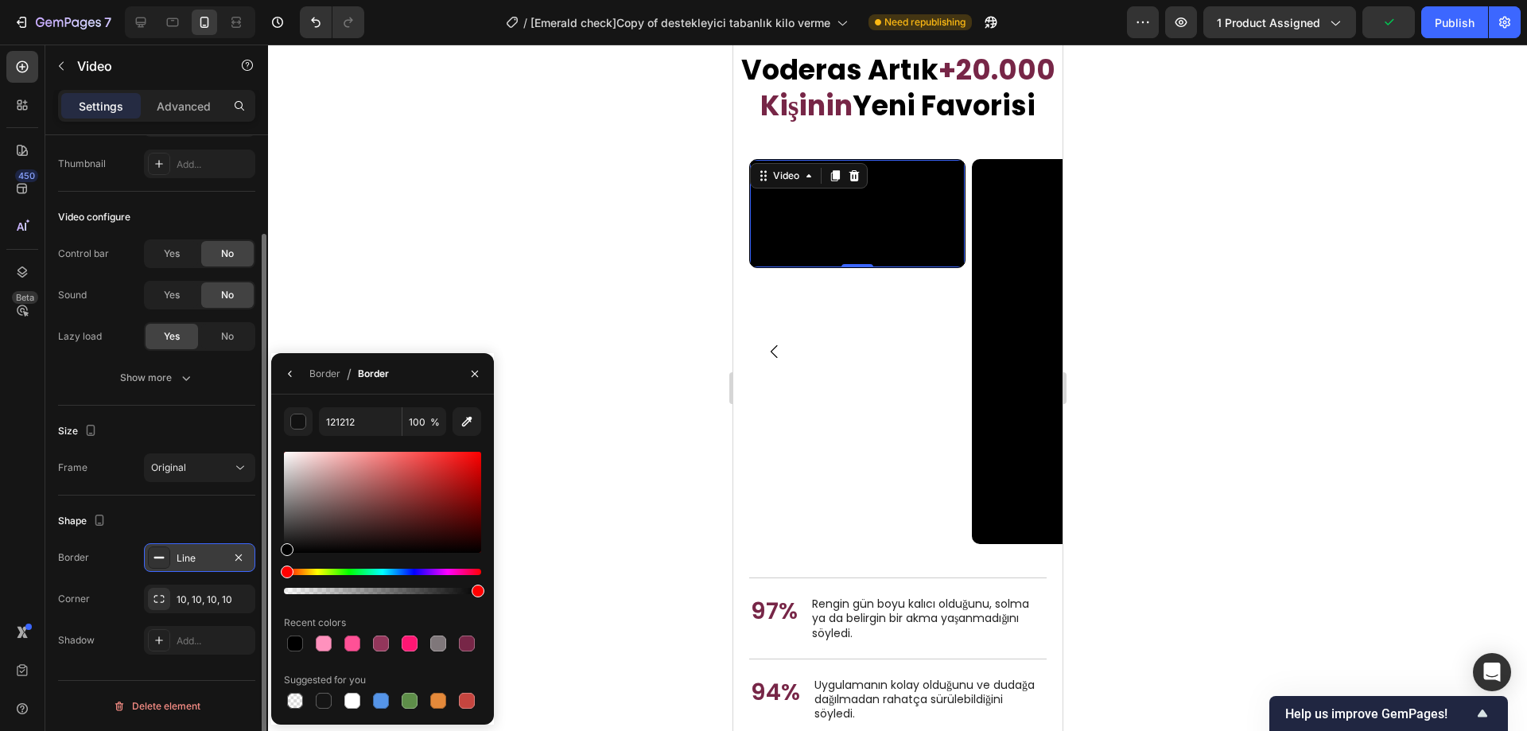
drag, startPoint x: 306, startPoint y: 521, endPoint x: 278, endPoint y: 564, distance: 51.6
click at [278, 564] on div "121212 100 % Recent colors Suggested for you" at bounding box center [382, 559] width 223 height 305
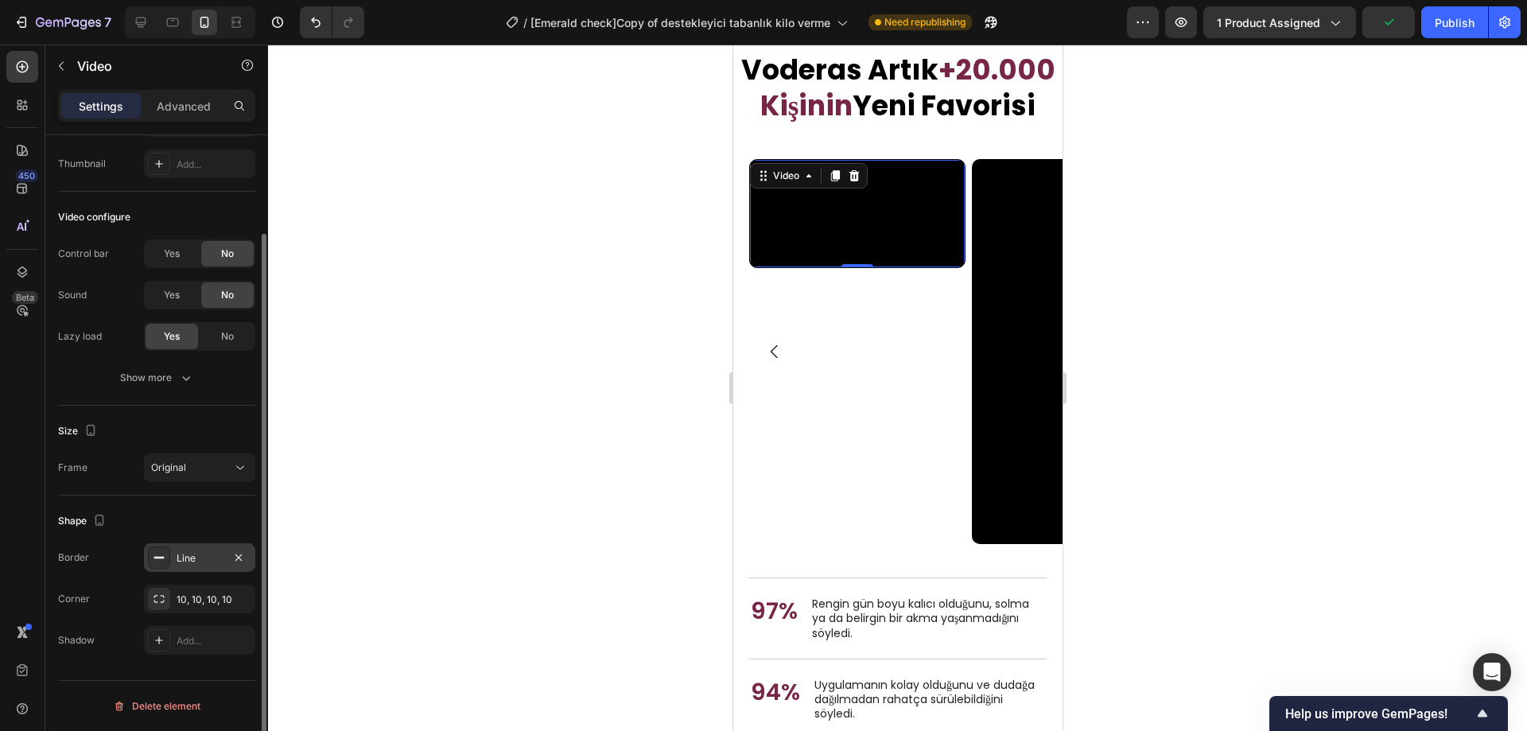
click at [492, 290] on div at bounding box center [897, 388] width 1259 height 687
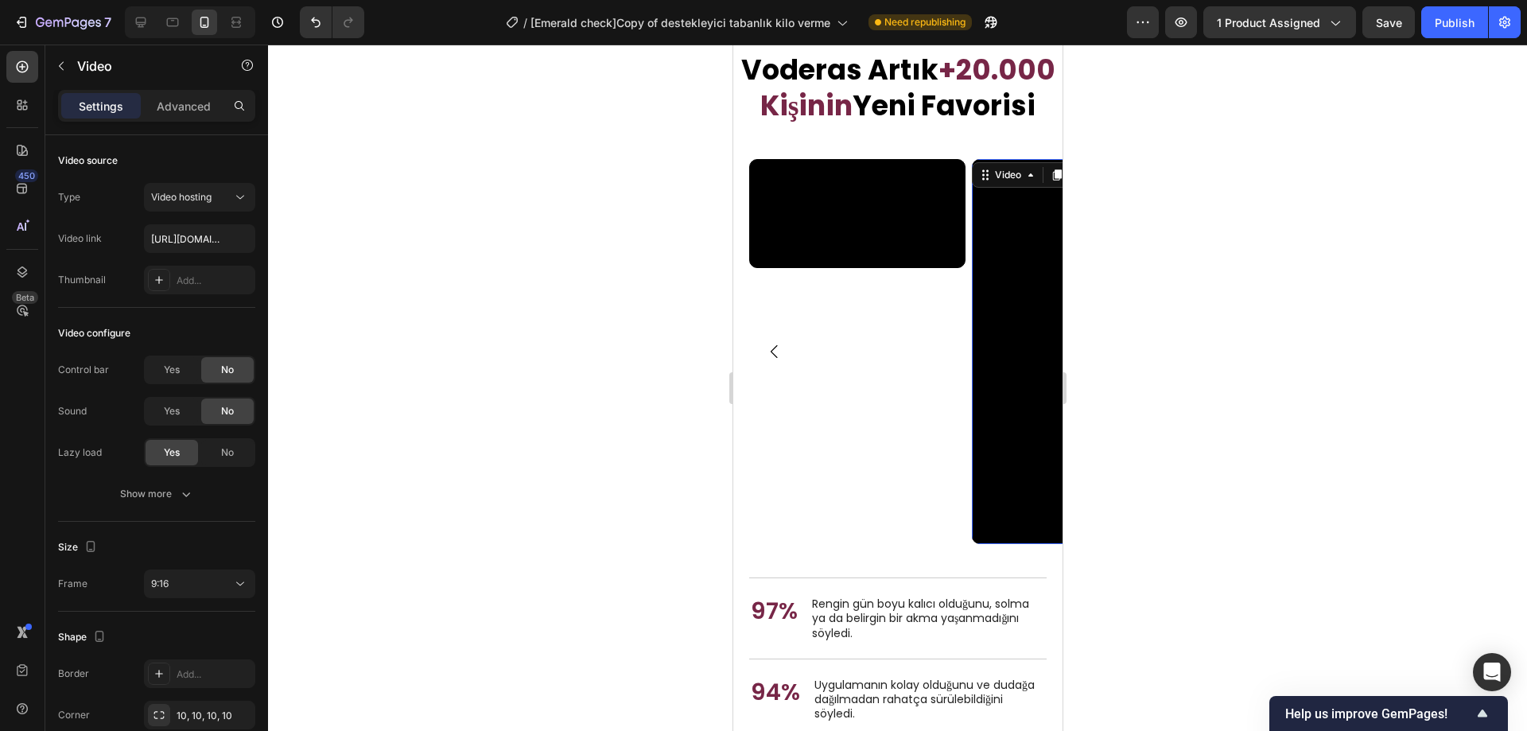
click at [998, 500] on video at bounding box center [1079, 351] width 216 height 385
click at [1028, 483] on video at bounding box center [1079, 351] width 216 height 385
click at [965, 247] on div "Video Video 0 Video Video" at bounding box center [905, 351] width 313 height 385
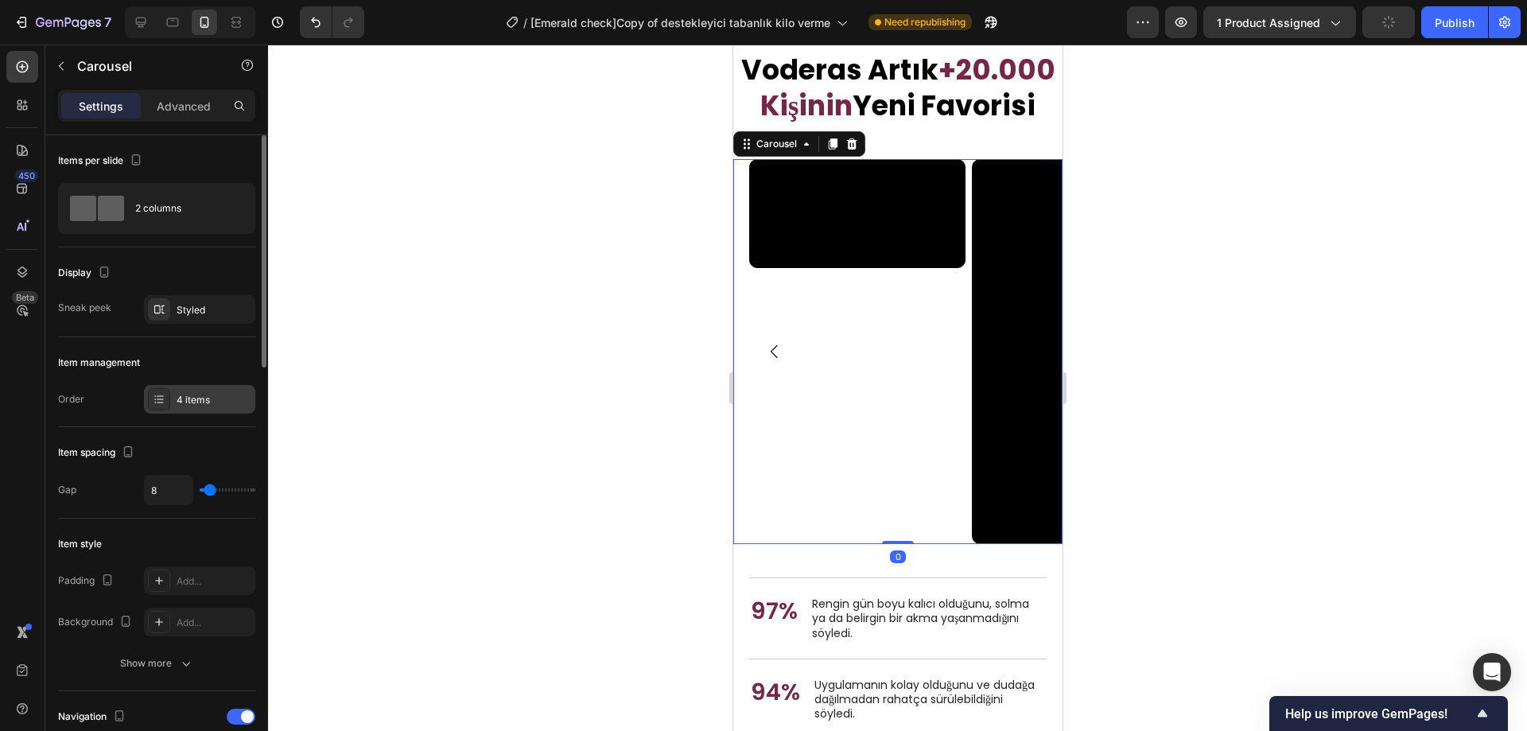
click at [181, 394] on div "4 items" at bounding box center [214, 400] width 75 height 14
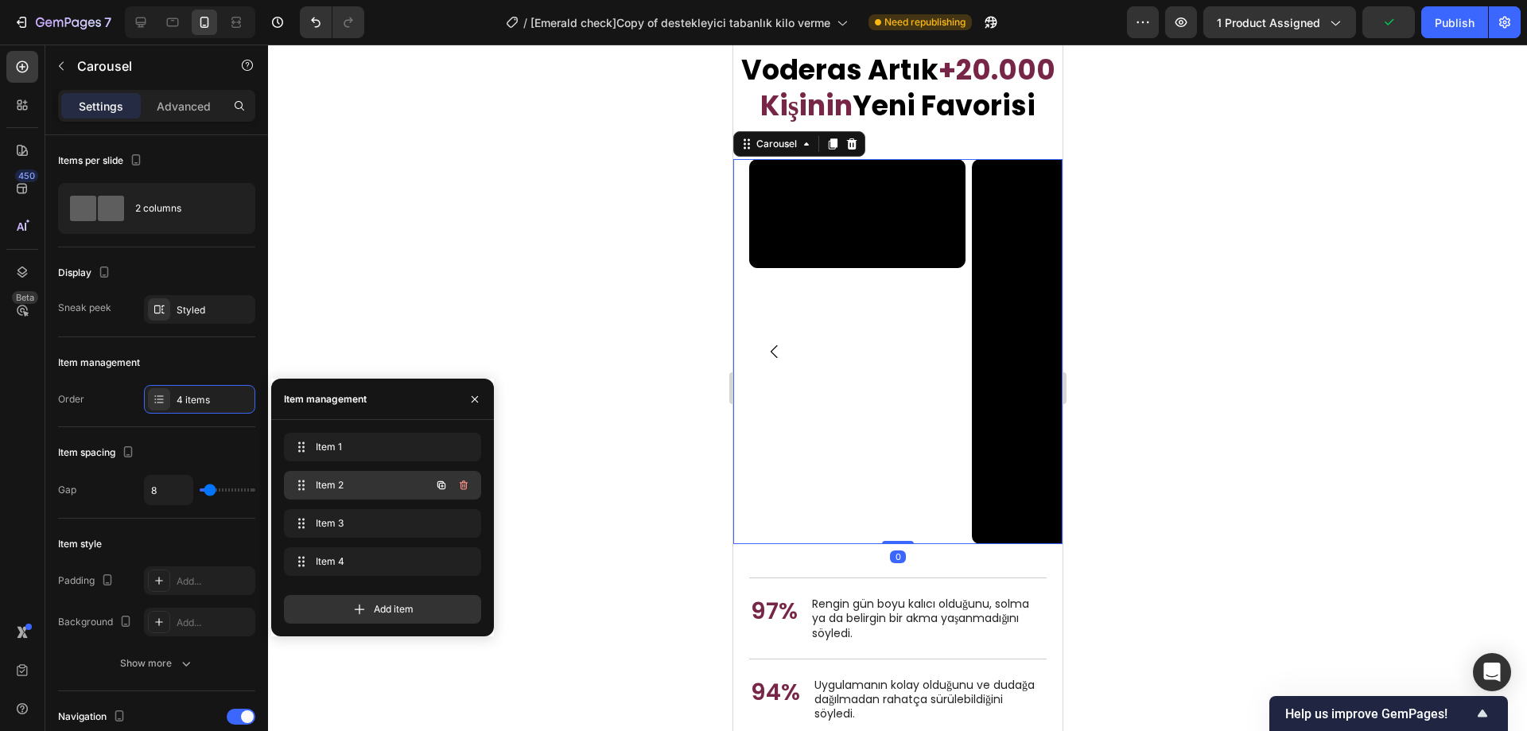
click at [352, 484] on span "Item 2" at bounding box center [361, 485] width 90 height 14
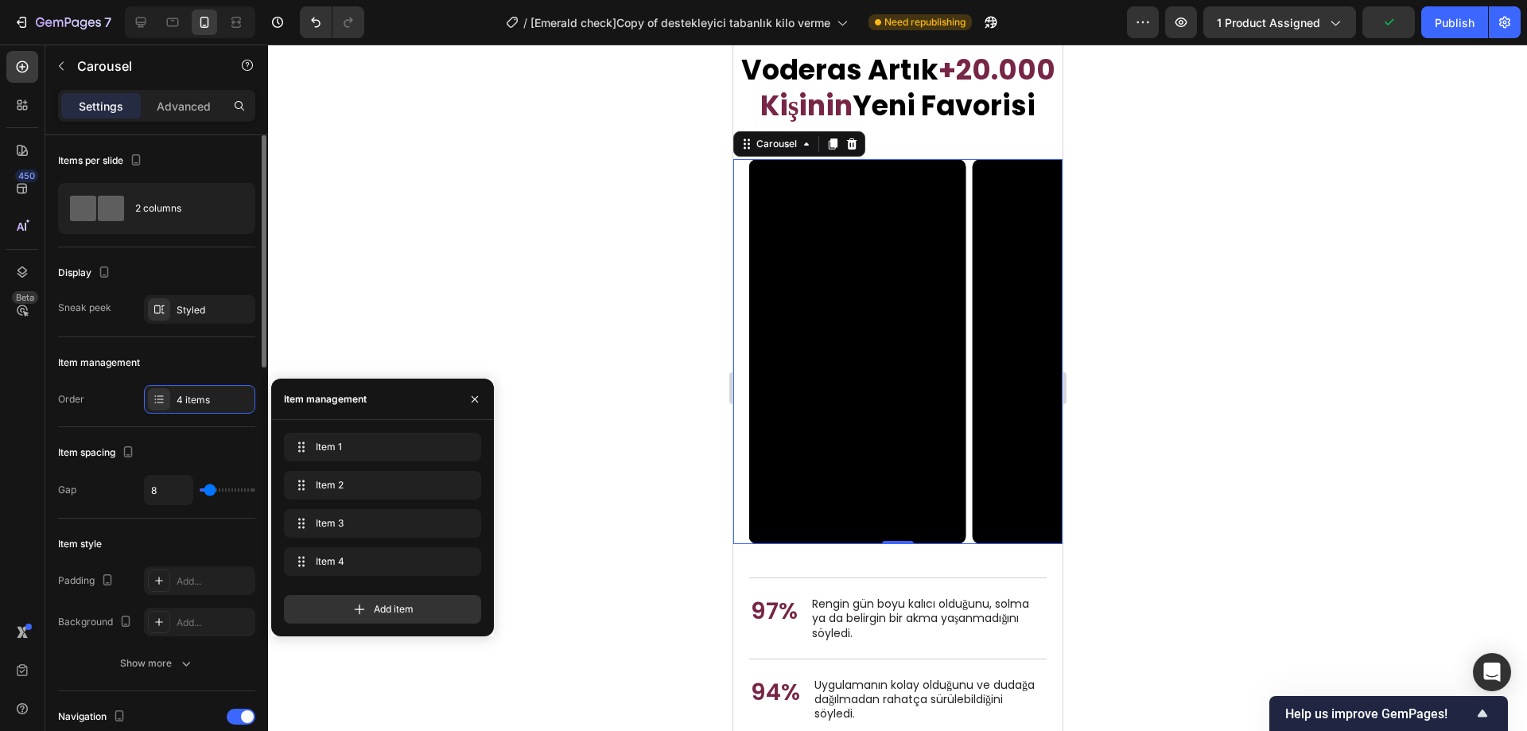
click at [188, 442] on div "Item spacing" at bounding box center [156, 452] width 197 height 25
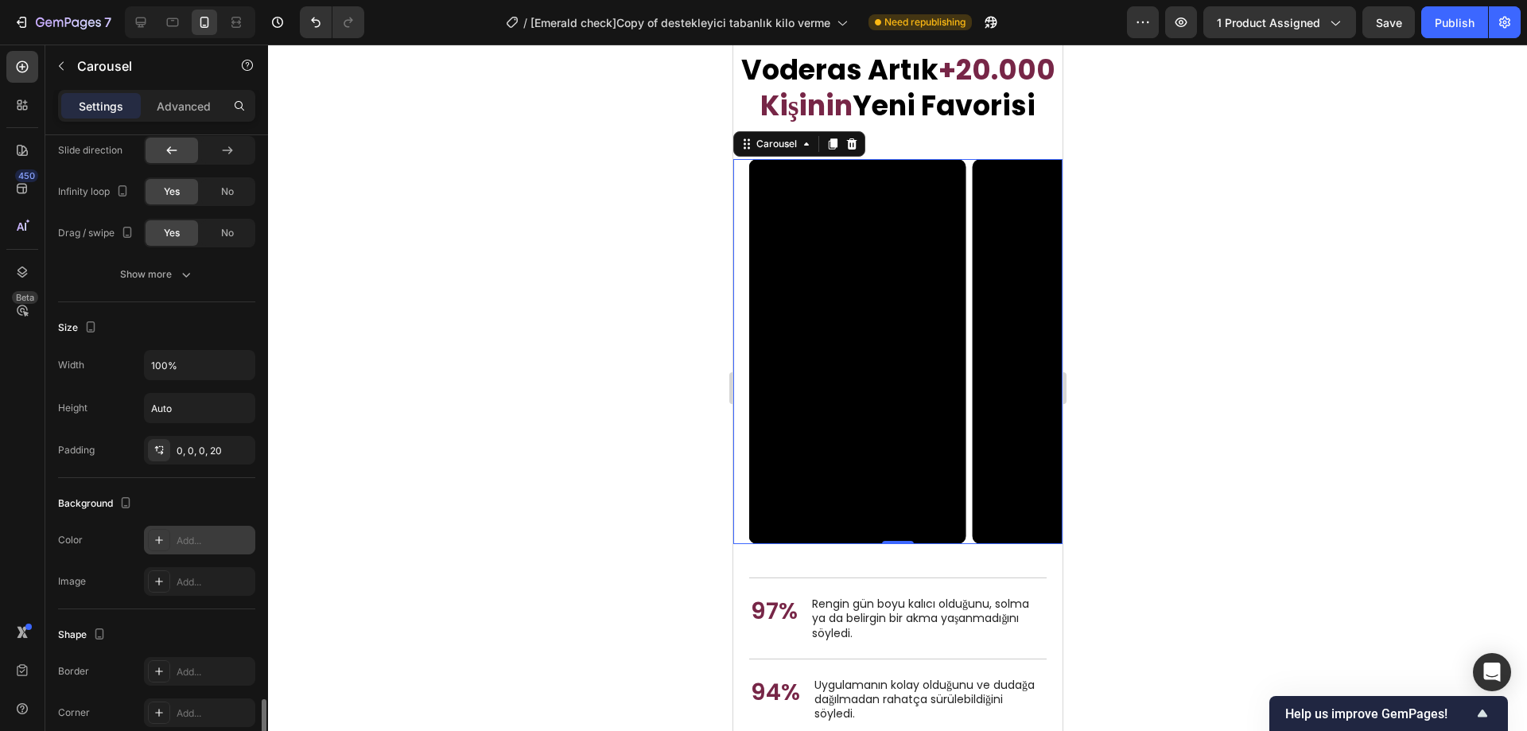
scroll to position [1114, 0]
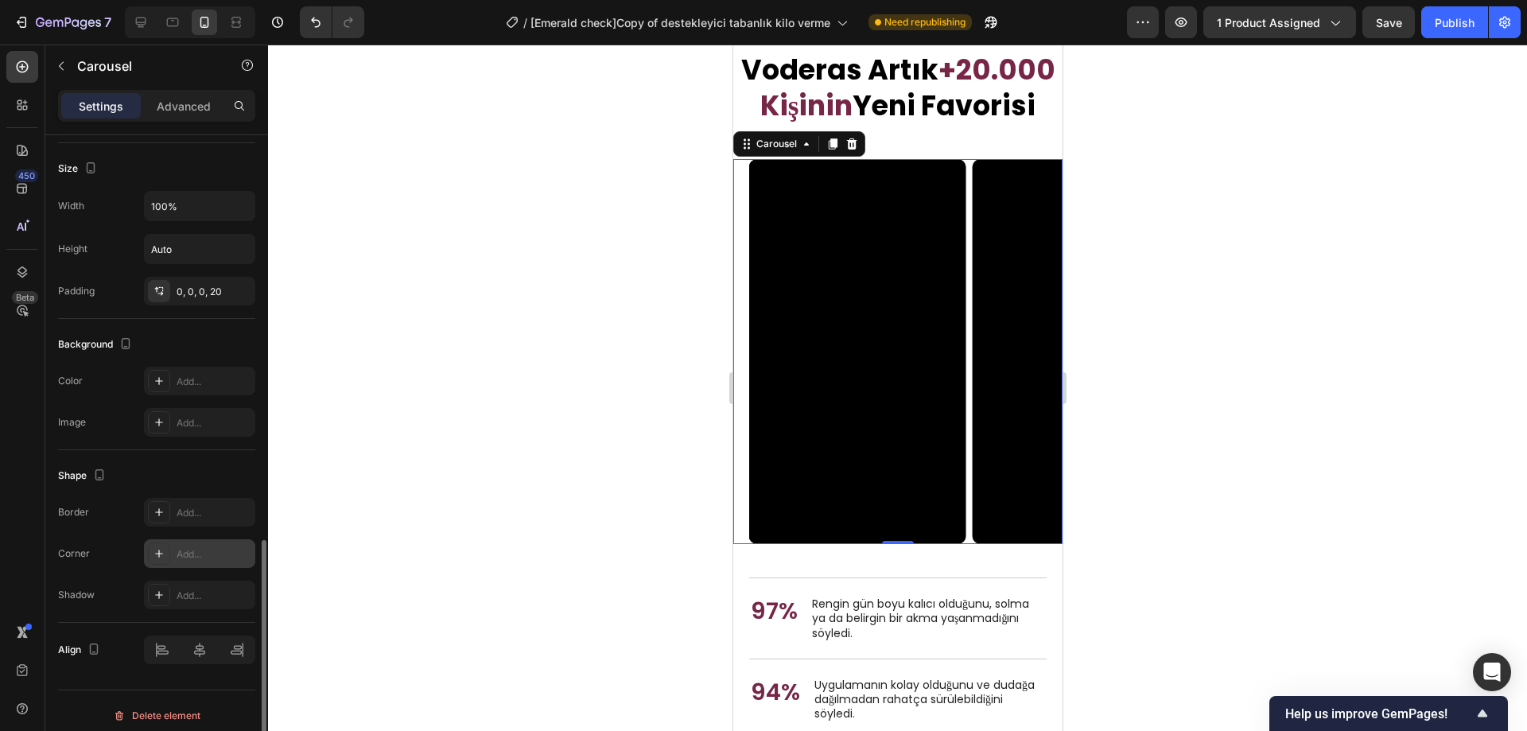
click at [200, 546] on div "Add..." at bounding box center [199, 553] width 111 height 29
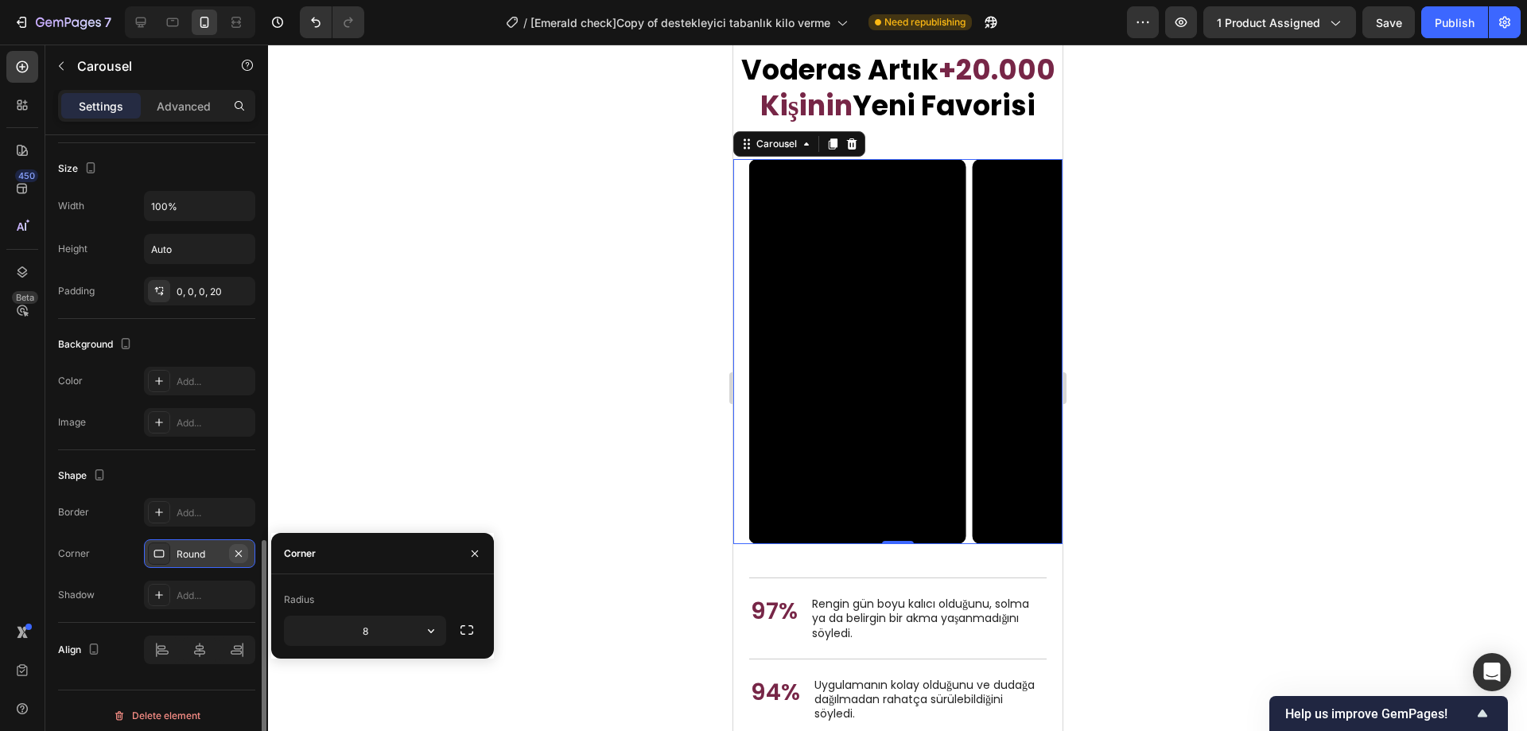
click at [238, 556] on icon "button" at bounding box center [238, 553] width 13 height 13
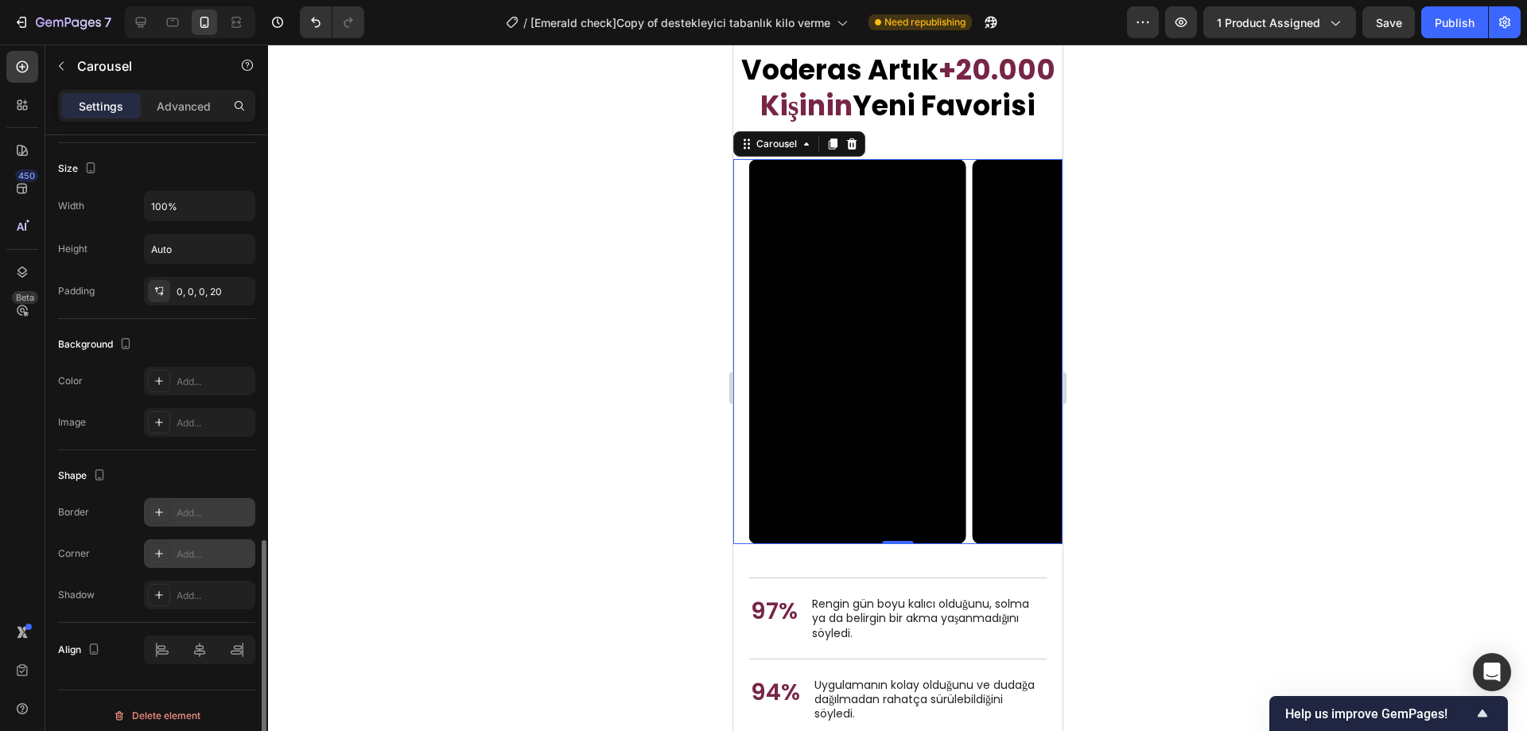
click at [191, 517] on div "Add..." at bounding box center [214, 513] width 75 height 14
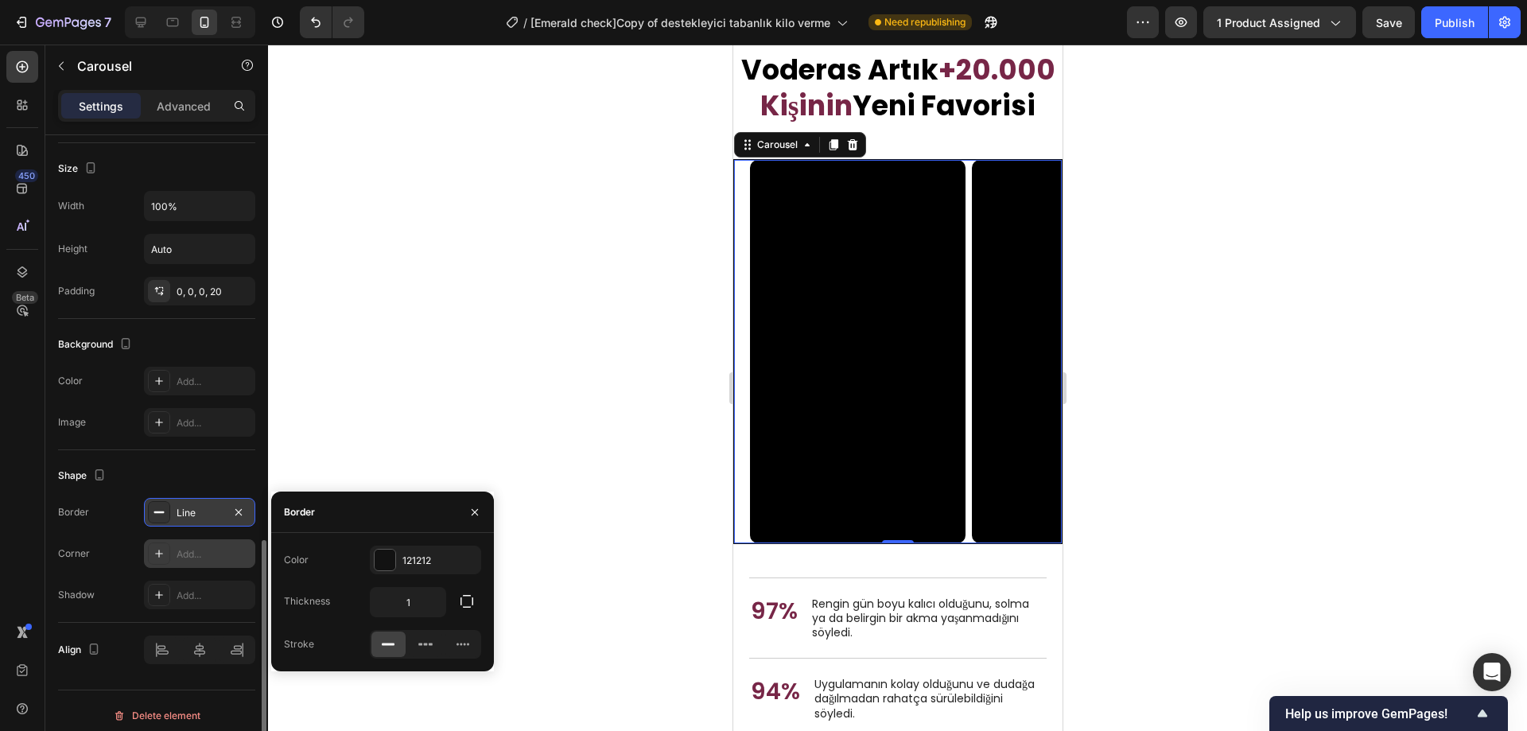
scroll to position [5634, 0]
click at [372, 556] on div "121212" at bounding box center [425, 560] width 111 height 29
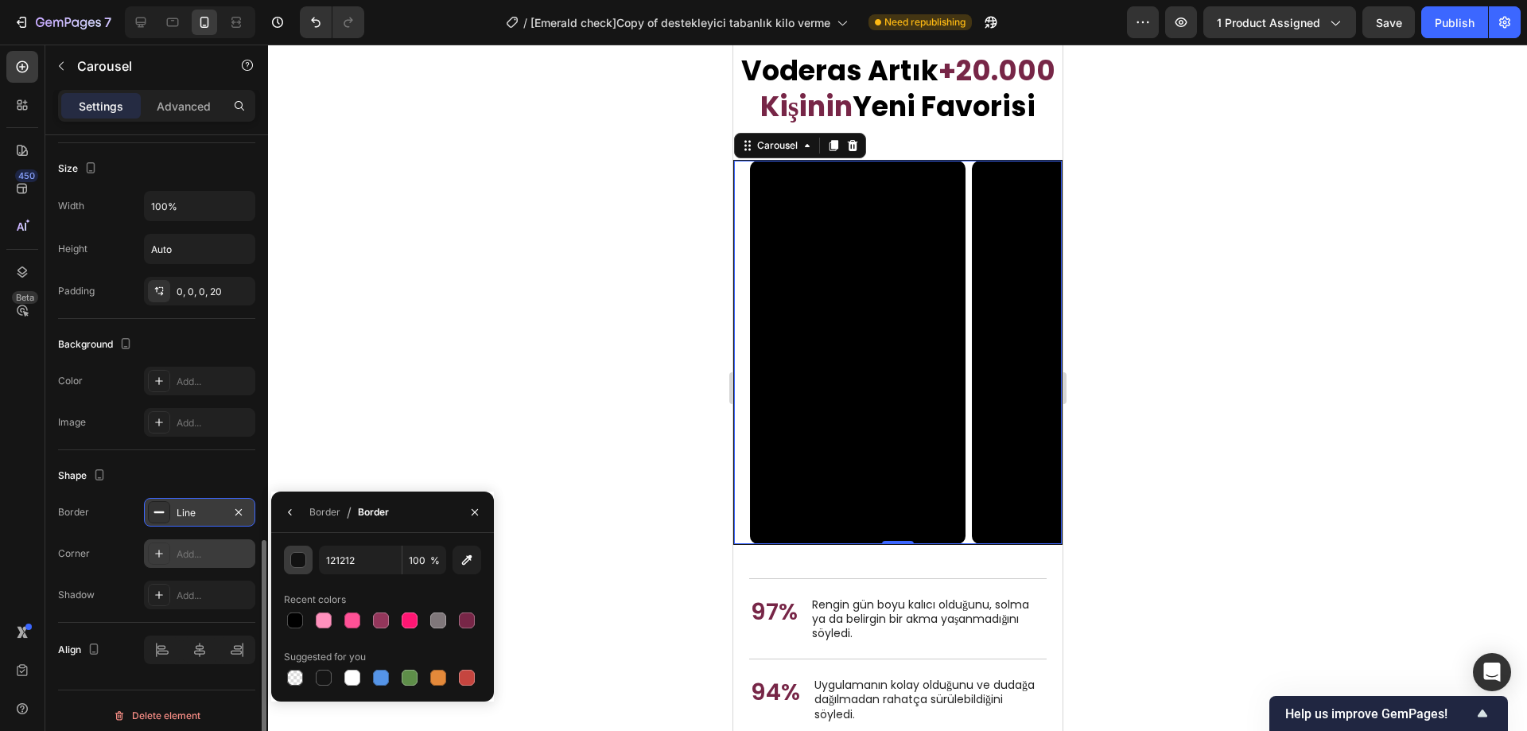
click at [300, 554] on div "button" at bounding box center [299, 561] width 16 height 16
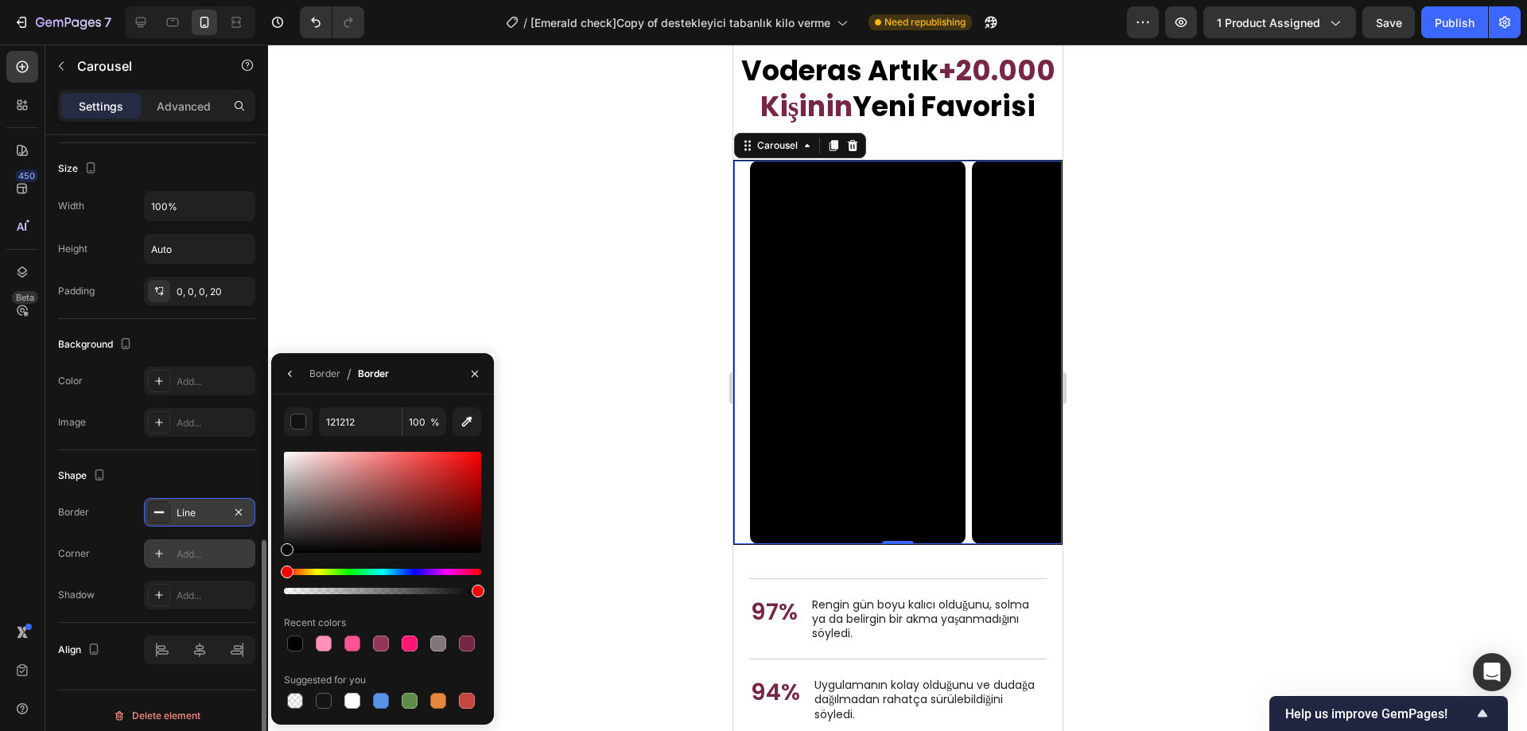
drag, startPoint x: 279, startPoint y: 551, endPoint x: 274, endPoint y: 558, distance: 9.1
click at [274, 558] on div "121212 100 % Recent colors Suggested for you" at bounding box center [382, 559] width 223 height 305
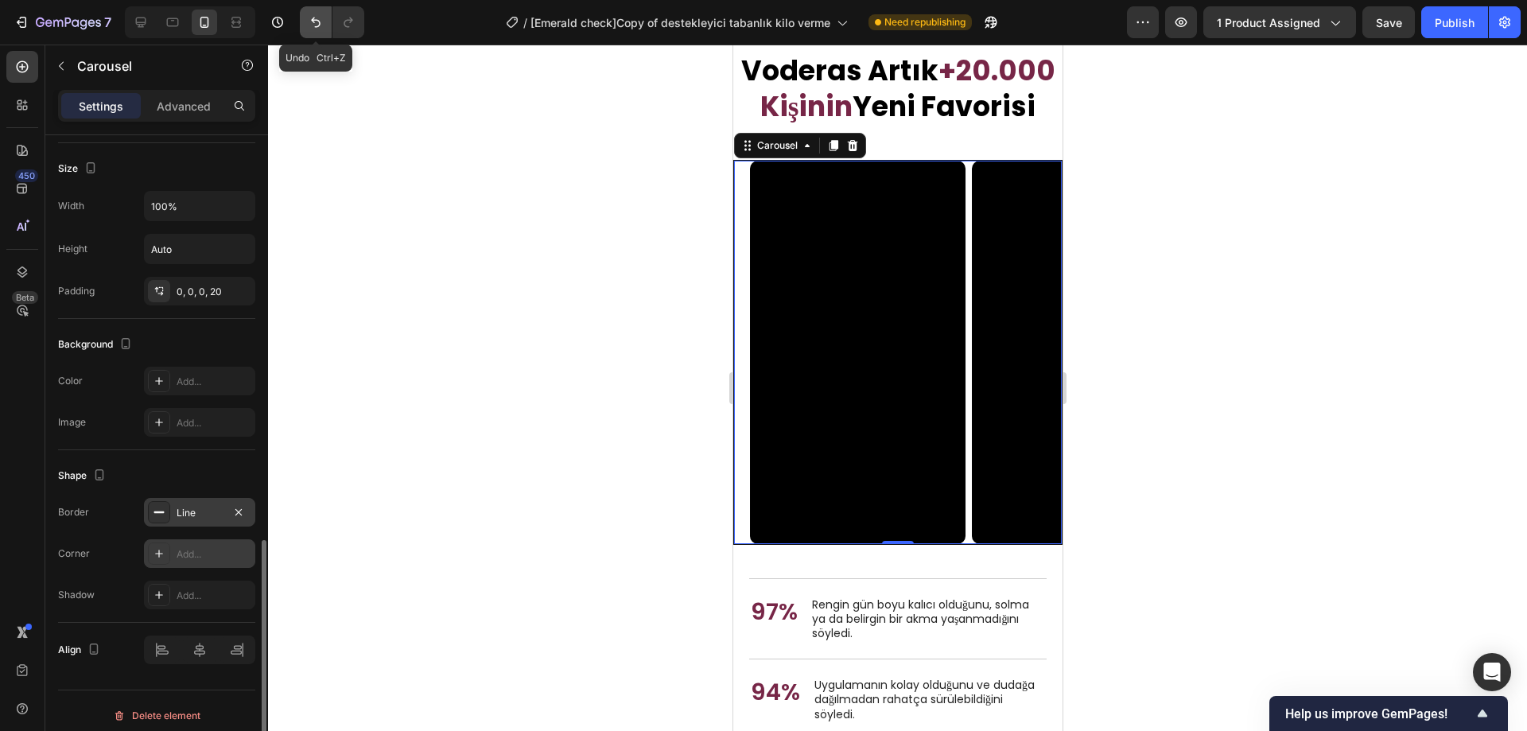
click at [319, 21] on icon "Undo/Redo" at bounding box center [316, 23] width 10 height 10
click at [322, 23] on icon "Undo/Redo" at bounding box center [316, 22] width 16 height 16
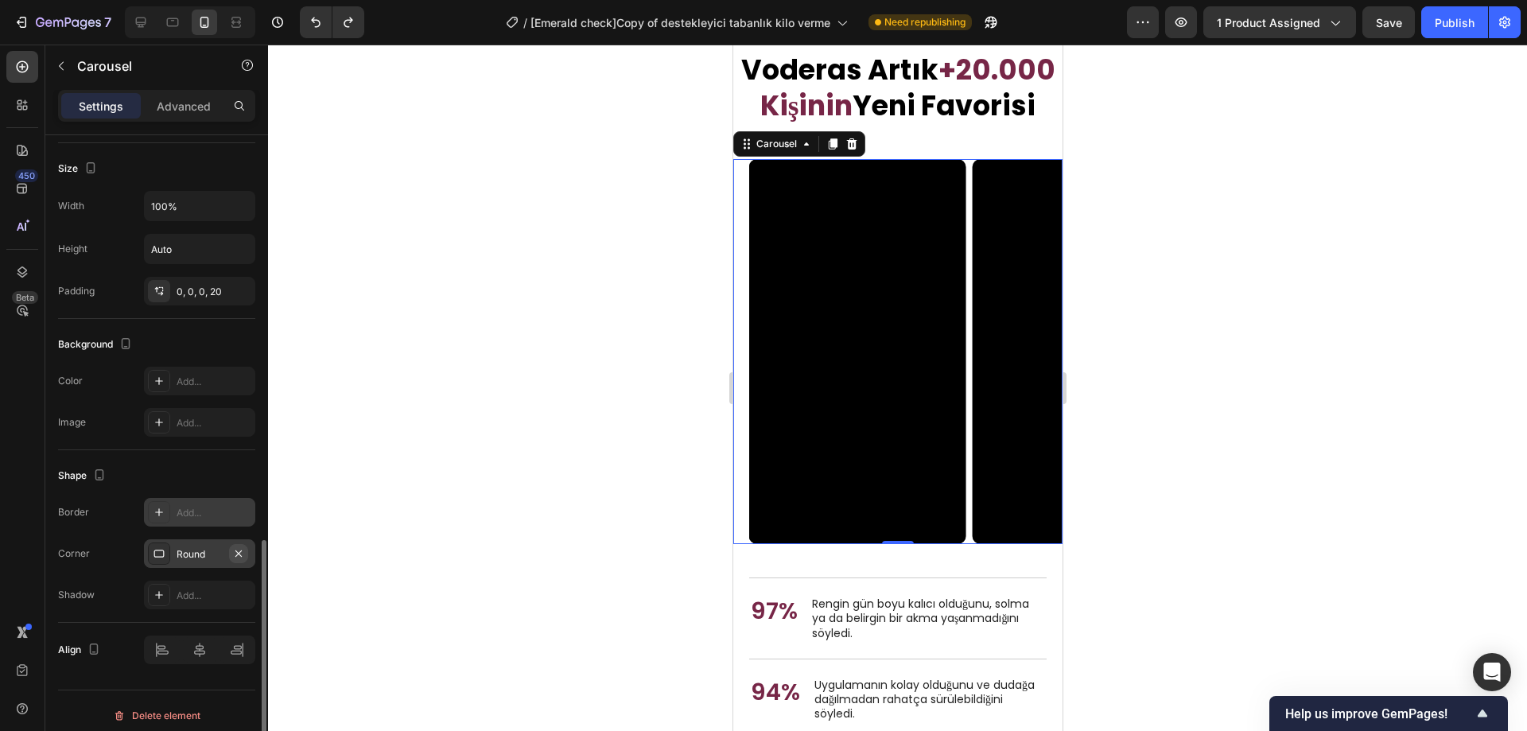
click at [237, 553] on icon "button" at bounding box center [238, 553] width 13 height 13
click at [1153, 419] on div at bounding box center [897, 388] width 1259 height 687
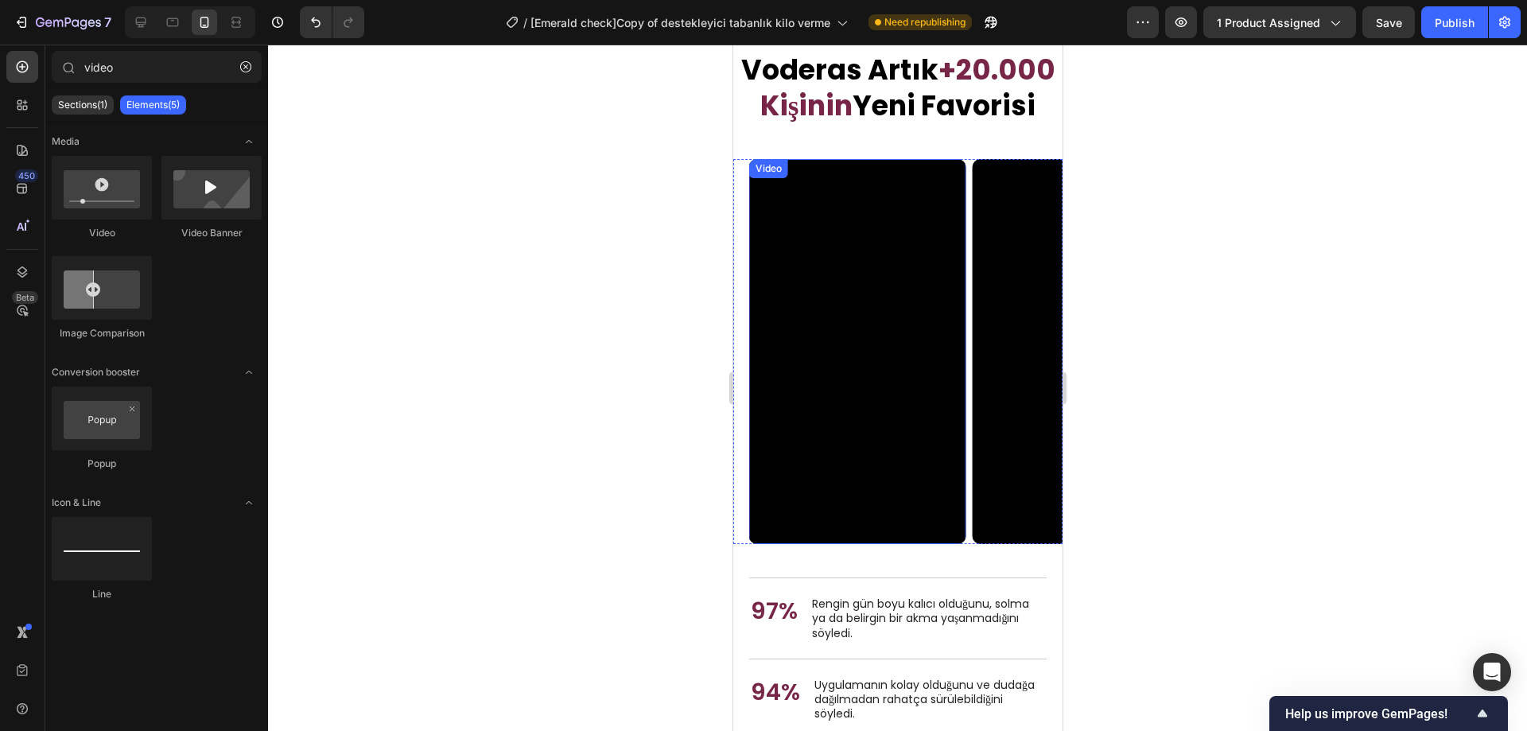
click at [883, 313] on video at bounding box center [857, 351] width 216 height 385
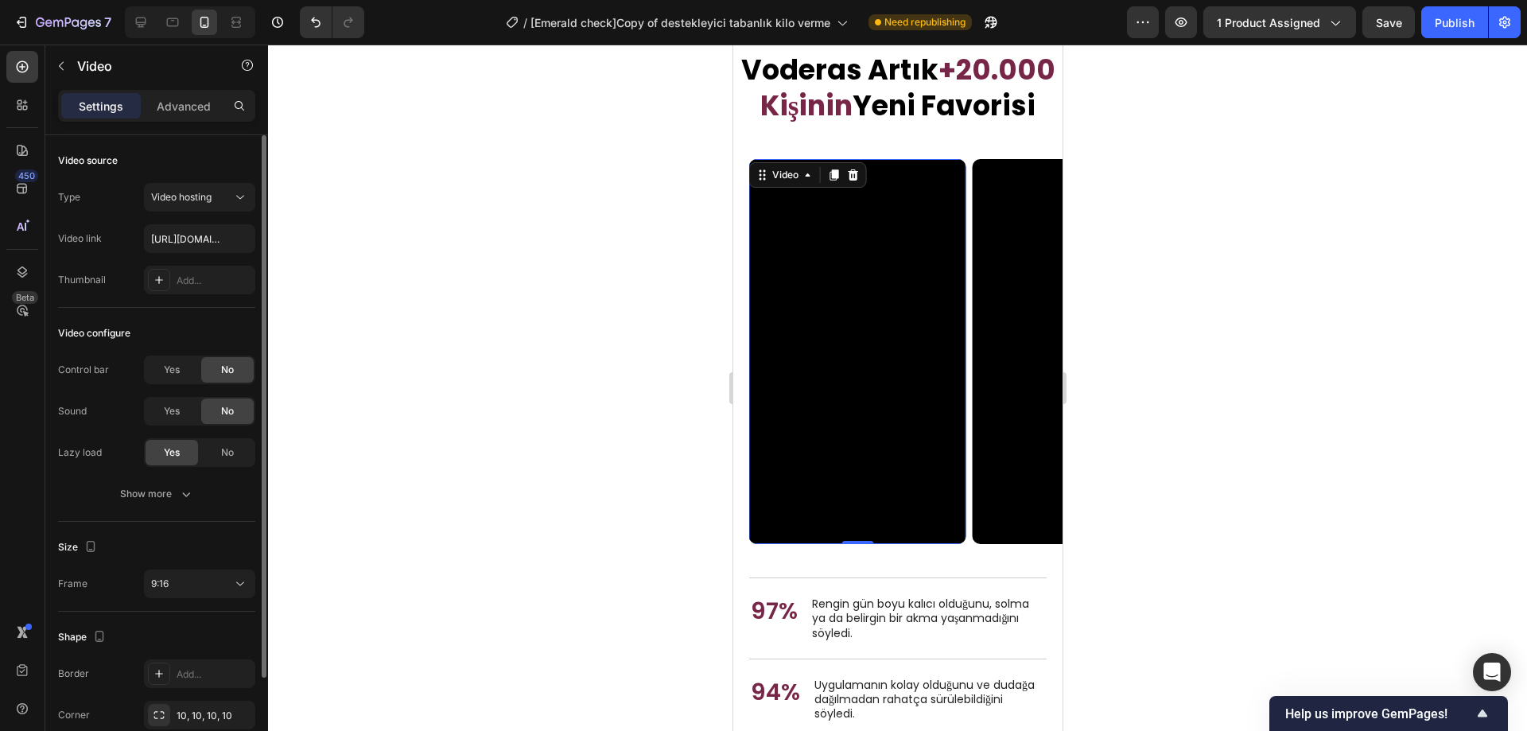
scroll to position [116, 0]
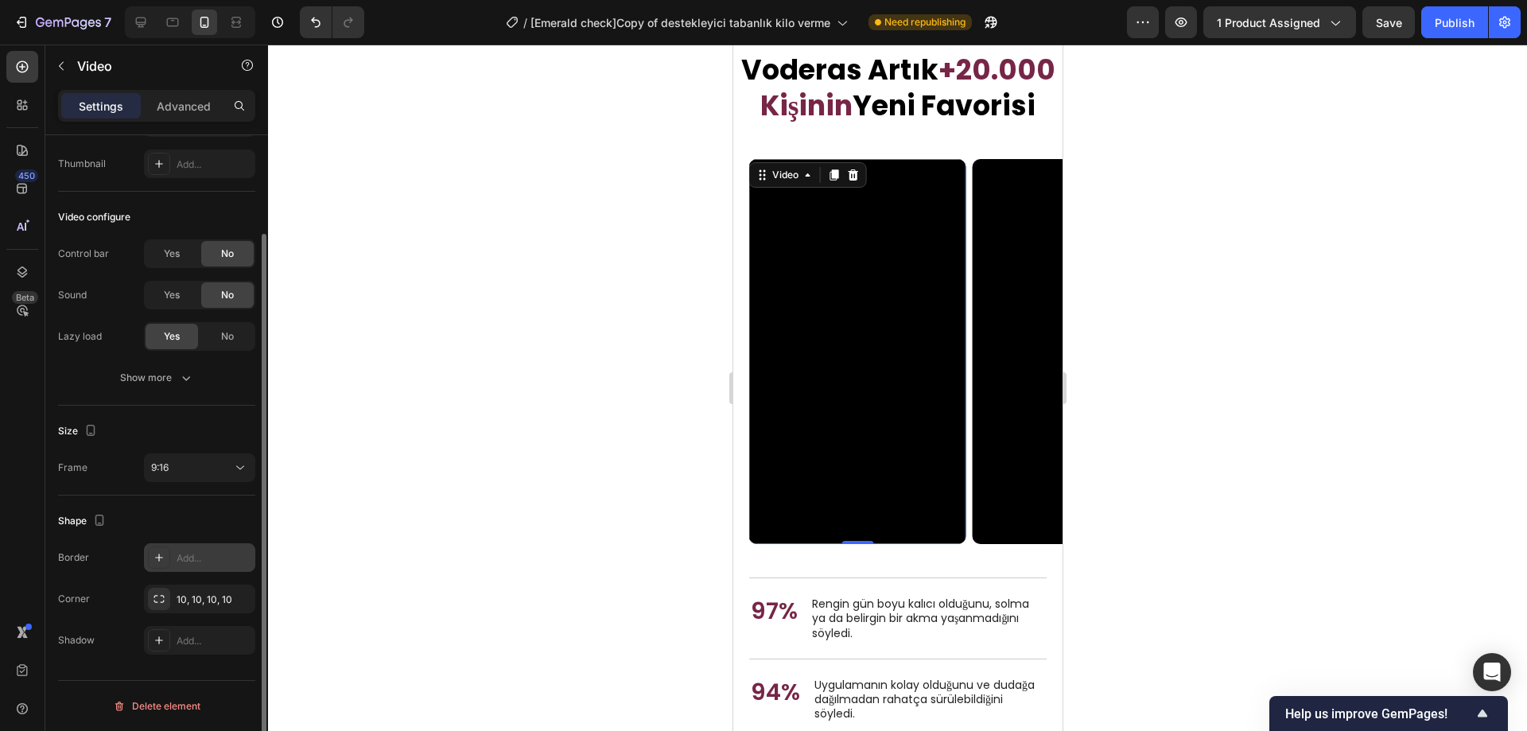
click at [179, 551] on div "Add..." at bounding box center [214, 558] width 75 height 14
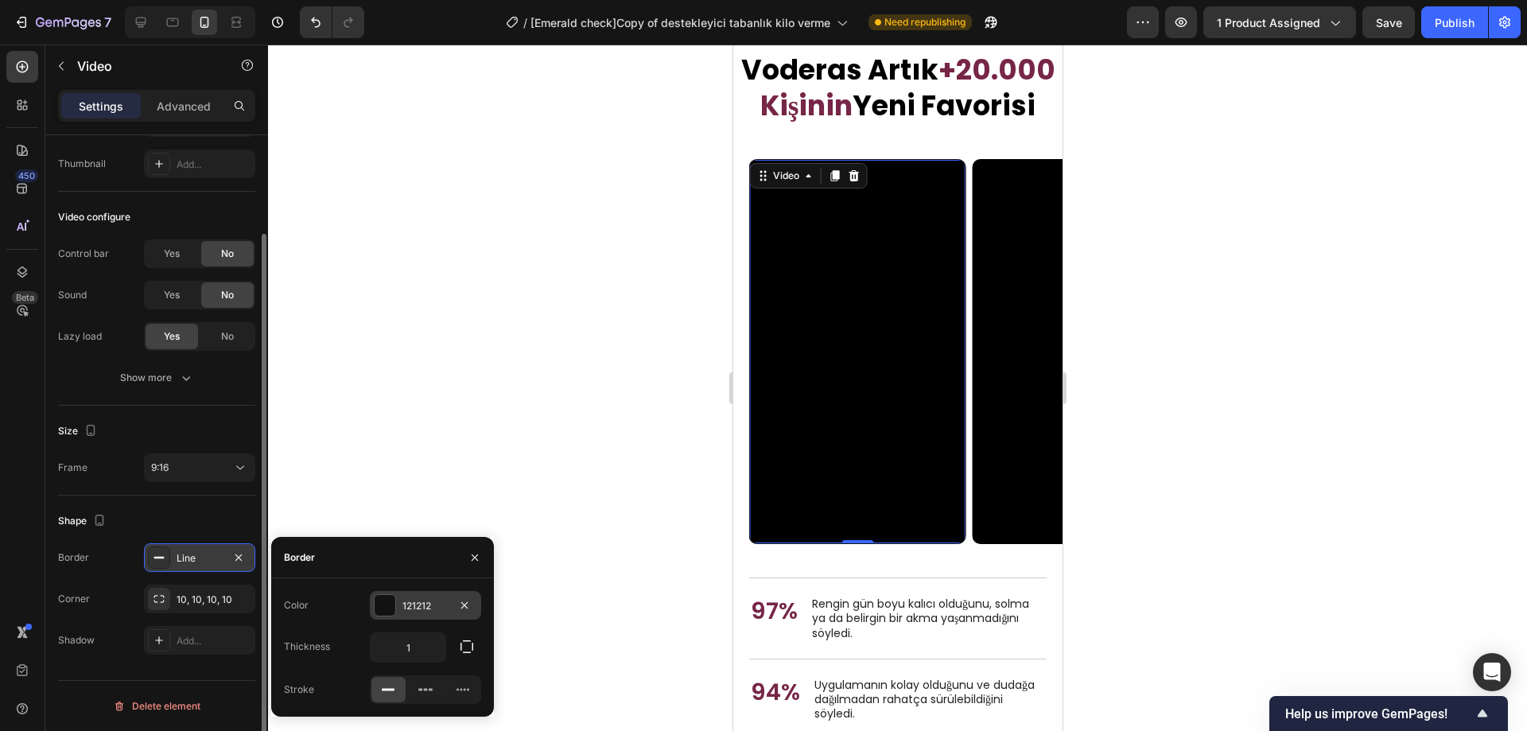
click at [379, 603] on div at bounding box center [385, 605] width 21 height 21
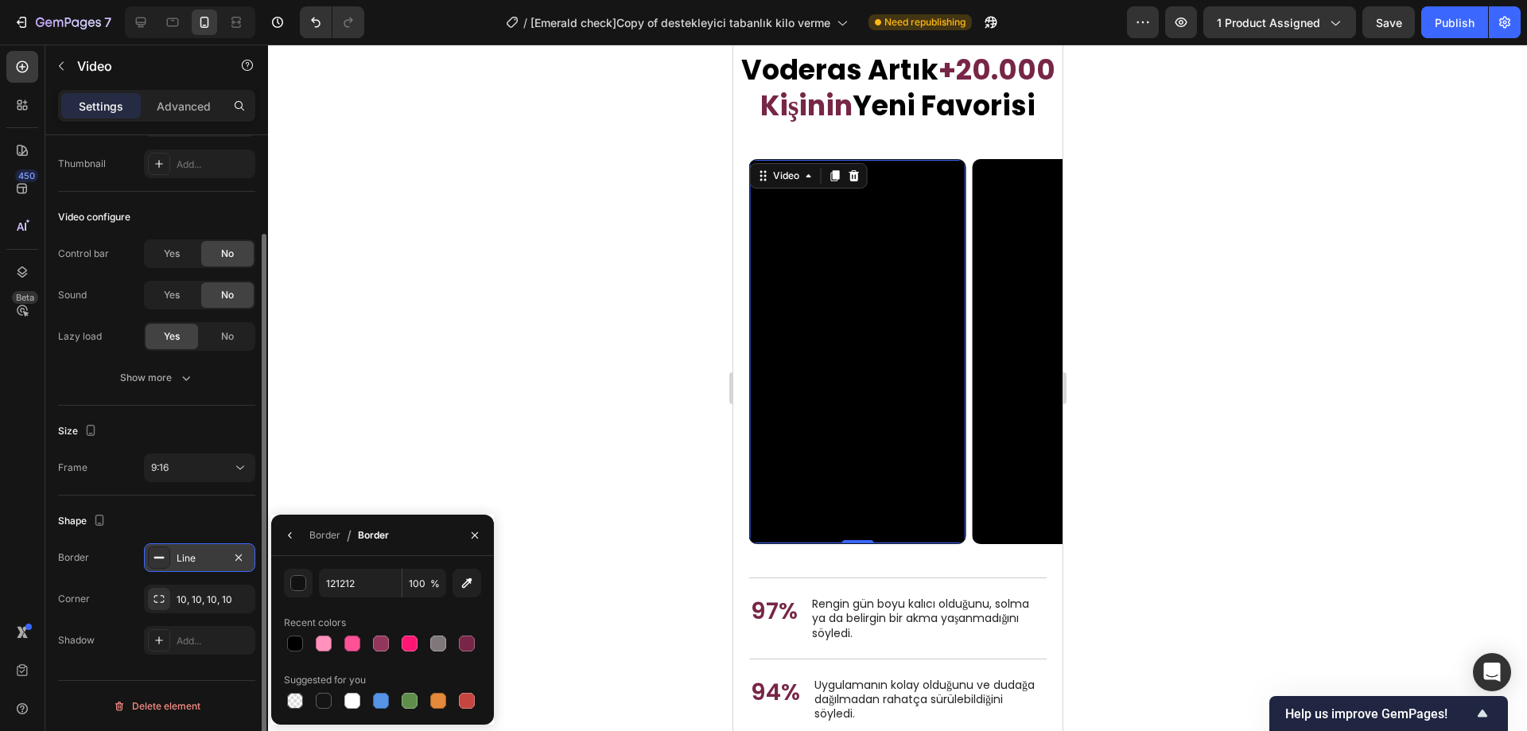
click at [316, 587] on div "121212 100 %" at bounding box center [382, 583] width 197 height 29
click at [307, 585] on button "button" at bounding box center [298, 583] width 29 height 29
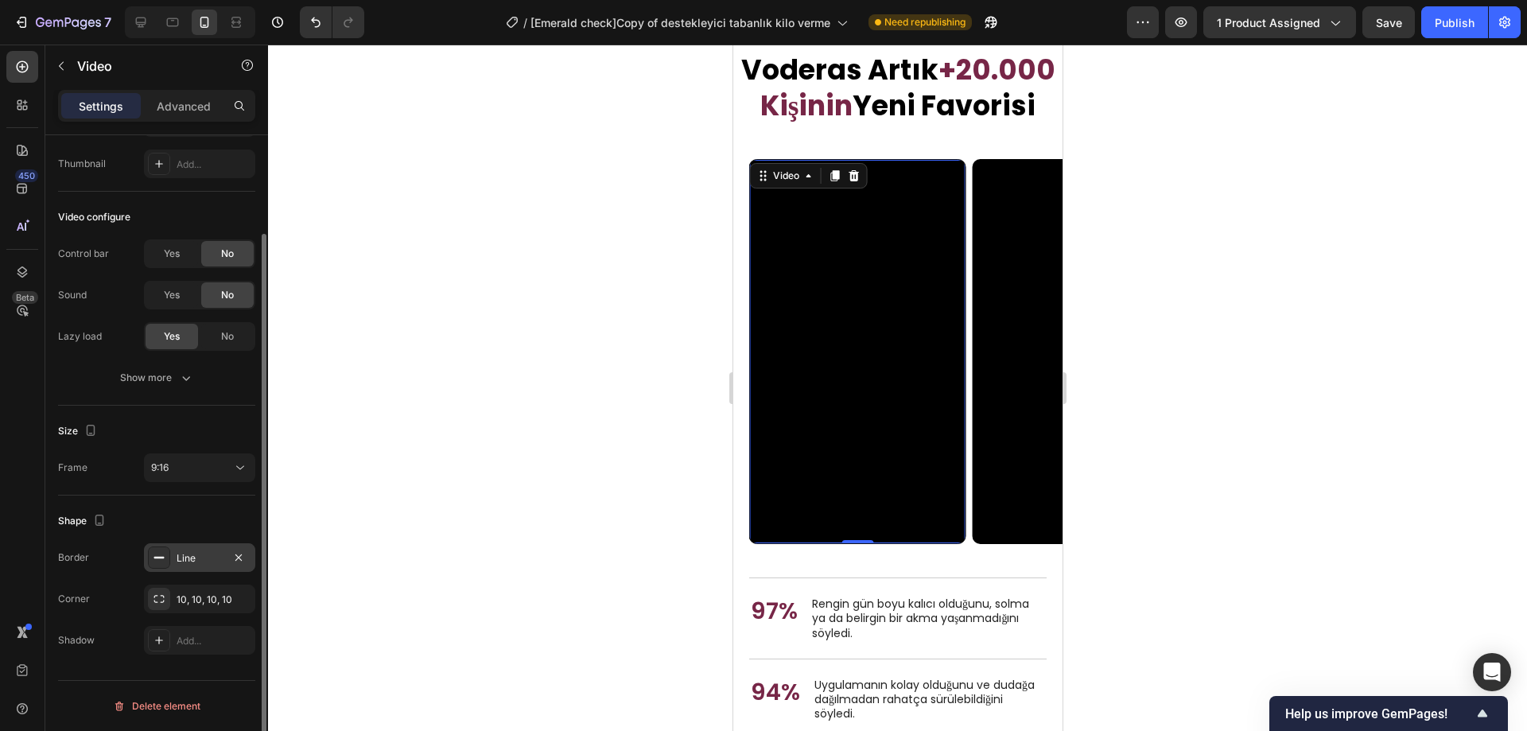
click at [667, 418] on div at bounding box center [897, 388] width 1259 height 687
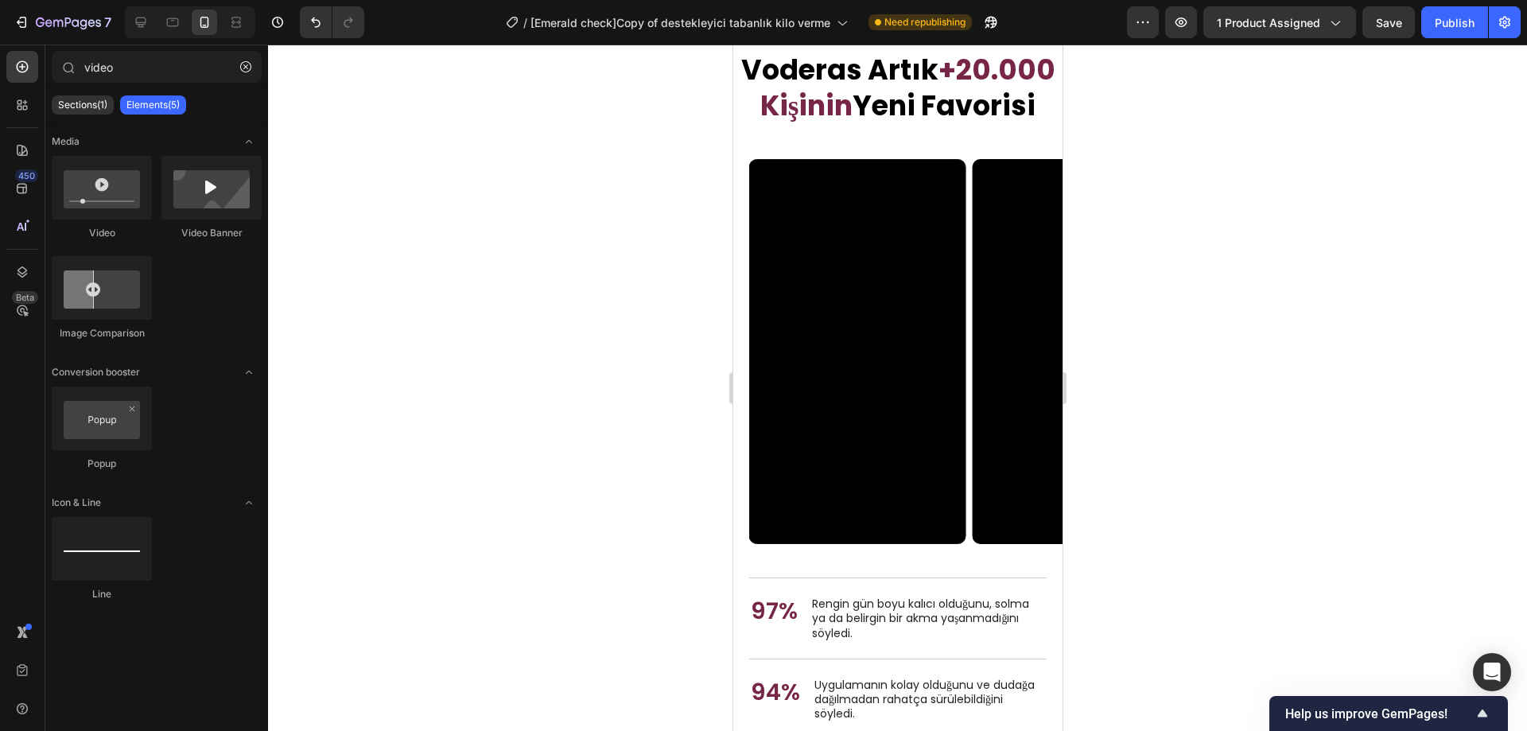
click at [628, 427] on div at bounding box center [897, 388] width 1259 height 687
click at [894, 497] on video at bounding box center [856, 351] width 215 height 383
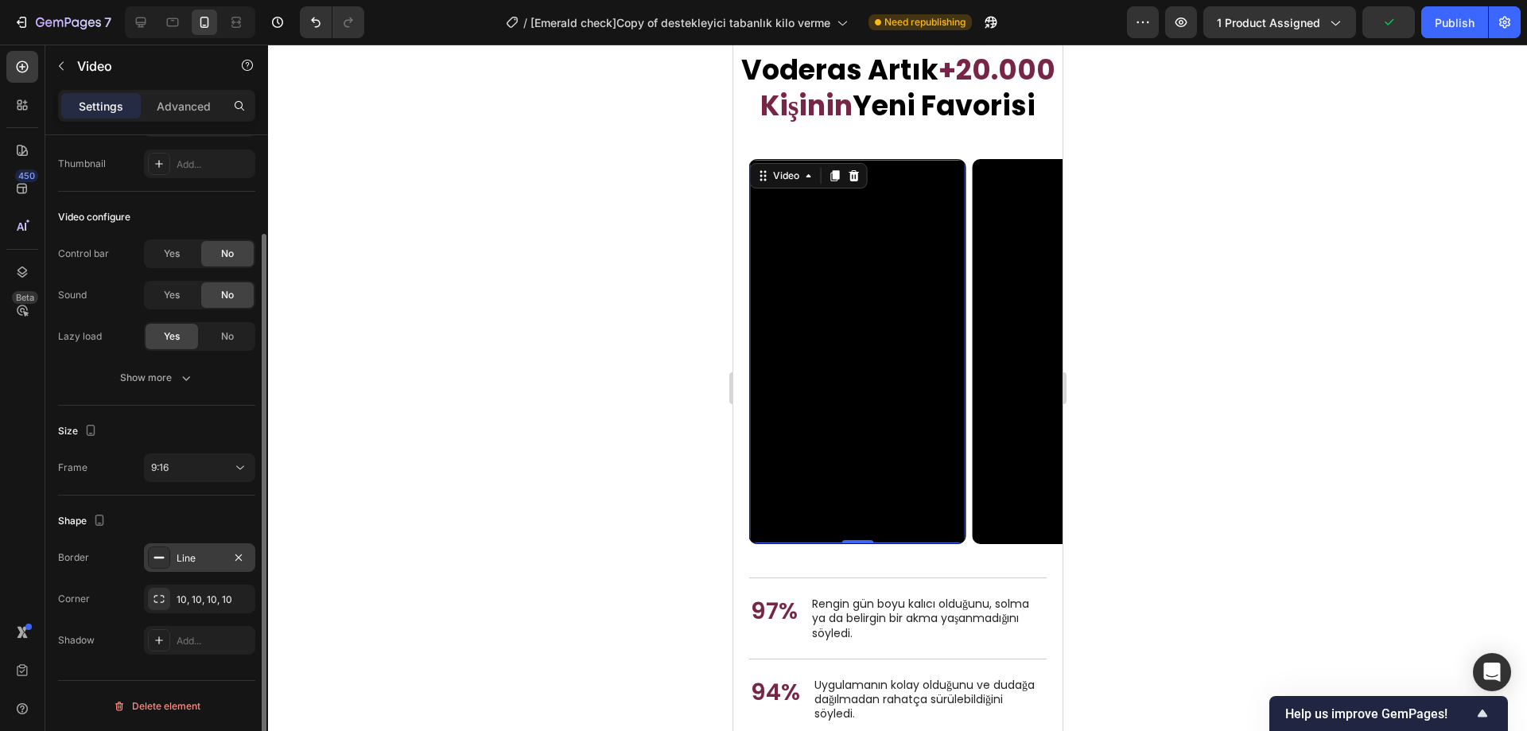
click at [208, 555] on div "Line" at bounding box center [200, 558] width 46 height 14
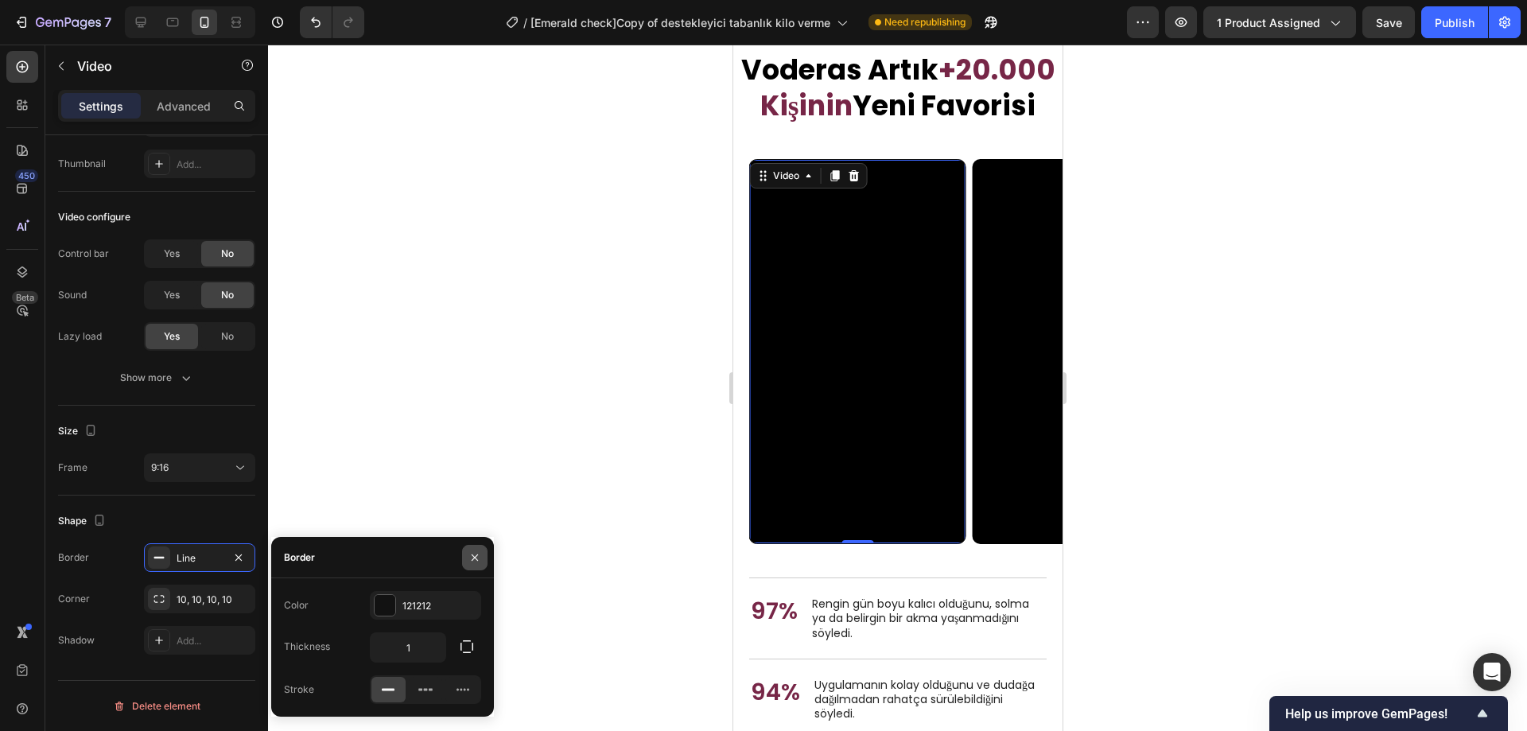
click at [466, 556] on button "button" at bounding box center [474, 557] width 25 height 25
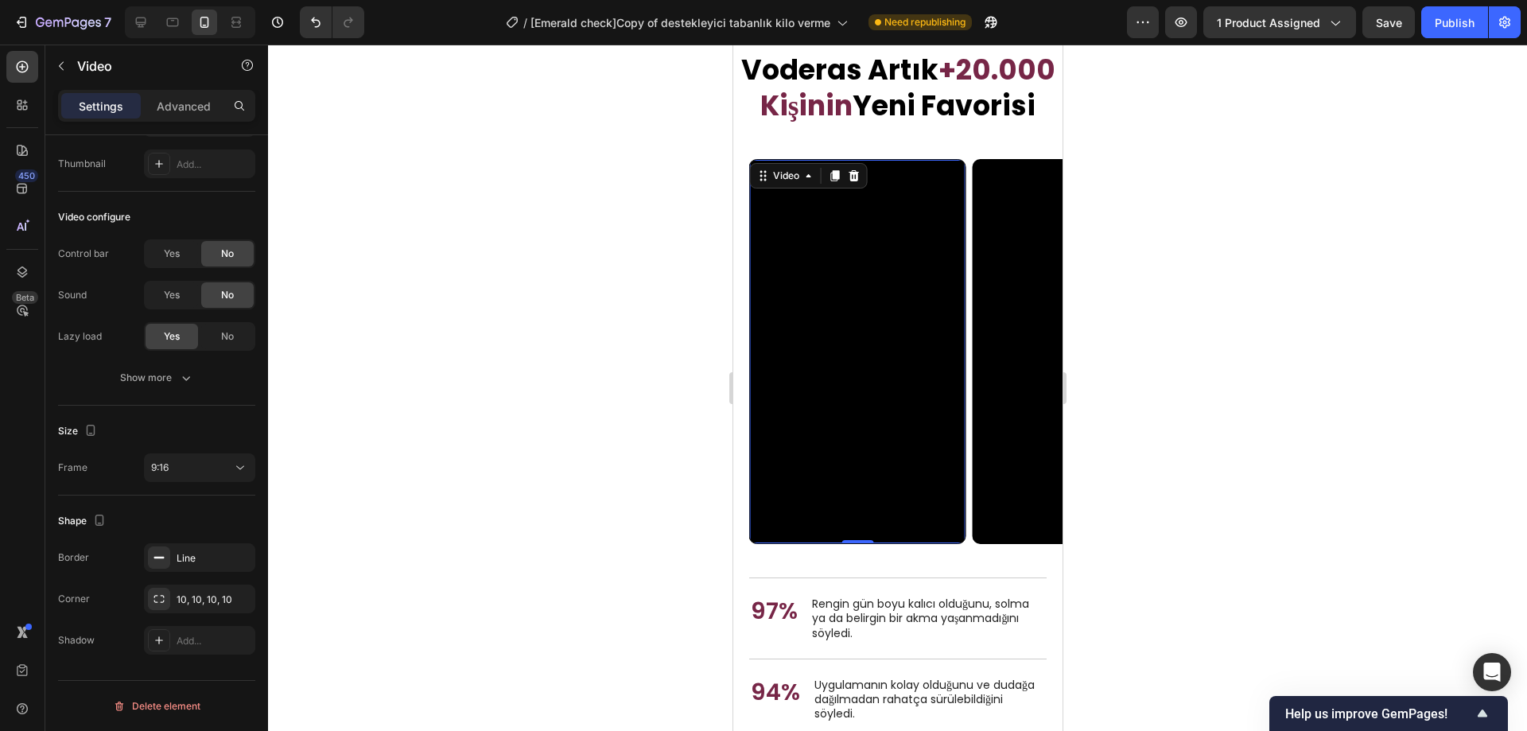
click at [589, 452] on div at bounding box center [897, 388] width 1259 height 687
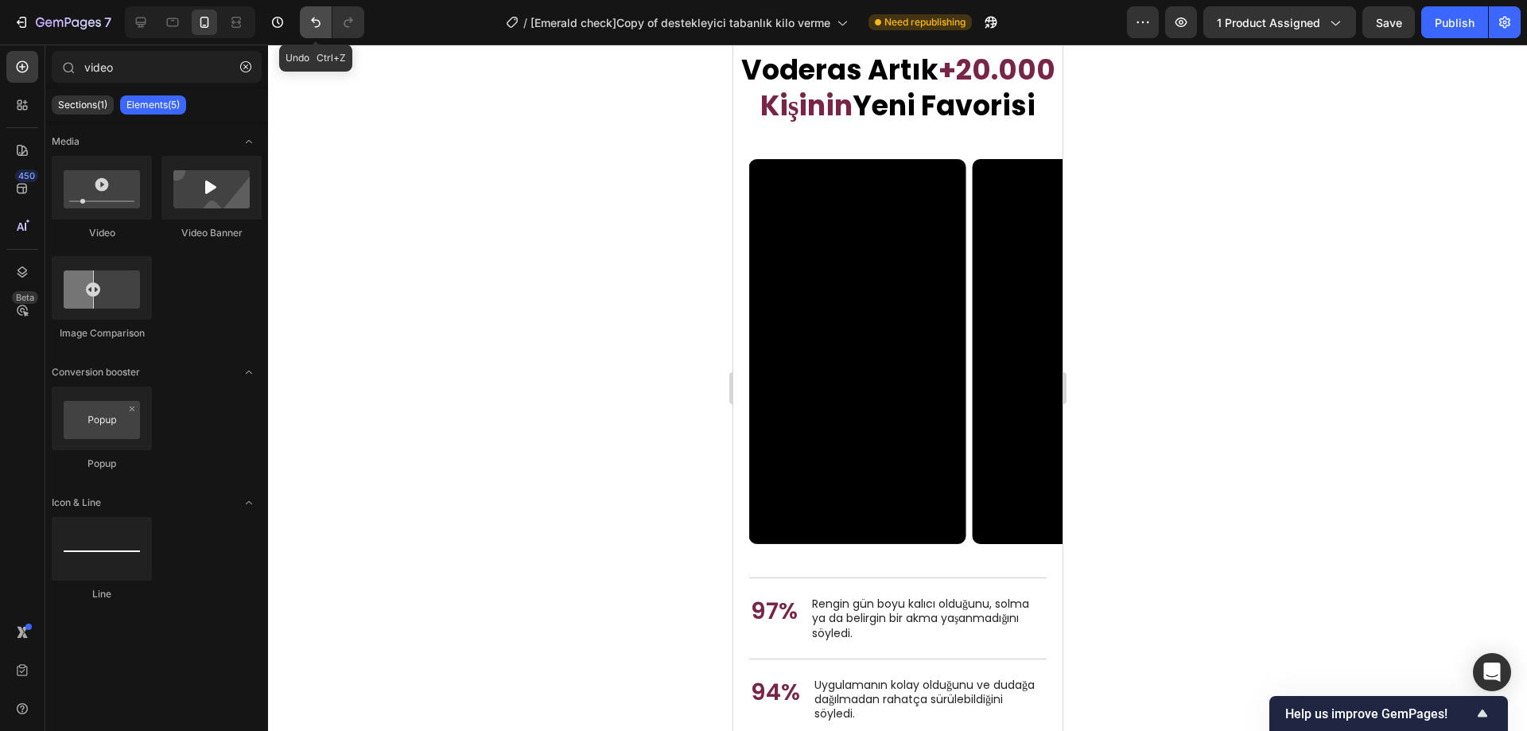
click at [321, 23] on icon "Undo/Redo" at bounding box center [316, 22] width 16 height 16
click at [318, 19] on icon "Undo/Redo" at bounding box center [316, 22] width 16 height 16
click at [772, 361] on icon "Carousel Back Arrow" at bounding box center [774, 351] width 19 height 19
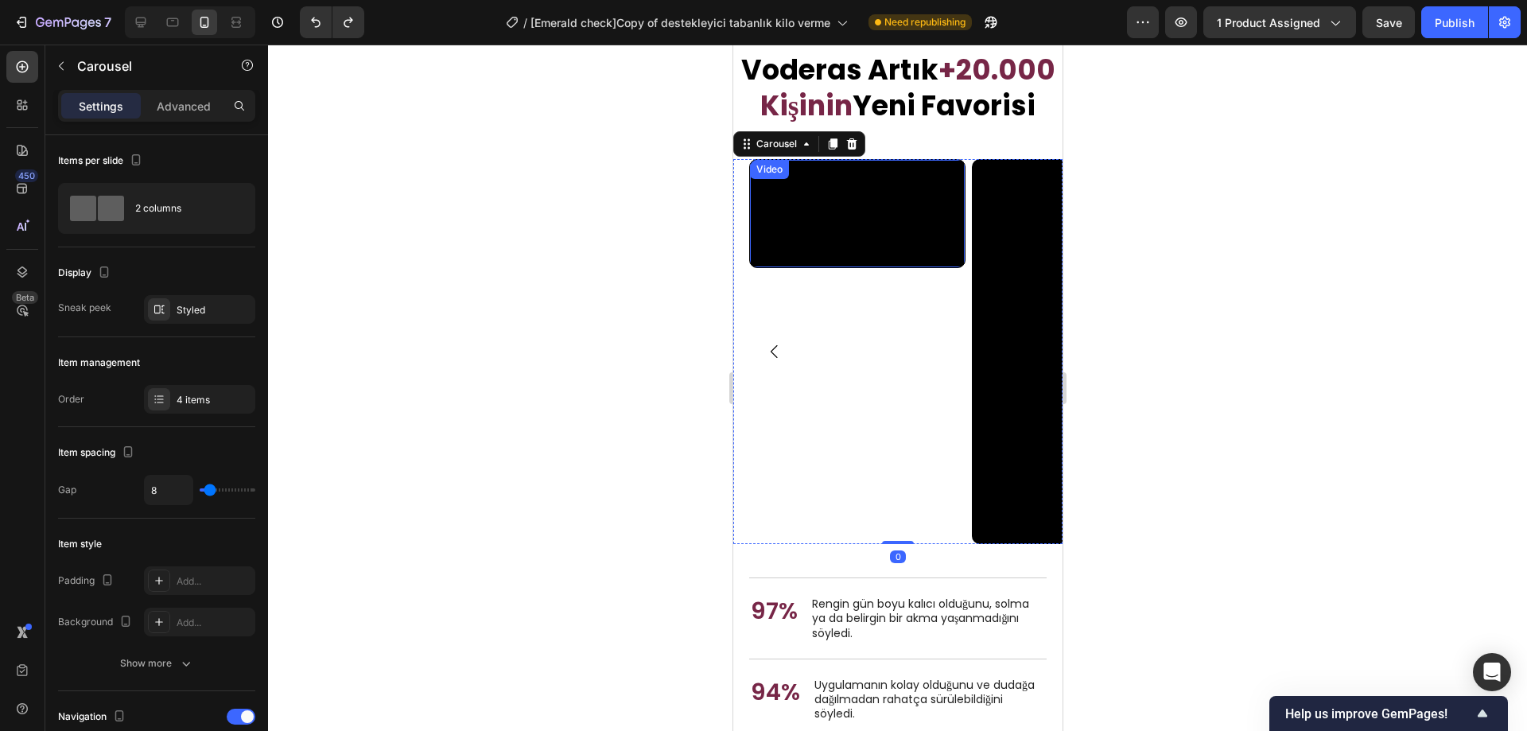
click at [1231, 354] on div at bounding box center [897, 388] width 1259 height 687
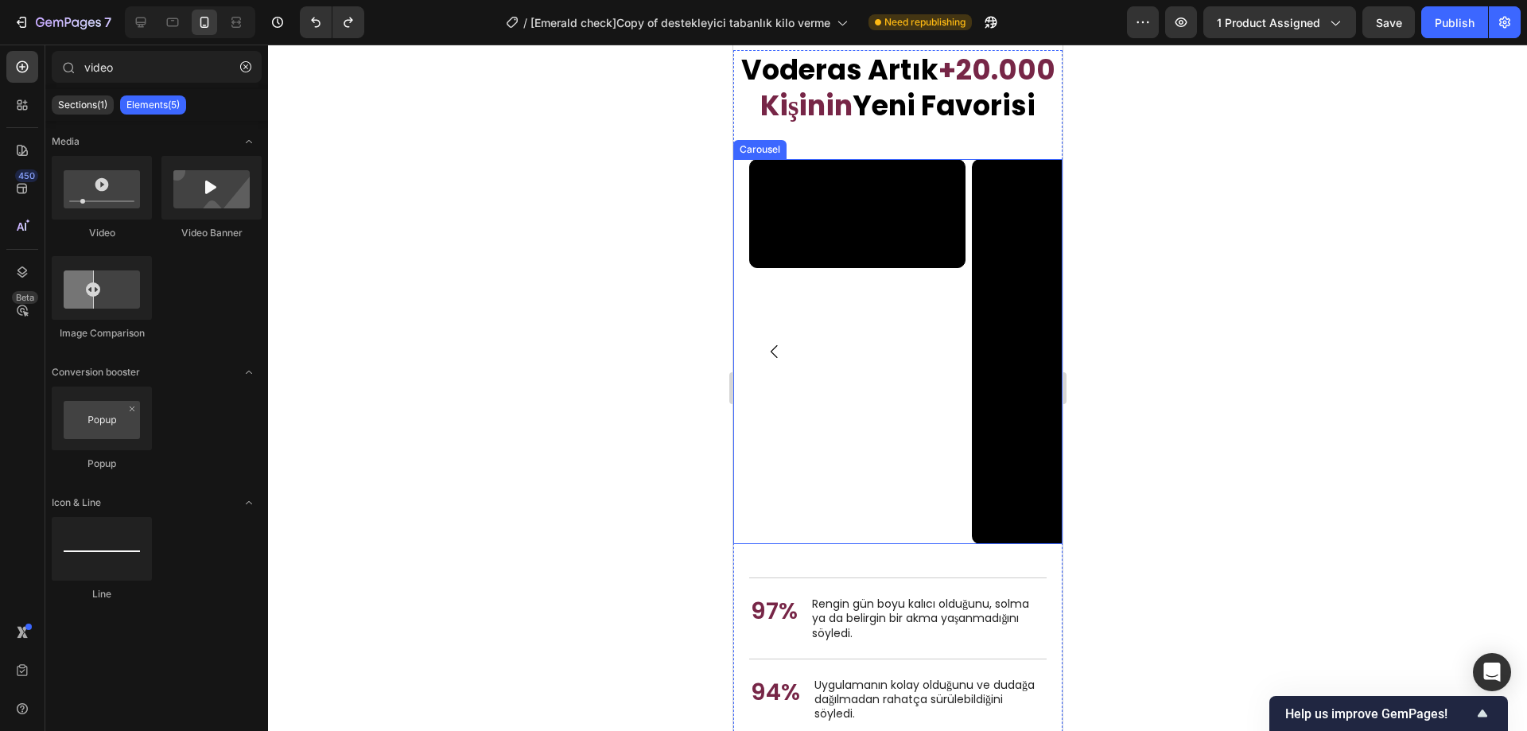
click at [1033, 358] on icon "Carousel Next Arrow" at bounding box center [1036, 351] width 7 height 13
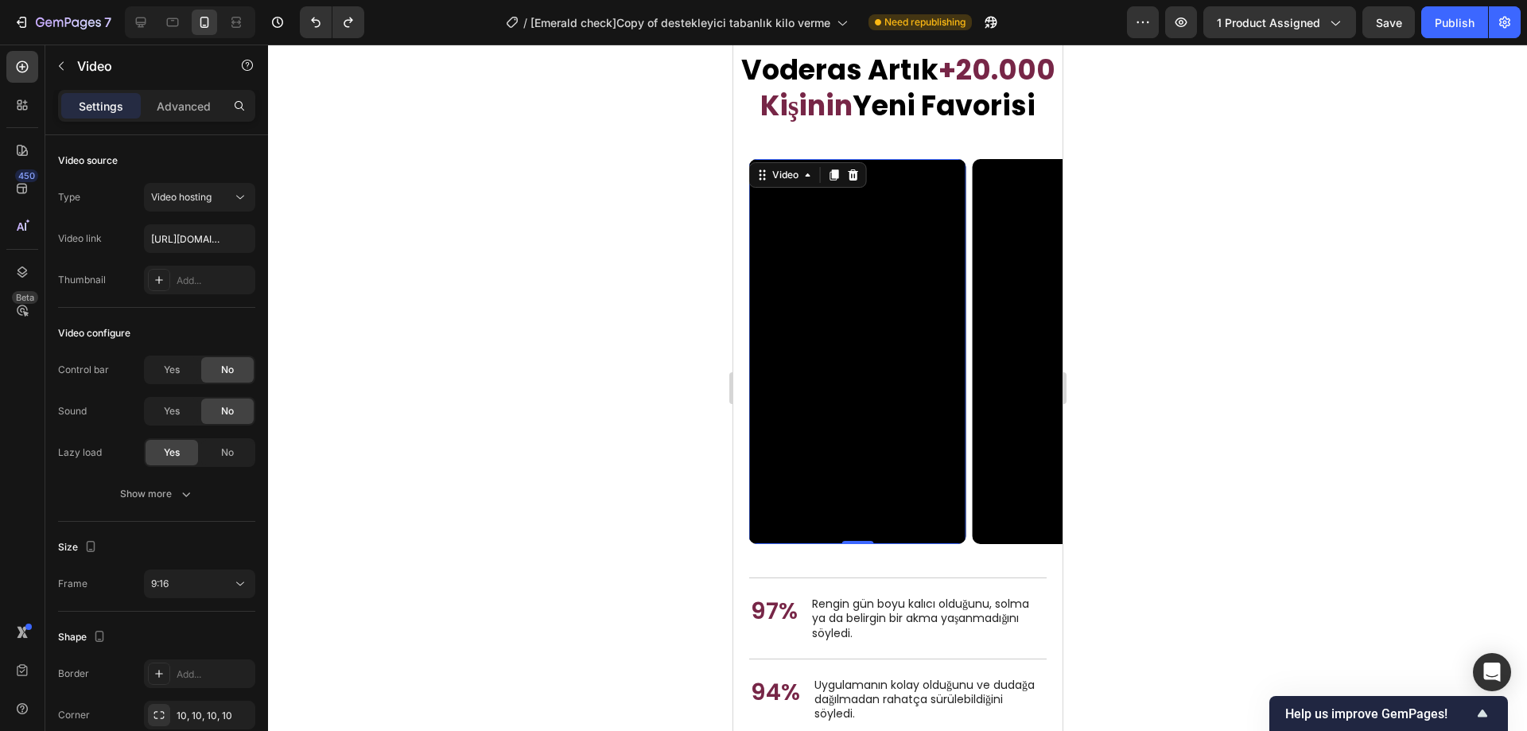
click at [894, 456] on video at bounding box center [857, 351] width 216 height 385
click at [169, 586] on span "9:16" at bounding box center [160, 584] width 18 height 12
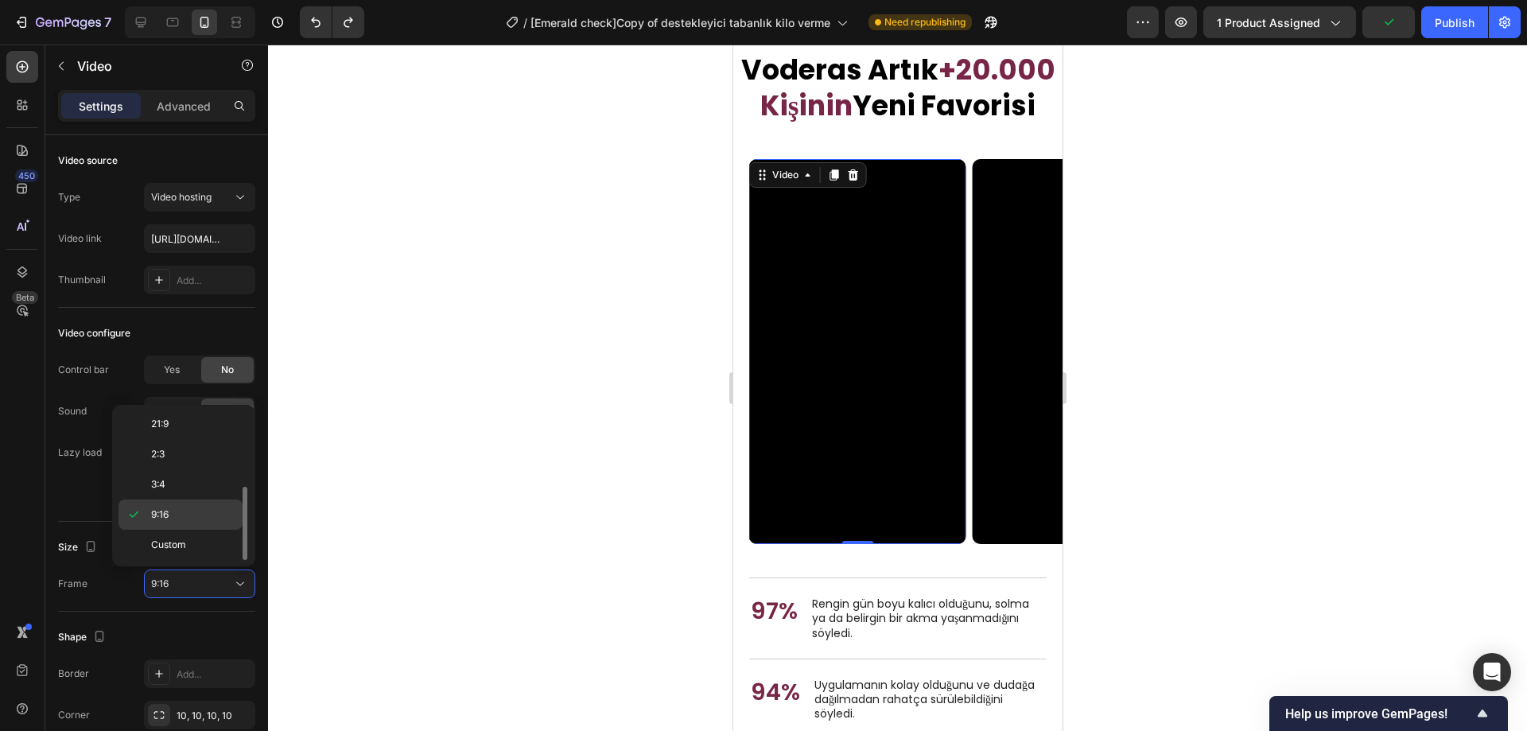
scroll to position [0, 0]
click at [185, 429] on span "Original" at bounding box center [168, 426] width 35 height 14
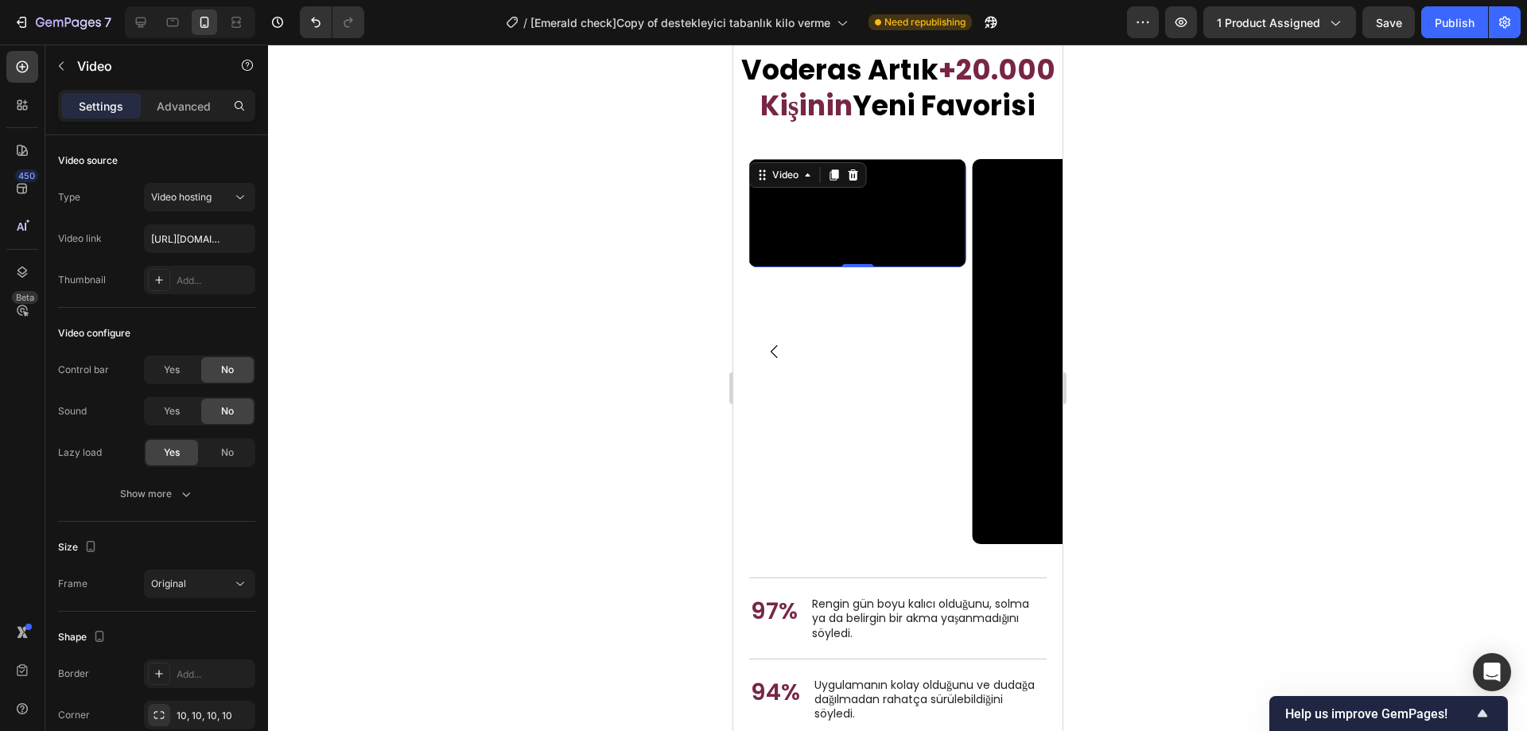
click at [545, 412] on div at bounding box center [897, 388] width 1259 height 687
click at [933, 267] on video at bounding box center [857, 213] width 216 height 108
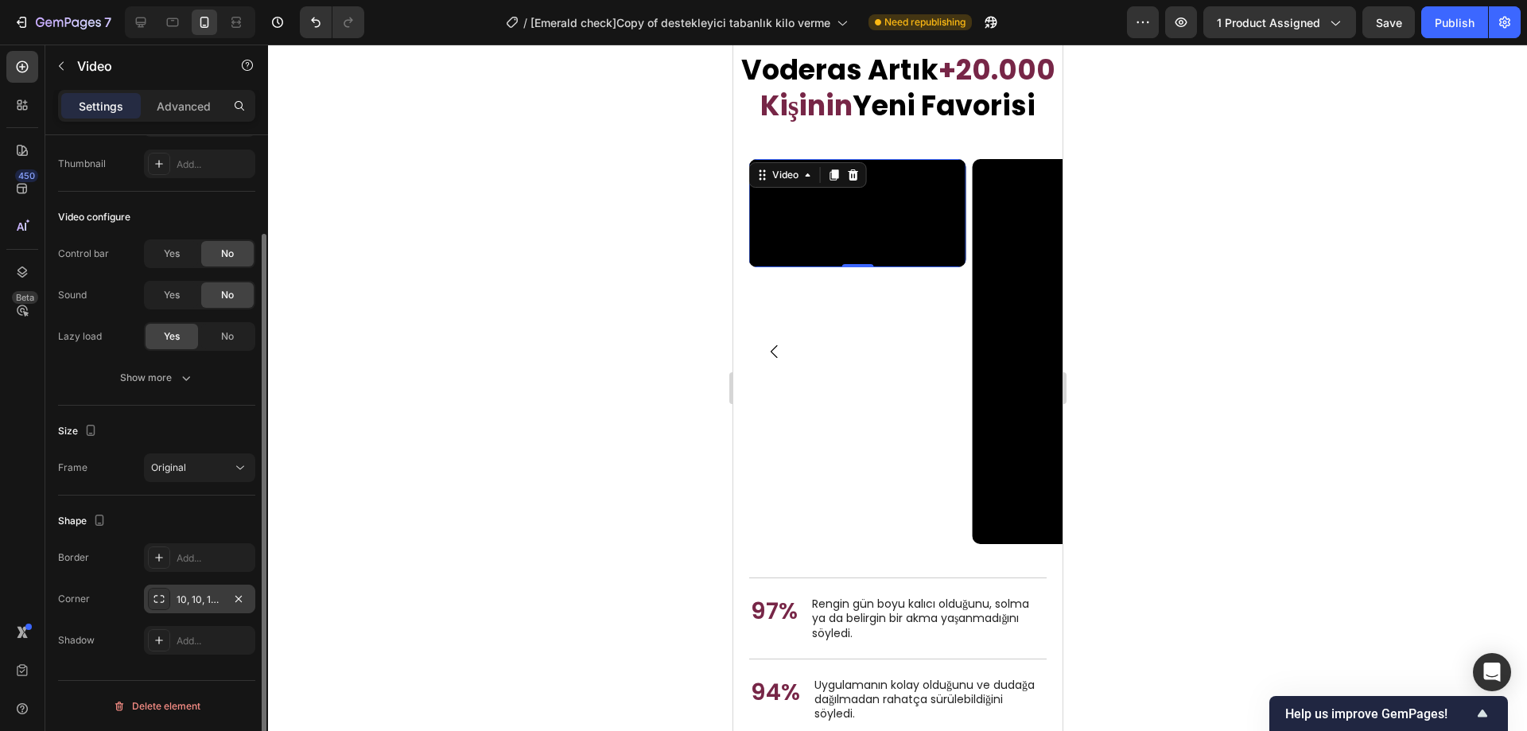
click at [193, 600] on div "10, 10, 10, 10" at bounding box center [200, 600] width 46 height 14
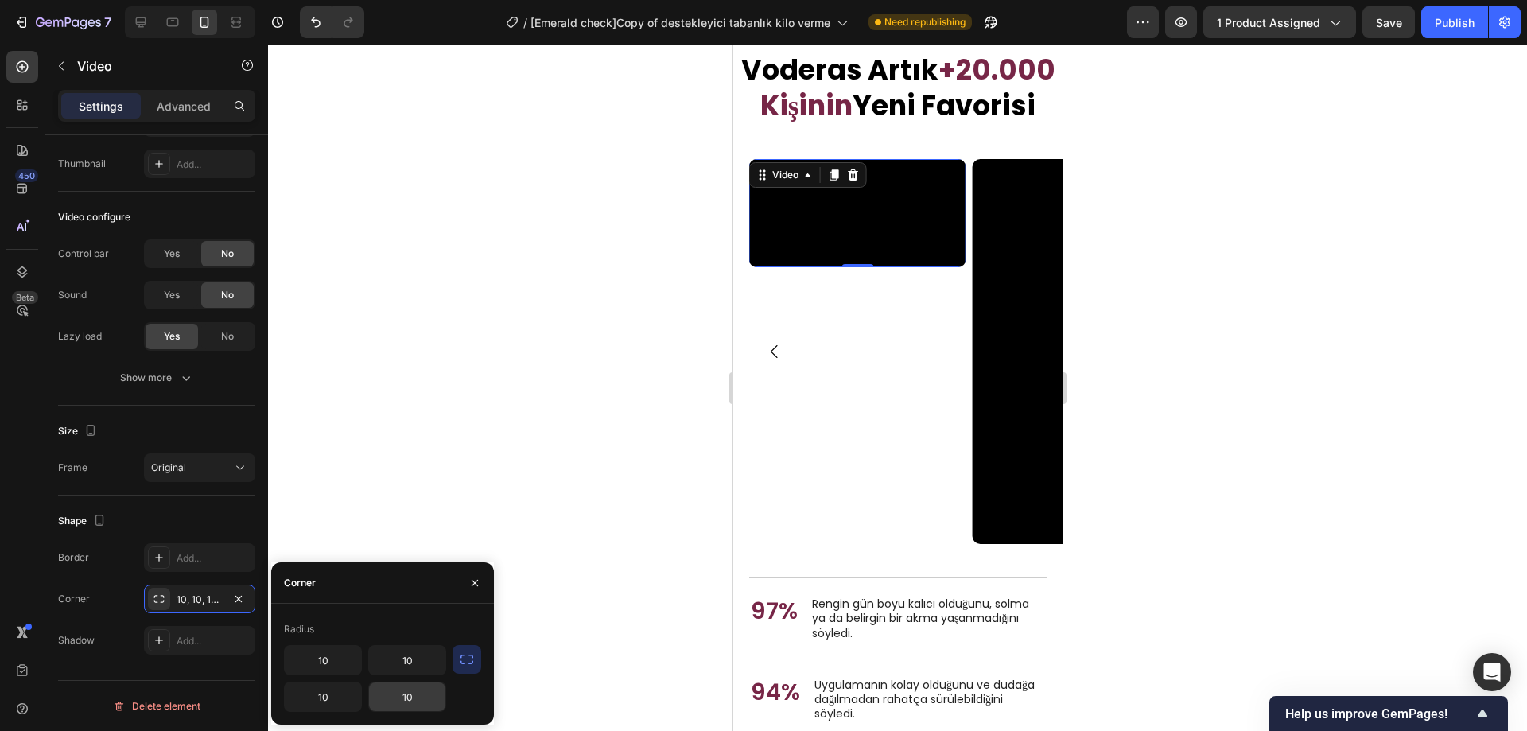
click at [403, 696] on input "10" at bounding box center [407, 697] width 76 height 29
click at [323, 699] on input "10" at bounding box center [323, 697] width 76 height 29
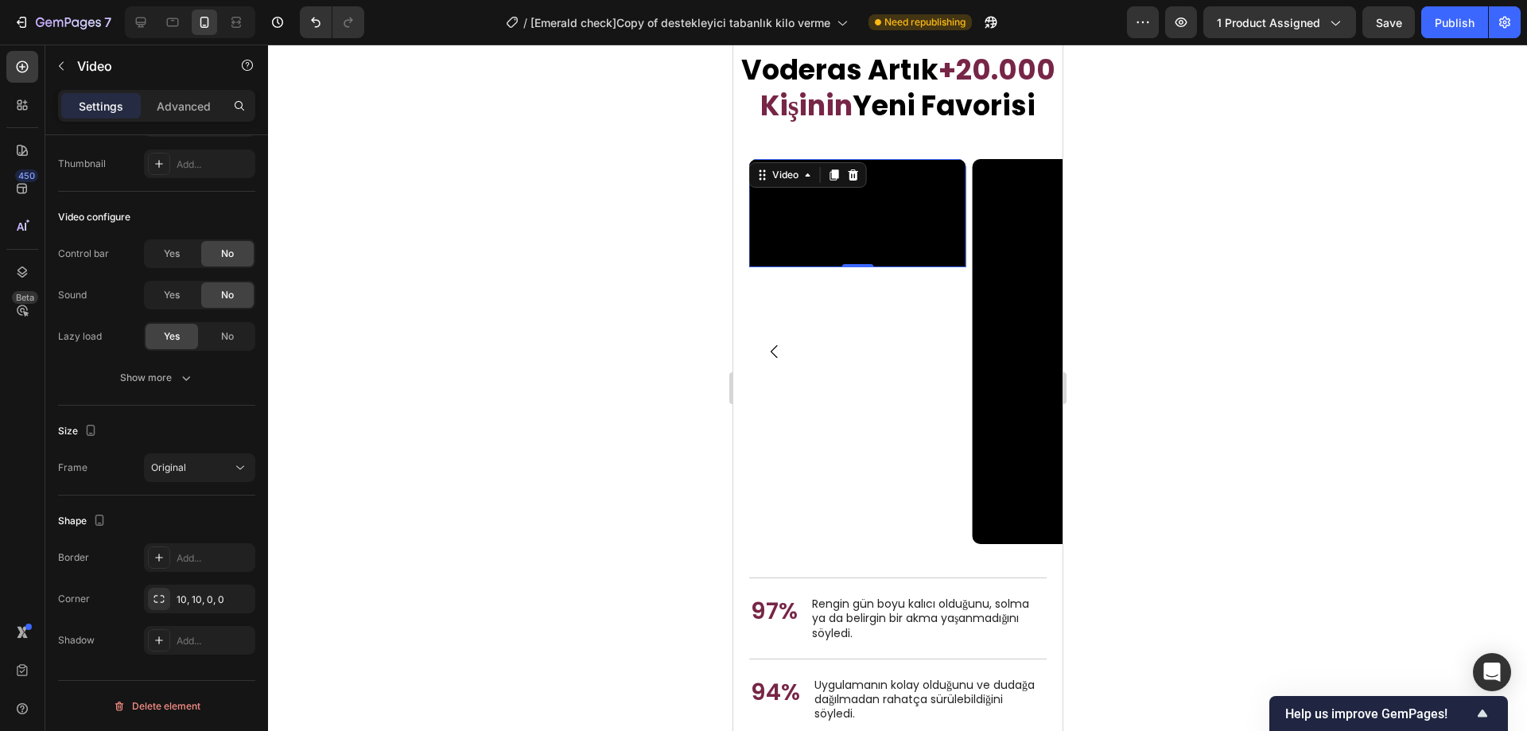
click at [484, 443] on div at bounding box center [897, 388] width 1259 height 687
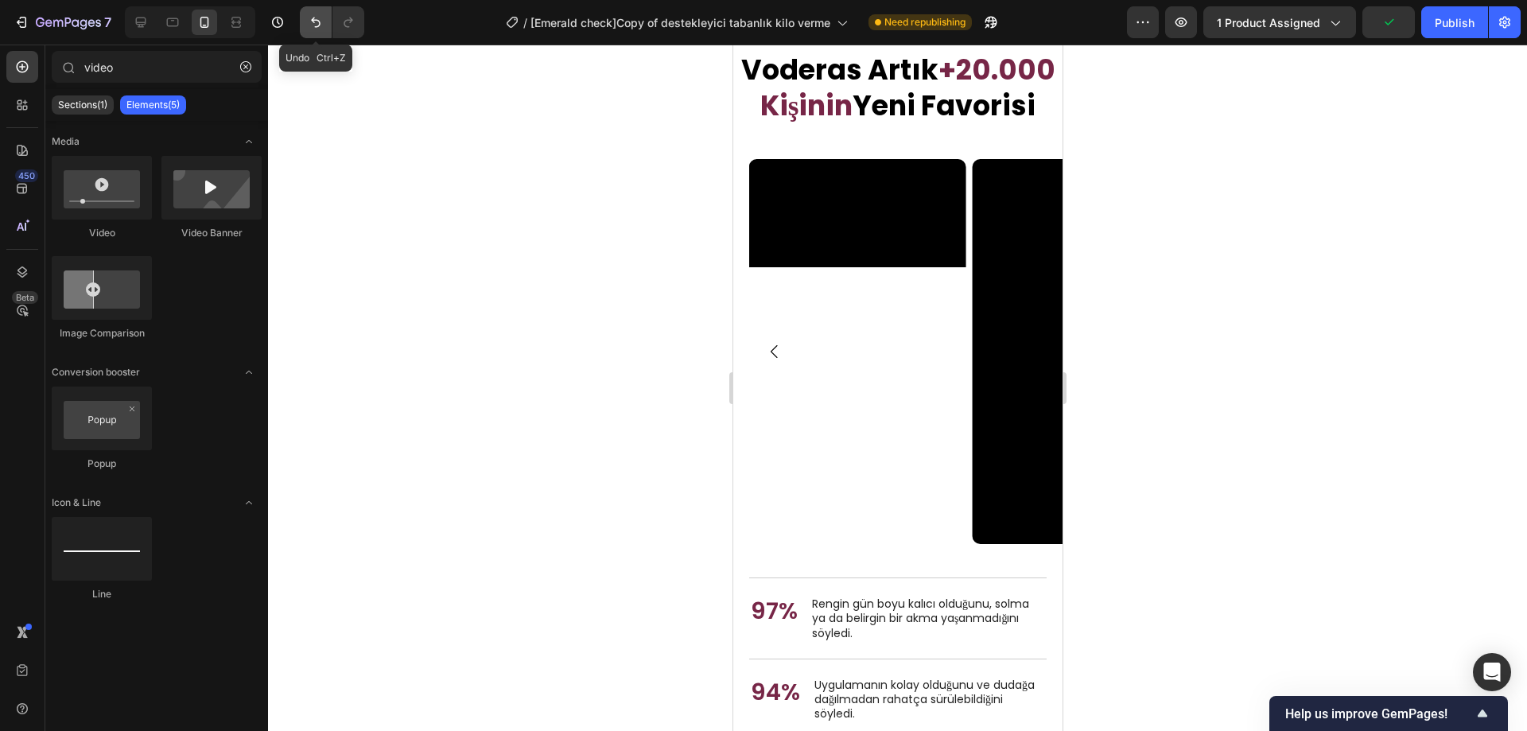
click at [321, 29] on icon "Undo/Redo" at bounding box center [316, 22] width 16 height 16
click at [467, 352] on div at bounding box center [897, 388] width 1259 height 687
click at [946, 267] on video at bounding box center [857, 213] width 216 height 108
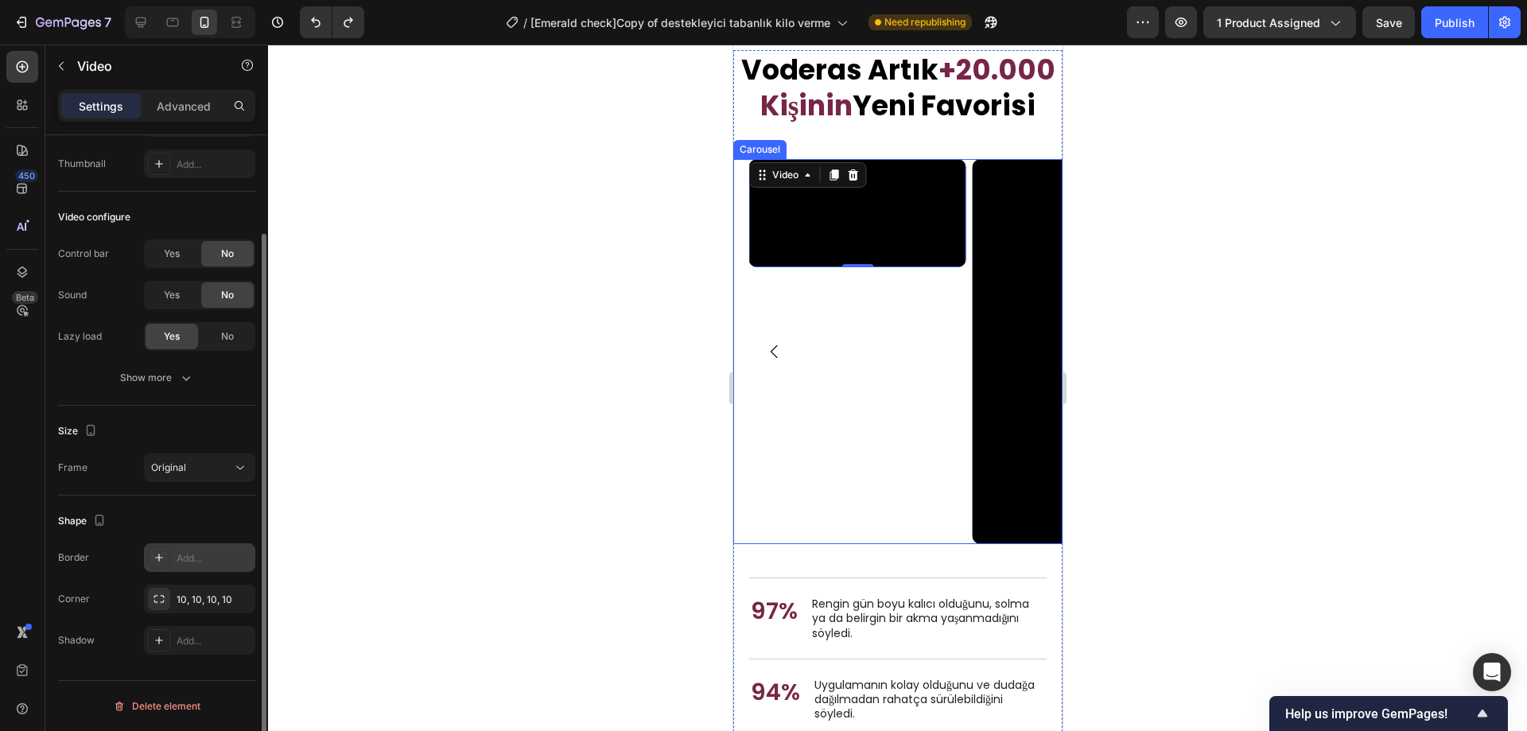
click at [211, 558] on div "Add..." at bounding box center [214, 558] width 75 height 14
click at [527, 466] on div at bounding box center [897, 388] width 1259 height 687
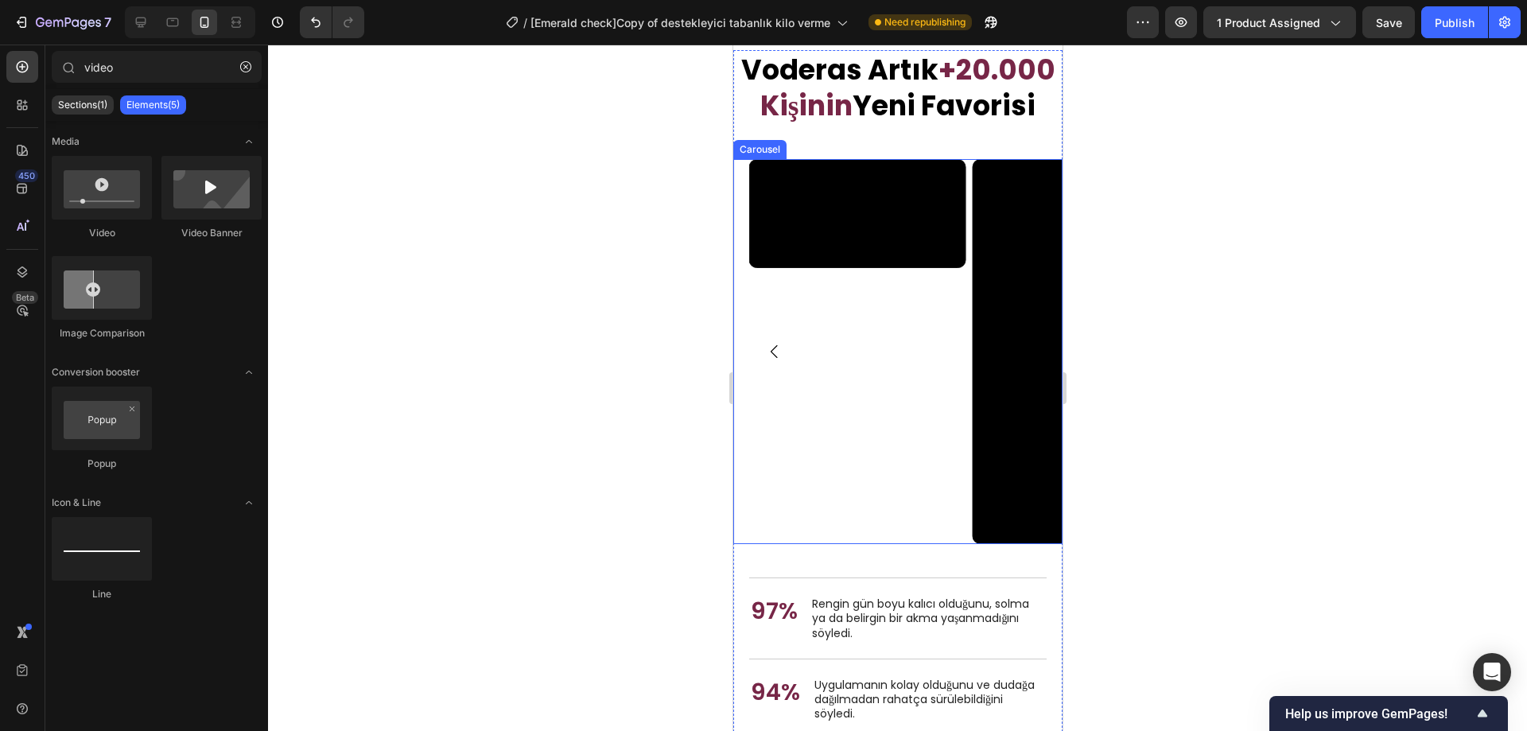
click at [527, 466] on div at bounding box center [897, 388] width 1259 height 687
click at [774, 361] on icon "Carousel Back Arrow" at bounding box center [774, 351] width 19 height 19
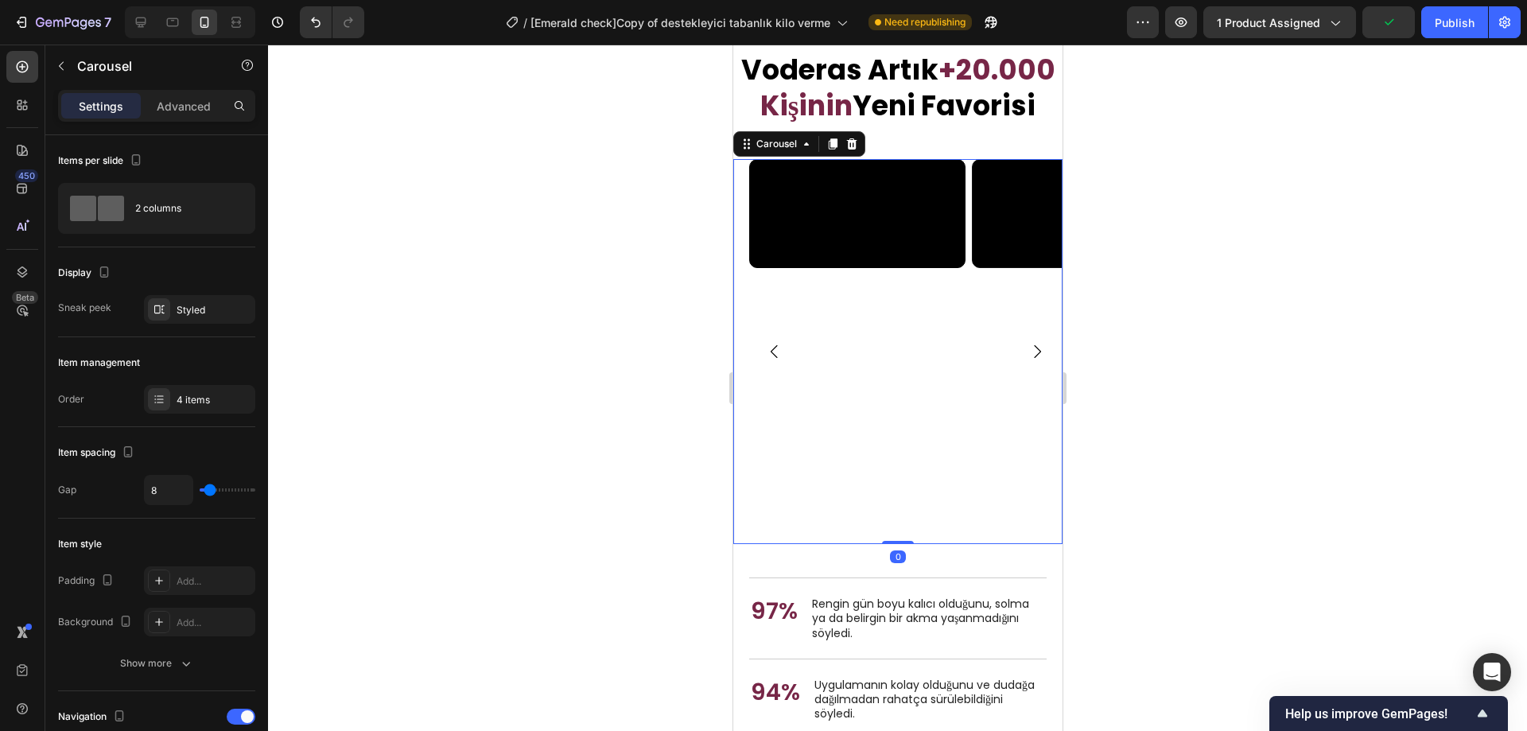
click at [1027, 361] on icon "Carousel Next Arrow" at bounding box center [1036, 351] width 19 height 19
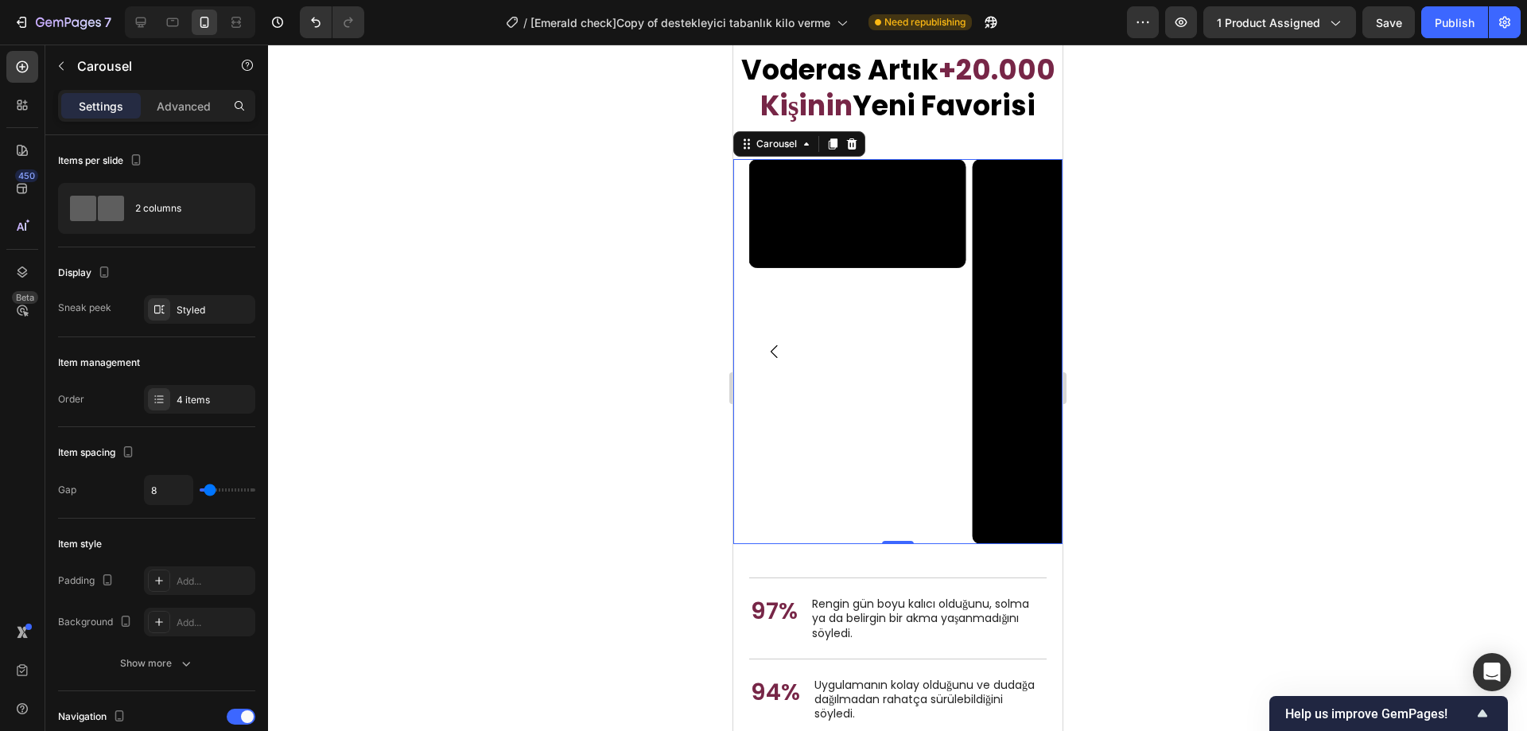
click at [1027, 361] on icon "Carousel Next Arrow" at bounding box center [1036, 351] width 19 height 19
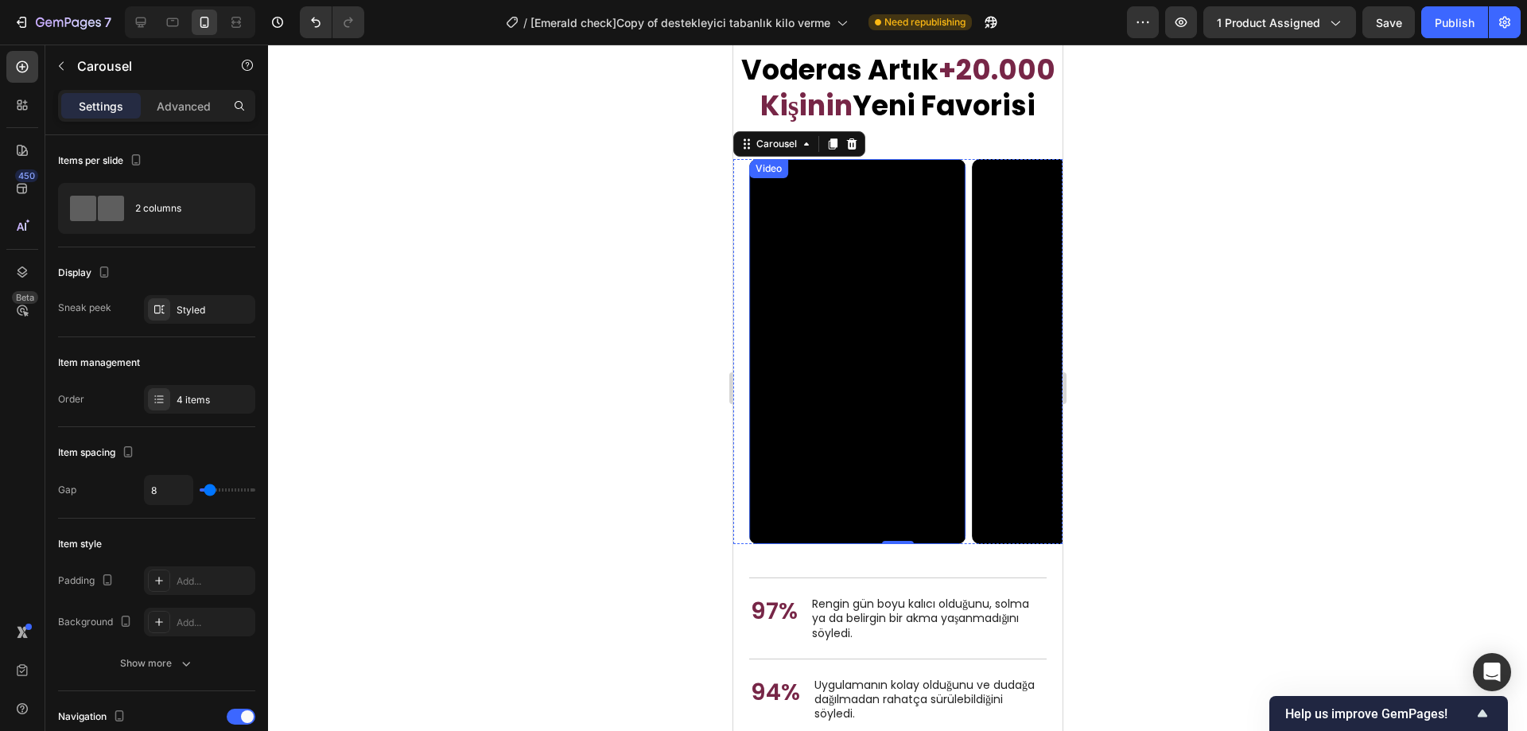
click at [875, 465] on video at bounding box center [857, 351] width 216 height 385
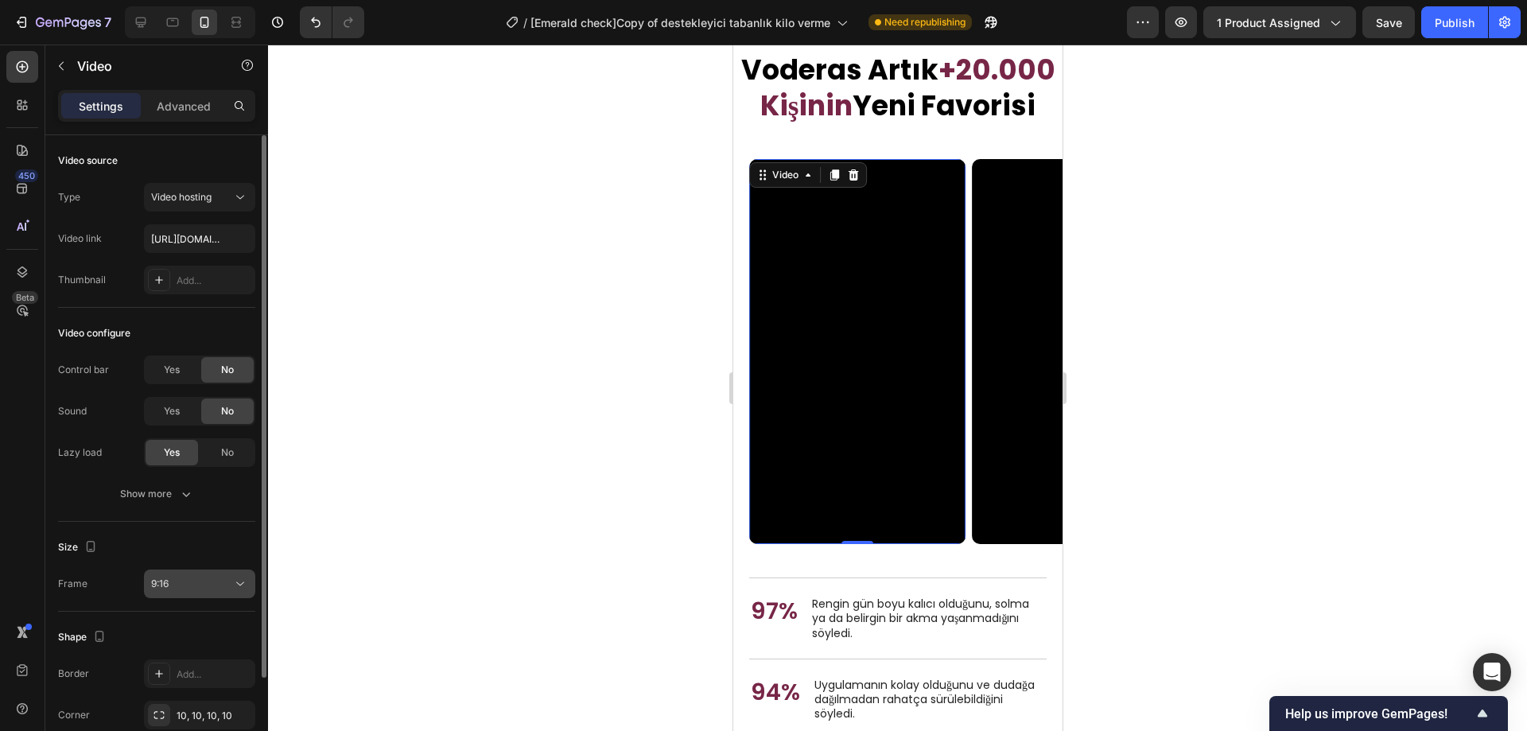
click at [217, 578] on div "9:16" at bounding box center [191, 584] width 81 height 14
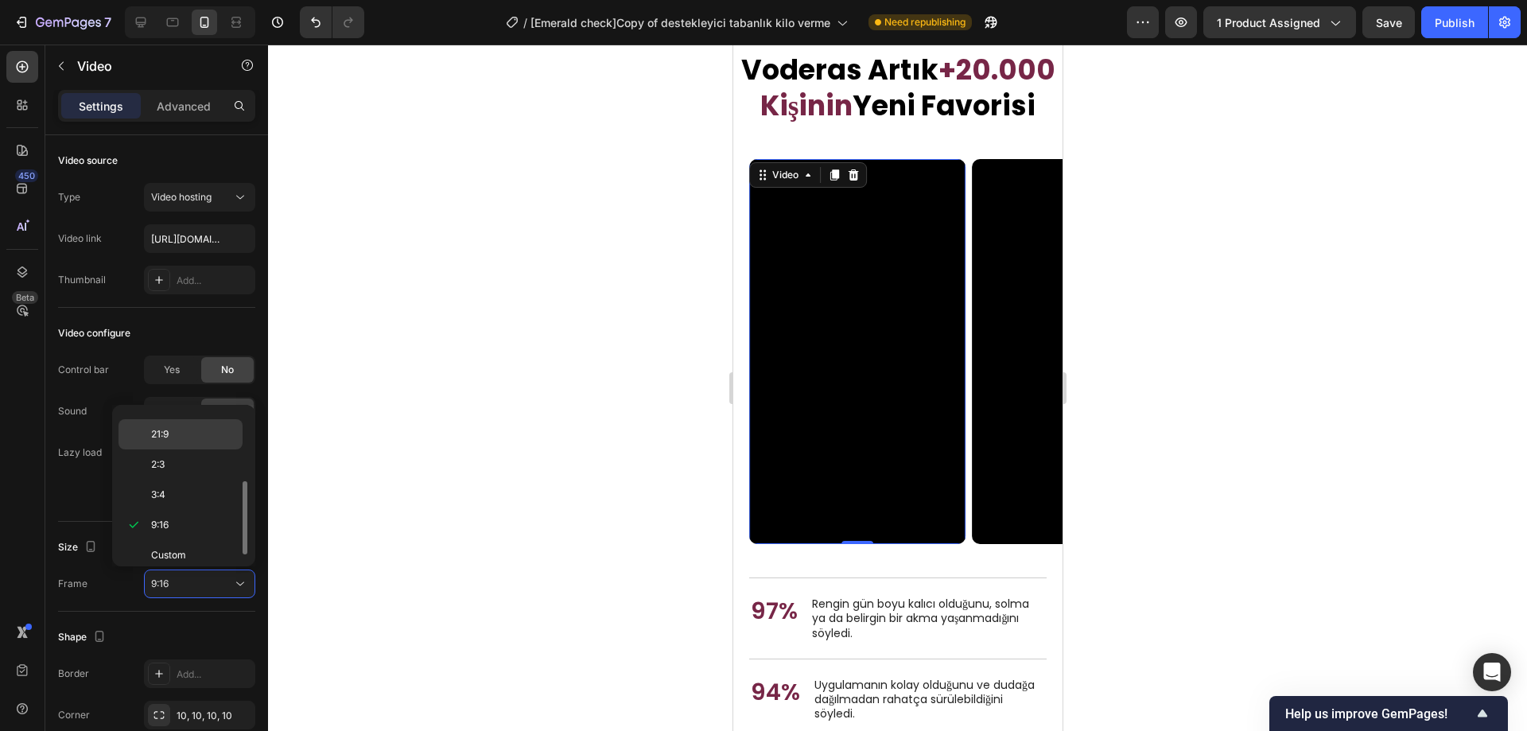
scroll to position [0, 0]
click at [195, 430] on p "Original" at bounding box center [193, 426] width 84 height 14
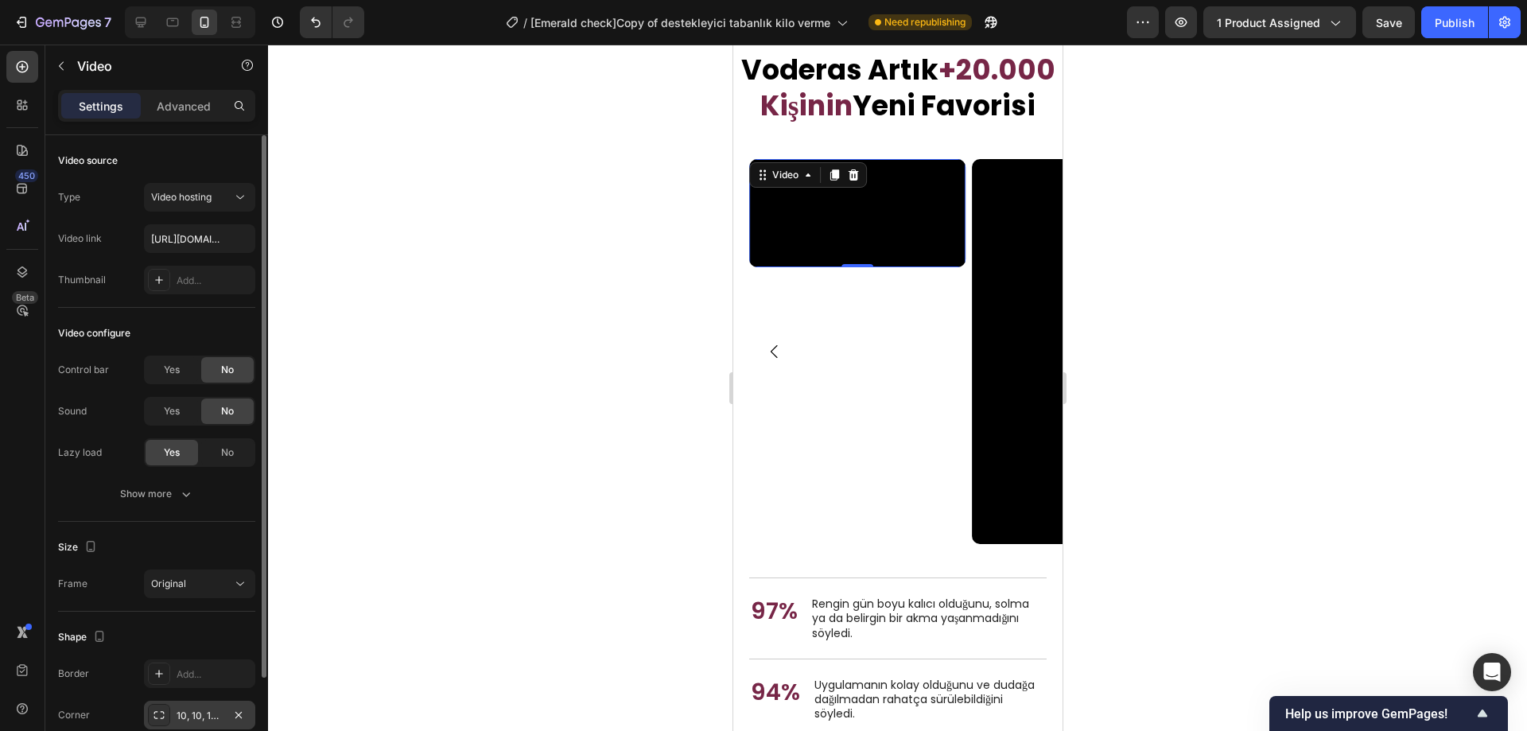
scroll to position [116, 0]
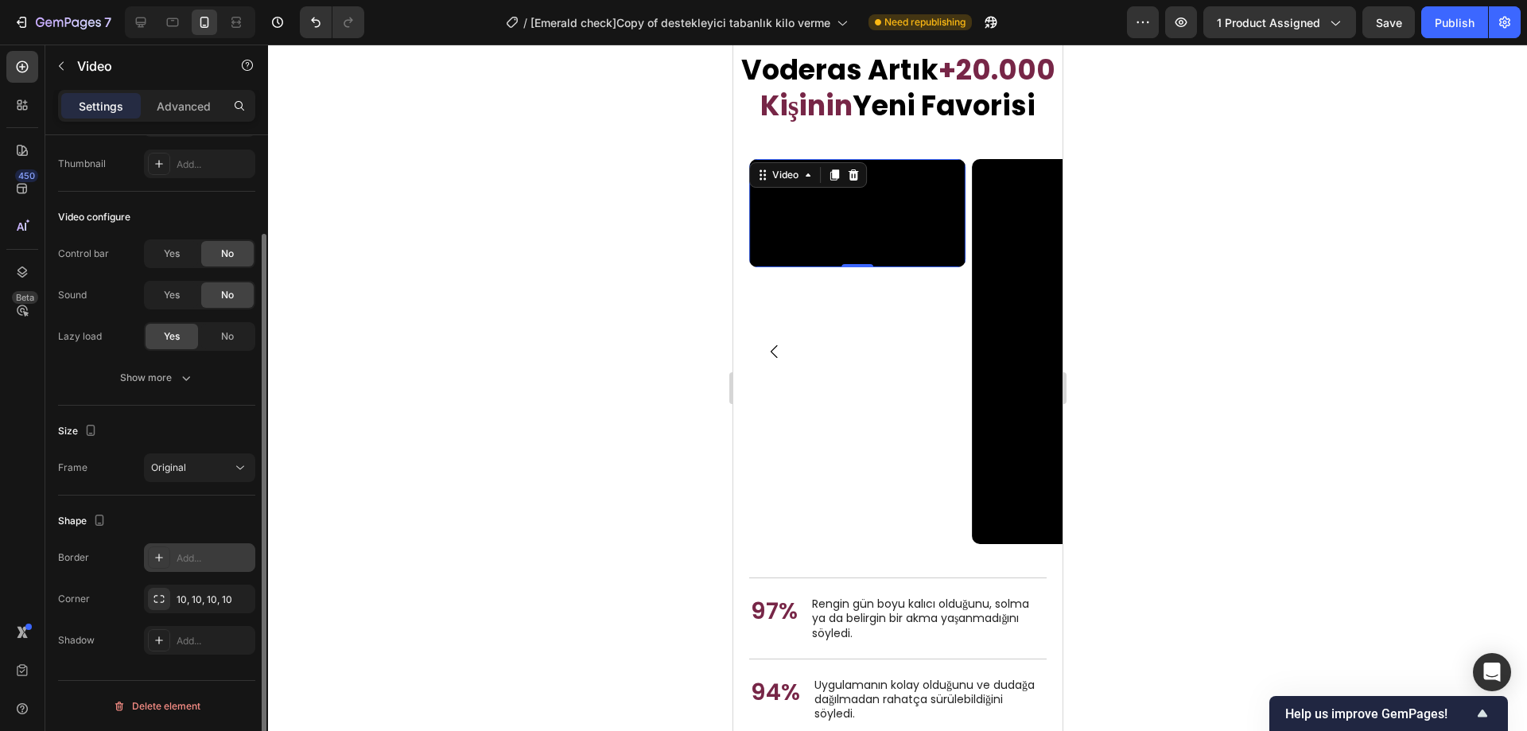
click at [194, 556] on div "Add..." at bounding box center [214, 558] width 75 height 14
click at [551, 535] on div at bounding box center [897, 388] width 1259 height 687
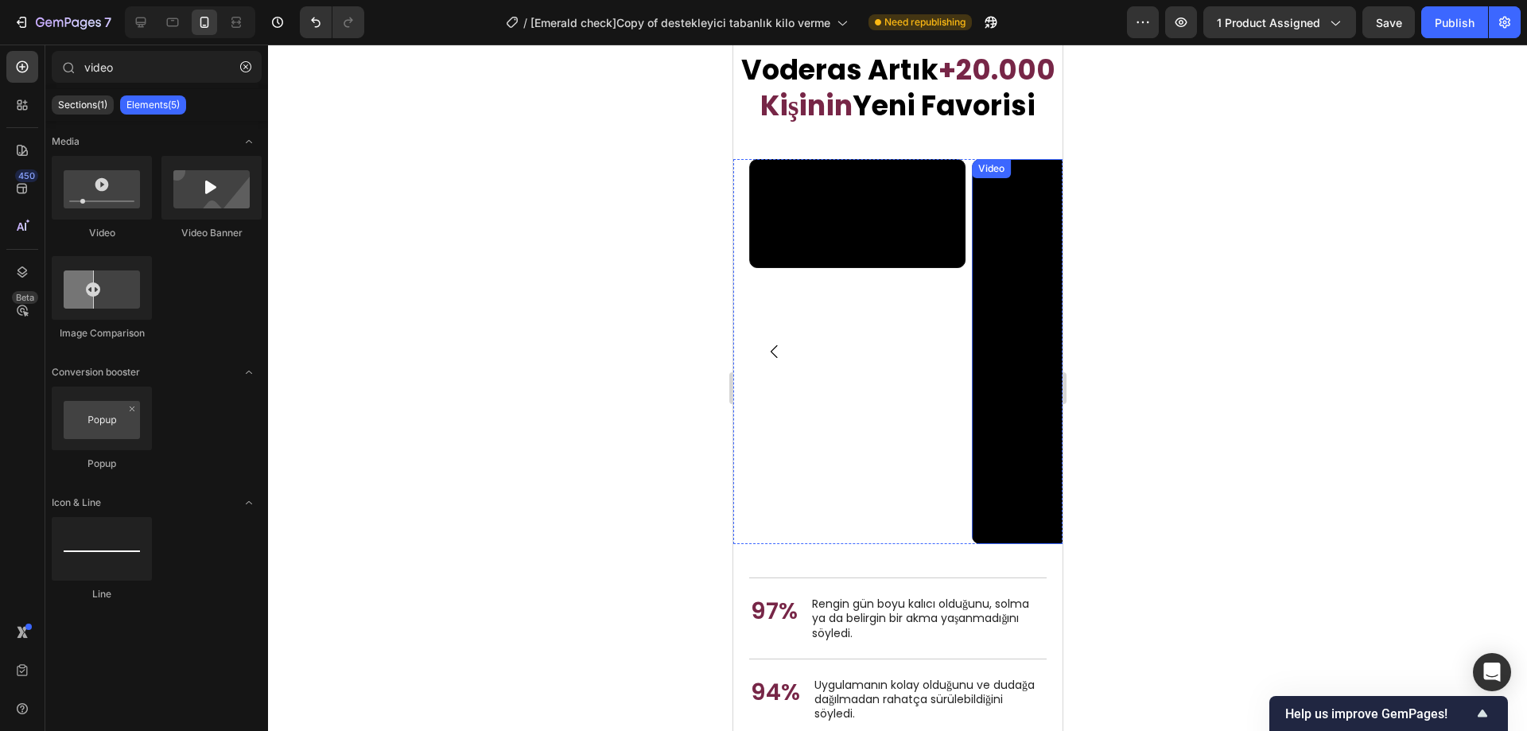
click at [1026, 467] on video at bounding box center [1079, 351] width 216 height 385
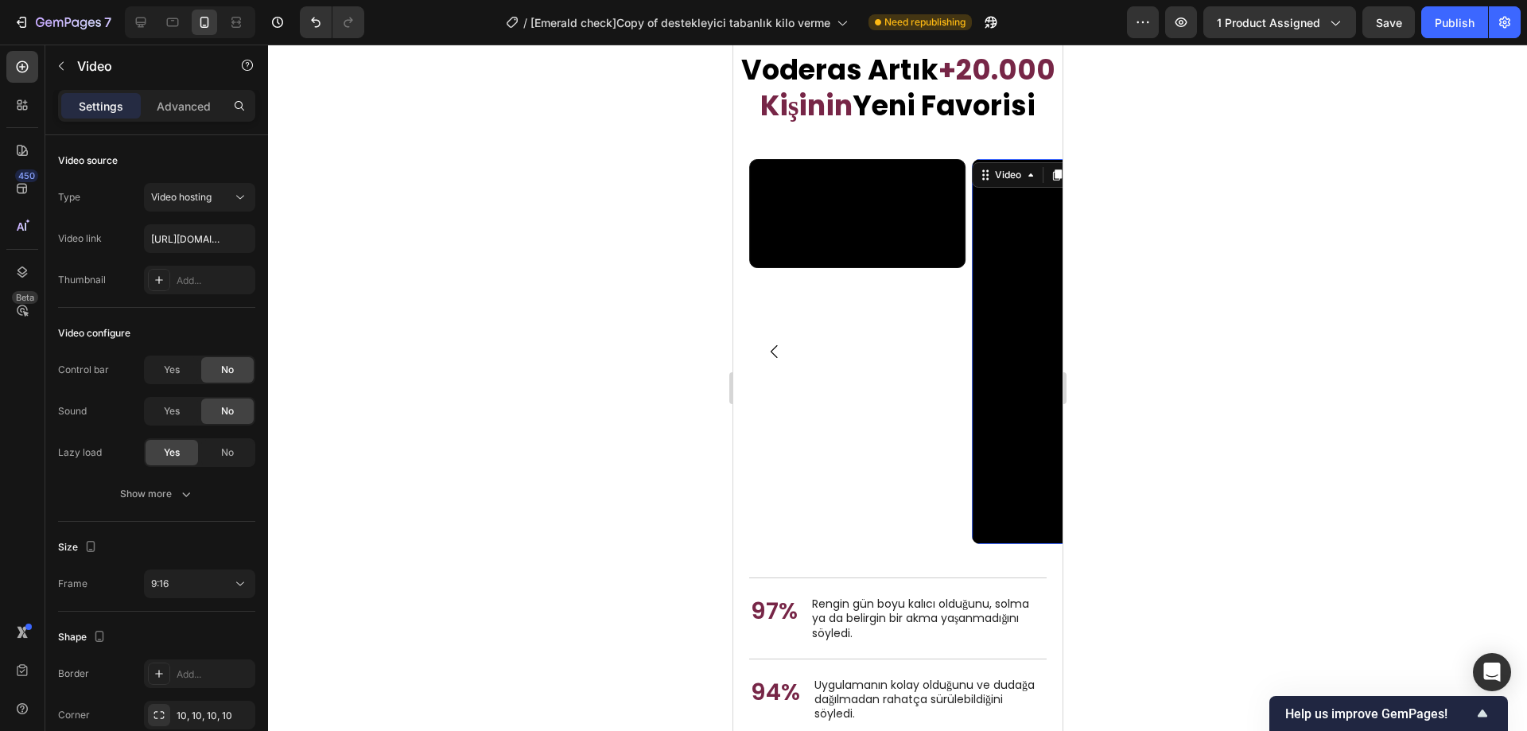
click at [1027, 361] on icon "Carousel Next Arrow" at bounding box center [1036, 351] width 19 height 19
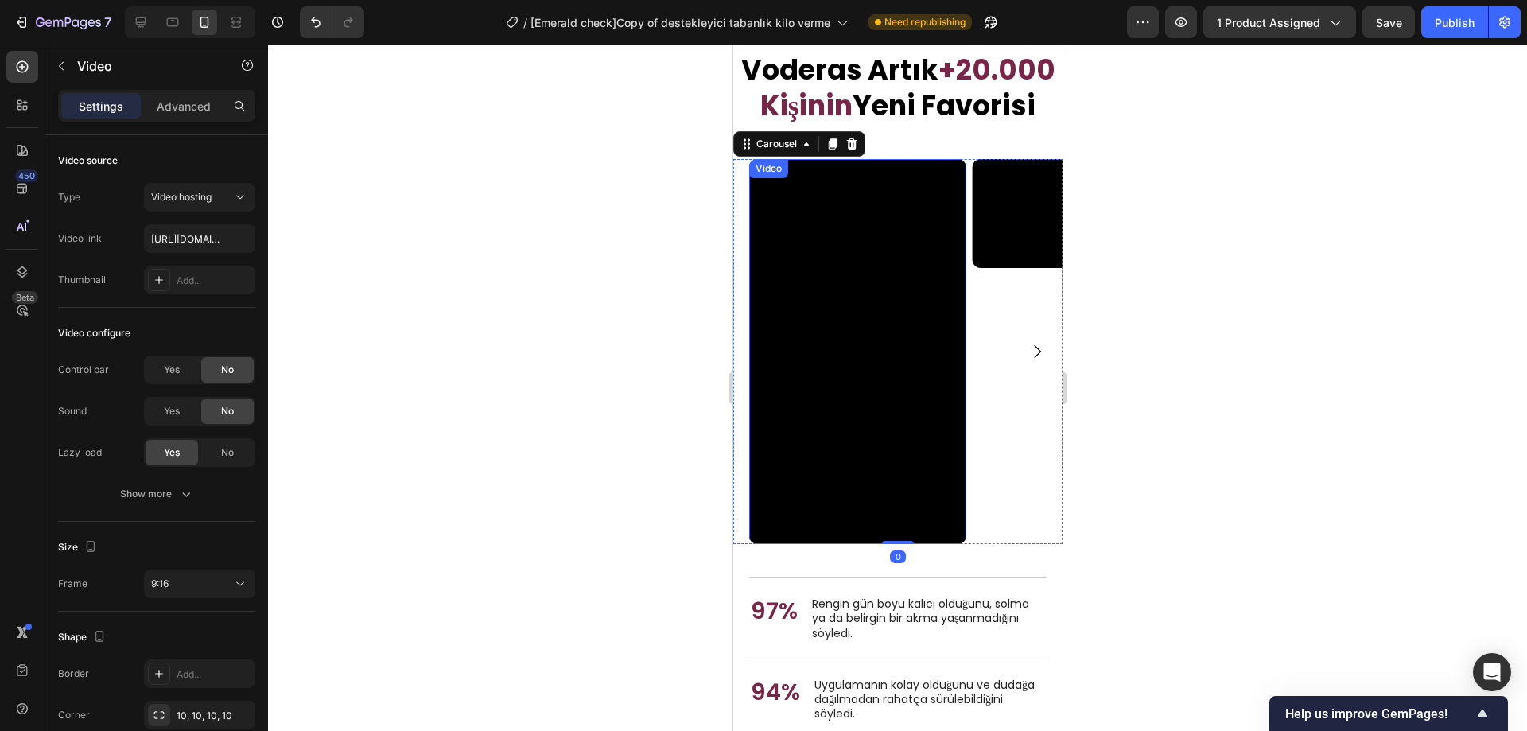
click at [888, 454] on video at bounding box center [857, 351] width 216 height 385
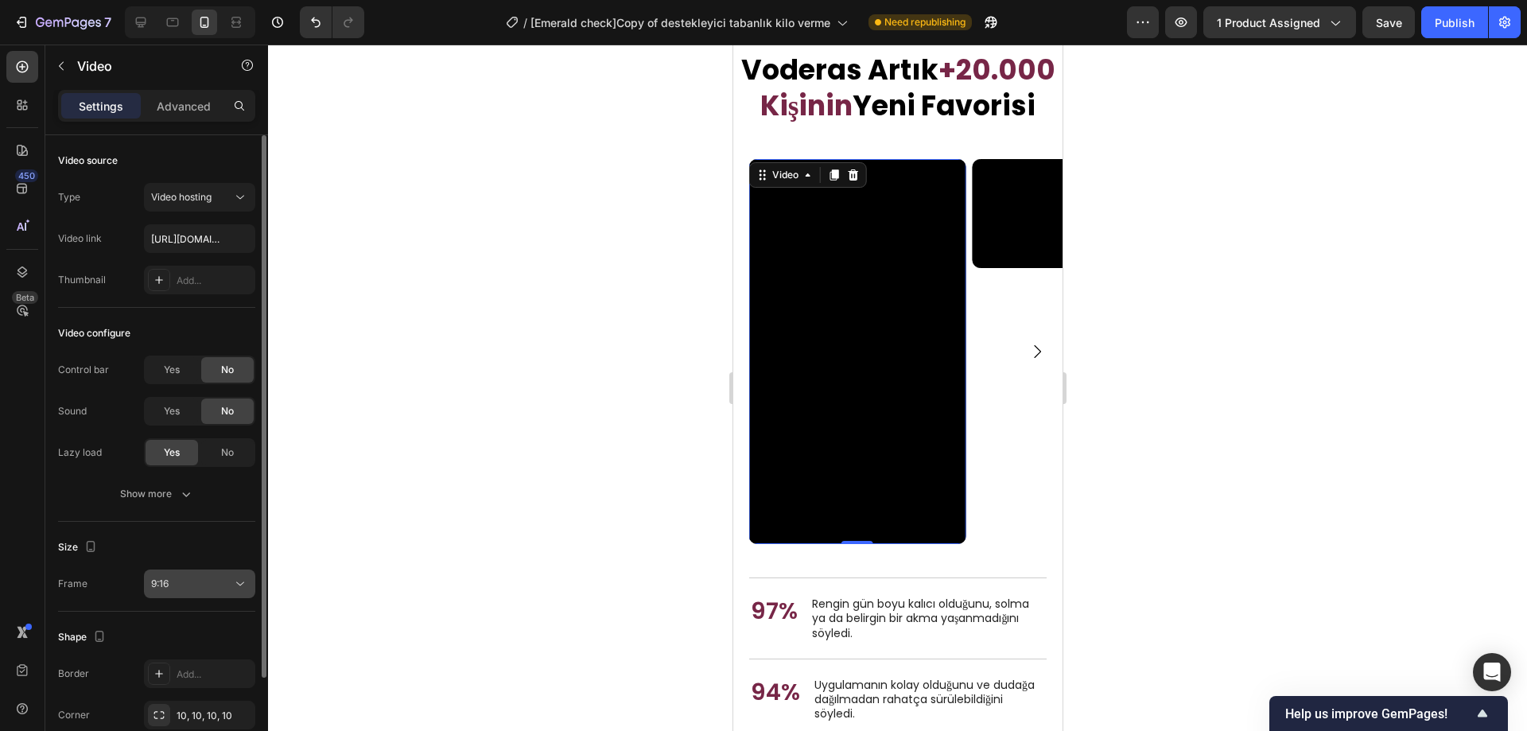
click at [189, 579] on div "9:16" at bounding box center [191, 584] width 81 height 14
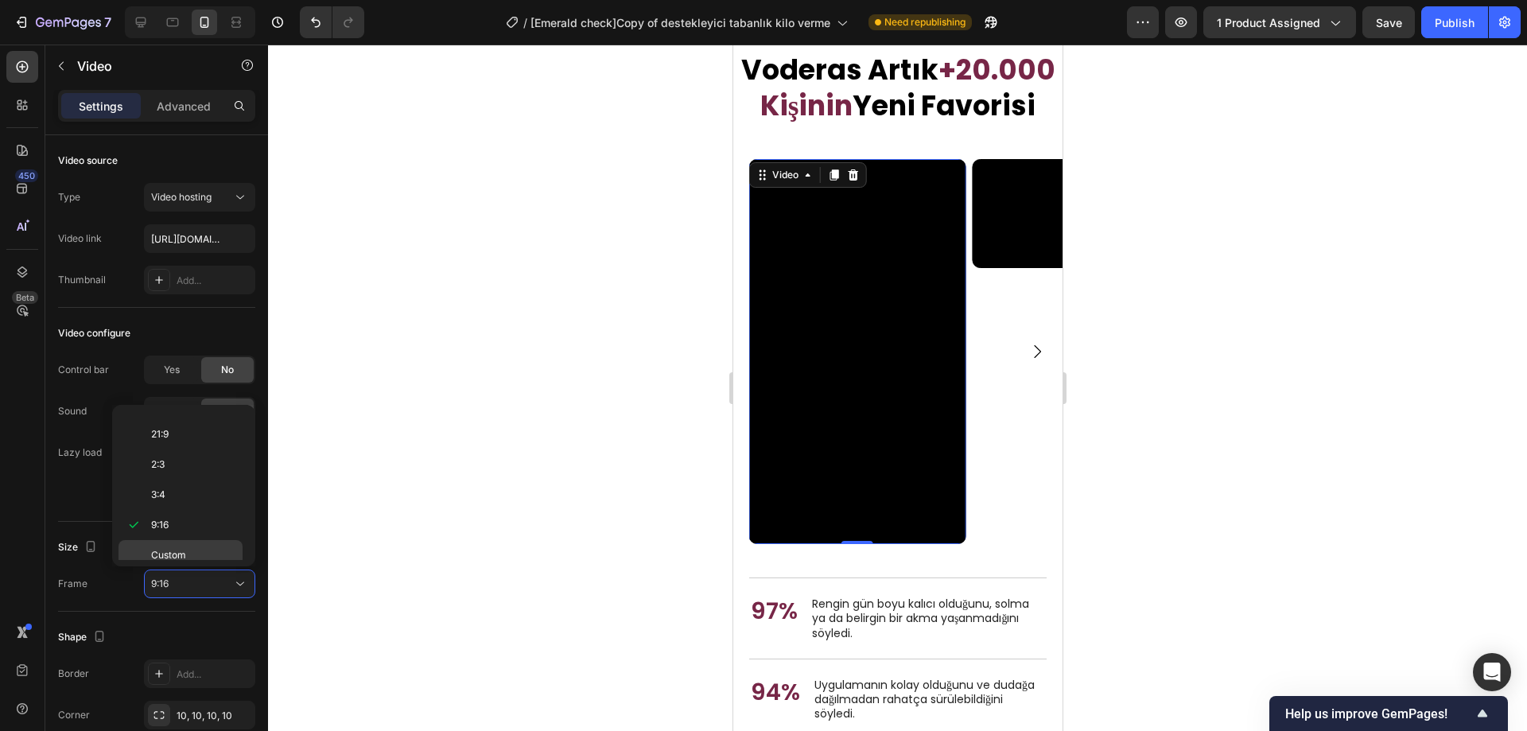
scroll to position [0, 0]
click at [189, 430] on p "Original" at bounding box center [193, 426] width 84 height 14
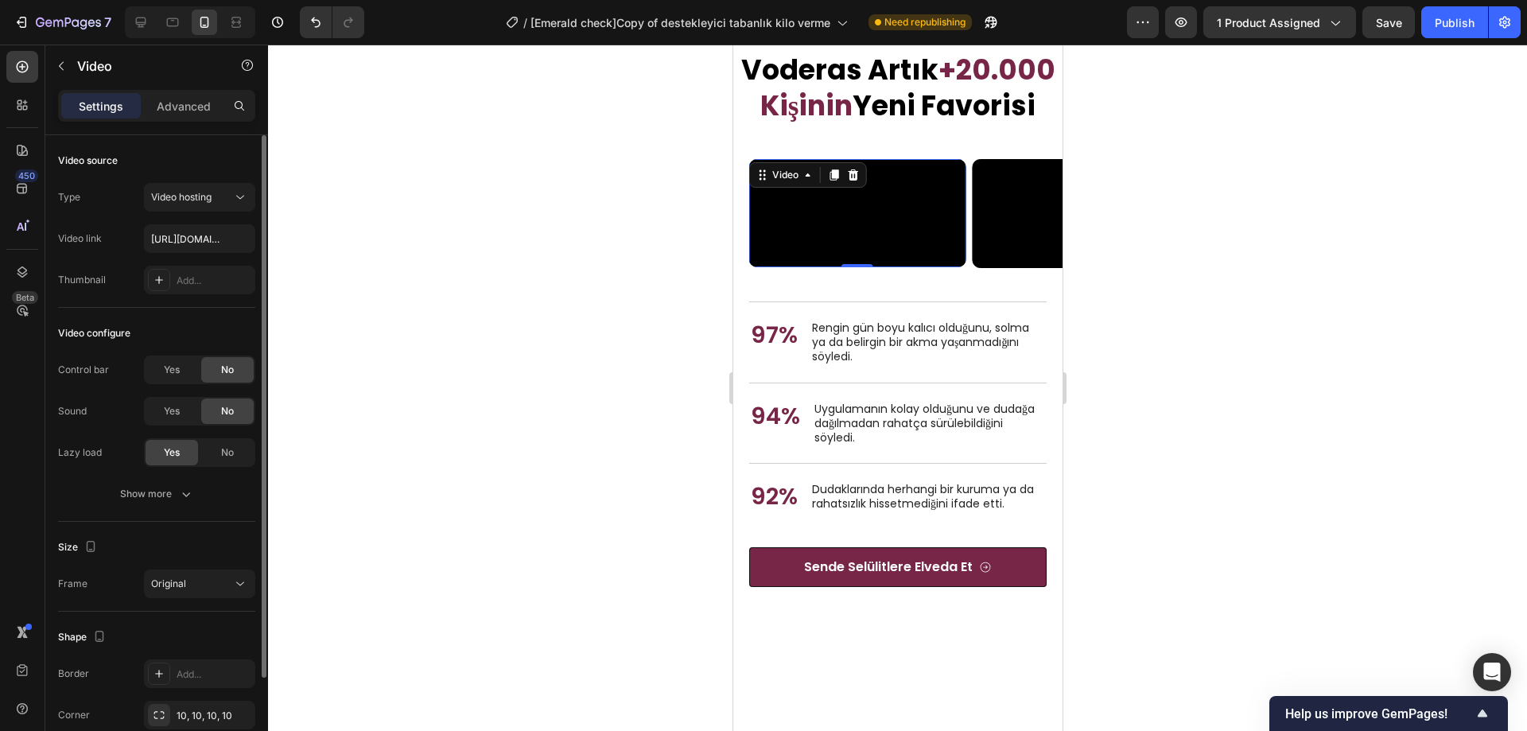
scroll to position [116, 0]
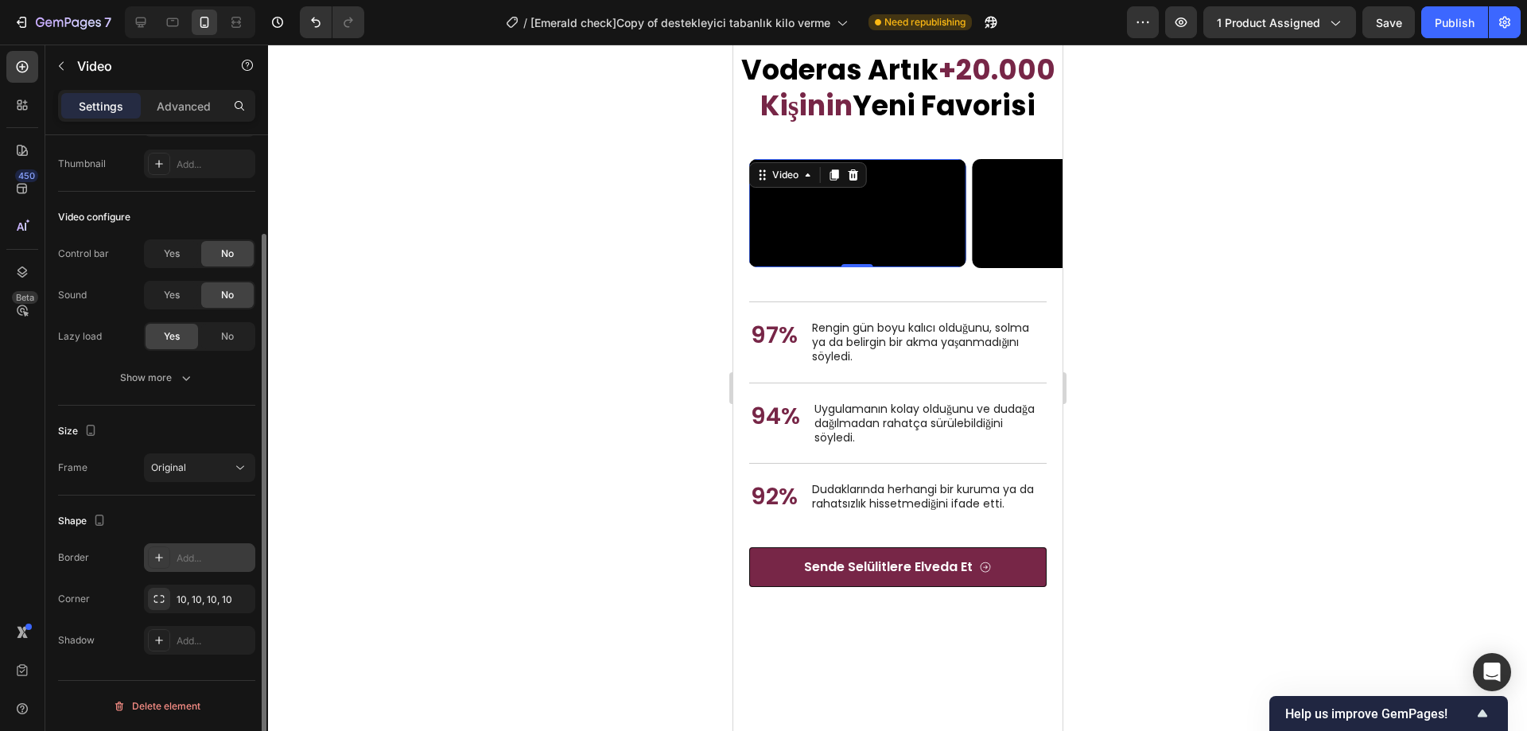
click at [198, 557] on div "Add..." at bounding box center [214, 558] width 75 height 14
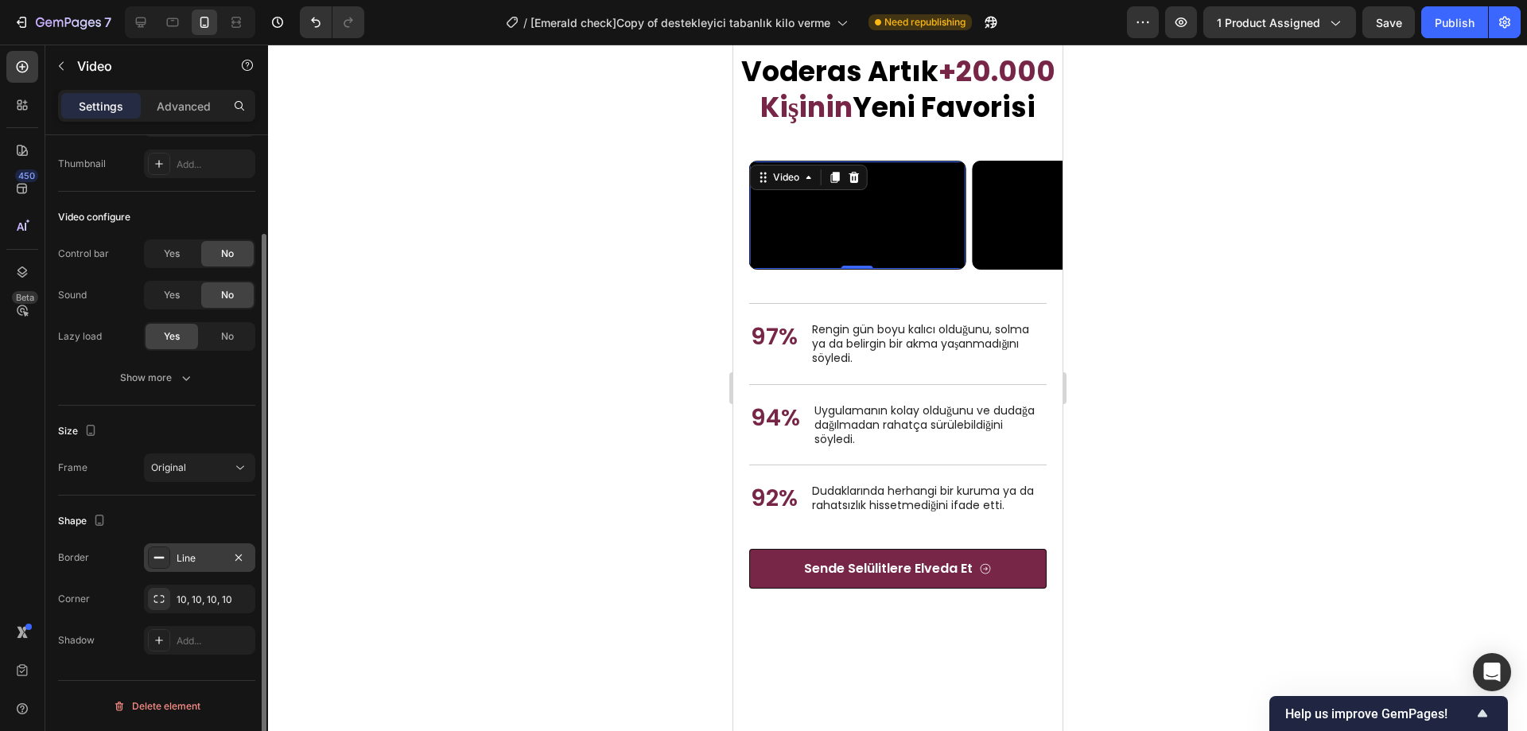
click at [540, 461] on div at bounding box center [897, 388] width 1259 height 687
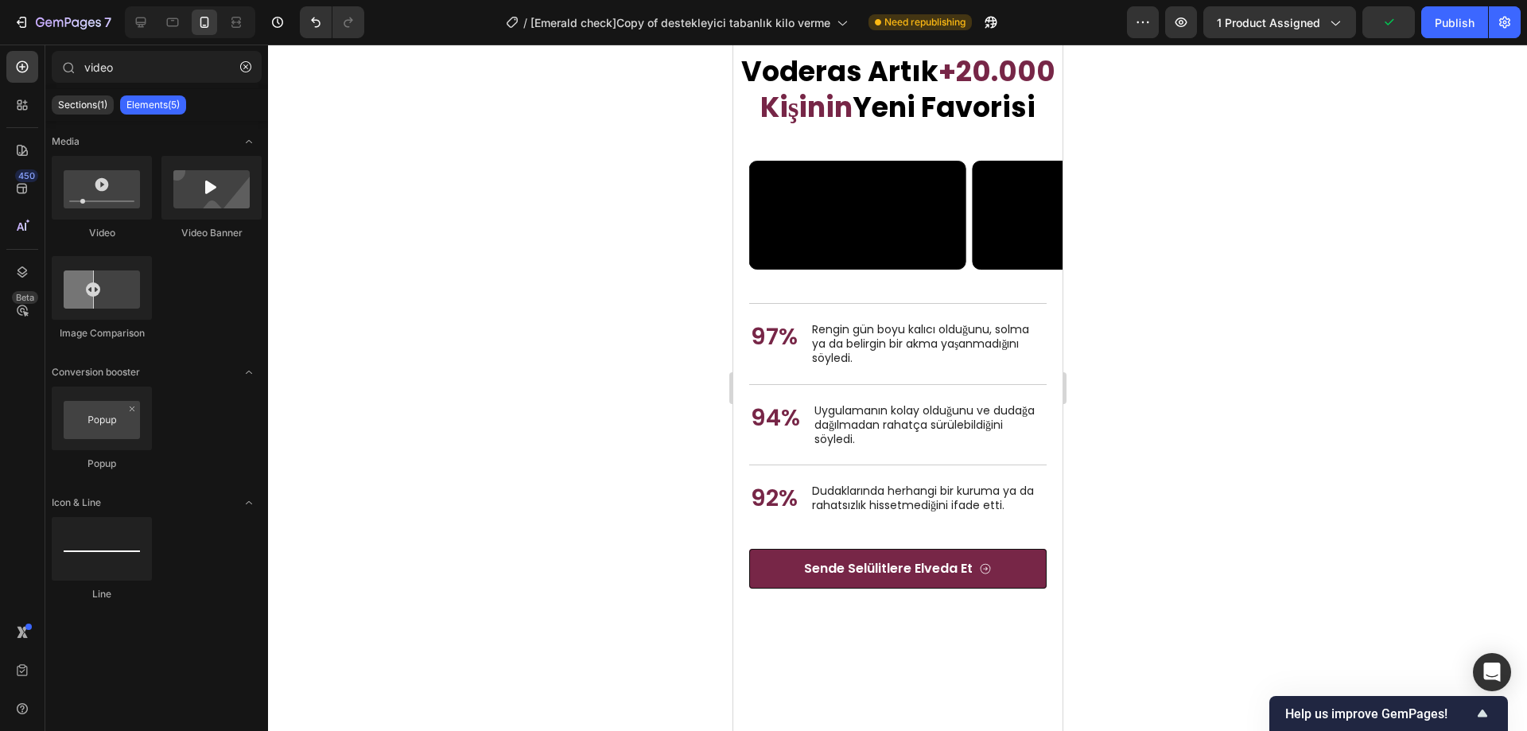
click at [1179, 384] on div at bounding box center [897, 388] width 1259 height 687
click at [932, 269] on video at bounding box center [856, 214] width 215 height 107
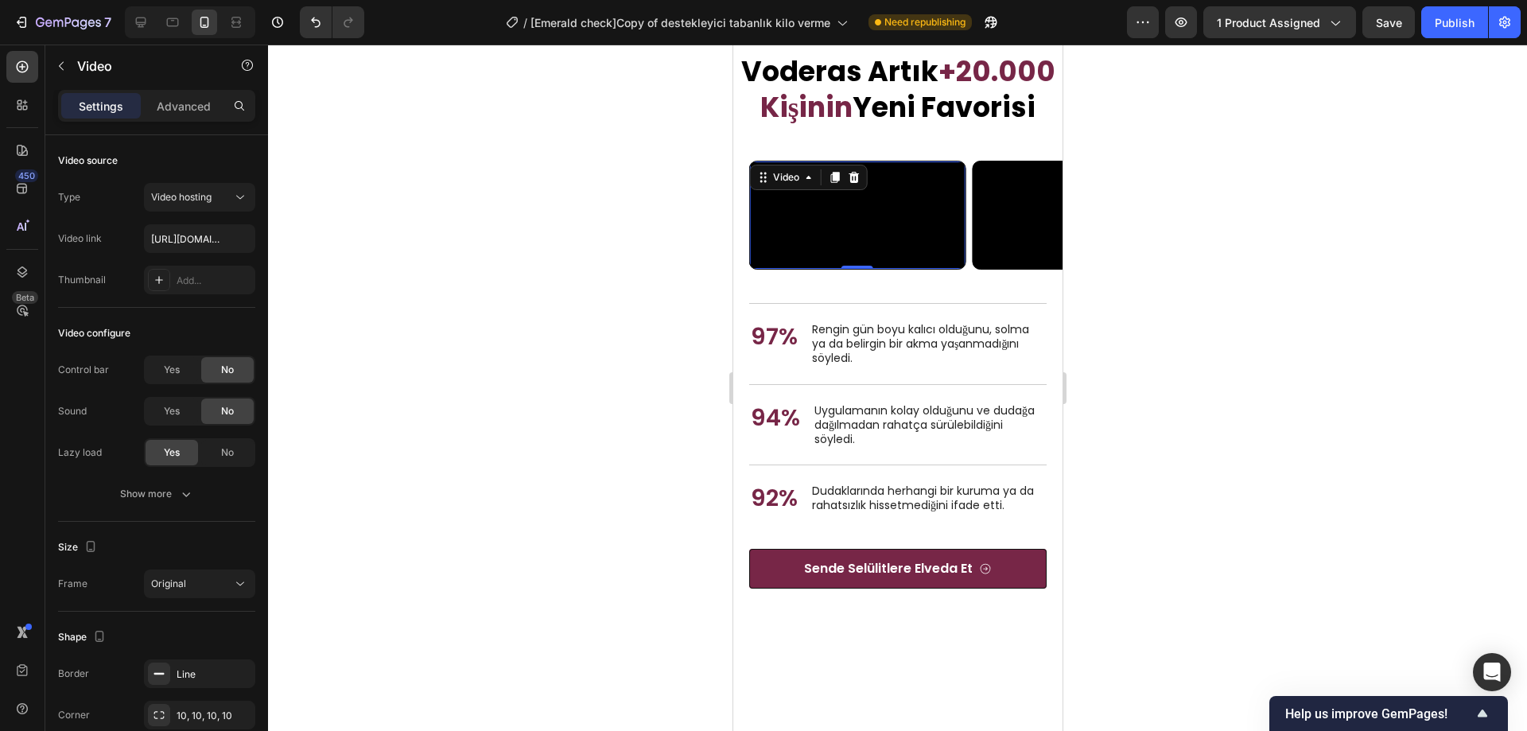
click at [1273, 424] on div at bounding box center [897, 388] width 1259 height 687
click at [897, 269] on video at bounding box center [856, 214] width 215 height 107
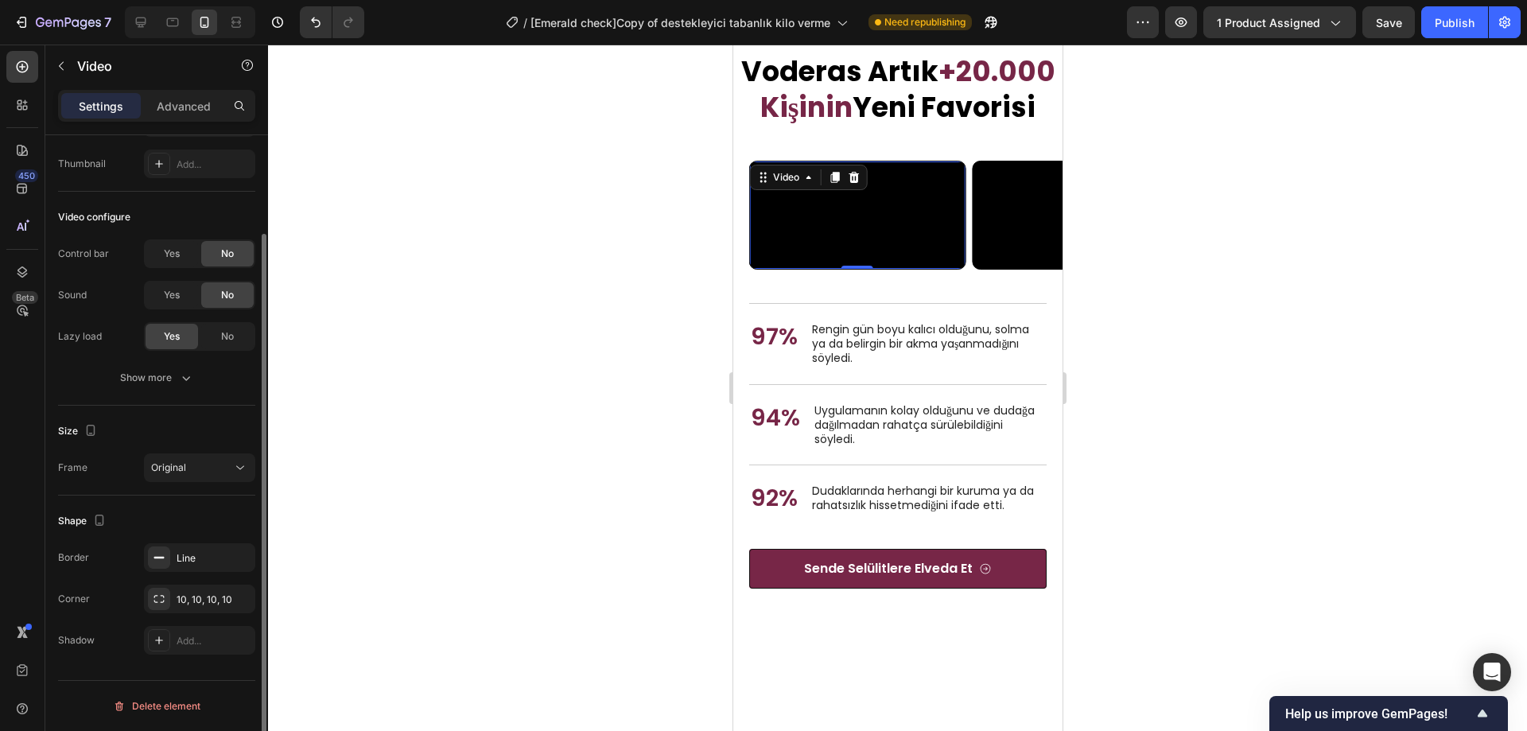
click at [551, 504] on div at bounding box center [897, 388] width 1259 height 687
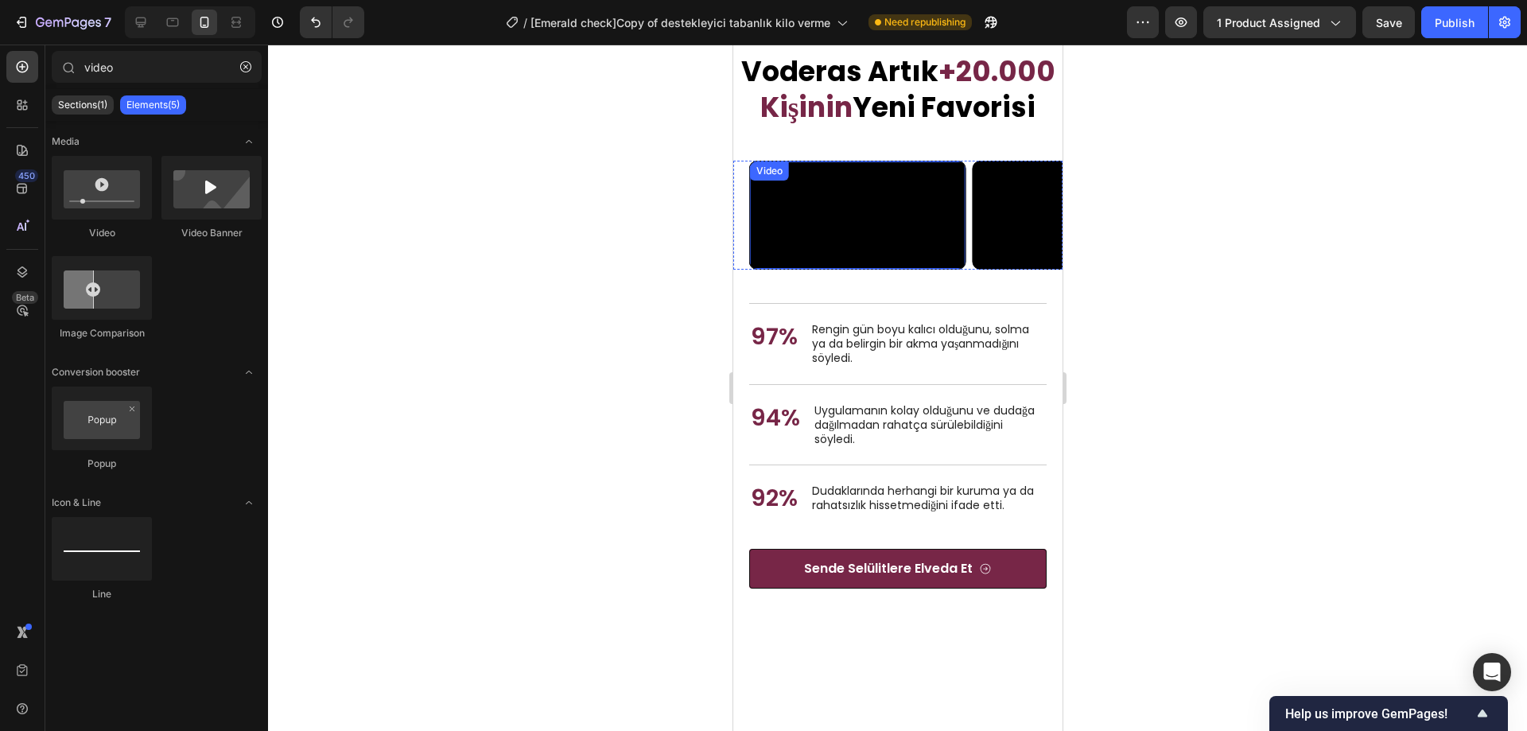
click at [773, 224] on icon "Carousel Back Arrow" at bounding box center [774, 214] width 19 height 19
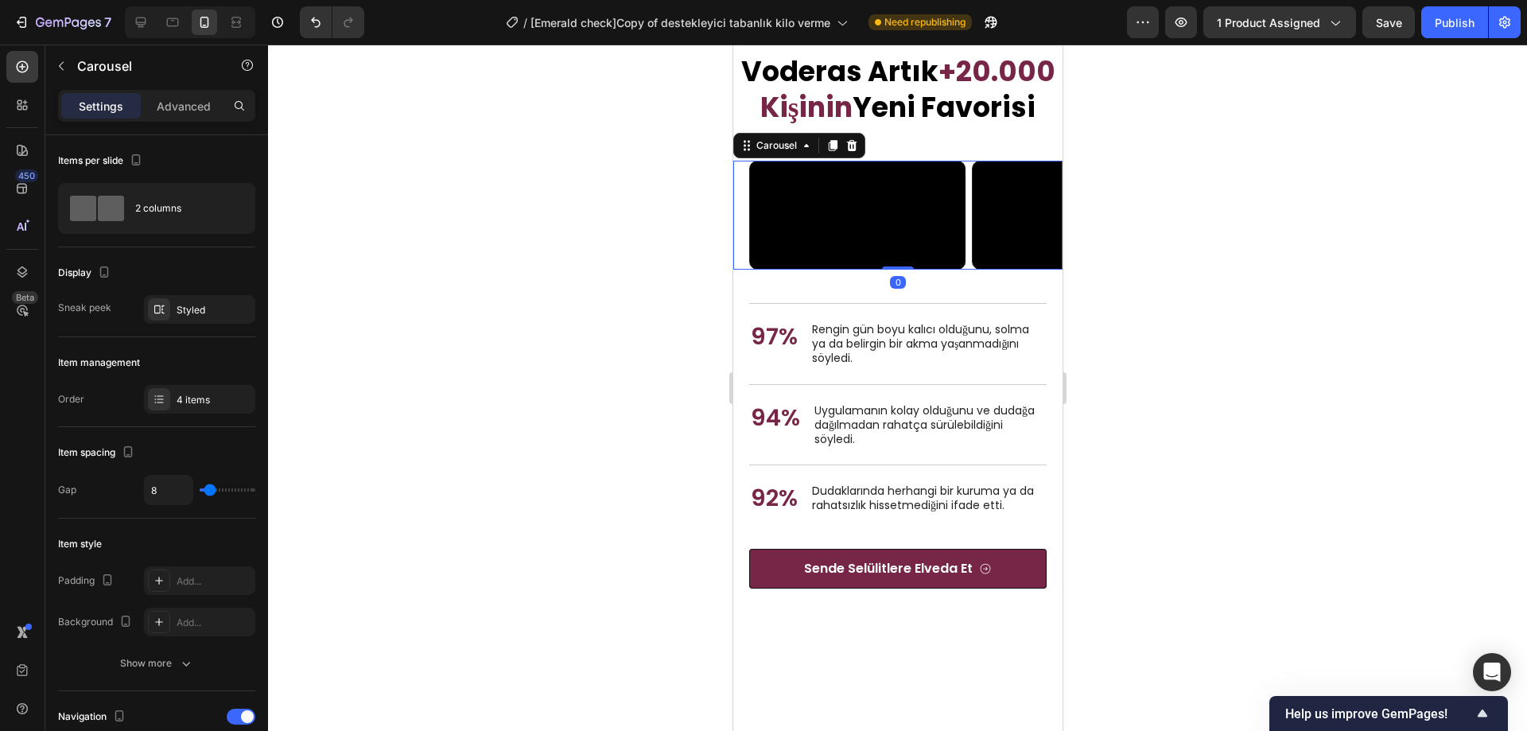
click at [773, 224] on icon "Carousel Back Arrow" at bounding box center [774, 214] width 19 height 19
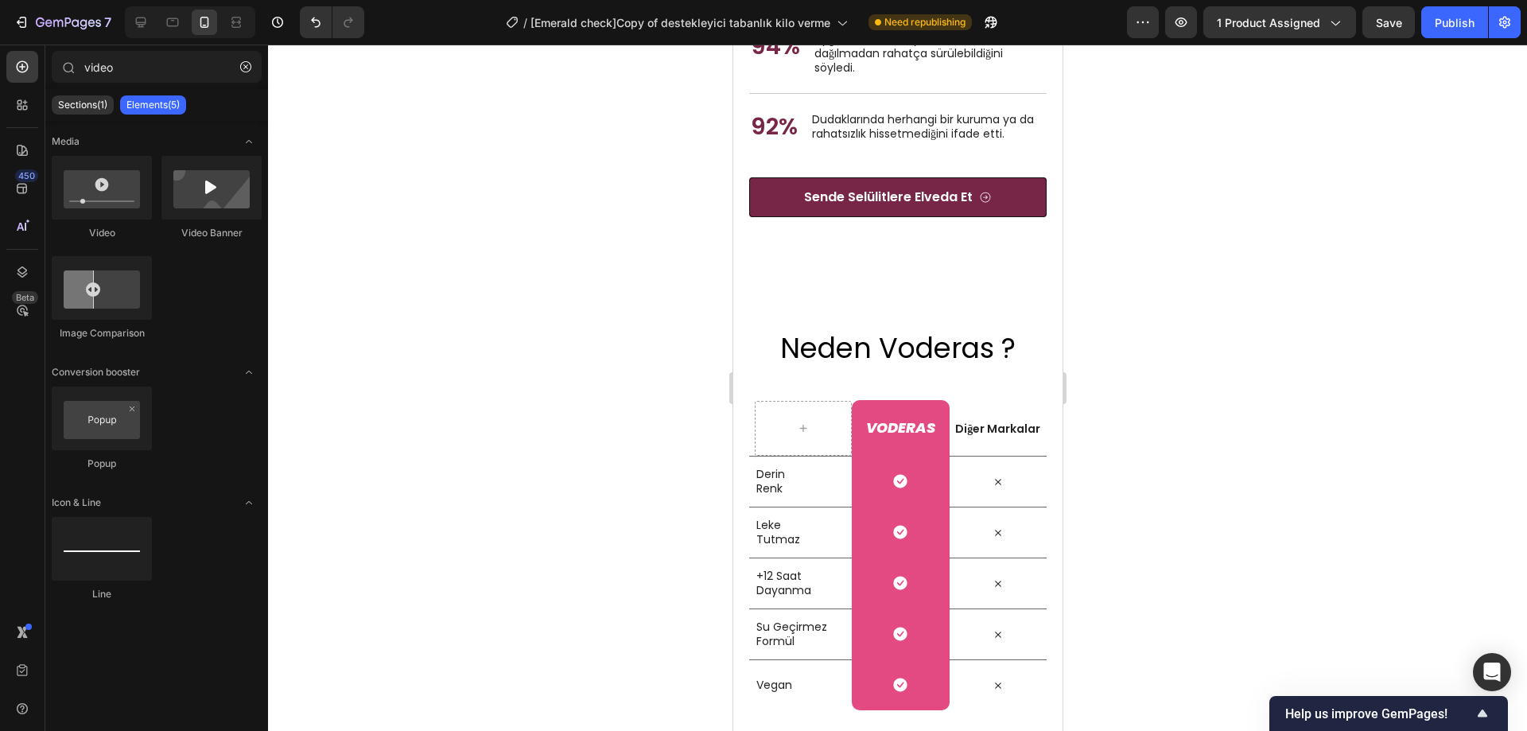
scroll to position [5952, 0]
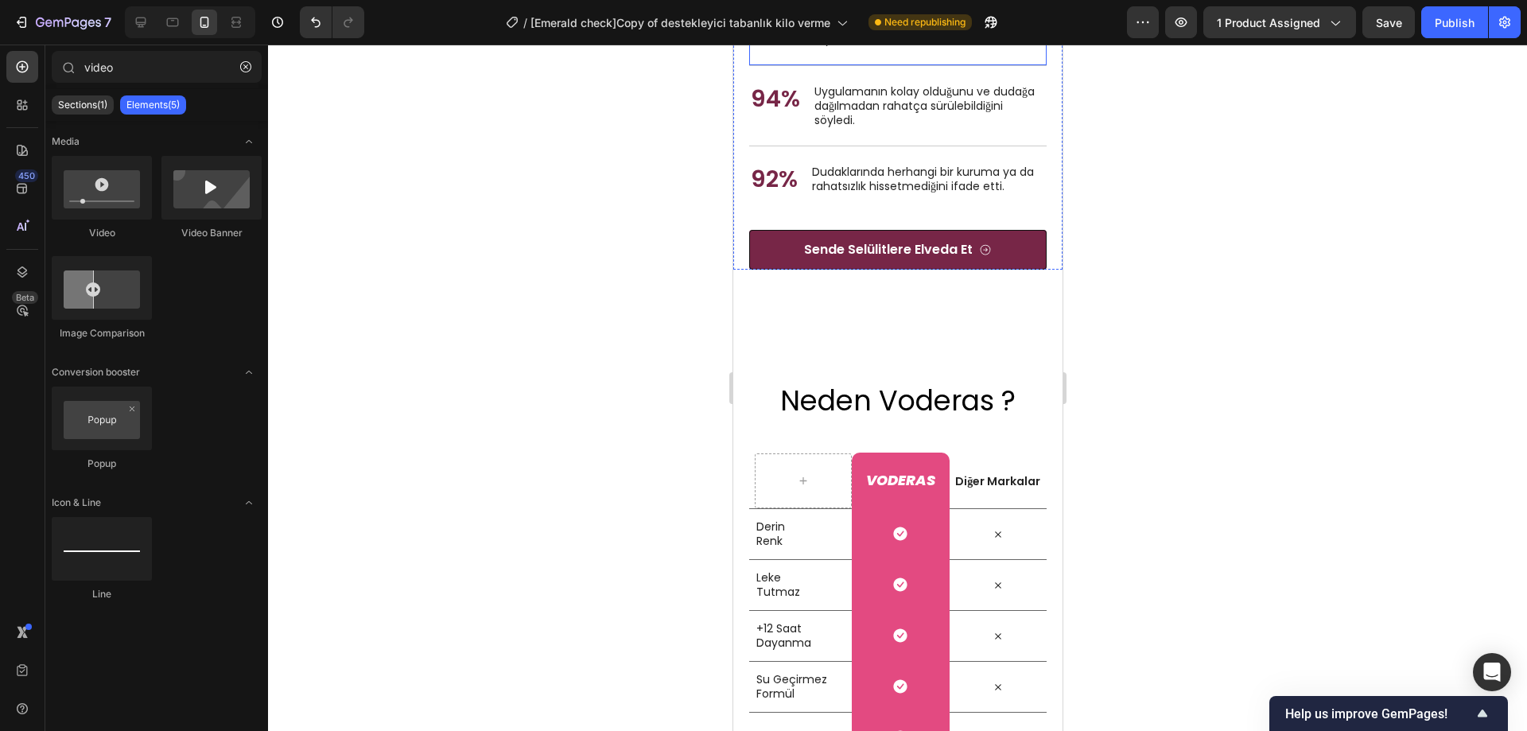
click at [987, 65] on div "97% Text Block Rengin gün boyu kalıcı olduğunu, solma ya da belirgin bir akma y…" at bounding box center [898, 24] width 298 height 81
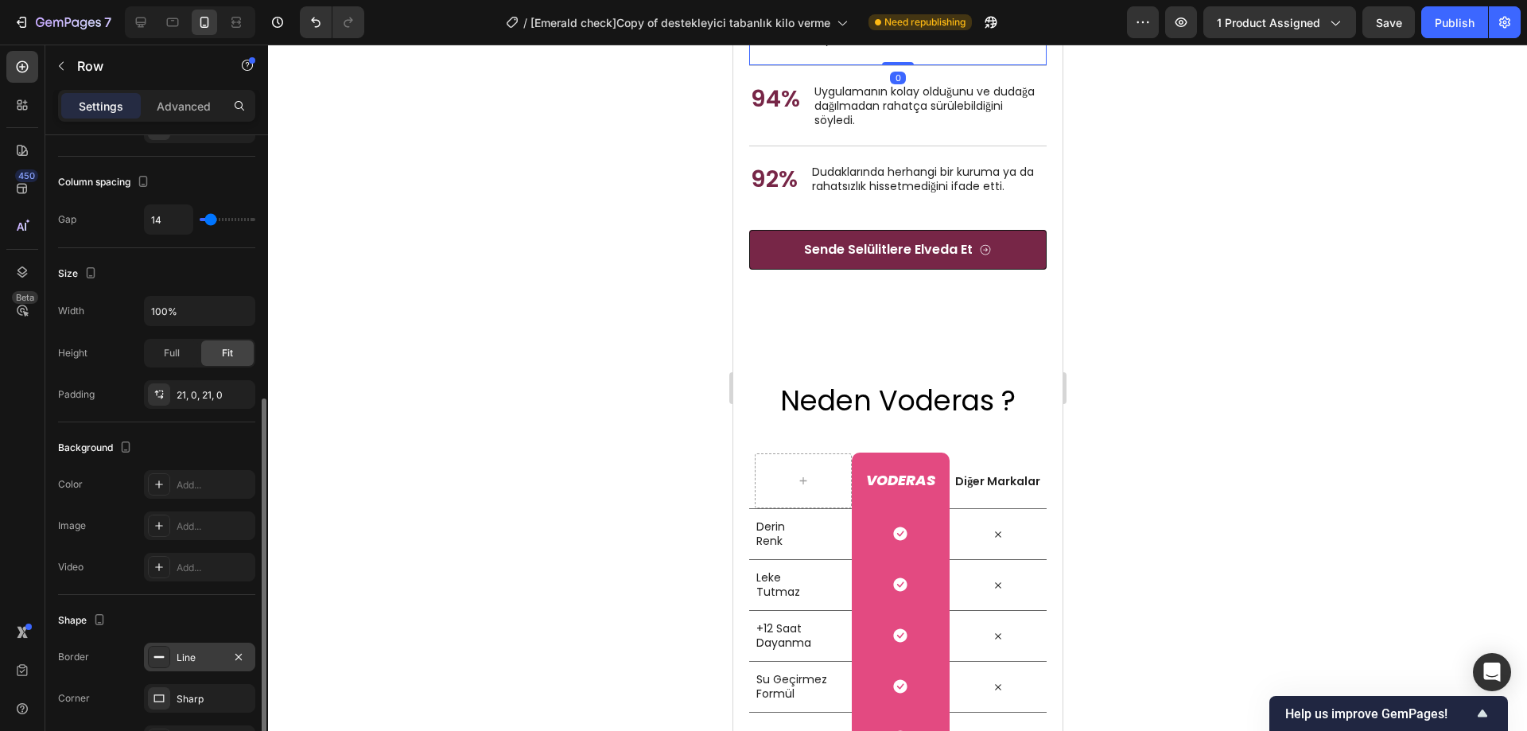
scroll to position [318, 0]
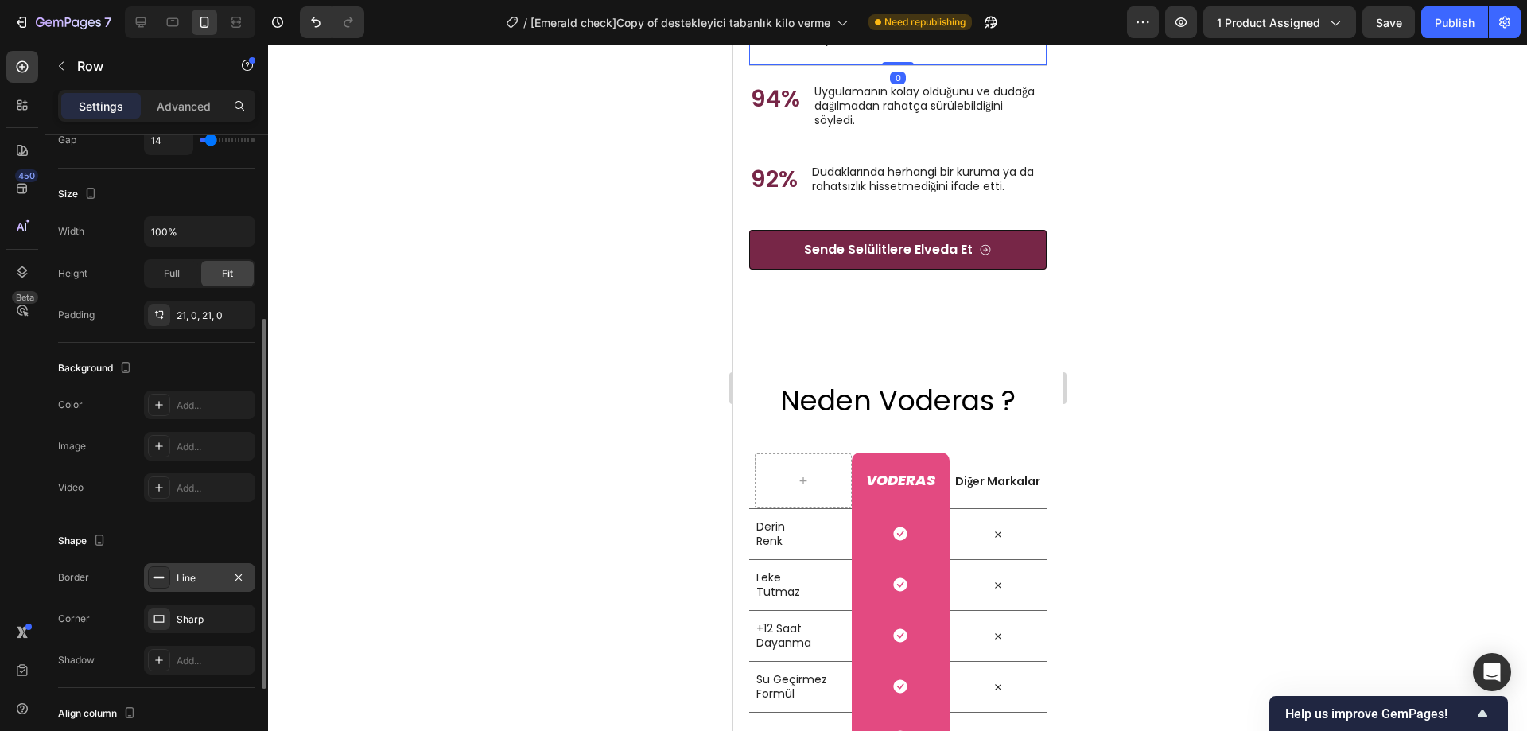
click at [185, 574] on div "Line" at bounding box center [200, 578] width 46 height 14
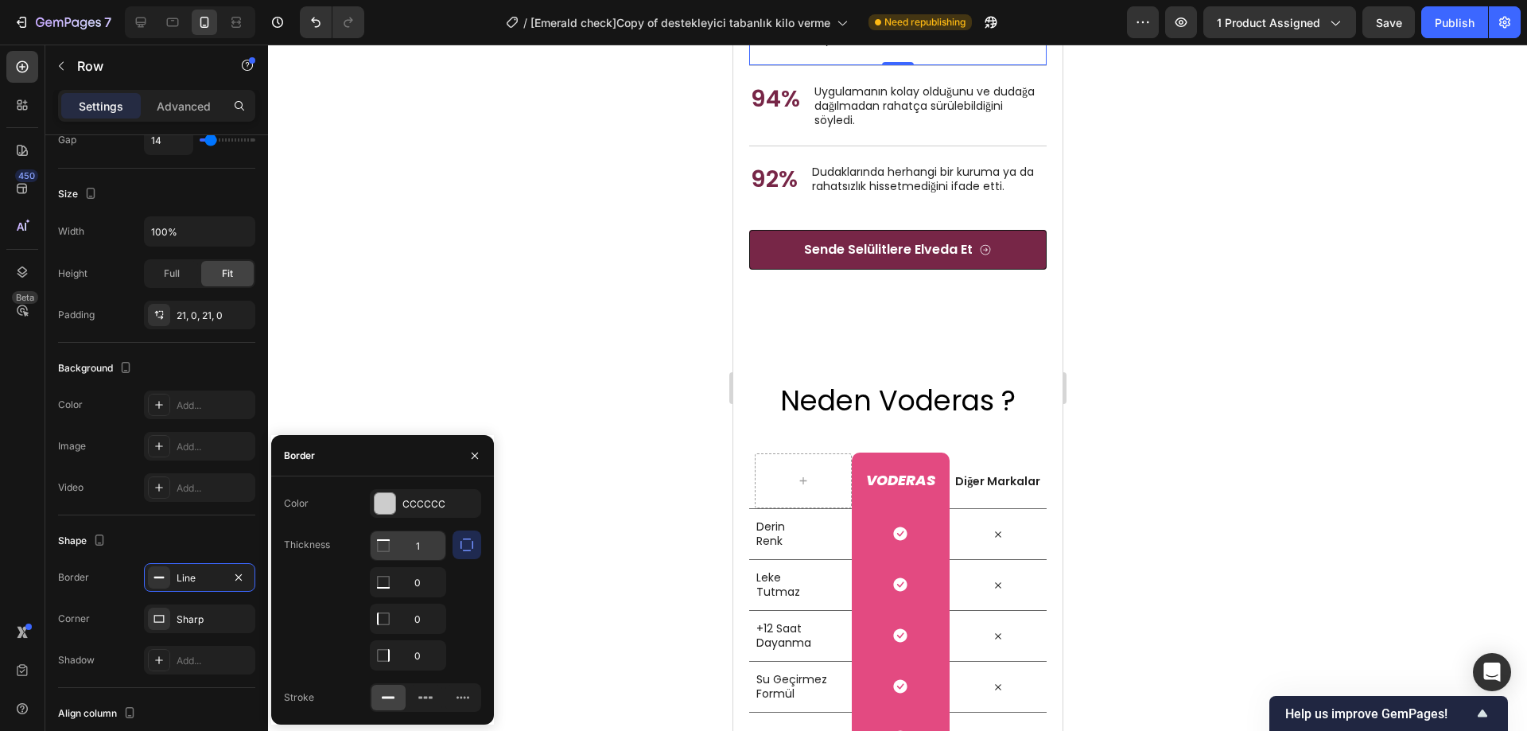
click at [425, 552] on input "1" at bounding box center [408, 545] width 75 height 29
click at [496, 373] on div at bounding box center [897, 388] width 1259 height 687
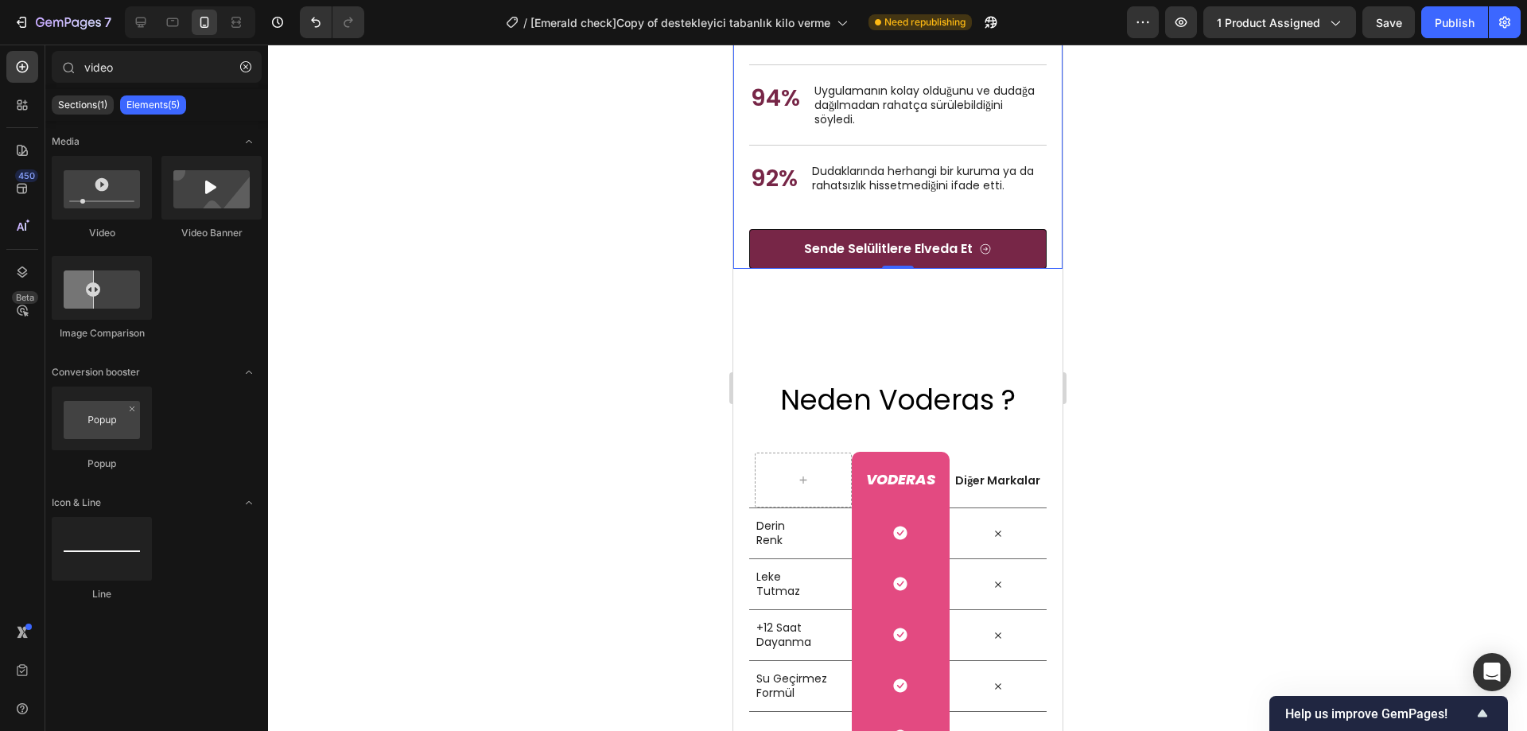
click at [958, 269] on div "Nourish, hydrate, and soften with our skin cream. Heading 97% Text Block Rengin…" at bounding box center [898, 110] width 298 height 318
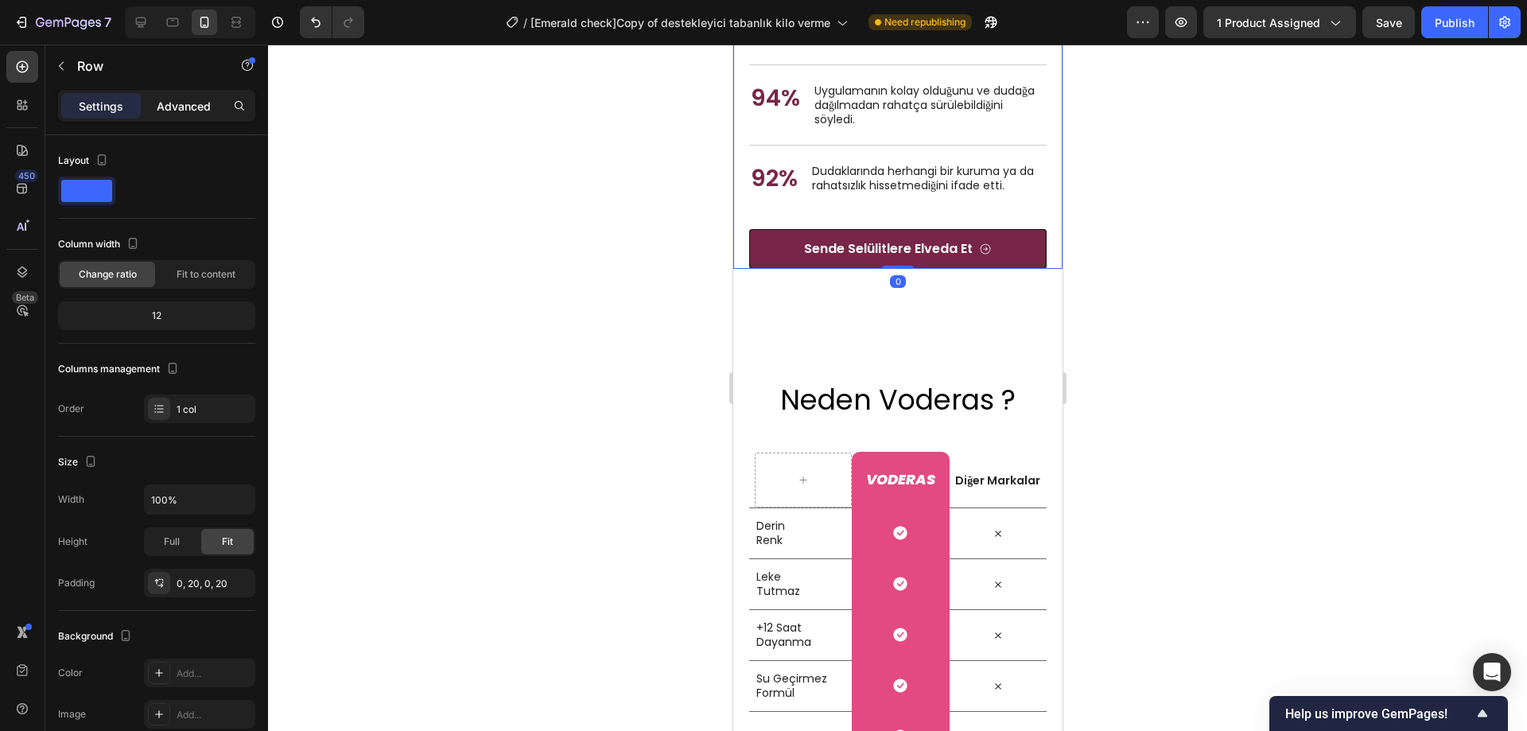
click at [186, 114] on p "Advanced" at bounding box center [184, 106] width 54 height 17
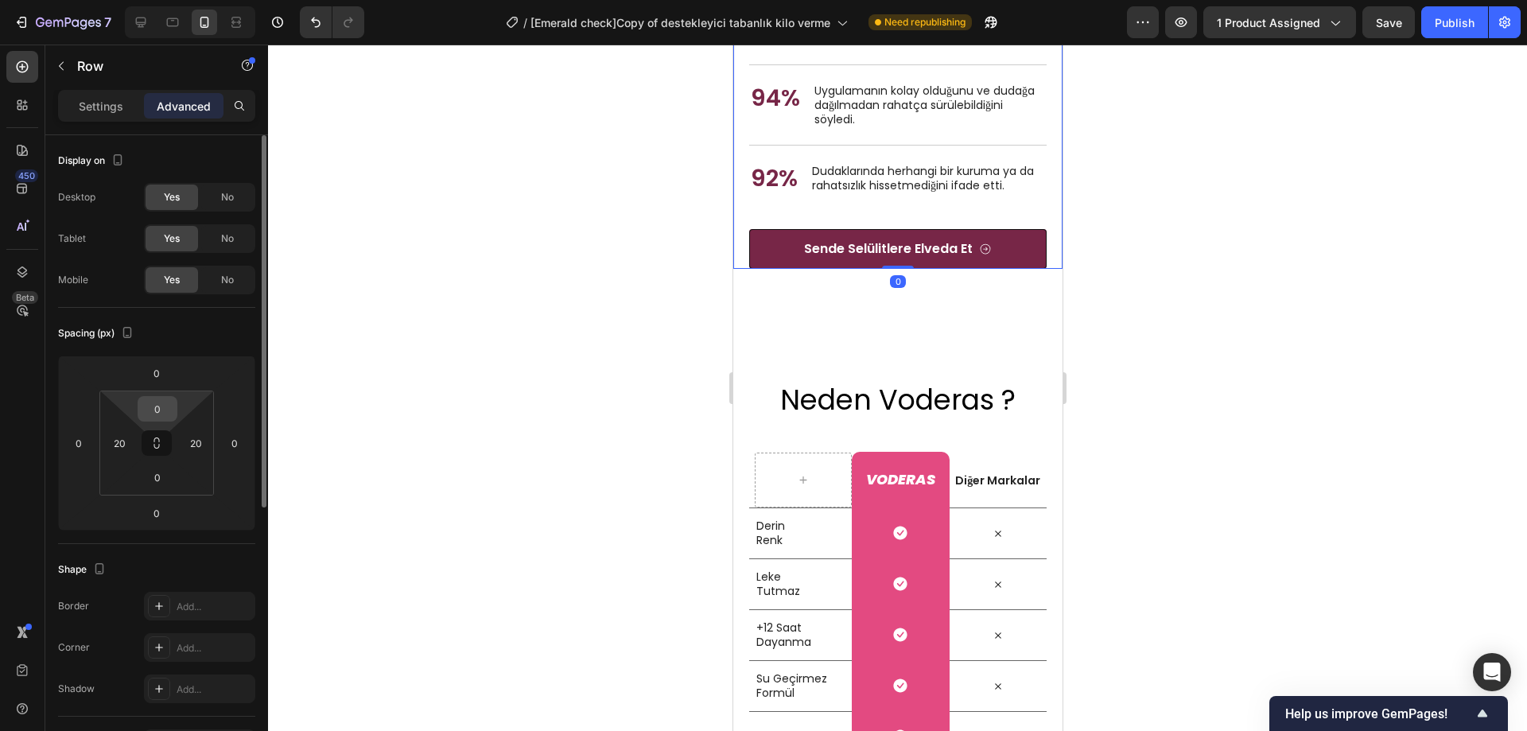
click at [163, 411] on input "0" at bounding box center [158, 409] width 32 height 24
type input "-"
type input "5"
click at [158, 372] on input "0" at bounding box center [157, 373] width 32 height 24
type input "0"
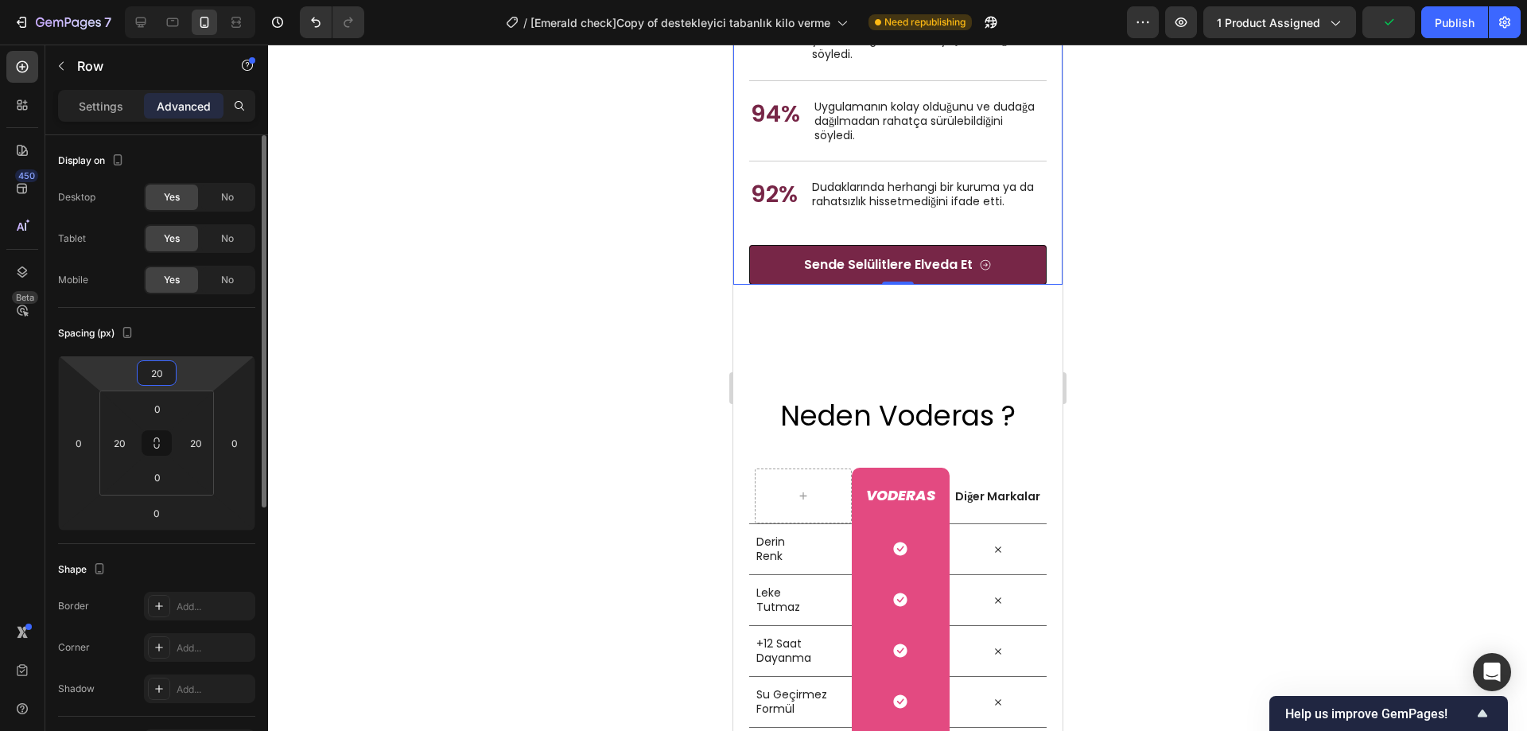
type input "2"
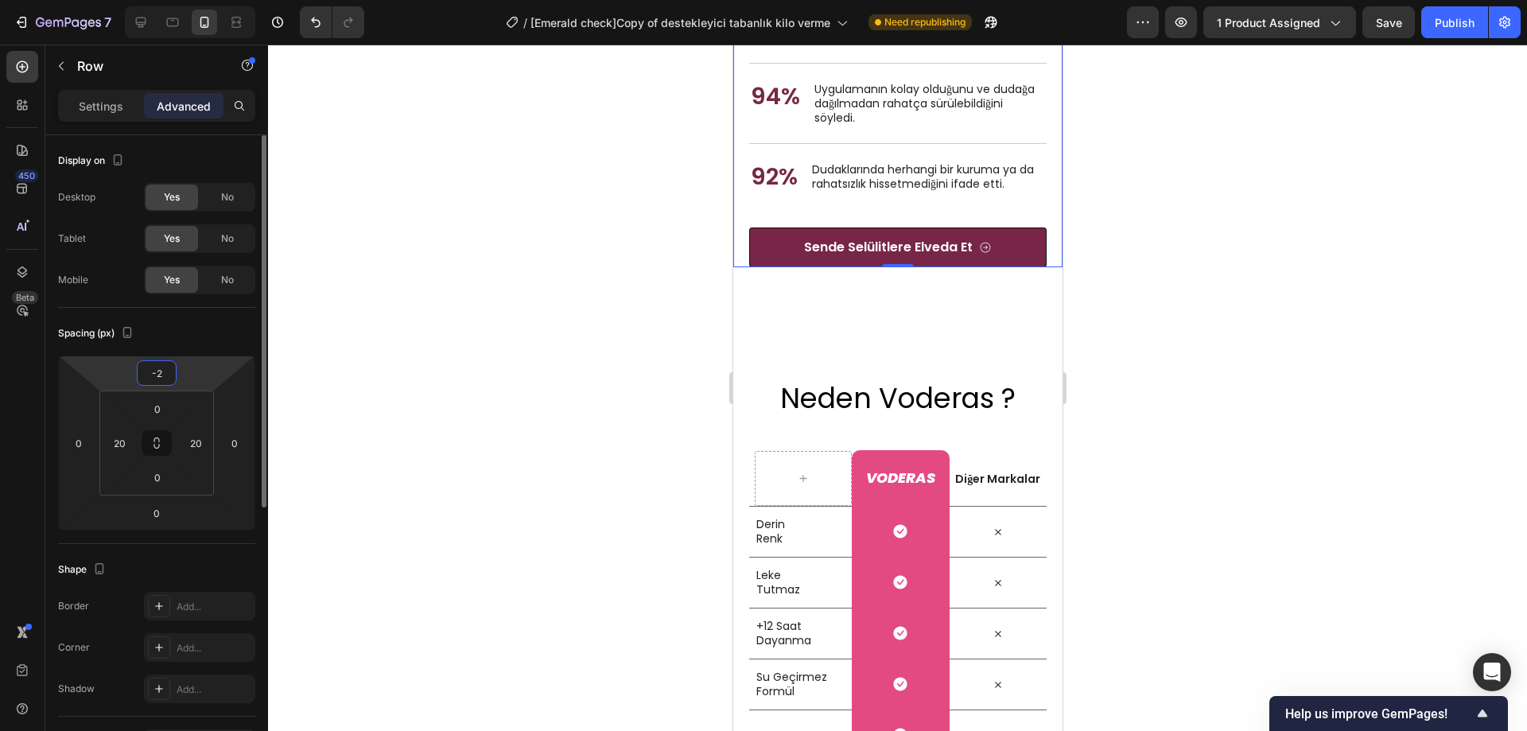
type input "-20"
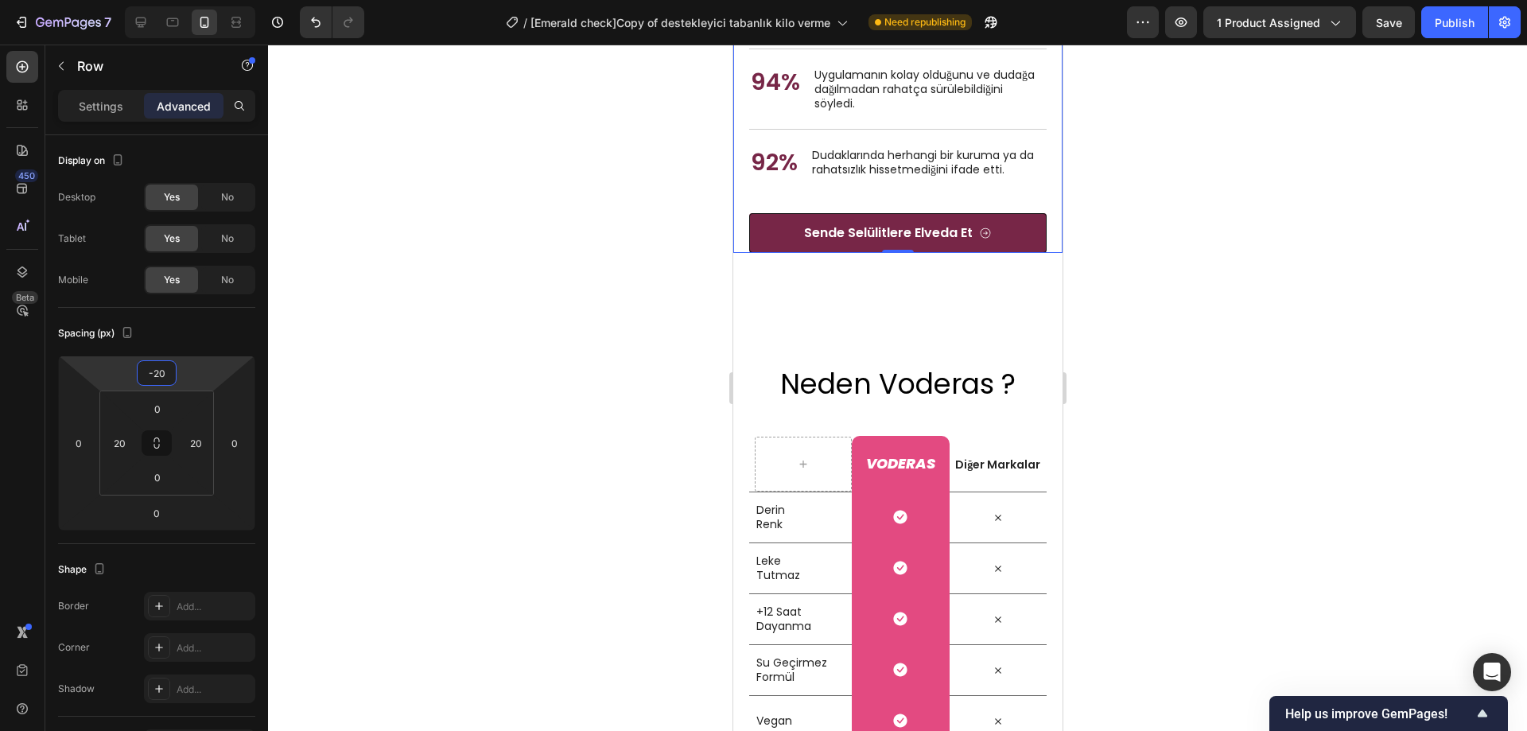
click at [457, 311] on div at bounding box center [897, 388] width 1259 height 687
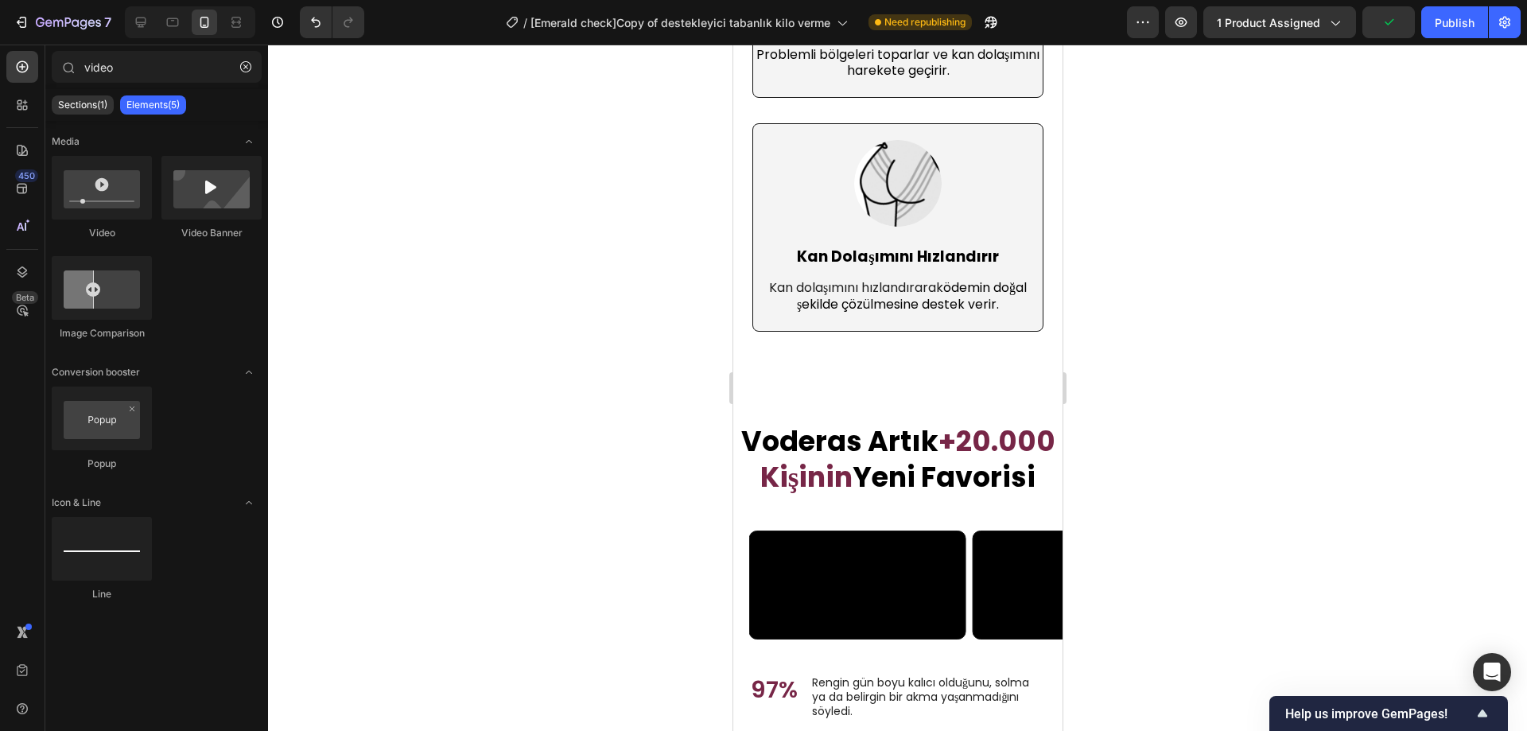
scroll to position [5250, 0]
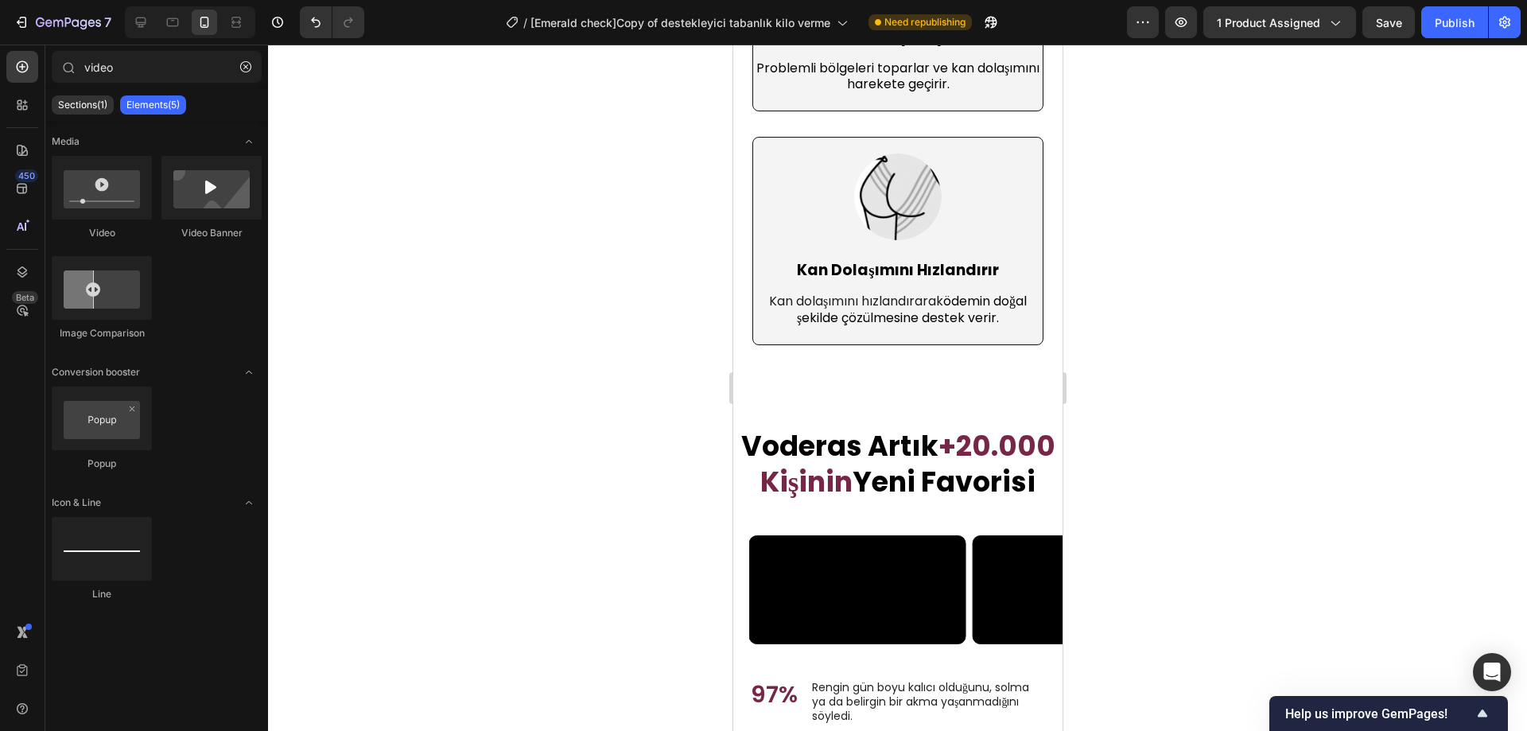
drag, startPoint x: 1055, startPoint y: 427, endPoint x: 1796, endPoint y: 430, distance: 740.7
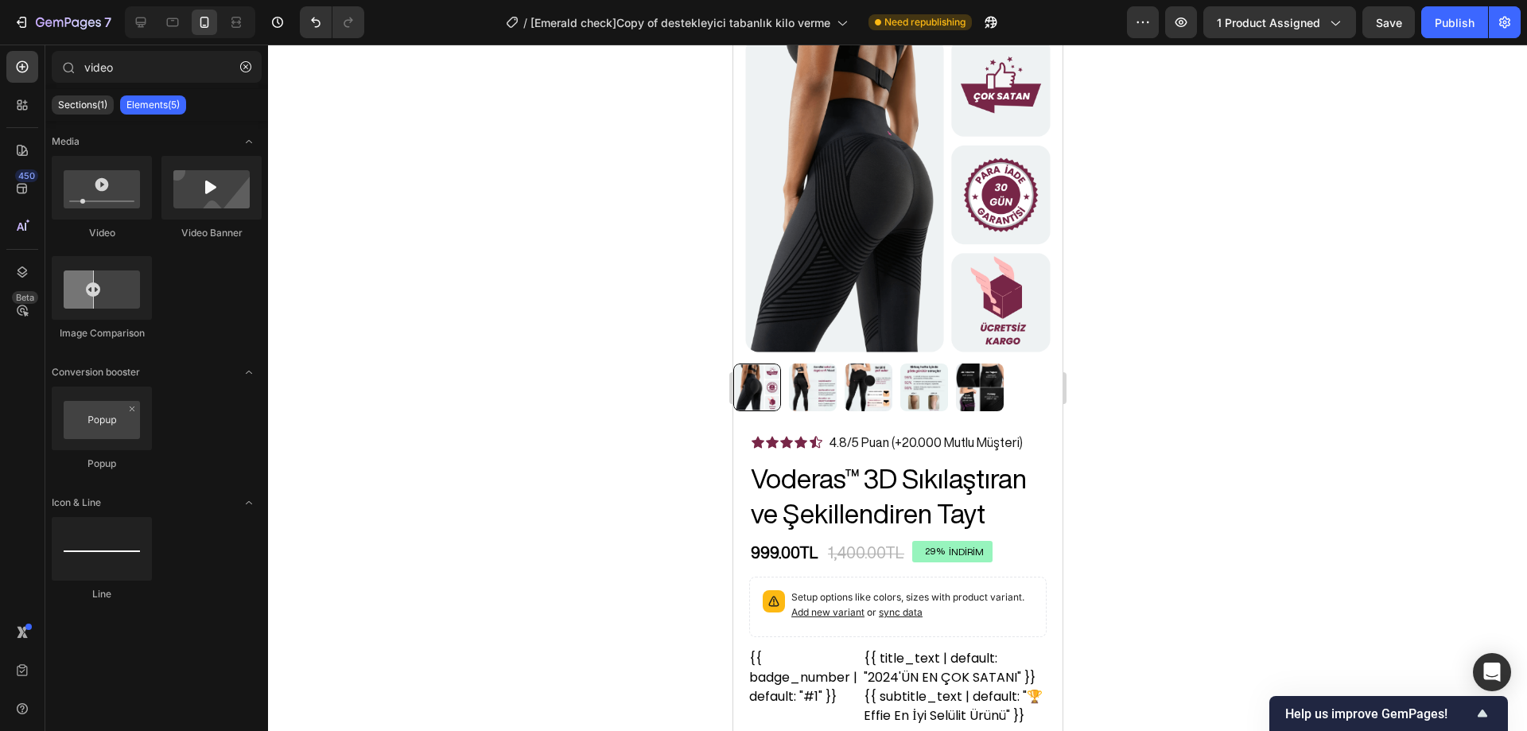
scroll to position [0, 0]
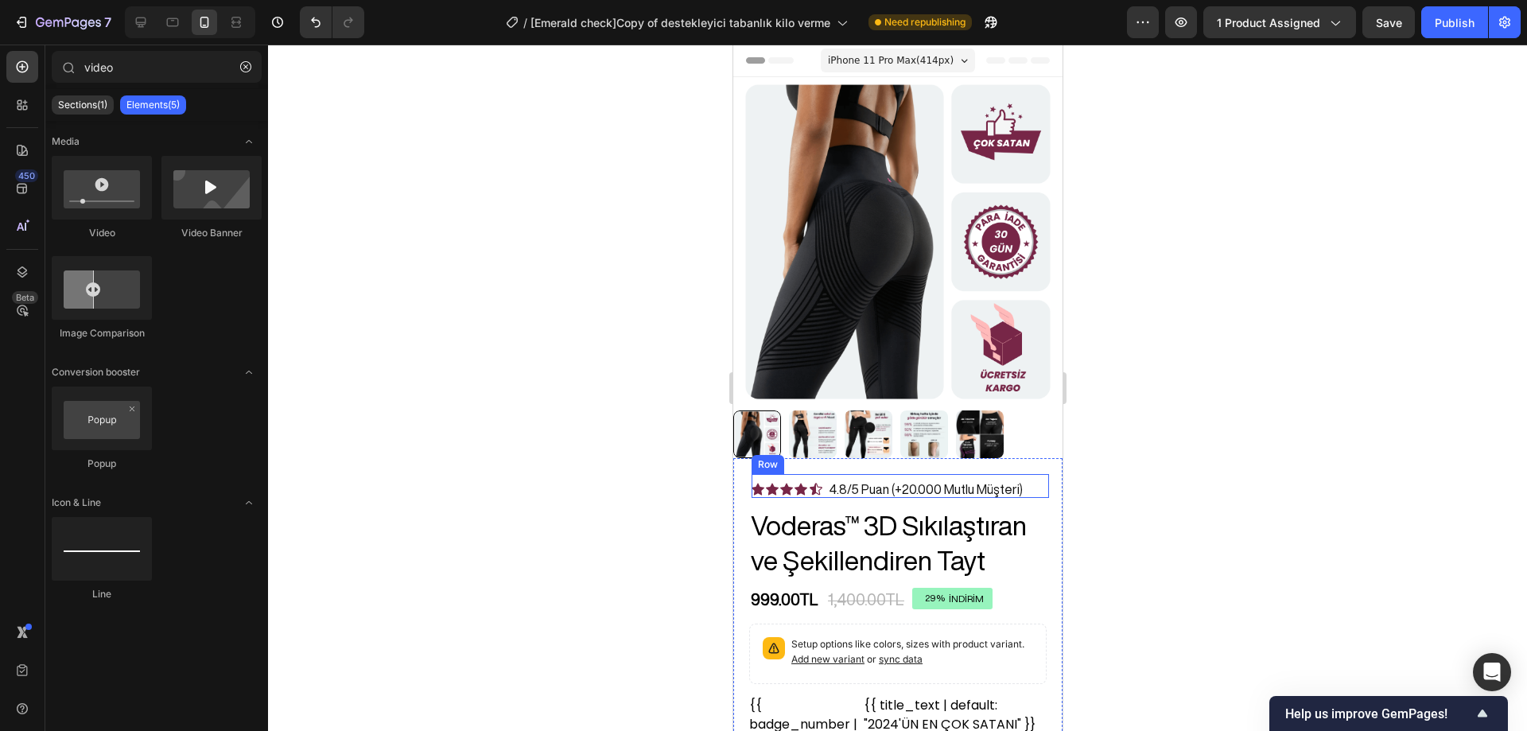
click at [825, 481] on div "Icon Icon Icon Icon Icon Icon List 4.8/5 Puan (+20.000 Mutlu Müşteri) Text Bloc…" at bounding box center [900, 486] width 298 height 24
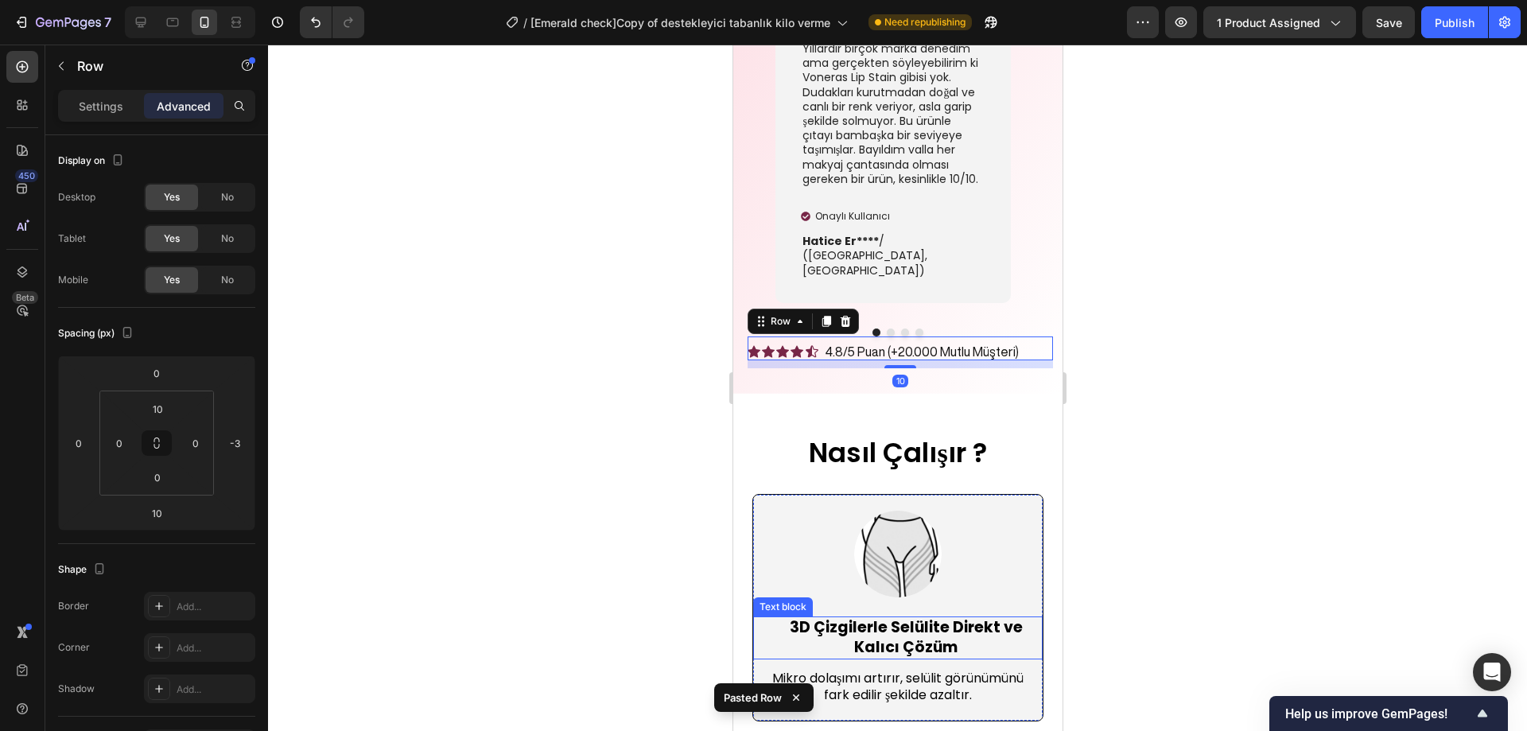
scroll to position [4435, 0]
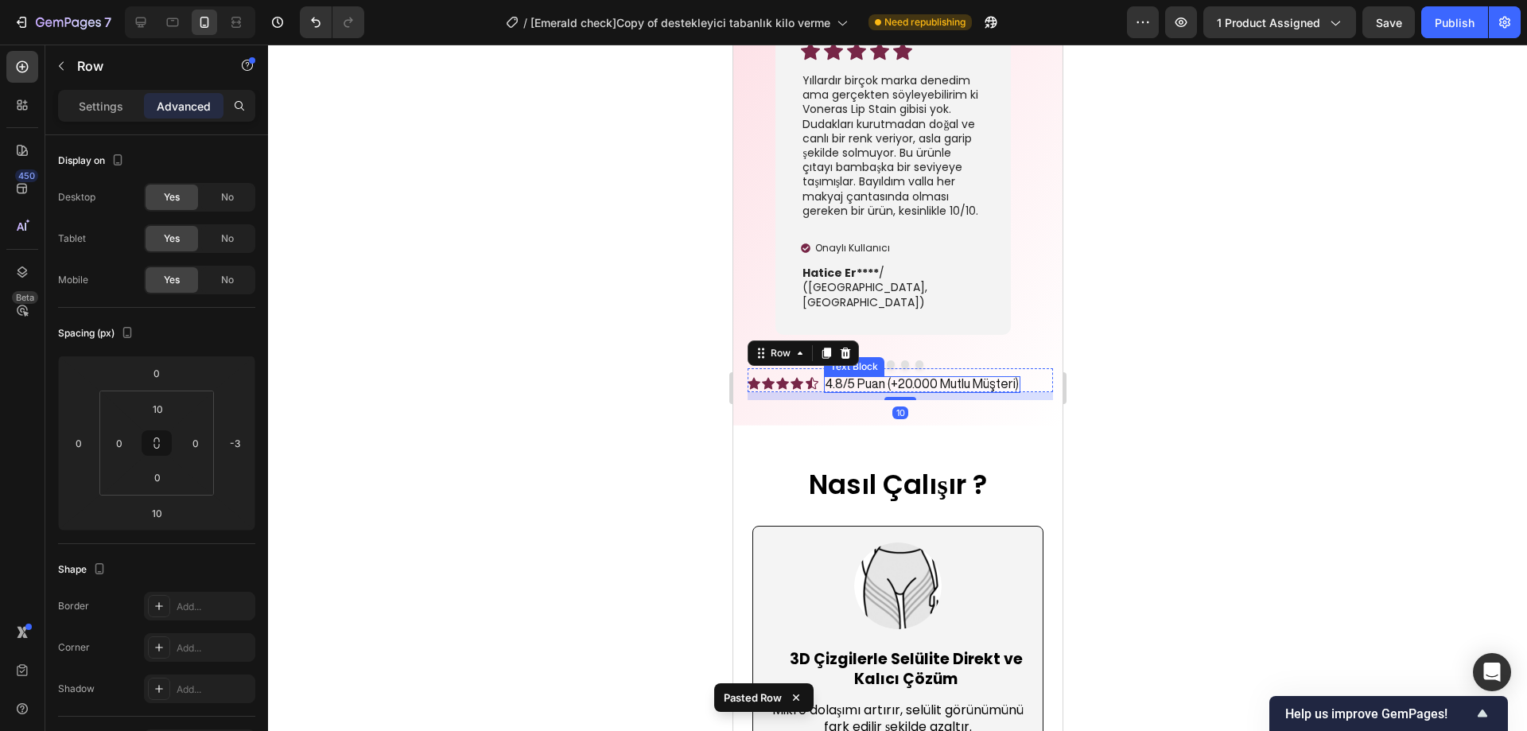
click at [940, 376] on p "4.8/5 Puan (+20.000 Mutlu Müşteri)" at bounding box center [921, 383] width 193 height 15
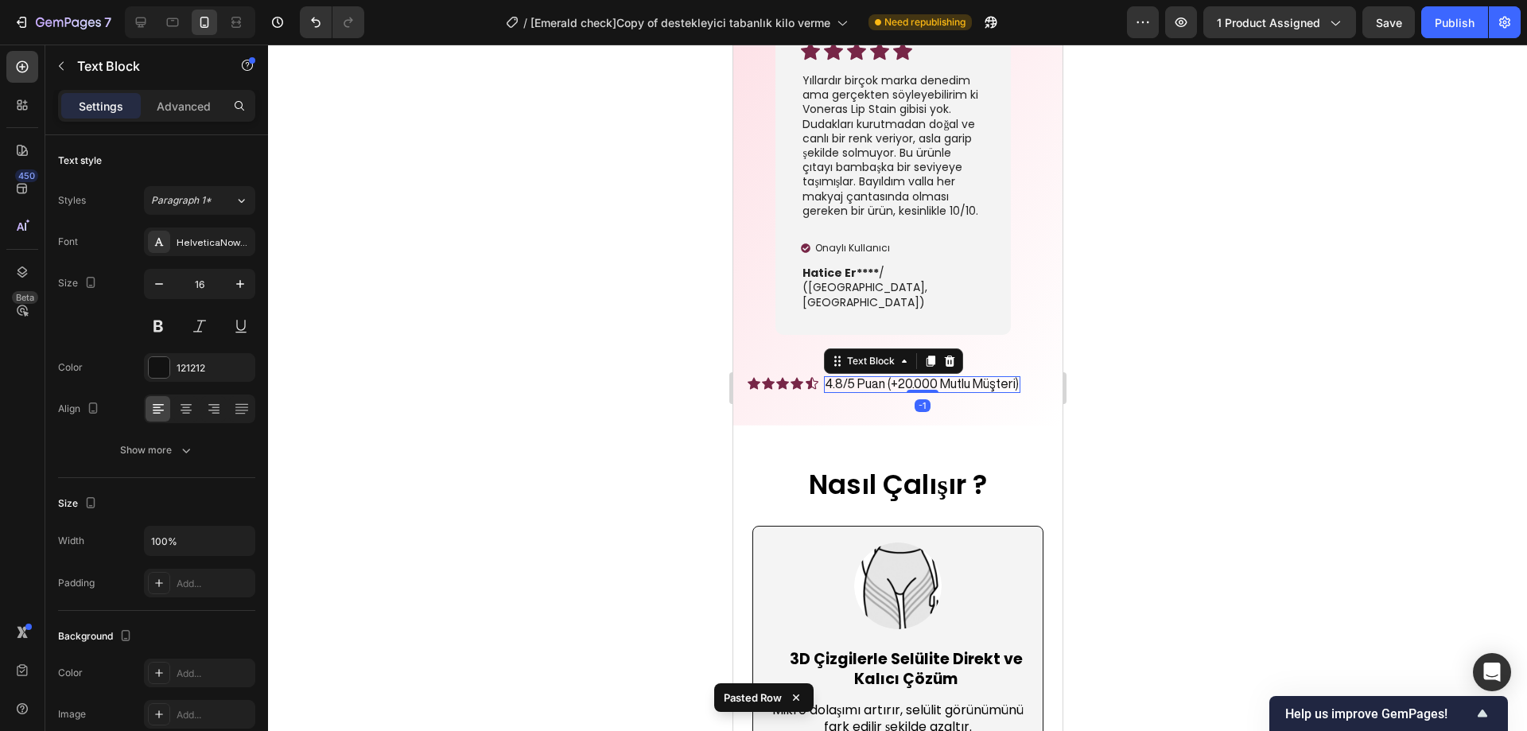
click at [882, 376] on p "4.8/5 Puan (+20.000 Mutlu Müşteri)" at bounding box center [921, 383] width 193 height 15
click at [889, 376] on p "4.8/5 Puan (+20.000 Mutlu Müşteri)" at bounding box center [921, 383] width 193 height 15
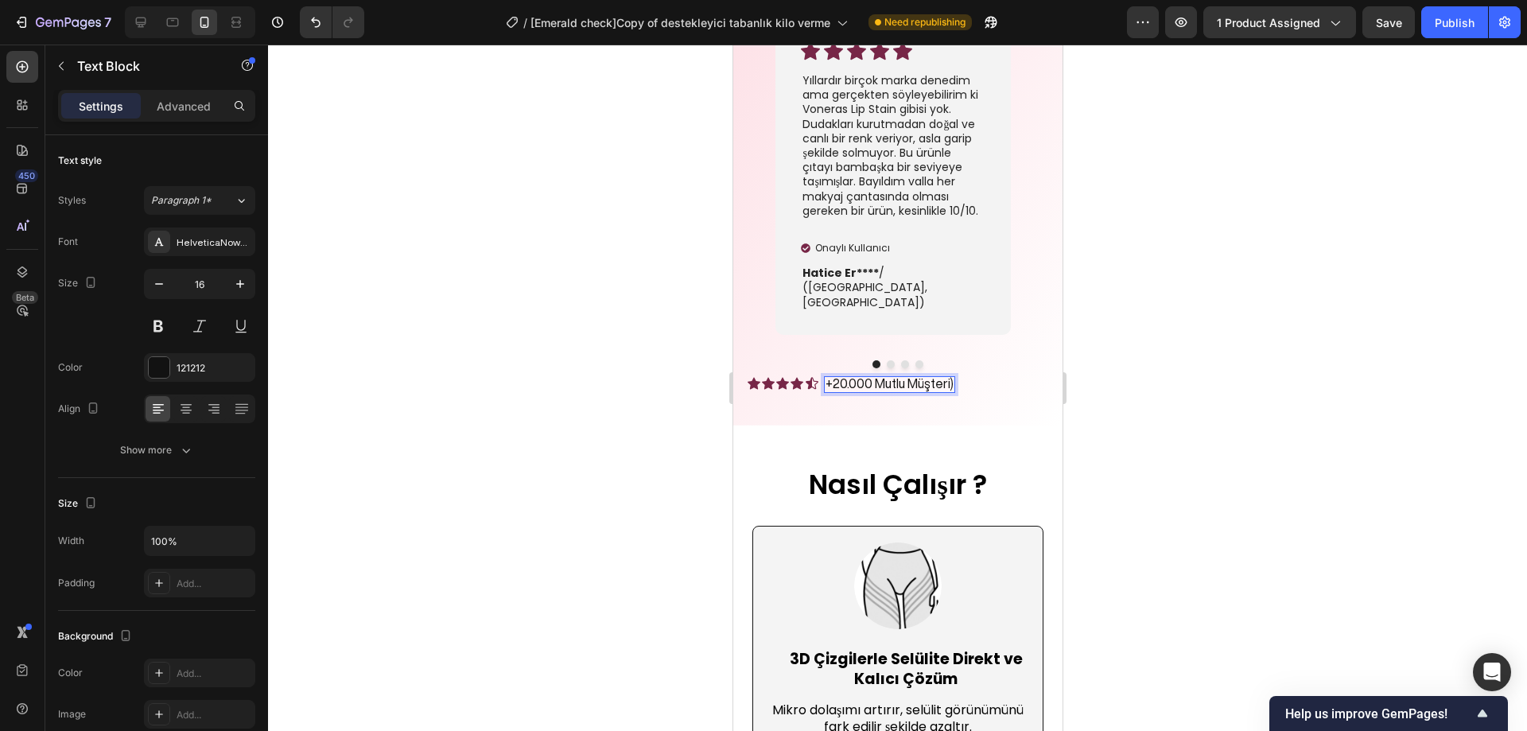
click at [949, 376] on p "+20.000 Mutlu Müşteri)" at bounding box center [889, 383] width 128 height 15
click at [1219, 348] on div at bounding box center [897, 388] width 1259 height 687
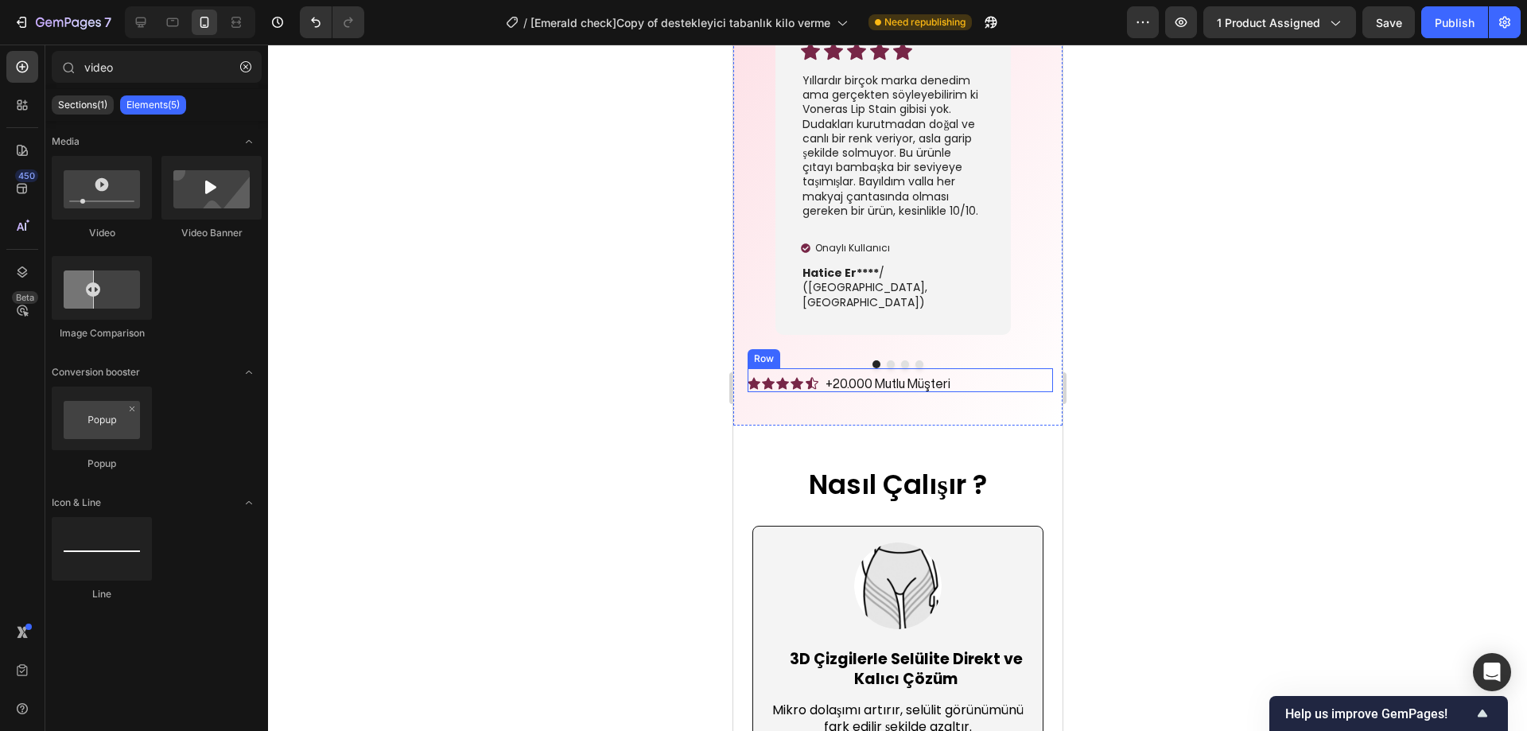
click at [820, 368] on div "Icon Icon Icon Icon Icon Icon List +20.000 Mutlu Müşteri Text Block Row" at bounding box center [899, 380] width 305 height 24
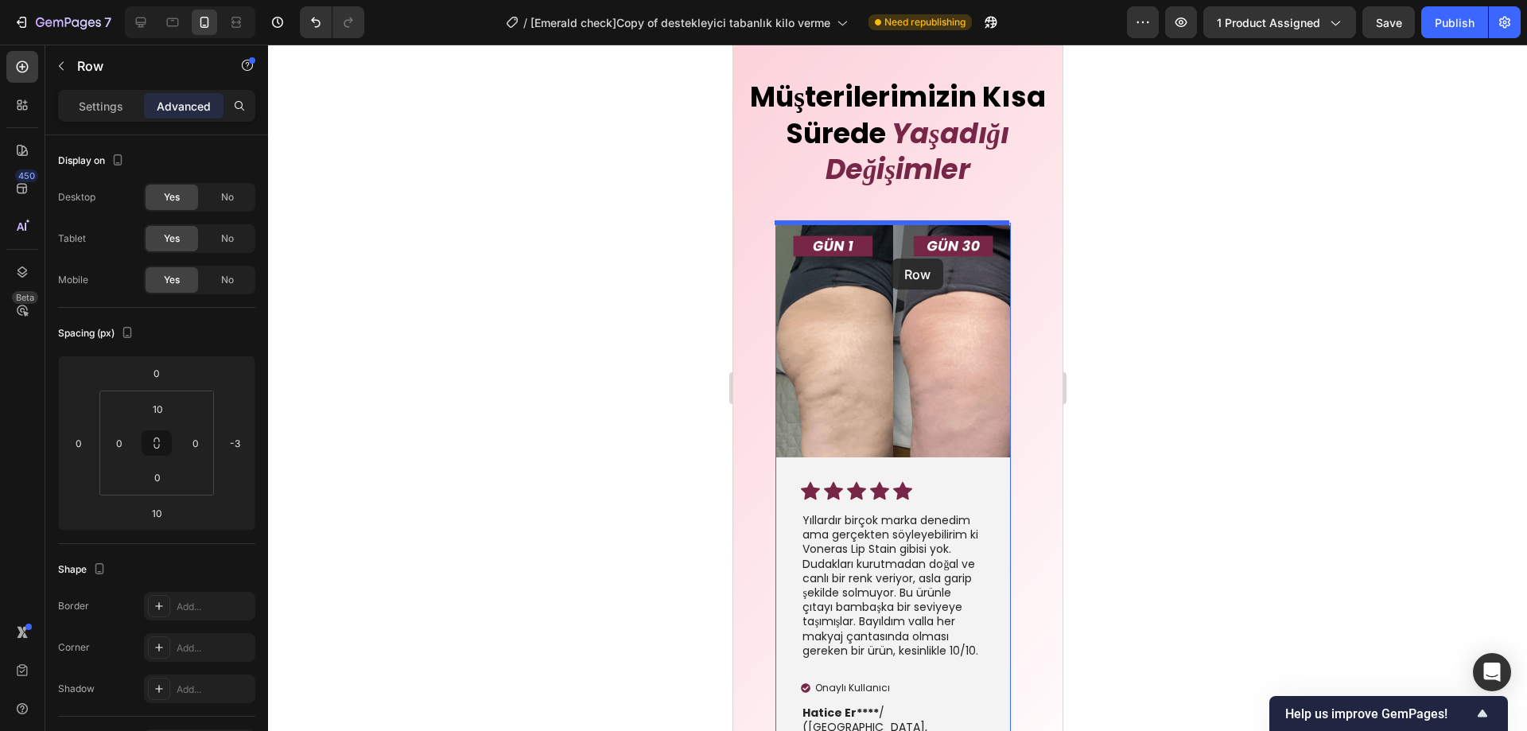
scroll to position [3958, 0]
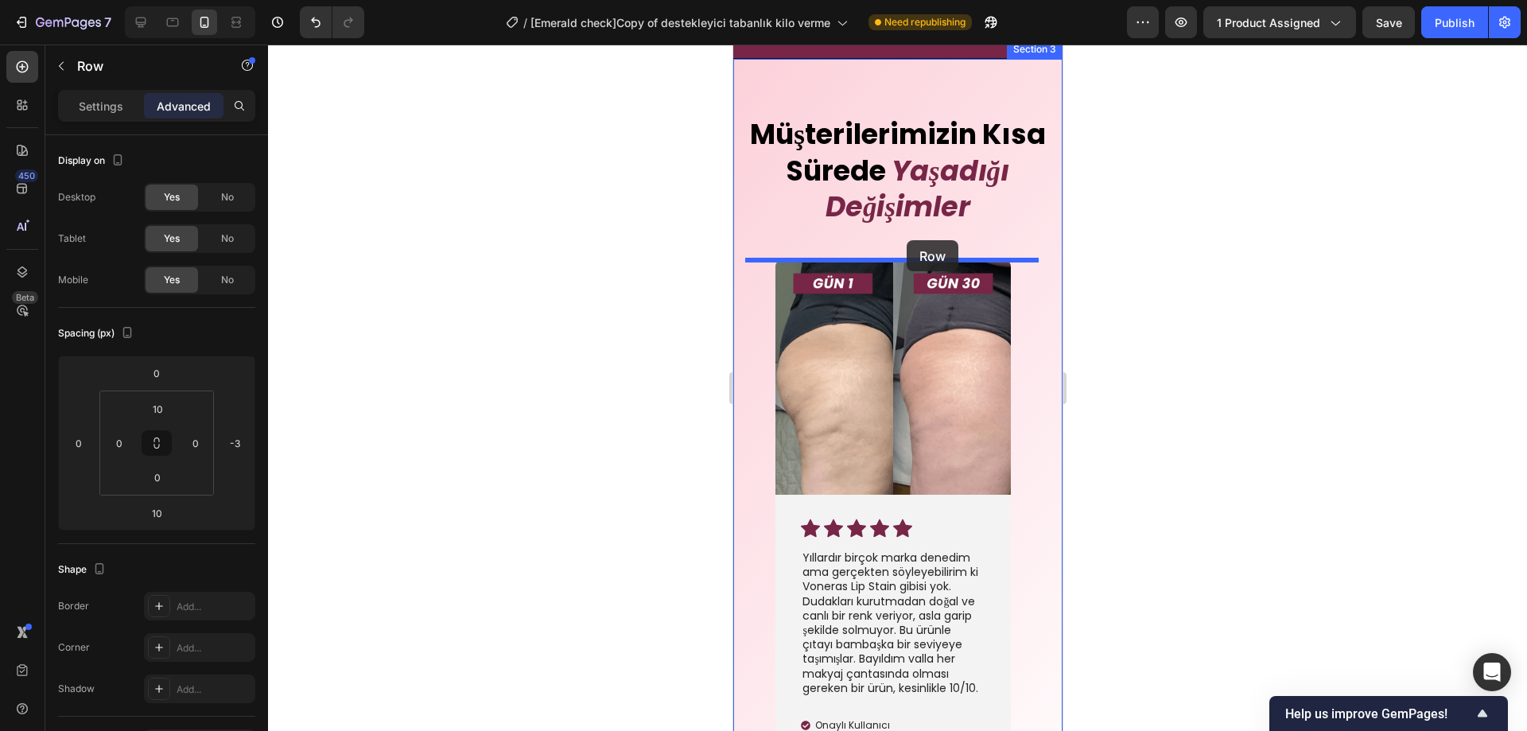
drag, startPoint x: 821, startPoint y: 354, endPoint x: 1897, endPoint y: 315, distance: 1076.3
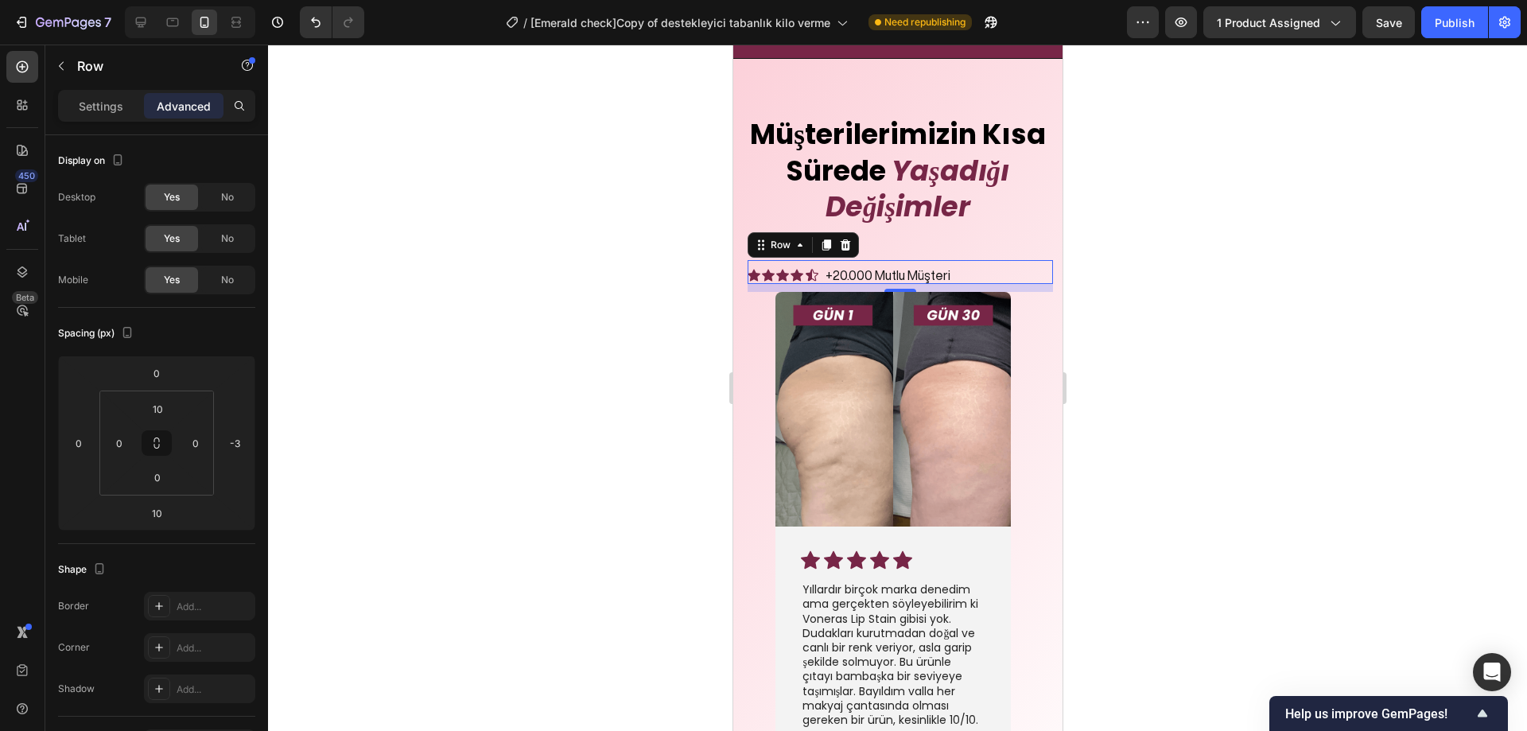
click at [1164, 270] on div at bounding box center [897, 388] width 1259 height 687
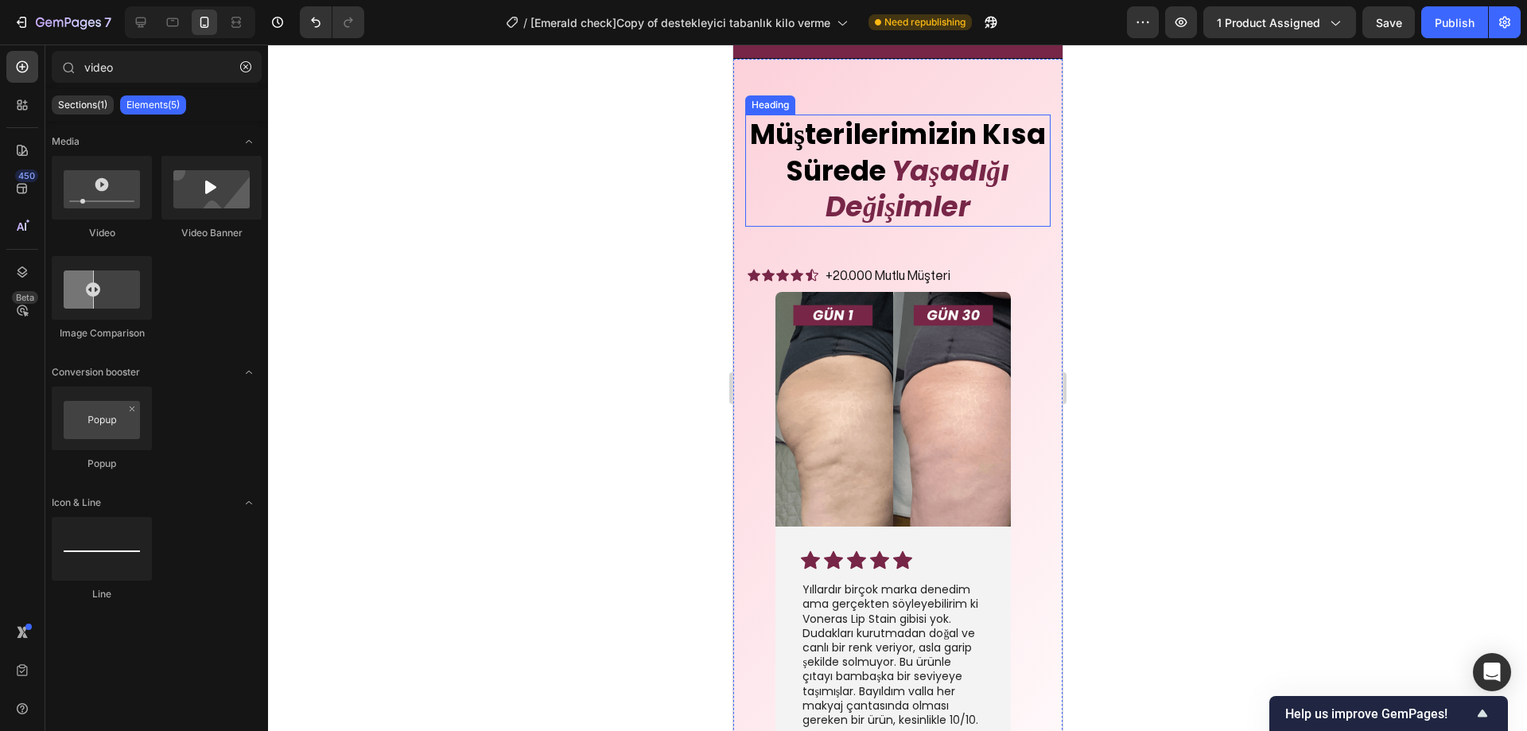
click at [944, 193] on icon "Yaşadığı Değişimler" at bounding box center [917, 189] width 184 height 76
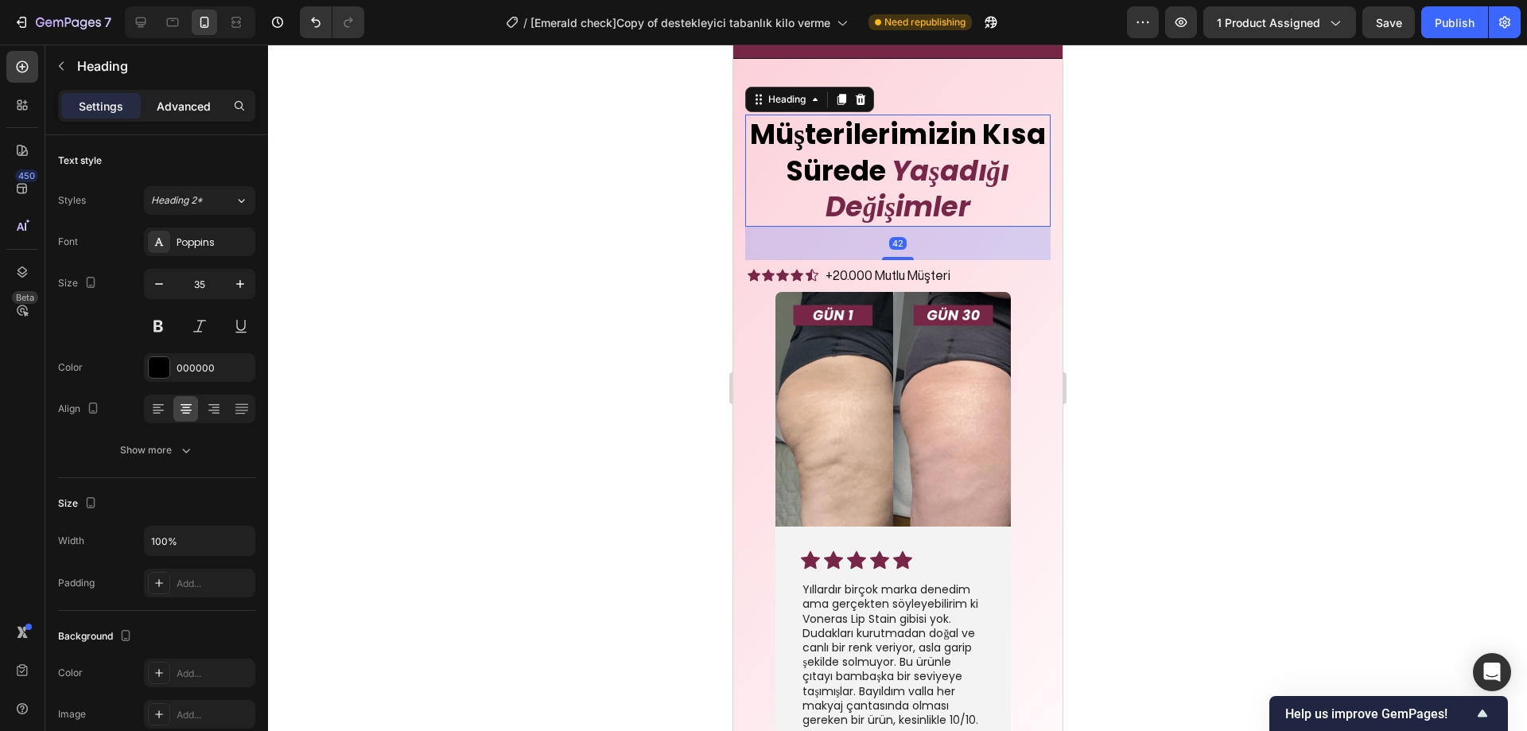
click at [187, 115] on div "Advanced" at bounding box center [184, 105] width 80 height 25
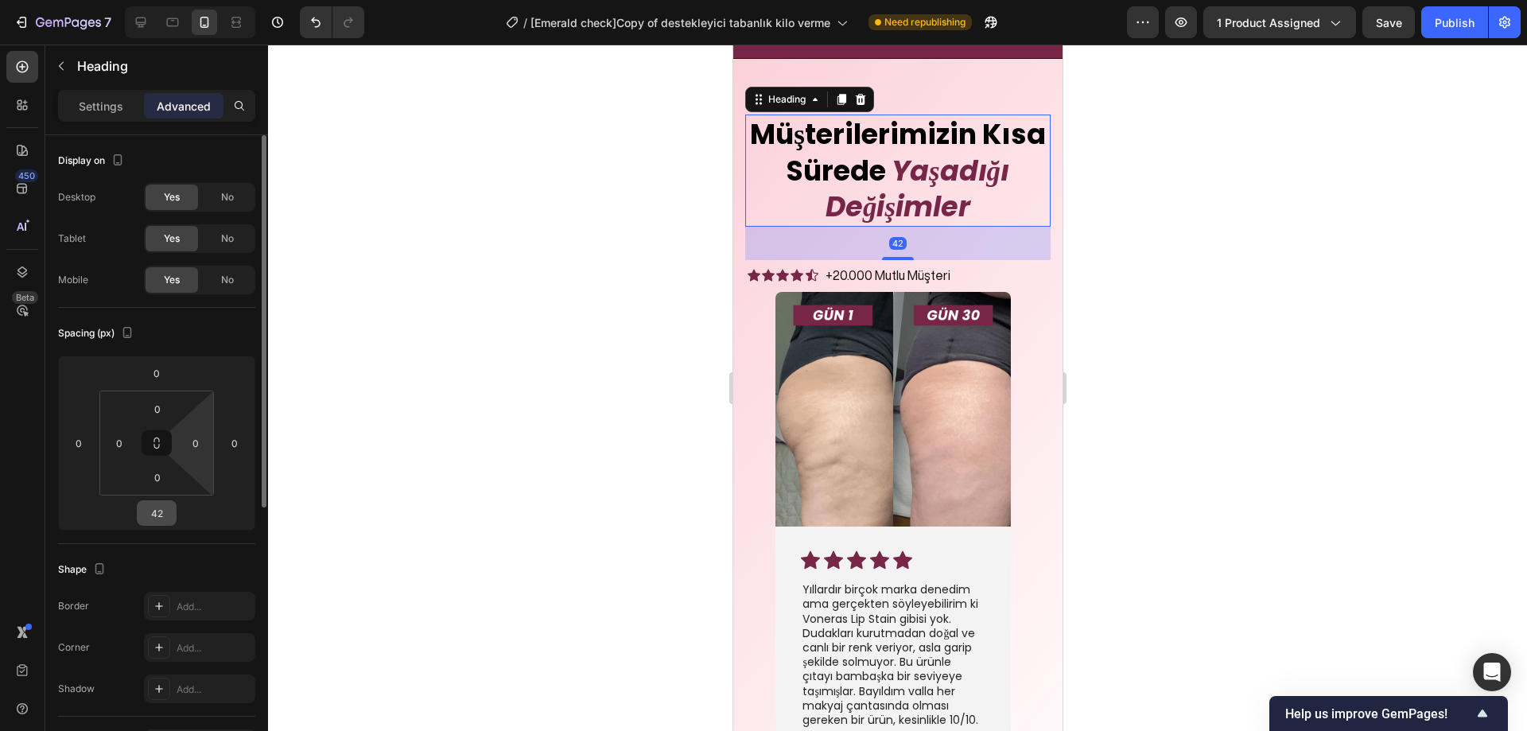
click at [164, 509] on input "42" at bounding box center [157, 513] width 32 height 24
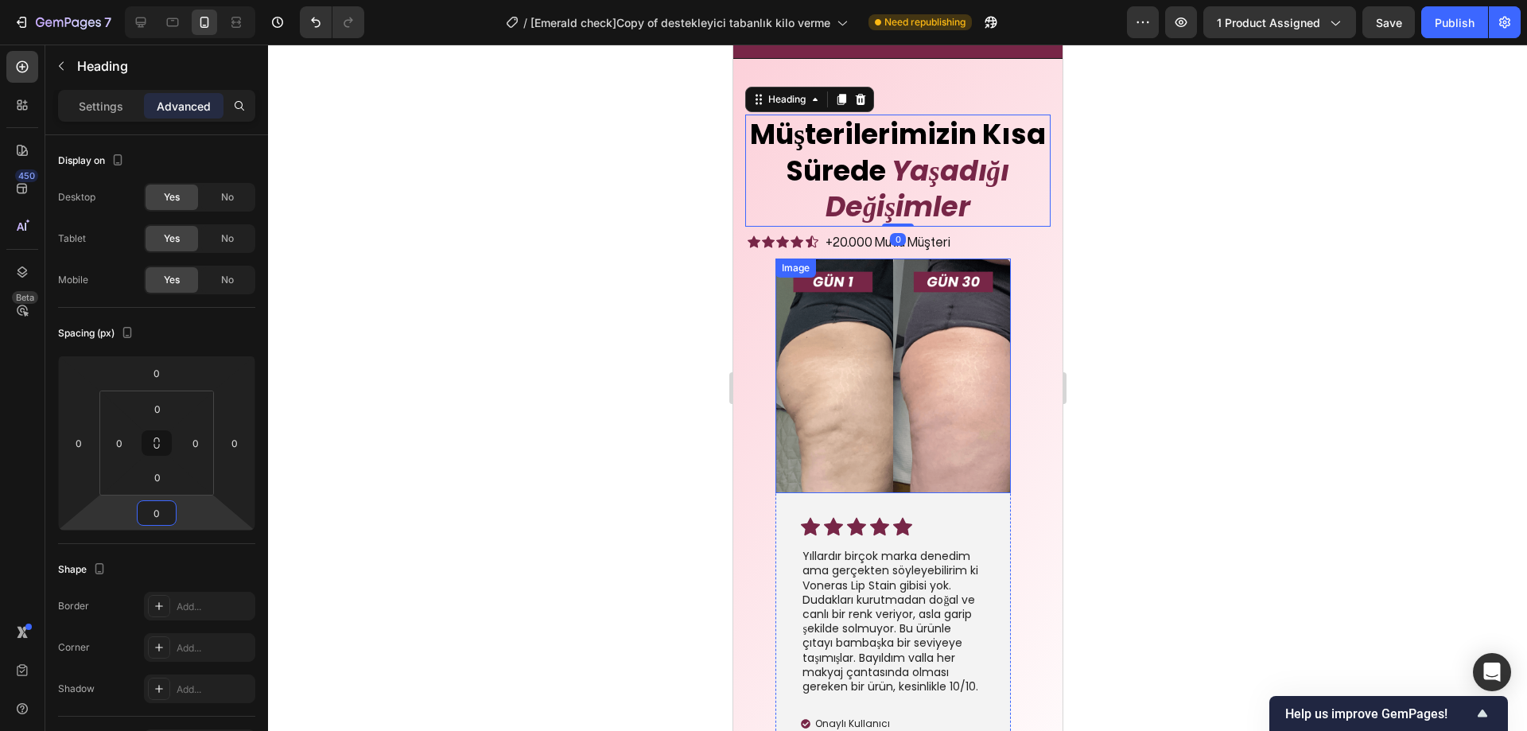
click at [1194, 280] on div at bounding box center [897, 388] width 1259 height 687
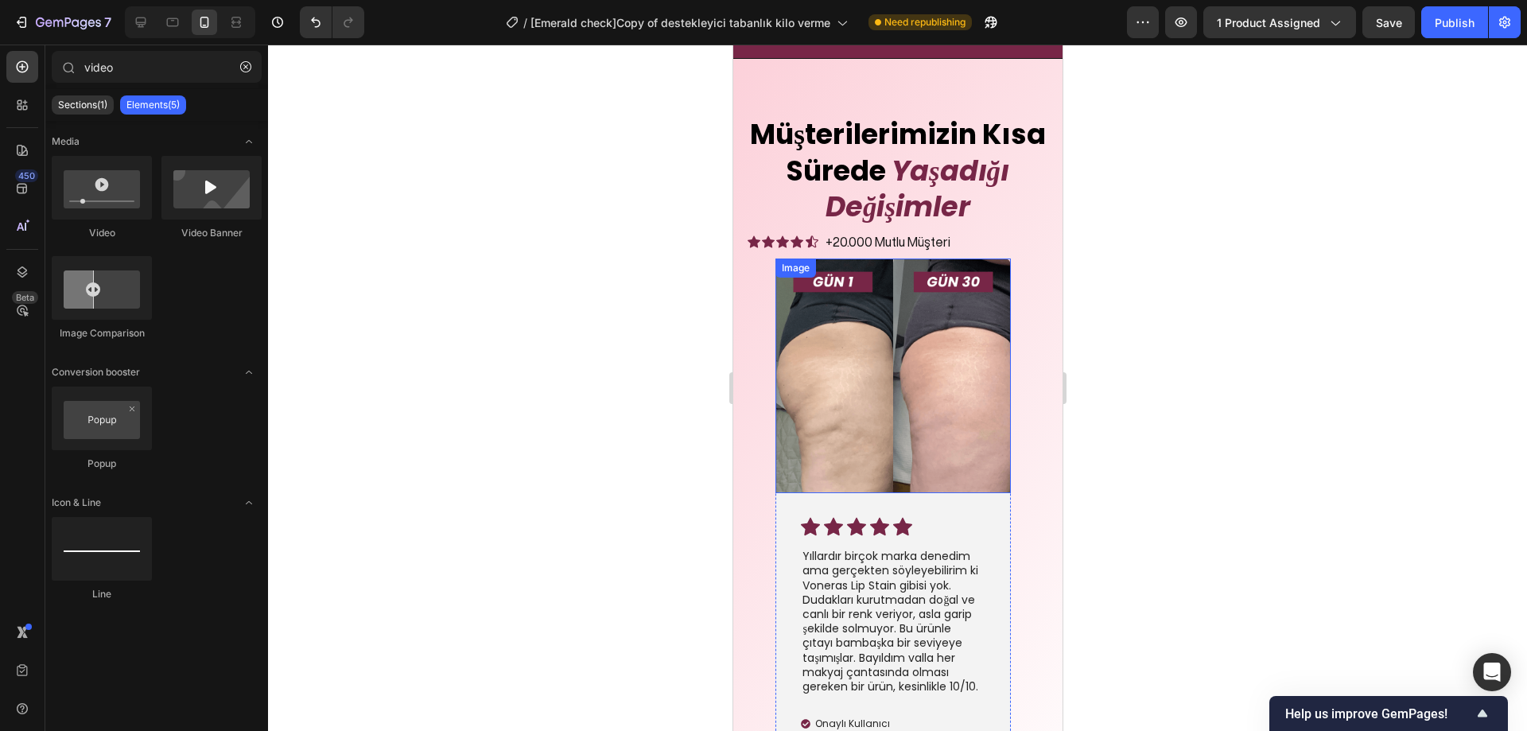
click at [932, 333] on img at bounding box center [892, 376] width 235 height 235
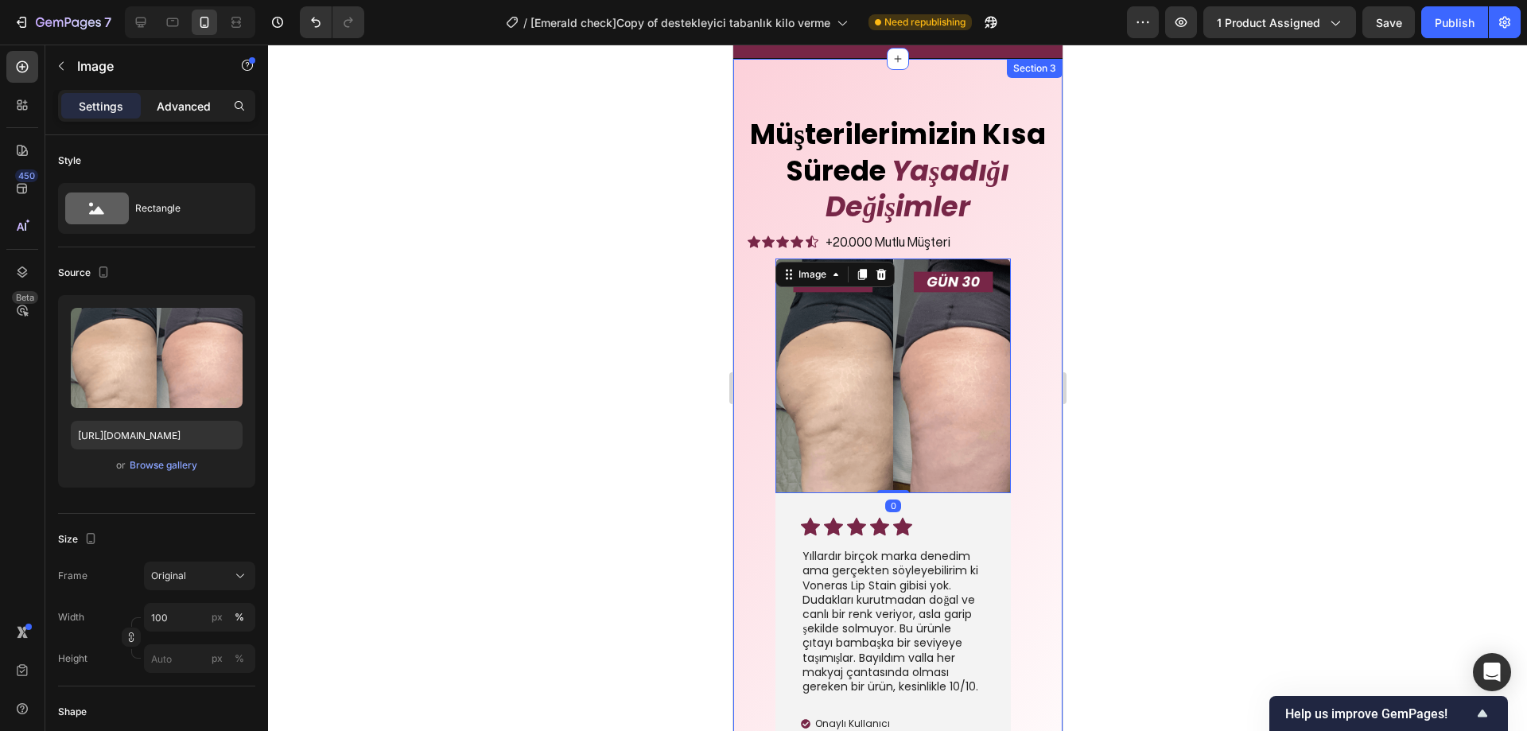
click at [204, 103] on p "Advanced" at bounding box center [184, 106] width 54 height 17
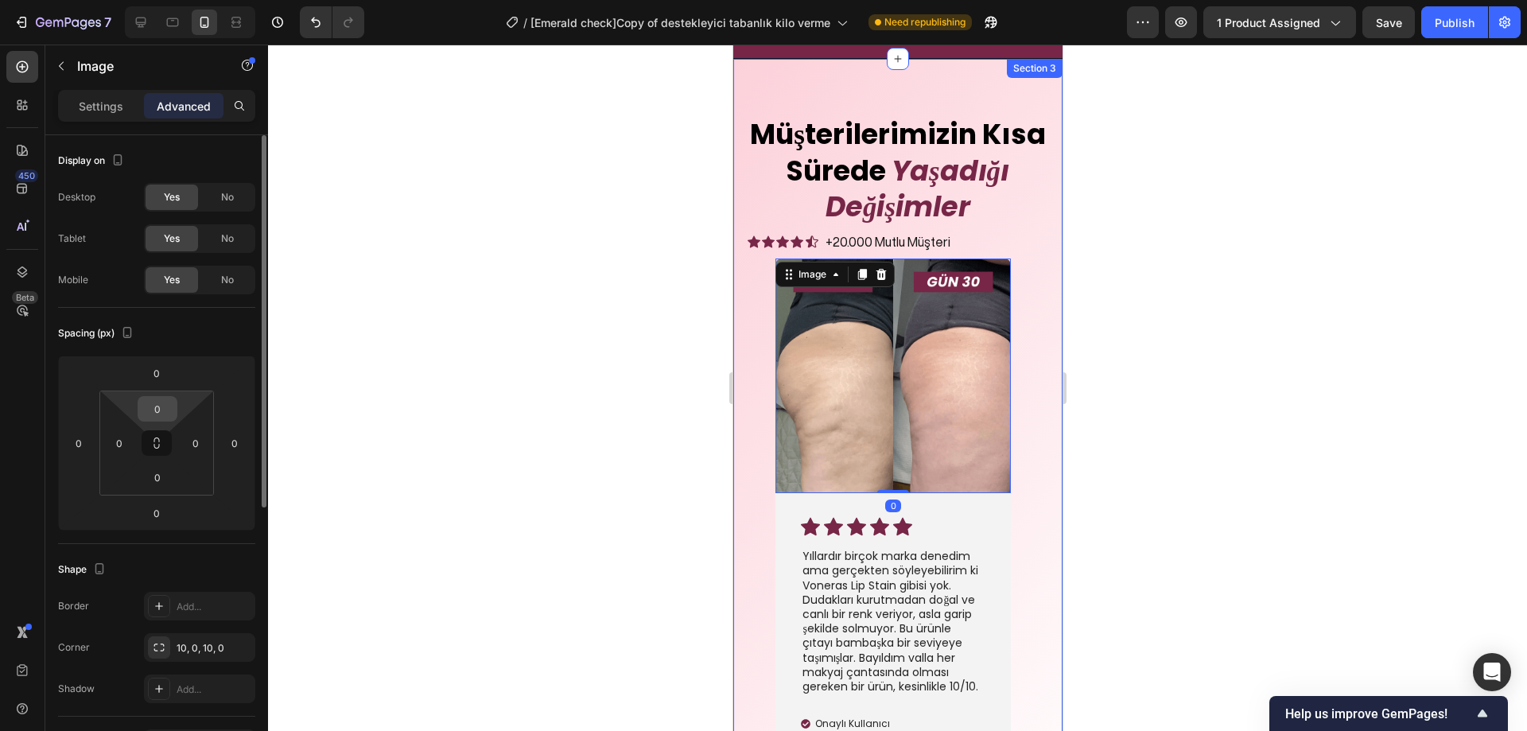
click at [161, 403] on input "0" at bounding box center [158, 409] width 32 height 24
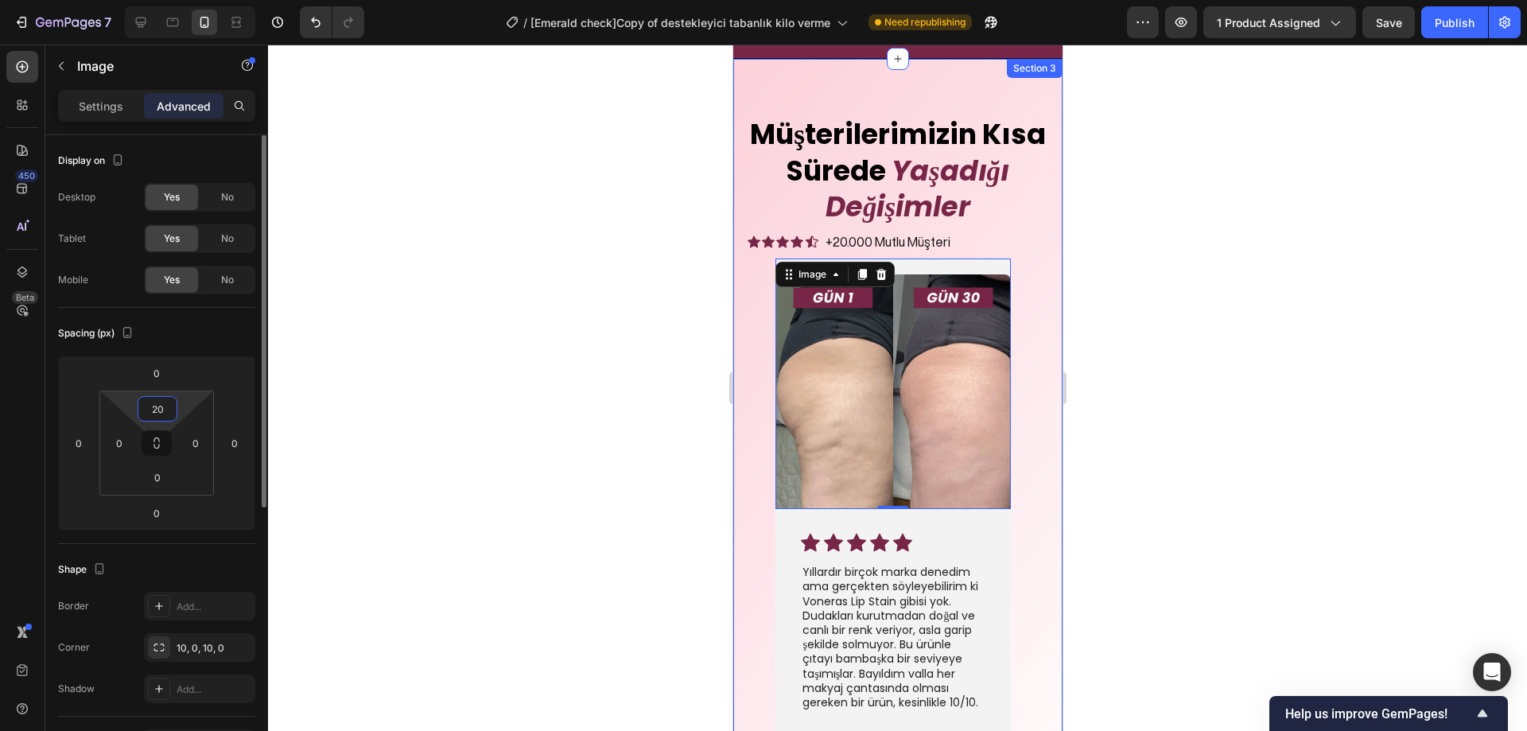
type input "2"
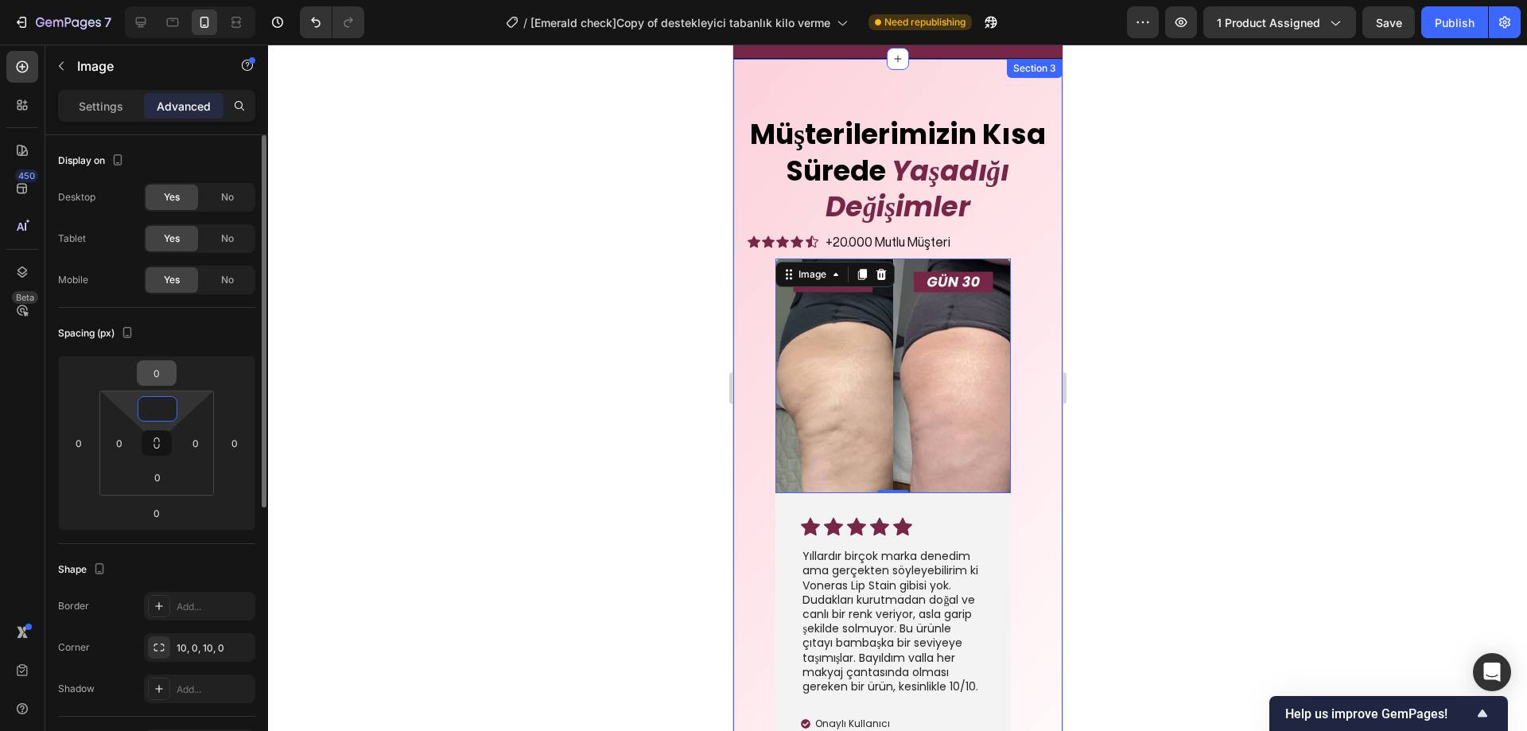
click at [161, 356] on div "Spacing (px) 0 0 0 0 0 0 0" at bounding box center [156, 426] width 197 height 236
type input "0"
click at [158, 370] on input "0" at bounding box center [157, 373] width 32 height 24
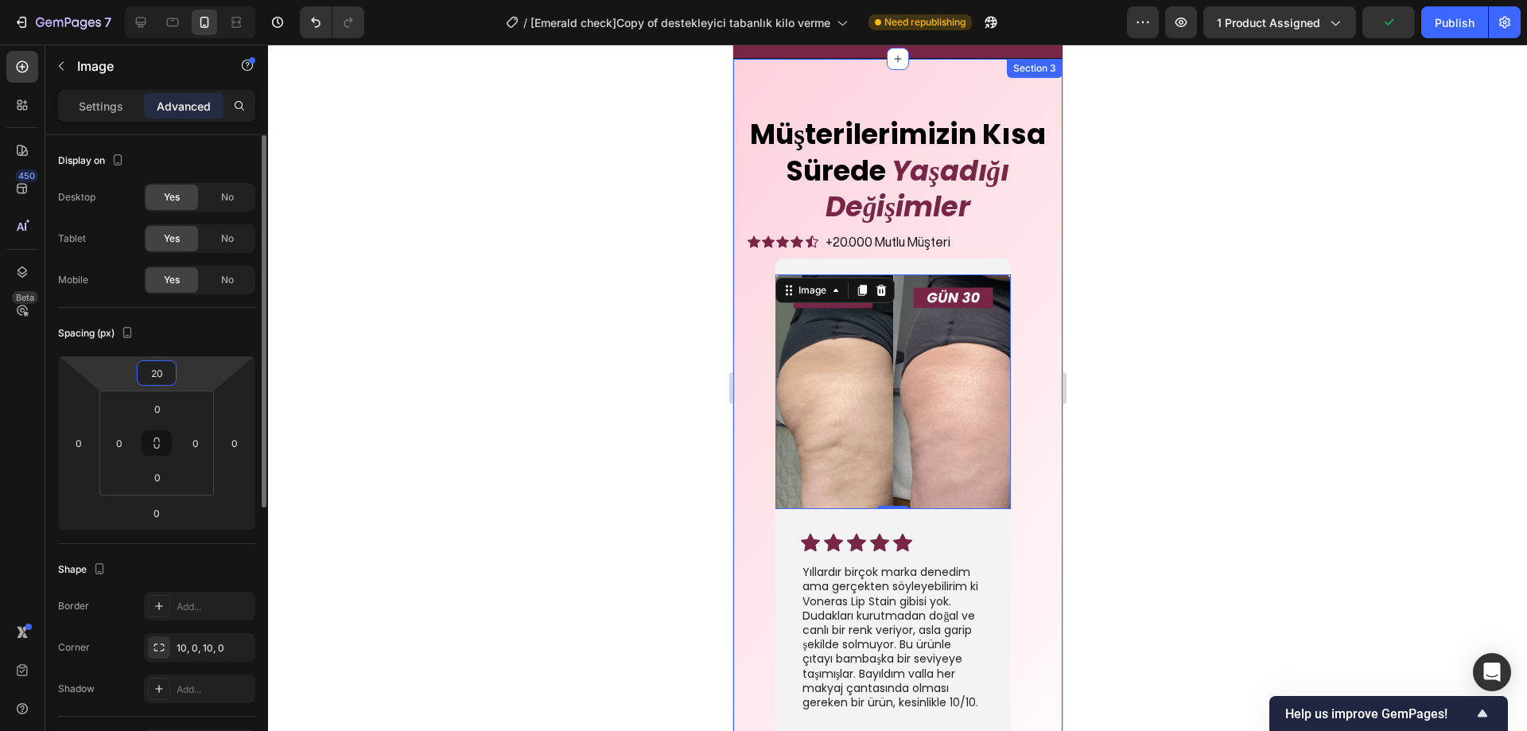
type input "2"
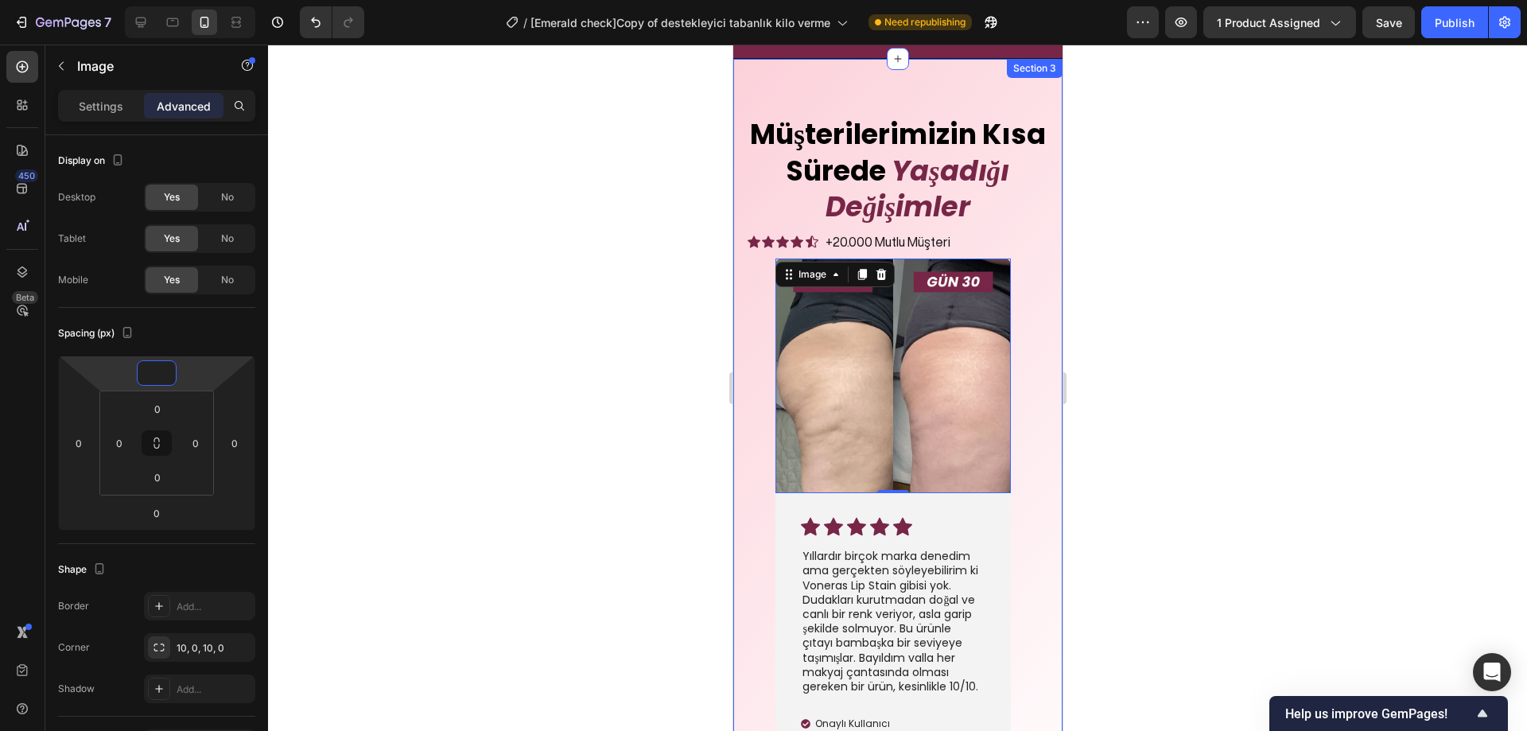
click at [484, 347] on div at bounding box center [897, 388] width 1259 height 687
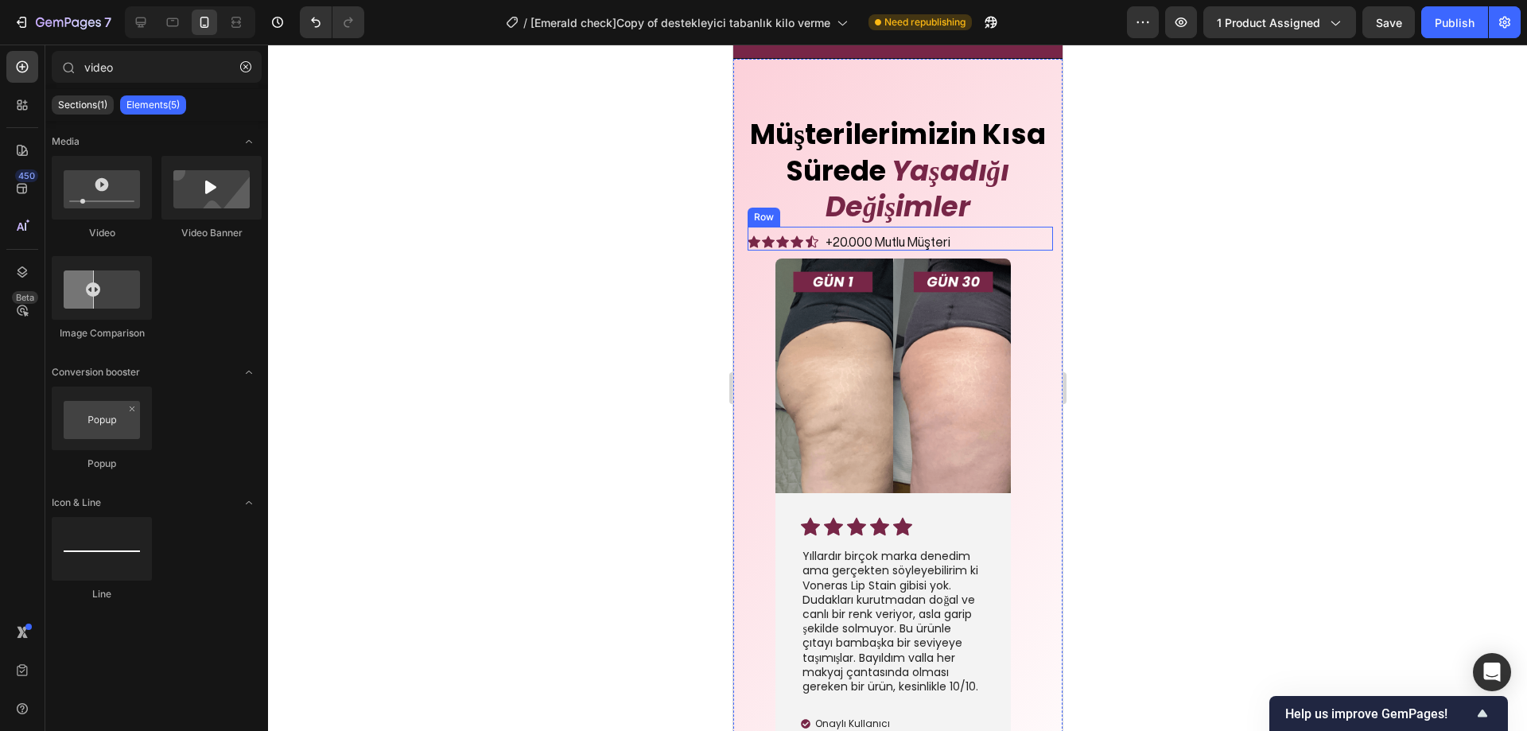
click at [980, 240] on div "Icon Icon Icon Icon Icon Icon List +20.000 Mutlu Müşteri Text Block Row" at bounding box center [899, 239] width 305 height 24
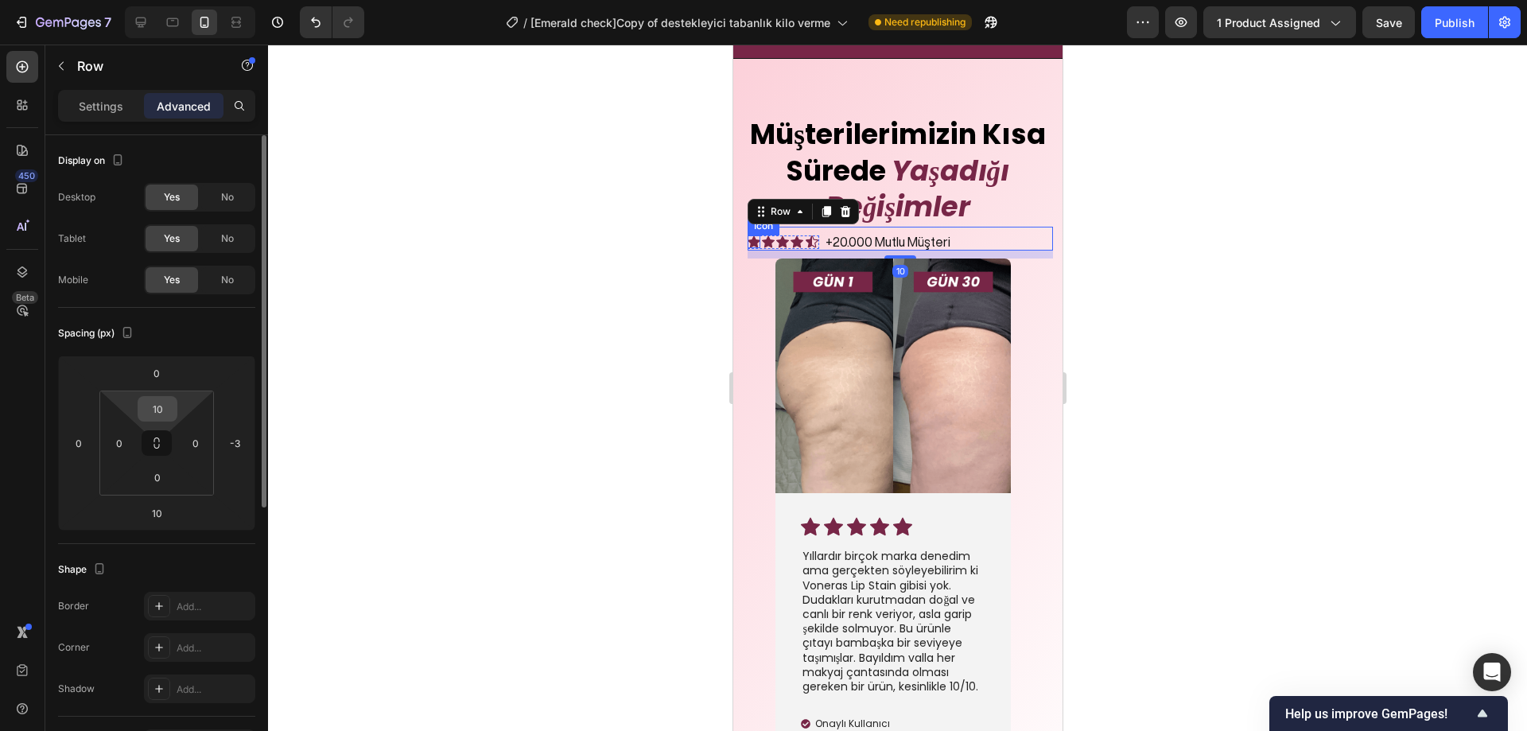
click at [154, 405] on input "10" at bounding box center [158, 409] width 32 height 24
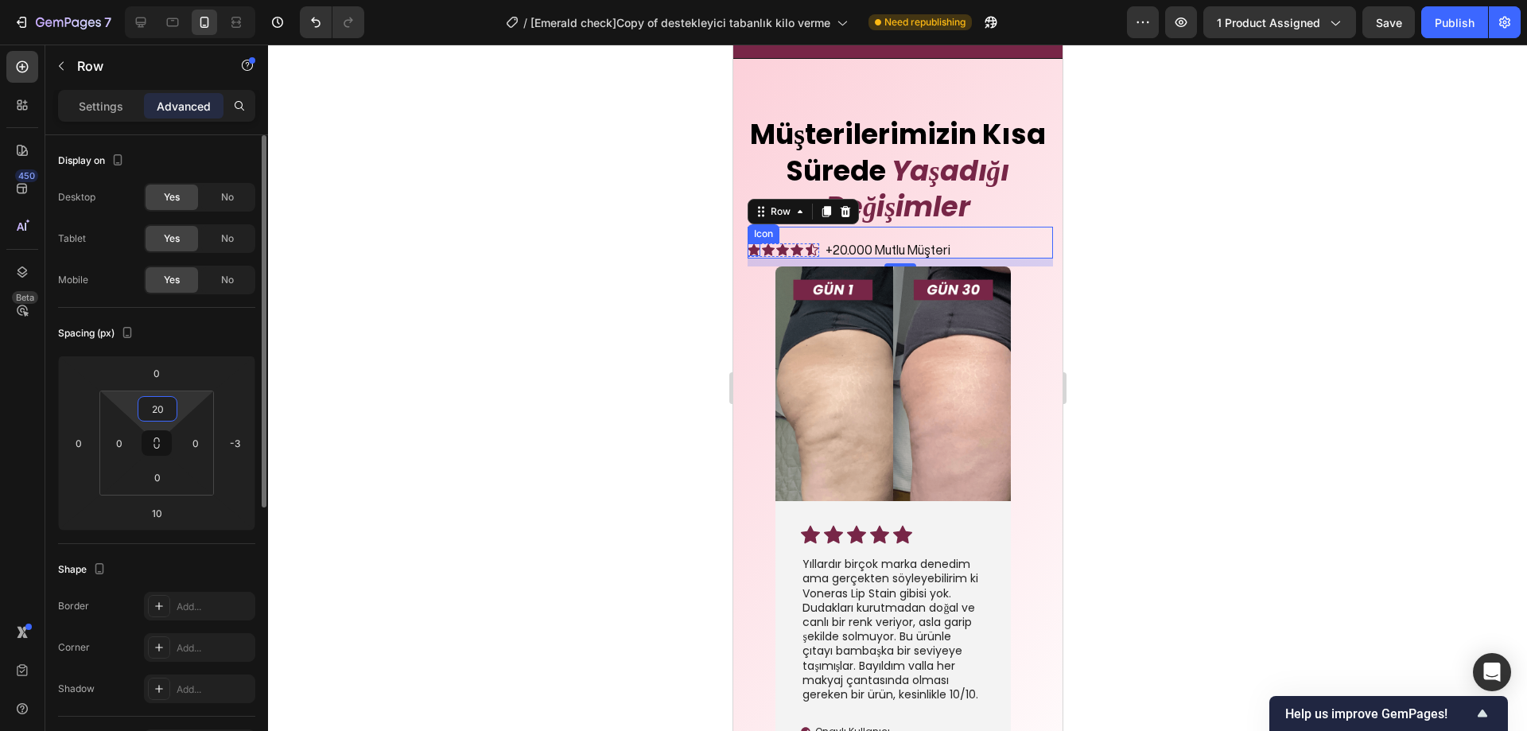
type input "2"
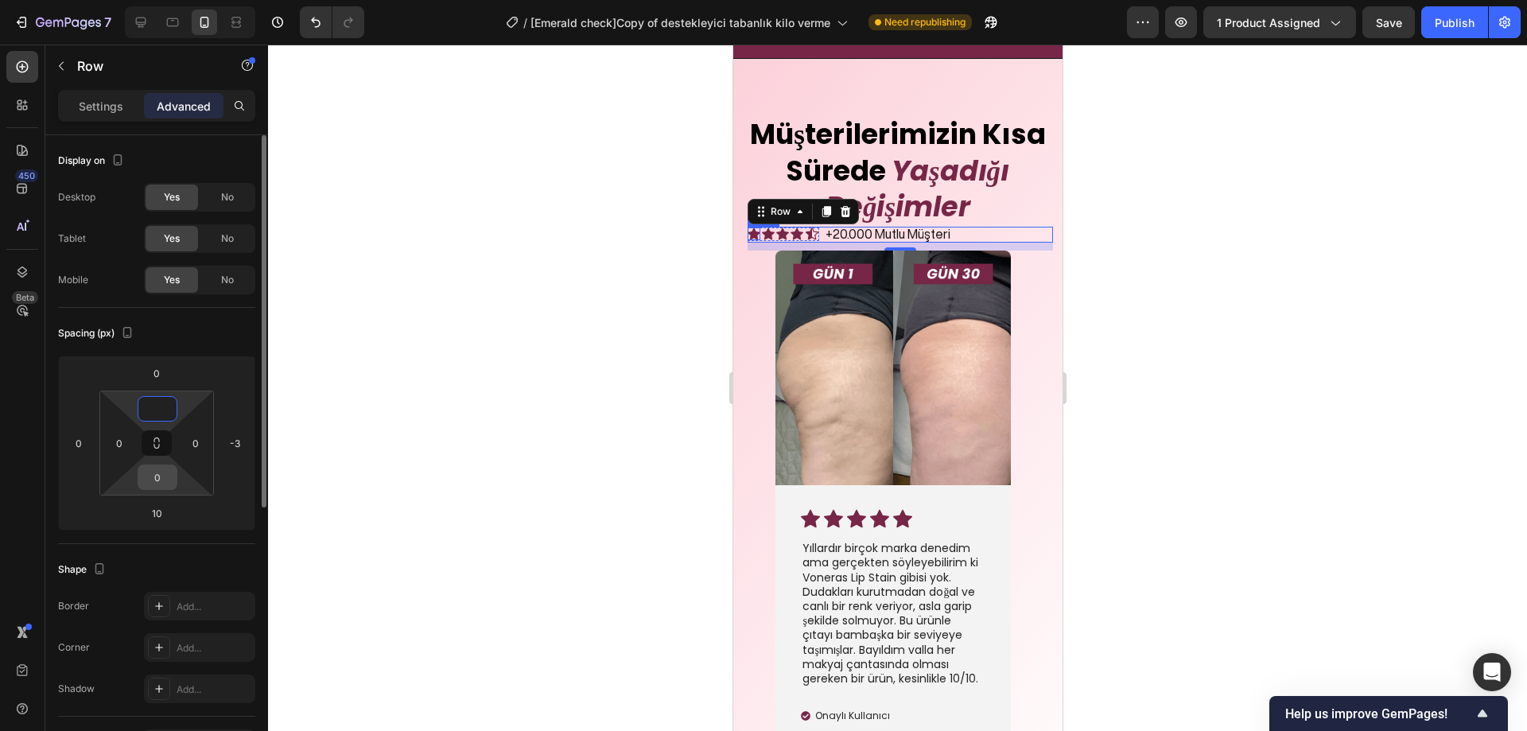
type input "0"
click at [161, 468] on input "0" at bounding box center [158, 477] width 32 height 24
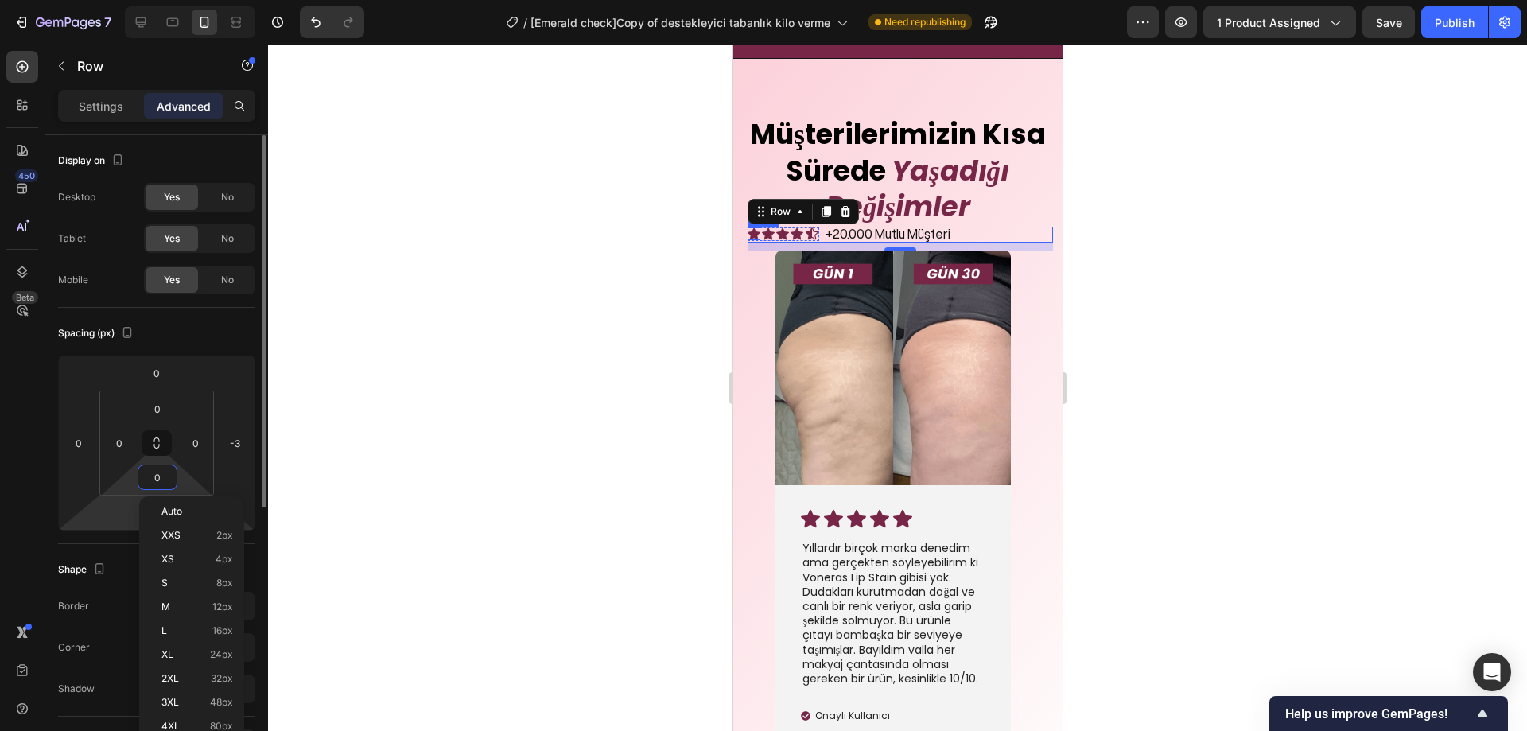
click at [129, 0] on html "7 / [Emerald check]Copy of destekleyici tabanlık kilo verme Need republishing P…" at bounding box center [763, 0] width 1527 height 0
click at [148, 513] on input "10" at bounding box center [157, 513] width 32 height 24
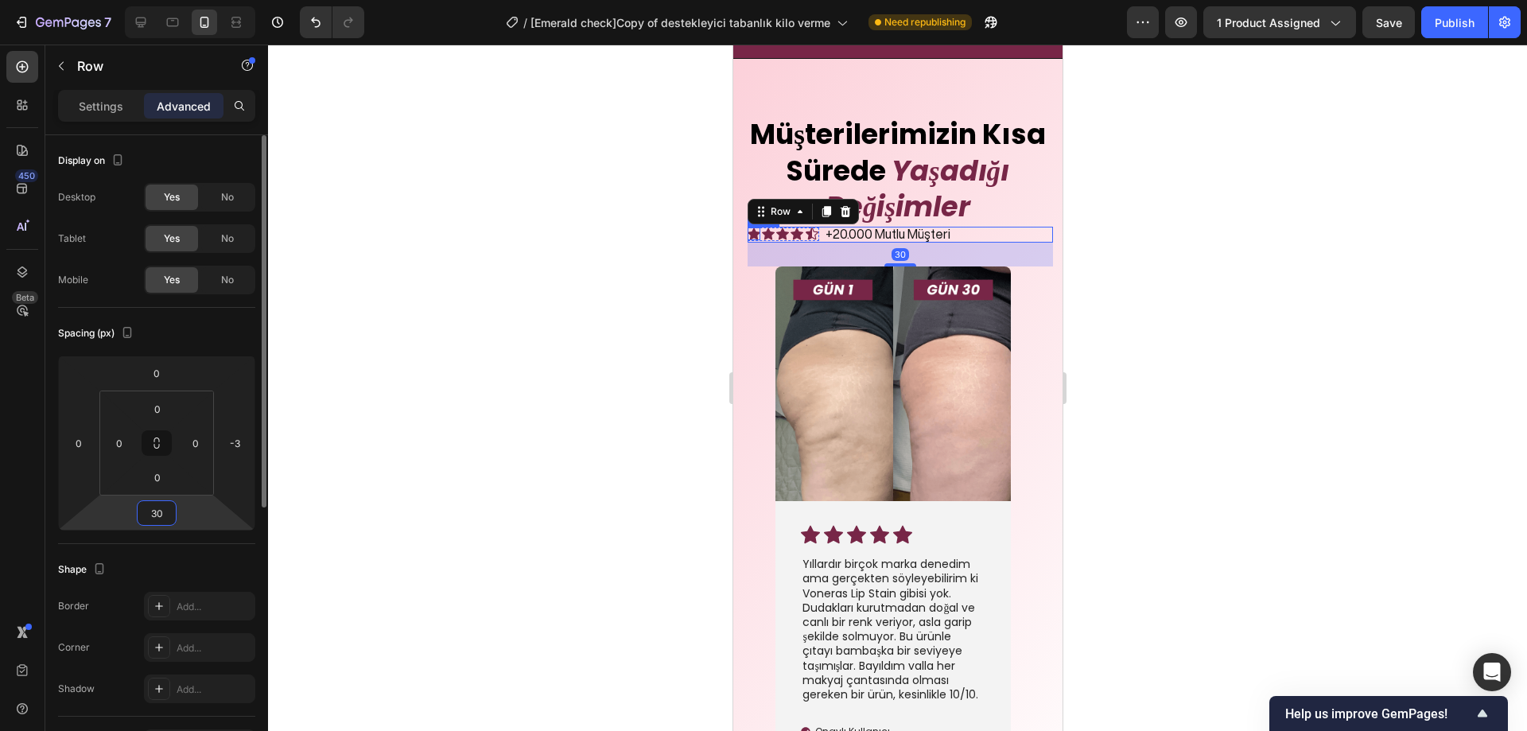
type input "3"
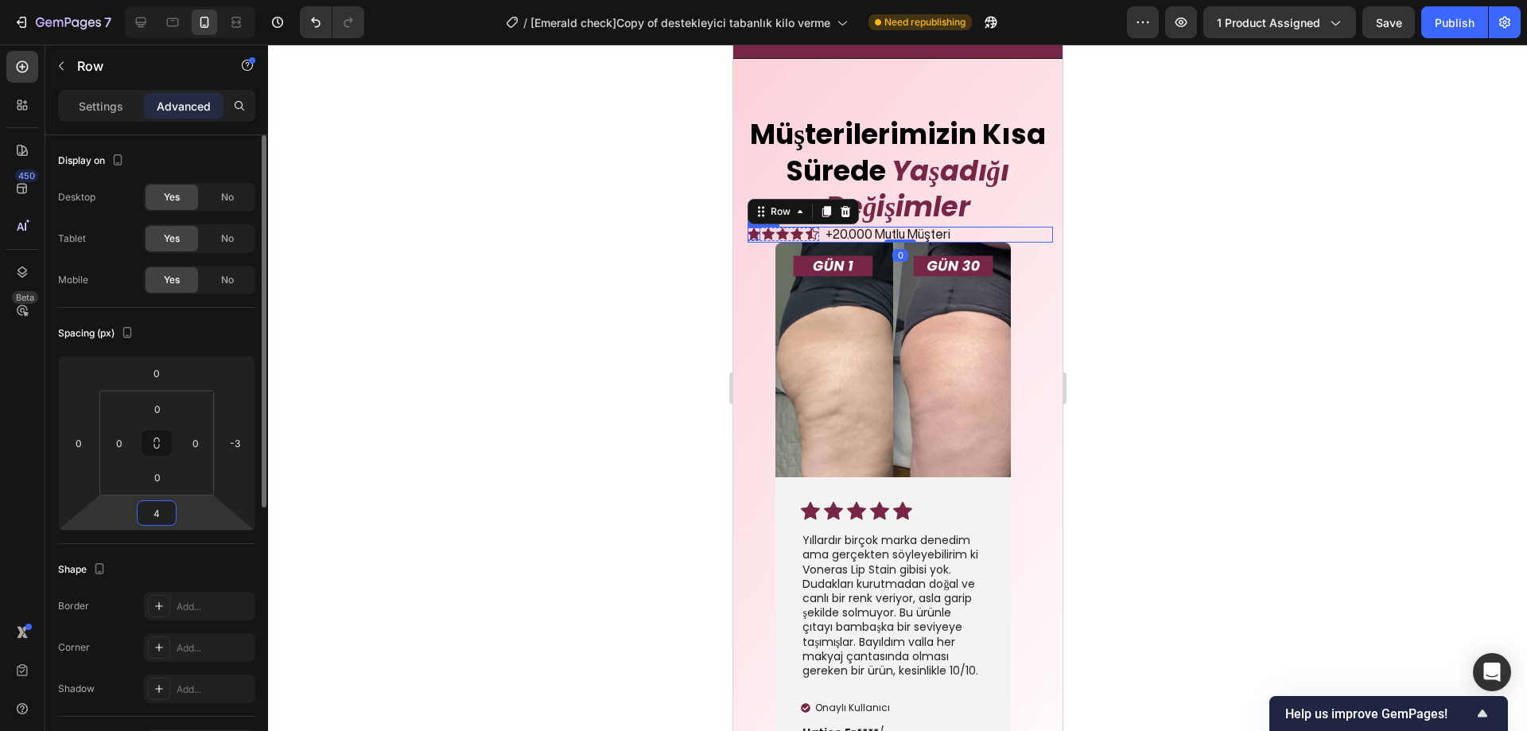
type input "40"
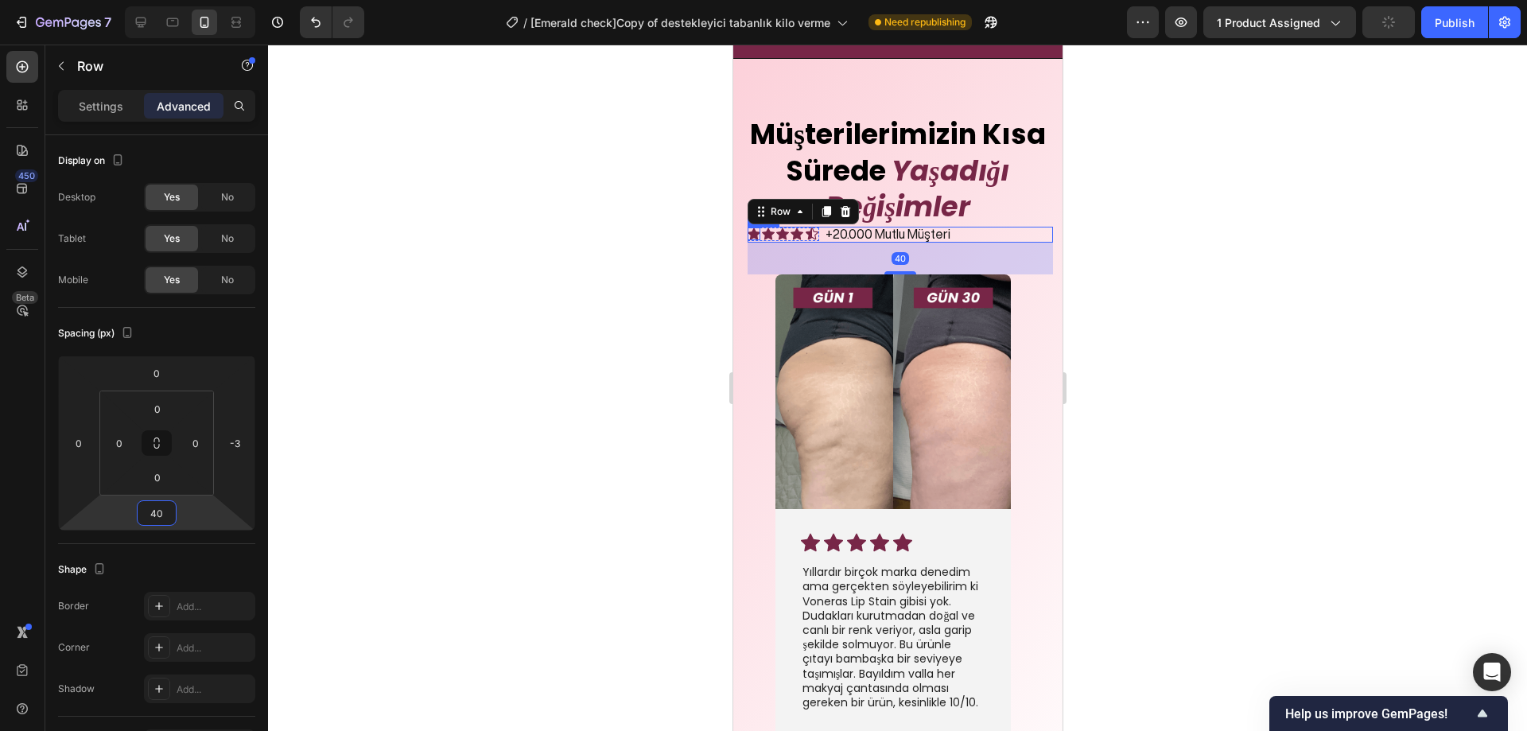
click at [531, 415] on div at bounding box center [897, 388] width 1259 height 687
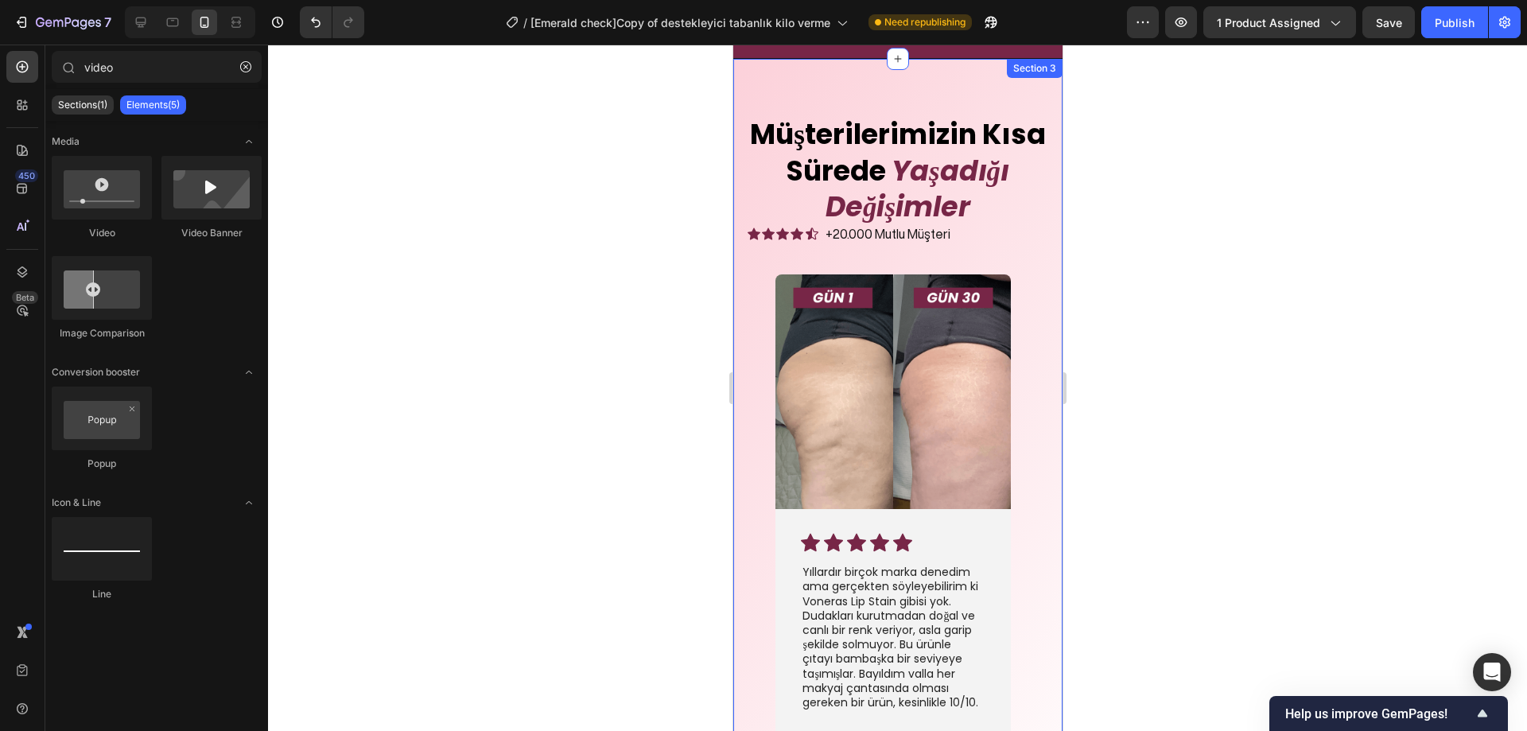
click at [1235, 223] on div at bounding box center [897, 388] width 1259 height 687
click at [930, 232] on p "+20.000 Mutlu Müşteri" at bounding box center [887, 234] width 125 height 15
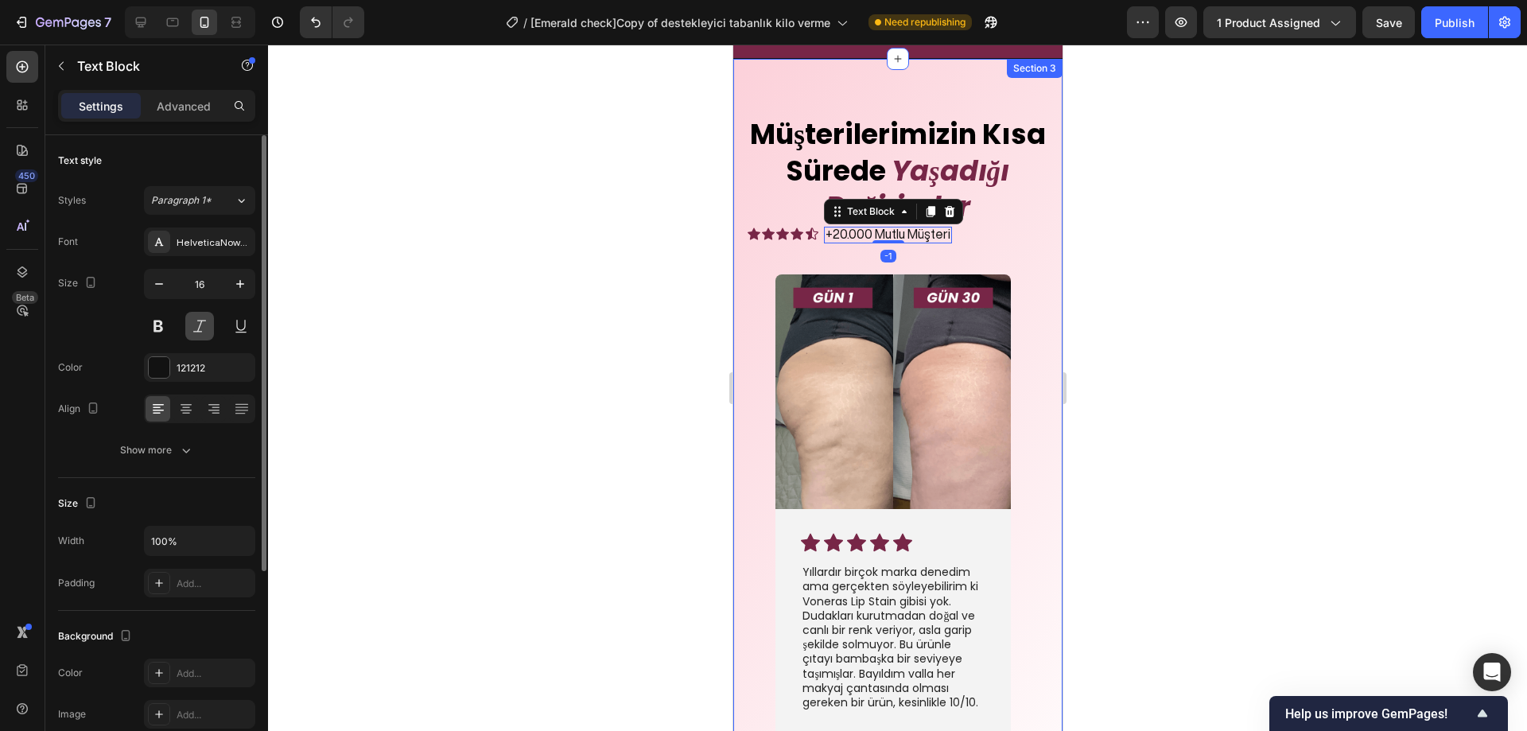
click at [190, 321] on button at bounding box center [199, 326] width 29 height 29
click at [465, 302] on div at bounding box center [897, 388] width 1259 height 687
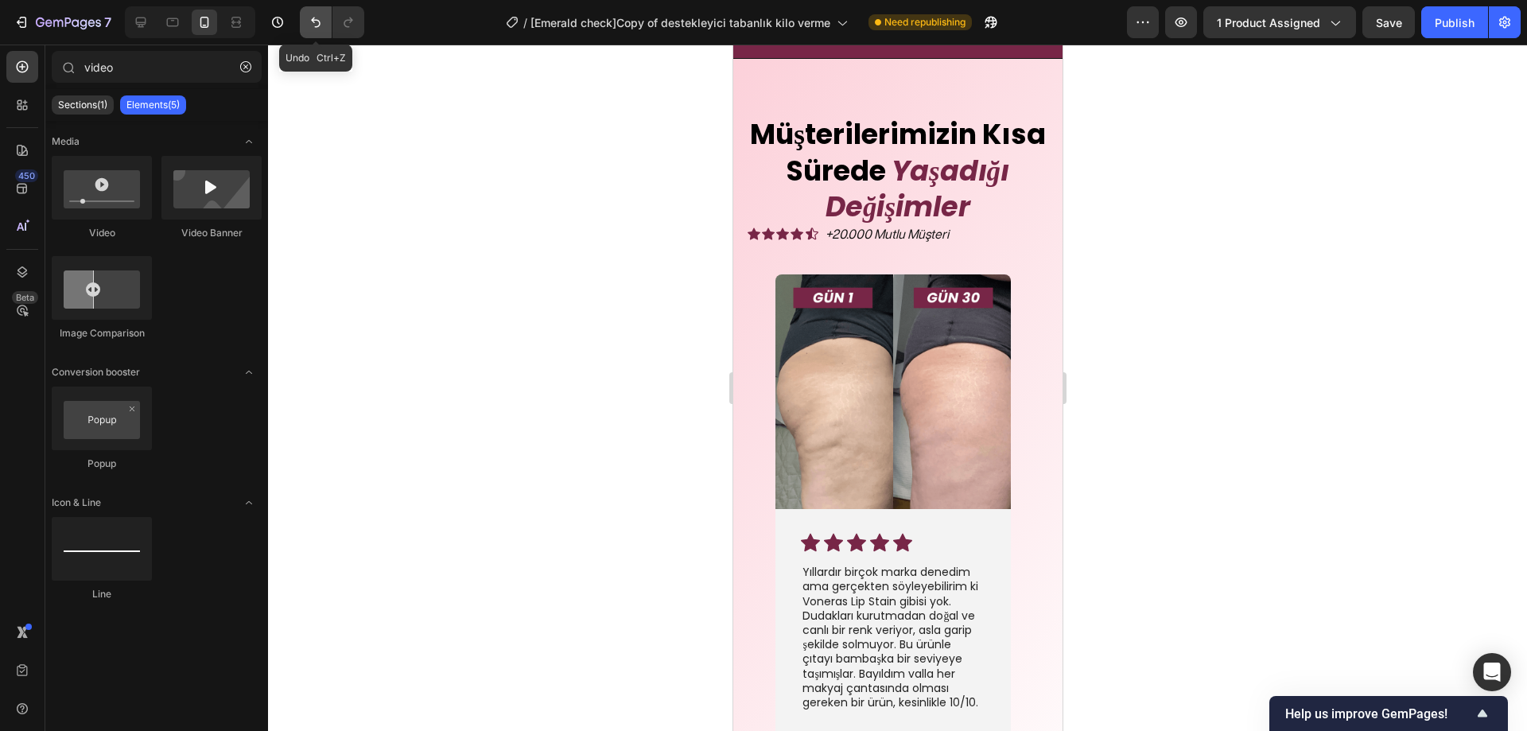
click at [319, 25] on icon "Undo/Redo" at bounding box center [316, 22] width 16 height 16
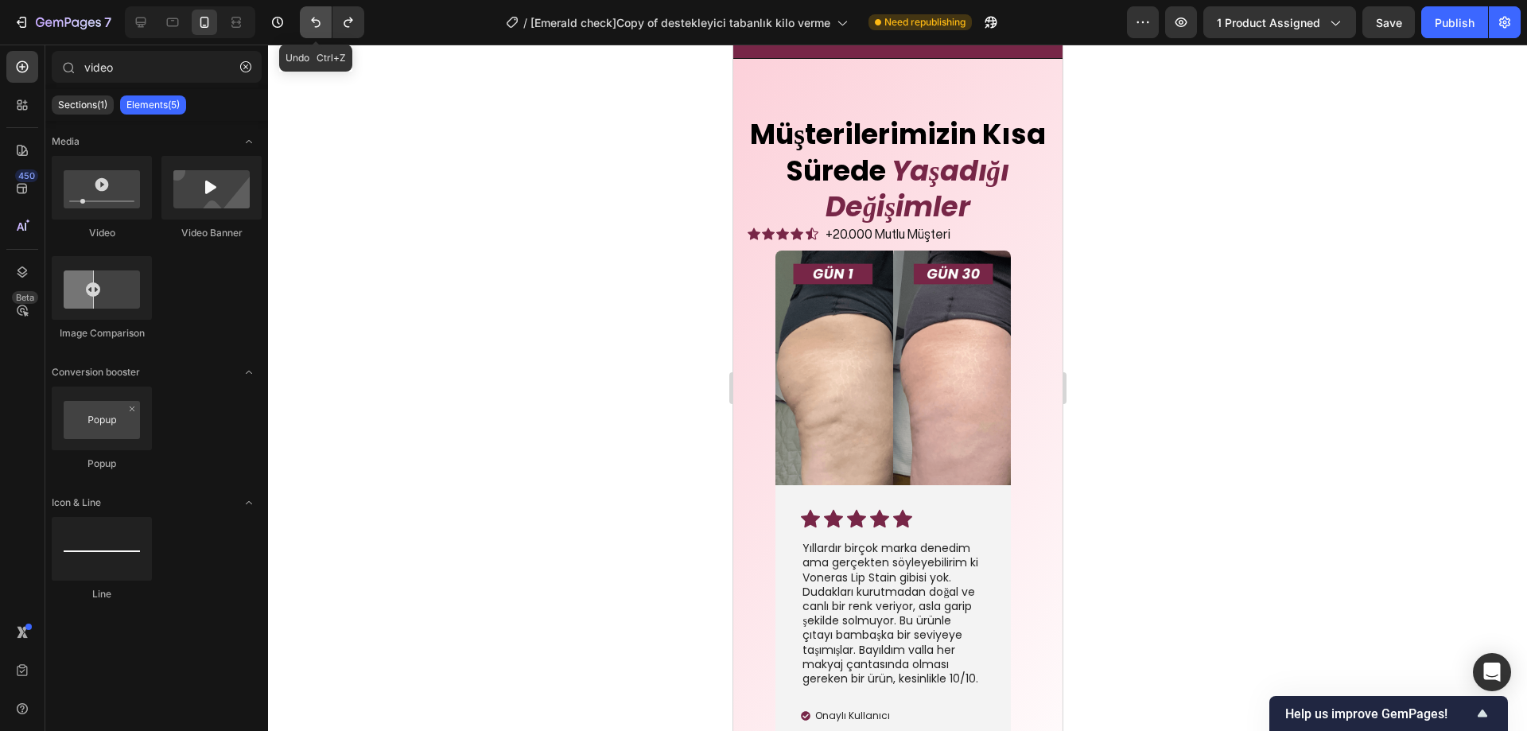
click at [319, 25] on icon "Undo/Redo" at bounding box center [316, 22] width 16 height 16
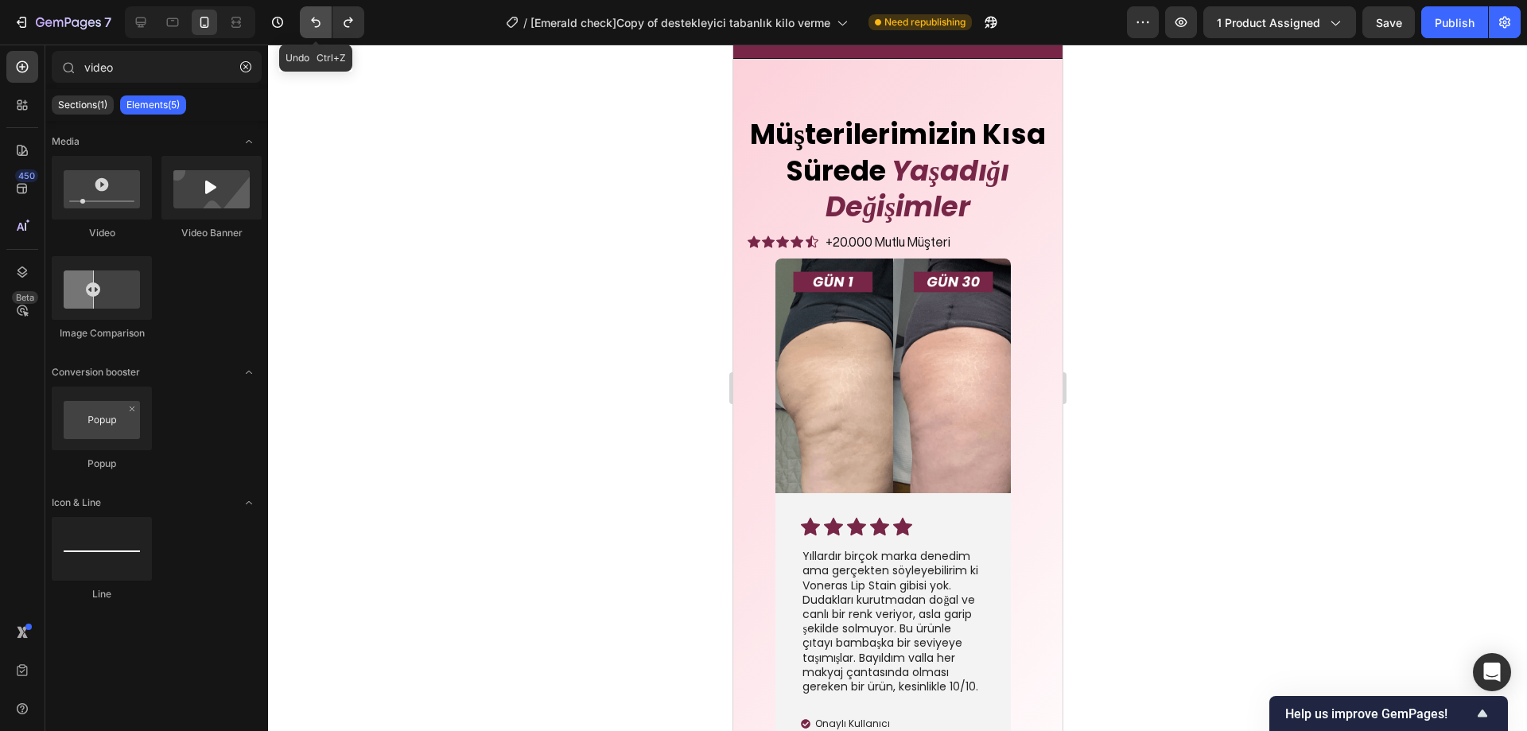
click at [319, 25] on icon "Undo/Redo" at bounding box center [316, 22] width 16 height 16
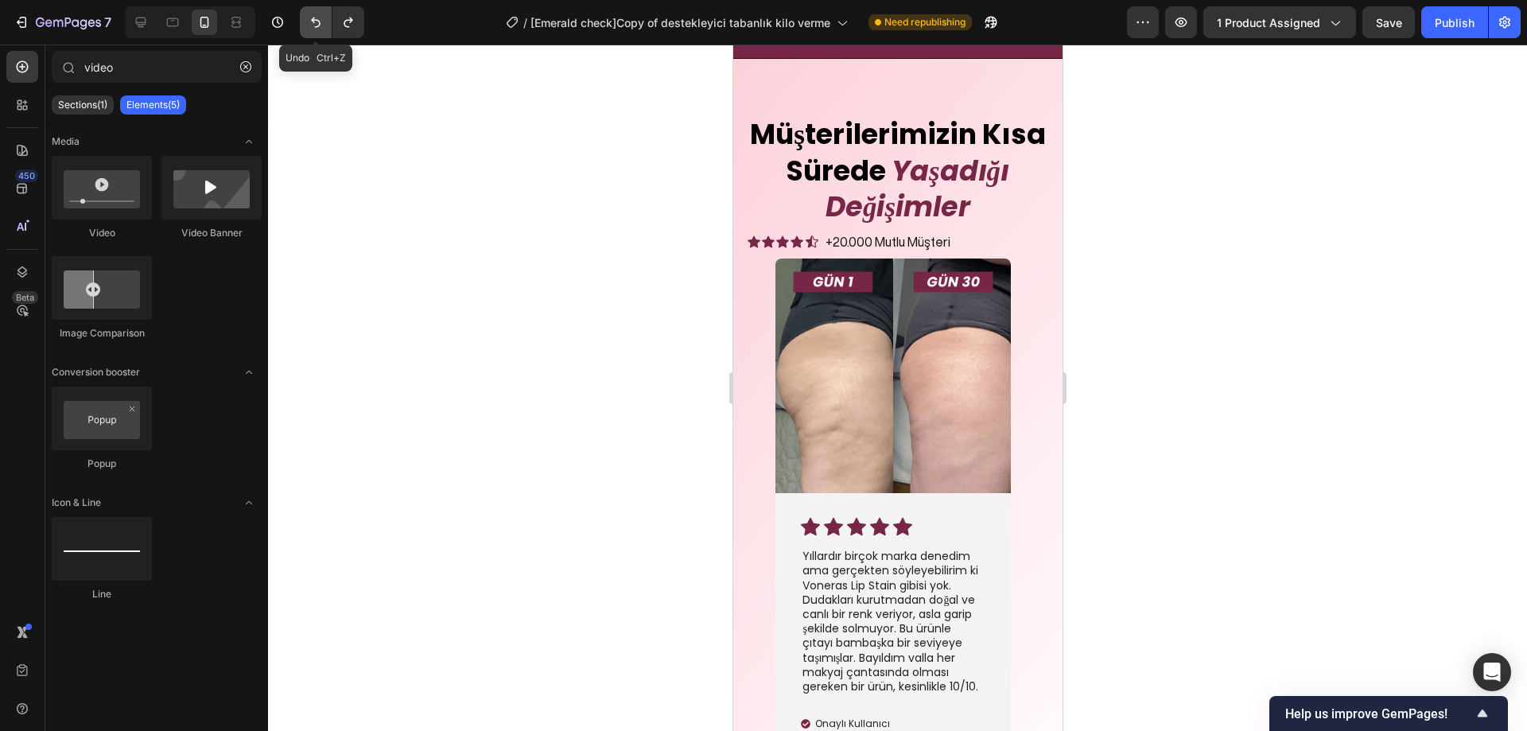
click at [319, 25] on icon "Undo/Redo" at bounding box center [316, 22] width 16 height 16
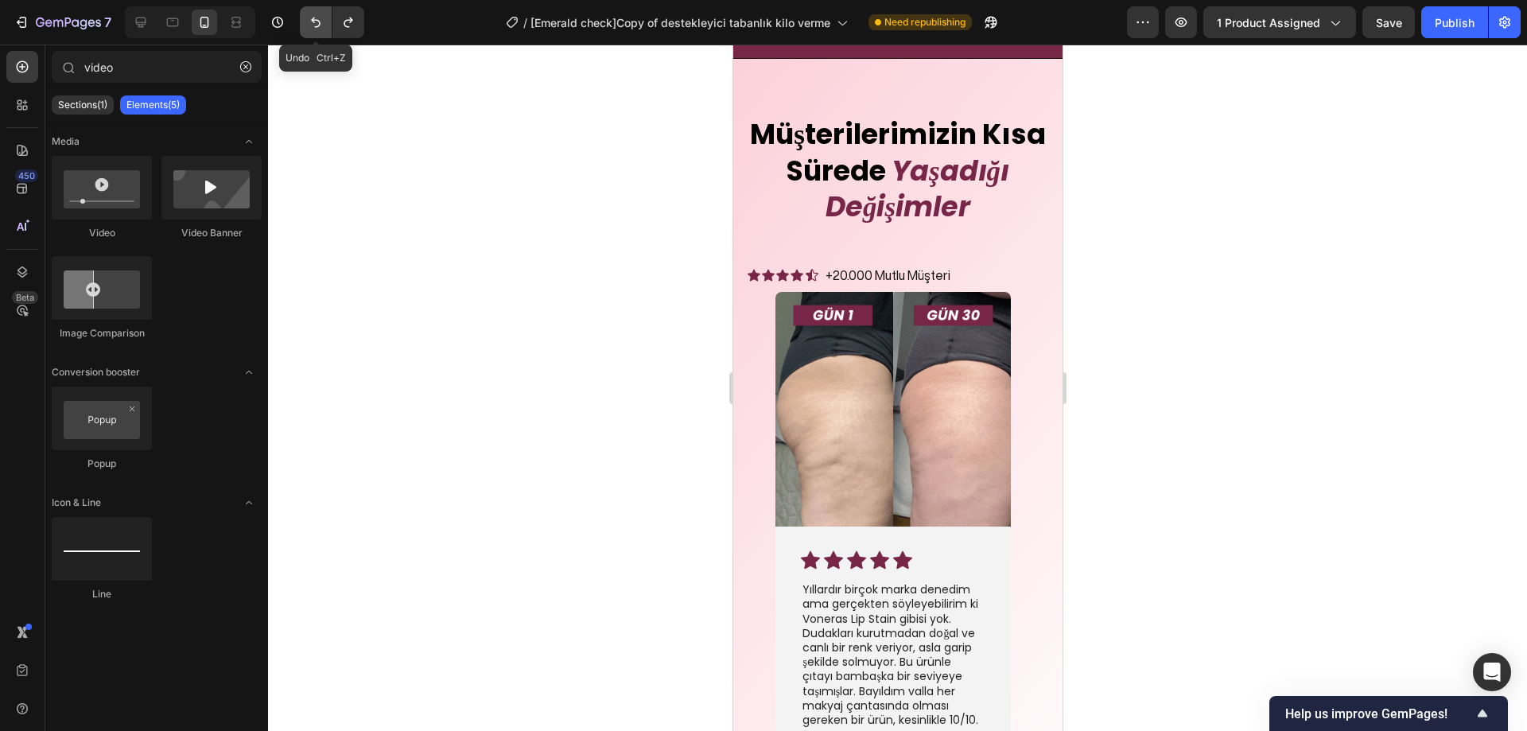
click at [319, 25] on icon "Undo/Redo" at bounding box center [316, 22] width 16 height 16
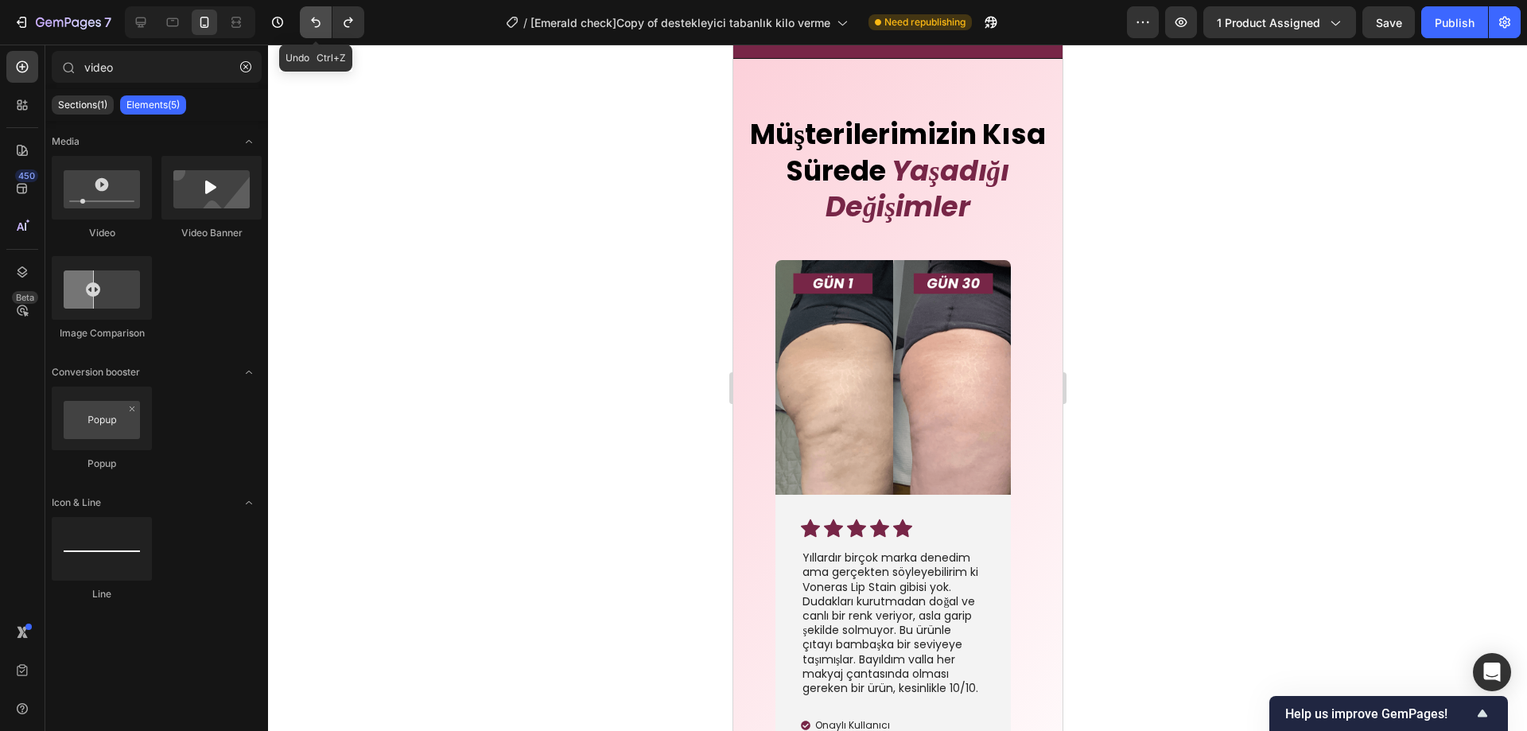
click at [319, 25] on icon "Undo/Redo" at bounding box center [316, 22] width 16 height 16
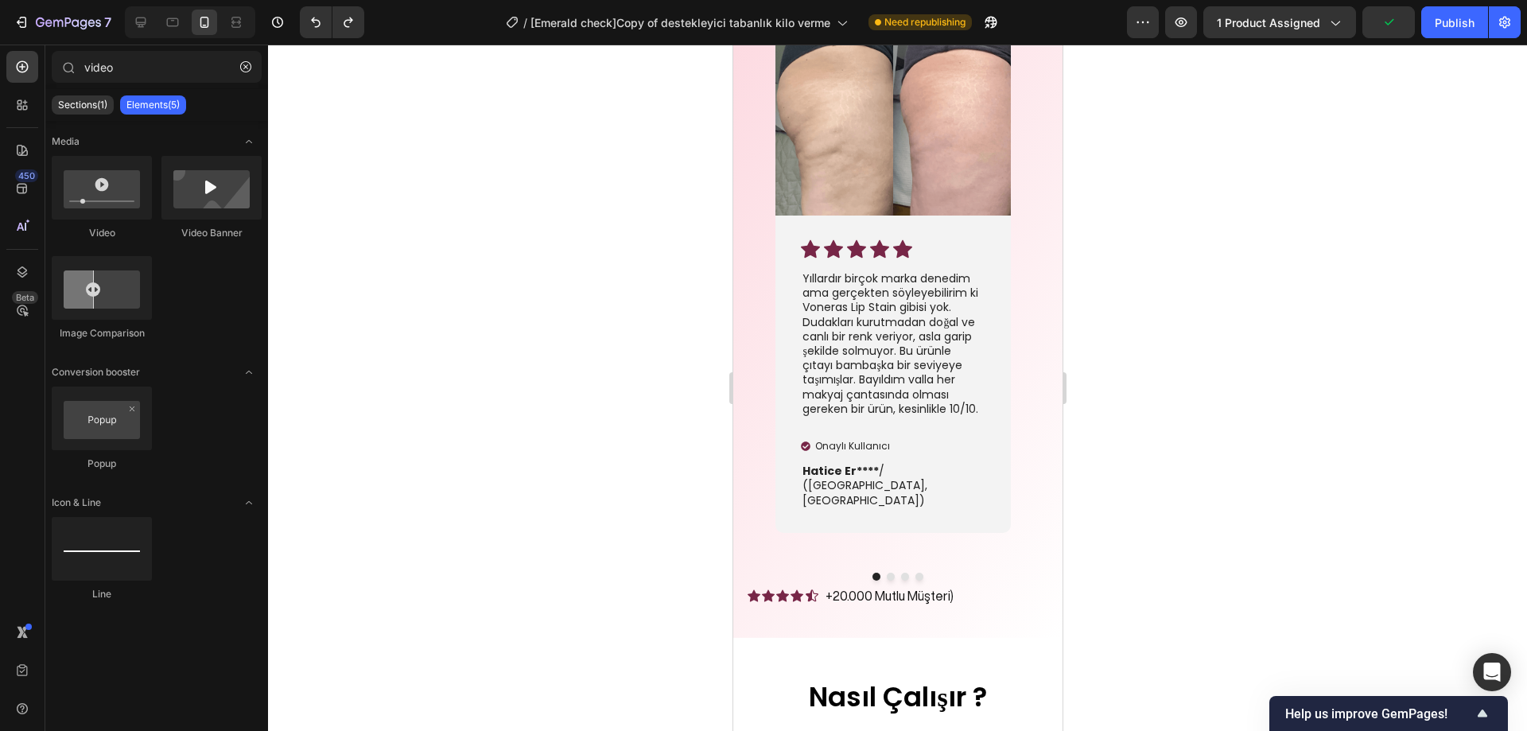
scroll to position [4330, 0]
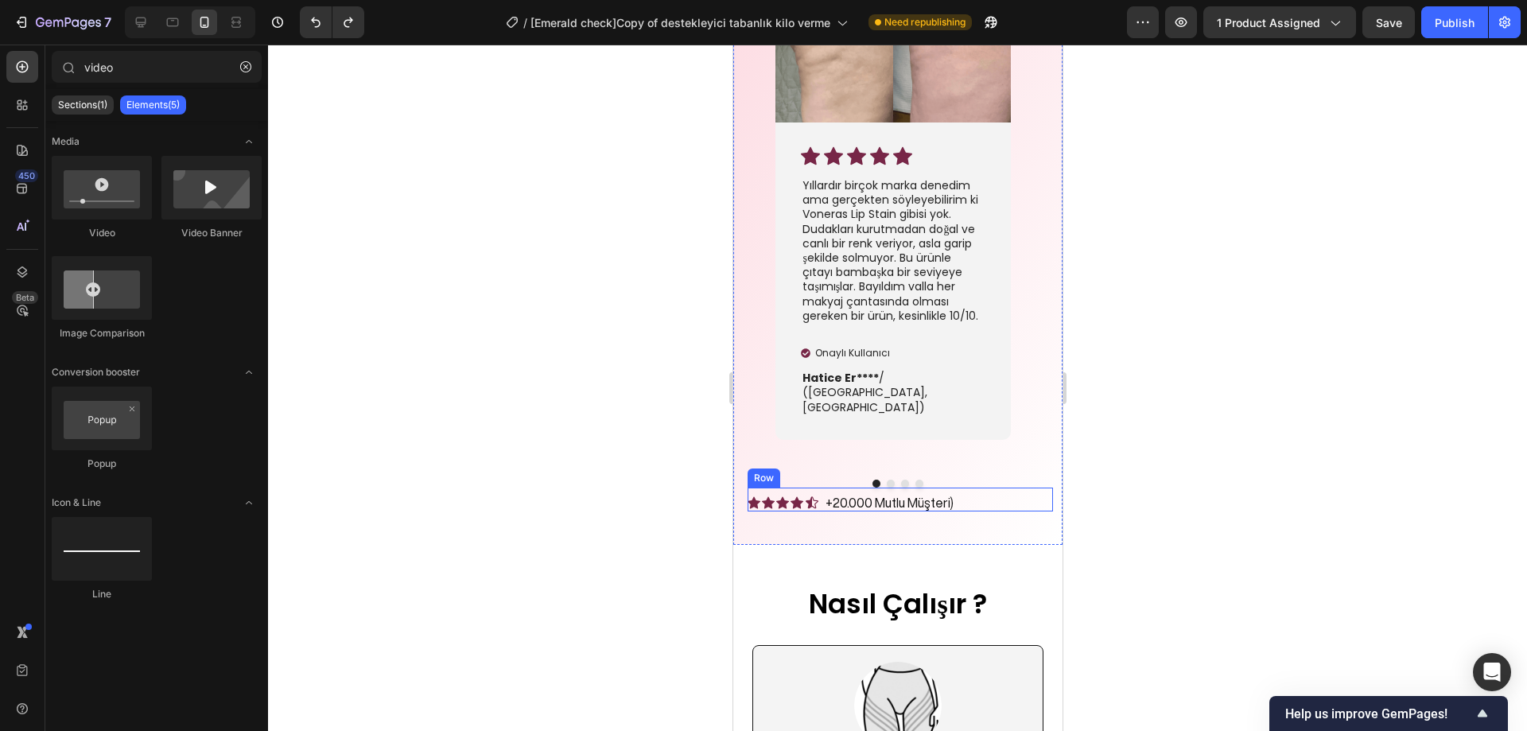
click at [975, 488] on div "Icon Icon Icon Icon Icon Icon List +20.000 Mutlu Müşteri) Text Block Row" at bounding box center [899, 500] width 305 height 24
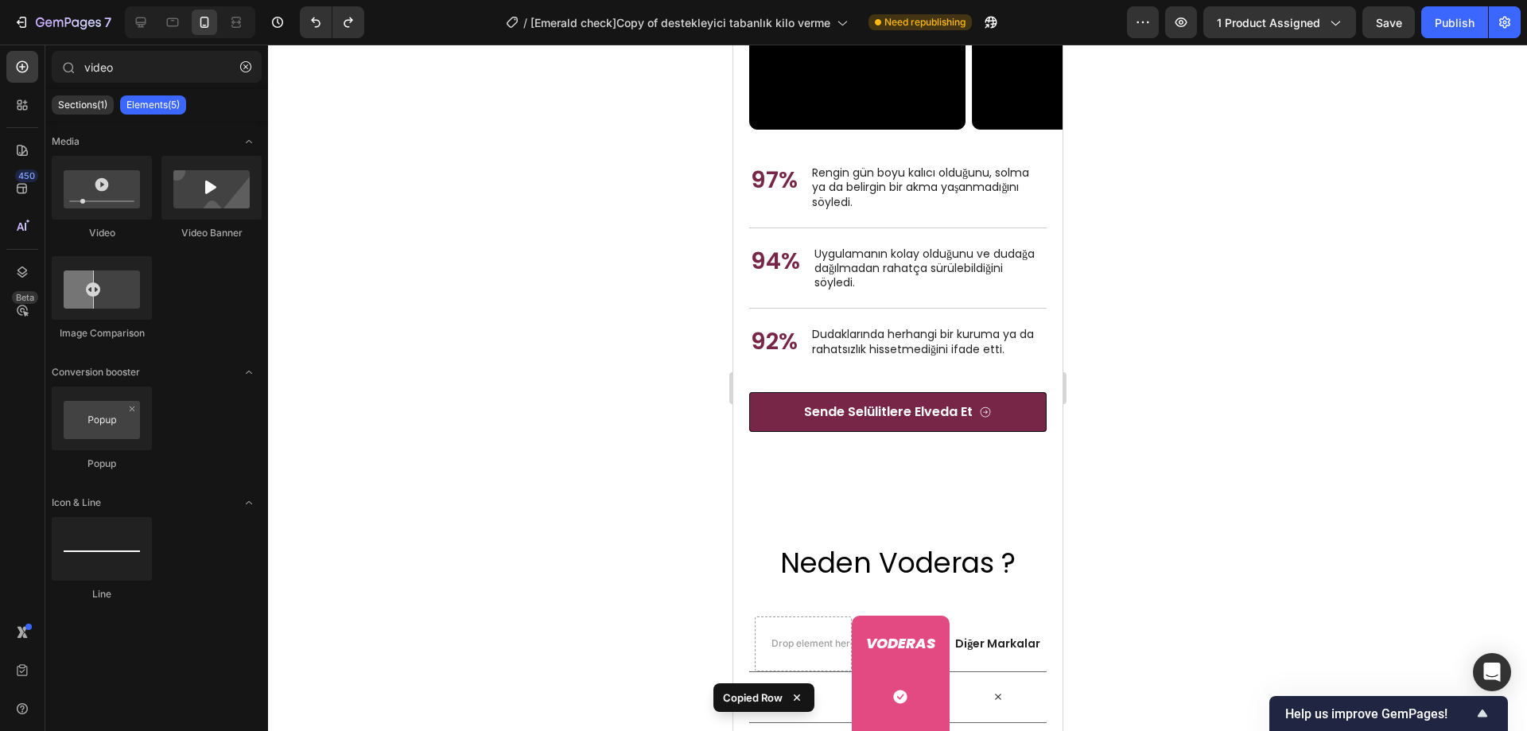
scroll to position [6084, 0]
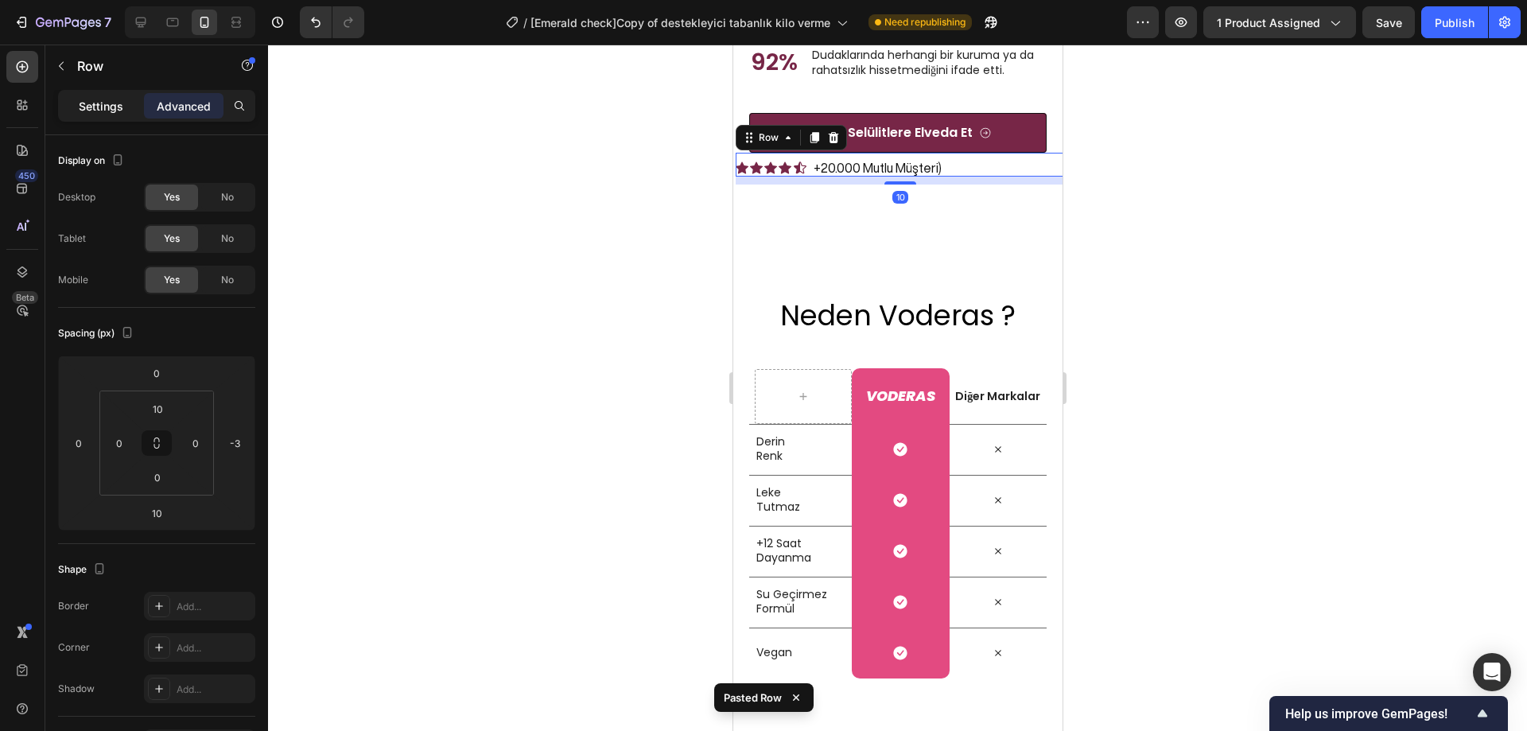
click at [107, 100] on p "Settings" at bounding box center [101, 106] width 45 height 17
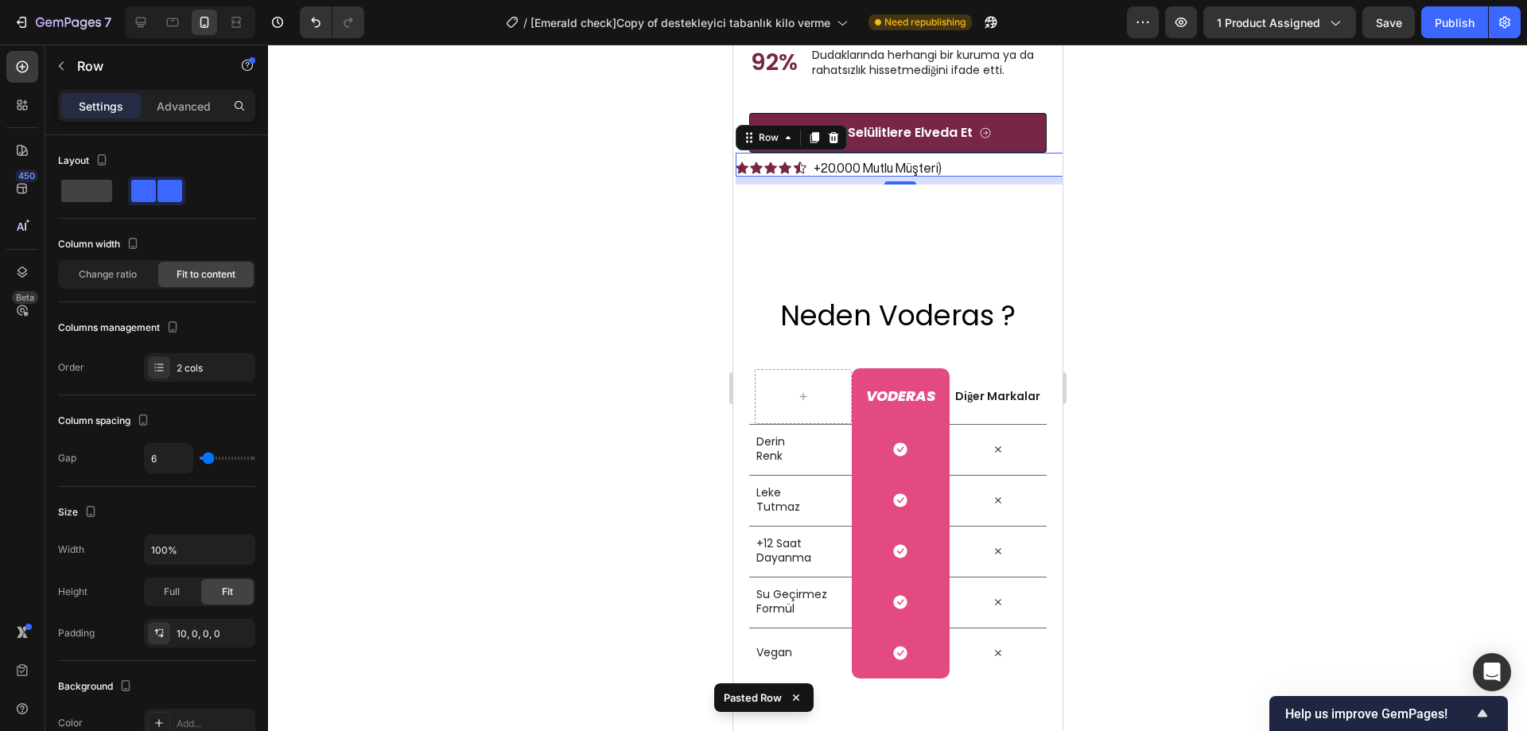
click at [1183, 474] on div at bounding box center [897, 388] width 1259 height 687
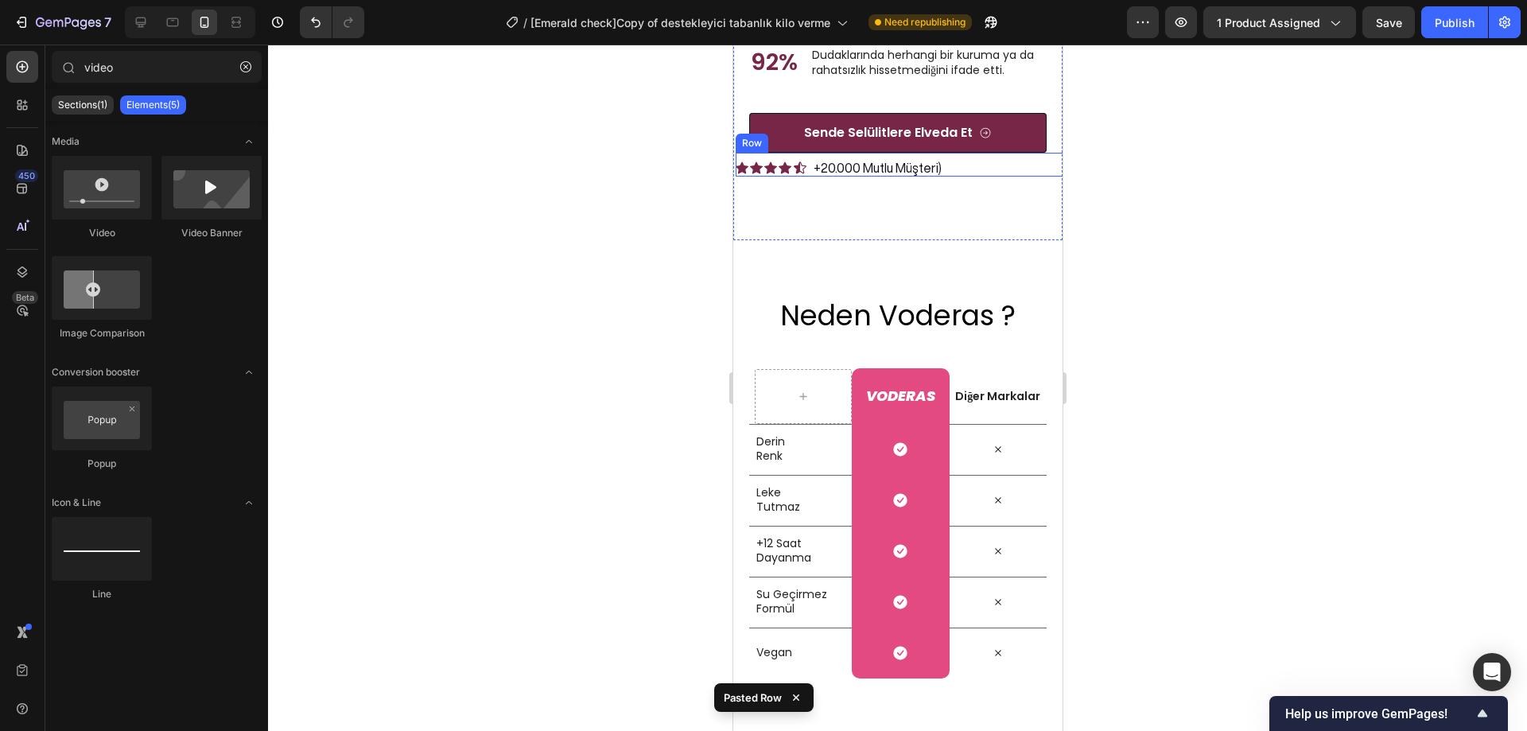
click at [996, 177] on div "Icon Icon Icon Icon Icon Icon List +20.000 Mutlu Müşteri) Text Block Row" at bounding box center [899, 165] width 329 height 24
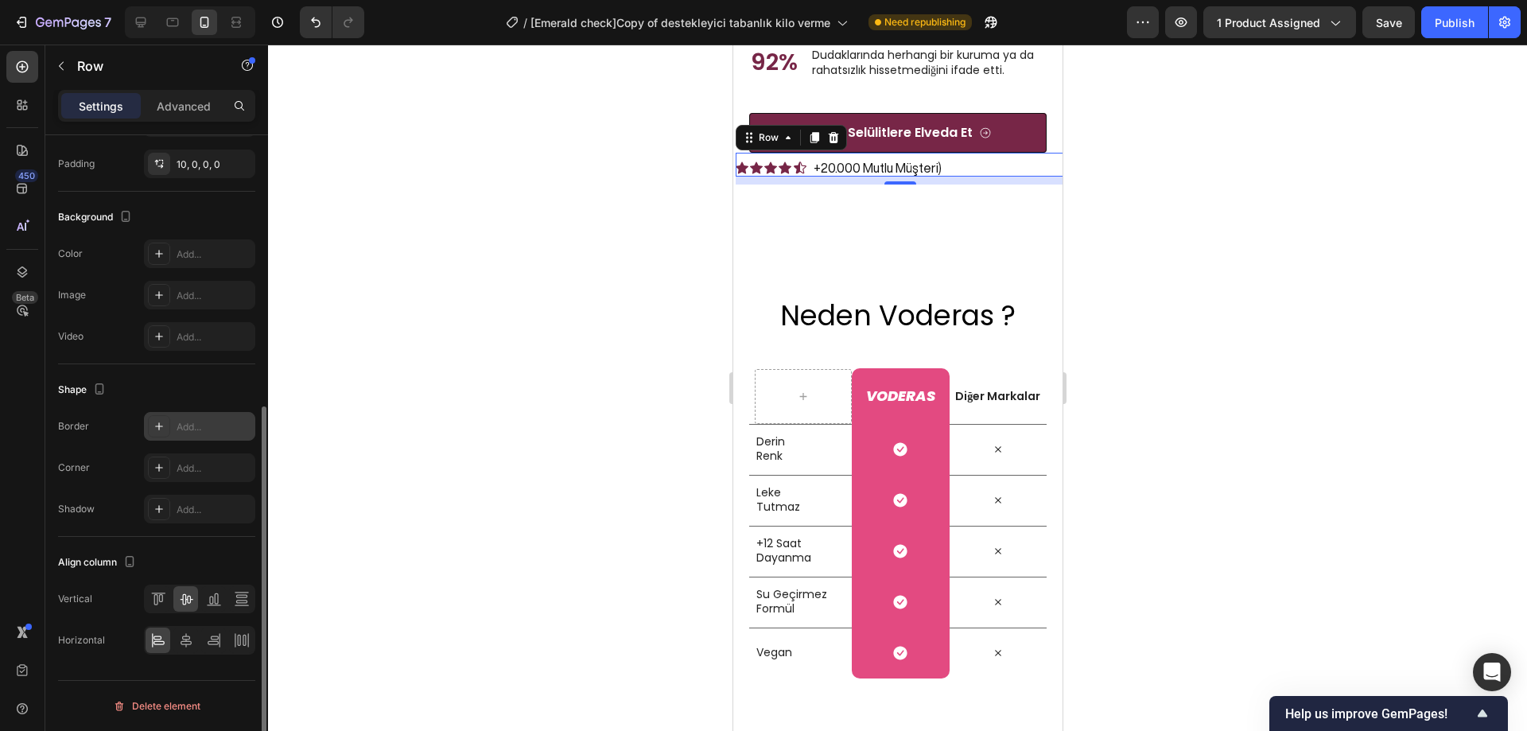
scroll to position [0, 0]
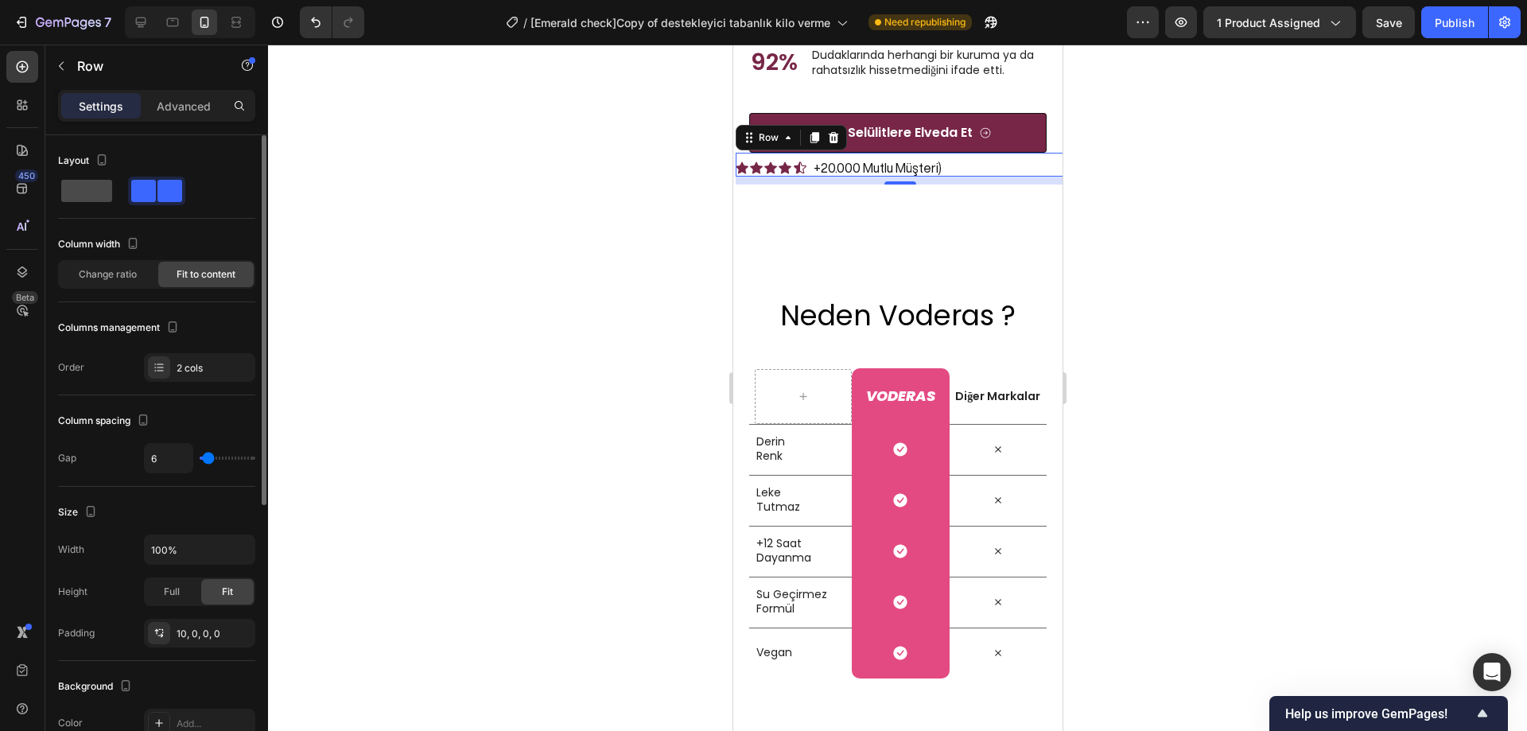
click at [99, 189] on span at bounding box center [86, 191] width 51 height 22
type input "0"
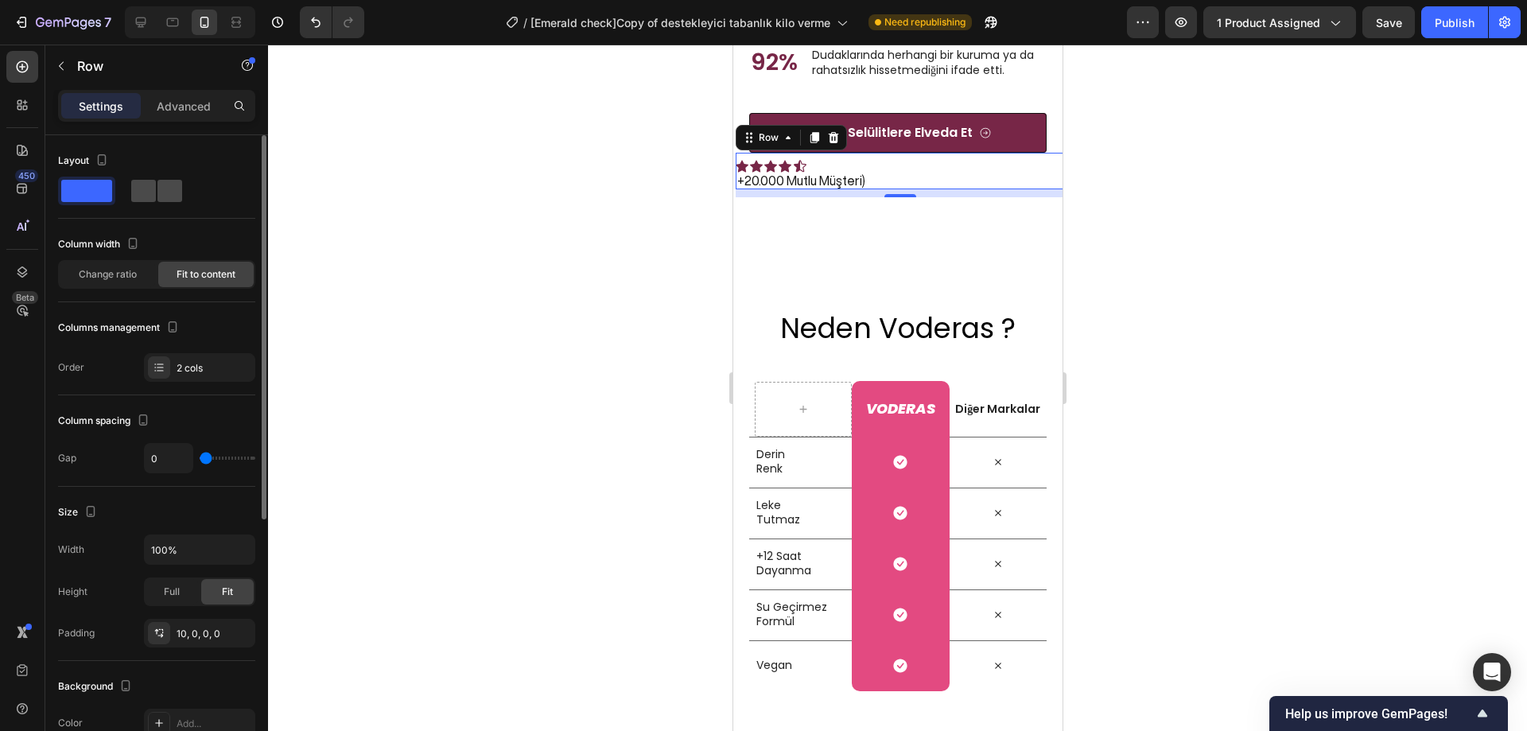
click at [167, 198] on span at bounding box center [170, 191] width 25 height 22
type input "6"
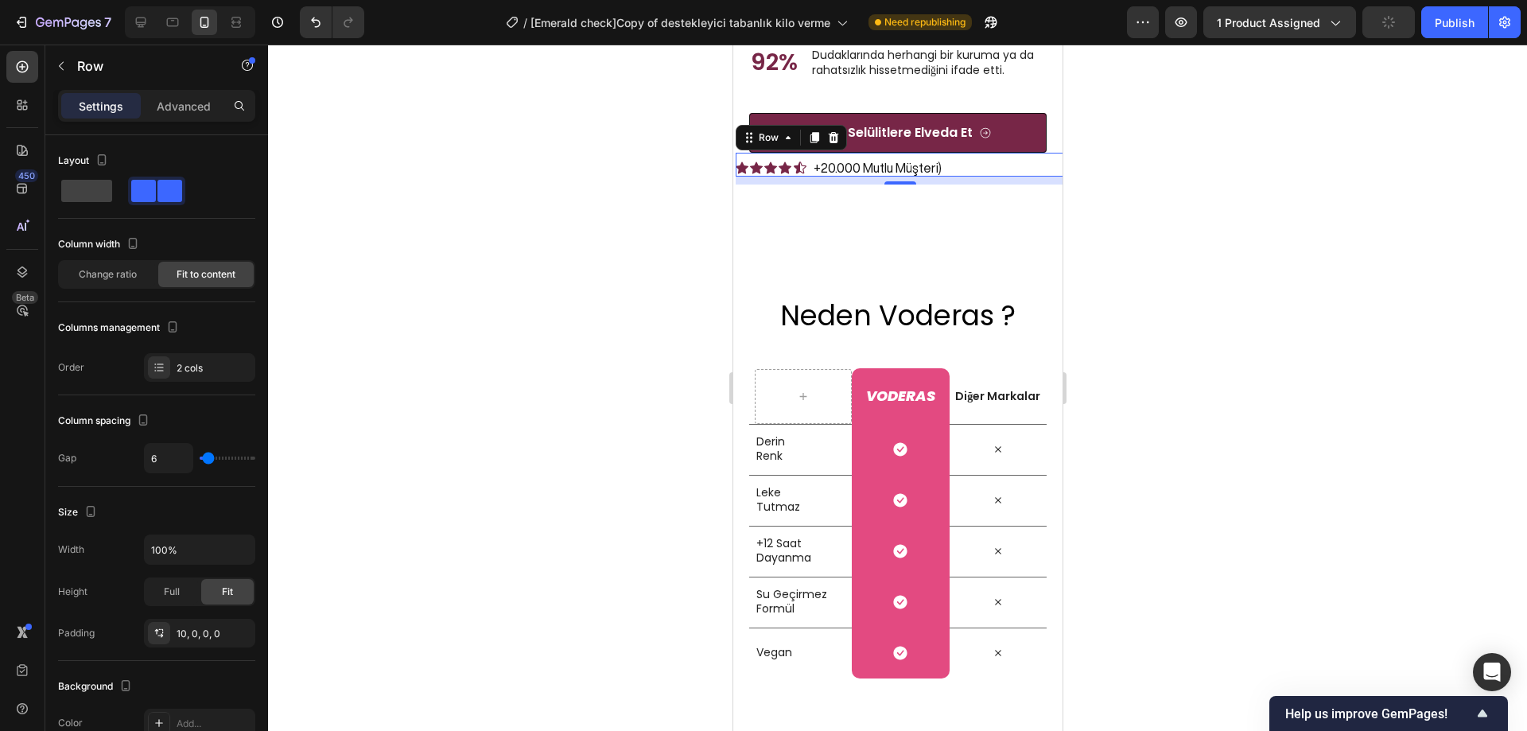
click at [114, 108] on p "Settings" at bounding box center [101, 106] width 45 height 17
click at [101, 193] on span at bounding box center [86, 191] width 51 height 22
type input "0"
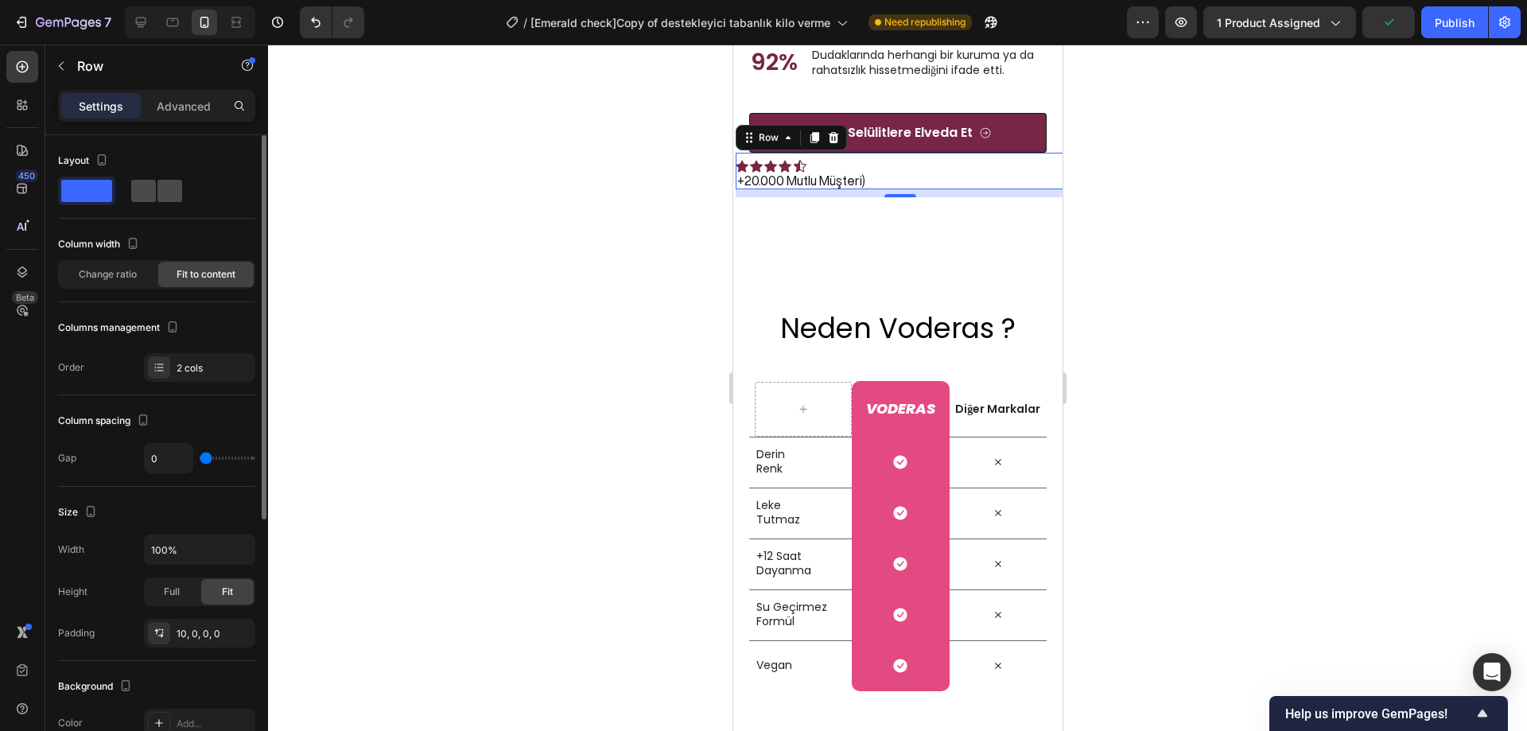
click at [158, 195] on span at bounding box center [170, 191] width 25 height 22
type input "6"
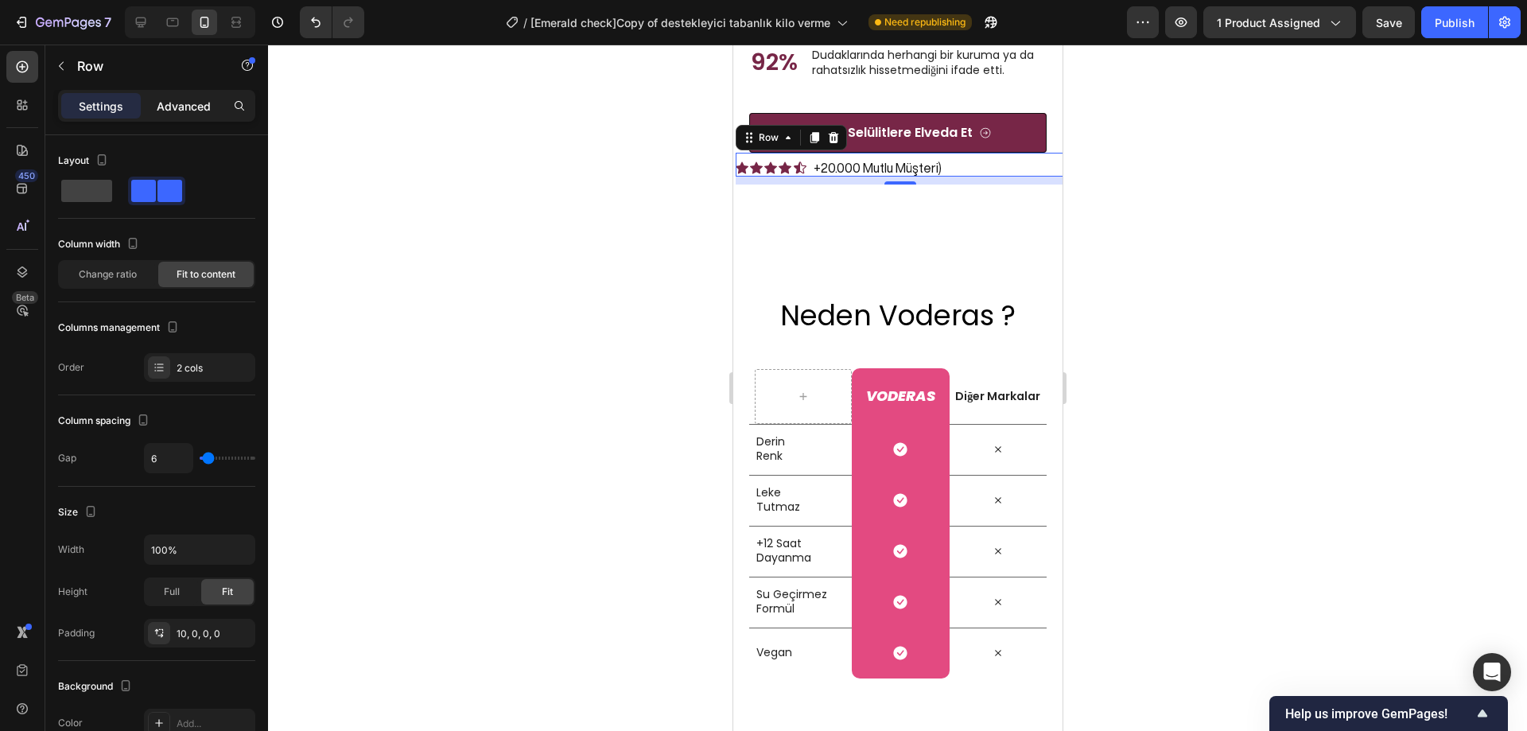
click at [189, 103] on p "Advanced" at bounding box center [184, 106] width 54 height 17
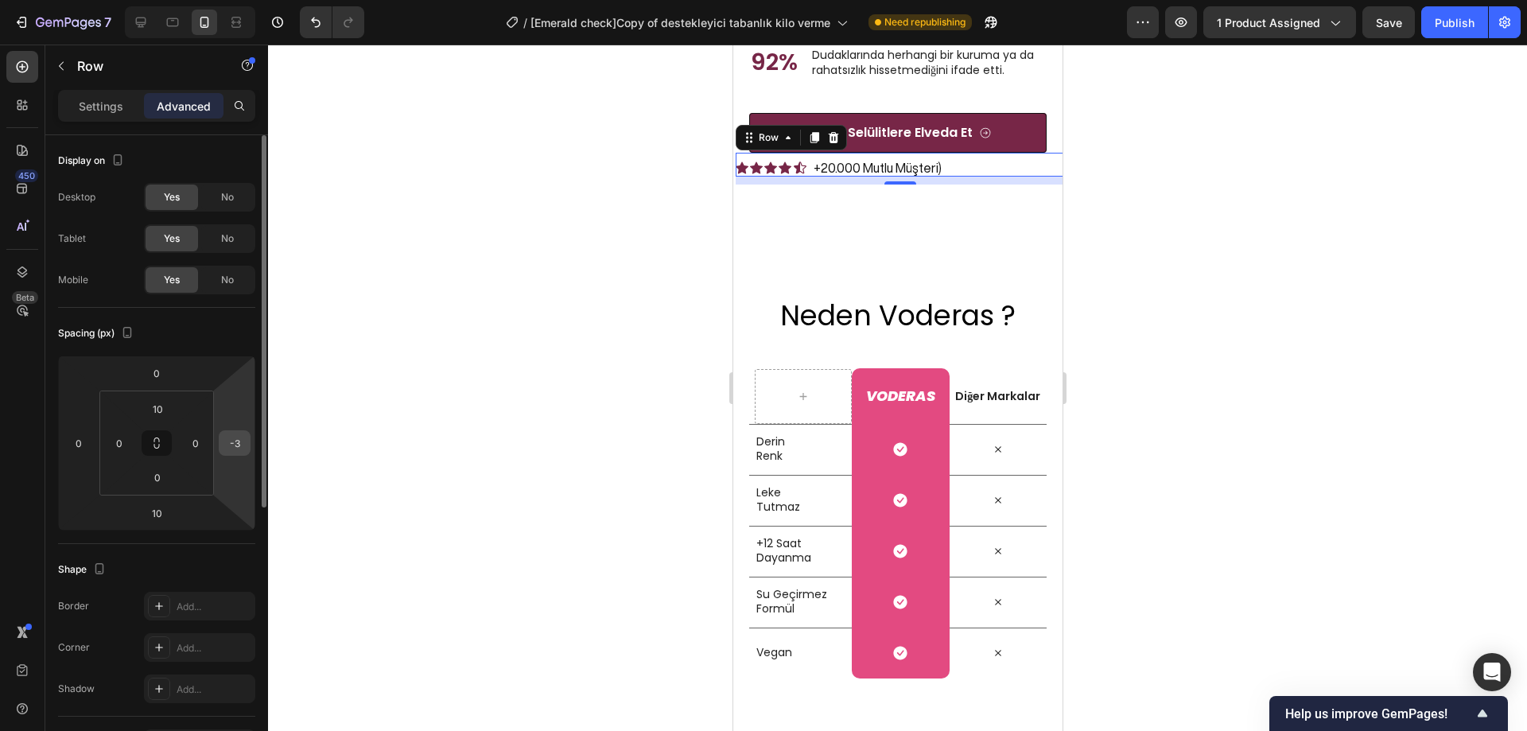
click at [237, 442] on input "-3" at bounding box center [235, 443] width 24 height 24
type input "0"
click at [169, 512] on input "10" at bounding box center [157, 513] width 32 height 24
click at [224, 318] on div "Spacing (px) 0 0 10 0 10 0 0 0" at bounding box center [156, 426] width 197 height 236
click at [396, 336] on div at bounding box center [897, 388] width 1259 height 687
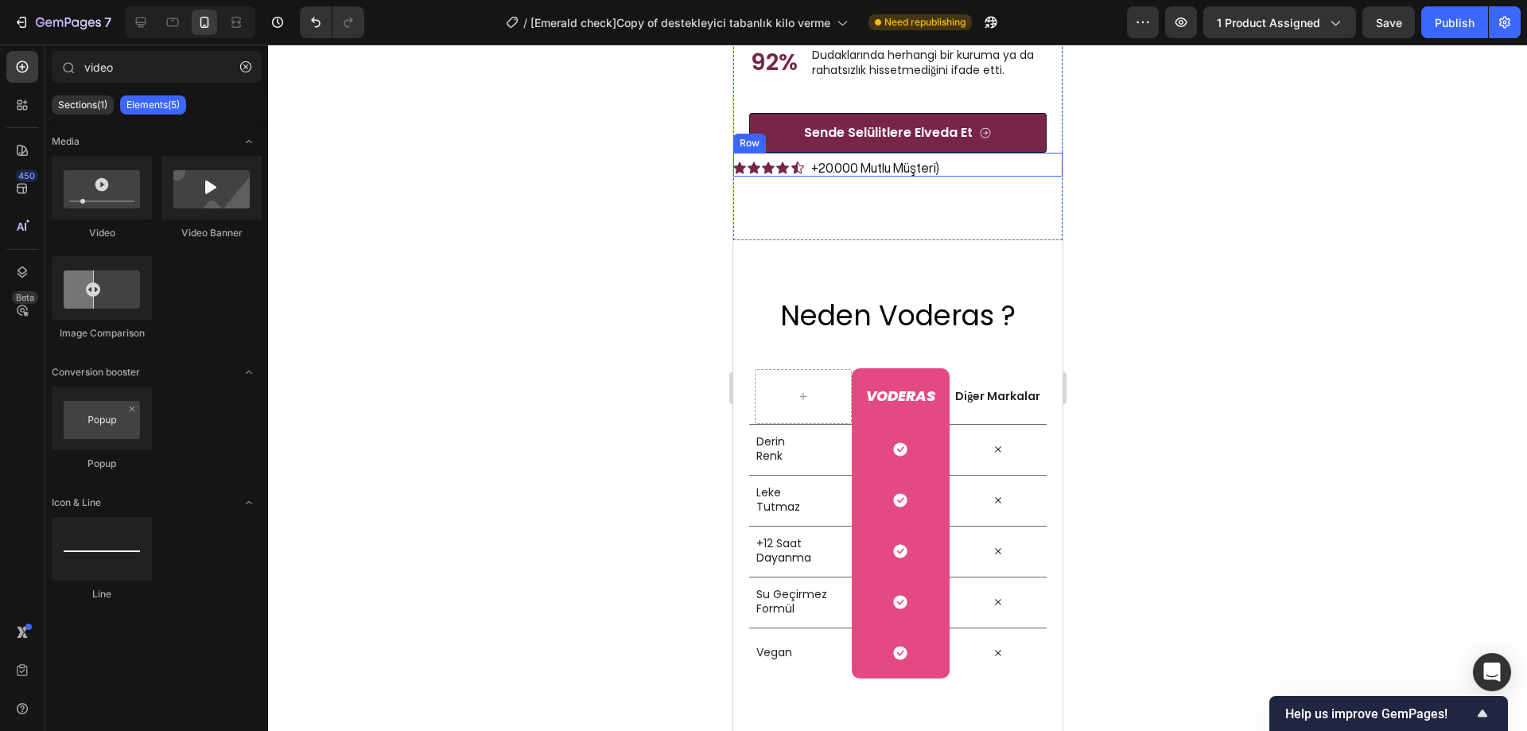
click at [944, 177] on div "Icon Icon Icon Icon Icon Icon List +20.000 Mutlu Müşteri) Text Block Row" at bounding box center [897, 165] width 329 height 24
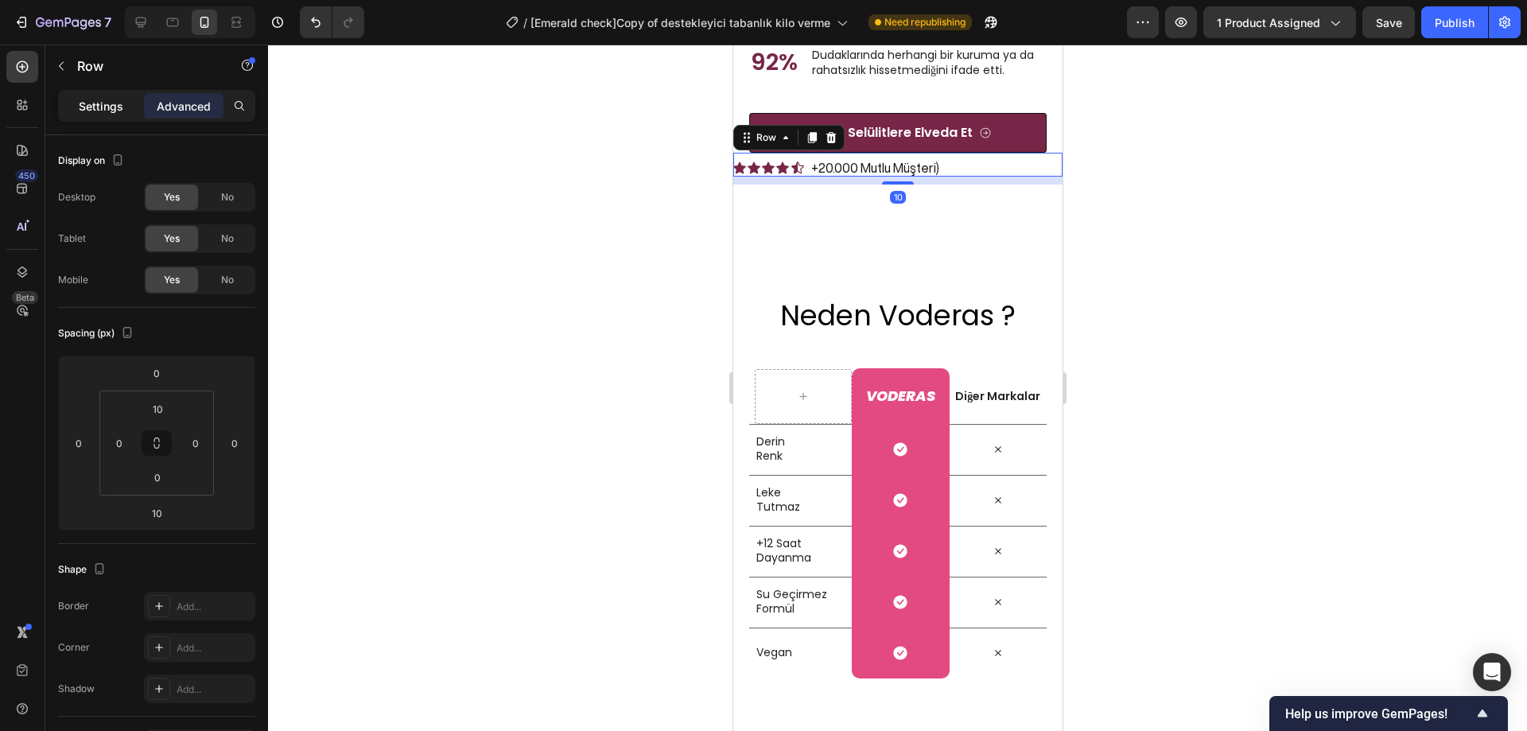
click at [117, 110] on p "Settings" at bounding box center [101, 106] width 45 height 17
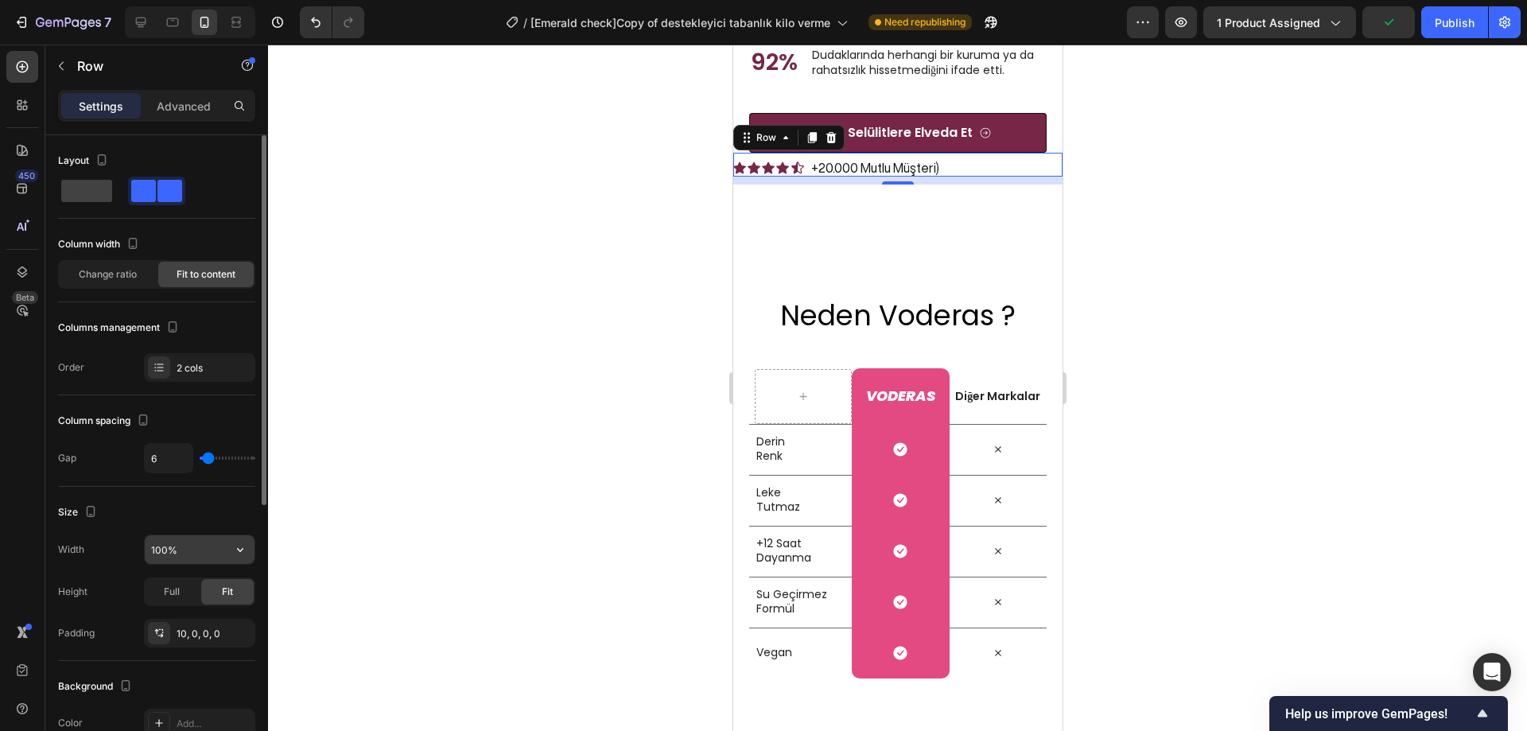
scroll to position [239, 0]
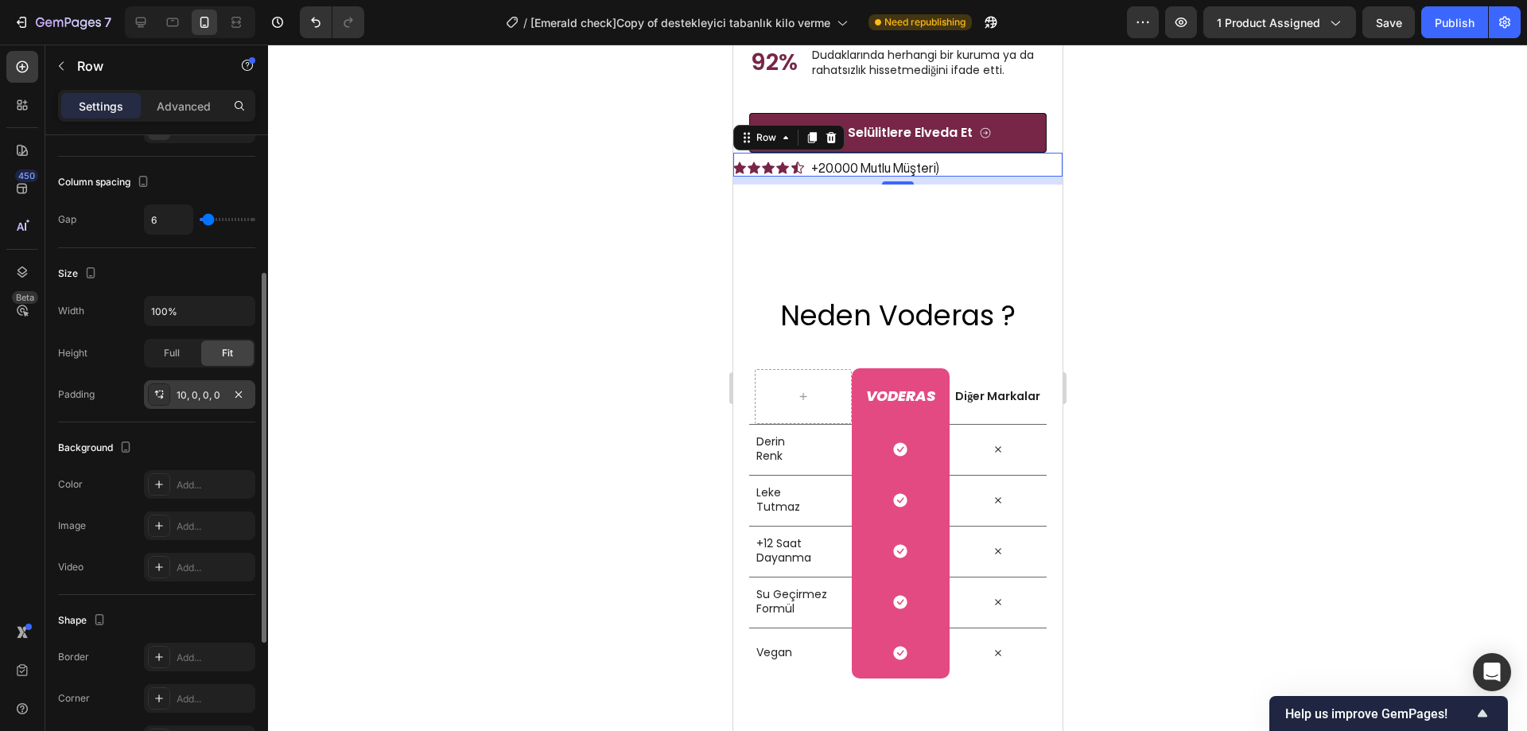
click at [195, 394] on div "10, 0, 0, 0" at bounding box center [200, 395] width 46 height 14
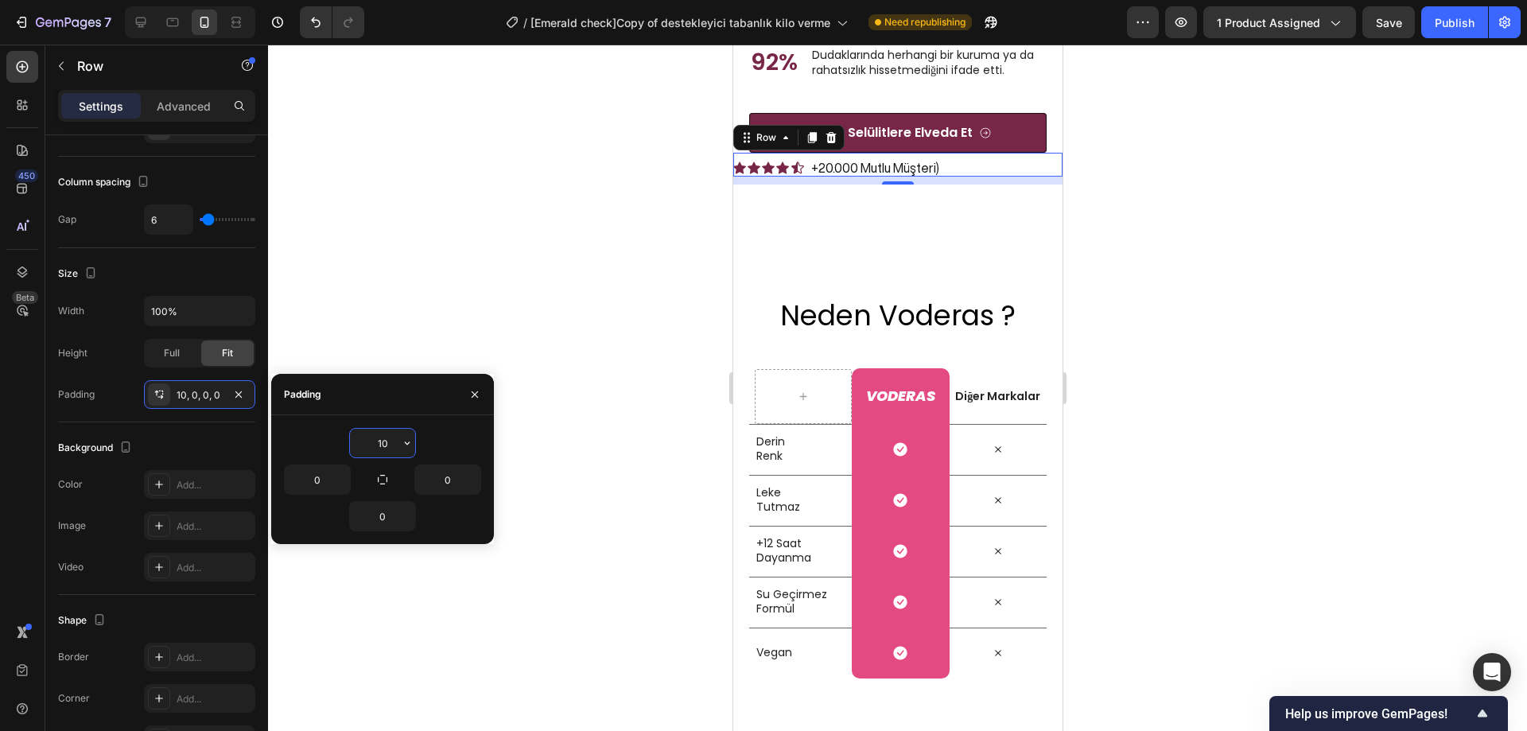
click at [383, 442] on input "10" at bounding box center [382, 443] width 65 height 29
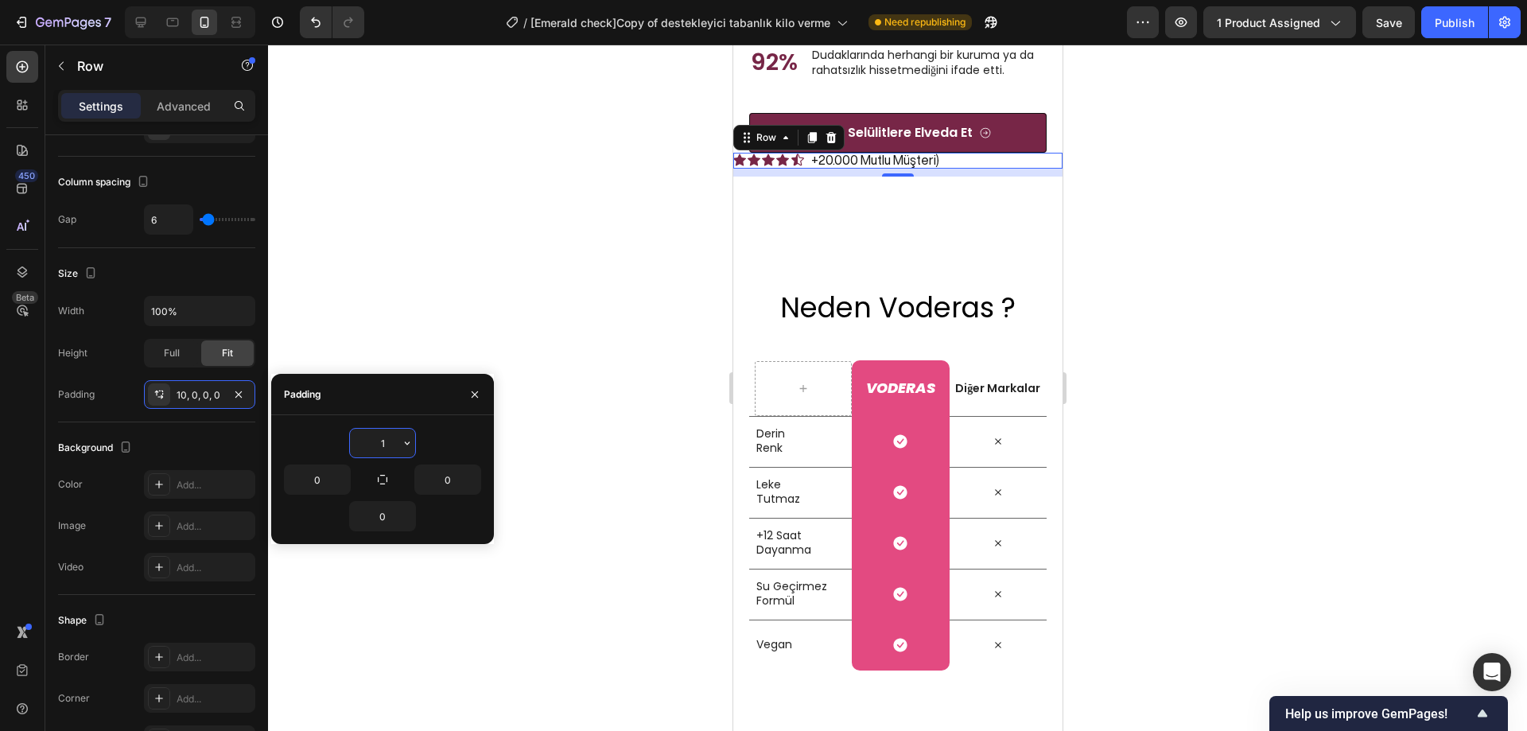
type input "10"
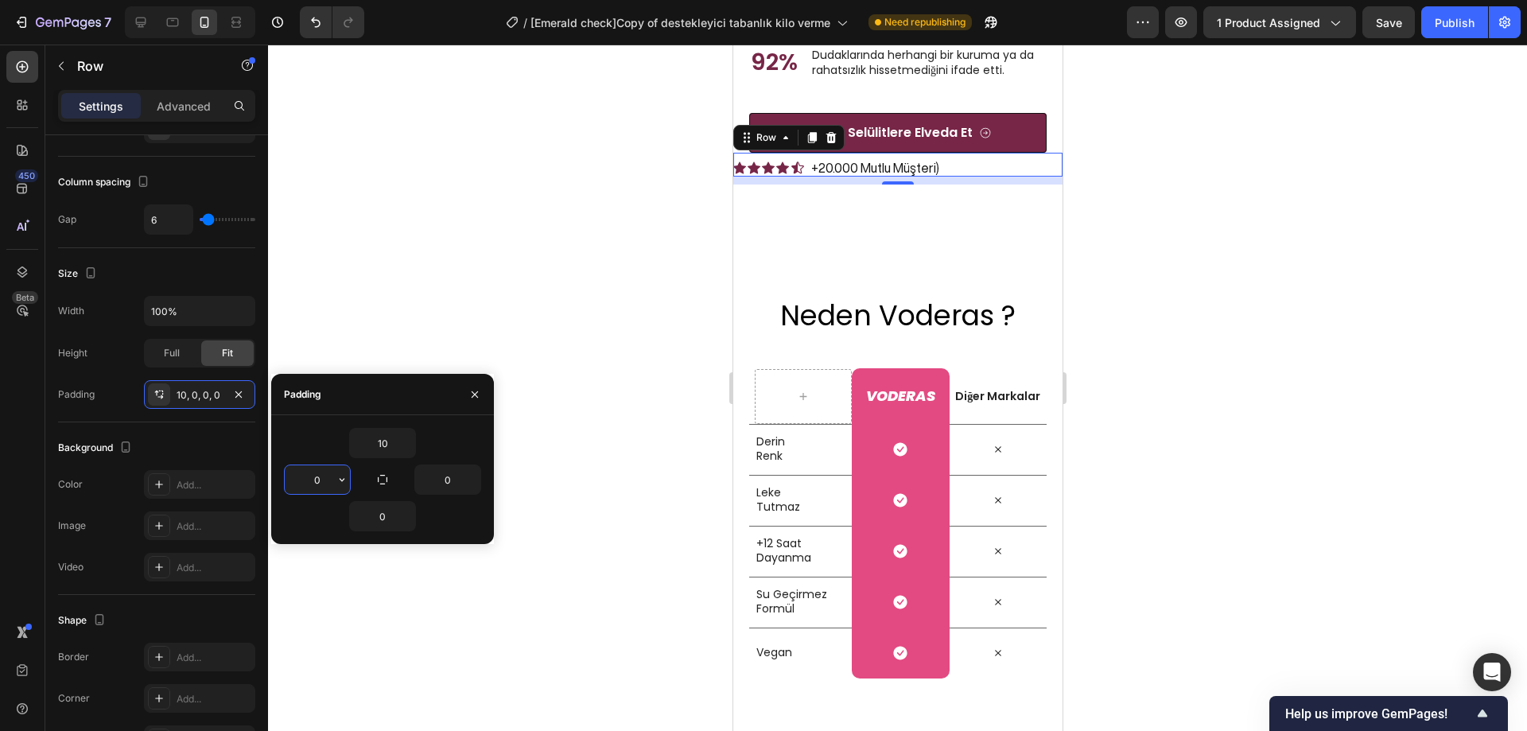
click at [325, 477] on input "0" at bounding box center [317, 479] width 65 height 29
type input "10"
click at [443, 479] on input "0" at bounding box center [447, 479] width 65 height 29
type input "10"
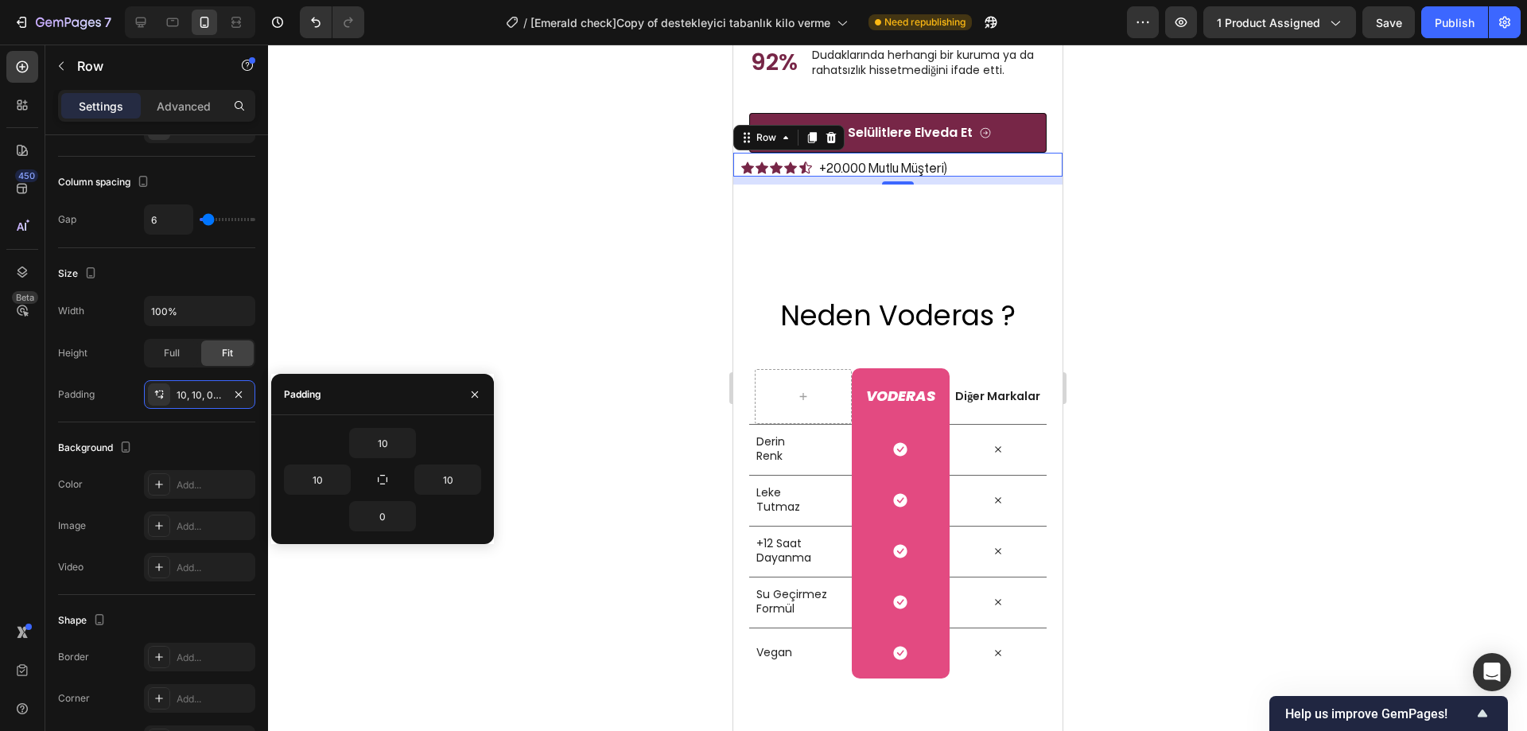
click at [442, 448] on div "10" at bounding box center [382, 443] width 197 height 30
click at [323, 479] on input "10" at bounding box center [317, 479] width 65 height 29
type input "30"
click at [445, 479] on input "10" at bounding box center [447, 479] width 65 height 29
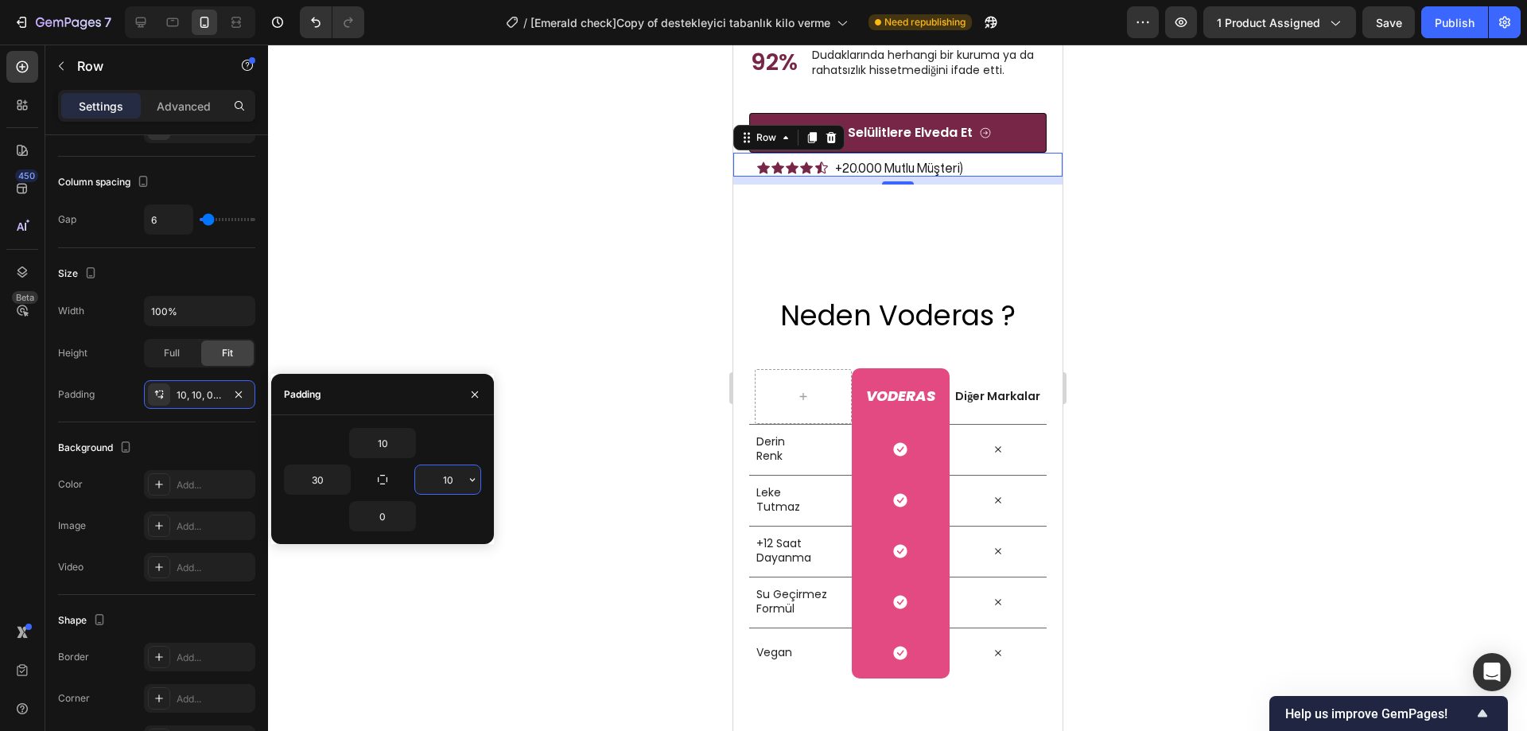
click at [445, 479] on input "10" at bounding box center [447, 479] width 65 height 29
type input "30"
click at [326, 482] on input "30" at bounding box center [317, 479] width 65 height 29
click at [302, 483] on input "40" at bounding box center [317, 479] width 65 height 29
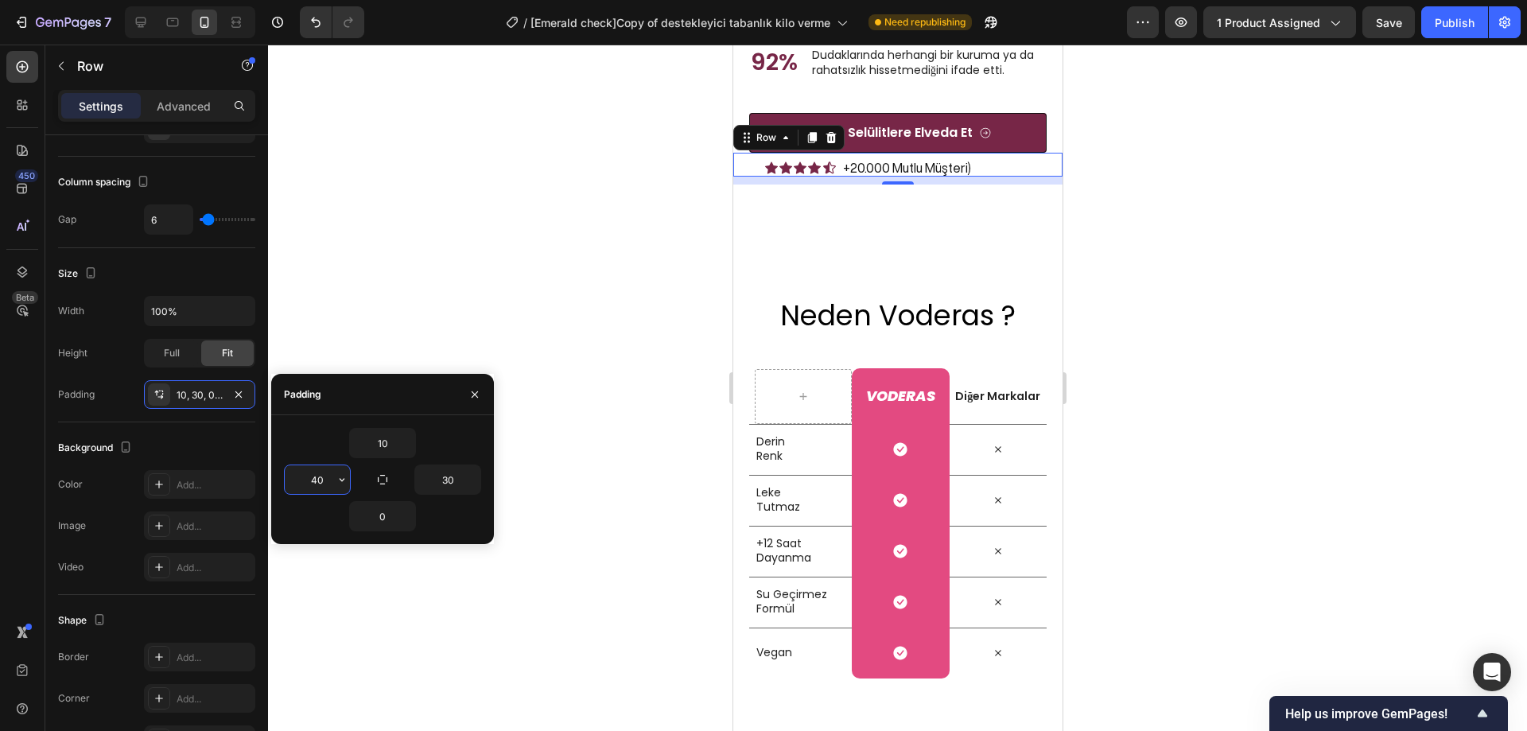
click at [309, 483] on input "40" at bounding box center [317, 479] width 65 height 29
type input "50"
click at [442, 479] on input "30" at bounding box center [447, 479] width 65 height 29
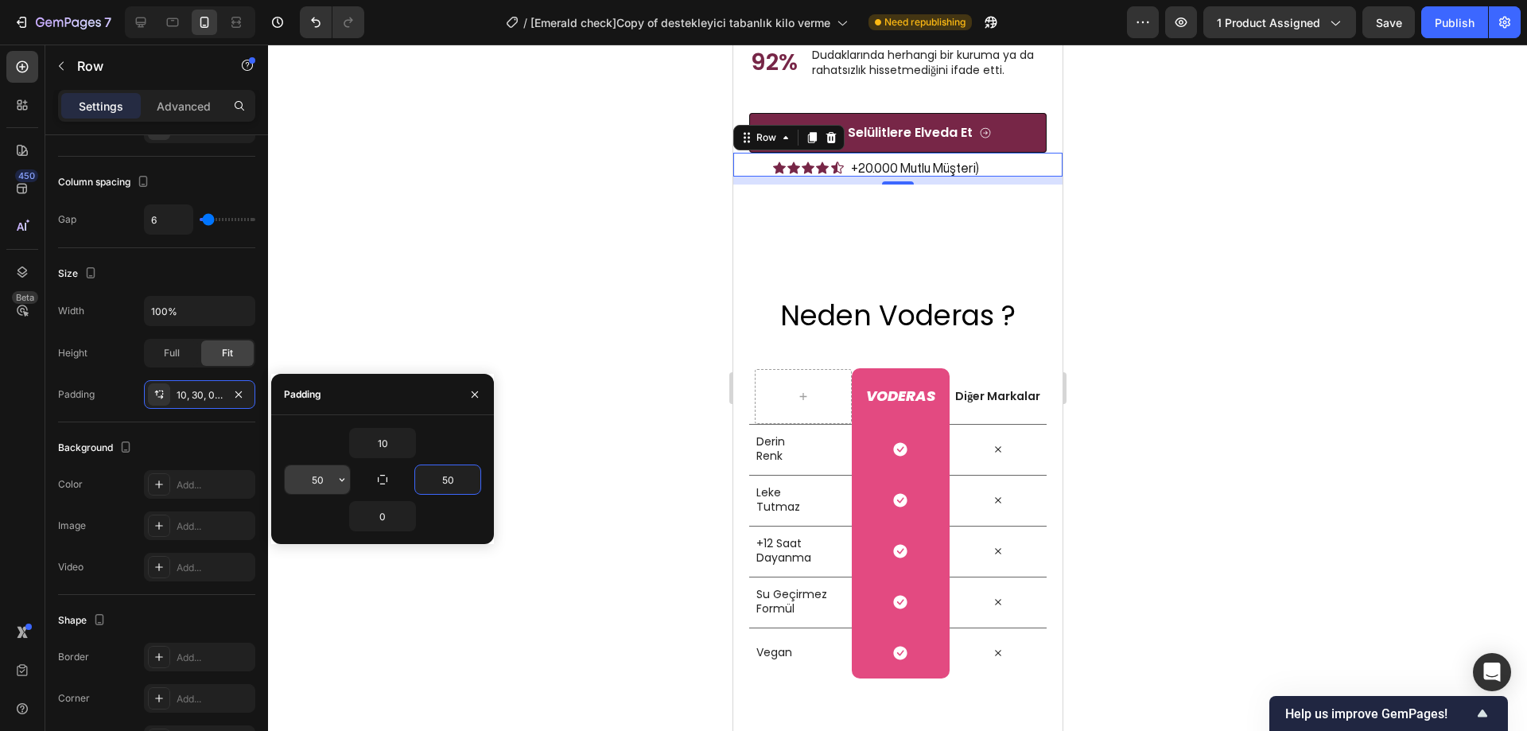
type input "50"
click at [325, 478] on input "50" at bounding box center [317, 479] width 65 height 29
type input "60"
click at [459, 329] on div at bounding box center [897, 388] width 1259 height 687
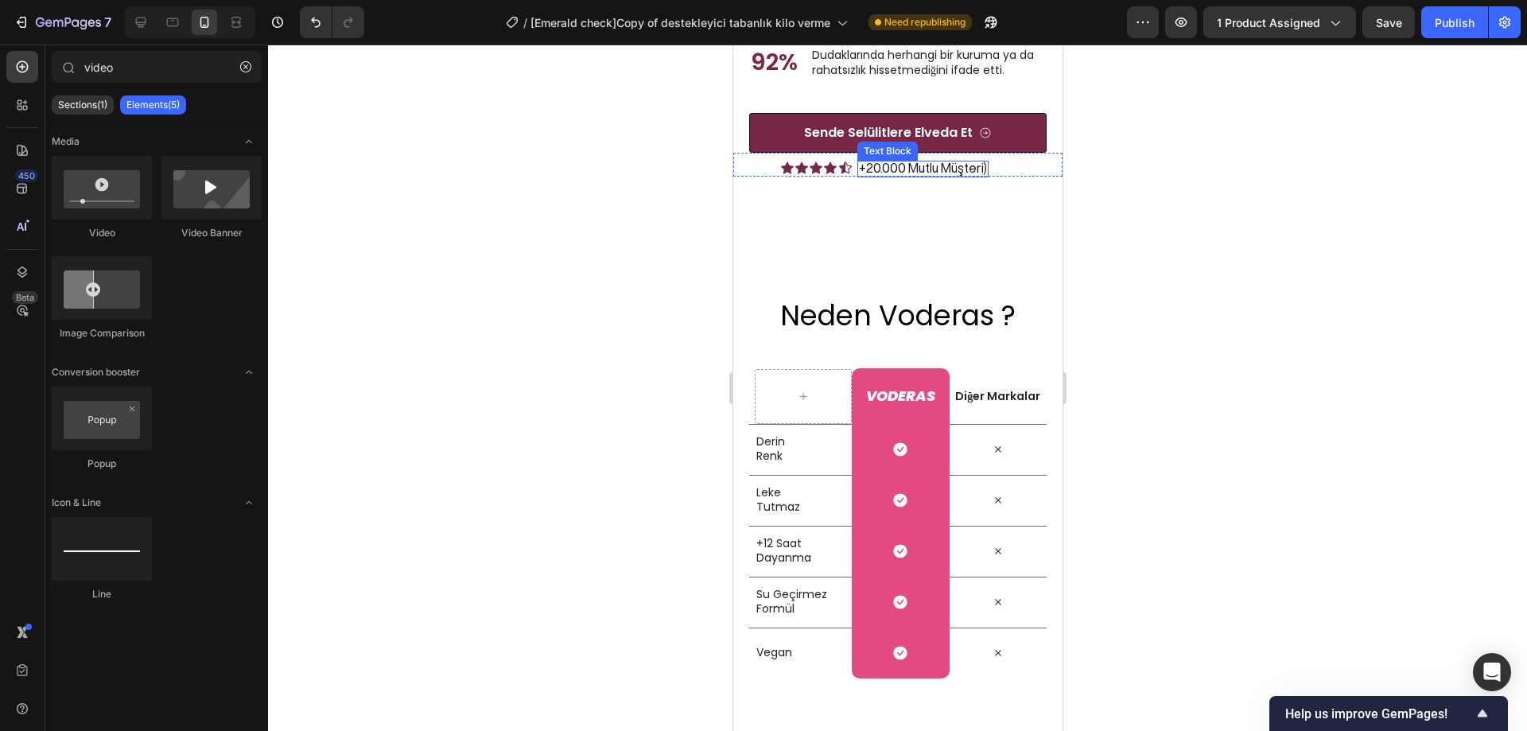
click at [975, 176] on p "+20.000 Mutlu Müşteri)" at bounding box center [922, 168] width 128 height 15
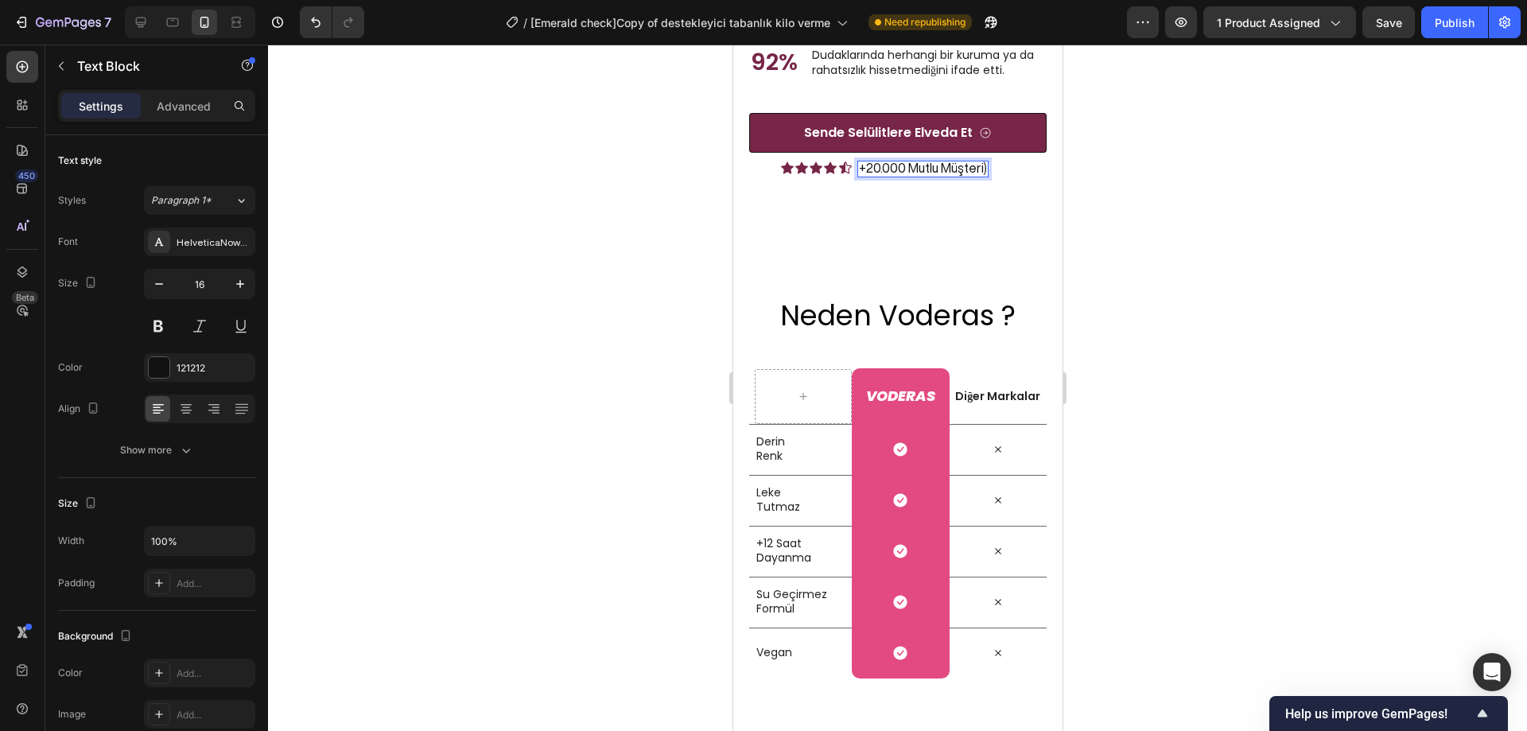
click at [977, 176] on p "+20.000 Mutlu Müşteri)" at bounding box center [922, 168] width 128 height 15
click at [1251, 430] on div at bounding box center [897, 388] width 1259 height 687
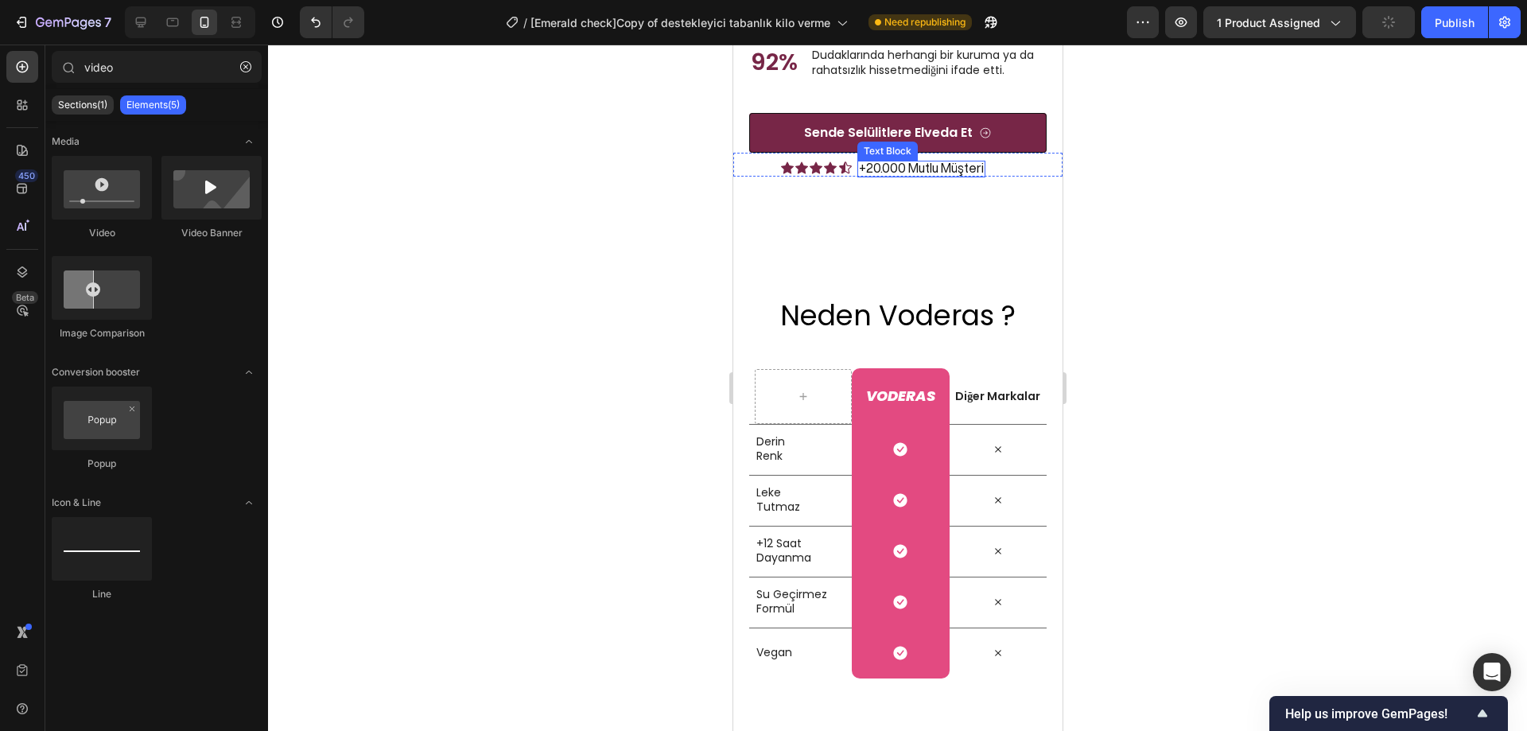
click at [941, 176] on p "+20.000 Mutlu Müşteri" at bounding box center [920, 168] width 125 height 15
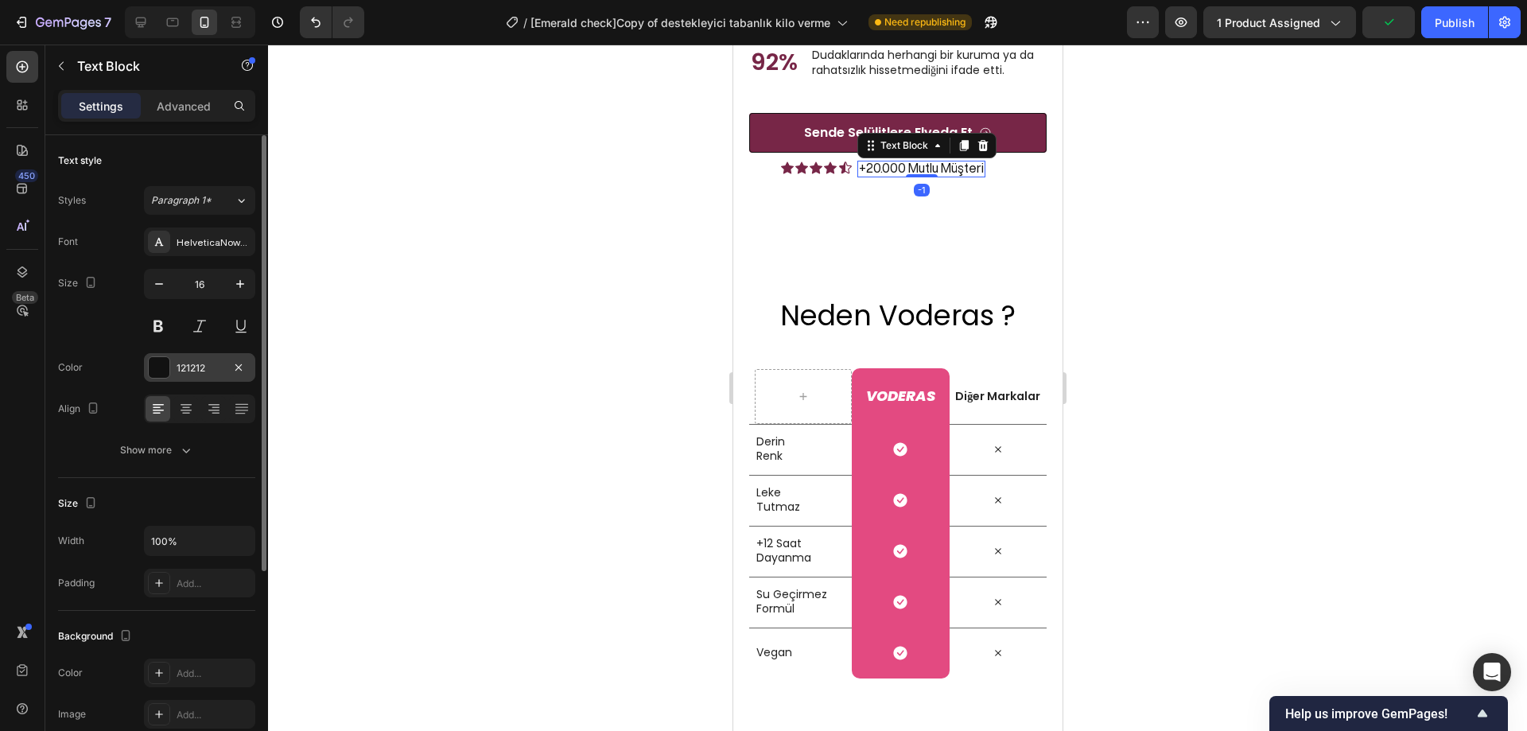
click at [162, 371] on div at bounding box center [159, 367] width 21 height 21
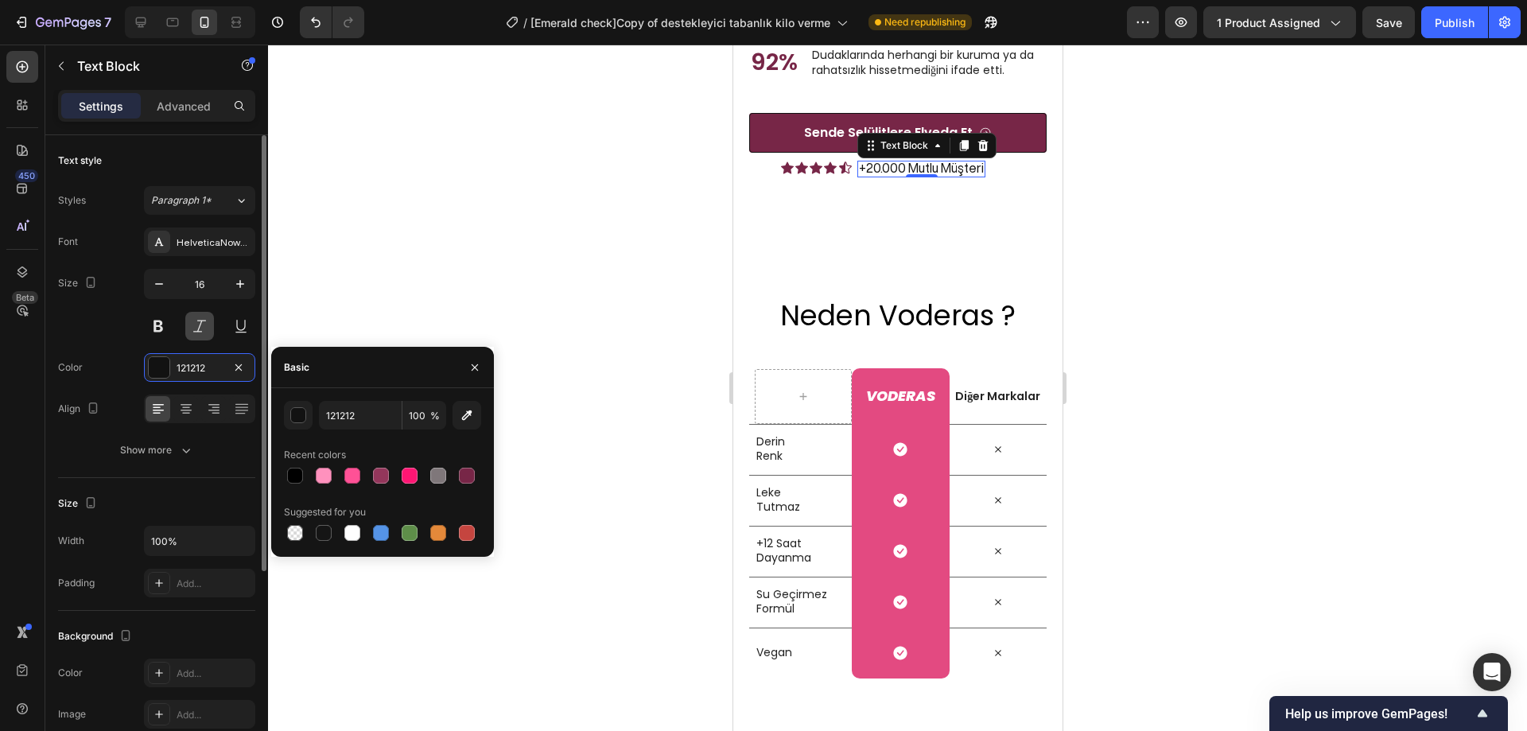
click at [204, 325] on button at bounding box center [199, 326] width 29 height 29
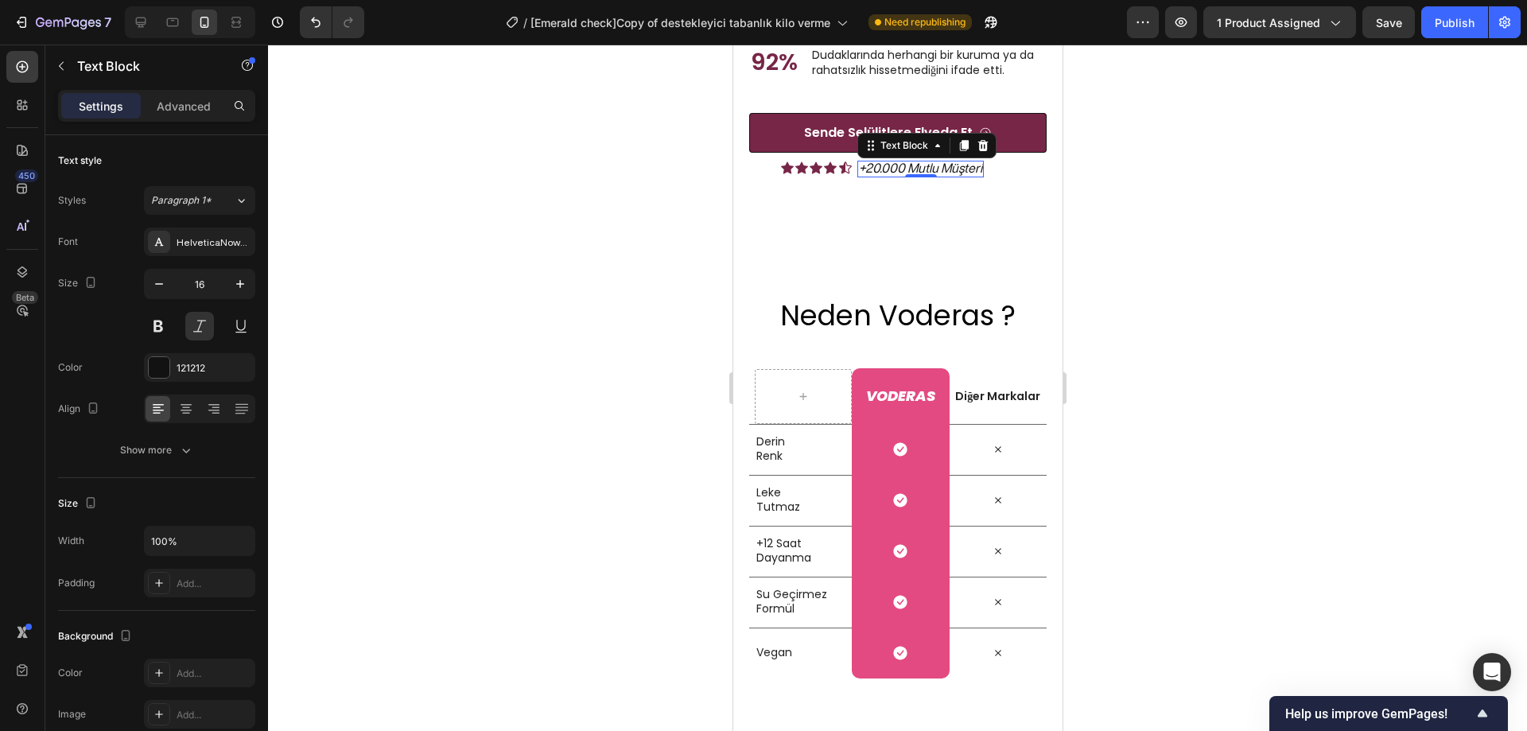
click at [368, 281] on div at bounding box center [897, 388] width 1259 height 687
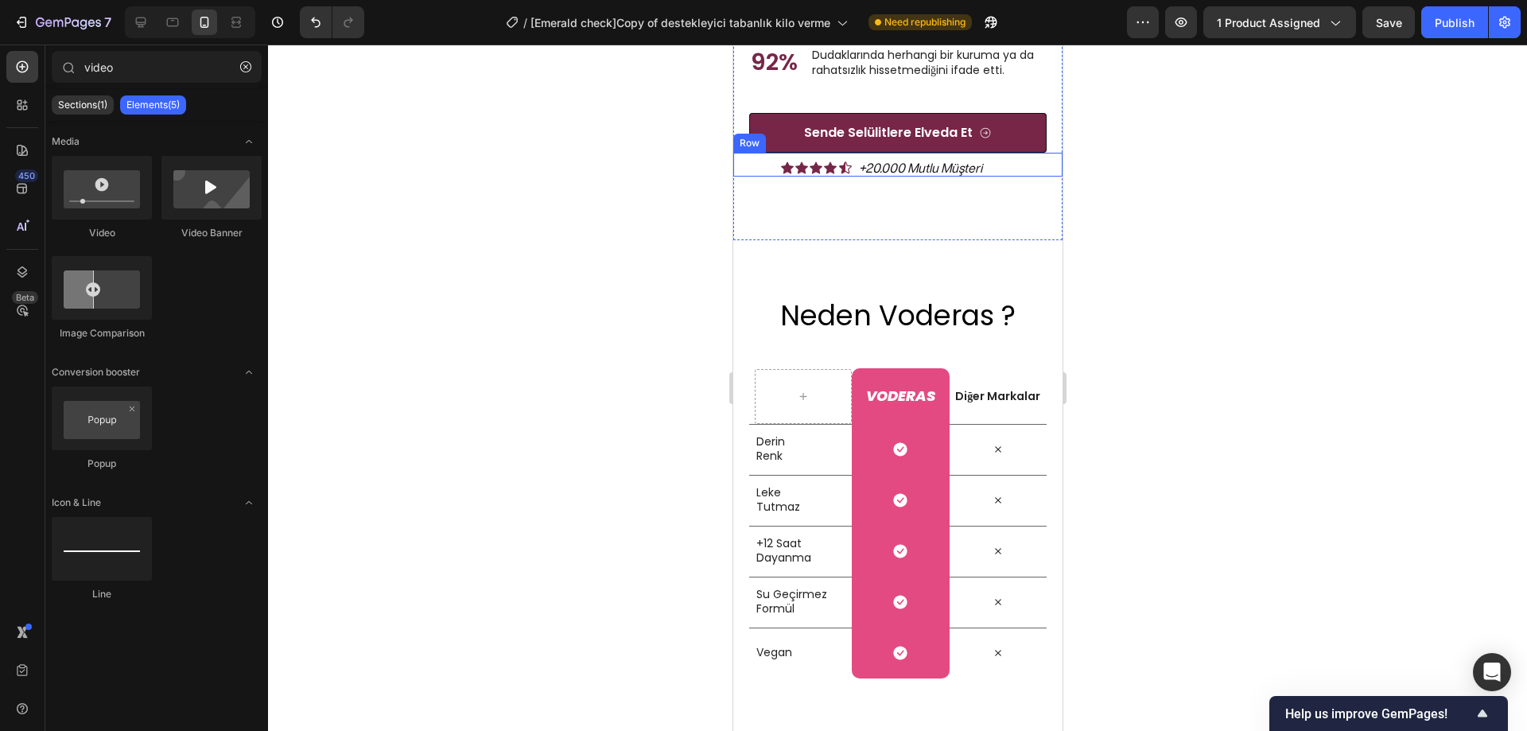
click at [1031, 177] on div "Icon Icon Icon Icon Icon Icon List +20.000 Mutlu Müşteri Text Block Row" at bounding box center [897, 165] width 329 height 24
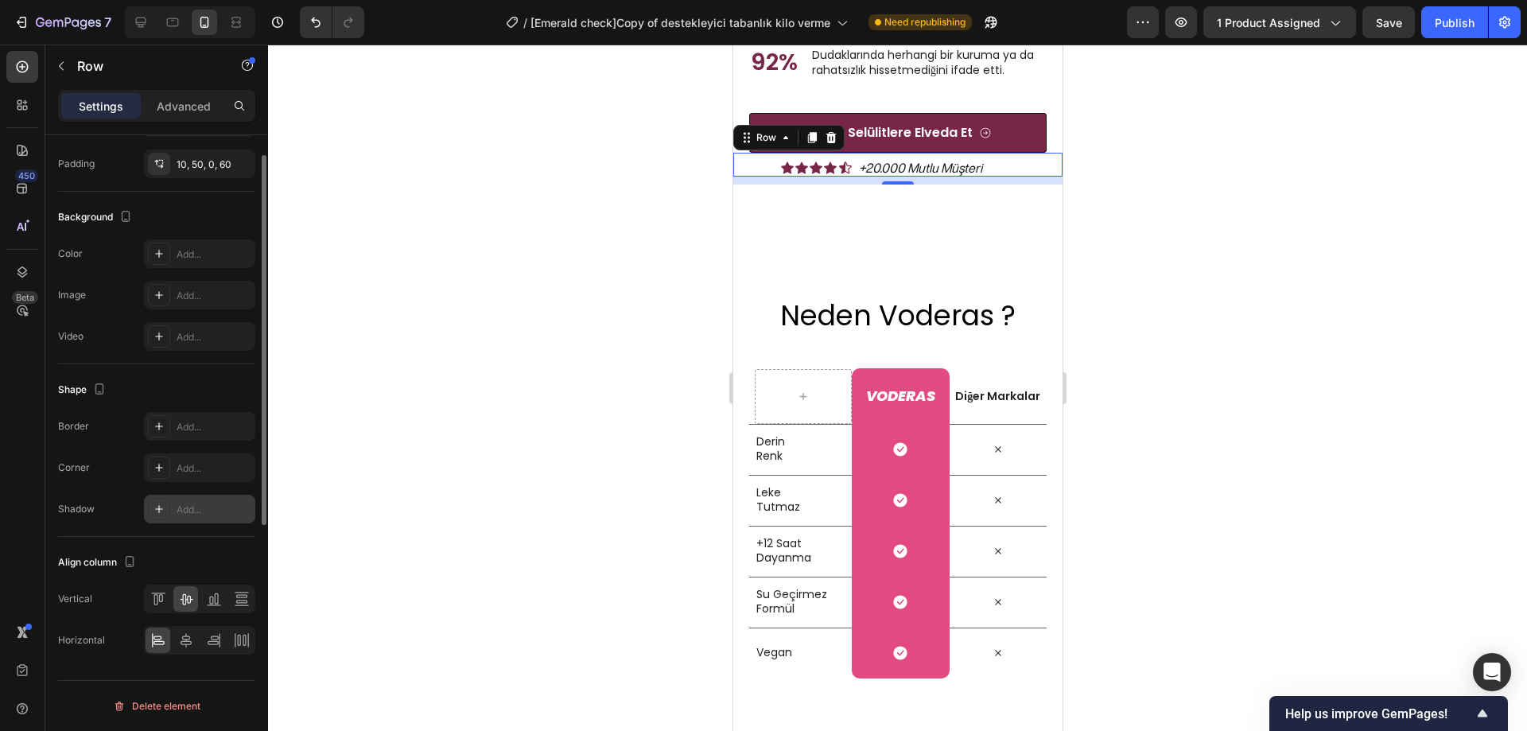
scroll to position [310, 0]
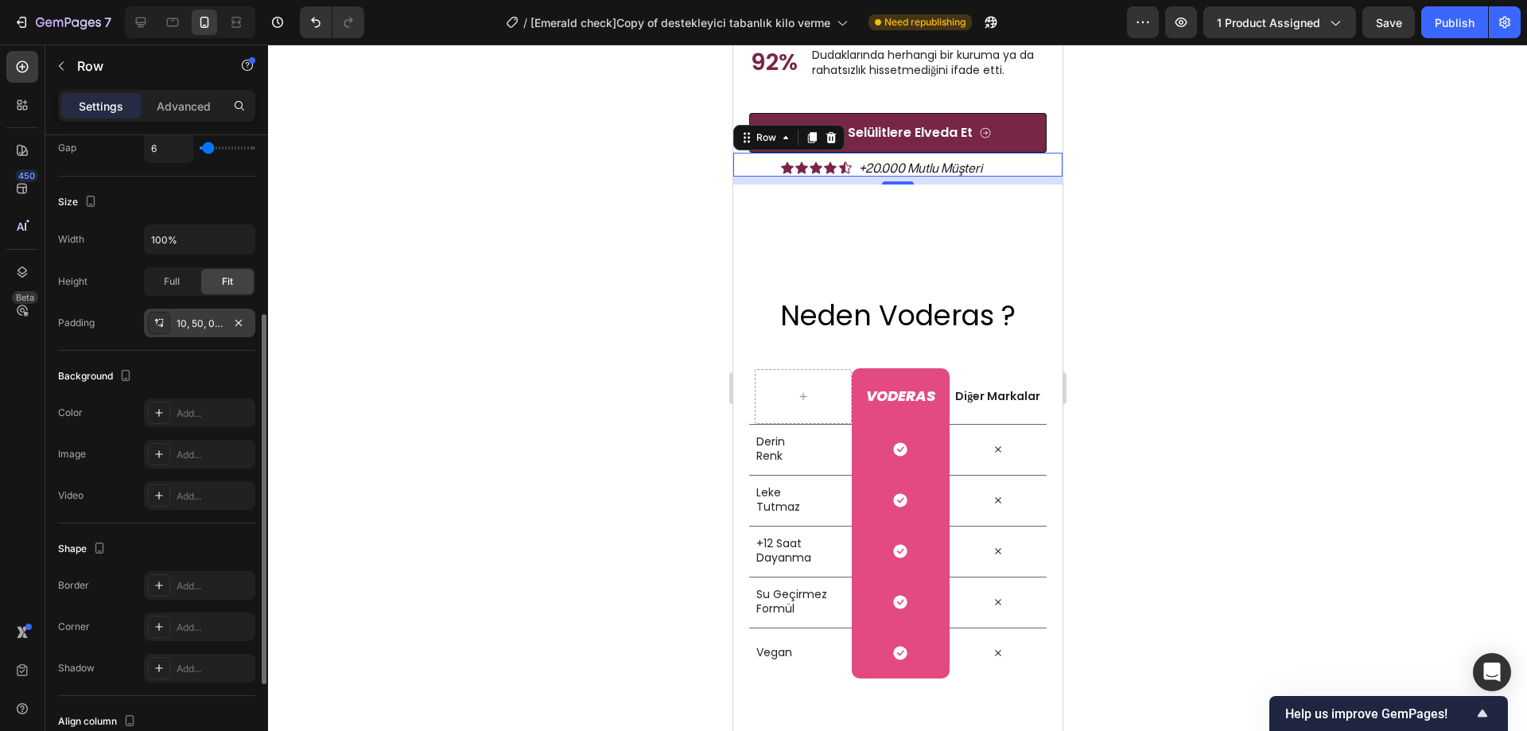
click at [199, 325] on div "10, 50, 0, 60" at bounding box center [200, 324] width 46 height 14
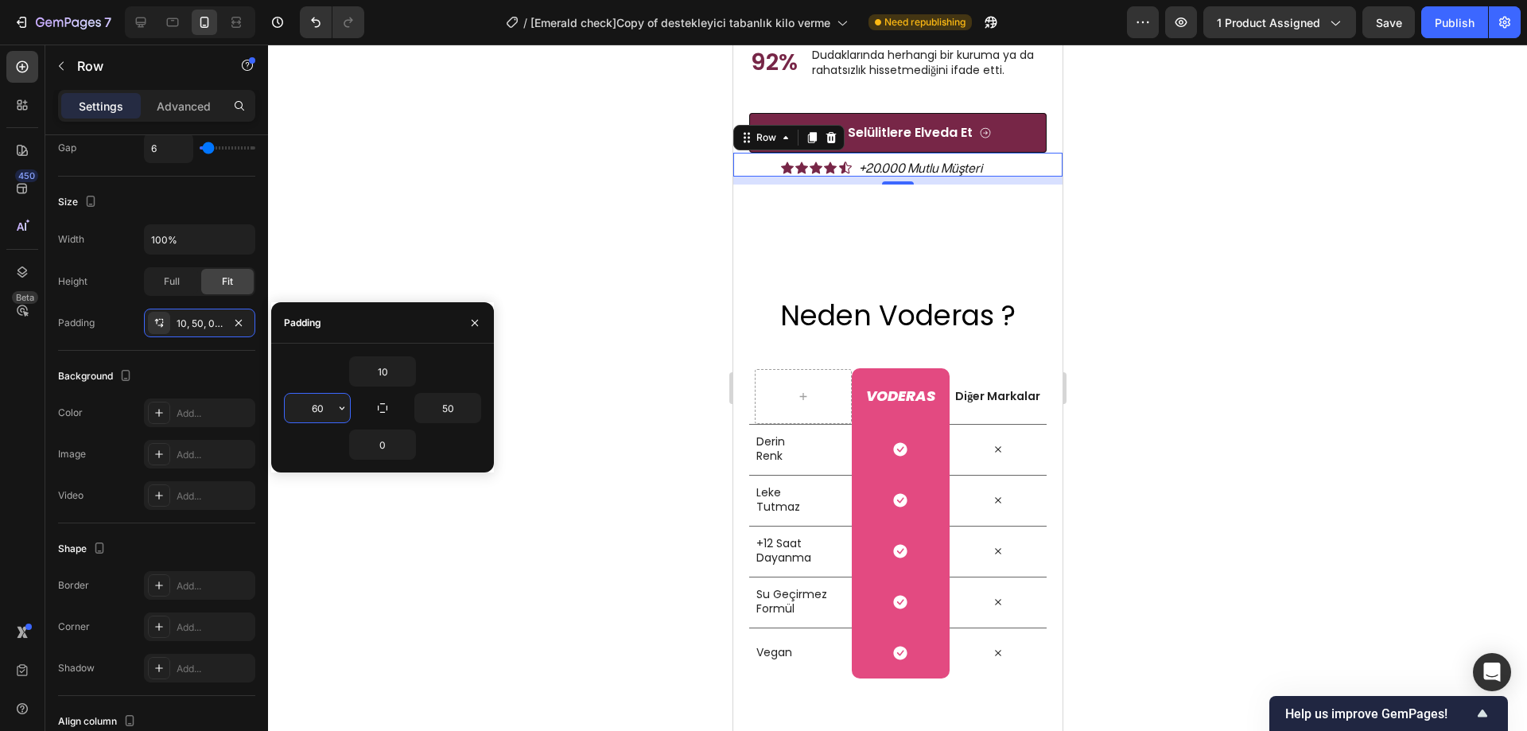
click at [326, 409] on input "60" at bounding box center [317, 408] width 65 height 29
type input "70"
click at [457, 238] on div at bounding box center [897, 388] width 1259 height 687
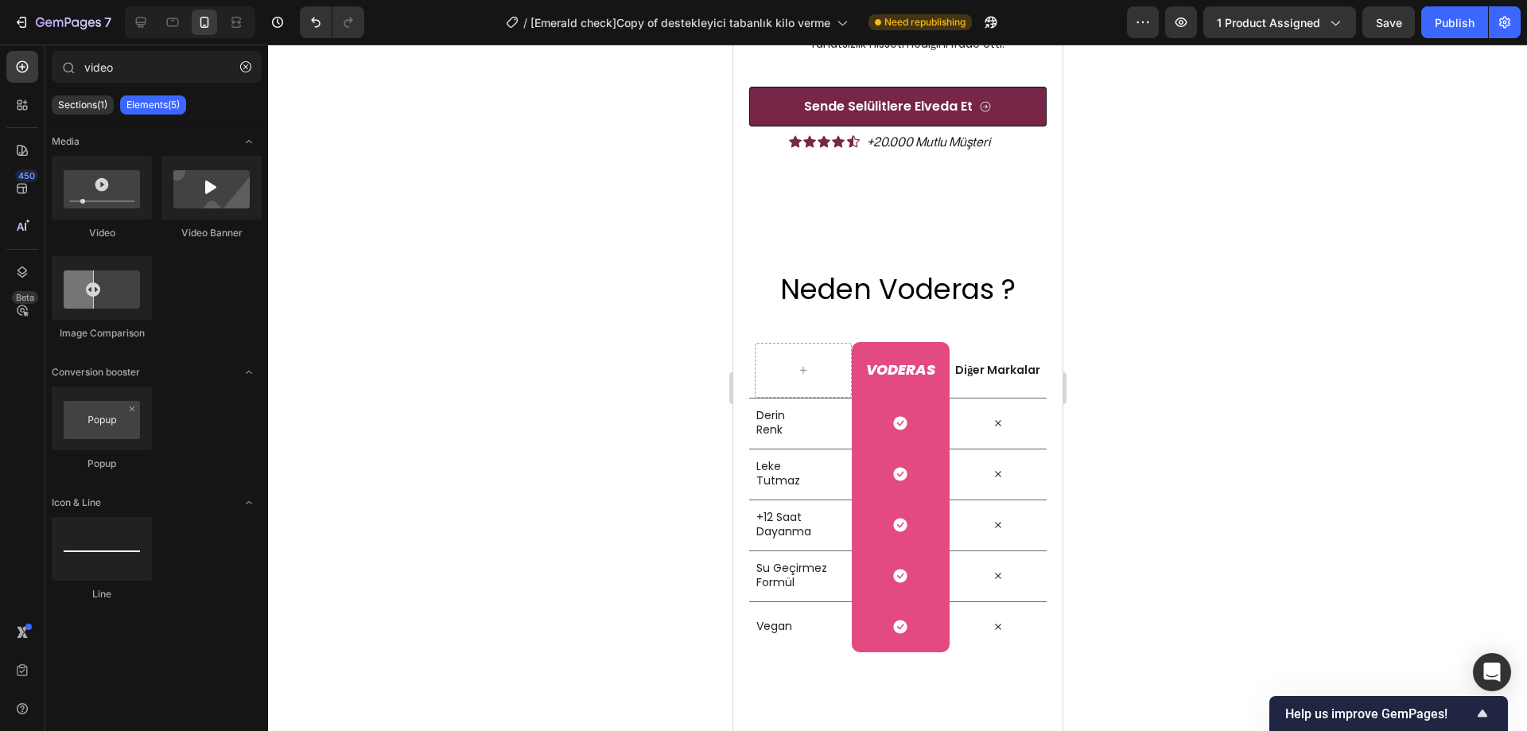
scroll to position [6124, 0]
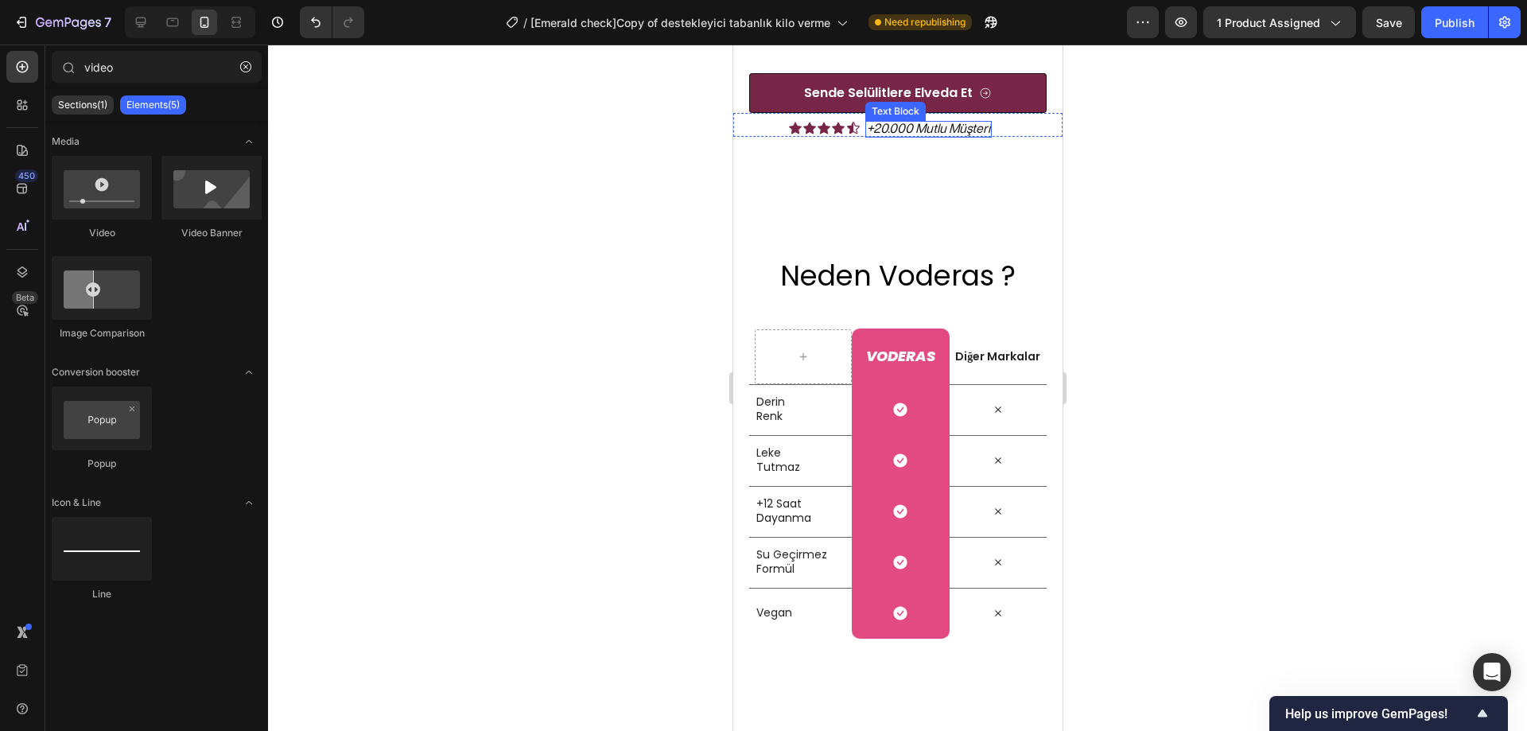
click at [967, 136] on p "+20.000 Mutlu Müşteri" at bounding box center [927, 128] width 123 height 15
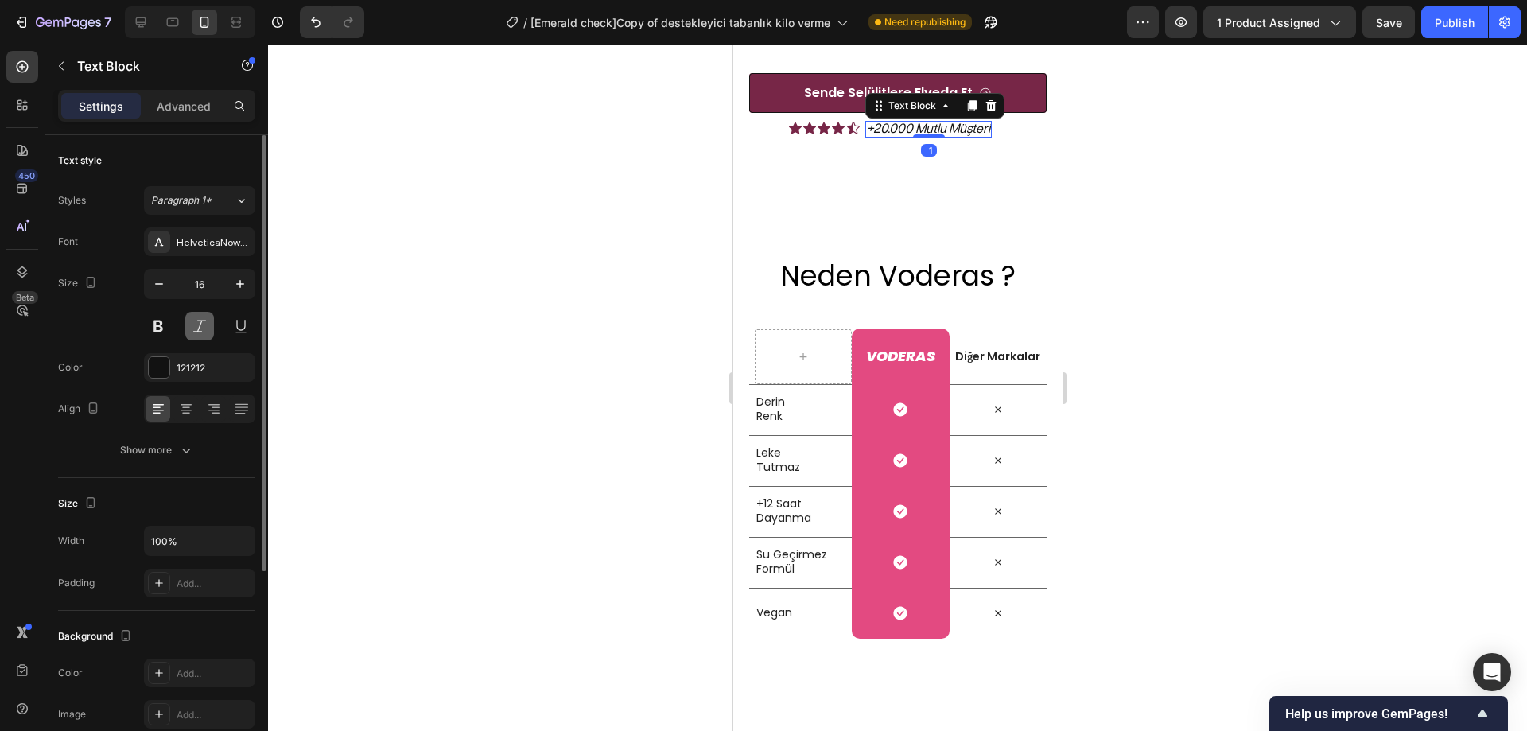
click at [208, 325] on button at bounding box center [199, 326] width 29 height 29
click at [206, 325] on button at bounding box center [199, 326] width 29 height 29
click at [471, 379] on div at bounding box center [897, 388] width 1259 height 687
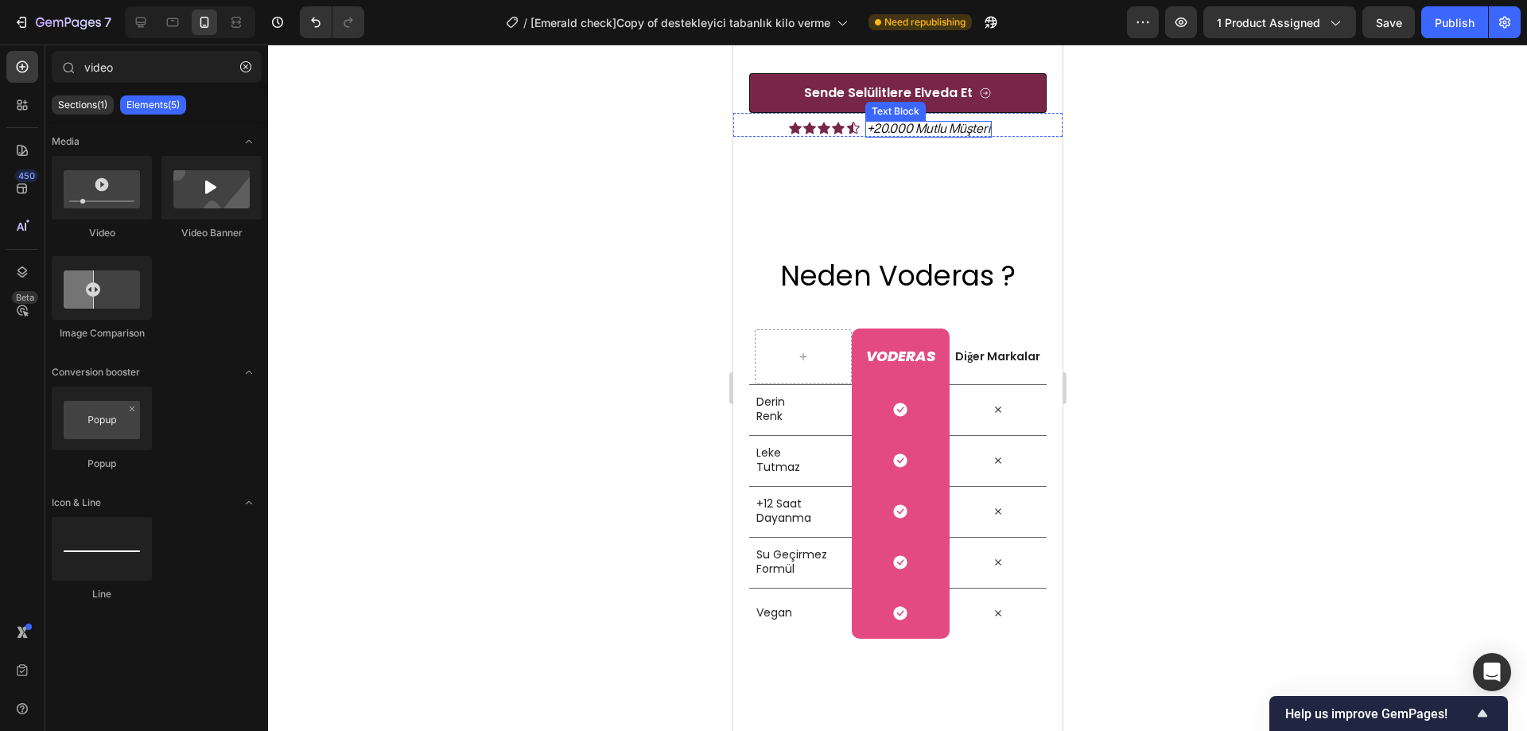
click at [953, 136] on p "+20.000 Mutlu Müşteri" at bounding box center [927, 128] width 123 height 15
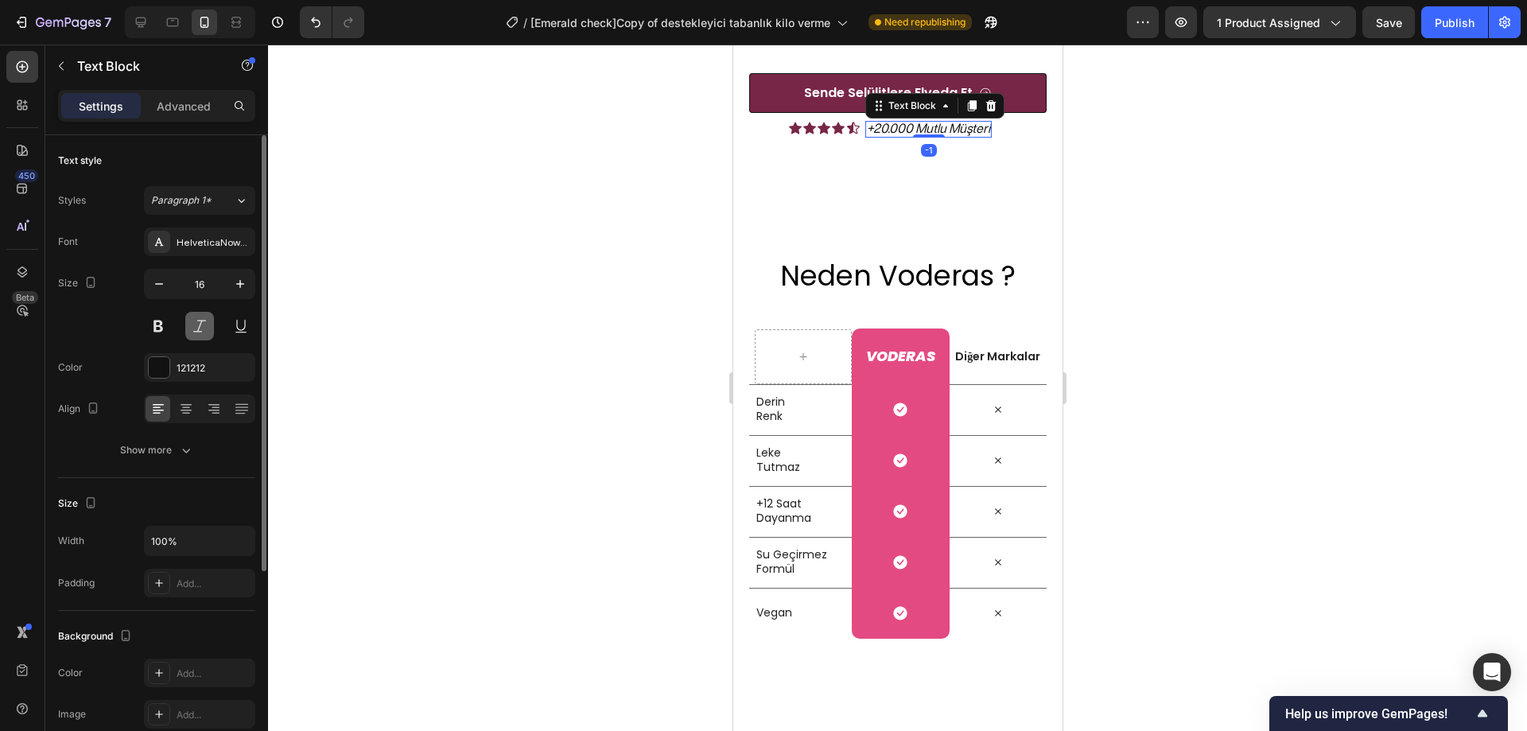
click at [195, 324] on button at bounding box center [199, 326] width 29 height 29
click at [370, 338] on div at bounding box center [897, 388] width 1259 height 687
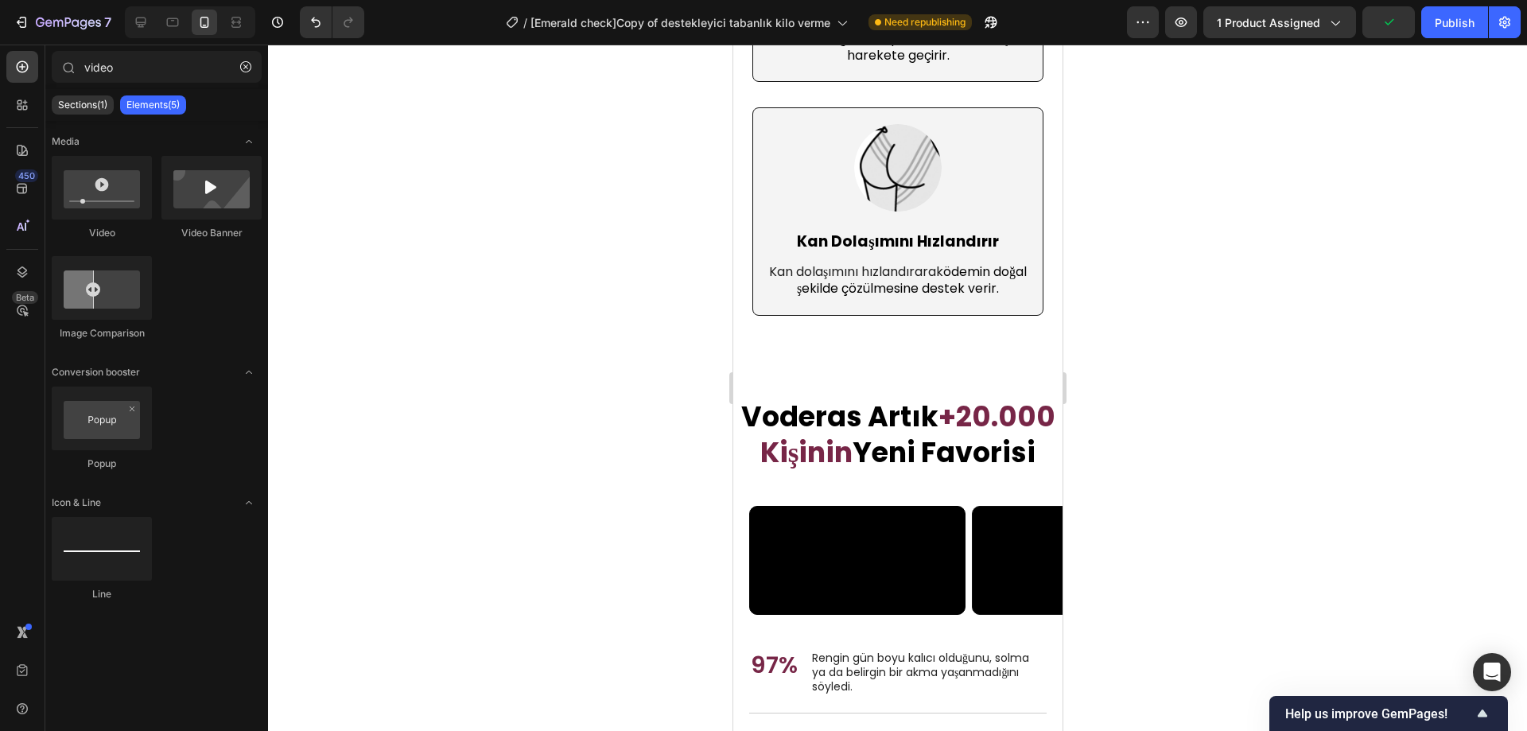
scroll to position [5284, 0]
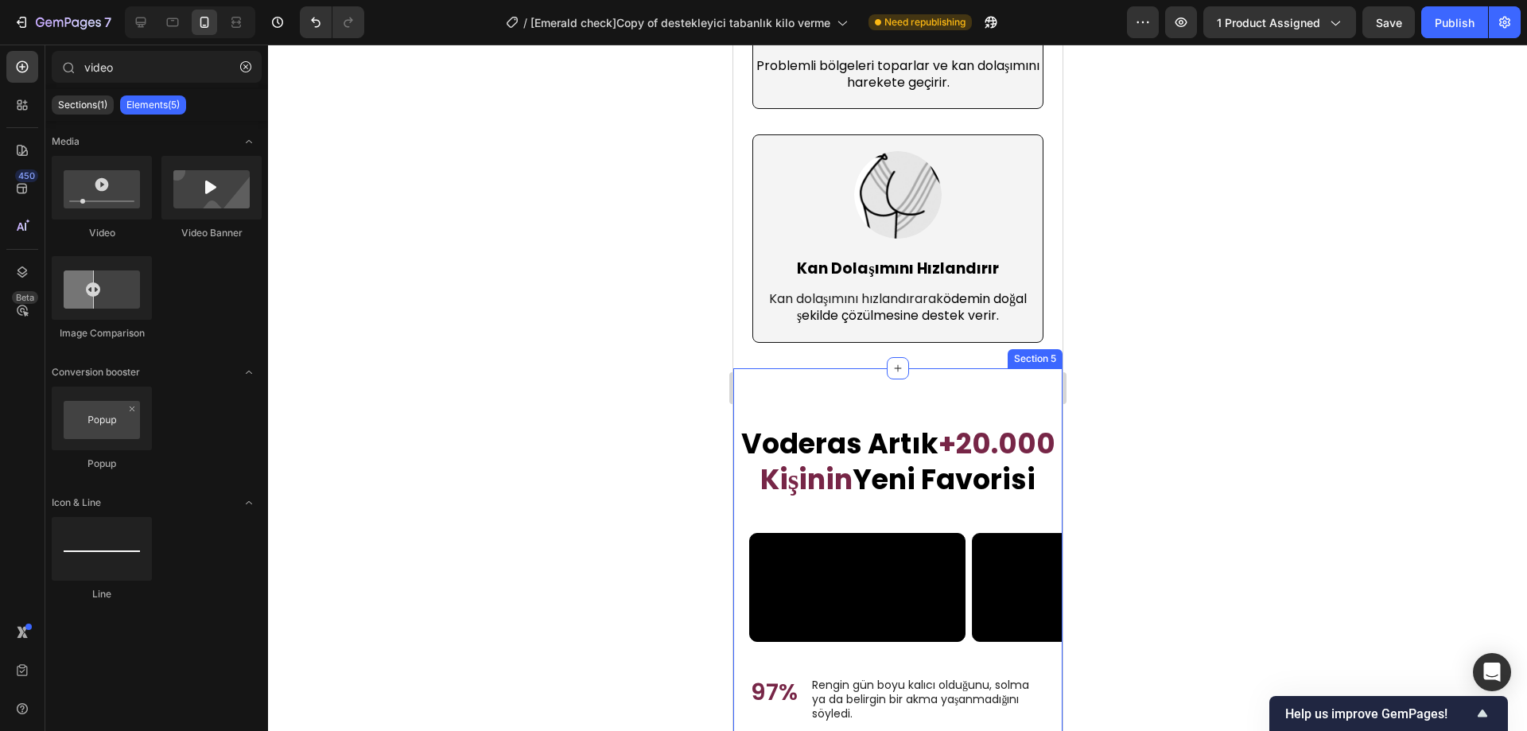
click at [976, 397] on div "Nourish, hydrate, and soften with our skin cream. Heading 97% Text Block Rengin…" at bounding box center [897, 699] width 329 height 663
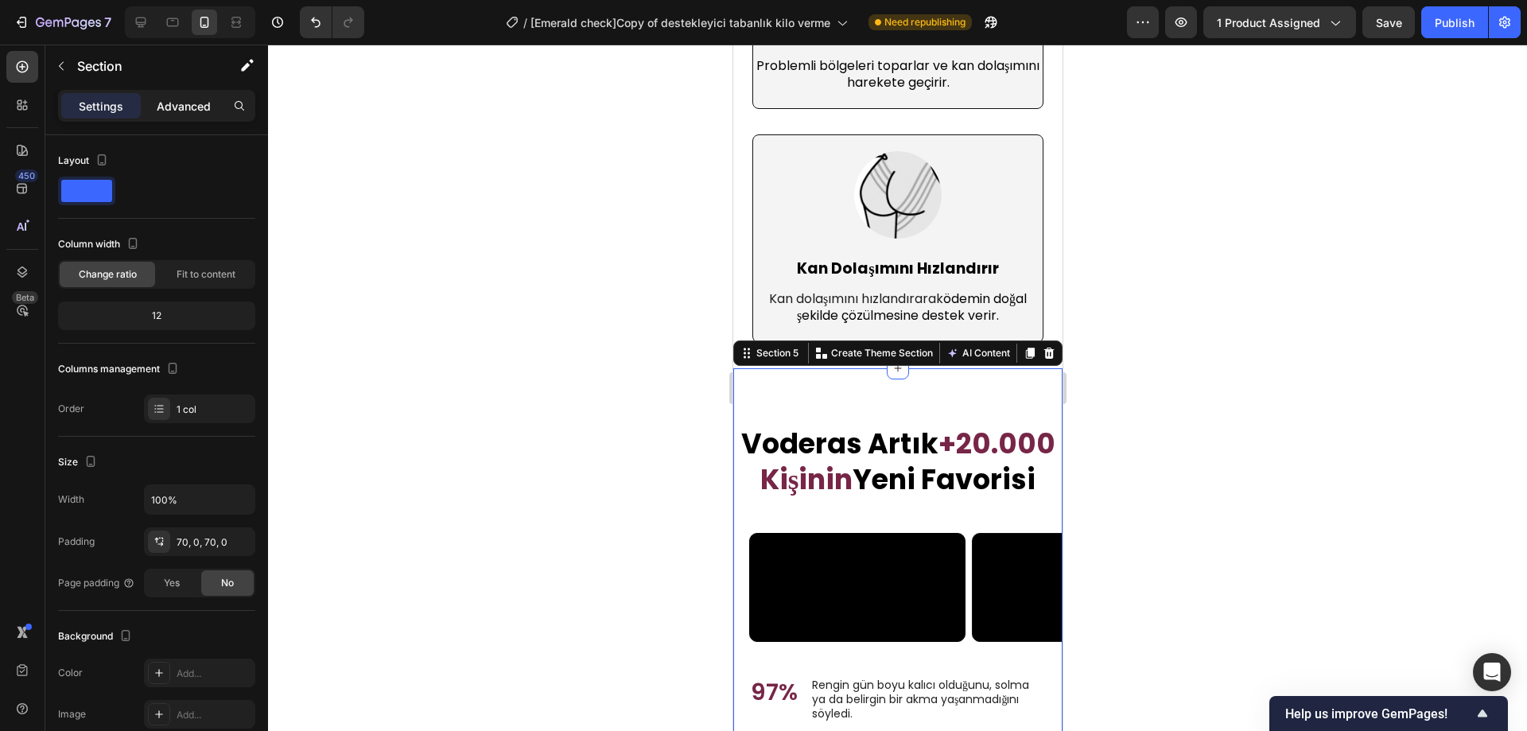
click at [173, 111] on p "Advanced" at bounding box center [184, 106] width 54 height 17
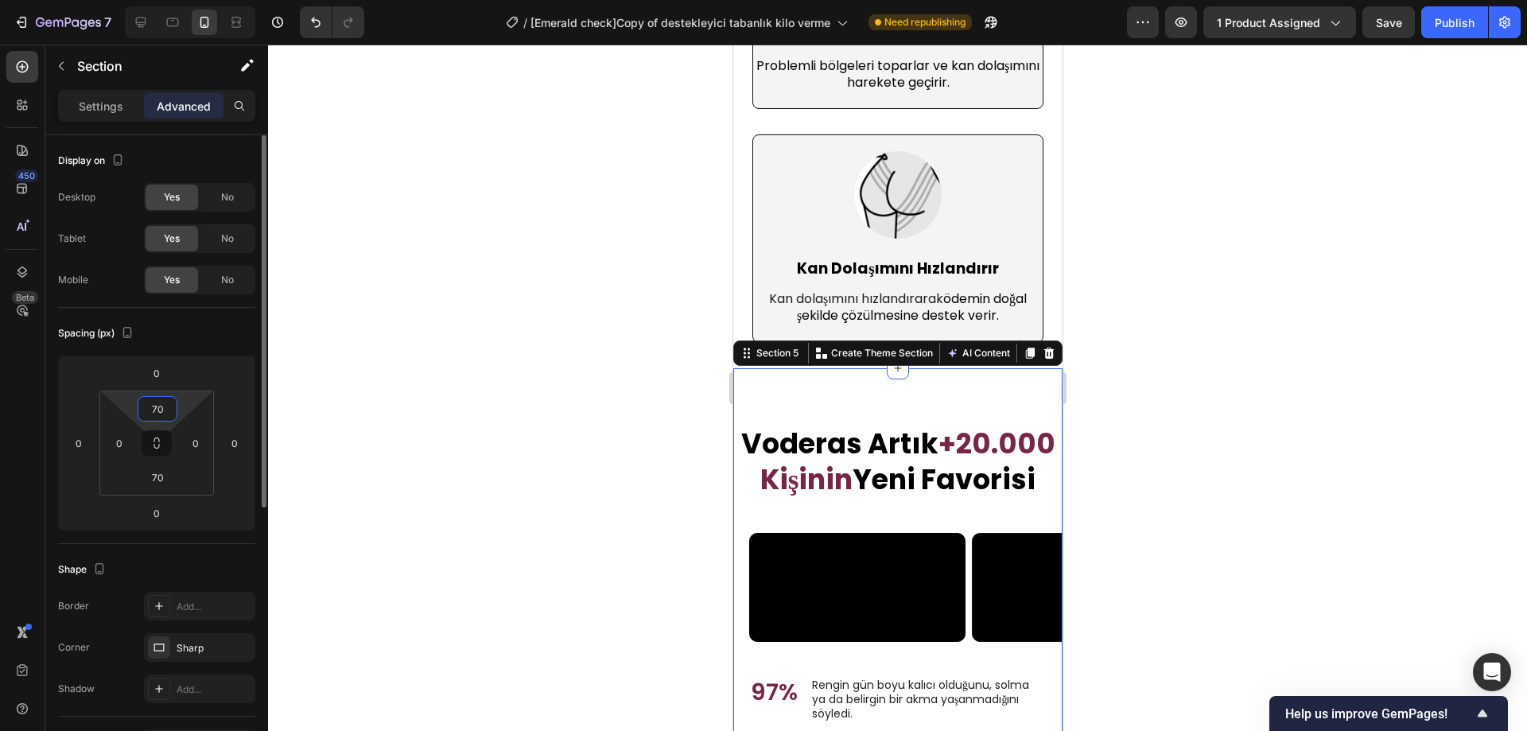
click at [156, 407] on input "70" at bounding box center [158, 409] width 32 height 24
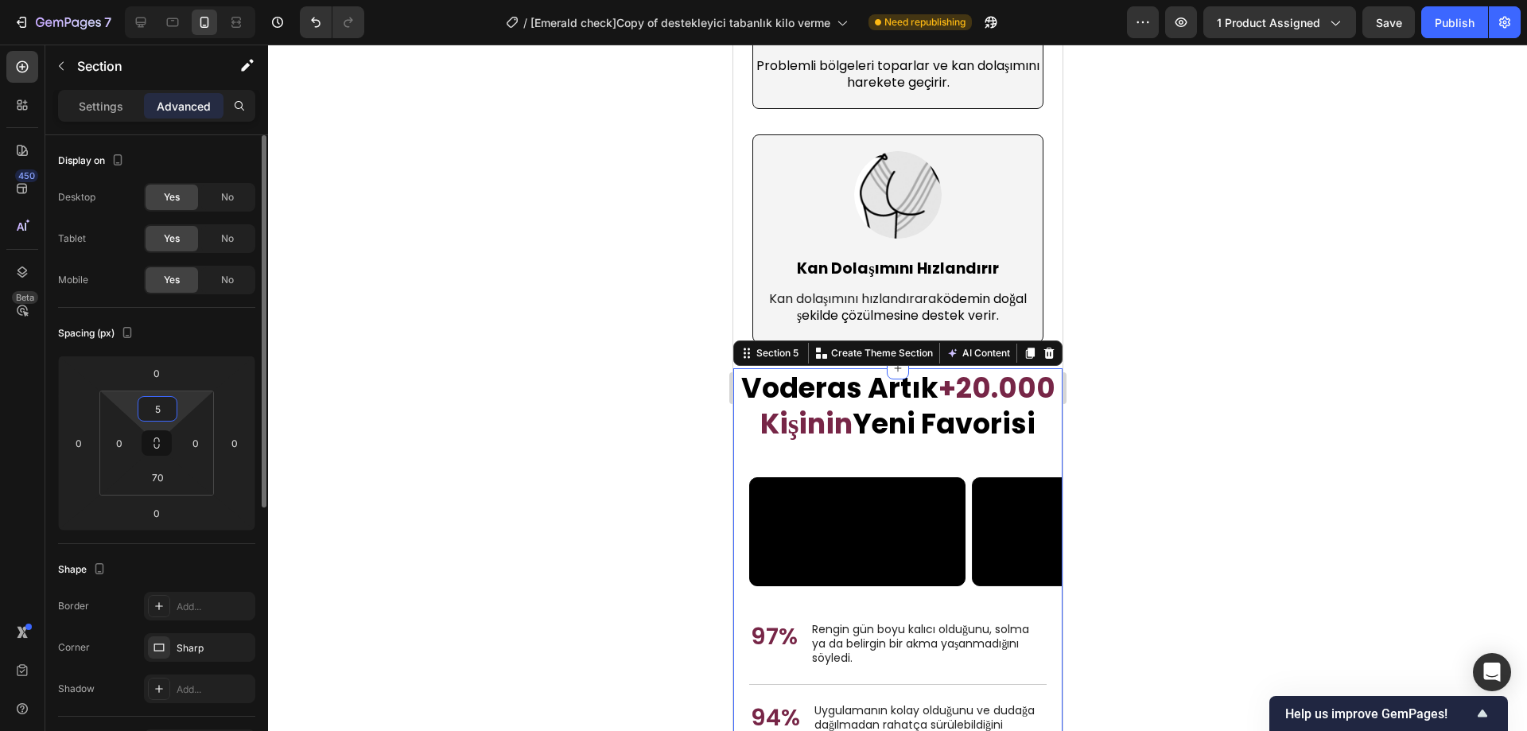
type input "50"
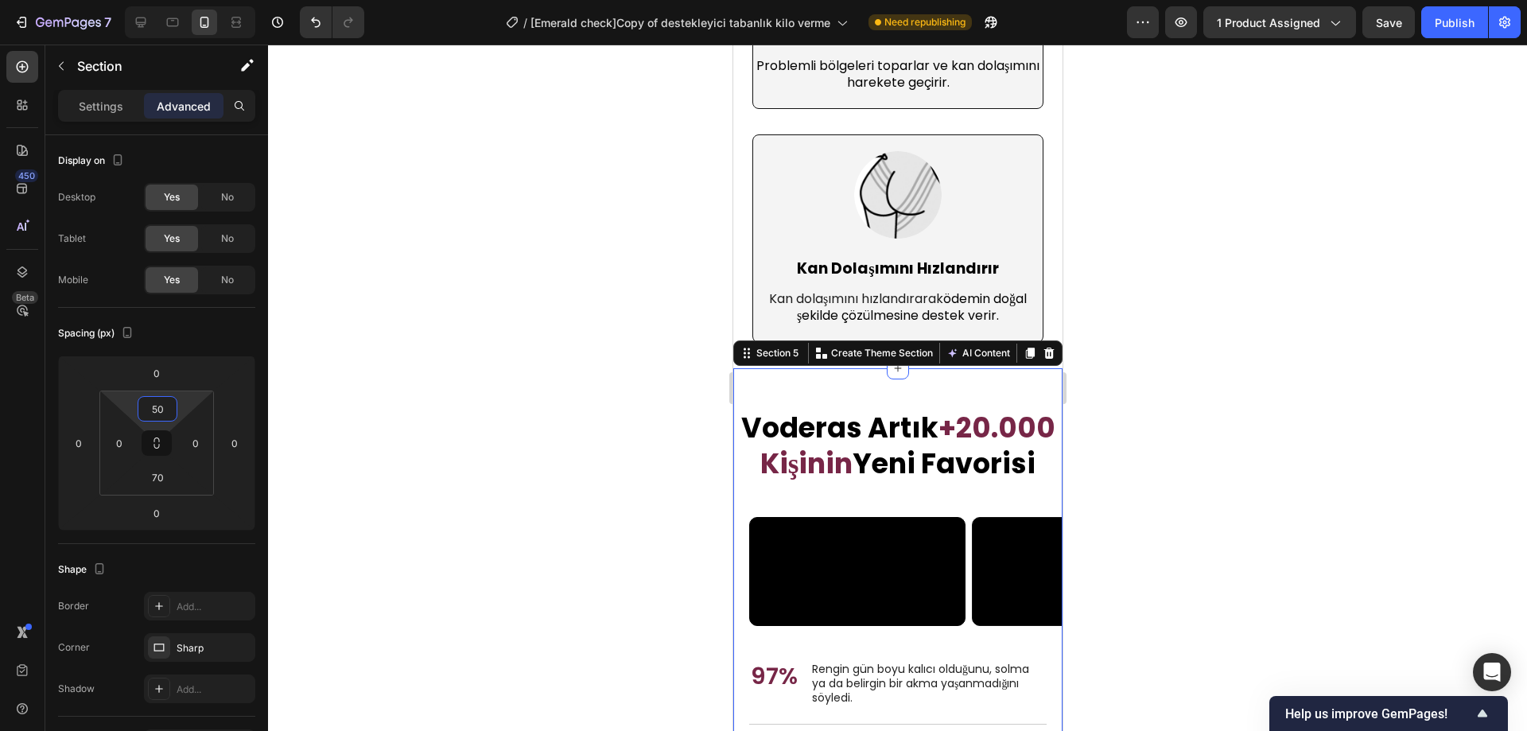
click at [564, 351] on div at bounding box center [897, 388] width 1259 height 687
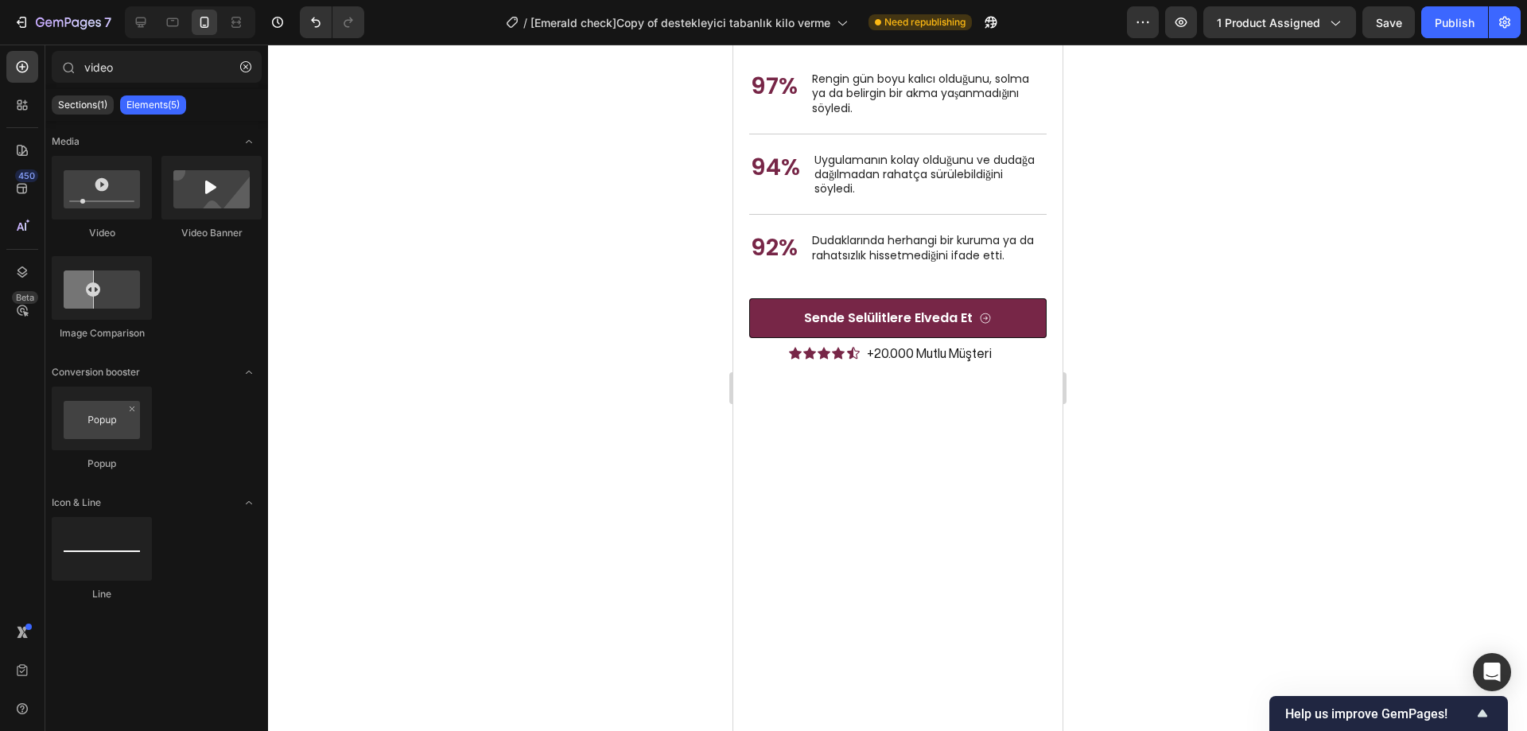
drag, startPoint x: 1053, startPoint y: 391, endPoint x: 1798, endPoint y: 477, distance: 749.5
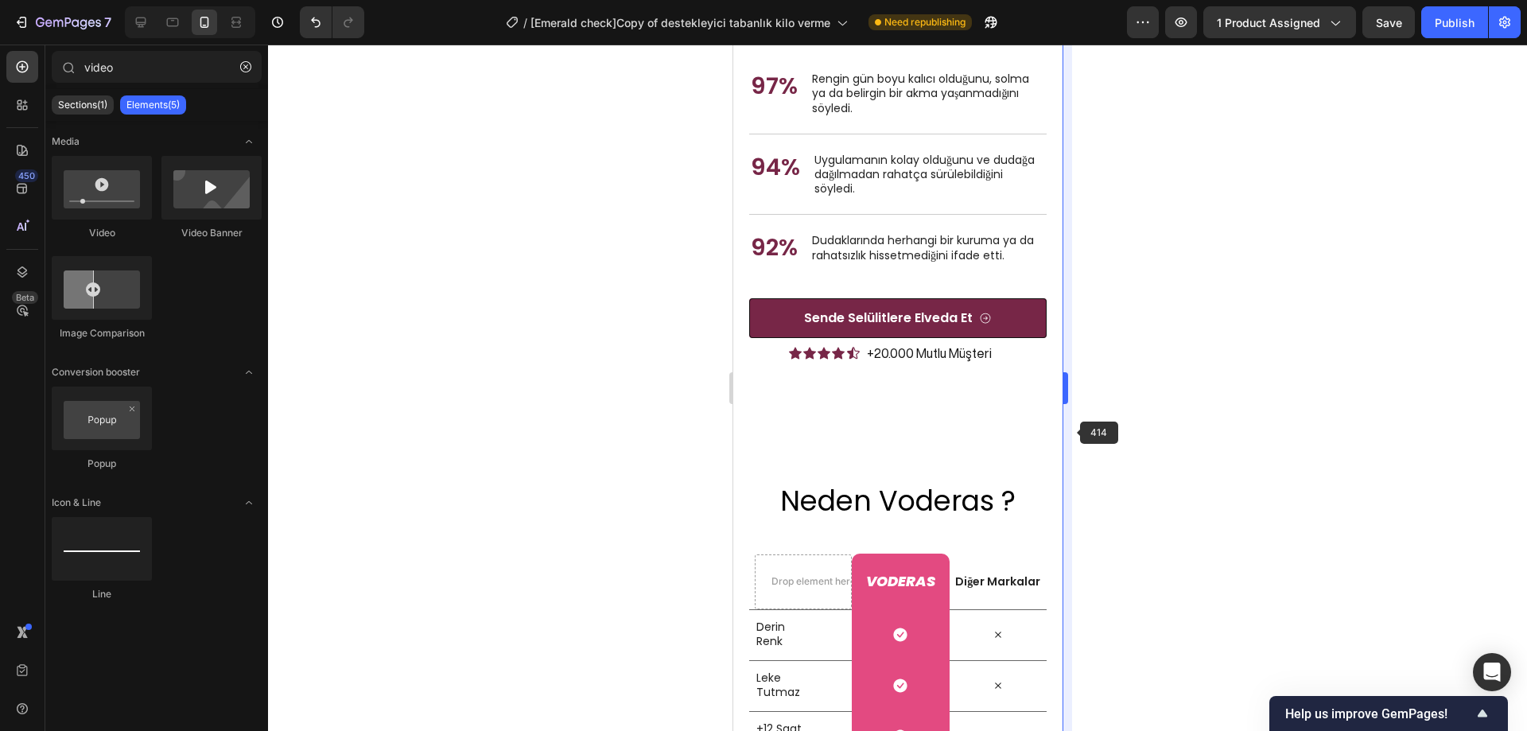
scroll to position [5963, 0]
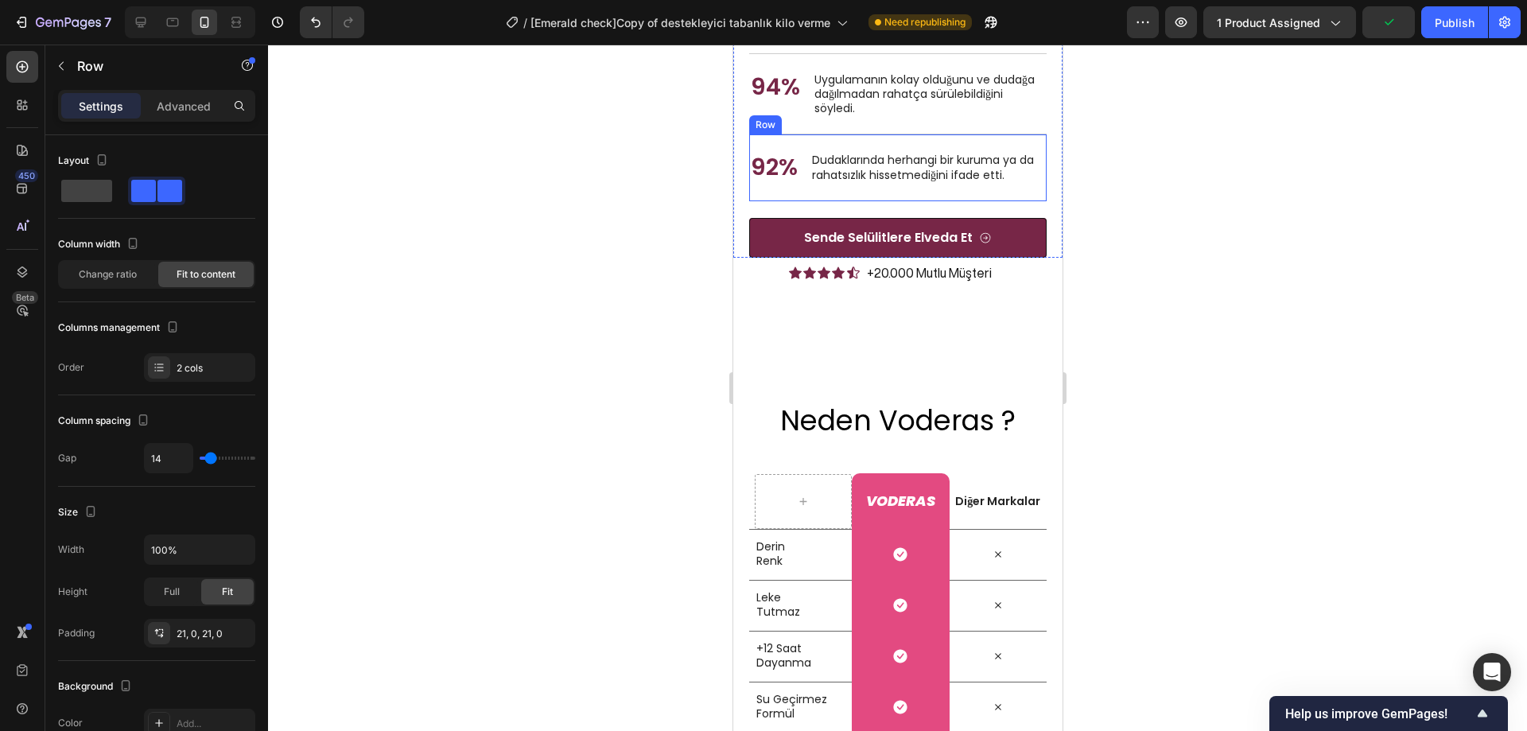
click at [912, 201] on div "92% Text Block Dudaklarında herhangi bir kuruma ya da rahatsızlık hissetmediğin…" at bounding box center [898, 168] width 298 height 68
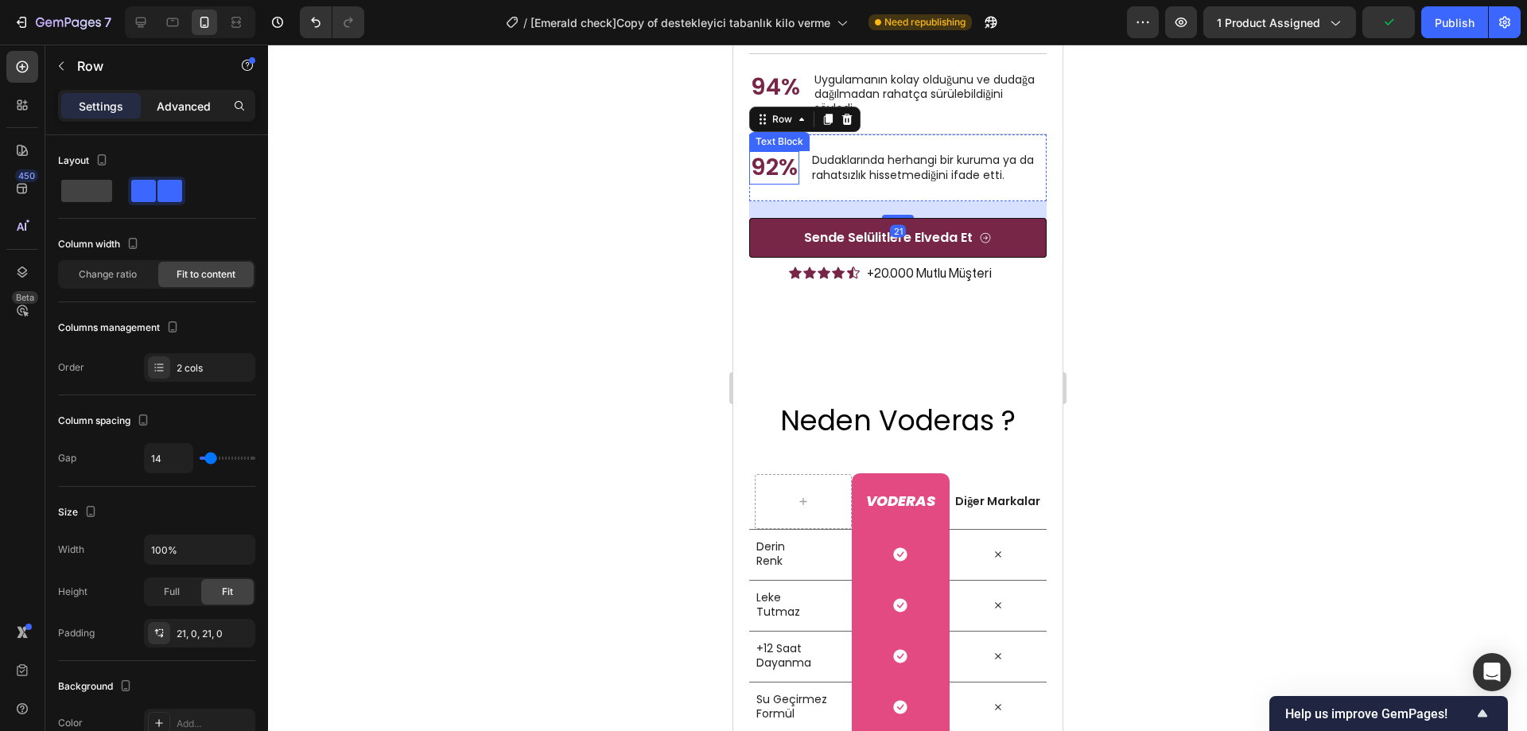
click at [177, 99] on p "Advanced" at bounding box center [184, 106] width 54 height 17
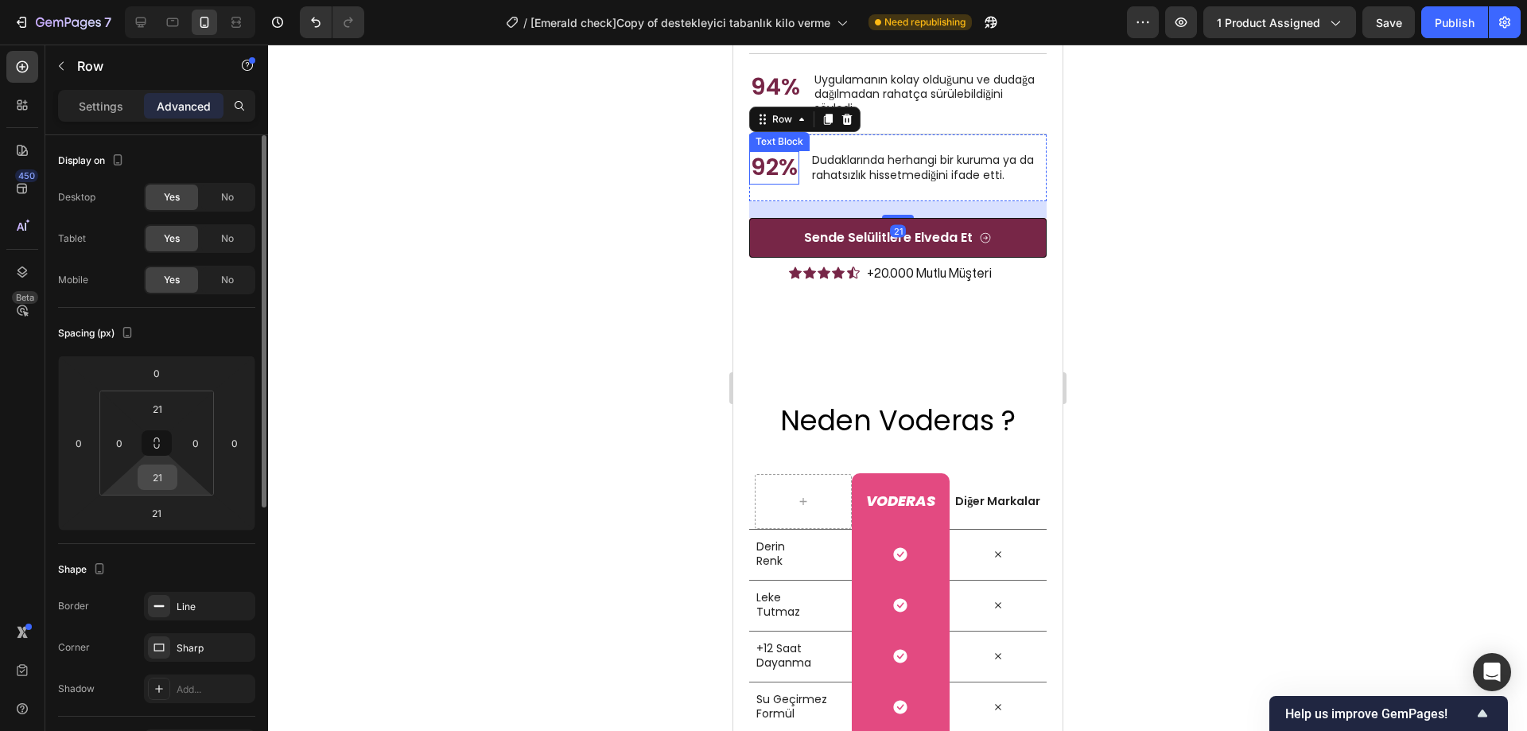
click at [168, 477] on input "21" at bounding box center [158, 477] width 32 height 24
click at [164, 480] on input "21" at bounding box center [158, 477] width 32 height 24
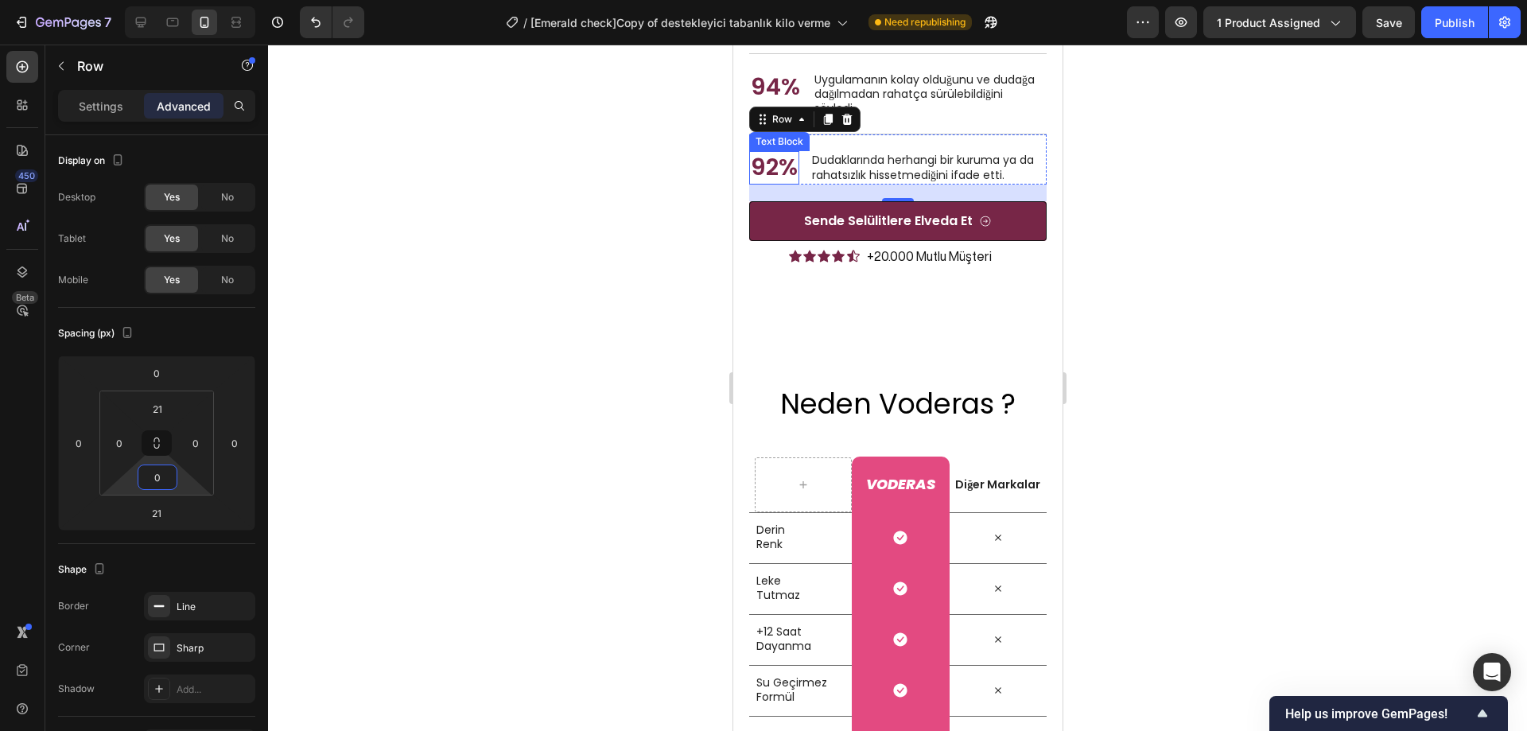
click at [452, 395] on div at bounding box center [897, 388] width 1259 height 687
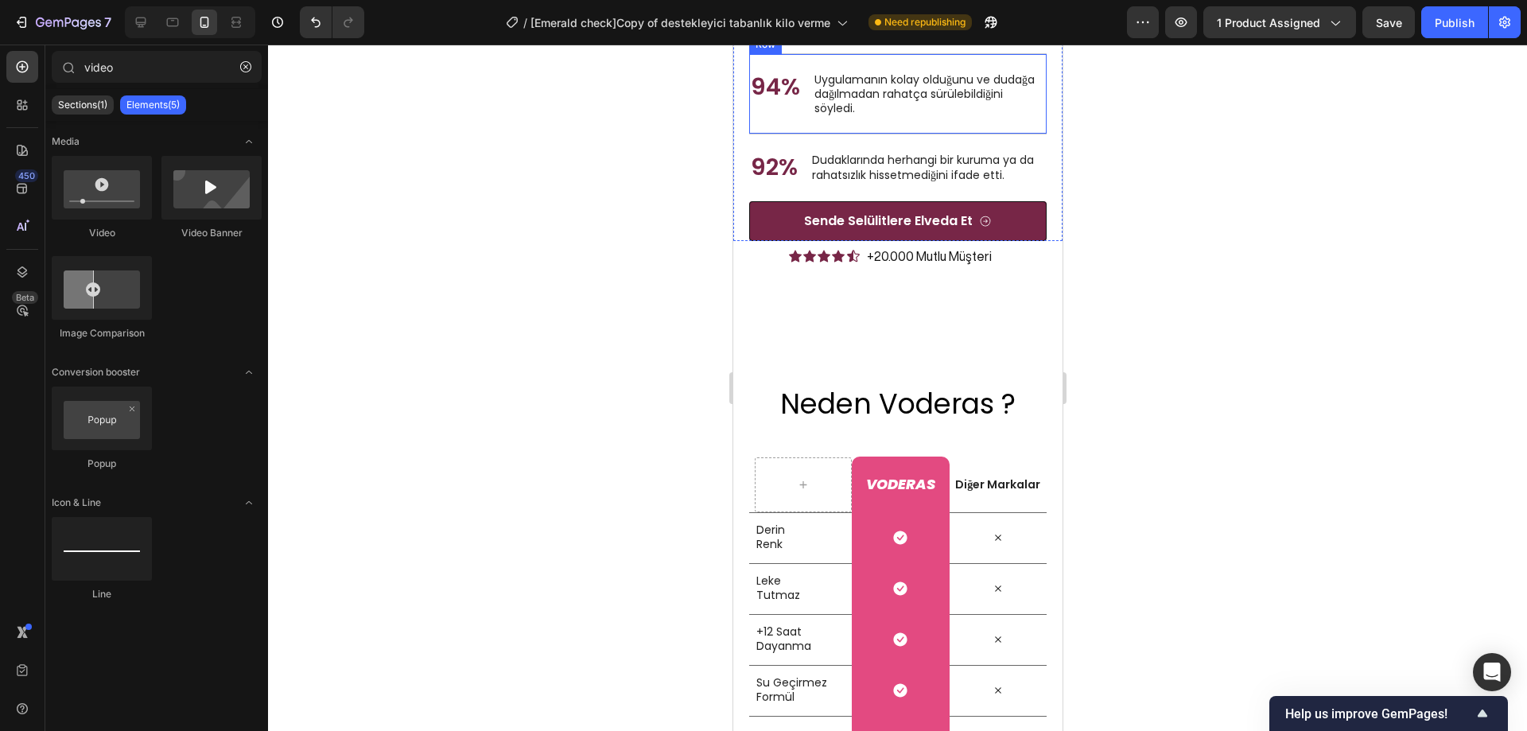
click at [954, 134] on div "94% Text Block Uygulamanın kolay olduğunu ve dudağa dağılmadan rahatça sürülebi…" at bounding box center [898, 93] width 298 height 81
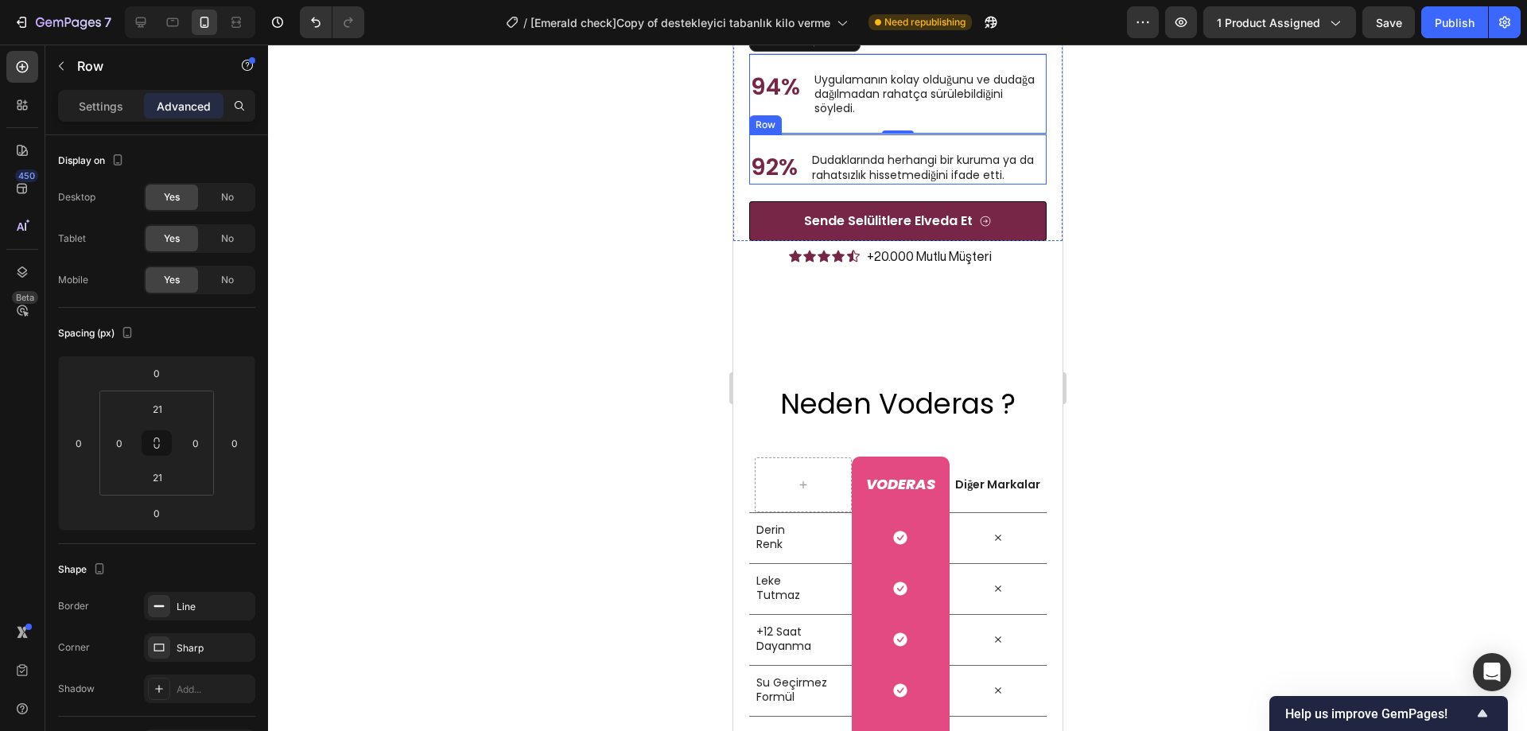
click at [998, 185] on div "92% Text Block Dudaklarında herhangi bir kuruma ya da rahatsızlık hissetmediğin…" at bounding box center [898, 159] width 298 height 51
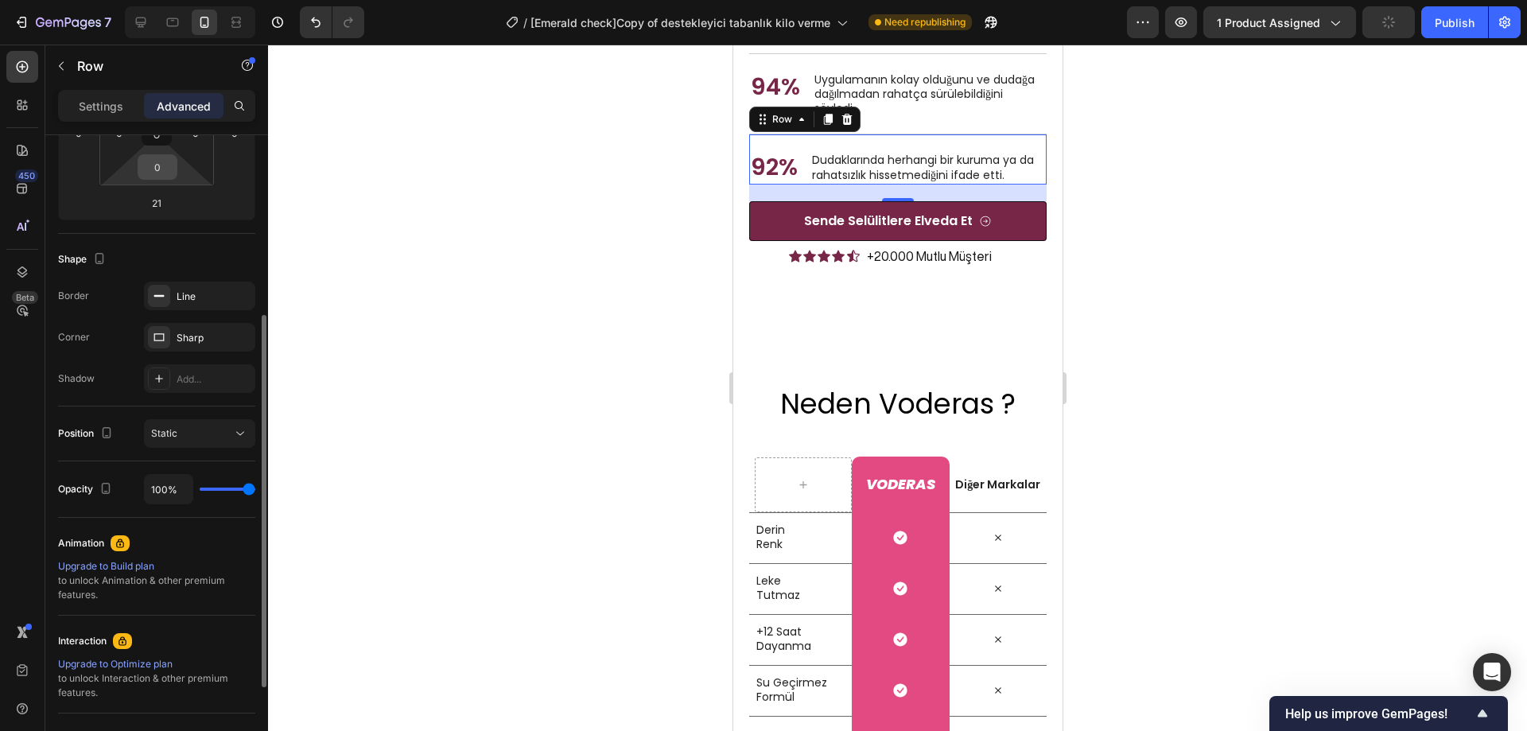
click at [169, 169] on input "0" at bounding box center [158, 167] width 32 height 24
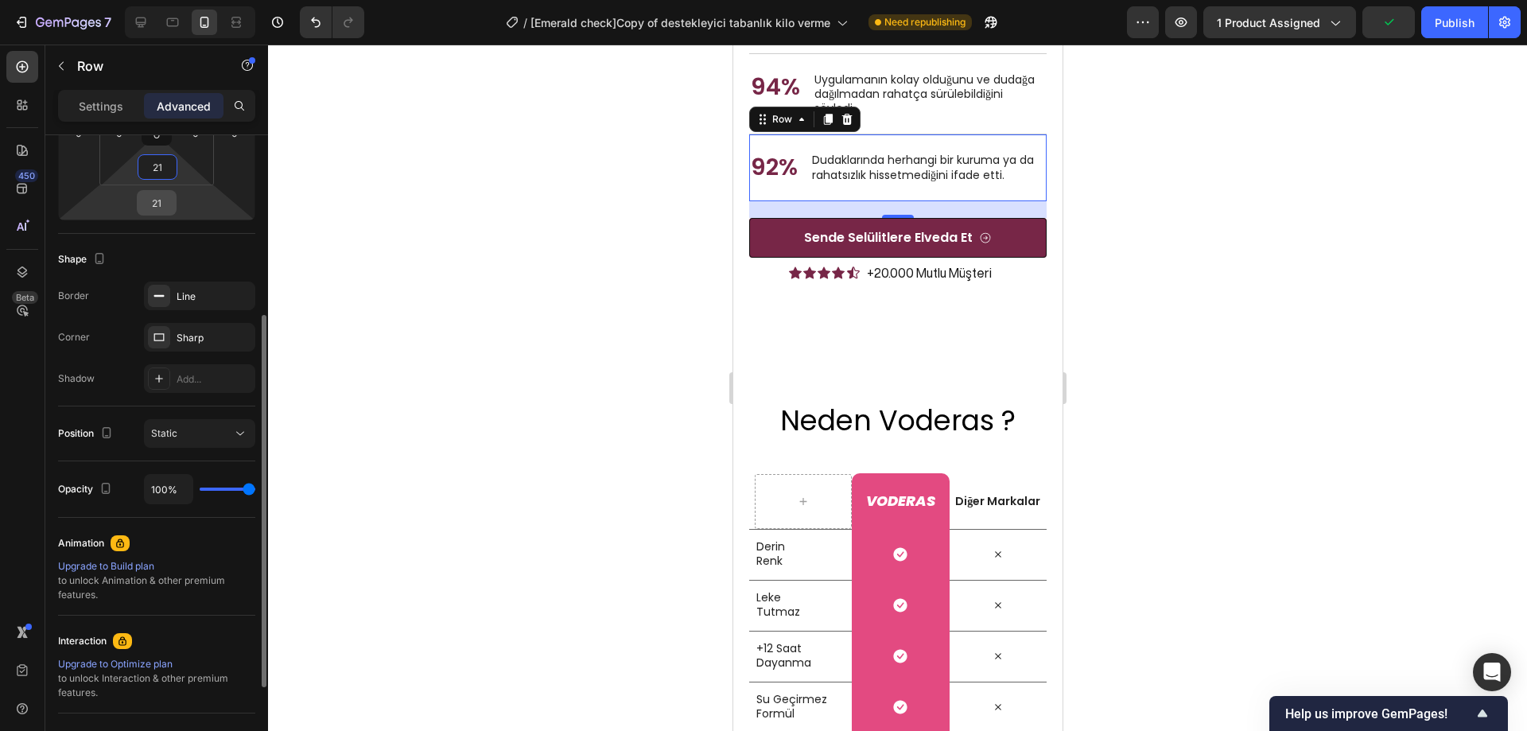
type input "21"
click at [164, 210] on input "21" at bounding box center [157, 203] width 32 height 24
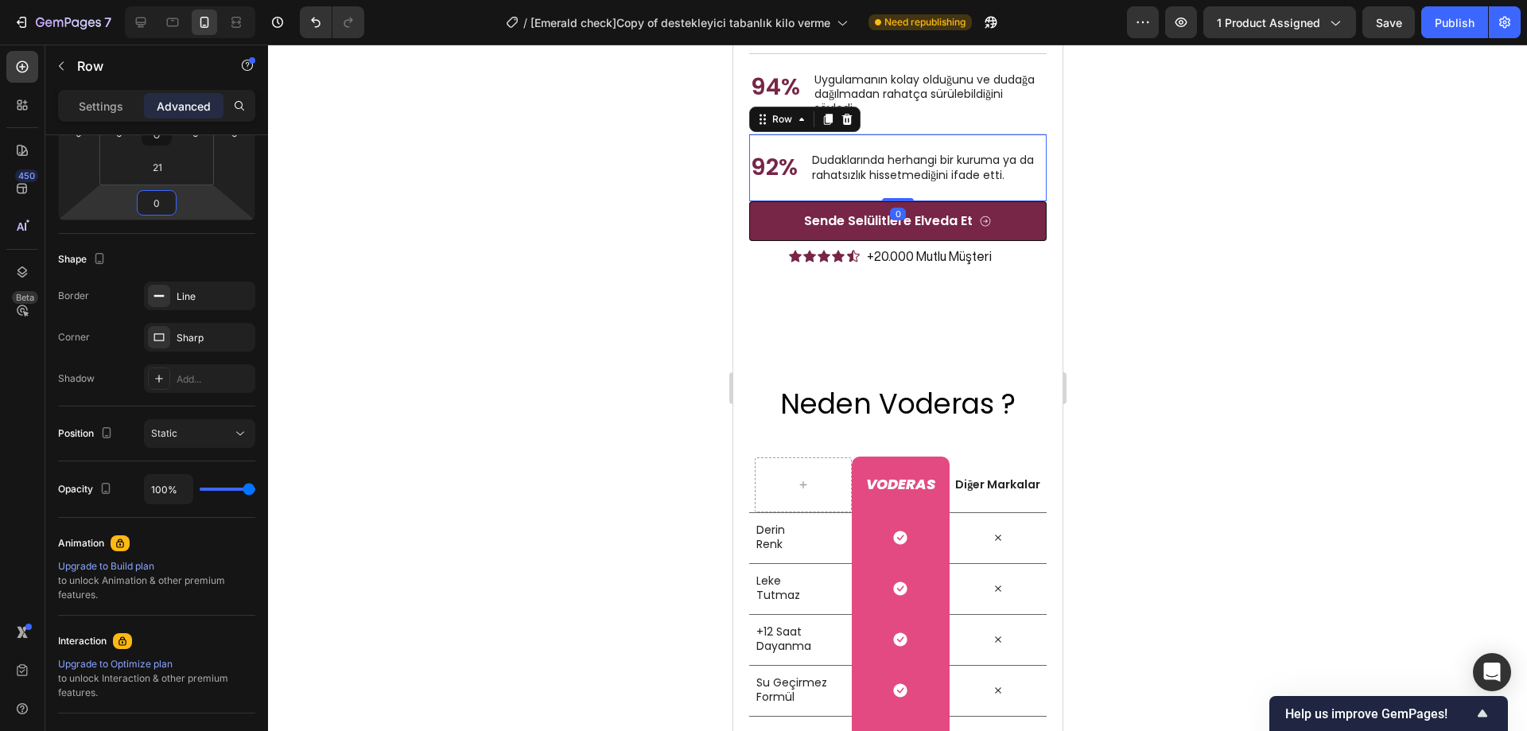
click at [437, 301] on div at bounding box center [897, 388] width 1259 height 687
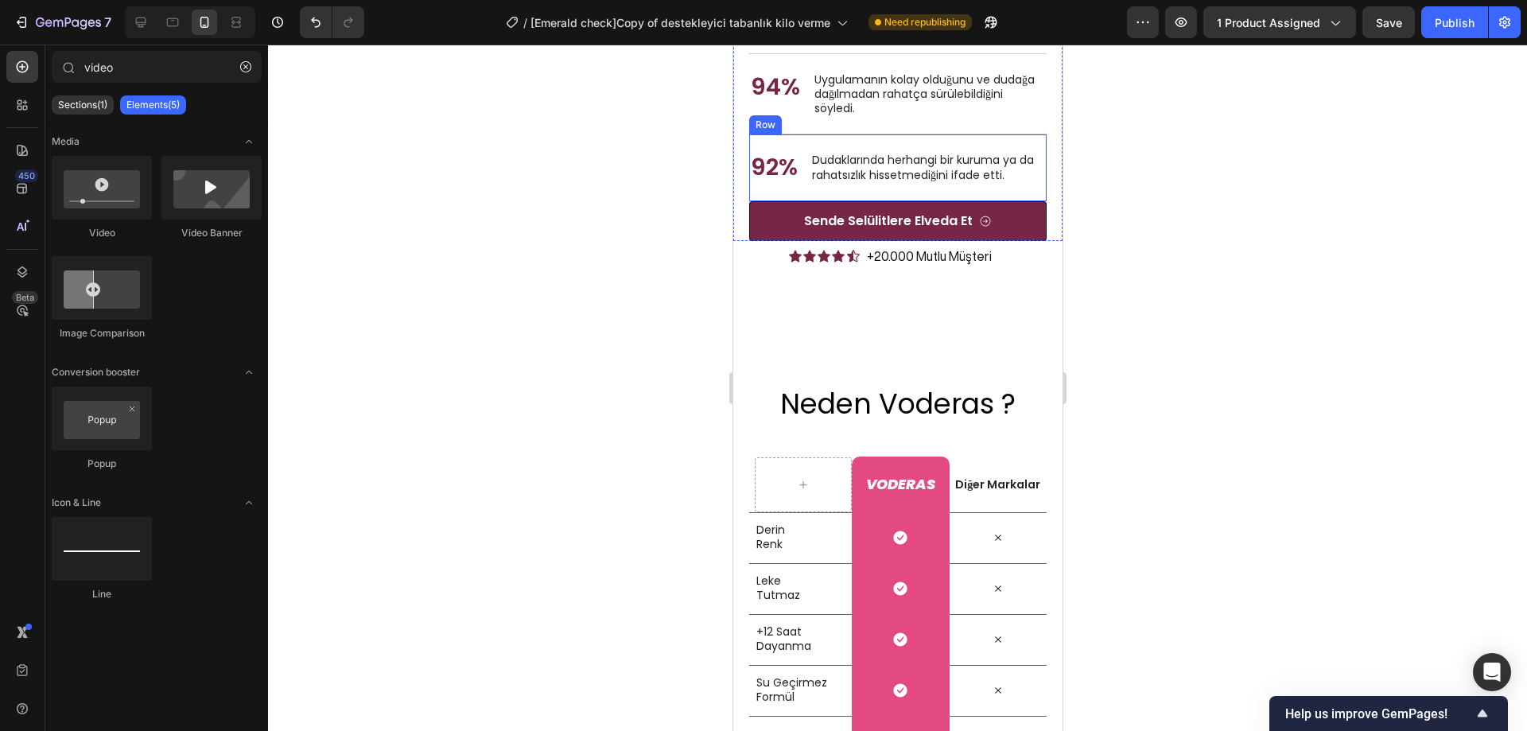
click at [983, 201] on div "92% Text Block Dudaklarında herhangi bir kuruma ya da rahatsızlık hissetmediğin…" at bounding box center [898, 168] width 298 height 68
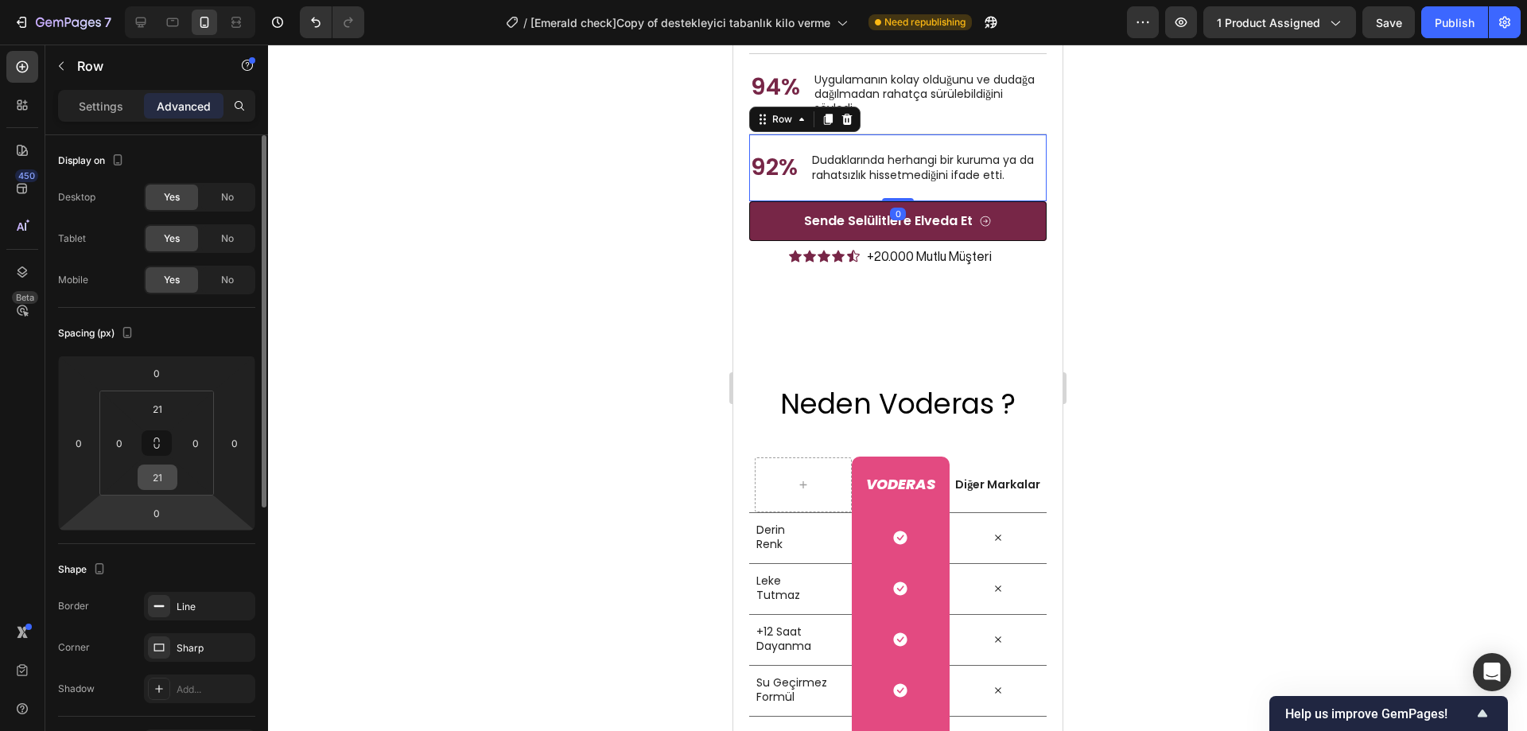
click at [162, 482] on input "21" at bounding box center [158, 477] width 32 height 24
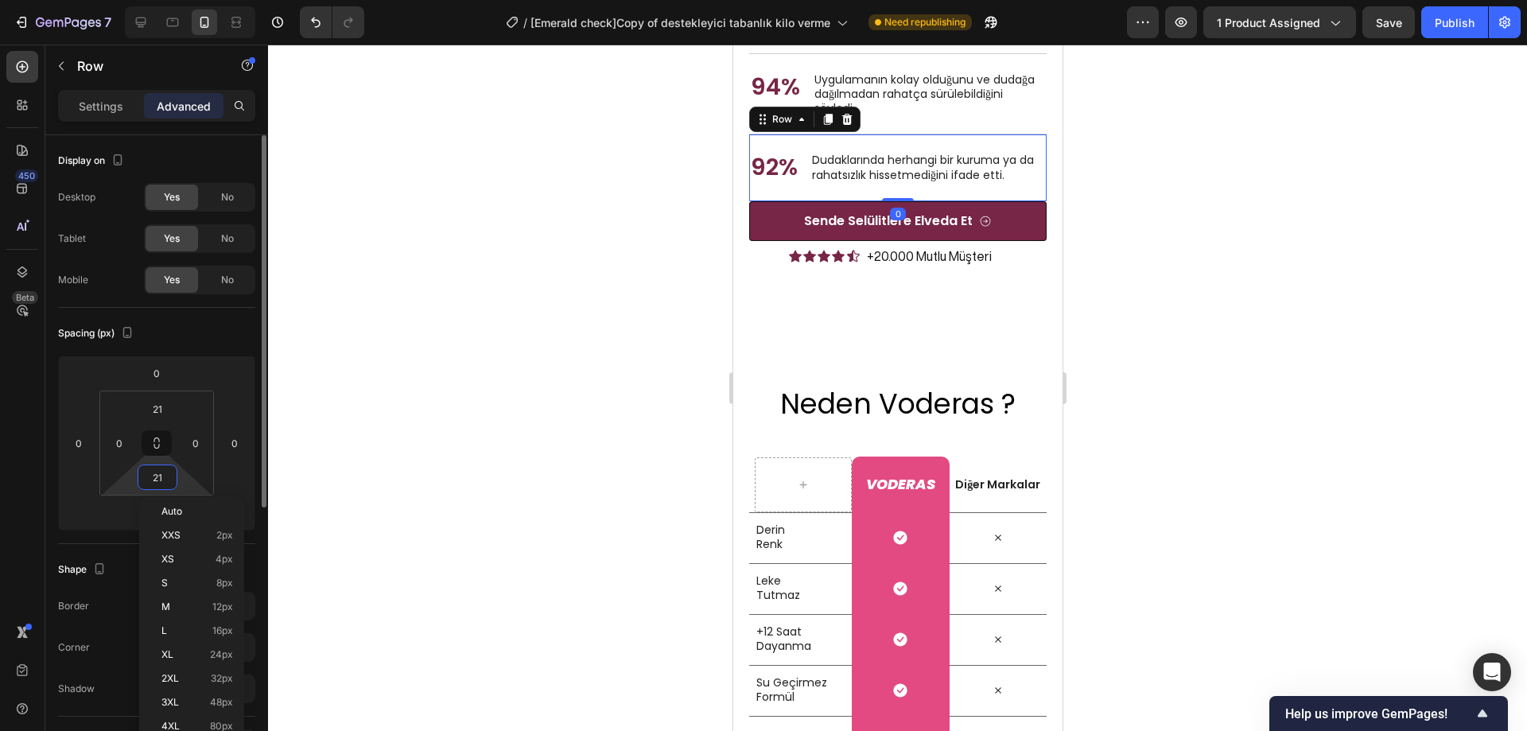
click at [162, 482] on input "21" at bounding box center [158, 477] width 32 height 24
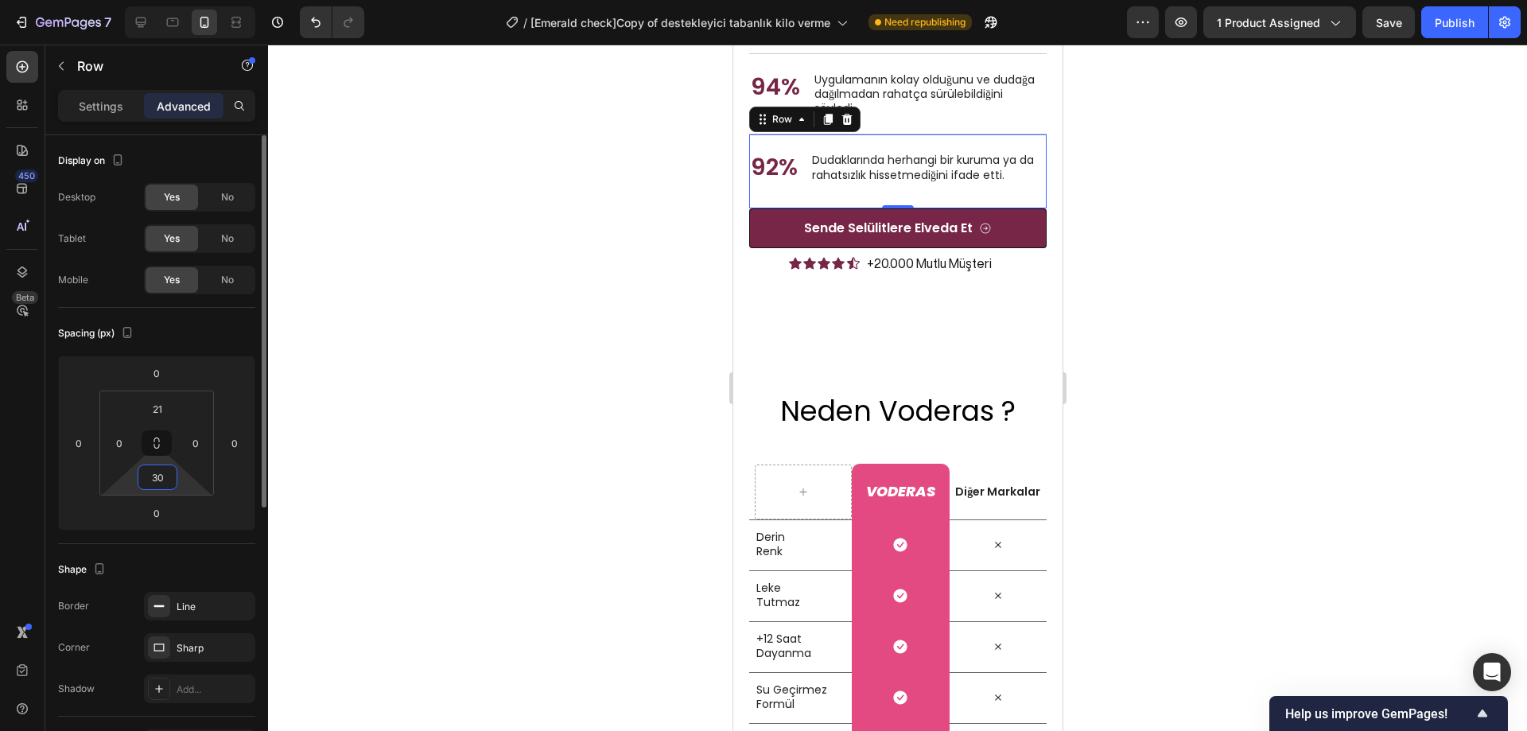
type input "3"
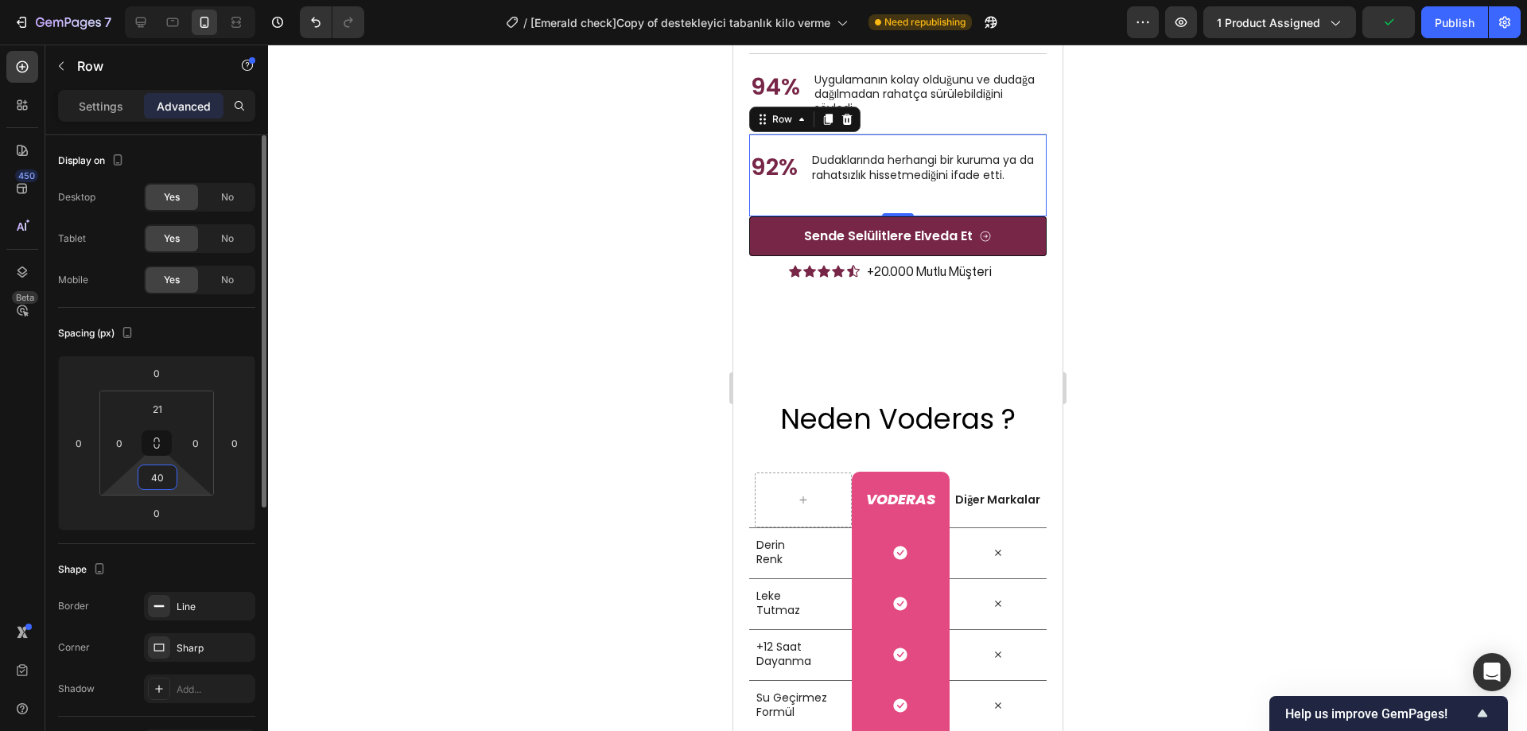
type input "4"
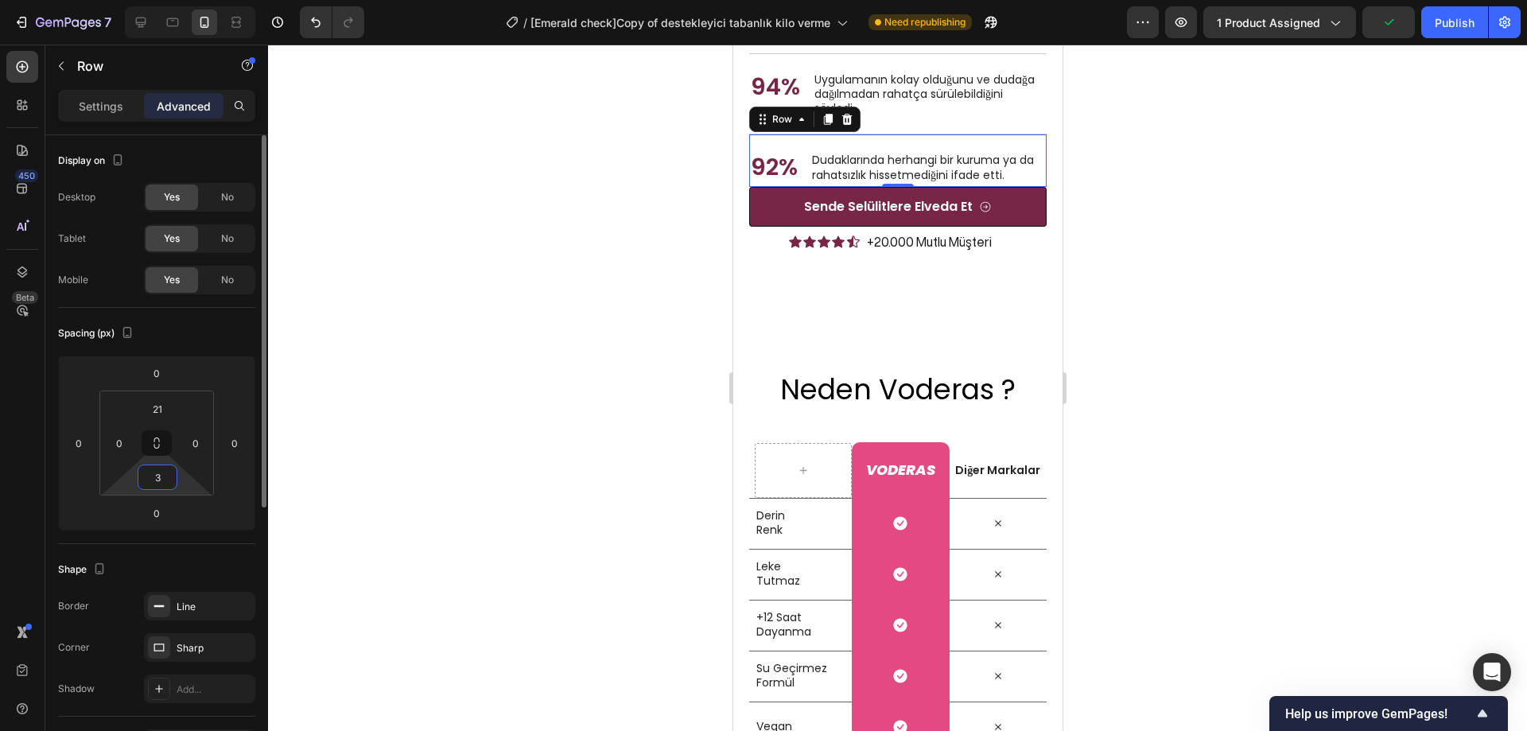
type input "35"
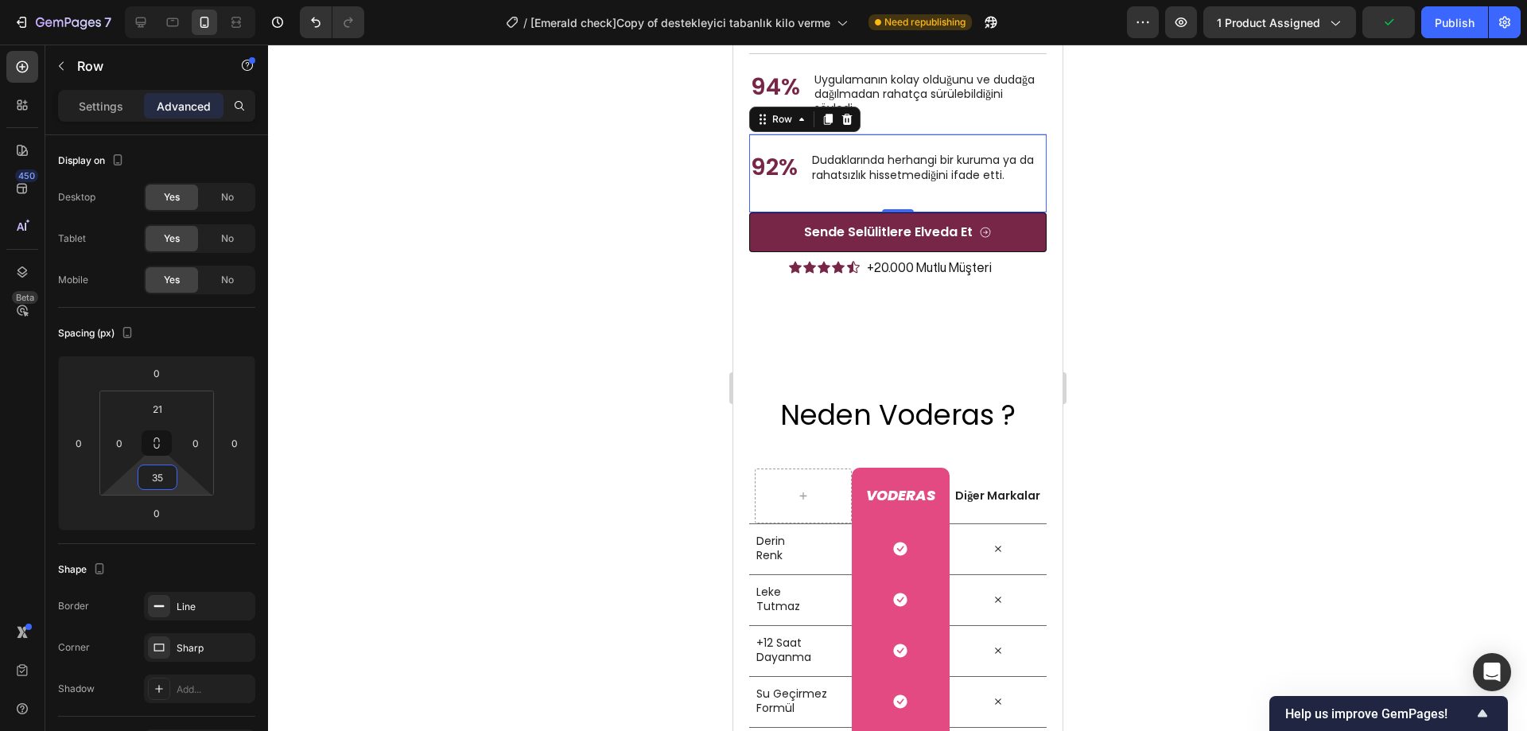
click at [558, 380] on div at bounding box center [897, 388] width 1259 height 687
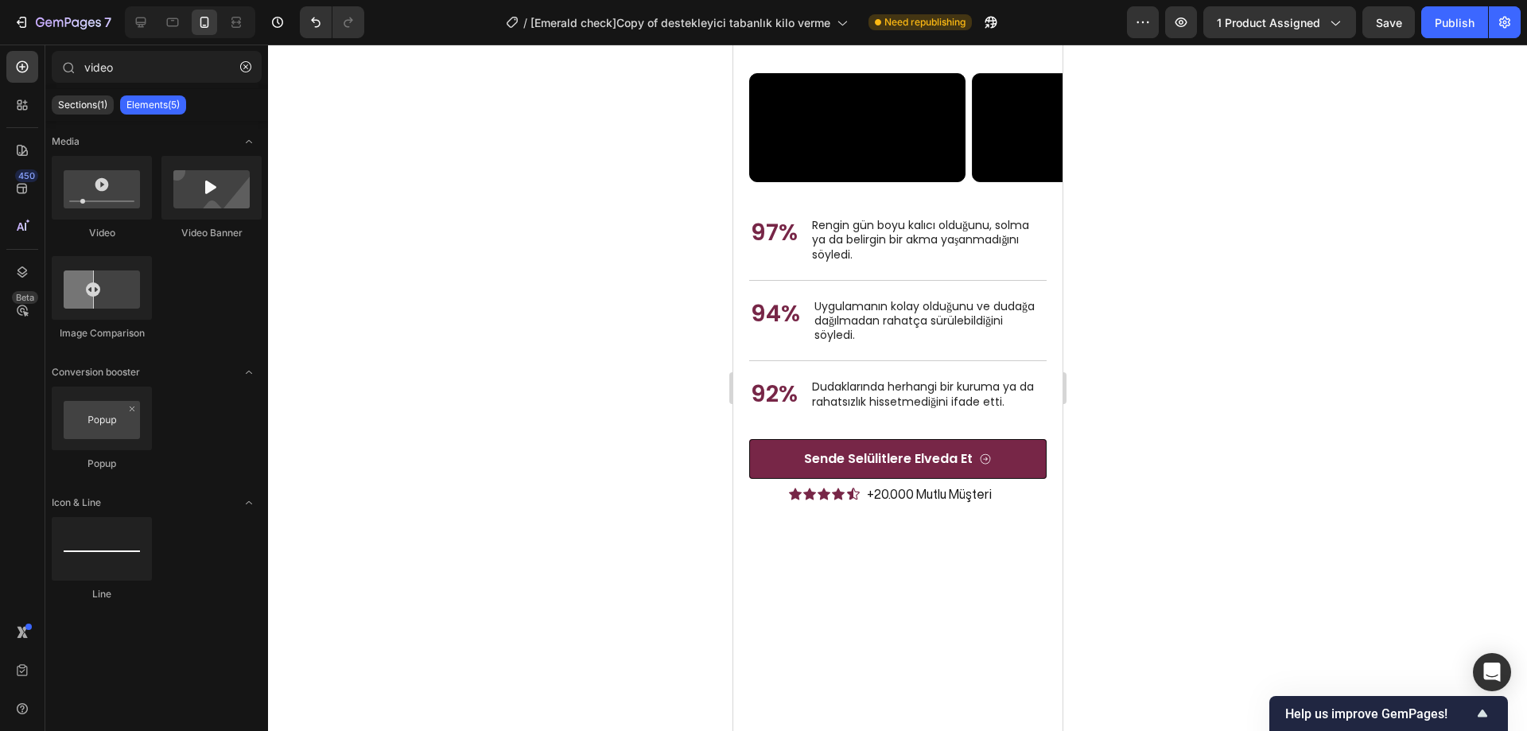
scroll to position [5750, 0]
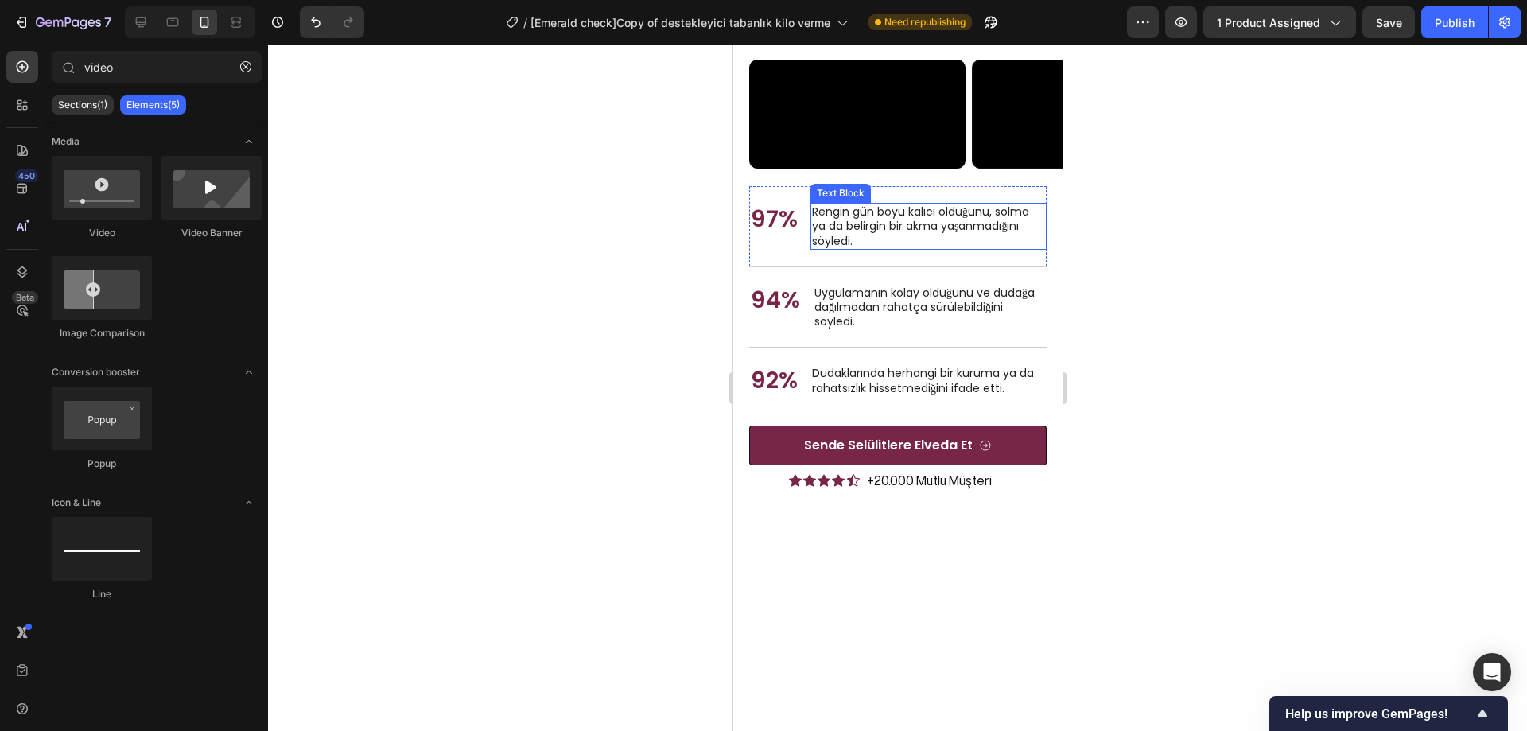
click at [935, 248] on p "Rengin gün boyu kalıcı olduğunu, solma ya da belirgin bir akma yaşanmadığını sö…" at bounding box center [927, 226] width 233 height 44
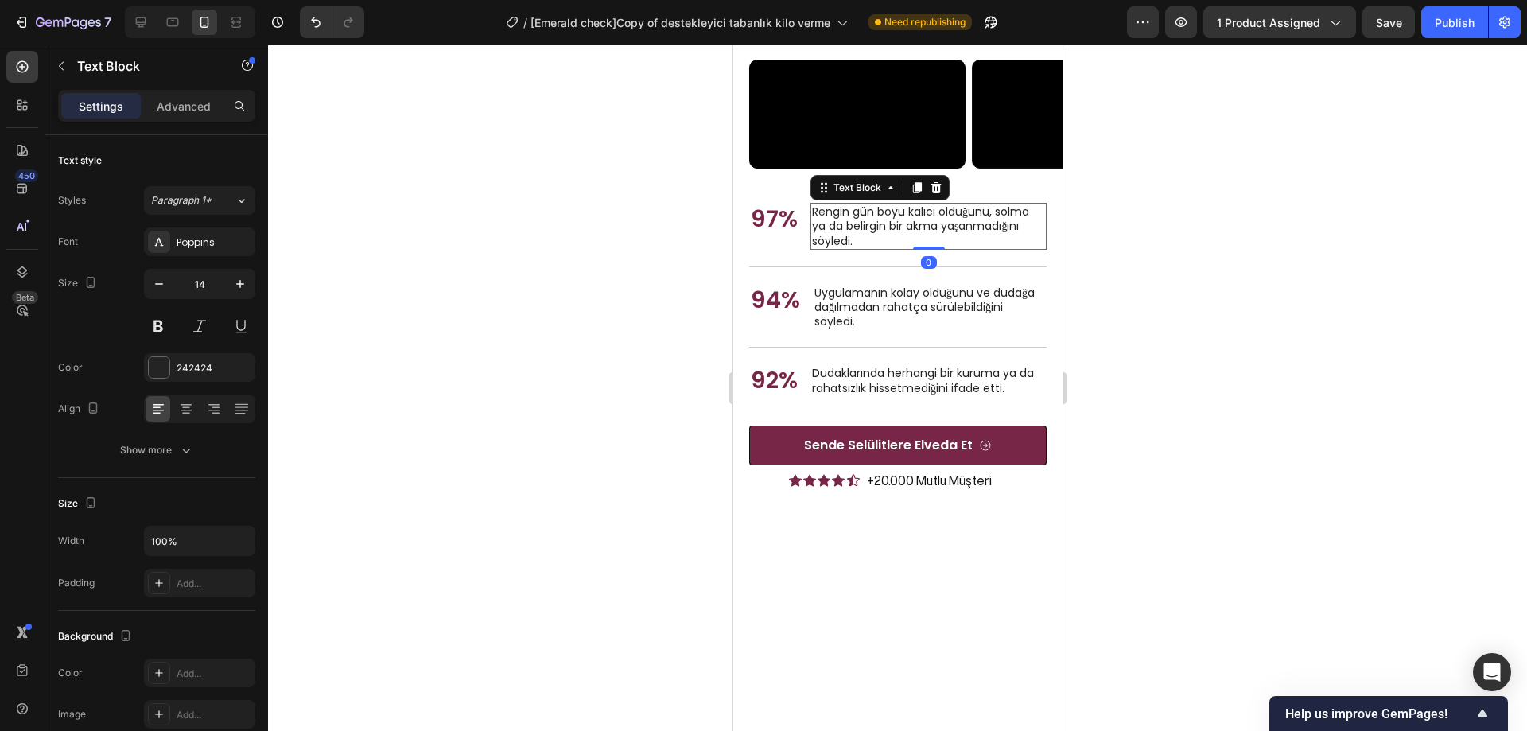
click at [935, 248] on p "Rengin gün boyu kalıcı olduğunu, solma ya da belirgin bir akma yaşanmadığını sö…" at bounding box center [927, 226] width 233 height 44
click at [1161, 531] on div at bounding box center [897, 388] width 1259 height 687
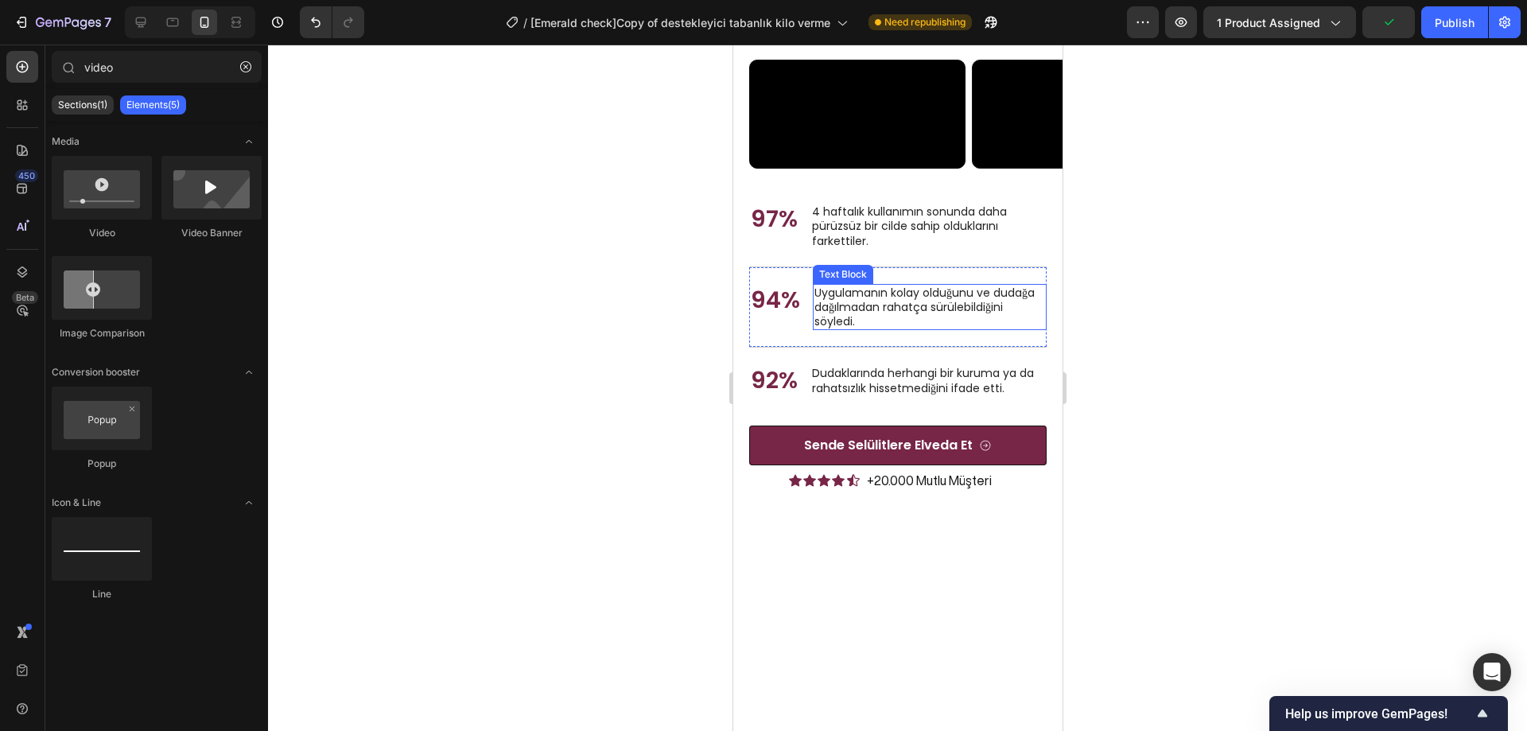
click at [939, 329] on p "Uygulamanın kolay olduğunu ve dudağa dağılmadan rahatça sürülebildiğini söyledi." at bounding box center [929, 308] width 231 height 44
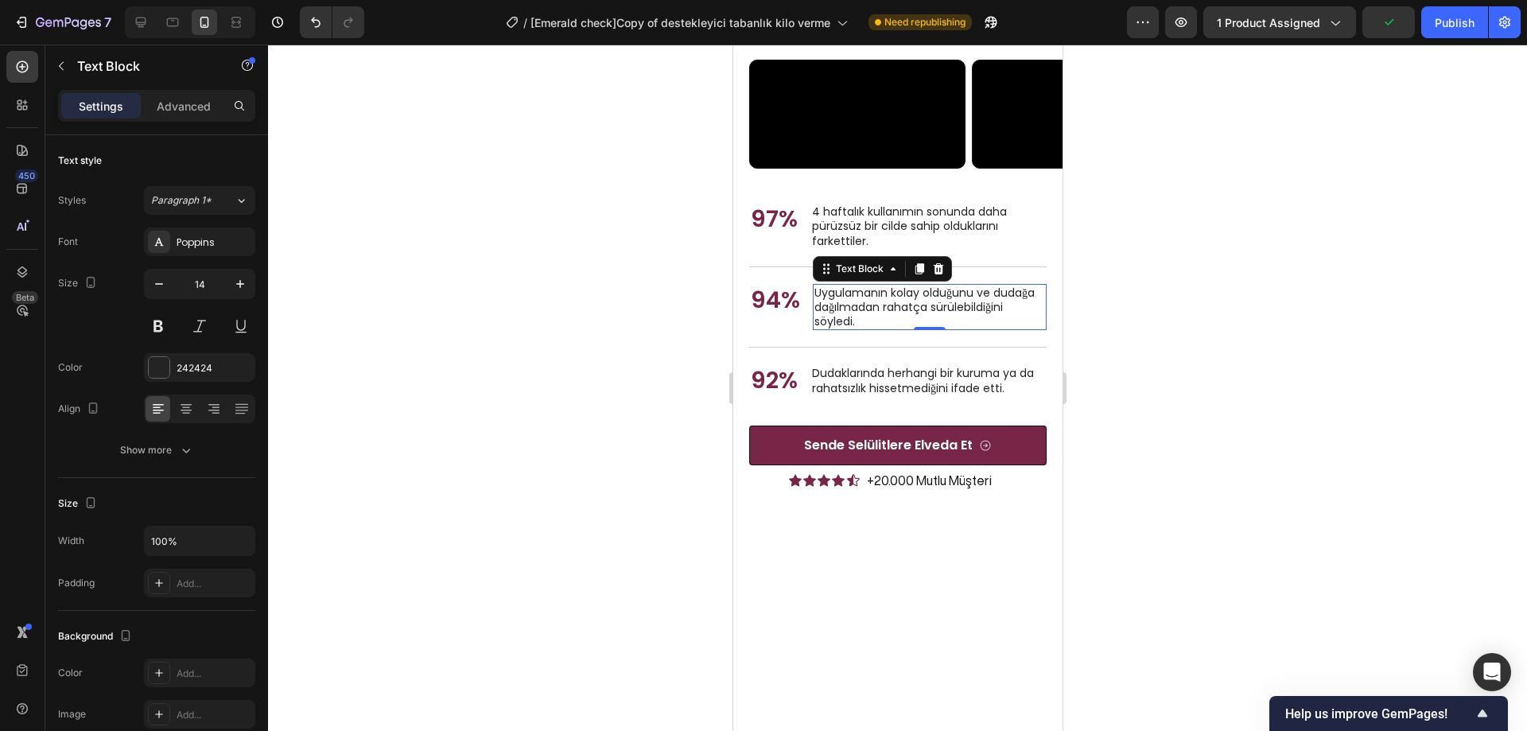
click at [939, 329] on p "Uygulamanın kolay olduğunu ve dudağa dağılmadan rahatça sürülebildiğini söyledi." at bounding box center [929, 308] width 231 height 44
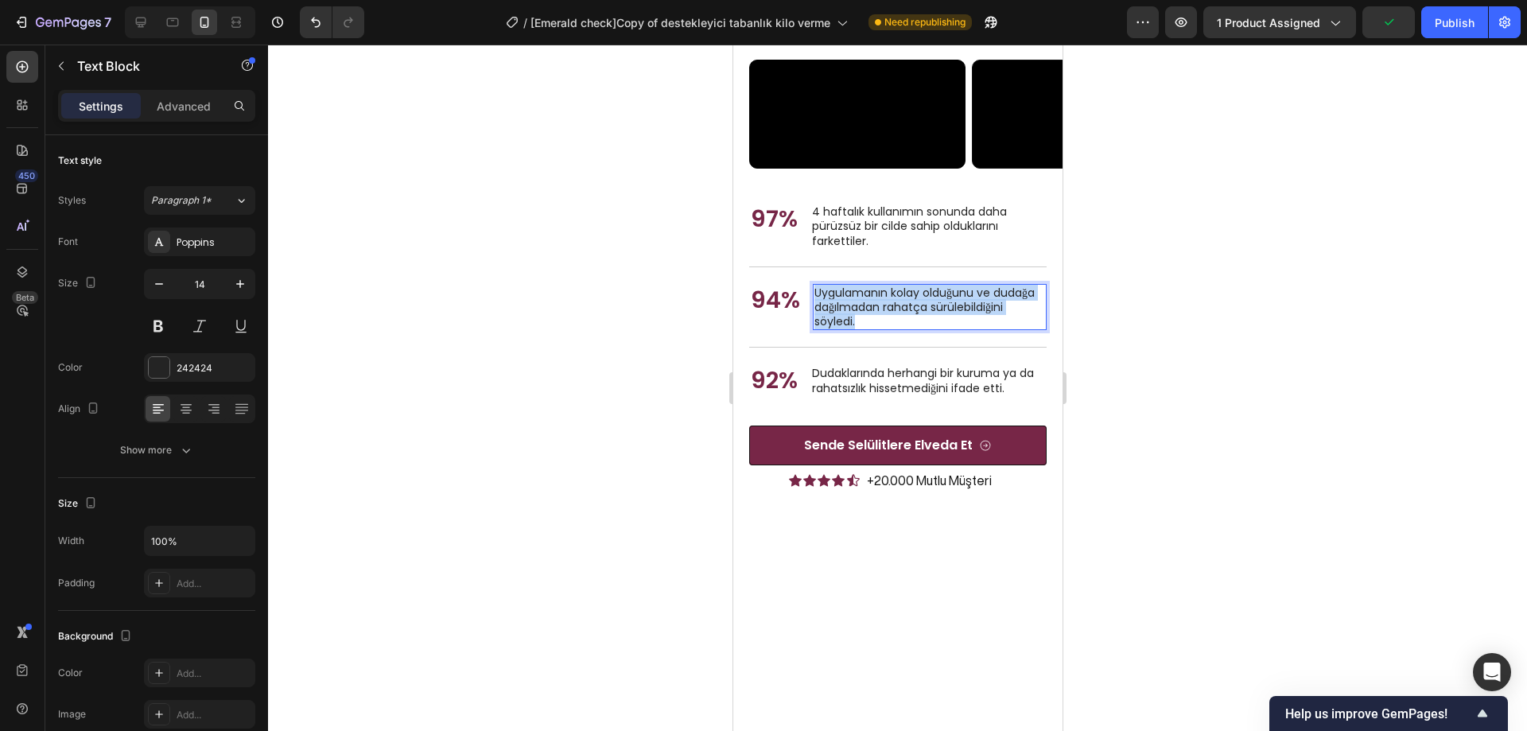
click at [939, 329] on p "Uygulamanın kolay olduğunu ve dudağa dağılmadan rahatça sürülebildiğini söyledi." at bounding box center [929, 308] width 231 height 44
click at [1294, 581] on div at bounding box center [897, 388] width 1259 height 687
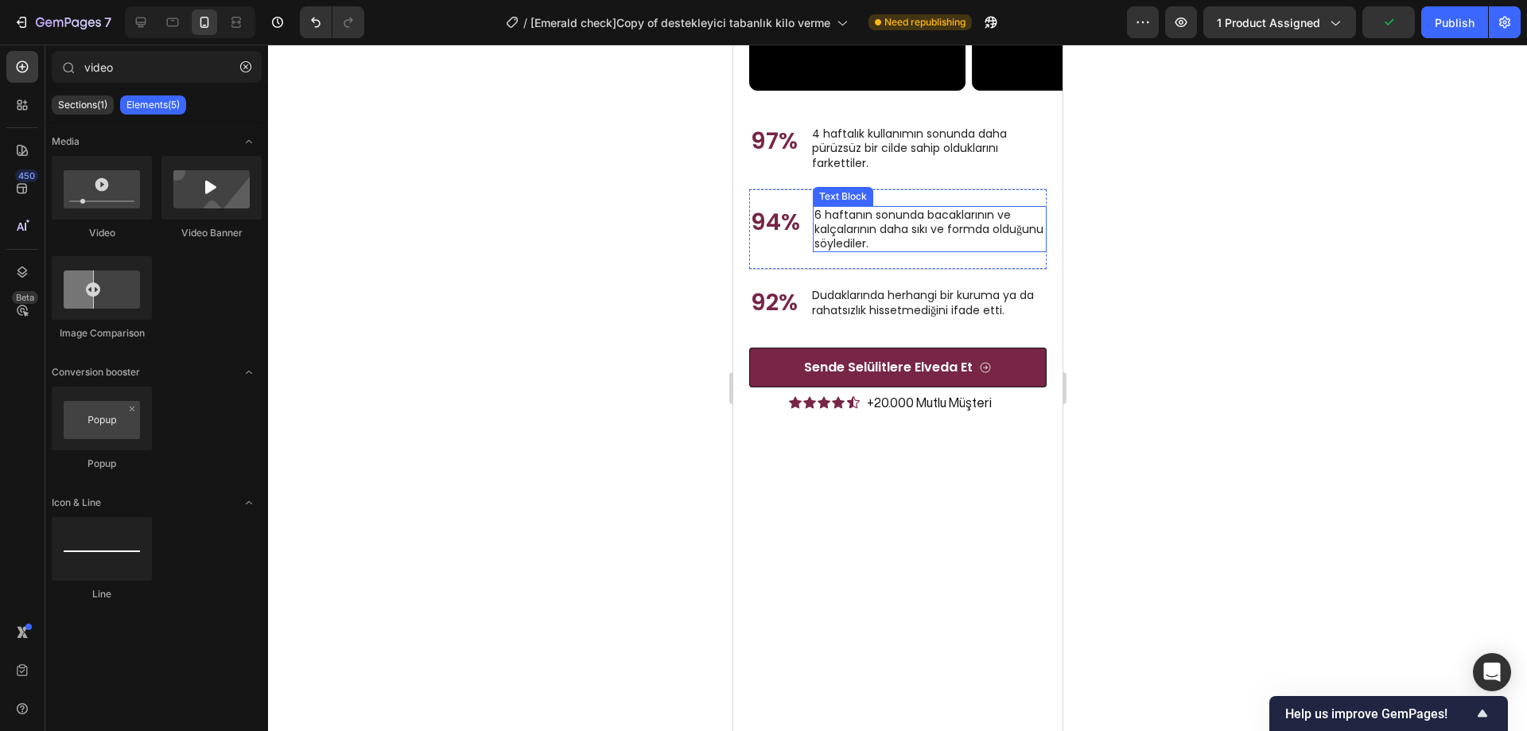
scroll to position [5830, 0]
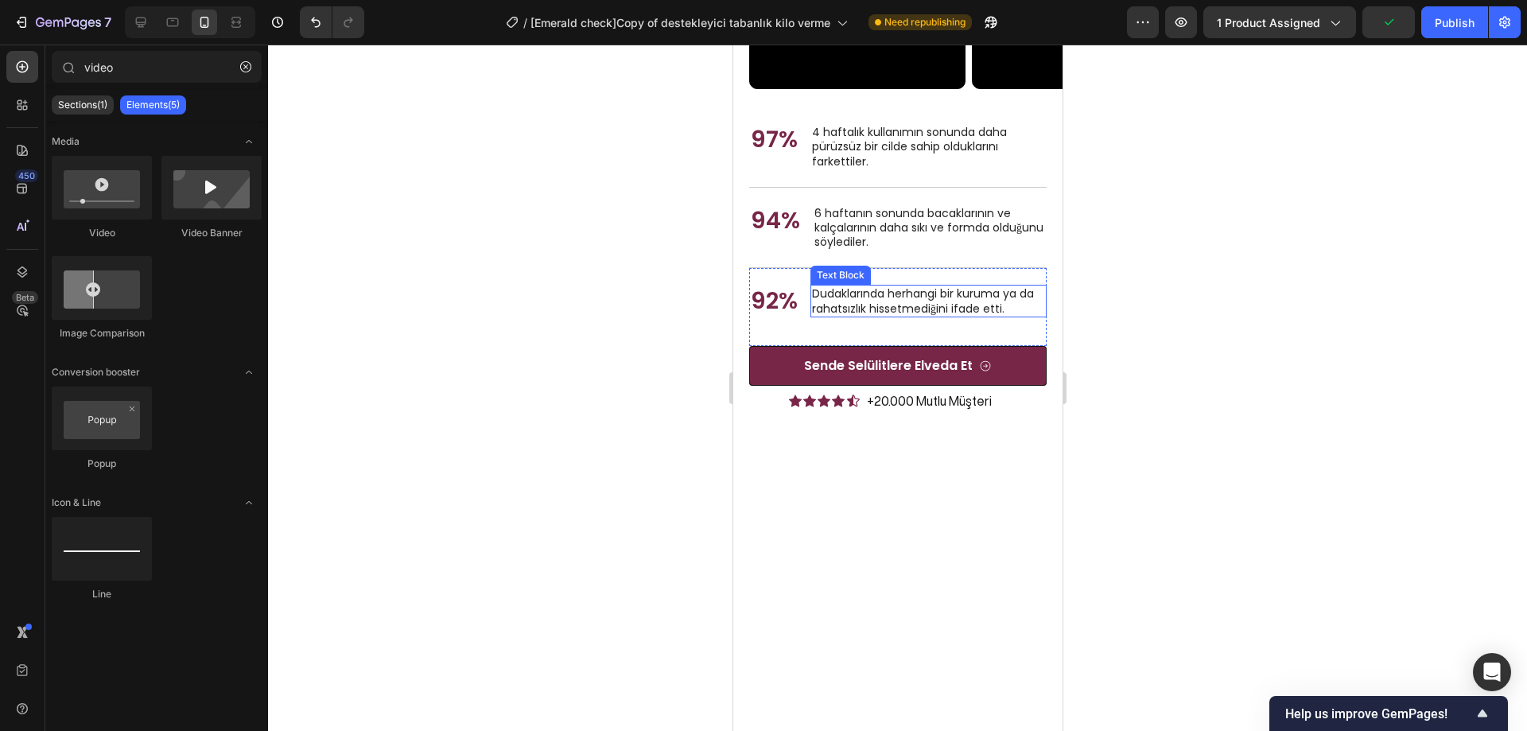
click at [928, 315] on p "Dudaklarında herhangi bir kuruma ya da rahatsızlık hissetmediğini ifade etti." at bounding box center [927, 300] width 233 height 29
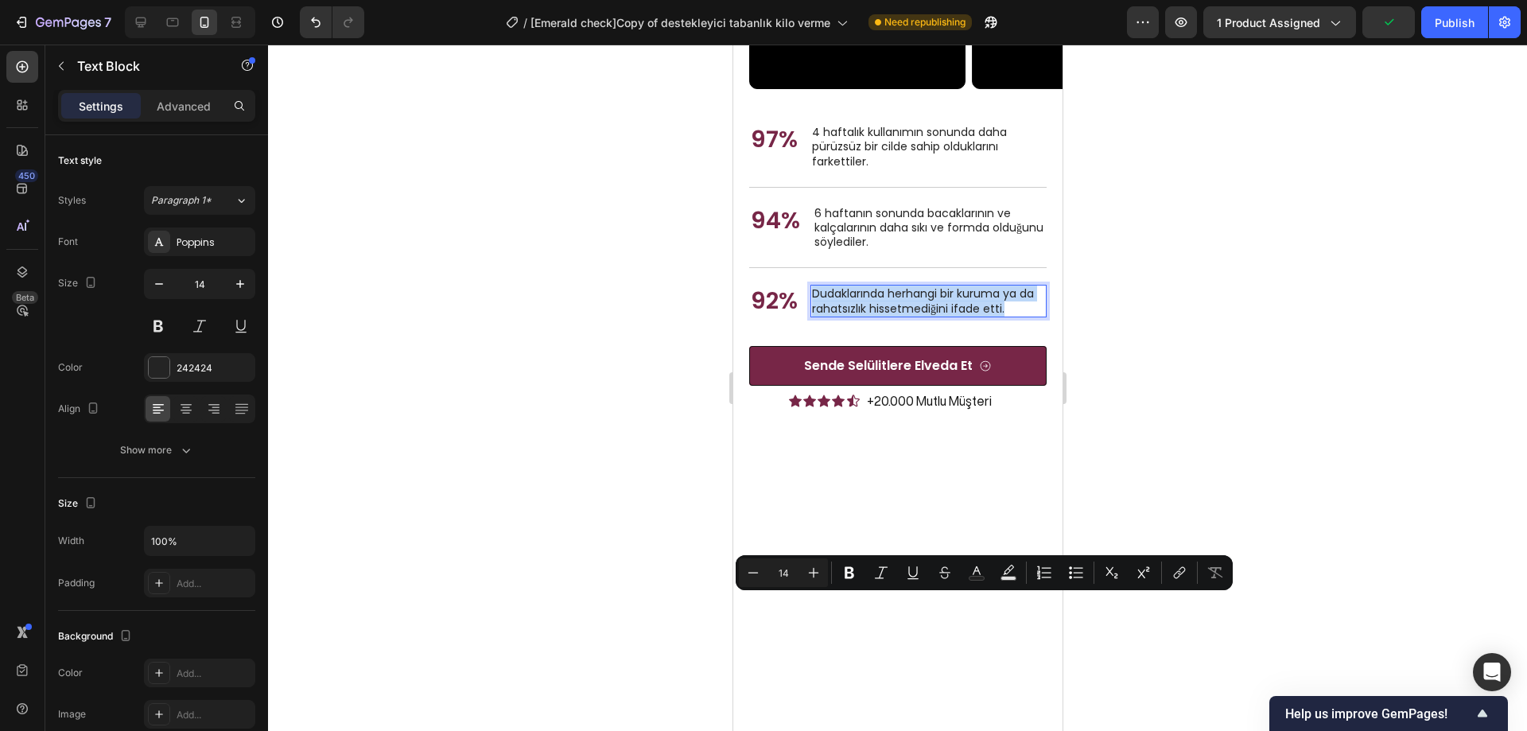
click at [928, 315] on p "Dudaklarında herhangi bir kuruma ya da rahatsızlık hissetmediğini ifade etti." at bounding box center [927, 300] width 233 height 29
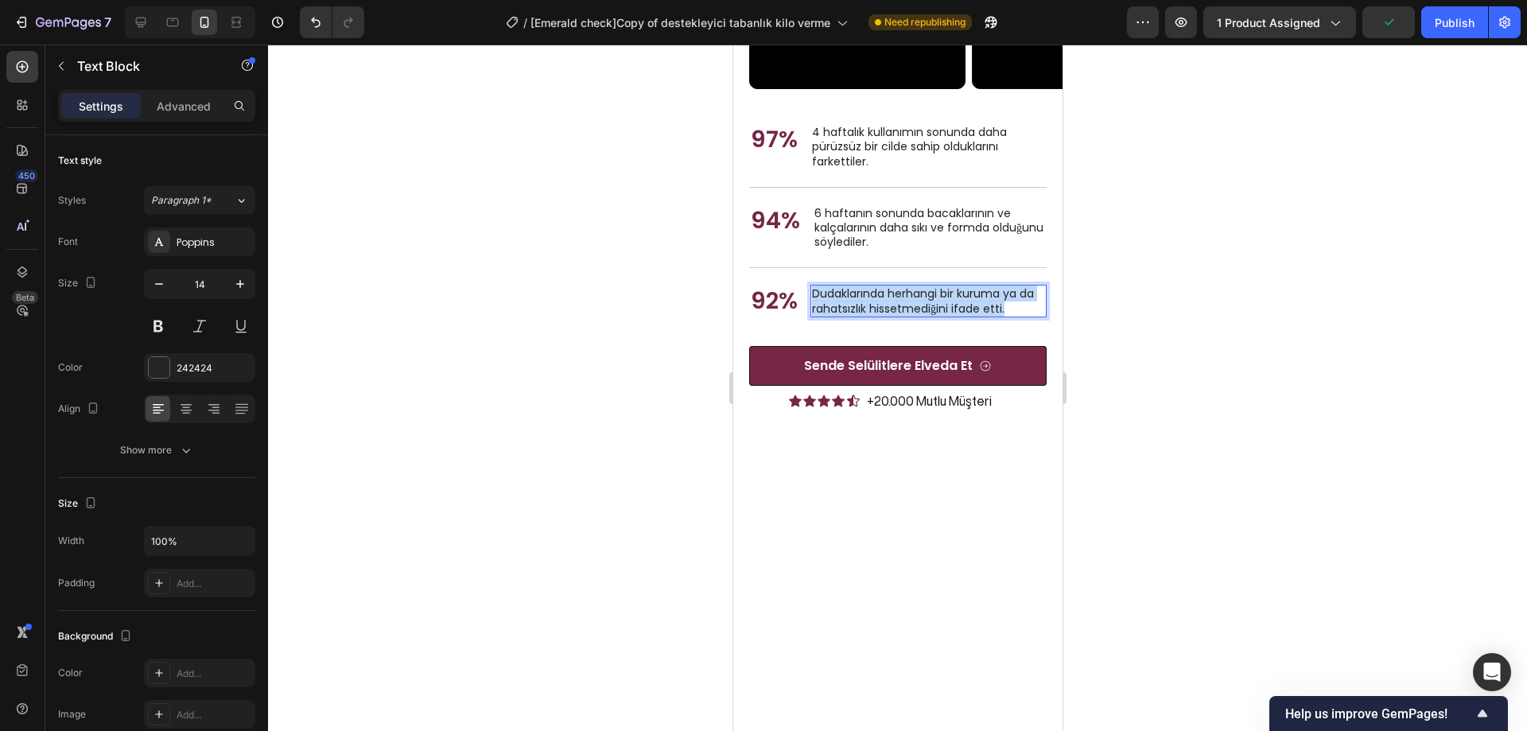
click at [928, 315] on p "Dudaklarında herhangi bir kuruma ya da rahatsızlık hissetmediğini ifade etti." at bounding box center [927, 300] width 233 height 29
click at [1215, 570] on div at bounding box center [897, 388] width 1259 height 687
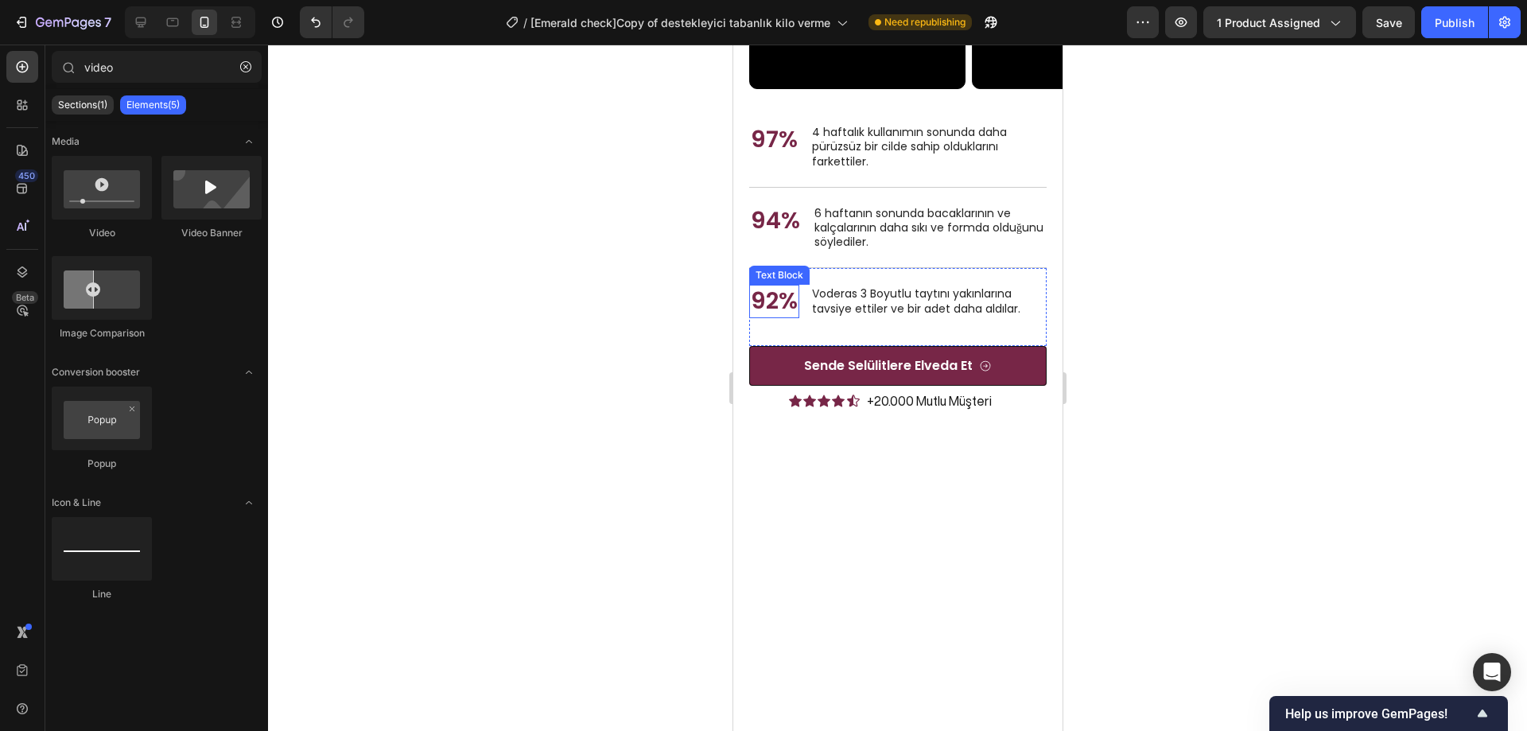
click at [778, 317] on p "92%" at bounding box center [773, 301] width 47 height 30
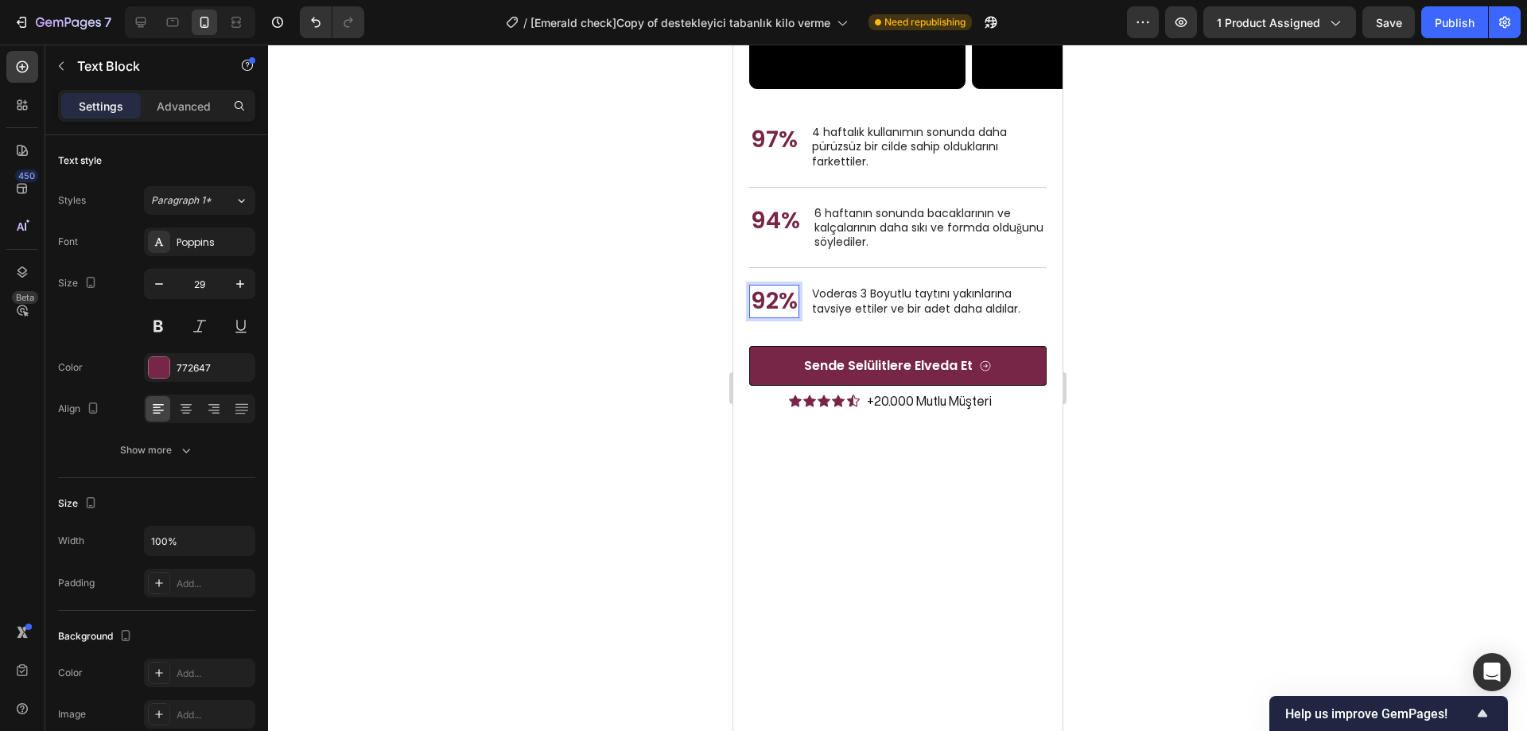
click at [767, 317] on p "92%" at bounding box center [773, 301] width 47 height 30
click at [1272, 502] on div at bounding box center [897, 388] width 1259 height 687
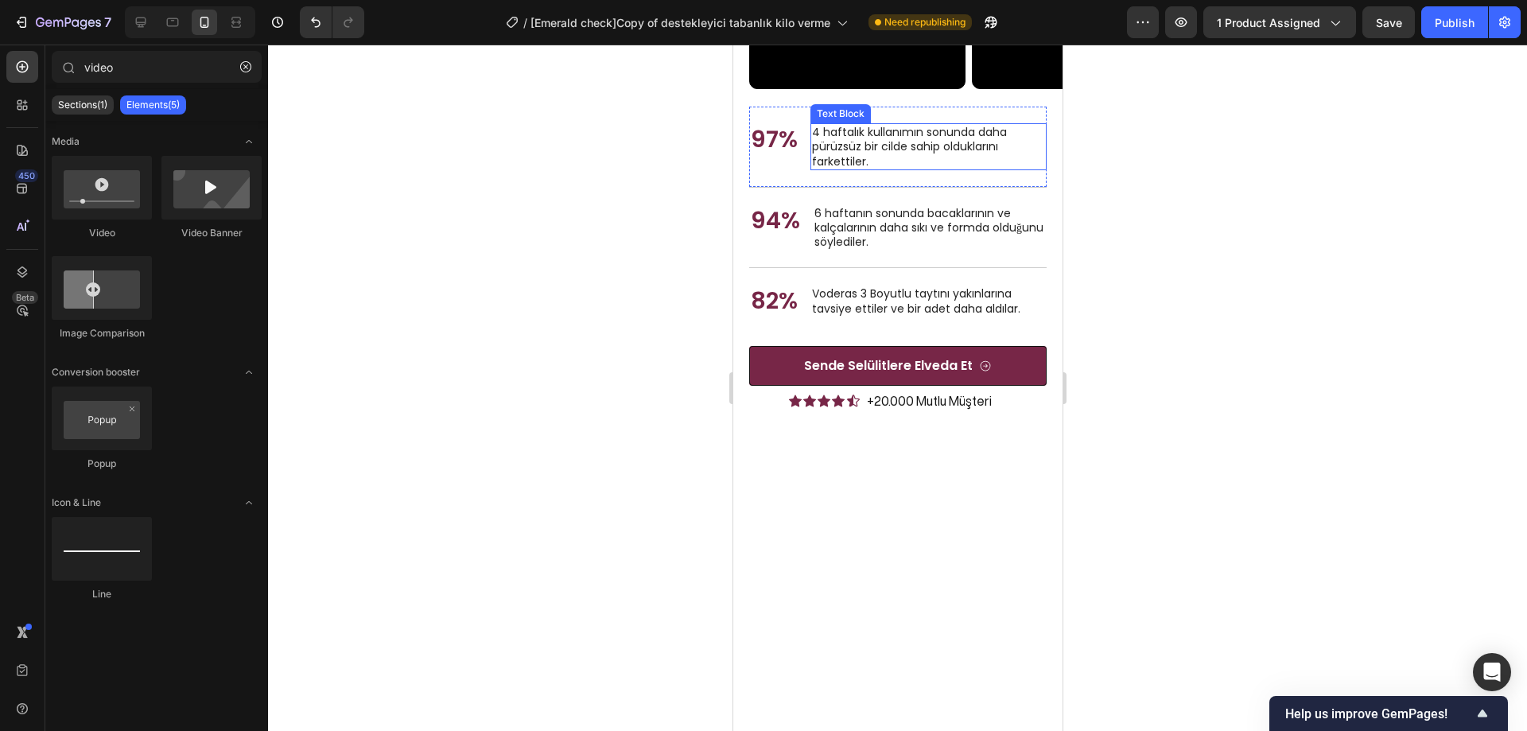
click at [922, 169] on p "4 haftalık kullanımın sonunda daha pürüzsüz bir cilde sahip olduklarını farkett…" at bounding box center [927, 147] width 233 height 44
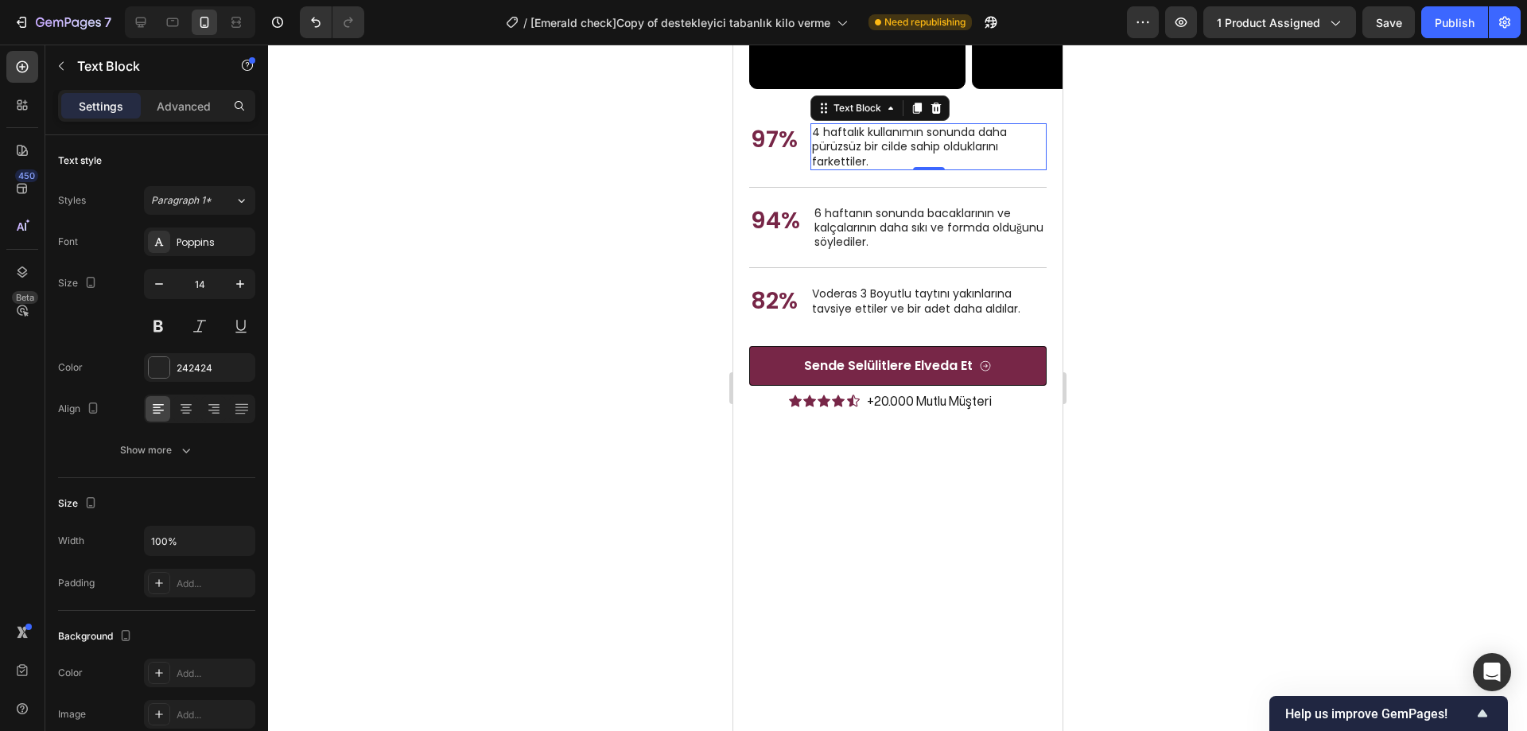
click at [1219, 463] on div at bounding box center [897, 388] width 1259 height 687
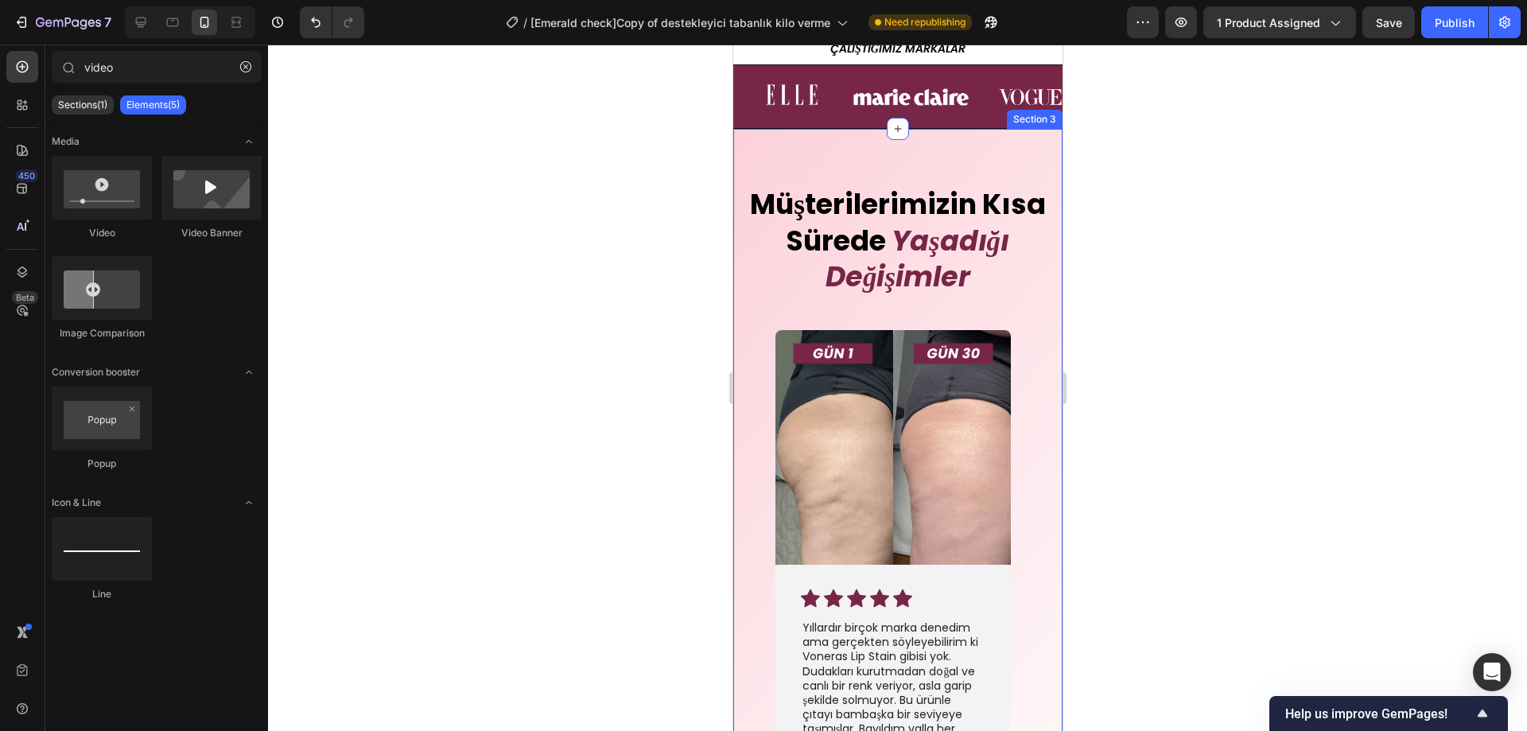
scroll to position [3808, 0]
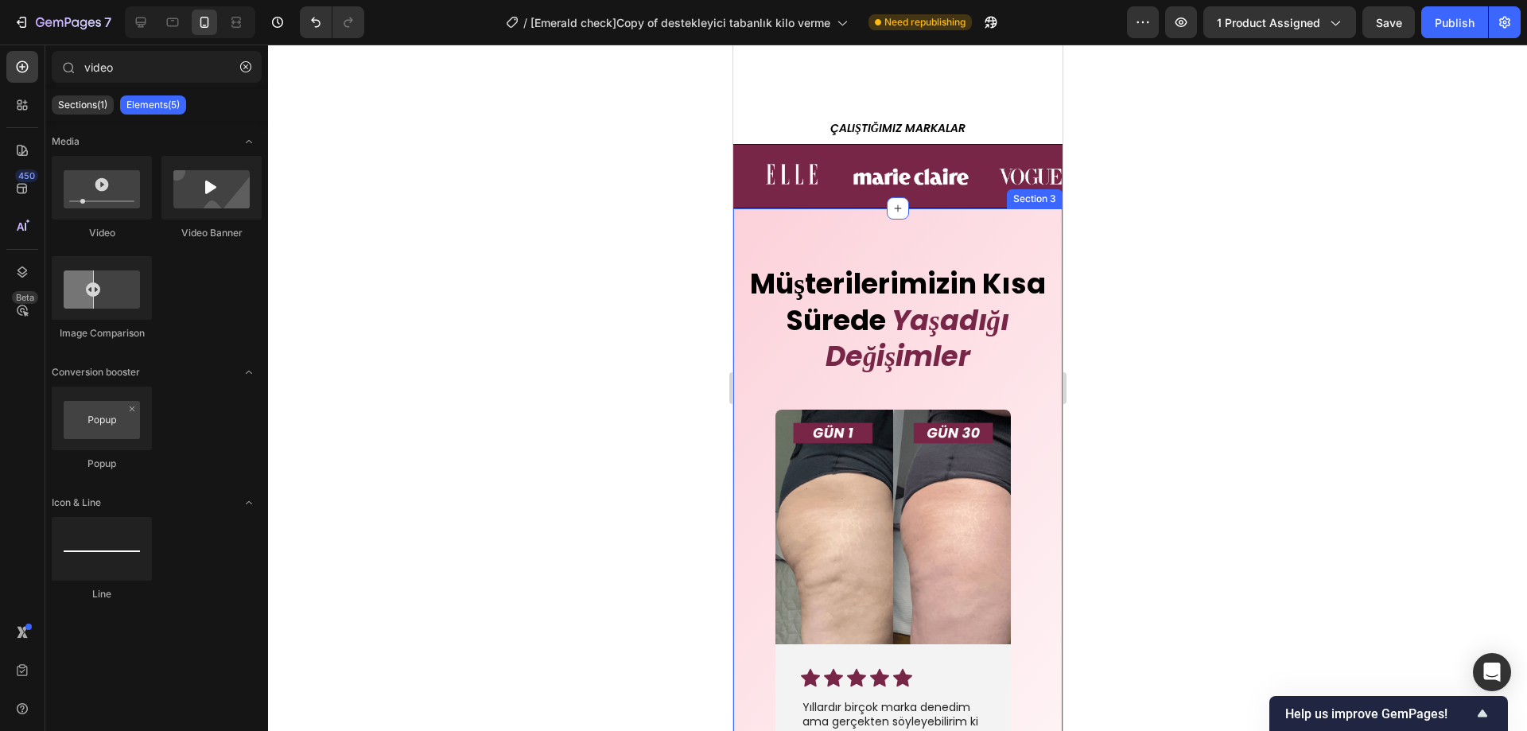
click at [982, 243] on div "Müşterilerimizin Kısa Sürede Yaşadığı Değişimler Heading Image Icon Icon Icon I…" at bounding box center [897, 637] width 329 height 858
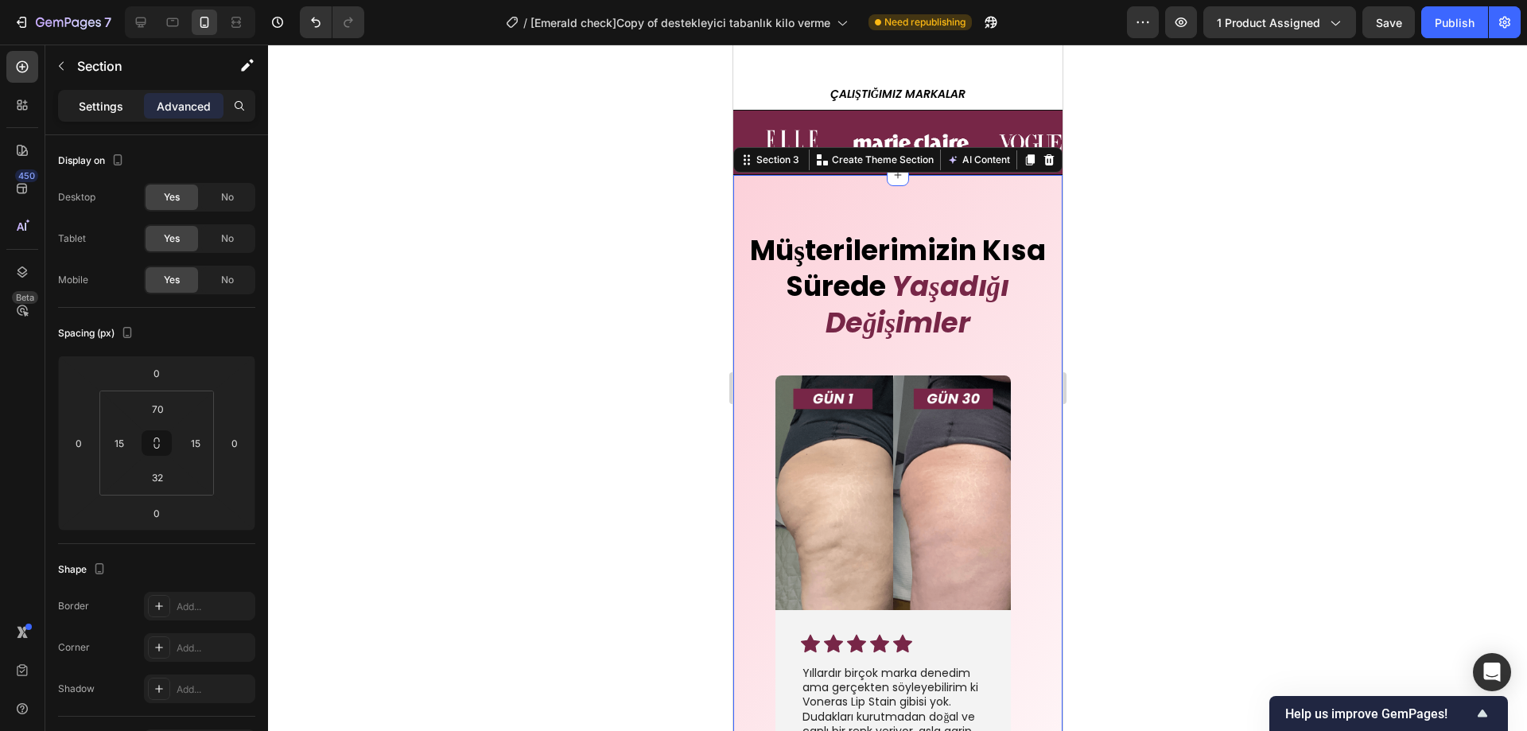
click at [109, 108] on p "Settings" at bounding box center [101, 106] width 45 height 17
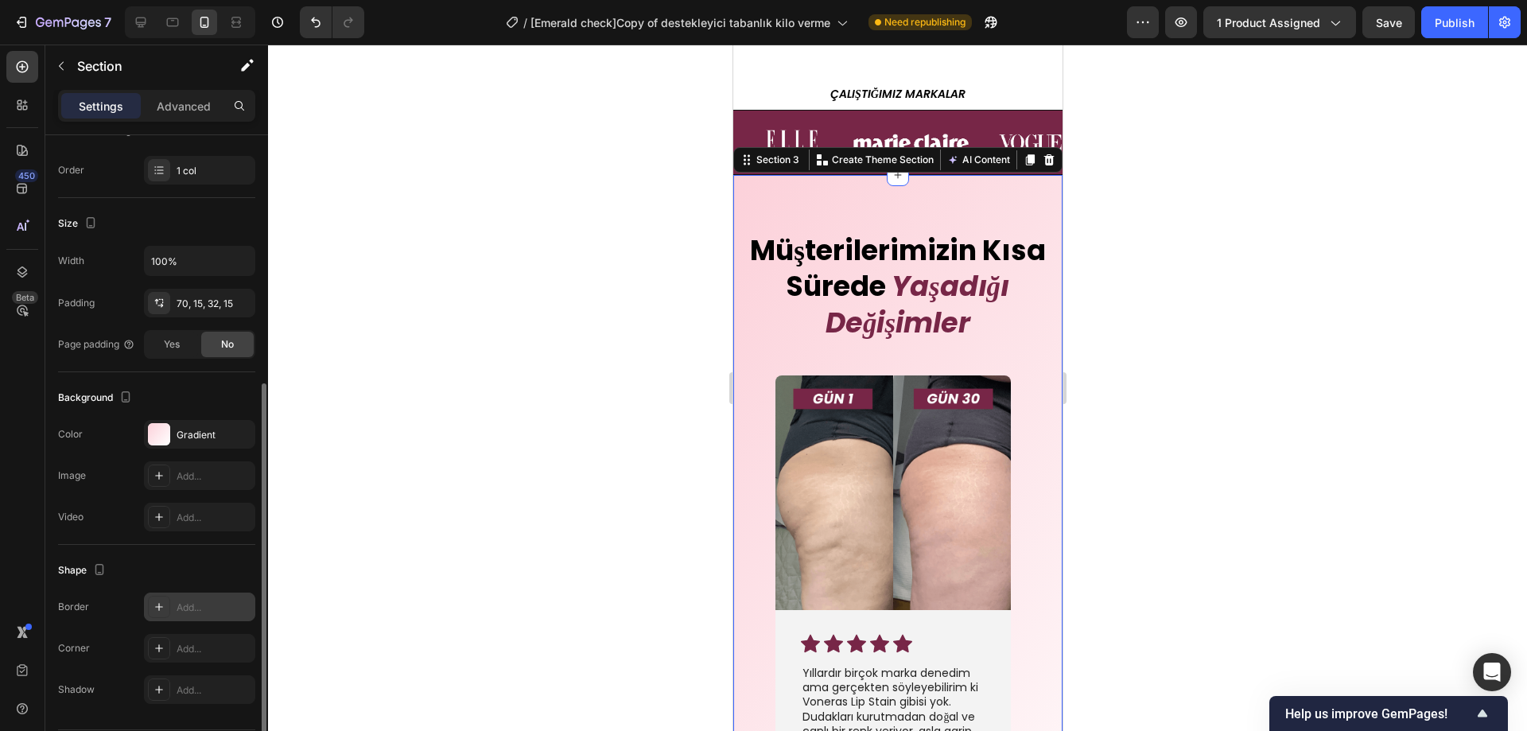
scroll to position [288, 0]
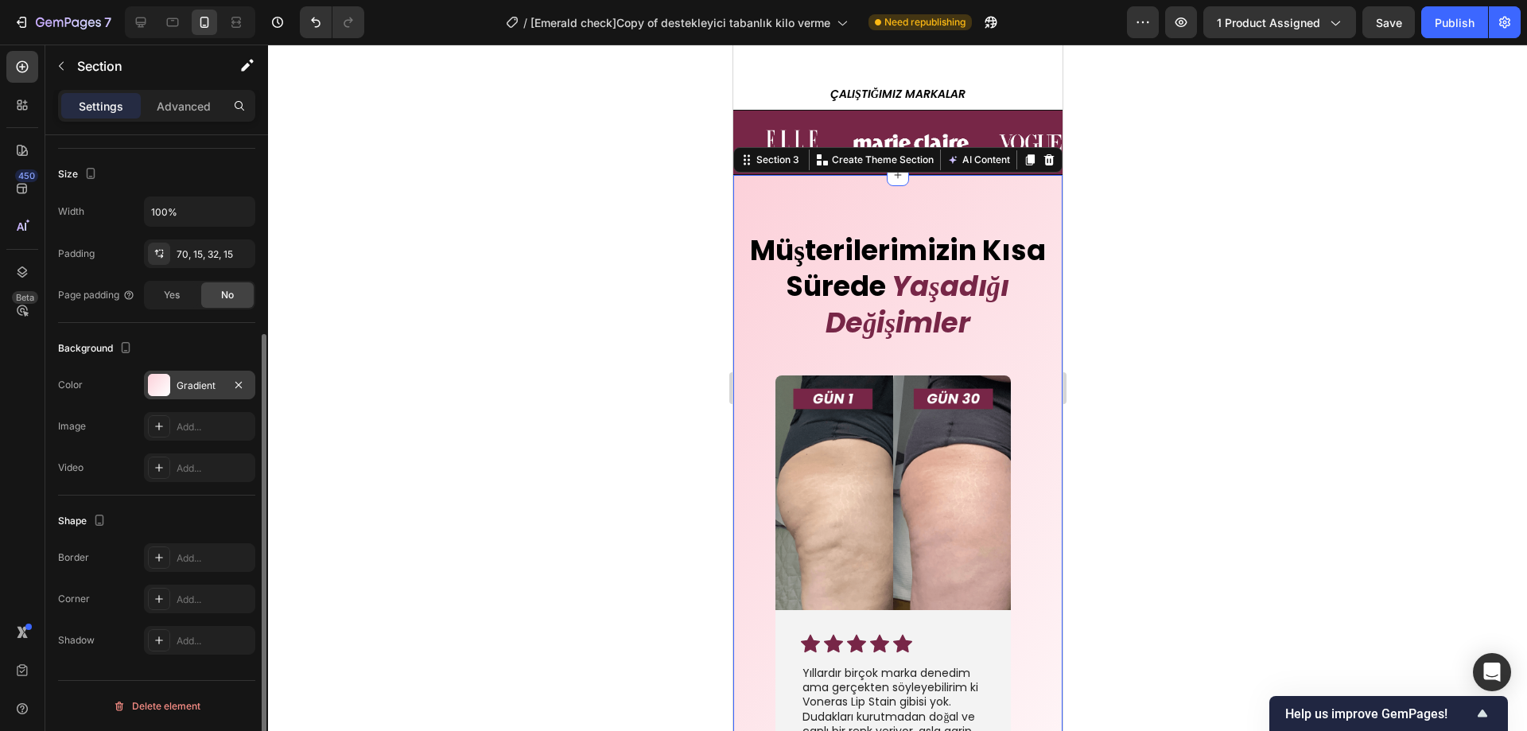
click at [193, 375] on div "Gradient" at bounding box center [199, 385] width 111 height 29
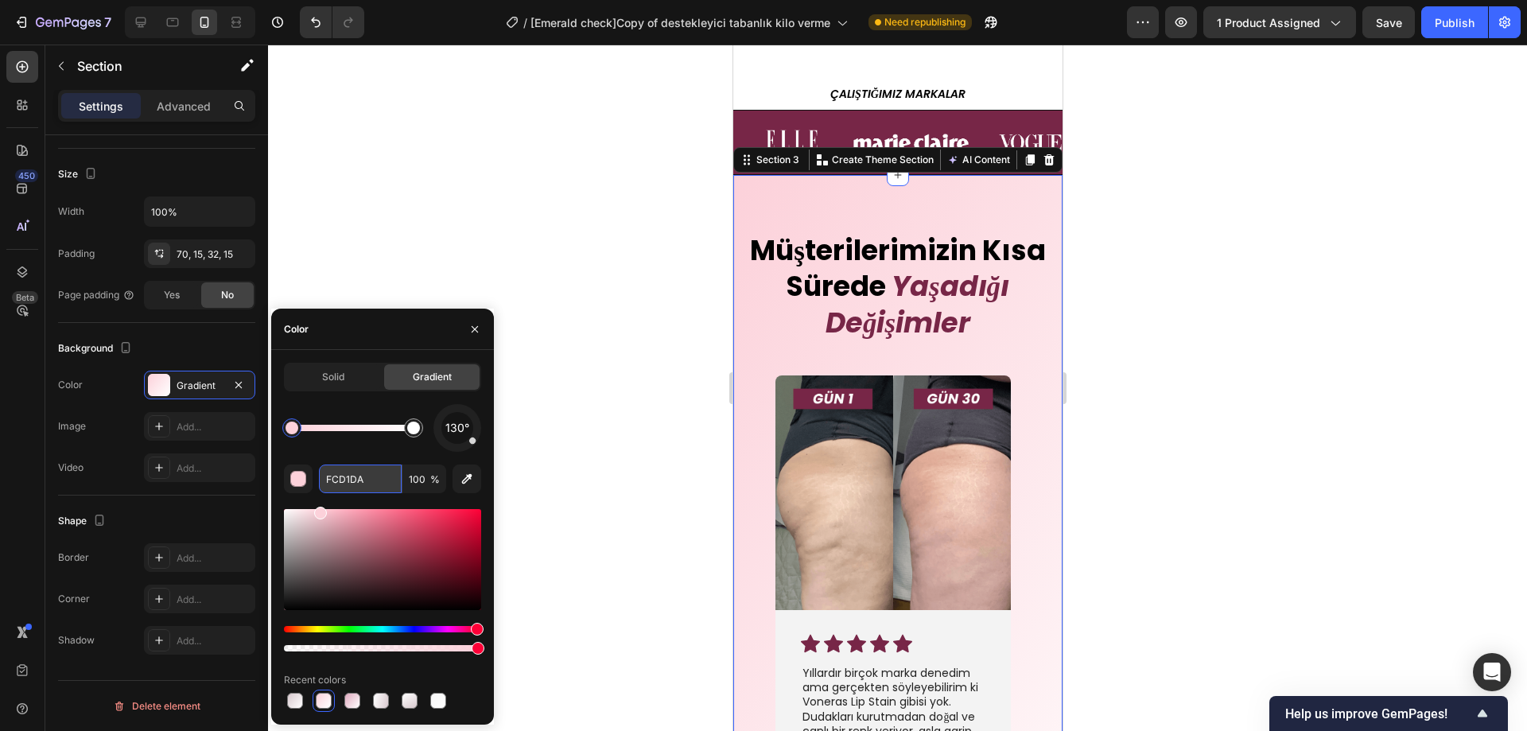
click at [364, 476] on input "FCD1DA" at bounding box center [360, 479] width 83 height 29
click at [608, 418] on div at bounding box center [897, 388] width 1259 height 687
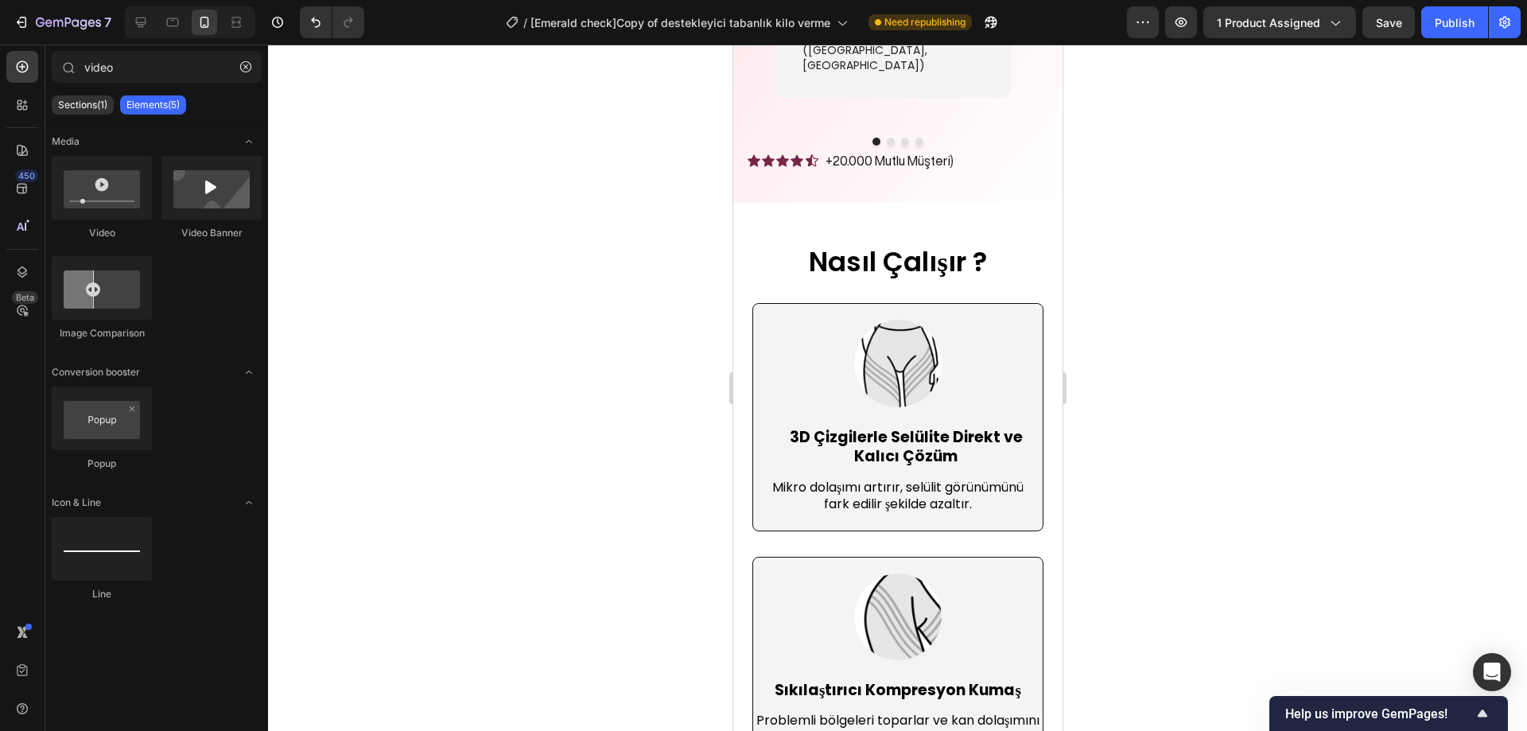
scroll to position [4699, 0]
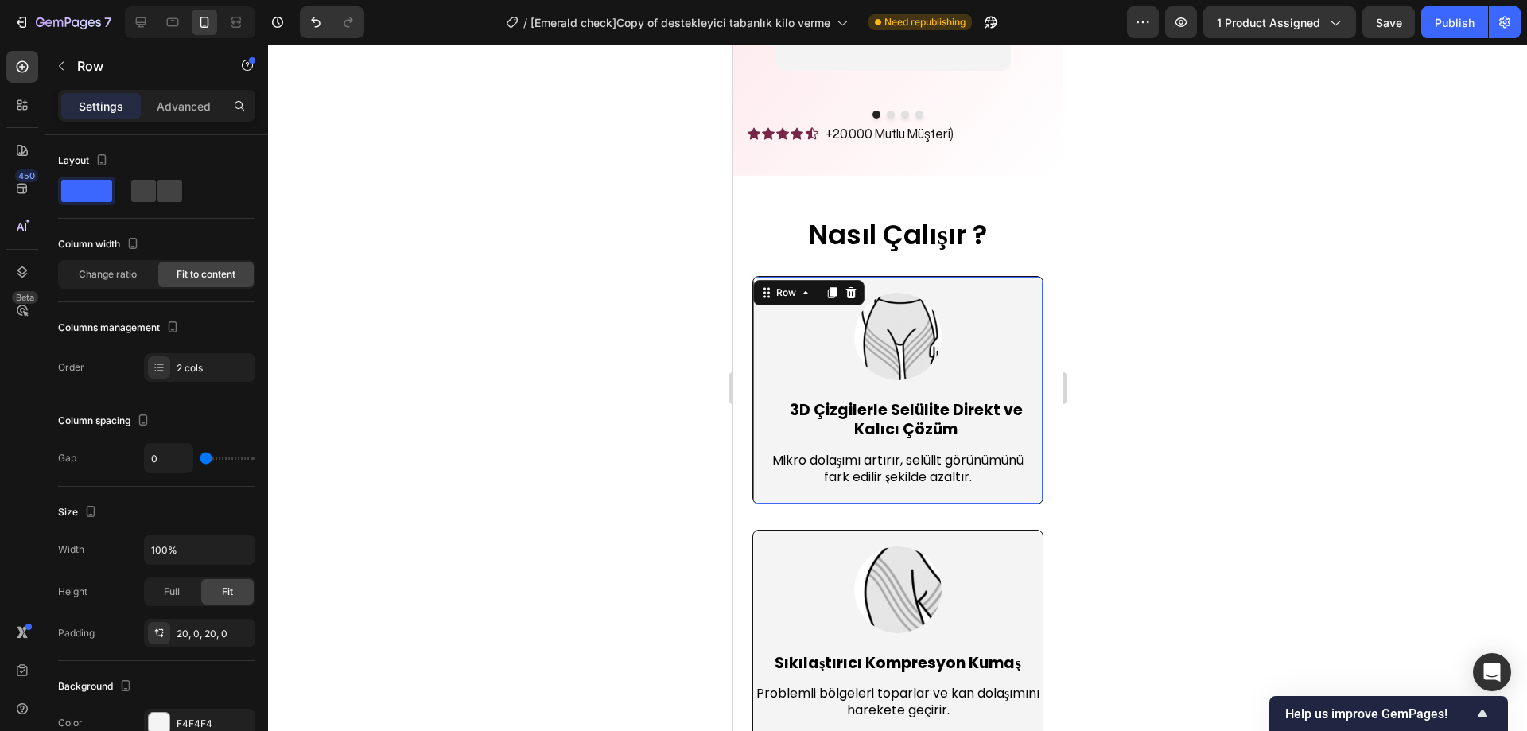
click at [782, 280] on div "Row" at bounding box center [808, 292] width 111 height 25
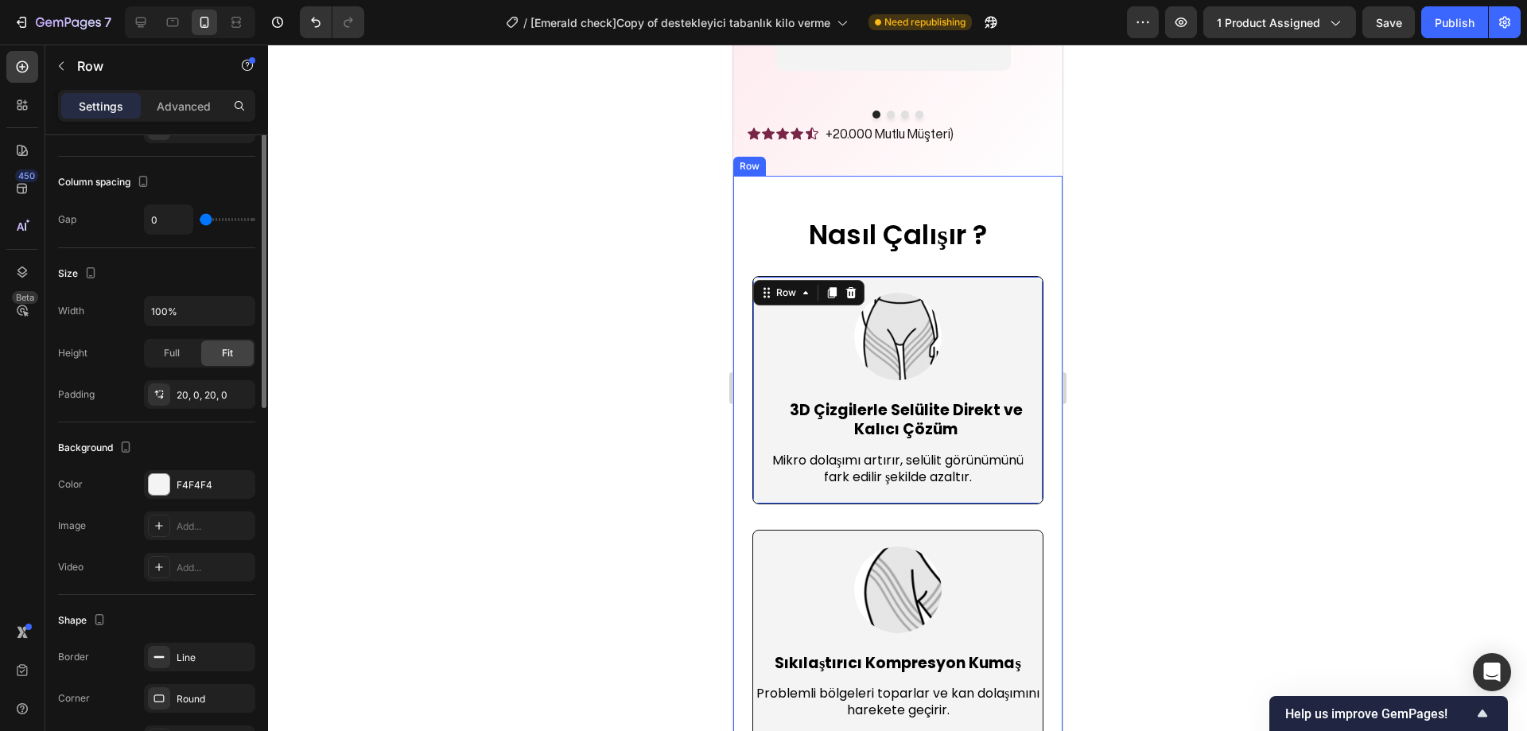
scroll to position [318, 0]
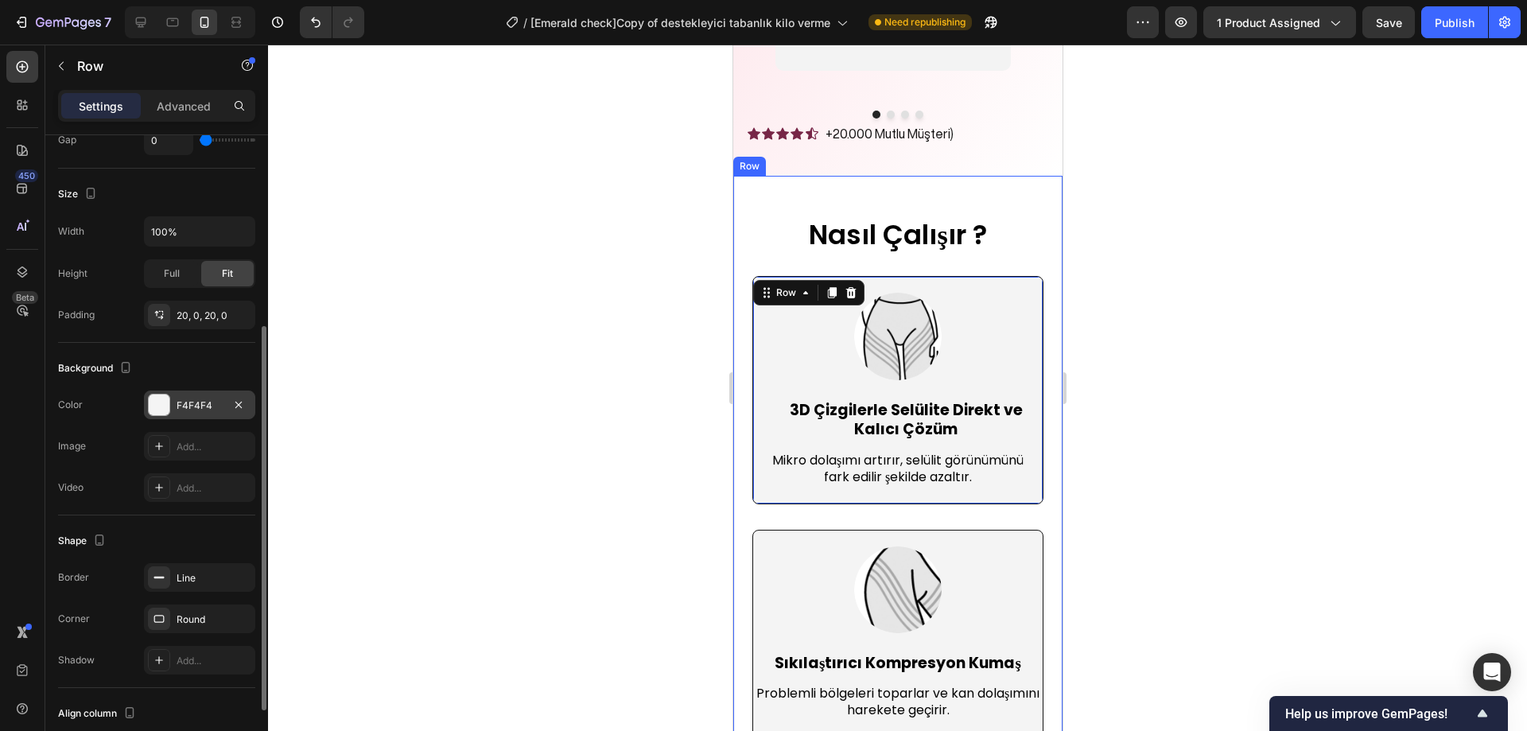
click at [167, 407] on div at bounding box center [159, 405] width 21 height 21
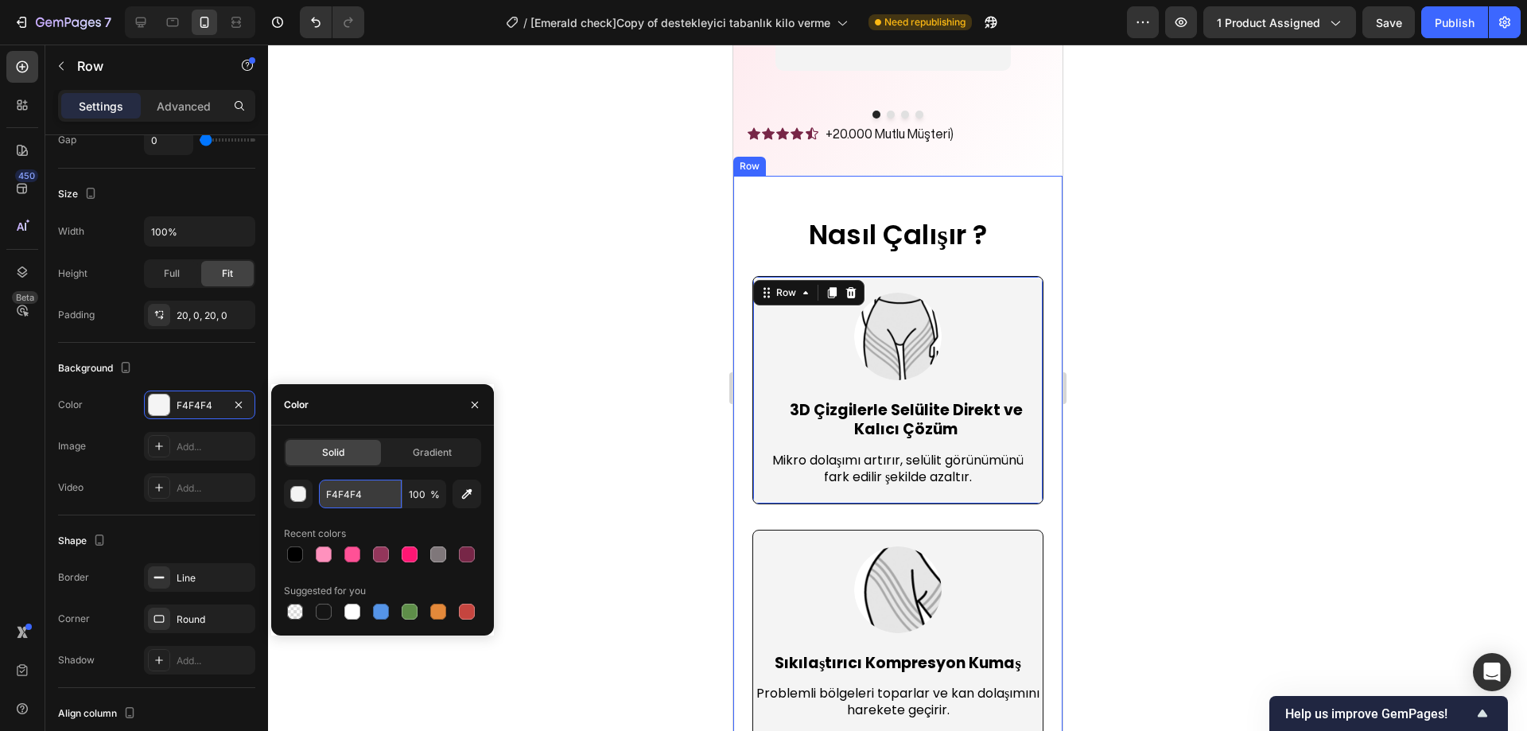
click at [355, 492] on input "F4F4F4" at bounding box center [360, 494] width 83 height 29
paste input "CD1DA"
type input "FCD1DA"
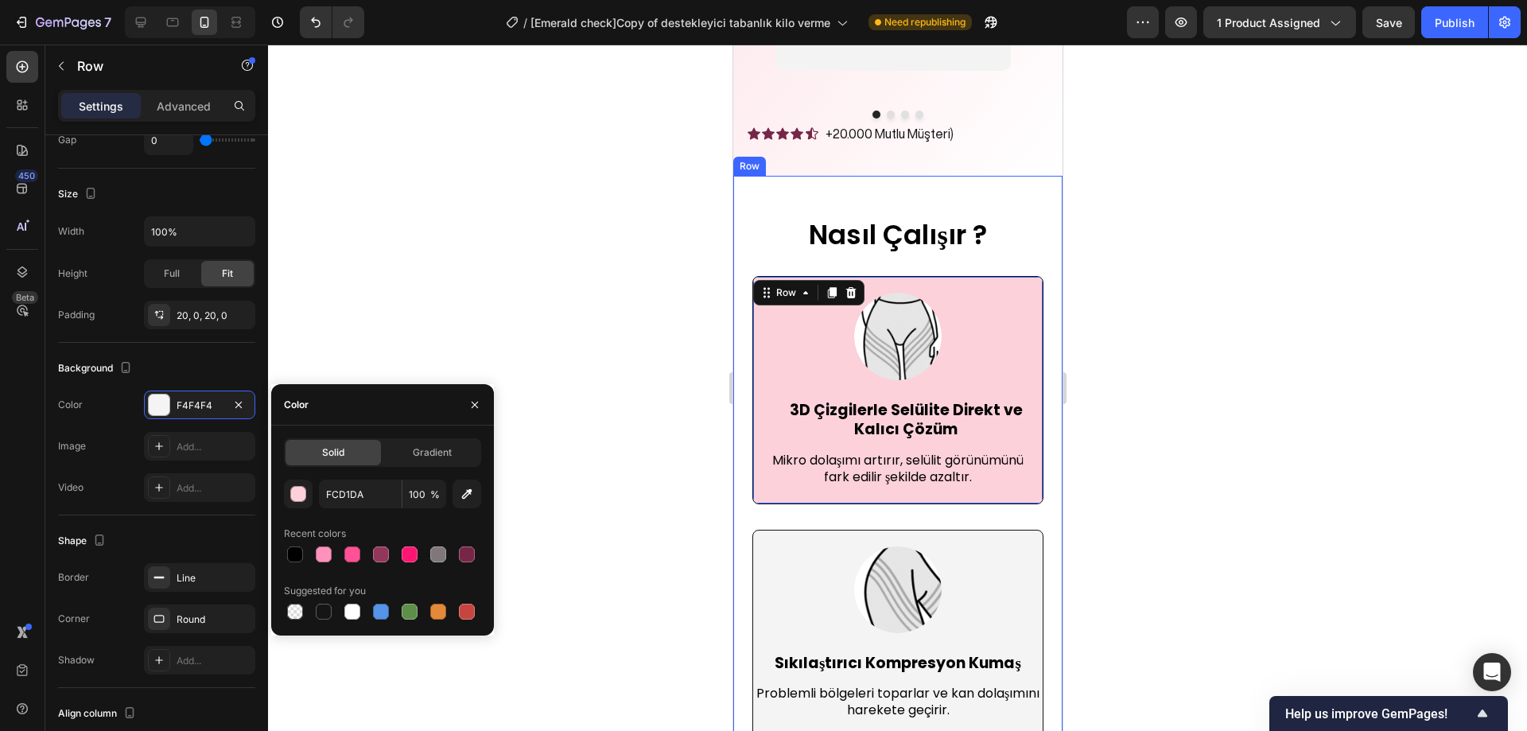
click at [466, 325] on div at bounding box center [897, 388] width 1259 height 687
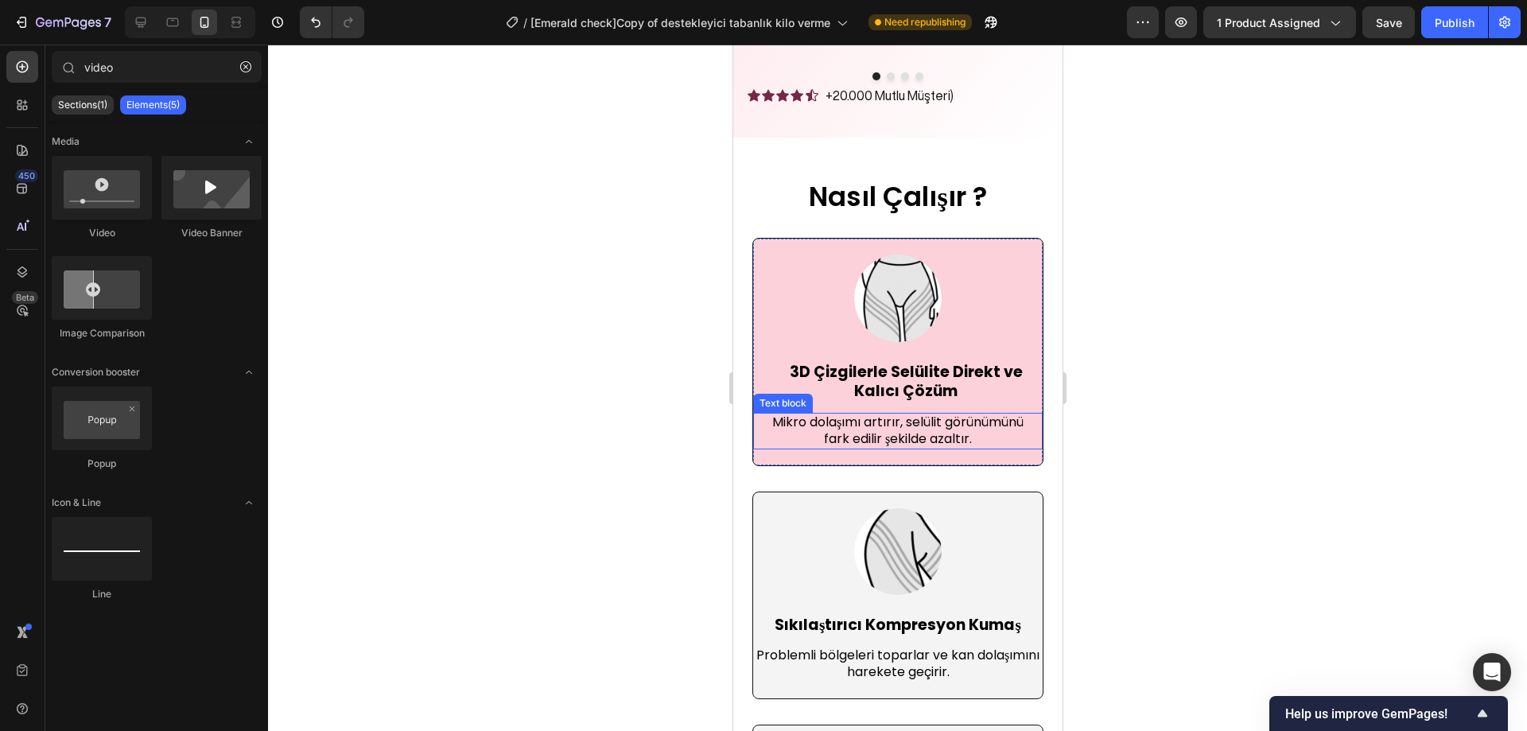
scroll to position [4779, 0]
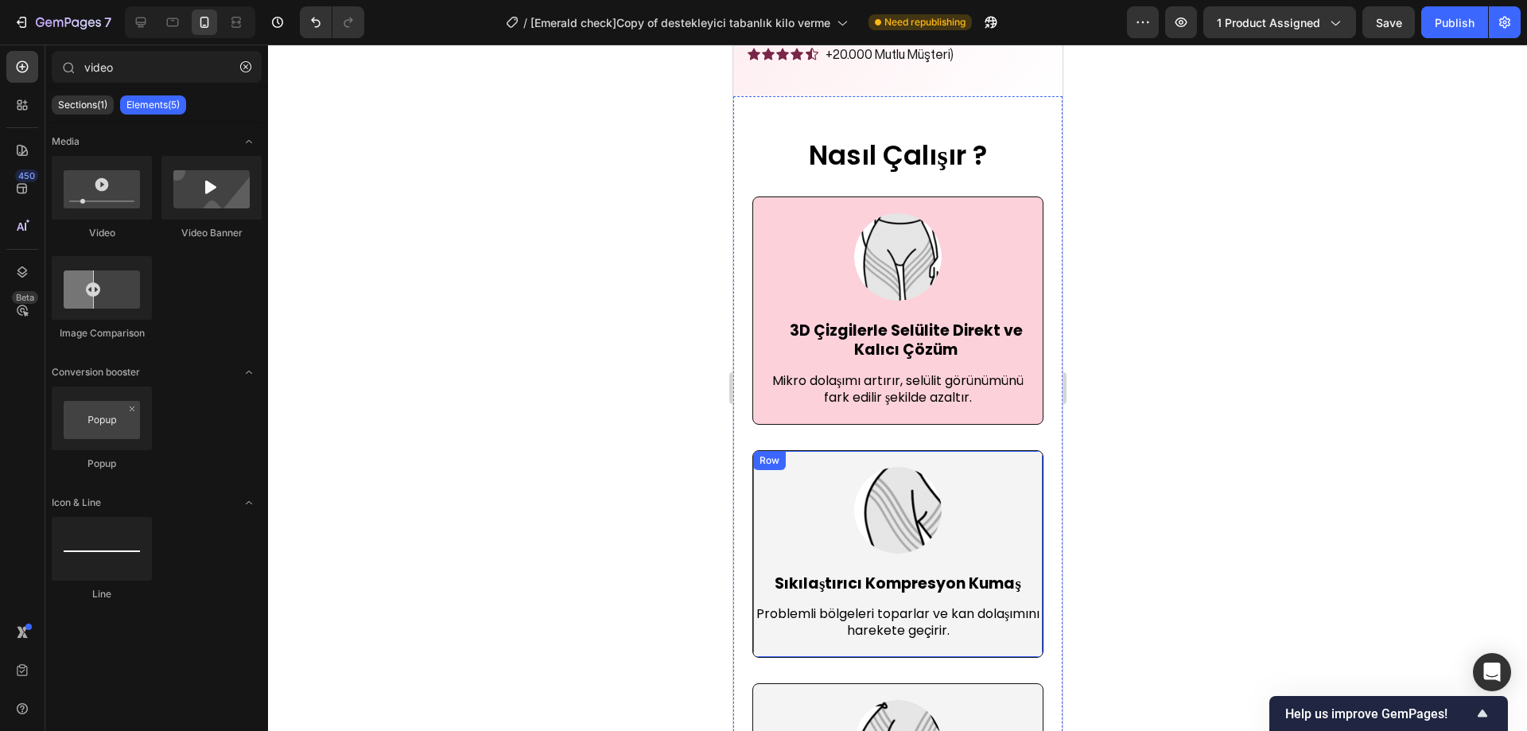
click at [986, 450] on div "Image Sıkılaştırıcı Kompresyon Kumaş Text block Problemli bölgeleri toparlar ve…" at bounding box center [897, 554] width 291 height 208
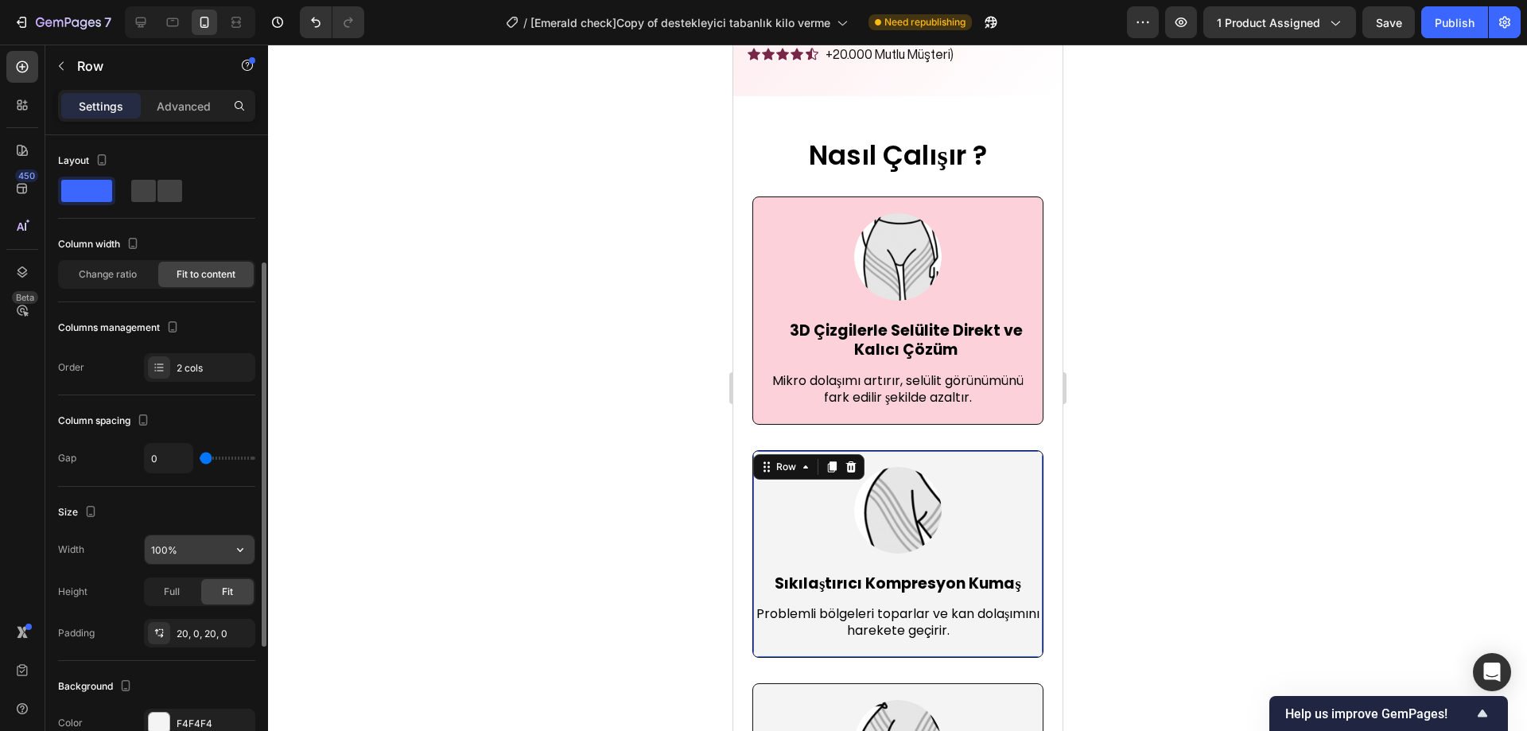
scroll to position [318, 0]
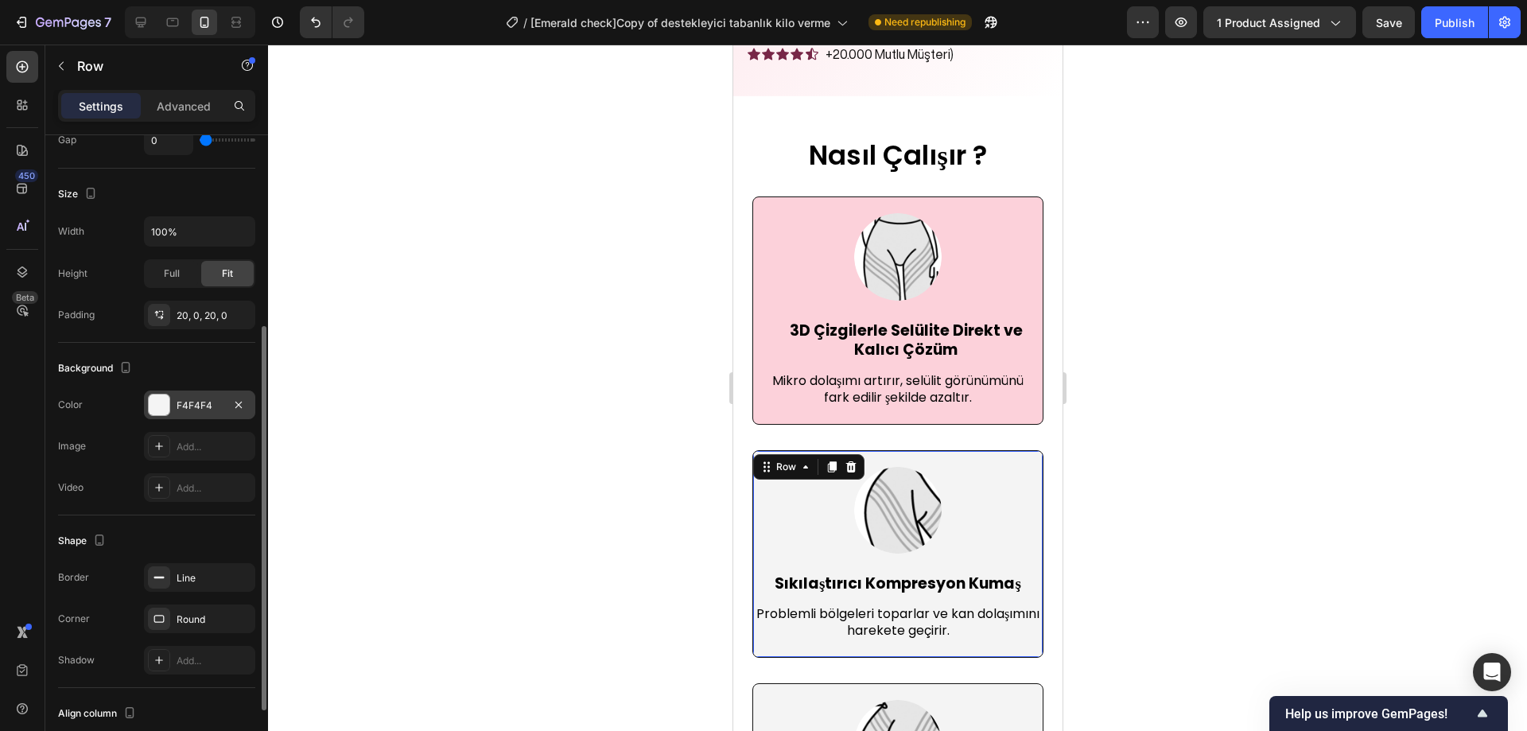
click at [179, 409] on div "F4F4F4" at bounding box center [200, 406] width 46 height 14
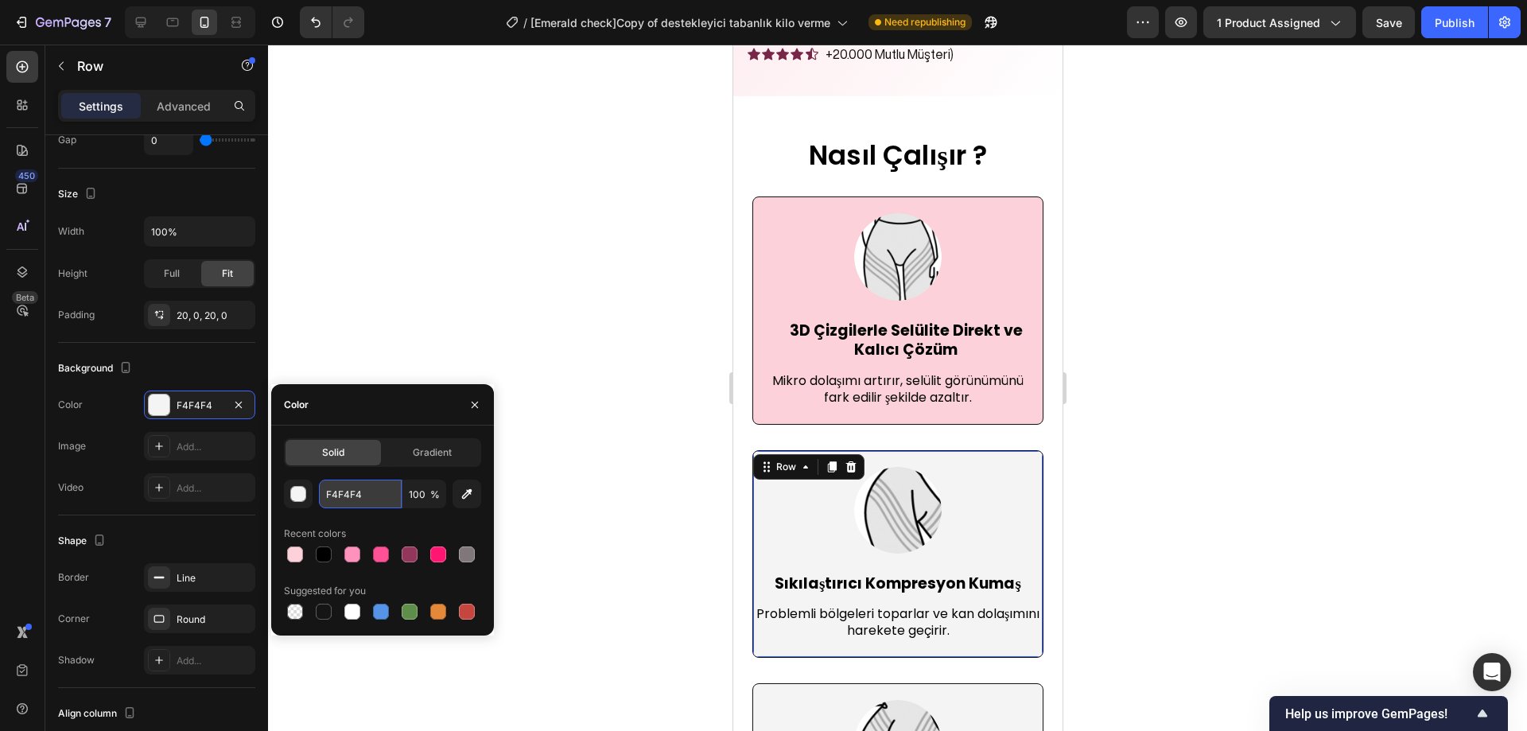
click at [372, 500] on input "F4F4F4" at bounding box center [360, 494] width 83 height 29
paste input "CD1DA"
type input "FCD1DA"
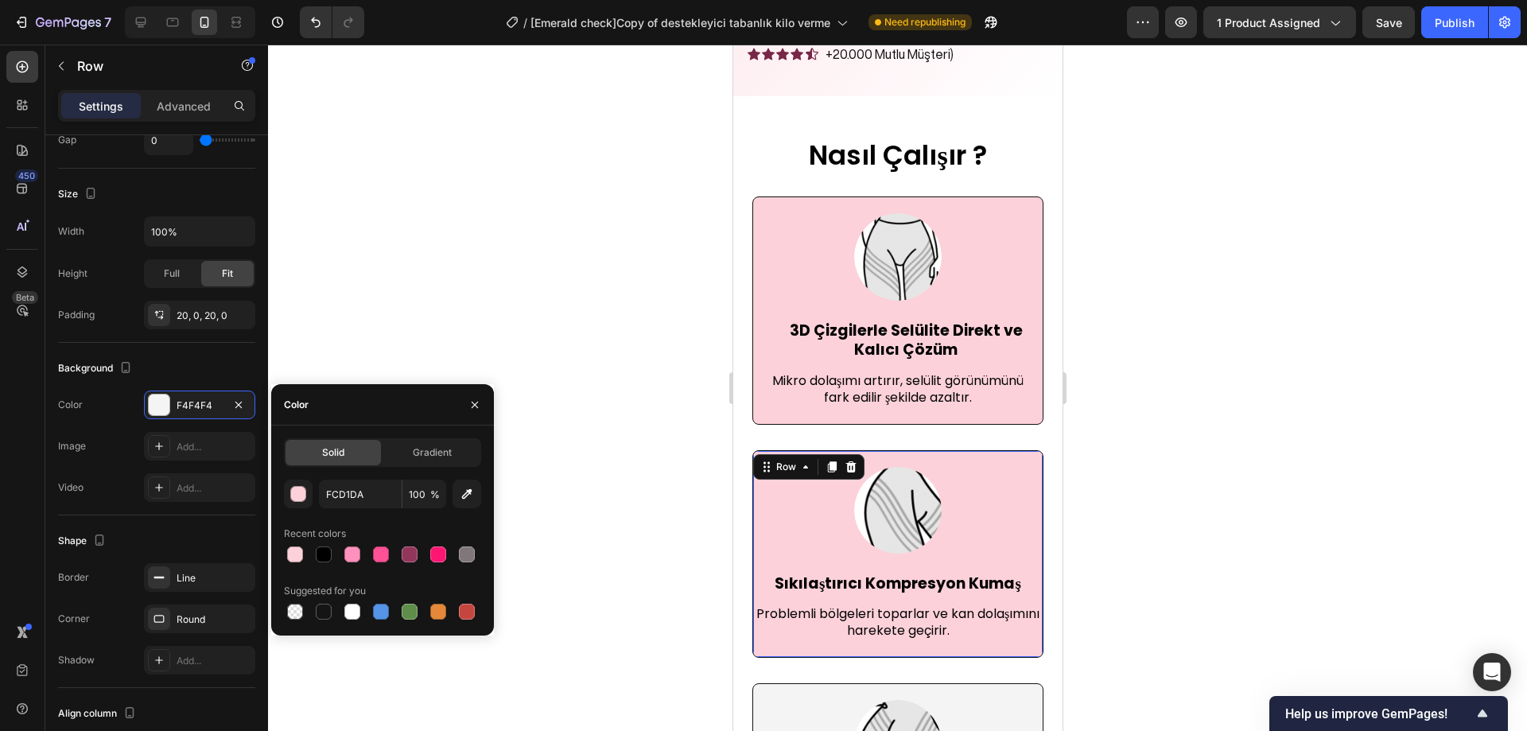
click at [526, 363] on div at bounding box center [897, 388] width 1259 height 687
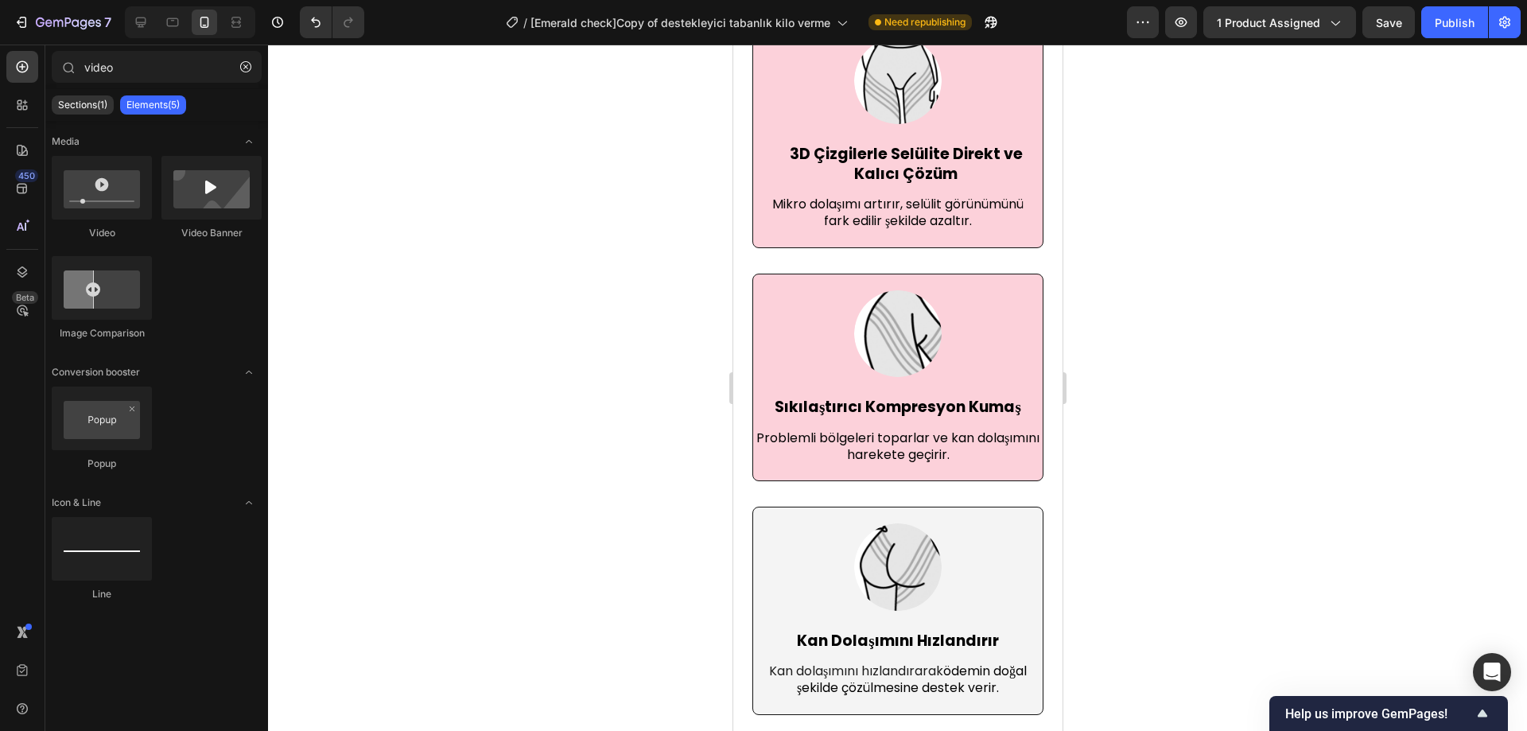
scroll to position [5005, 0]
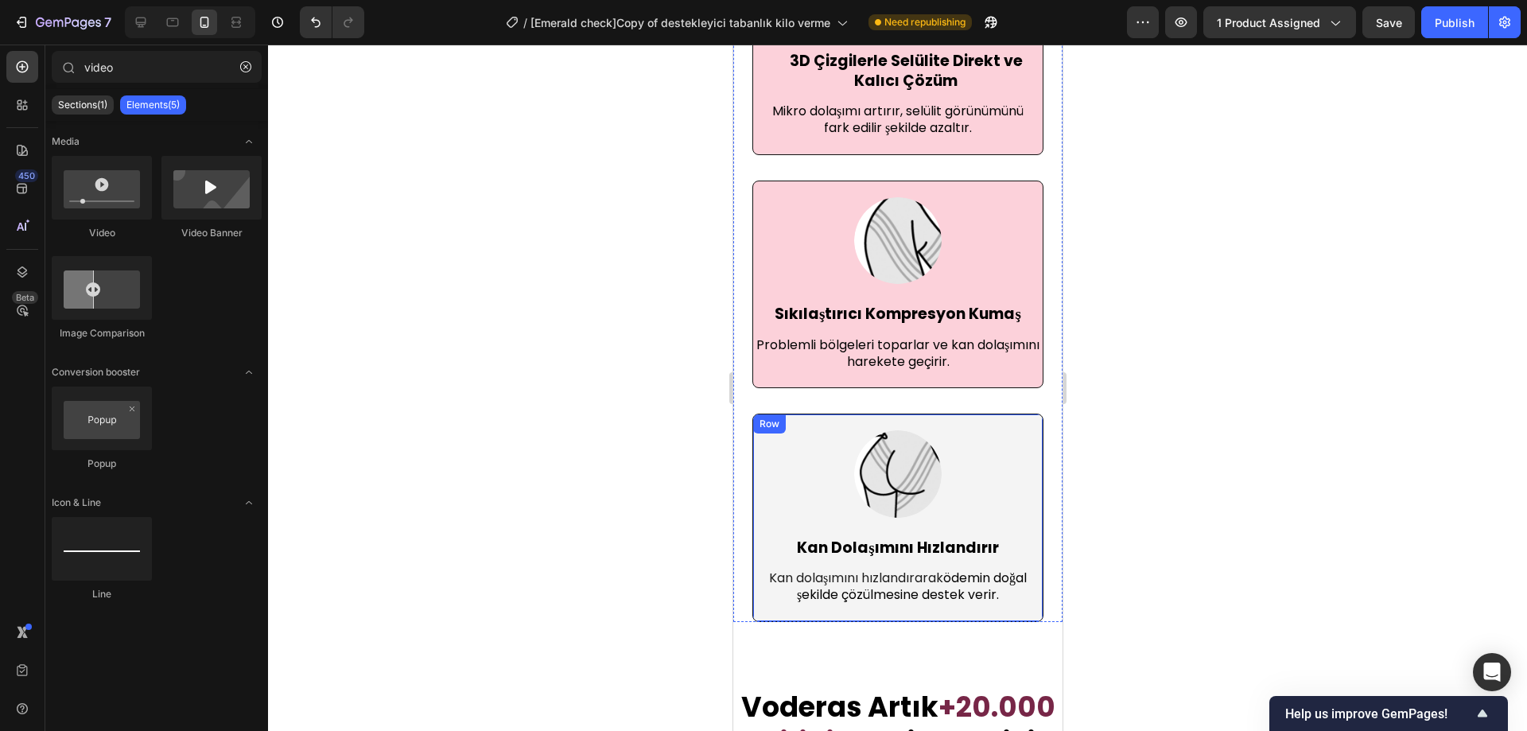
click at [970, 435] on div "Image Kan Dolaşımını Hızlandırır Text block Kan dolaşımını hızlandırarak ödemin…" at bounding box center [897, 518] width 291 height 208
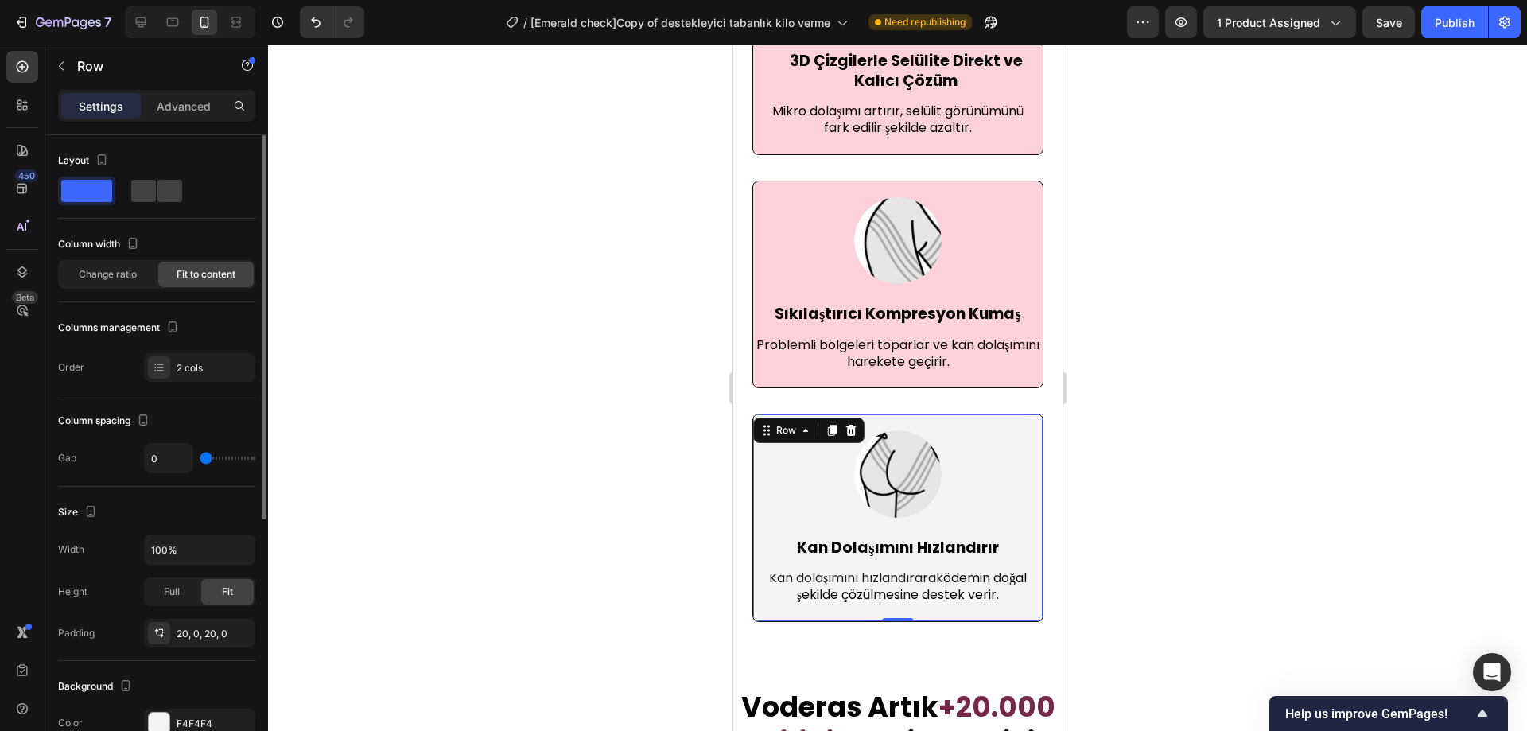
scroll to position [159, 0]
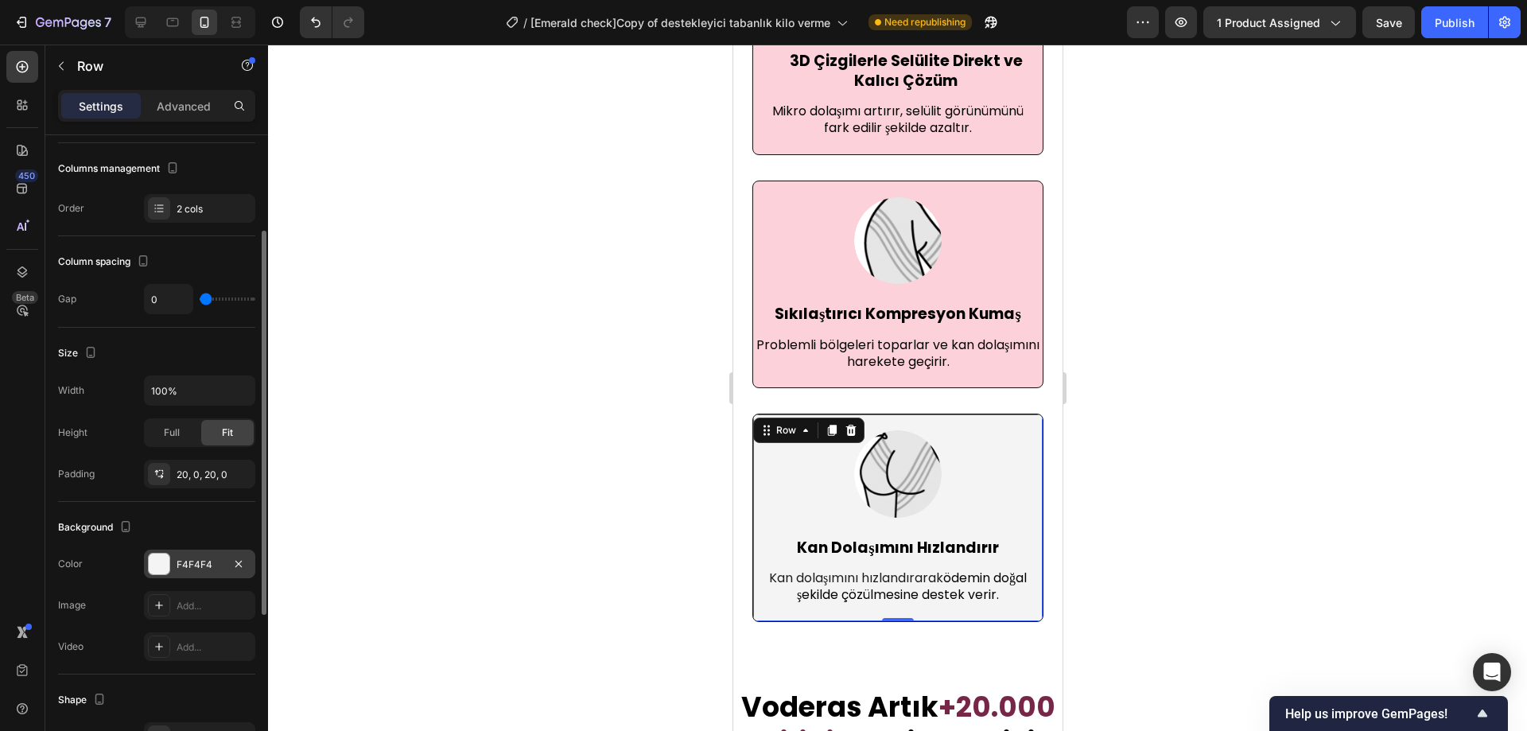
click at [200, 561] on div "F4F4F4" at bounding box center [200, 565] width 46 height 14
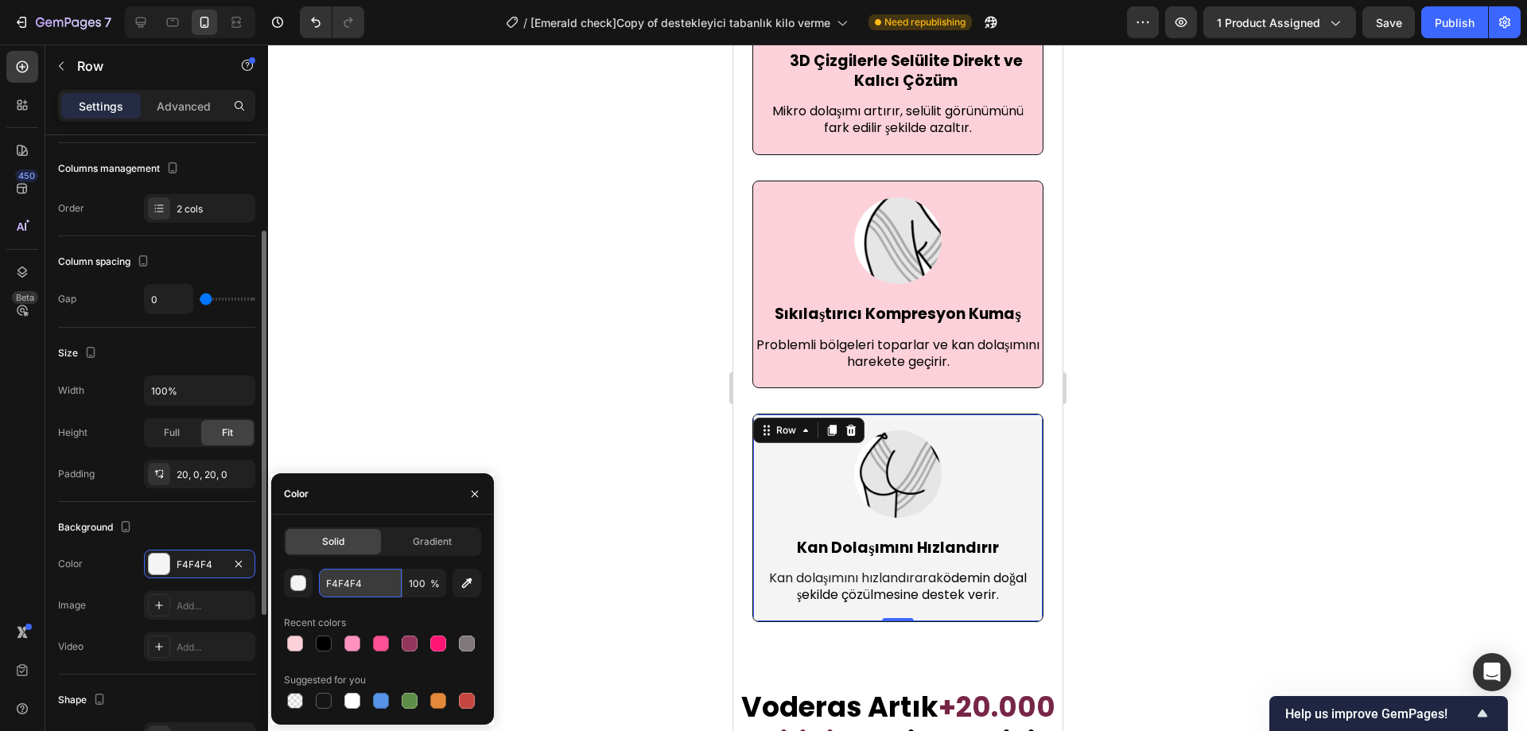
click at [364, 582] on input "F4F4F4" at bounding box center [360, 583] width 83 height 29
paste input "CD1DA"
type input "FCD1DA"
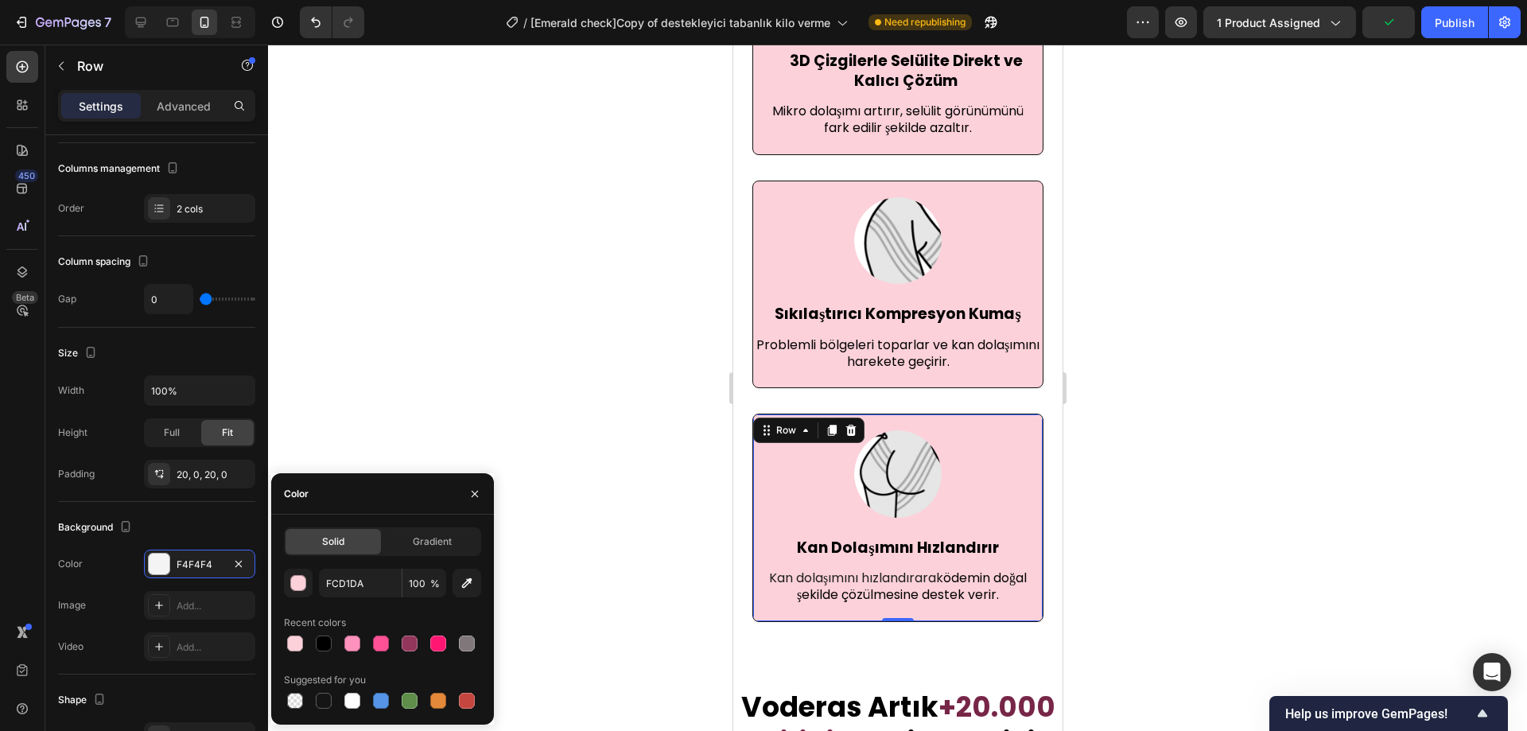
click at [446, 397] on div at bounding box center [897, 388] width 1259 height 687
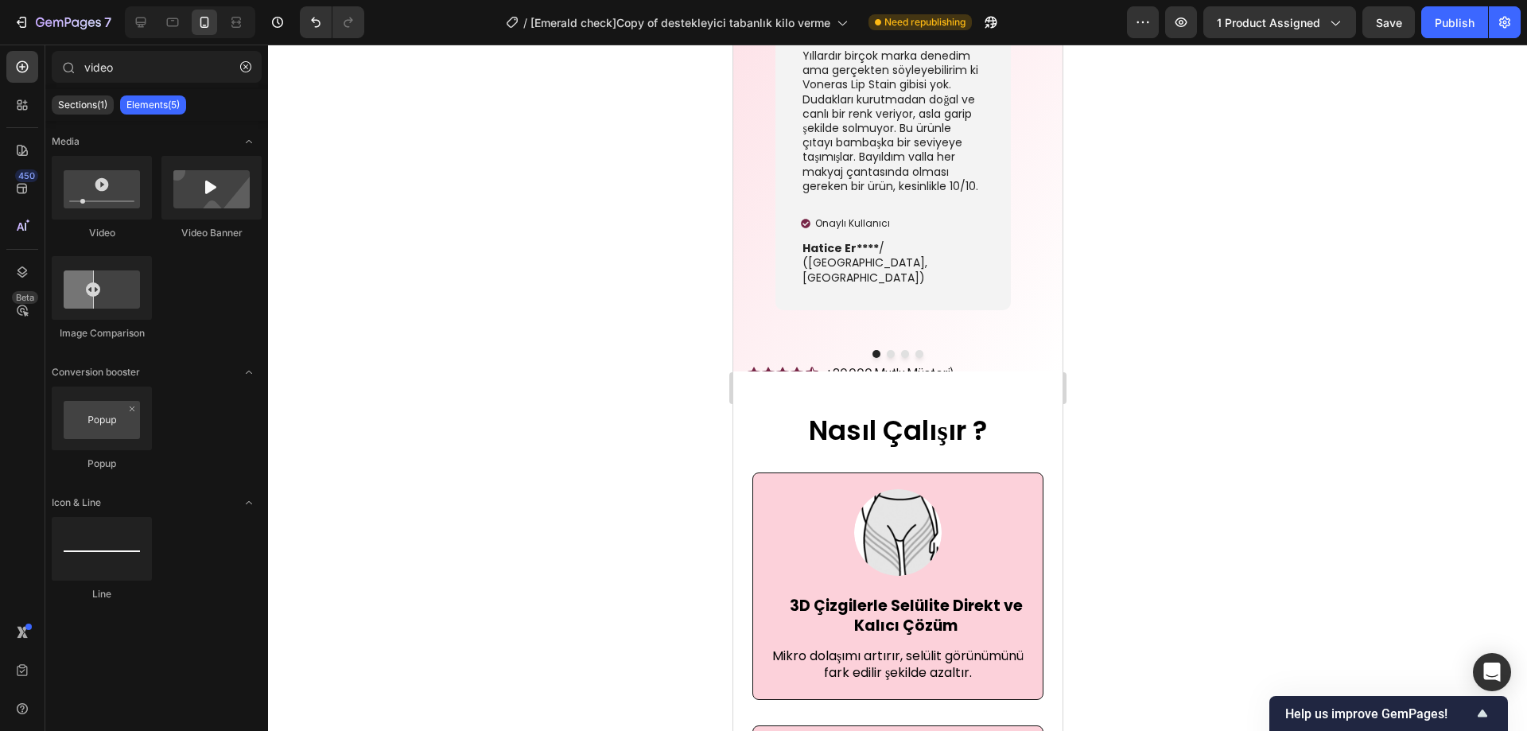
scroll to position [4446, 0]
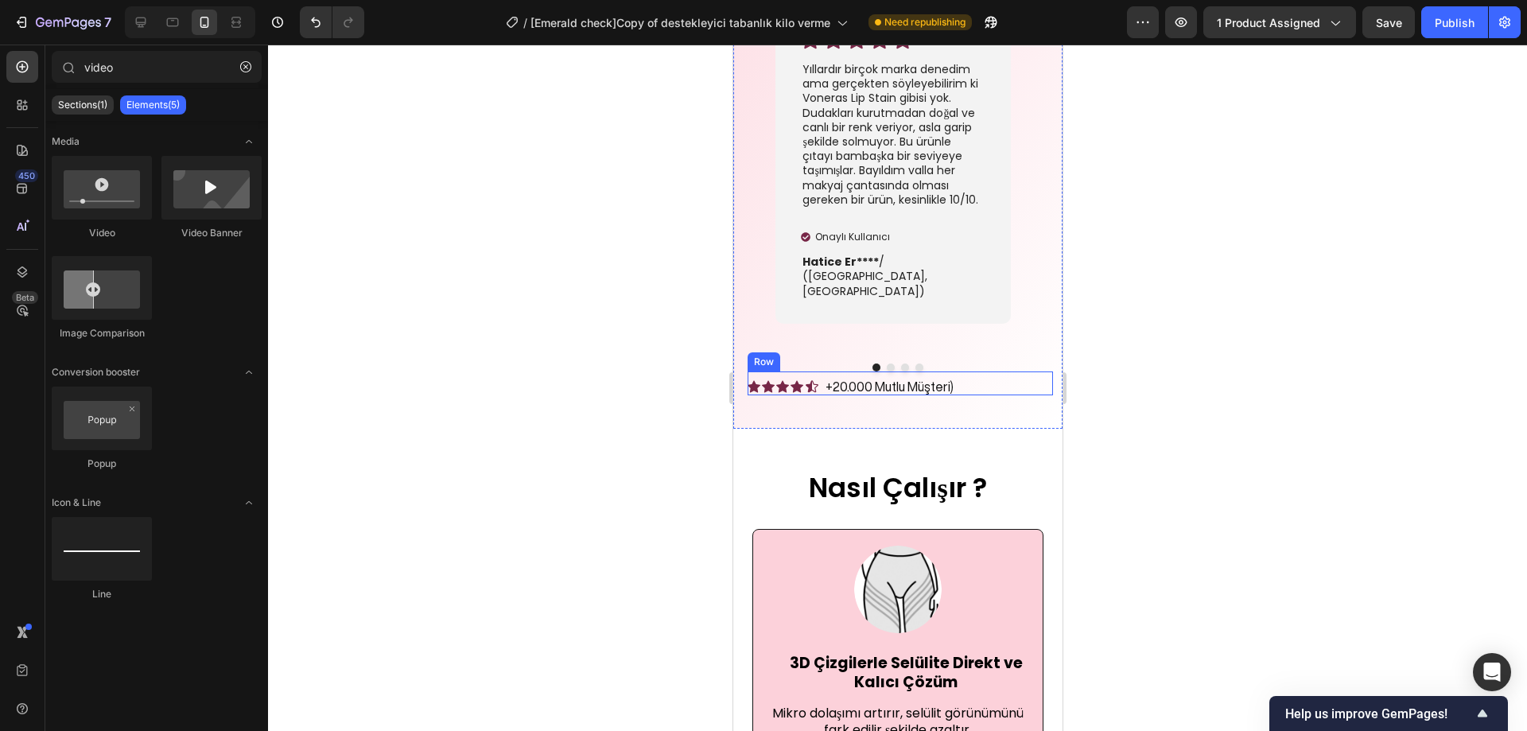
click at [990, 372] on div "Icon Icon Icon Icon Icon Icon List +20.000 Mutlu Müşteri) Text Block Row" at bounding box center [899, 384] width 305 height 24
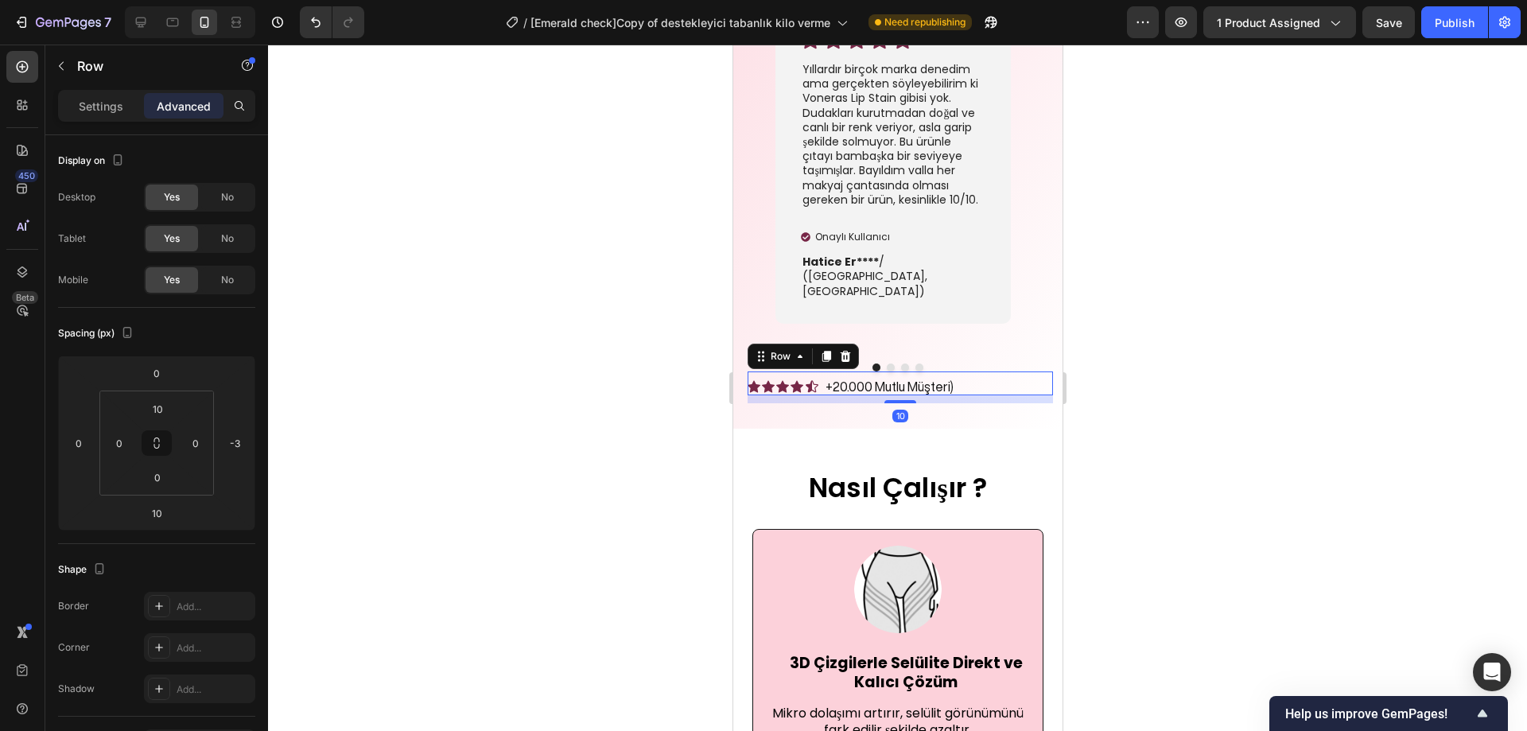
click at [844, 351] on icon at bounding box center [845, 356] width 10 height 11
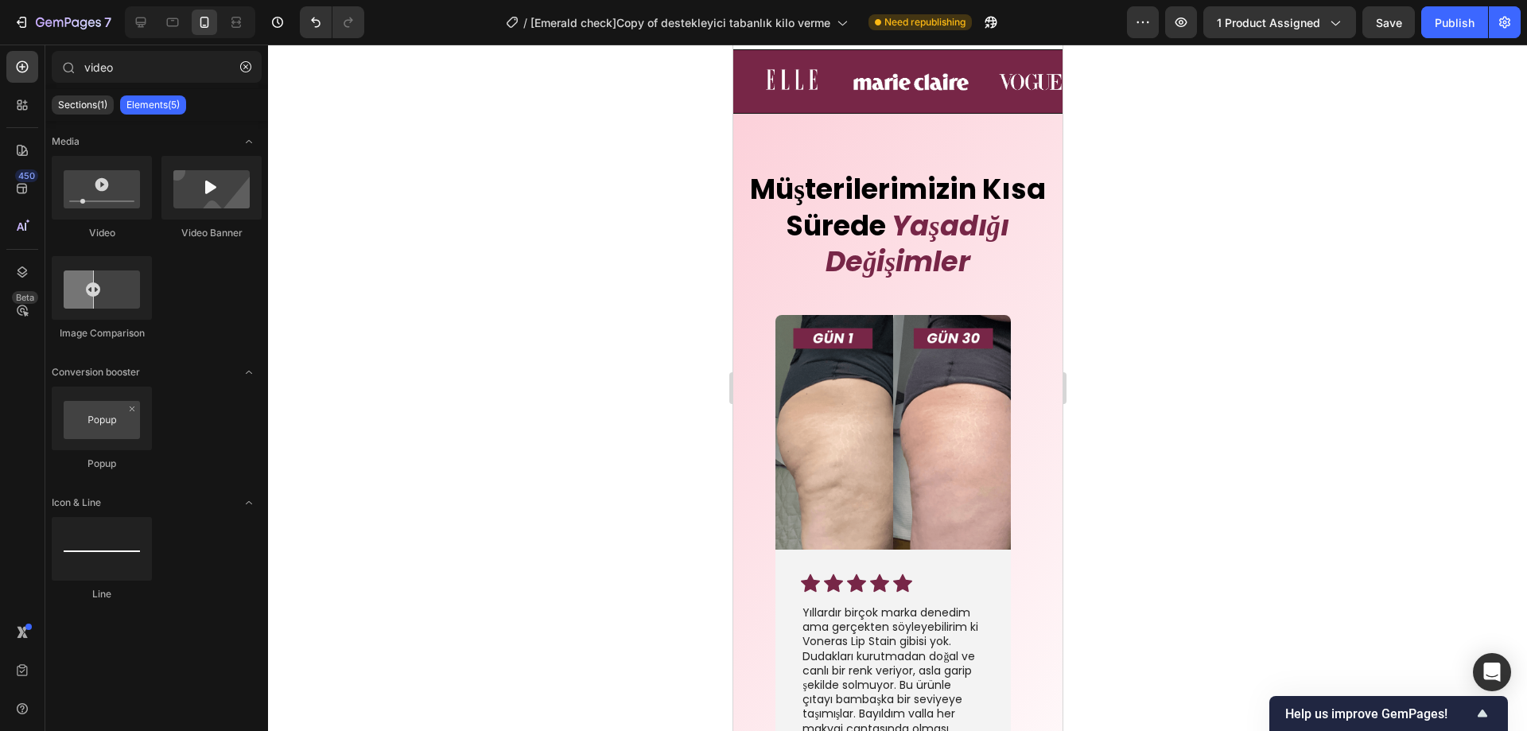
scroll to position [4062, 0]
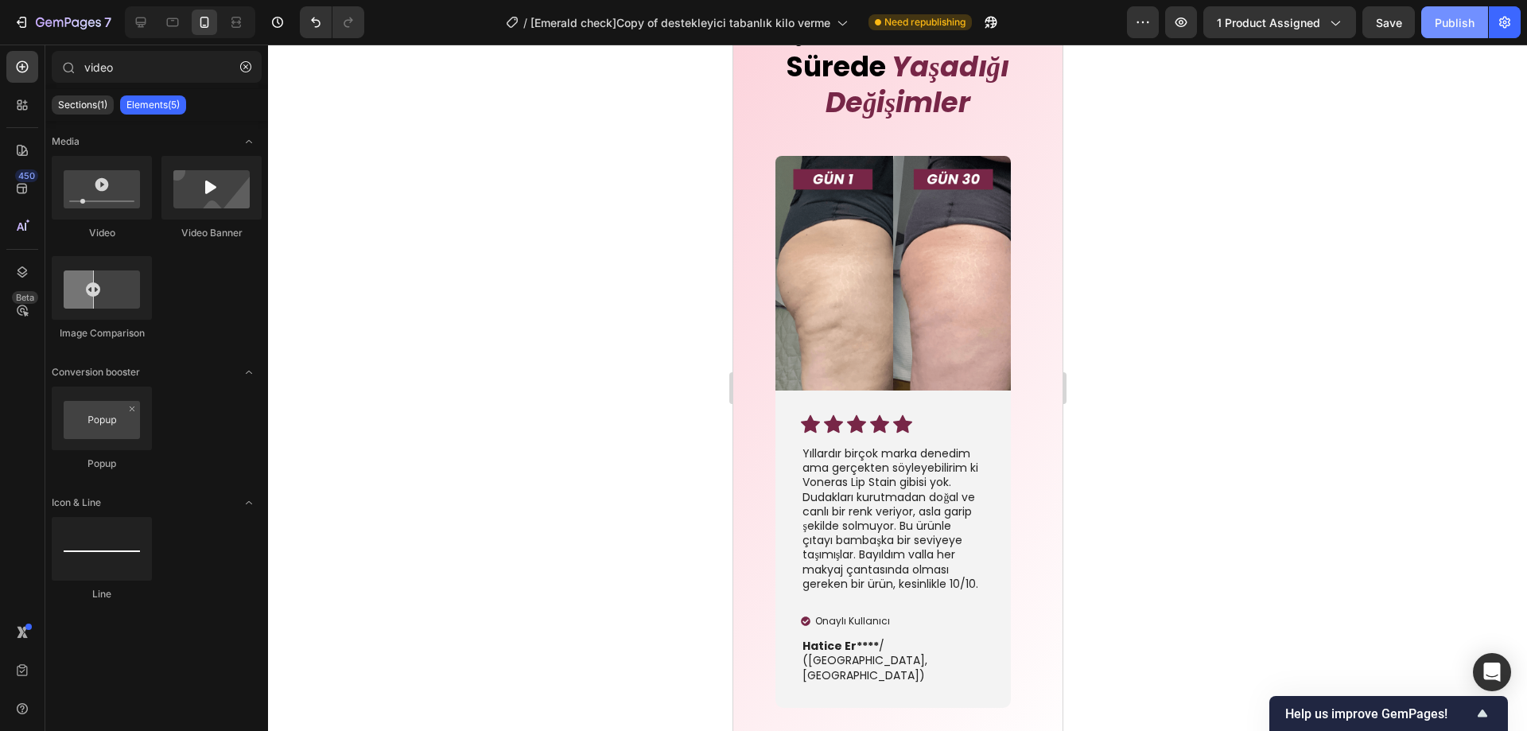
click at [1448, 28] on div "Publish" at bounding box center [1455, 22] width 40 height 17
click at [1439, 28] on div "Publish" at bounding box center [1455, 22] width 40 height 17
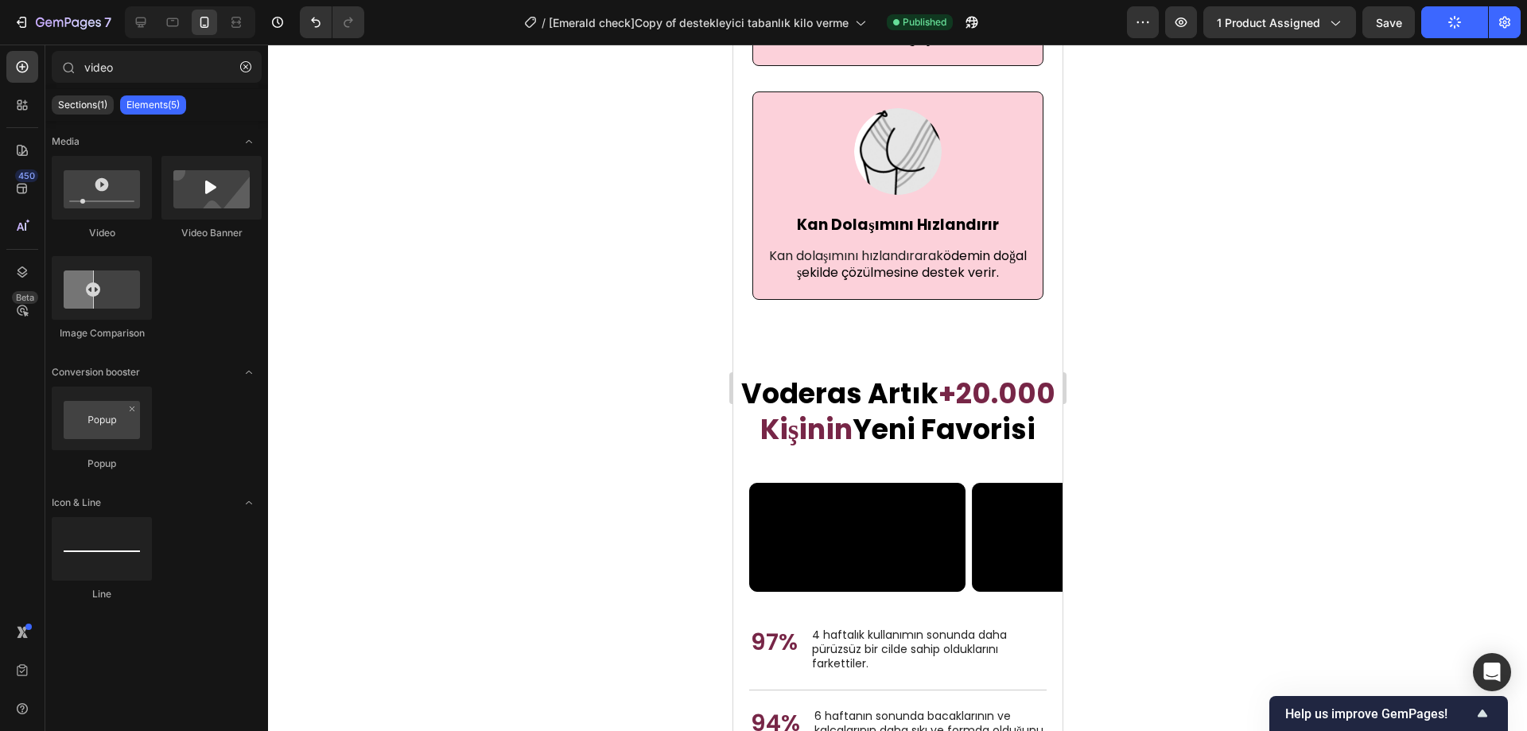
scroll to position [5494, 0]
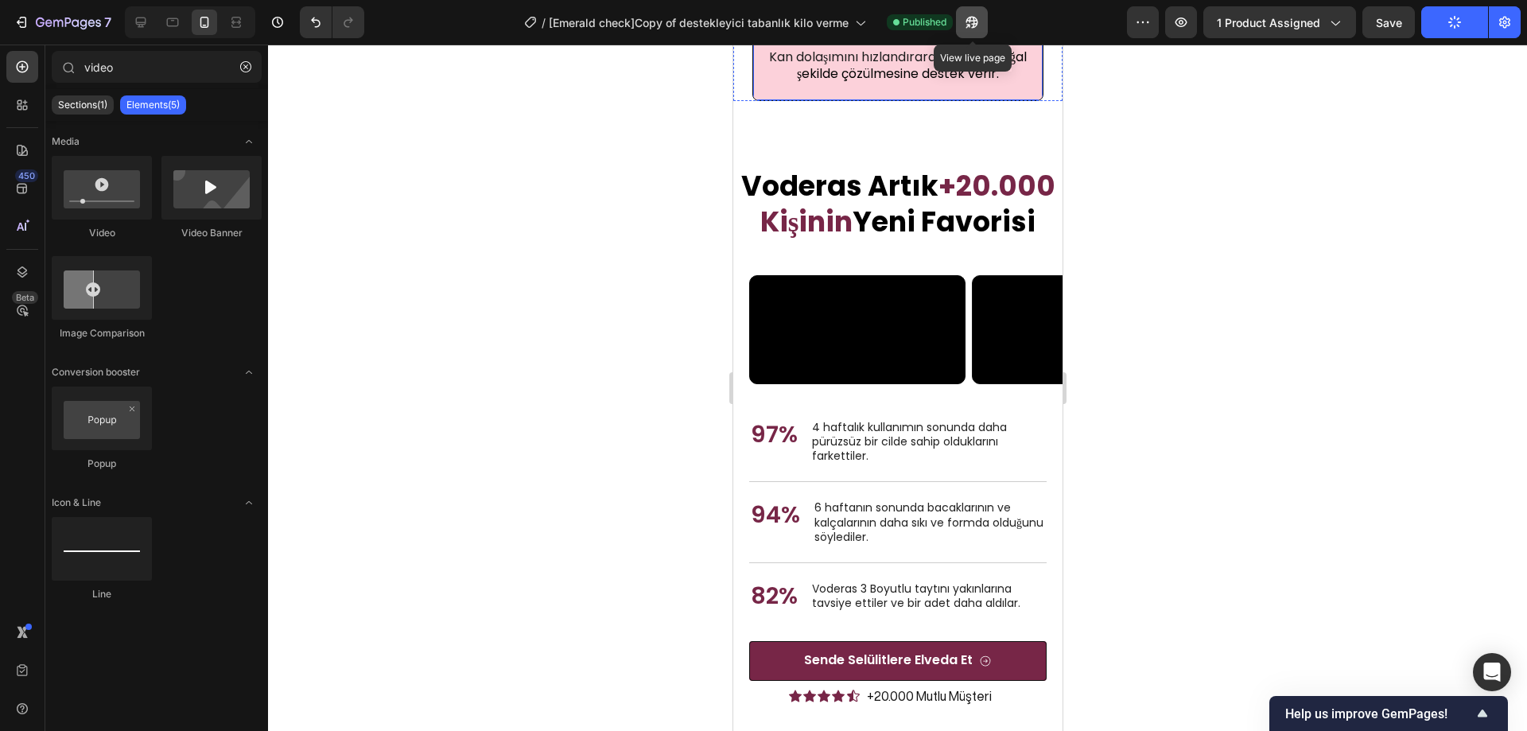
click at [978, 18] on icon "button" at bounding box center [972, 22] width 16 height 16
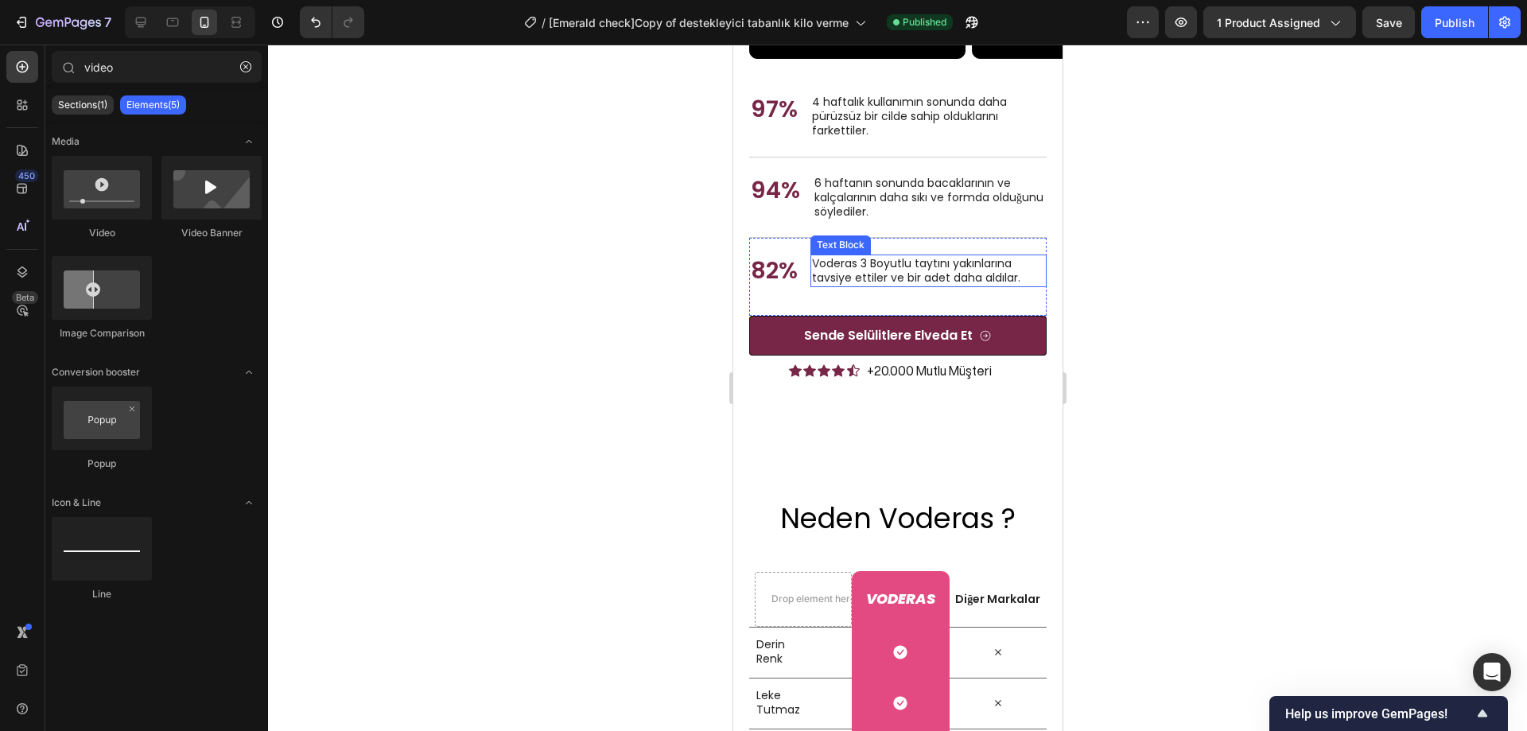
scroll to position [5892, 0]
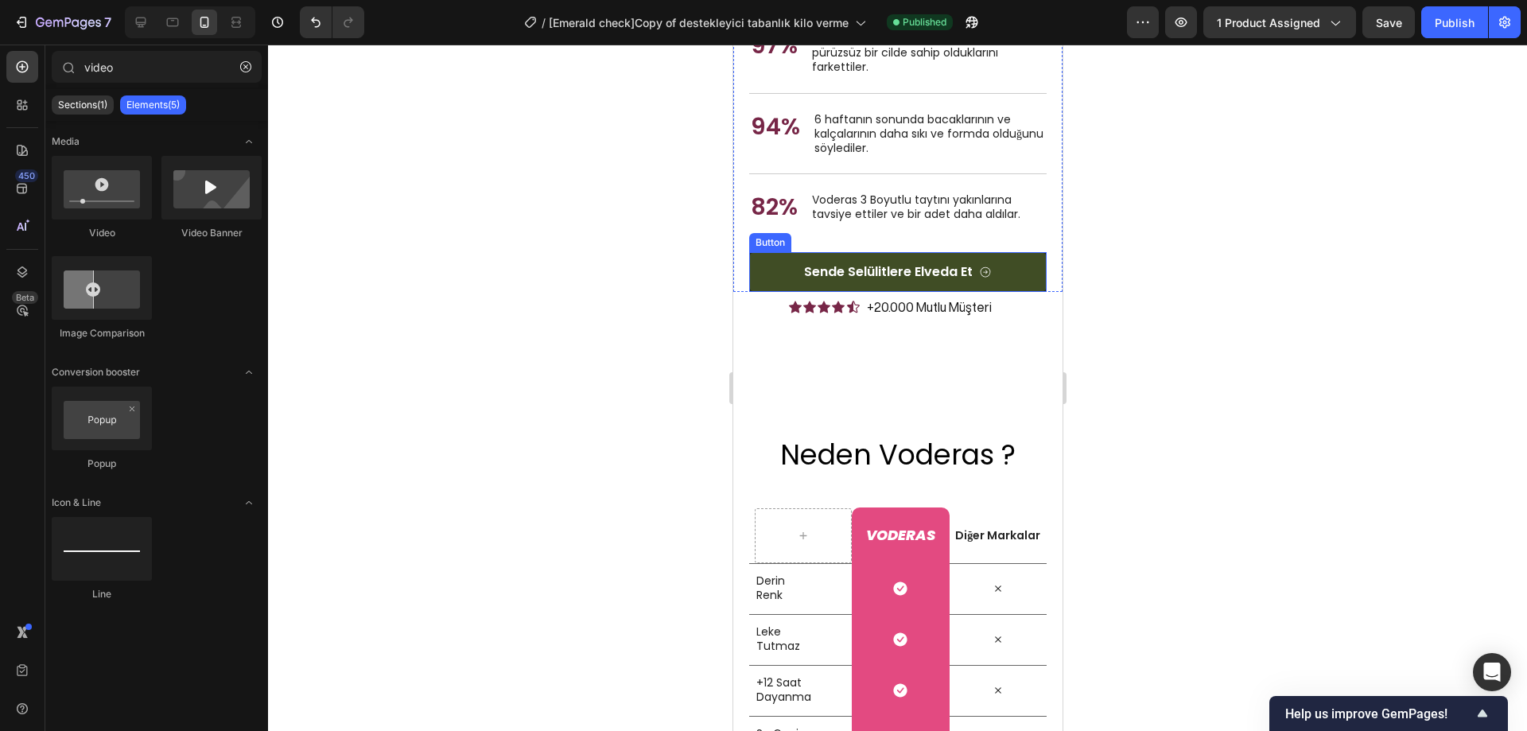
click at [1002, 292] on link "Sende Selülitlere Elveda Et" at bounding box center [898, 272] width 298 height 40
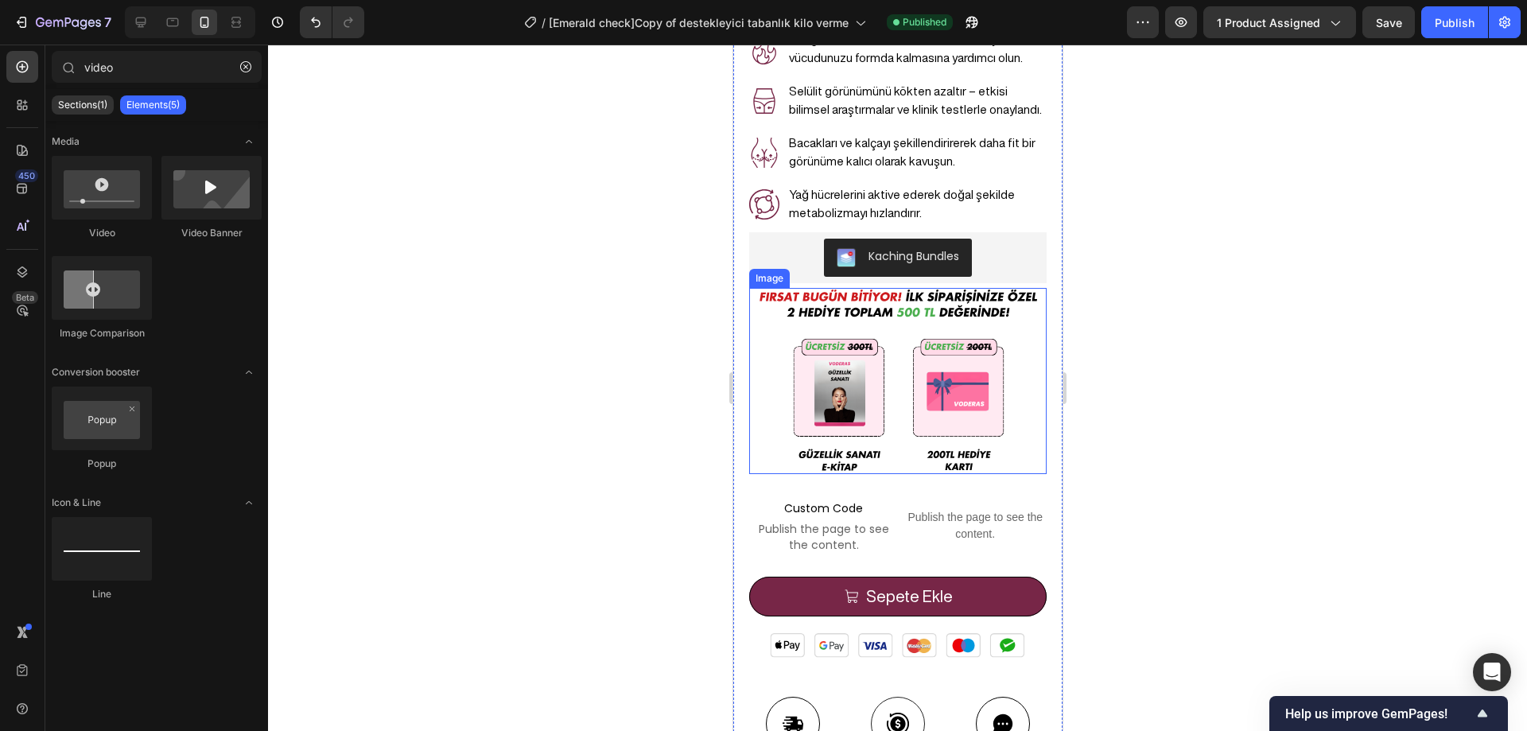
scroll to position [773, 0]
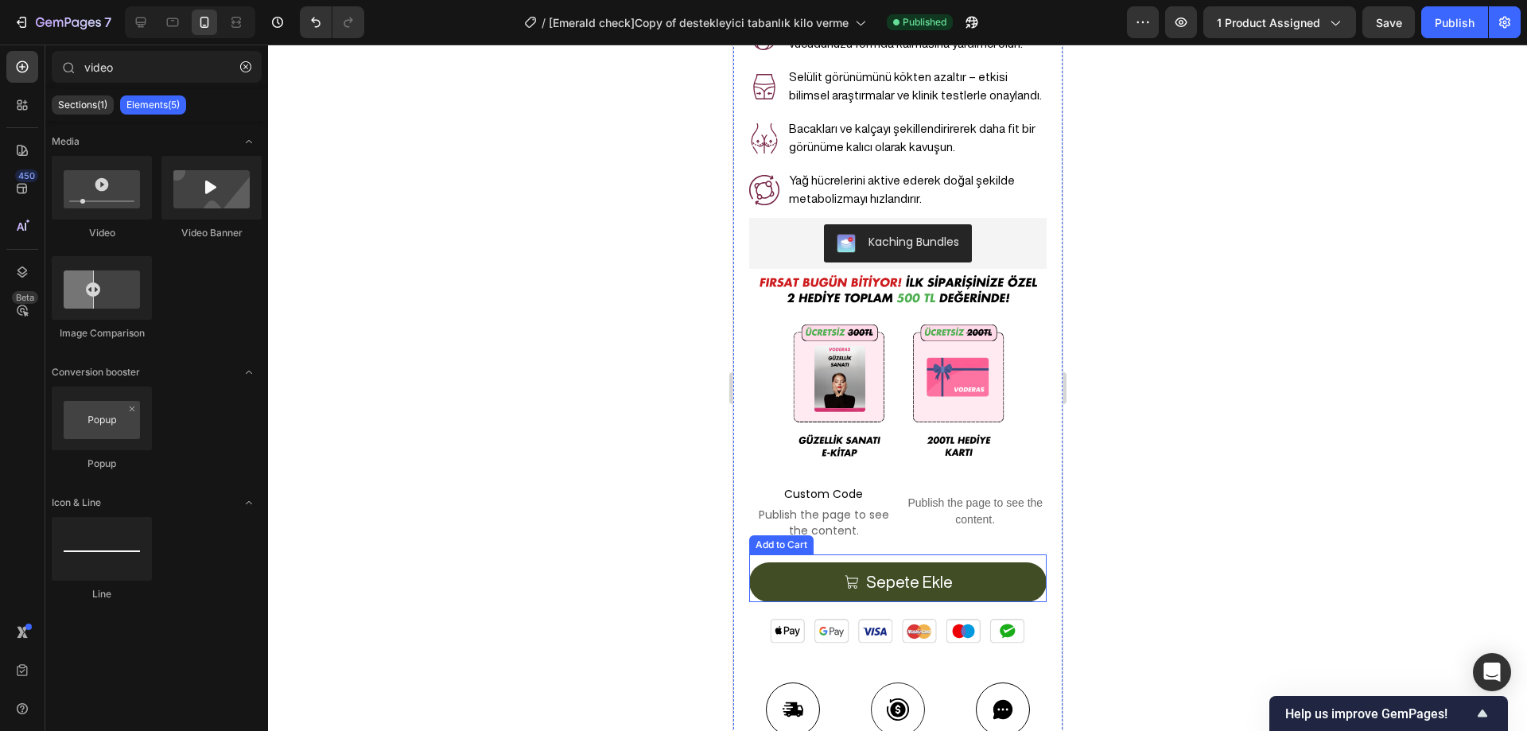
click at [957, 574] on button "Sepete Ekle" at bounding box center [898, 582] width 298 height 40
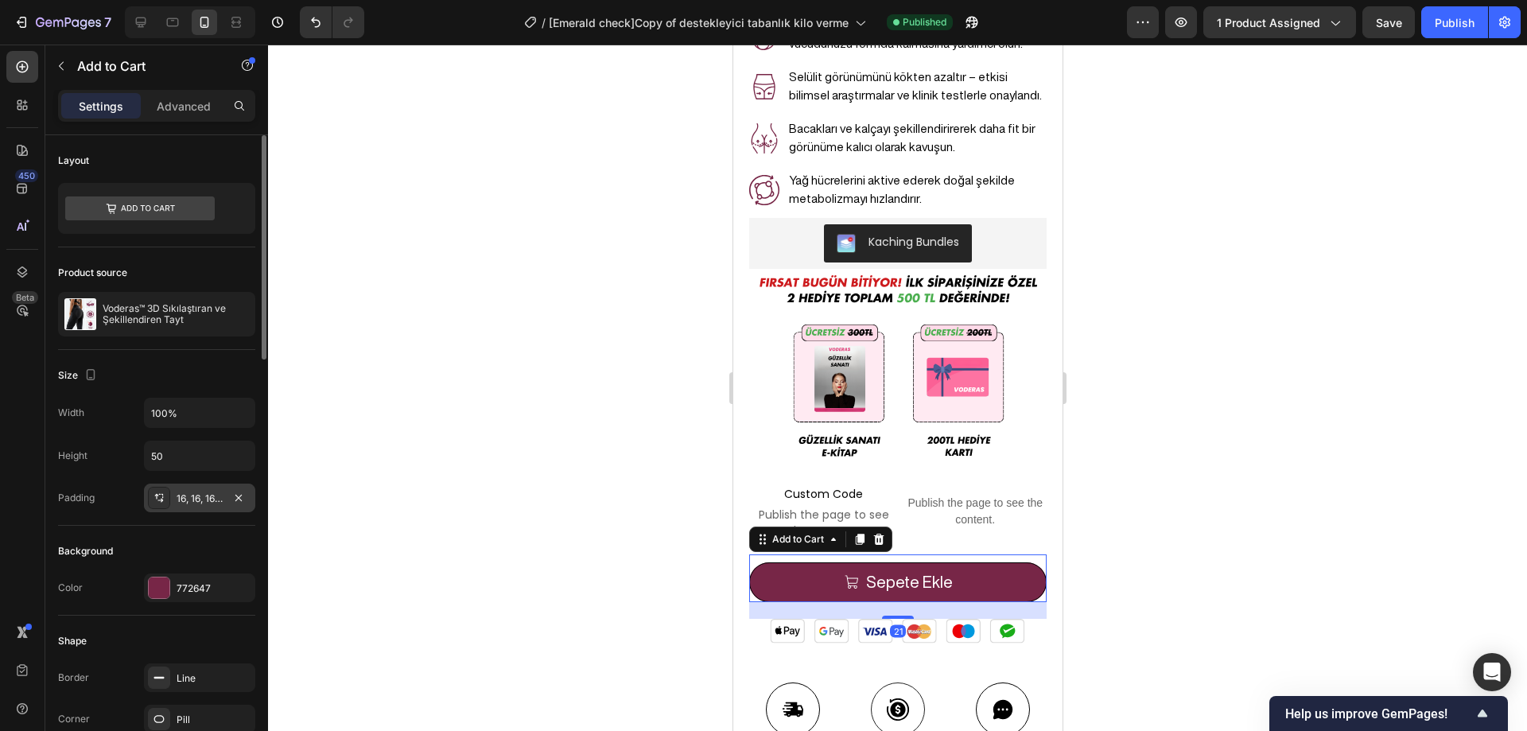
click at [192, 500] on div "16, 16, 16, 16" at bounding box center [200, 499] width 46 height 14
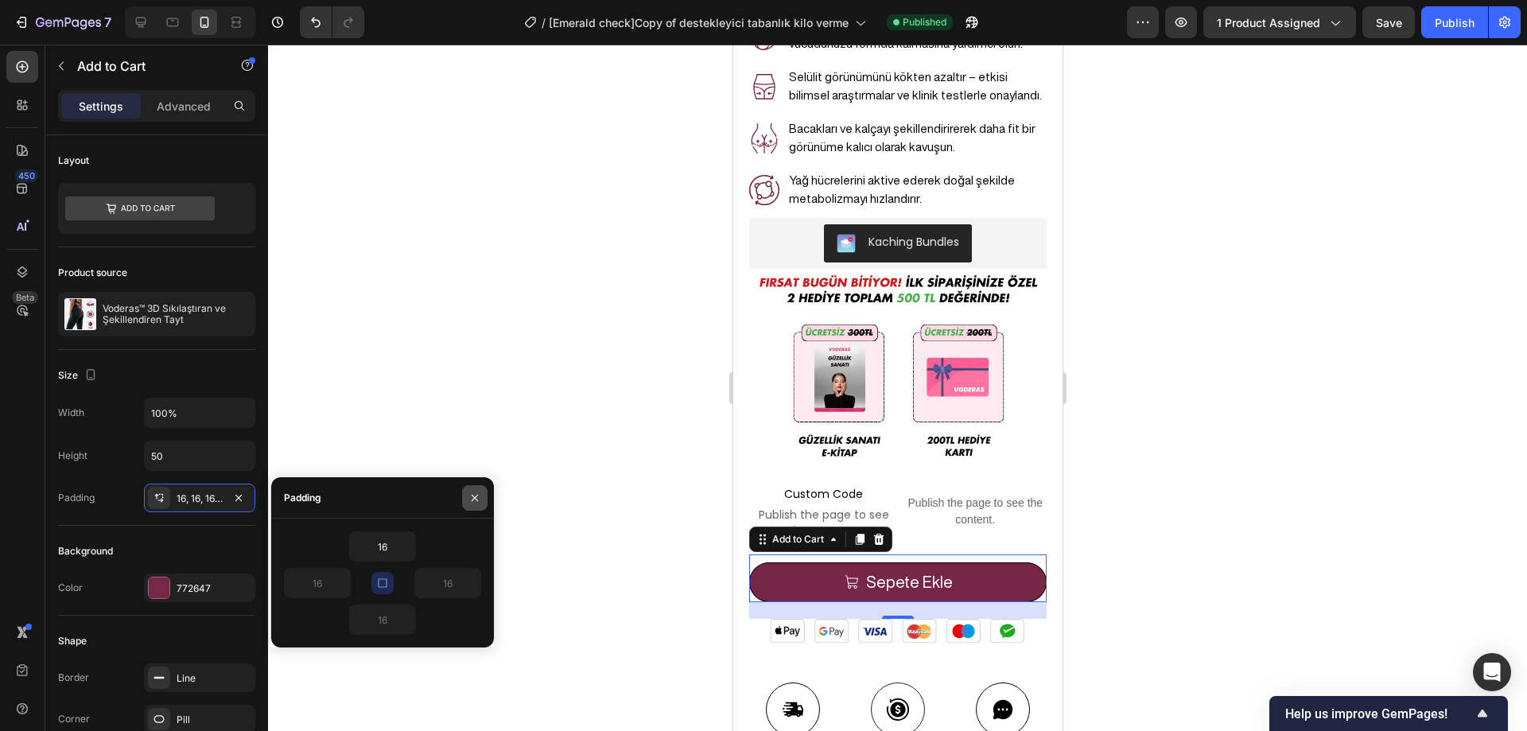
click at [471, 499] on icon "button" at bounding box center [475, 498] width 13 height 13
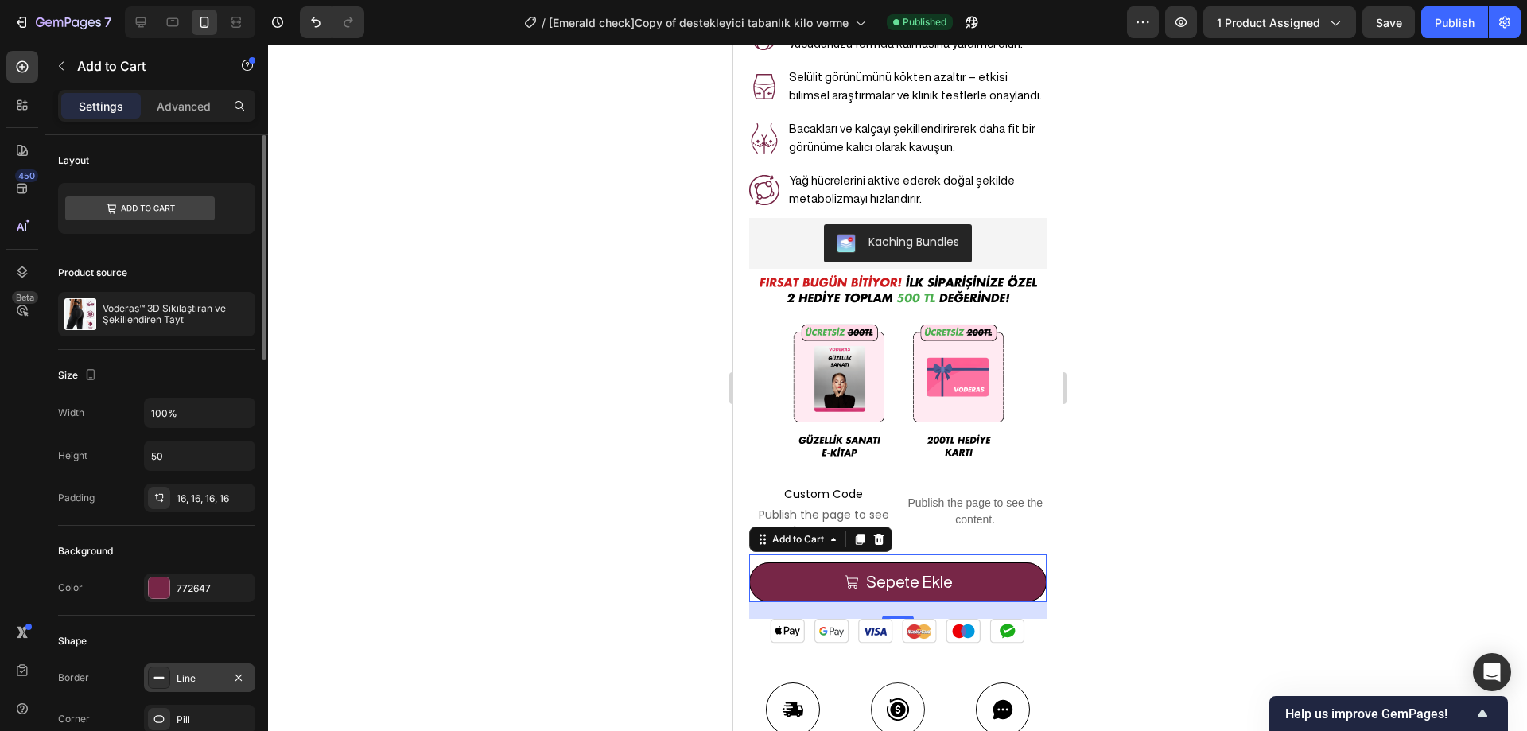
scroll to position [159, 0]
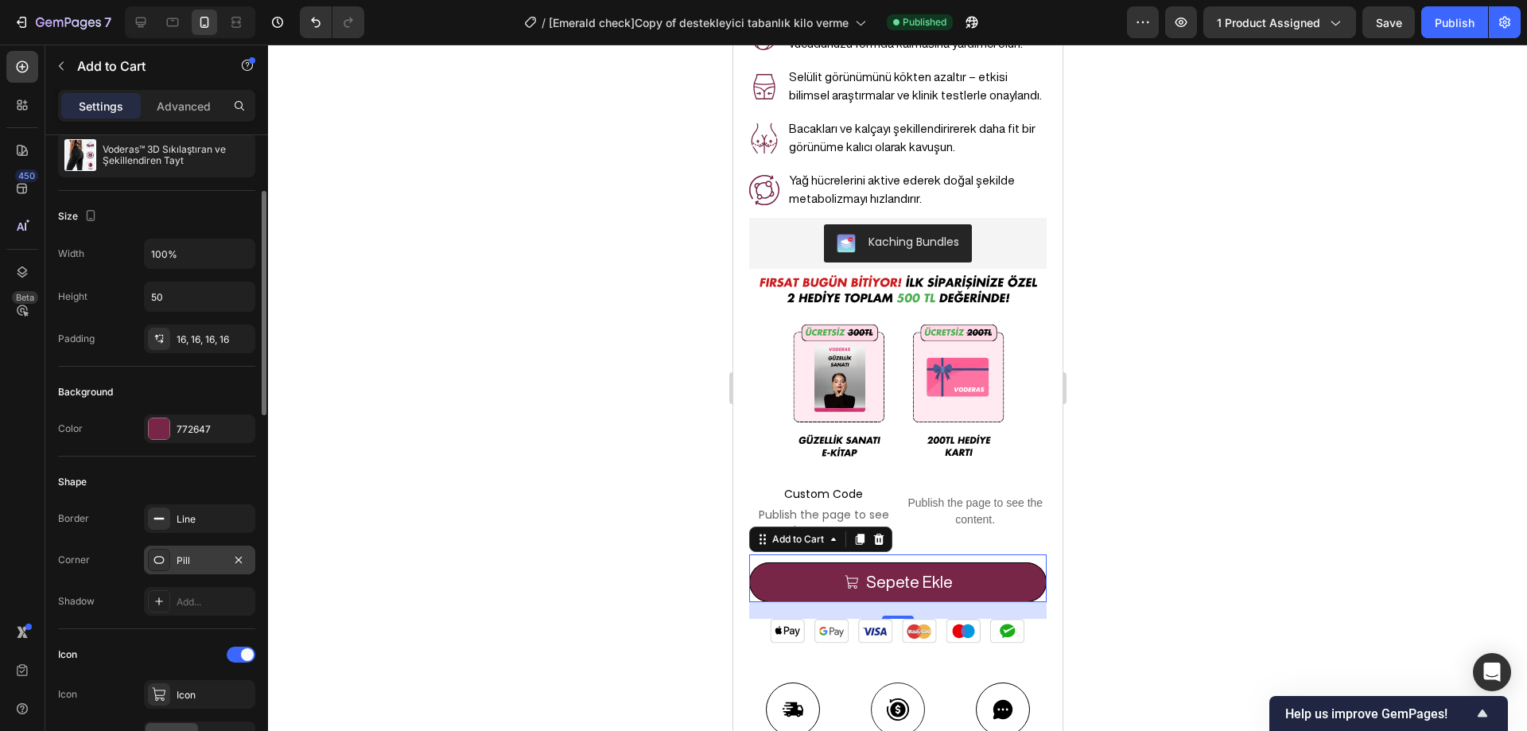
click at [203, 558] on div "Pill" at bounding box center [200, 561] width 46 height 14
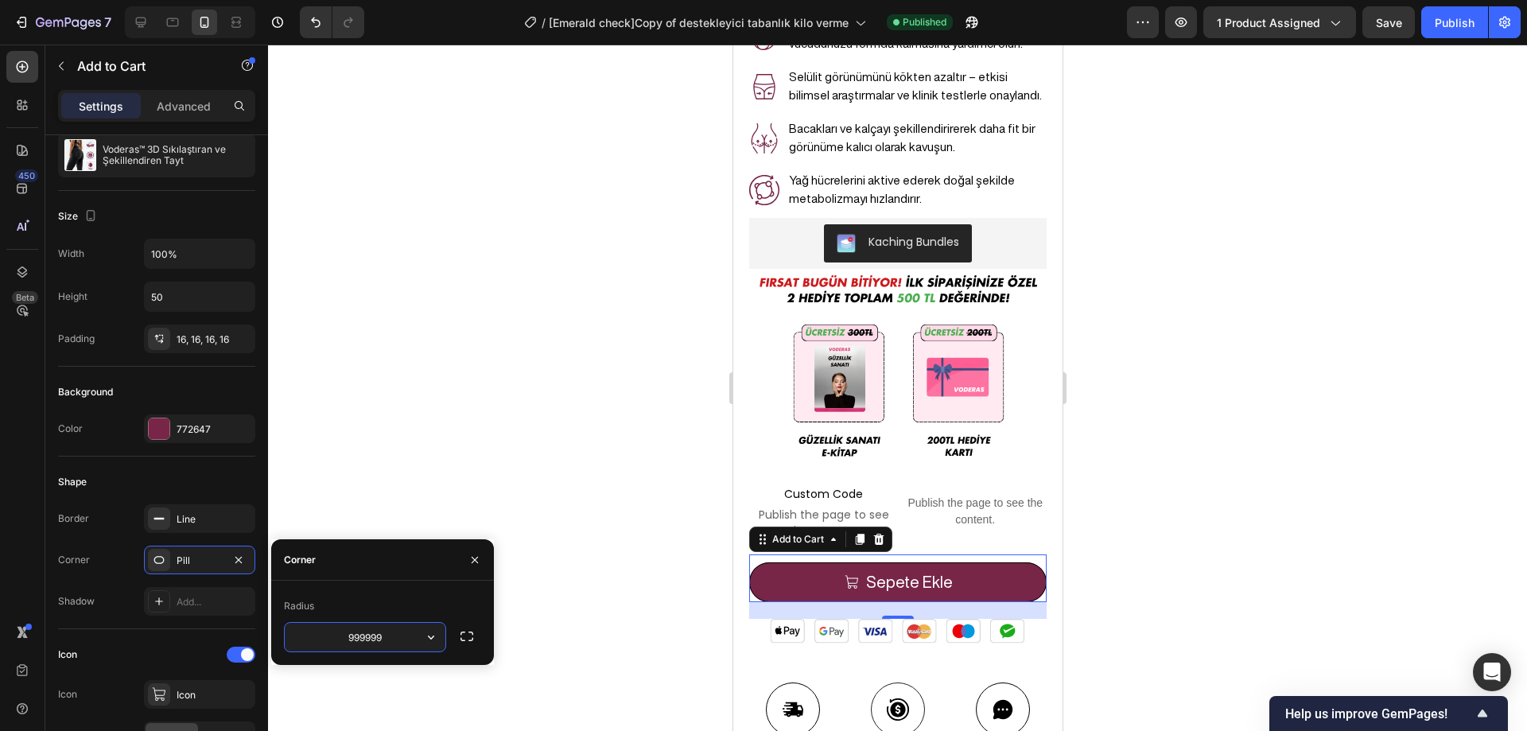
click at [372, 629] on input "999999" at bounding box center [365, 637] width 161 height 29
type input "4"
click at [449, 474] on div at bounding box center [897, 388] width 1259 height 687
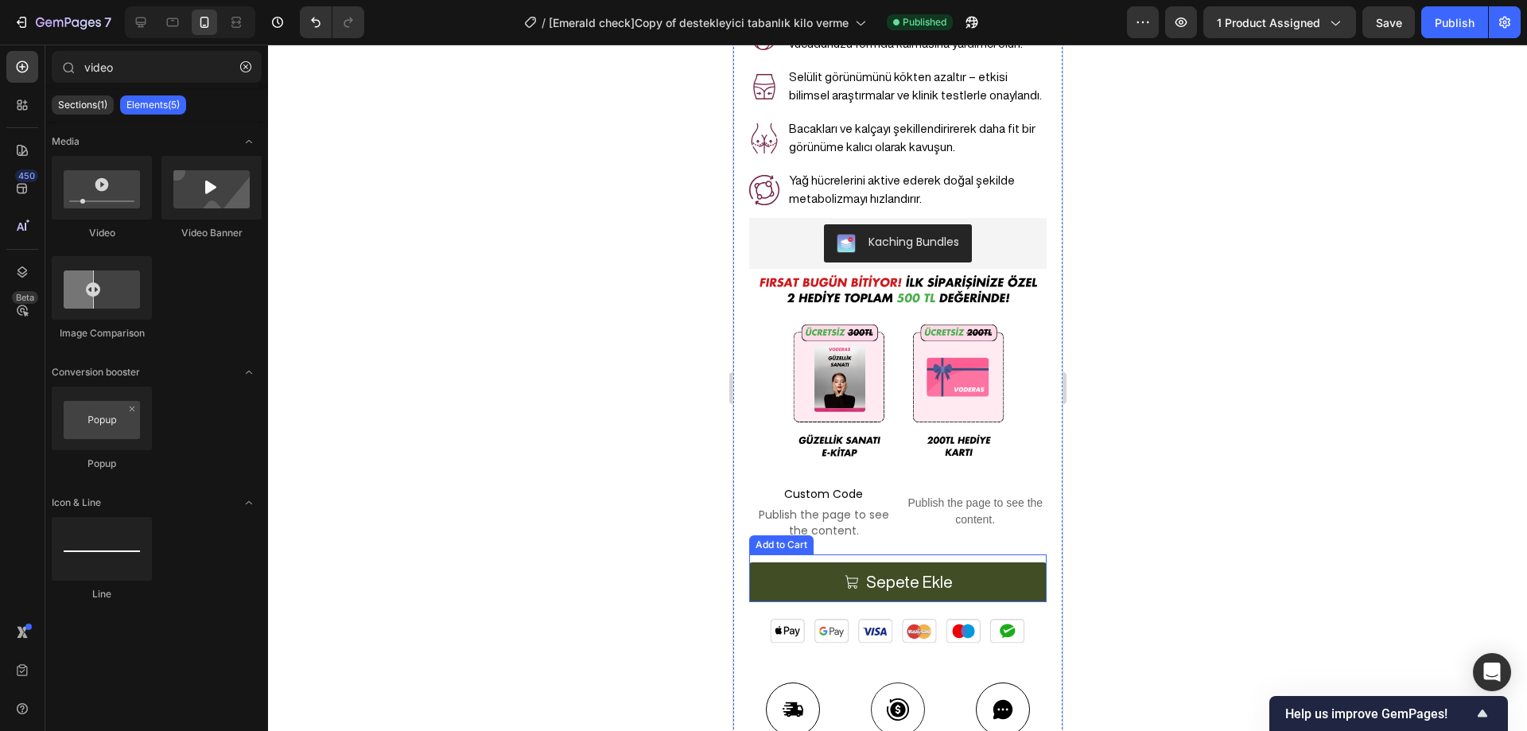
click at [980, 578] on button "Sepete Ekle" at bounding box center [898, 582] width 298 height 40
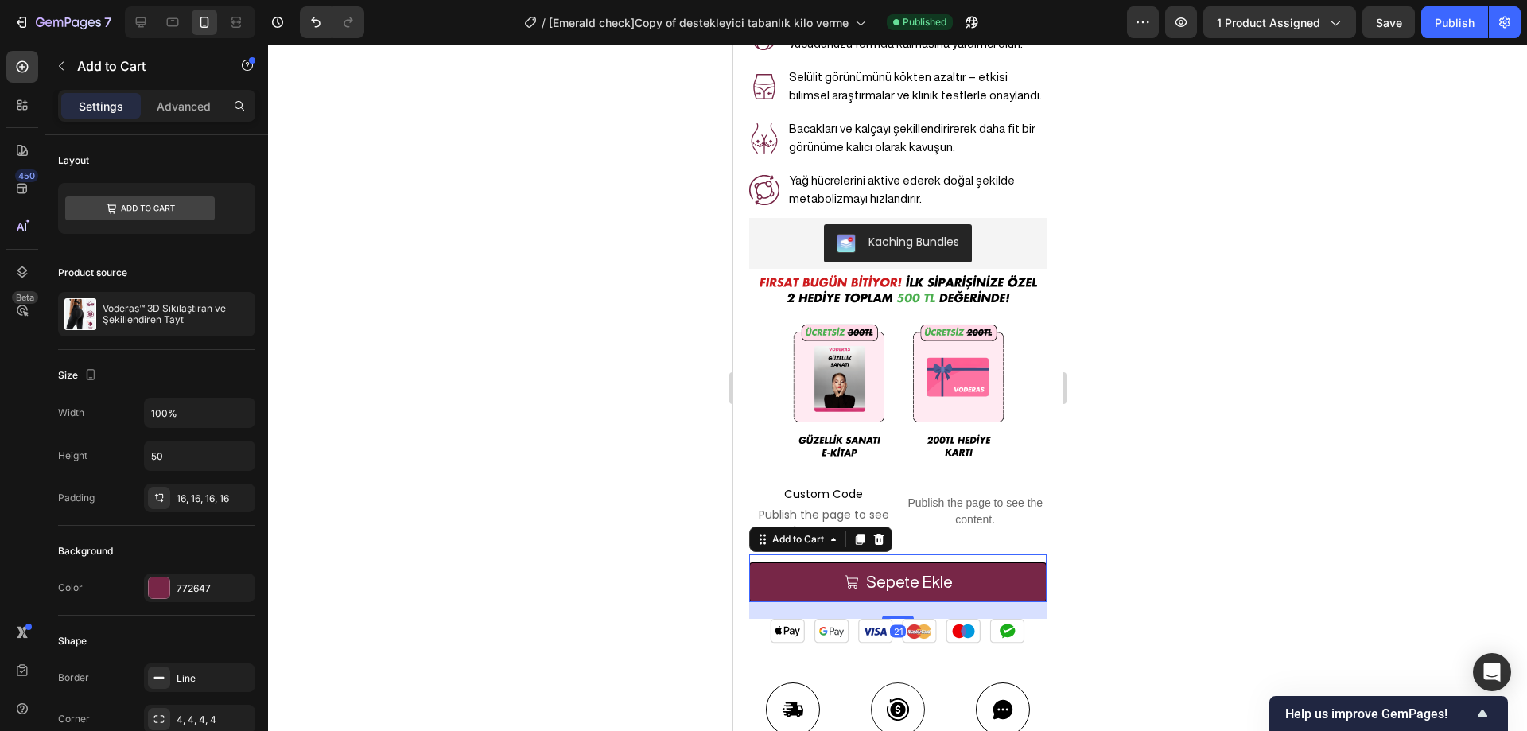
click at [426, 504] on div at bounding box center [897, 388] width 1259 height 687
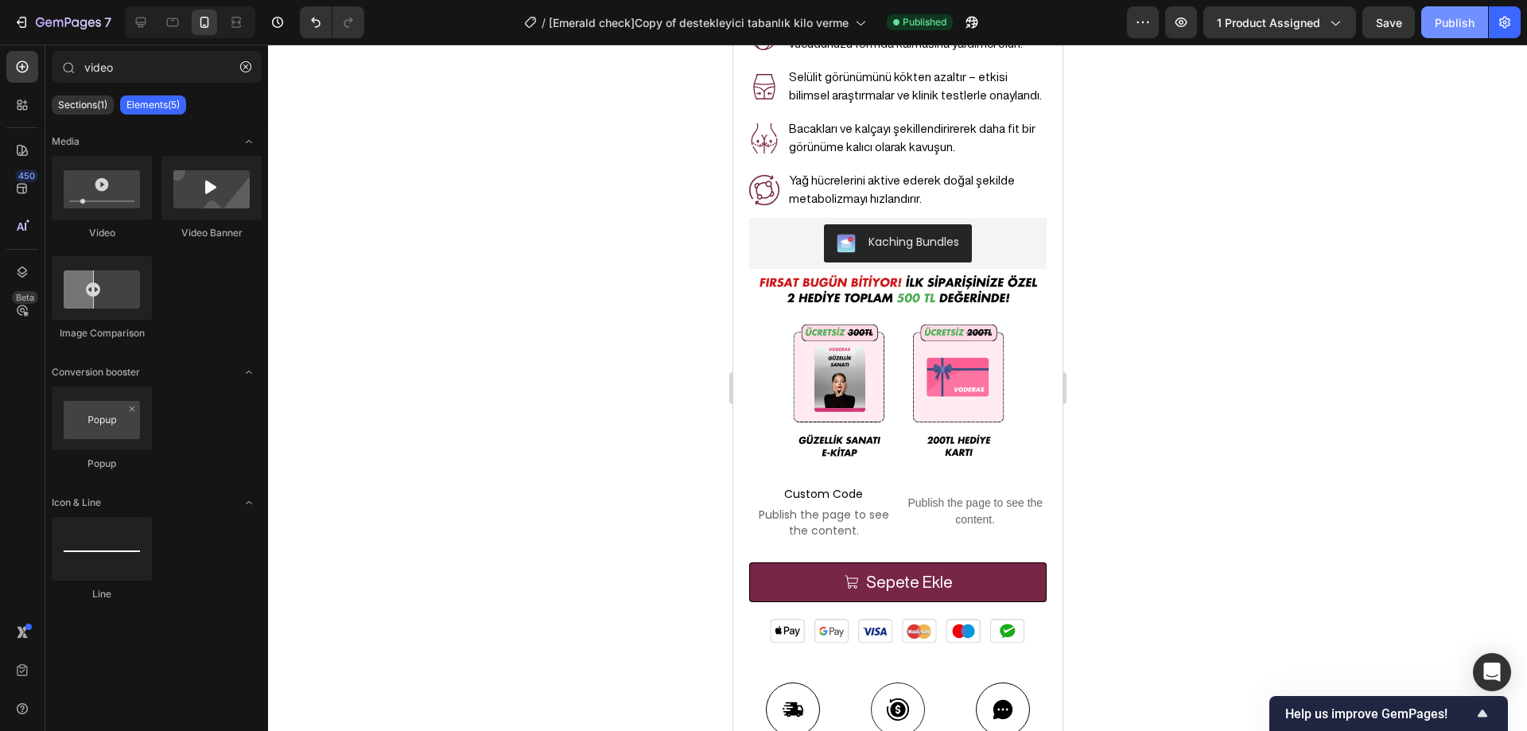
click at [1448, 25] on div "Publish" at bounding box center [1455, 22] width 40 height 17
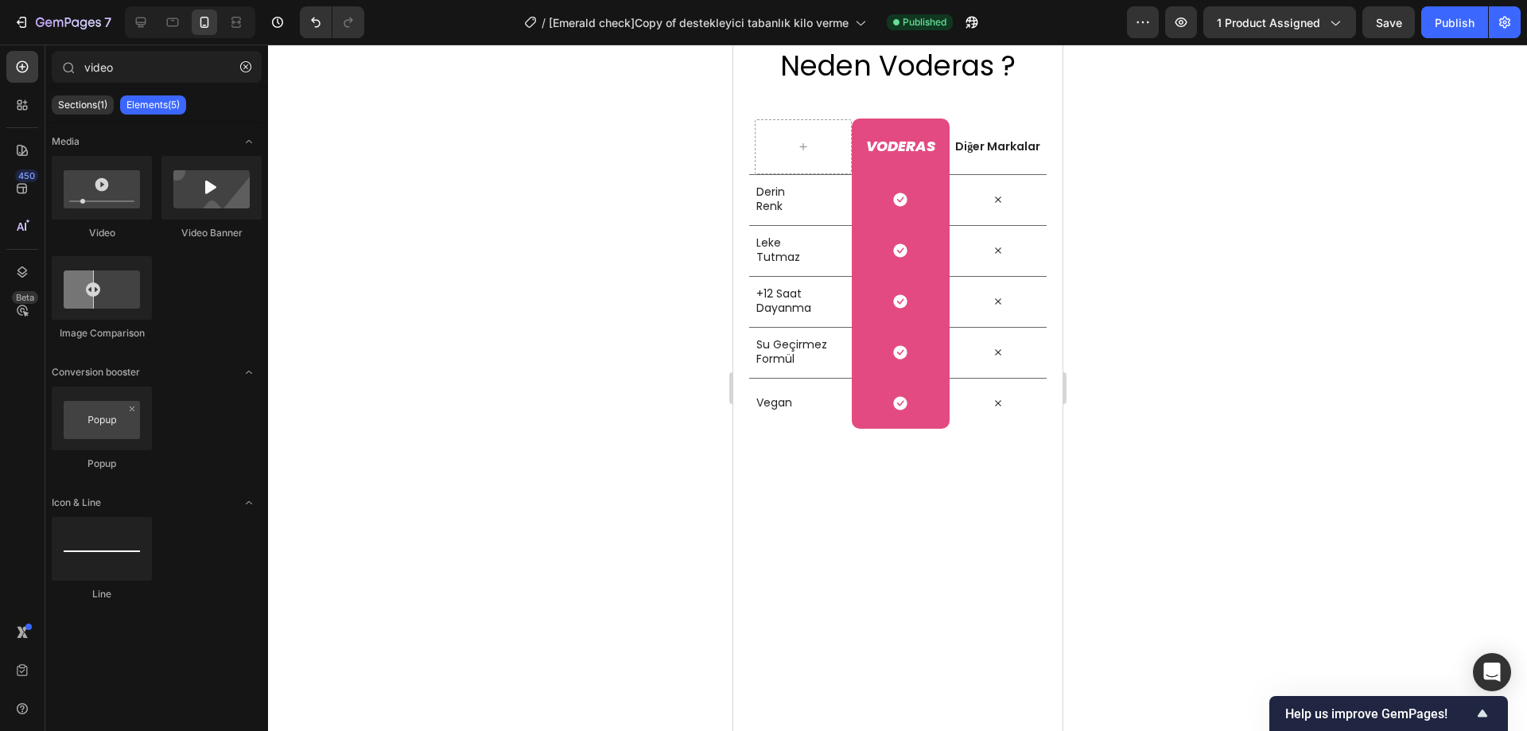
scroll to position [6290, 0]
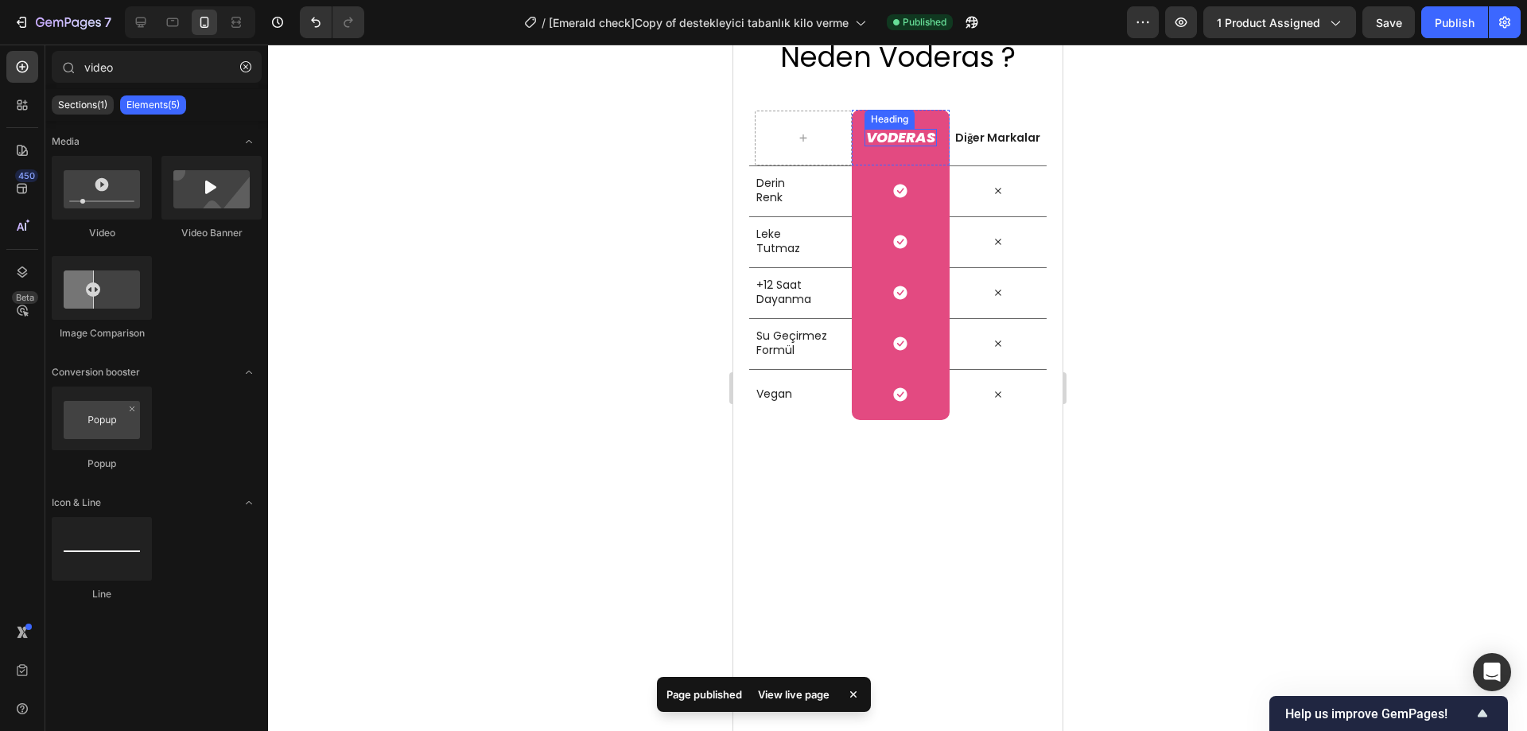
click at [906, 146] on h2 "VODERAS" at bounding box center [900, 138] width 72 height 18
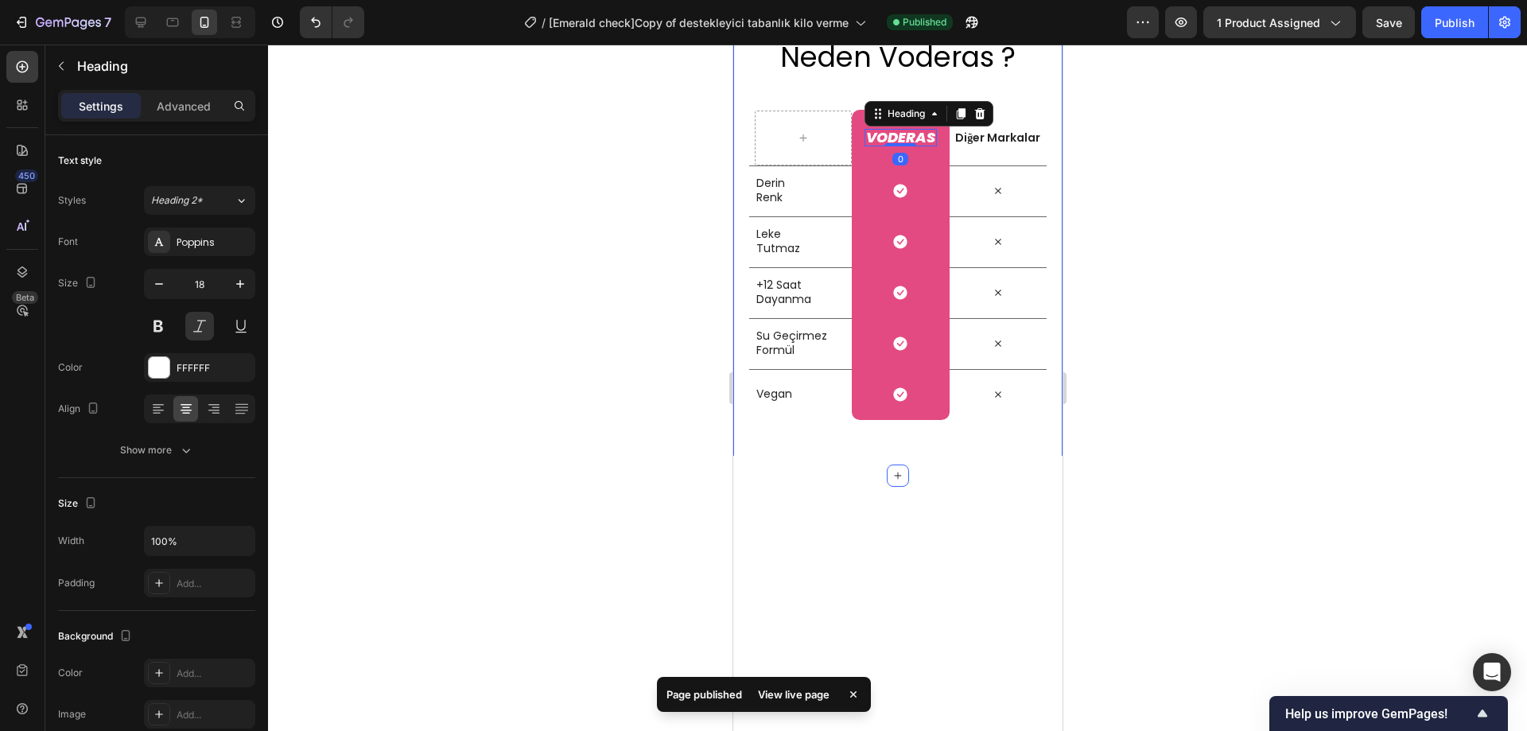
click at [1204, 429] on div at bounding box center [897, 388] width 1259 height 687
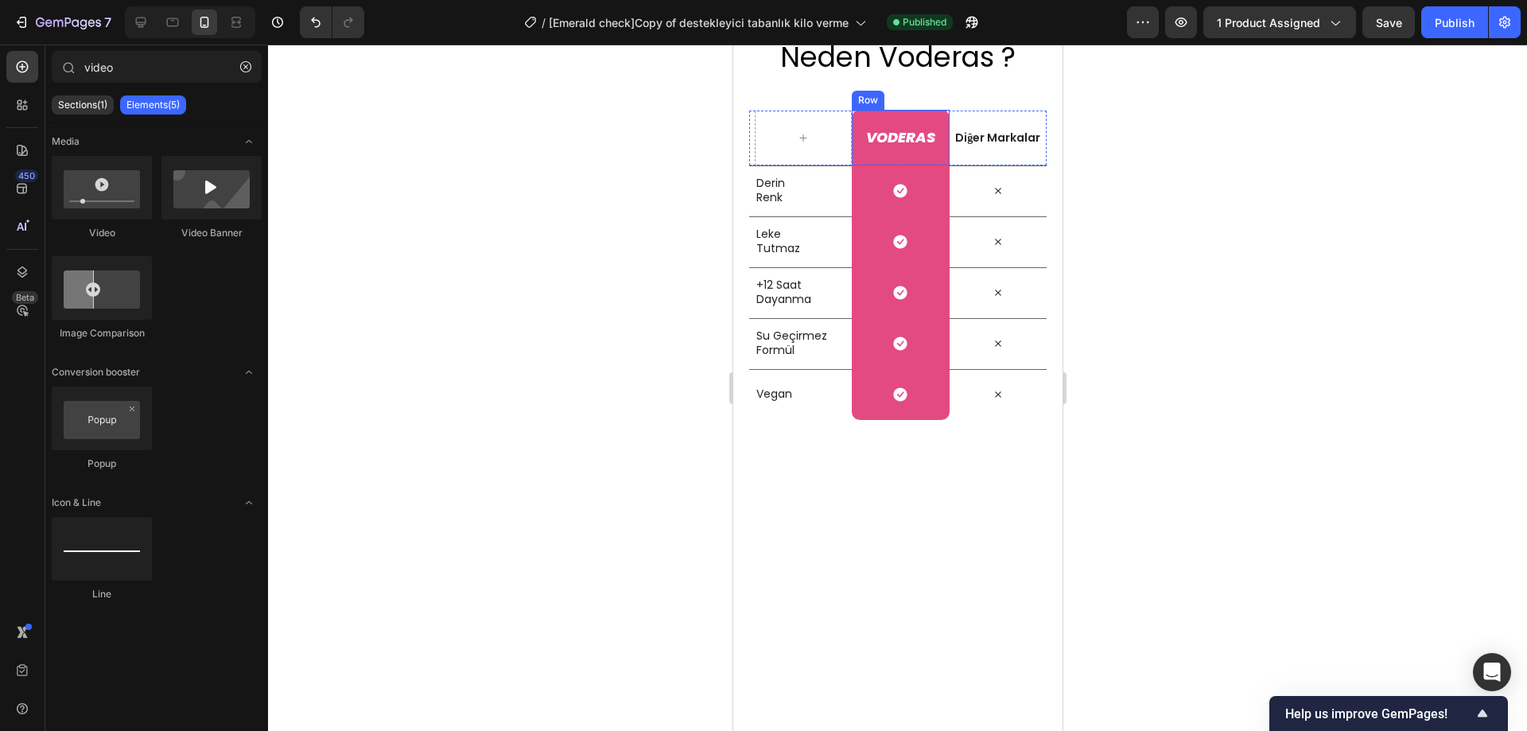
click at [923, 165] on div "VODERAS Heading Row" at bounding box center [899, 138] width 97 height 56
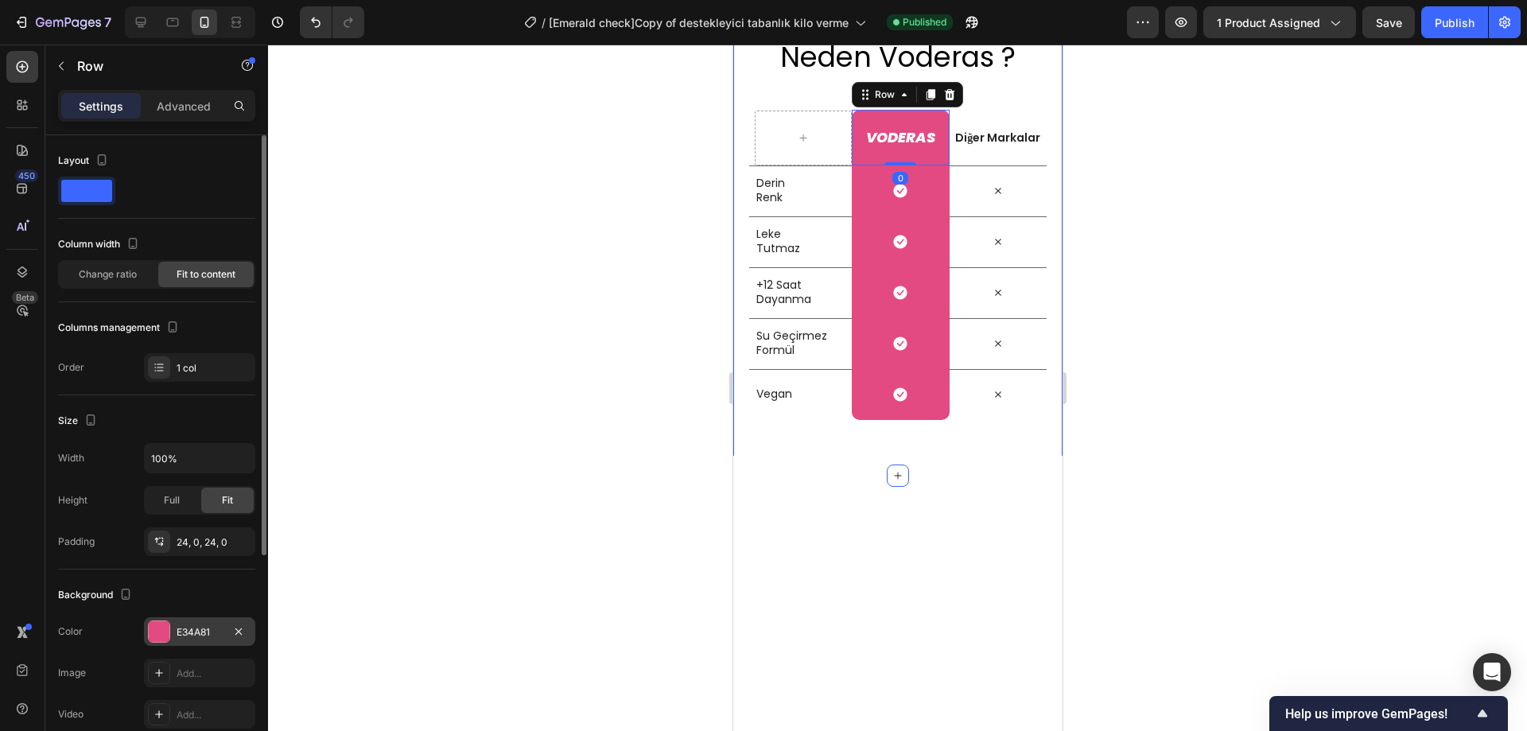
click at [152, 622] on div at bounding box center [159, 631] width 21 height 21
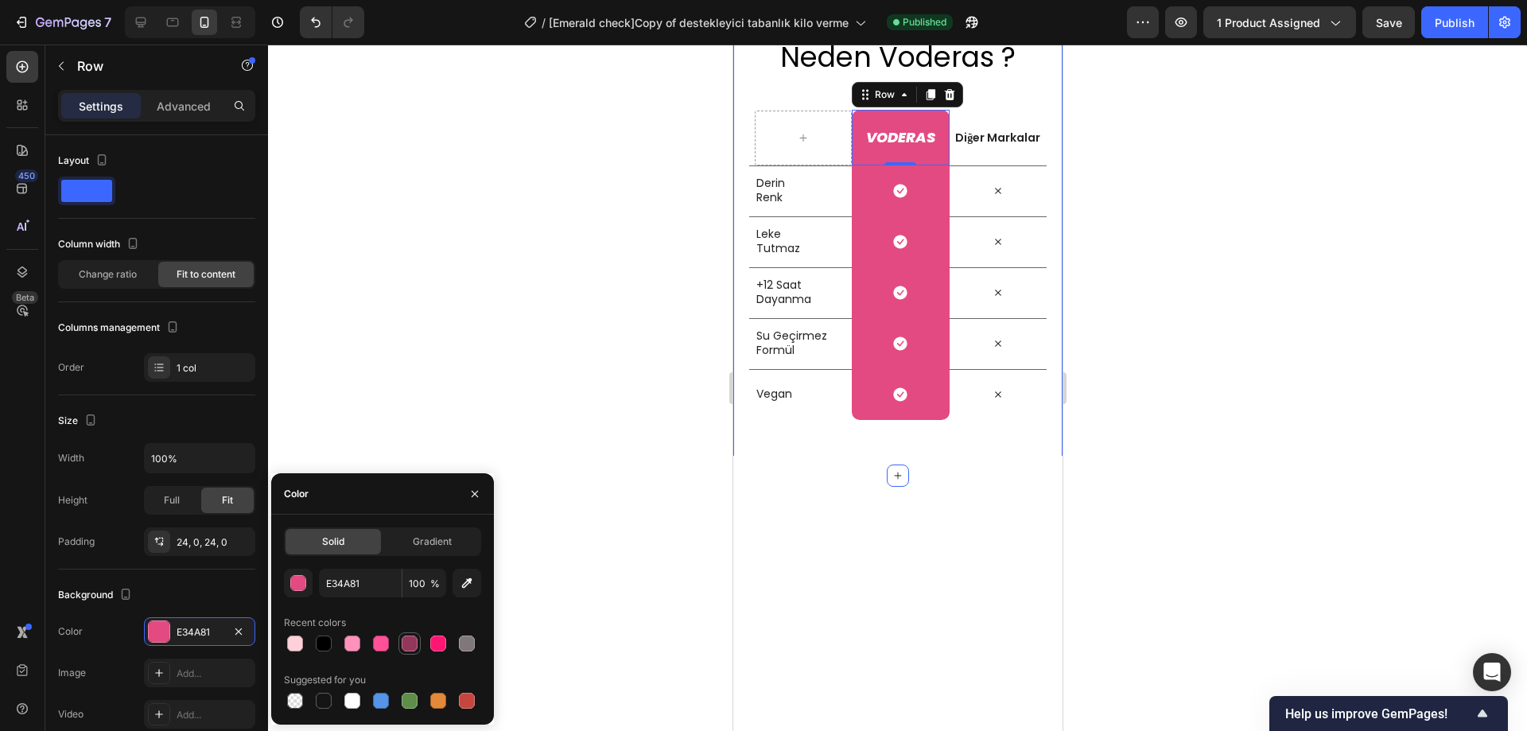
click at [414, 644] on div at bounding box center [410, 644] width 16 height 16
type input "93365B"
click at [464, 376] on div at bounding box center [897, 388] width 1259 height 687
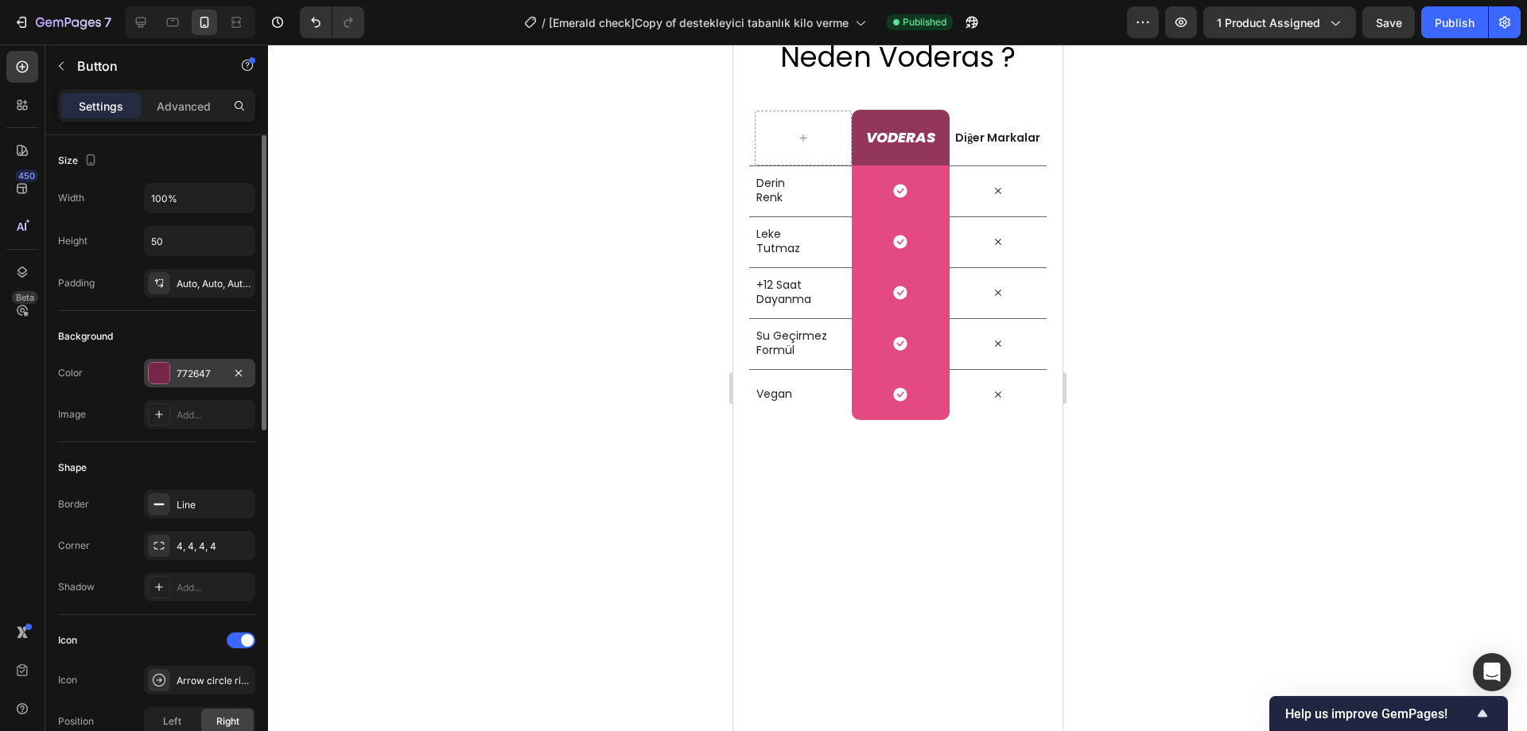
click at [180, 374] on div "772647" at bounding box center [200, 374] width 46 height 14
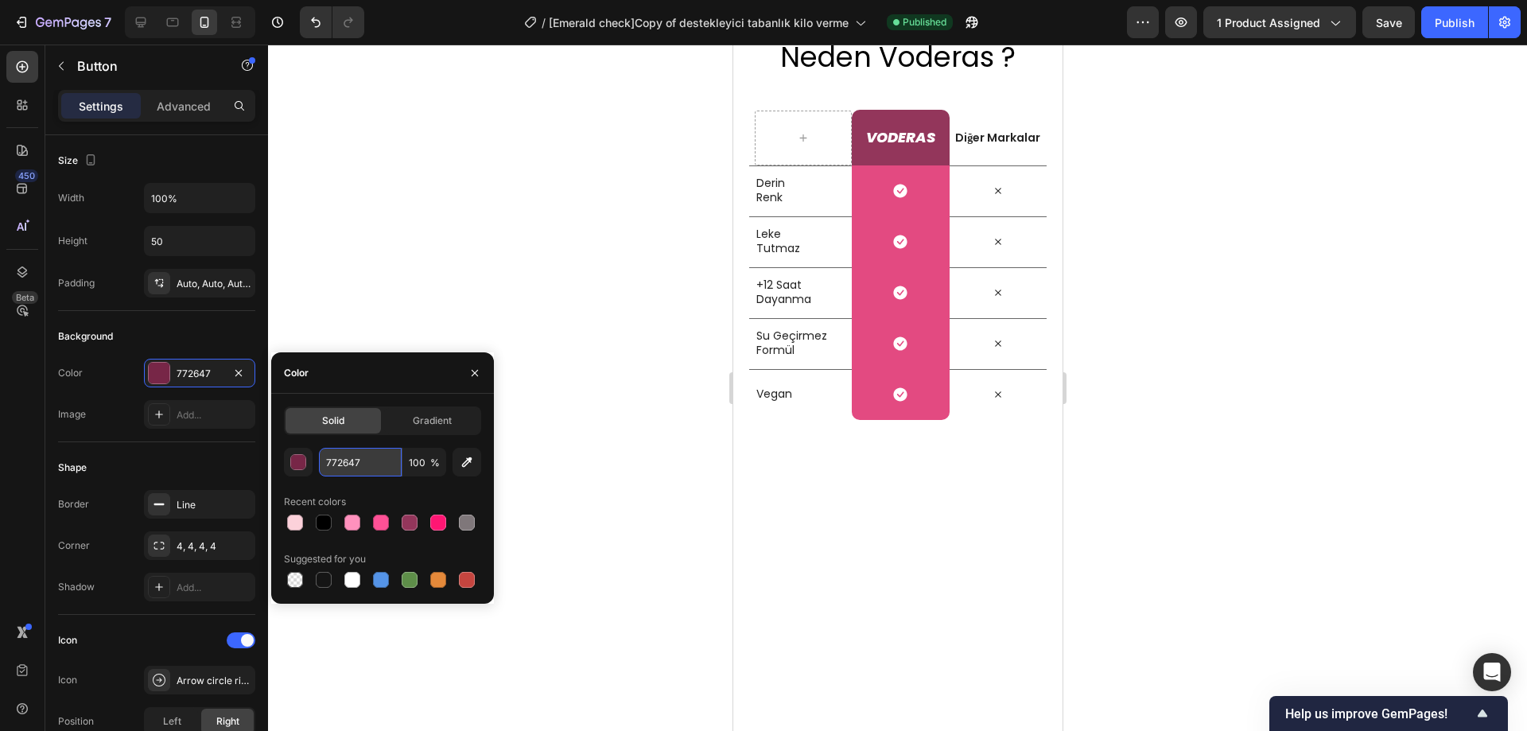
click at [352, 454] on input "772647" at bounding box center [360, 462] width 83 height 29
click at [560, 448] on div at bounding box center [897, 388] width 1259 height 687
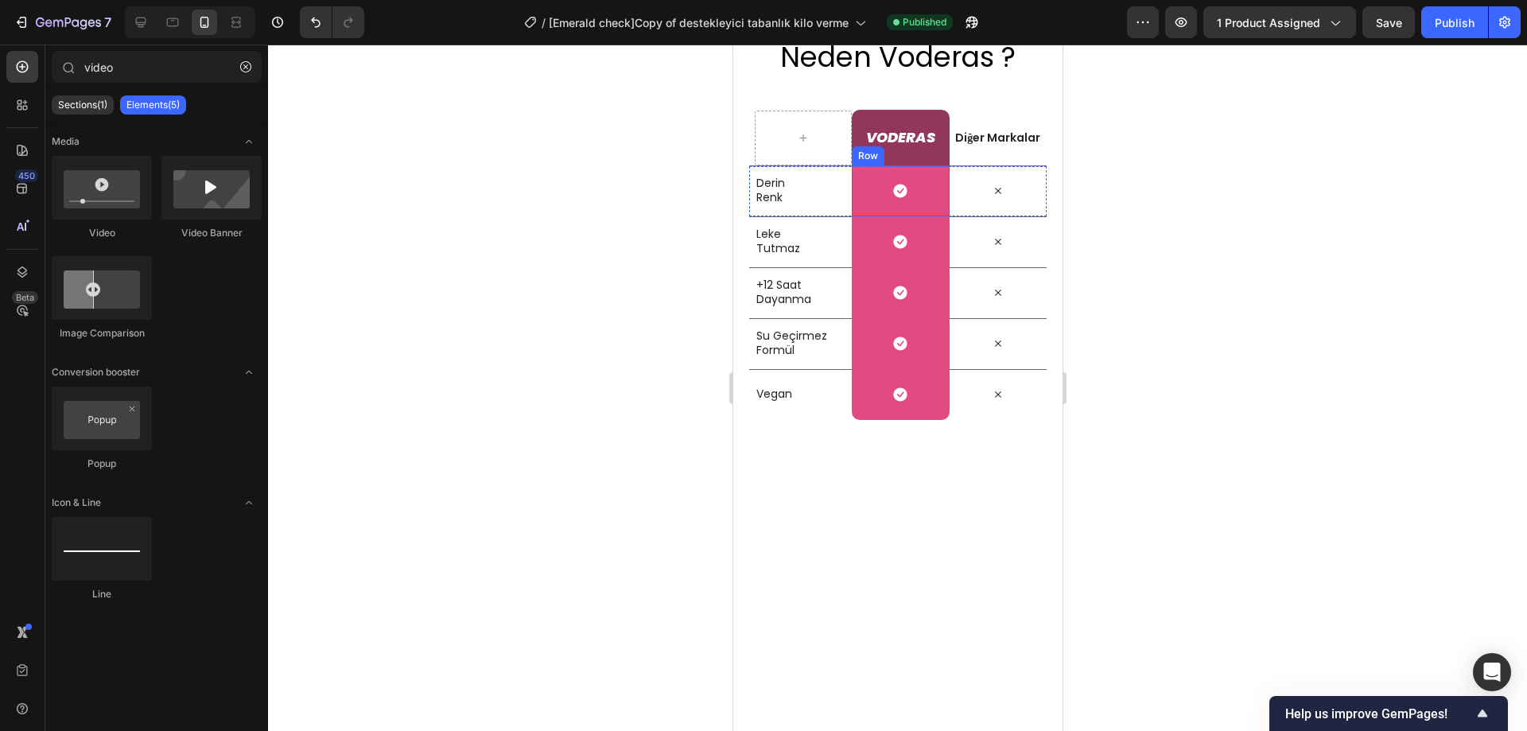
click at [918, 216] on div "Icon Row" at bounding box center [899, 190] width 97 height 51
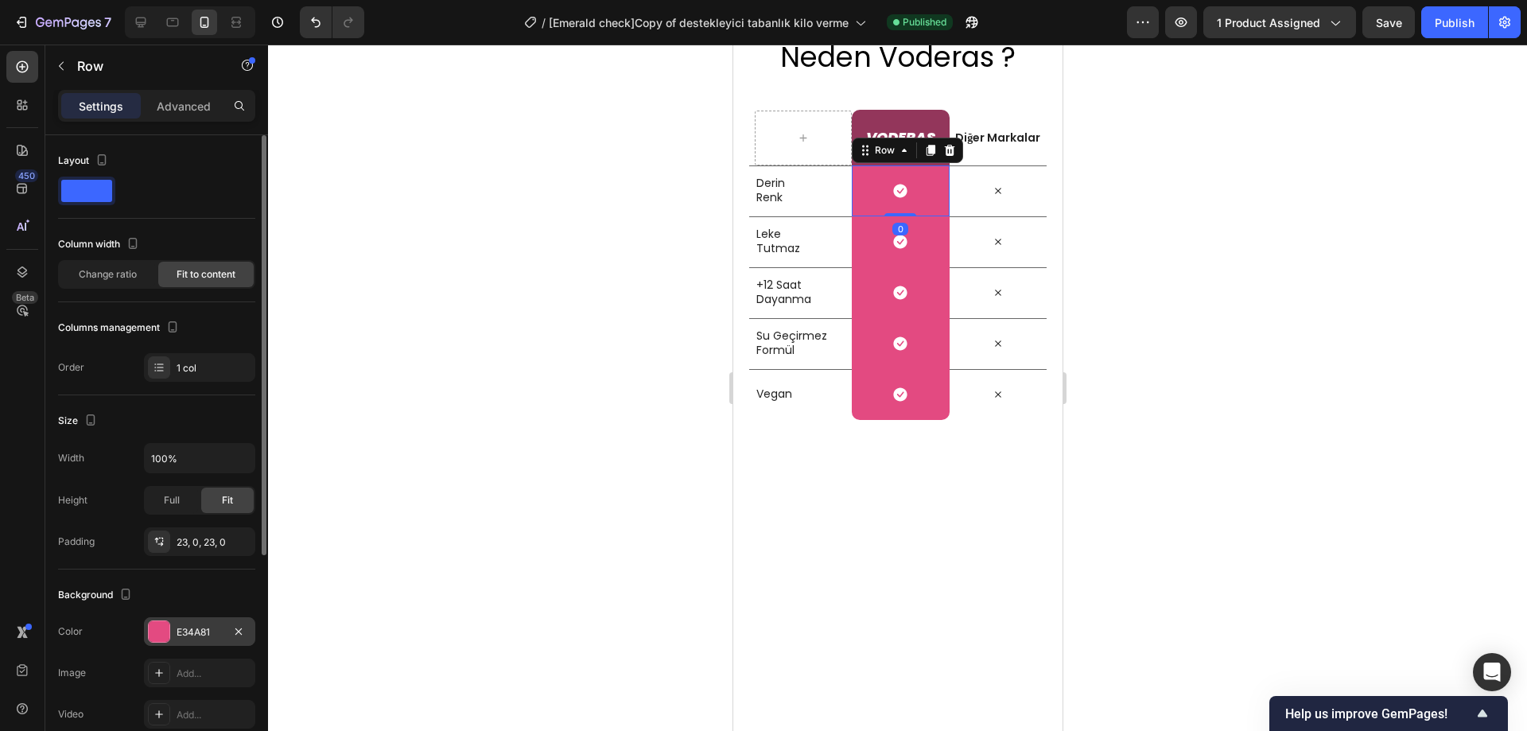
click at [183, 628] on div "E34A81" at bounding box center [200, 632] width 46 height 14
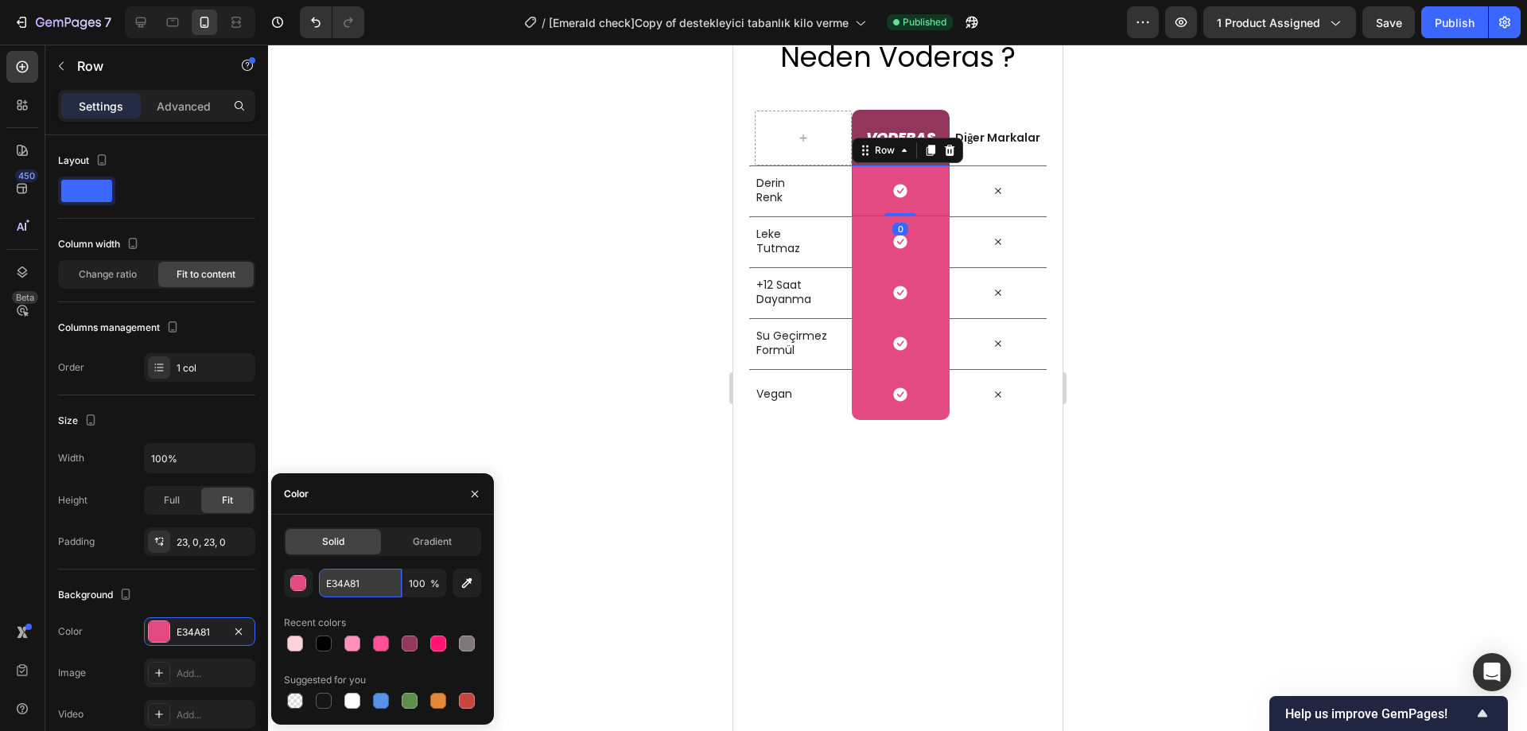
click at [358, 588] on input "E34A81" at bounding box center [360, 583] width 83 height 29
paste input "772647"
type input "772647"
click at [488, 418] on div at bounding box center [897, 388] width 1259 height 687
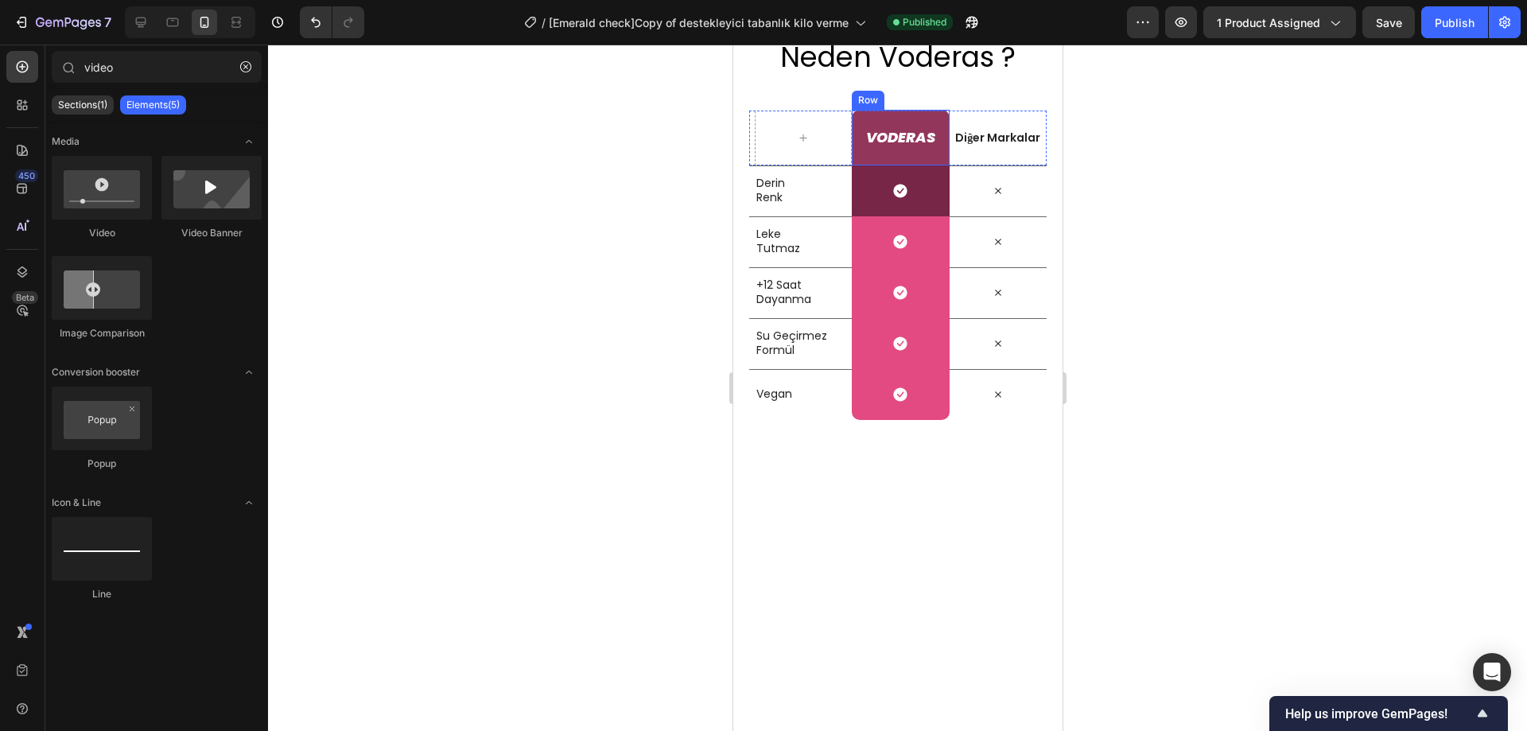
click at [929, 165] on div "VODERAS Heading Row" at bounding box center [899, 138] width 97 height 56
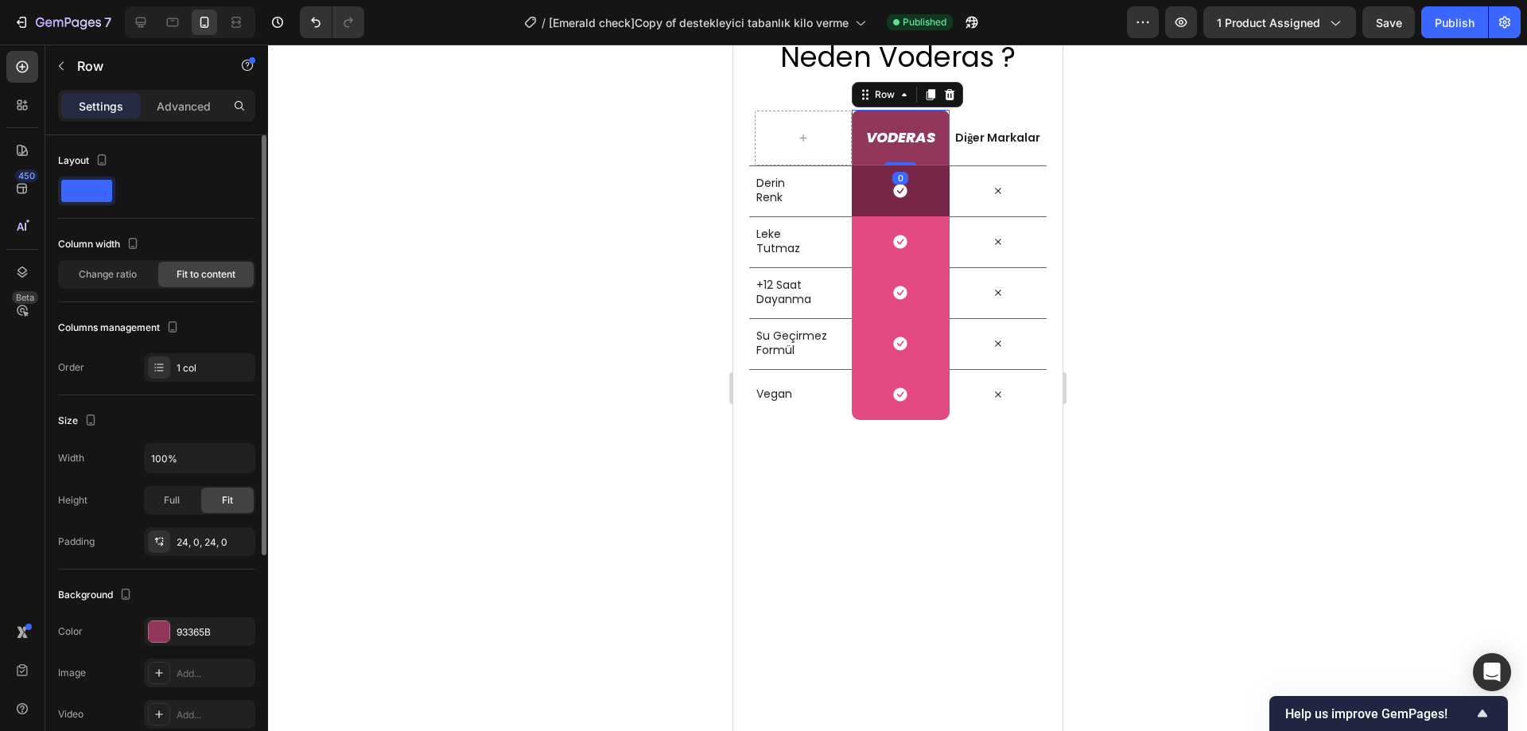
click at [182, 616] on div "Background The changes might be hidden by the video. Color 93365B Image Add... …" at bounding box center [156, 656] width 197 height 173
click at [183, 628] on div "93365B" at bounding box center [200, 632] width 46 height 14
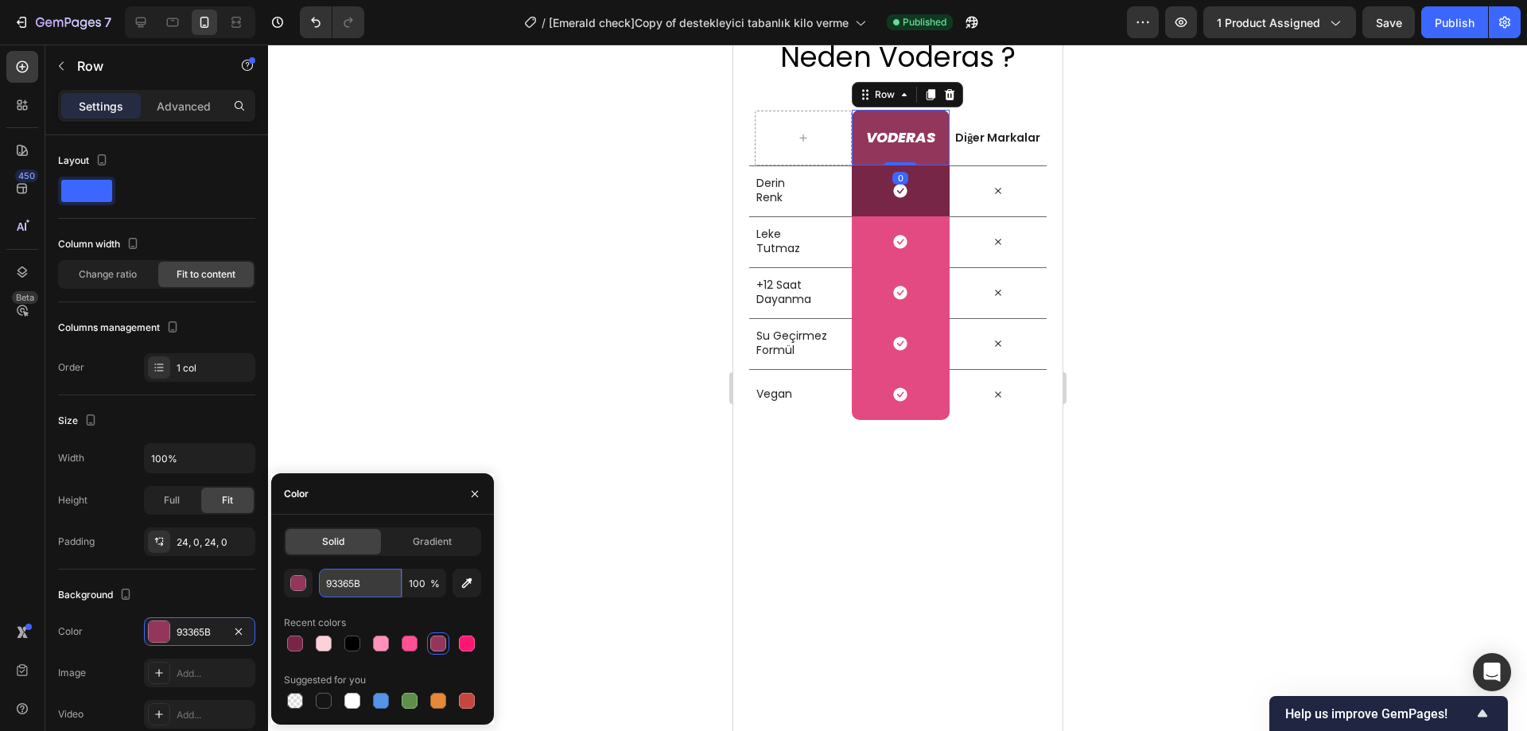
click at [346, 580] on input "93365B" at bounding box center [360, 583] width 83 height 29
paste input "772647"
type input "772647"
click at [461, 381] on div at bounding box center [897, 388] width 1259 height 687
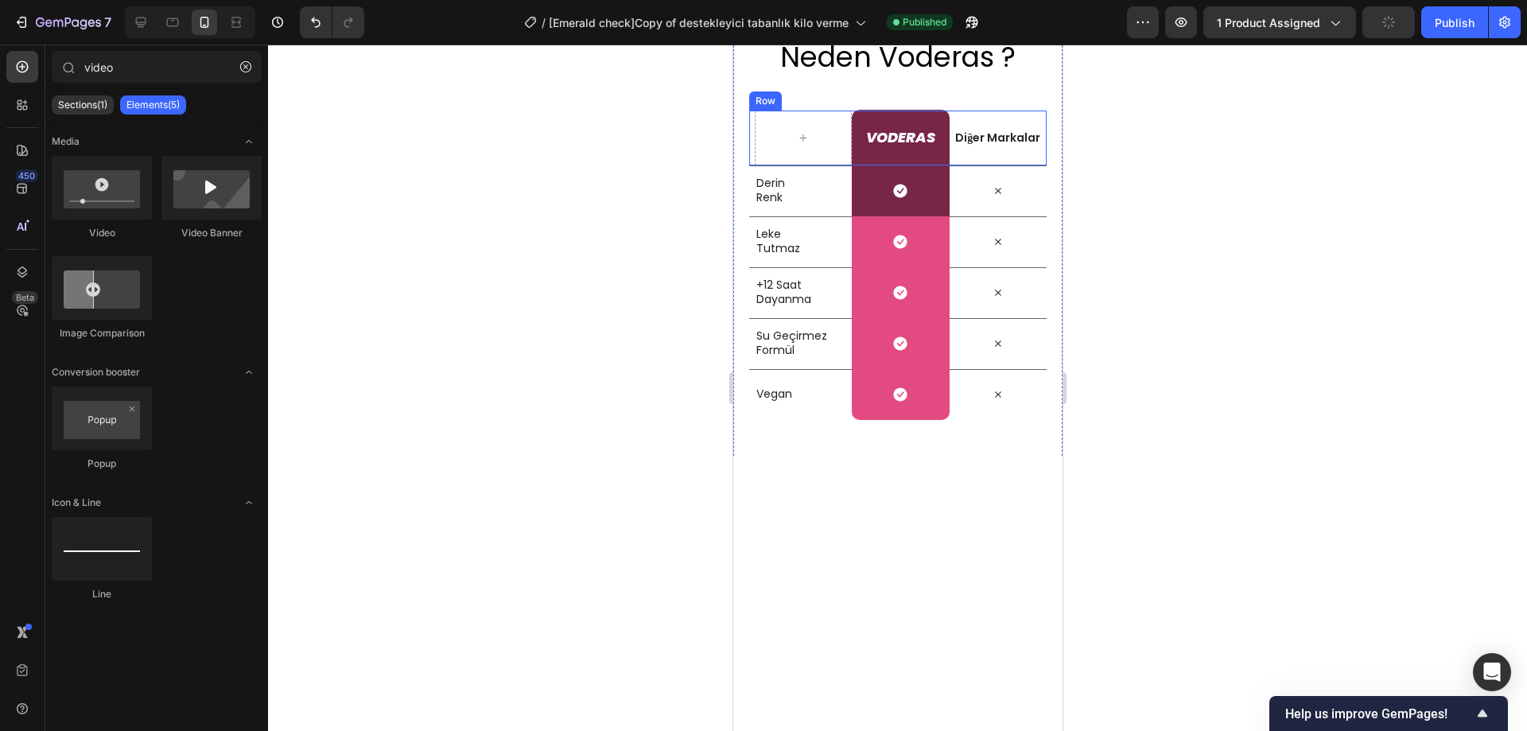
scroll to position [6449, 0]
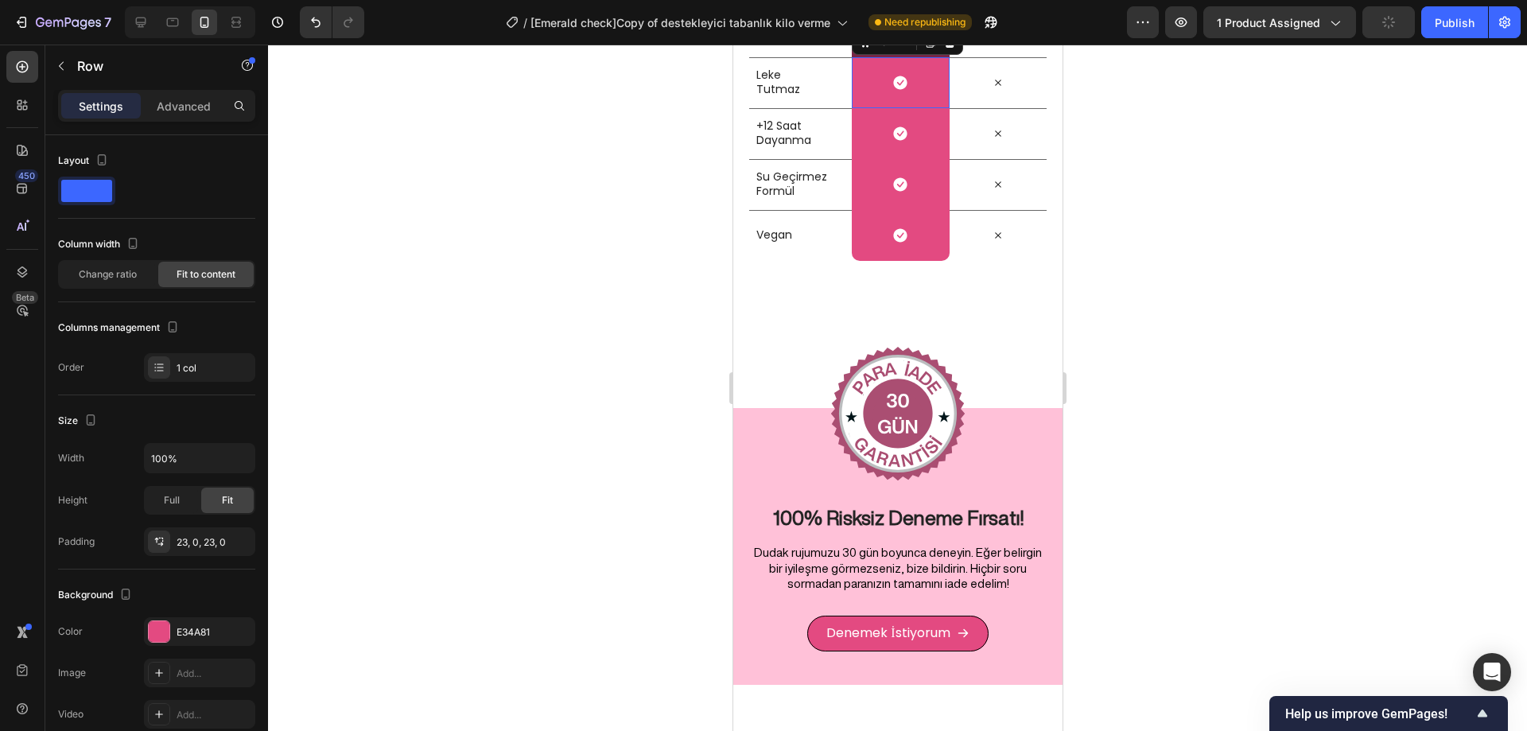
click at [928, 108] on div "Icon Row 0" at bounding box center [899, 82] width 97 height 51
click at [173, 632] on div "E34A81" at bounding box center [199, 631] width 111 height 29
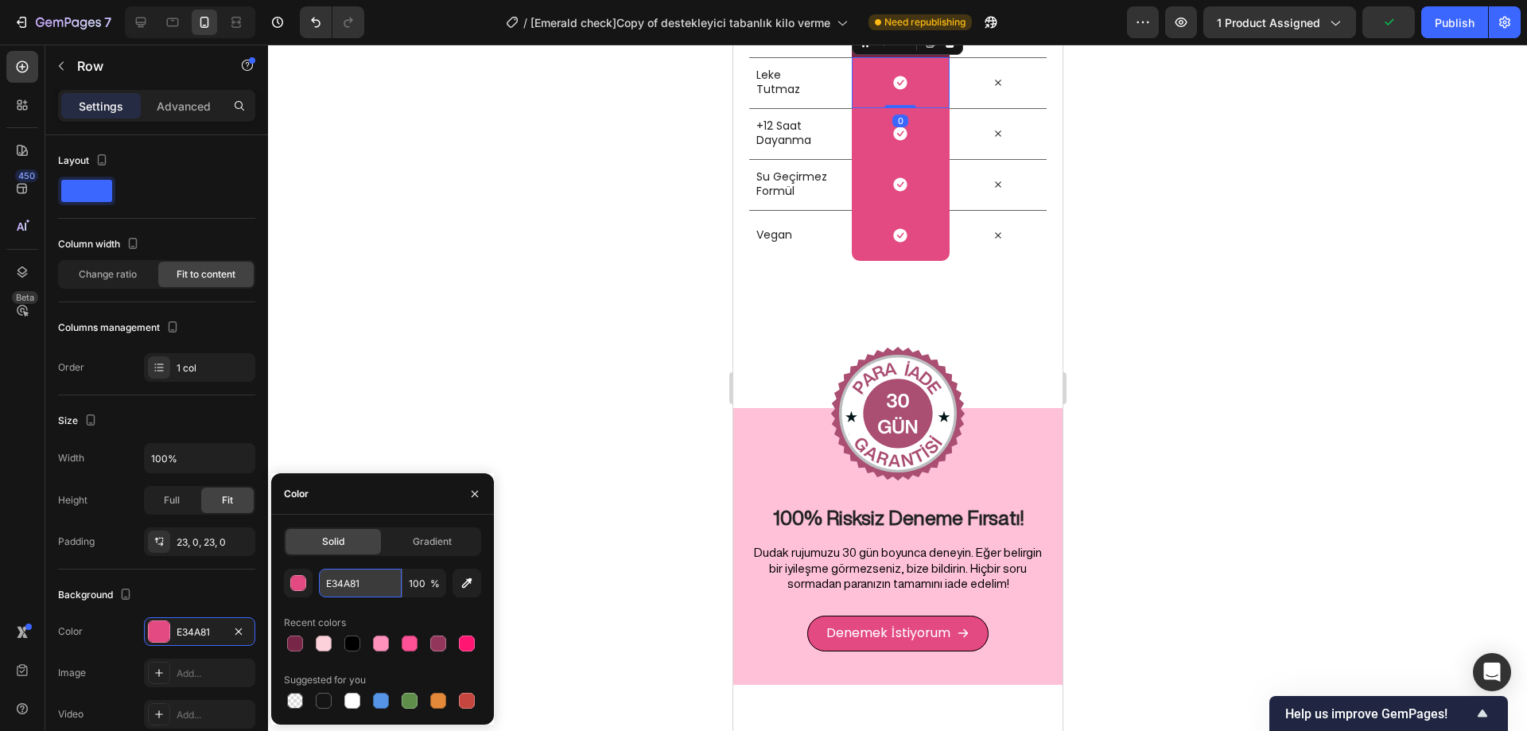
click at [347, 589] on input "E34A81" at bounding box center [360, 583] width 83 height 29
paste input "772647"
type input "772647"
click at [466, 411] on div at bounding box center [897, 388] width 1259 height 687
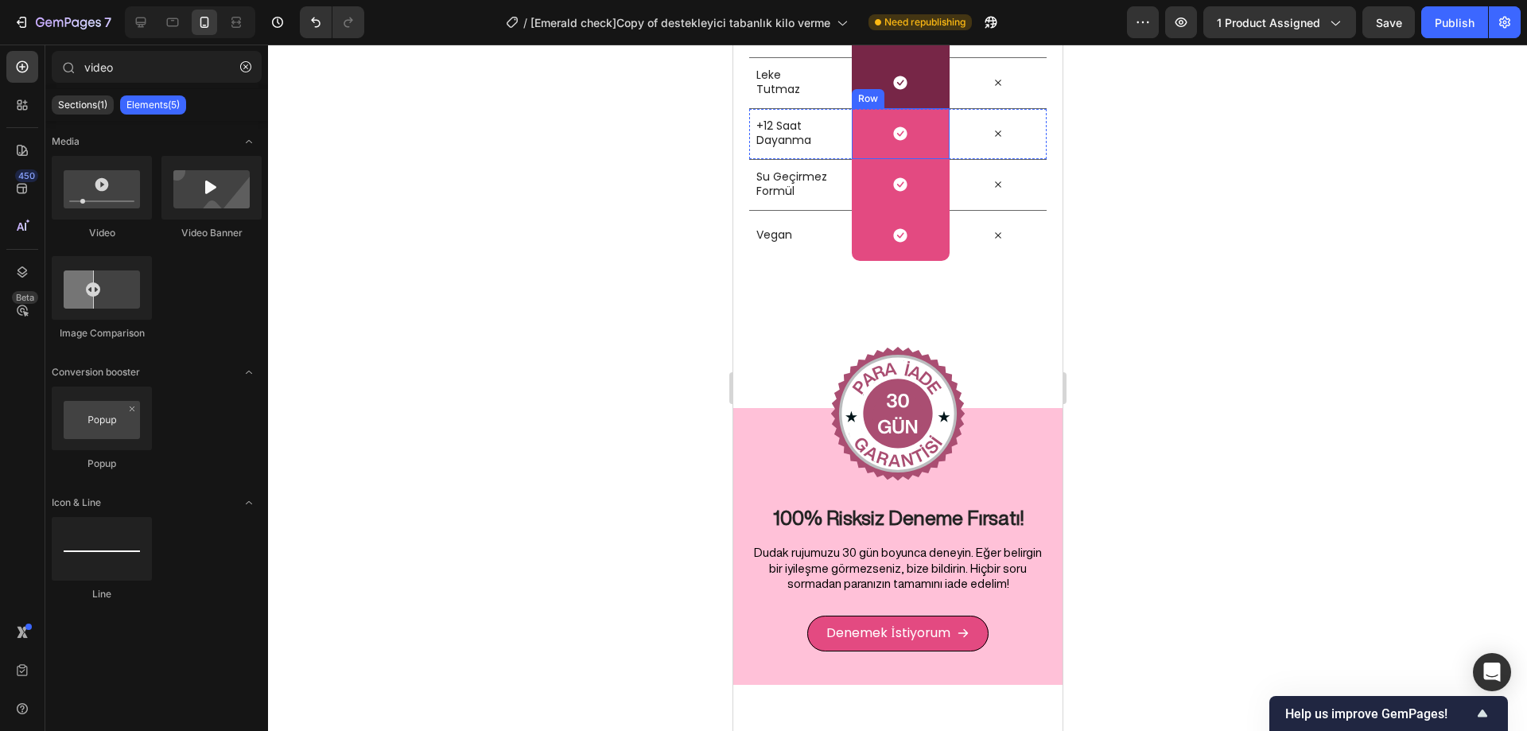
click at [917, 159] on div "Icon Row" at bounding box center [899, 133] width 97 height 51
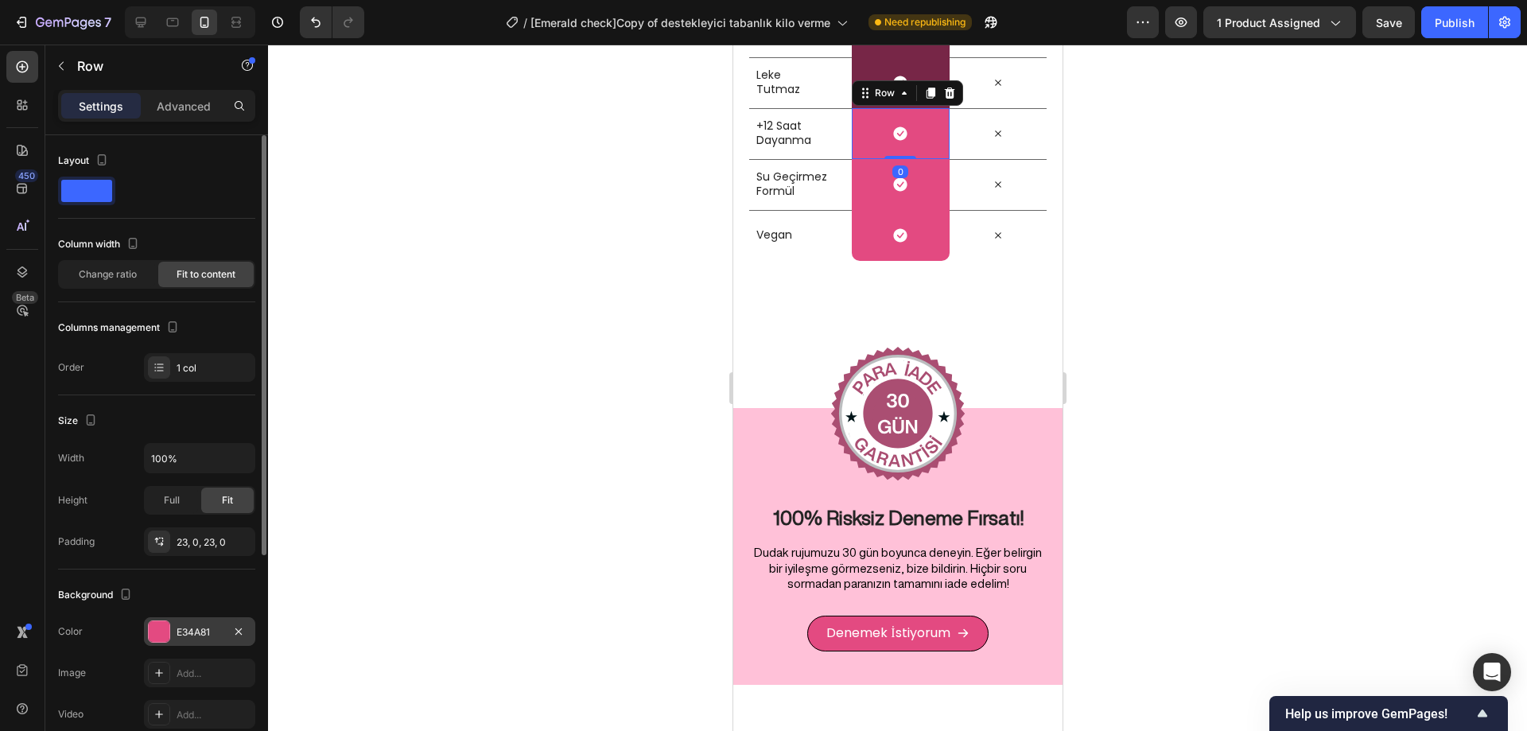
click at [184, 629] on div "E34A81" at bounding box center [200, 632] width 46 height 14
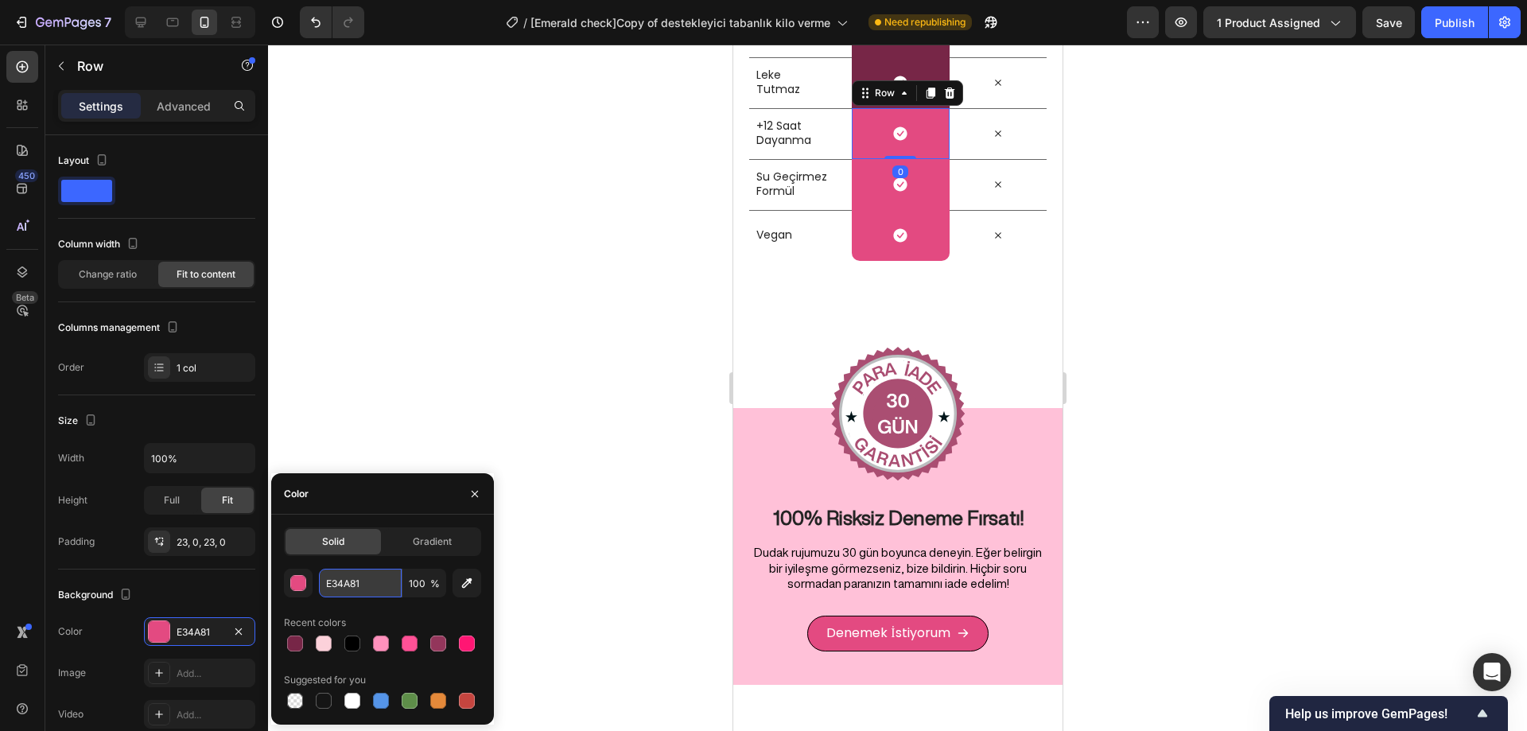
click at [362, 582] on input "E34A81" at bounding box center [360, 583] width 83 height 29
paste input "772647"
type input "772647"
click at [487, 408] on div at bounding box center [897, 388] width 1259 height 687
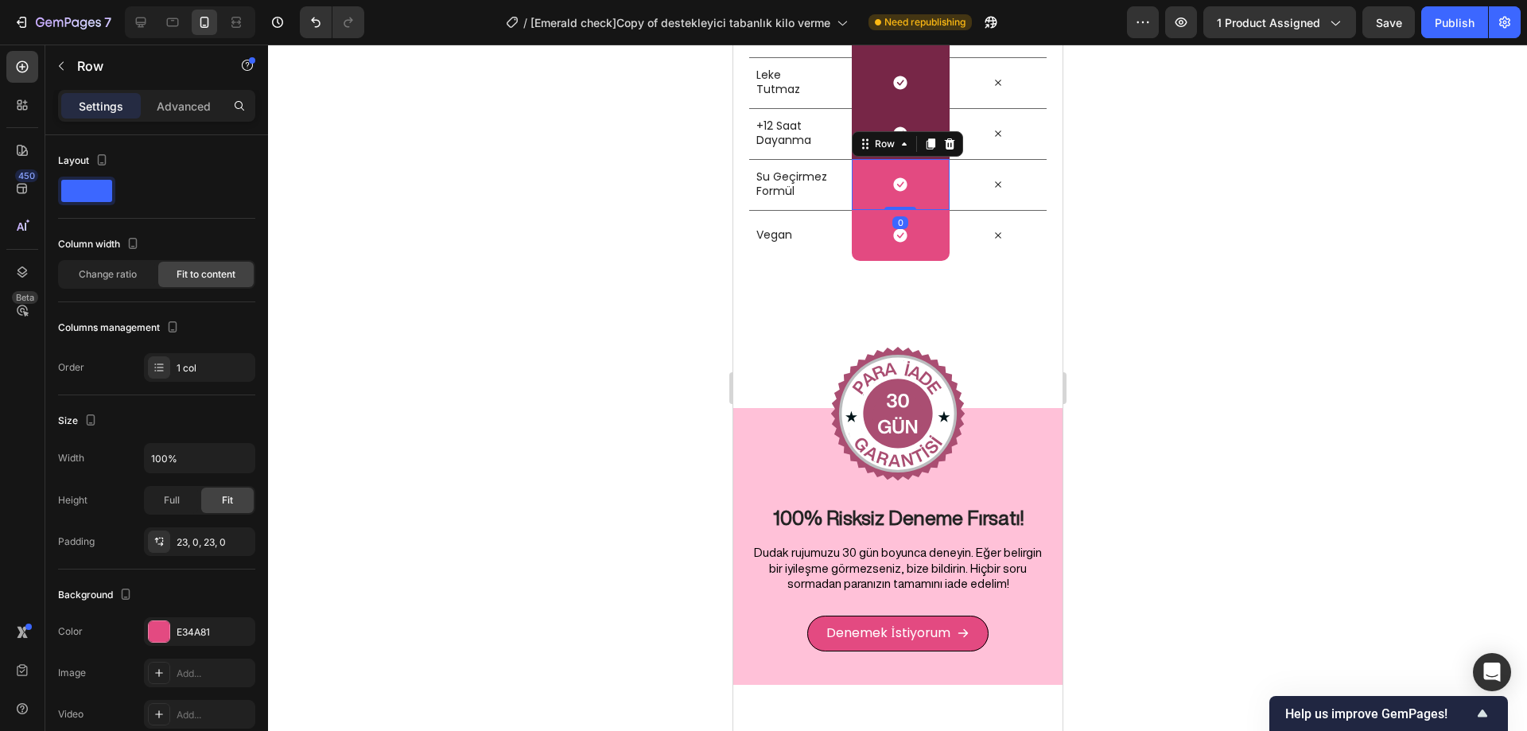
click at [909, 210] on div "Icon Row 0" at bounding box center [899, 184] width 97 height 51
click at [185, 634] on div "E34A81" at bounding box center [200, 632] width 46 height 14
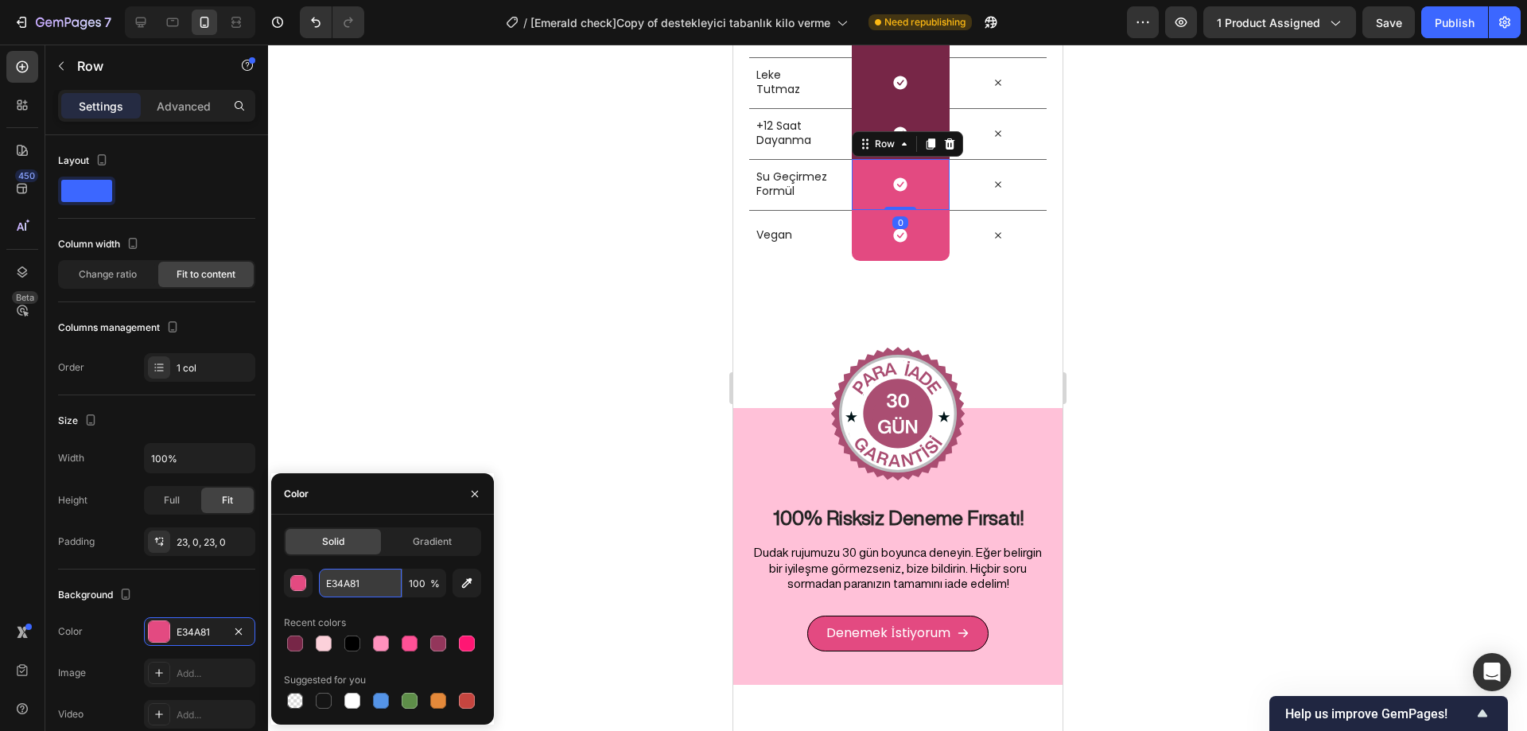
click at [345, 582] on input "E34A81" at bounding box center [360, 583] width 83 height 29
paste input "772647"
type input "772647"
click at [486, 402] on div at bounding box center [897, 388] width 1259 height 687
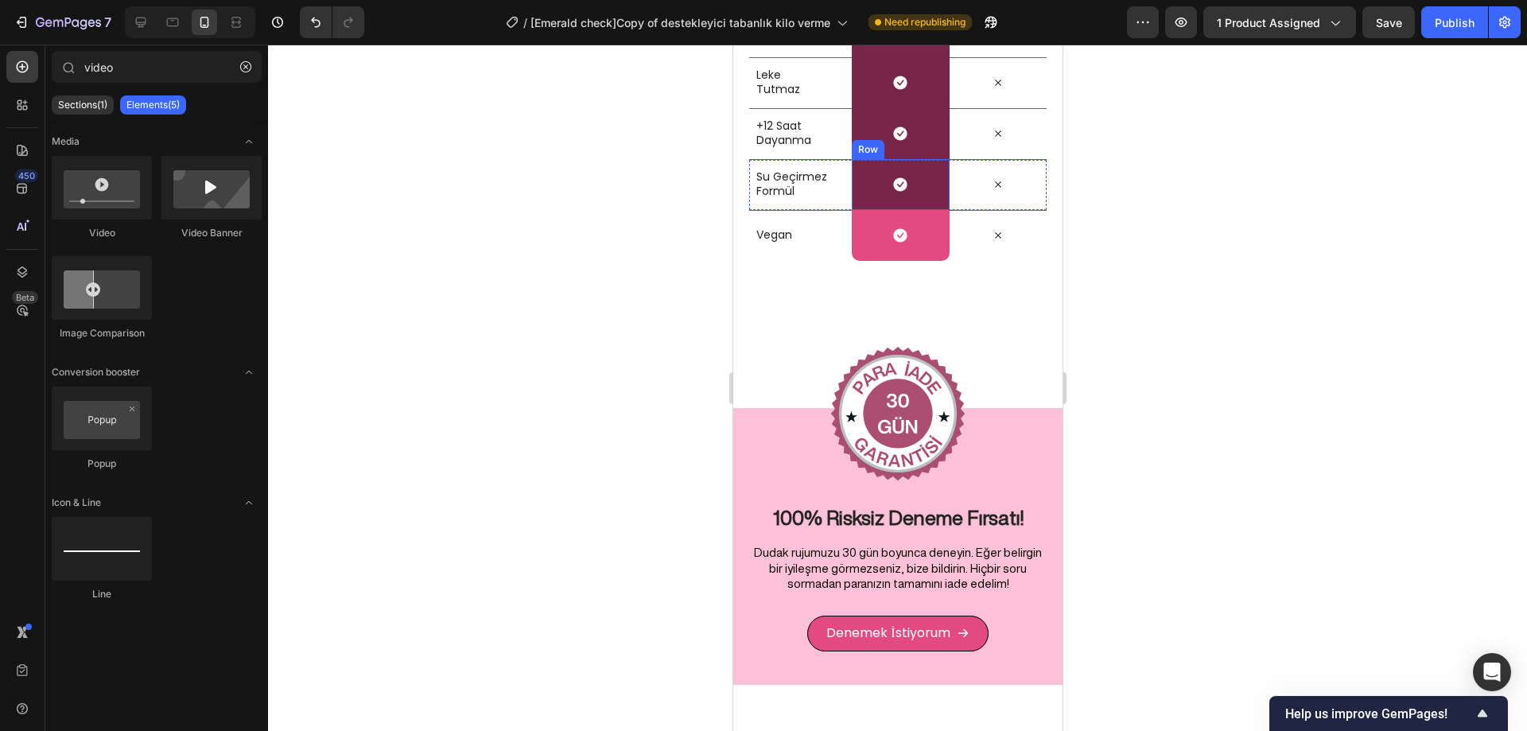
click at [925, 261] on div "Icon Row" at bounding box center [899, 235] width 97 height 51
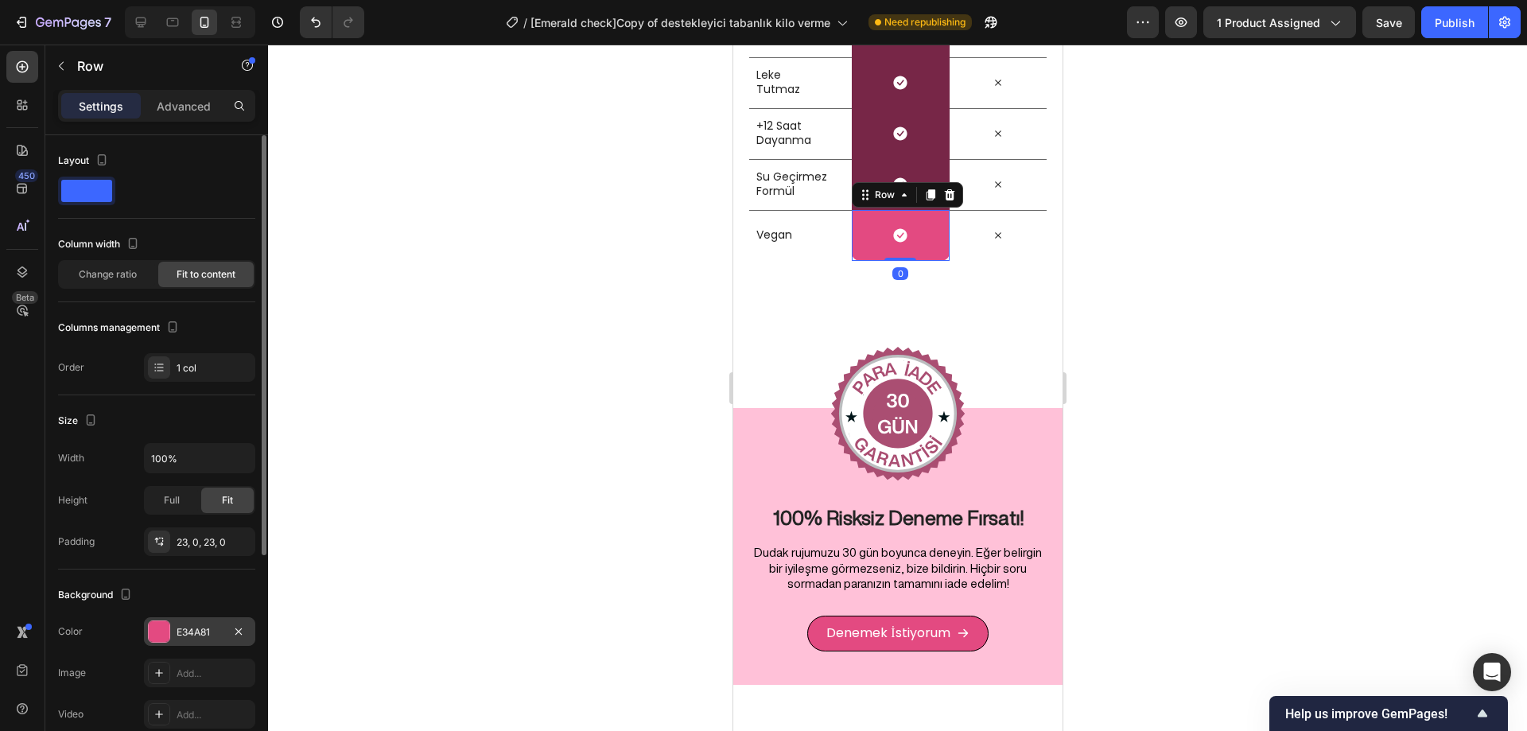
click at [185, 640] on div "E34A81" at bounding box center [199, 631] width 111 height 29
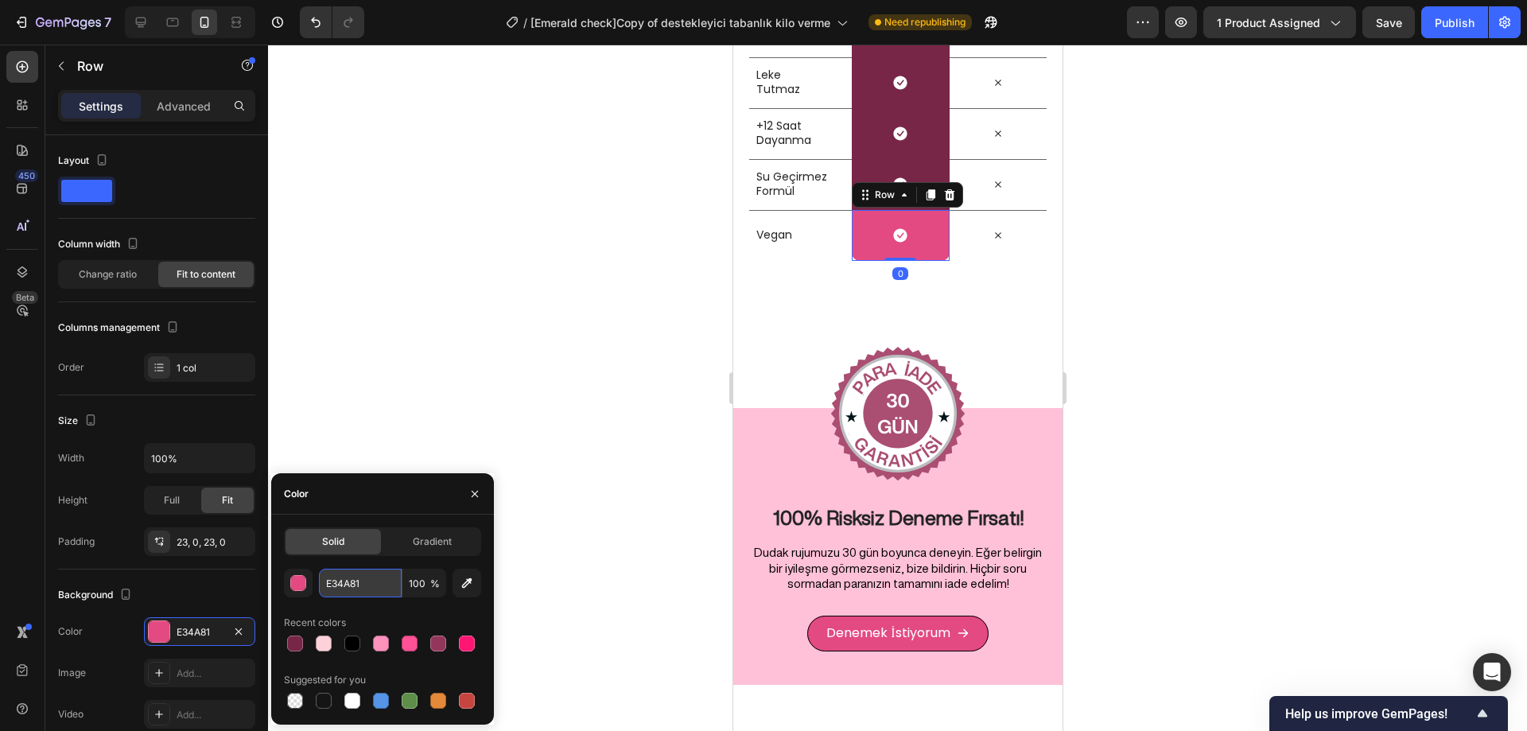
click at [364, 582] on input "E34A81" at bounding box center [360, 583] width 83 height 29
paste input "772647"
type input "772647"
click at [460, 384] on div at bounding box center [897, 388] width 1259 height 687
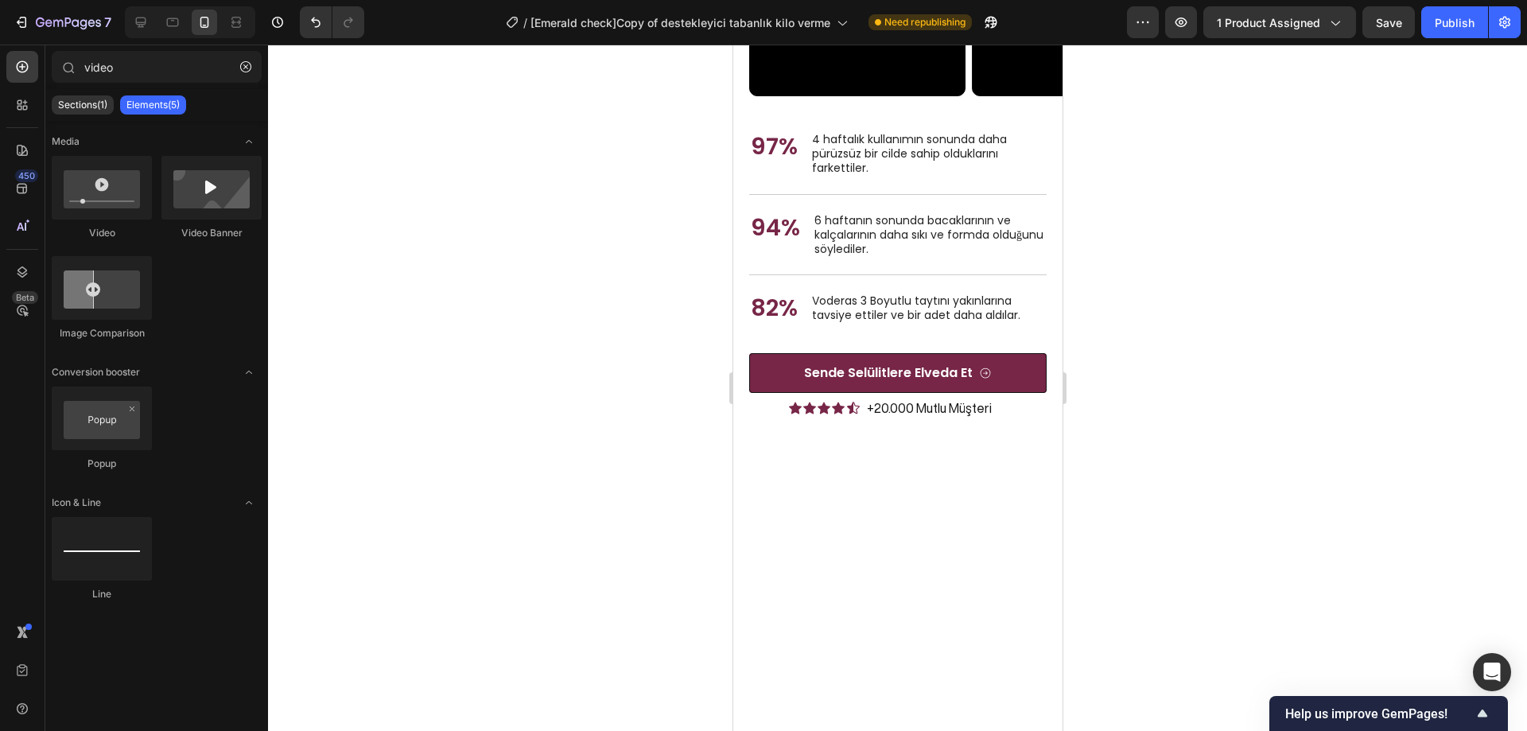
scroll to position [5544, 0]
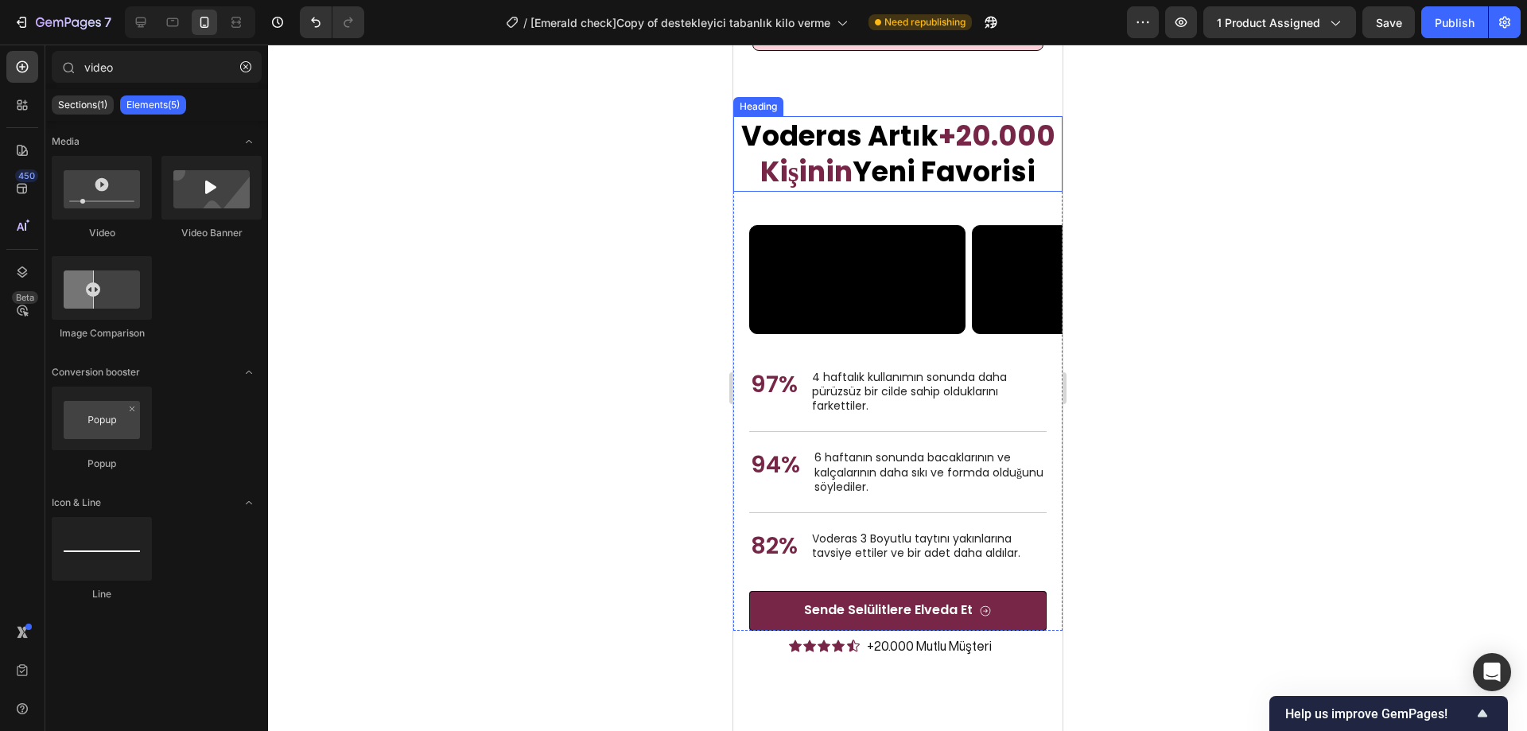
click at [977, 186] on span "Yeni Favorisi" at bounding box center [943, 171] width 183 height 39
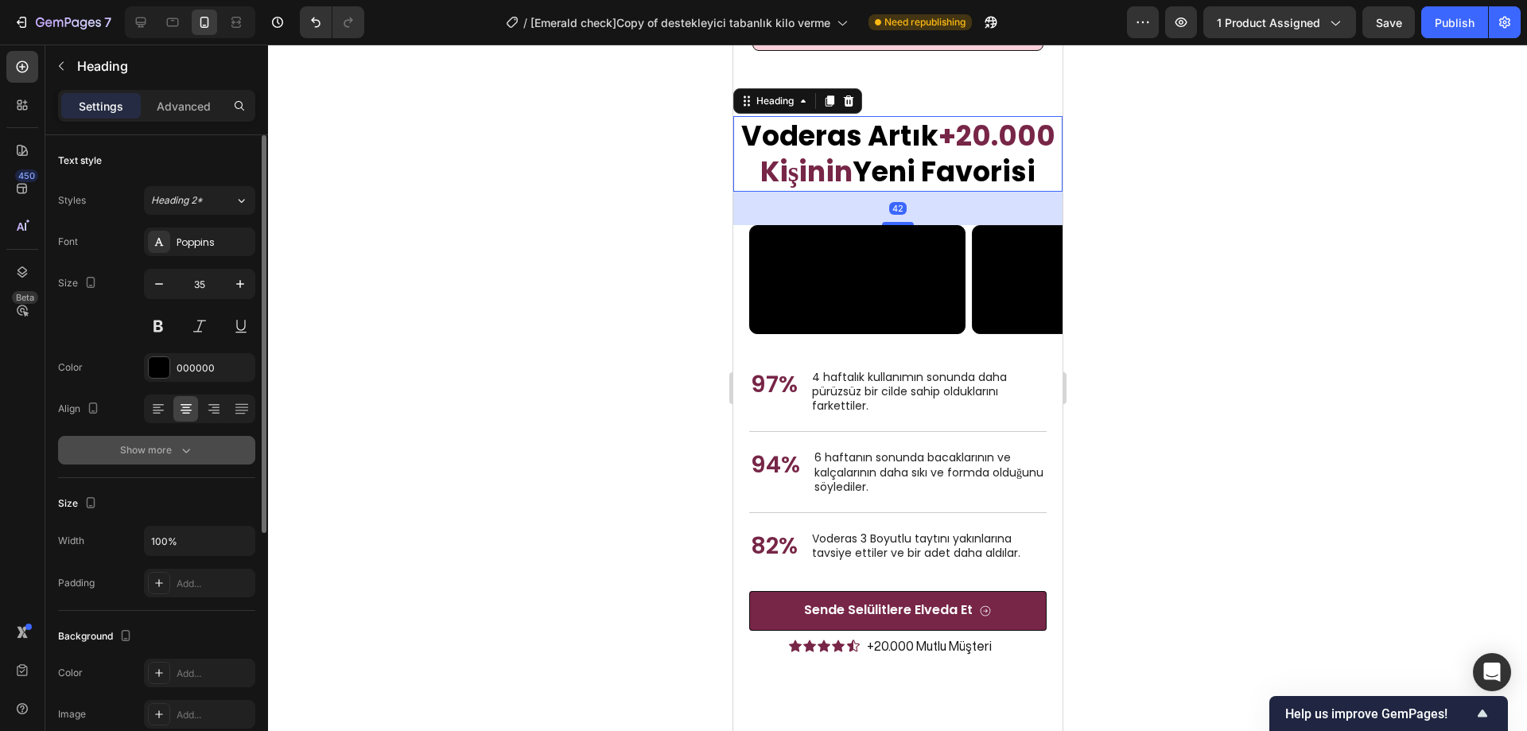
click at [178, 452] on icon "button" at bounding box center [186, 450] width 16 height 16
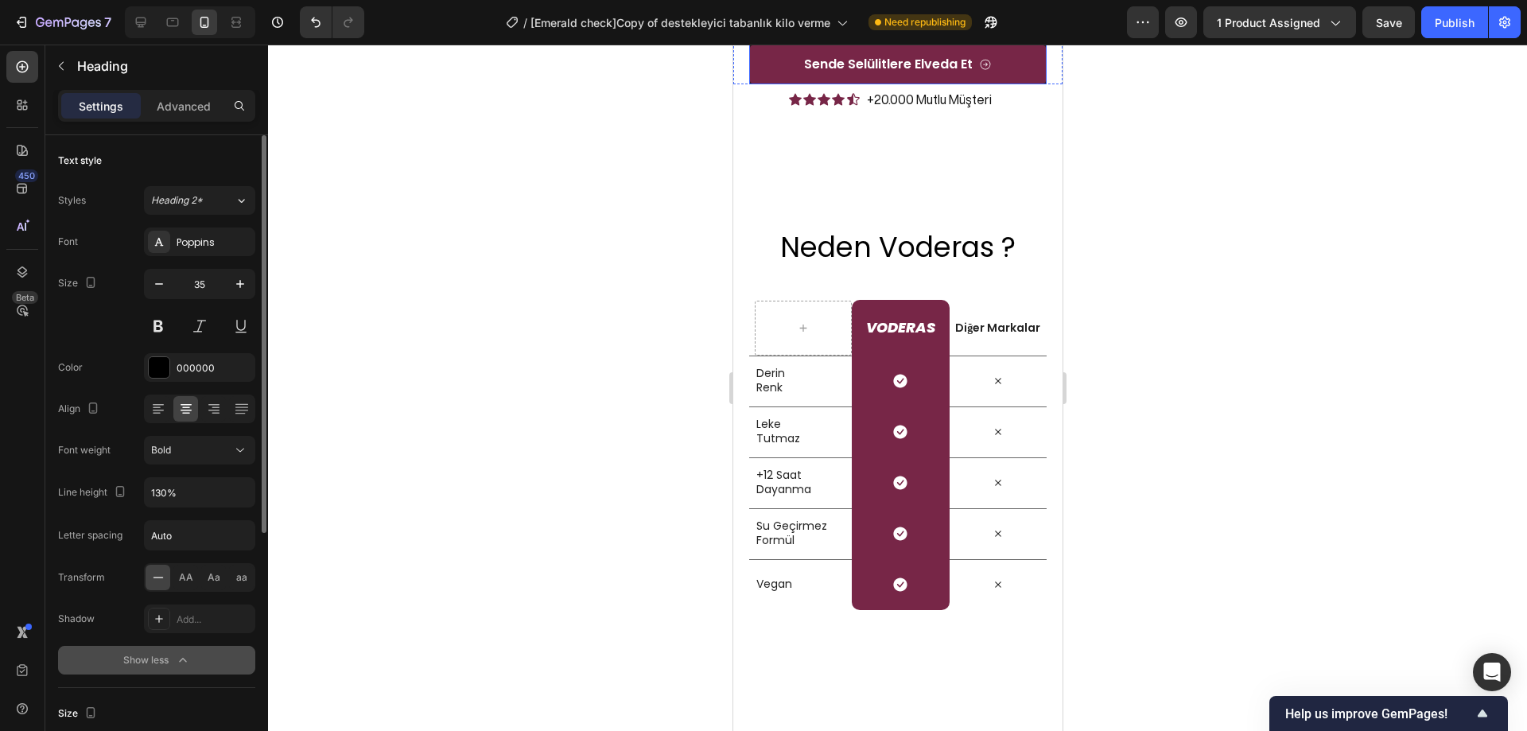
scroll to position [6101, 0]
click at [921, 266] on h2 "Neden Voderas ?" at bounding box center [898, 246] width 298 height 40
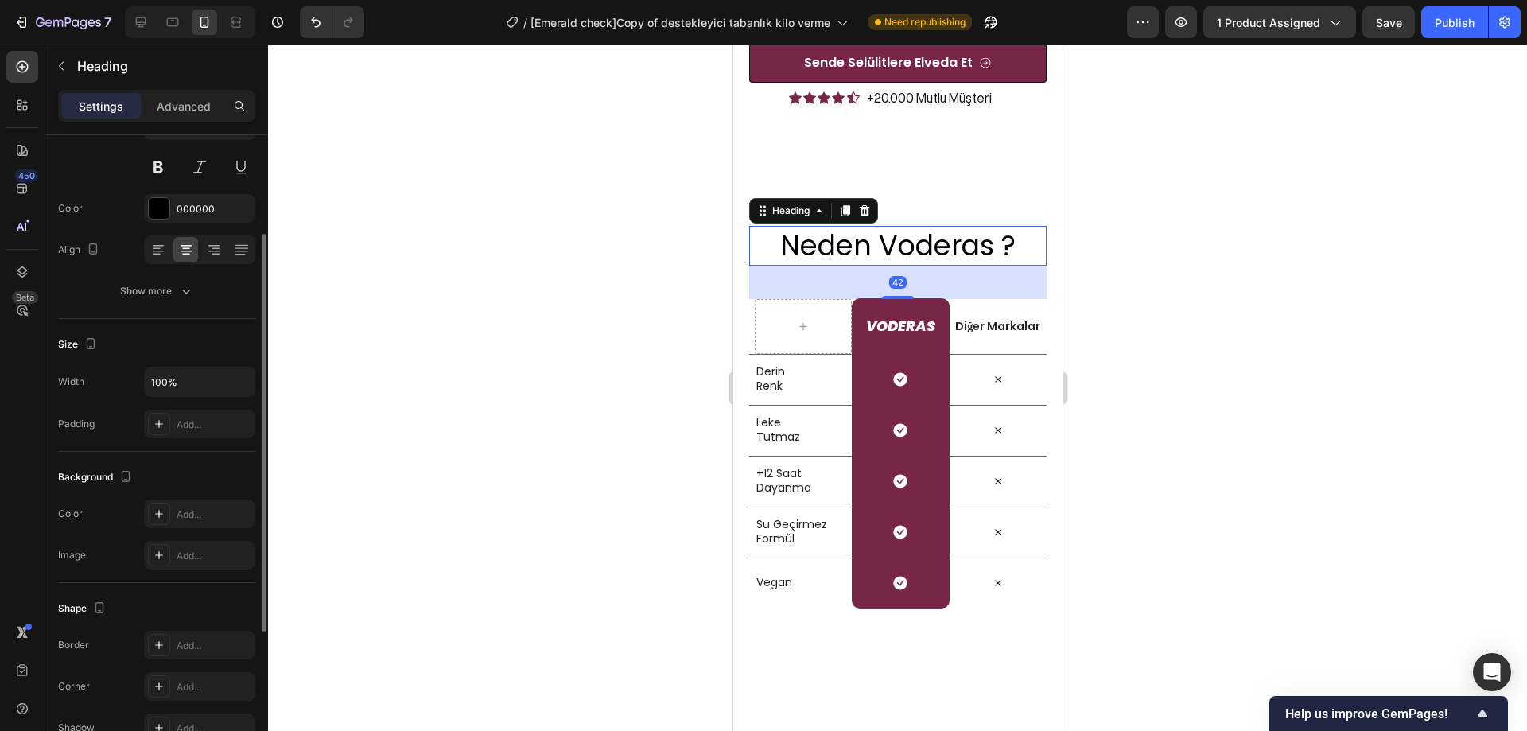
scroll to position [0, 0]
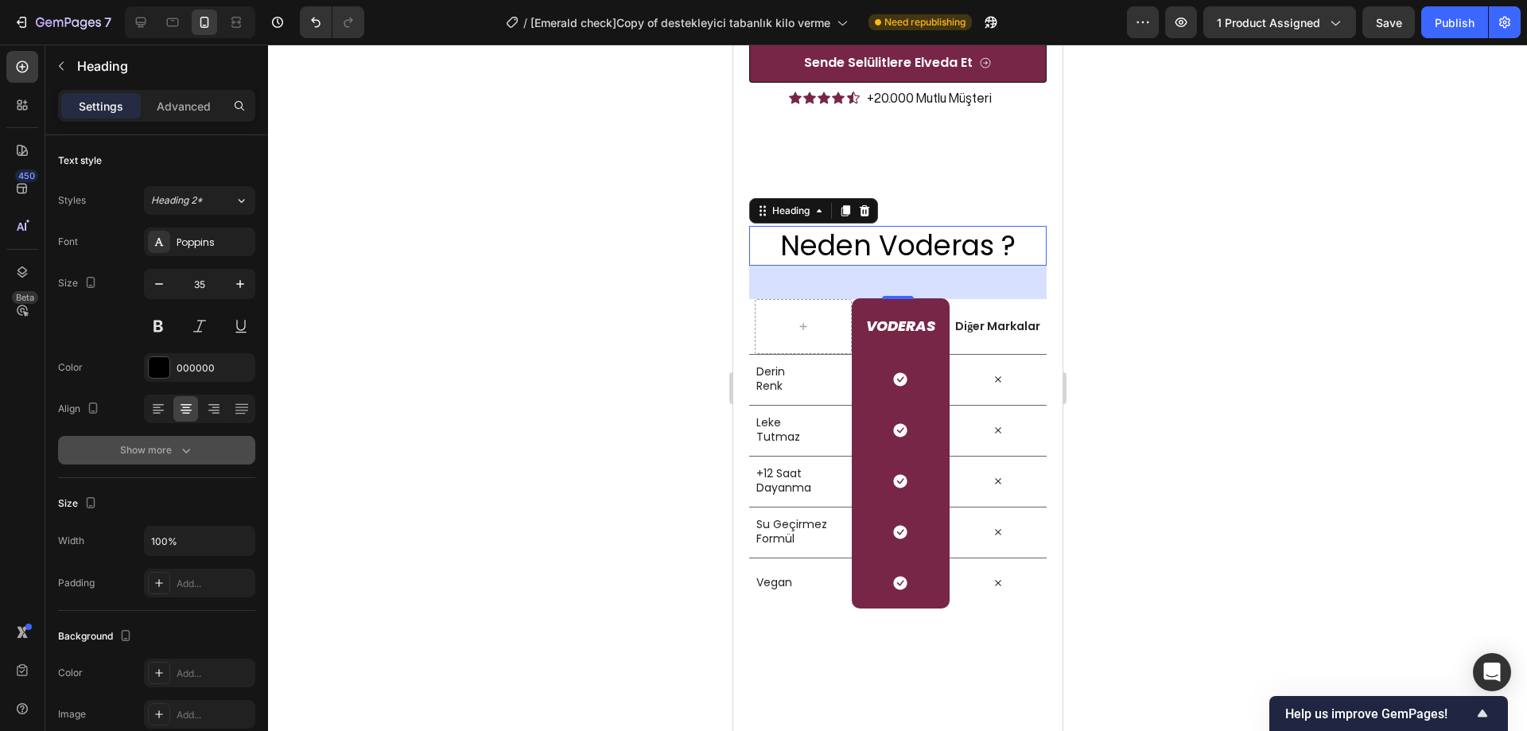
click at [166, 455] on div "Show more" at bounding box center [157, 450] width 74 height 16
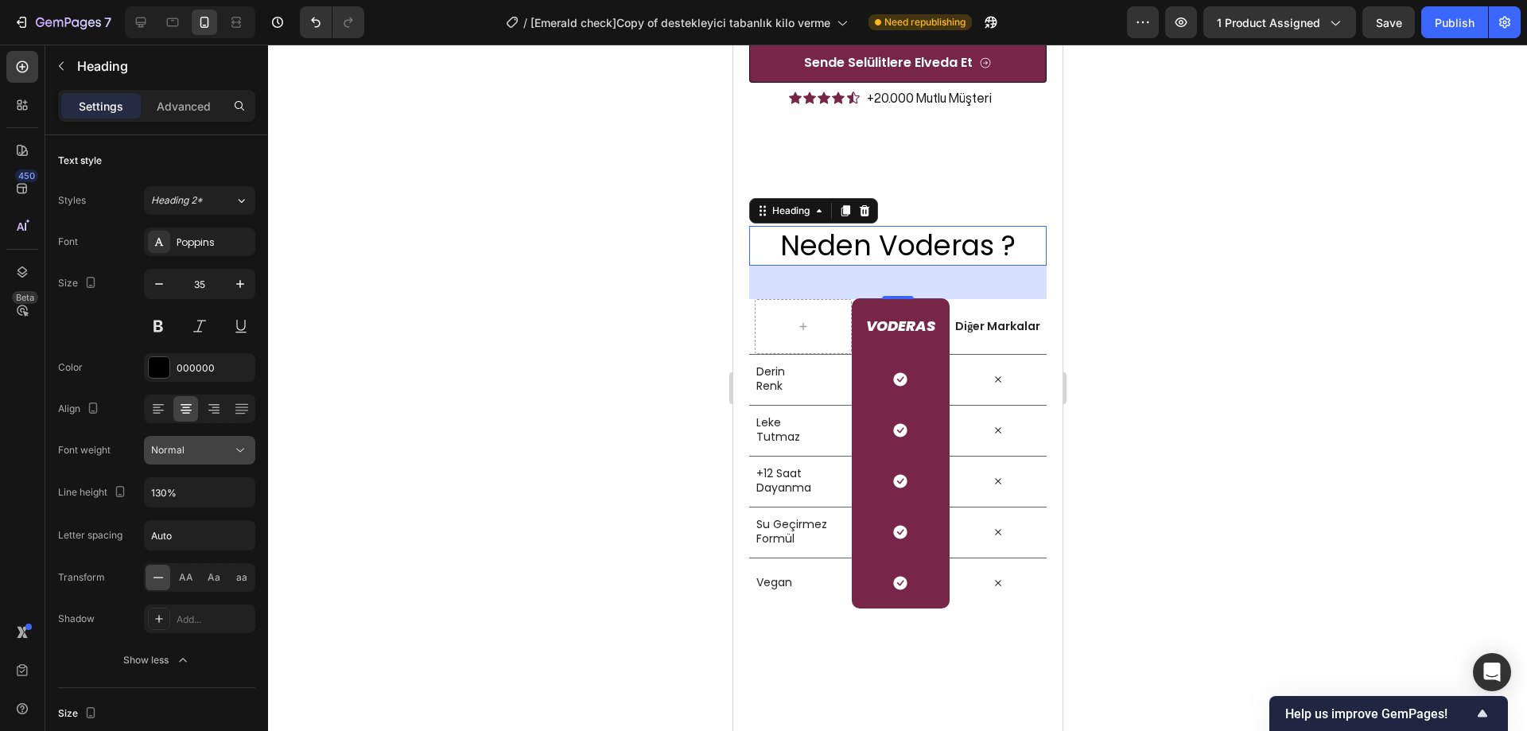
click at [197, 458] on button "Normal" at bounding box center [199, 450] width 111 height 29
click at [183, 583] on div "Bold" at bounding box center [181, 591] width 124 height 30
click at [442, 511] on div at bounding box center [897, 388] width 1259 height 687
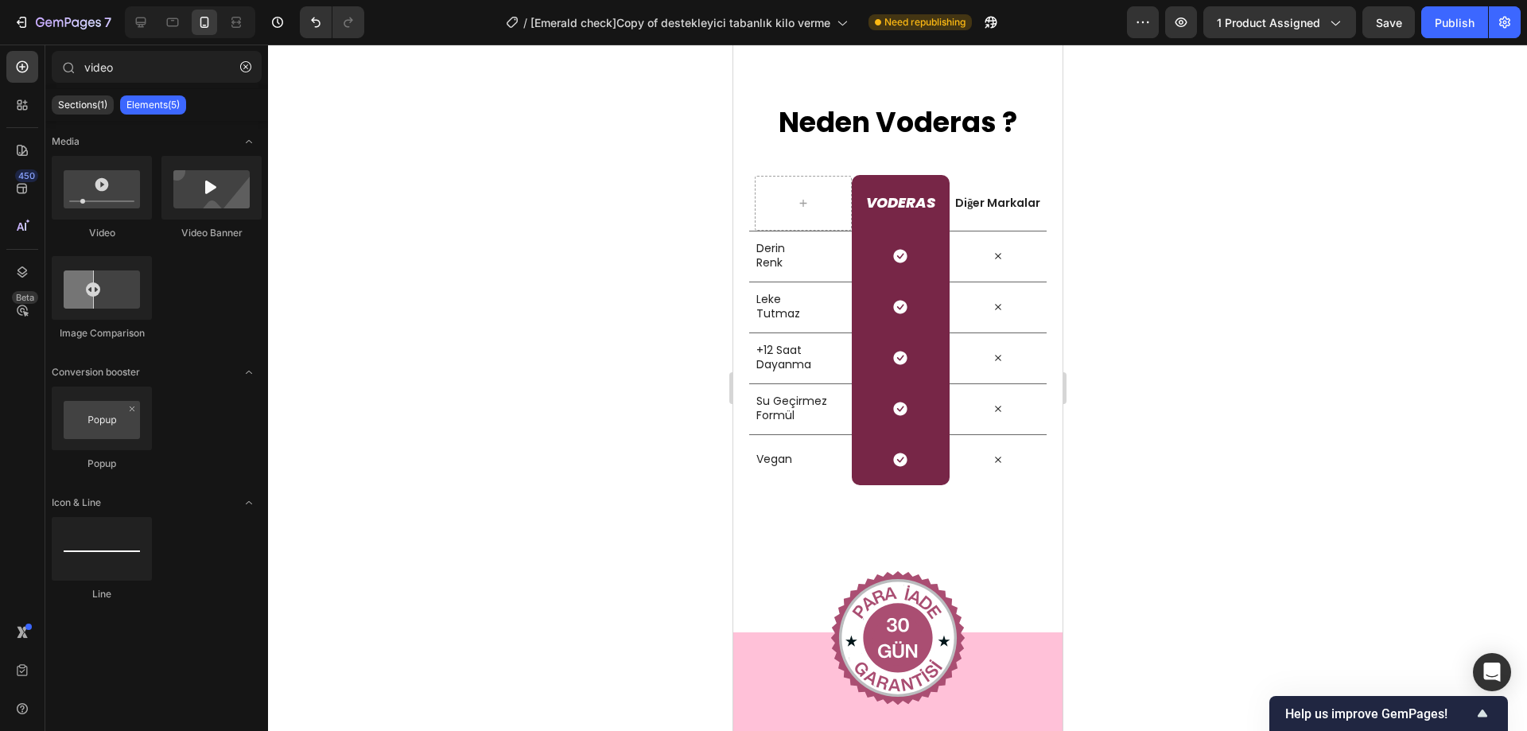
scroll to position [6641, 0]
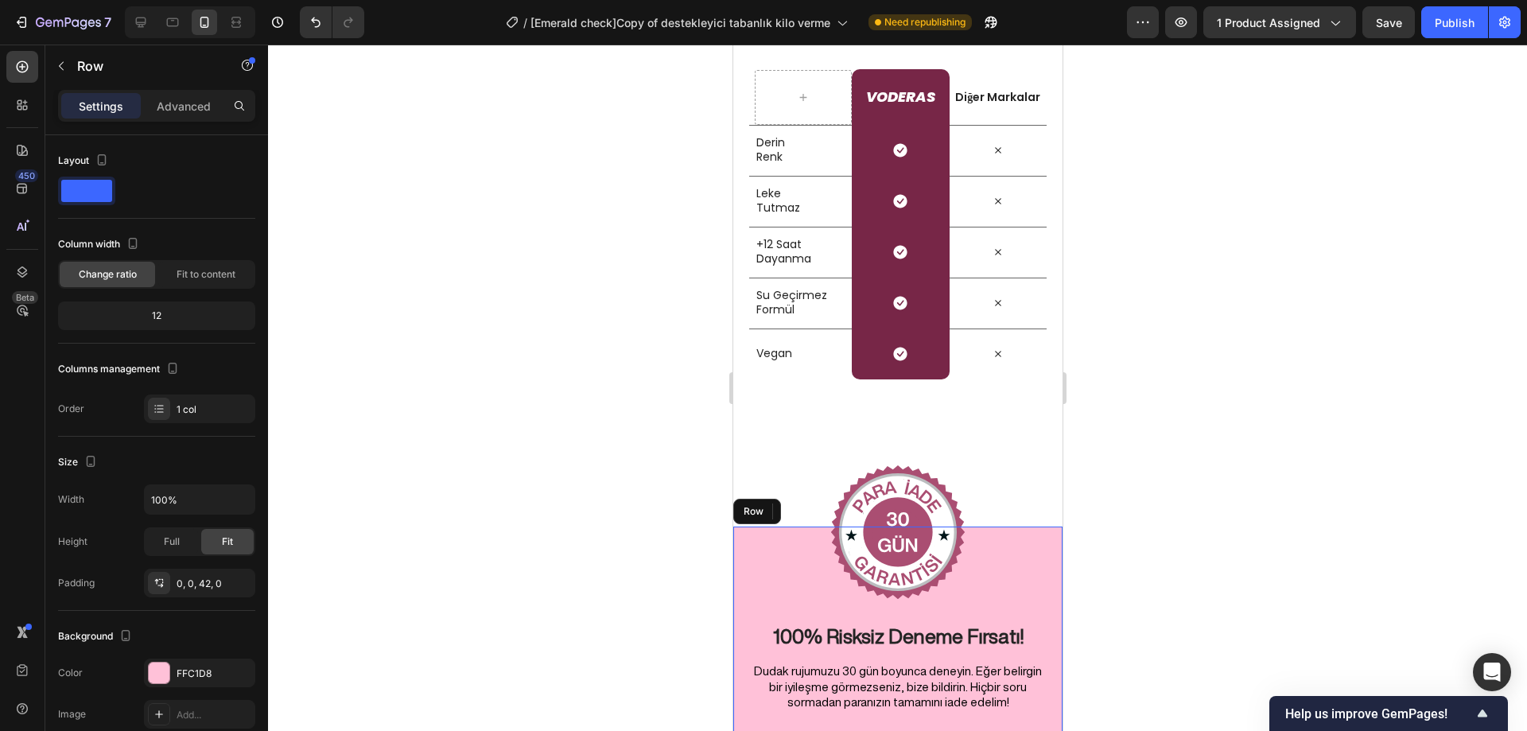
click at [1007, 611] on div "Image 100% Risksiz Deneme Fırsatı! Heading Dudak rujumuzu 30 gün boyunca deneyi…" at bounding box center [897, 665] width 329 height 277
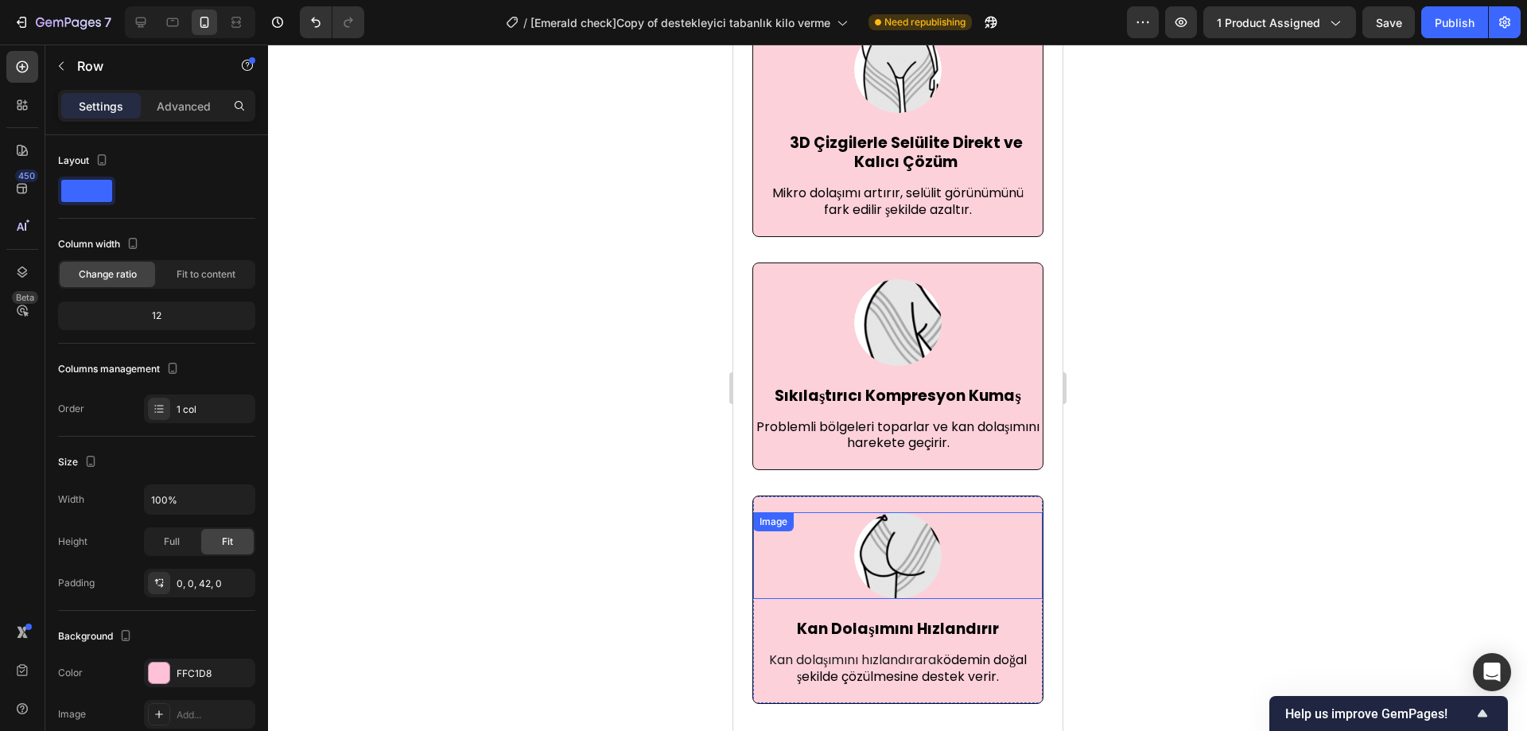
scroll to position [4880, 0]
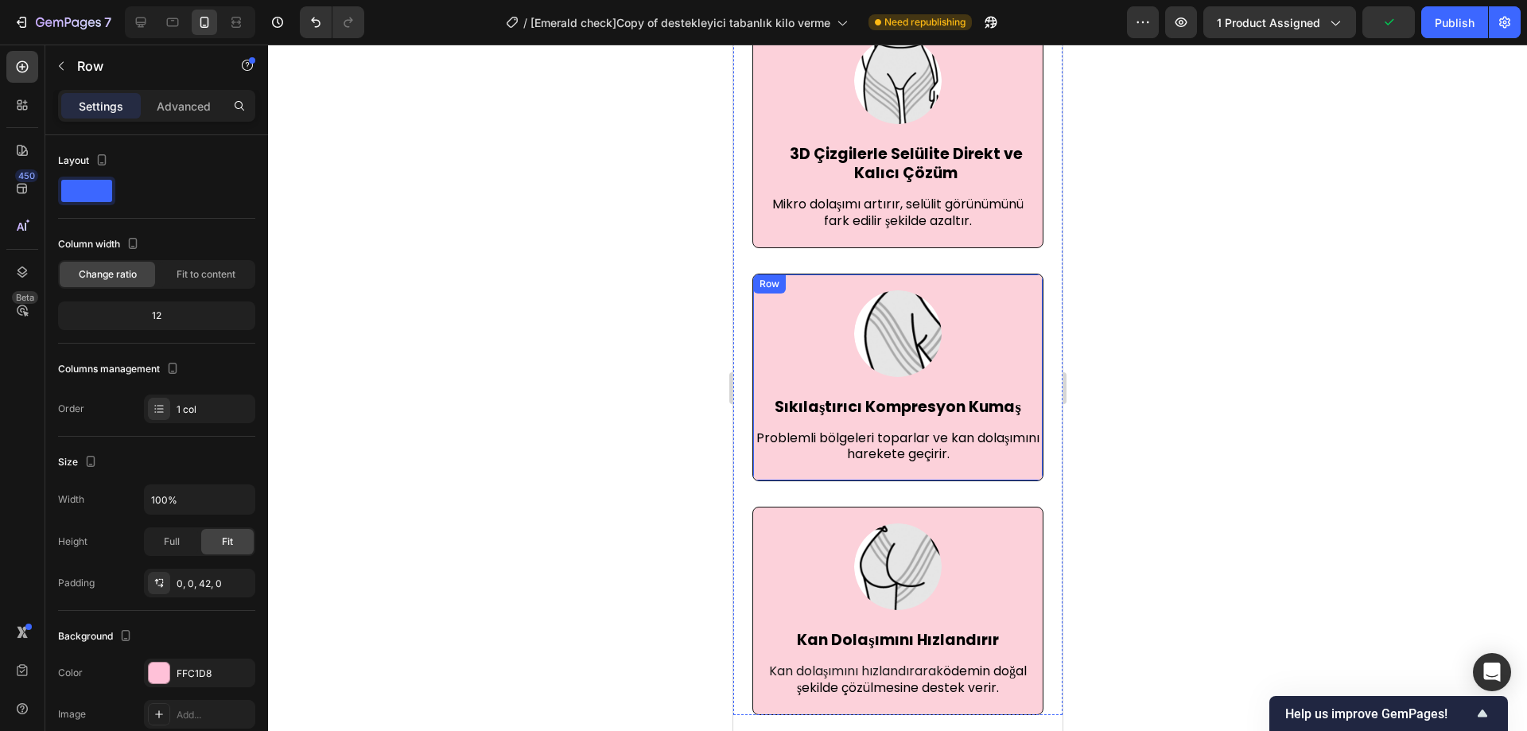
click at [1006, 282] on div "Image Sıkılaştırıcı Kompresyon Kumaş Text block Problemli bölgeleri toparlar ve…" at bounding box center [897, 378] width 291 height 208
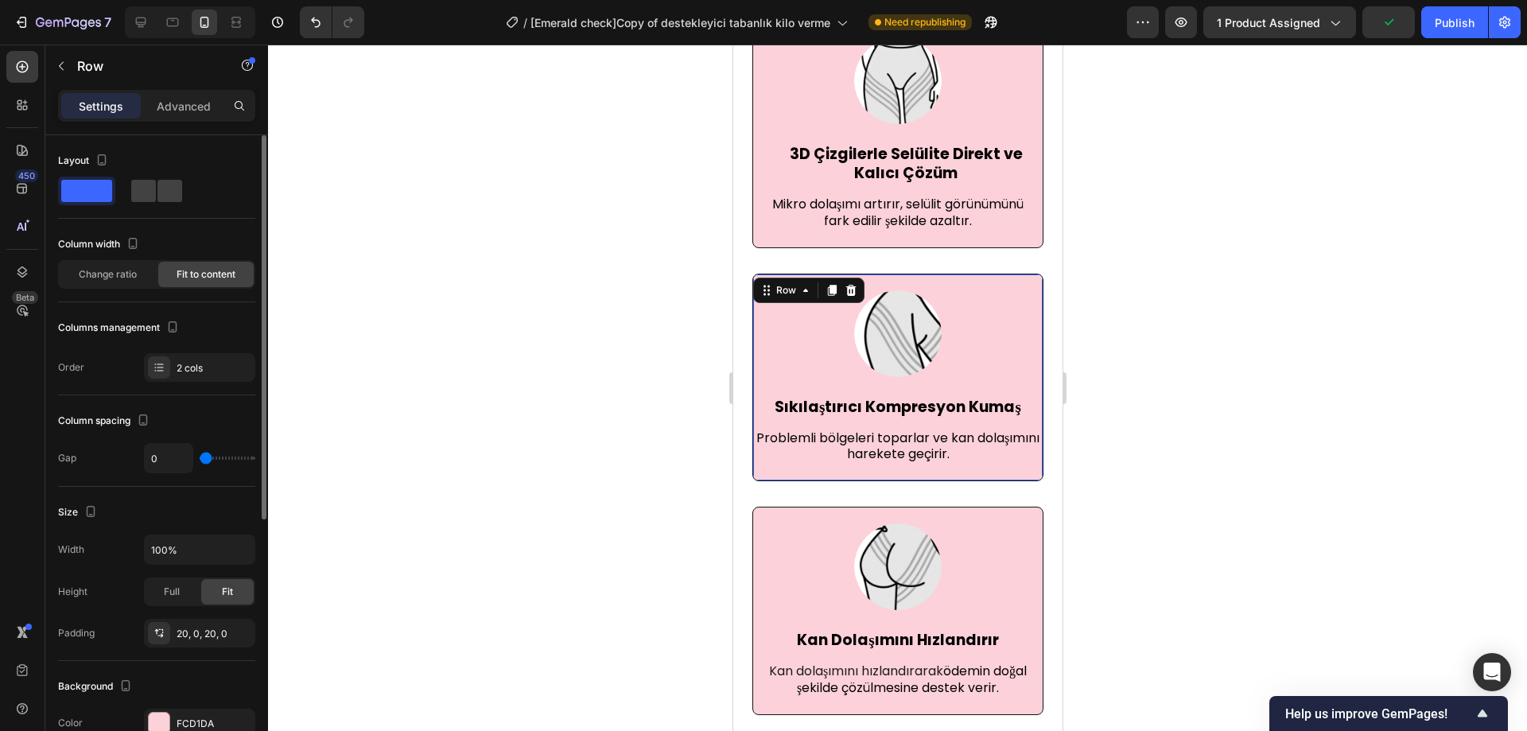
scroll to position [159, 0]
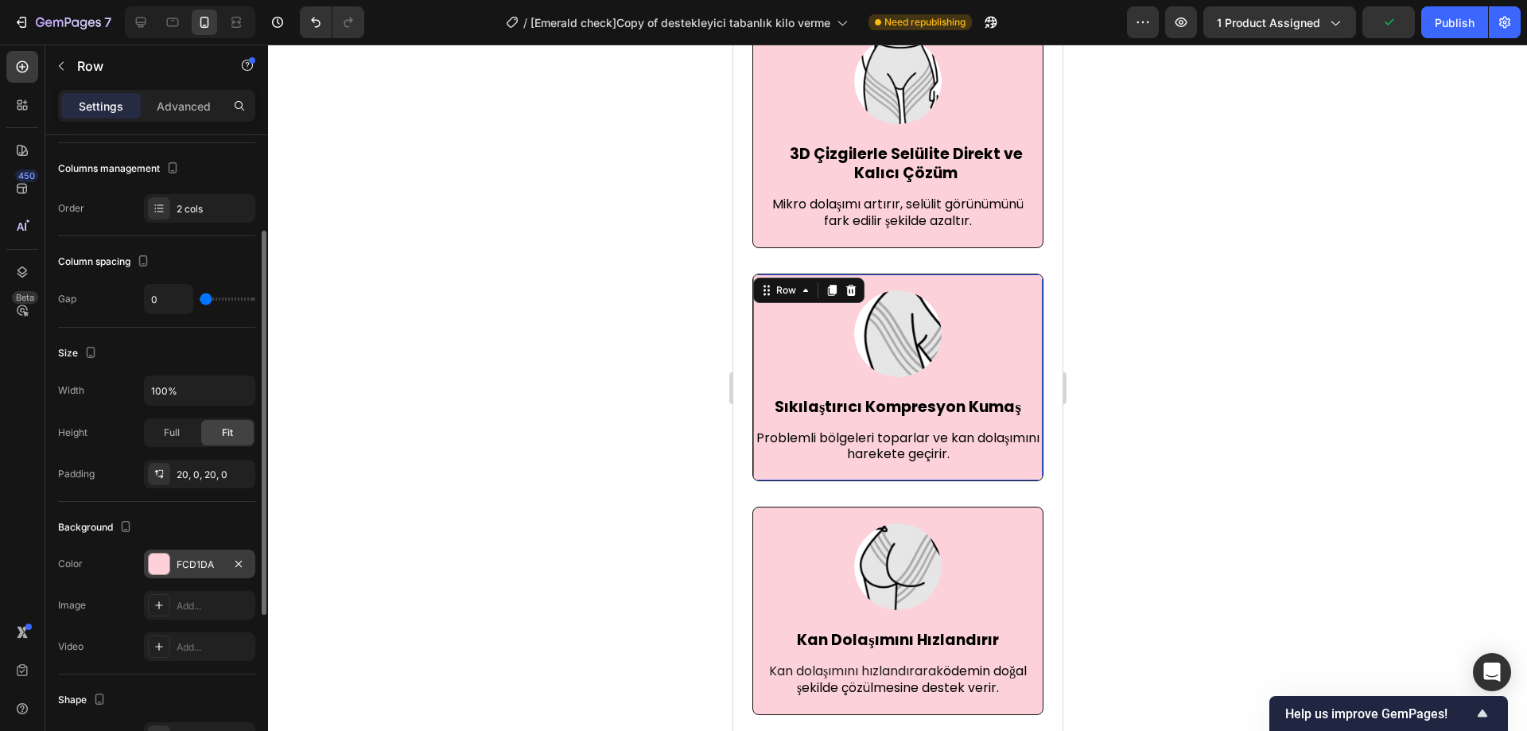
click at [198, 569] on div "FCD1DA" at bounding box center [200, 565] width 46 height 14
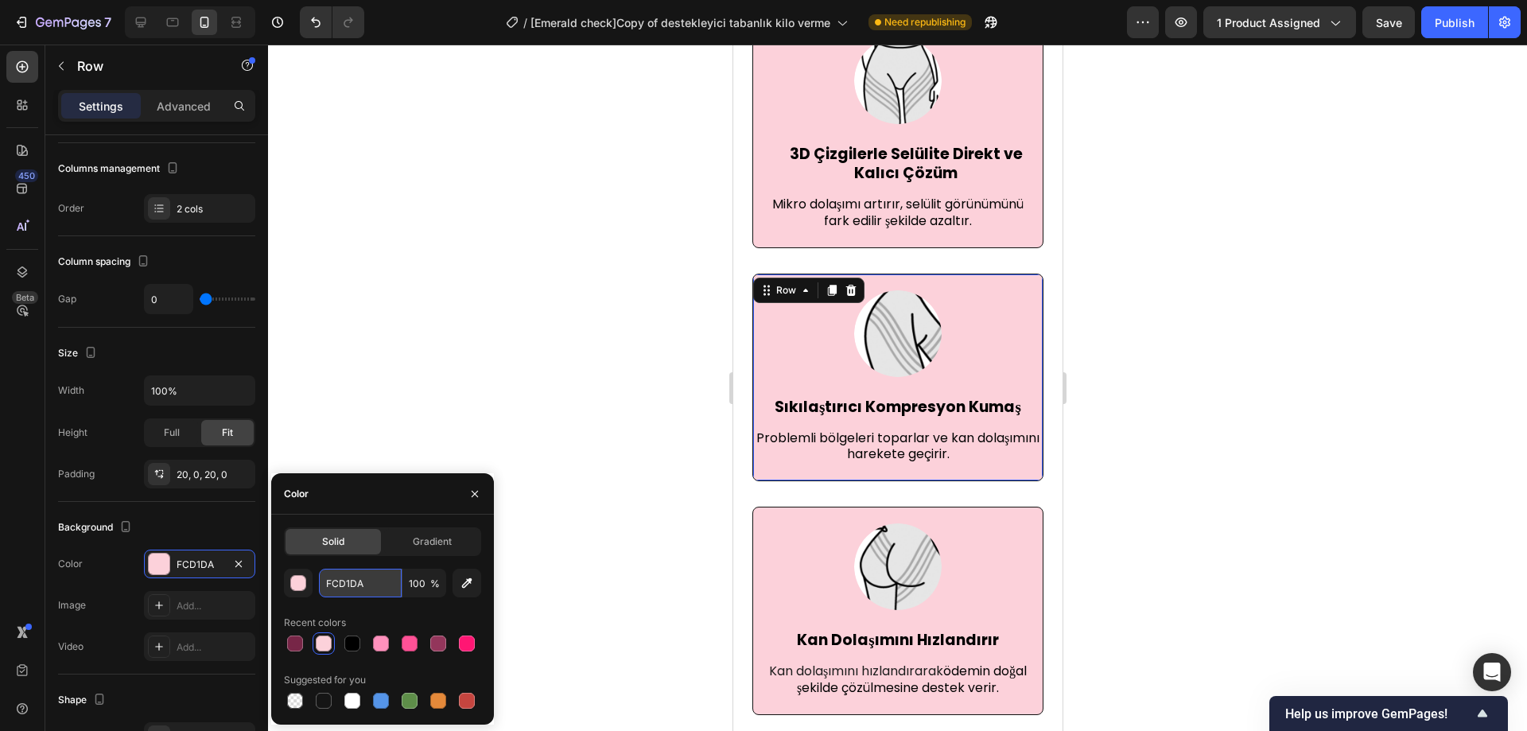
click at [369, 587] on input "FCD1DA" at bounding box center [360, 583] width 83 height 29
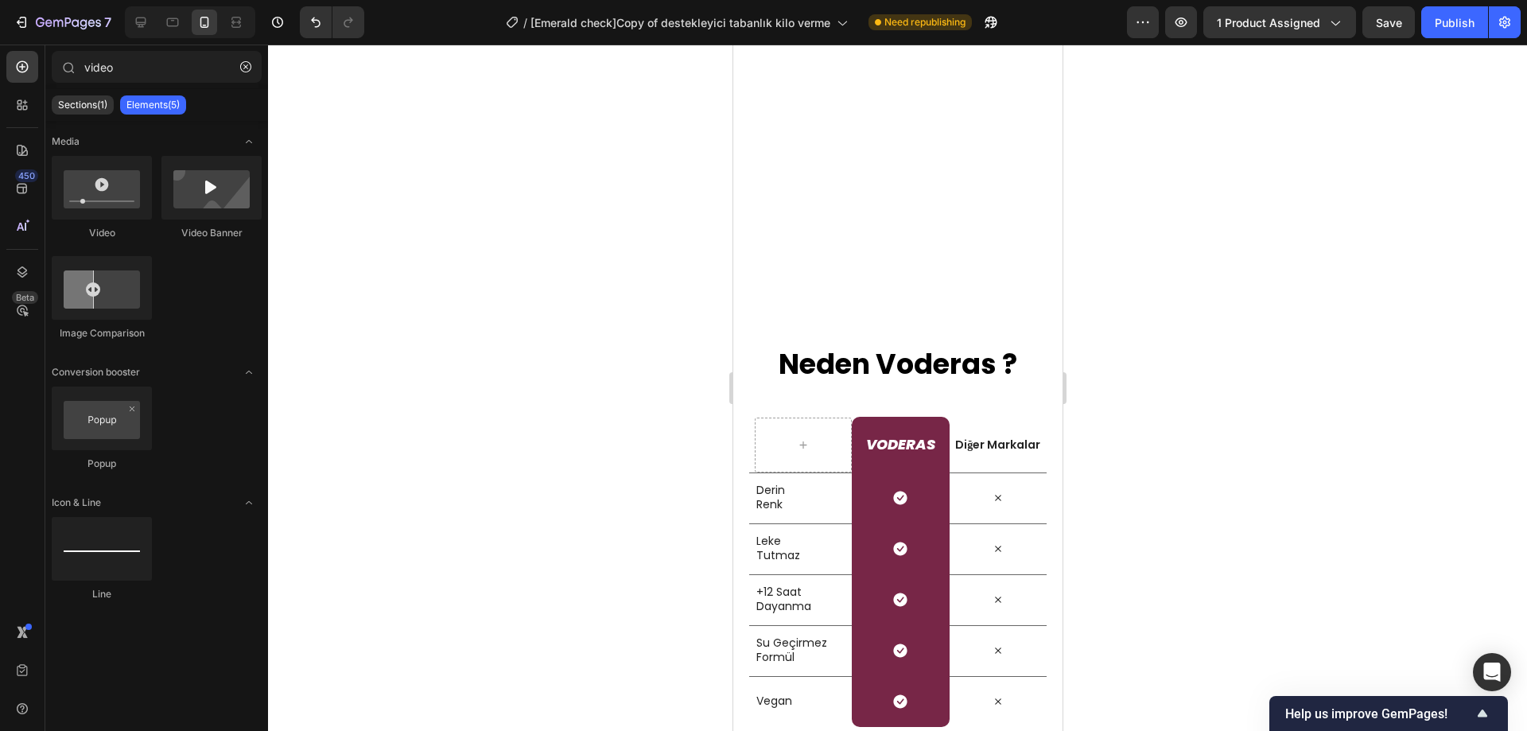
scroll to position [6618, 0]
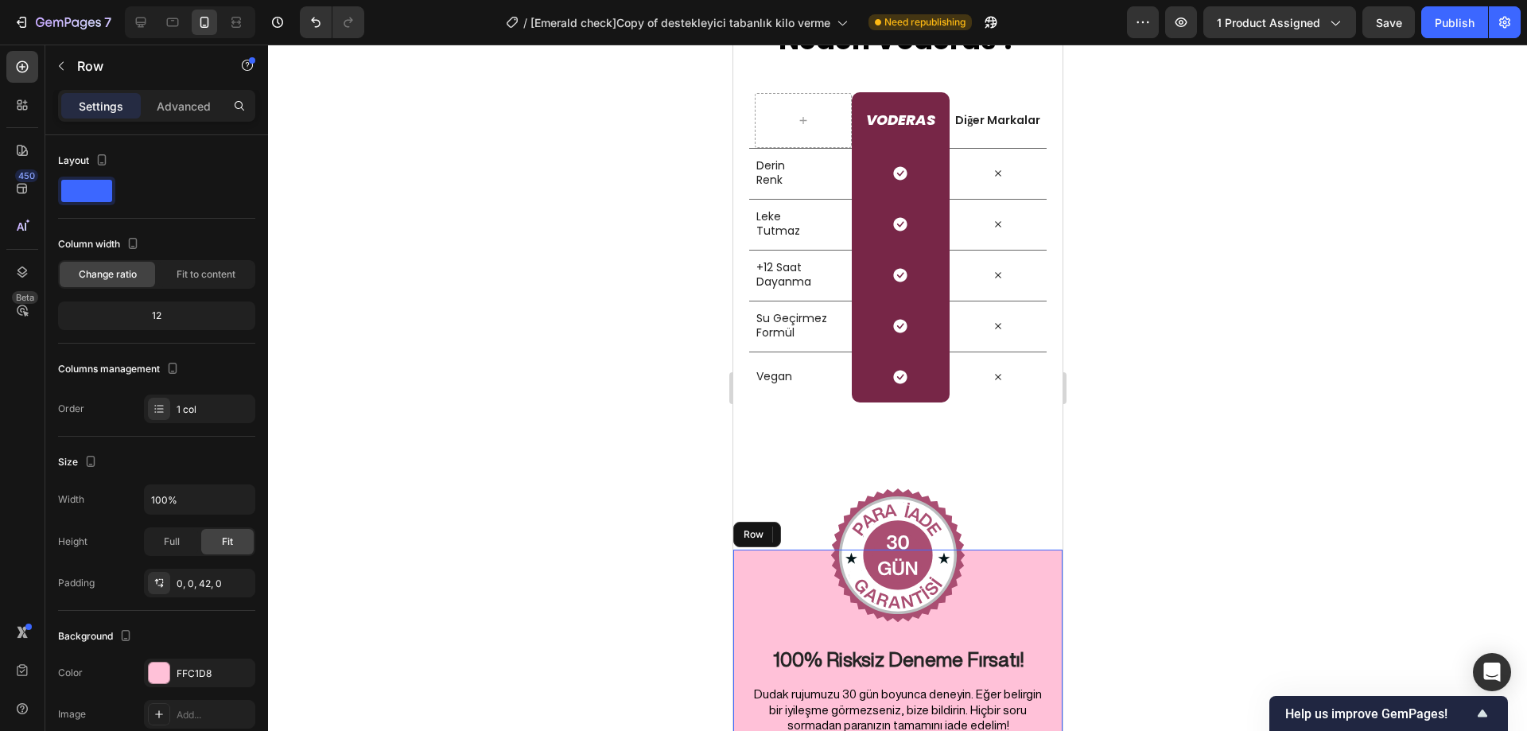
scroll to position [6885, 0]
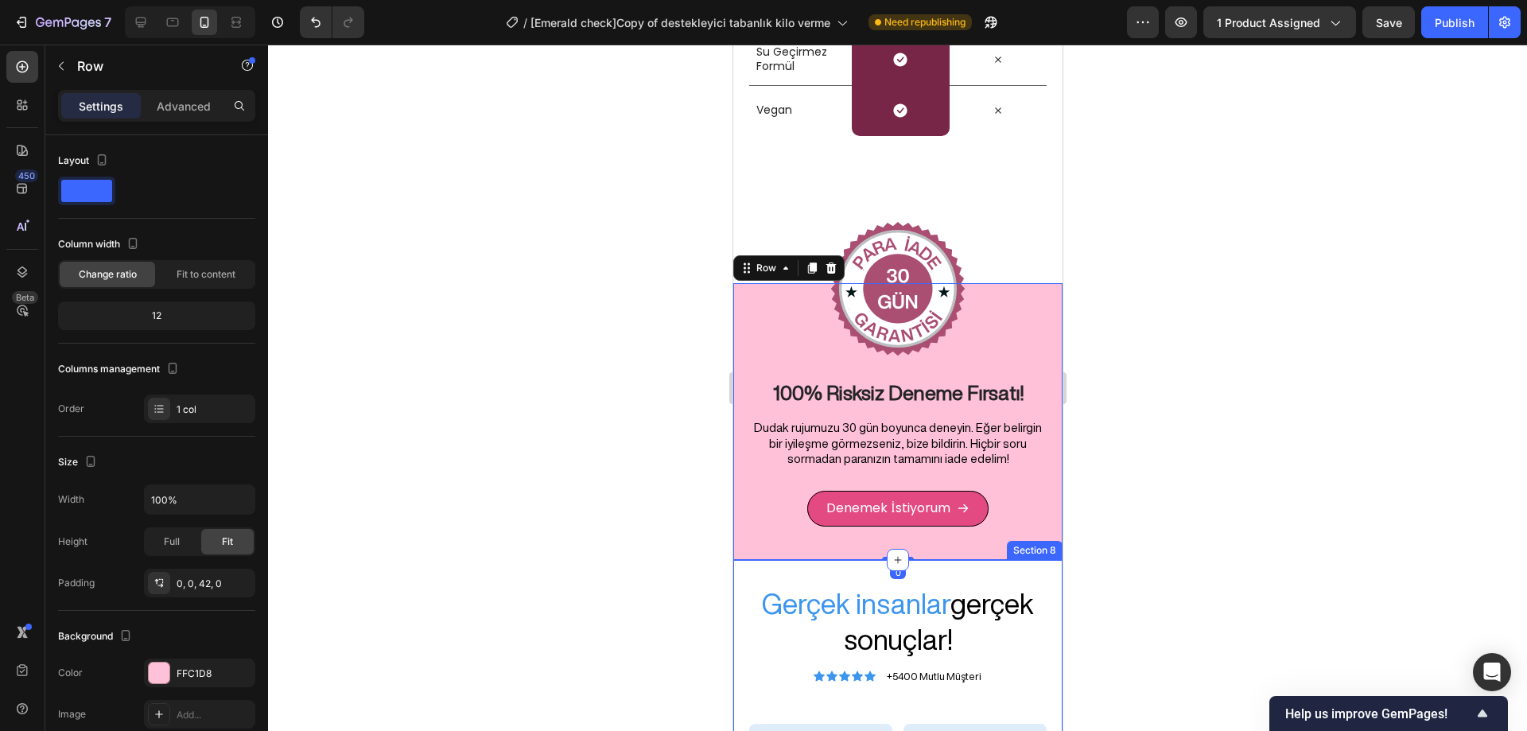
click at [1021, 554] on div "Section 8" at bounding box center [1034, 550] width 56 height 19
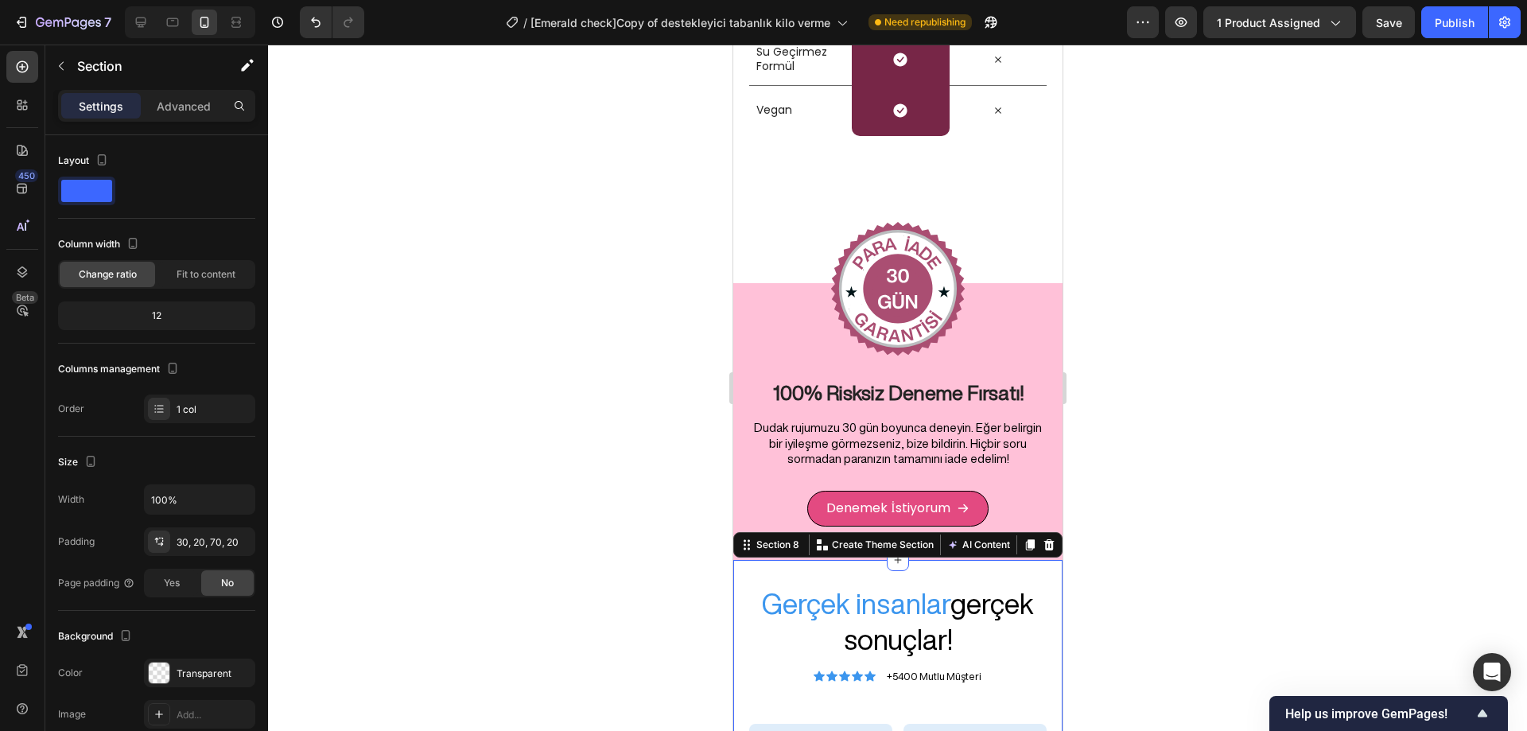
click at [1148, 519] on div at bounding box center [897, 388] width 1259 height 687
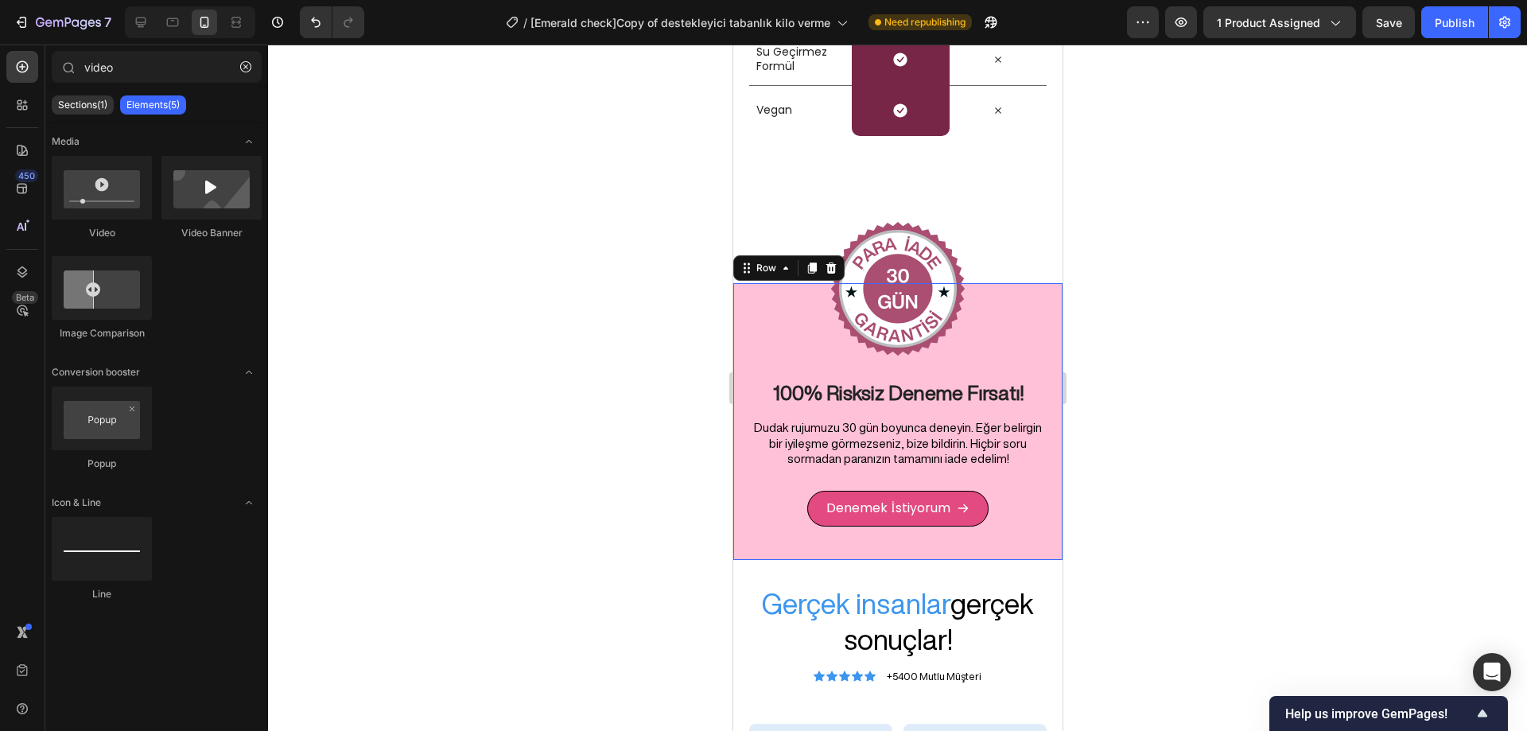
click at [1024, 537] on div "Image 100% Risksiz Deneme Fırsatı! Heading Dudak rujumuzu 30 gün boyunca deneyi…" at bounding box center [897, 421] width 329 height 277
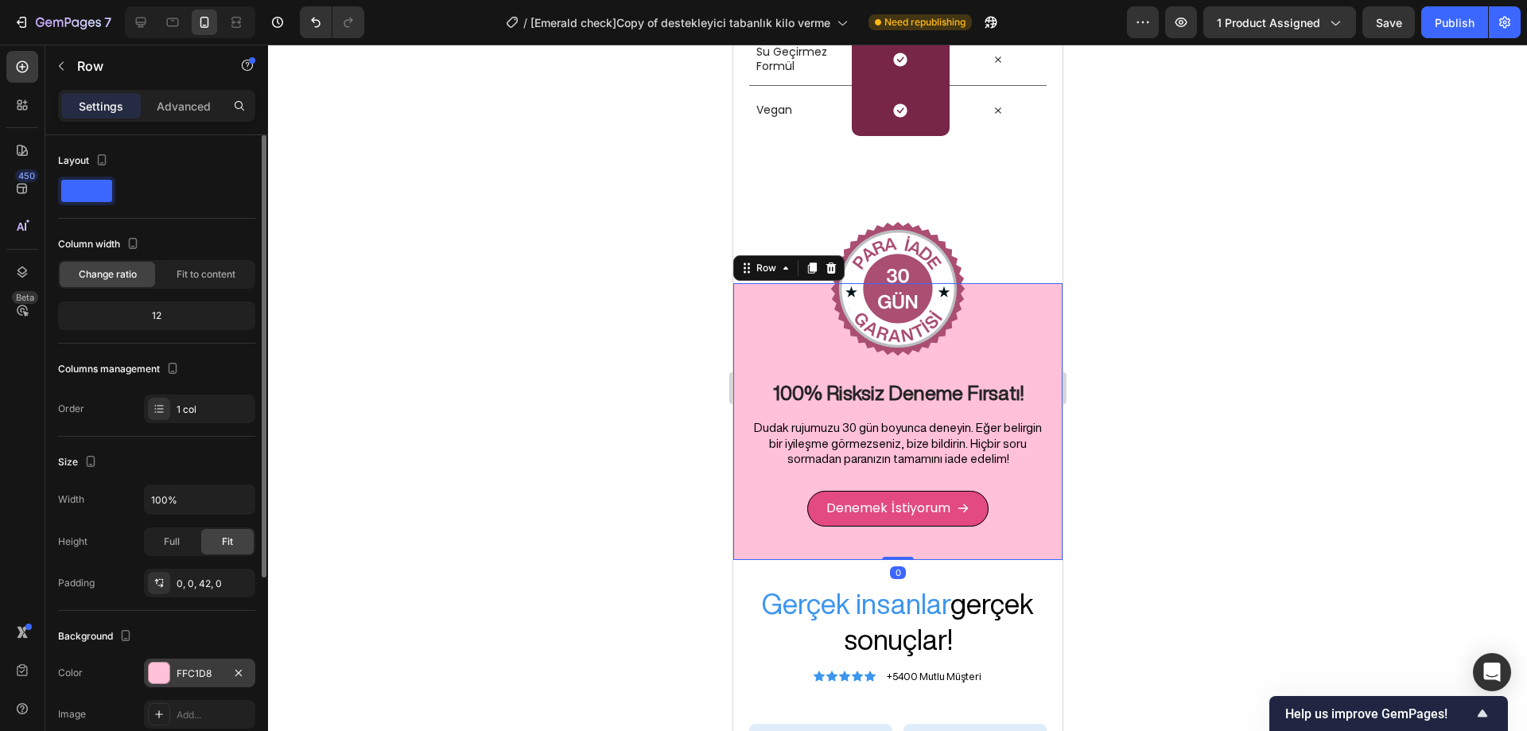
click at [167, 684] on div "FFC1D8" at bounding box center [199, 673] width 111 height 29
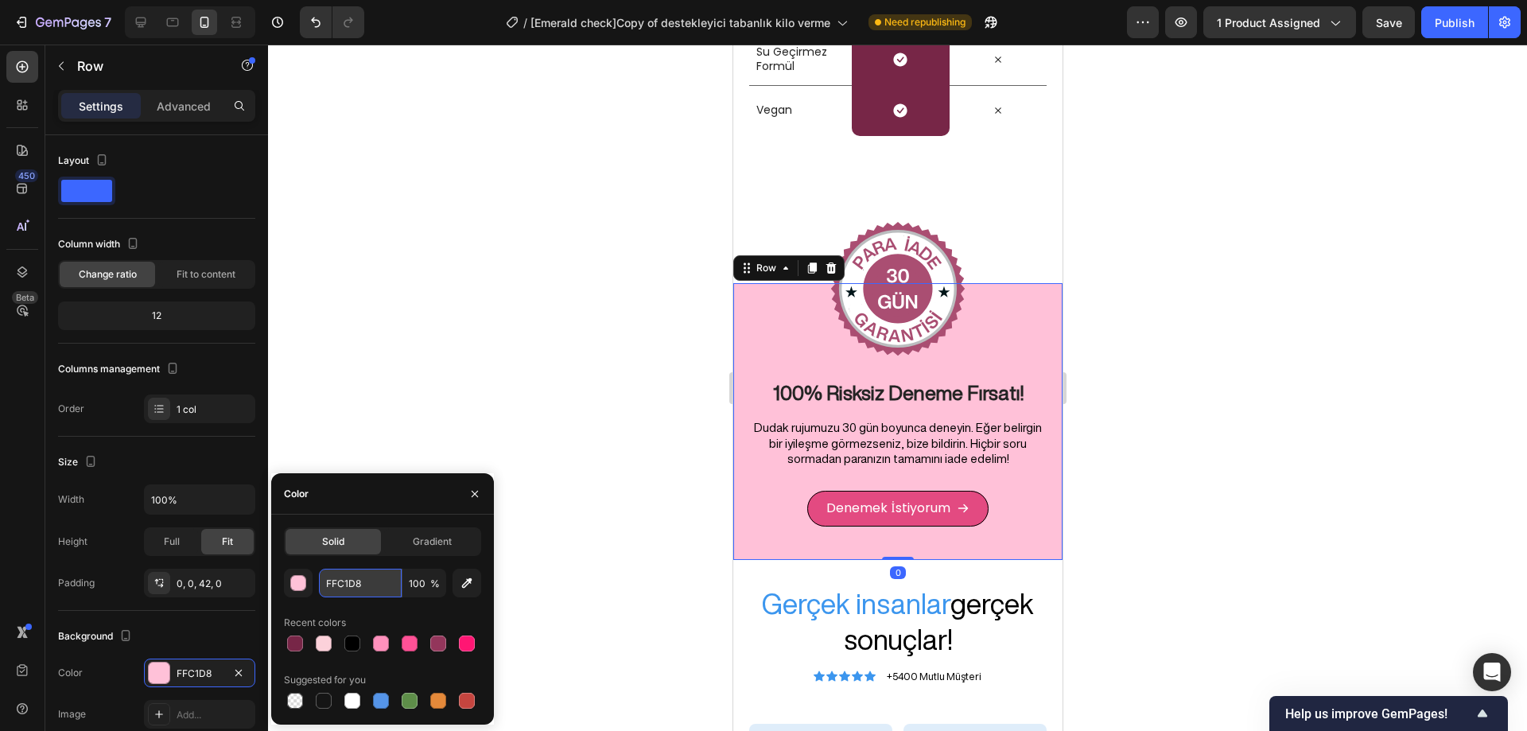
click at [356, 579] on input "FFC1D8" at bounding box center [360, 583] width 83 height 29
paste input "CD1DA"
type input "FCD1DA"
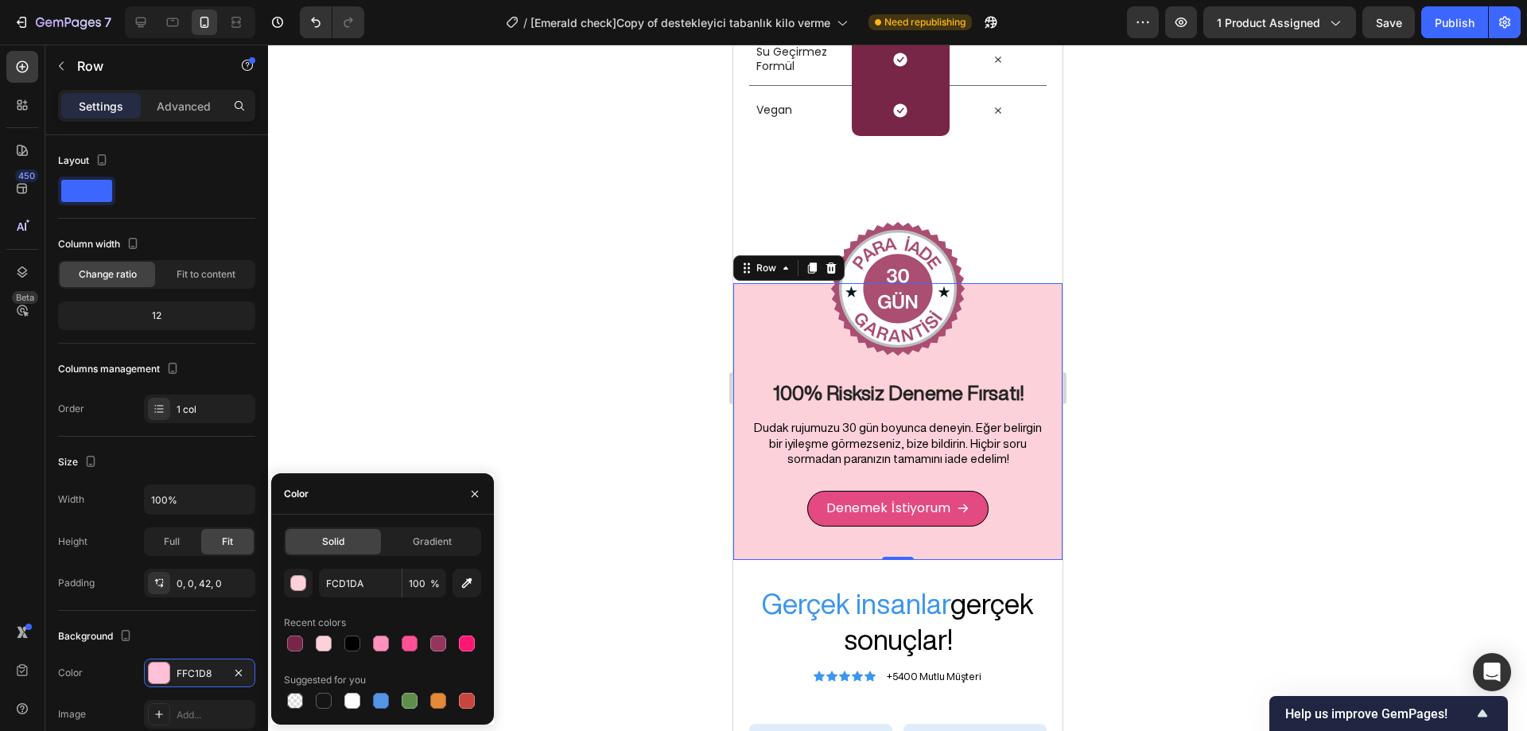
click at [443, 420] on div at bounding box center [897, 388] width 1259 height 687
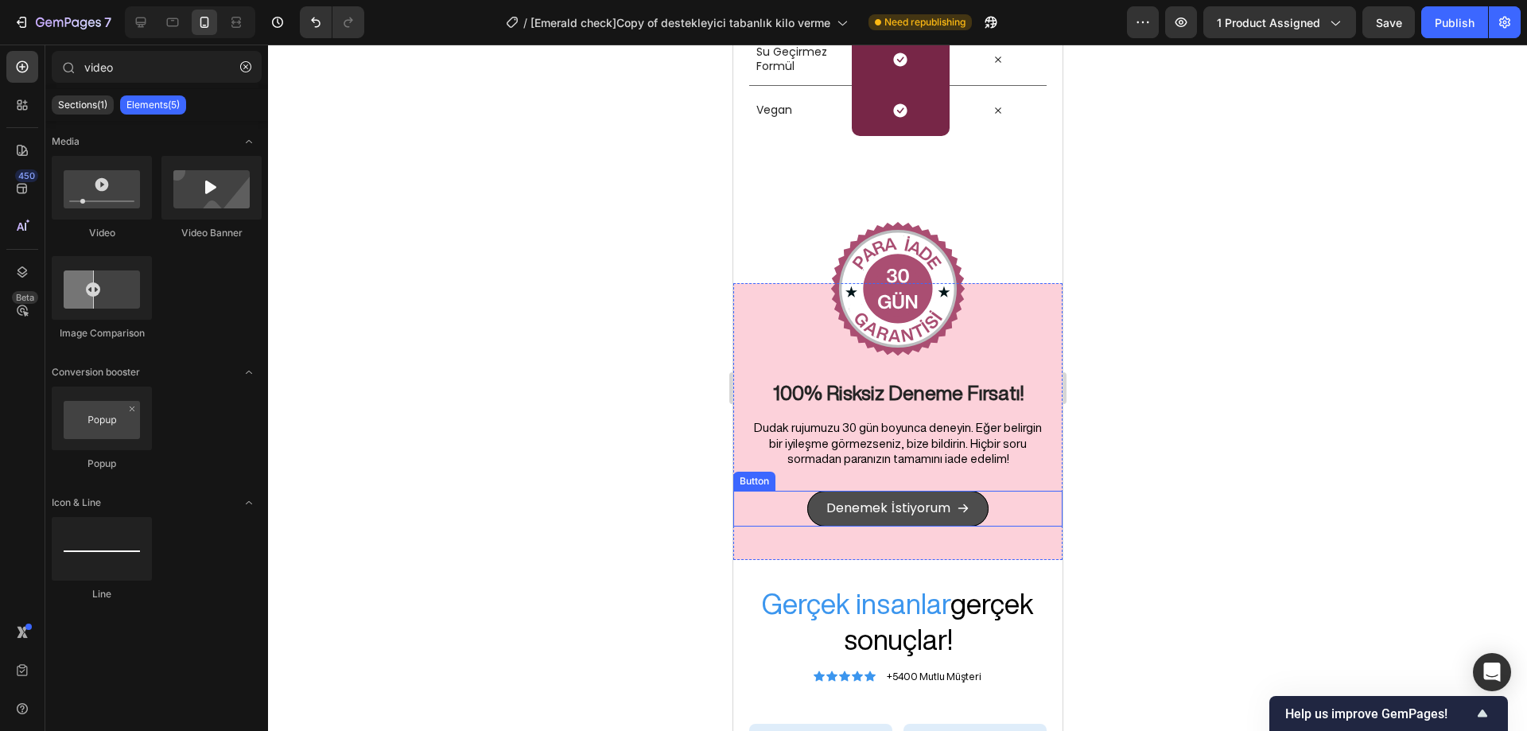
click at [949, 494] on link "Denemek İstiyorum" at bounding box center [897, 509] width 181 height 36
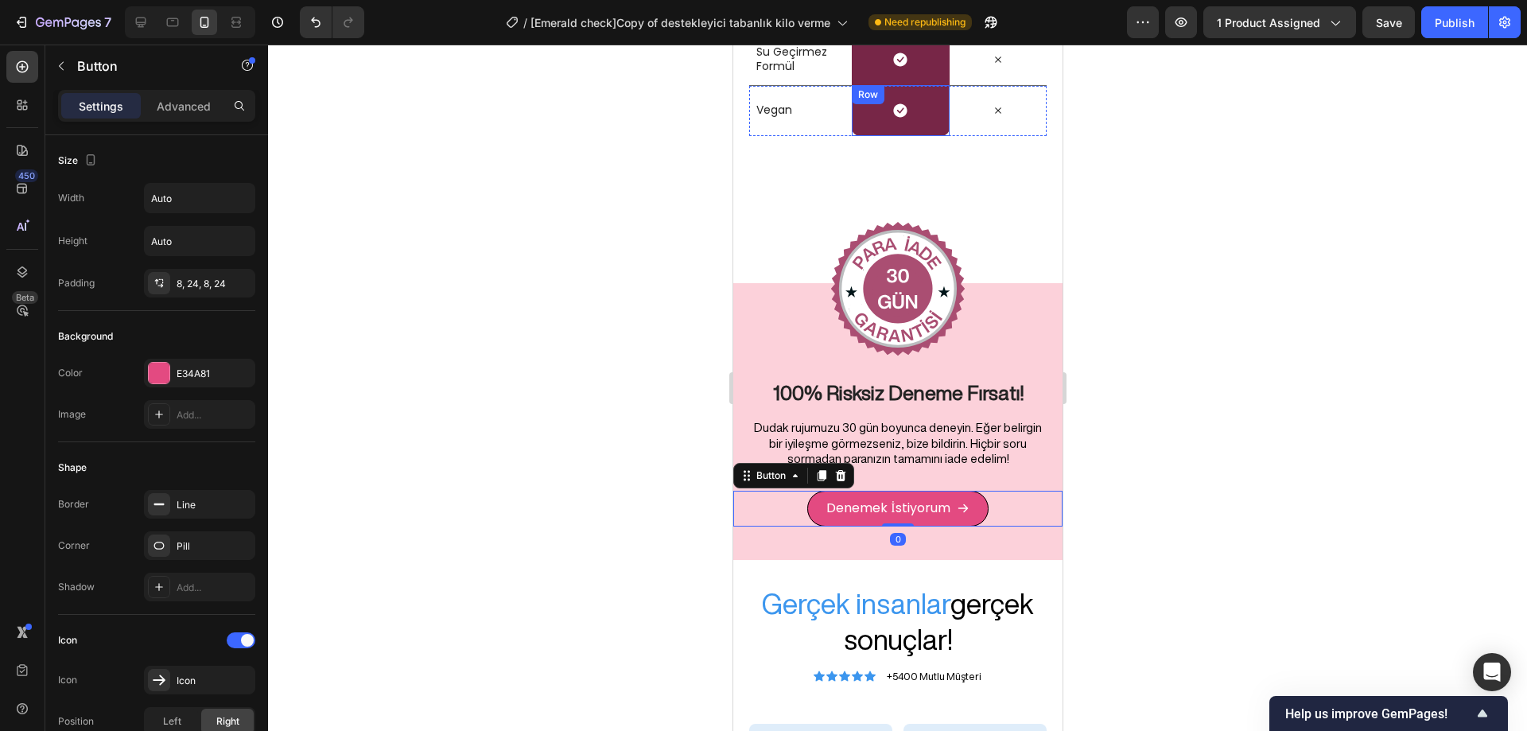
click at [921, 116] on div "Icon Row" at bounding box center [899, 110] width 97 height 51
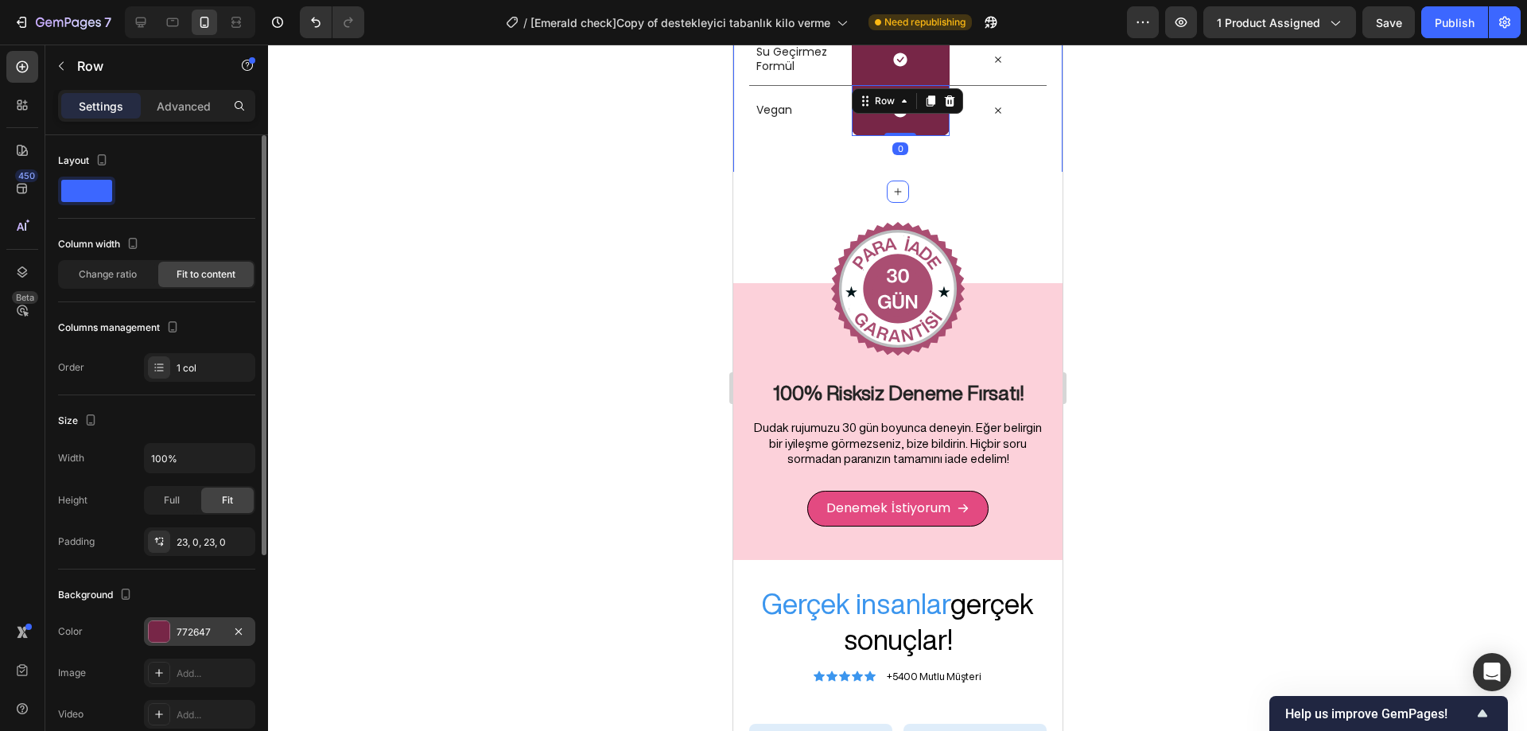
click at [165, 625] on div at bounding box center [159, 631] width 21 height 21
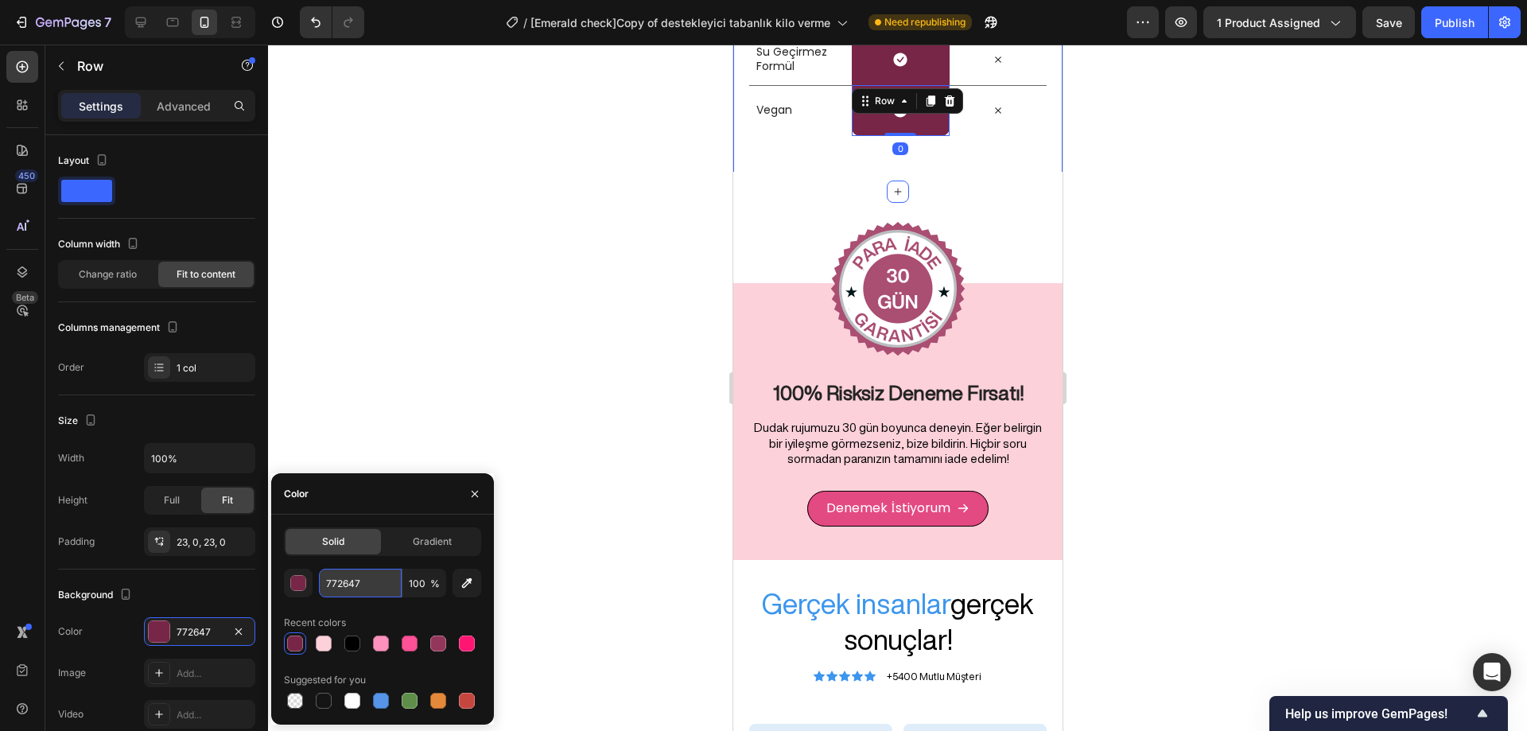
click at [340, 583] on input "772647" at bounding box center [360, 583] width 83 height 29
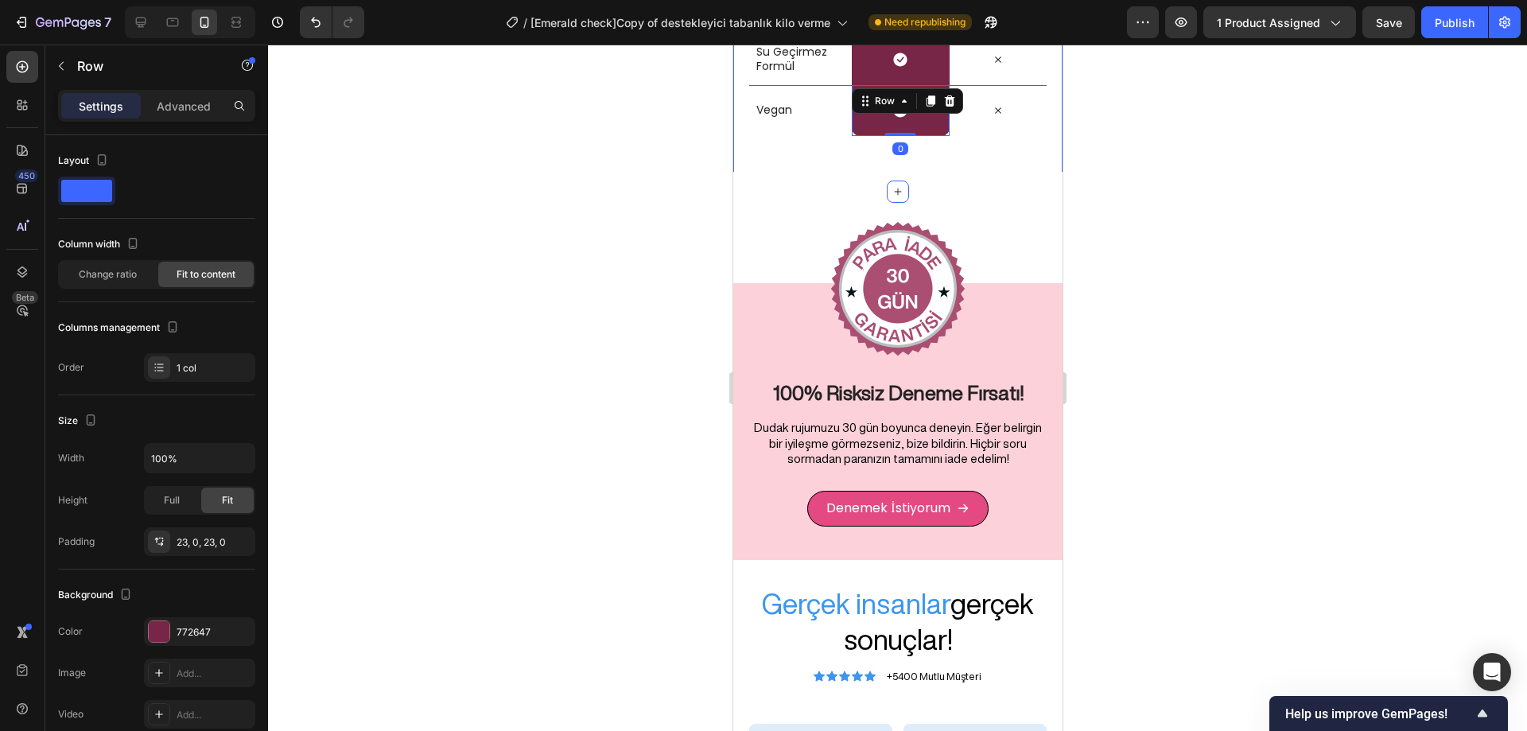
click at [454, 407] on div at bounding box center [897, 388] width 1259 height 687
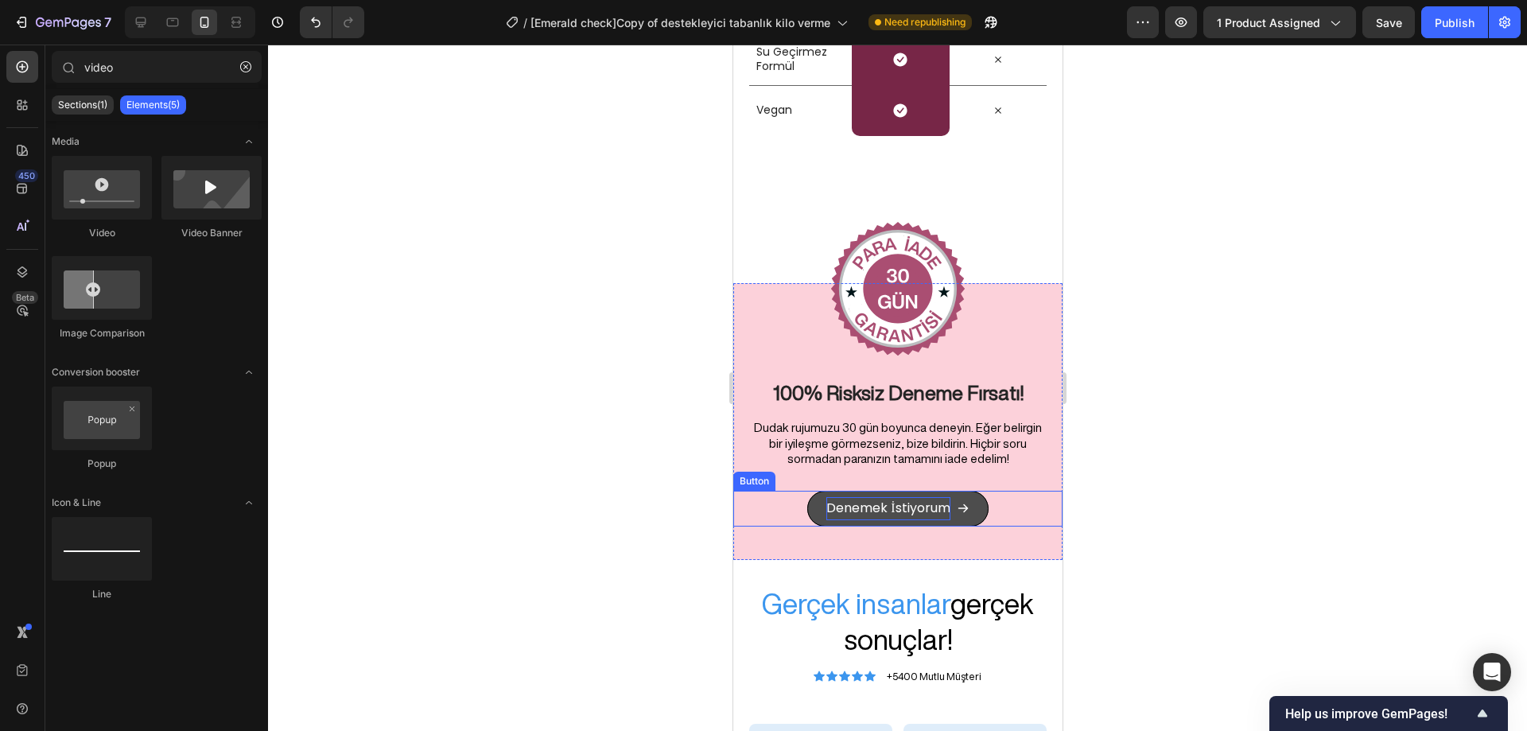
click at [936, 498] on p "Denemek İstiyorum" at bounding box center [887, 508] width 123 height 23
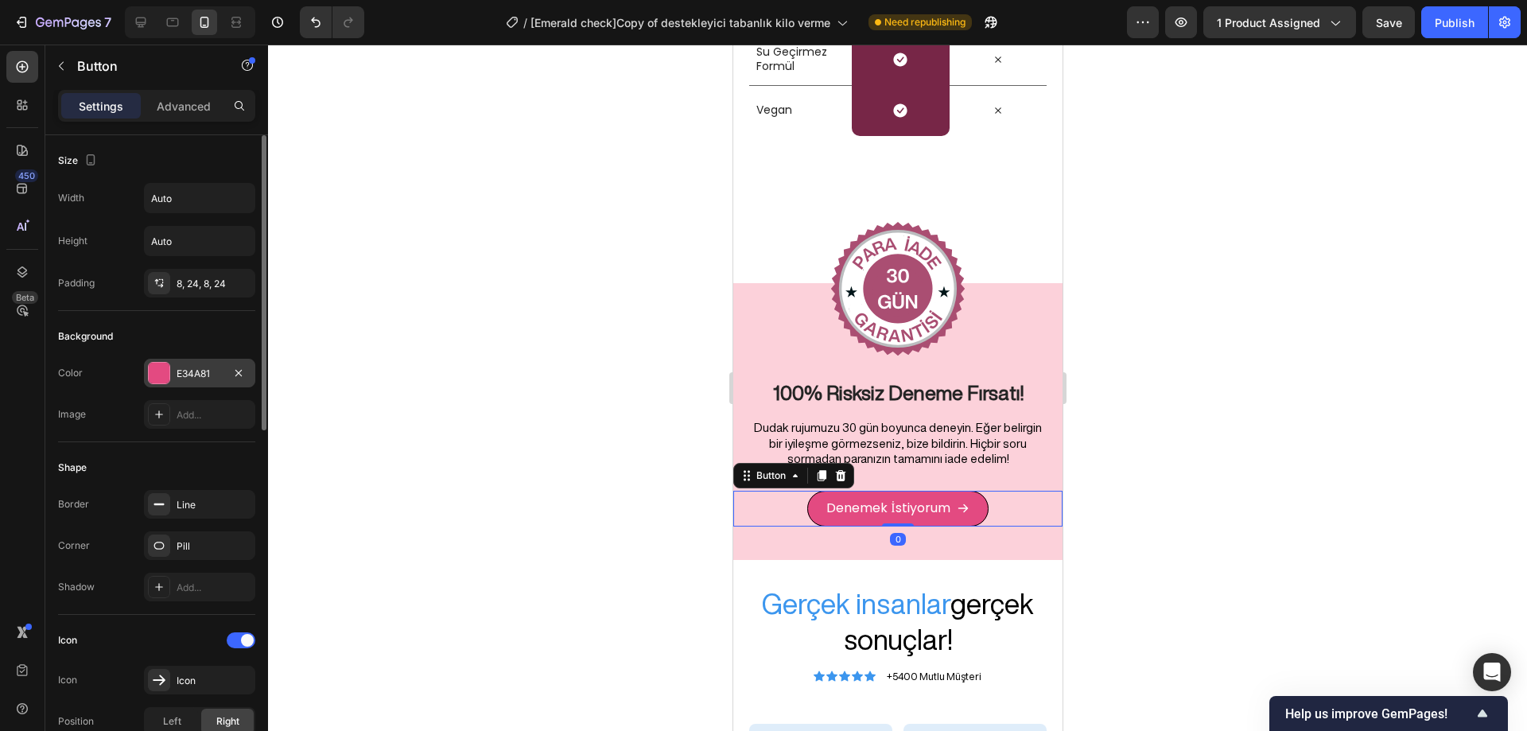
click at [165, 384] on div "E34A81" at bounding box center [199, 373] width 111 height 29
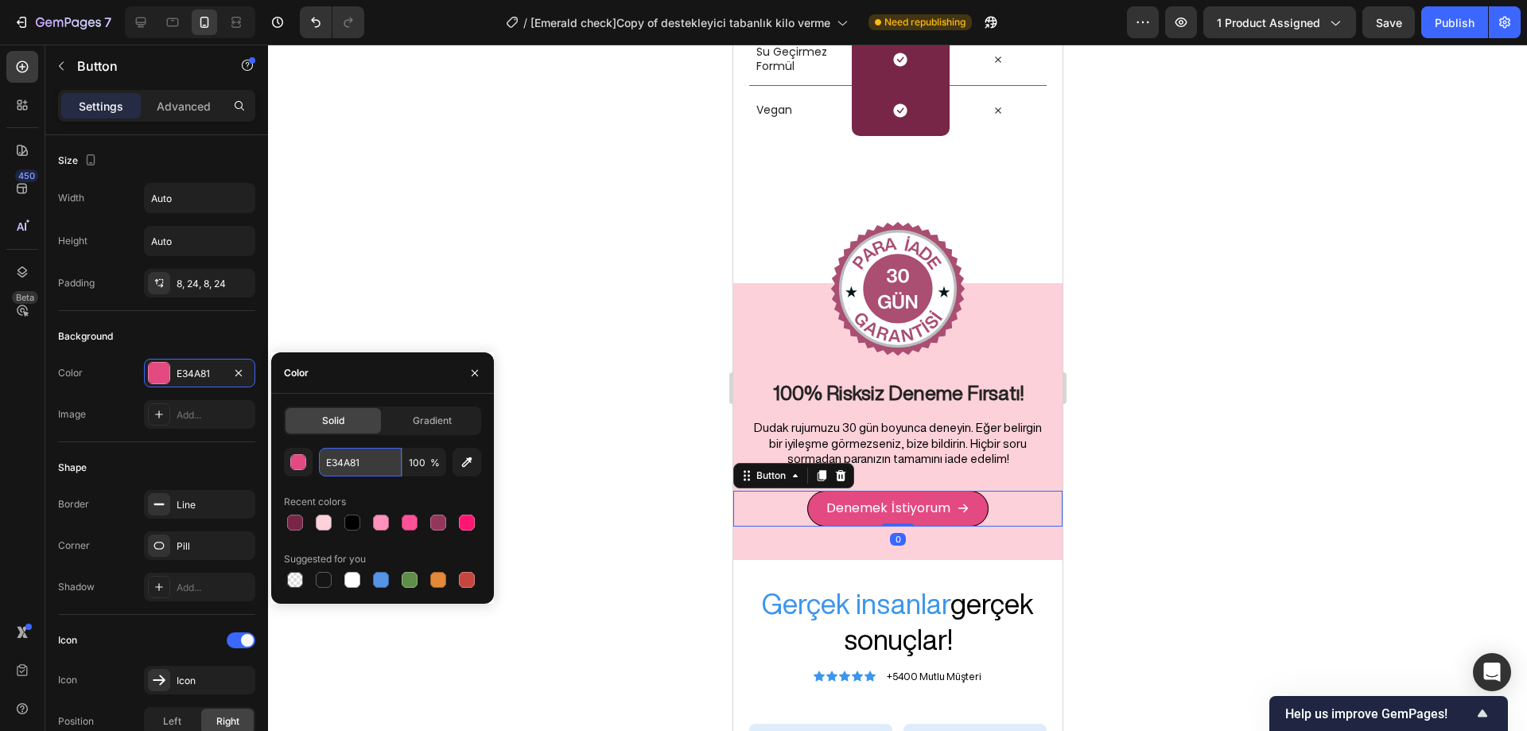
click at [348, 457] on input "E34A81" at bounding box center [360, 462] width 83 height 29
paste input "772647"
type input "772647"
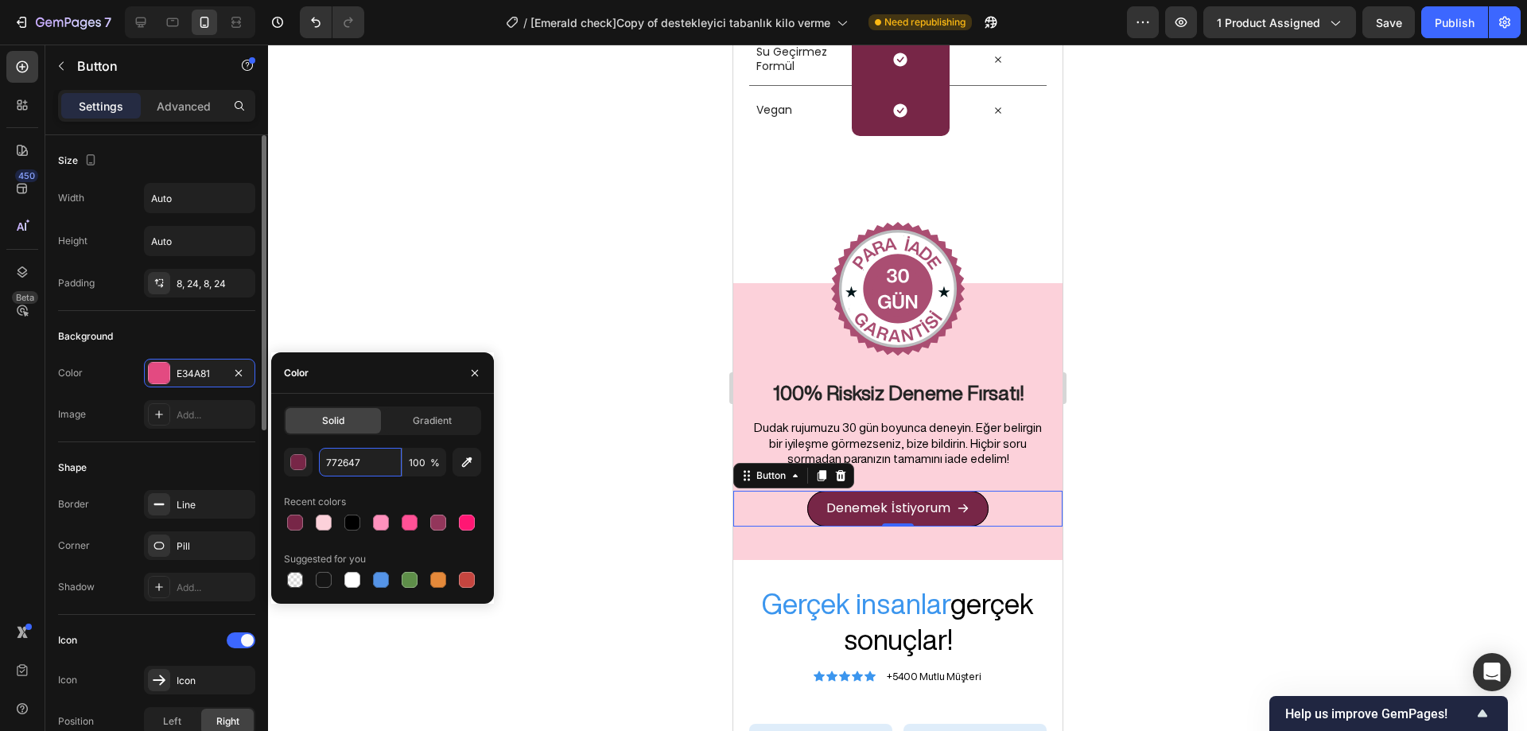
scroll to position [159, 0]
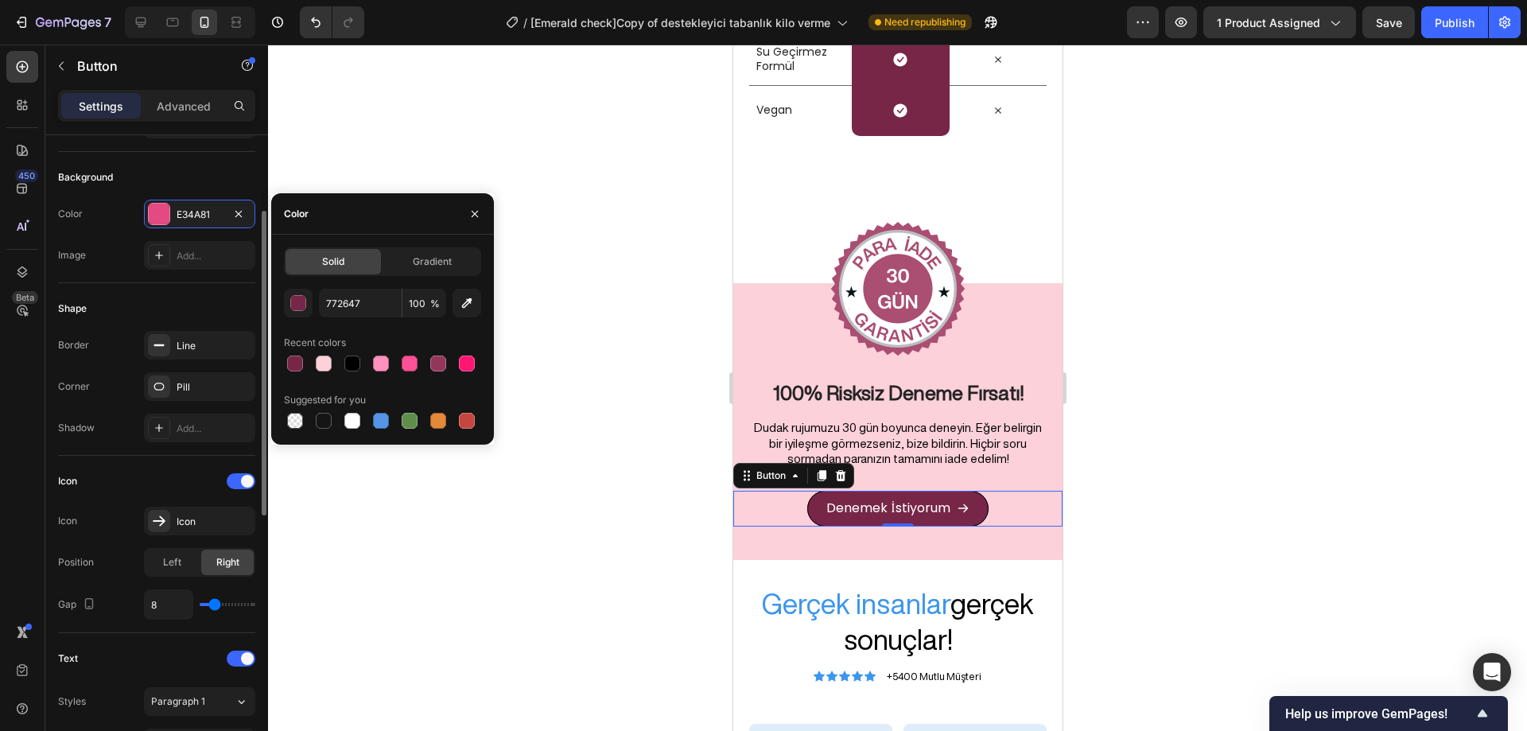
click at [550, 563] on div at bounding box center [897, 388] width 1259 height 687
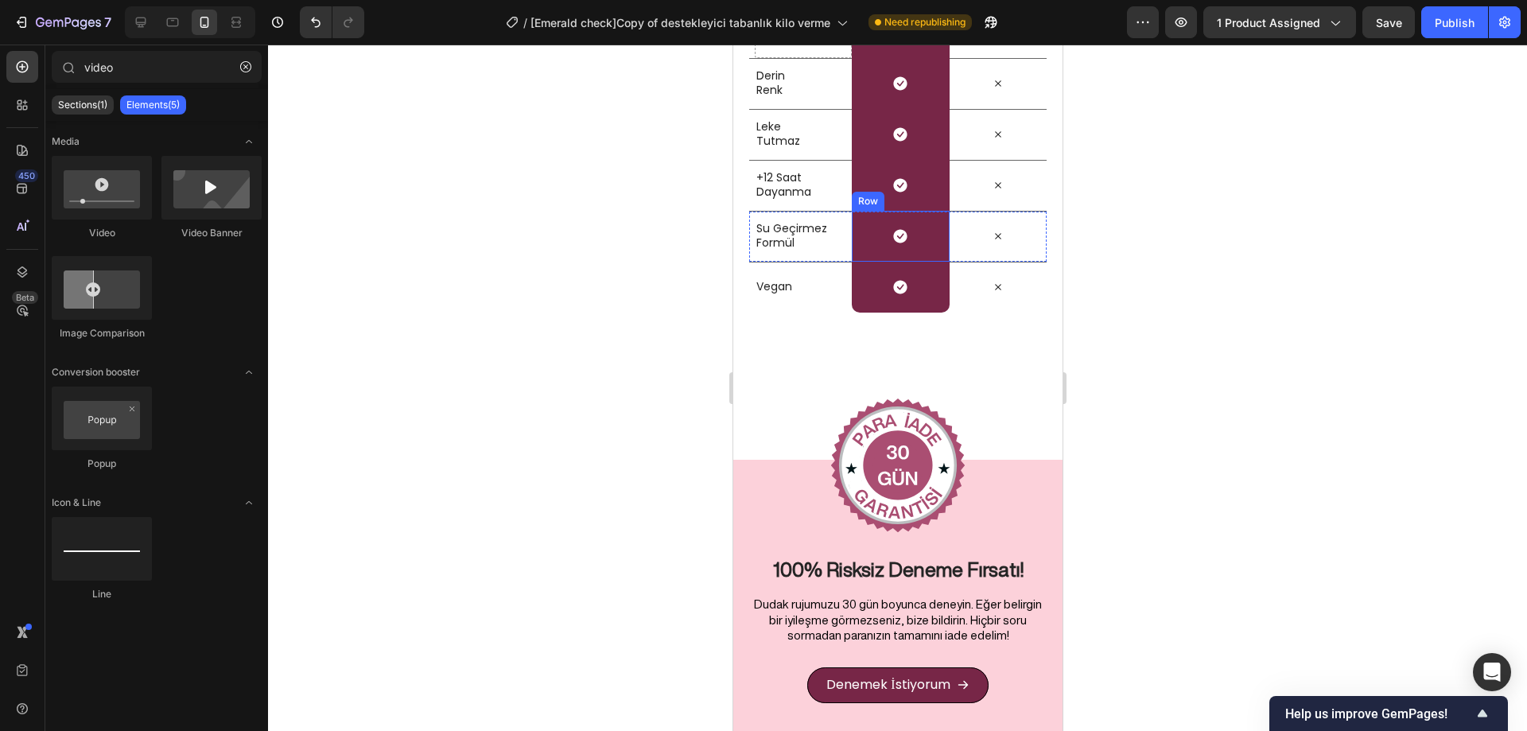
scroll to position [6352, 0]
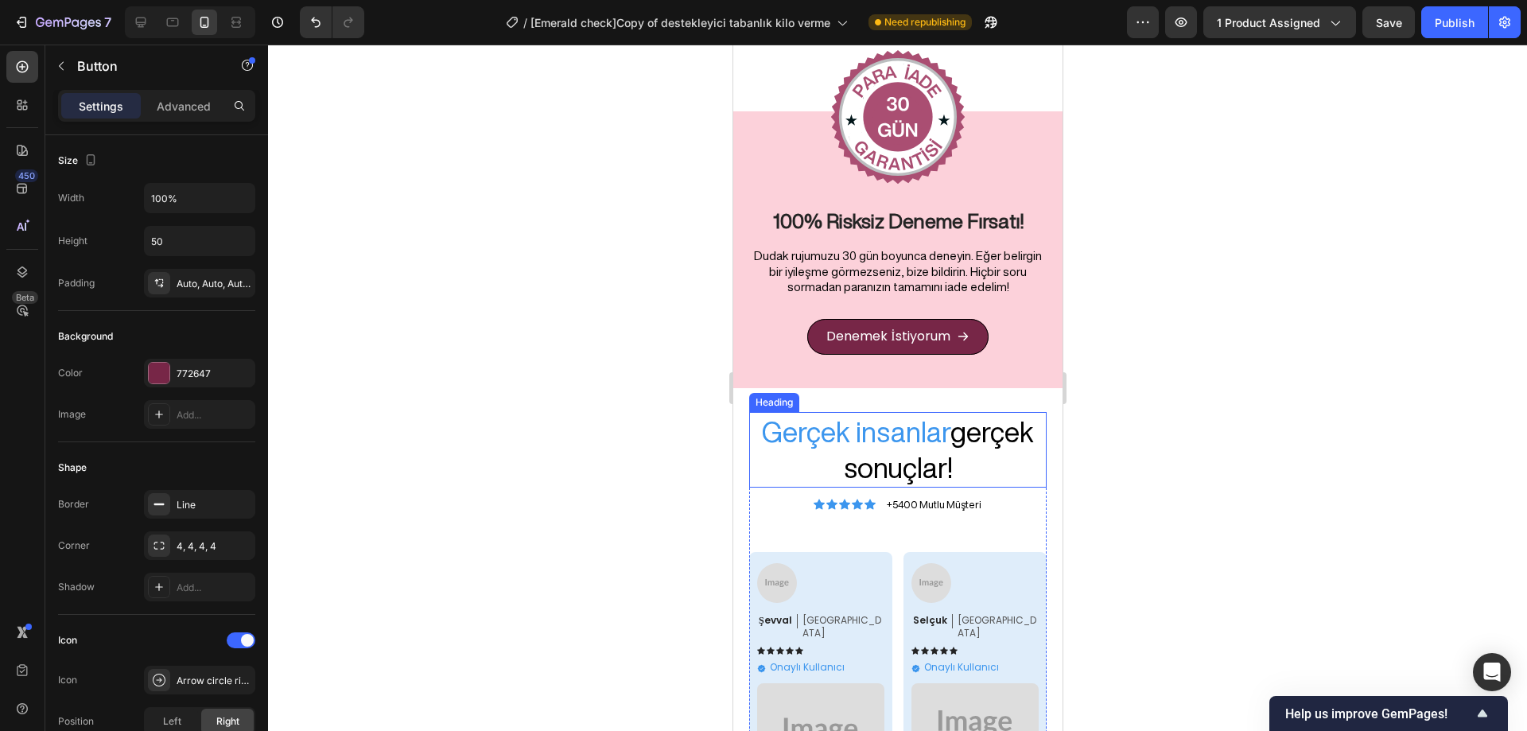
scroll to position [7068, 0]
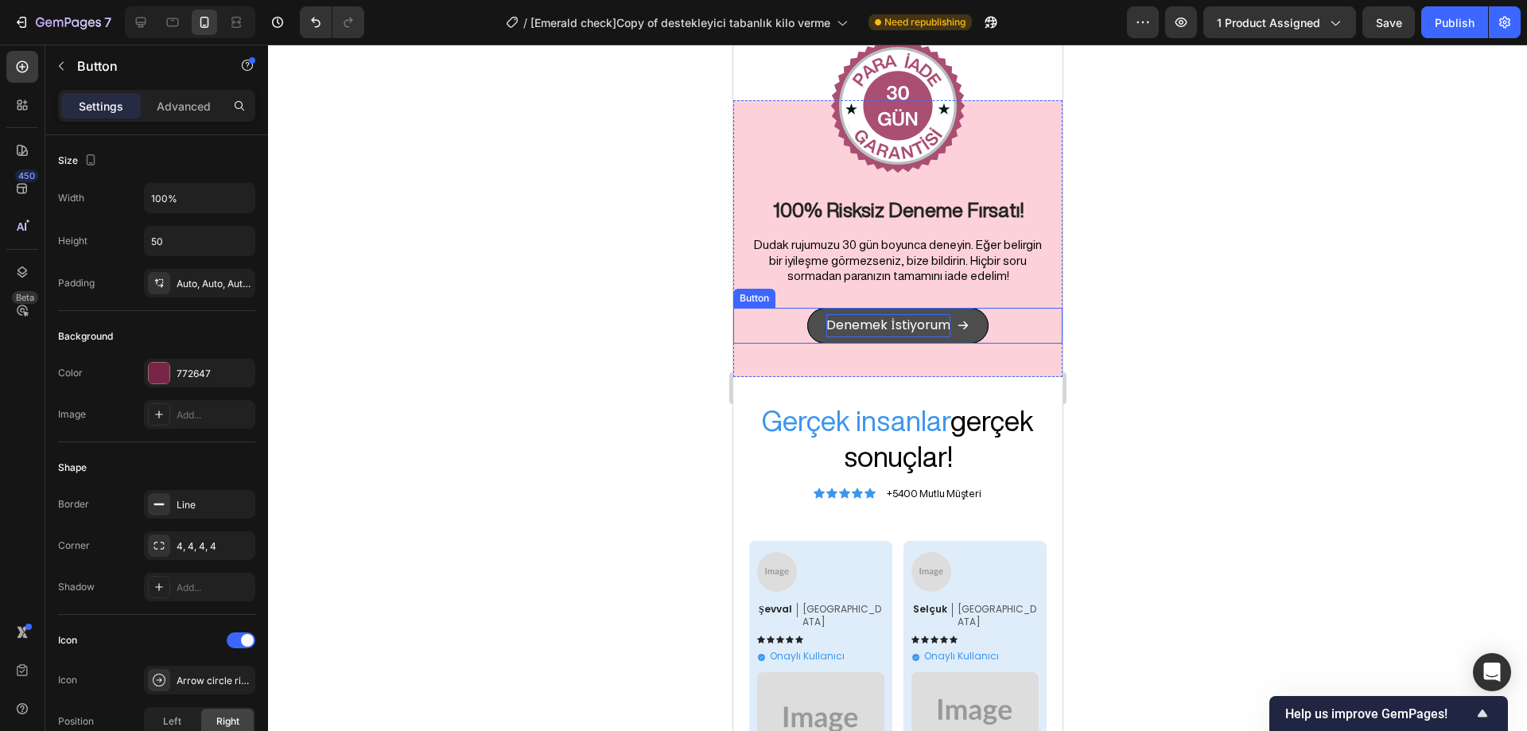
click at [938, 318] on p "Denemek İstiyorum" at bounding box center [887, 325] width 123 height 23
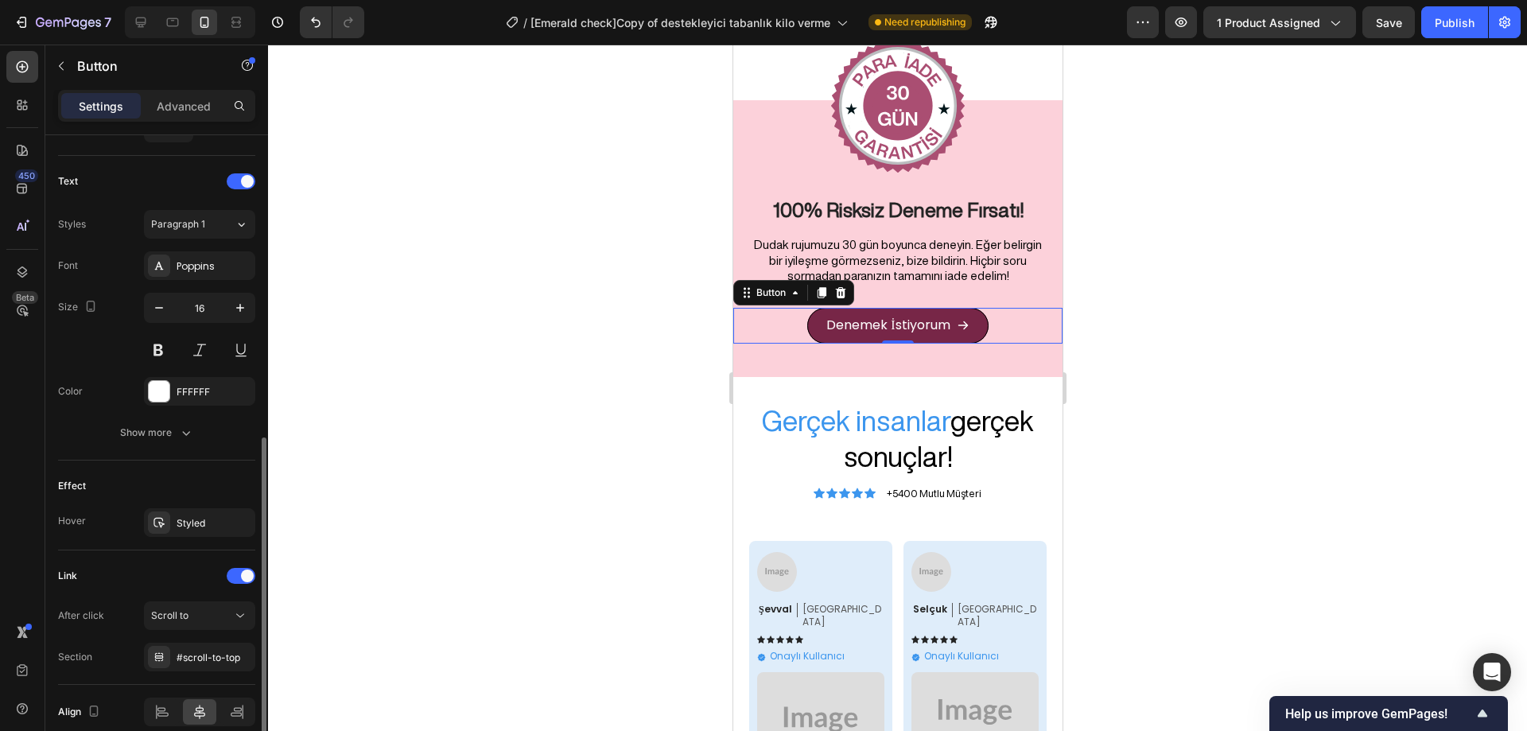
scroll to position [708, 0]
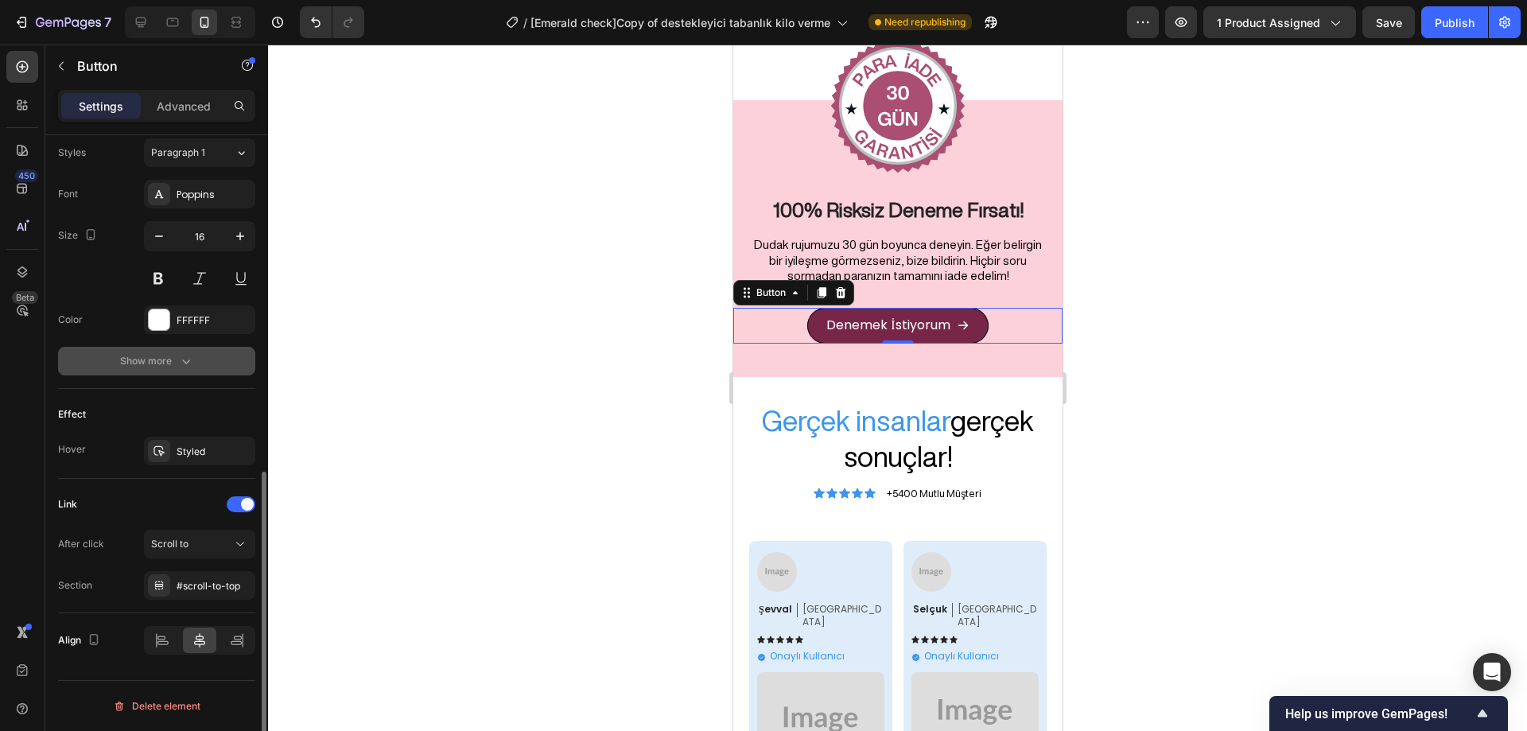
click at [173, 370] on button "Show more" at bounding box center [156, 361] width 197 height 29
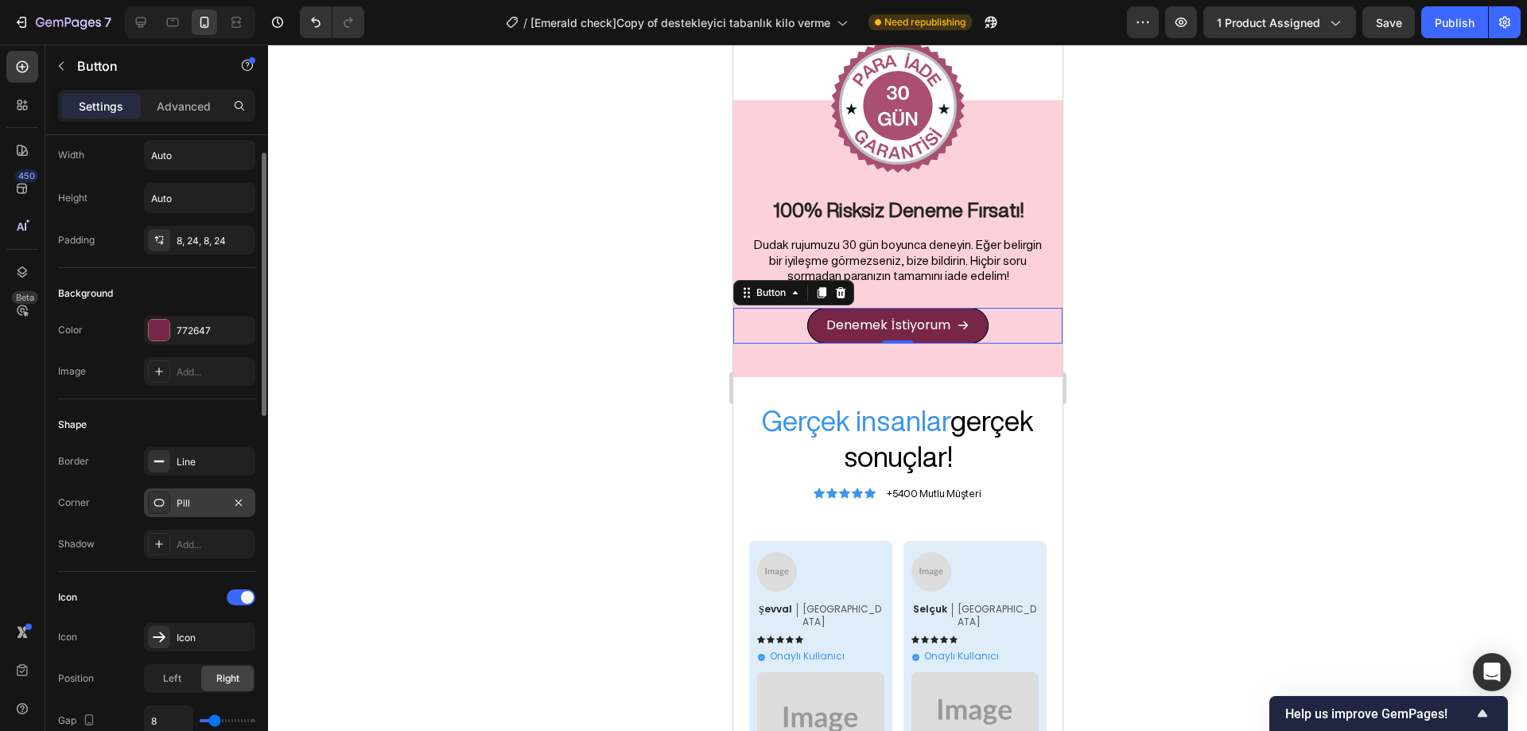
scroll to position [0, 0]
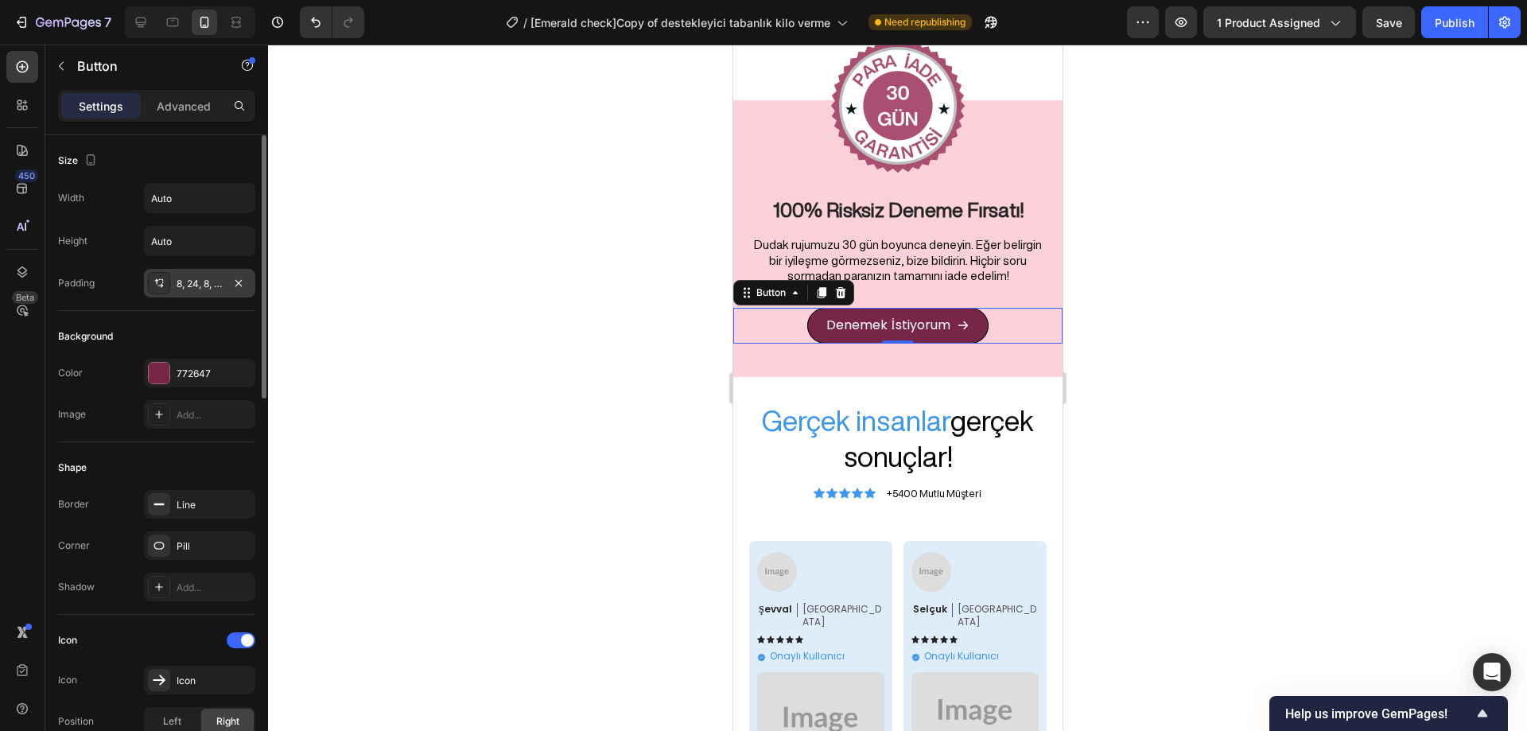
click at [203, 282] on div "8, 24, 8, 24" at bounding box center [200, 284] width 46 height 14
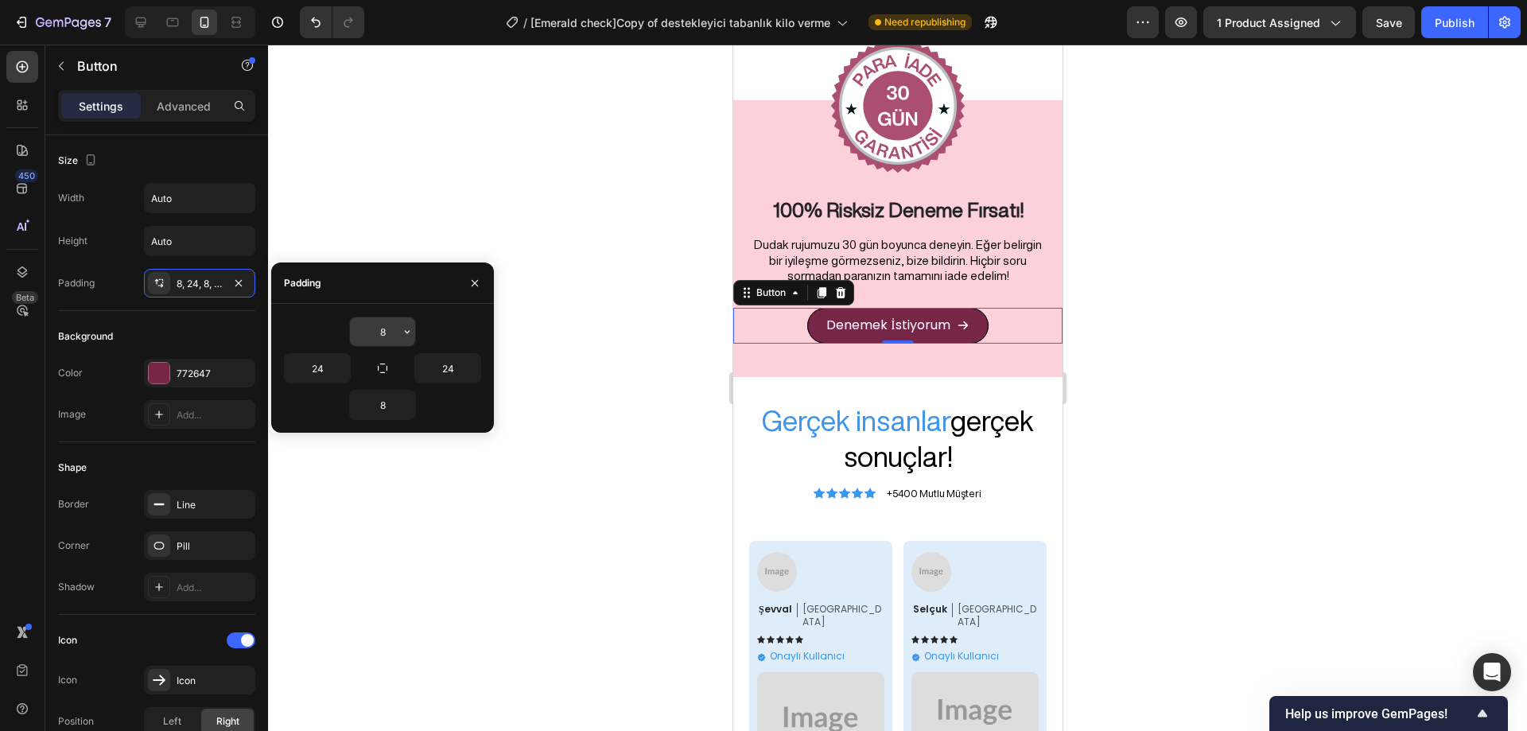
click at [378, 322] on input "8" at bounding box center [382, 331] width 65 height 29
type input "4"
click at [384, 366] on icon "button" at bounding box center [382, 368] width 13 height 13
type input "4"
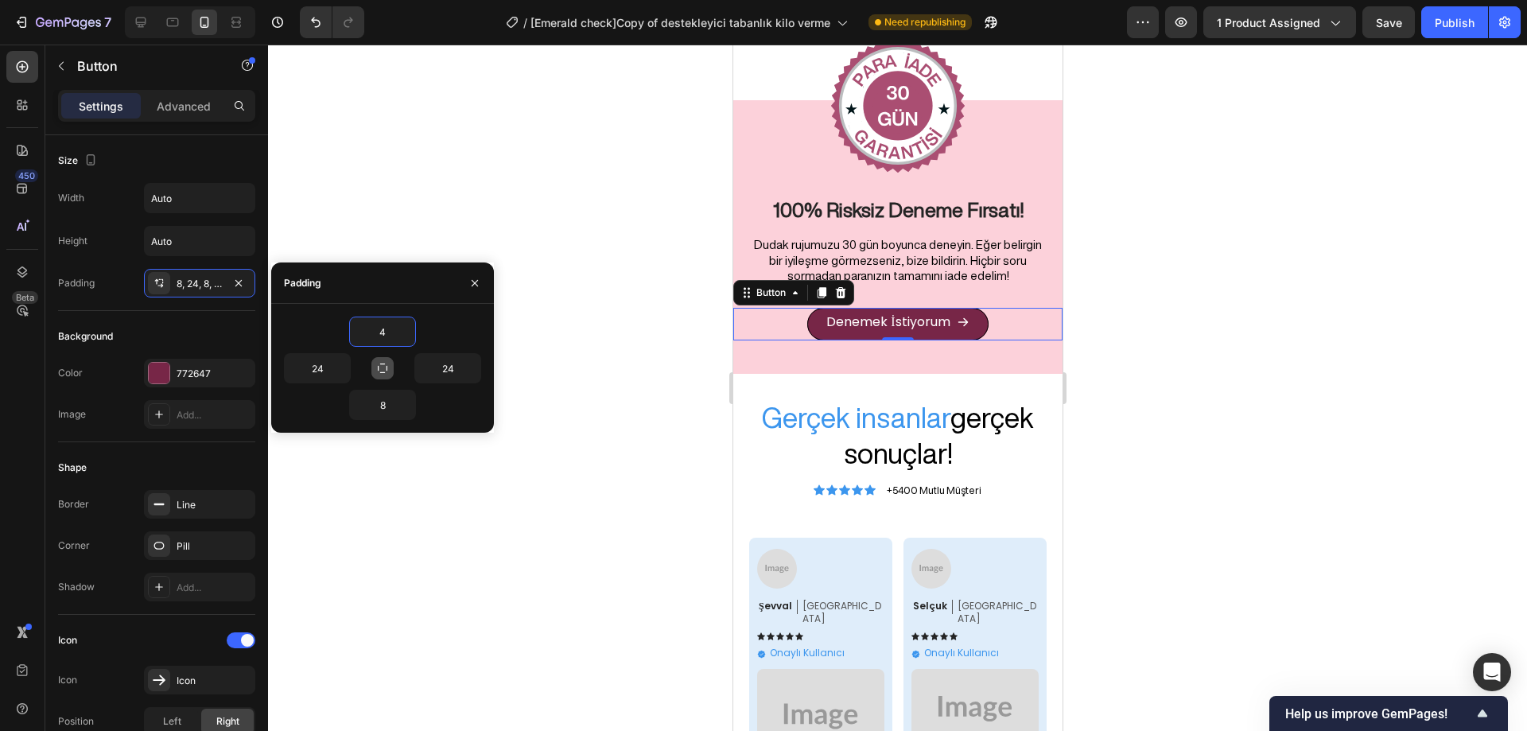
type input "4"
click at [383, 365] on icon "button" at bounding box center [382, 368] width 13 height 13
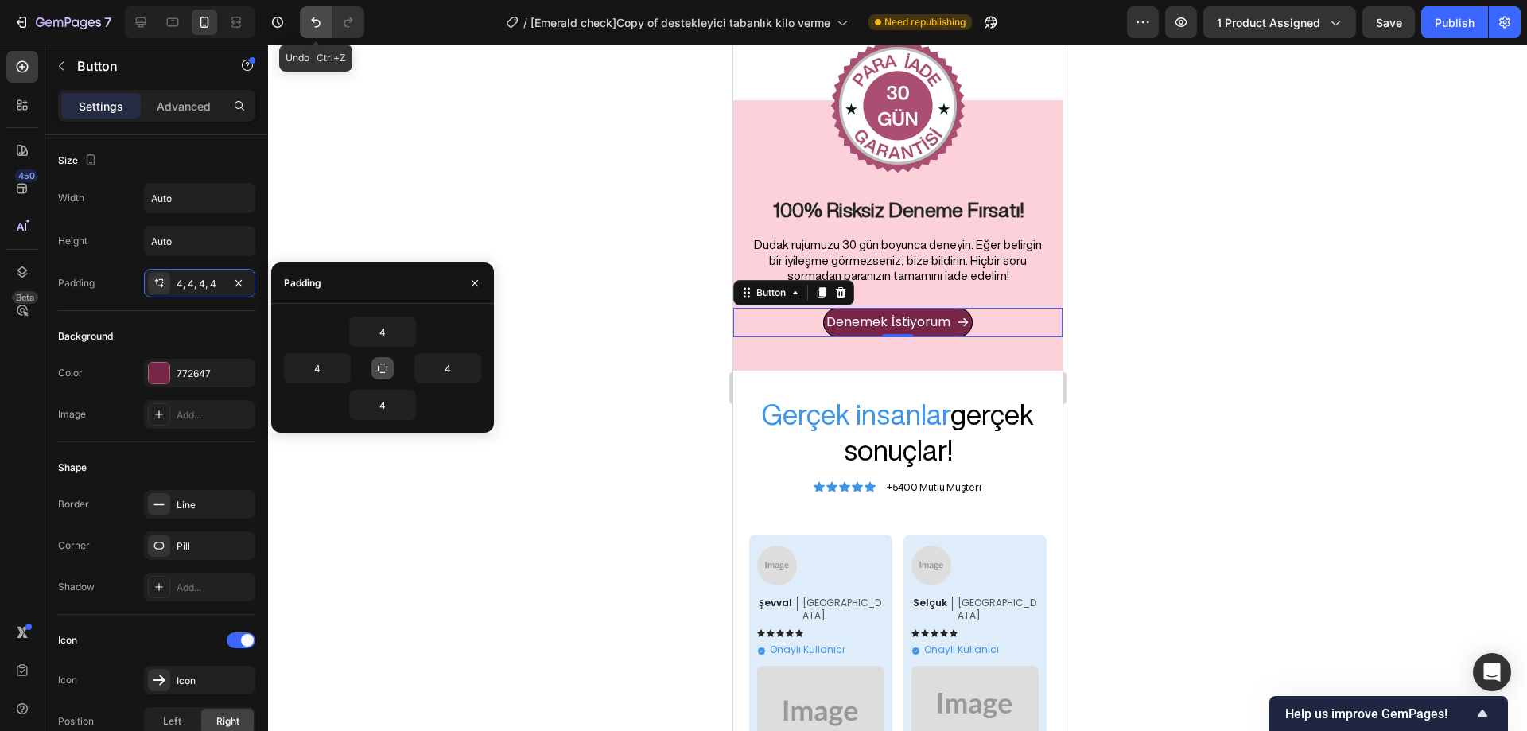
click at [317, 21] on icon "Undo/Redo" at bounding box center [316, 23] width 10 height 10
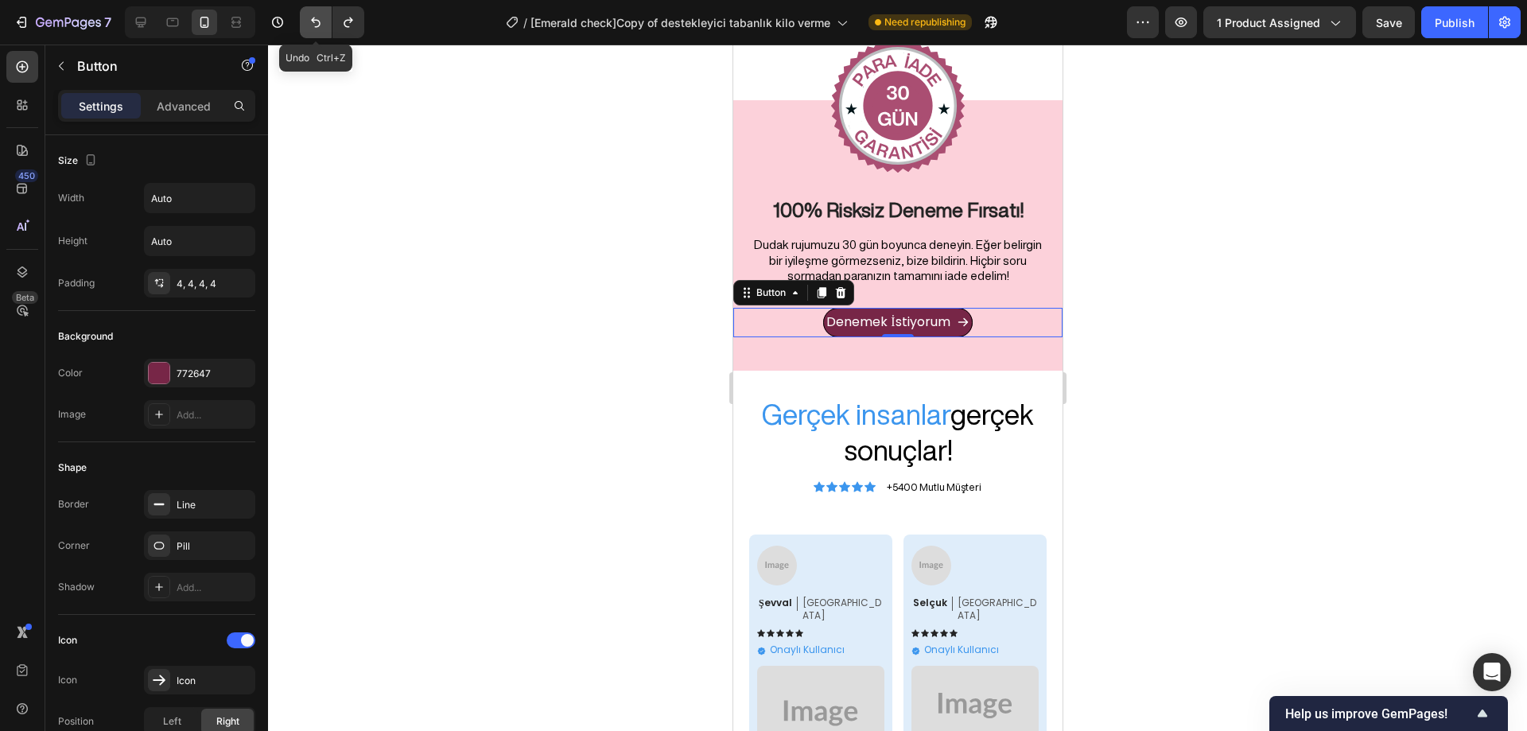
click at [317, 21] on icon "Undo/Redo" at bounding box center [316, 23] width 10 height 10
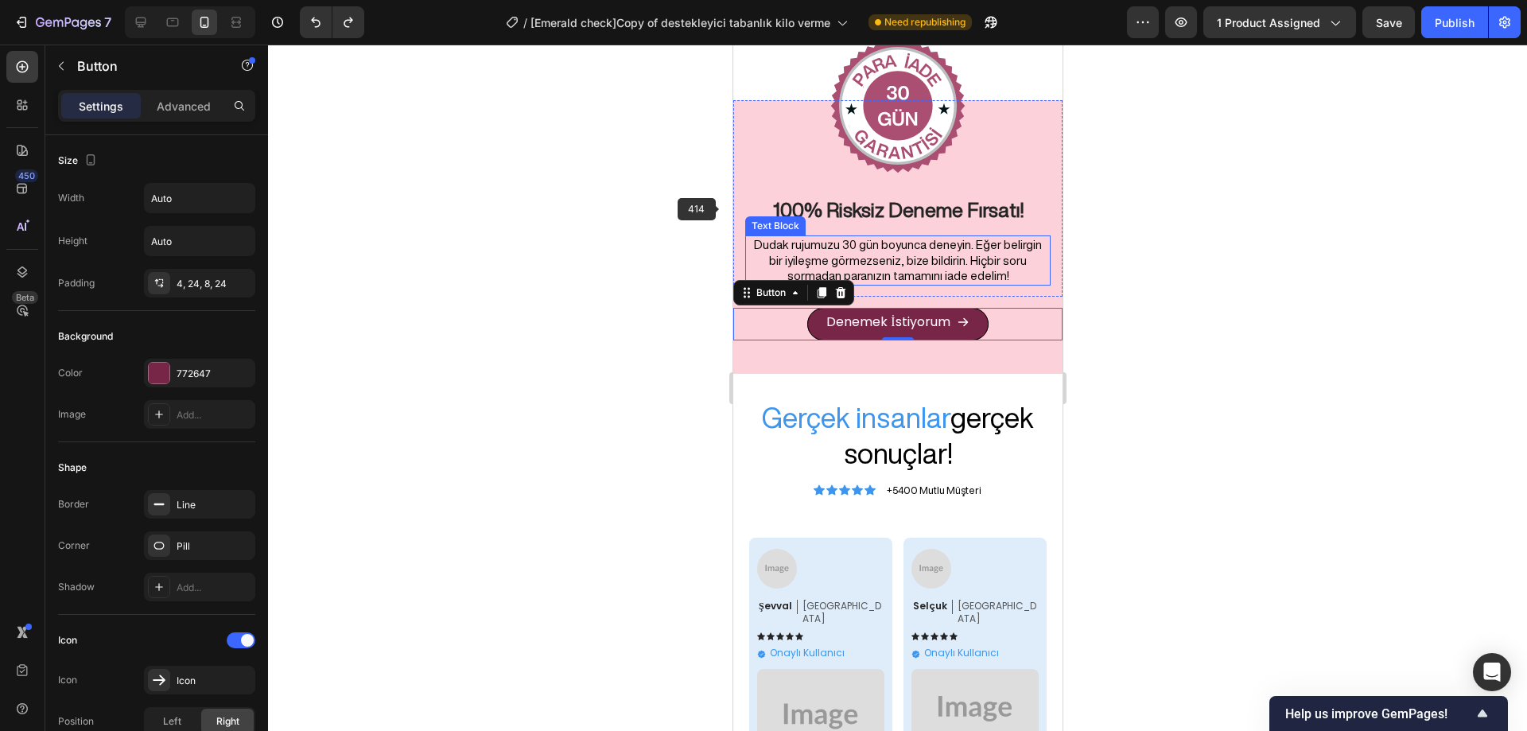
click at [1252, 366] on div at bounding box center [897, 388] width 1259 height 687
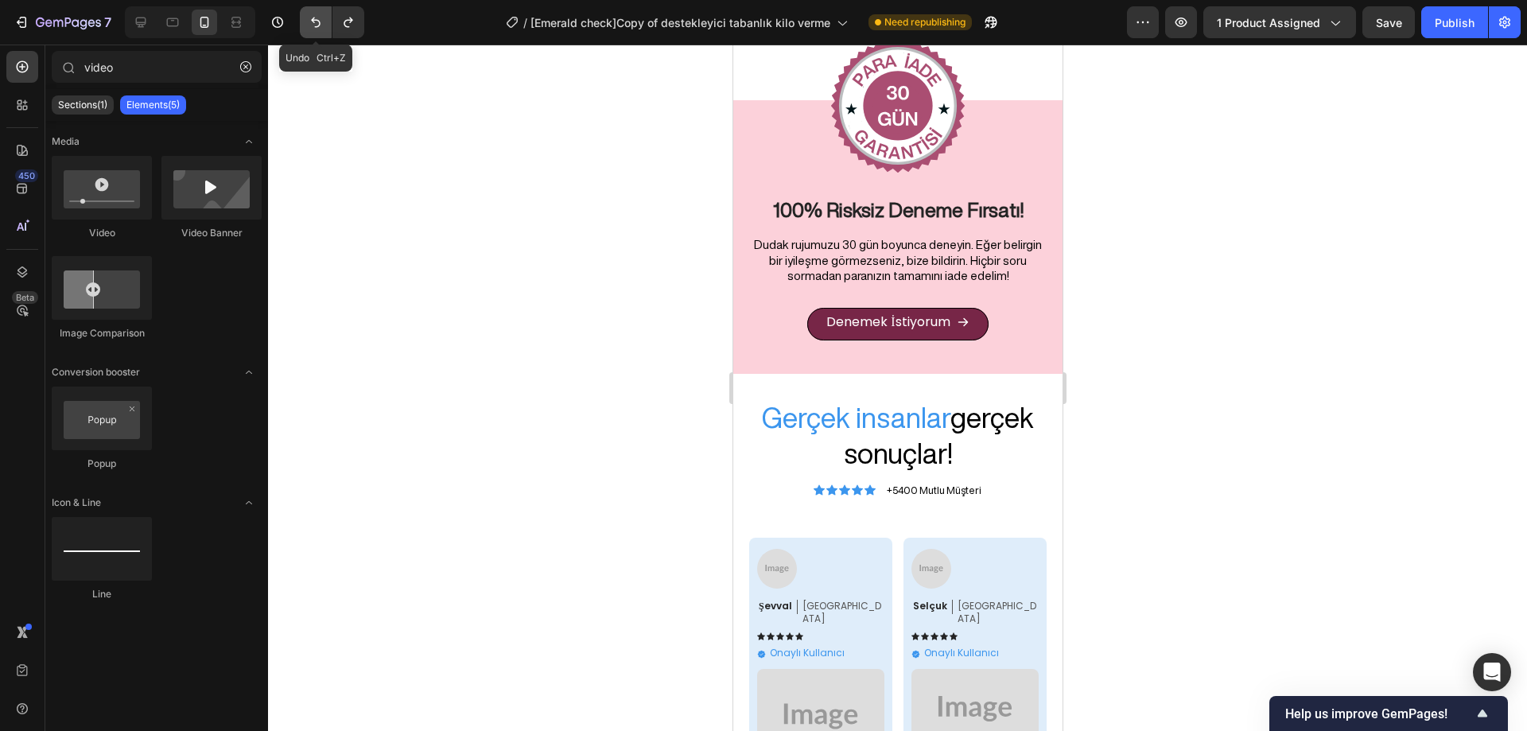
click at [320, 24] on icon "Undo/Redo" at bounding box center [316, 23] width 10 height 10
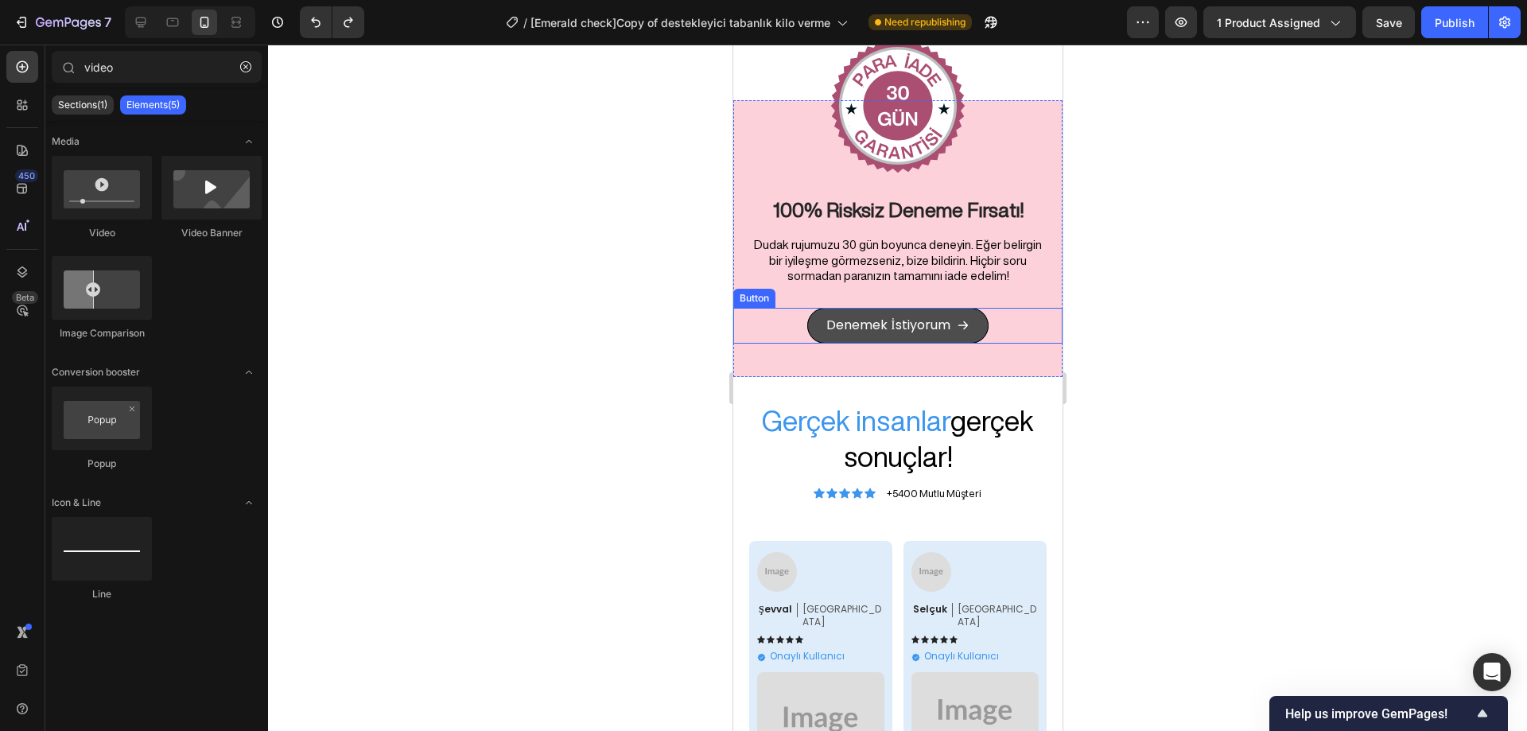
click at [973, 333] on link "Denemek İstiyorum" at bounding box center [897, 326] width 181 height 36
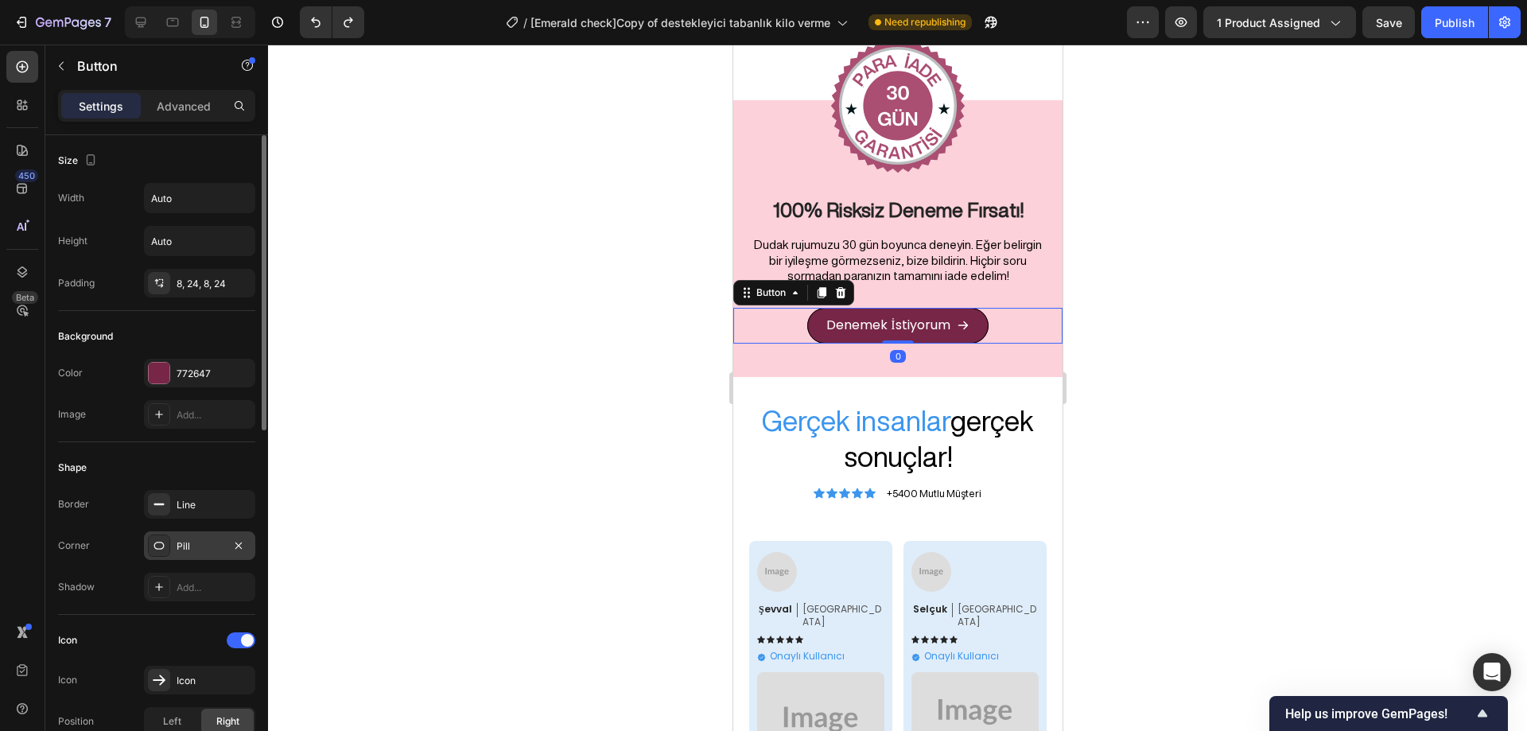
click at [211, 543] on div "Pill" at bounding box center [200, 546] width 46 height 14
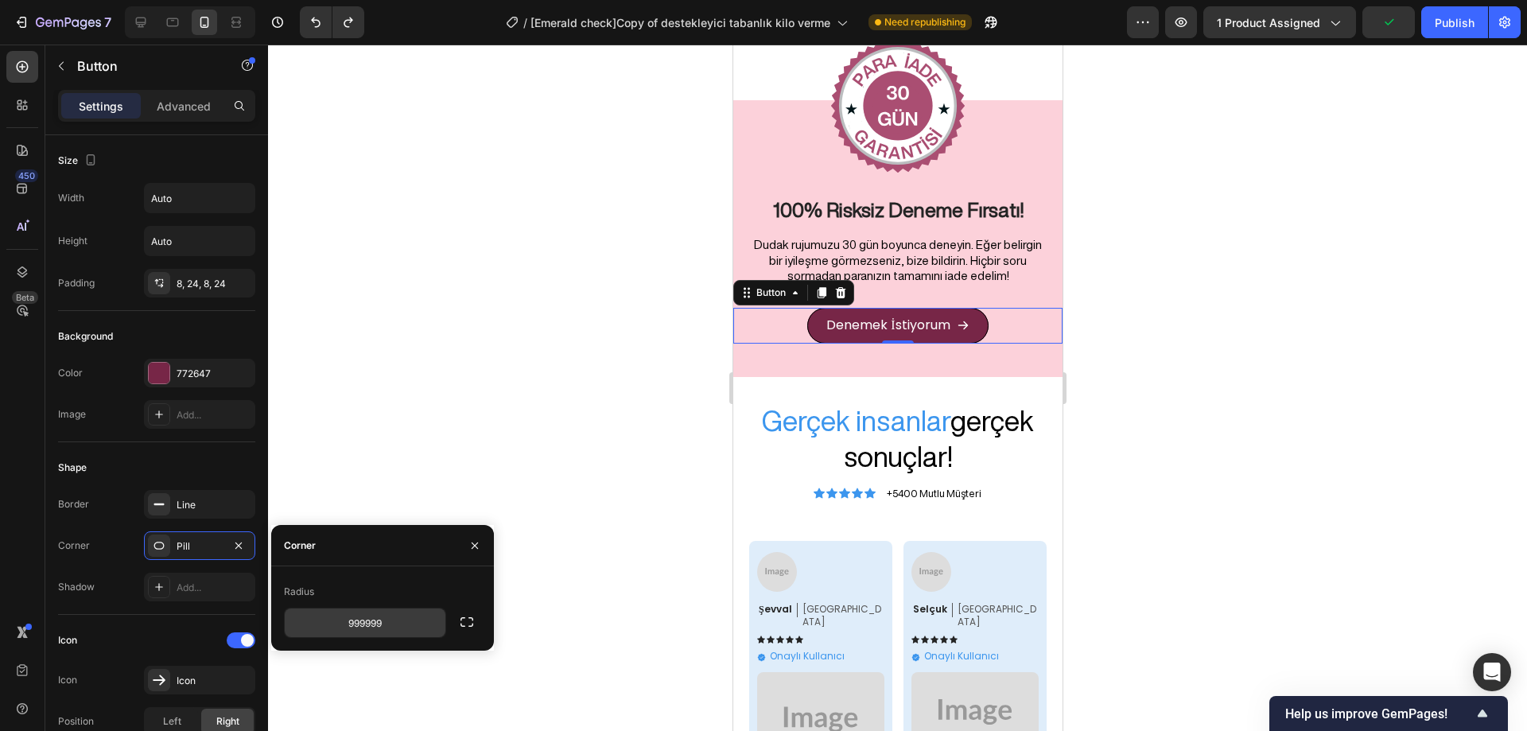
click at [368, 615] on input "999999" at bounding box center [365, 623] width 161 height 29
type input "4"
click at [429, 393] on div at bounding box center [897, 388] width 1259 height 687
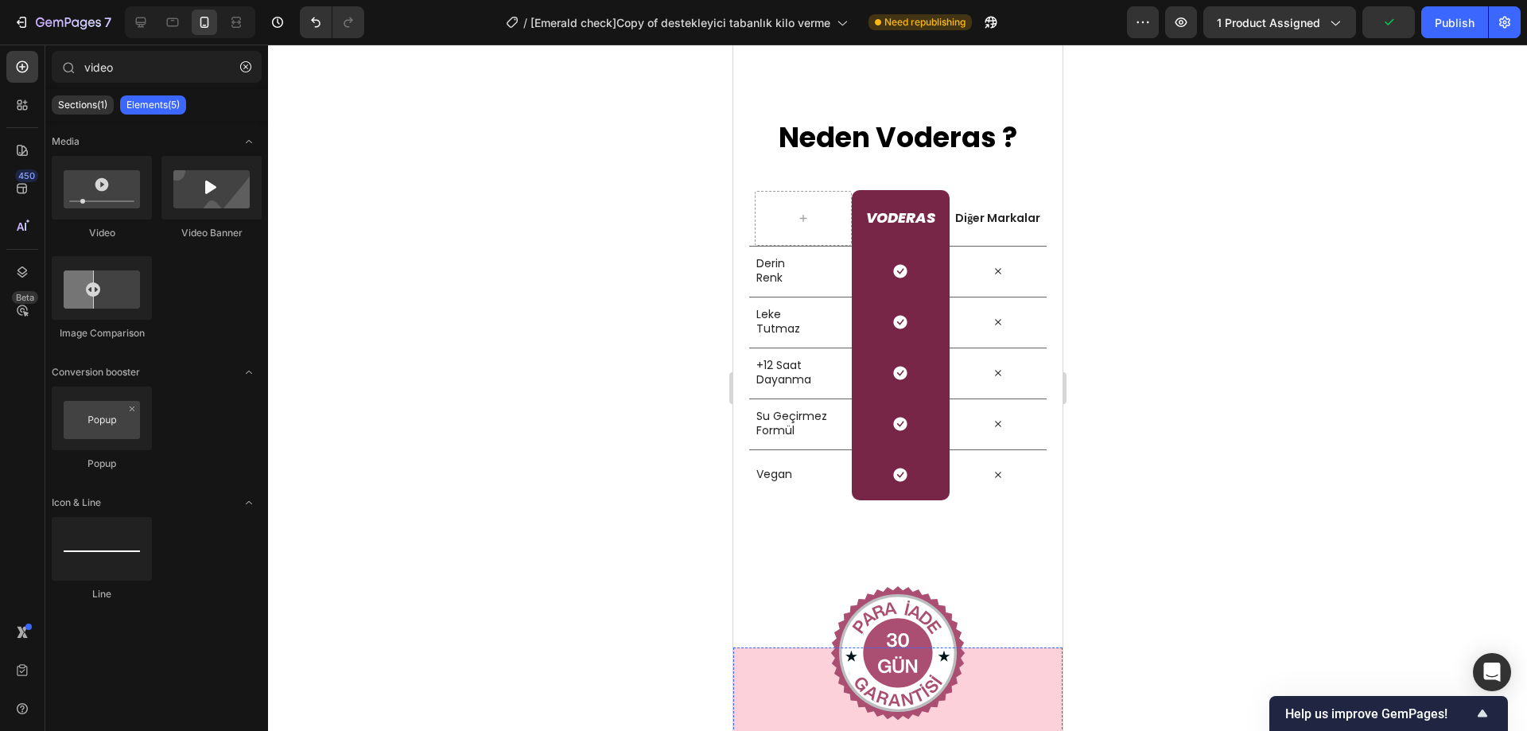
scroll to position [6881, 0]
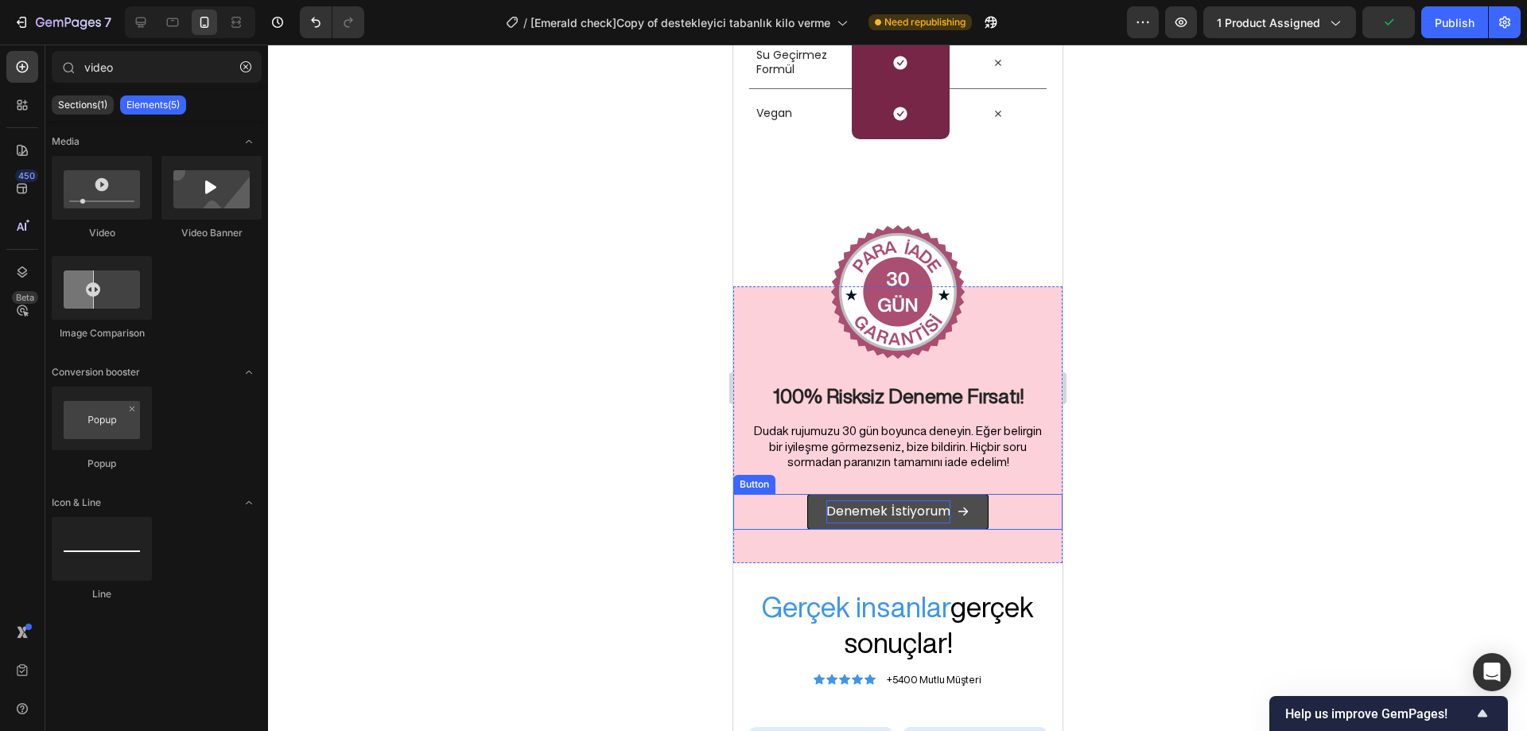
click at [937, 508] on p "Denemek İstiyorum" at bounding box center [887, 511] width 123 height 23
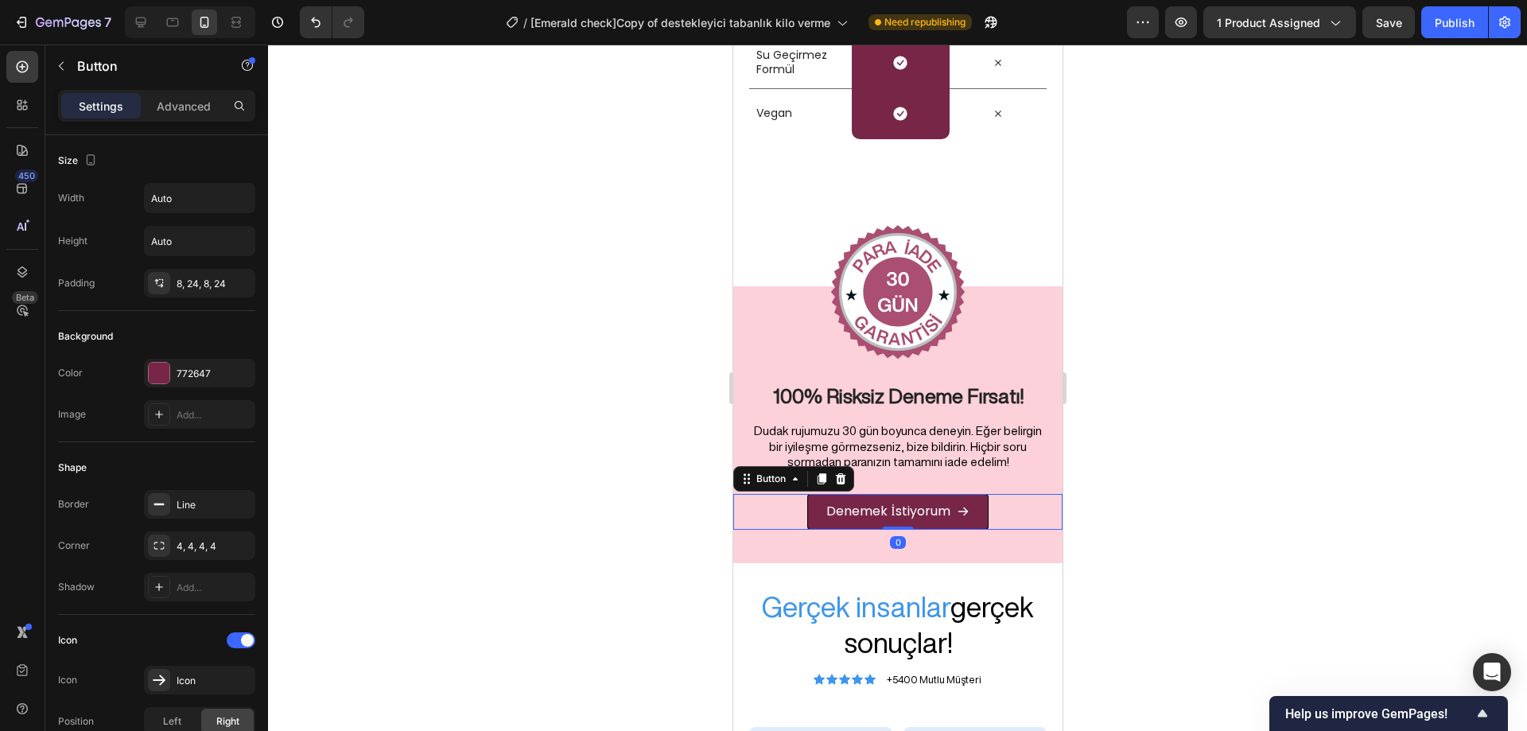
click at [1197, 480] on div at bounding box center [897, 388] width 1259 height 687
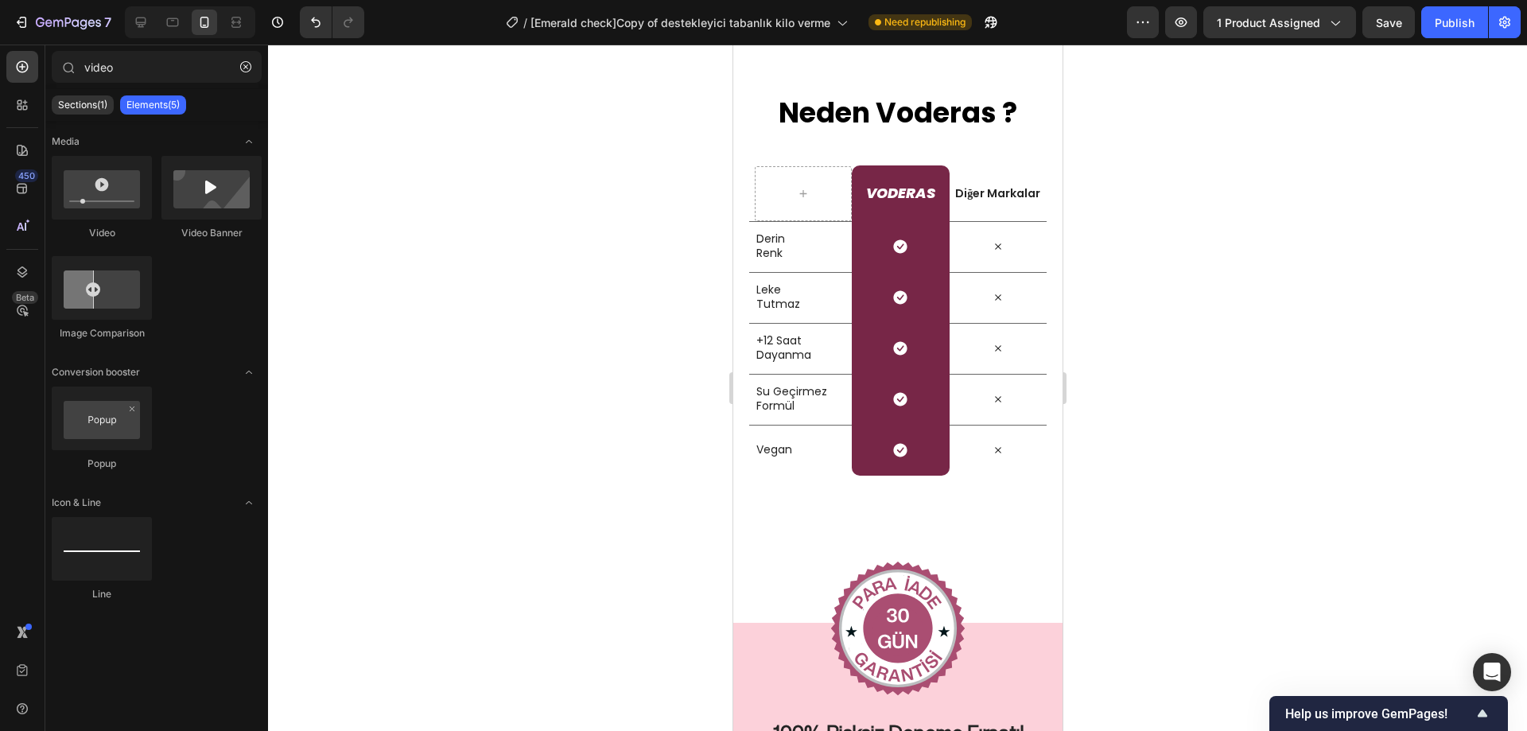
scroll to position [6360, 0]
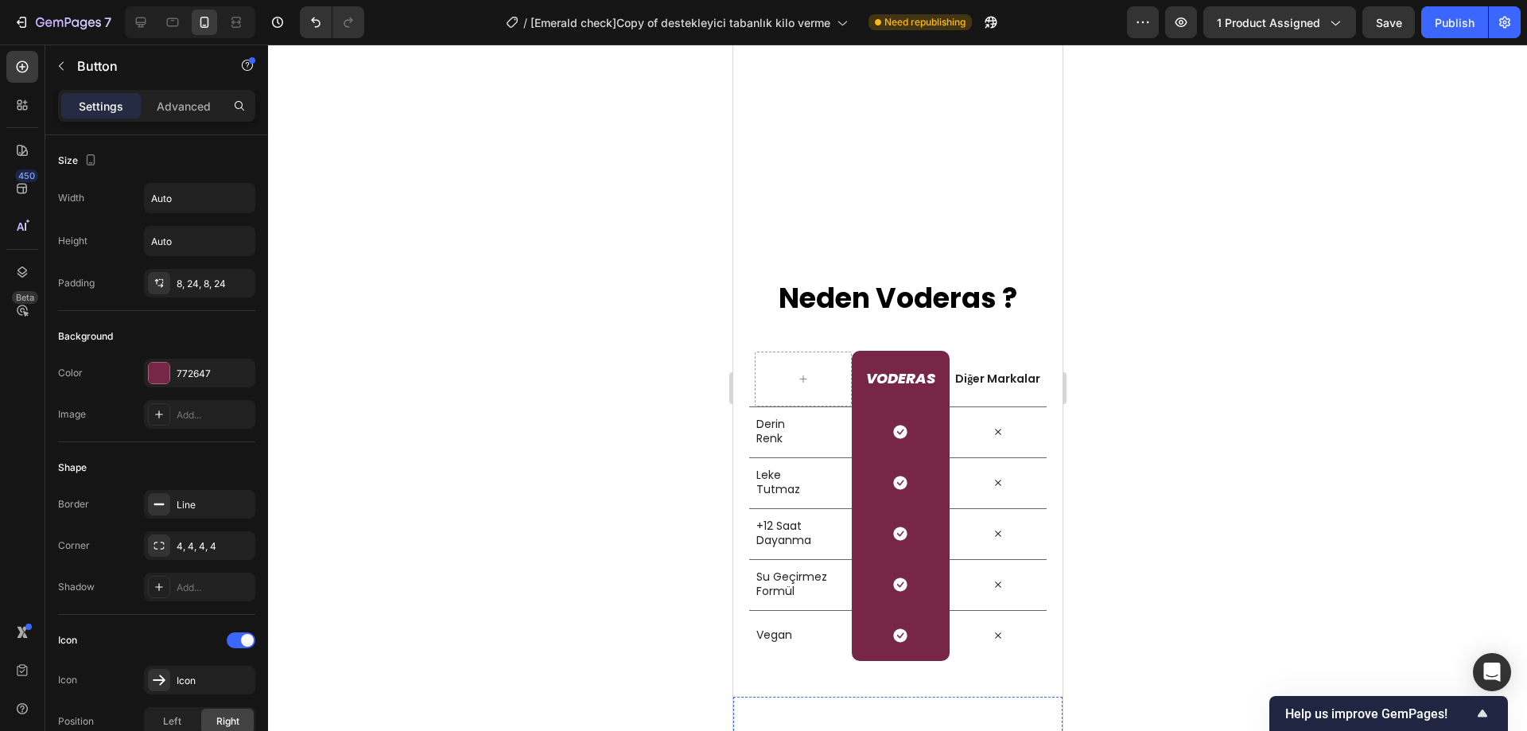
scroll to position [6835, 0]
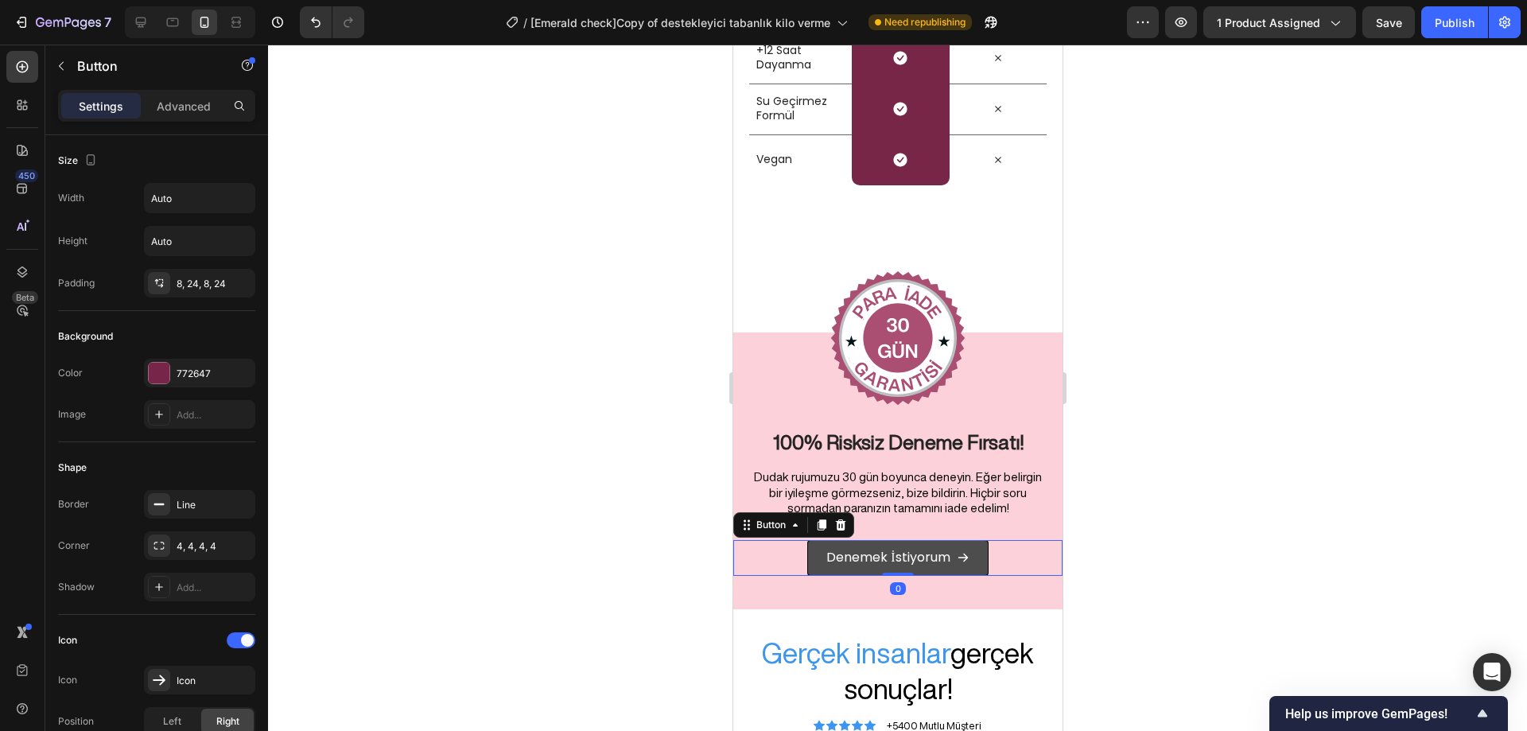
click at [966, 559] on link "Denemek İstiyorum" at bounding box center [897, 558] width 181 height 36
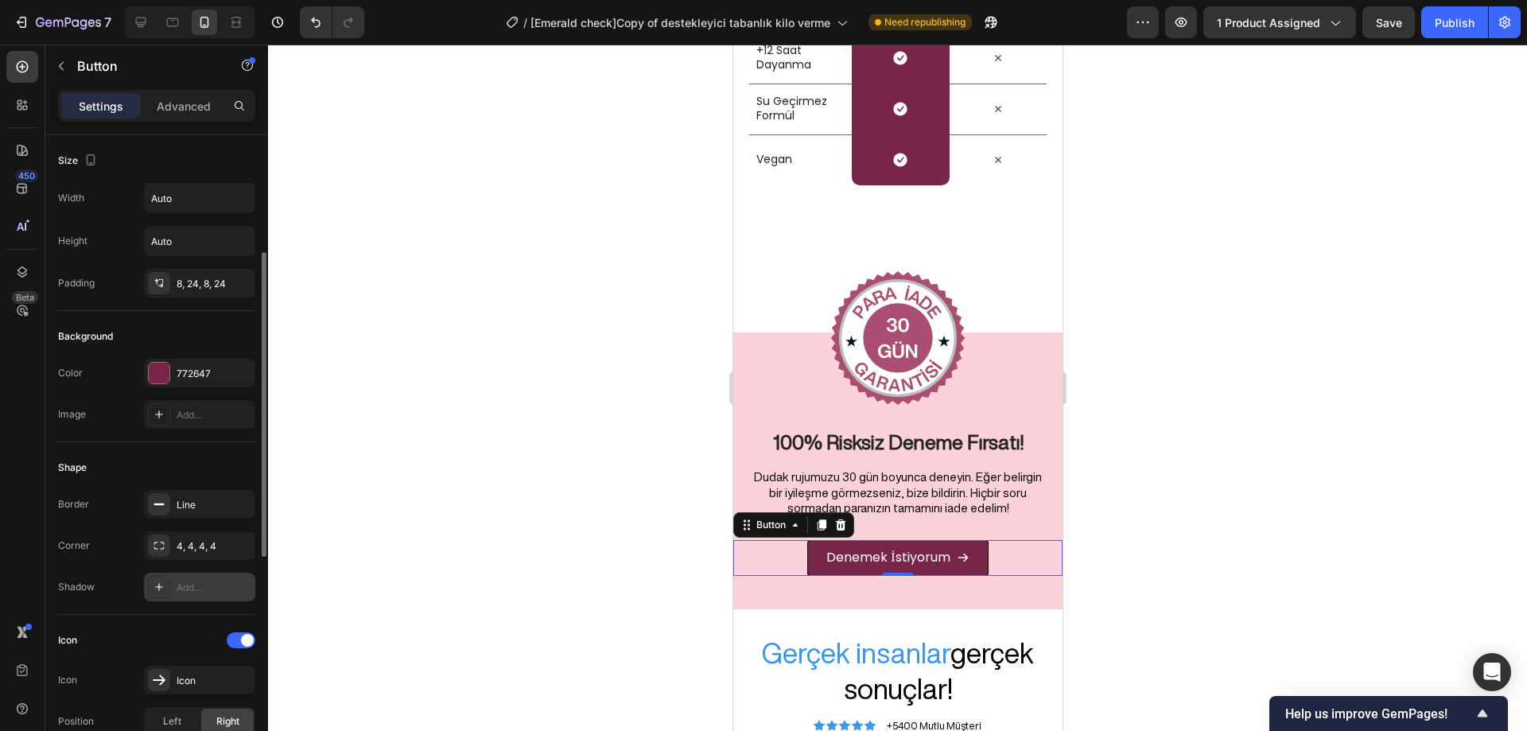
scroll to position [159, 0]
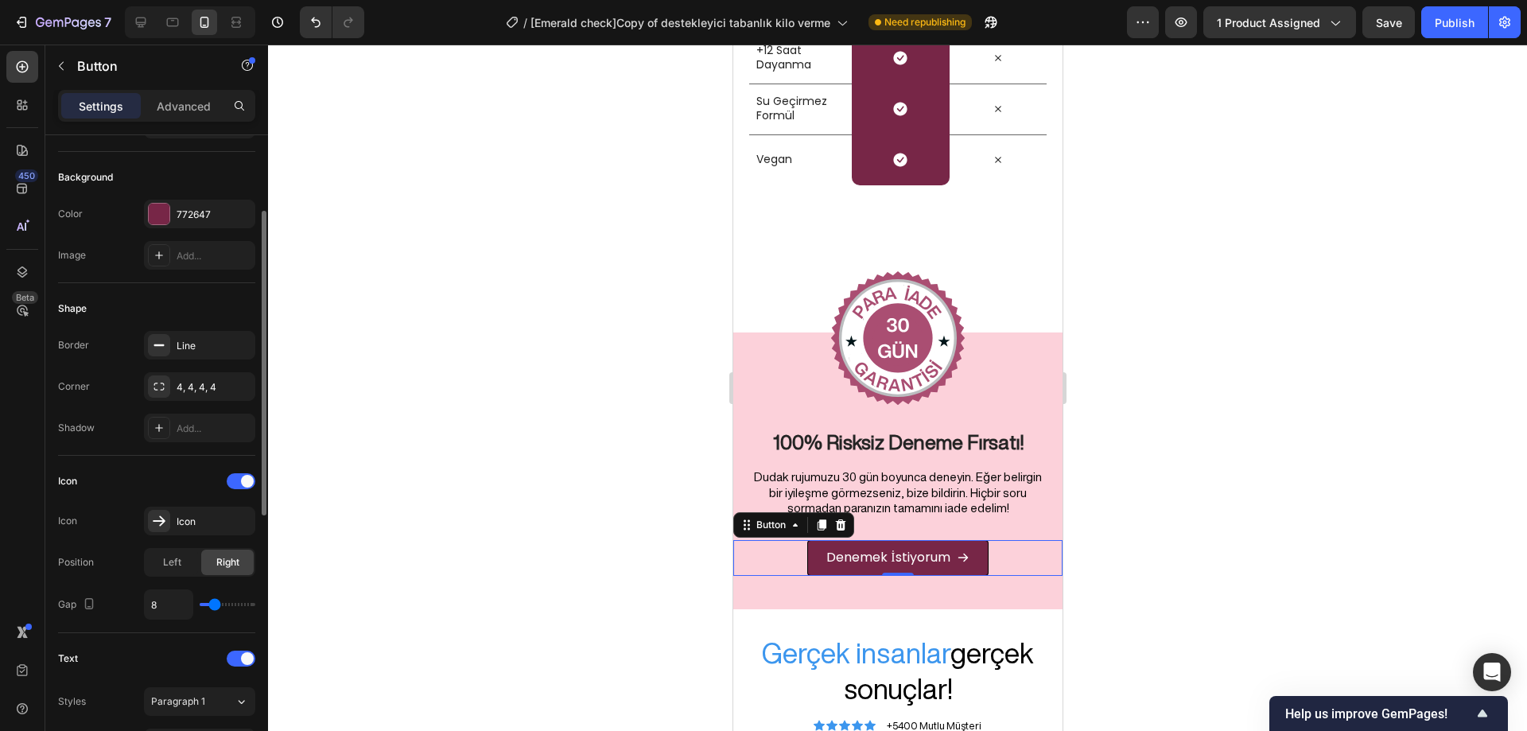
click at [211, 502] on div "Icon Icon Icon Position Left Right Gap 8" at bounding box center [156, 544] width 197 height 151
click at [208, 513] on div "Icon" at bounding box center [199, 521] width 111 height 29
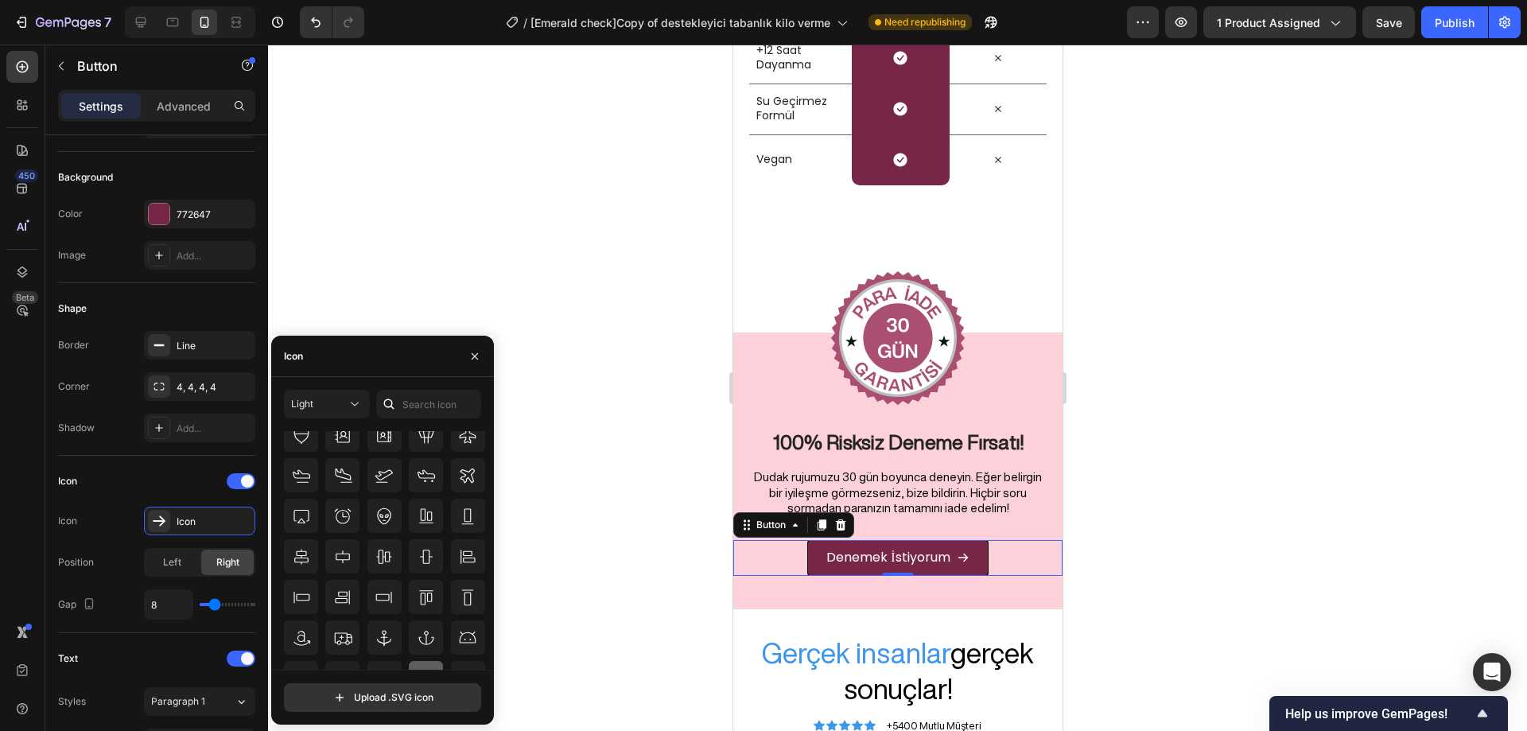
scroll to position [0, 0]
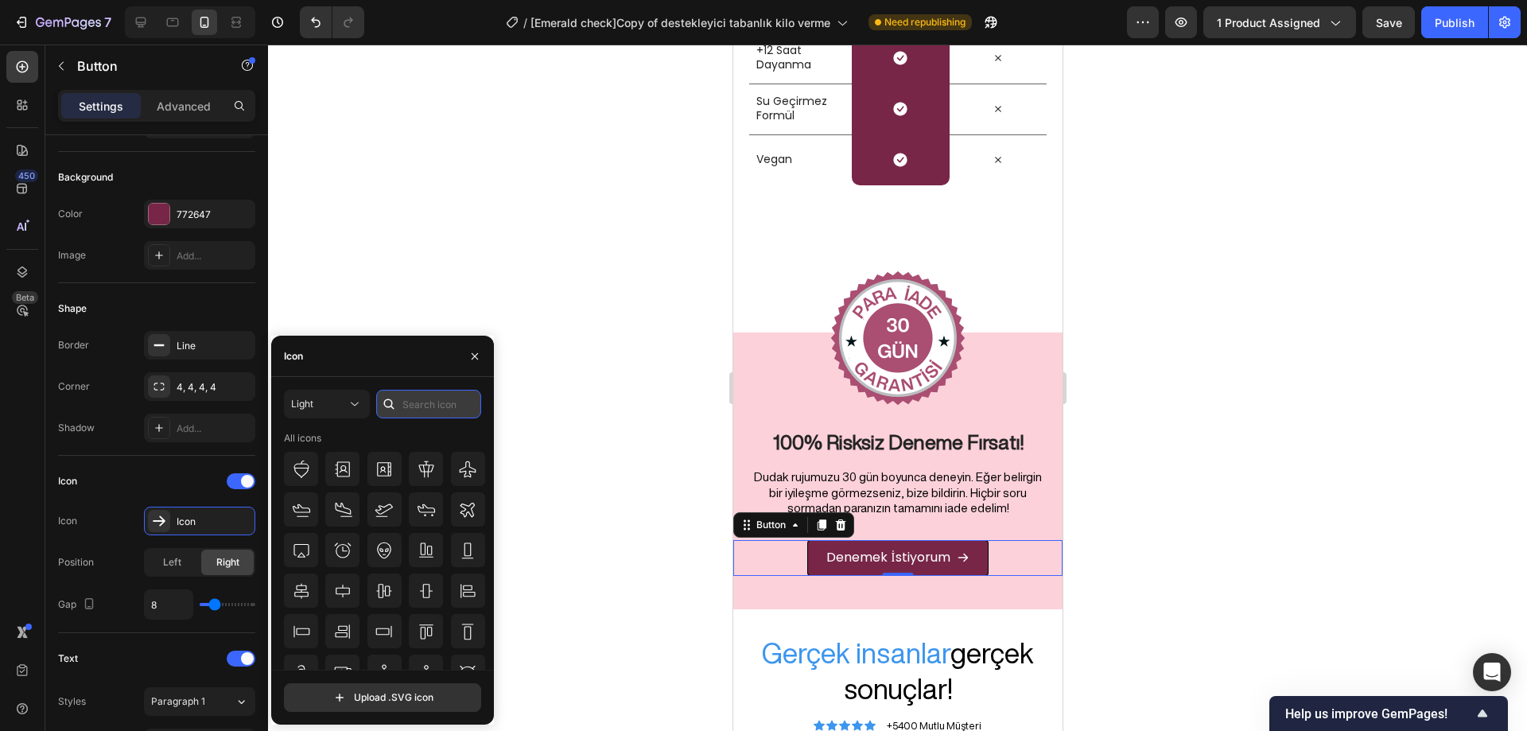
click at [432, 408] on input "text" at bounding box center [428, 404] width 105 height 29
type input "right"
click at [469, 512] on icon at bounding box center [467, 509] width 19 height 19
click at [627, 463] on div at bounding box center [897, 388] width 1259 height 687
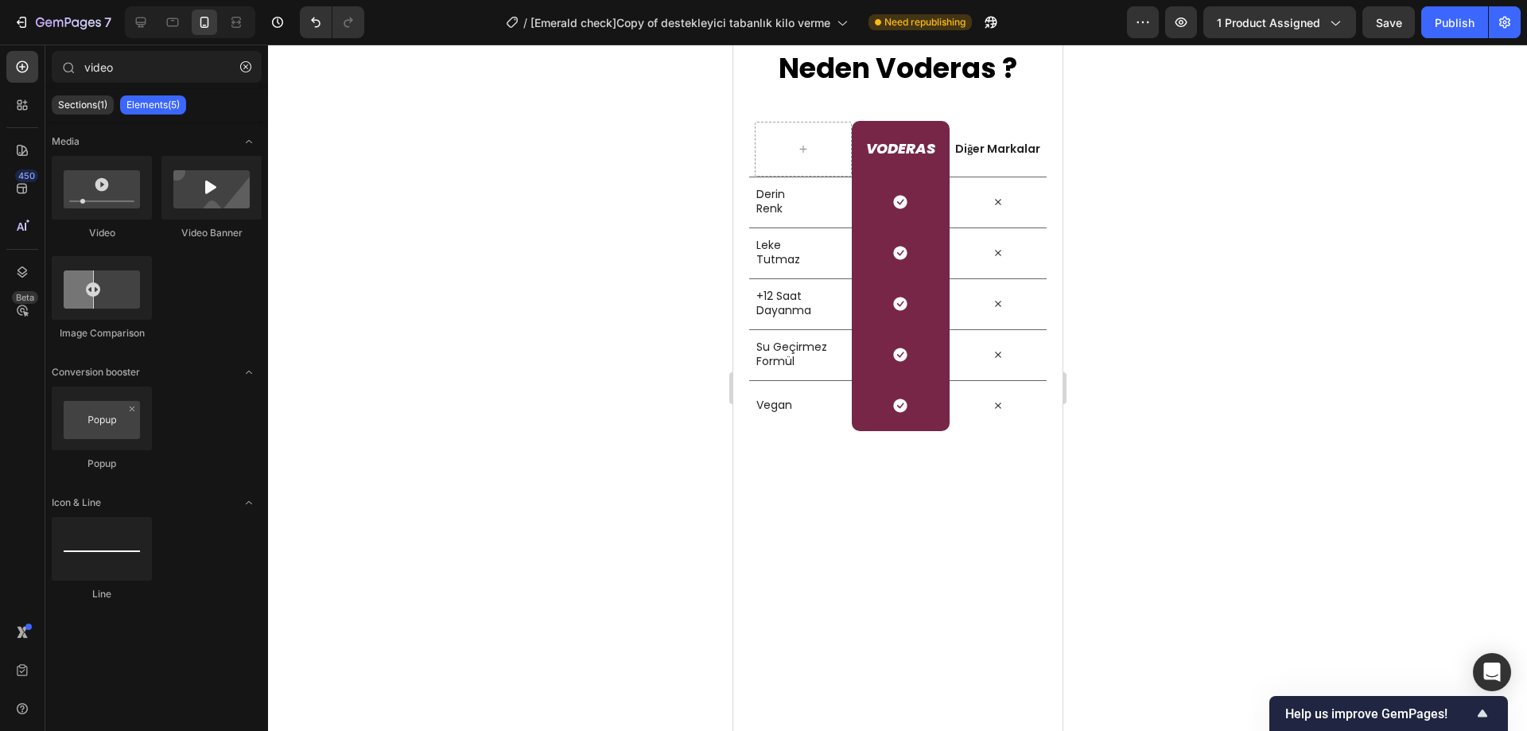
scroll to position [6511, 0]
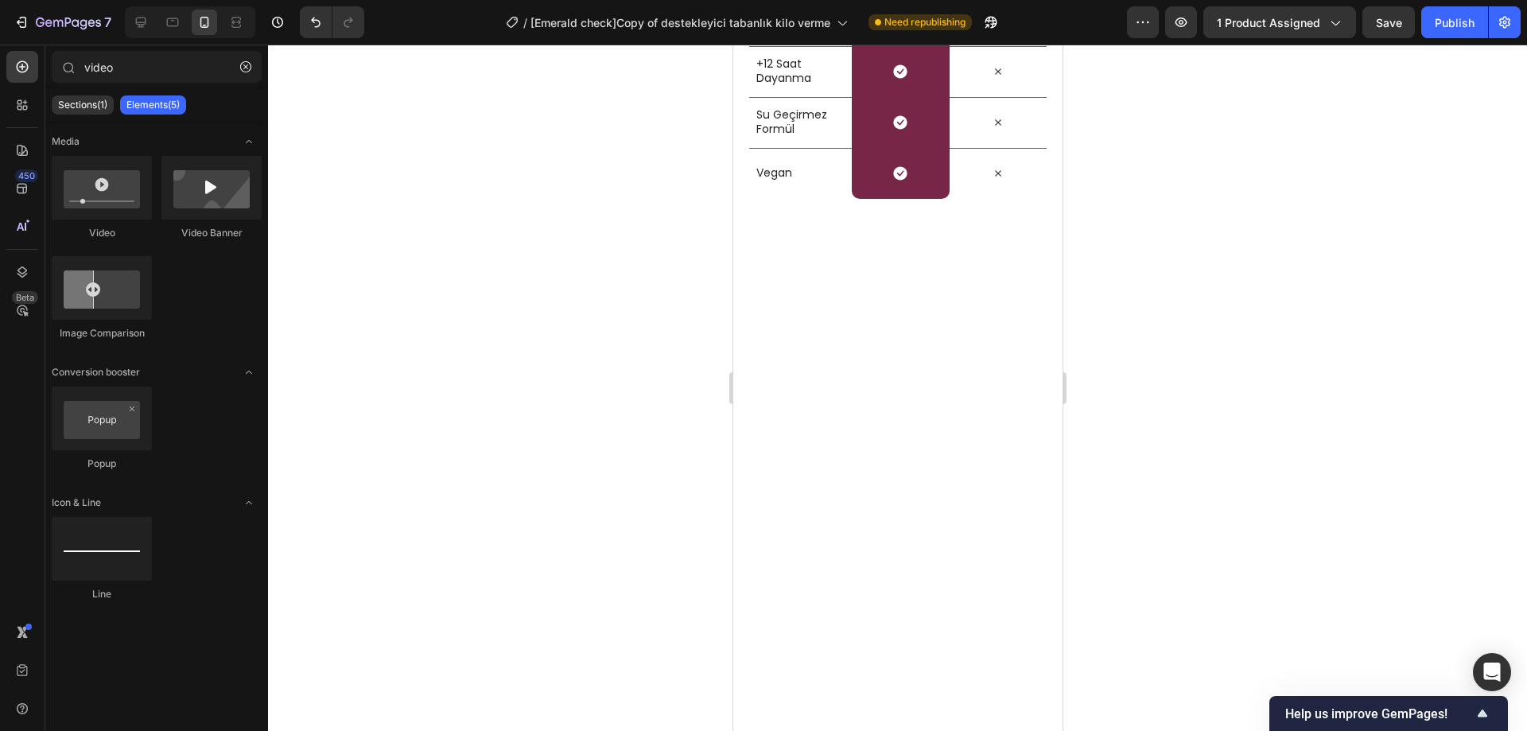
drag, startPoint x: 1054, startPoint y: 542, endPoint x: 1799, endPoint y: 548, distance: 744.7
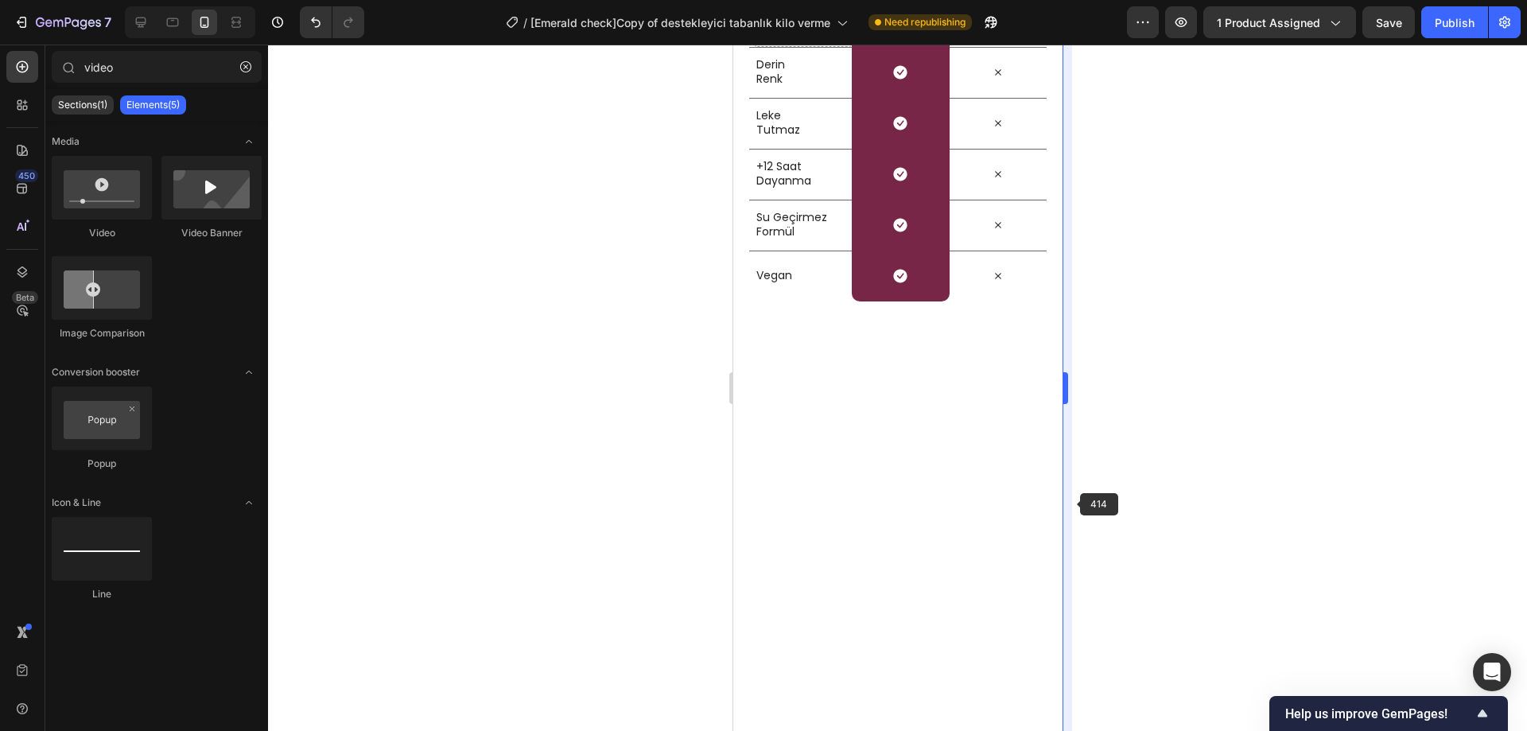
scroll to position [6278, 0]
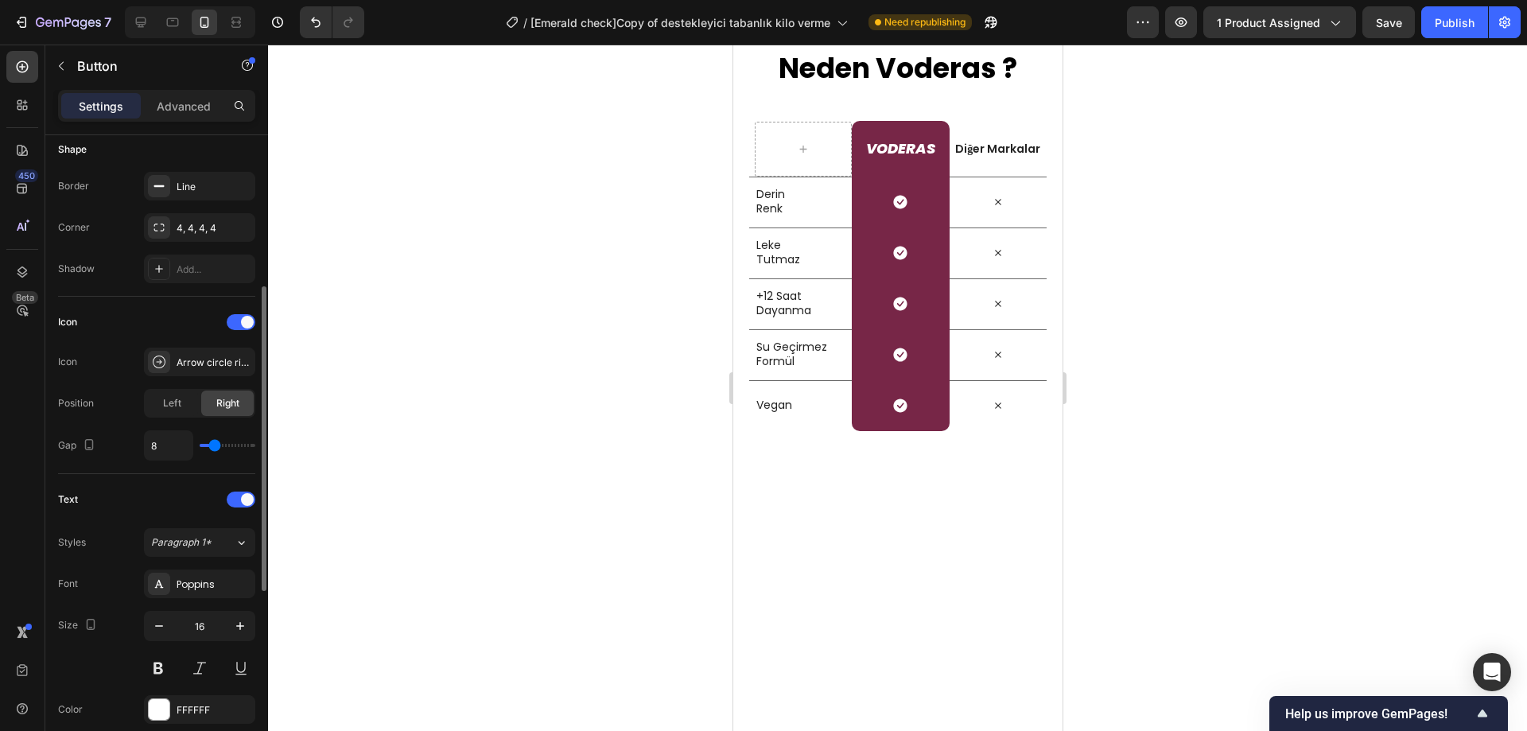
scroll to position [477, 0]
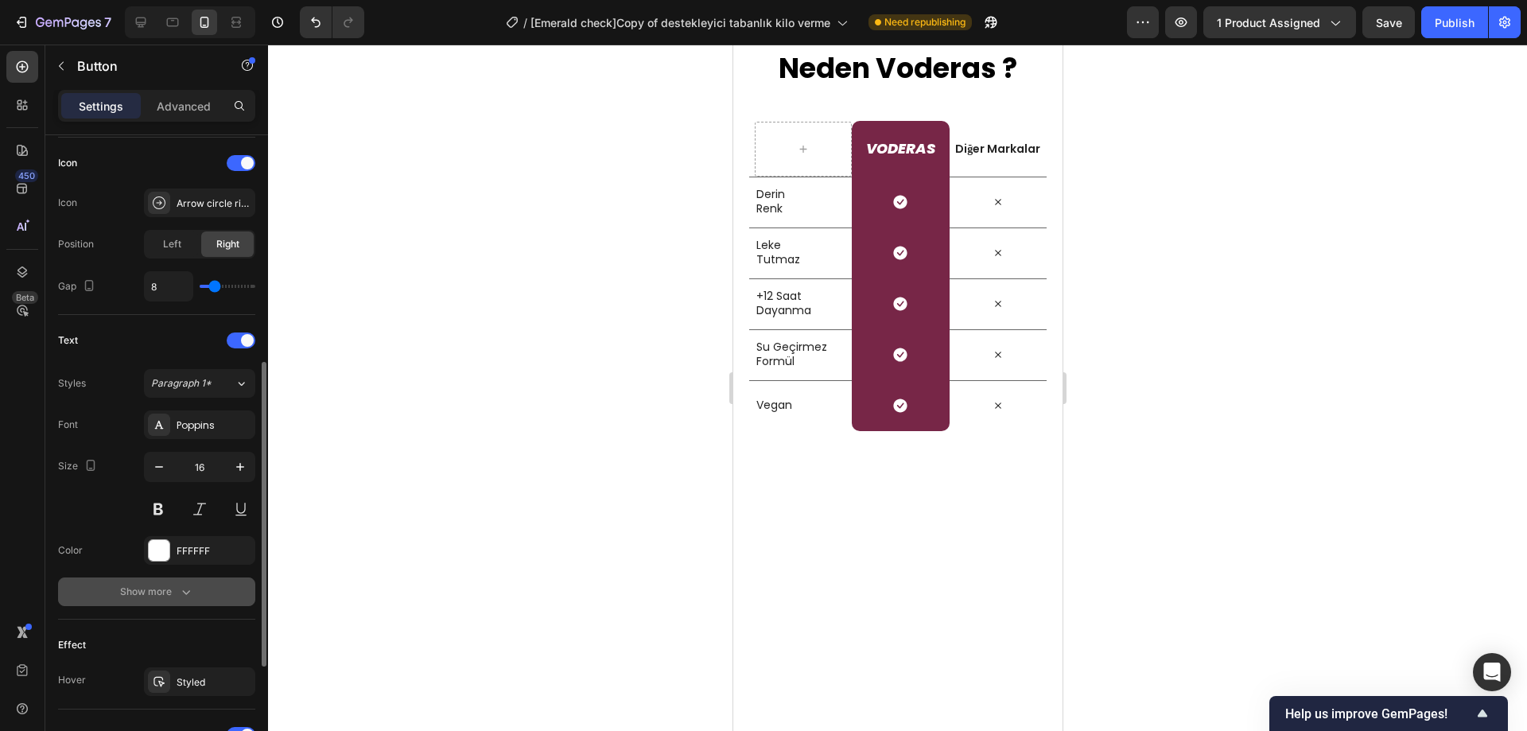
click at [183, 589] on icon "button" at bounding box center [186, 592] width 16 height 16
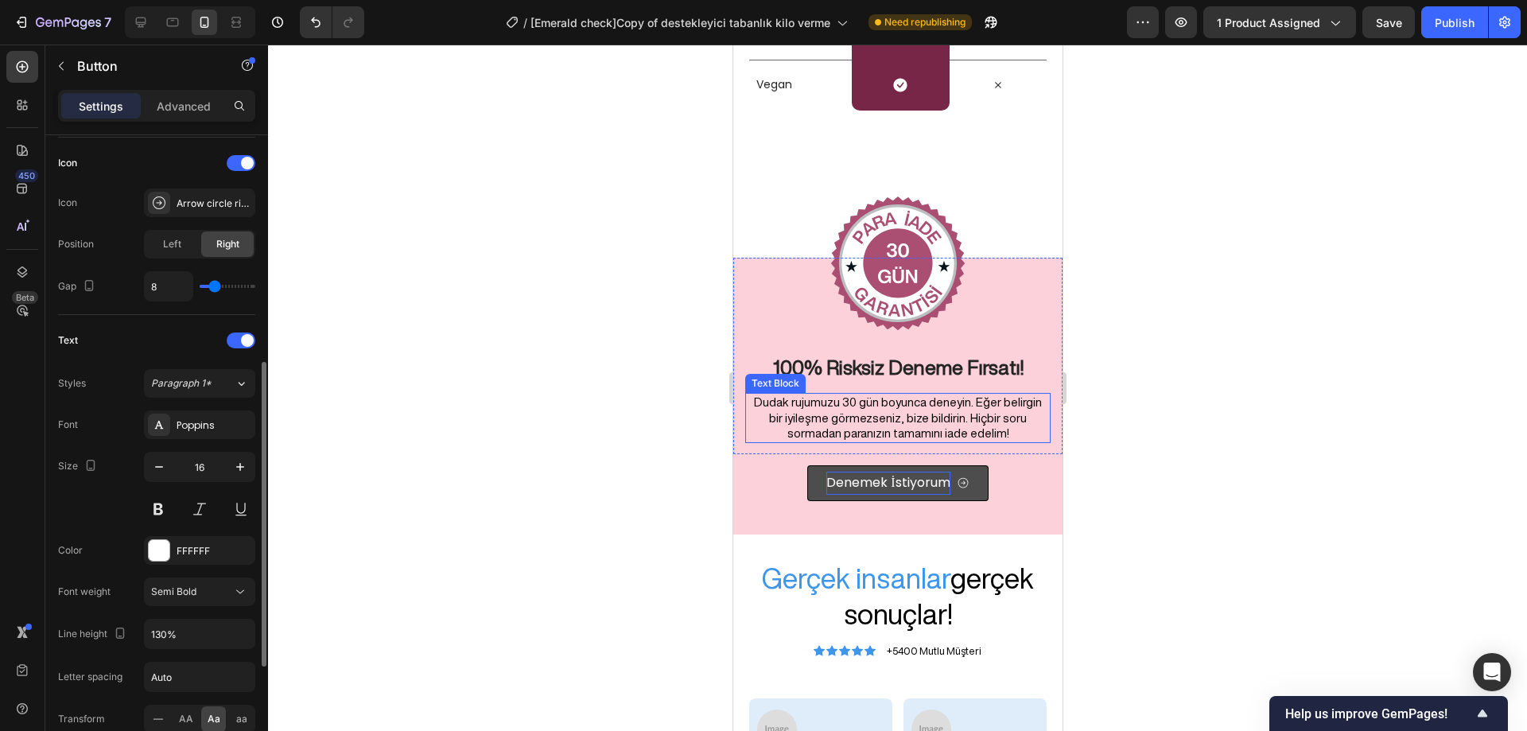
scroll to position [6915, 0]
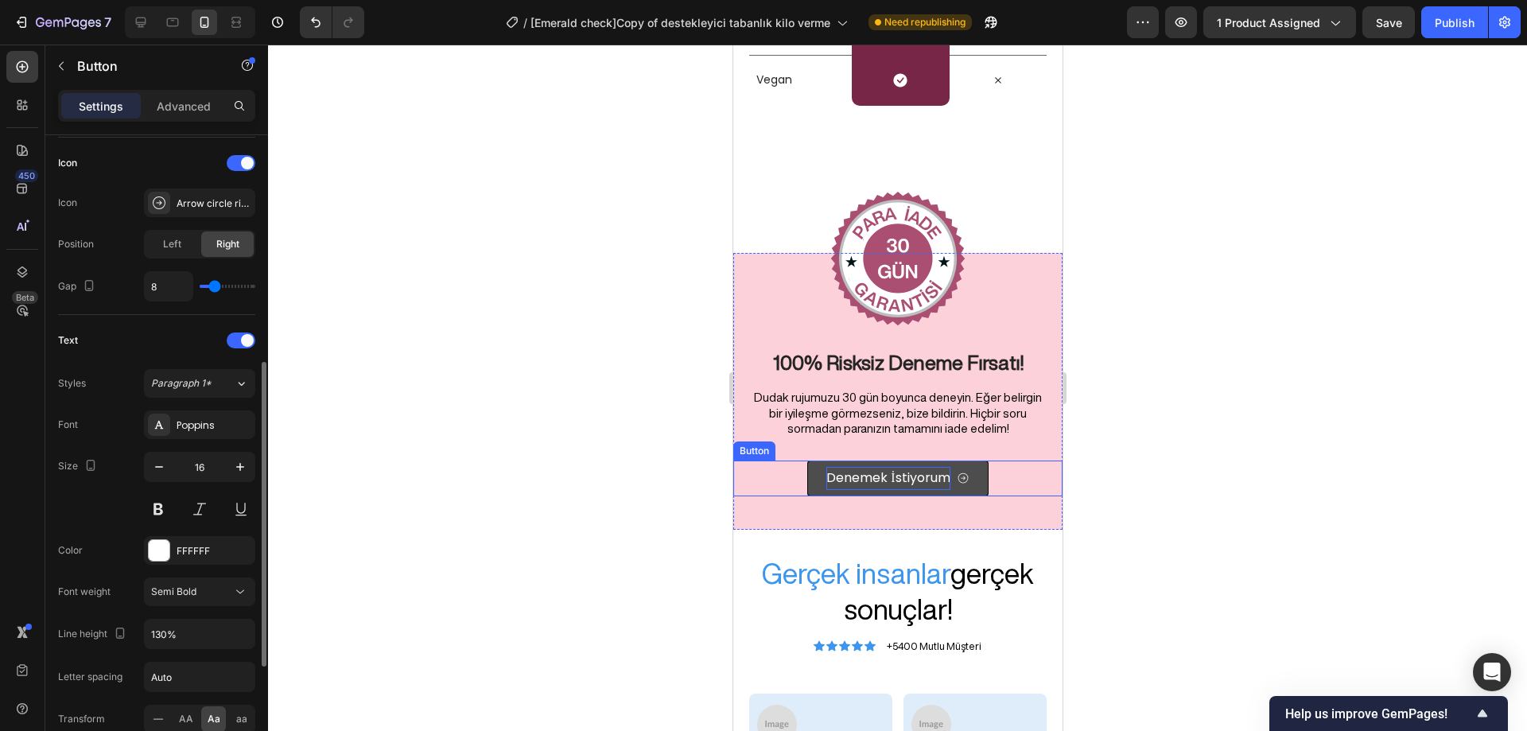
click at [909, 482] on p "Denemek İstiyorum" at bounding box center [887, 478] width 123 height 23
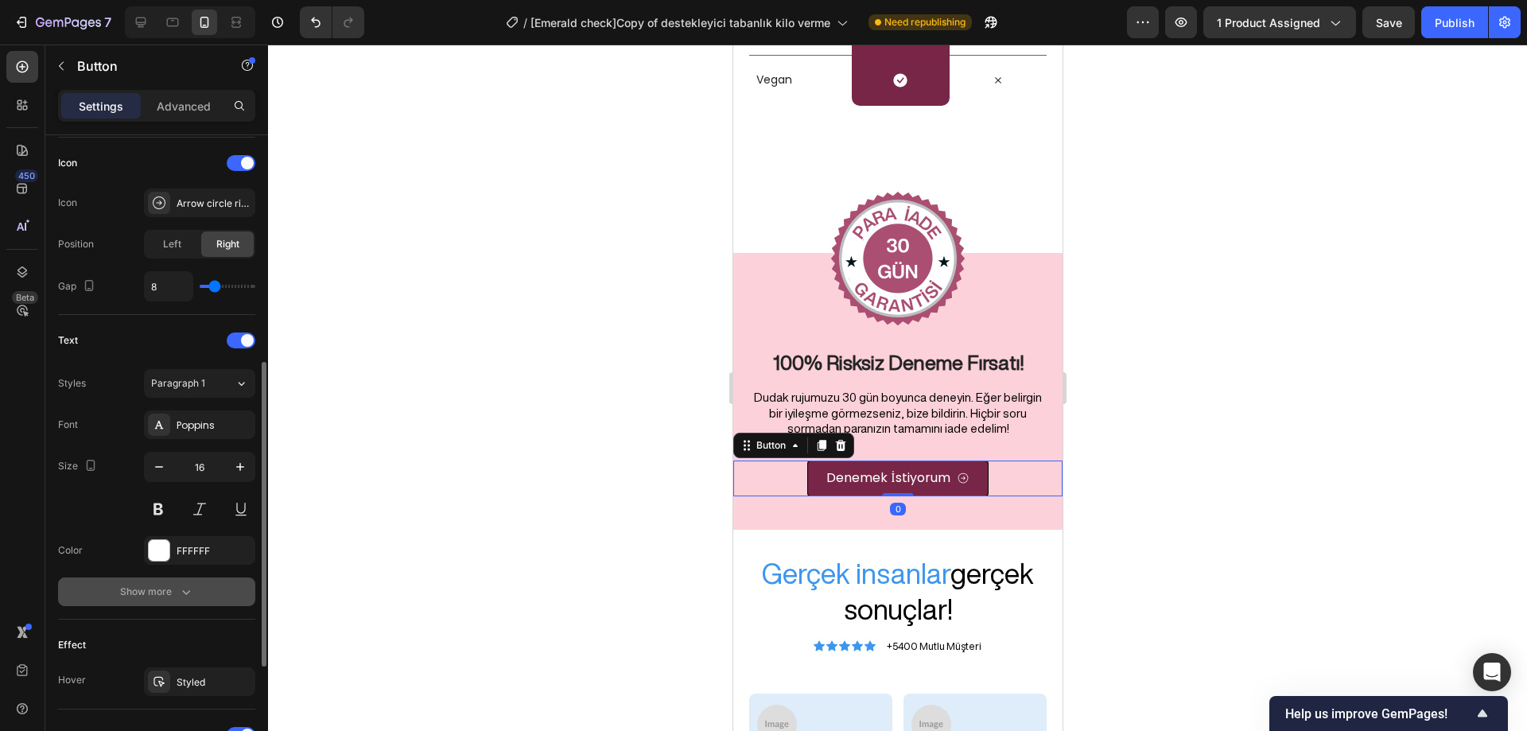
click at [161, 594] on div "Show more" at bounding box center [157, 592] width 74 height 16
click at [216, 590] on div "Normal" at bounding box center [191, 592] width 81 height 14
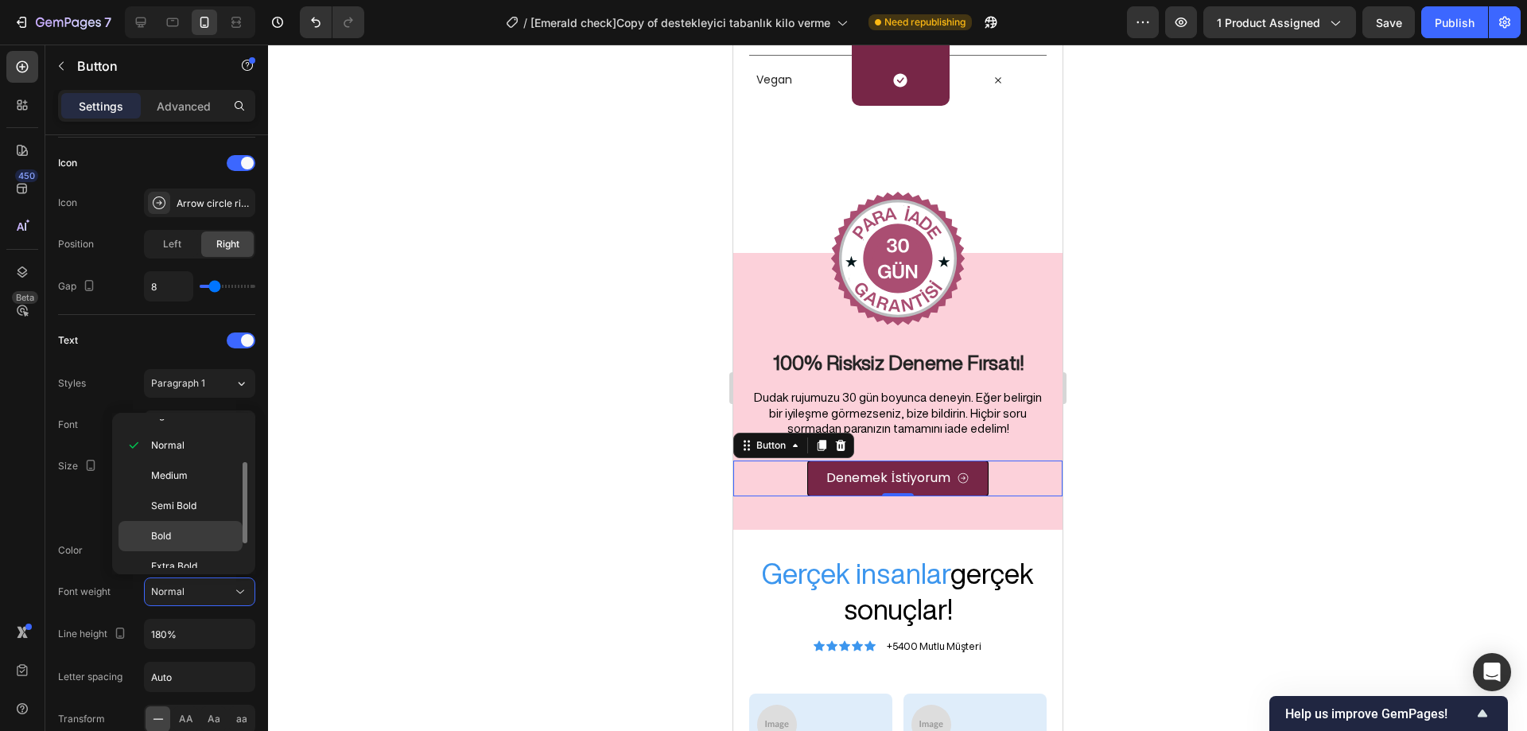
scroll to position [123, 0]
click at [204, 461] on p "Semi Bold" at bounding box center [193, 462] width 84 height 14
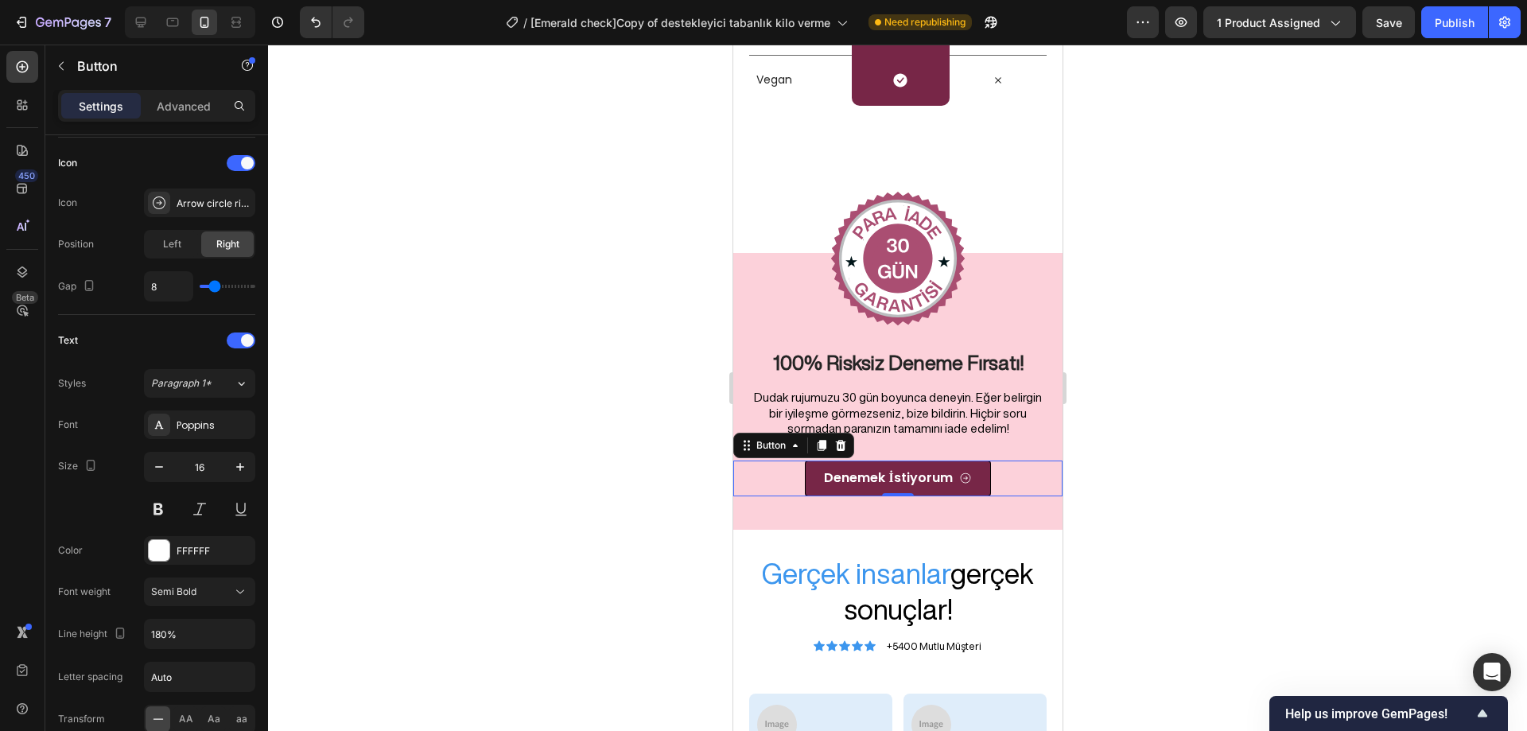
click at [422, 457] on div at bounding box center [897, 388] width 1259 height 687
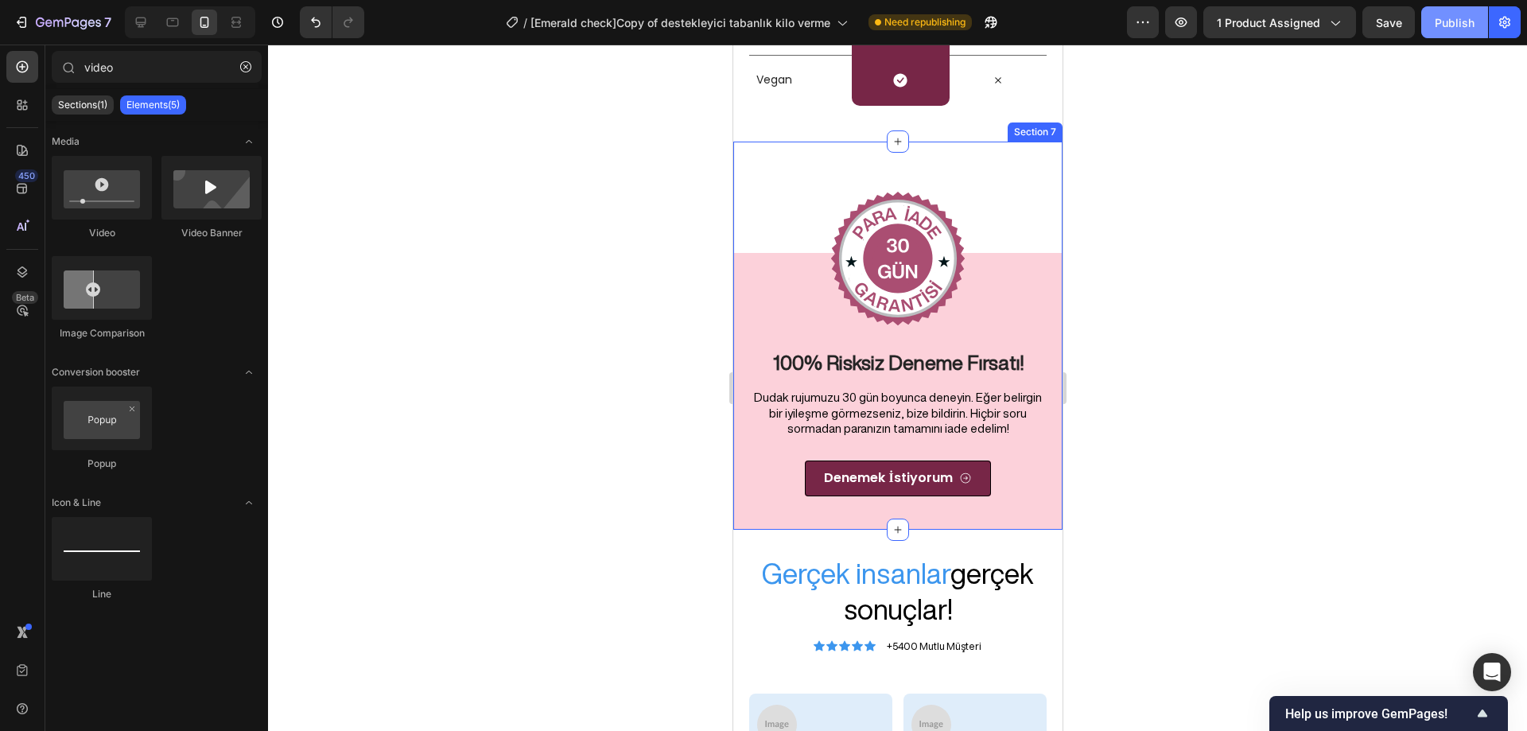
click at [1457, 23] on div "Publish" at bounding box center [1455, 22] width 40 height 17
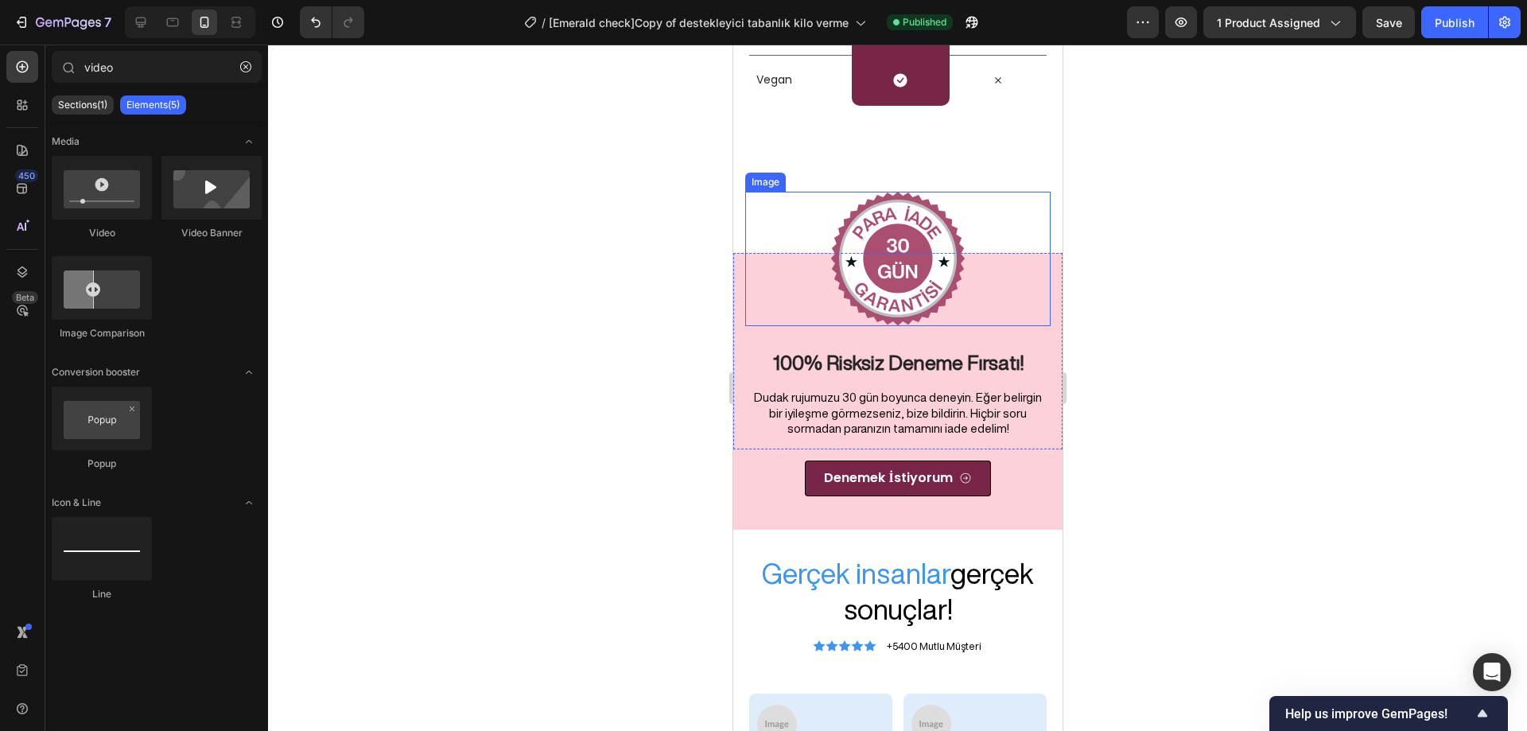
click at [913, 216] on img at bounding box center [897, 259] width 135 height 134
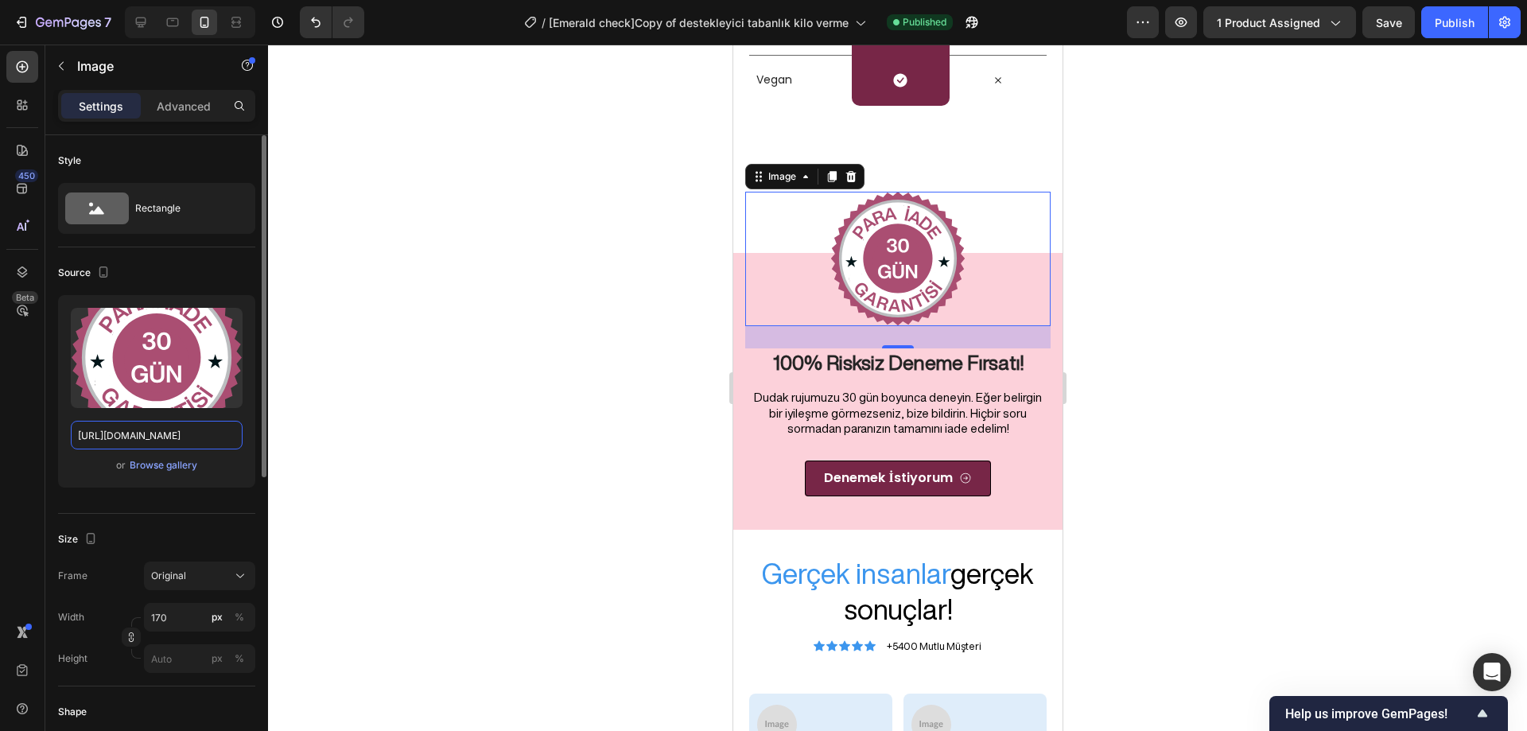
click at [125, 441] on input "[URL][DOMAIN_NAME]" at bounding box center [157, 435] width 172 height 29
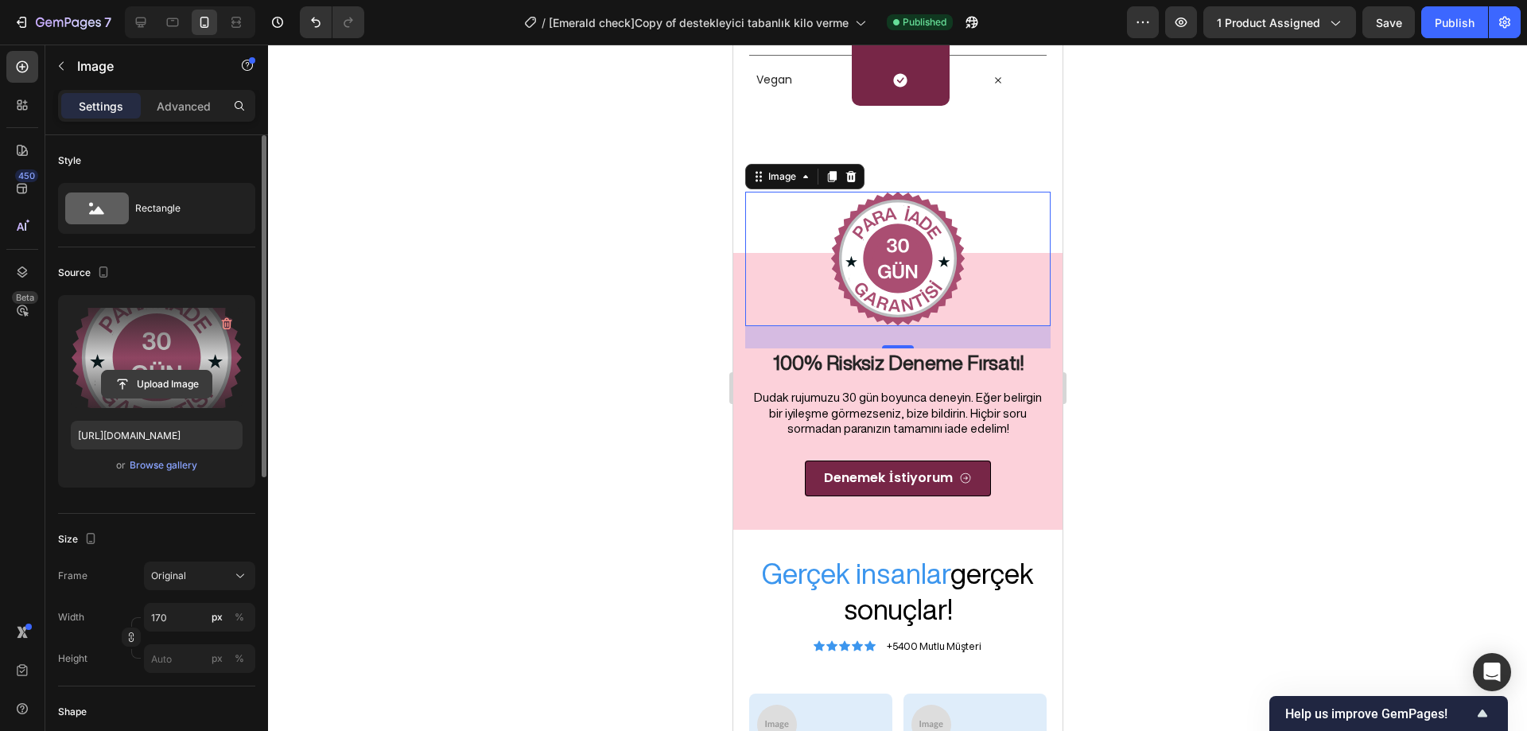
click at [167, 385] on input "file" at bounding box center [157, 384] width 110 height 27
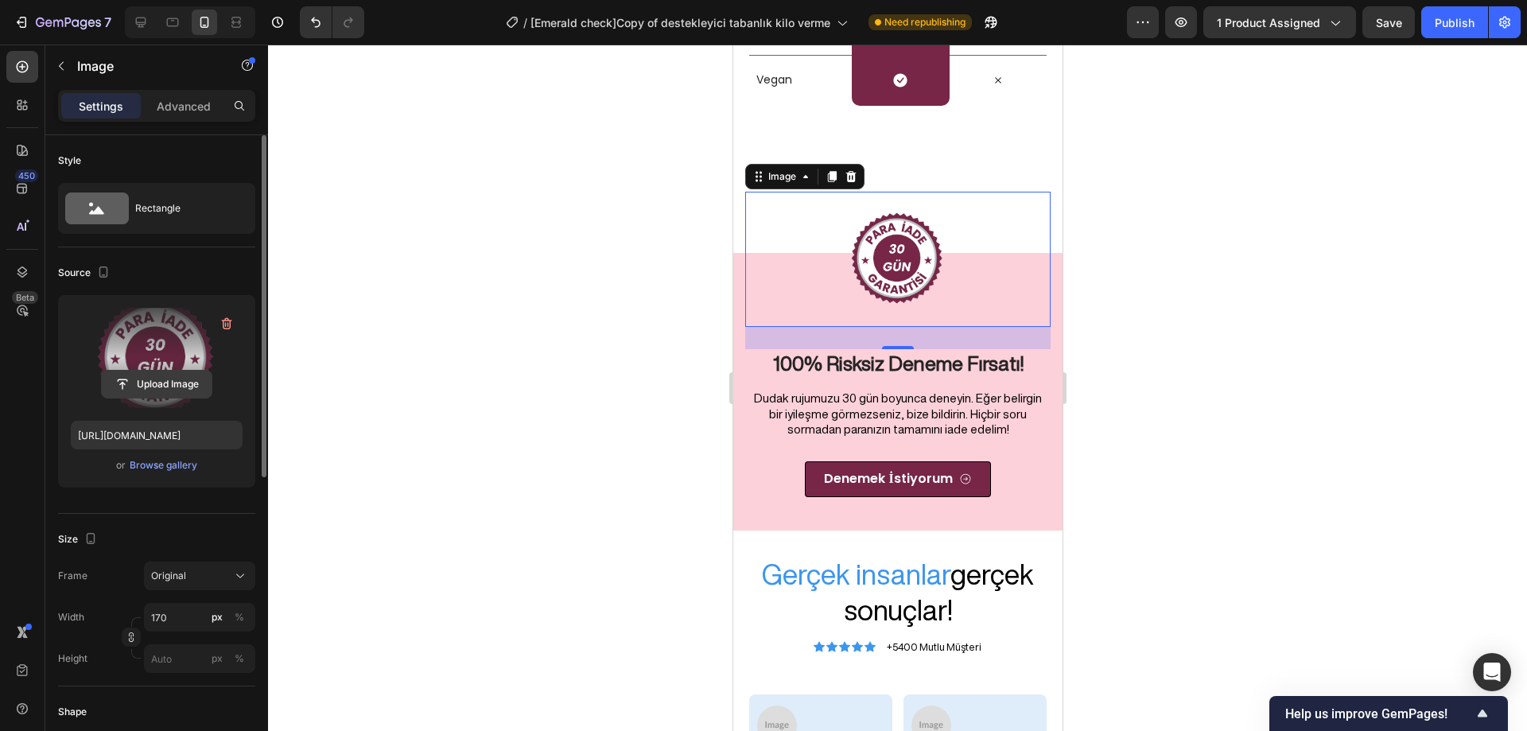
click at [185, 383] on input "file" at bounding box center [157, 384] width 110 height 27
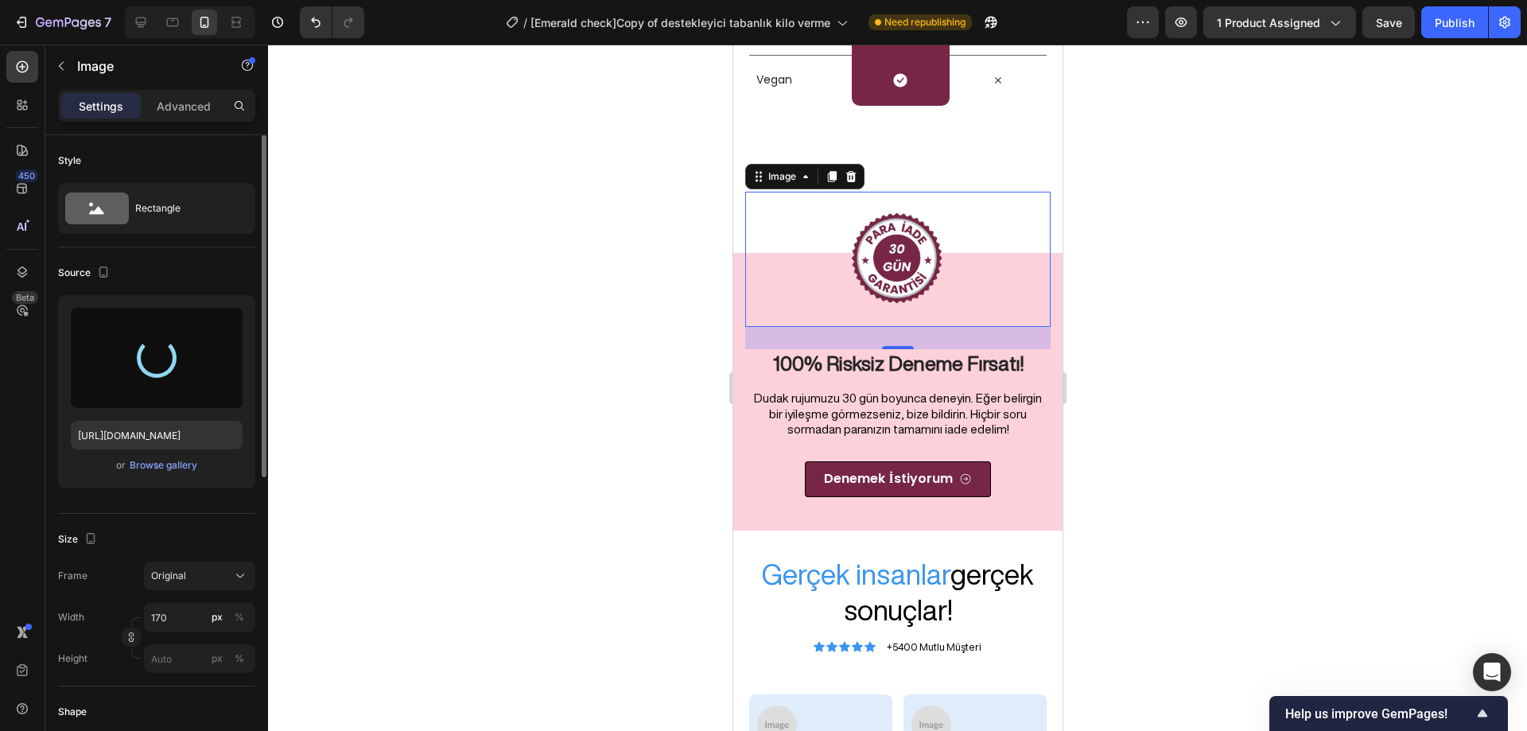
type input "[URL][DOMAIN_NAME]"
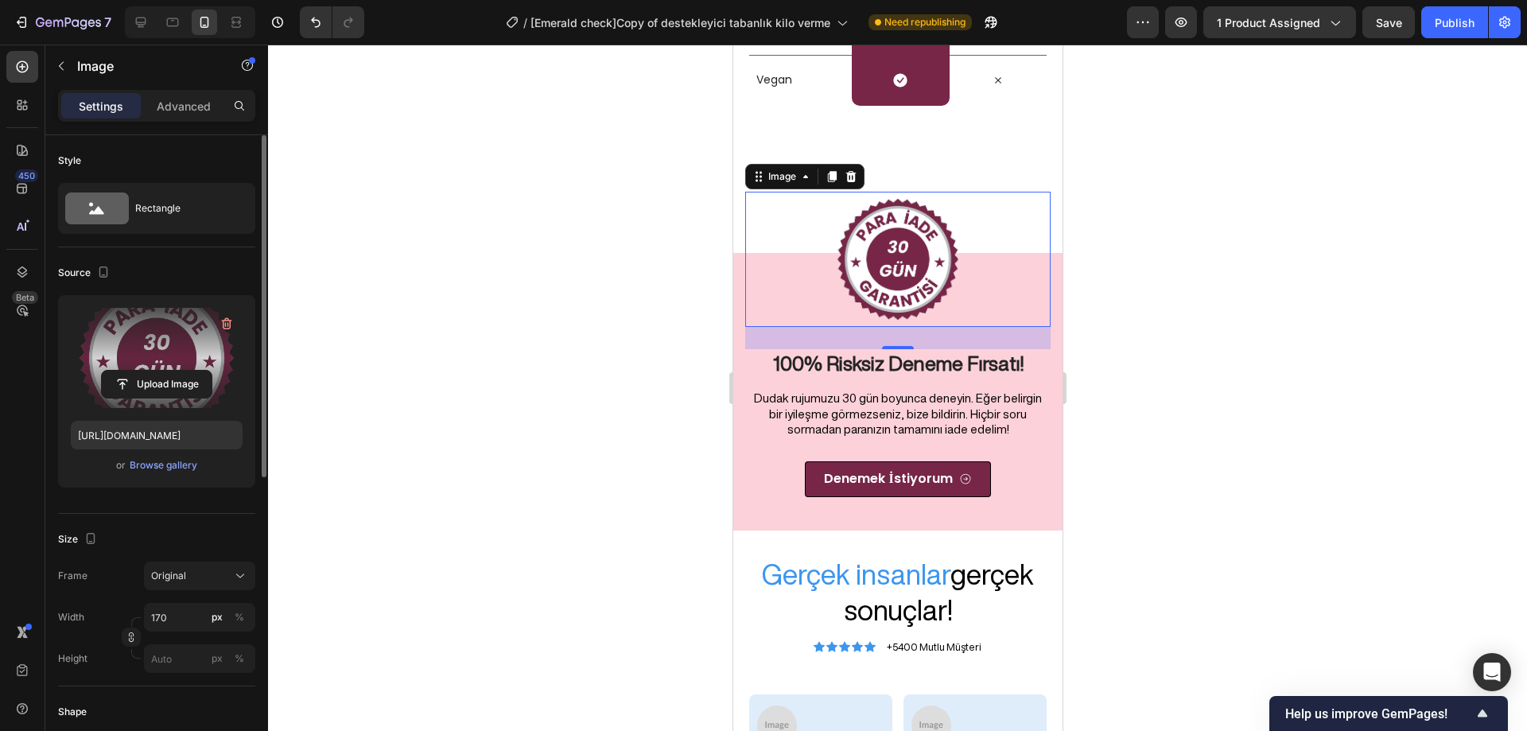
click at [1252, 374] on div at bounding box center [897, 388] width 1259 height 687
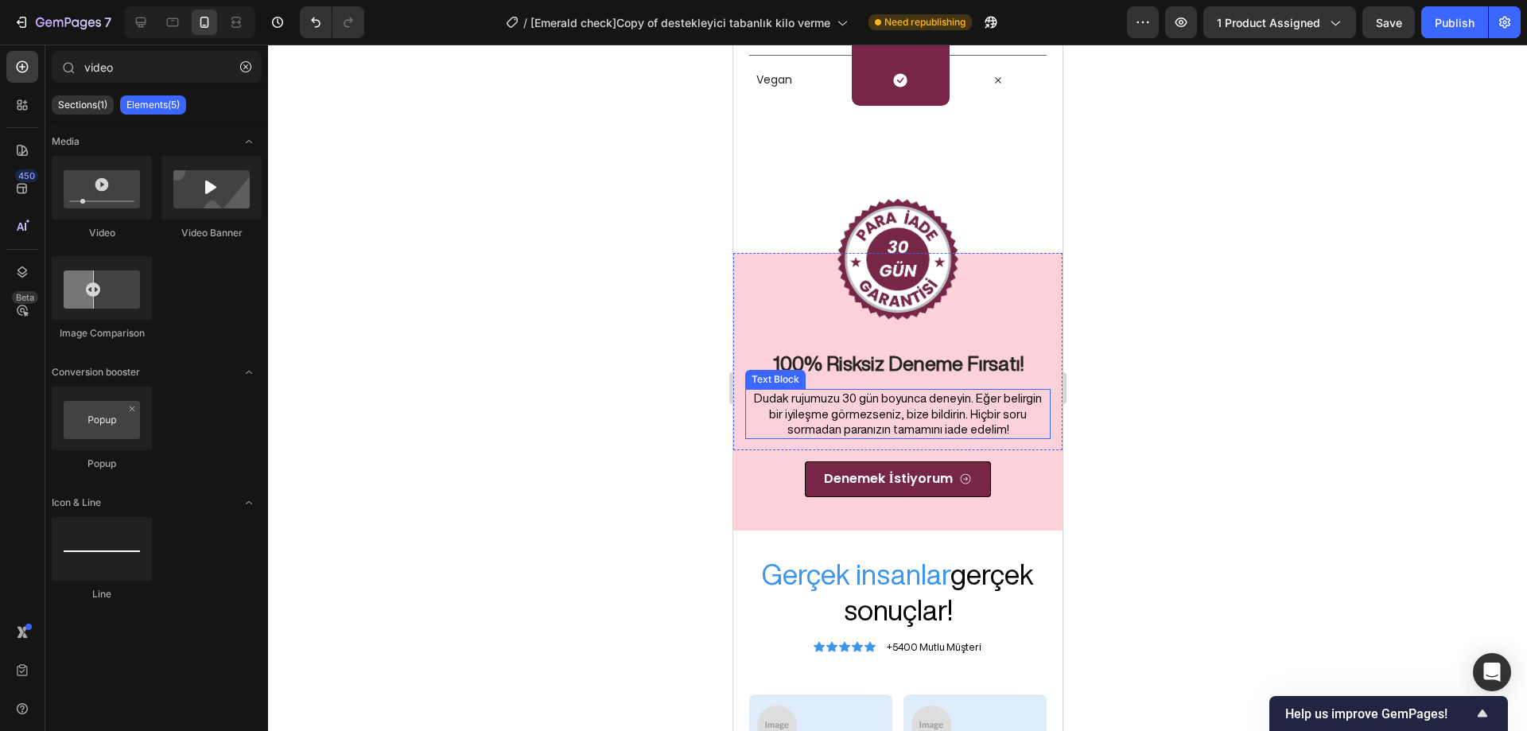
click at [862, 396] on p "Dudak rujumuzu 30 gün boyunca deneyin. Eğer belirgin bir iyileşme görmezseniz, …" at bounding box center [897, 414] width 302 height 47
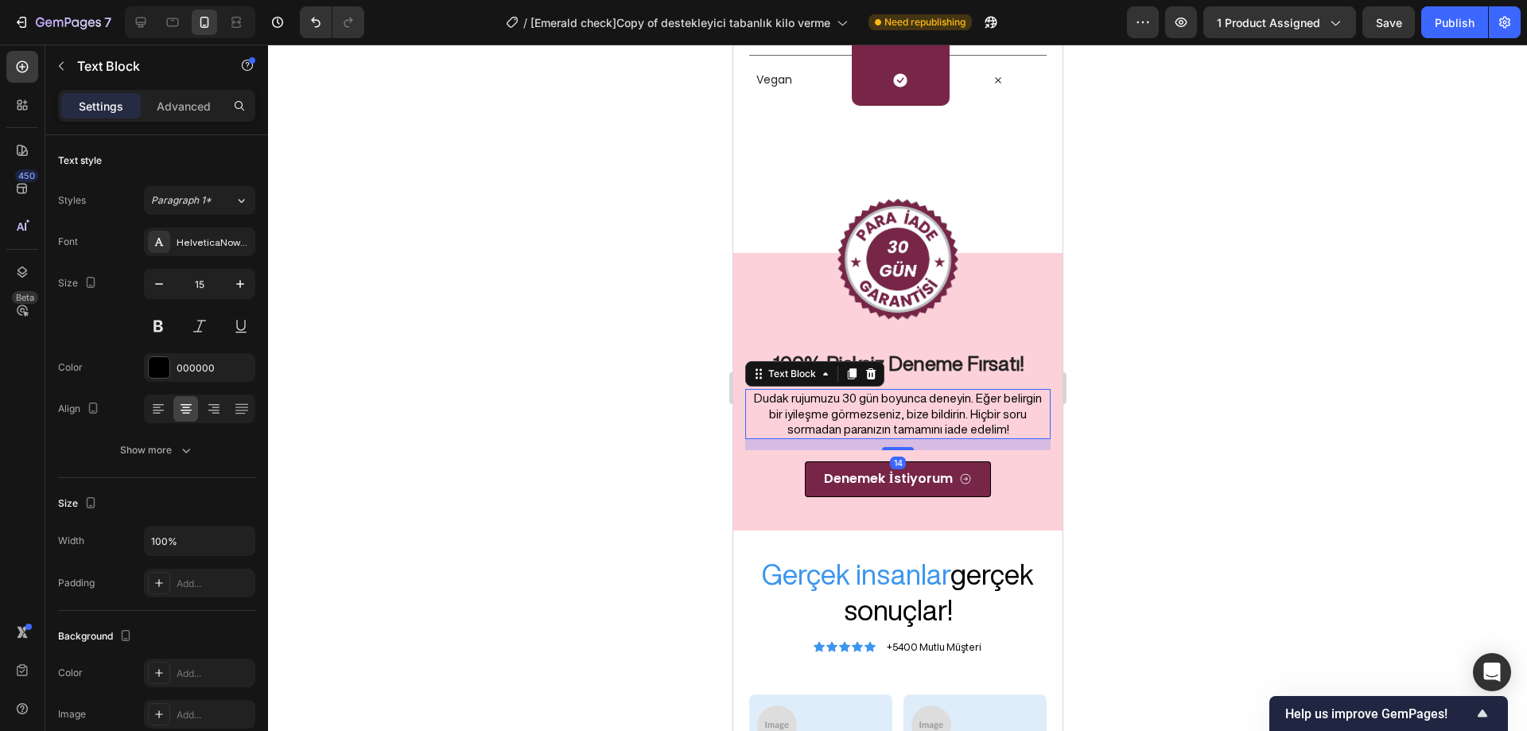
click at [828, 399] on p "Dudak rujumuzu 30 gün boyunca deneyin. Eğer belirgin bir iyileşme görmezseniz, …" at bounding box center [897, 414] width 302 height 47
drag, startPoint x: 835, startPoint y: 400, endPoint x: 814, endPoint y: 399, distance: 21.5
click at [814, 399] on p "Dudak rujumuzu 30 gün boyunca deneyin. Eğer belirgin bir iyileşme görmezseniz, …" at bounding box center [897, 414] width 302 height 47
click at [835, 399] on p "Dudak rujumuzu 30 gün boyunca deneyin. Eğer belirgin bir iyileşme görmezseniz, …" at bounding box center [897, 414] width 302 height 47
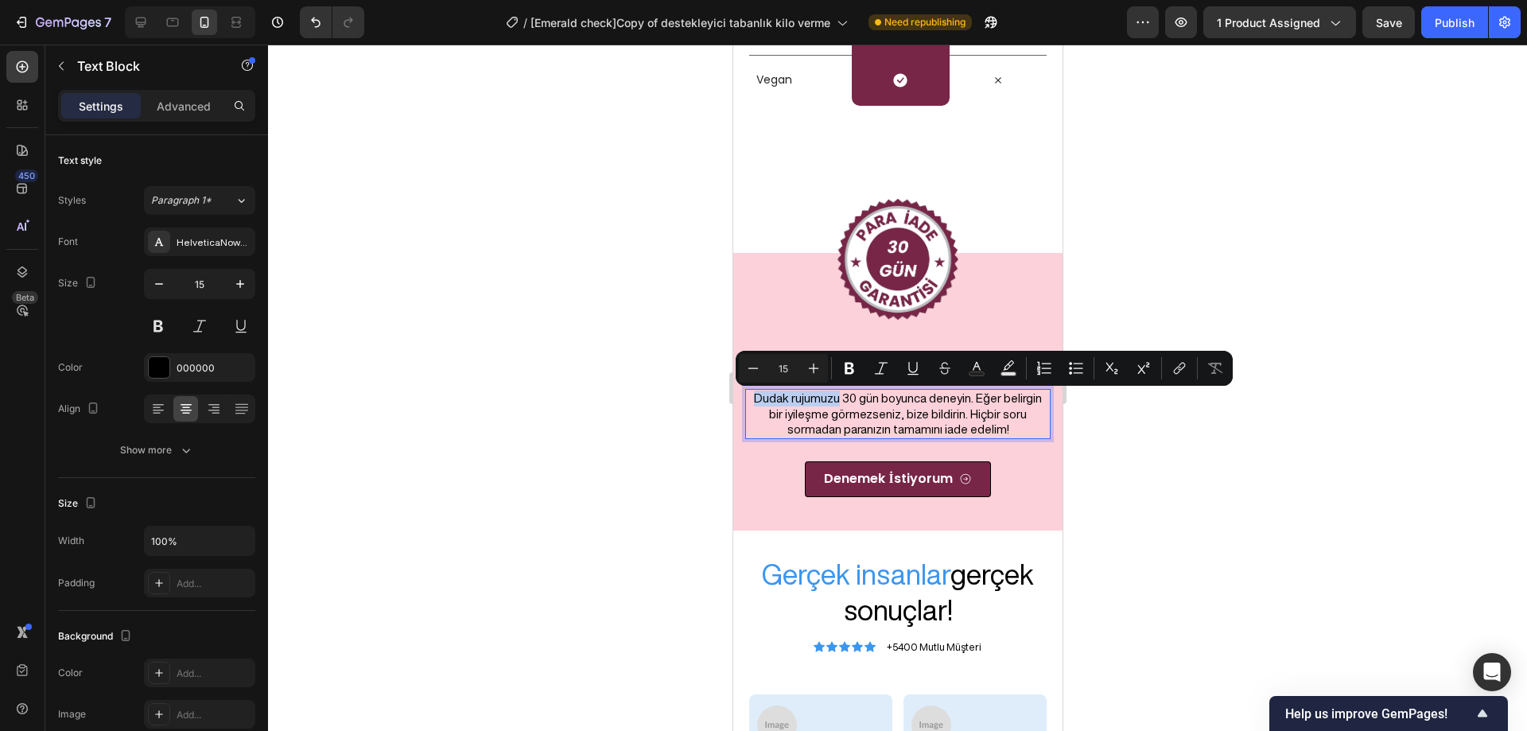
drag, startPoint x: 832, startPoint y: 400, endPoint x: 753, endPoint y: 400, distance: 78.8
click at [753, 400] on p "Dudak rujumuzu 30 gün boyunca deneyin. Eğer belirgin bir iyileşme görmezseniz, …" at bounding box center [897, 414] width 302 height 47
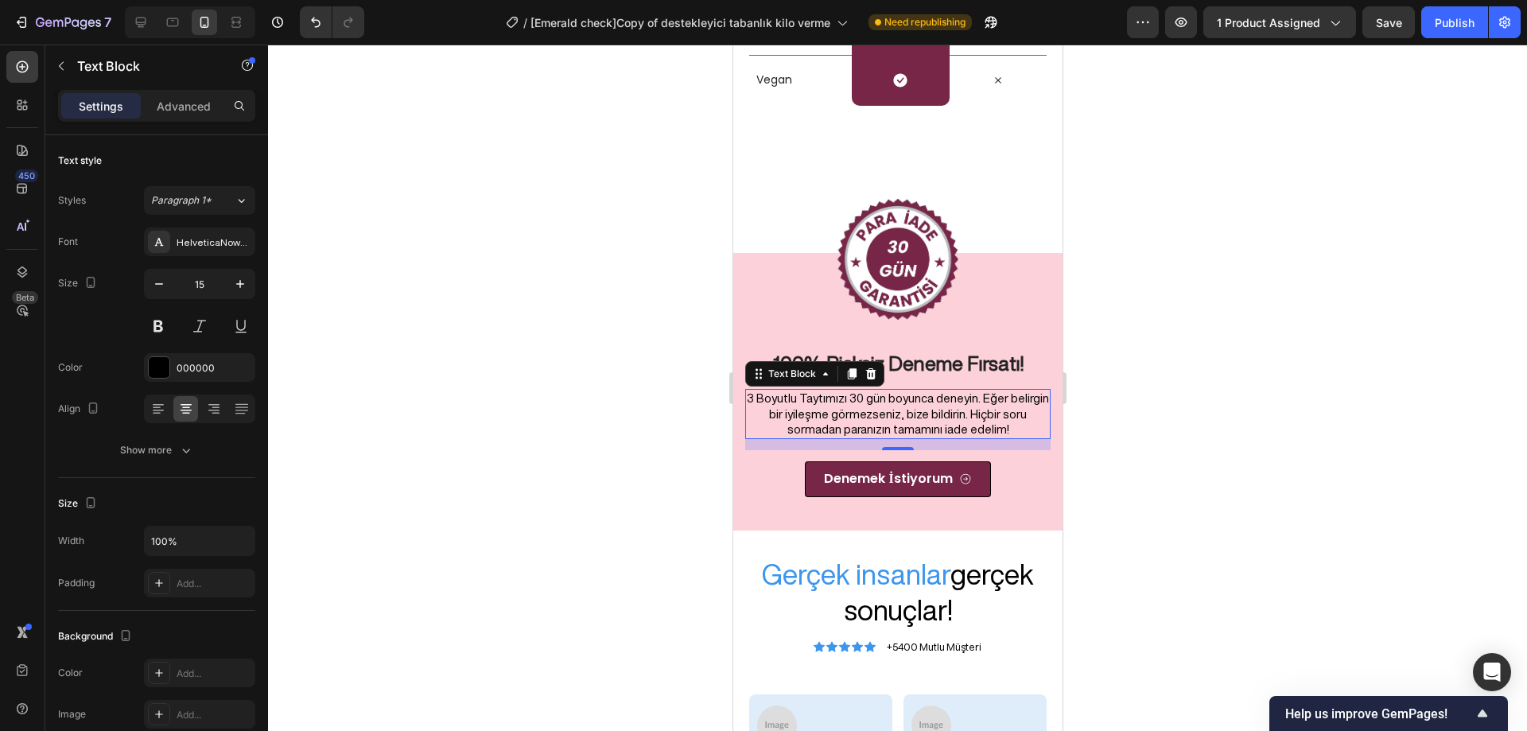
click at [1139, 414] on div at bounding box center [897, 388] width 1259 height 687
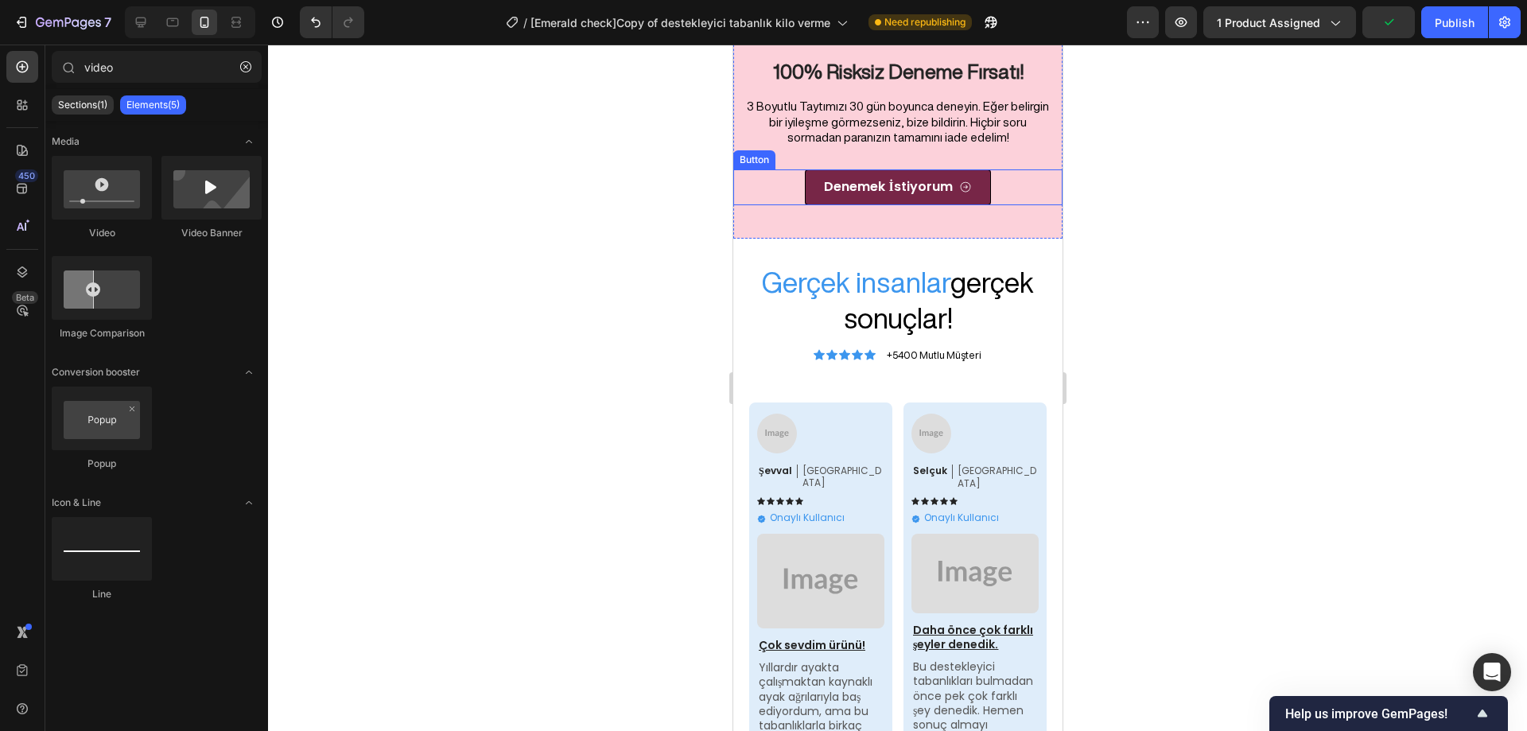
scroll to position [7208, 0]
click at [1466, 21] on div "Publish" at bounding box center [1455, 22] width 40 height 17
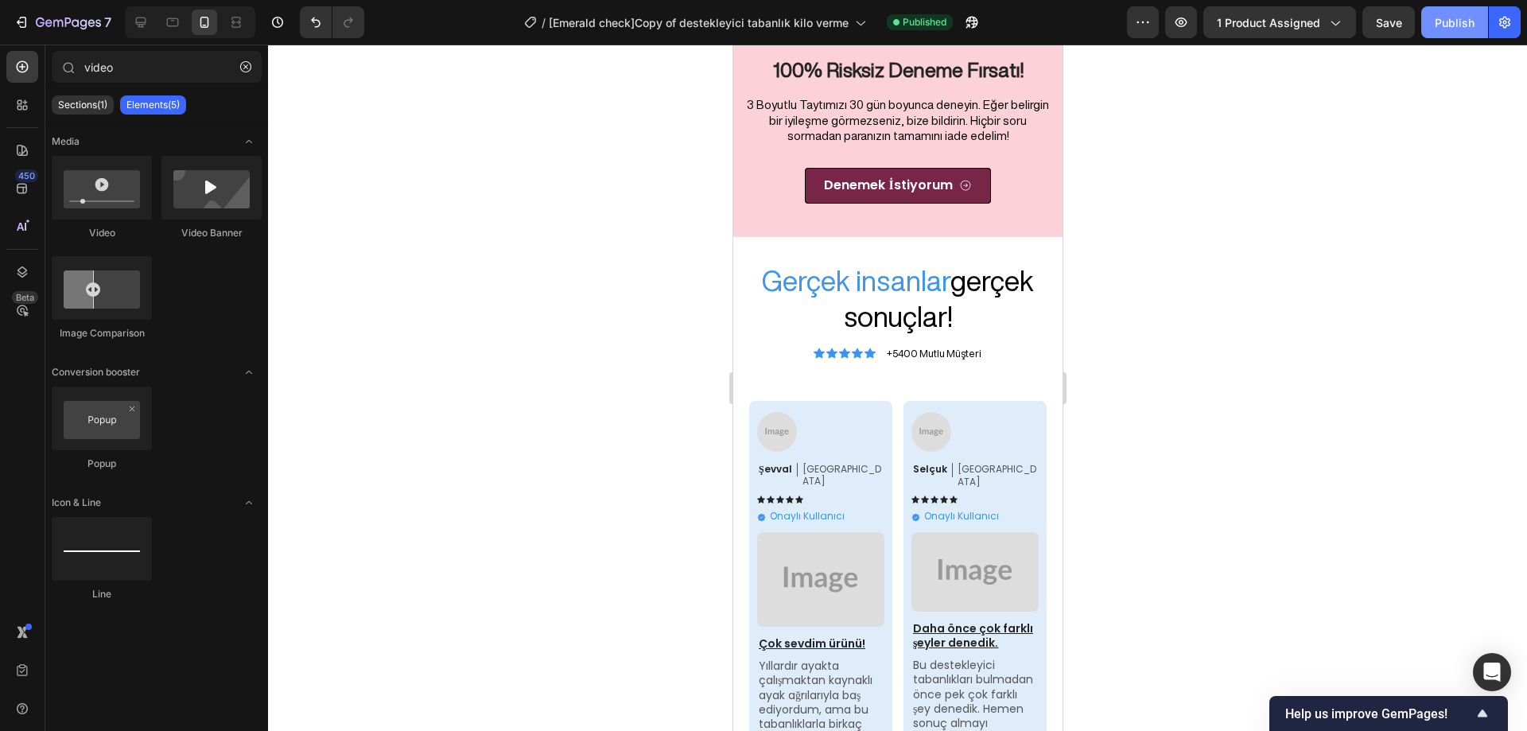
click at [1427, 23] on button "Publish" at bounding box center [1455, 22] width 67 height 32
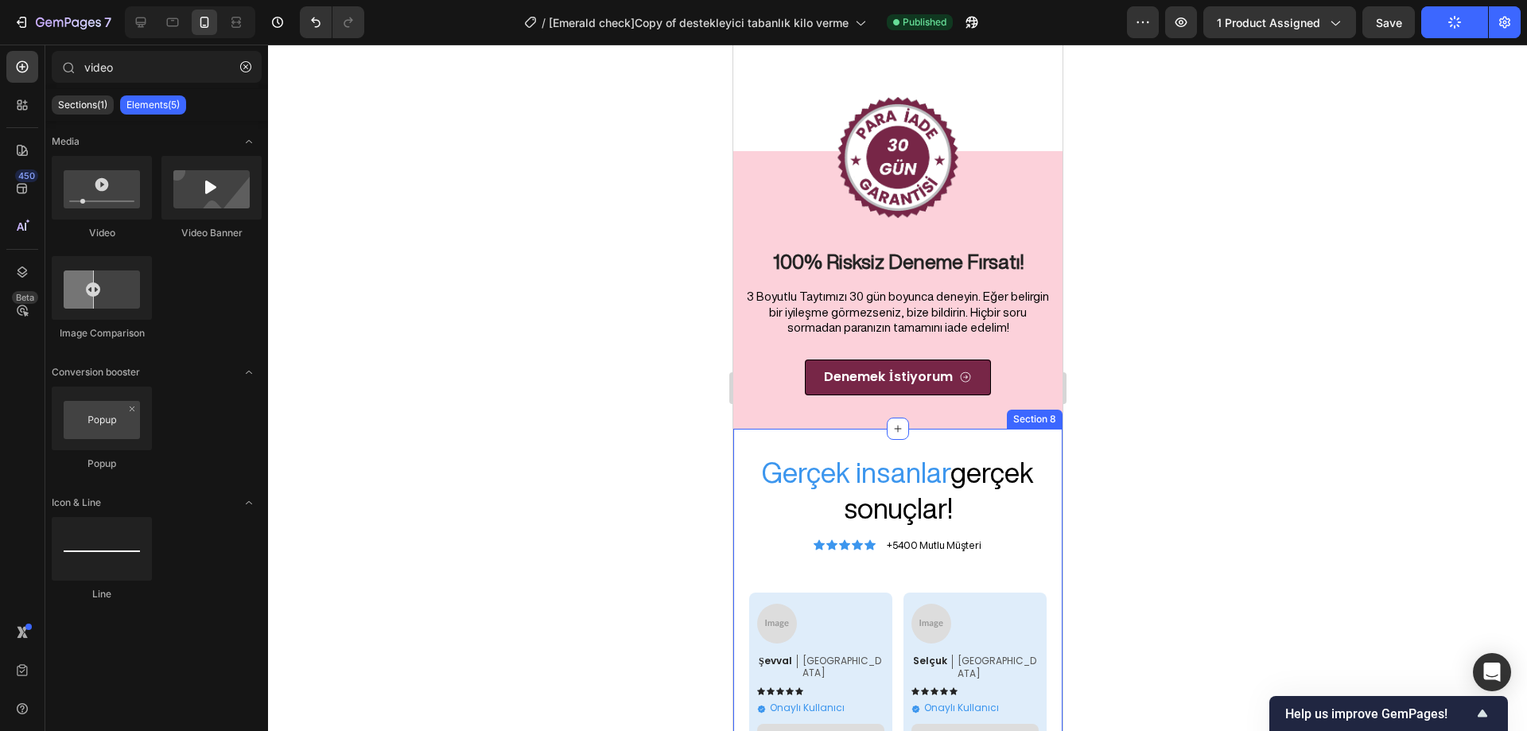
scroll to position [6970, 0]
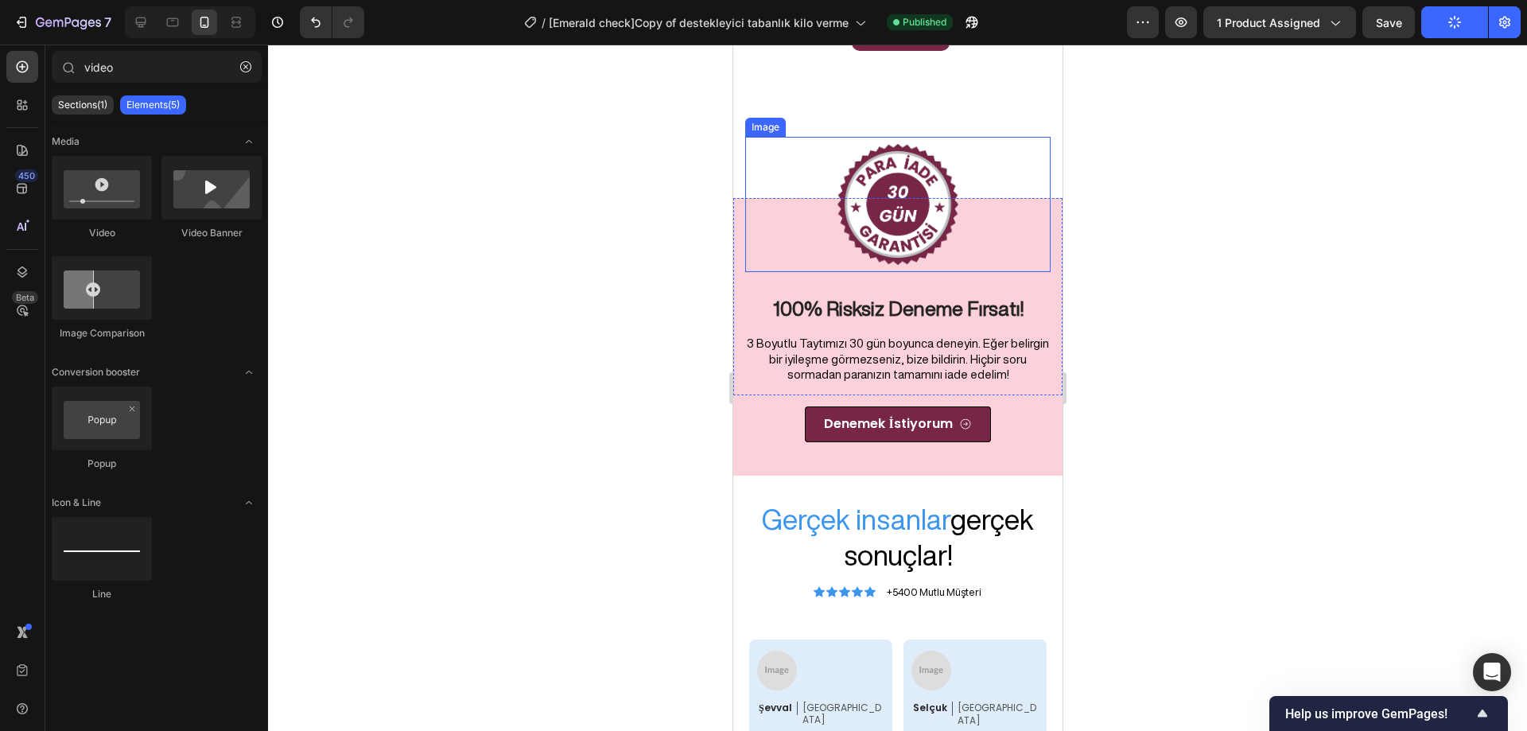
click at [928, 216] on img at bounding box center [897, 204] width 135 height 135
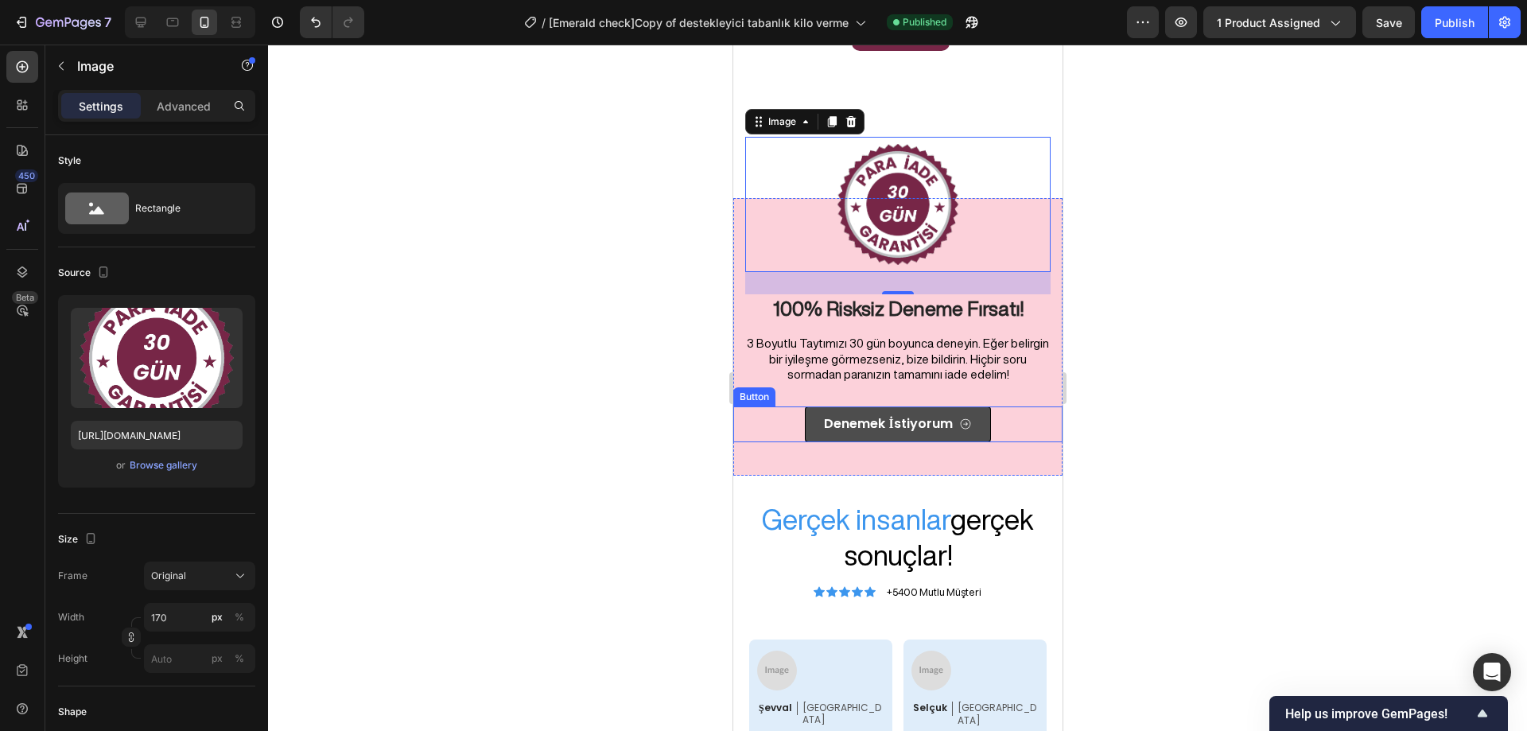
click at [967, 418] on link "Denemek İstiyorum" at bounding box center [896, 425] width 185 height 36
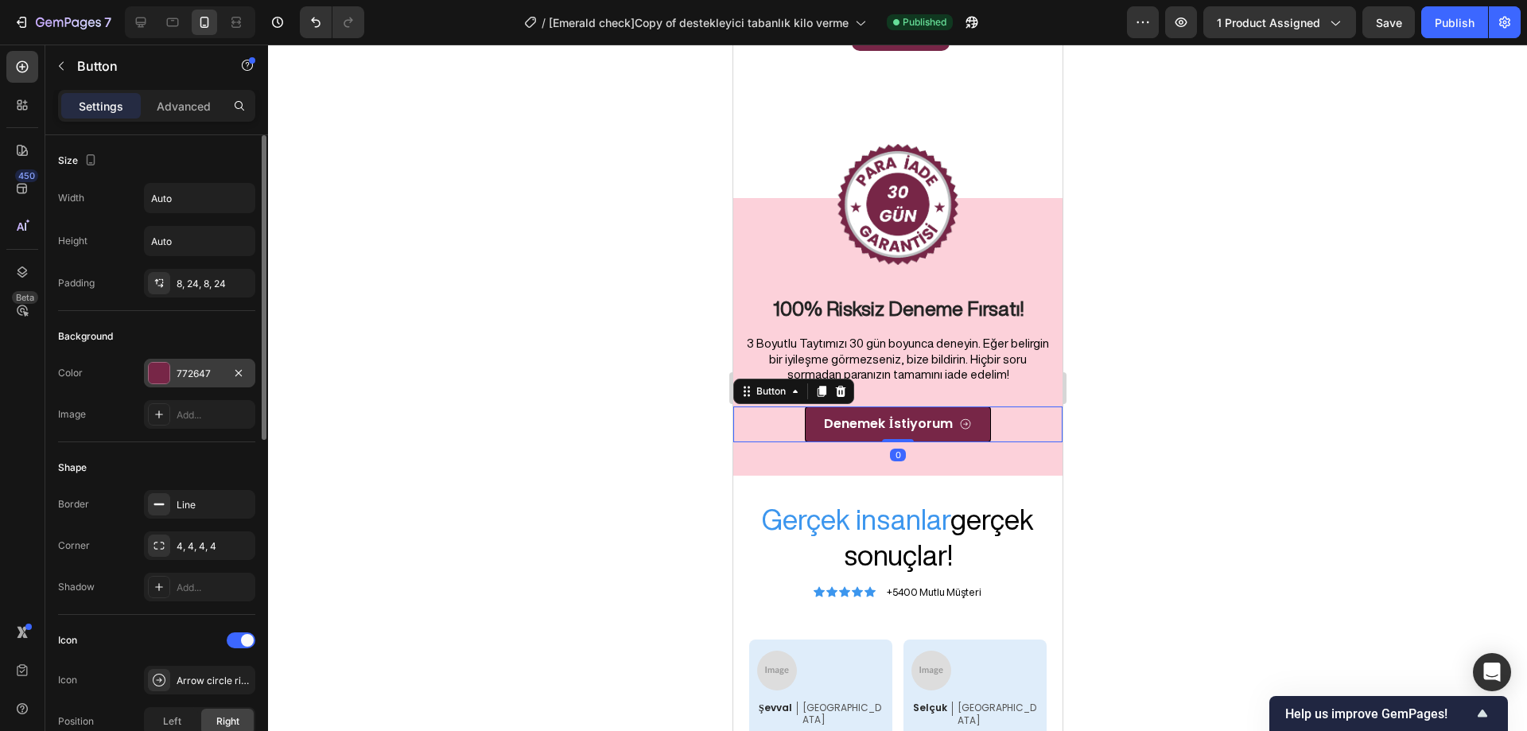
click at [172, 382] on div "772647" at bounding box center [199, 373] width 111 height 29
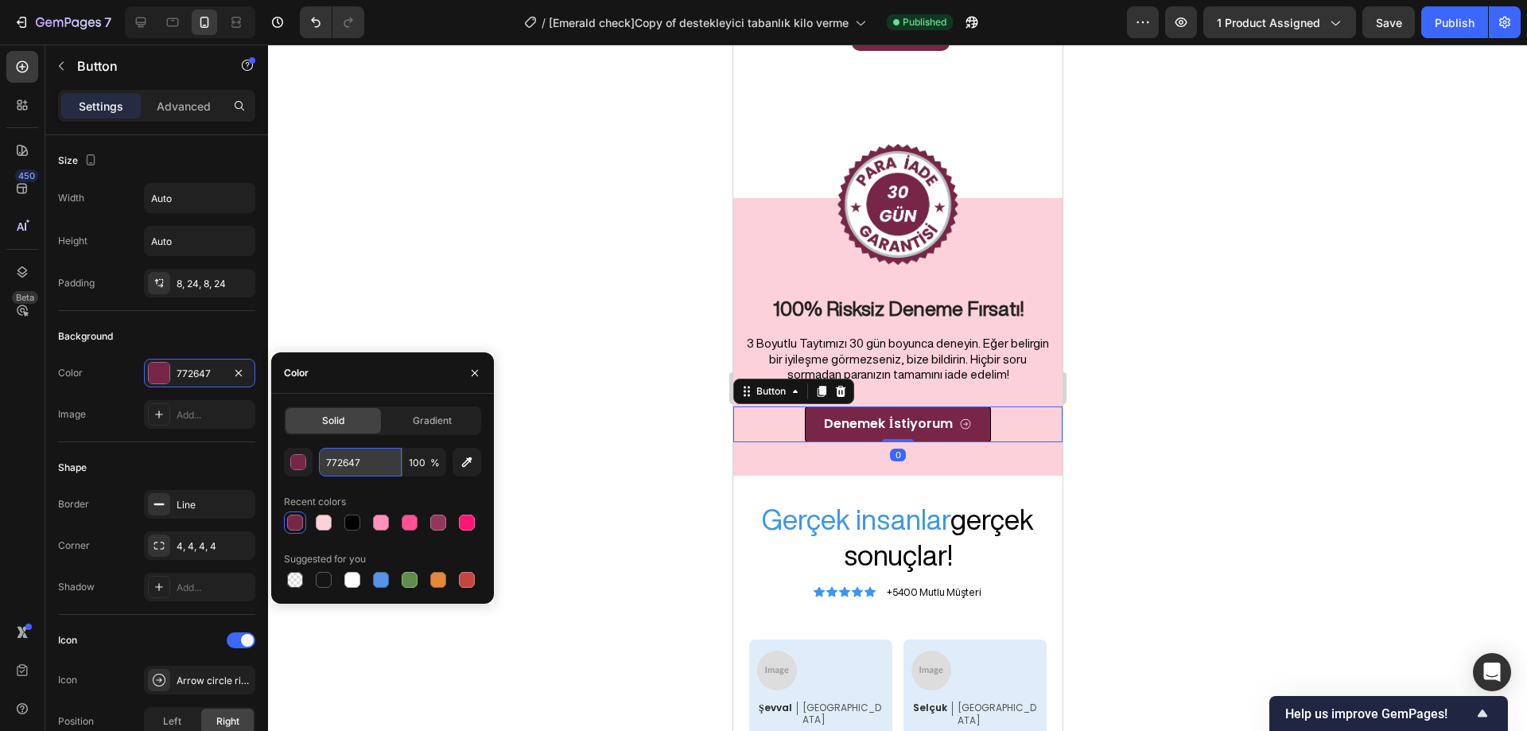
click at [343, 466] on input "772647" at bounding box center [360, 462] width 83 height 29
